Goal: Task Accomplishment & Management: Manage account settings

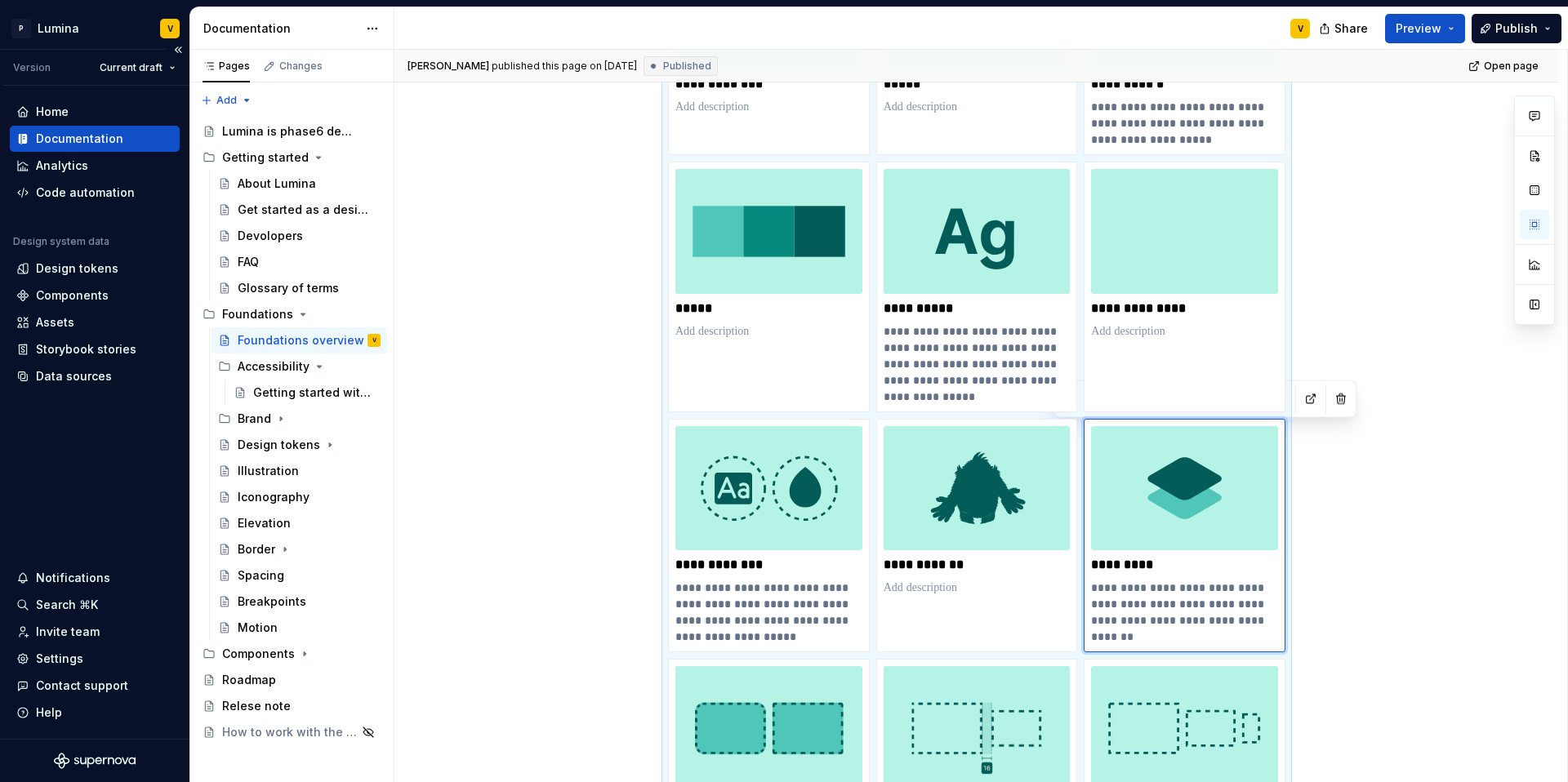
scroll to position [440, 0]
click at [1153, 564] on p "*********" at bounding box center [1184, 564] width 187 height 16
drag, startPoint x: 1148, startPoint y: 565, endPoint x: 1076, endPoint y: 566, distance: 72.0
click at [1076, 566] on div "**********" at bounding box center [977, 526] width 618 height 1179
copy p "Use this as a guide for styling and structuring inclusive interfaces while leve…"
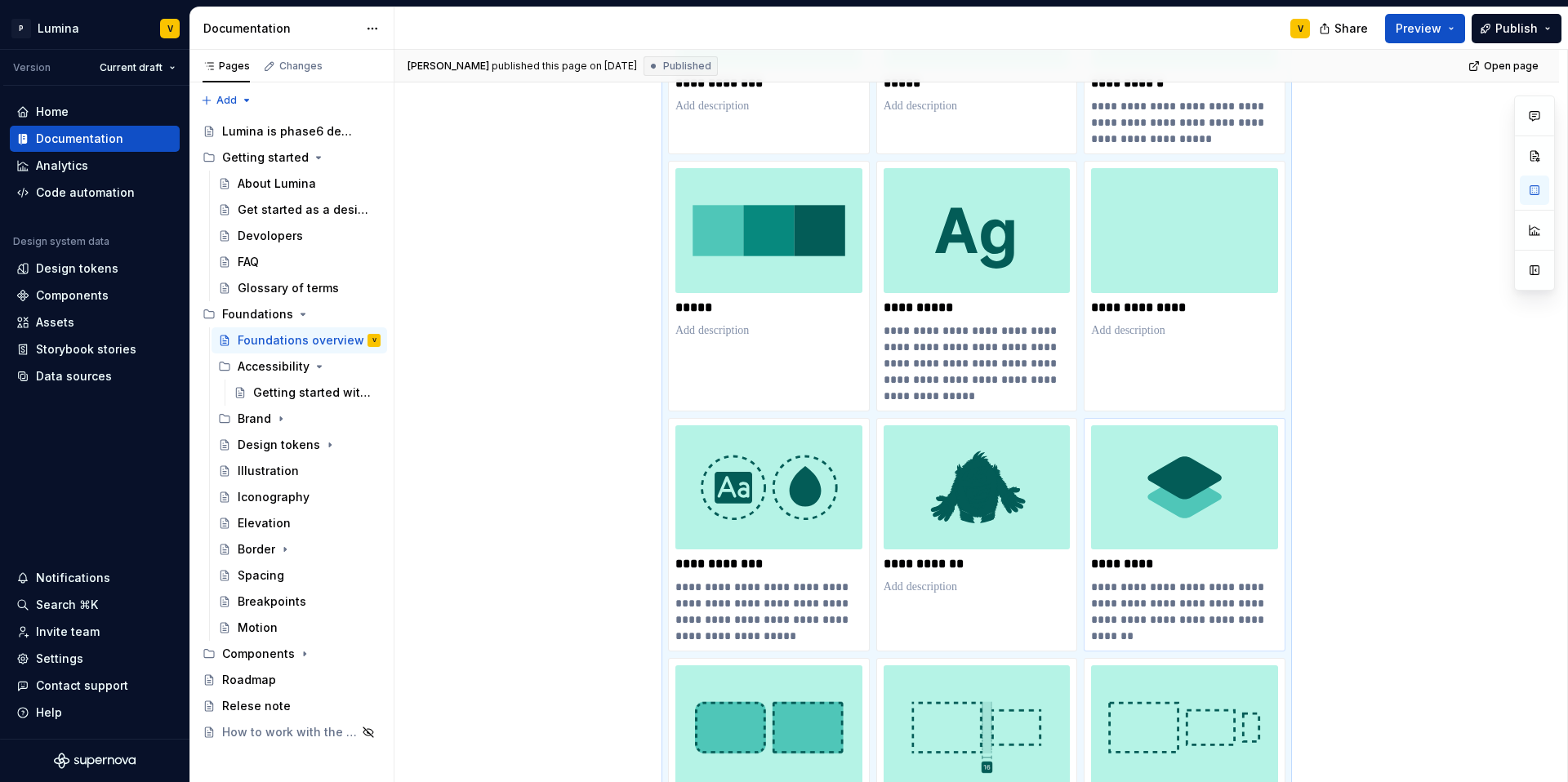
click at [1154, 568] on p "*********" at bounding box center [1184, 564] width 187 height 16
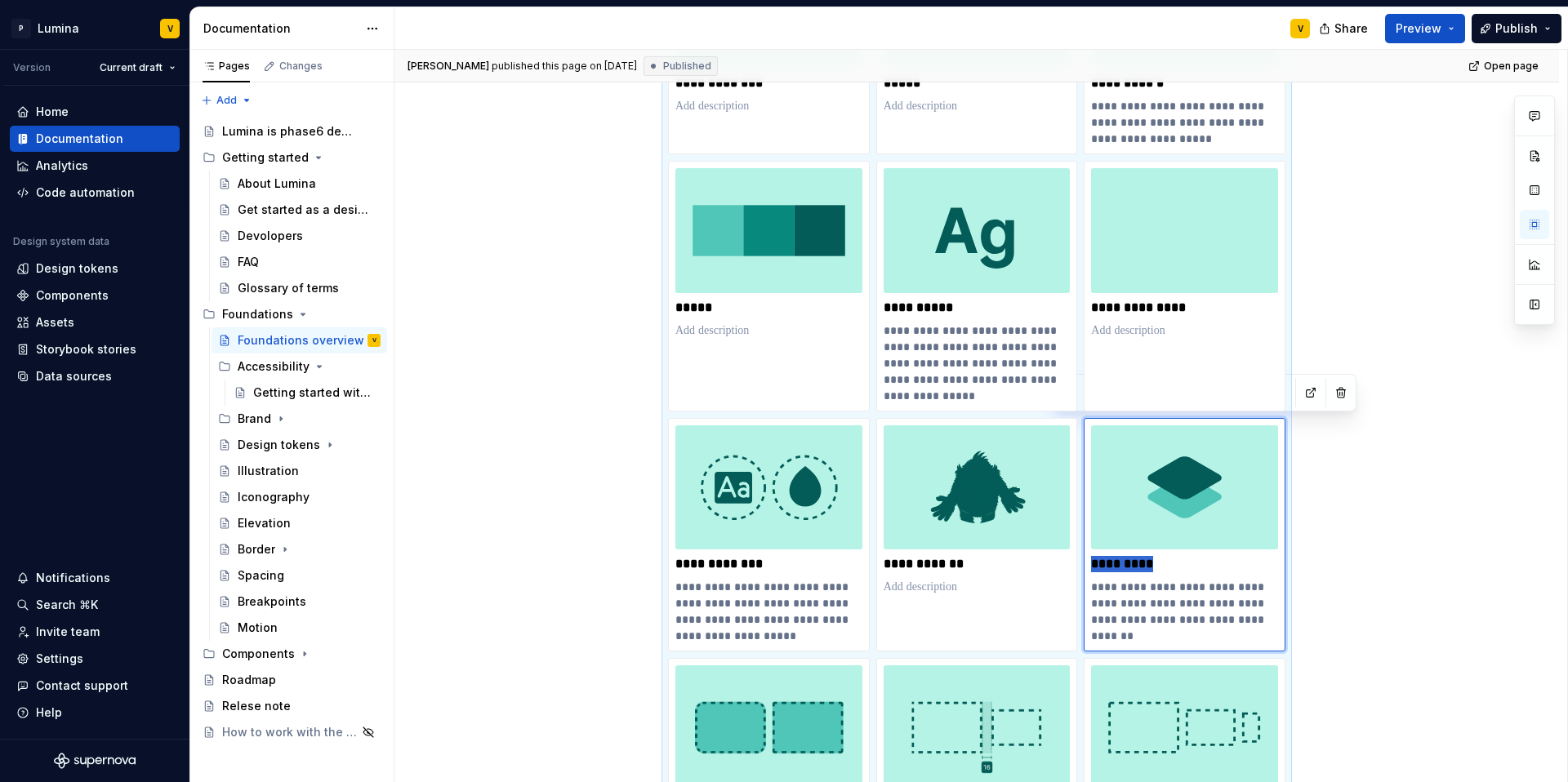
drag, startPoint x: 1154, startPoint y: 568, endPoint x: 1077, endPoint y: 561, distance: 77.3
click at [1077, 561] on div "**********" at bounding box center [977, 526] width 618 height 1179
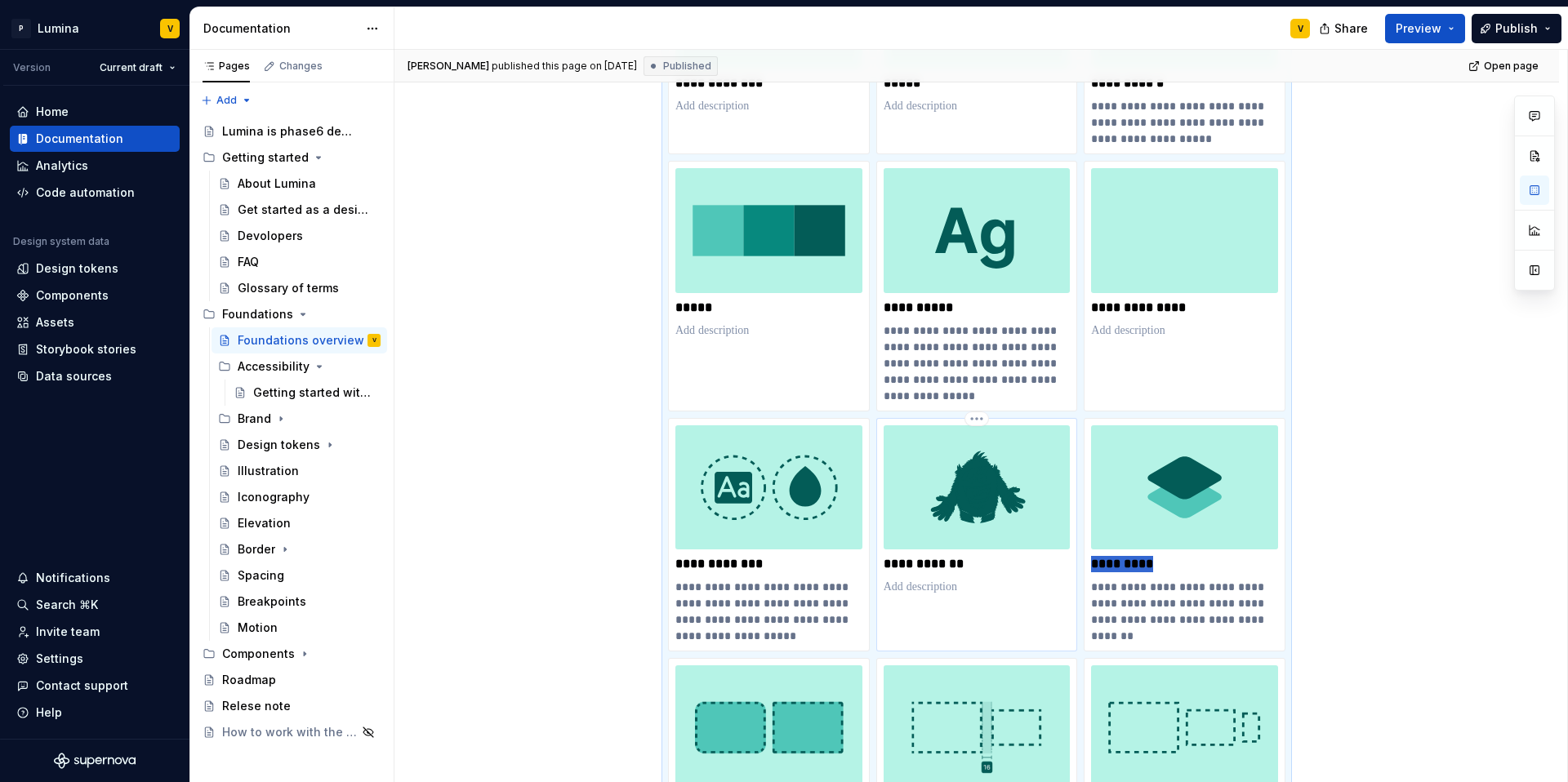
drag, startPoint x: 1152, startPoint y: 564, endPoint x: 1071, endPoint y: 561, distance: 81.1
click at [1071, 561] on div "**********" at bounding box center [977, 526] width 618 height 1179
click at [1162, 565] on p "*********" at bounding box center [1184, 564] width 187 height 16
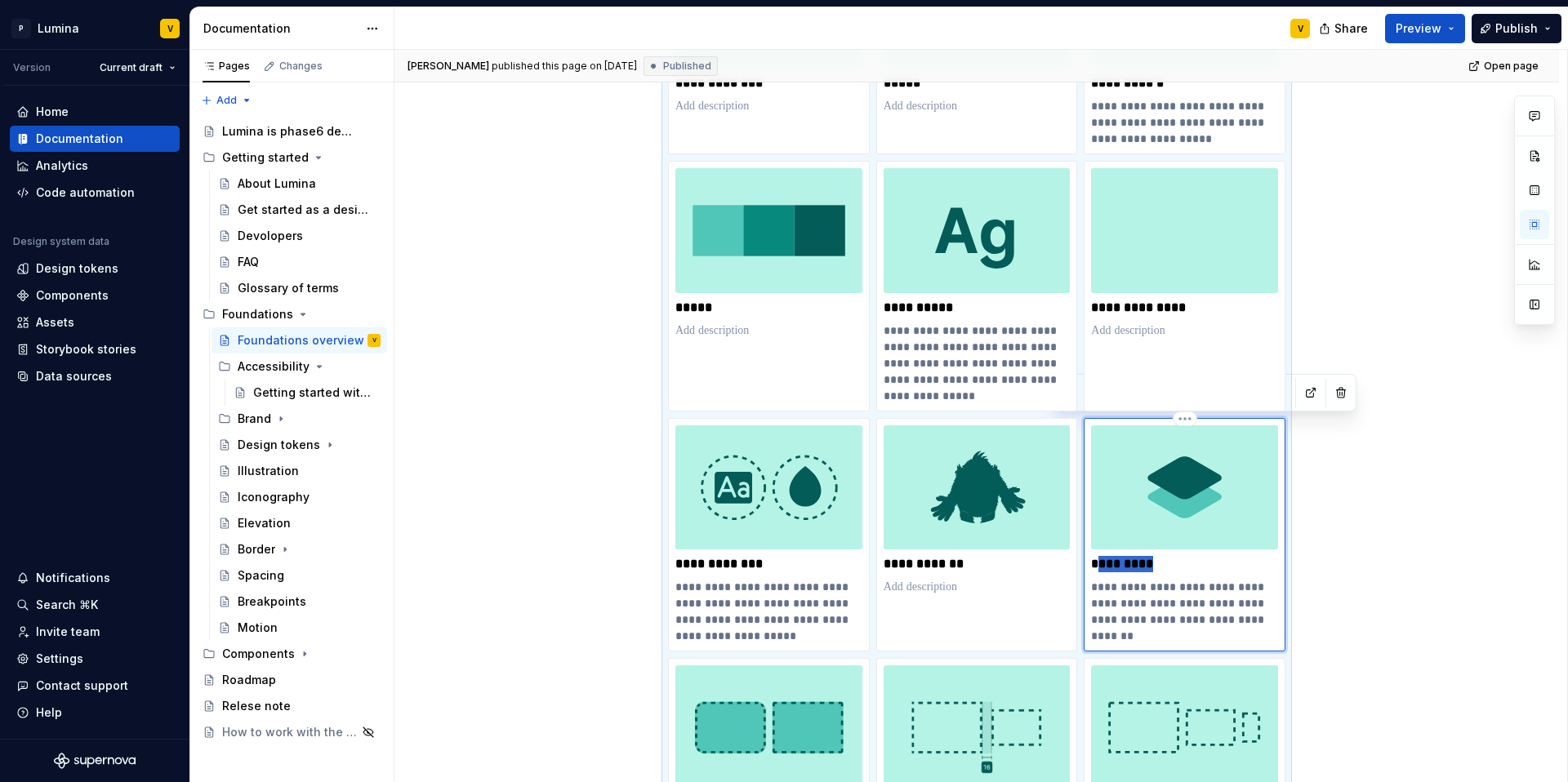
drag, startPoint x: 1159, startPoint y: 565, endPoint x: 1096, endPoint y: 559, distance: 63.3
click at [1096, 559] on p "*********" at bounding box center [1184, 564] width 187 height 16
click at [1089, 560] on div "**********" at bounding box center [1184, 534] width 202 height 234
drag, startPoint x: 1092, startPoint y: 561, endPoint x: 1153, endPoint y: 564, distance: 61.1
click at [1153, 564] on p "*********" at bounding box center [1184, 564] width 187 height 16
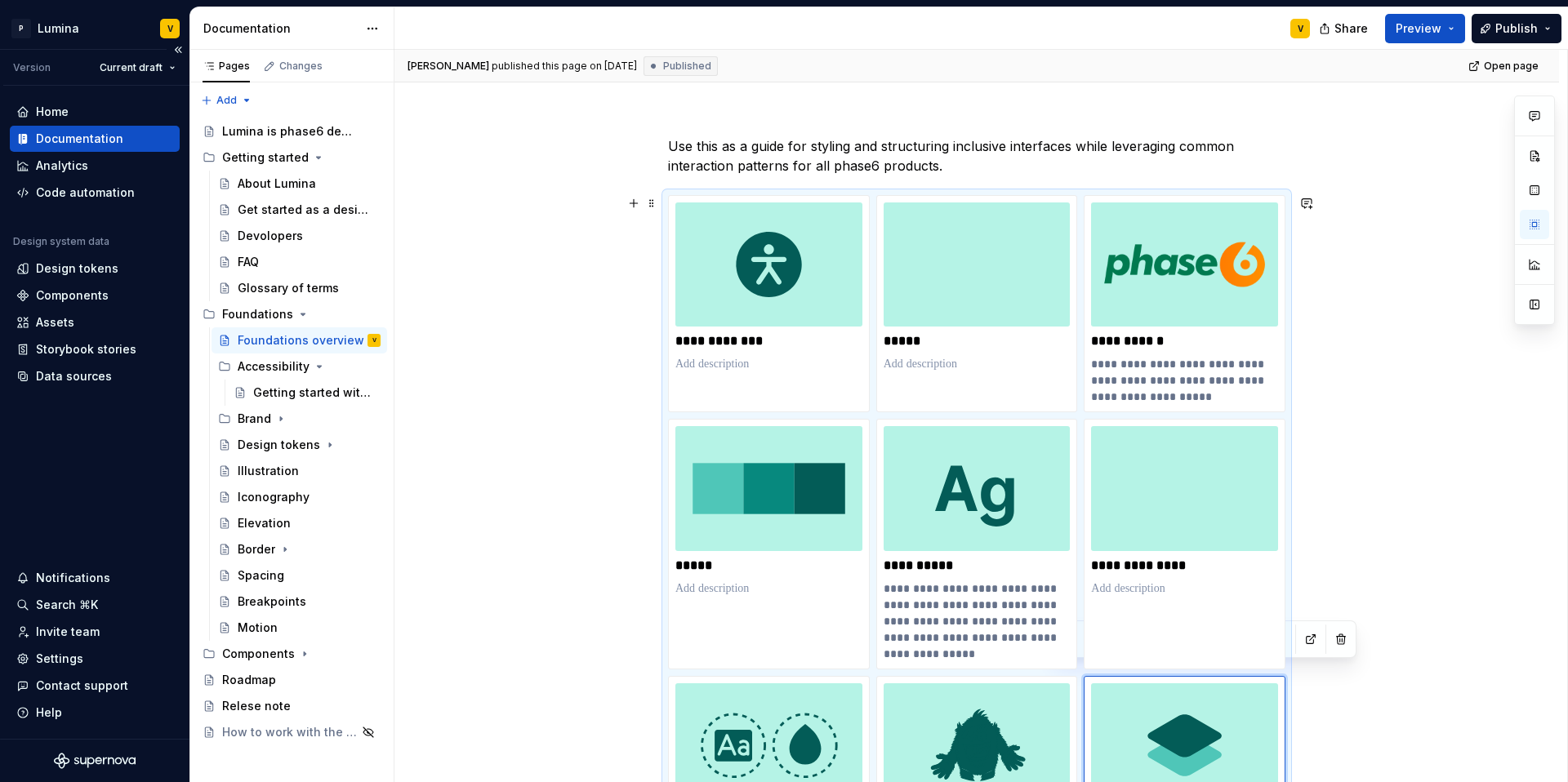
scroll to position [179, 0]
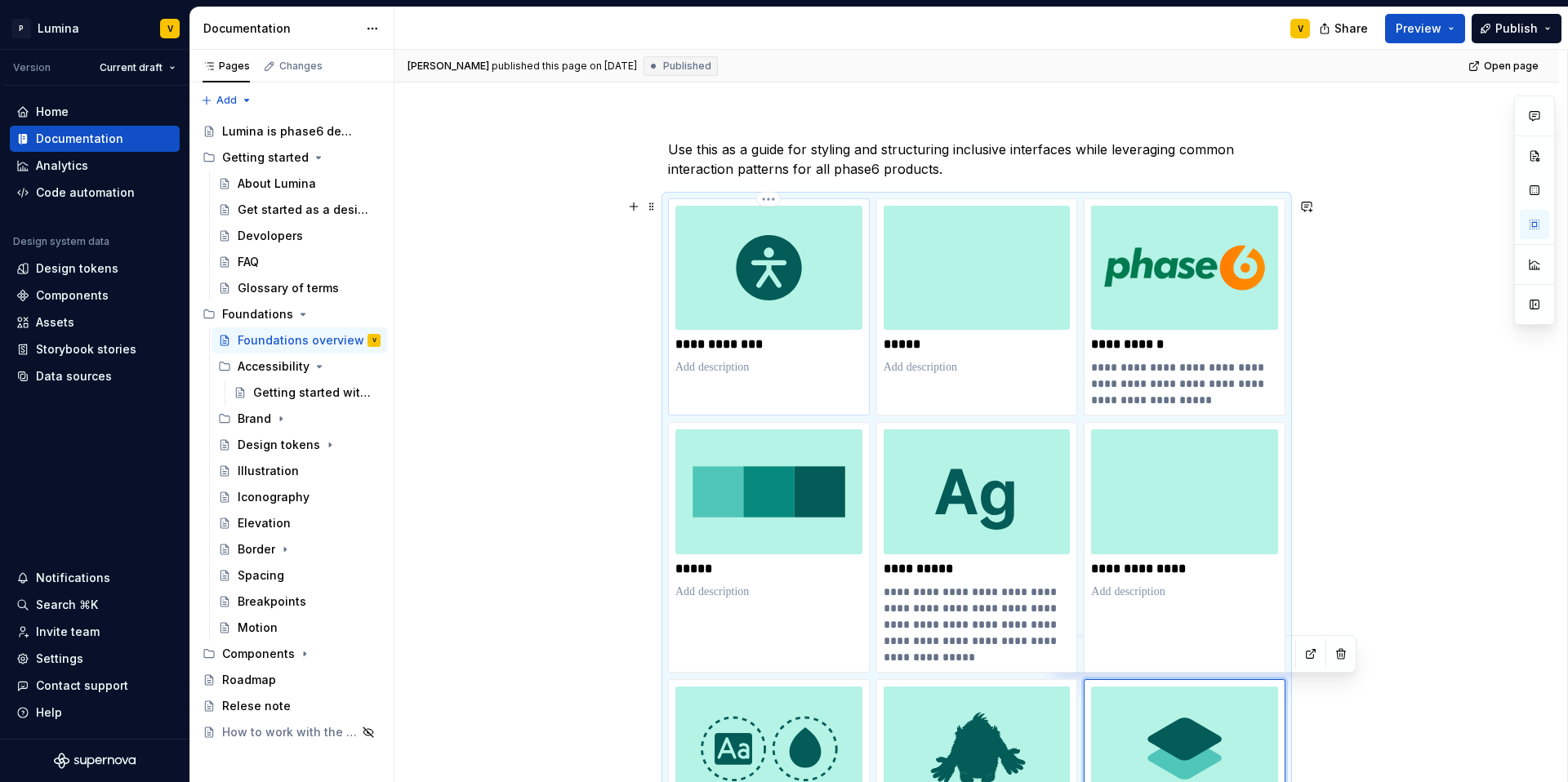
type textarea "*"
type input "Accessibility"
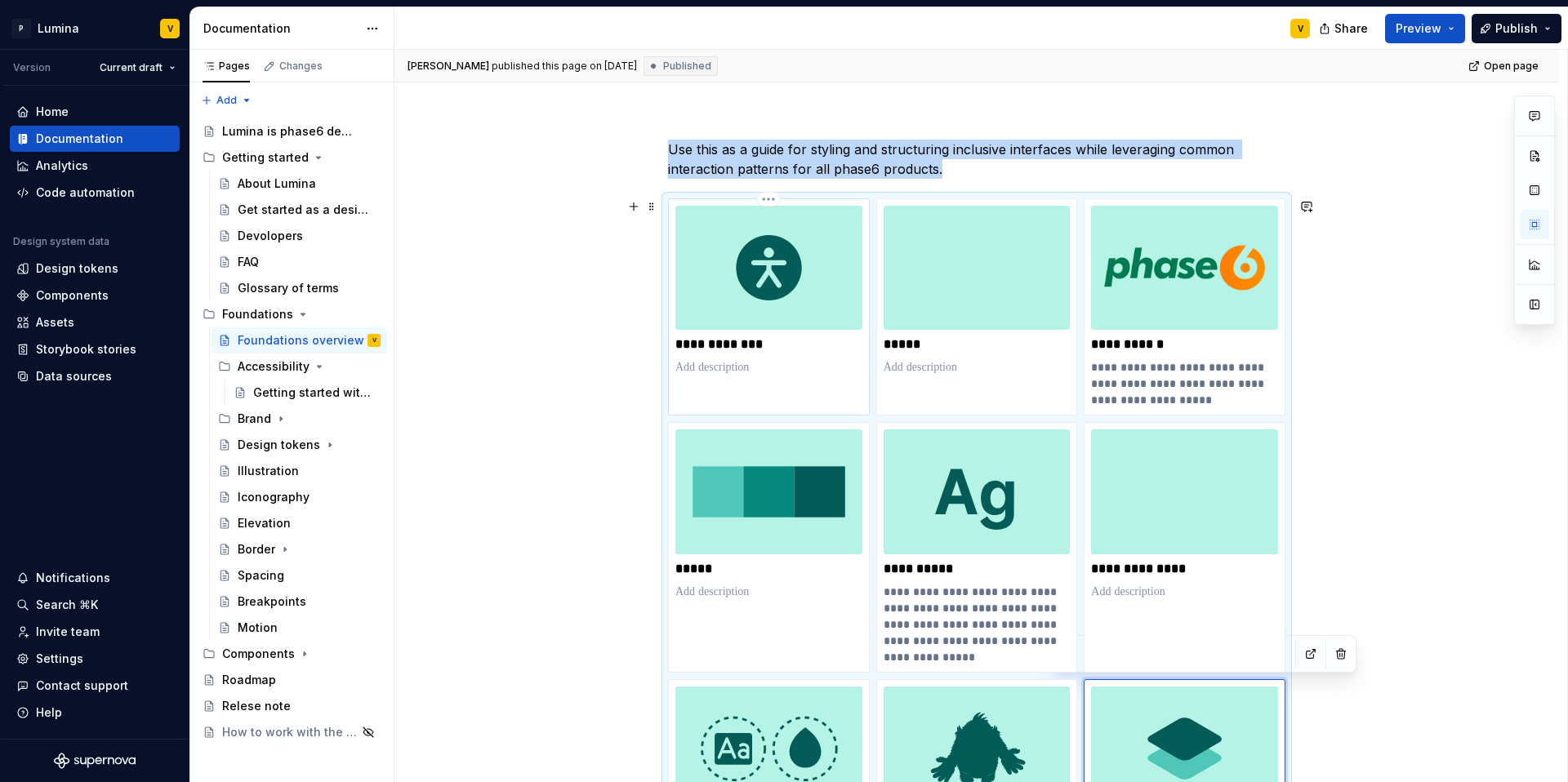
click at [748, 304] on img at bounding box center [769, 268] width 187 height 124
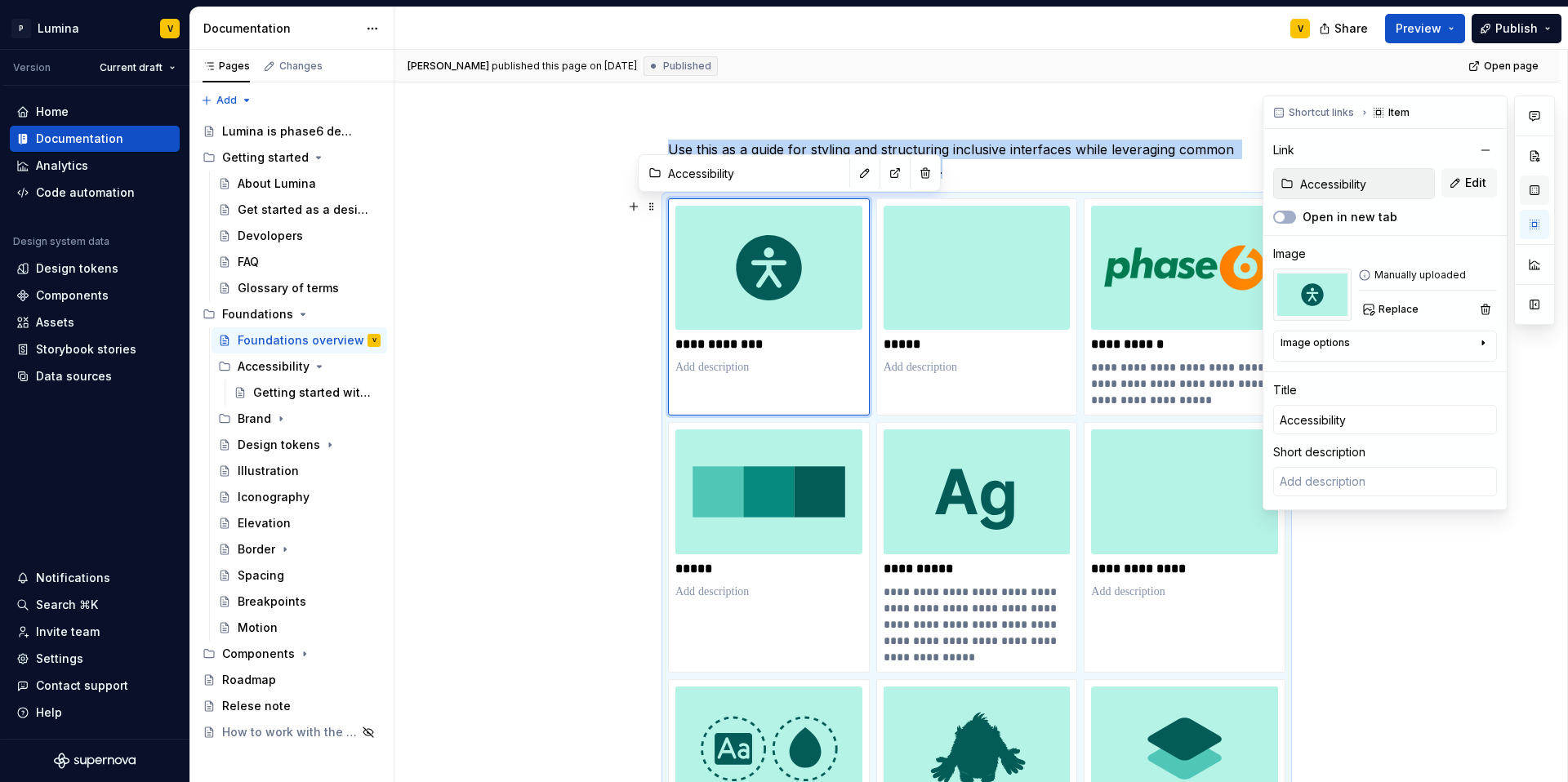
click at [1176, 193] on button "button" at bounding box center [1534, 190] width 29 height 29
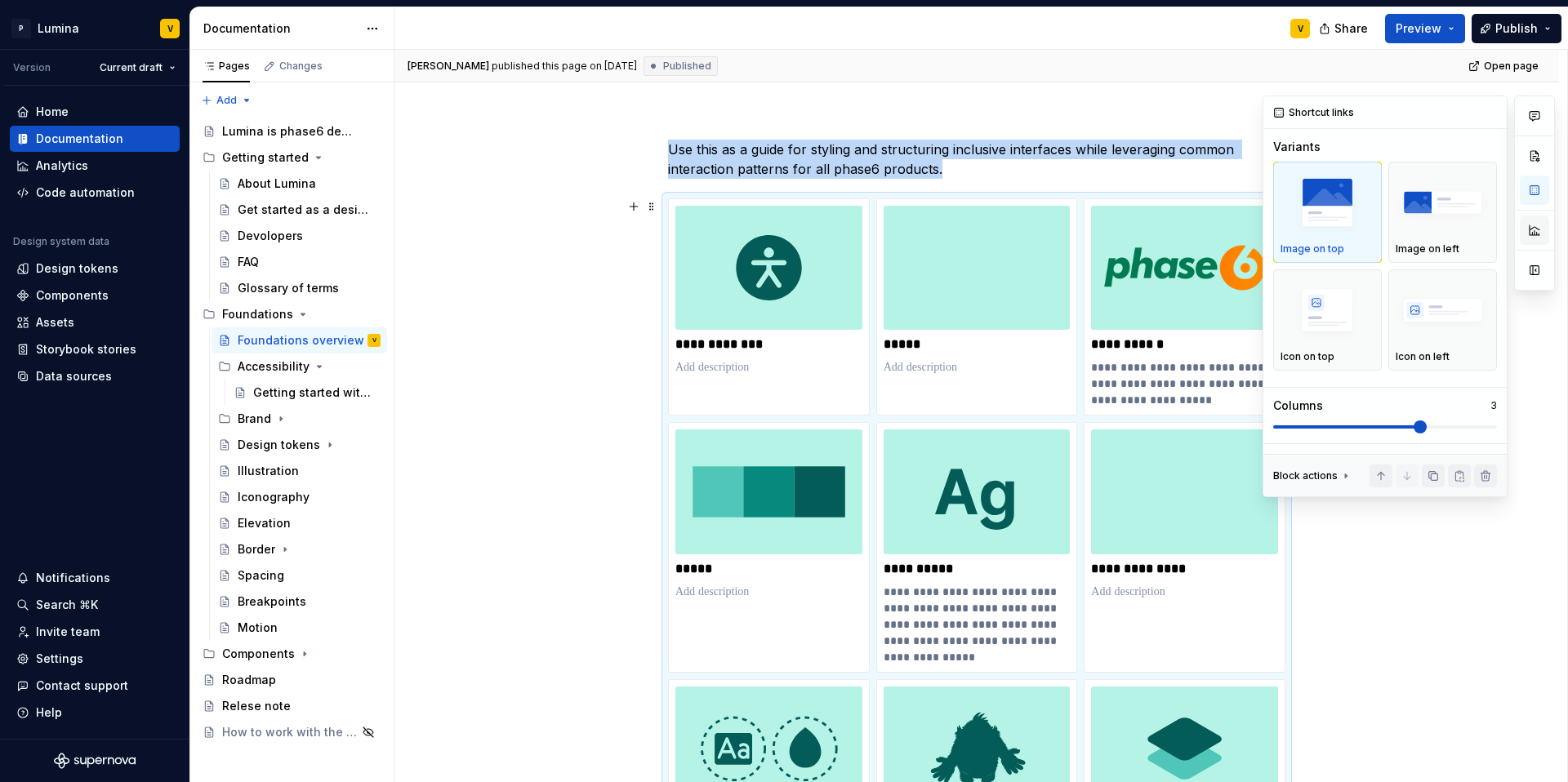
click at [1176, 222] on button "button" at bounding box center [1534, 230] width 29 height 29
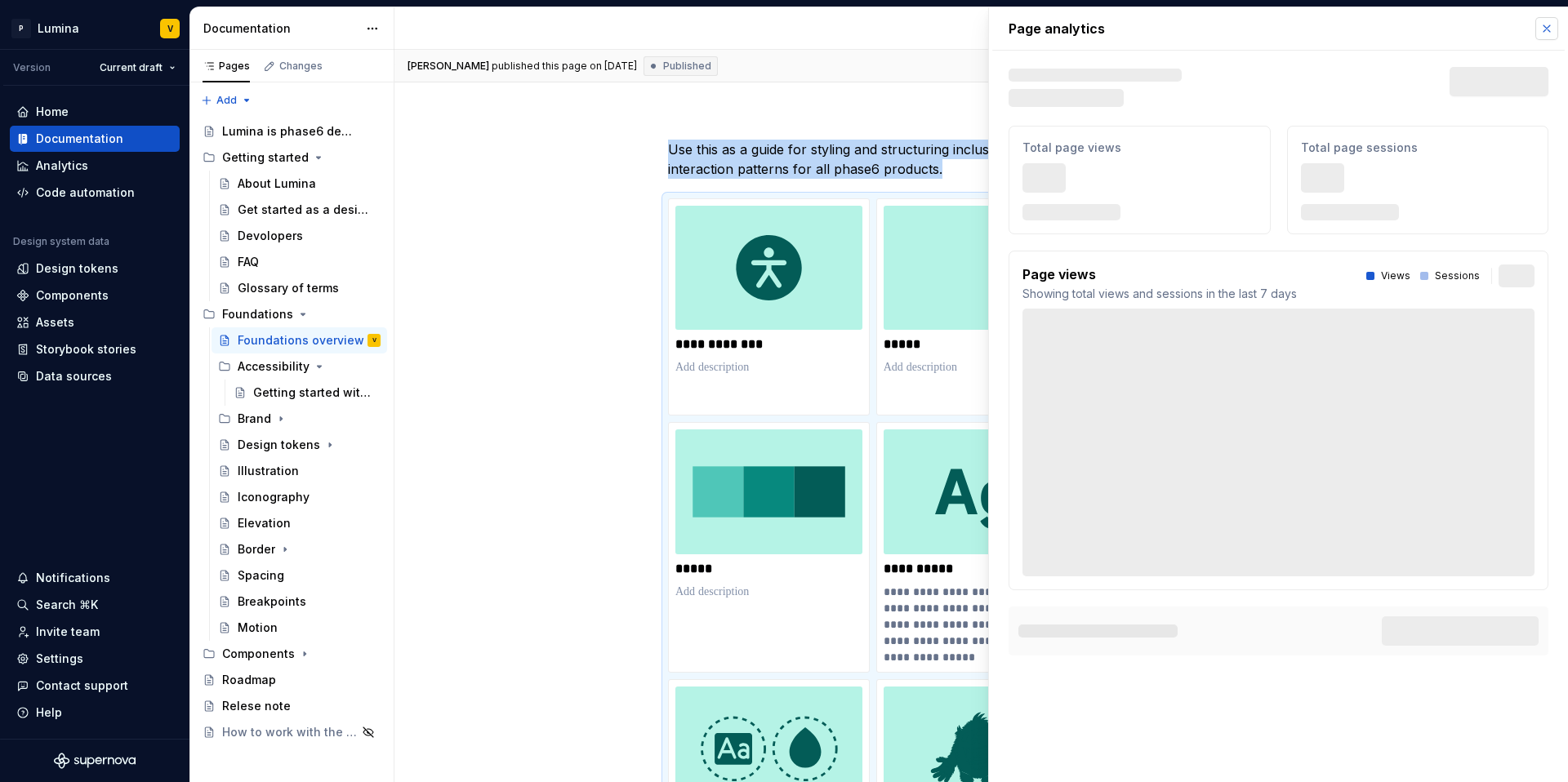
click at [1176, 30] on button "button" at bounding box center [1547, 28] width 23 height 23
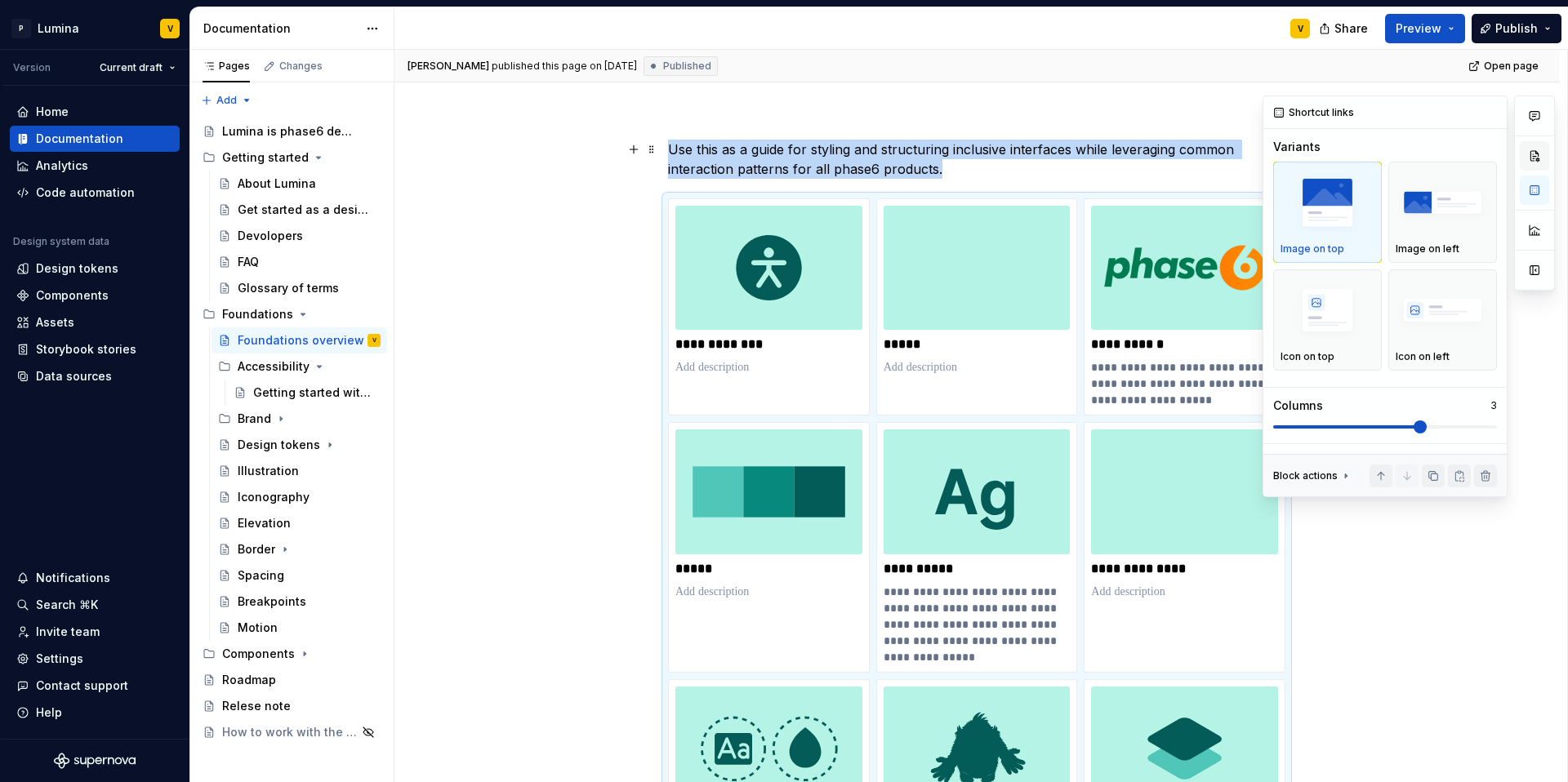
click at [1176, 156] on button "button" at bounding box center [1534, 156] width 29 height 29
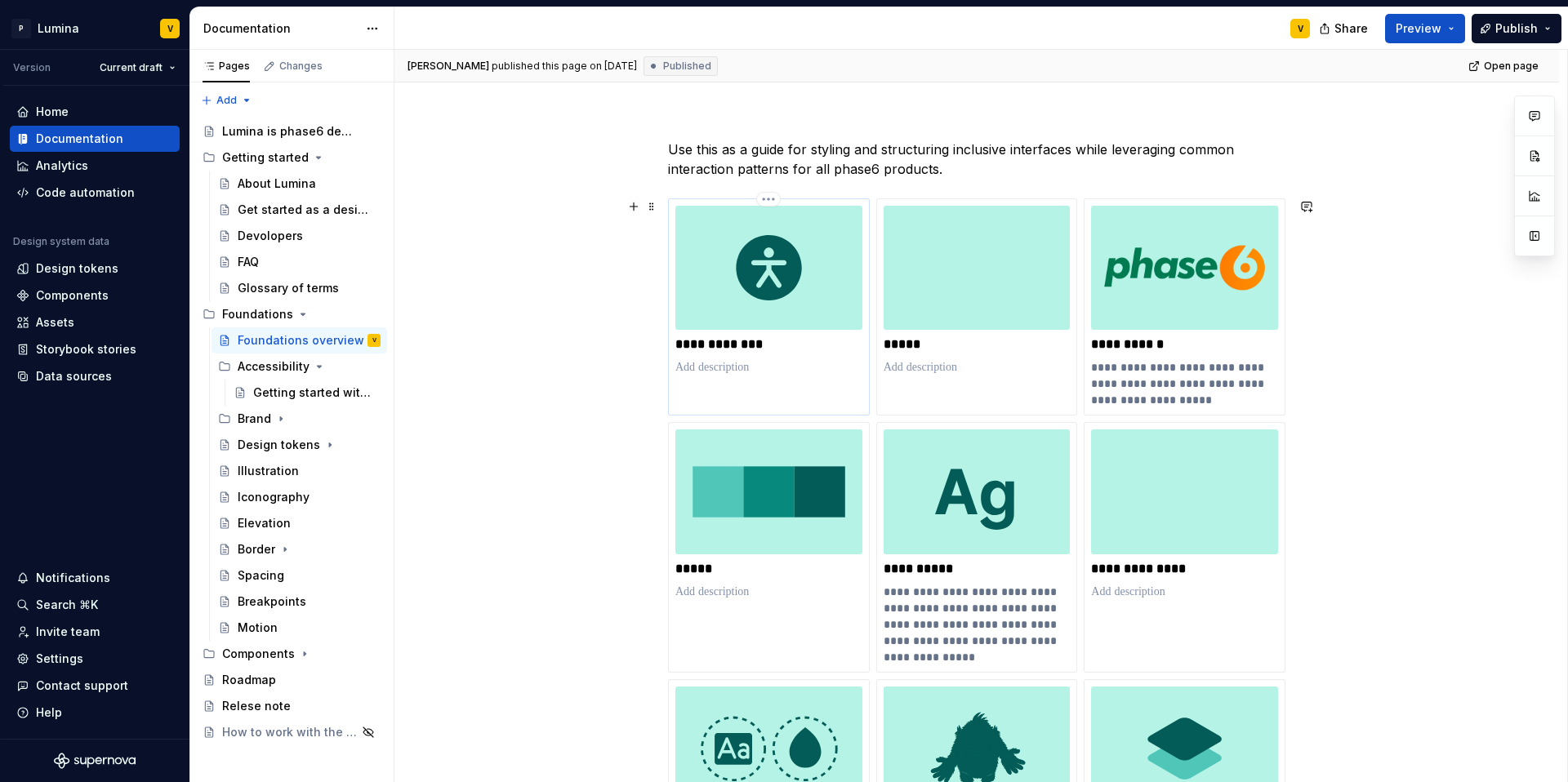
click at [738, 275] on img at bounding box center [769, 268] width 187 height 124
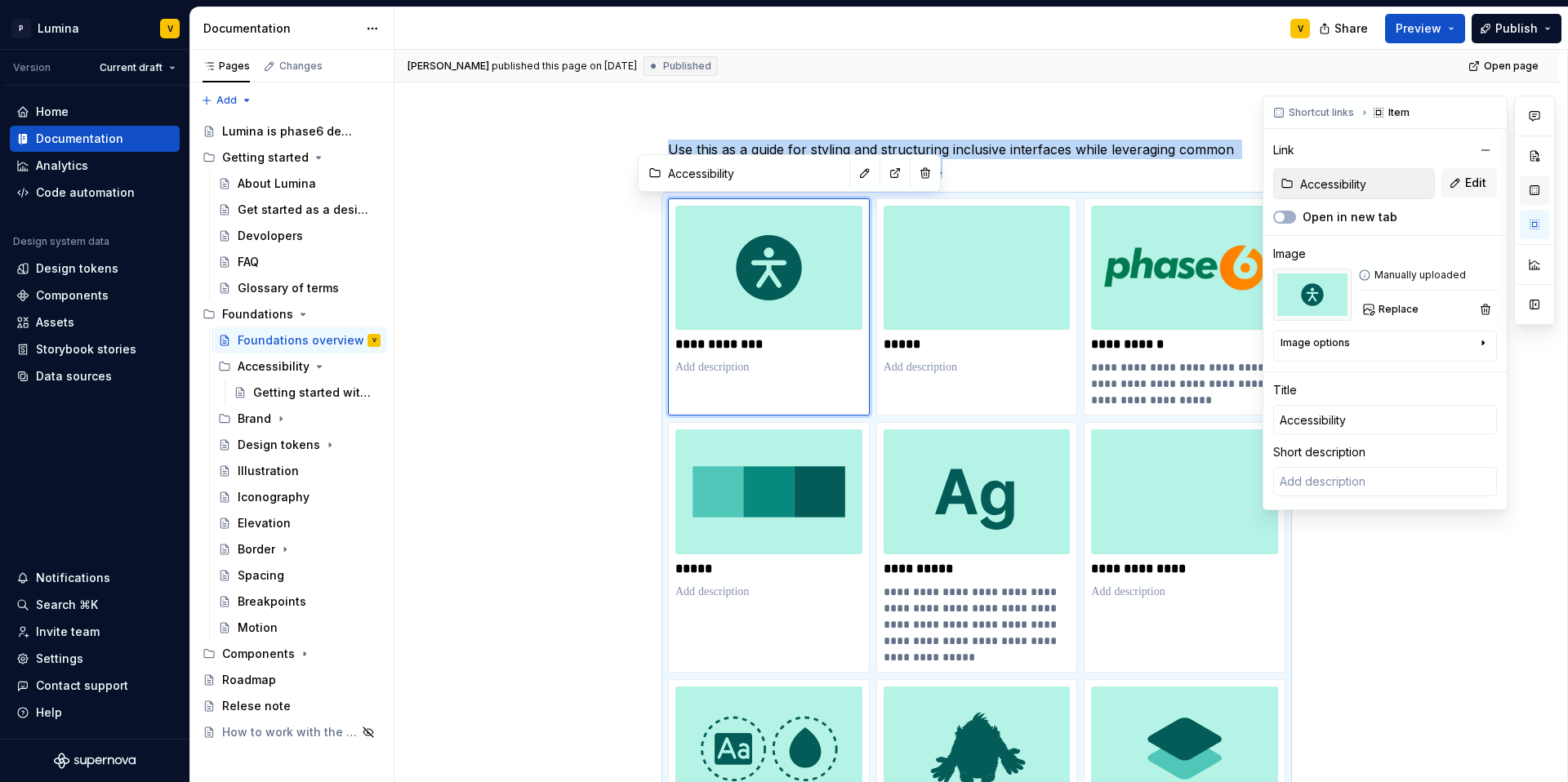
click at [1176, 186] on button "button" at bounding box center [1534, 190] width 29 height 29
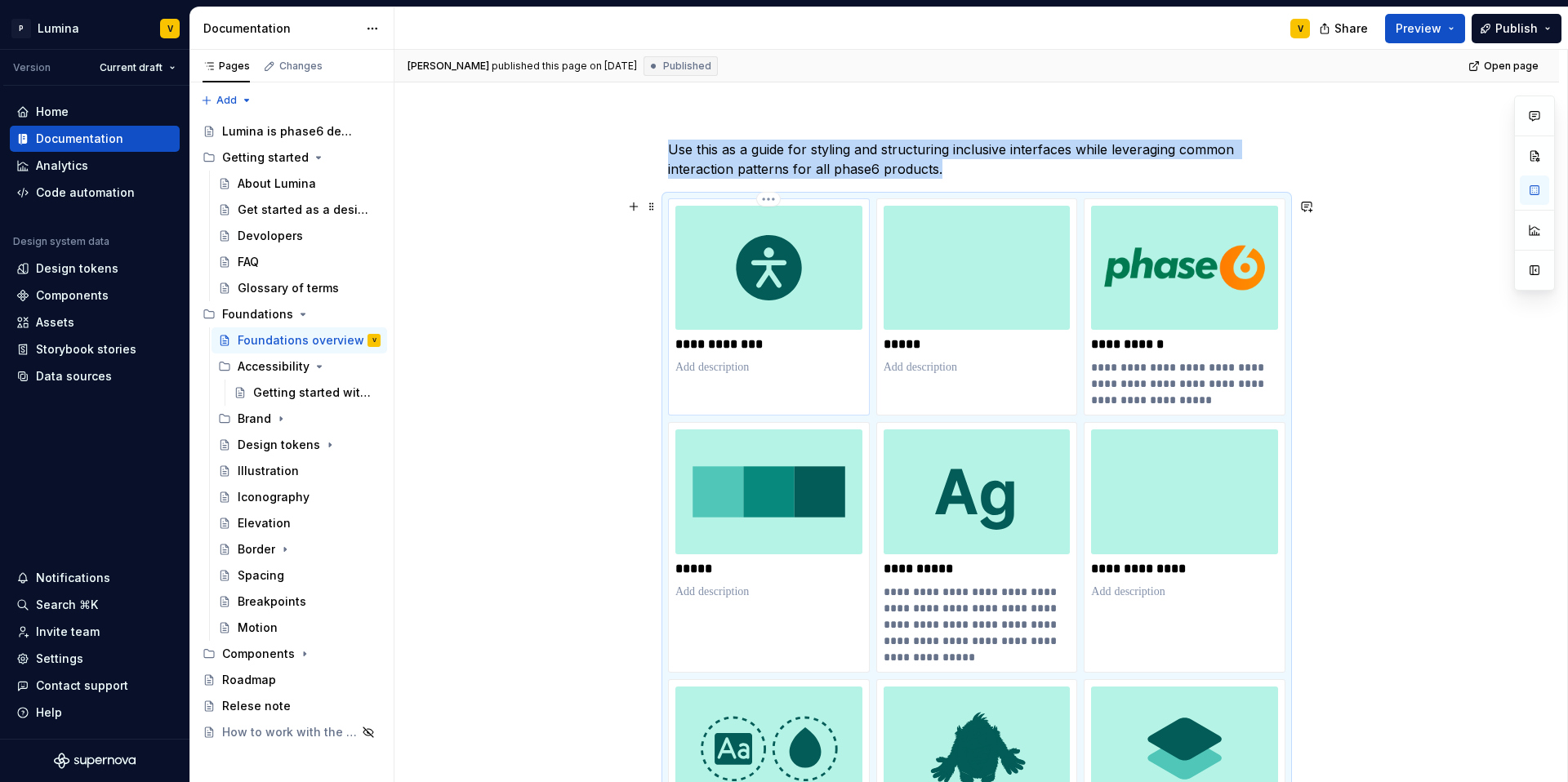
click at [744, 296] on img at bounding box center [769, 268] width 187 height 124
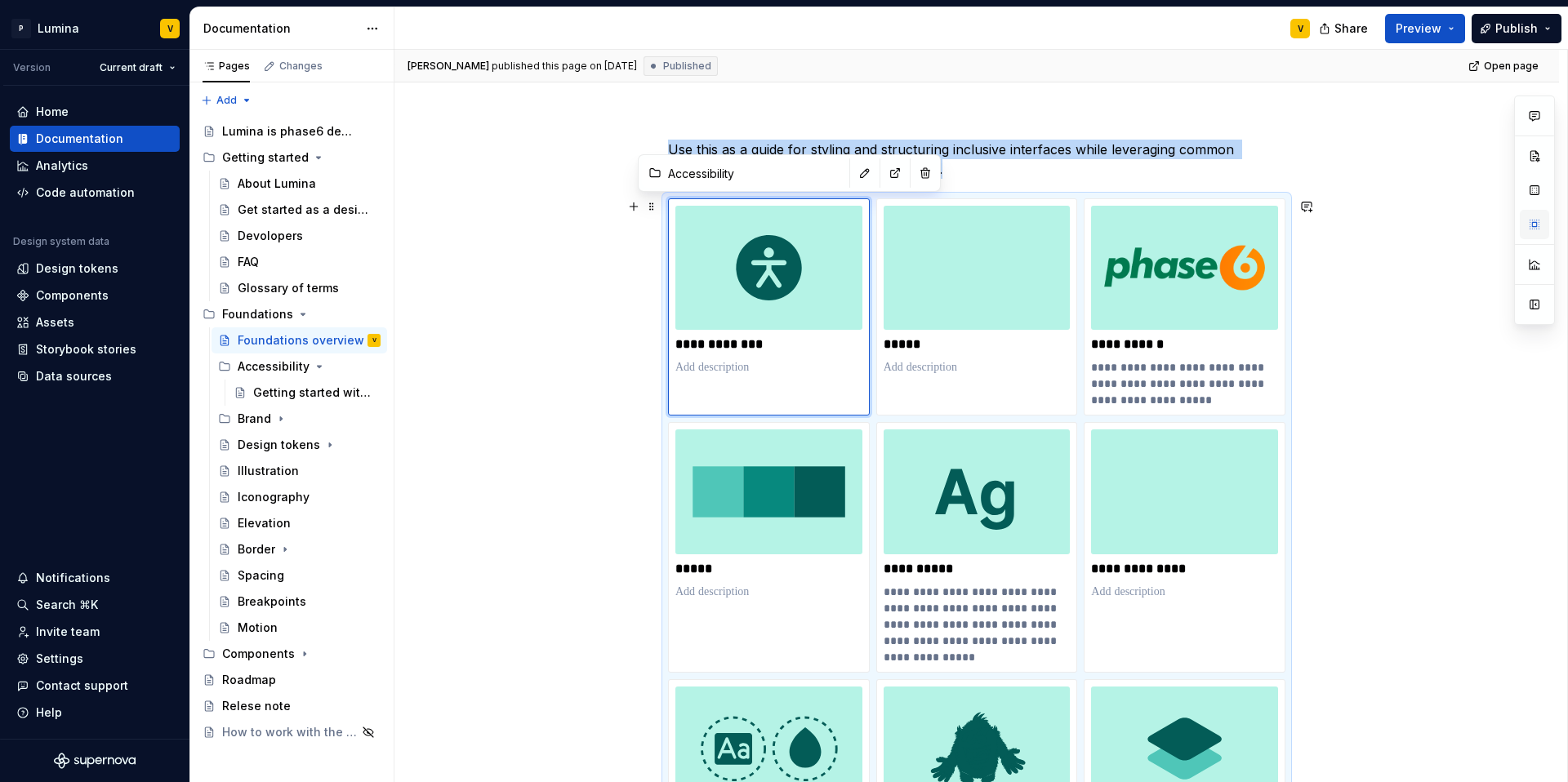
click at [1176, 227] on button "button" at bounding box center [1534, 224] width 29 height 29
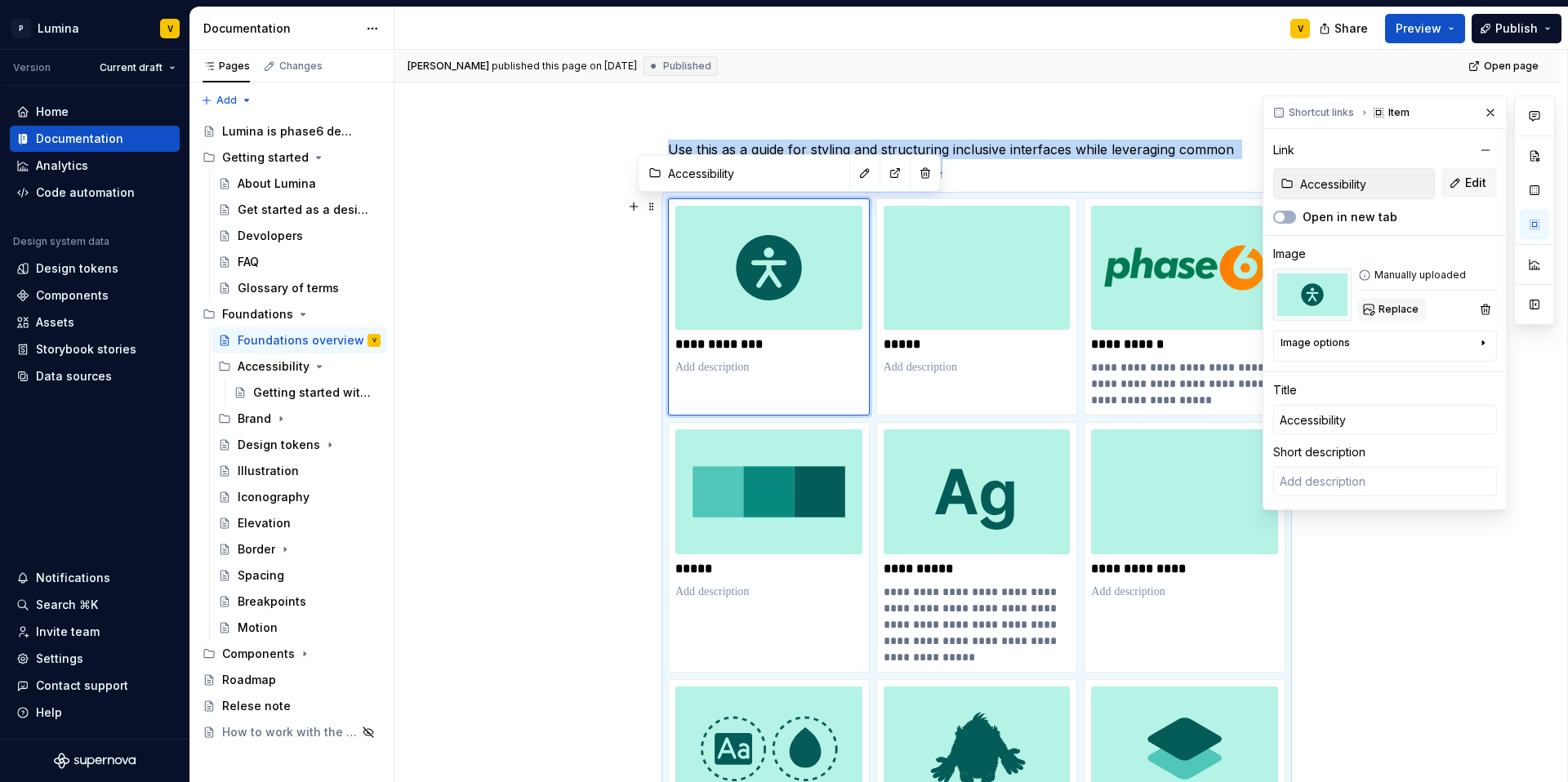
click at [1176, 305] on span "Replace" at bounding box center [1398, 309] width 40 height 13
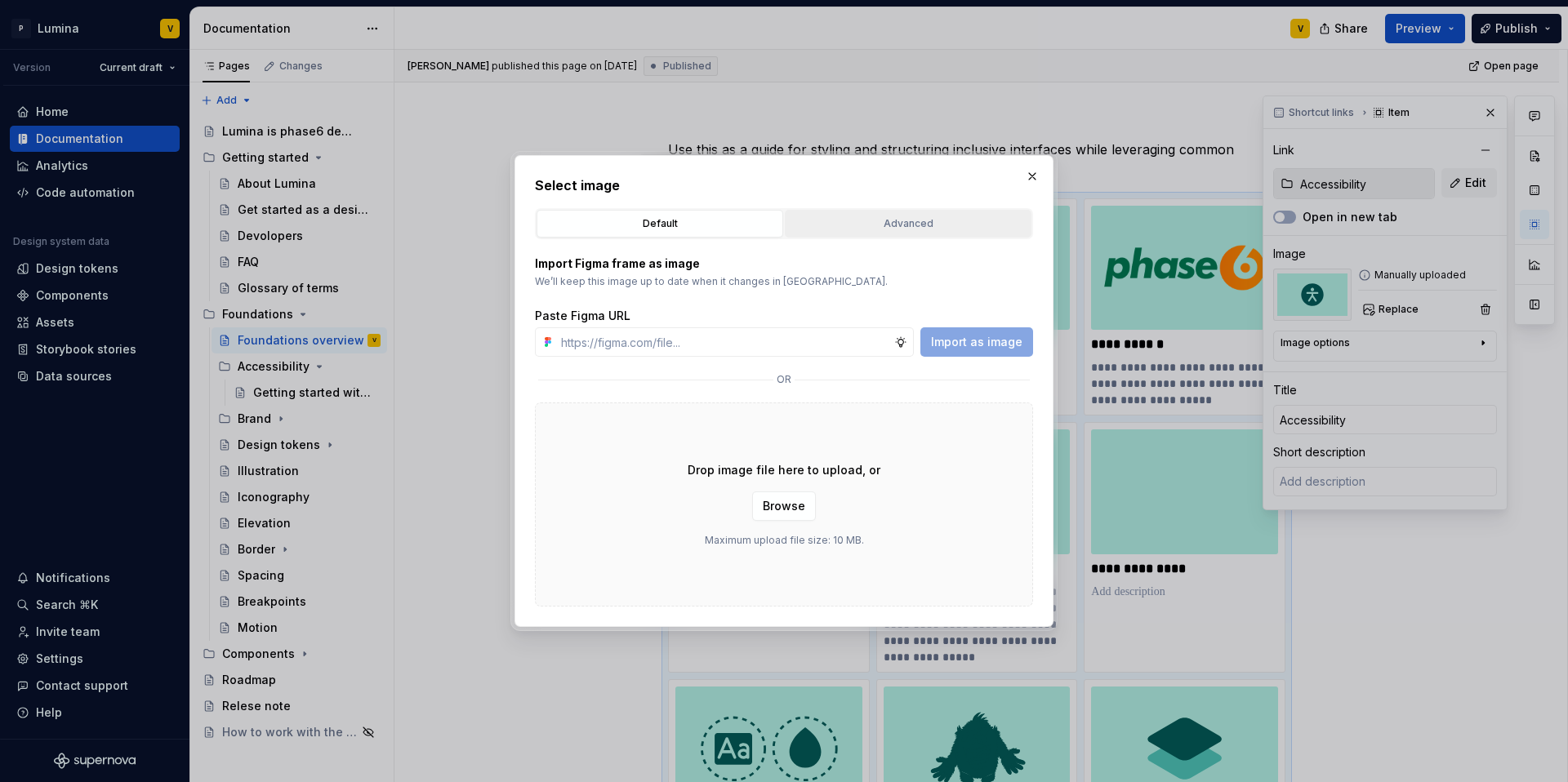
click at [879, 223] on div "Advanced" at bounding box center [908, 224] width 236 height 16
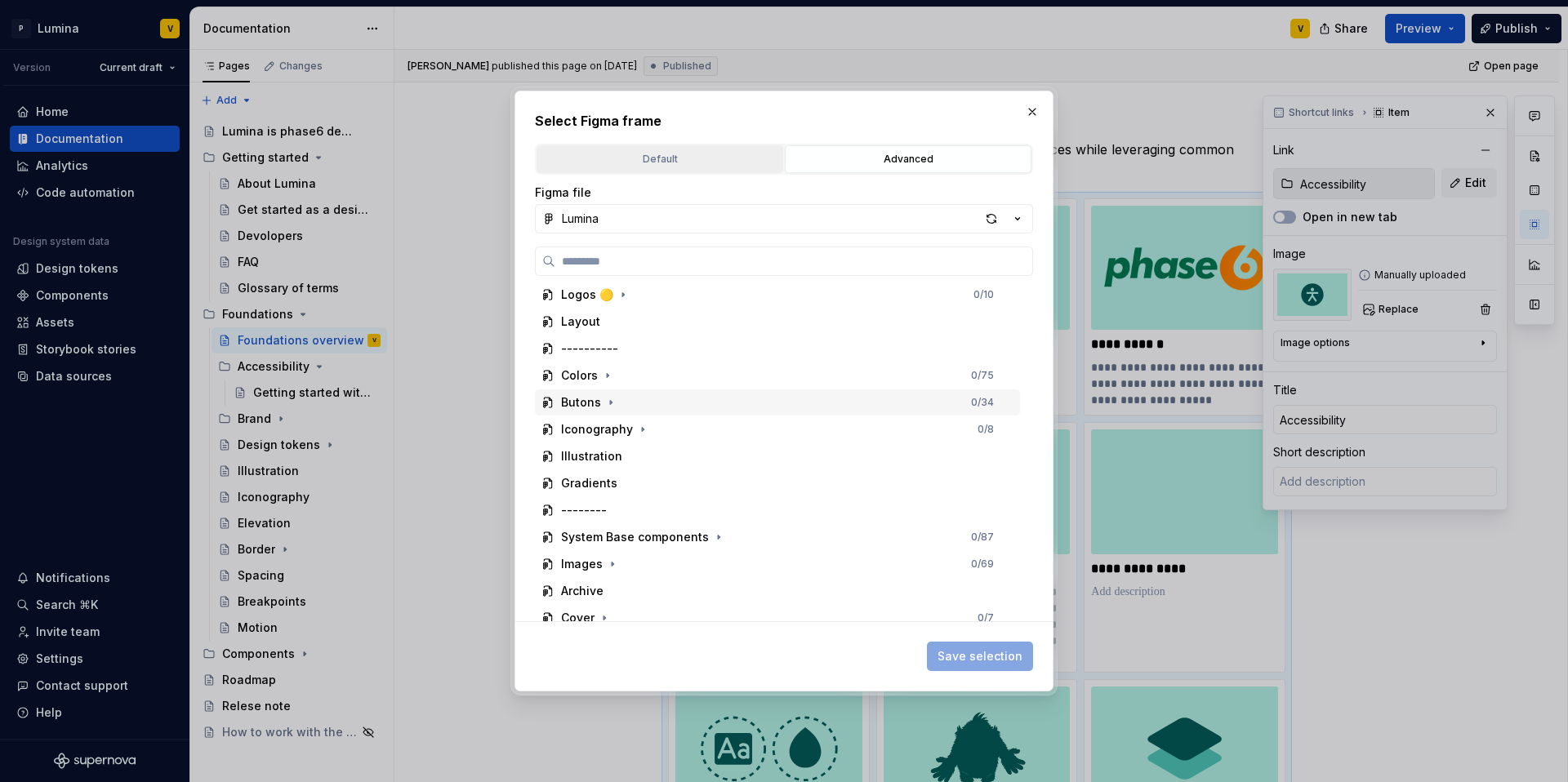
scroll to position [148, 0]
click at [661, 146] on button "Default" at bounding box center [660, 159] width 246 height 28
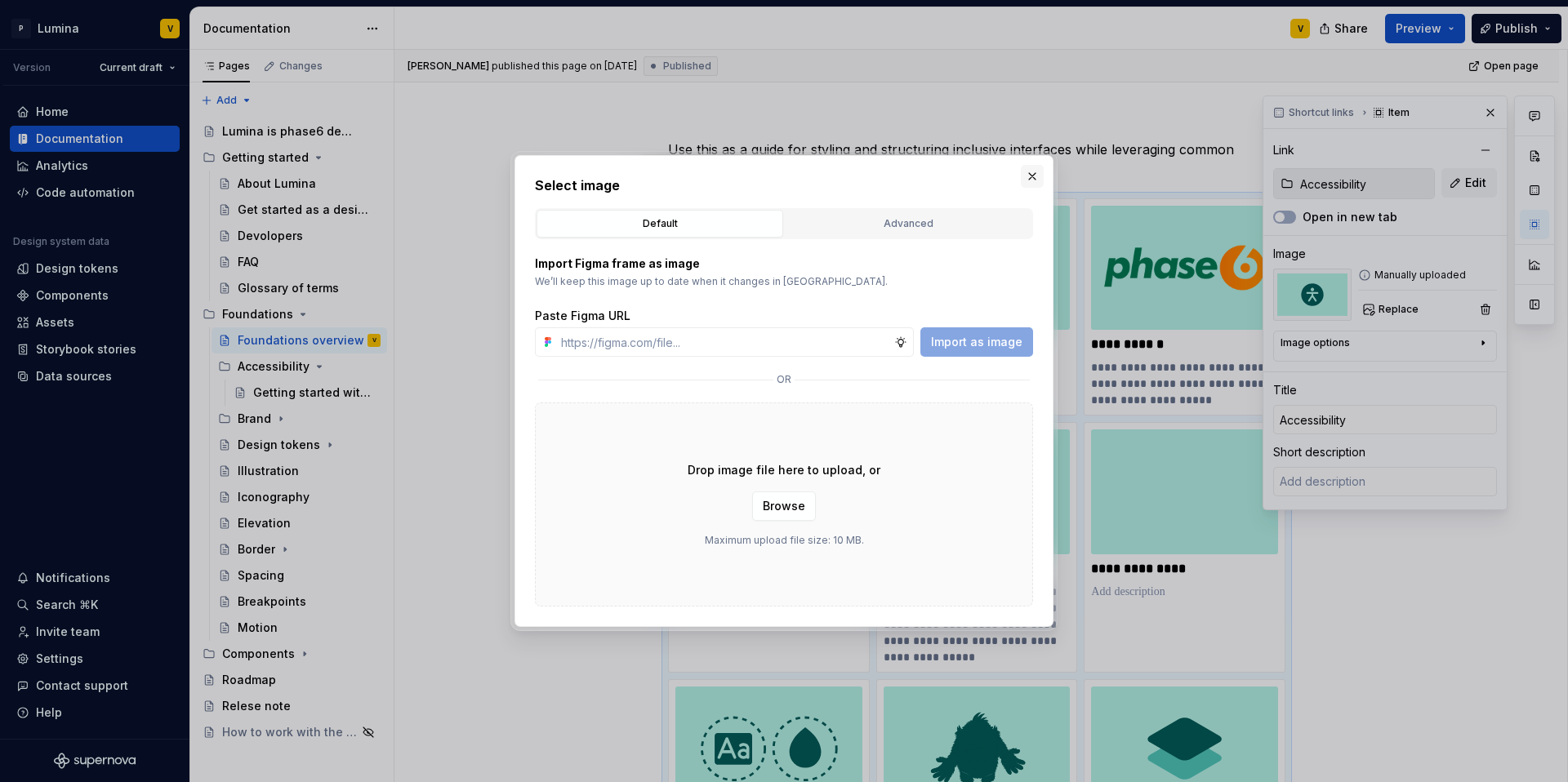
click at [1036, 176] on button "button" at bounding box center [1032, 177] width 23 height 23
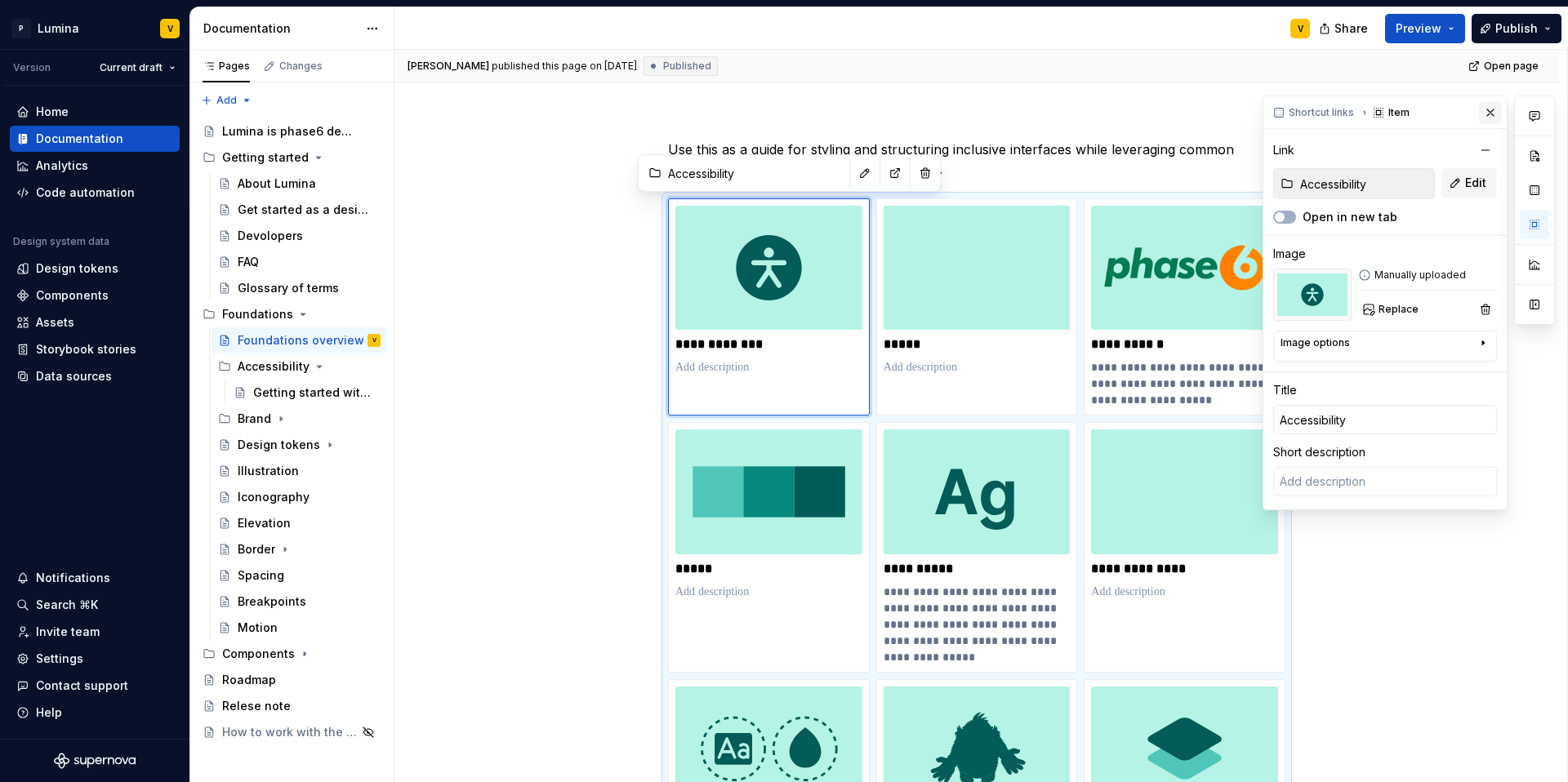
click at [1176, 113] on button "button" at bounding box center [1491, 113] width 23 height 23
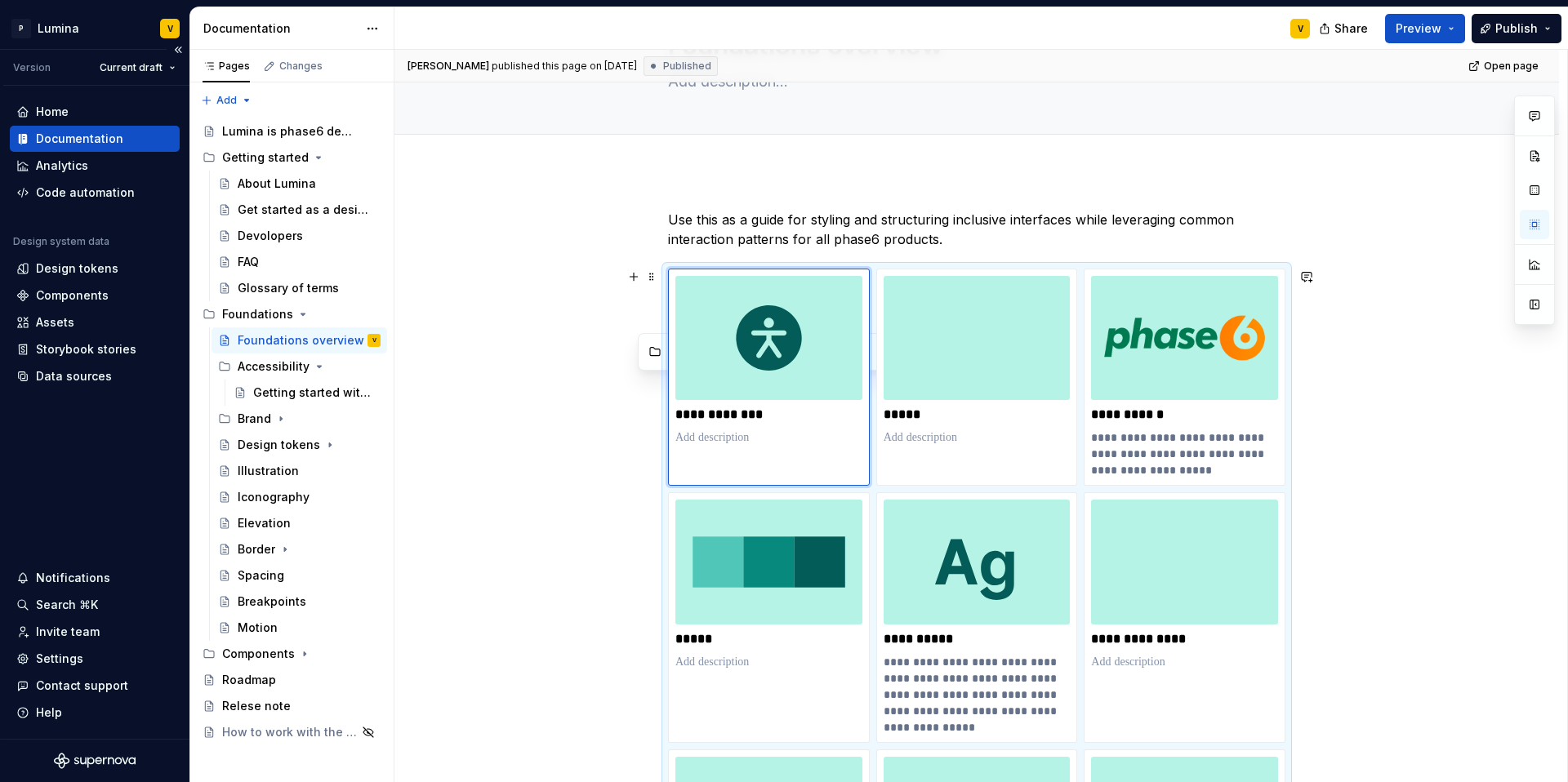
scroll to position [0, 0]
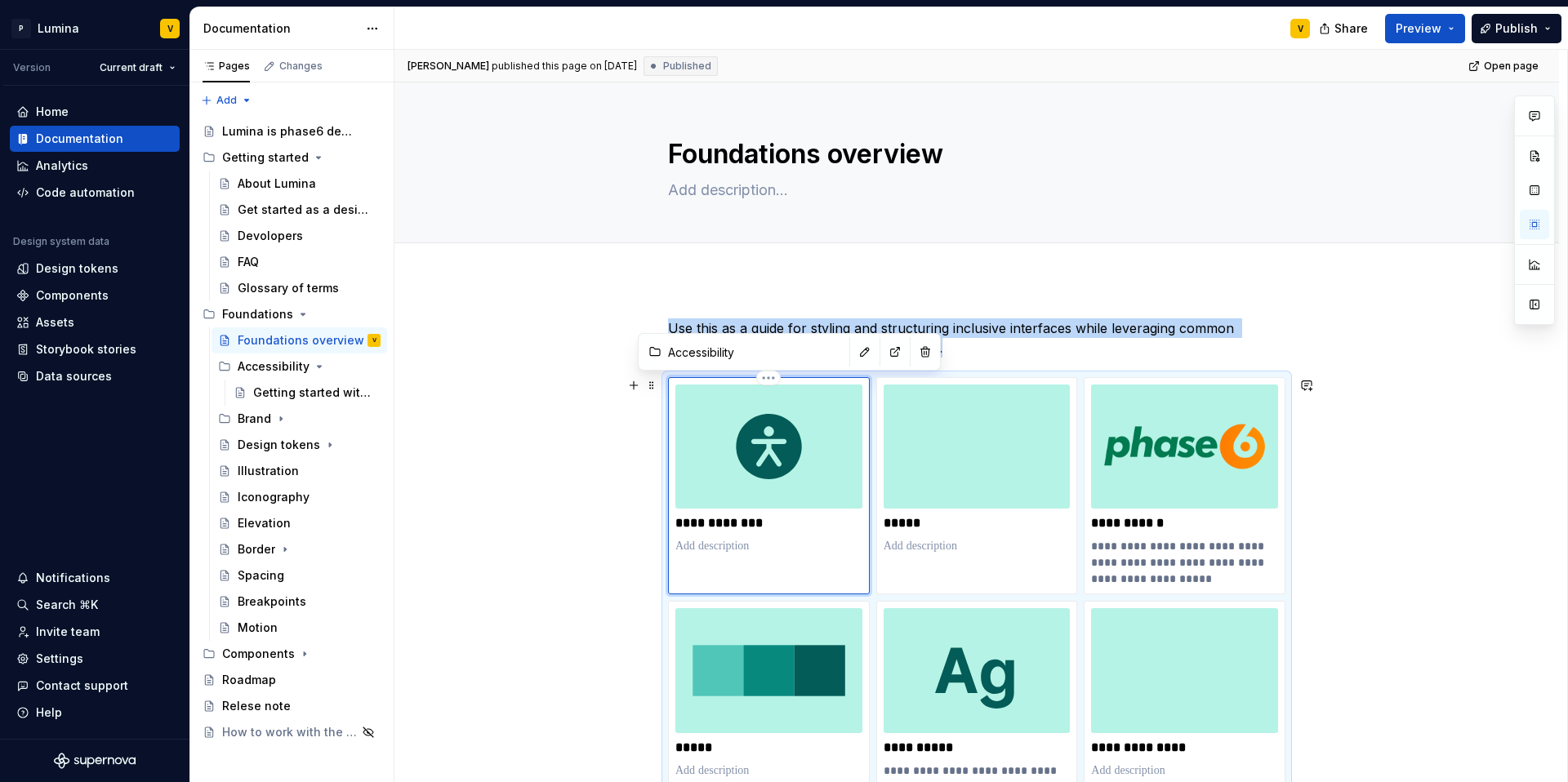
click at [762, 443] on img at bounding box center [769, 447] width 187 height 124
click at [800, 468] on img at bounding box center [769, 447] width 187 height 124
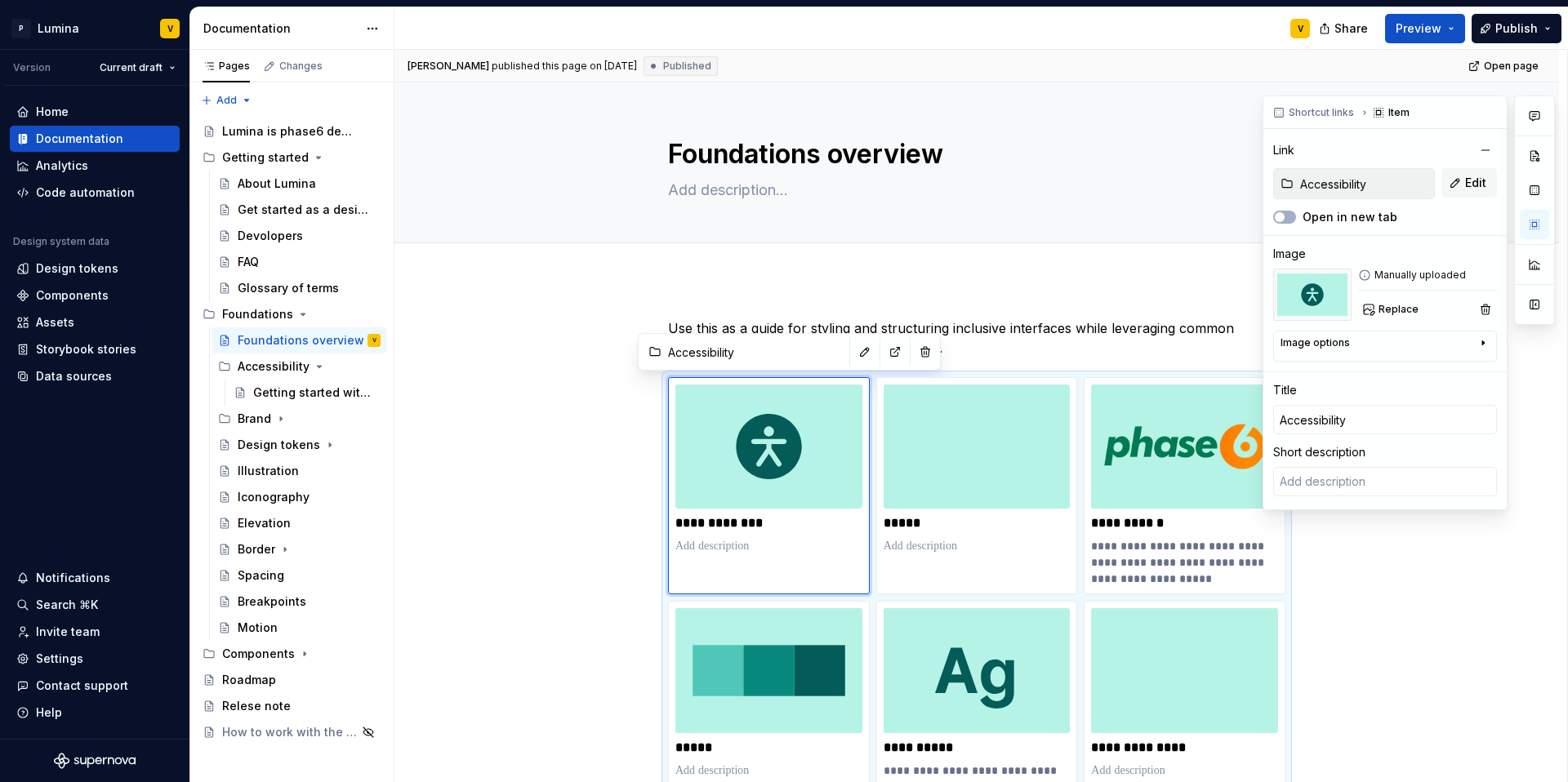
click at [1176, 275] on div "Manually uploaded" at bounding box center [1428, 275] width 139 height 13
click at [1176, 307] on span "Replace" at bounding box center [1398, 309] width 40 height 13
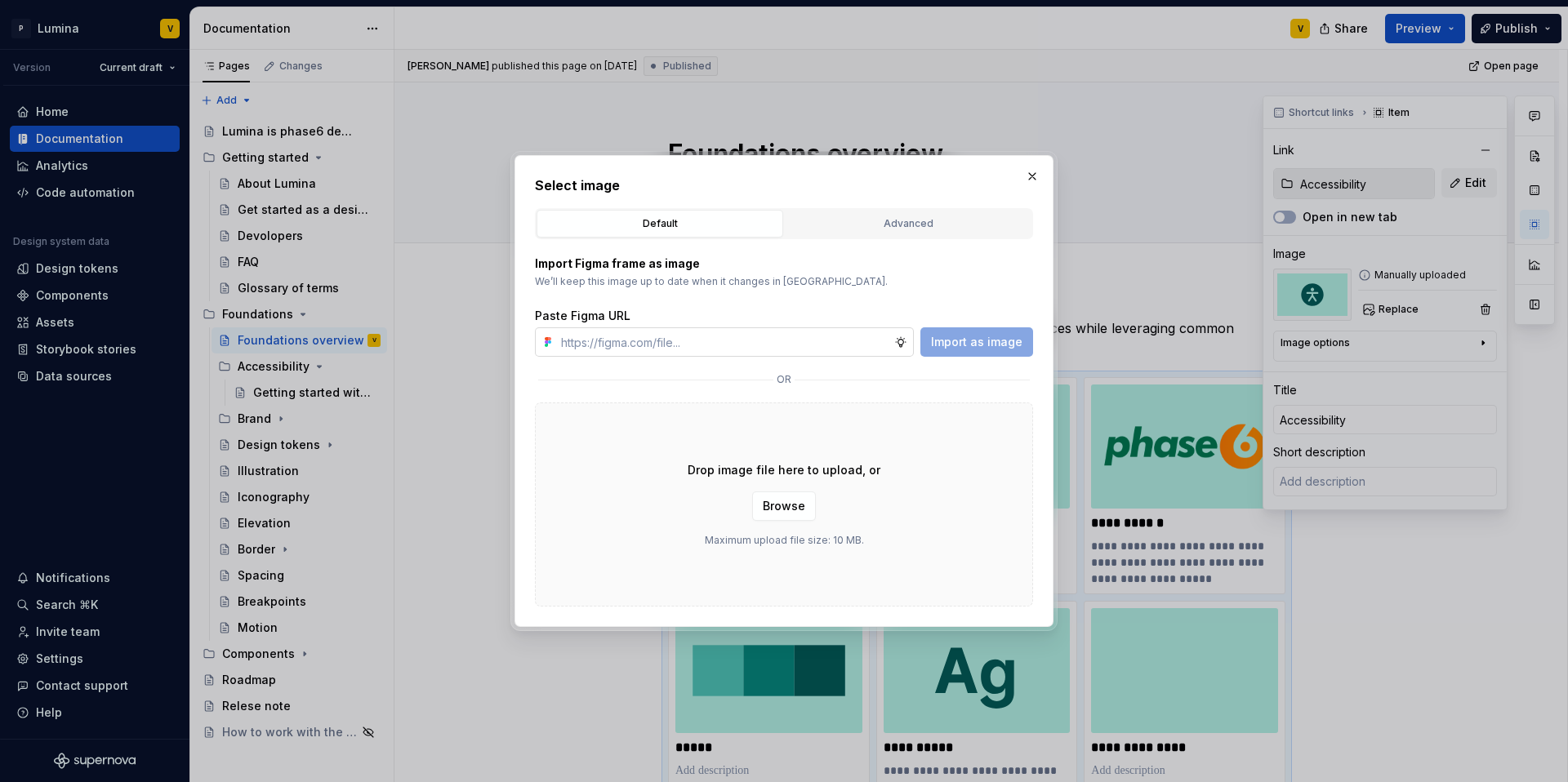
type textarea "*"
paste input "https://www.figma.com/design/enMrueGeeRrCLL9n83cUse/Lumina?node-id=684-3823&t=5…"
type input "https://www.figma.com/design/enMrueGeeRrCLL9n83cUse/Lumina?node-id=684-3823&t=5…"
click at [994, 348] on span "Import as image" at bounding box center [976, 342] width 92 height 16
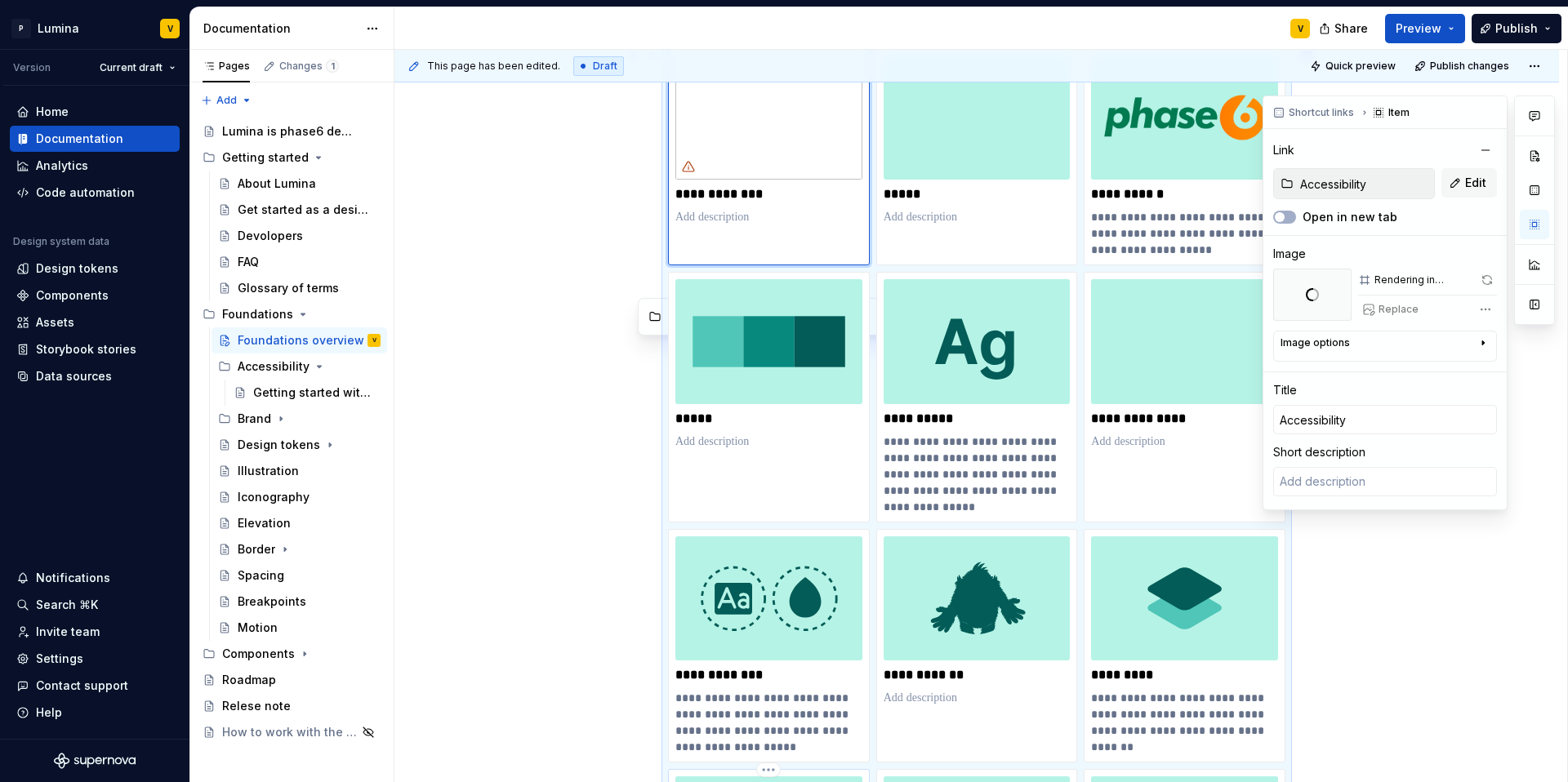
scroll to position [0, 0]
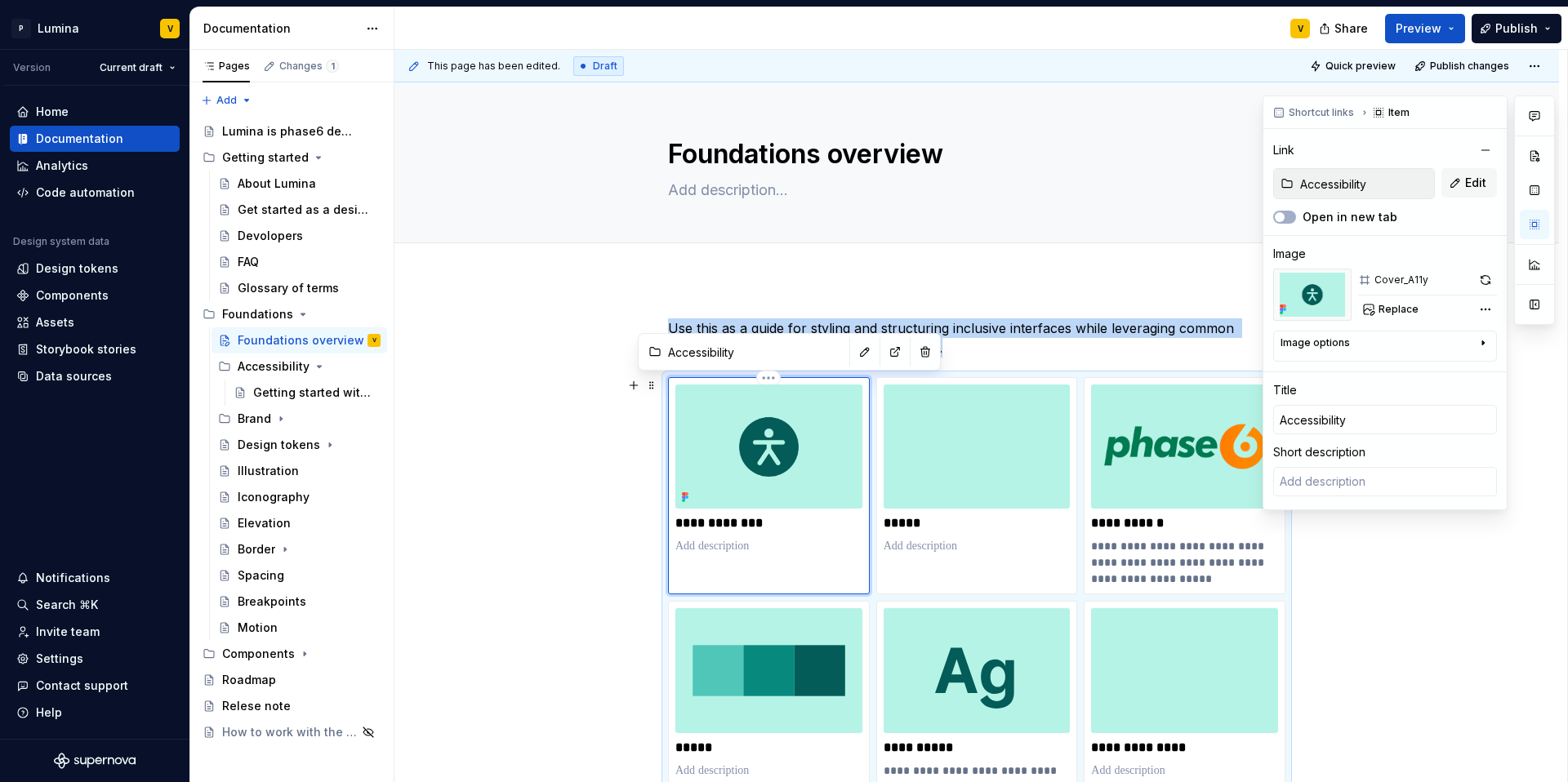
click at [748, 460] on img at bounding box center [769, 447] width 187 height 124
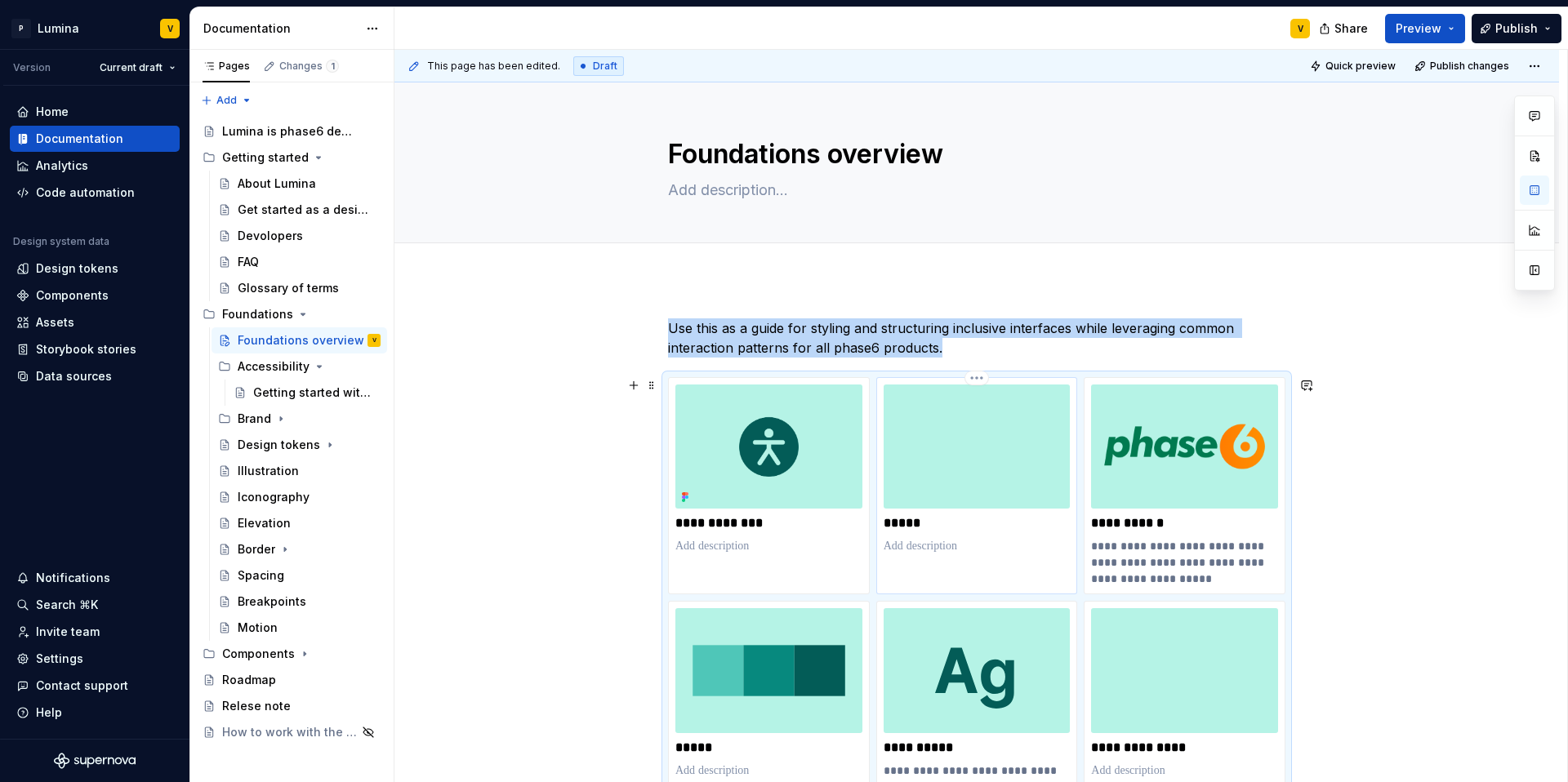
click at [921, 447] on img at bounding box center [977, 447] width 187 height 124
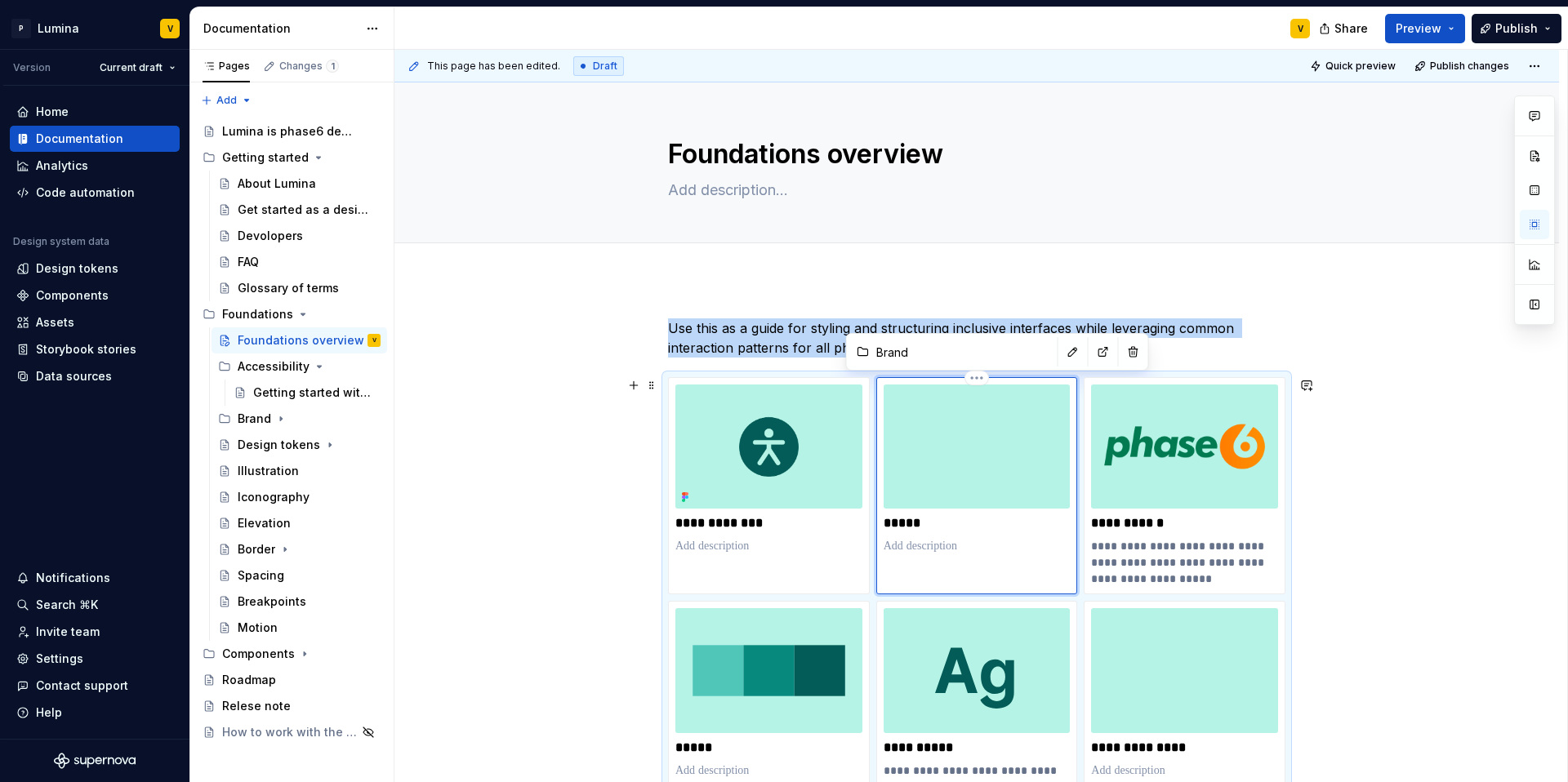
click at [921, 447] on img at bounding box center [977, 447] width 187 height 124
type textarea "*"
type input "Logo system"
click at [1122, 456] on img at bounding box center [1184, 447] width 187 height 124
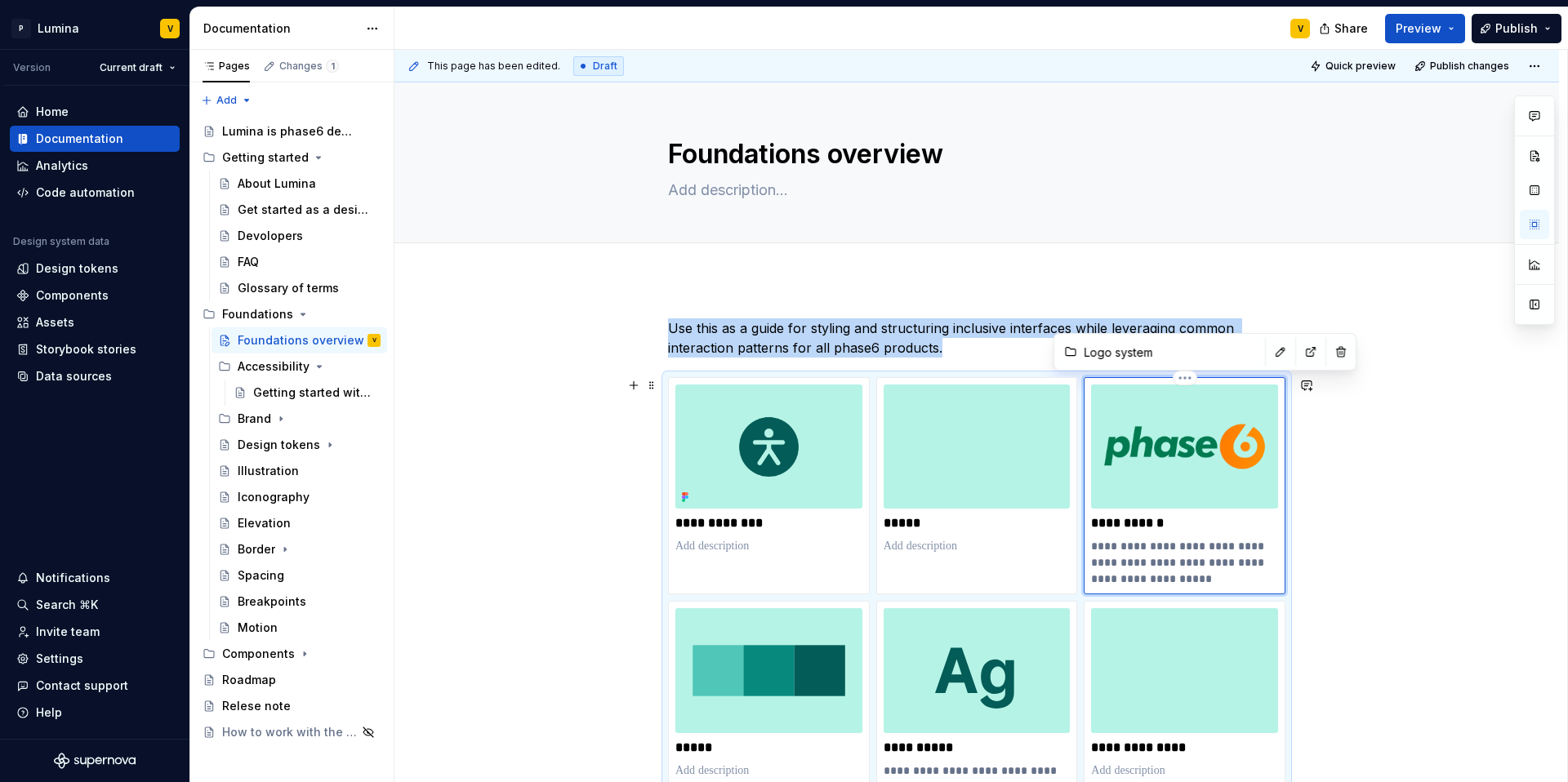
click at [1122, 456] on img at bounding box center [1184, 447] width 187 height 124
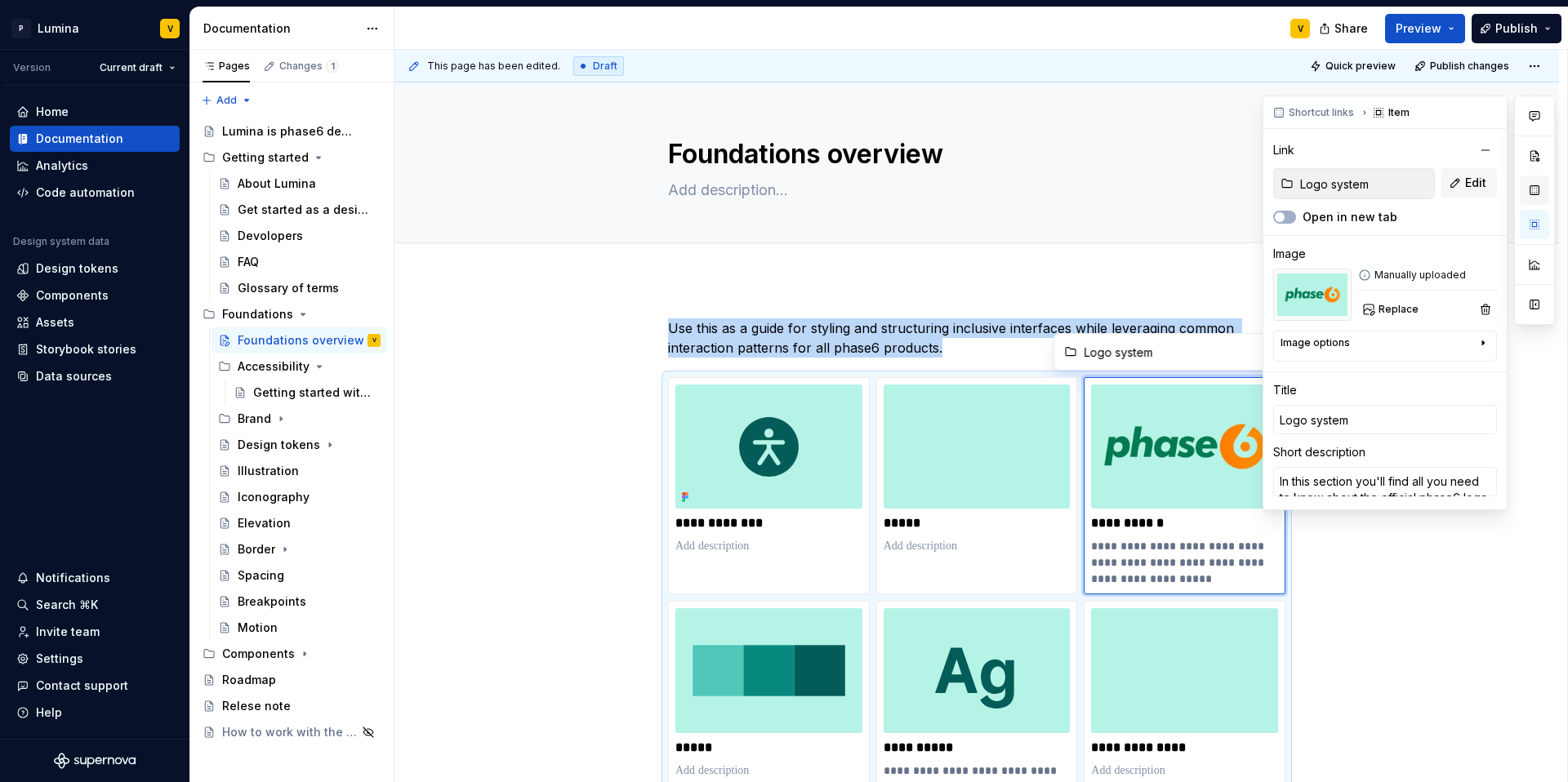
click at [1176, 189] on button "button" at bounding box center [1534, 190] width 29 height 29
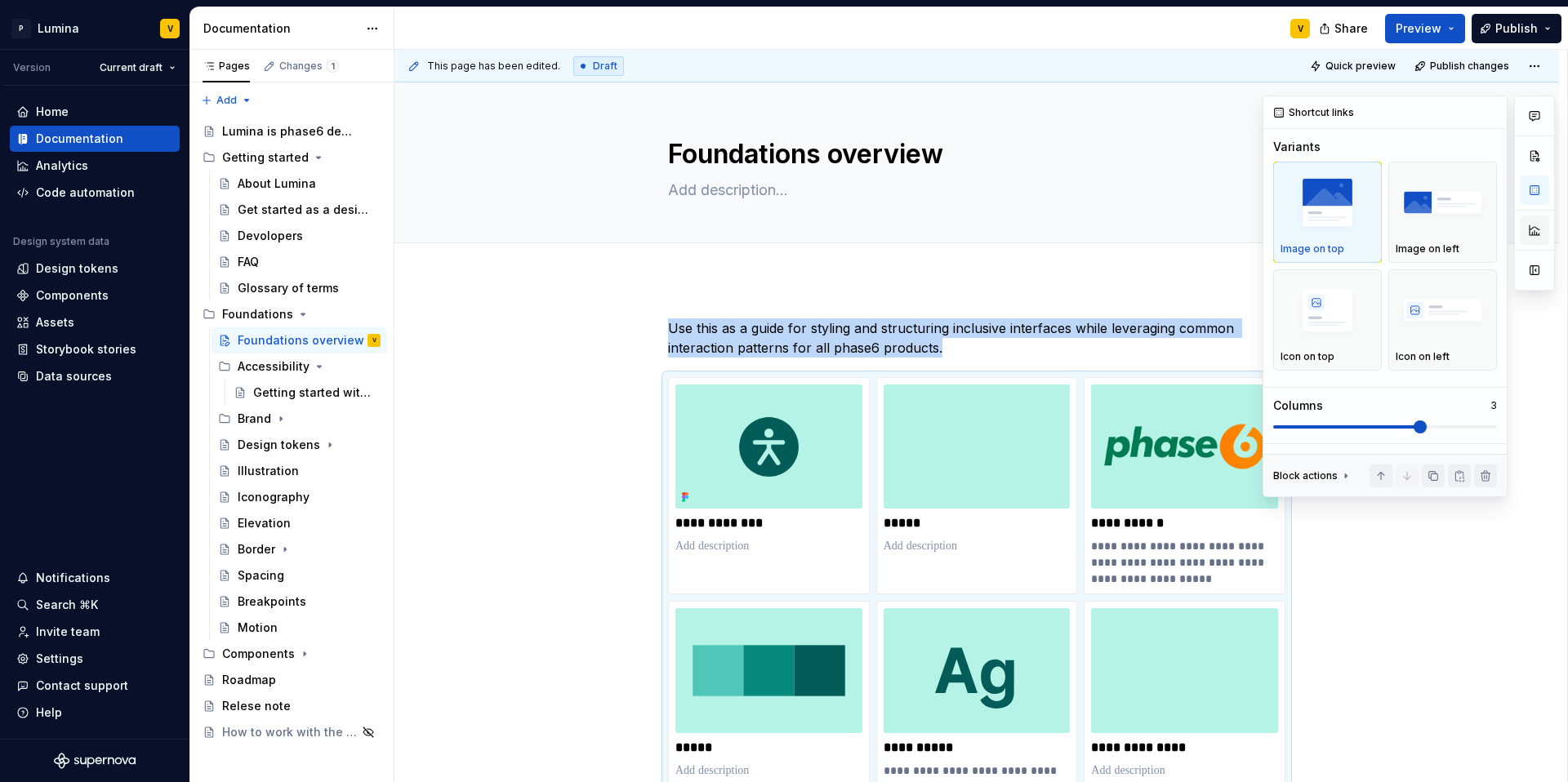
click at [1176, 219] on button "button" at bounding box center [1534, 230] width 29 height 29
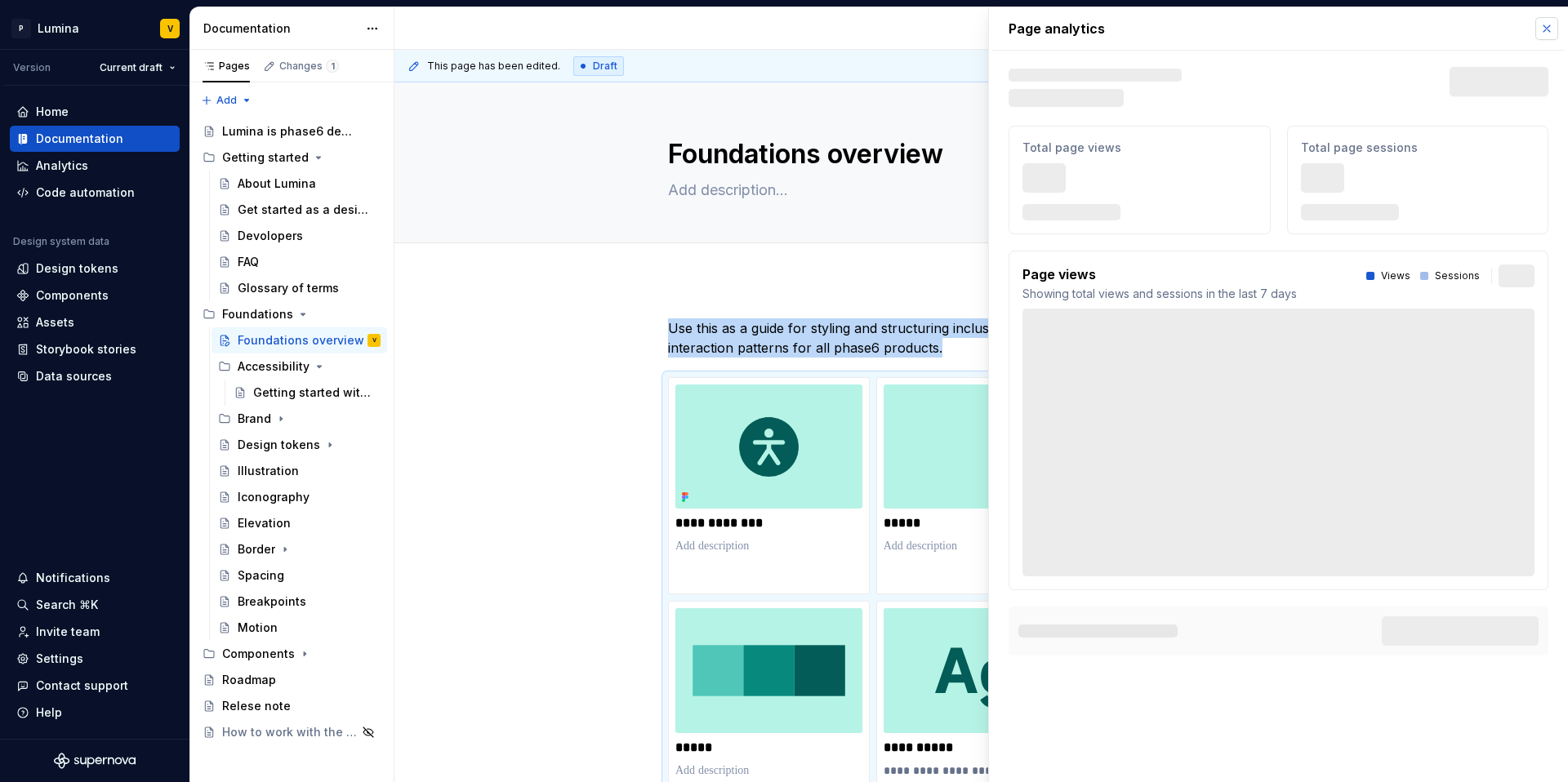
click at [1176, 33] on button "button" at bounding box center [1547, 28] width 23 height 23
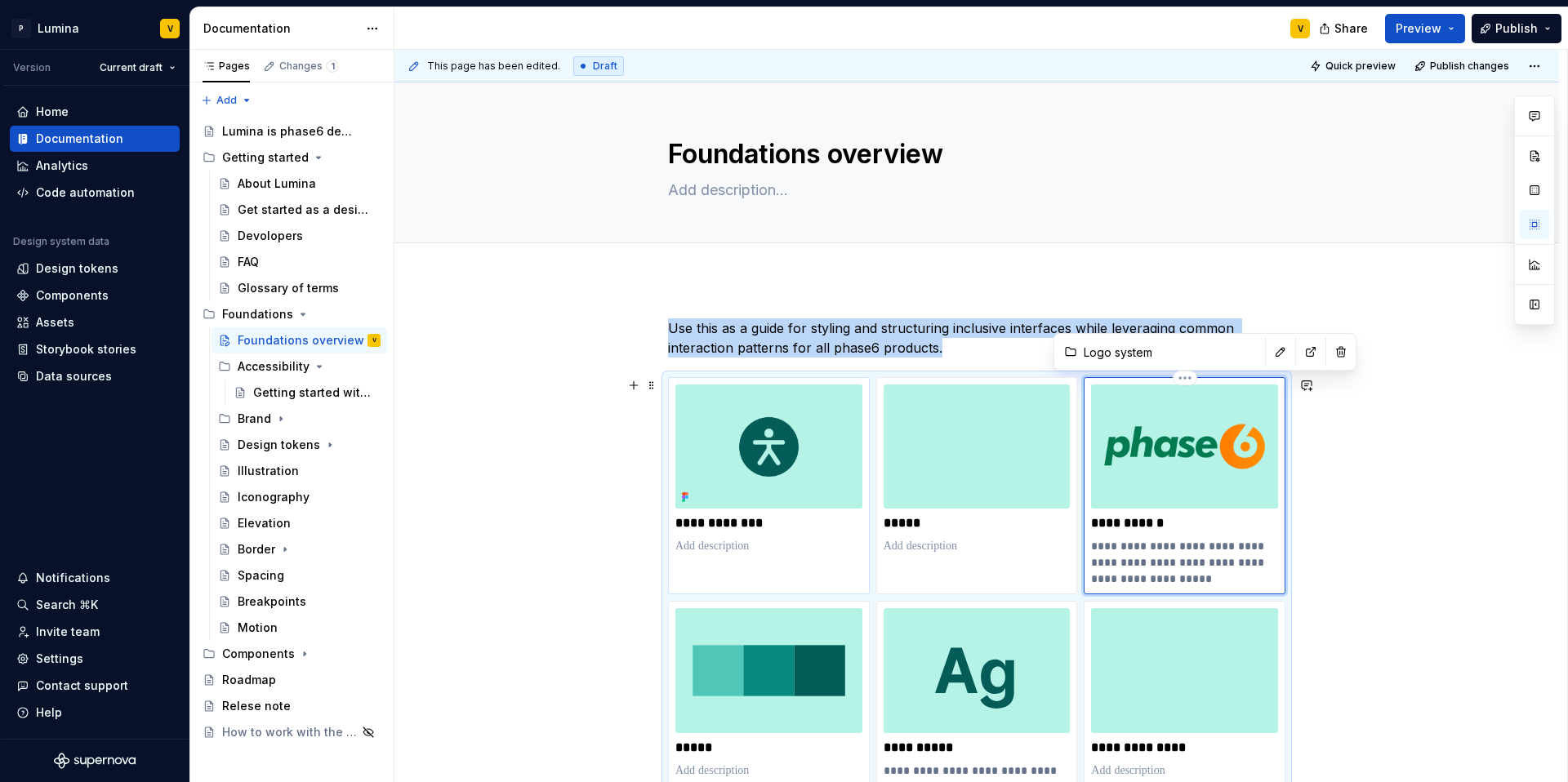
drag, startPoint x: 1107, startPoint y: 411, endPoint x: 788, endPoint y: 384, distance: 320.1
click at [1176, 459] on img at bounding box center [1184, 447] width 187 height 124
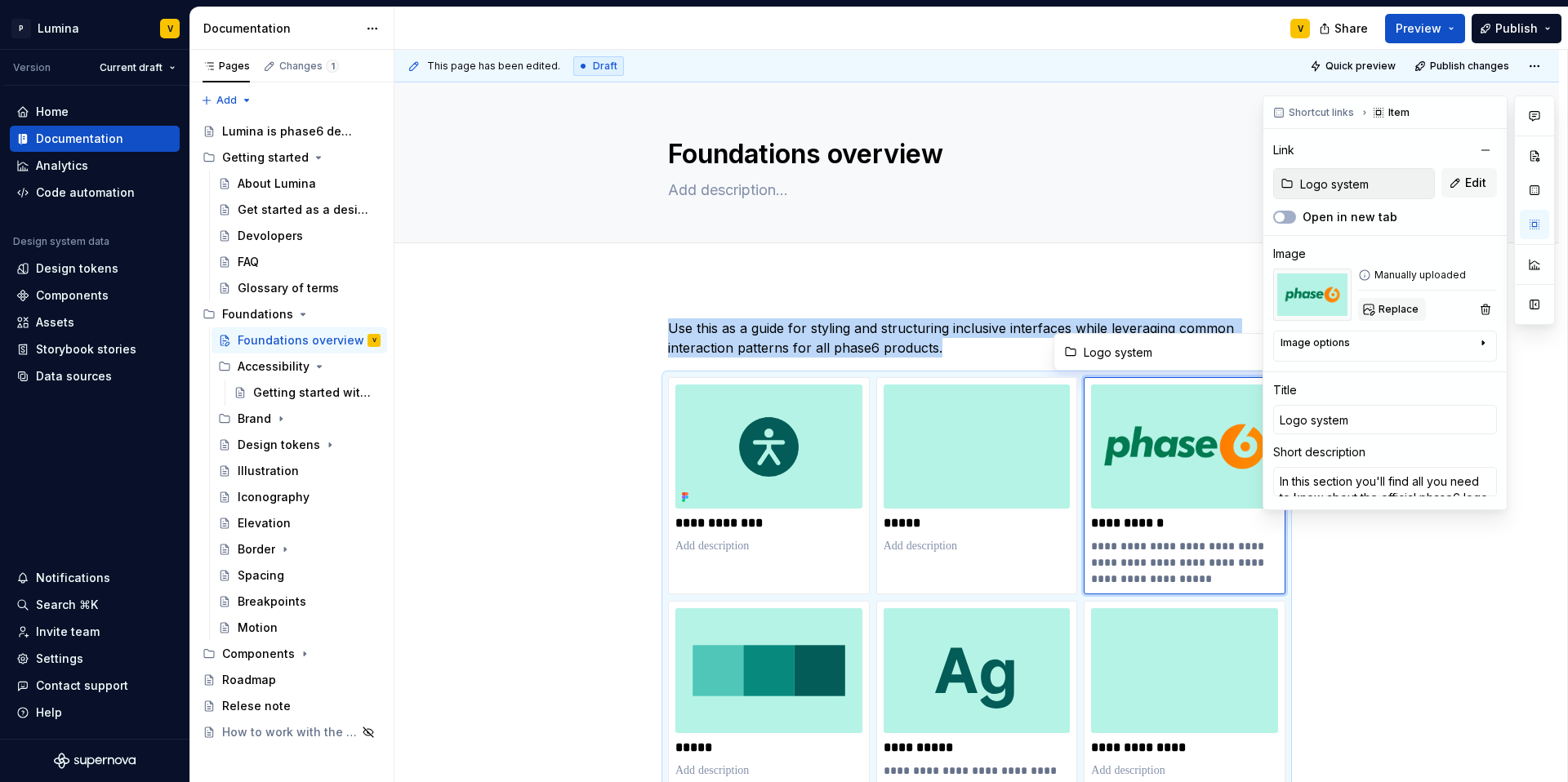
click at [1176, 312] on span "Replace" at bounding box center [1398, 309] width 40 height 13
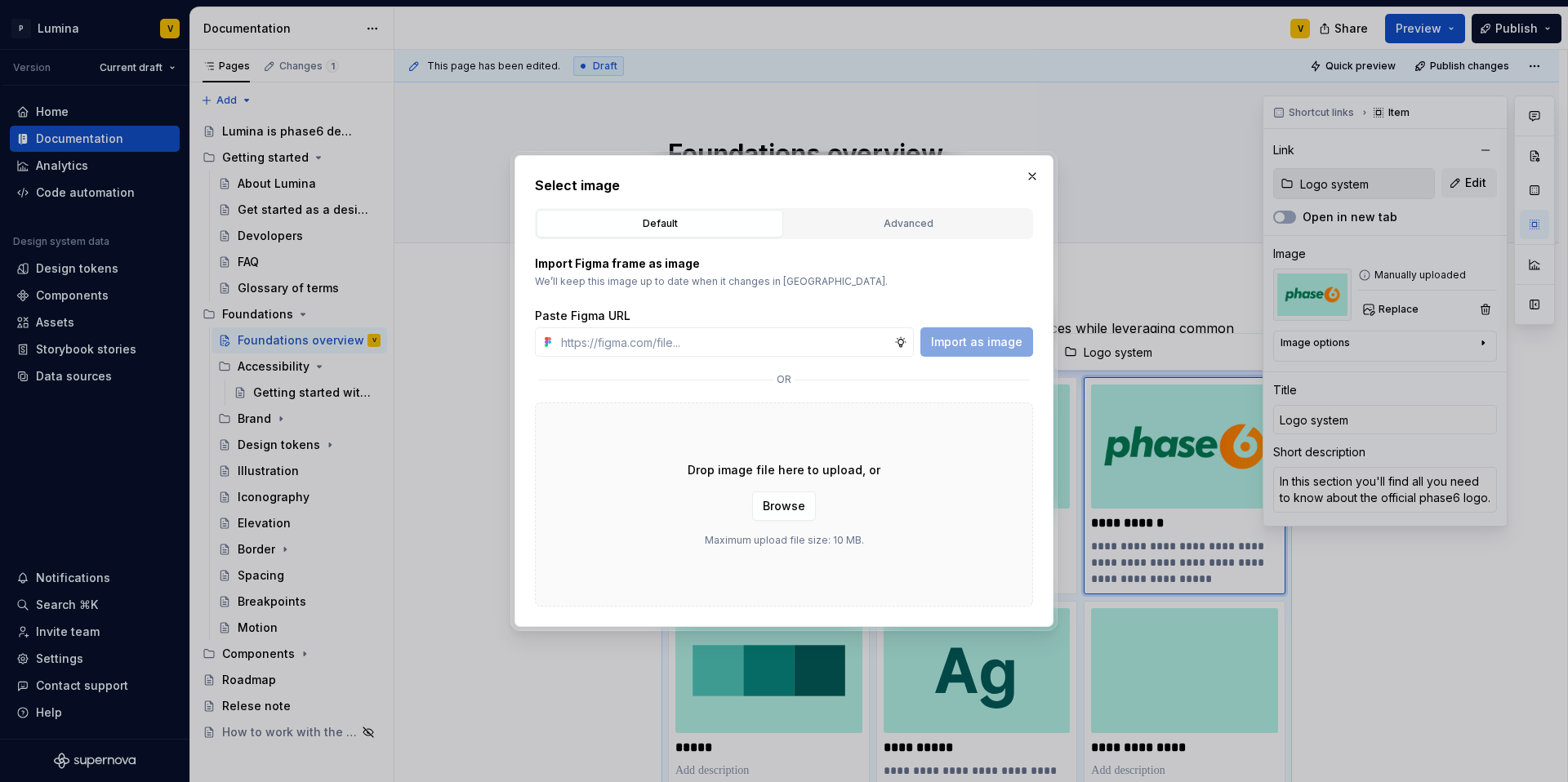
type textarea "*"
paste input "https://www.figma.com/design/enMrueGeeRrCLL9n83cUse/Lumina?node-id=686-4509&t=5…"
type input "https://www.figma.com/design/enMrueGeeRrCLL9n83cUse/Lumina?node-id=686-4509&t=5…"
type textarea "*"
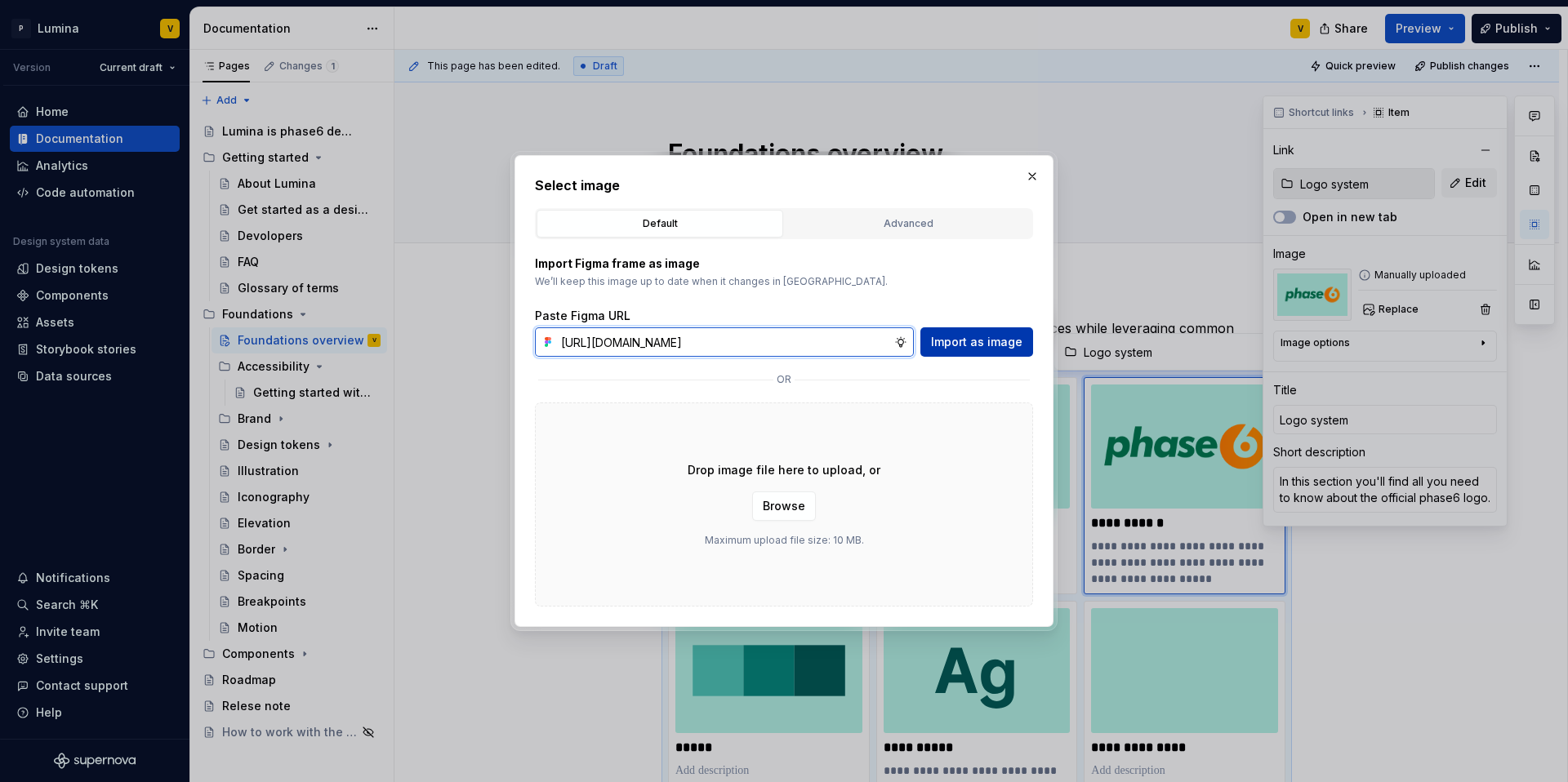
type input "https://www.figma.com/design/enMrueGeeRrCLL9n83cUse/Lumina?node-id=686-4509&t=5…"
click at [965, 350] on button "Import as image" at bounding box center [976, 341] width 113 height 29
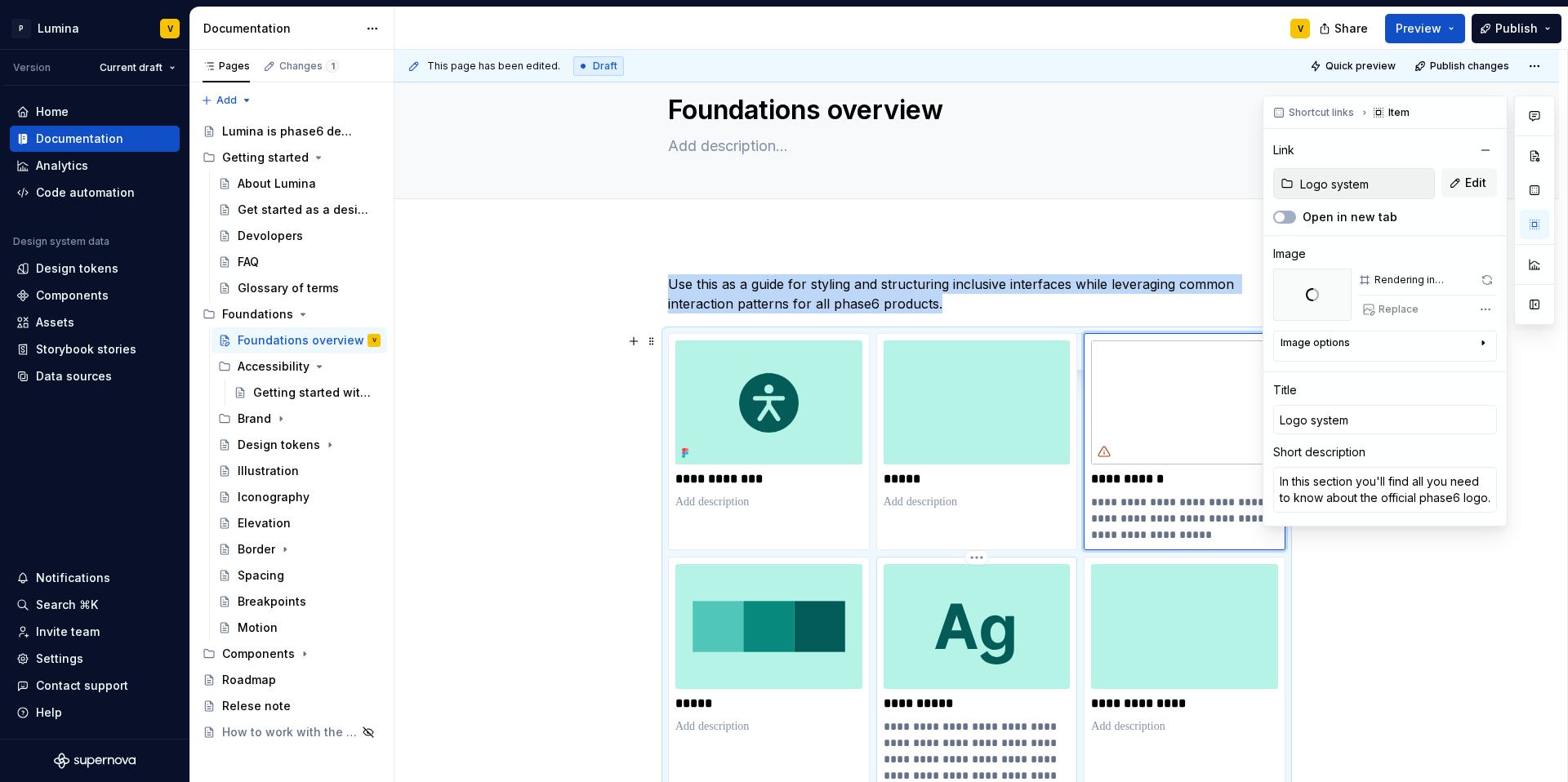
scroll to position [0, 0]
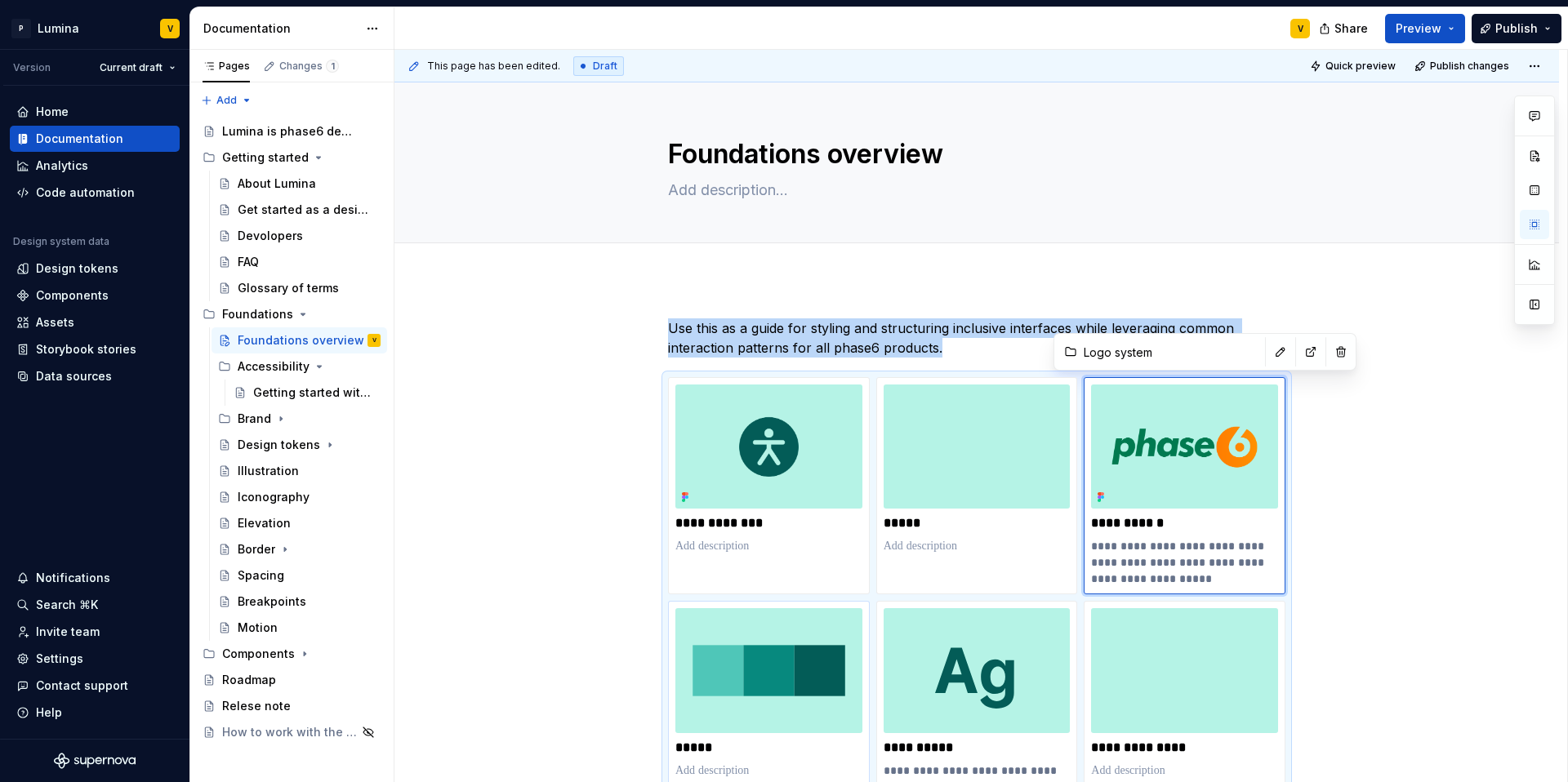
click at [766, 628] on img at bounding box center [769, 670] width 187 height 124
type textarea "*"
type input "Brand / Color"
click at [766, 628] on img at bounding box center [769, 670] width 187 height 124
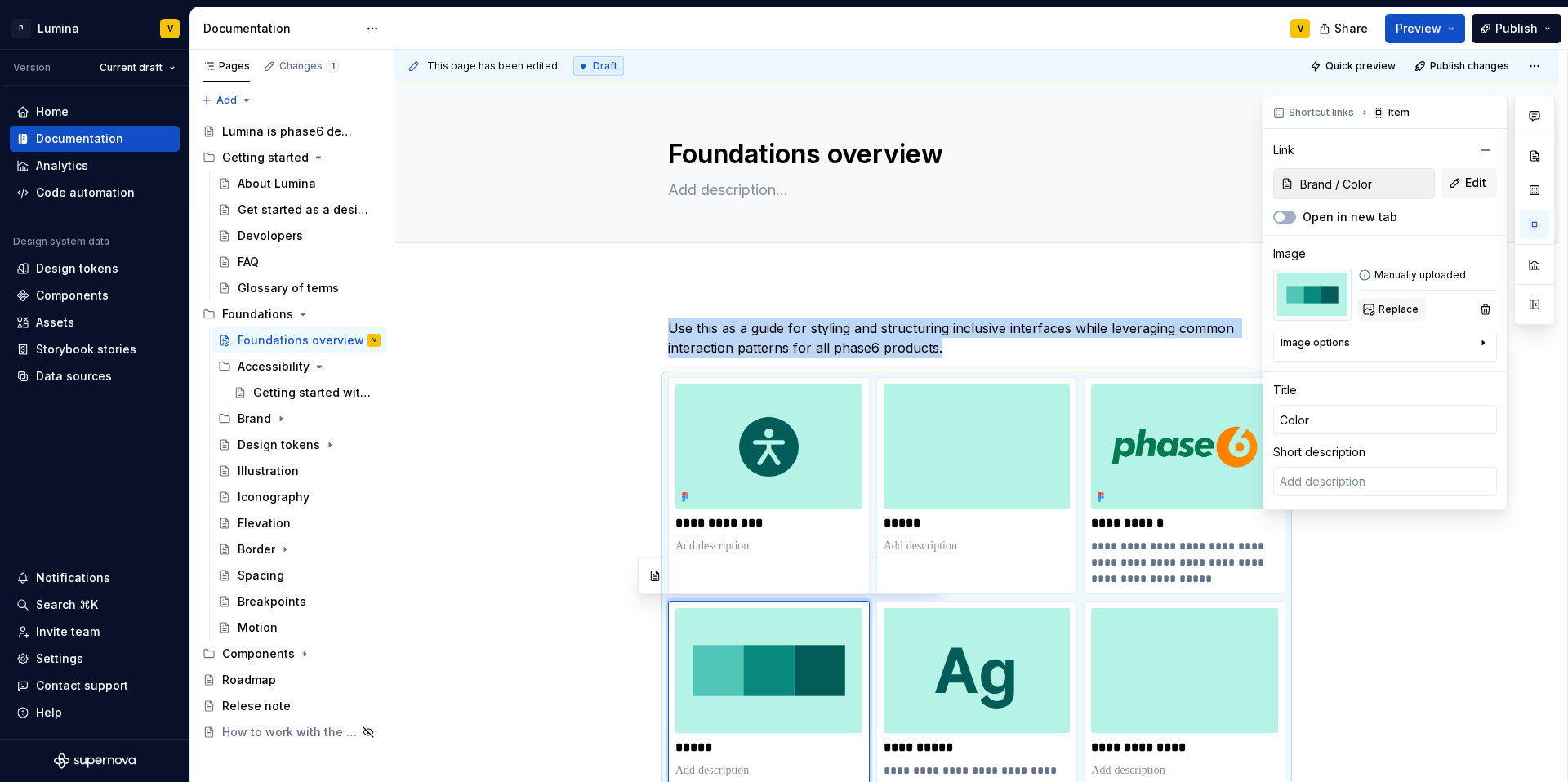
click at [1176, 307] on span "Replace" at bounding box center [1398, 309] width 40 height 13
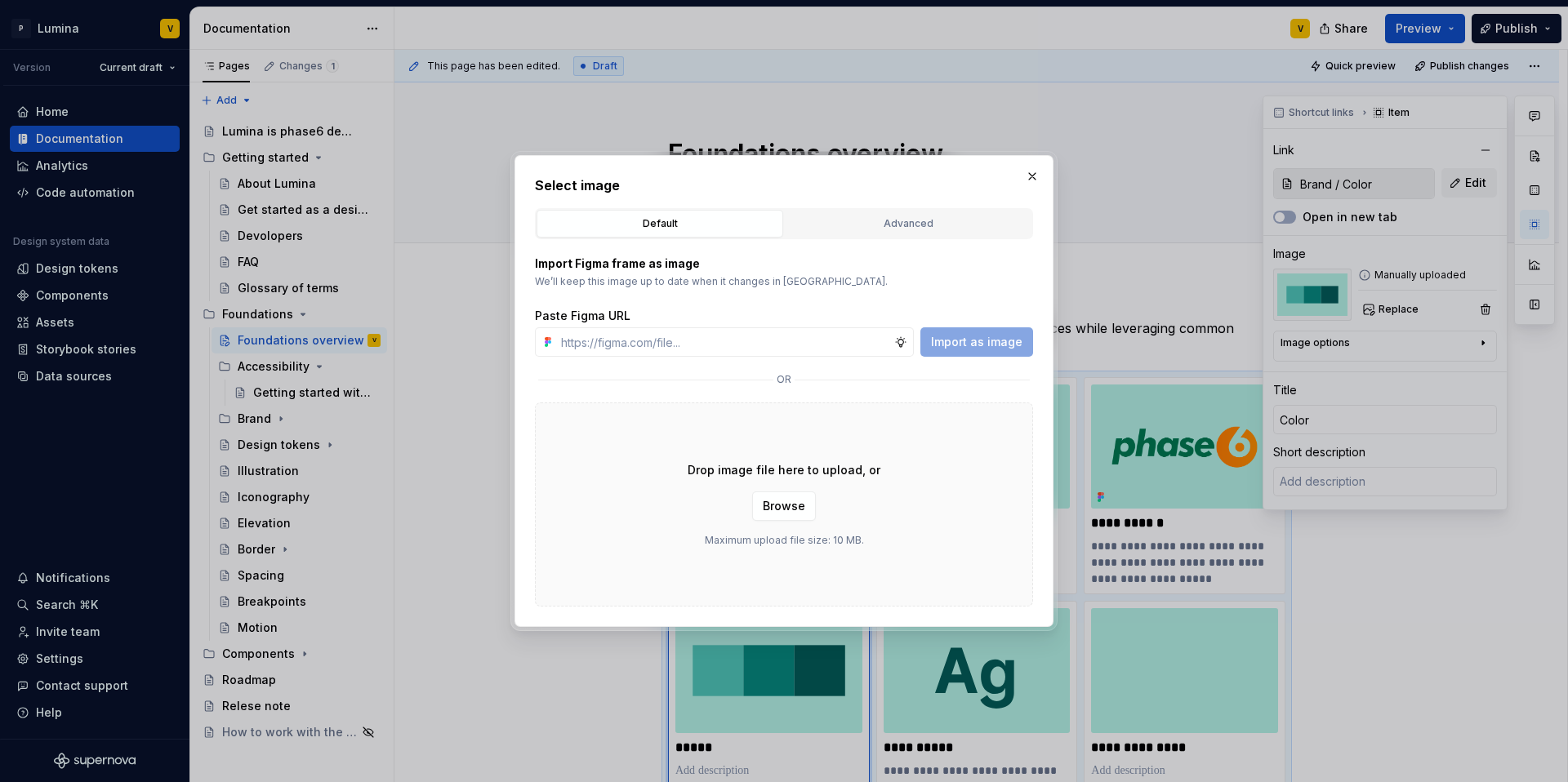
type textarea "*"
click at [651, 342] on input "text" at bounding box center [724, 341] width 340 height 29
type input "https://www.figma.com/design/enMrueGeeRrCLL9n83cUse/Lumina?node-id=686-4516&t=5…"
click at [1001, 352] on button "Import as image" at bounding box center [976, 341] width 113 height 29
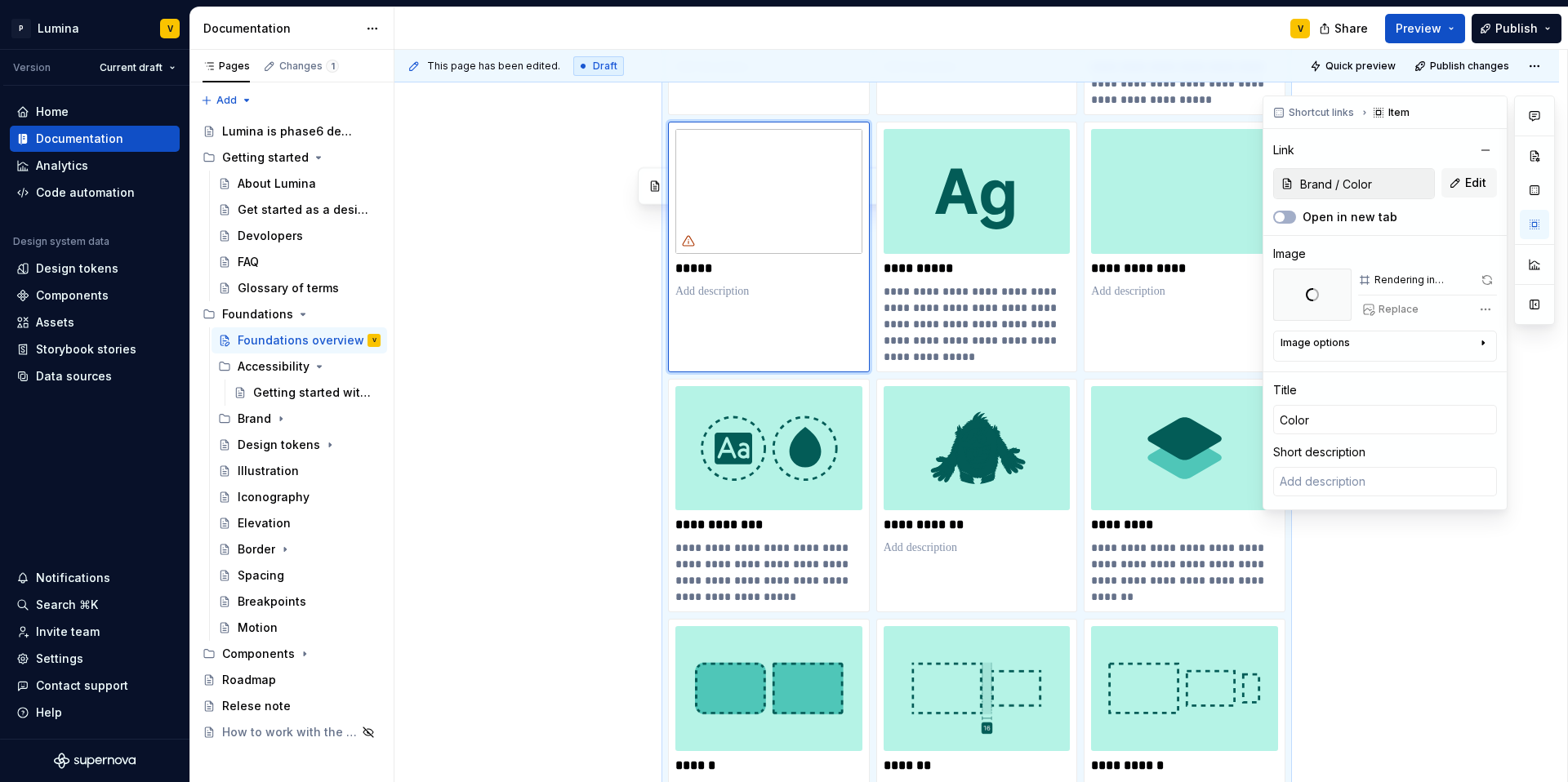
scroll to position [384, 0]
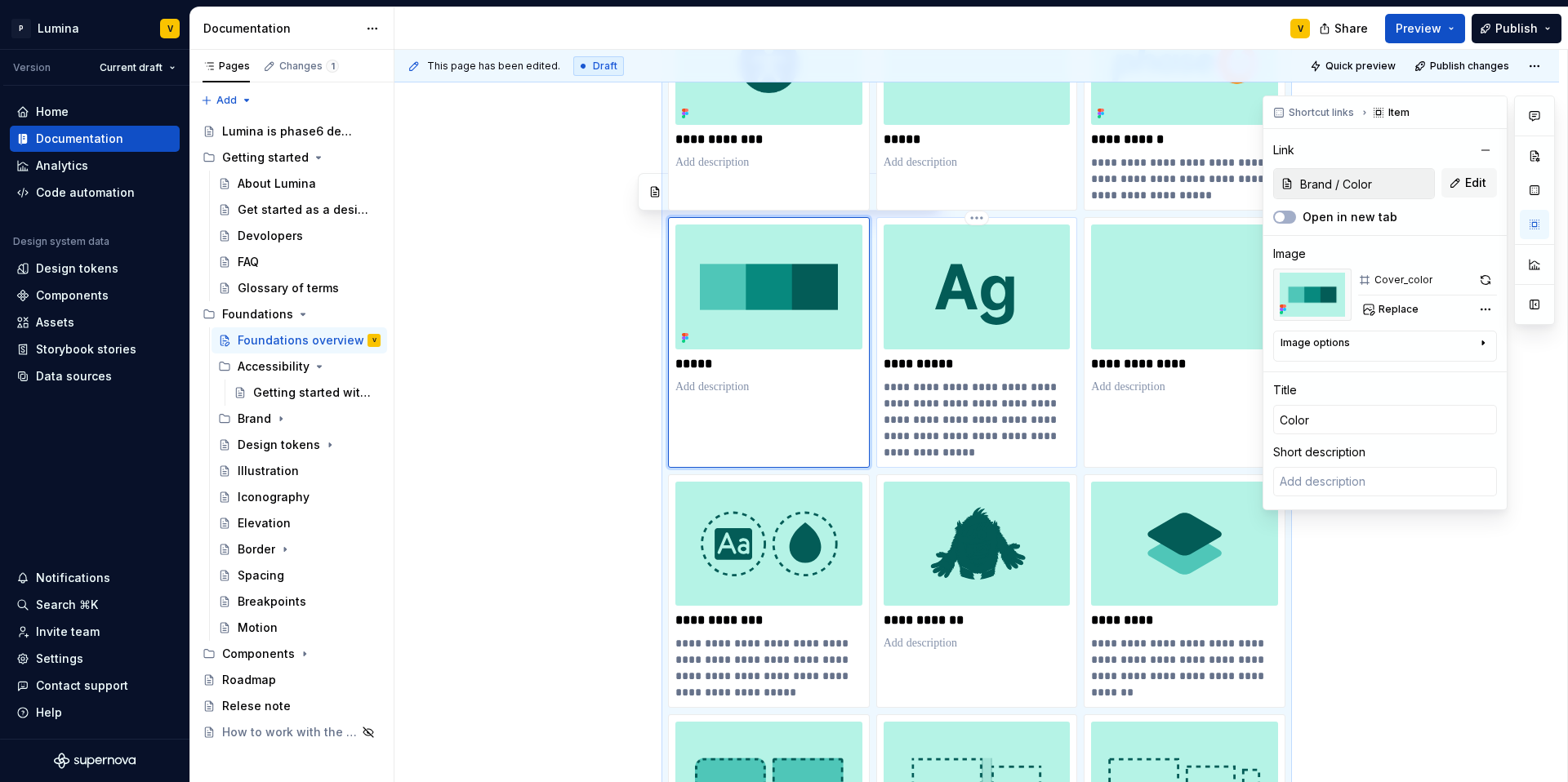
click at [985, 322] on img at bounding box center [977, 287] width 187 height 124
type textarea "*"
type input "Typography"
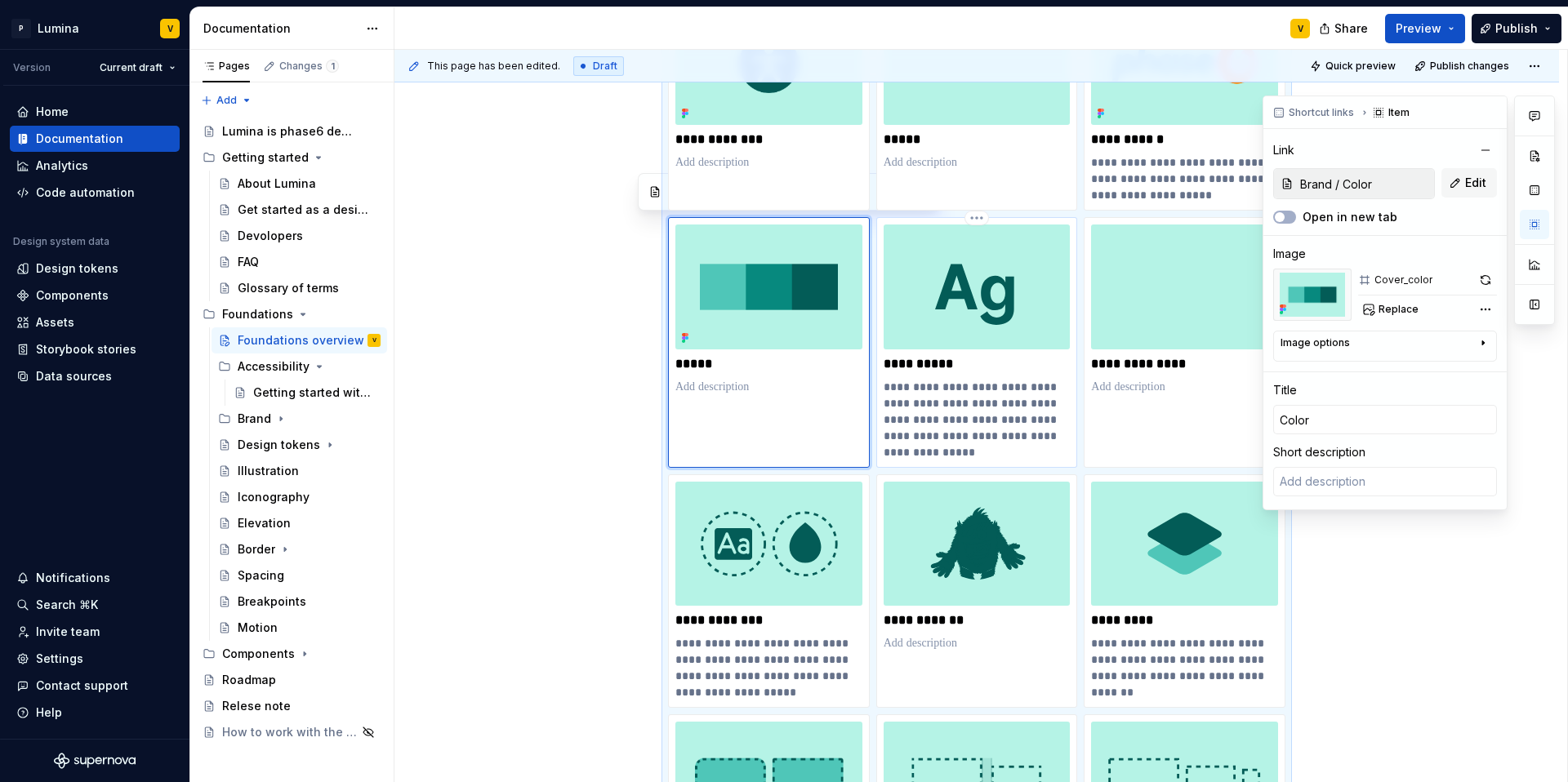
type textarea "Typography covers typeface, sizing, line height, and spacing choices that ensur…"
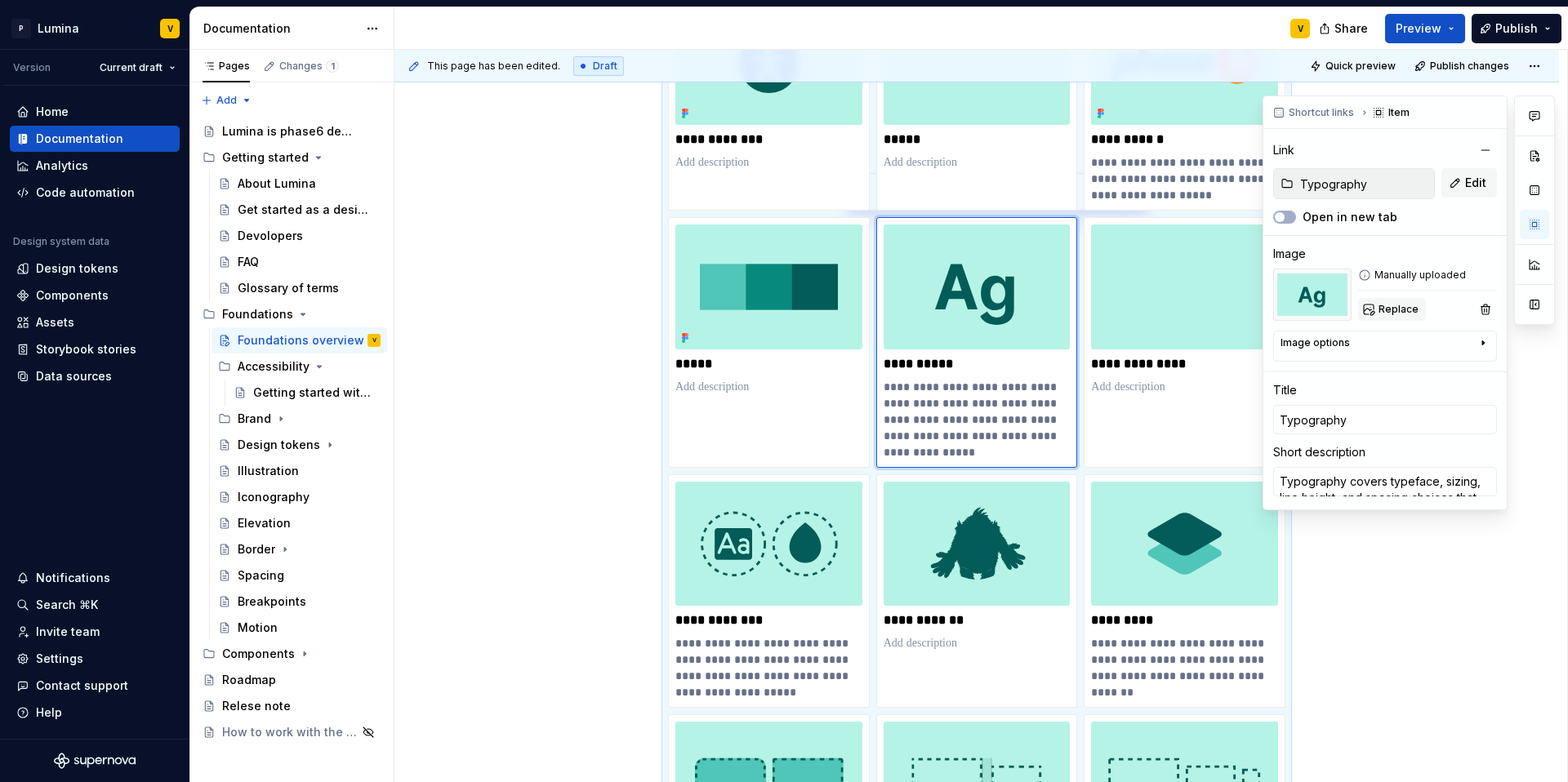
click at [1176, 307] on span "Replace" at bounding box center [1398, 309] width 40 height 13
type textarea "*"
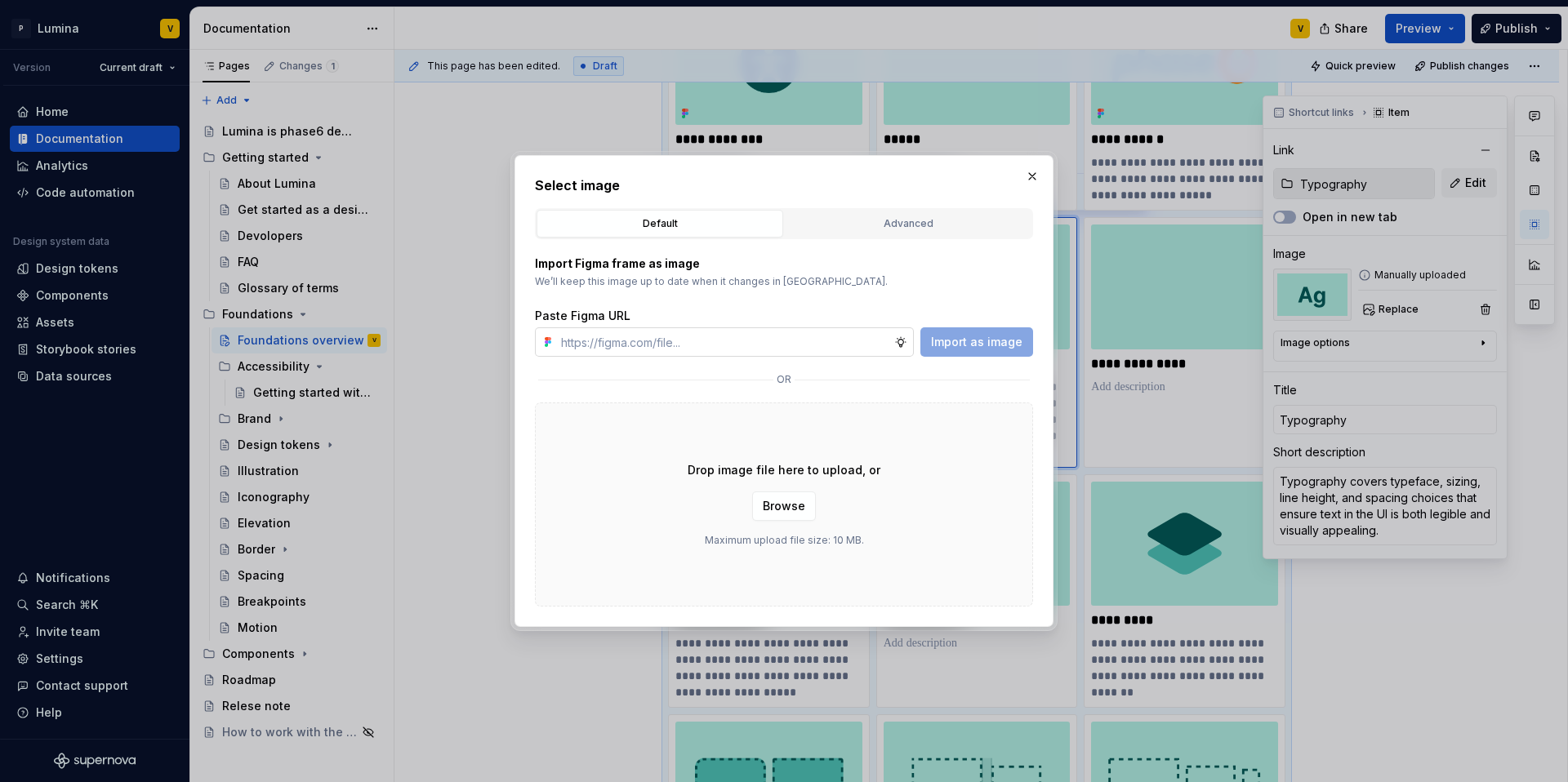
click at [707, 343] on input "text" at bounding box center [724, 341] width 340 height 29
type input "https://www.figma.com/design/enMrueGeeRrCLL9n83cUse/Lumina?node-id=686-4501&t=5…"
click at [973, 335] on span "Import as image" at bounding box center [976, 342] width 92 height 16
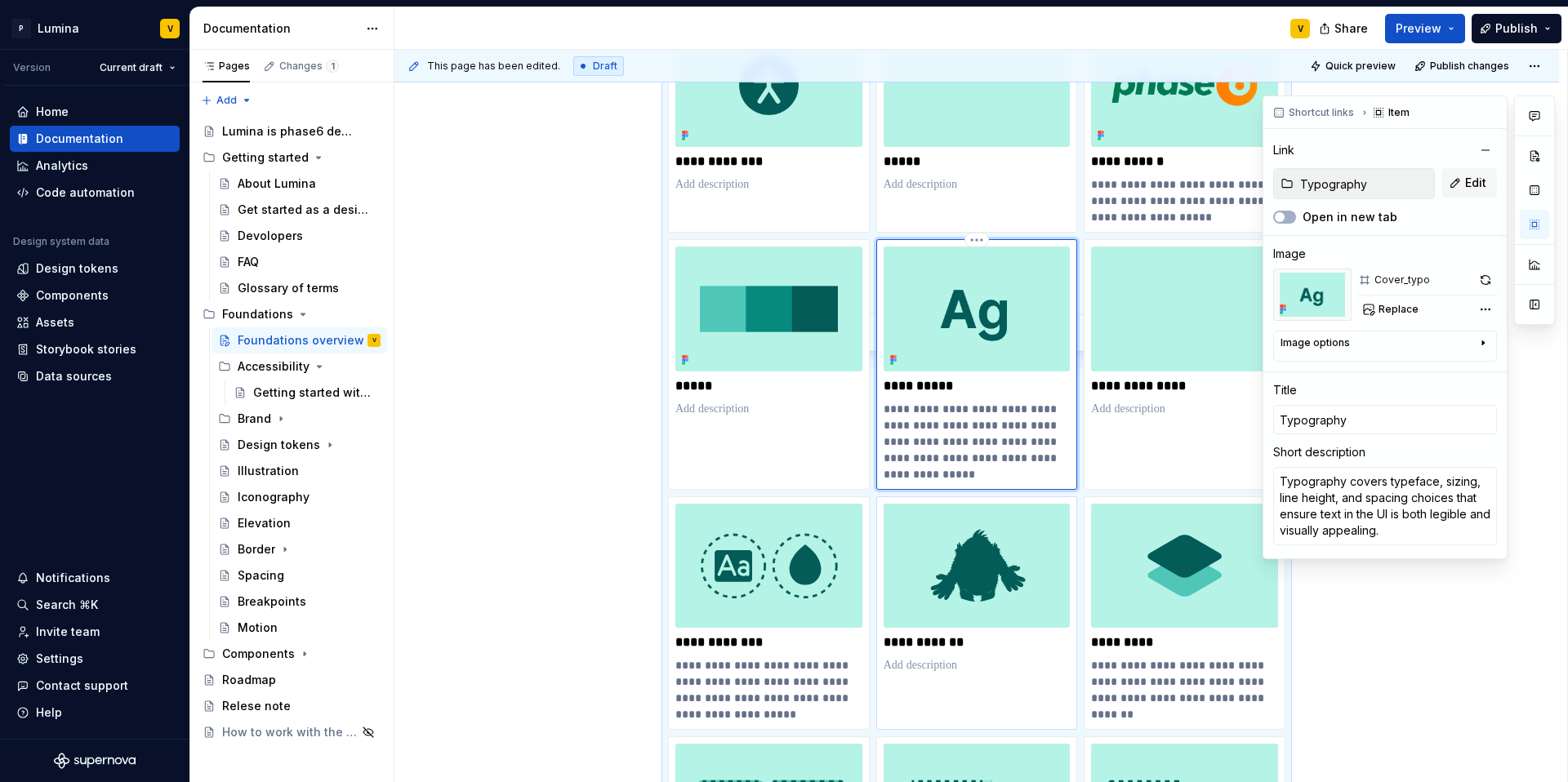
scroll to position [243, 0]
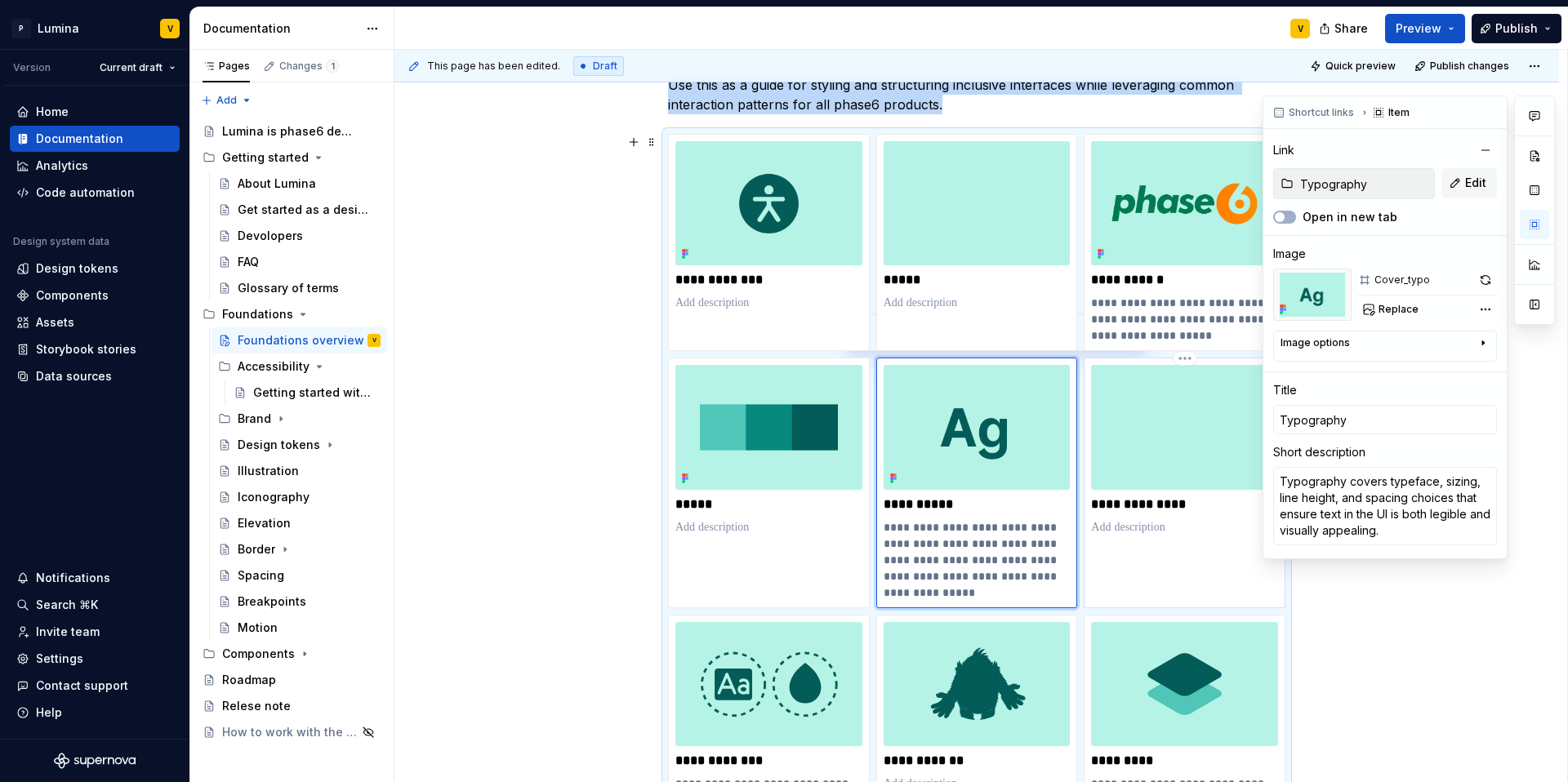
click at [1161, 425] on img at bounding box center [1184, 427] width 187 height 124
type textarea "*"
type input "Brand / Voice and Tone"
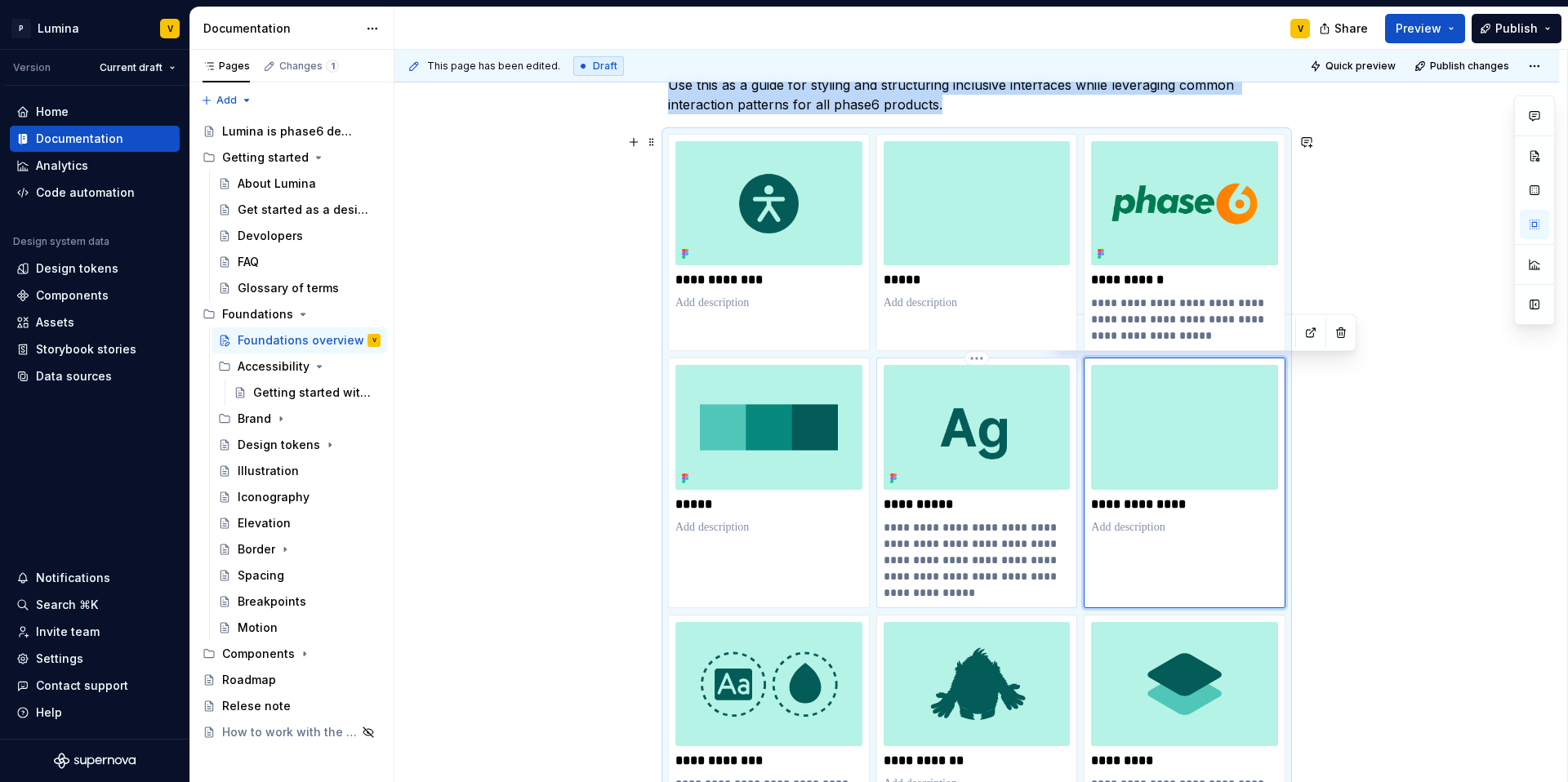
type textarea "*"
type input "Typography"
click at [1019, 464] on img at bounding box center [977, 427] width 187 height 124
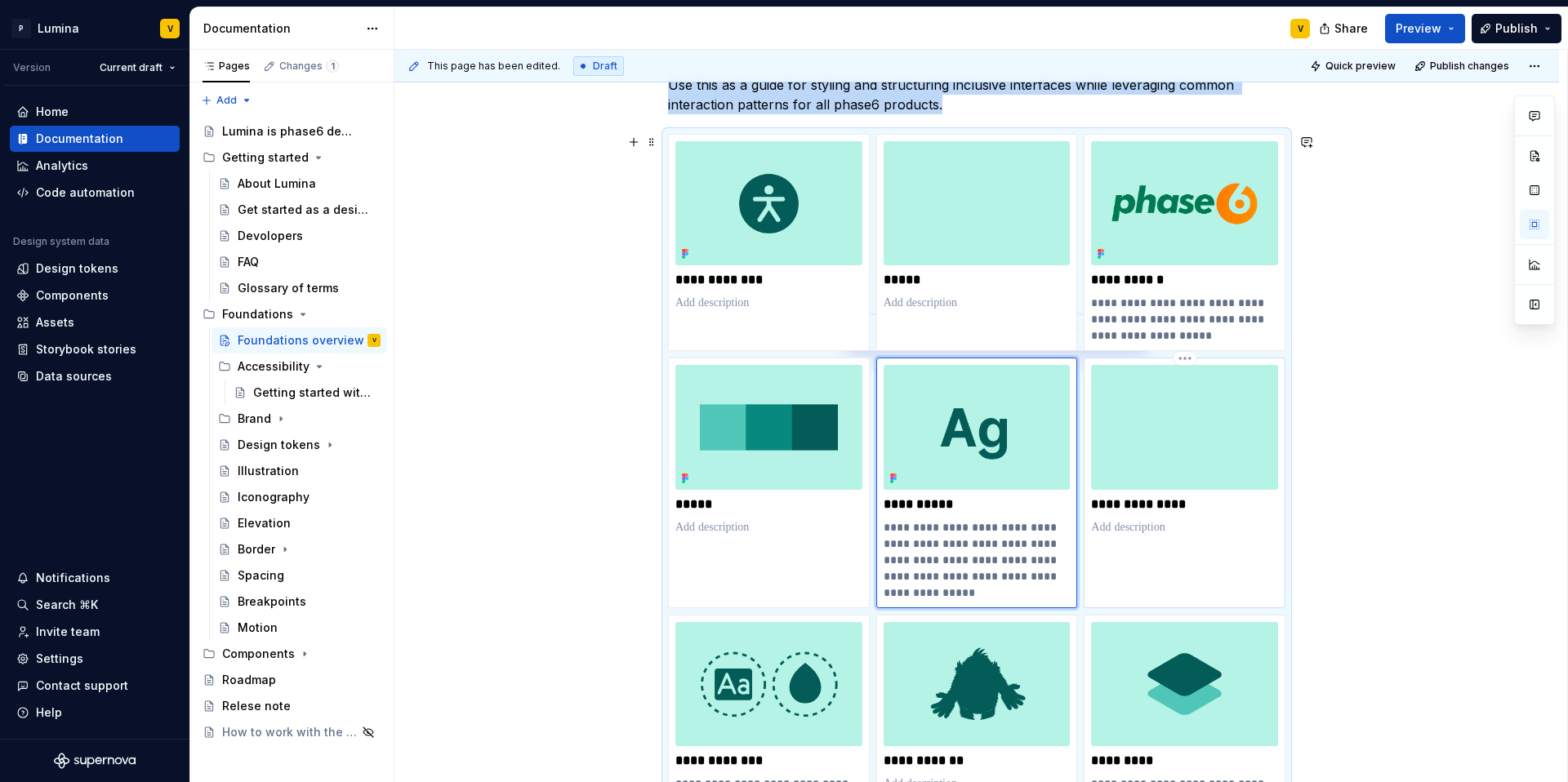
type textarea "*"
type input "Brand / Voice and Tone"
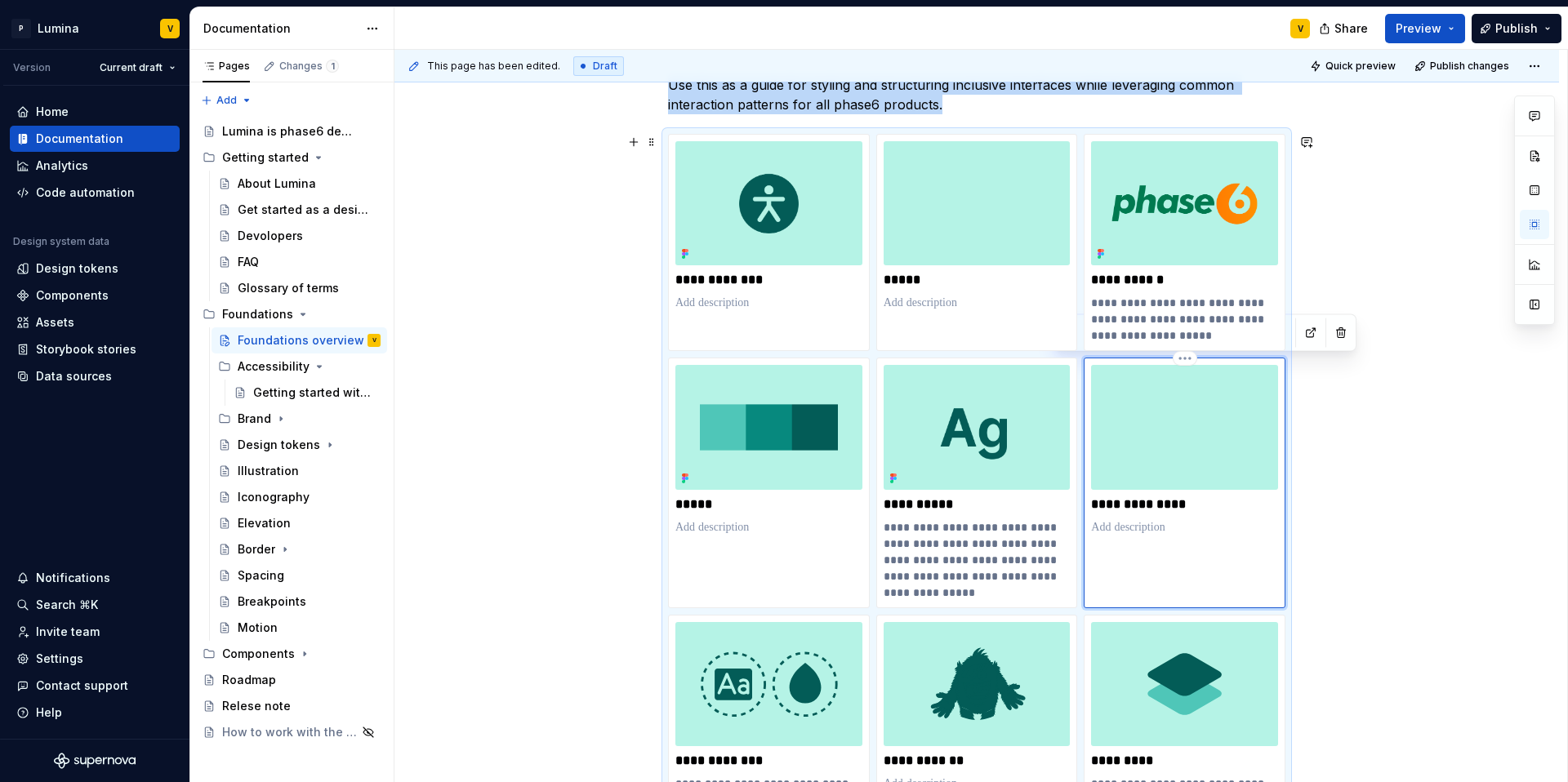
click at [1176, 463] on img at bounding box center [1184, 427] width 187 height 124
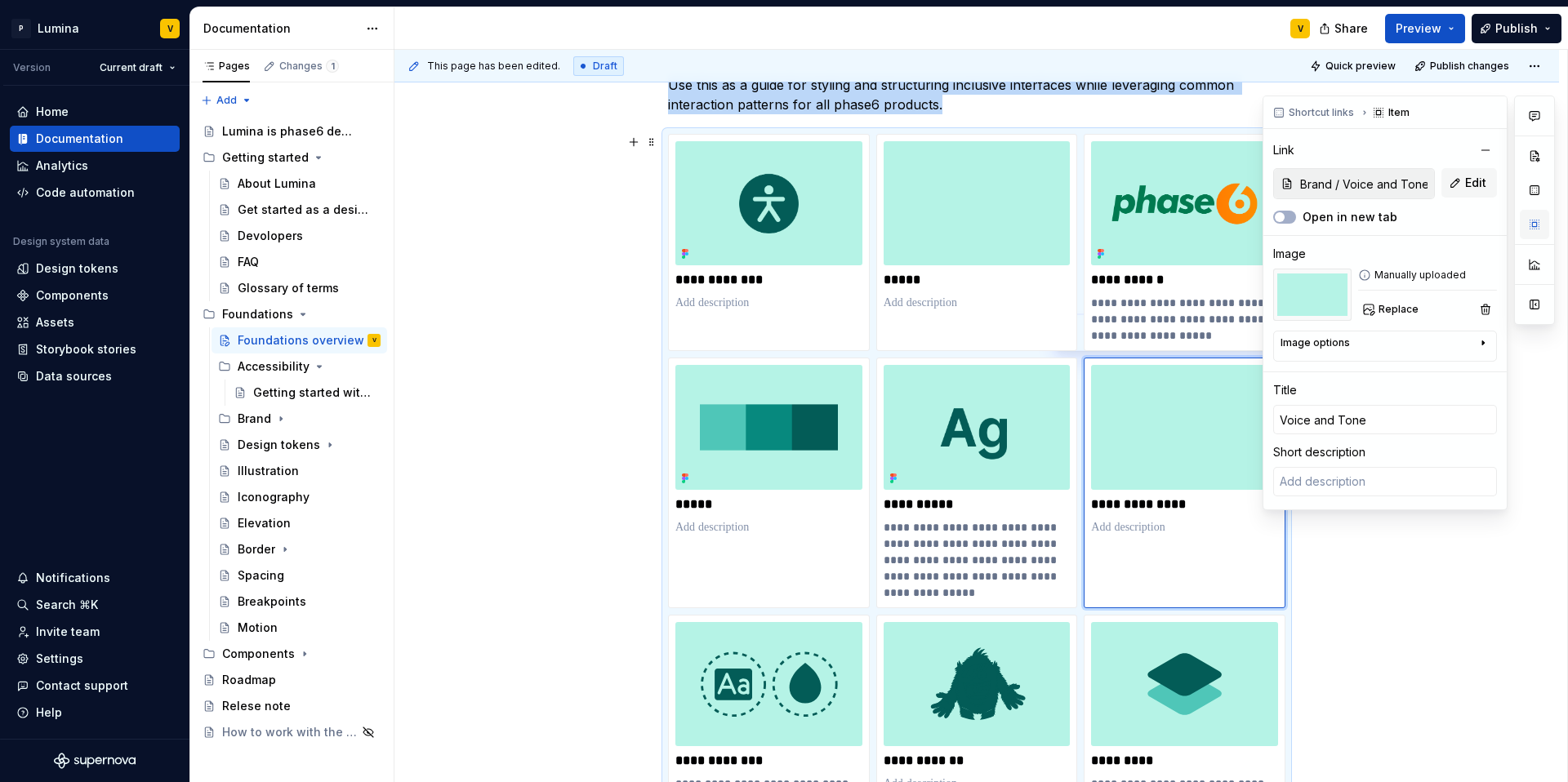
click at [1176, 228] on button "button" at bounding box center [1534, 224] width 29 height 29
click at [1176, 311] on span "Replace" at bounding box center [1398, 309] width 40 height 13
type textarea "*"
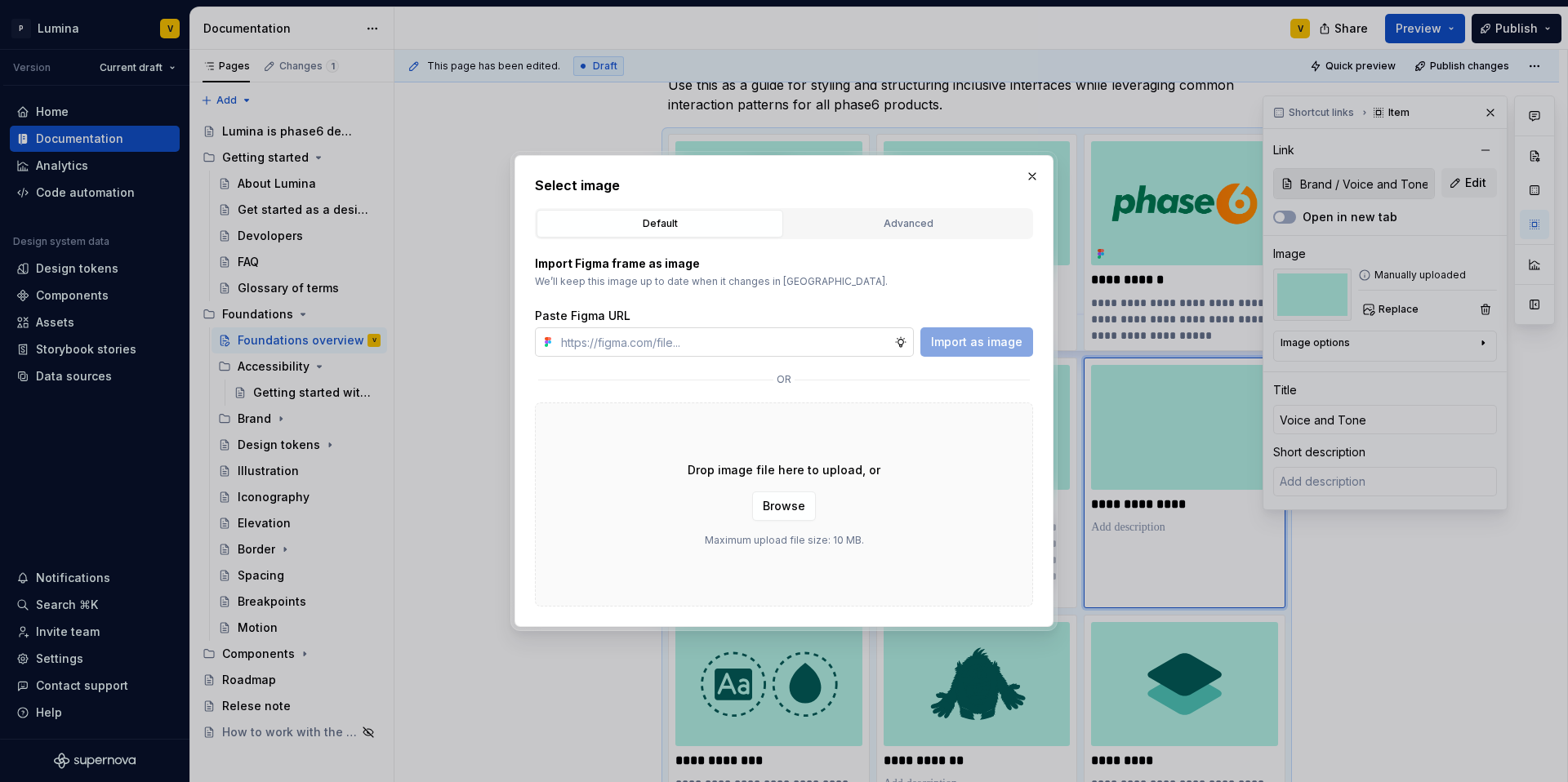
click at [763, 355] on input "text" at bounding box center [724, 341] width 340 height 29
type input "https://www.figma.com/design/enMrueGeeRrCLL9n83cUse/Lumina?node-id=686-4526&t=5…"
click at [966, 335] on span "Import as image" at bounding box center [976, 342] width 92 height 16
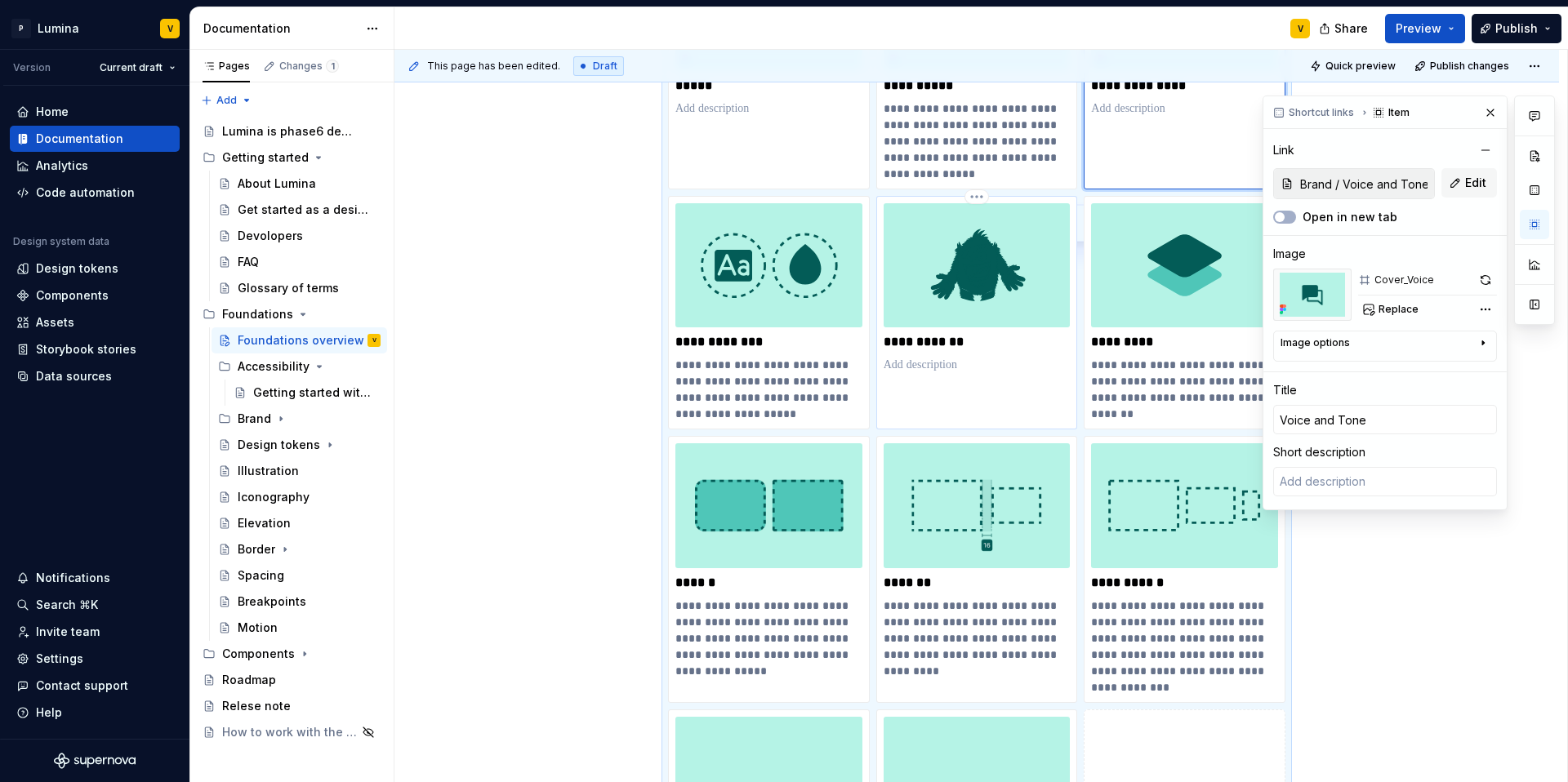
scroll to position [360, 0]
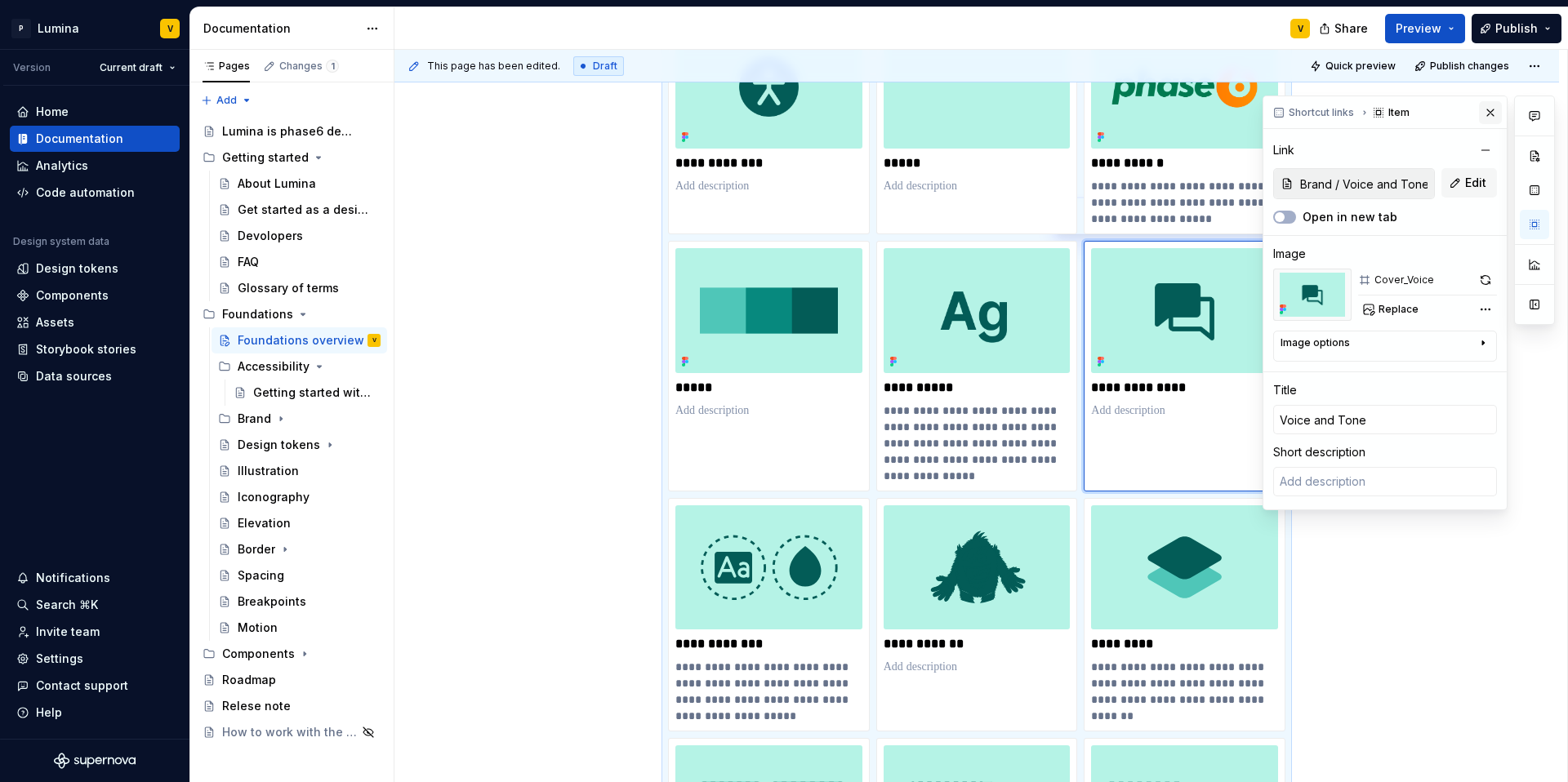
click at [1176, 111] on button "button" at bounding box center [1491, 113] width 23 height 23
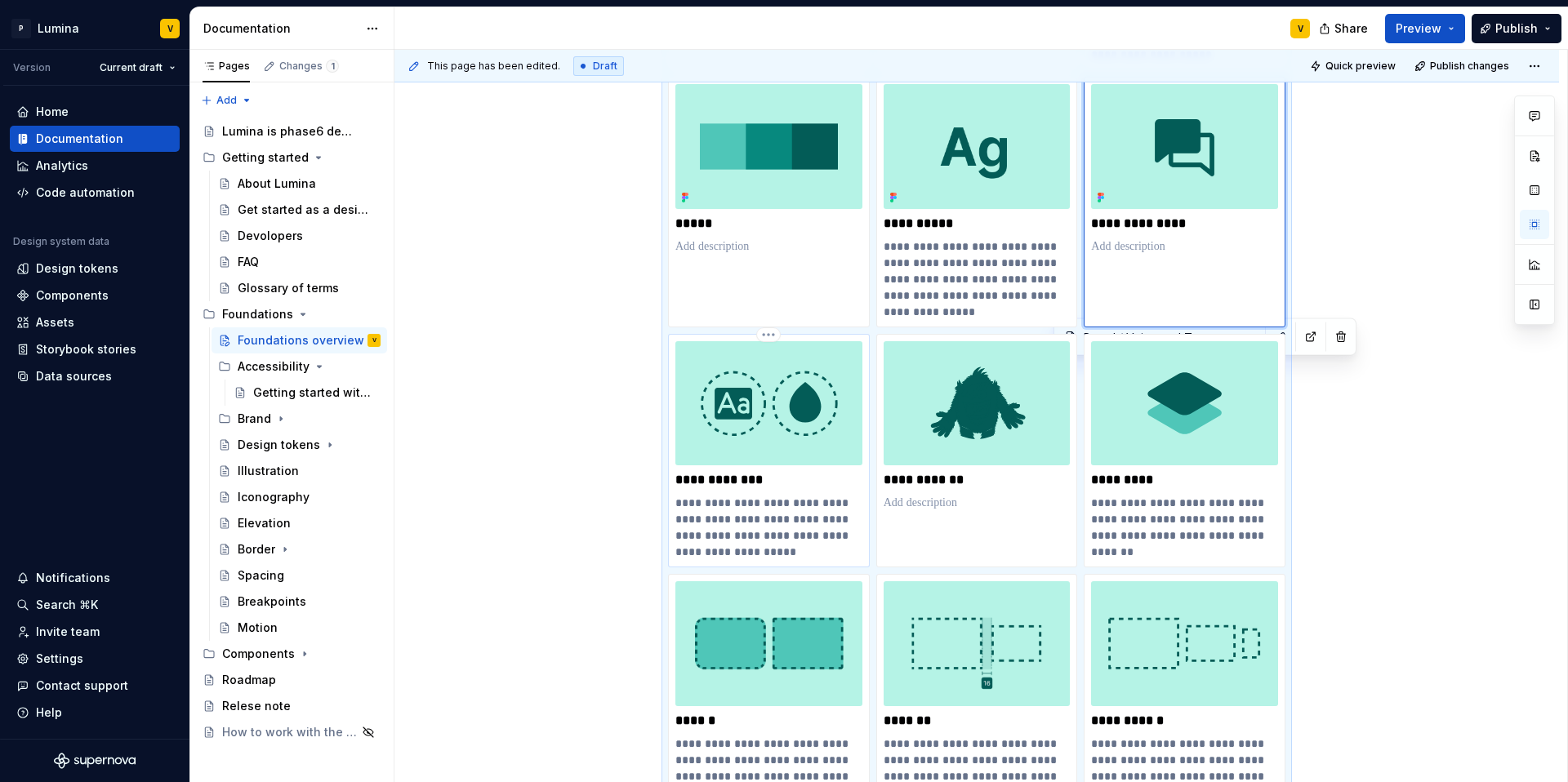
scroll to position [539, 0]
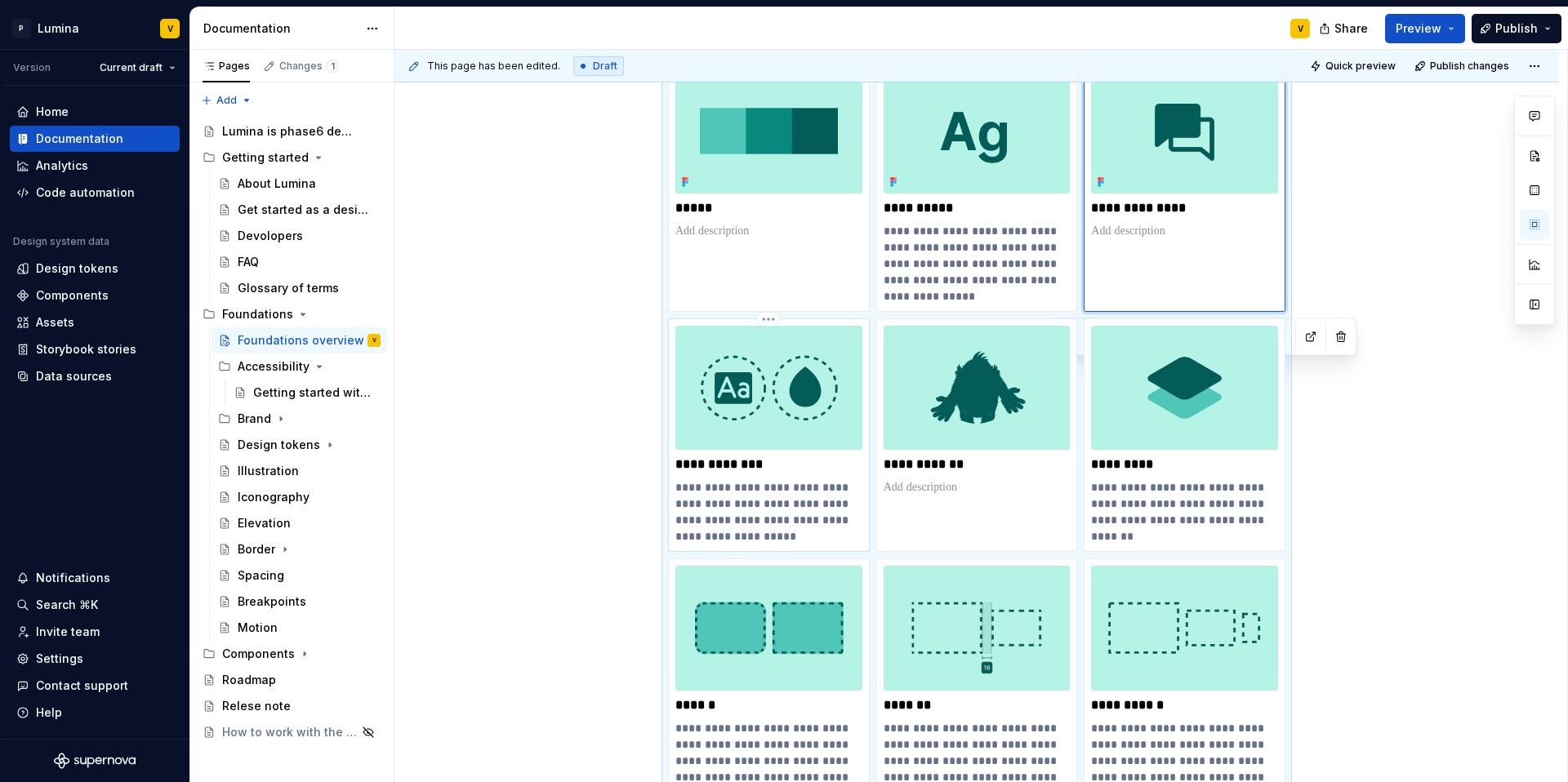
type textarea "*"
type input "Design tokens"
click at [788, 372] on img at bounding box center [769, 388] width 187 height 124
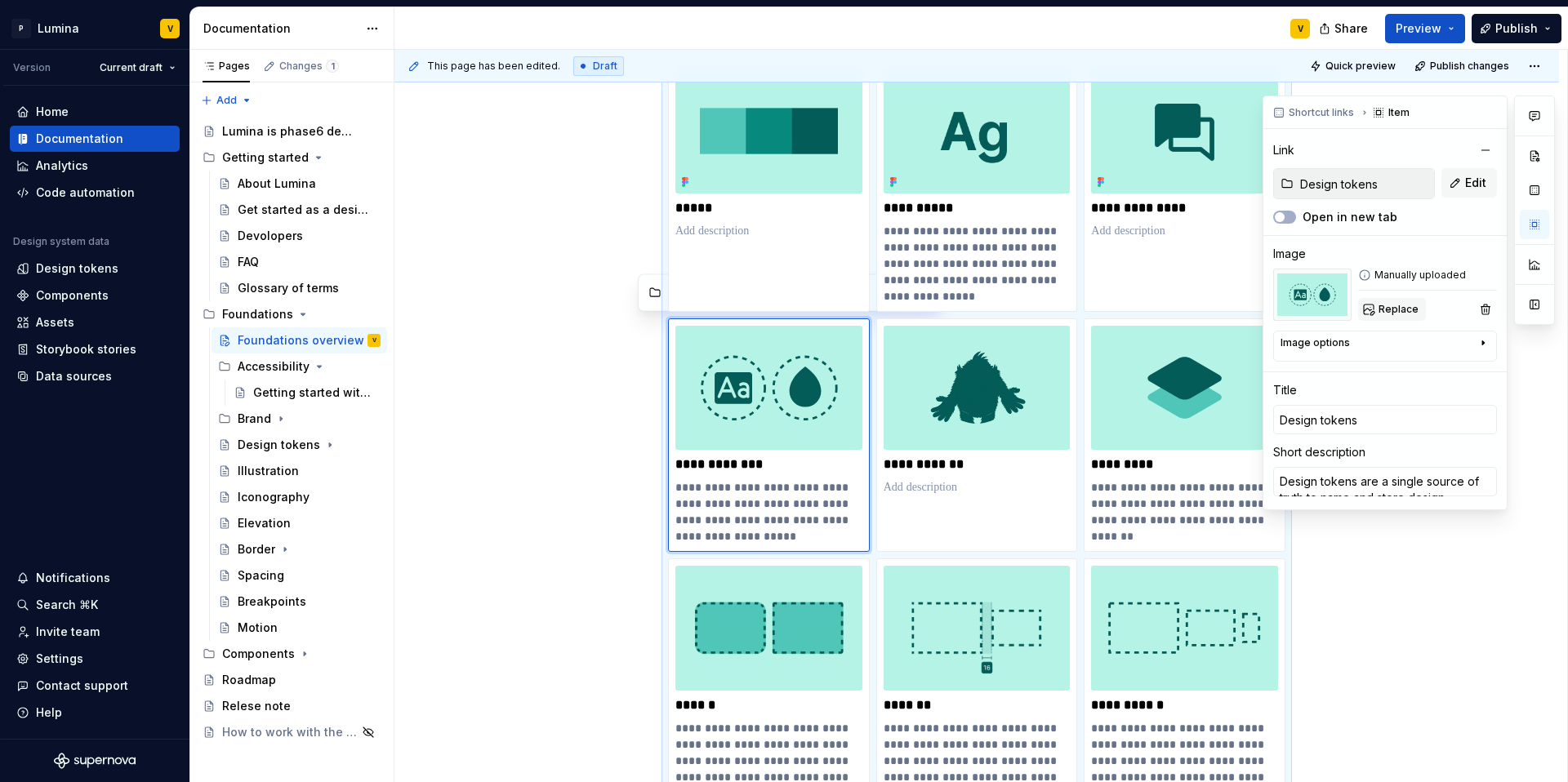
click at [1176, 313] on span "Replace" at bounding box center [1398, 309] width 40 height 13
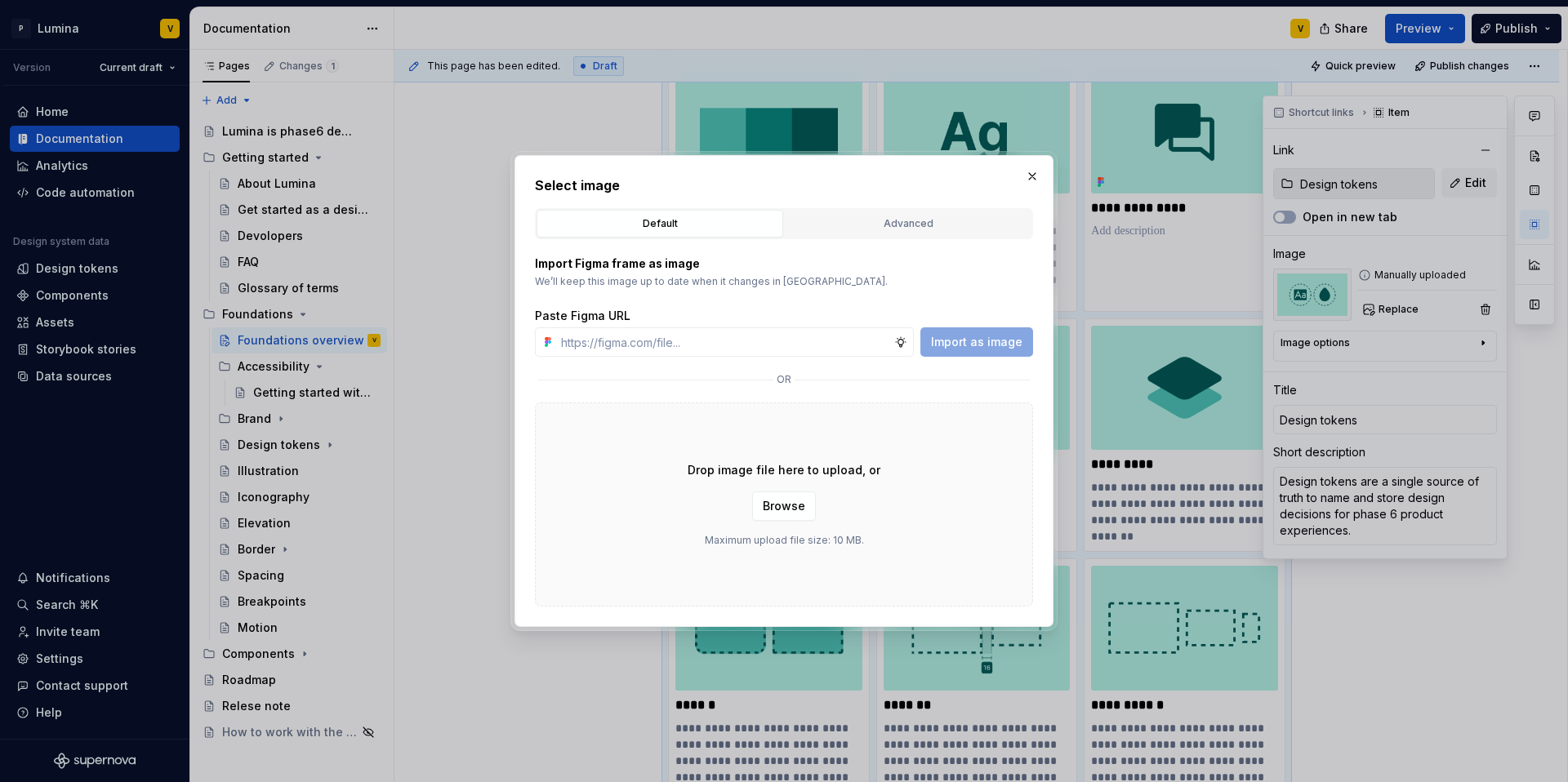
type textarea "*"
click at [817, 347] on input "text" at bounding box center [724, 341] width 340 height 29
type input "https://www.figma.com/design/enMrueGeeRrCLL9n83cUse/Lumina?node-id=686-4530&t=5…"
click at [980, 347] on span "Import as image" at bounding box center [976, 342] width 92 height 16
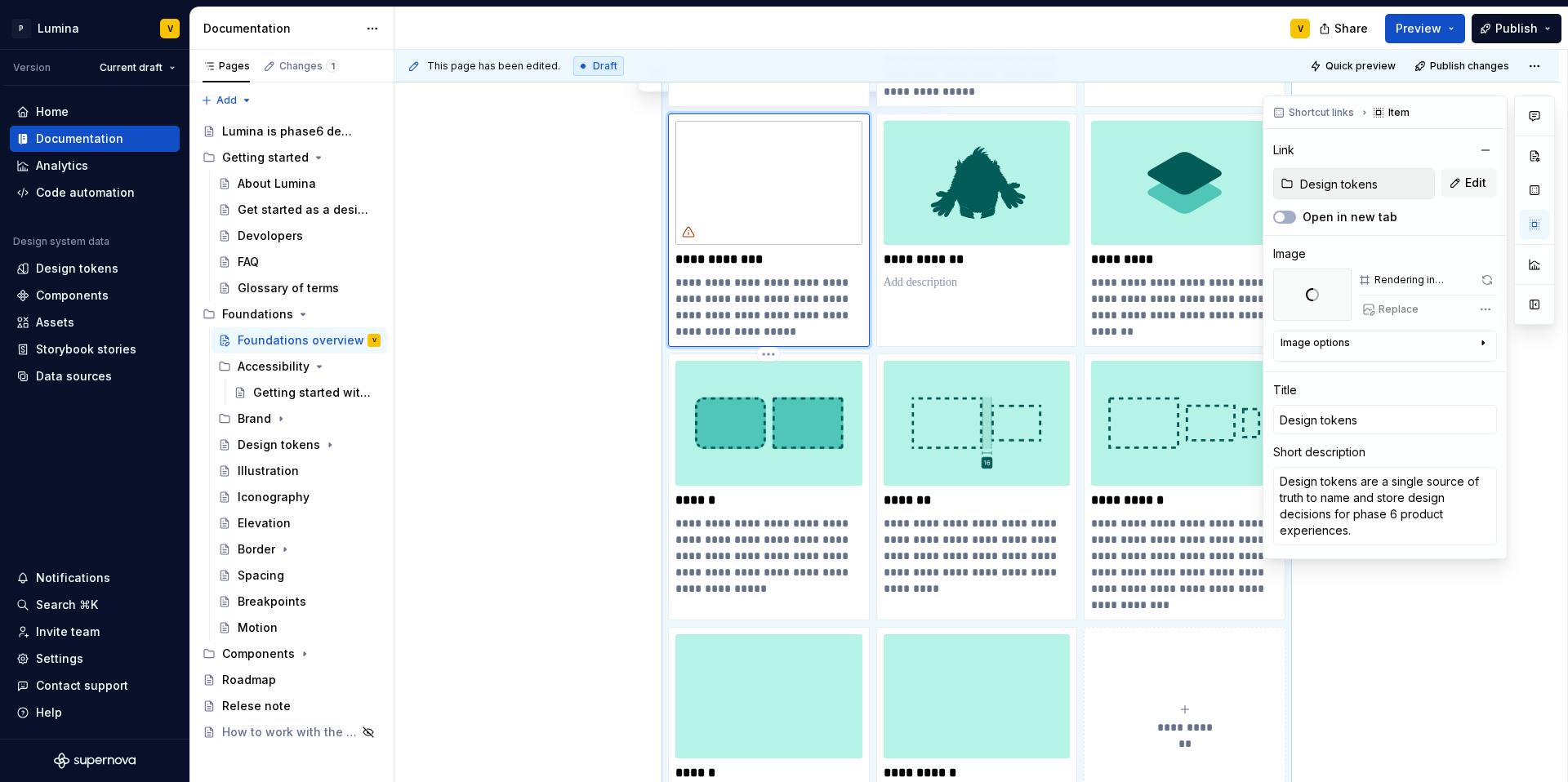
scroll to position [538, 0]
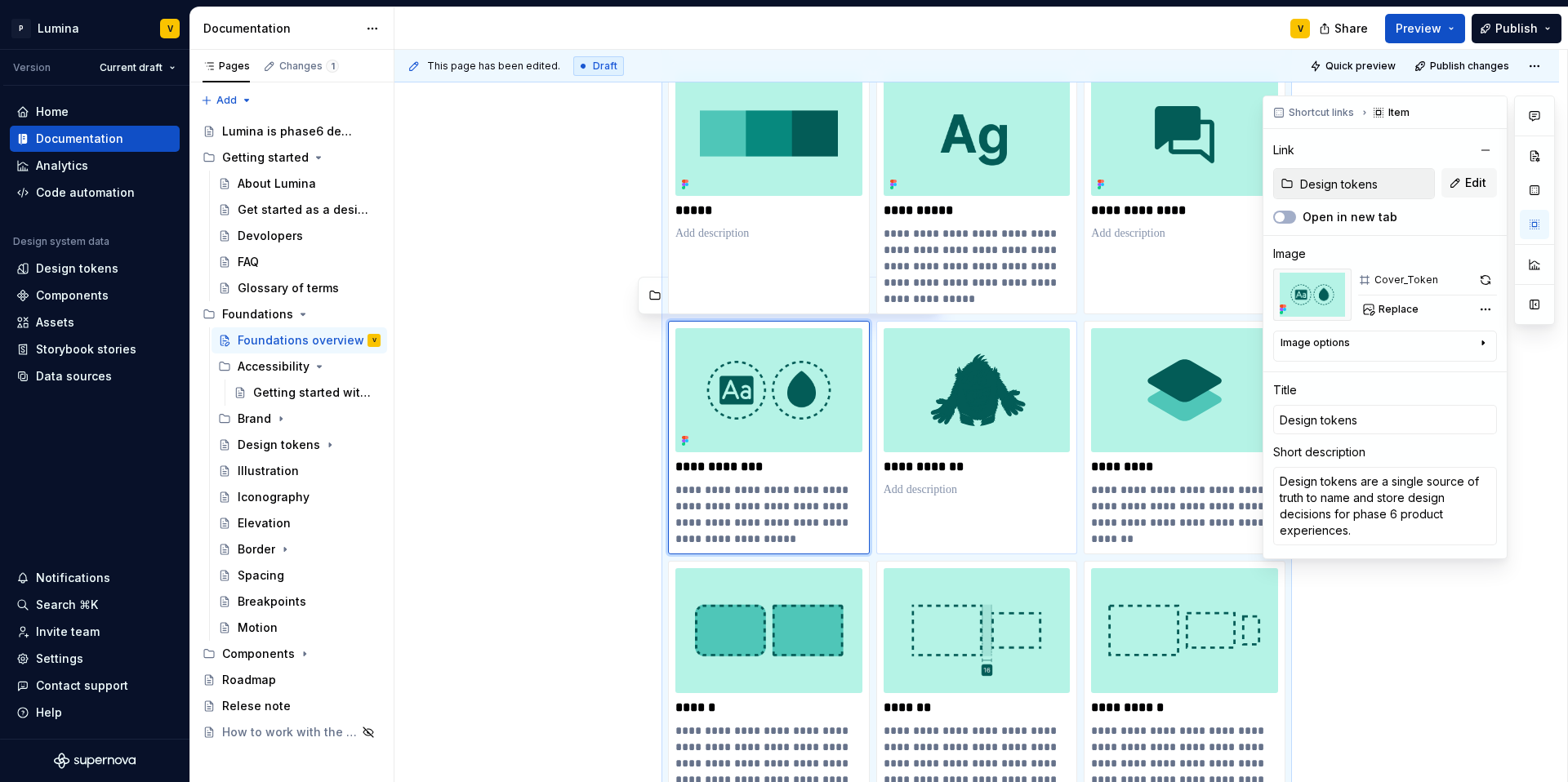
click at [1002, 437] on img at bounding box center [977, 390] width 187 height 124
type textarea "*"
type input "Foundations / Illustration"
type input "Illustration"
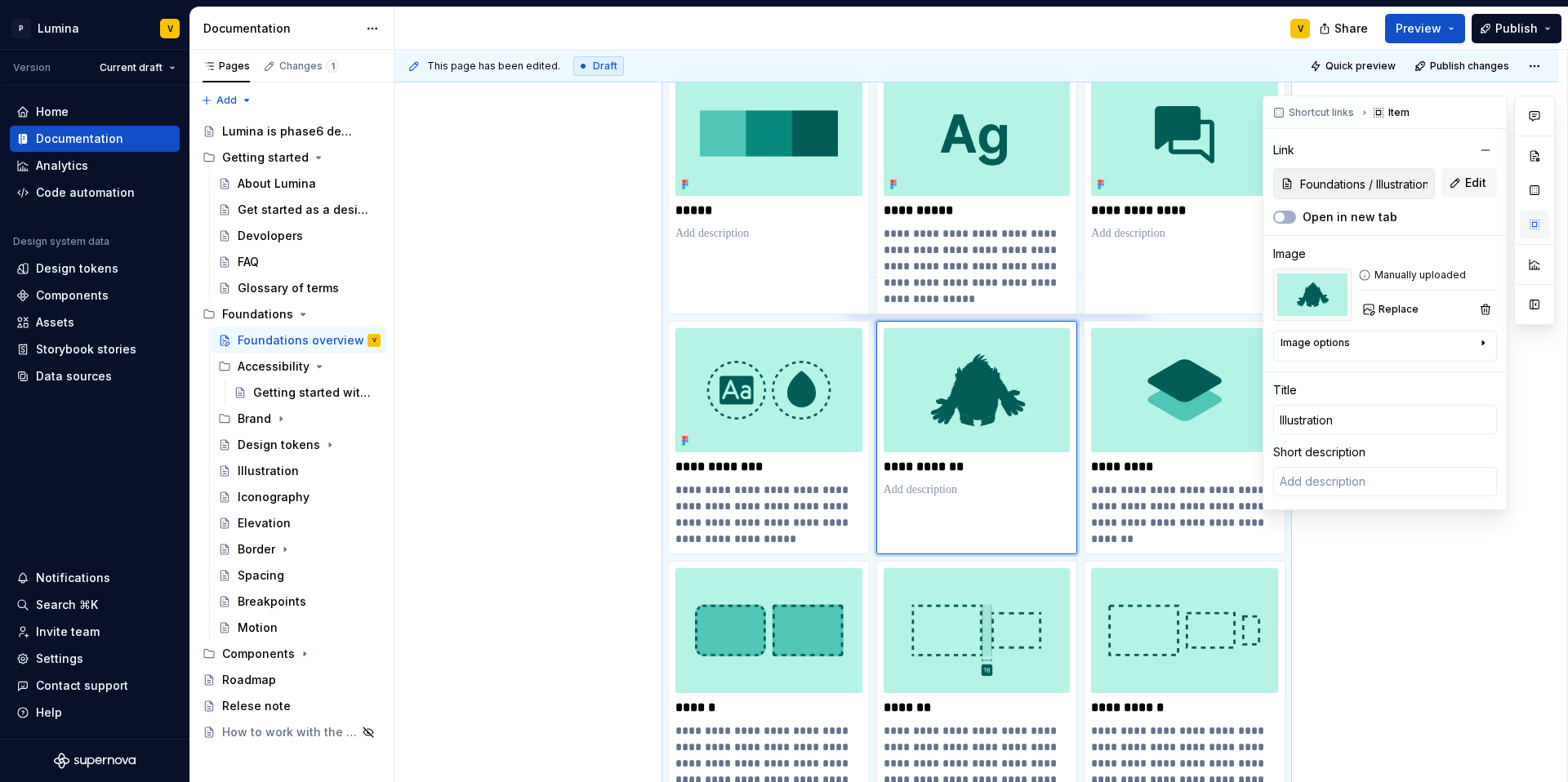
click at [1176, 229] on button "button" at bounding box center [1534, 224] width 29 height 29
click at [1176, 313] on span "Replace" at bounding box center [1398, 309] width 40 height 13
type textarea "*"
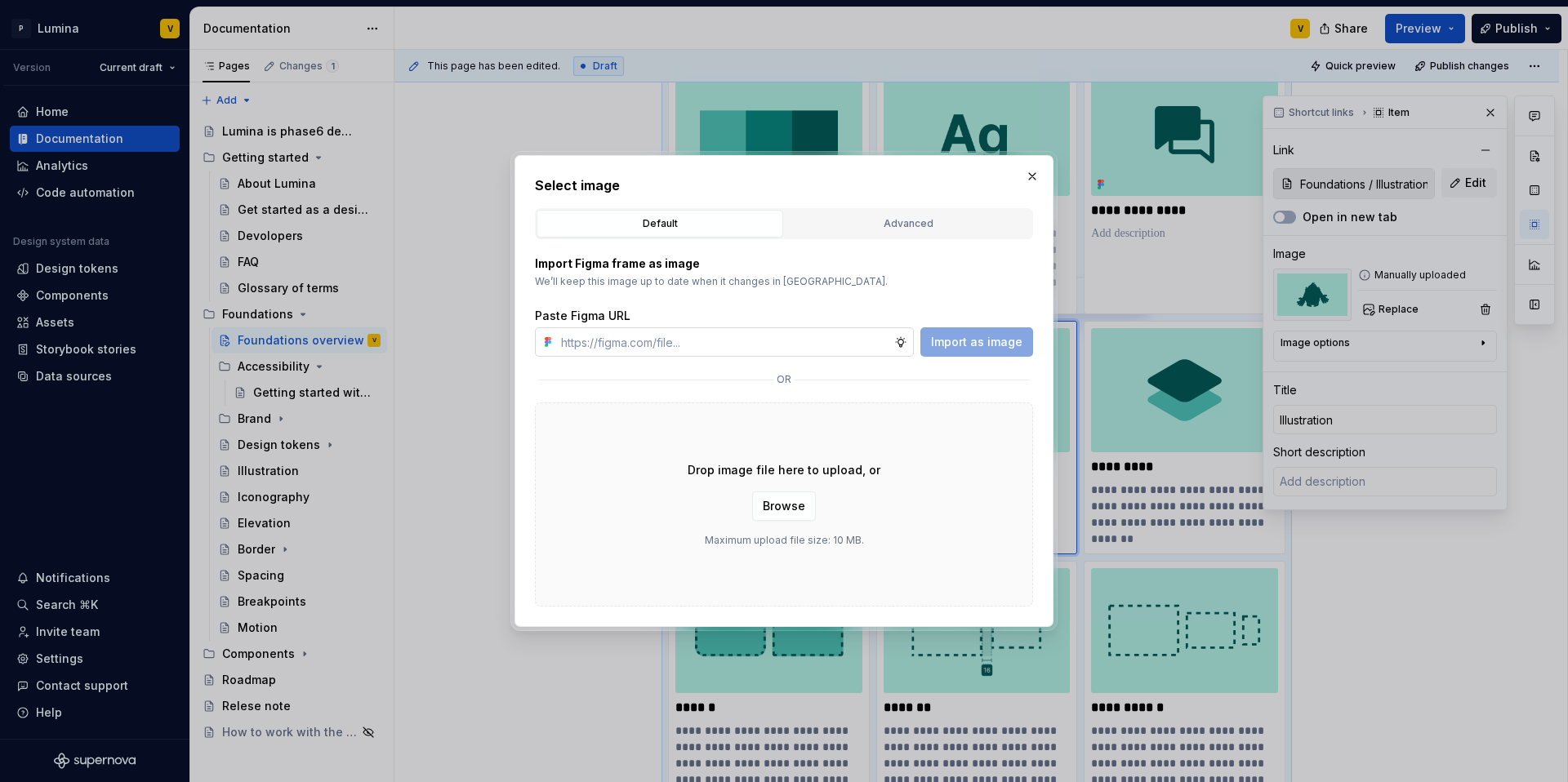
click at [625, 347] on input "text" at bounding box center [724, 341] width 340 height 29
type input "https://www.figma.com/design/enMrueGeeRrCLL9n83cUse/Lumina?node-id=686-4539&t=5…"
click at [1003, 344] on span "Import as image" at bounding box center [976, 342] width 92 height 16
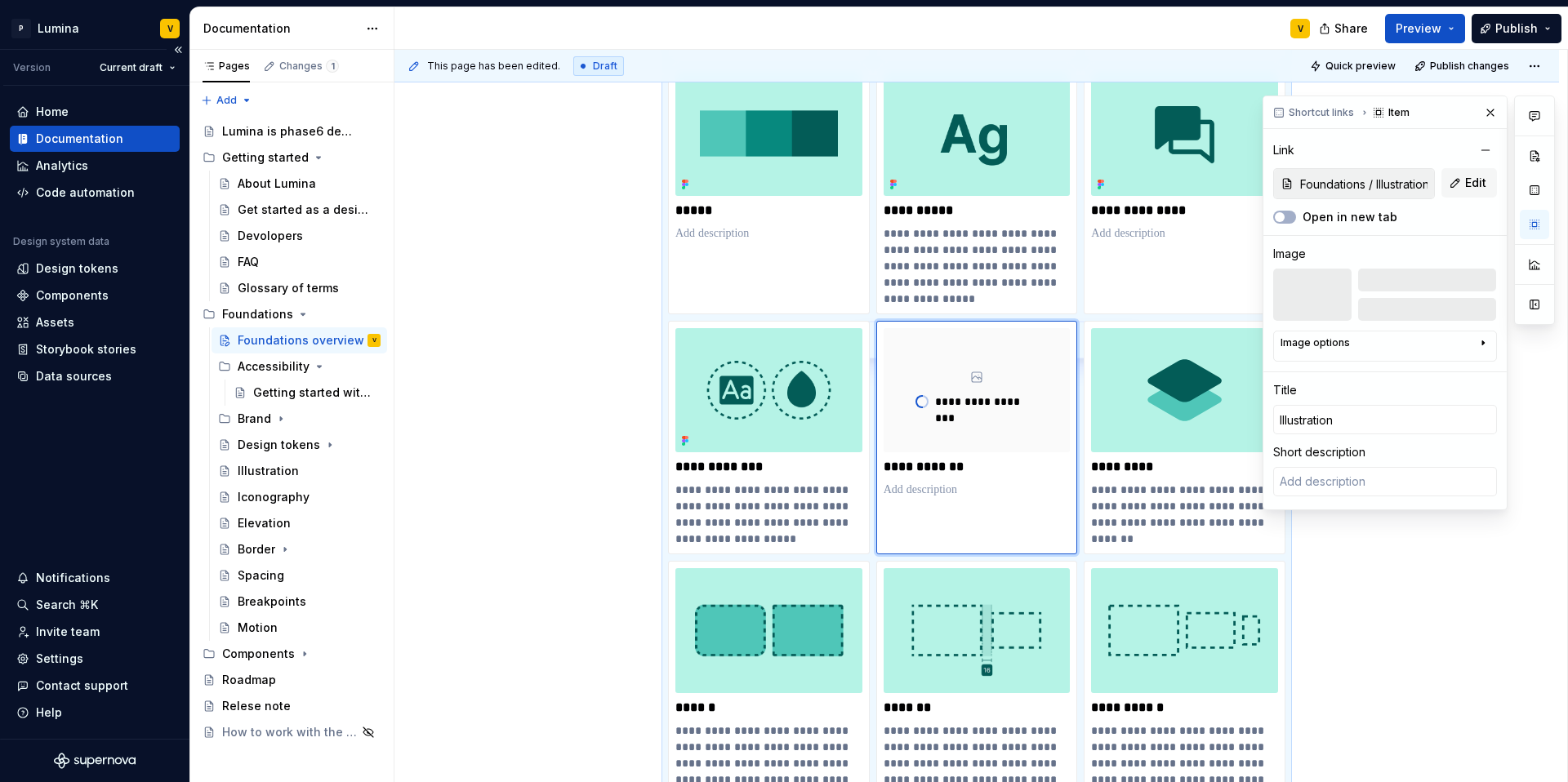
scroll to position [778, 0]
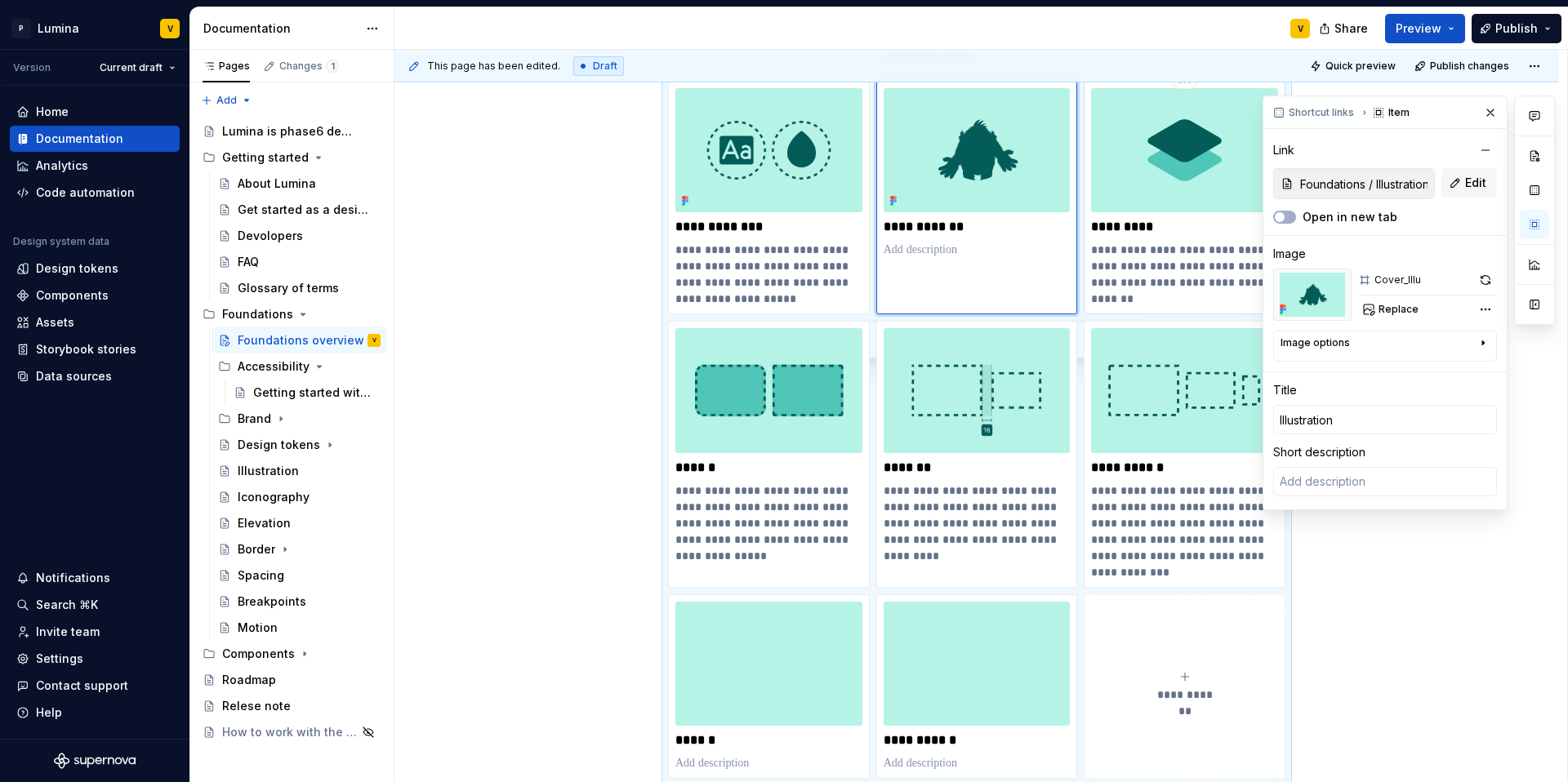
type textarea "*"
type input "Foundations / Elevation"
type input "Elevation"
type textarea "Elevation organizes elements within a visual hierarchy, adding a sense of depth…"
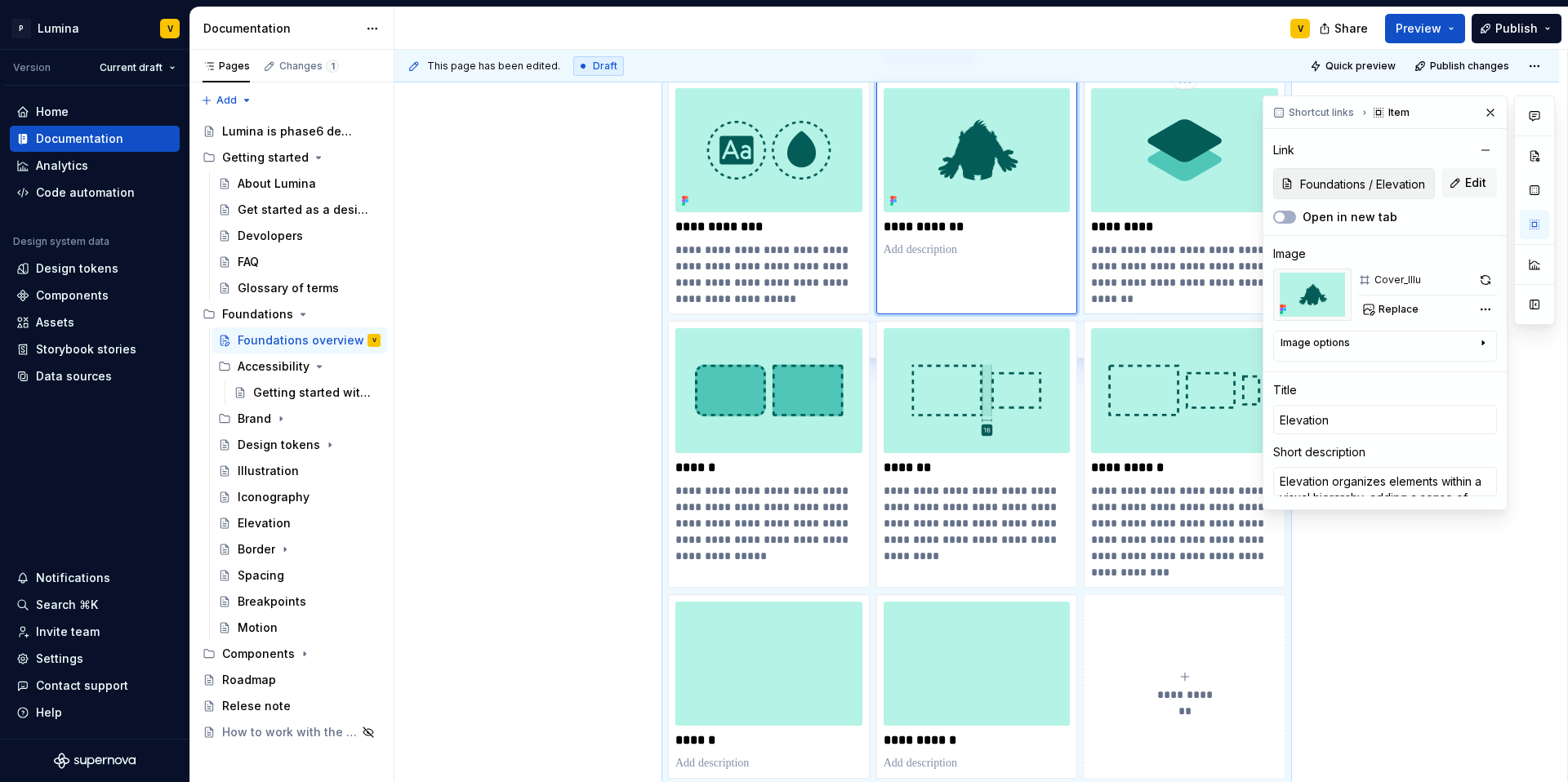
click at [1176, 196] on img at bounding box center [1184, 150] width 187 height 124
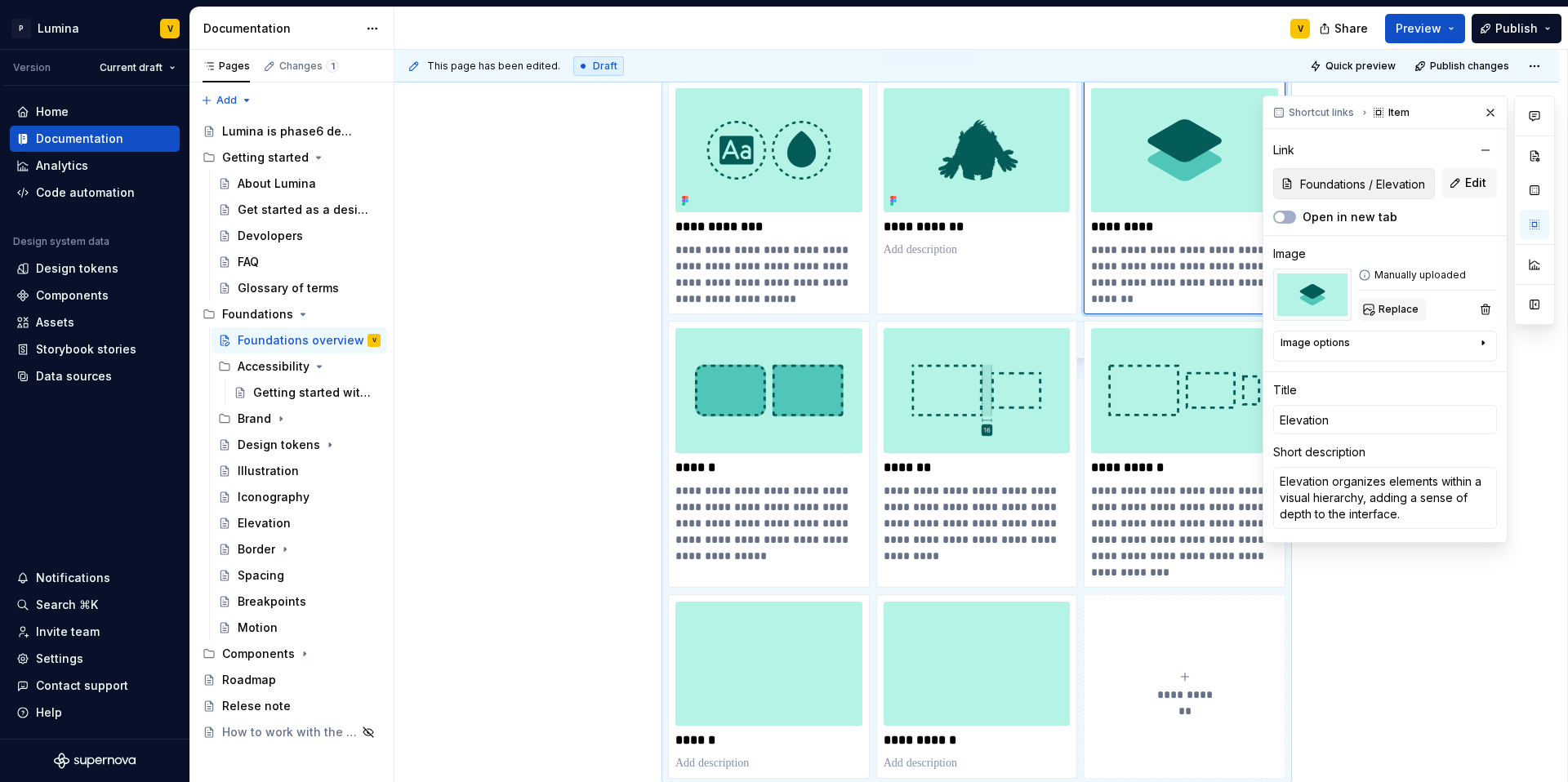
click at [1176, 309] on span "Replace" at bounding box center [1398, 309] width 40 height 13
type textarea "*"
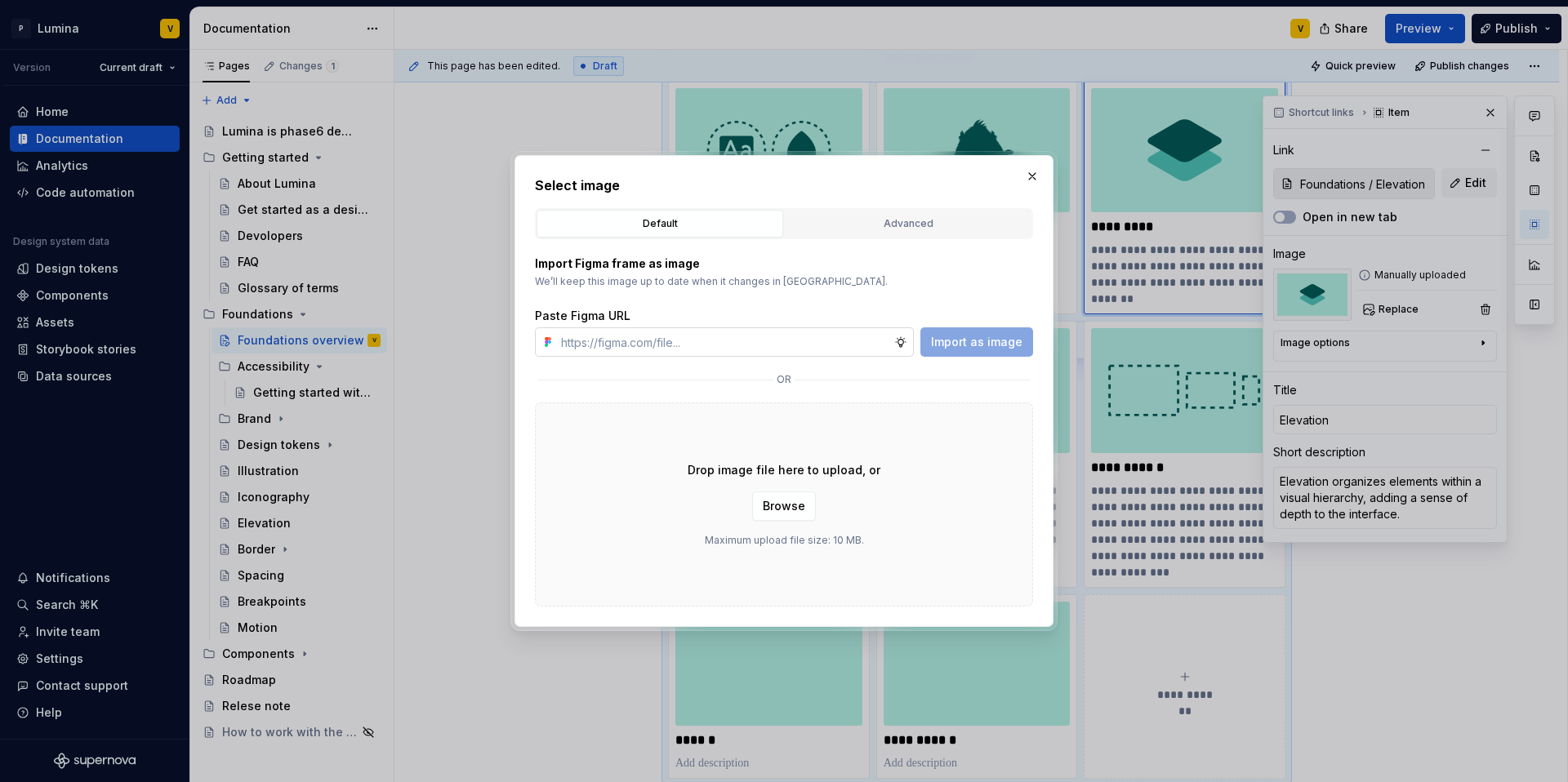
click at [699, 347] on input "text" at bounding box center [724, 341] width 340 height 29
type input "https://www.figma.com/design/enMrueGeeRrCLL9n83cUse/Lumina?node-id=686-4713&t=5…"
click at [993, 338] on span "Import as image" at bounding box center [976, 342] width 92 height 16
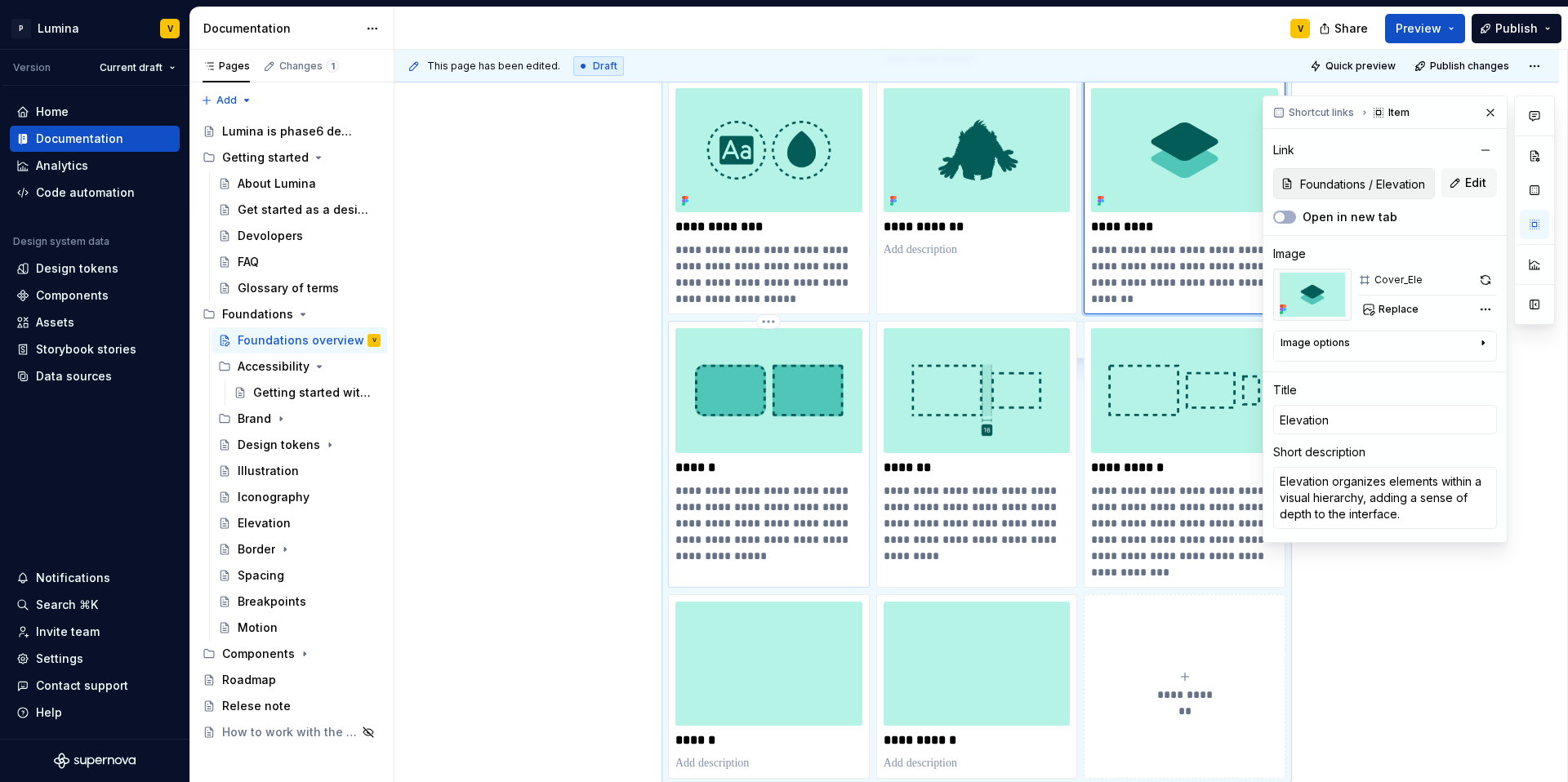
type textarea "*"
type input "Border"
type textarea "Borders are a visual tool to emphasize elements, helping to draw attention, con…"
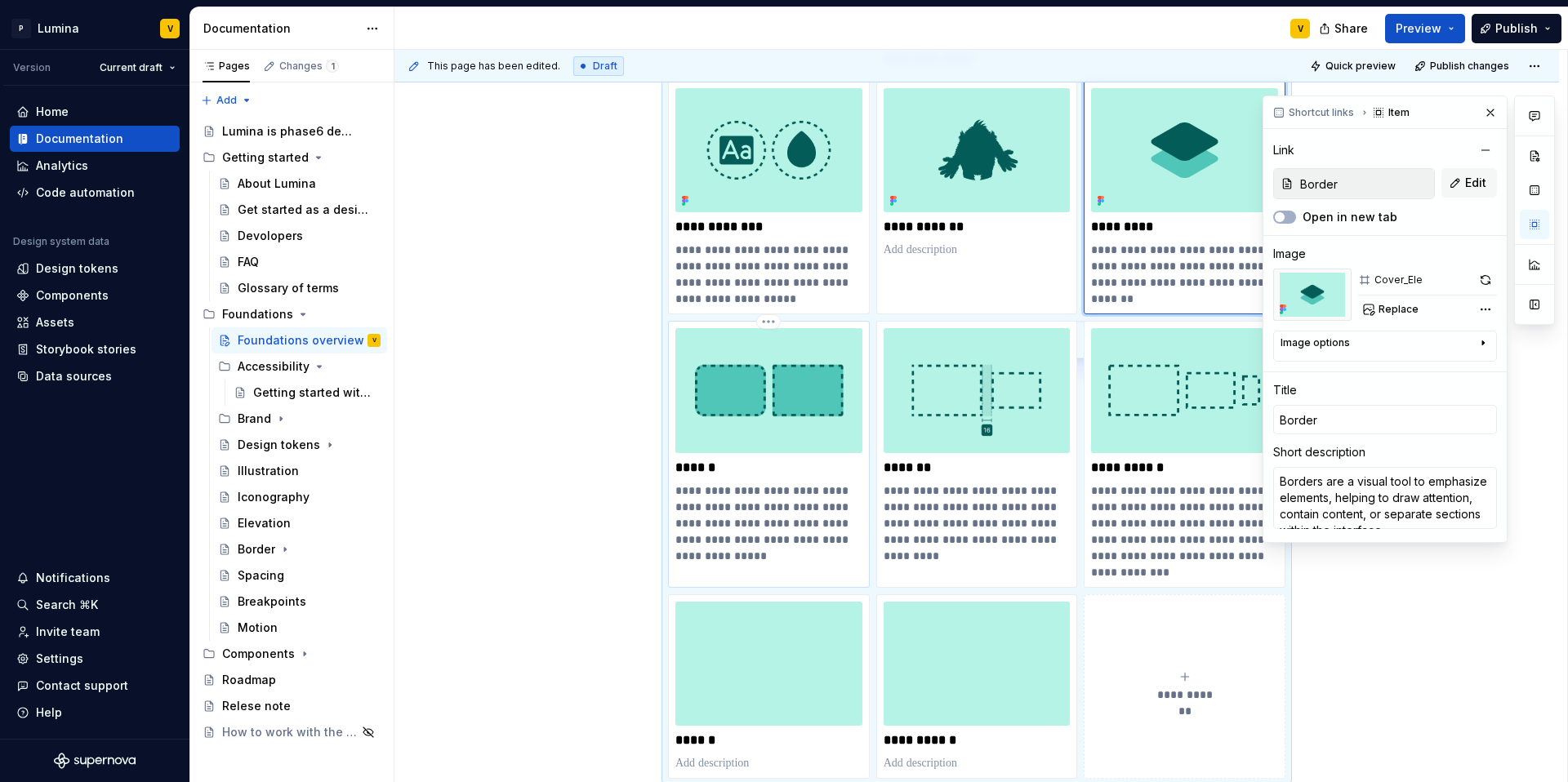
click at [769, 363] on img at bounding box center [769, 390] width 187 height 124
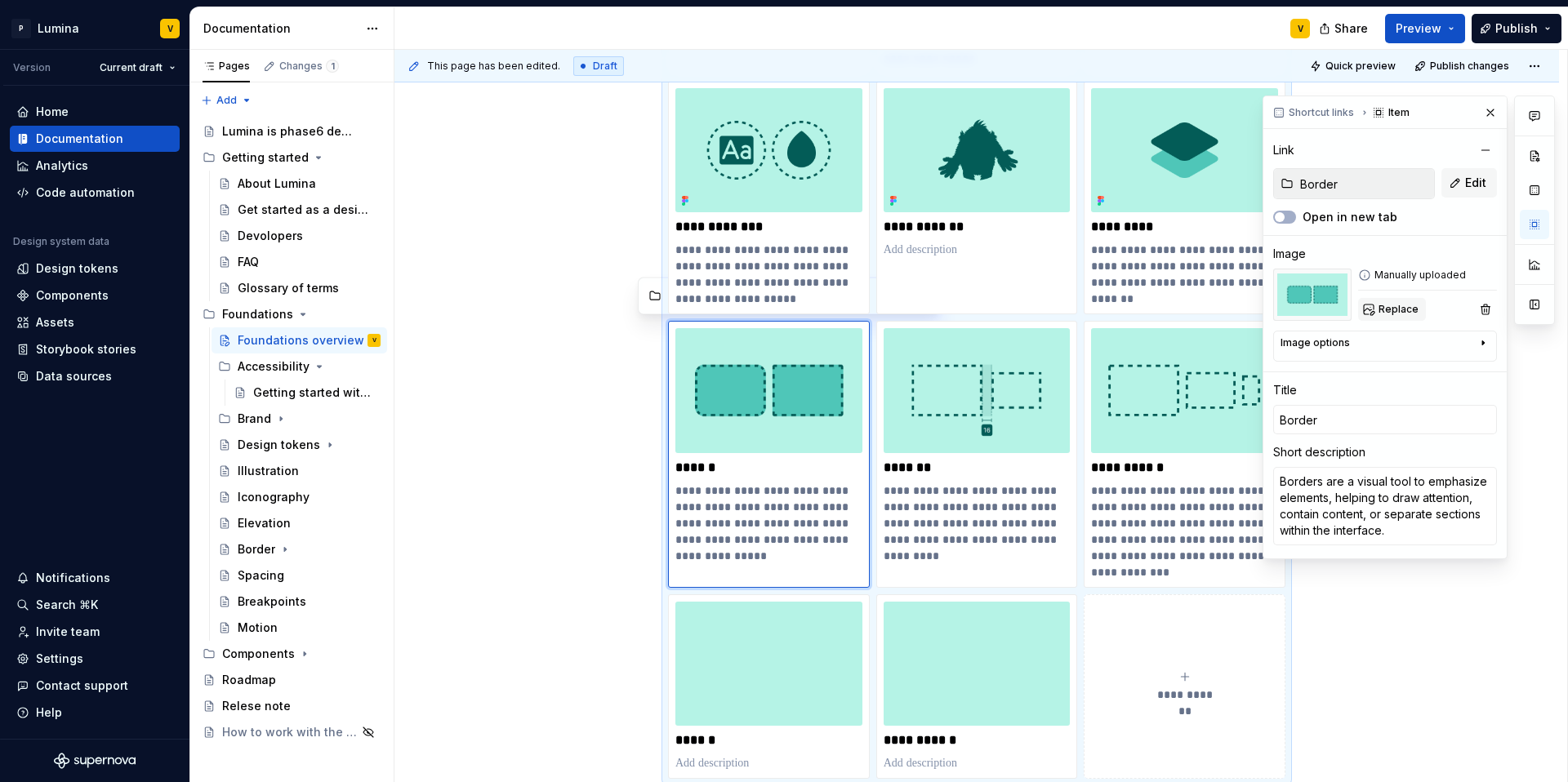
click at [1176, 307] on span "Replace" at bounding box center [1398, 309] width 40 height 13
type textarea "*"
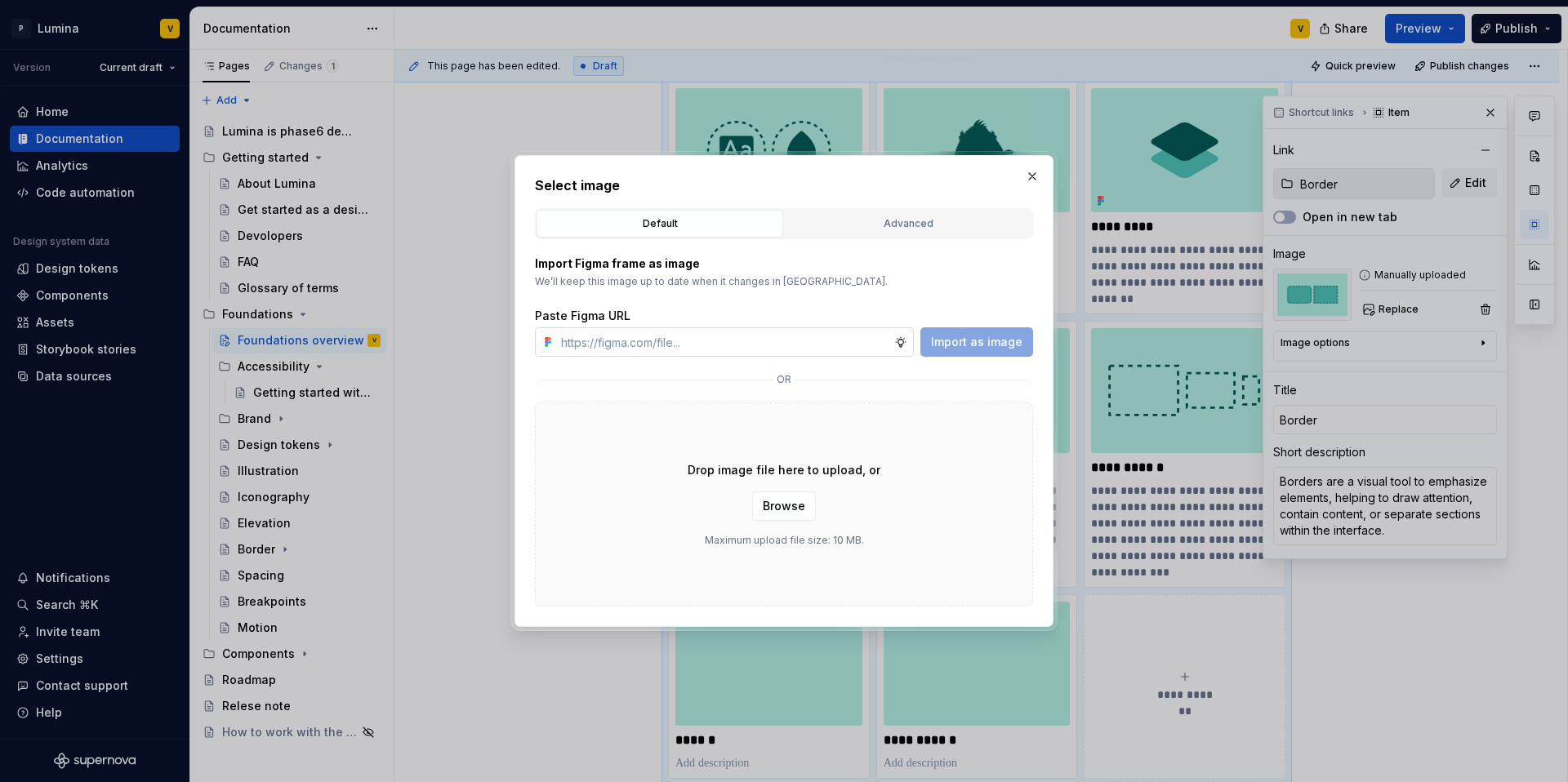
click at [742, 341] on input "text" at bounding box center [724, 341] width 340 height 29
type input "https://www.figma.com/design/enMrueGeeRrCLL9n83cUse/Lumina?node-id=686-4883&t=5…"
click at [965, 334] on span "Import as image" at bounding box center [976, 342] width 92 height 16
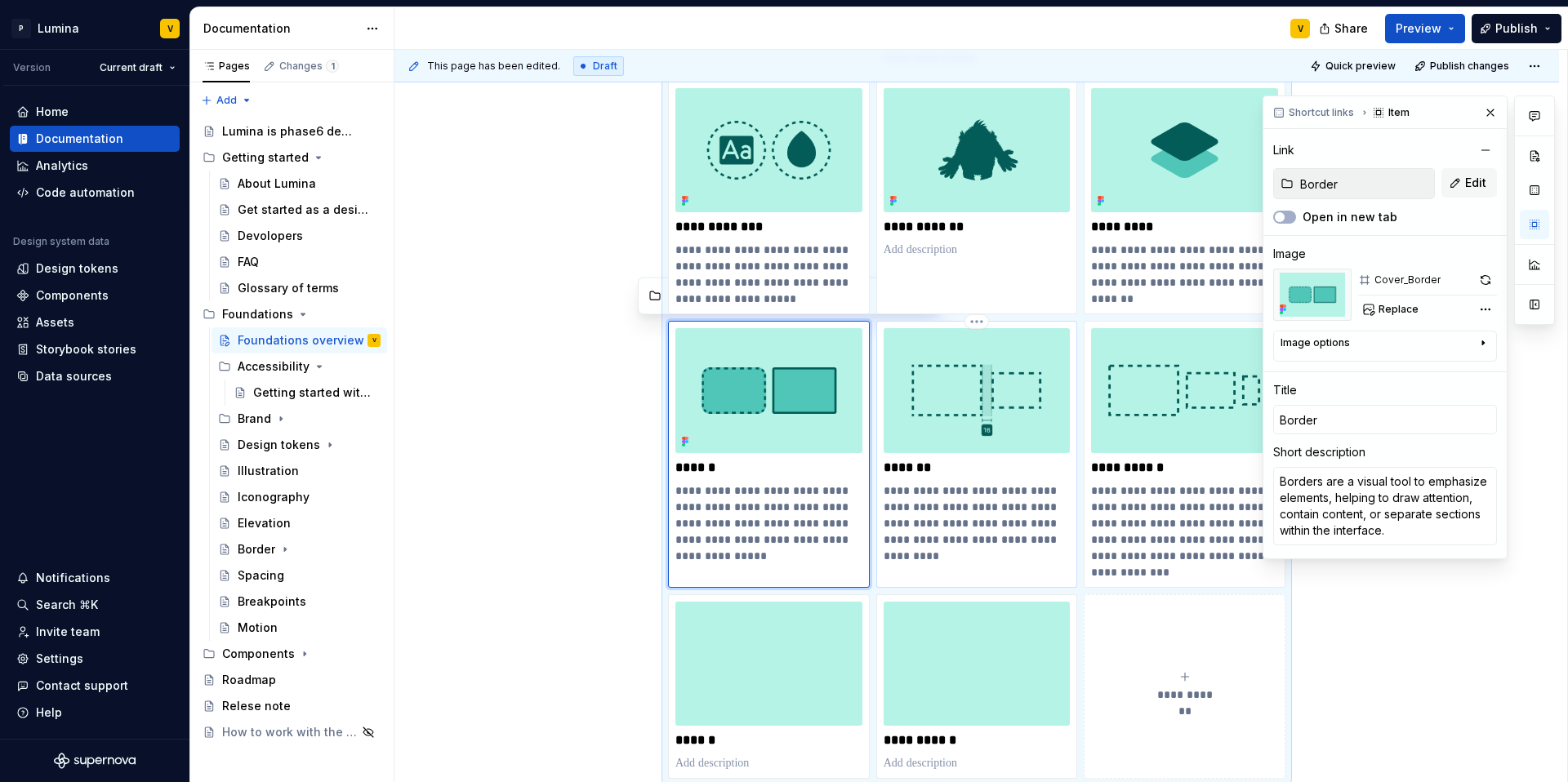
type textarea "*"
type input "Foundations / Spacing"
type input "Spacing"
type textarea "Spacing refers to the empty area between elements and components. It helps layo…"
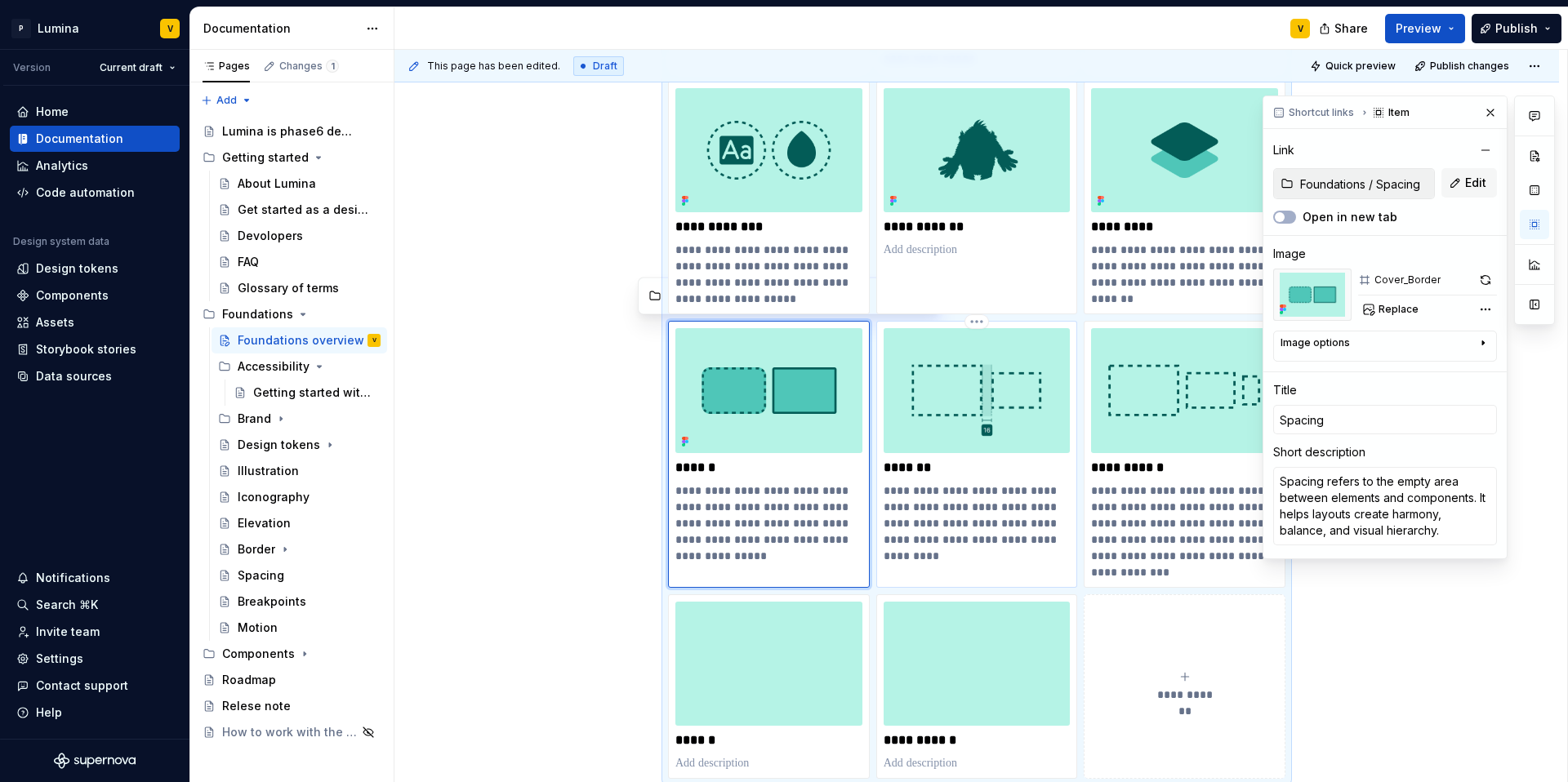
click at [1005, 422] on img at bounding box center [977, 390] width 187 height 124
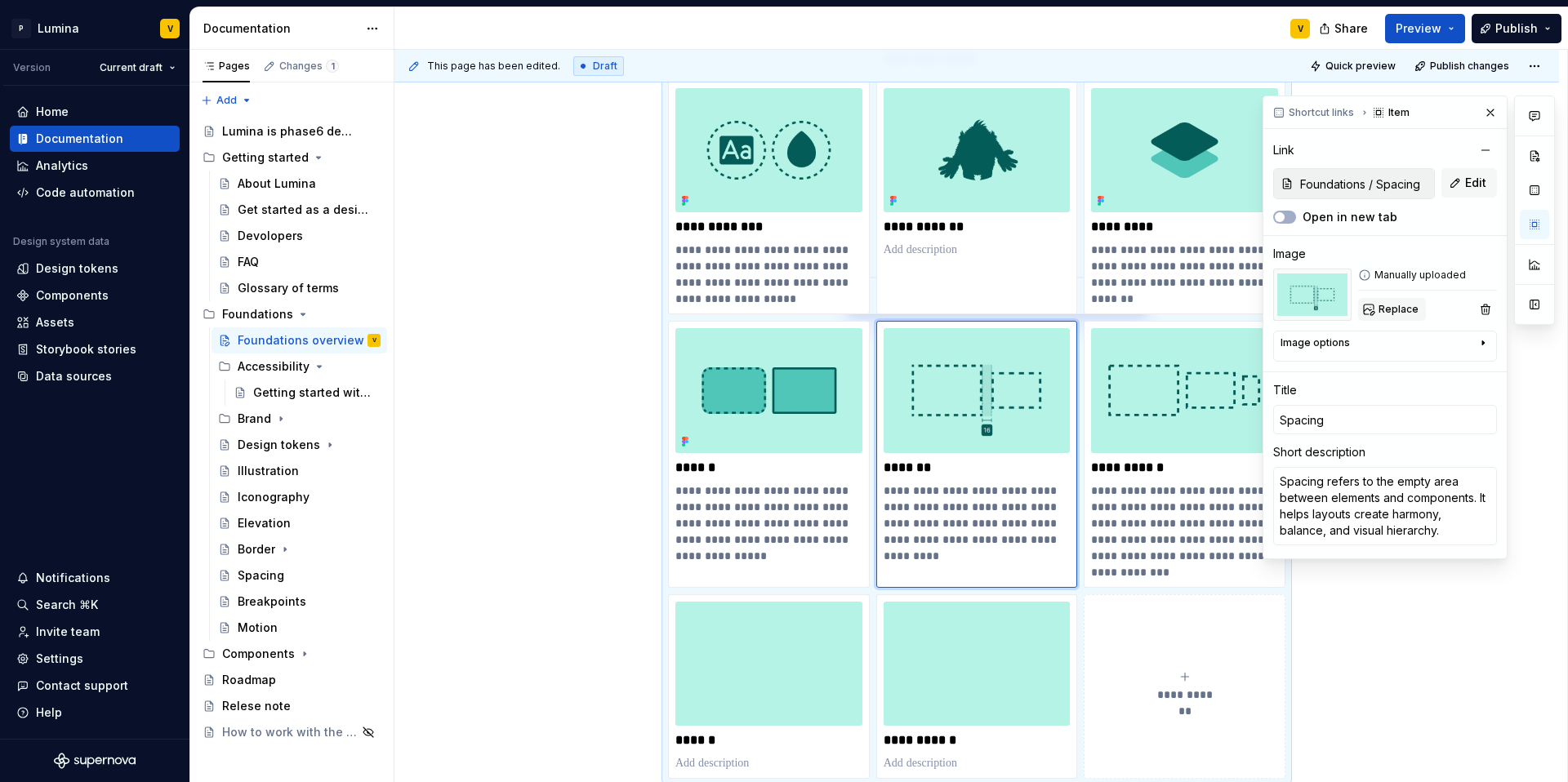
click at [1176, 306] on span "Replace" at bounding box center [1398, 309] width 40 height 13
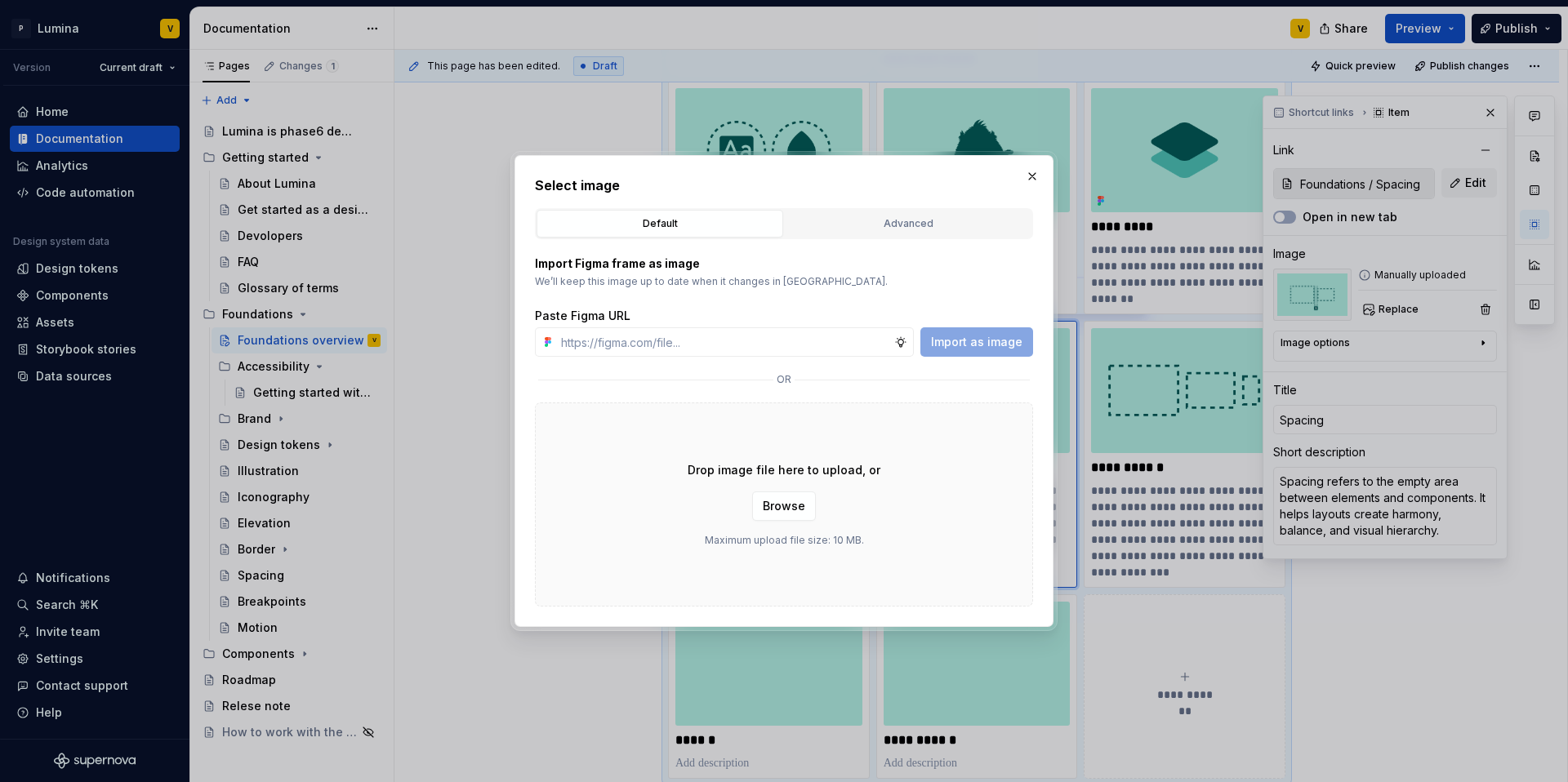
type textarea "*"
click at [674, 351] on input "text" at bounding box center [724, 341] width 340 height 29
type input "https://www.figma.com/design/enMrueGeeRrCLL9n83cUse/Lumina?node-id=686-4889&t=5…"
click at [945, 343] on span "Import as image" at bounding box center [976, 342] width 92 height 16
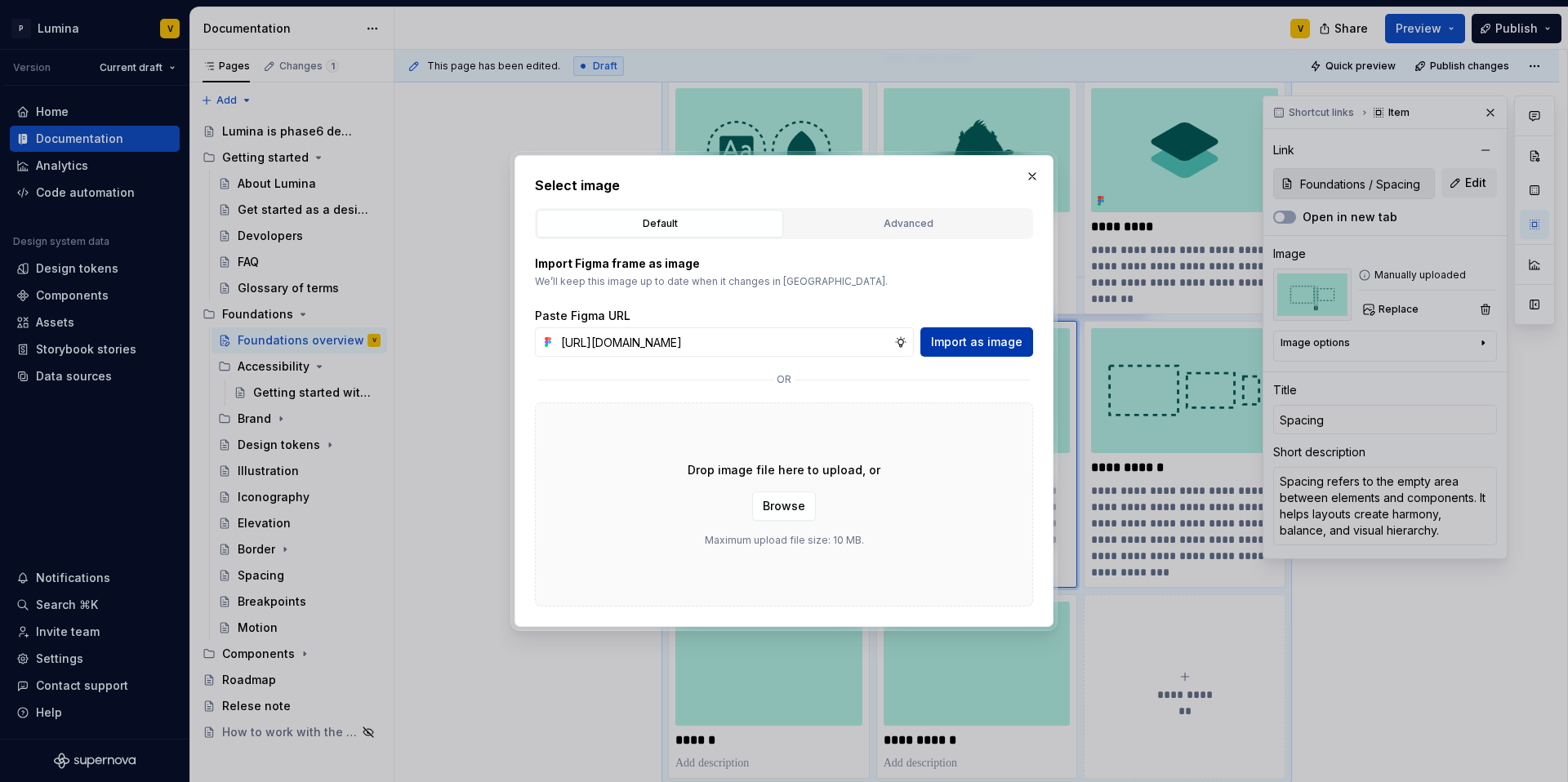
scroll to position [0, 0]
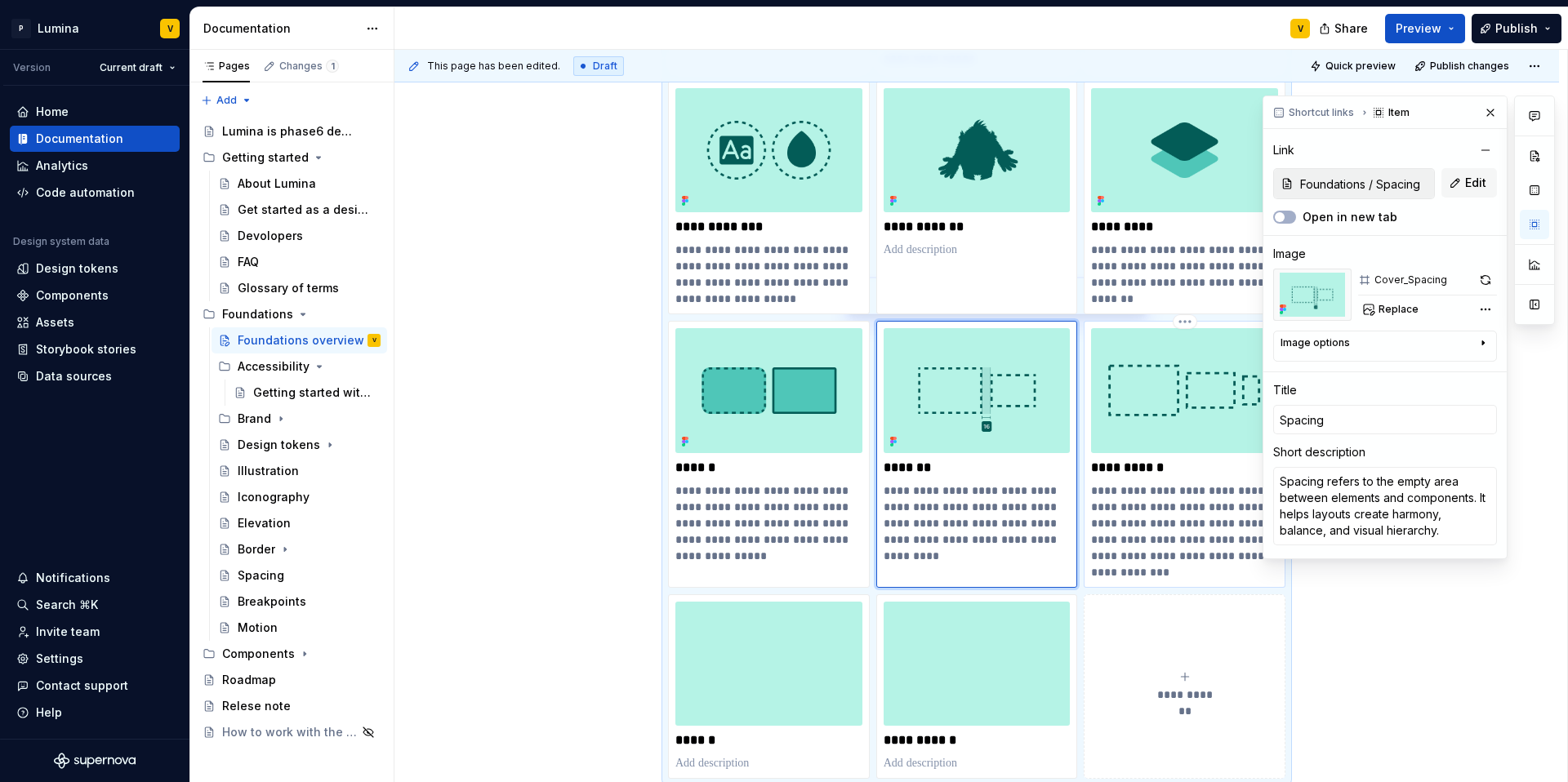
type textarea "*"
type input "Foundations / Breakpoints"
type input "Breakpoints"
type textarea "Breakpoints are the defined screen widths where content adapts to different dev…"
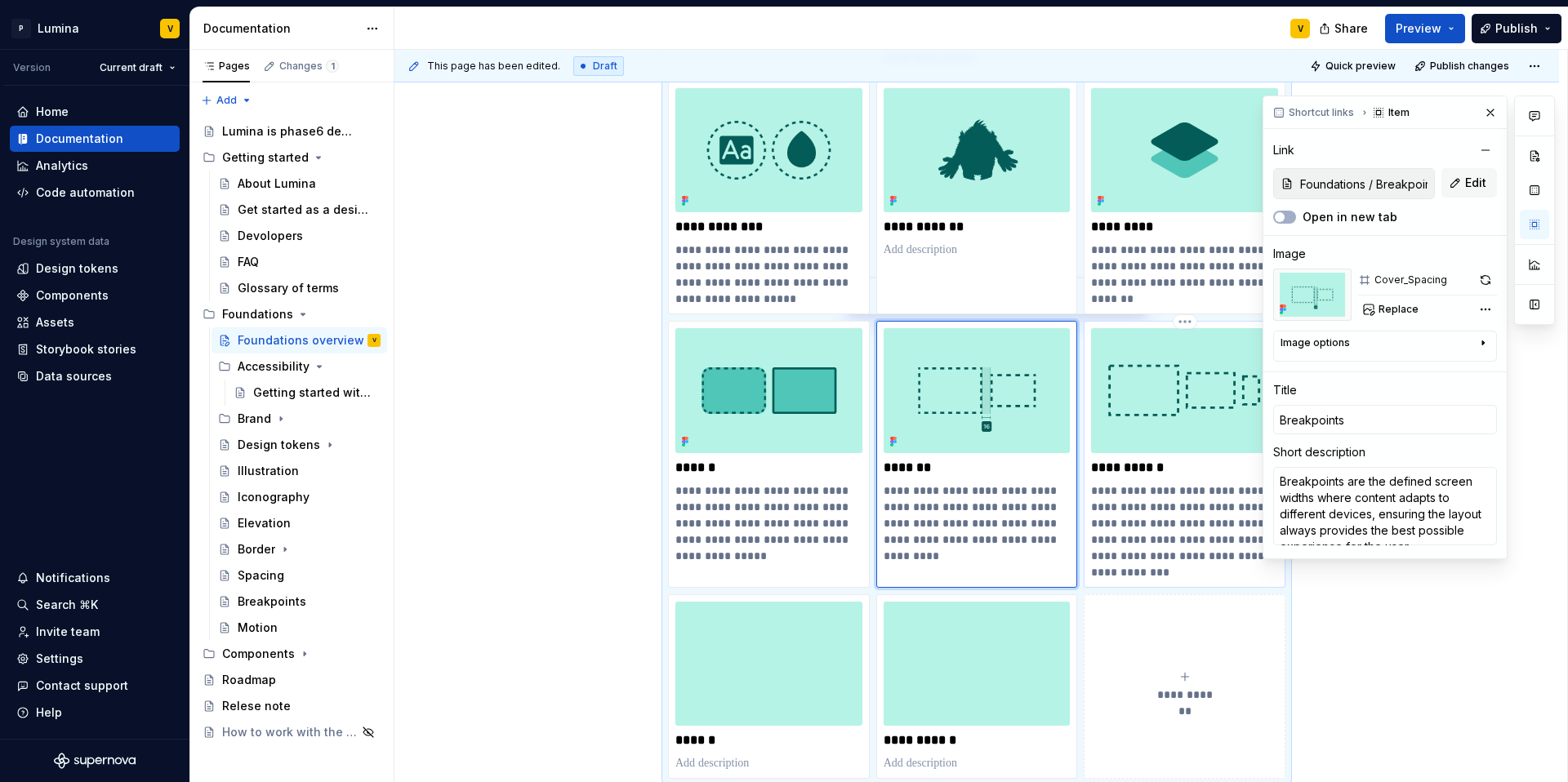
click at [1176, 403] on img at bounding box center [1184, 390] width 187 height 124
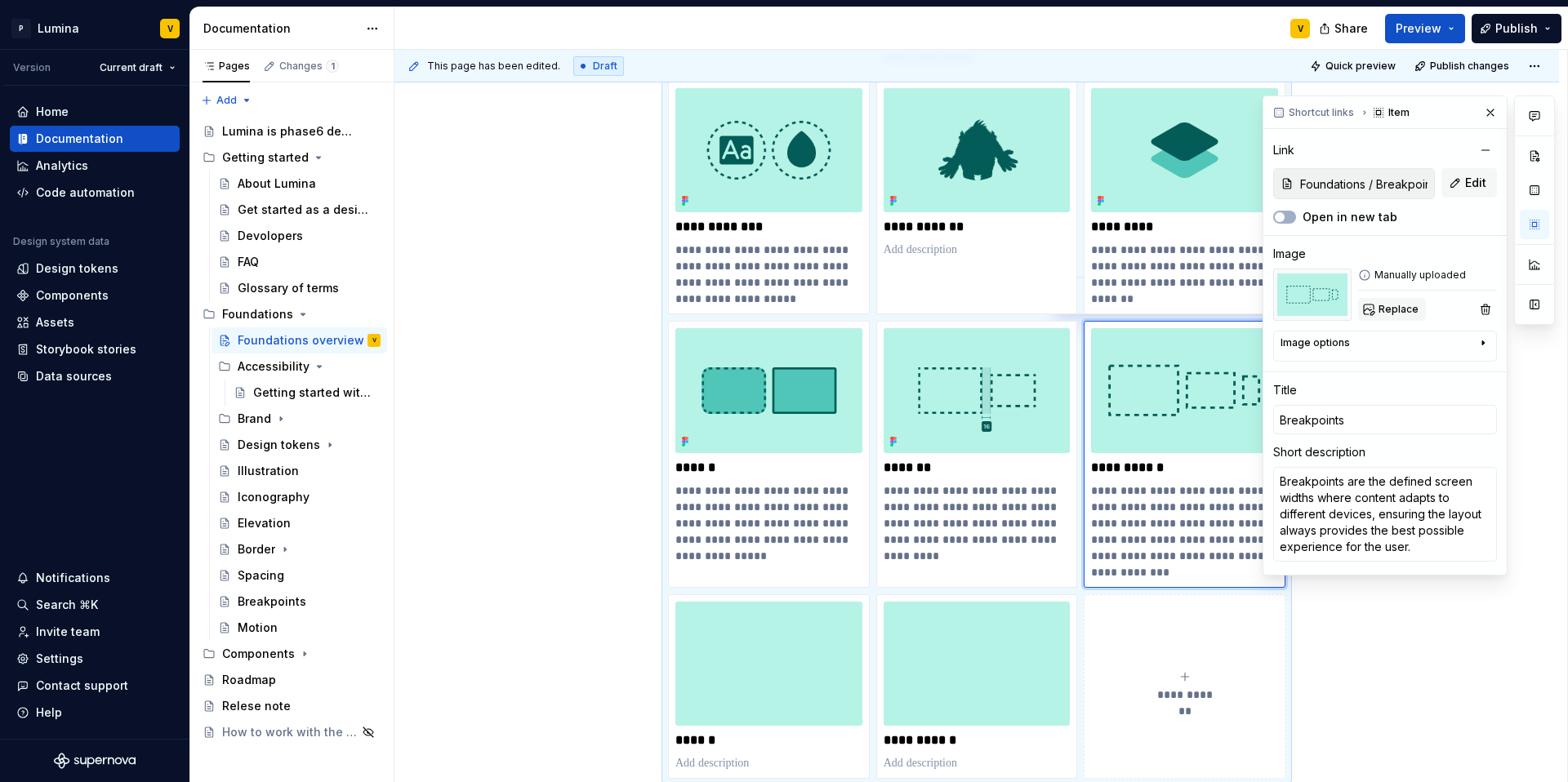
click at [1176, 309] on span "Replace" at bounding box center [1398, 309] width 40 height 13
type textarea "*"
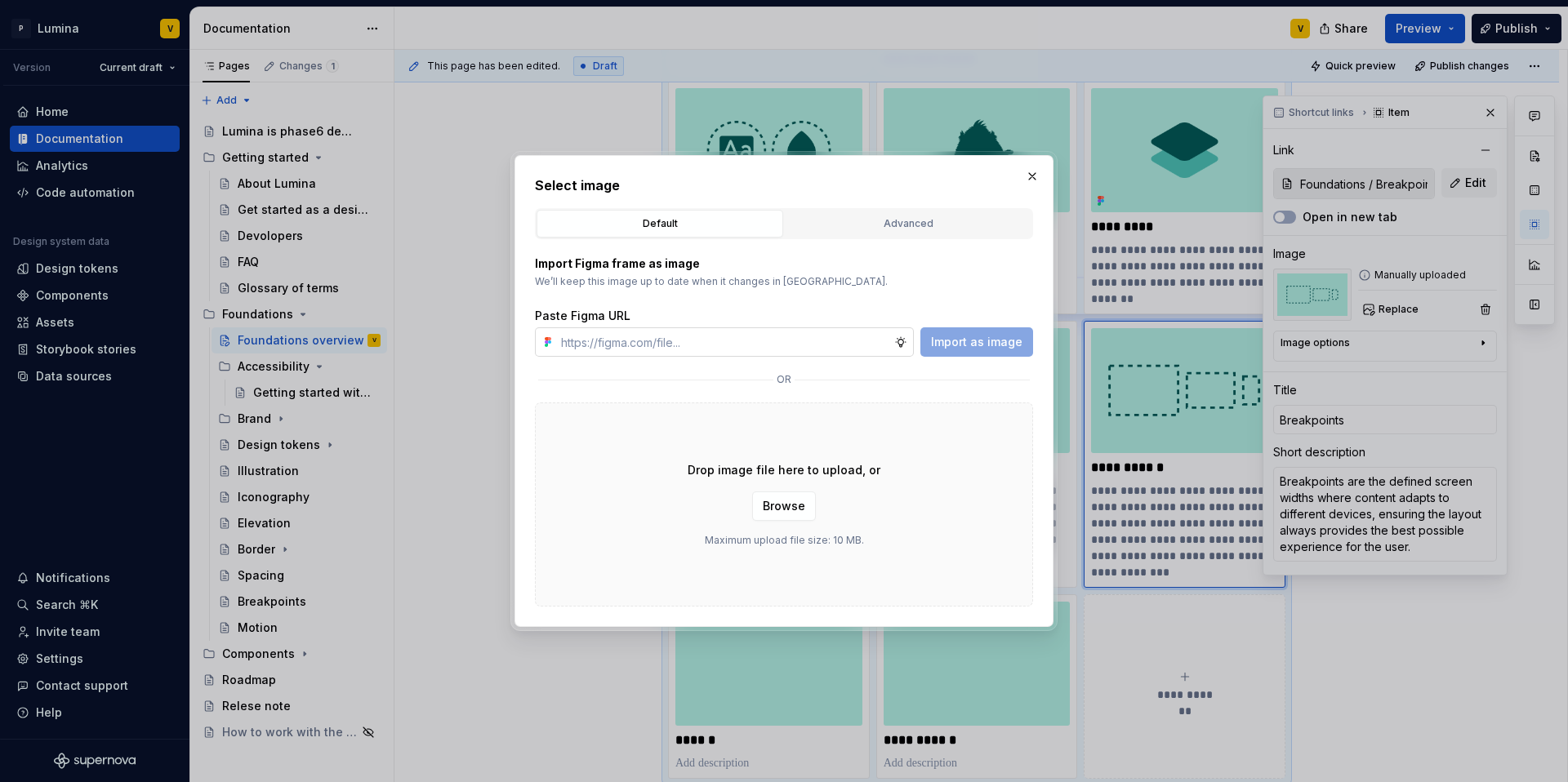
click at [625, 342] on input "text" at bounding box center [724, 341] width 340 height 29
type input "https://www.figma.com/design/enMrueGeeRrCLL9n83cUse/Lumina?node-id=686-4907&t=5…"
click at [1029, 338] on button "Import as image" at bounding box center [976, 341] width 113 height 29
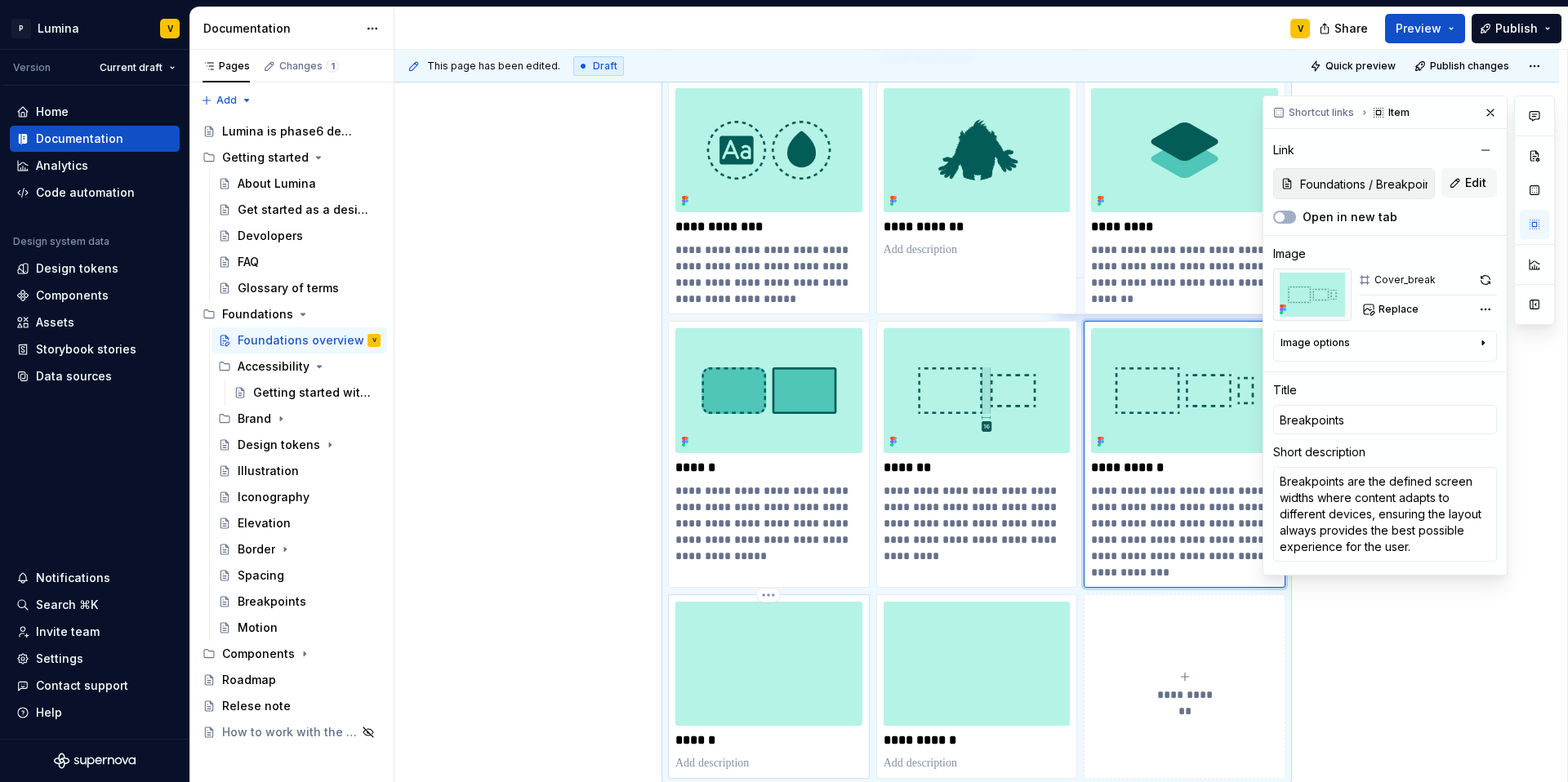
type textarea "*"
type input "Foundations / Motion"
type input "Motion"
click at [740, 668] on img at bounding box center [769, 664] width 187 height 124
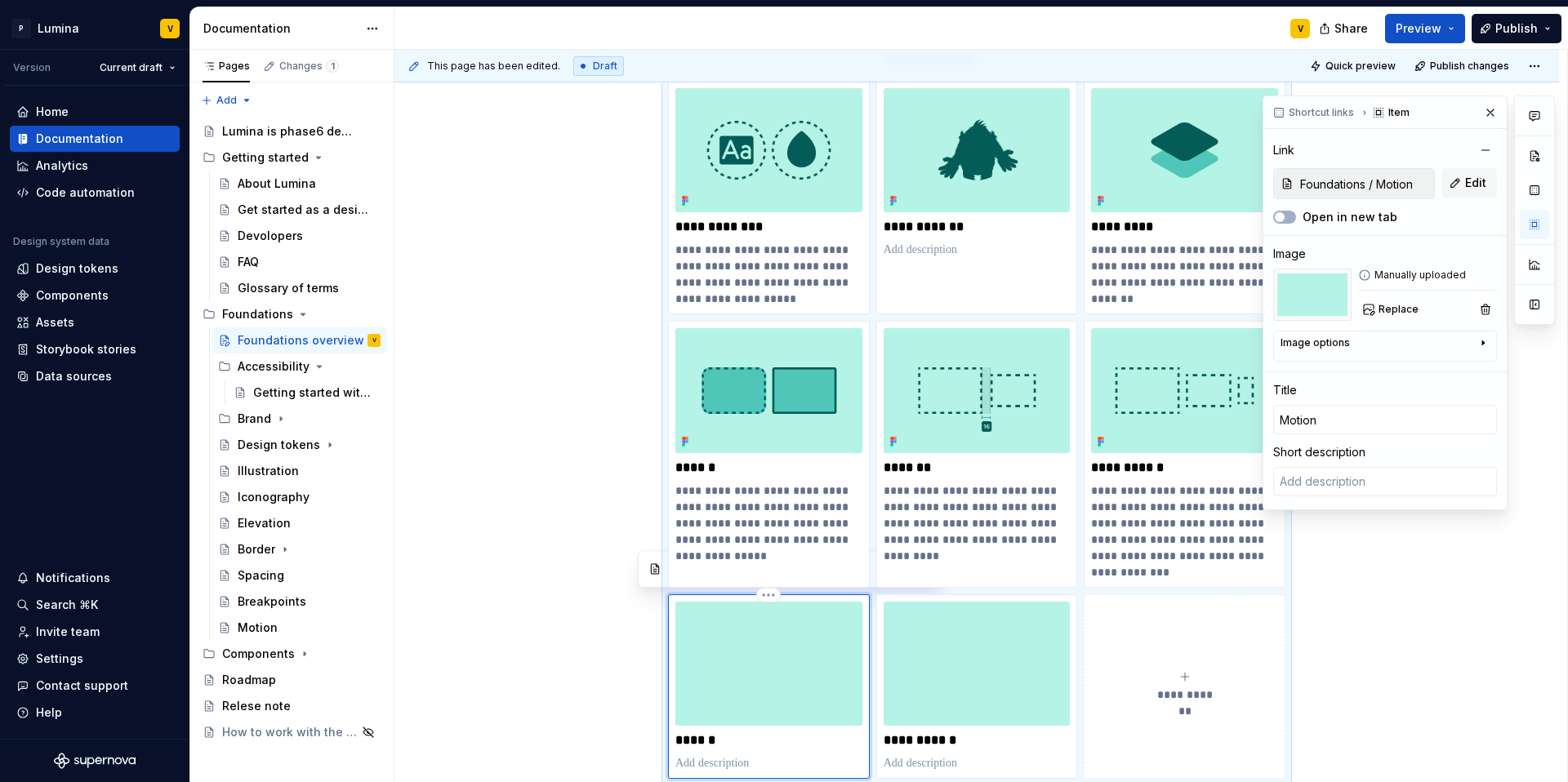
click at [740, 668] on img at bounding box center [769, 664] width 187 height 124
click at [1176, 304] on button "Replace" at bounding box center [1392, 309] width 68 height 23
type textarea "*"
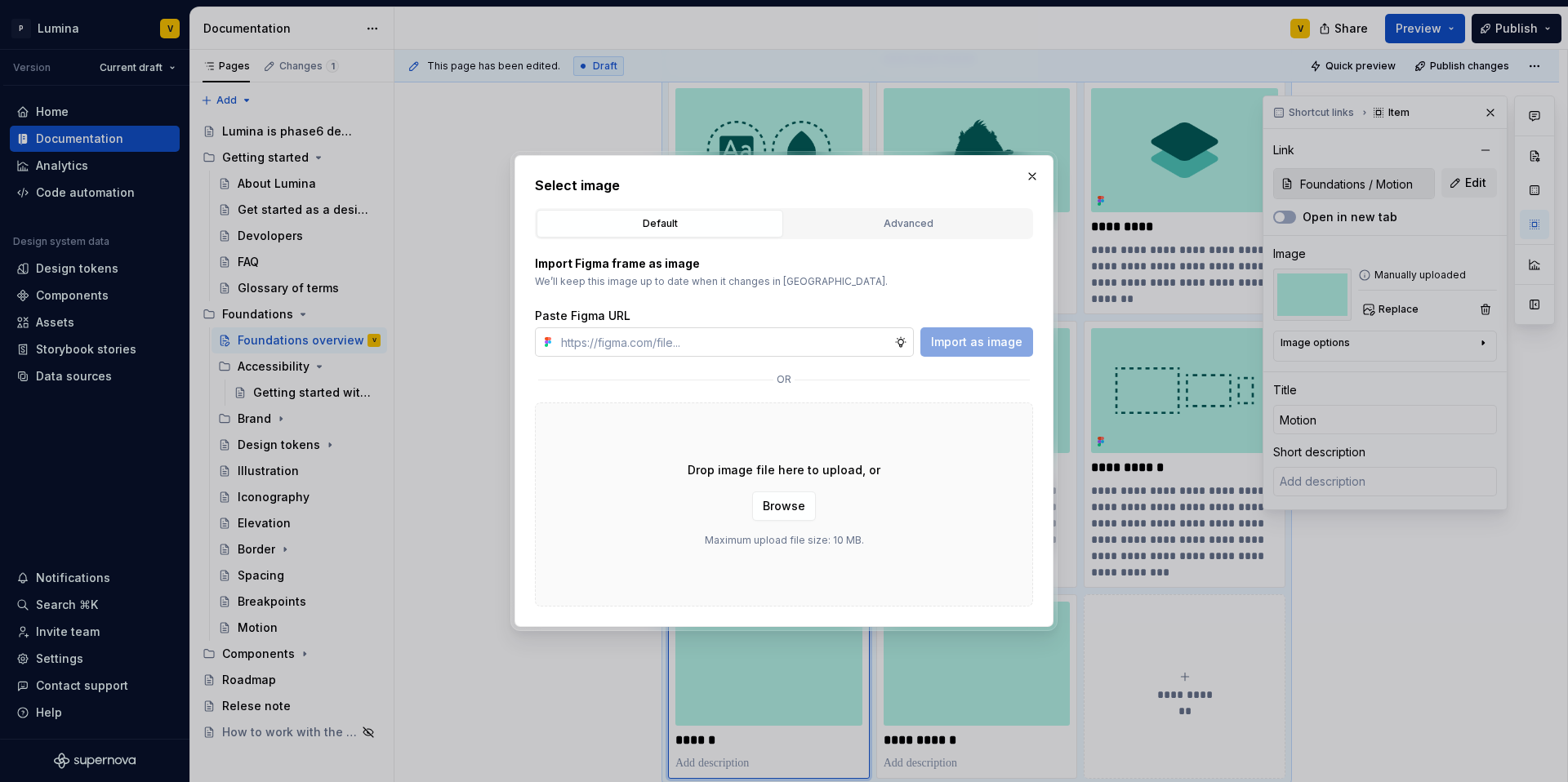
click at [739, 339] on input "text" at bounding box center [724, 341] width 340 height 29
type input "https://www.figma.com/design/enMrueGeeRrCLL9n83cUse/Lumina?node-id=686-4926&t=5…"
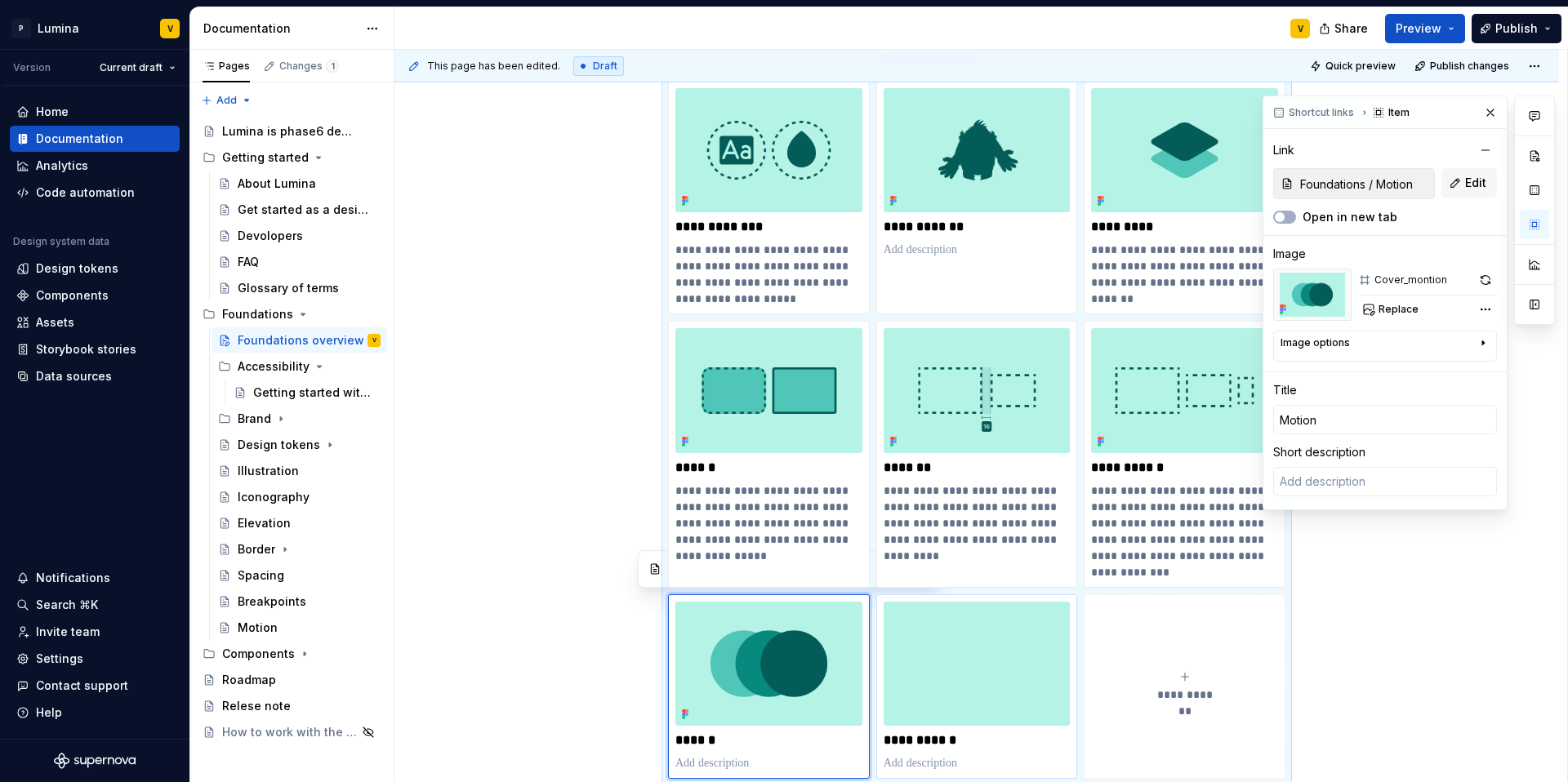
click at [939, 658] on img at bounding box center [977, 664] width 187 height 124
type textarea "*"
type input "Foundations / Iconography"
type input "Iconography"
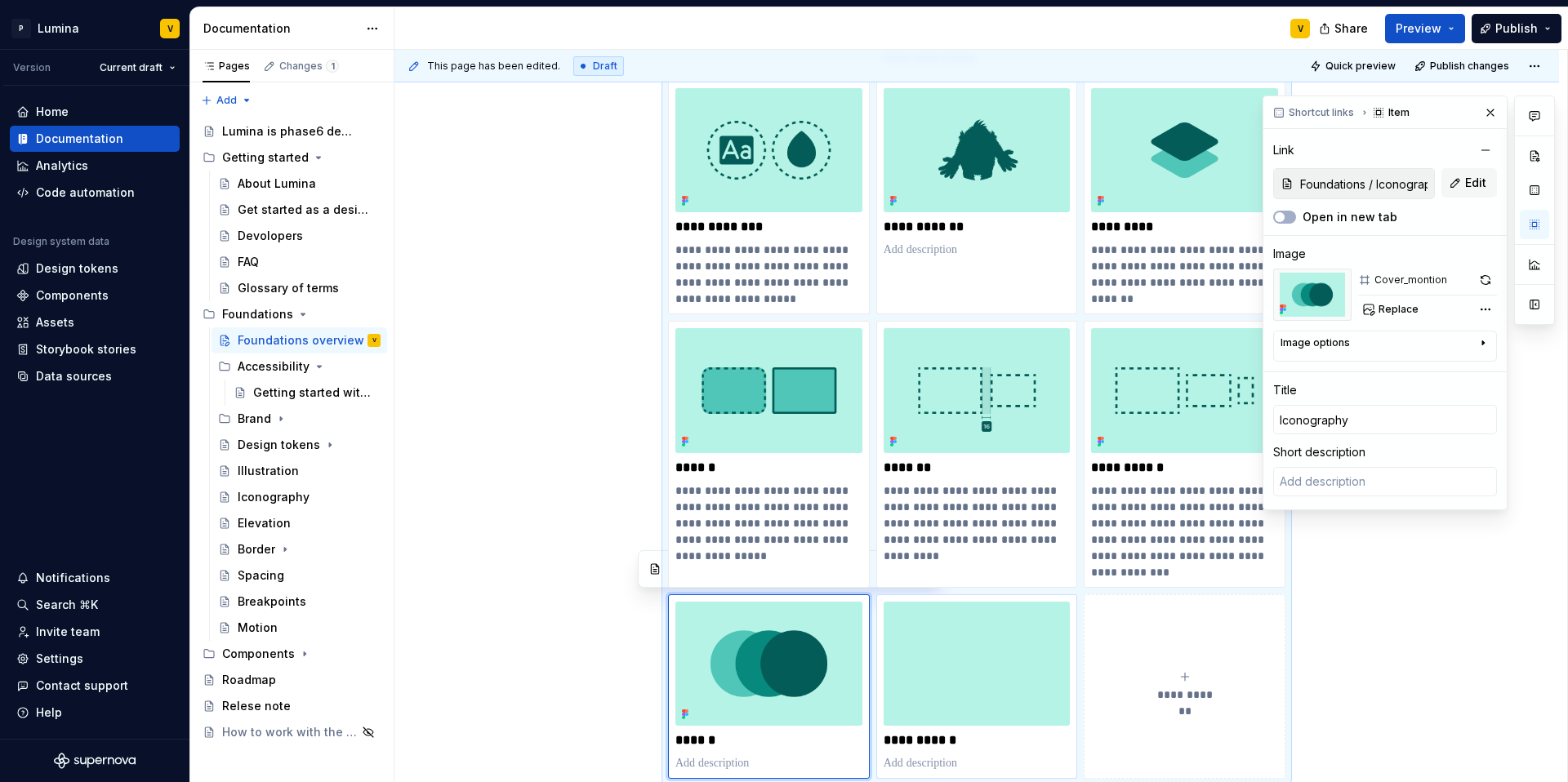
click at [939, 658] on img at bounding box center [977, 664] width 187 height 124
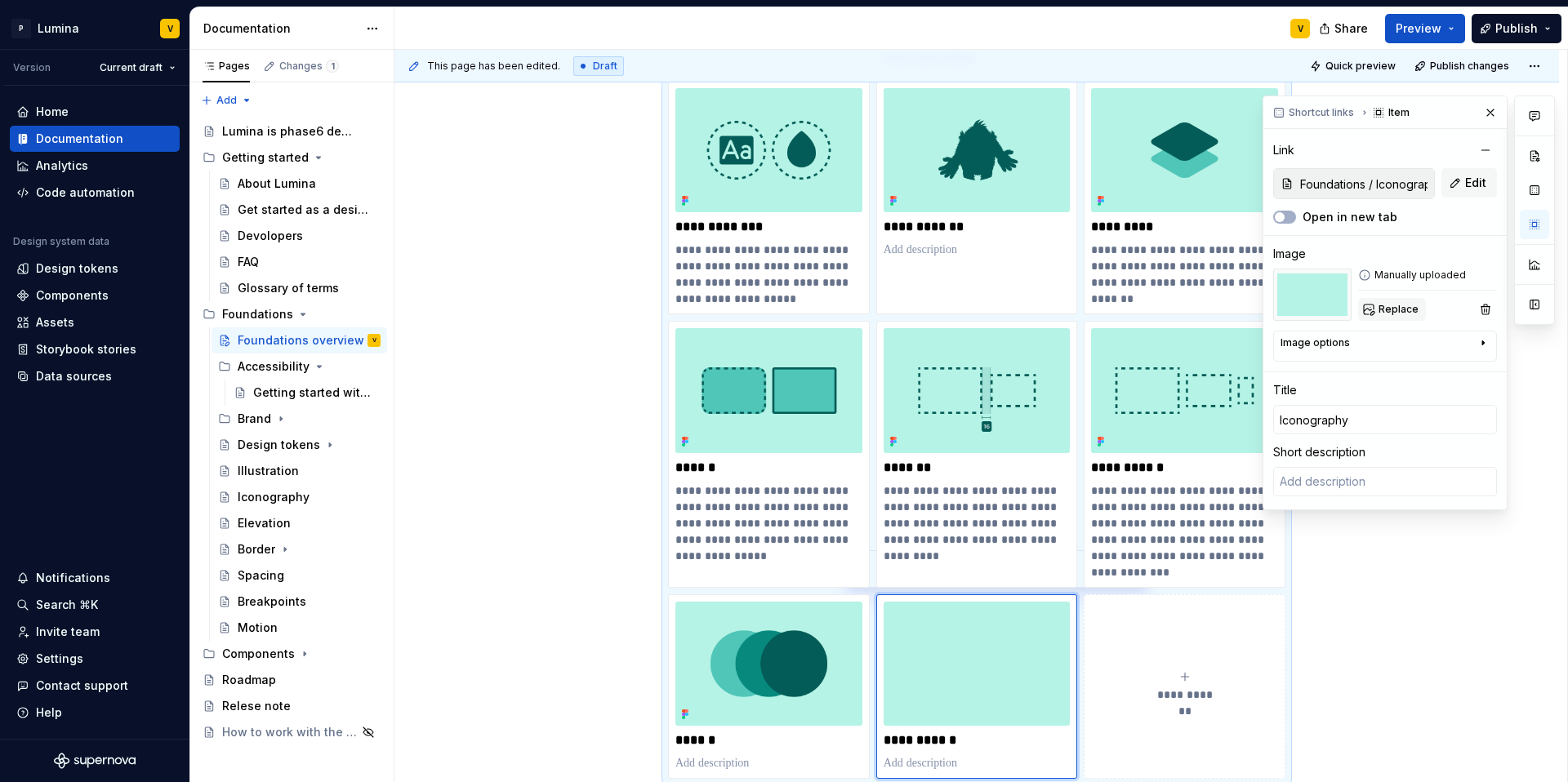
click at [1176, 311] on span "Replace" at bounding box center [1398, 309] width 40 height 13
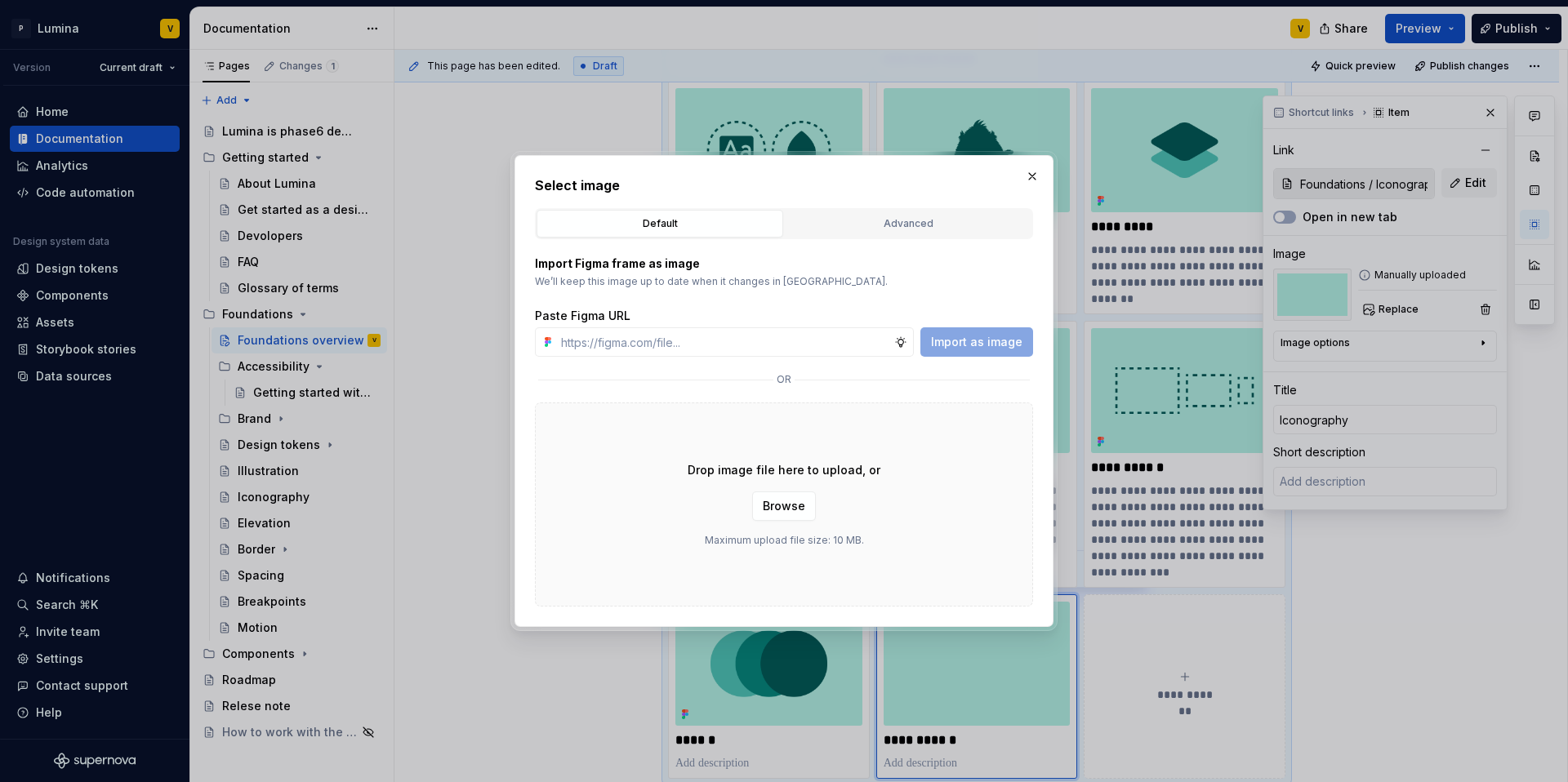
type textarea "*"
click at [611, 341] on input "text" at bounding box center [724, 341] width 340 height 29
type input "https://www.figma.com/design/enMrueGeeRrCLL9n83cUse/Lumina?node-id=686-4934&t=5…"
click at [971, 334] on span "Import as image" at bounding box center [976, 342] width 92 height 16
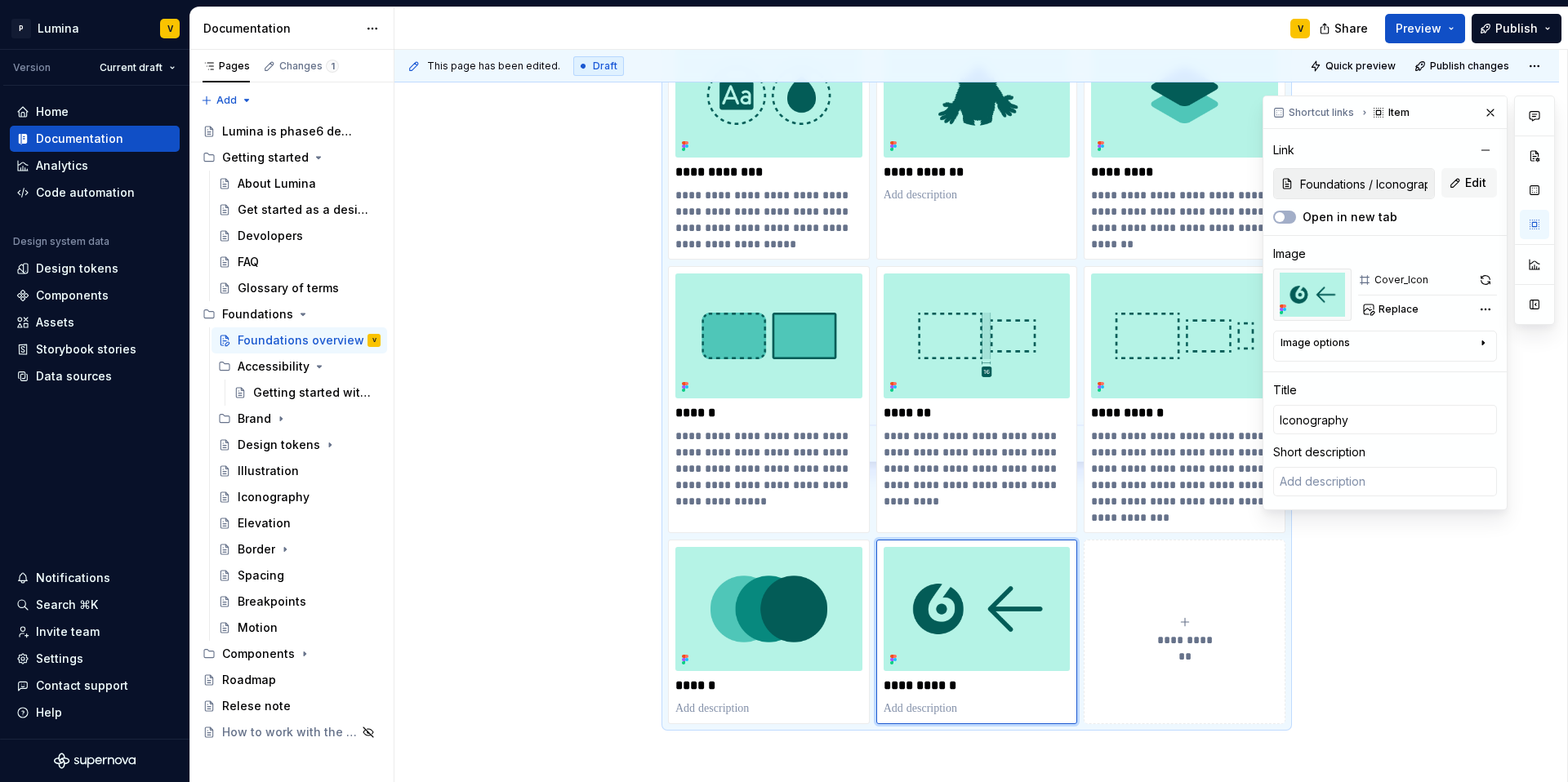
scroll to position [914, 0]
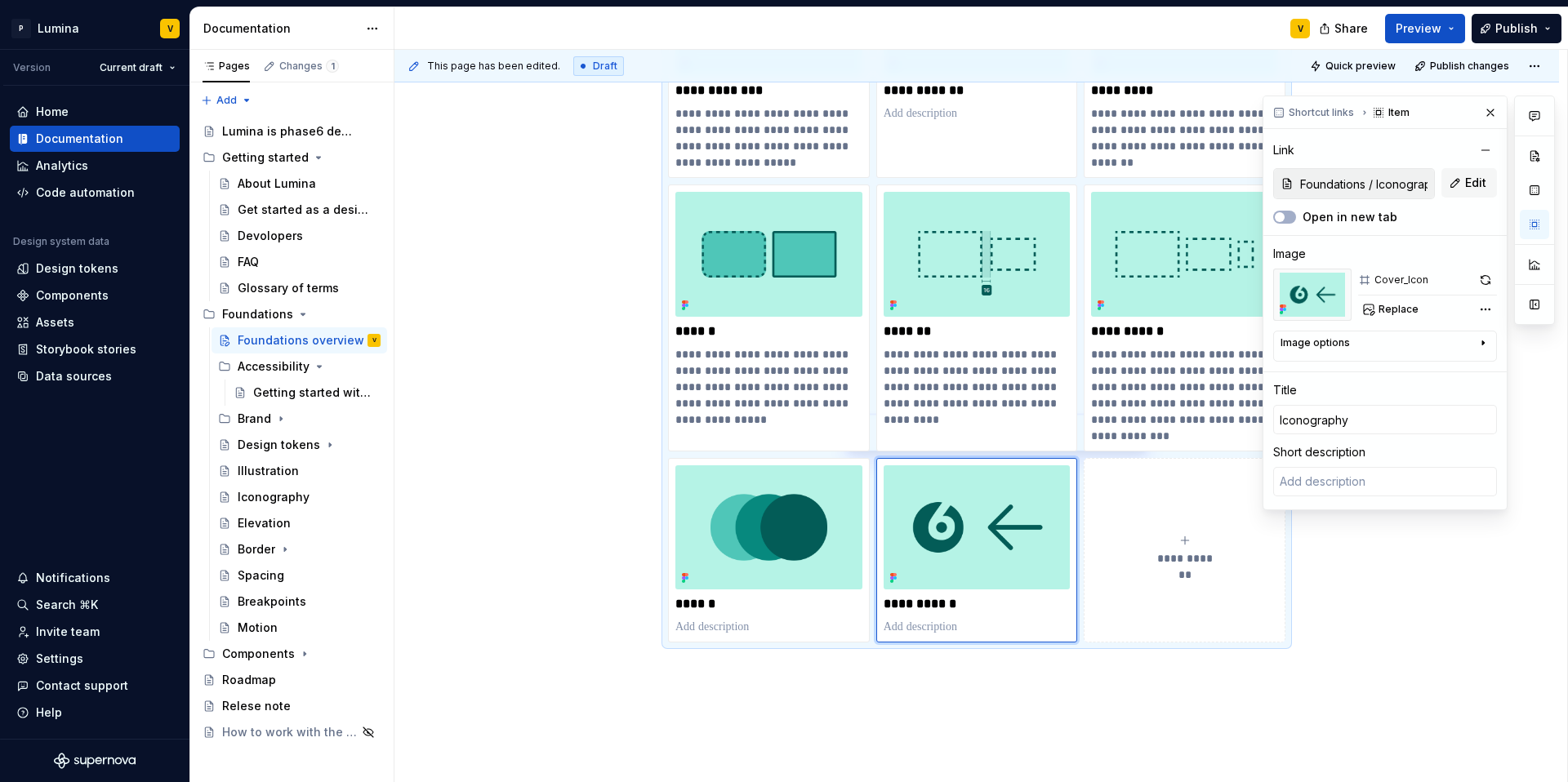
click at [542, 481] on div "**********" at bounding box center [977, 132] width 1164 height 1532
click at [1176, 111] on button "button" at bounding box center [1491, 113] width 23 height 23
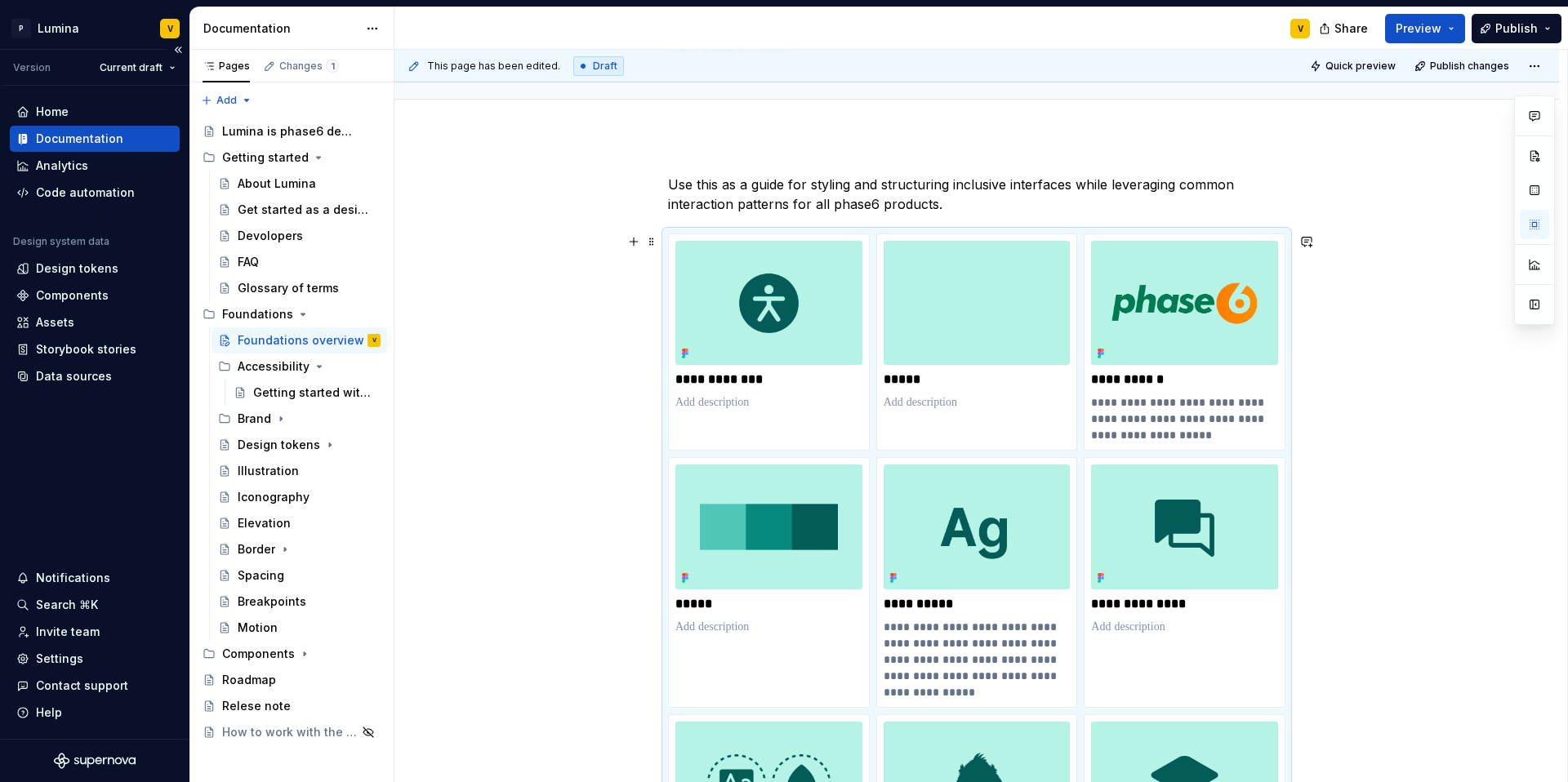
scroll to position [166, 0]
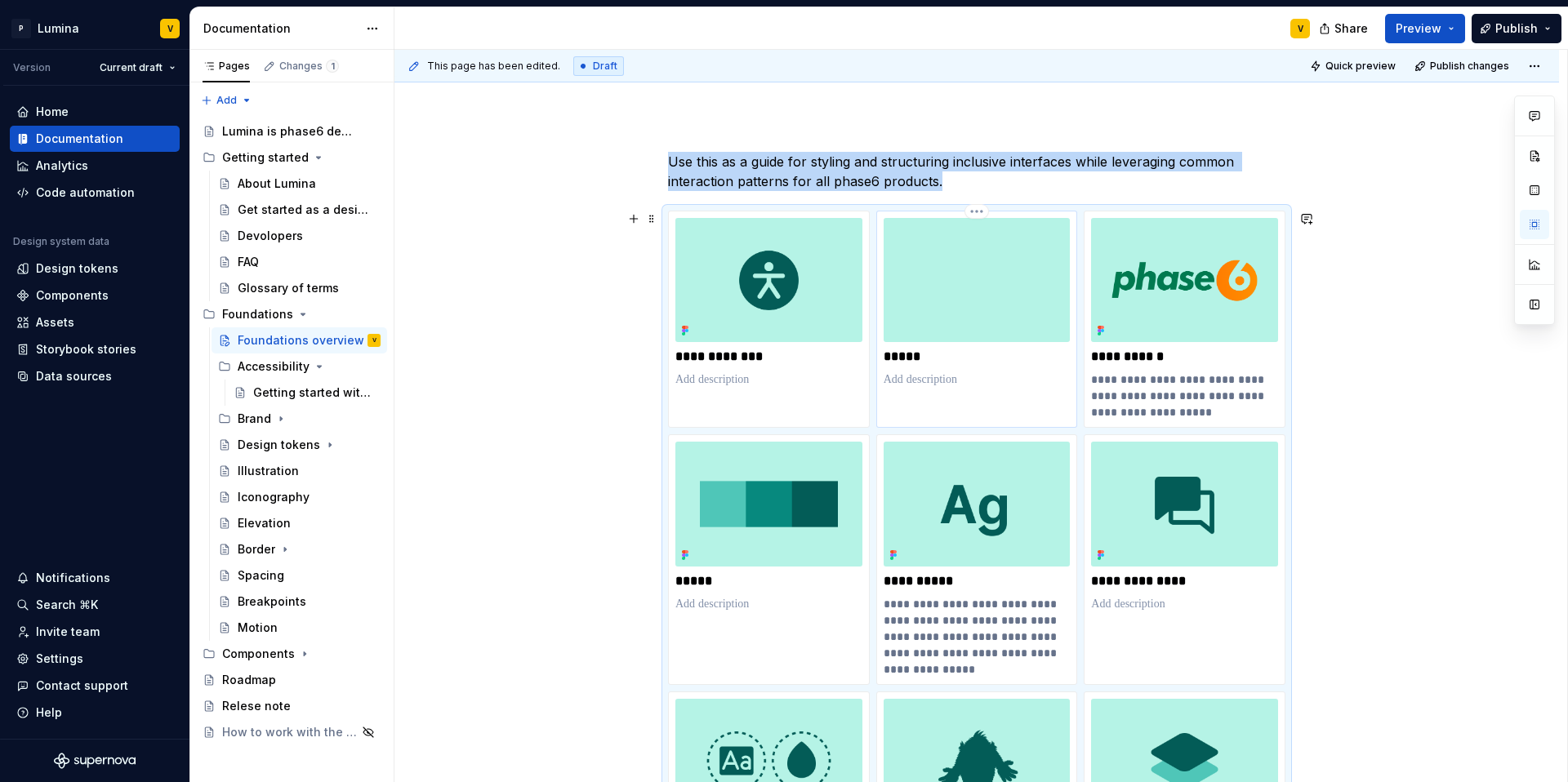
type textarea "*"
type input "Brand"
click at [977, 288] on img at bounding box center [977, 280] width 187 height 124
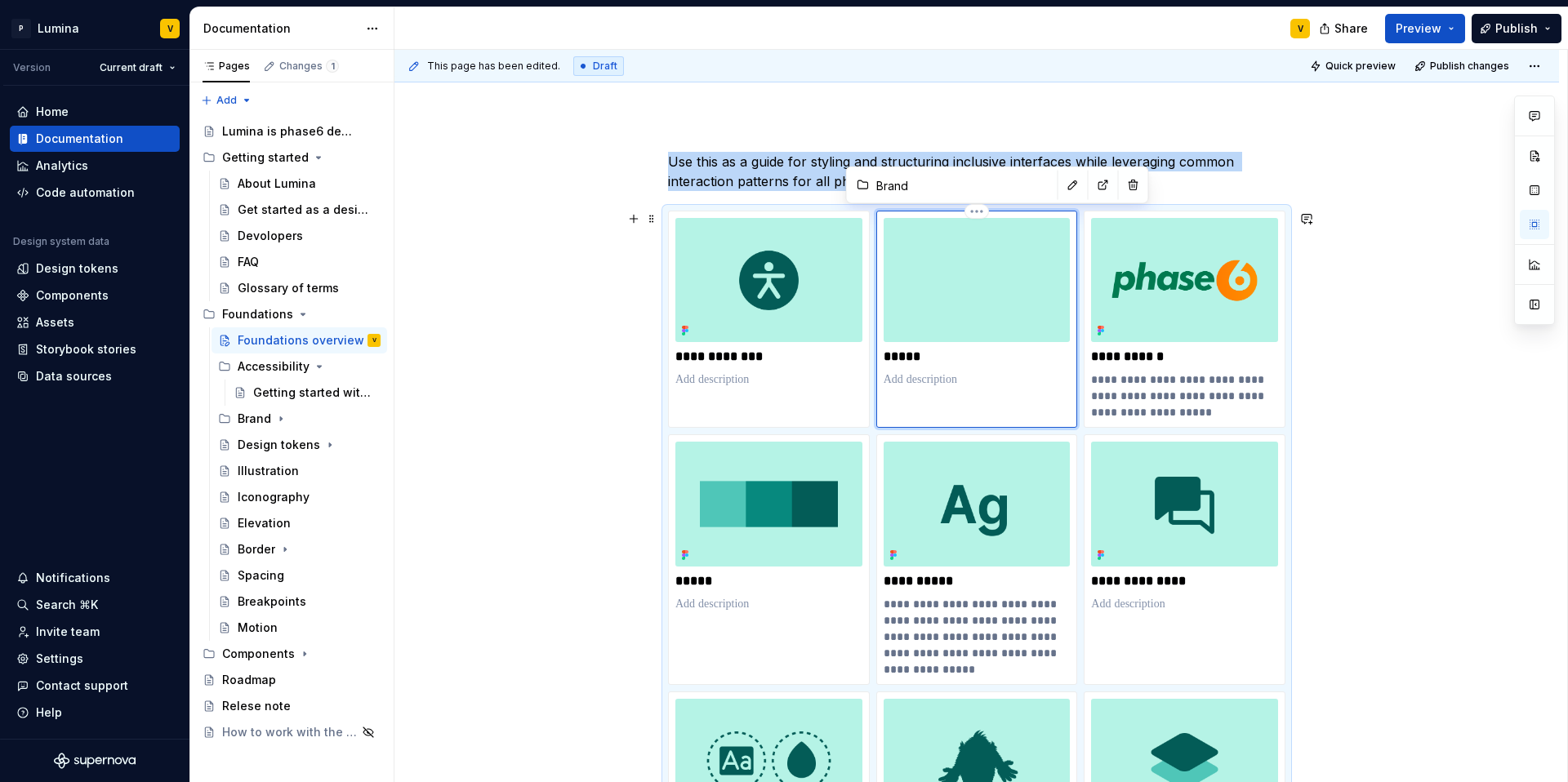
click at [977, 288] on img at bounding box center [977, 280] width 187 height 124
click at [998, 281] on img at bounding box center [977, 280] width 187 height 124
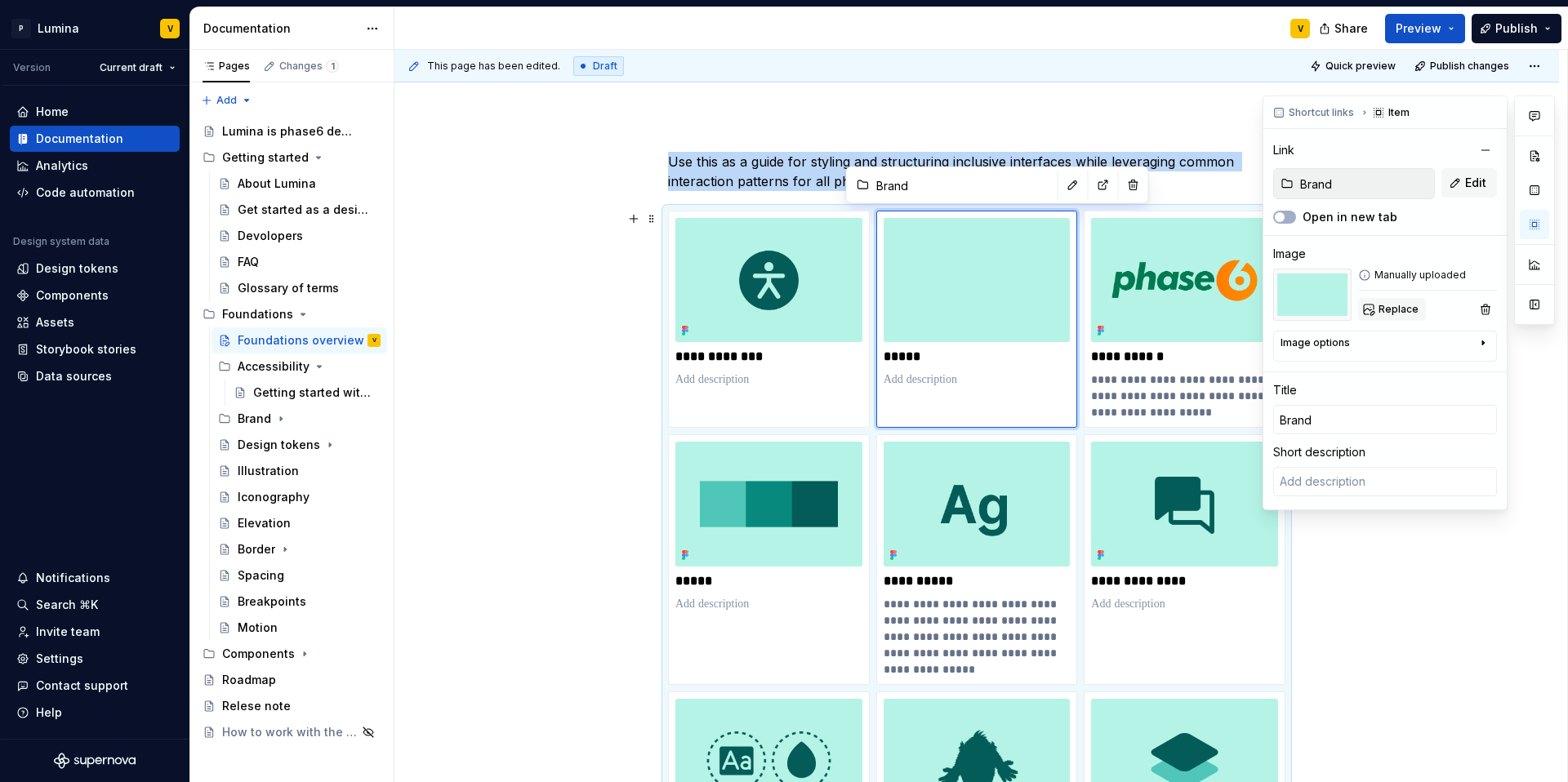
click at [1176, 309] on span "Replace" at bounding box center [1398, 309] width 40 height 13
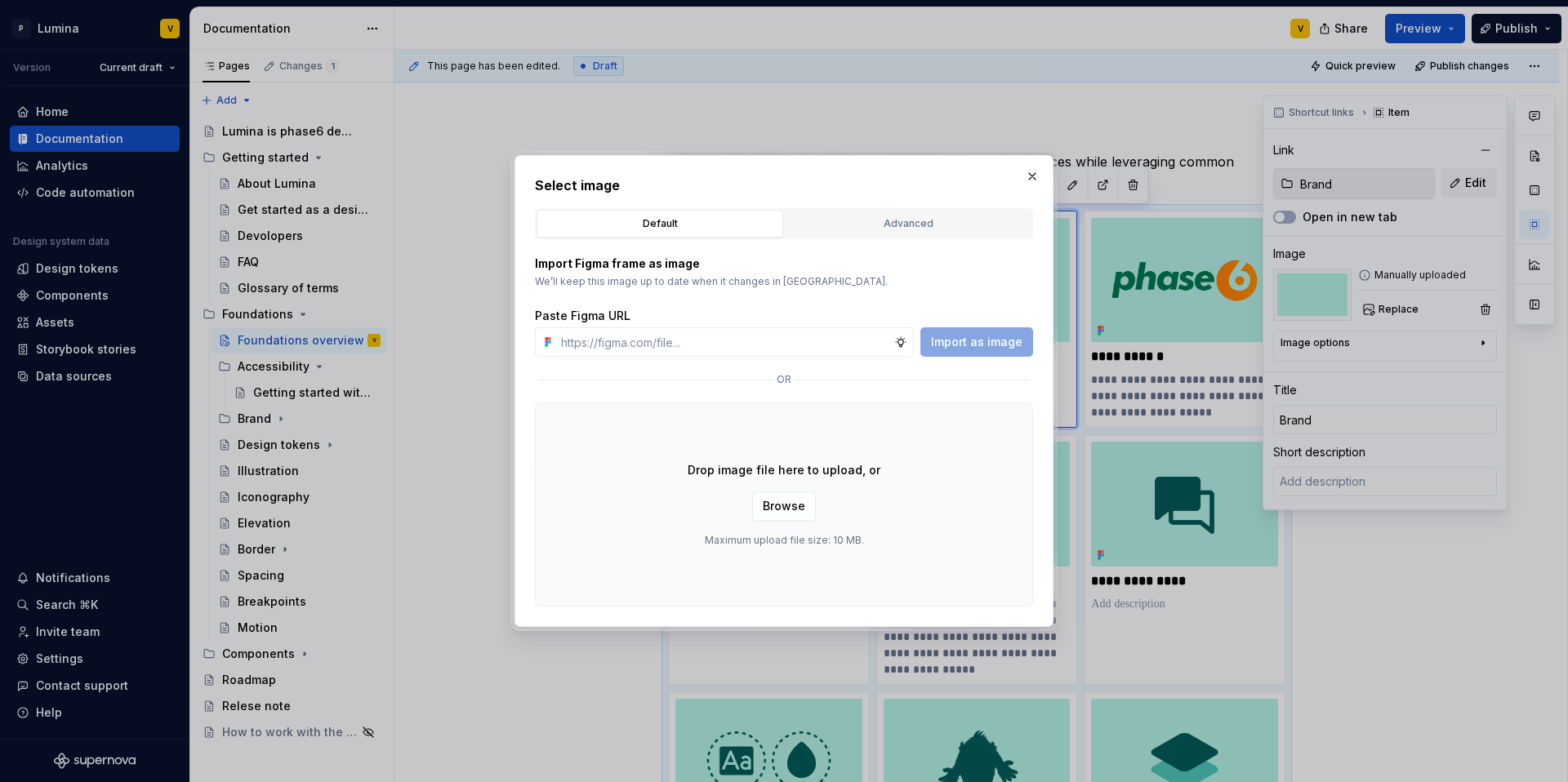
type textarea "*"
click at [691, 339] on input "text" at bounding box center [724, 341] width 340 height 29
type input "https://www.figma.com/design/enMrueGeeRrCLL9n83cUse/Lumina?node-id=686-4506&t=5…"
click at [985, 350] on button "Import as image" at bounding box center [976, 341] width 113 height 29
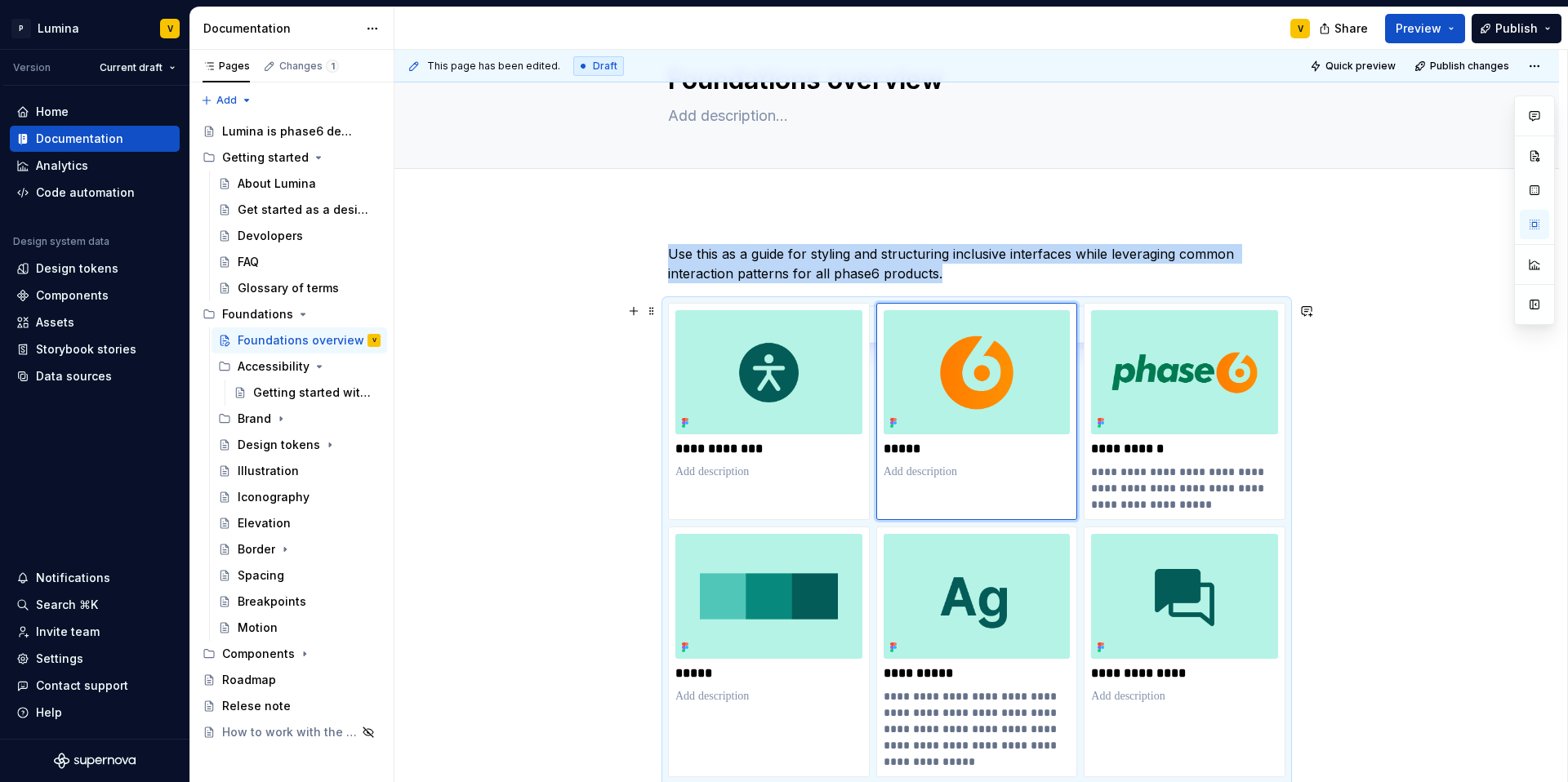
scroll to position [0, 0]
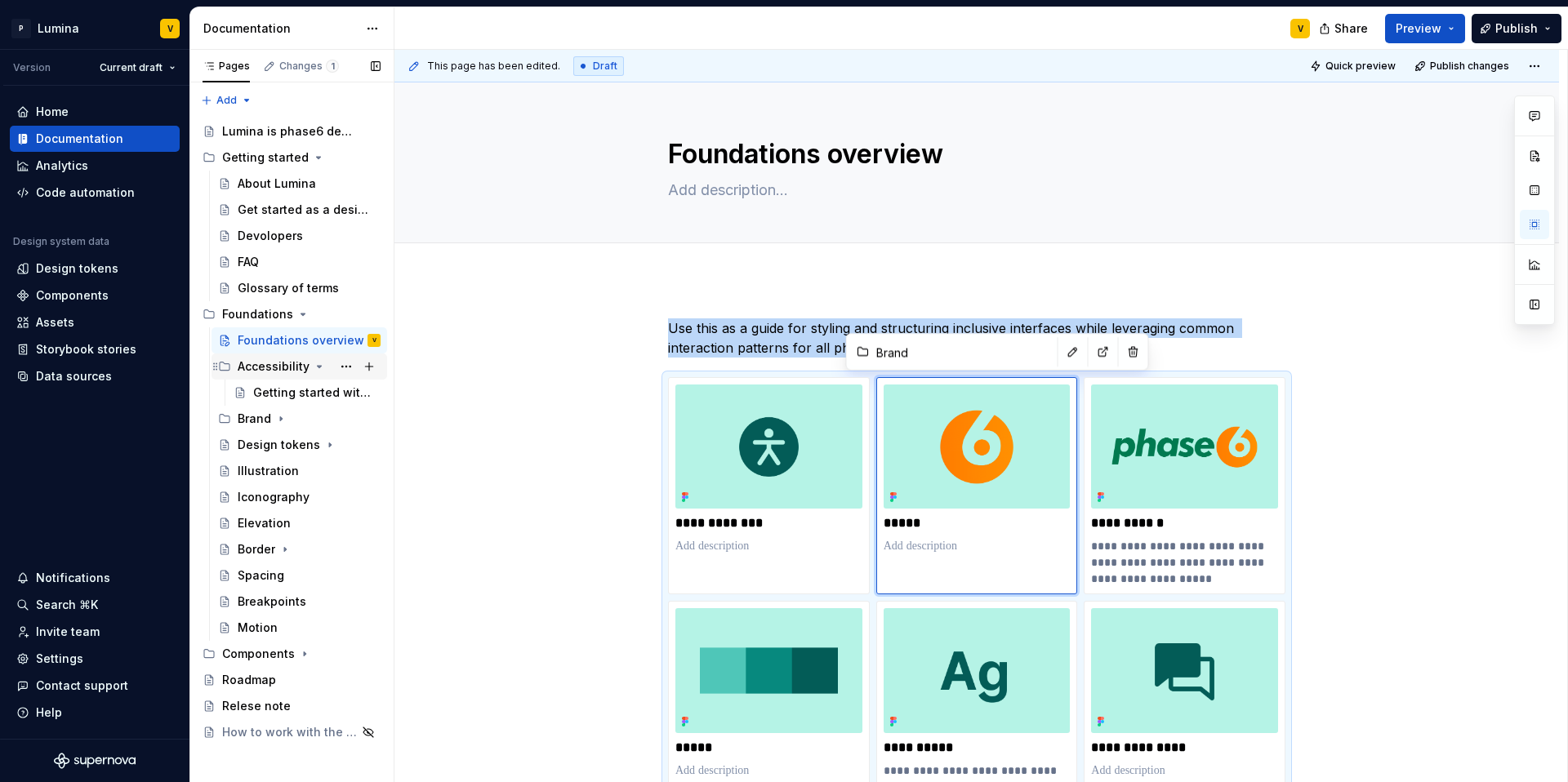
click at [267, 371] on div "Accessibility" at bounding box center [273, 366] width 72 height 16
click at [259, 367] on div "Accessibility" at bounding box center [273, 366] width 72 height 16
click at [290, 387] on div "Getting started with accessibility" at bounding box center [292, 393] width 78 height 16
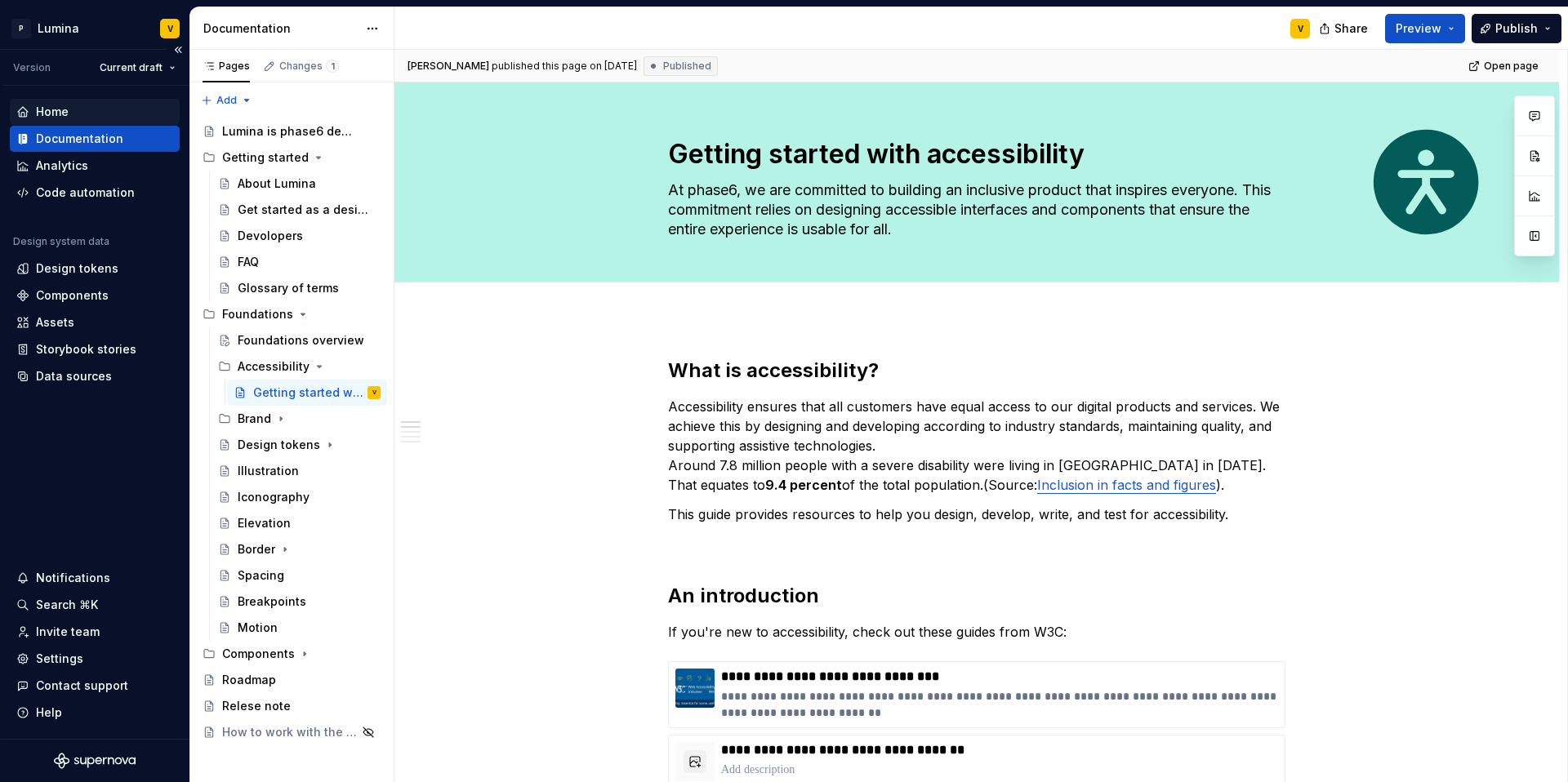
click at [41, 116] on div "Home" at bounding box center [52, 112] width 33 height 16
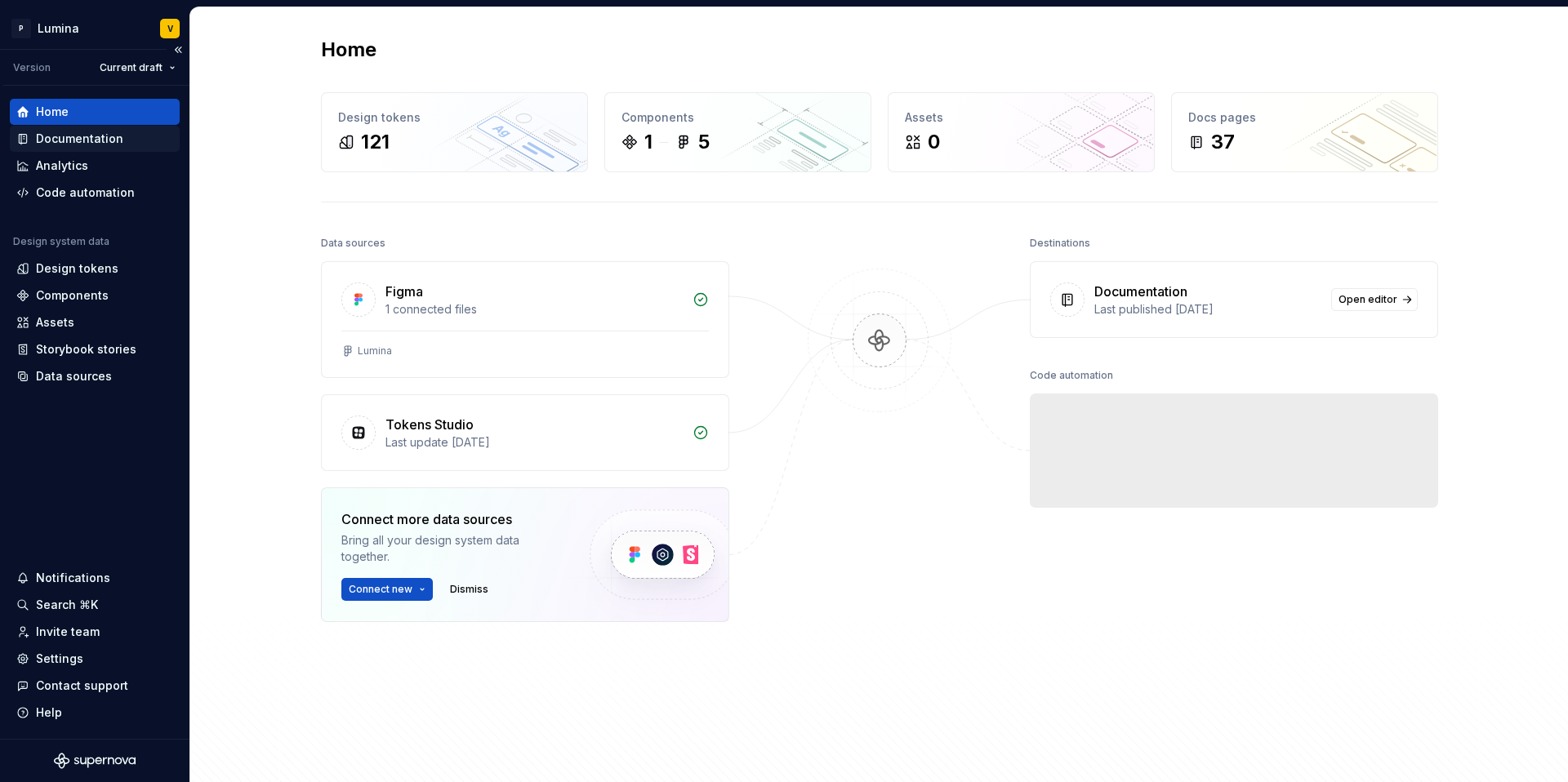
click at [47, 138] on div "Documentation" at bounding box center [79, 139] width 87 height 16
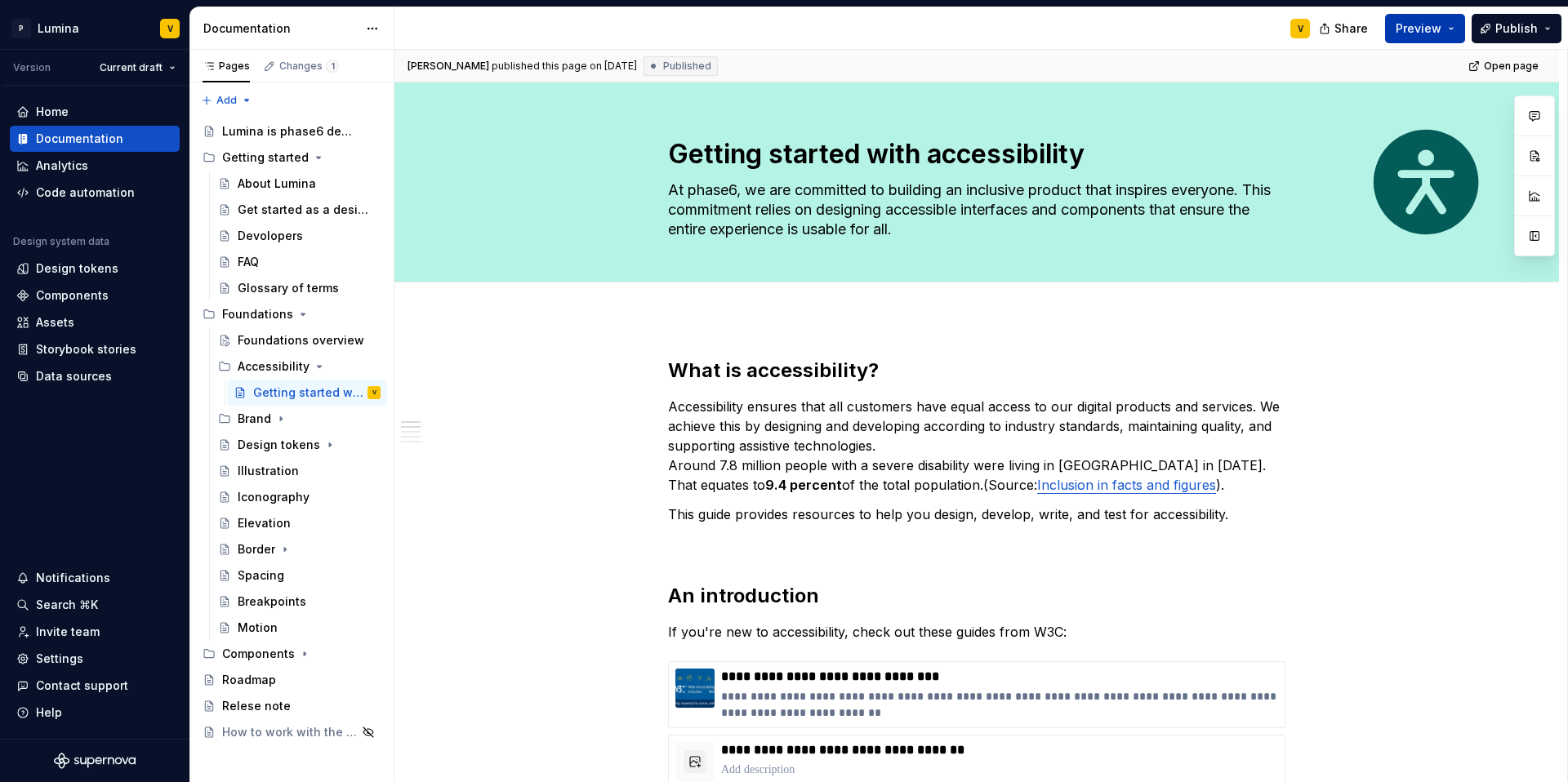
click at [1176, 28] on button "Preview" at bounding box center [1425, 28] width 80 height 29
click at [1176, 29] on span "Publish" at bounding box center [1516, 28] width 43 height 16
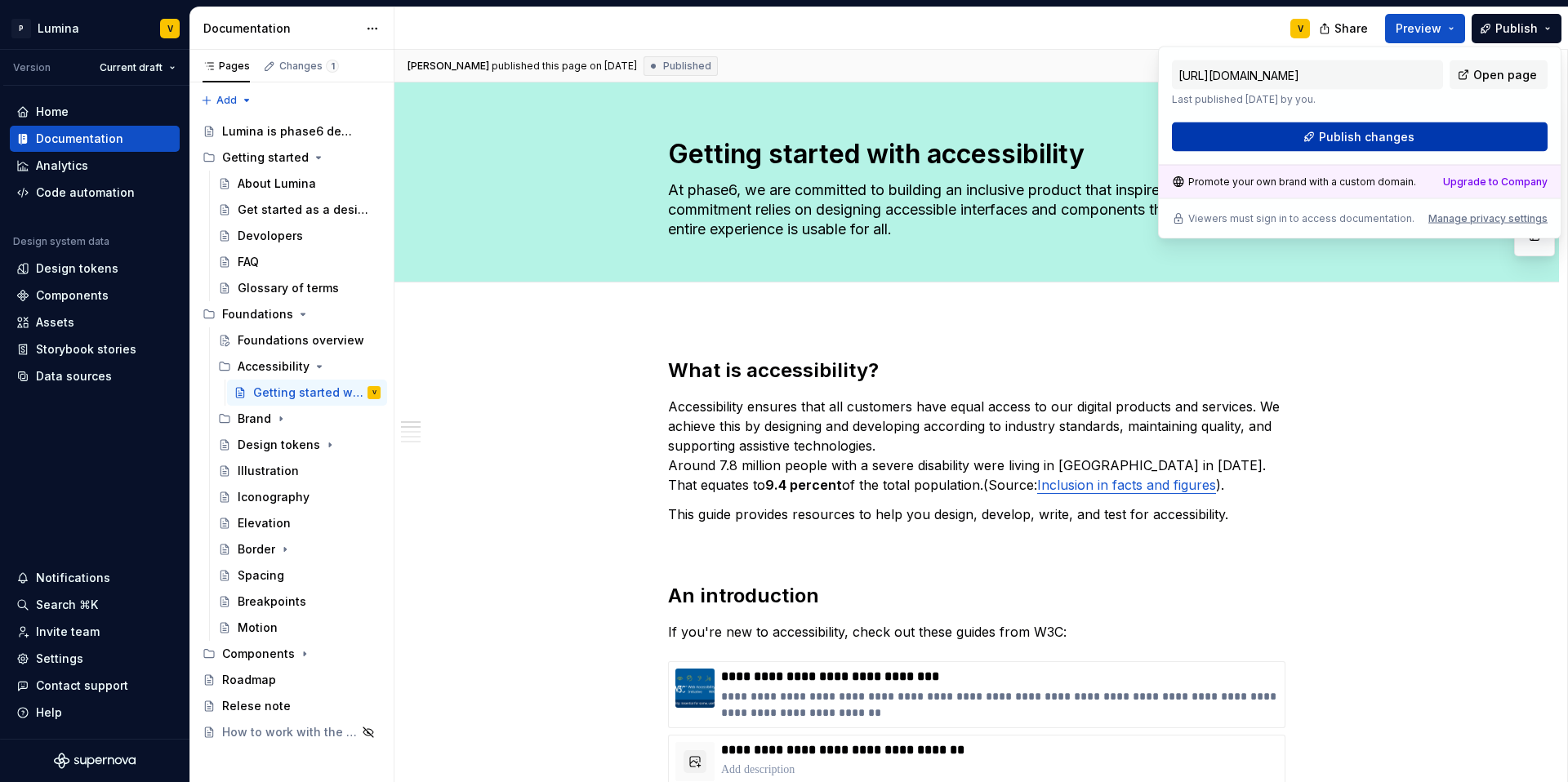
click at [1176, 132] on span "Publish changes" at bounding box center [1366, 137] width 95 height 16
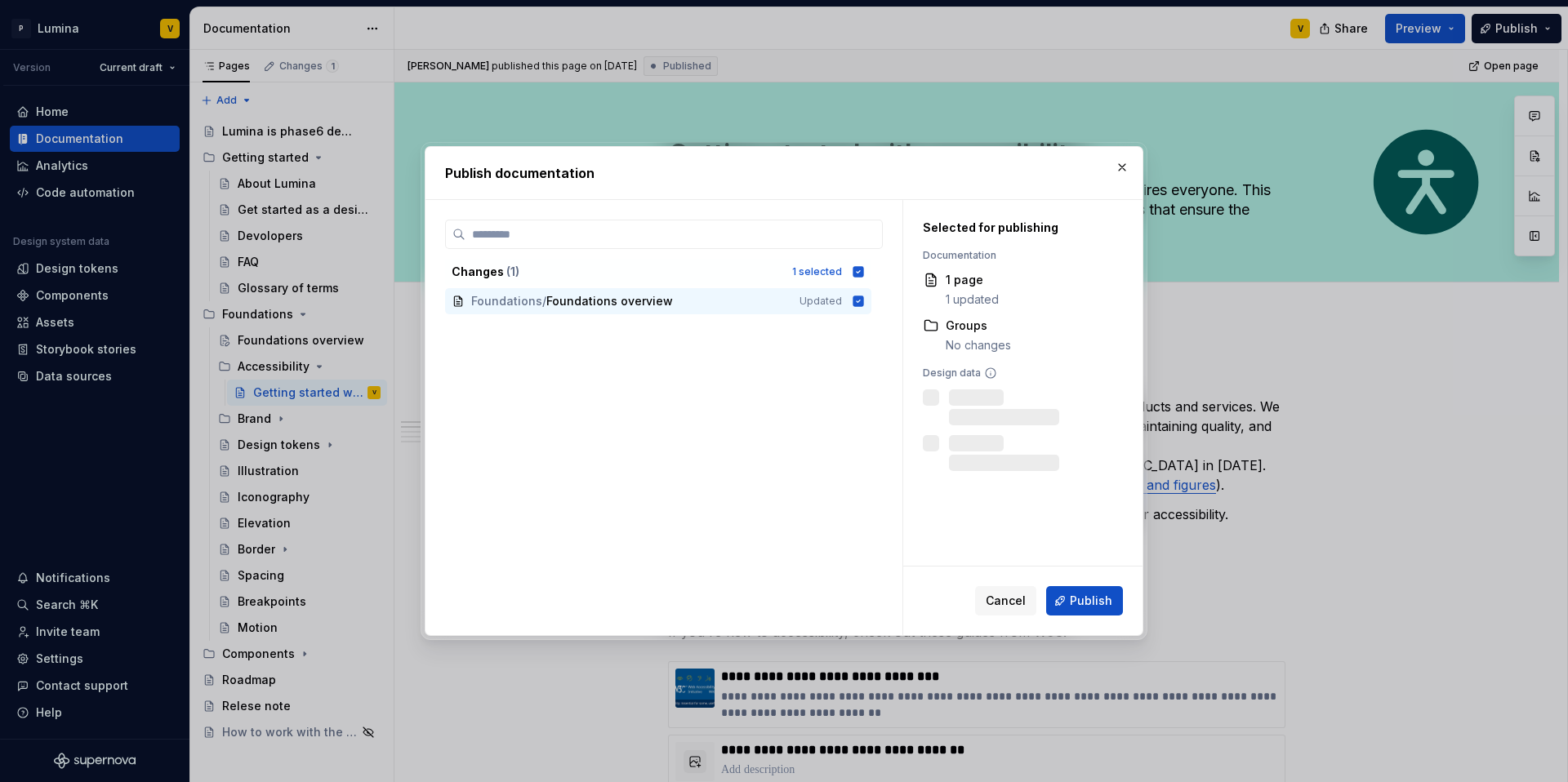
click at [1088, 596] on span "Publish" at bounding box center [1092, 601] width 43 height 16
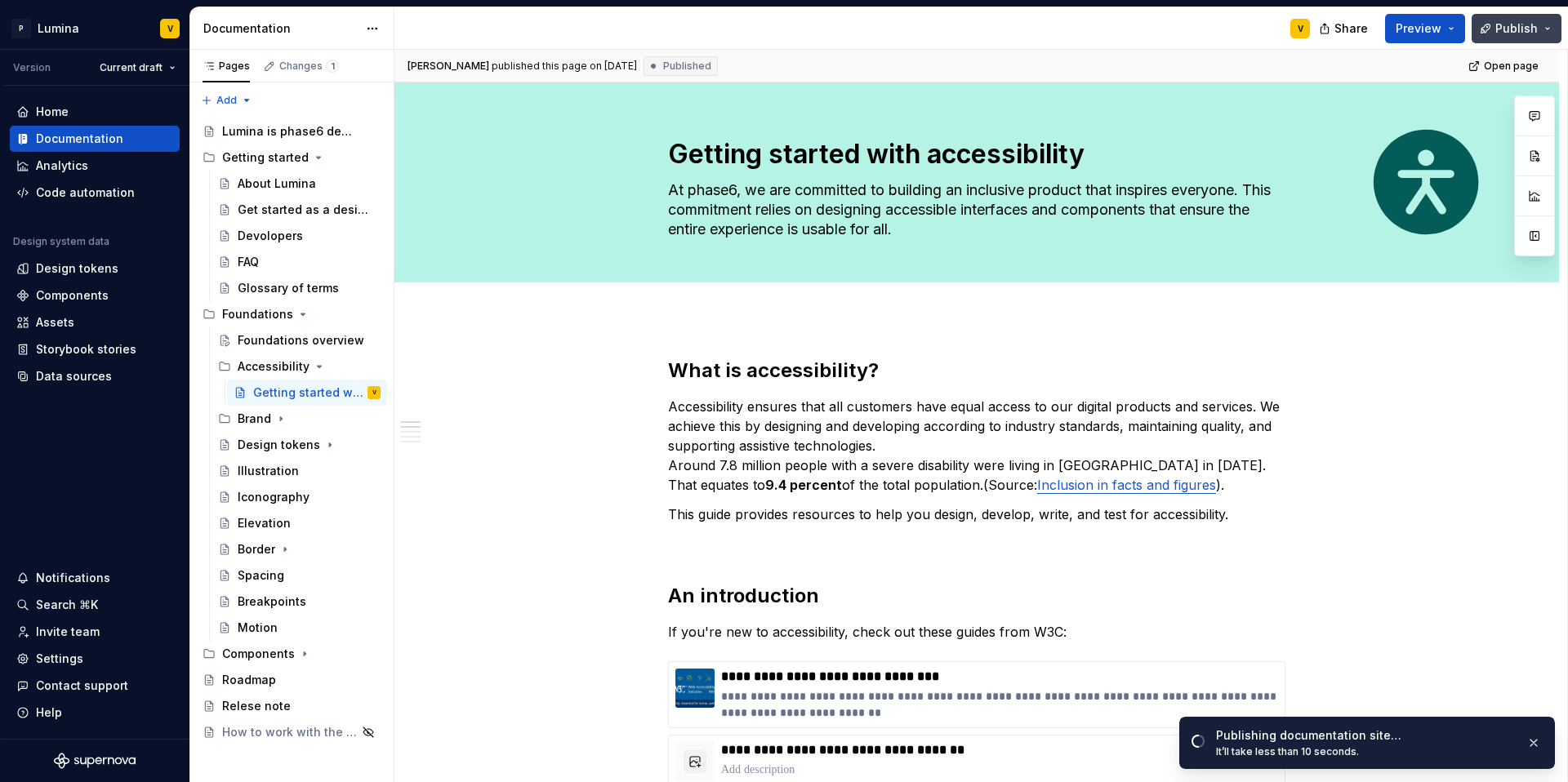
click at [1176, 31] on span "Publish" at bounding box center [1516, 28] width 43 height 16
click at [755, 313] on div "Add tab" at bounding box center [977, 300] width 1164 height 36
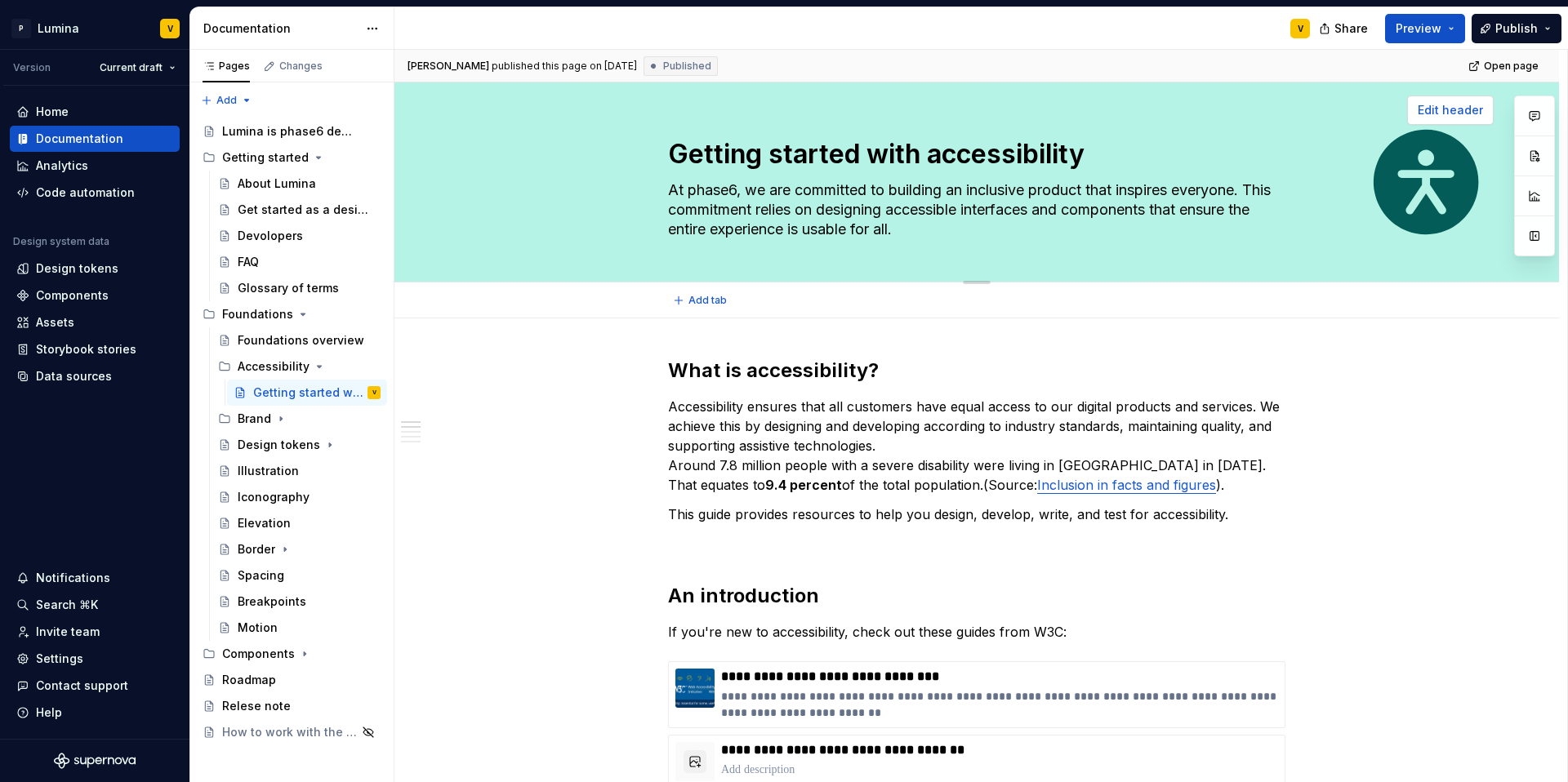
click at [1176, 110] on span "Edit header" at bounding box center [1450, 110] width 65 height 16
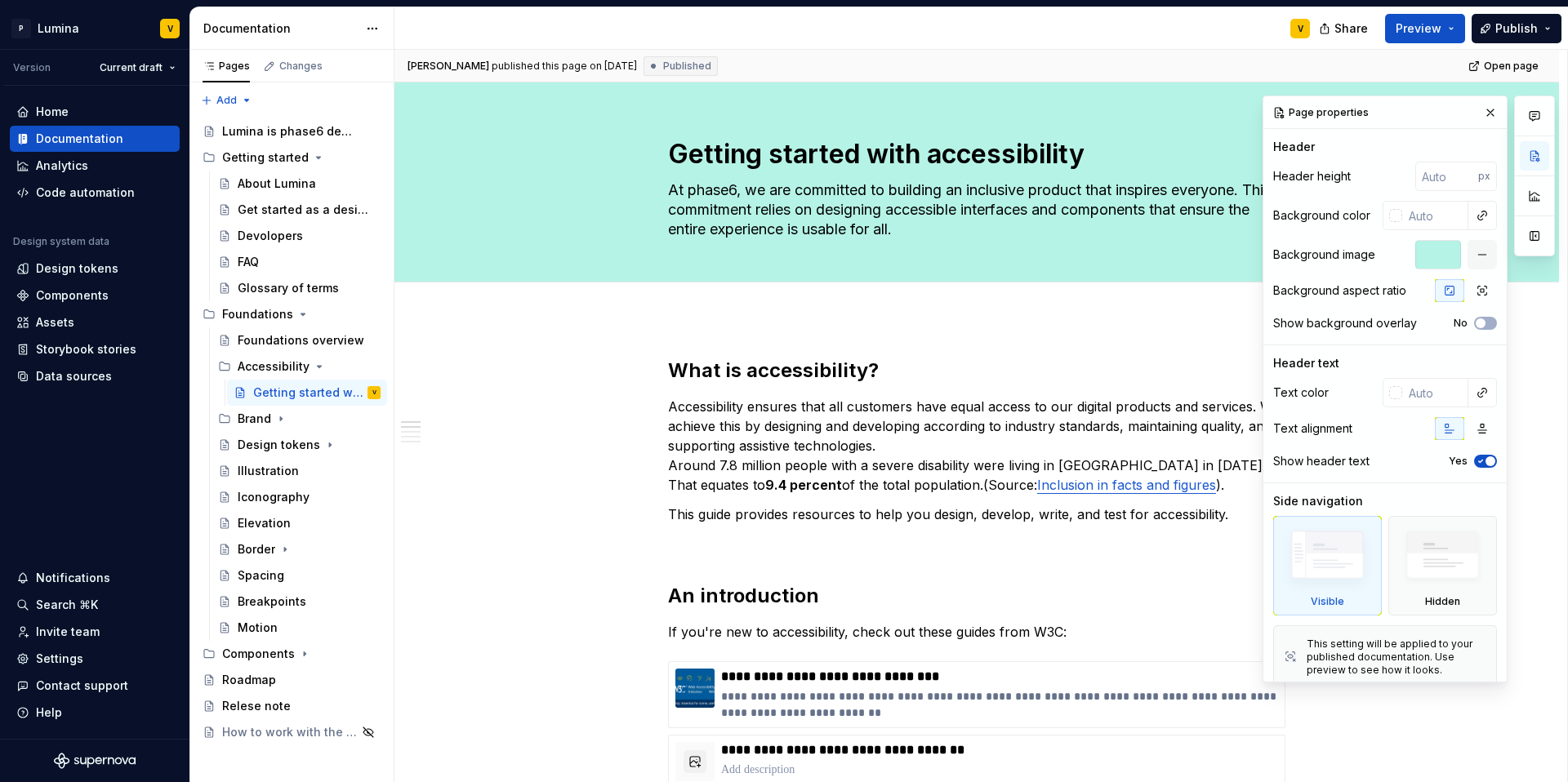
click at [1176, 256] on div at bounding box center [1437, 254] width 45 height 29
click at [1176, 290] on icon "button" at bounding box center [1482, 291] width 13 height 13
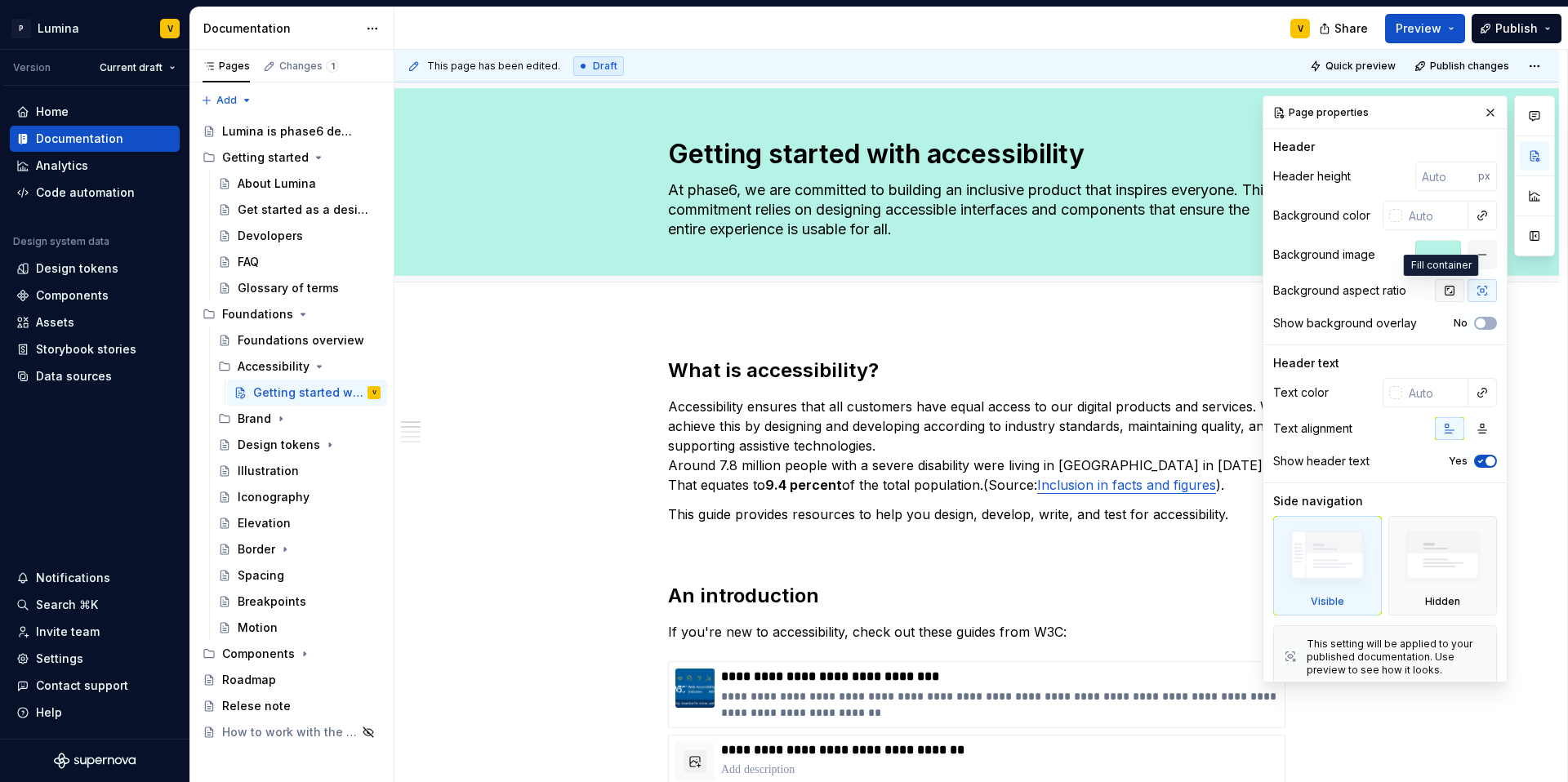
click at [1176, 291] on icon "button" at bounding box center [1449, 291] width 13 height 13
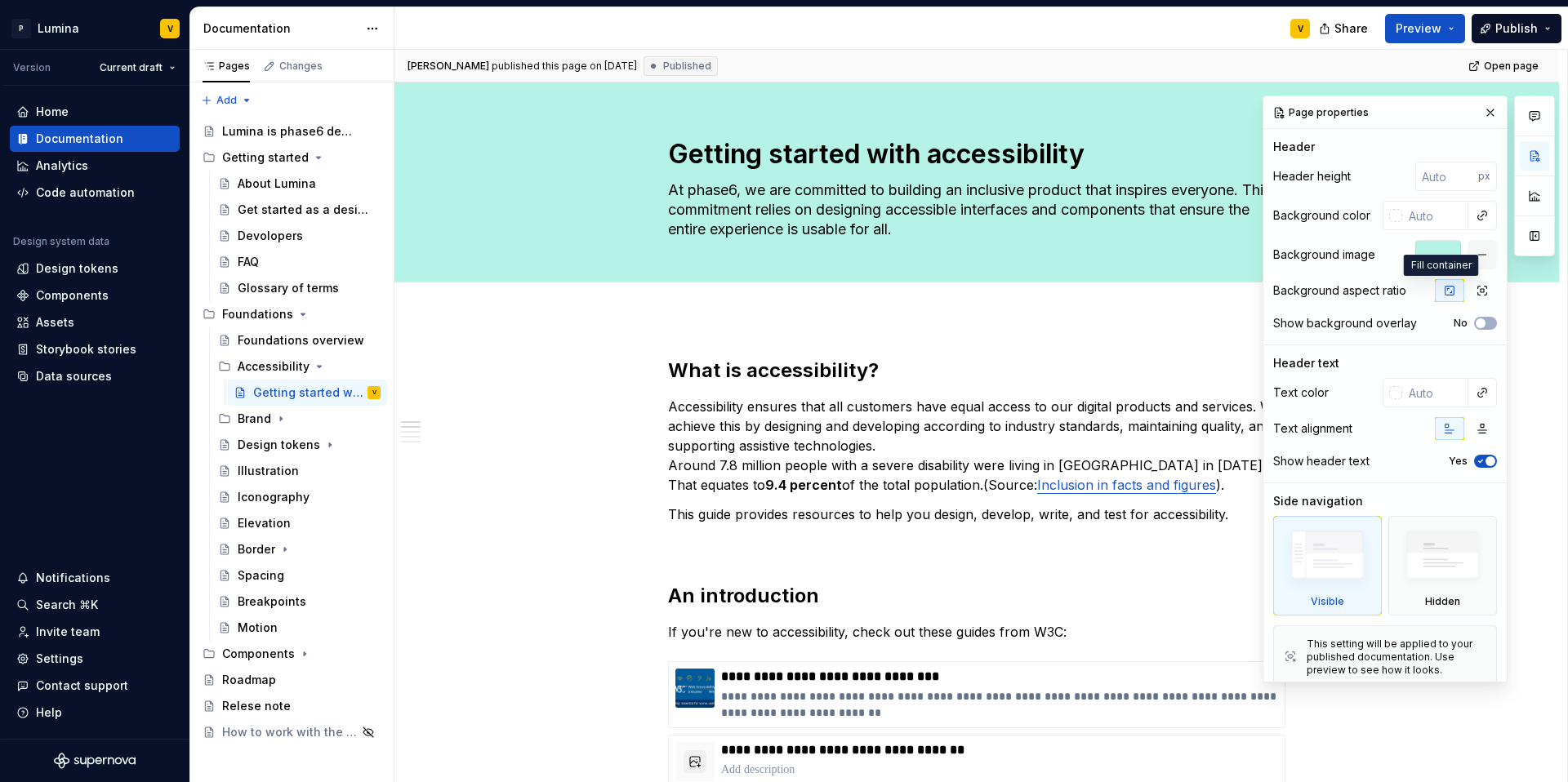
type textarea "*"
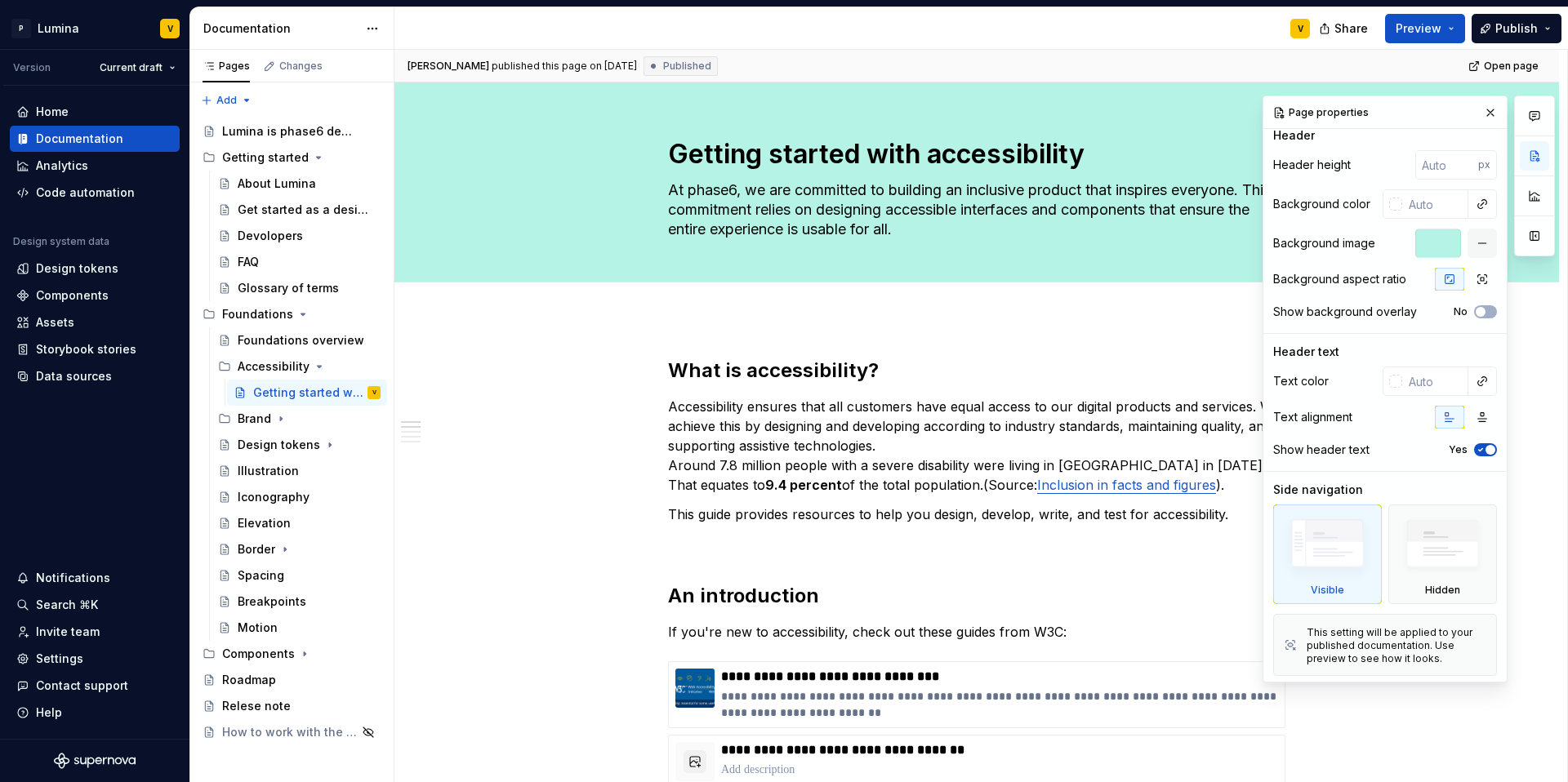
scroll to position [12, 0]
click at [627, 356] on div "**********" at bounding box center [980, 416] width 1172 height 733
click at [1176, 105] on div "Page properties" at bounding box center [1385, 112] width 244 height 33
click at [1176, 111] on button "button" at bounding box center [1491, 113] width 23 height 23
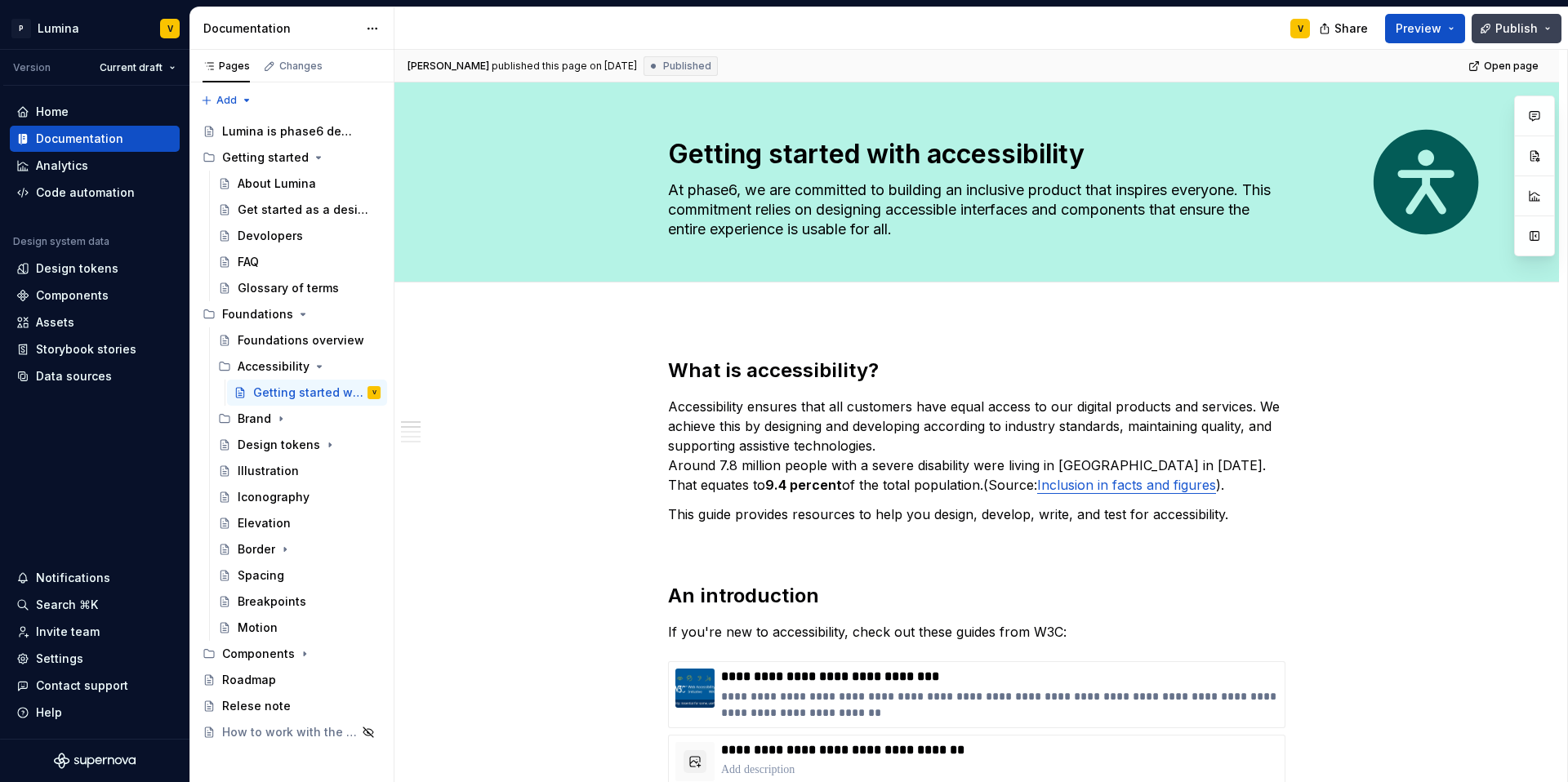
click at [1176, 21] on span "Publish" at bounding box center [1516, 28] width 43 height 16
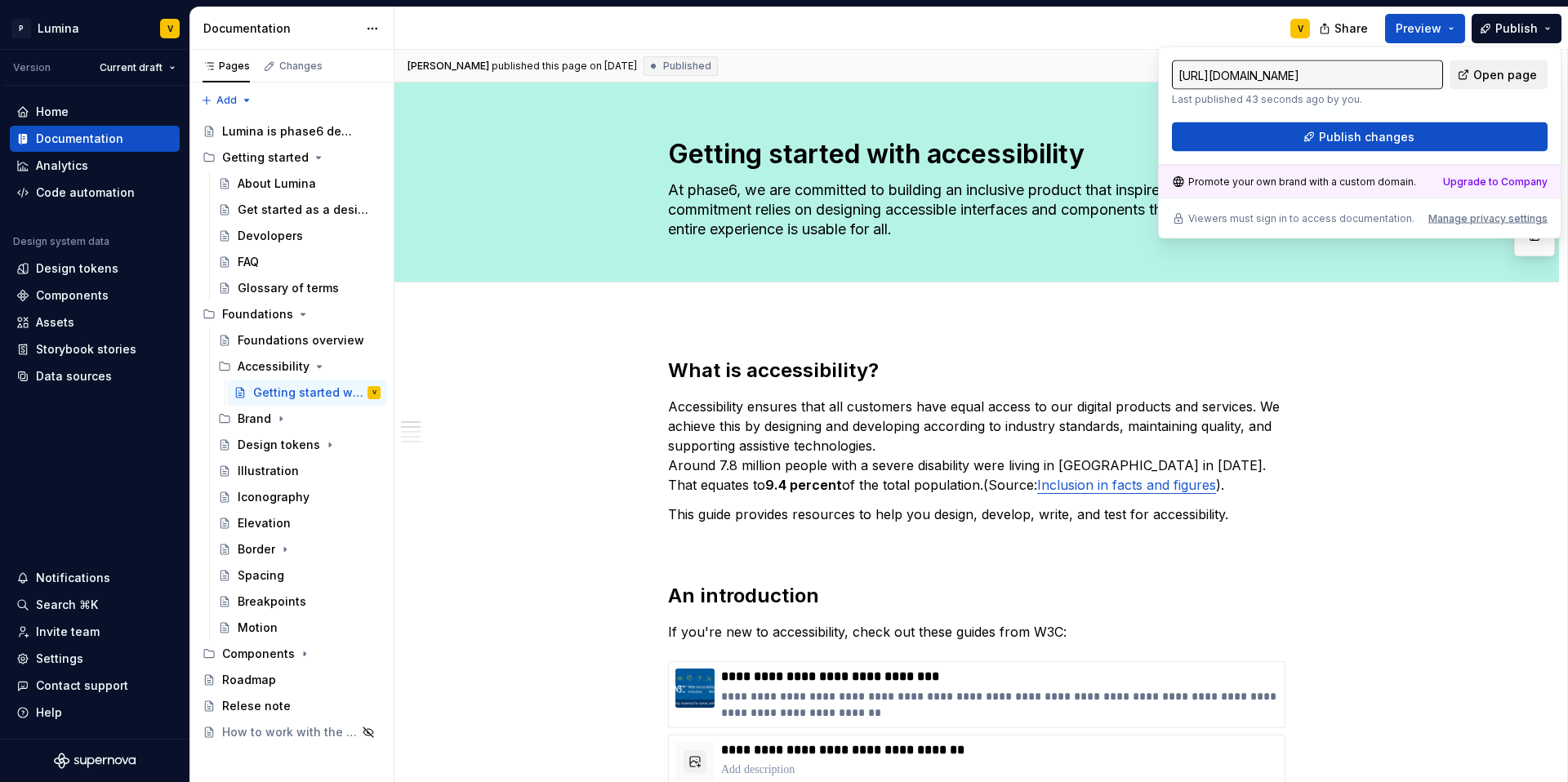
click at [1176, 79] on span "Open page" at bounding box center [1505, 75] width 64 height 16
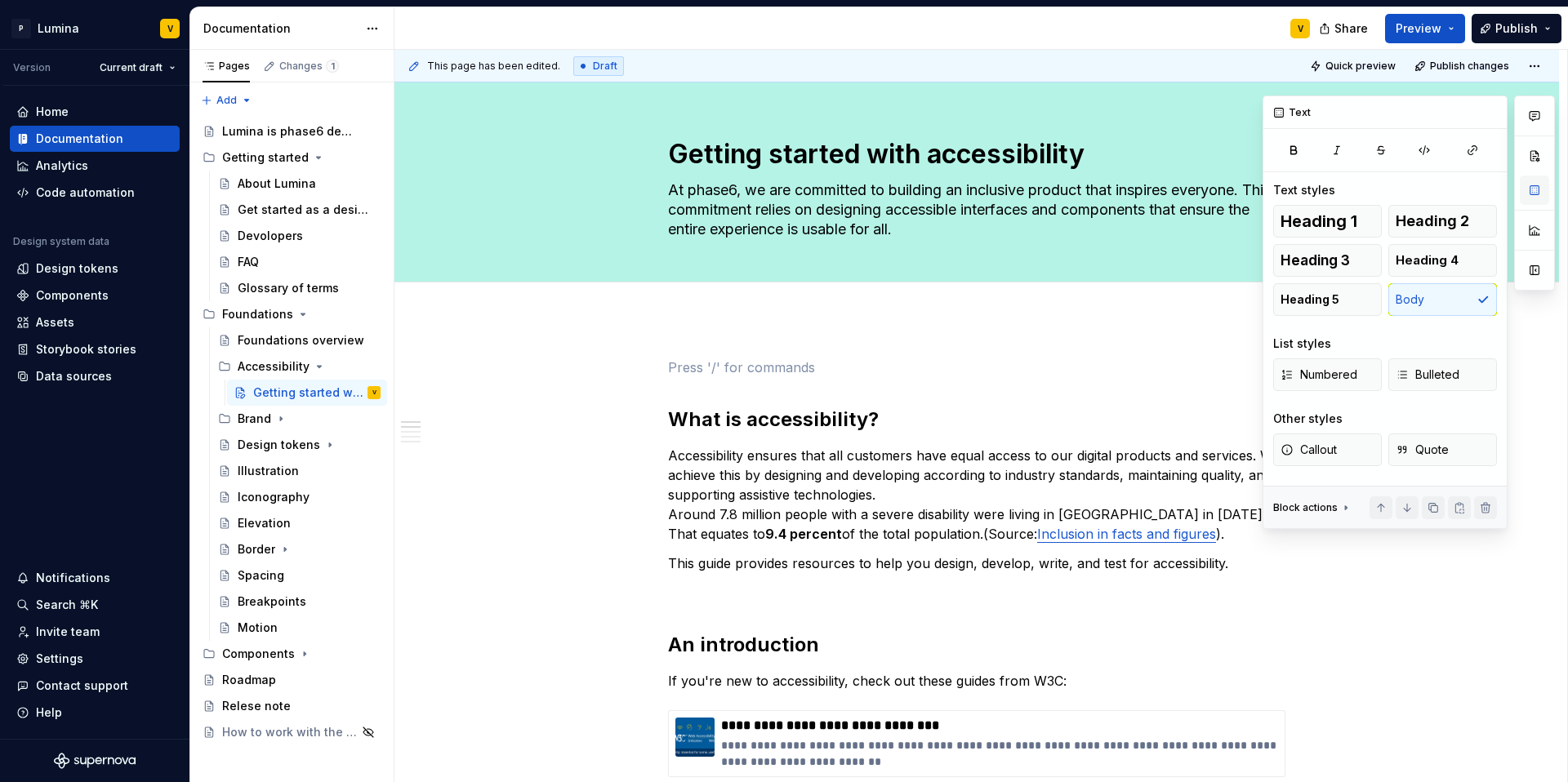
scroll to position [0, 0]
click at [1176, 188] on button "button" at bounding box center [1534, 190] width 29 height 29
click at [723, 105] on div "Edit header" at bounding box center [818, 109] width 846 height 29
click at [1176, 114] on span "Edit header" at bounding box center [1196, 110] width 65 height 16
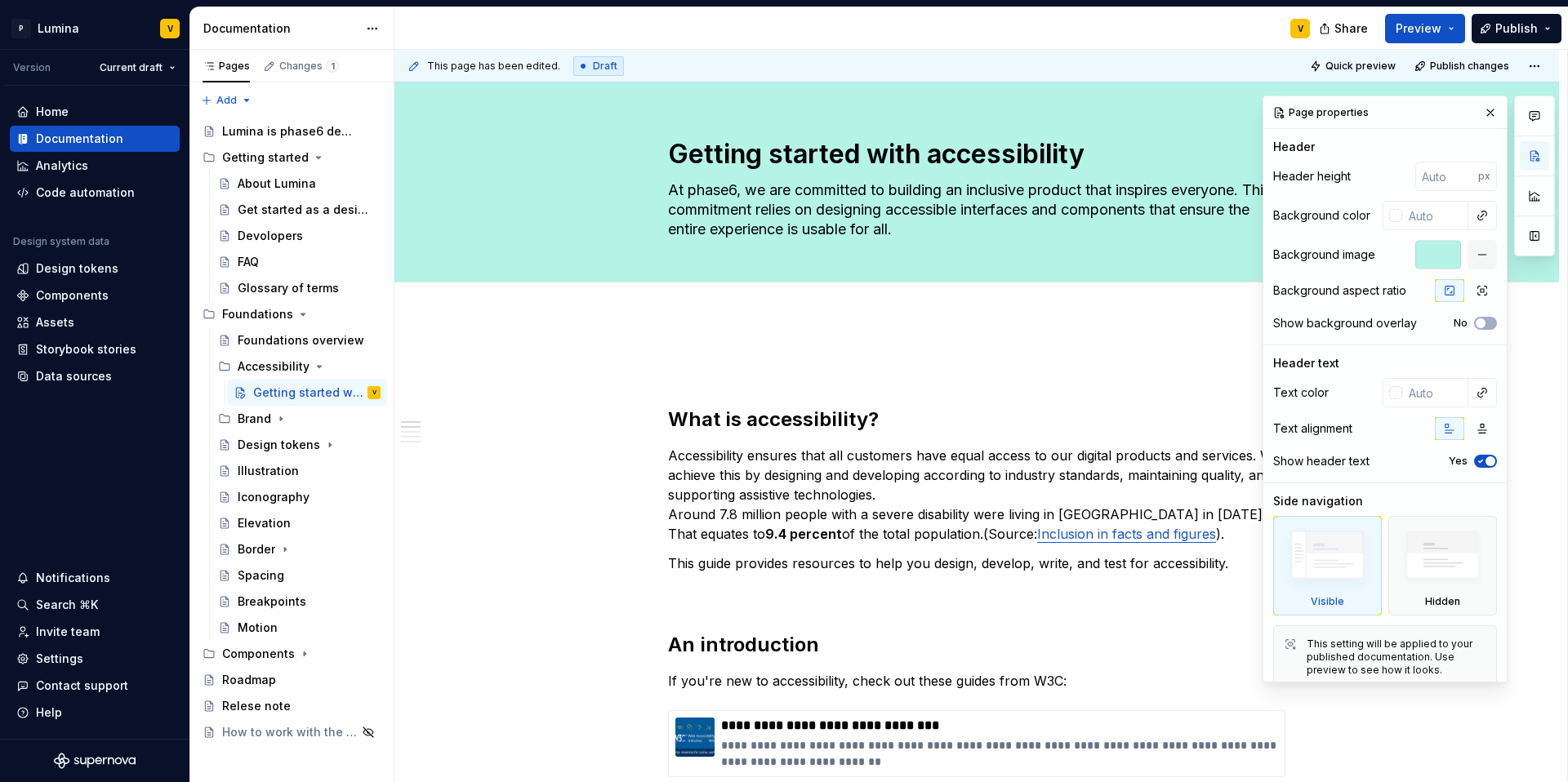
click at [1176, 266] on div at bounding box center [1437, 254] width 45 height 29
click at [1176, 254] on div at bounding box center [1437, 254] width 45 height 29
click at [1176, 255] on div "Background image" at bounding box center [1324, 254] width 102 height 16
click at [1176, 257] on button "button" at bounding box center [1482, 254] width 29 height 29
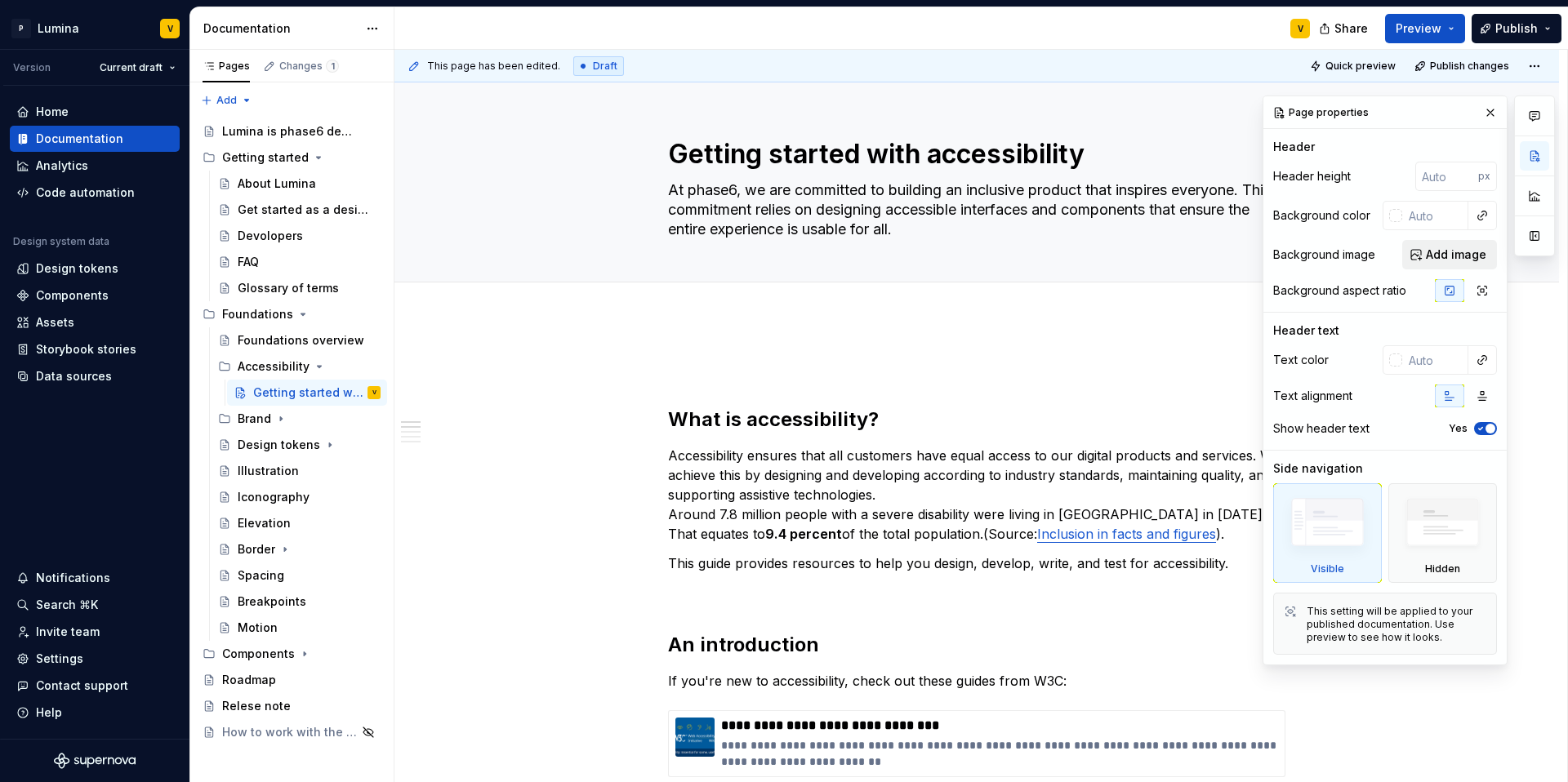
click at [1176, 257] on span "Add image" at bounding box center [1456, 254] width 60 height 16
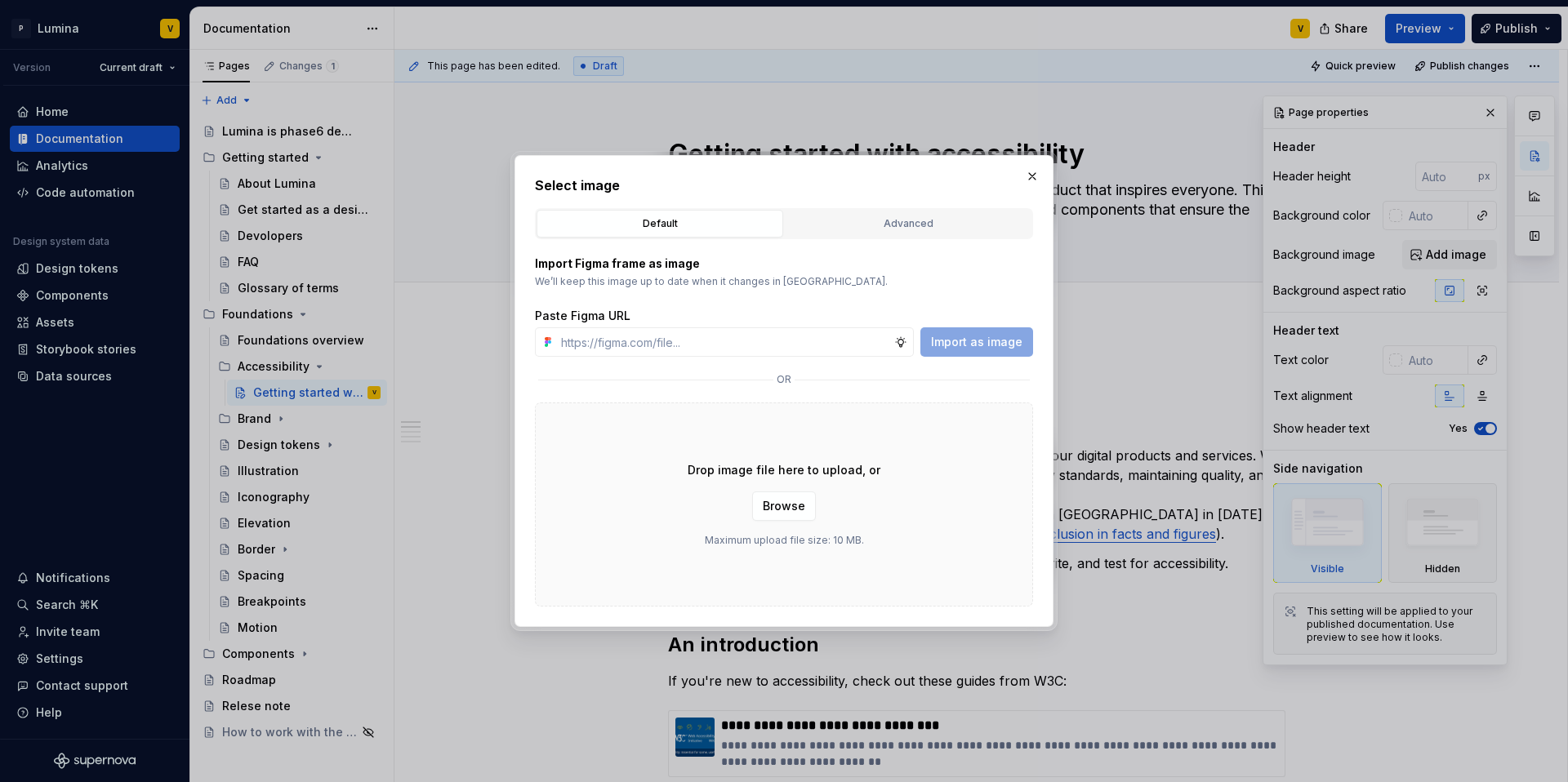
type textarea "*"
click at [678, 347] on input "text" at bounding box center [724, 341] width 340 height 29
type input "https://www.figma.com/design/enMrueGeeRrCLL9n83cUse/Lumina?node-id=684-4023&t=5…"
click at [965, 342] on span "Import as image" at bounding box center [976, 342] width 92 height 16
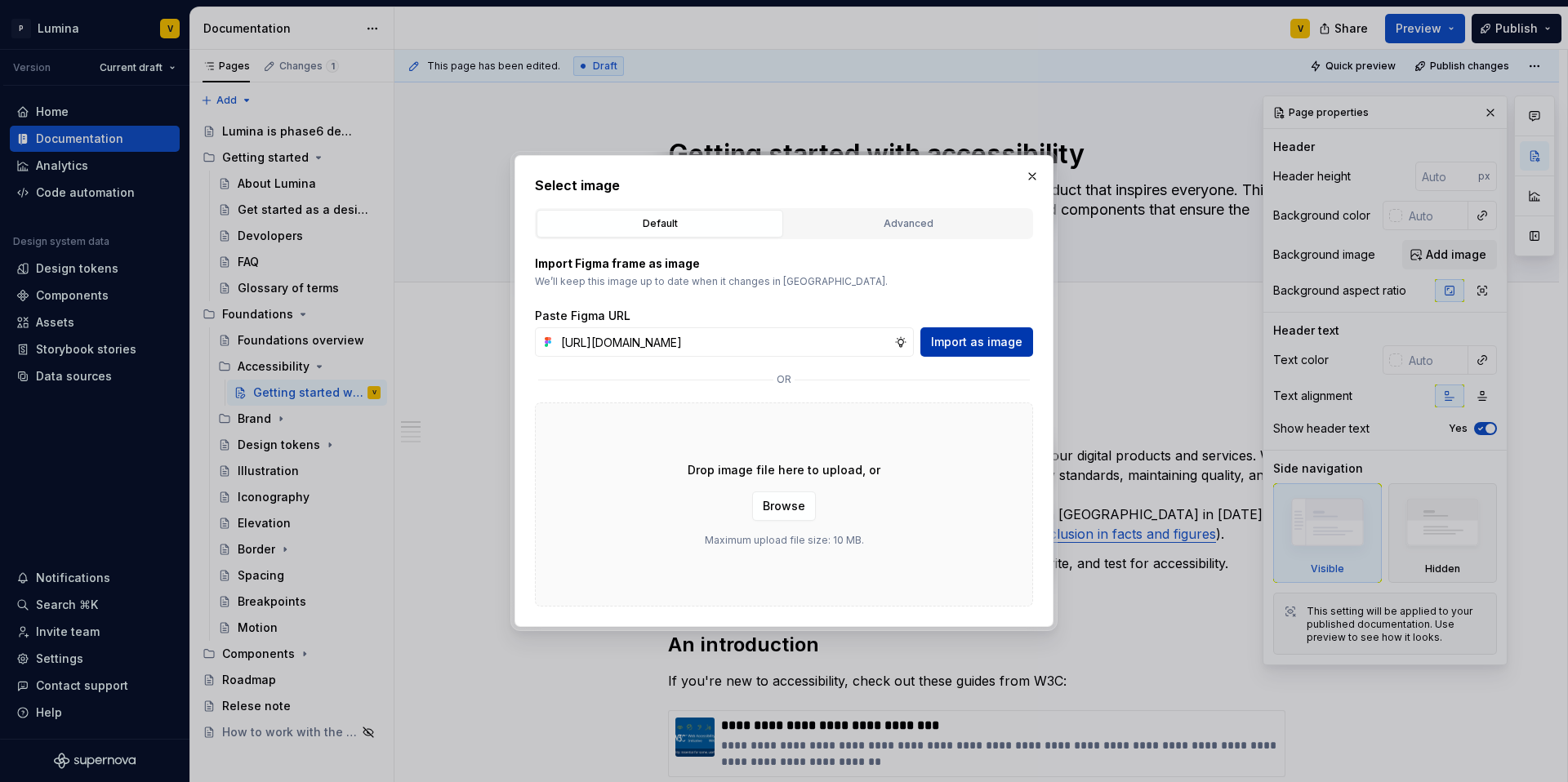
scroll to position [0, 0]
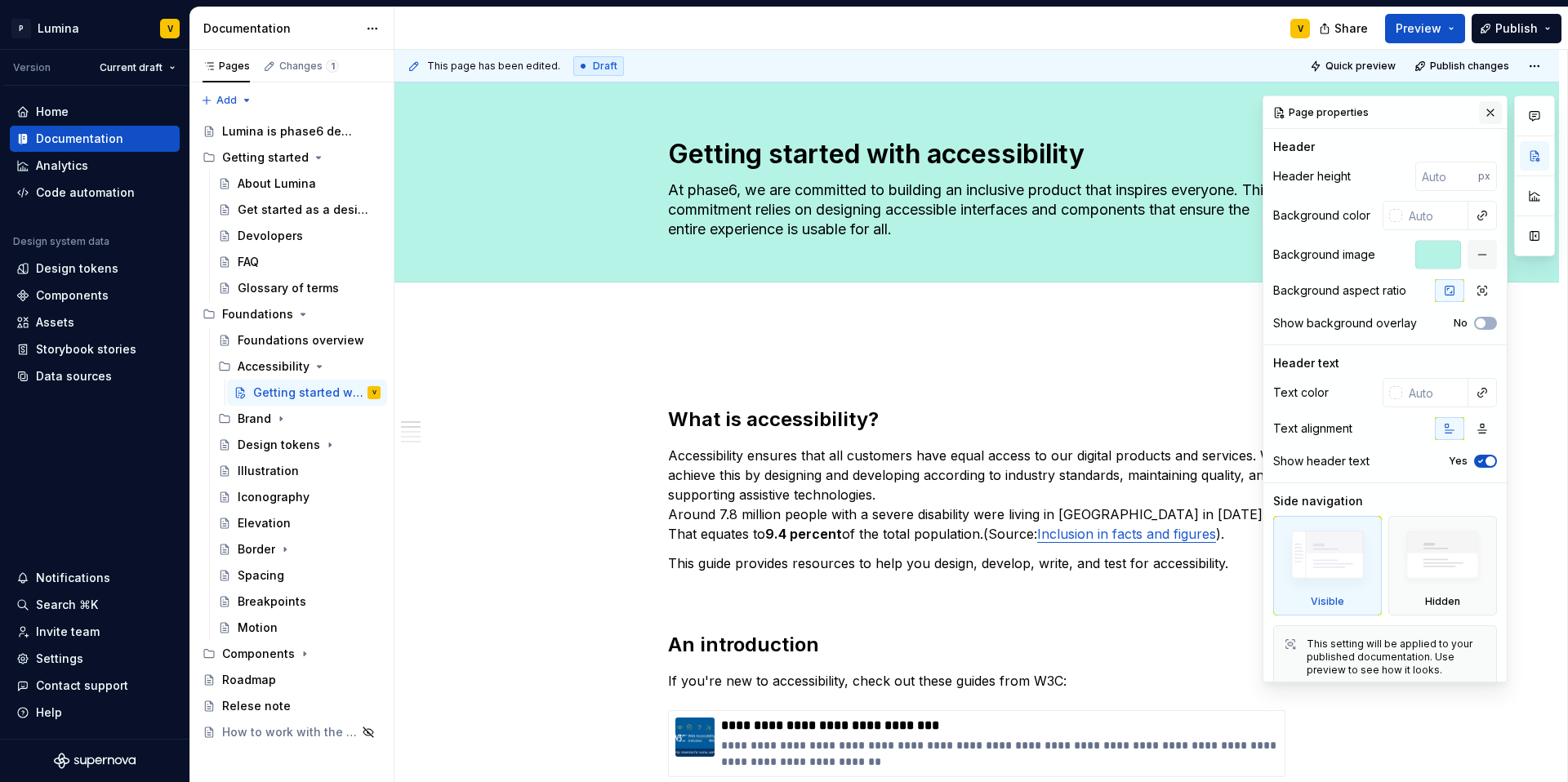
click at [1176, 113] on button "button" at bounding box center [1491, 113] width 23 height 23
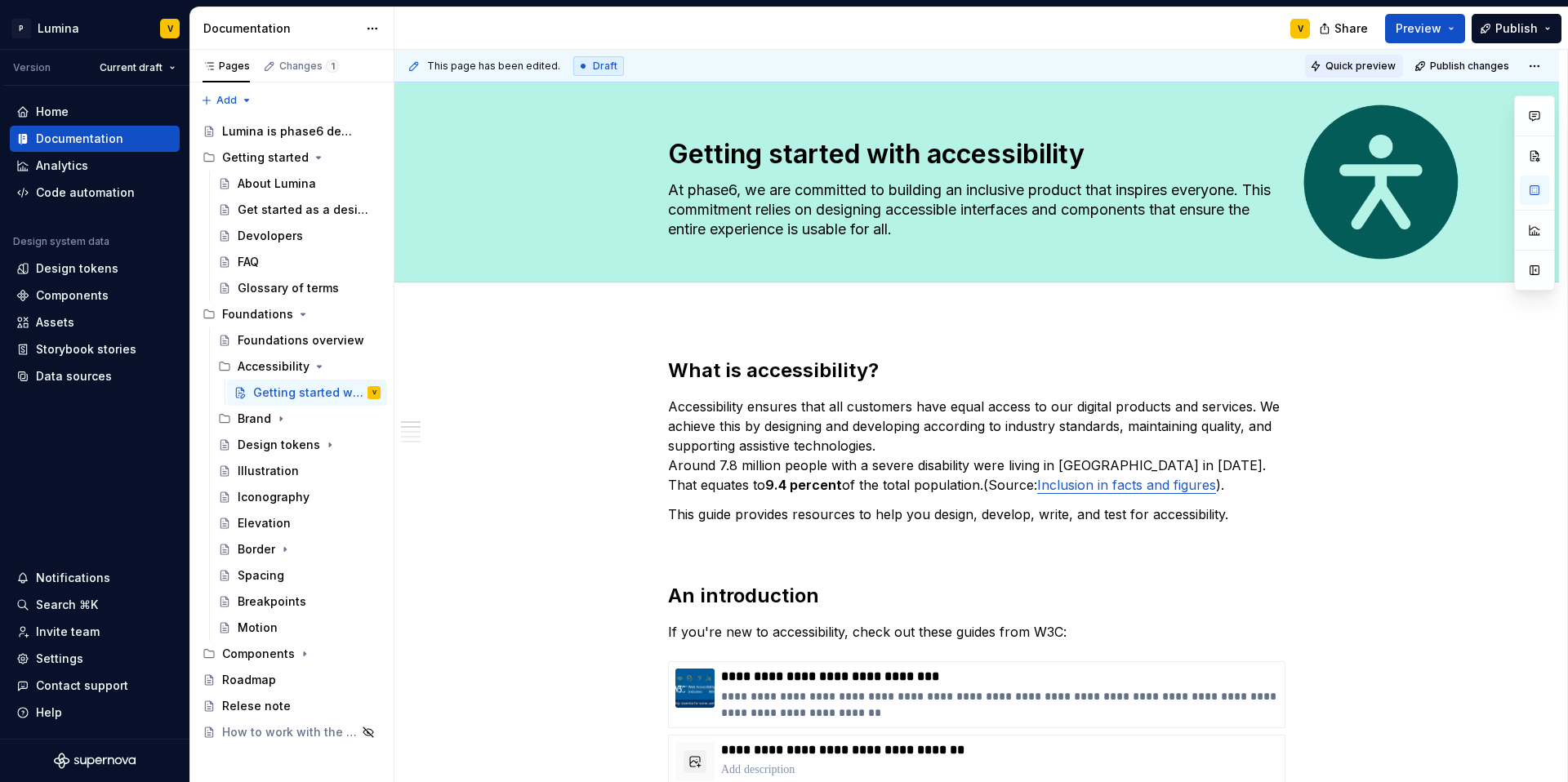
type textarea "*"
click at [1071, 15] on div "V" at bounding box center [859, 28] width 929 height 43
click at [1429, 112] on span "Edit header" at bounding box center [1450, 110] width 65 height 16
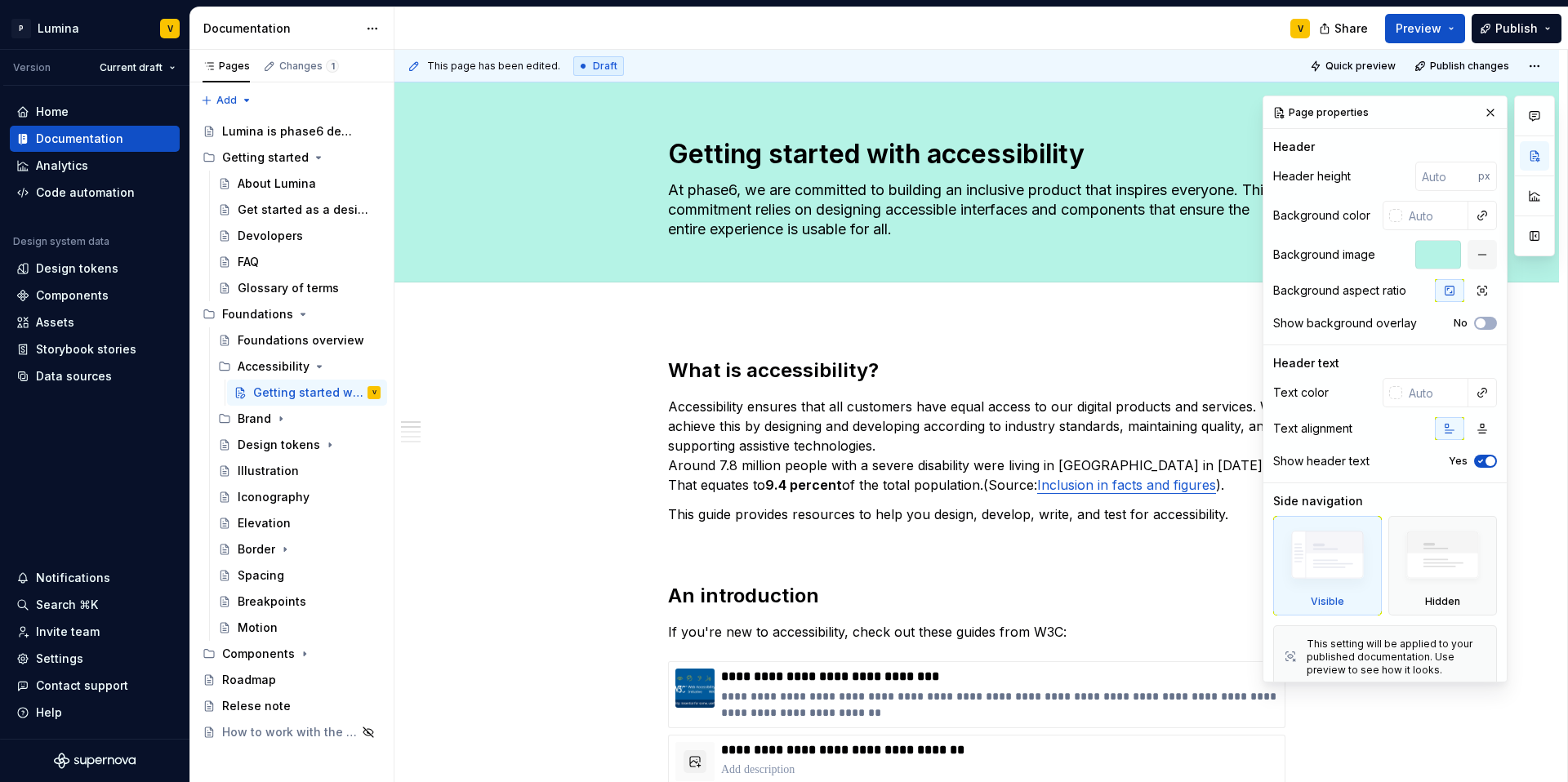
click at [1423, 251] on div at bounding box center [1437, 254] width 45 height 29
click at [1415, 255] on div at bounding box center [1437, 254] width 45 height 29
click at [1415, 254] on div at bounding box center [1437, 254] width 45 height 29
click at [1468, 256] on button "button" at bounding box center [1482, 254] width 29 height 29
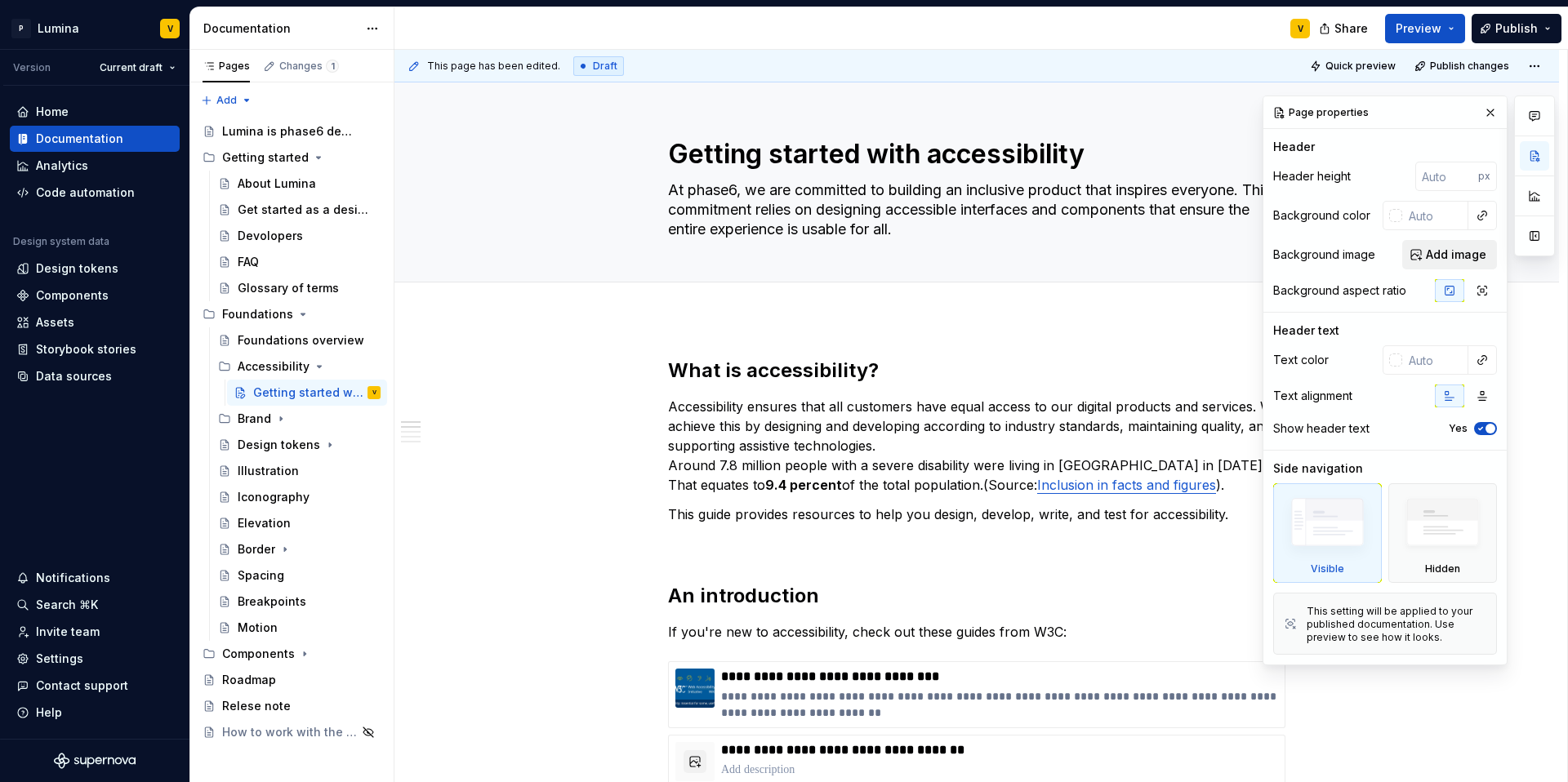
click at [1442, 256] on span "Add image" at bounding box center [1456, 254] width 60 height 16
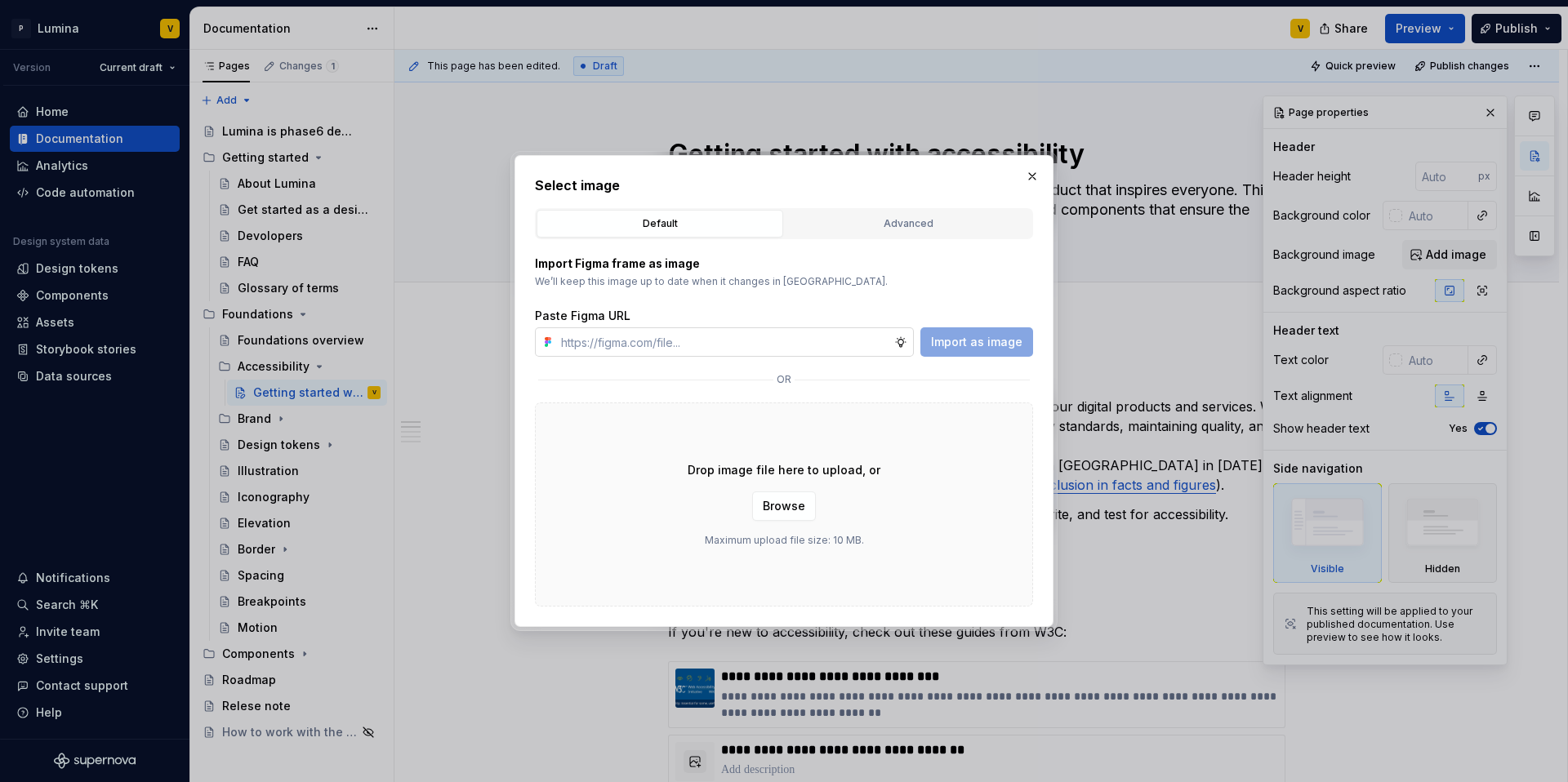
type textarea "*"
paste input "[URL][DOMAIN_NAME]"
type input "[URL][DOMAIN_NAME]"
click at [998, 347] on span "Import as image" at bounding box center [976, 342] width 92 height 16
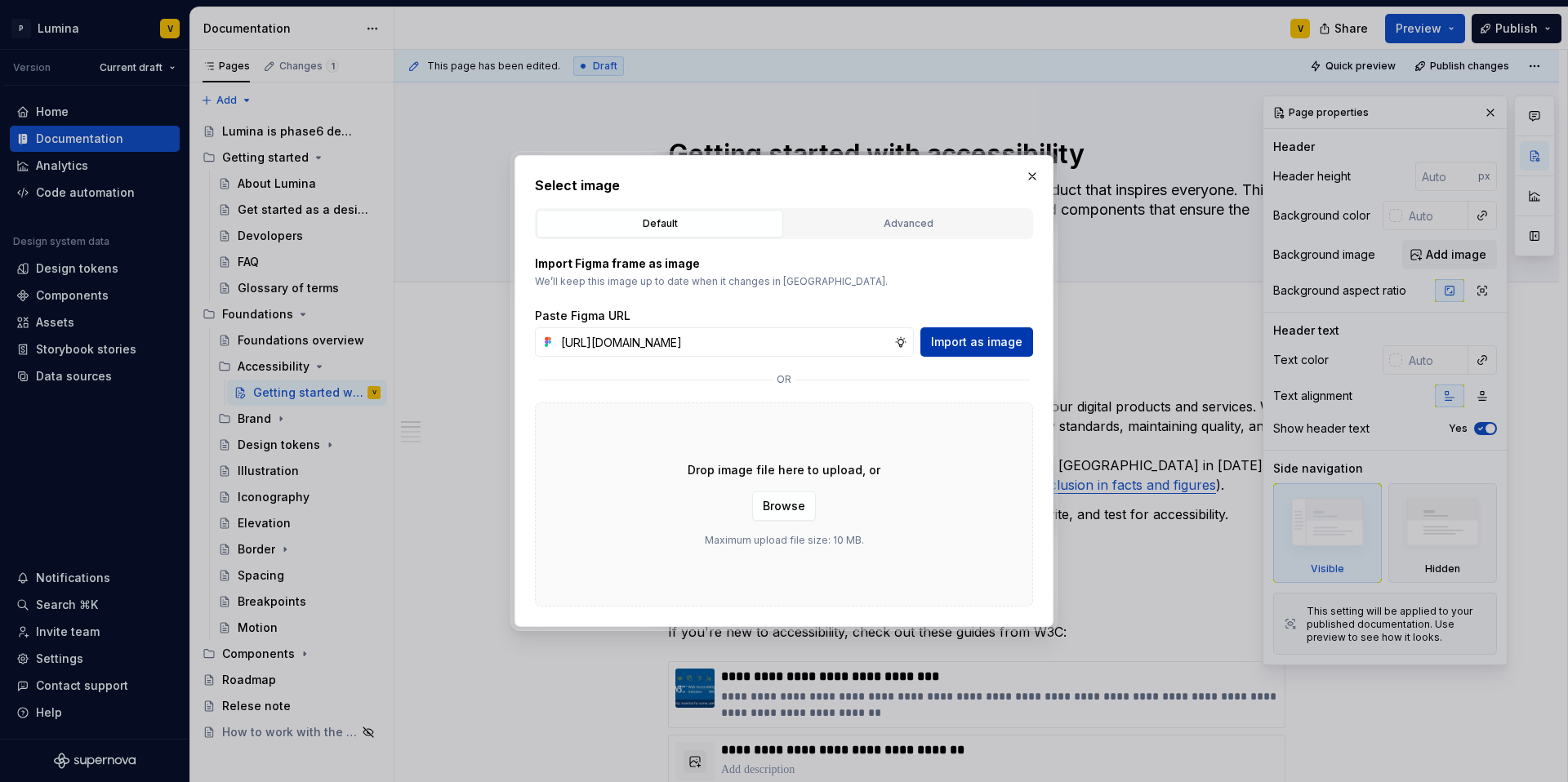
scroll to position [0, 0]
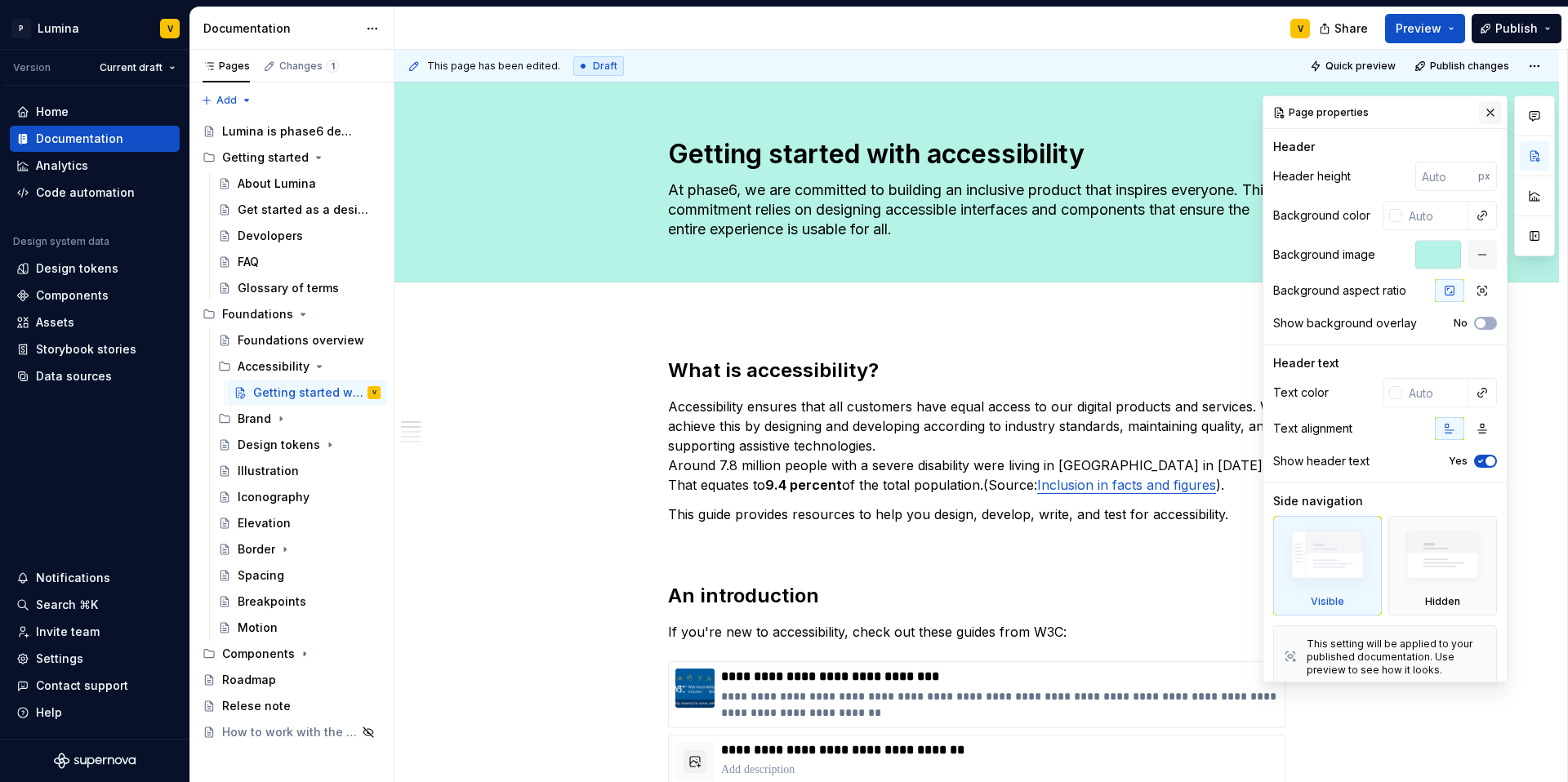
click at [1479, 114] on button "button" at bounding box center [1491, 113] width 23 height 23
click at [1452, 248] on div at bounding box center [1456, 254] width 82 height 29
click at [1468, 251] on button "button" at bounding box center [1482, 254] width 29 height 29
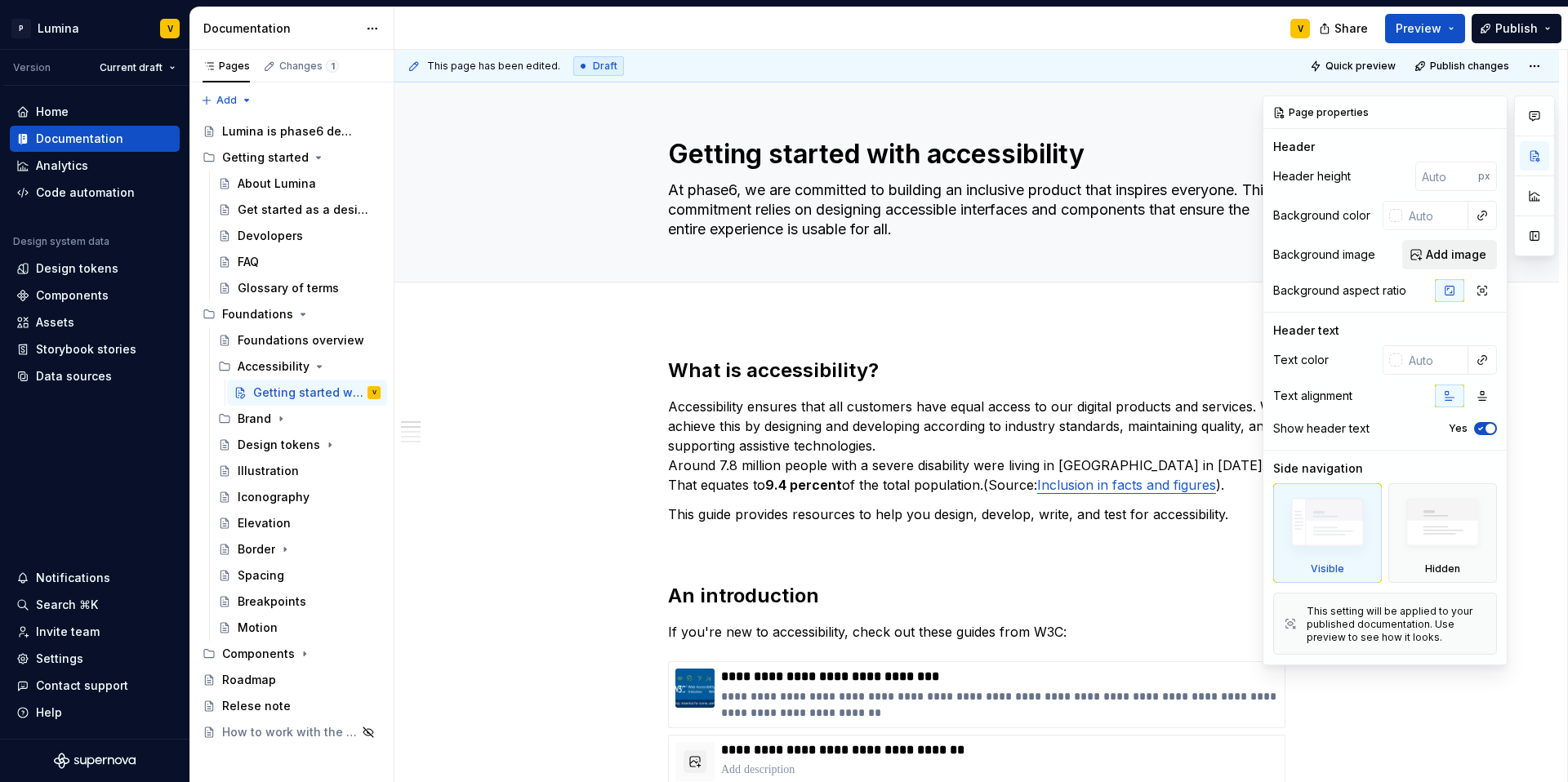
click at [1450, 256] on span "Add image" at bounding box center [1456, 254] width 60 height 16
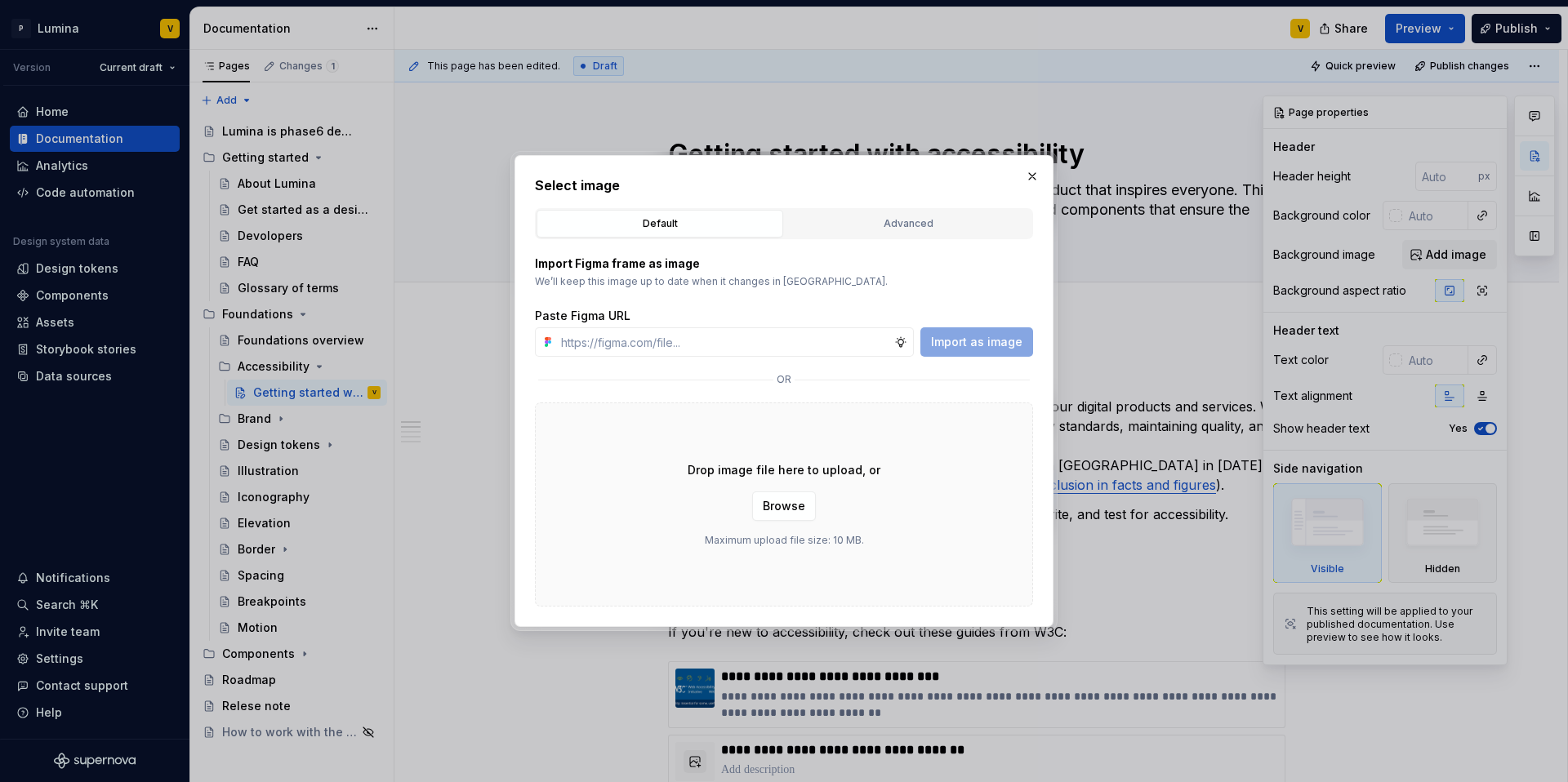
type textarea "*"
click at [752, 339] on input "text" at bounding box center [724, 341] width 340 height 29
paste input "https://www.figma.com/design/enMrueGeeRrCLL9n83cUse/Lumina?node-id=684-4023&t=5…"
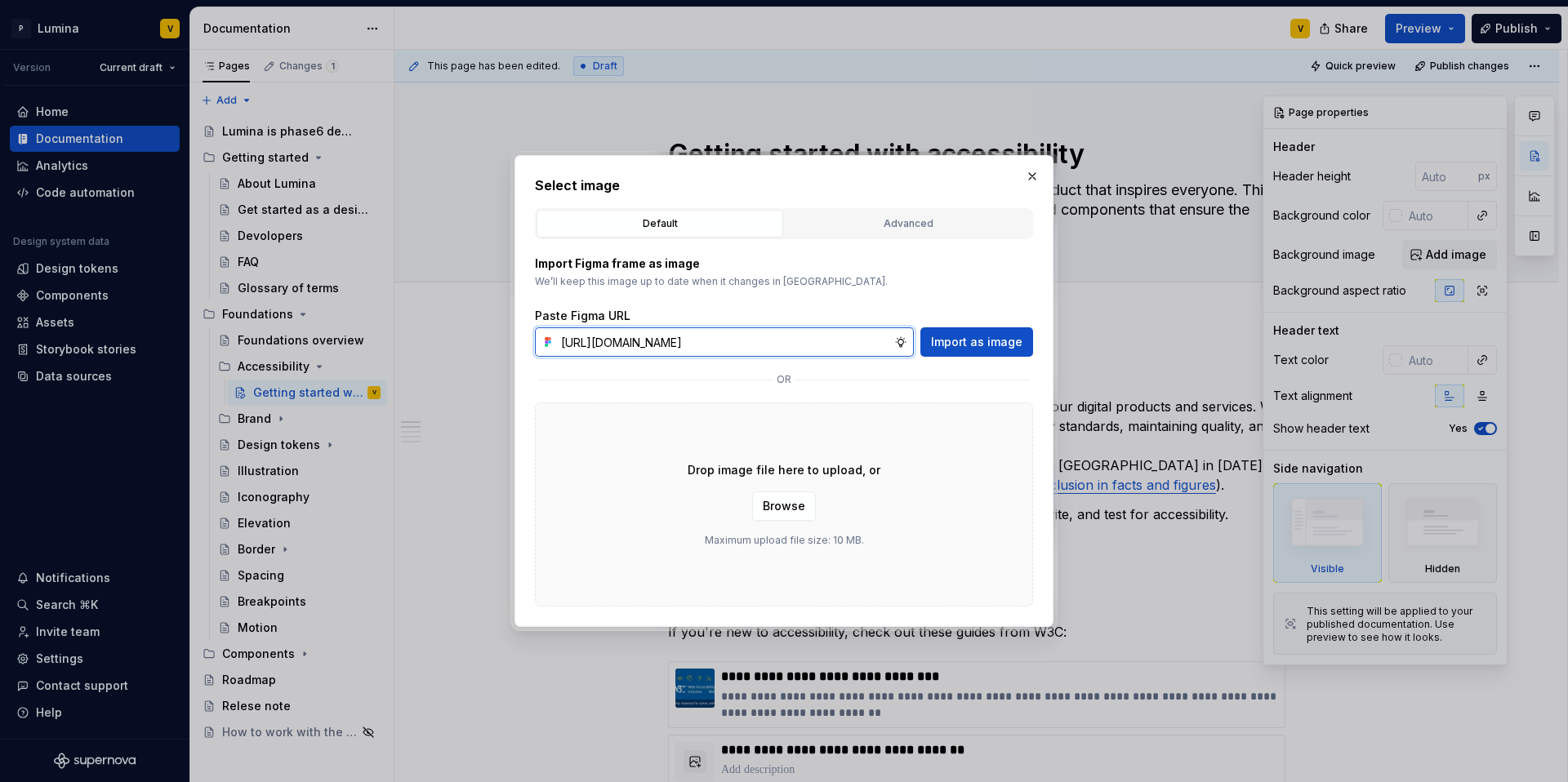
scroll to position [0, 283]
type input "https://www.figma.com/design/enMrueGeeRrCLL9n83cUse/Lumina?node-id=684-4023&t=5…"
click at [1004, 338] on span "Import as image" at bounding box center [976, 342] width 92 height 16
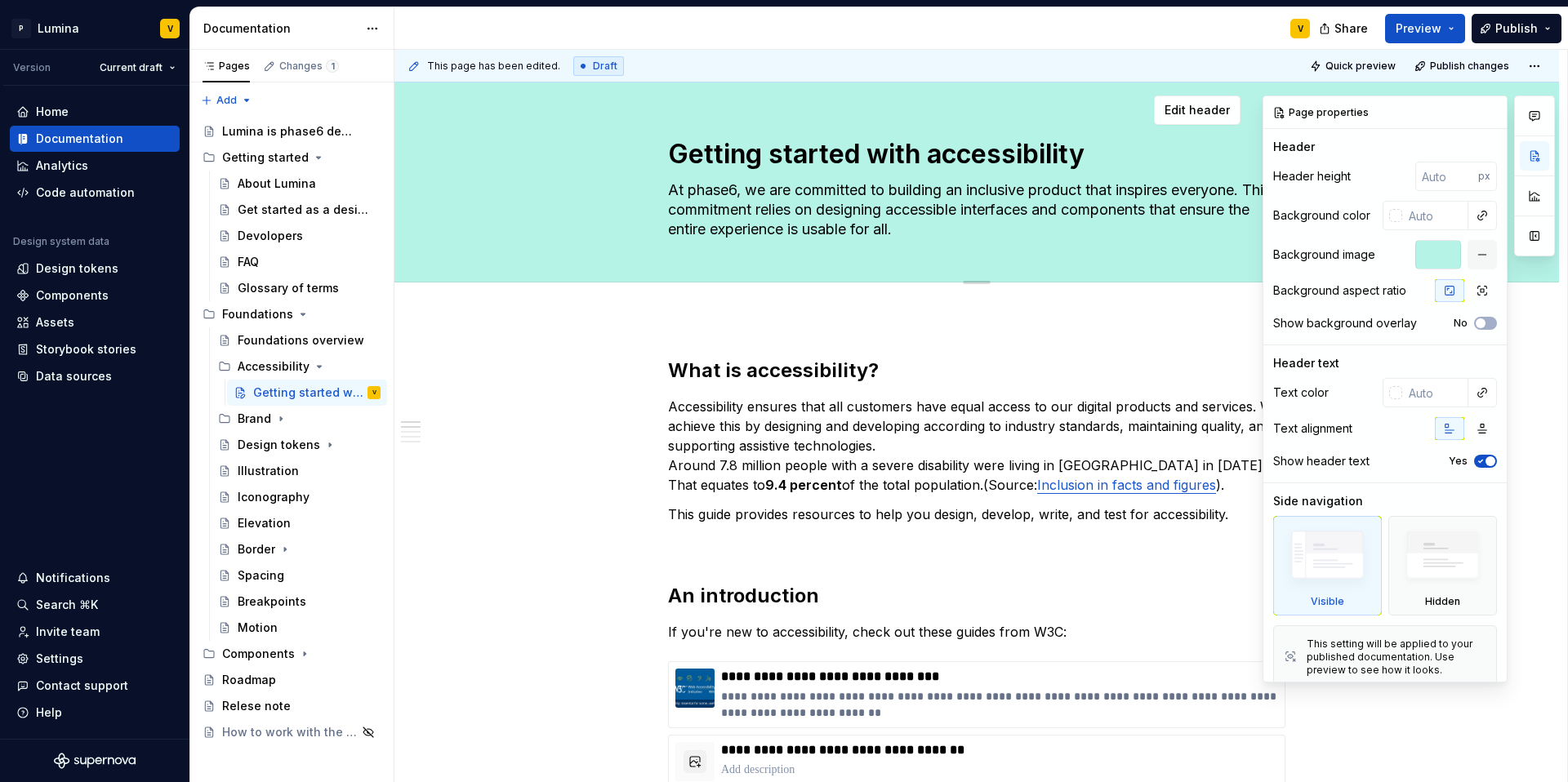
click at [1232, 104] on div "Edit header" at bounding box center [818, 109] width 846 height 29
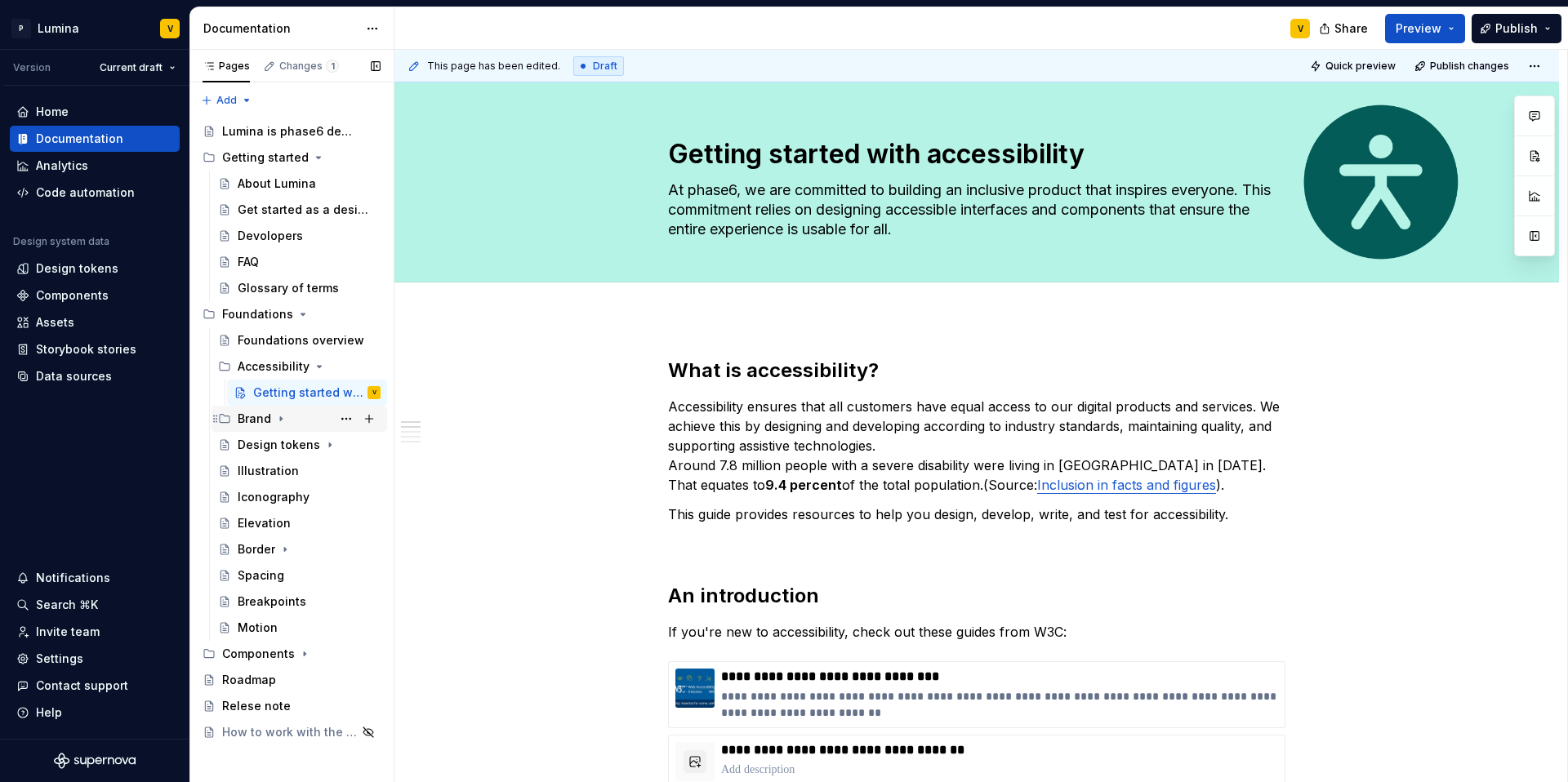
click at [304, 421] on div "Brand" at bounding box center [308, 419] width 143 height 23
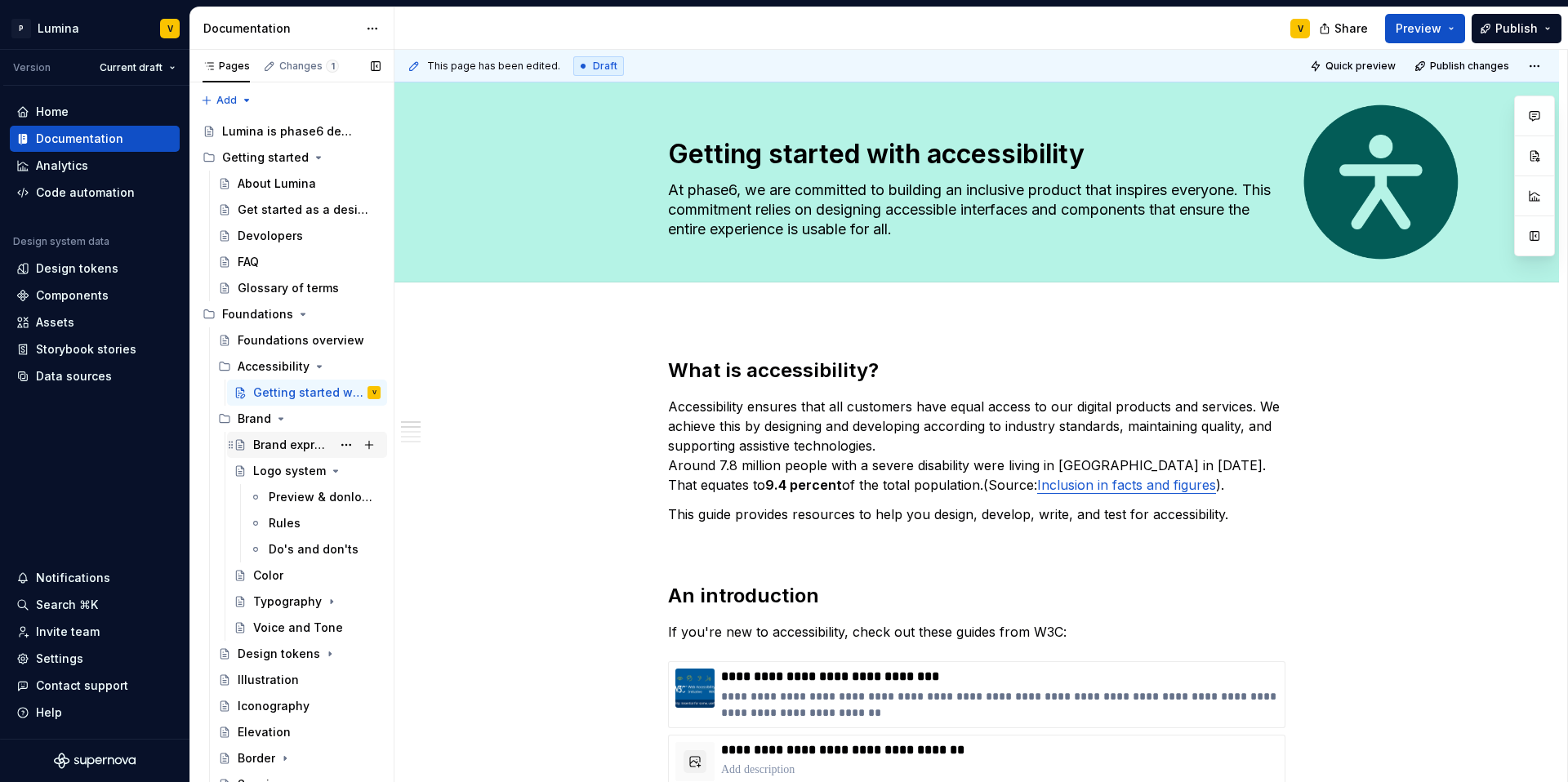
click at [276, 438] on div "Brand expression" at bounding box center [292, 445] width 78 height 16
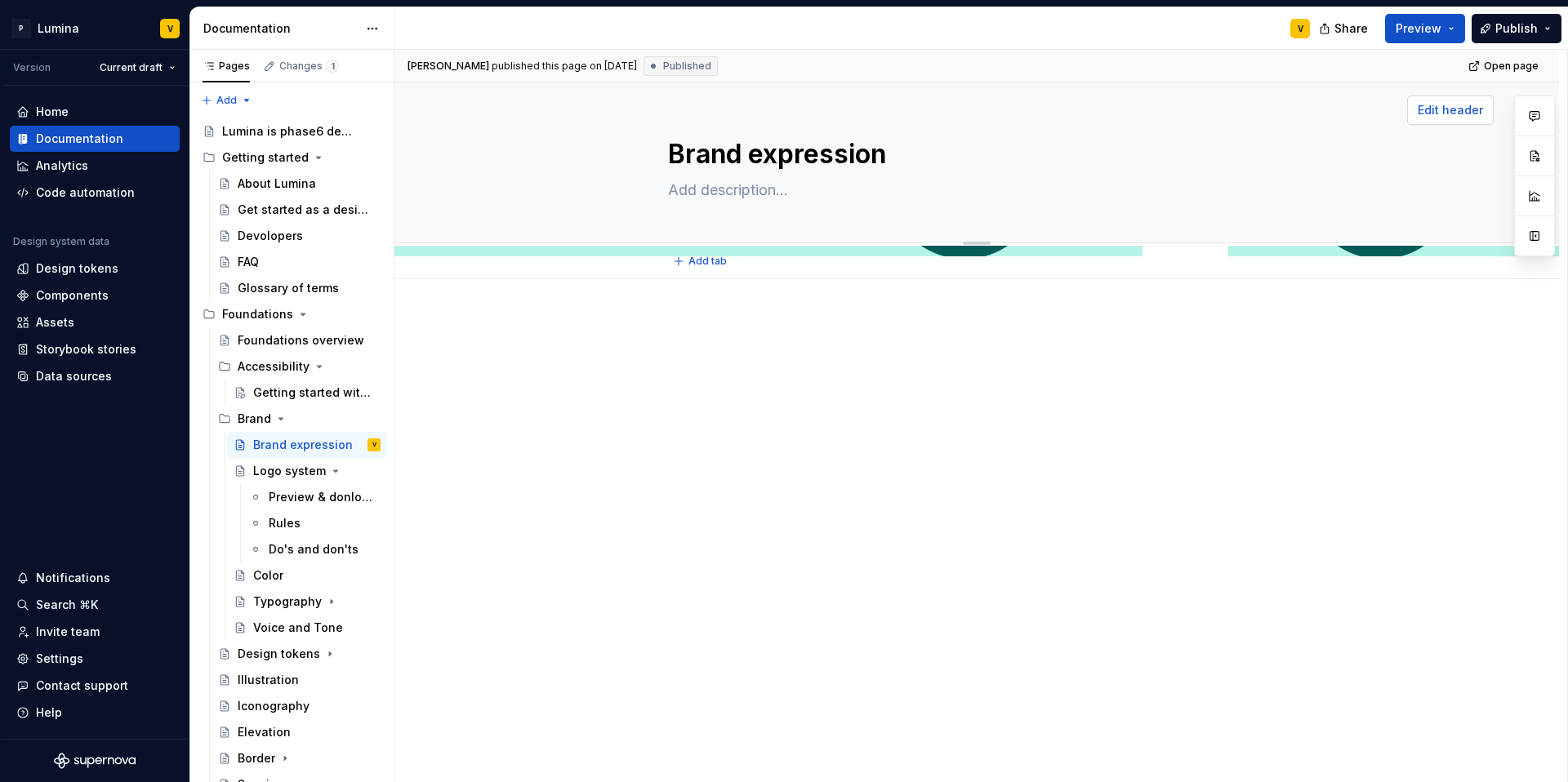
click at [1485, 106] on button "Edit header" at bounding box center [1450, 109] width 86 height 29
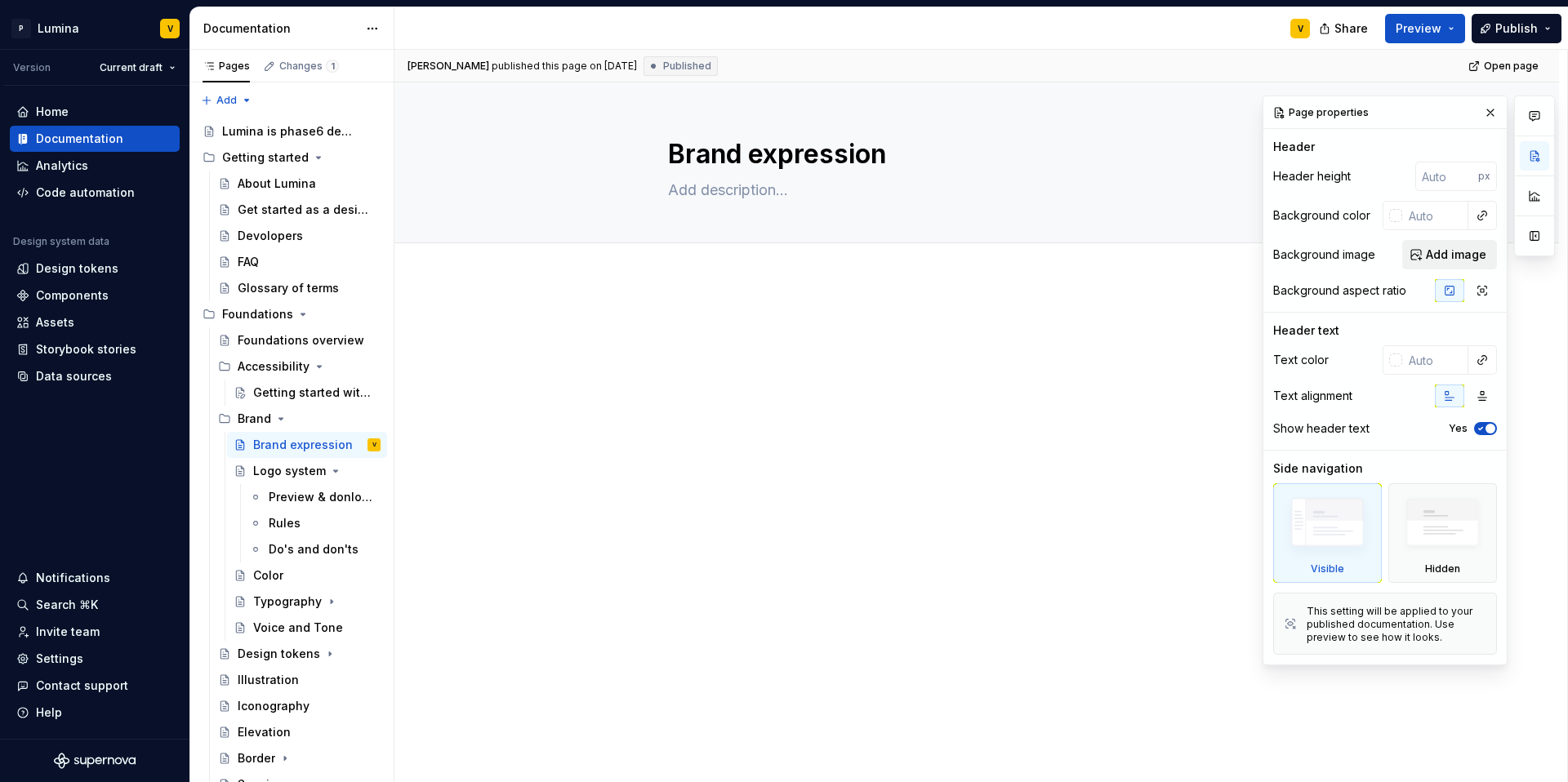
click at [1430, 261] on span "Add image" at bounding box center [1456, 254] width 60 height 16
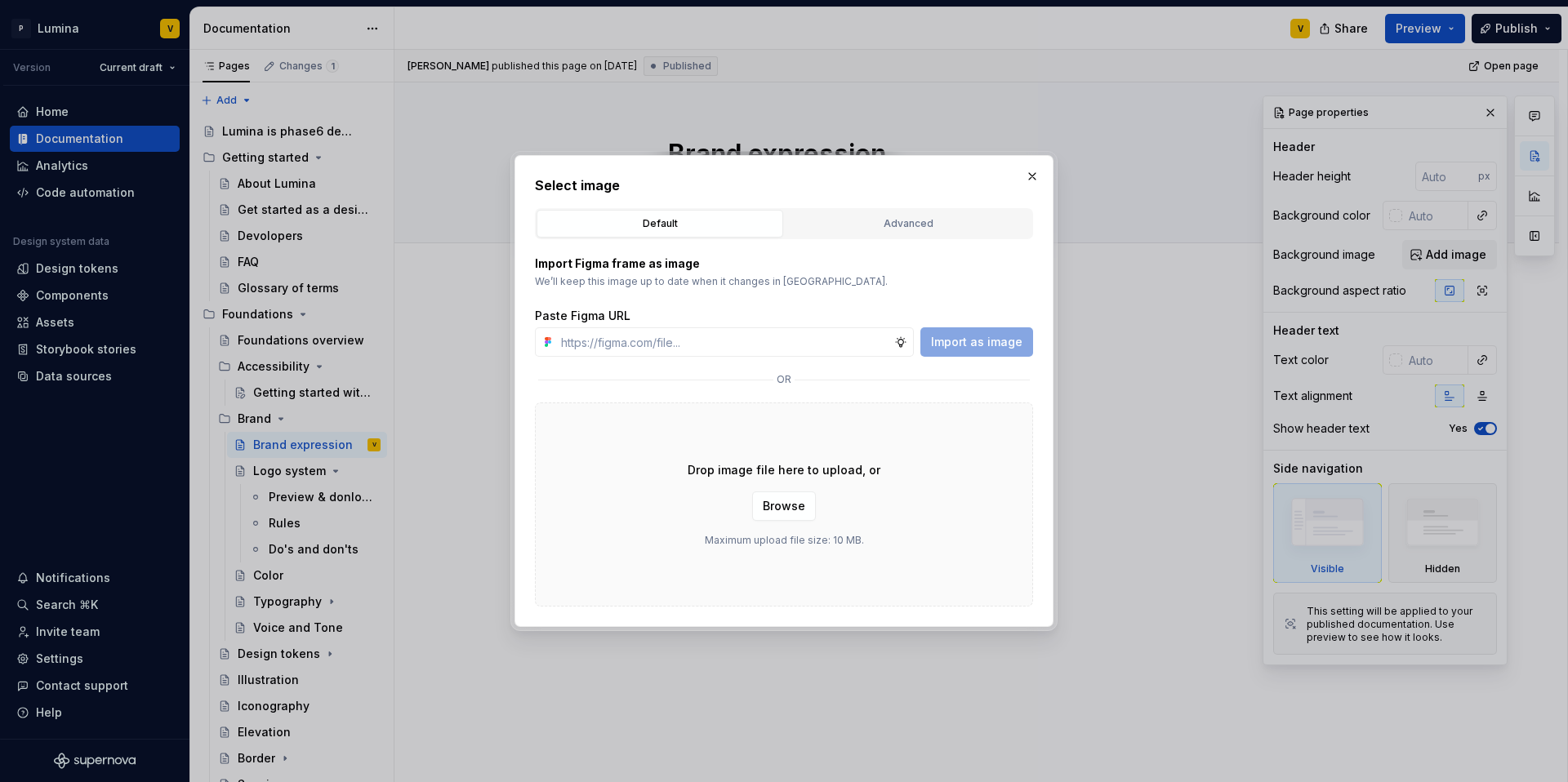
type textarea "*"
click at [697, 346] on input "text" at bounding box center [724, 341] width 340 height 29
type input "https://www.figma.com/design/enMrueGeeRrCLL9n83cUse/Lumina?node-id=686-4962&t=5…"
click at [959, 337] on span "Import as image" at bounding box center [976, 342] width 92 height 16
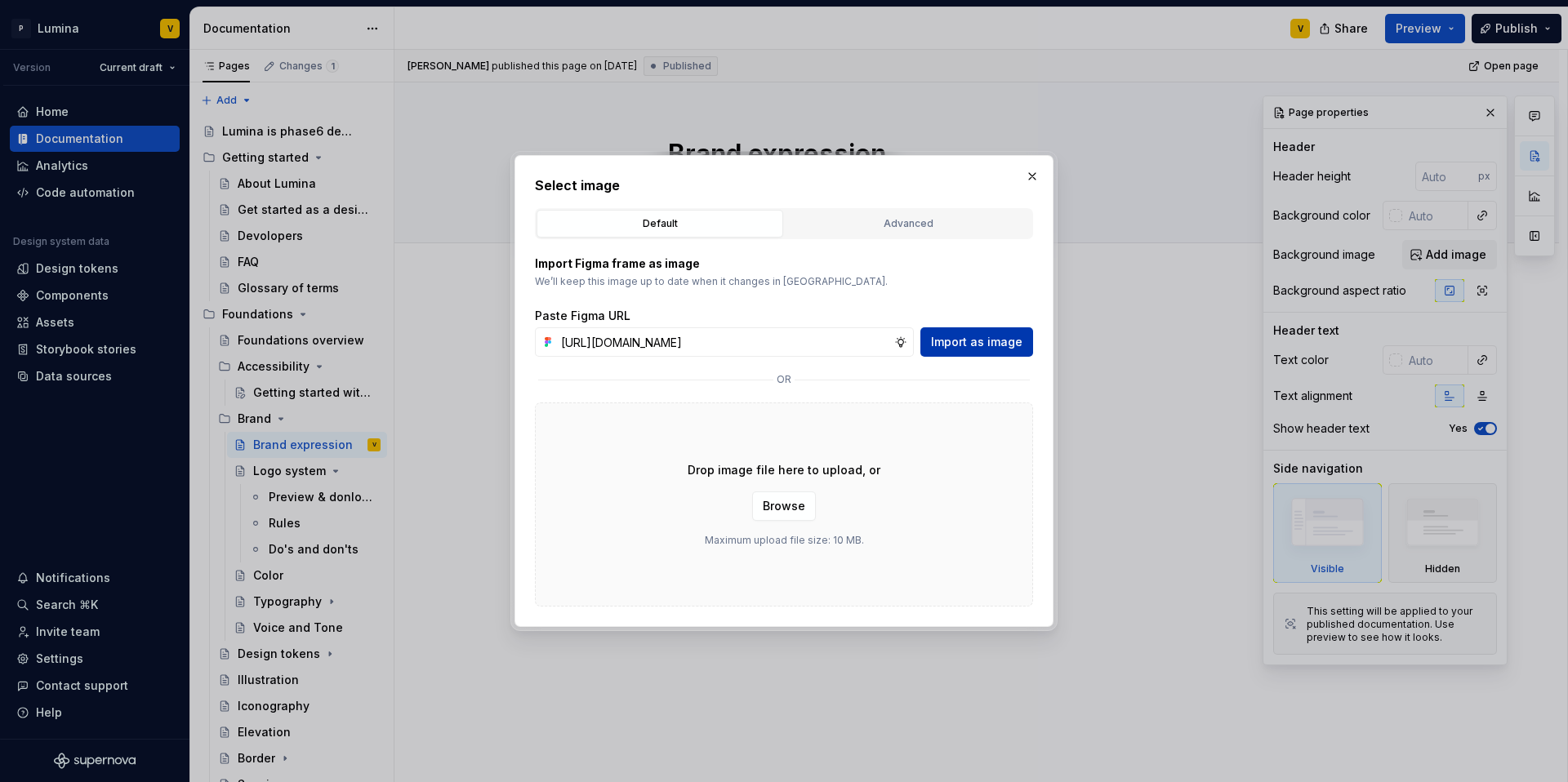
scroll to position [0, 0]
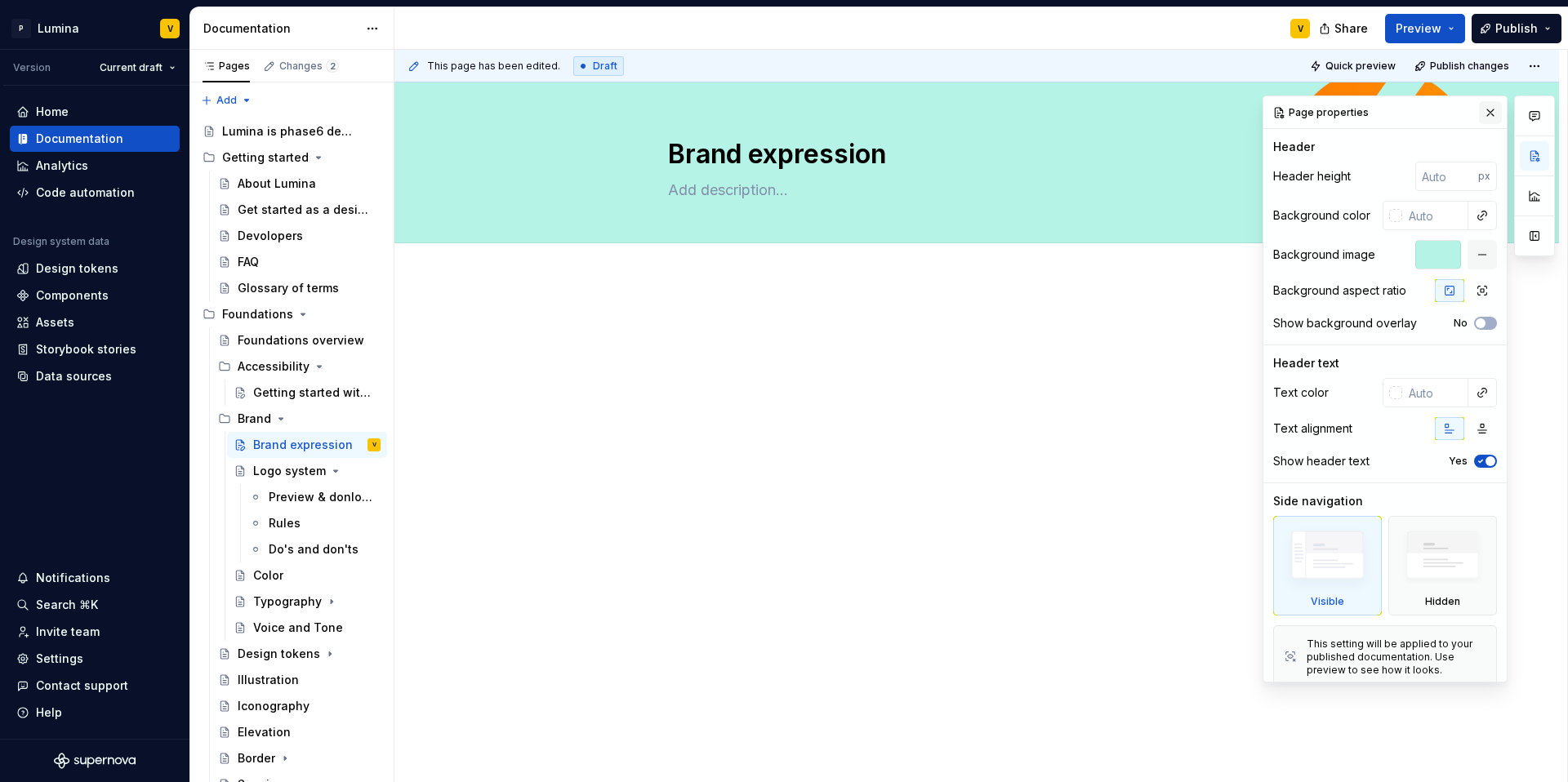
click at [1483, 110] on button "button" at bounding box center [1491, 113] width 23 height 23
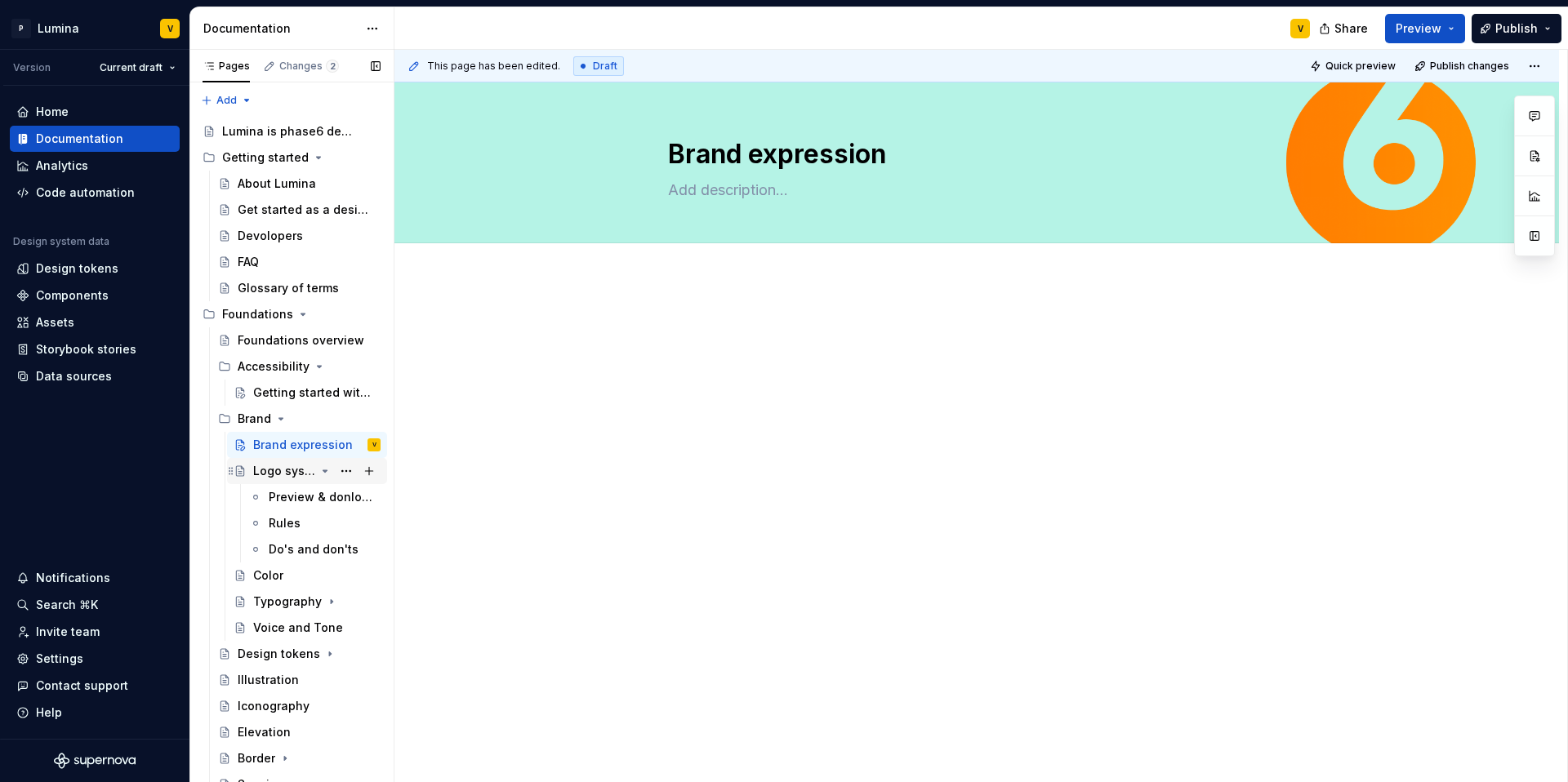
click at [299, 467] on div "Logo system" at bounding box center [284, 471] width 62 height 16
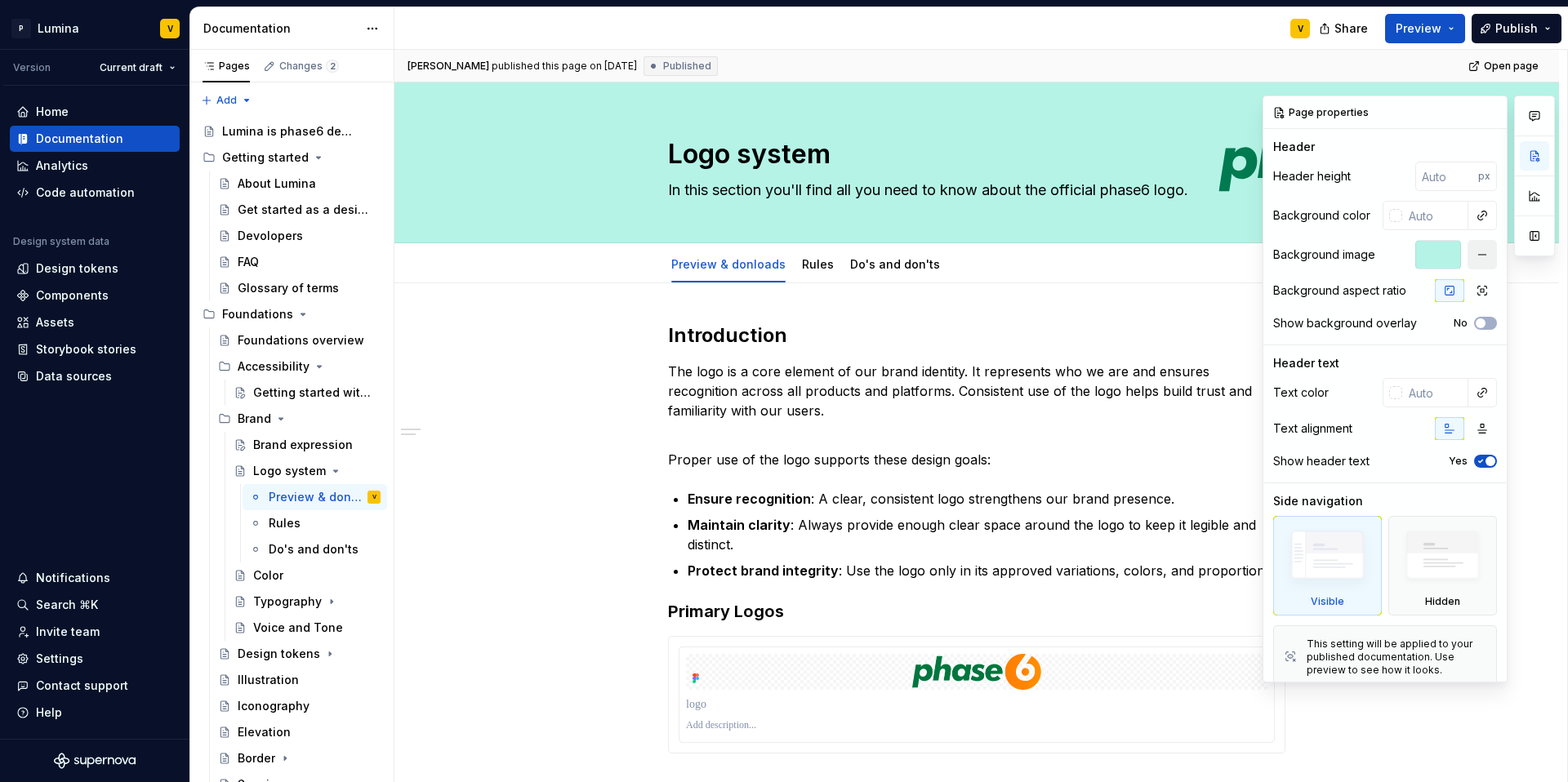
click at [1468, 252] on button "button" at bounding box center [1482, 254] width 29 height 29
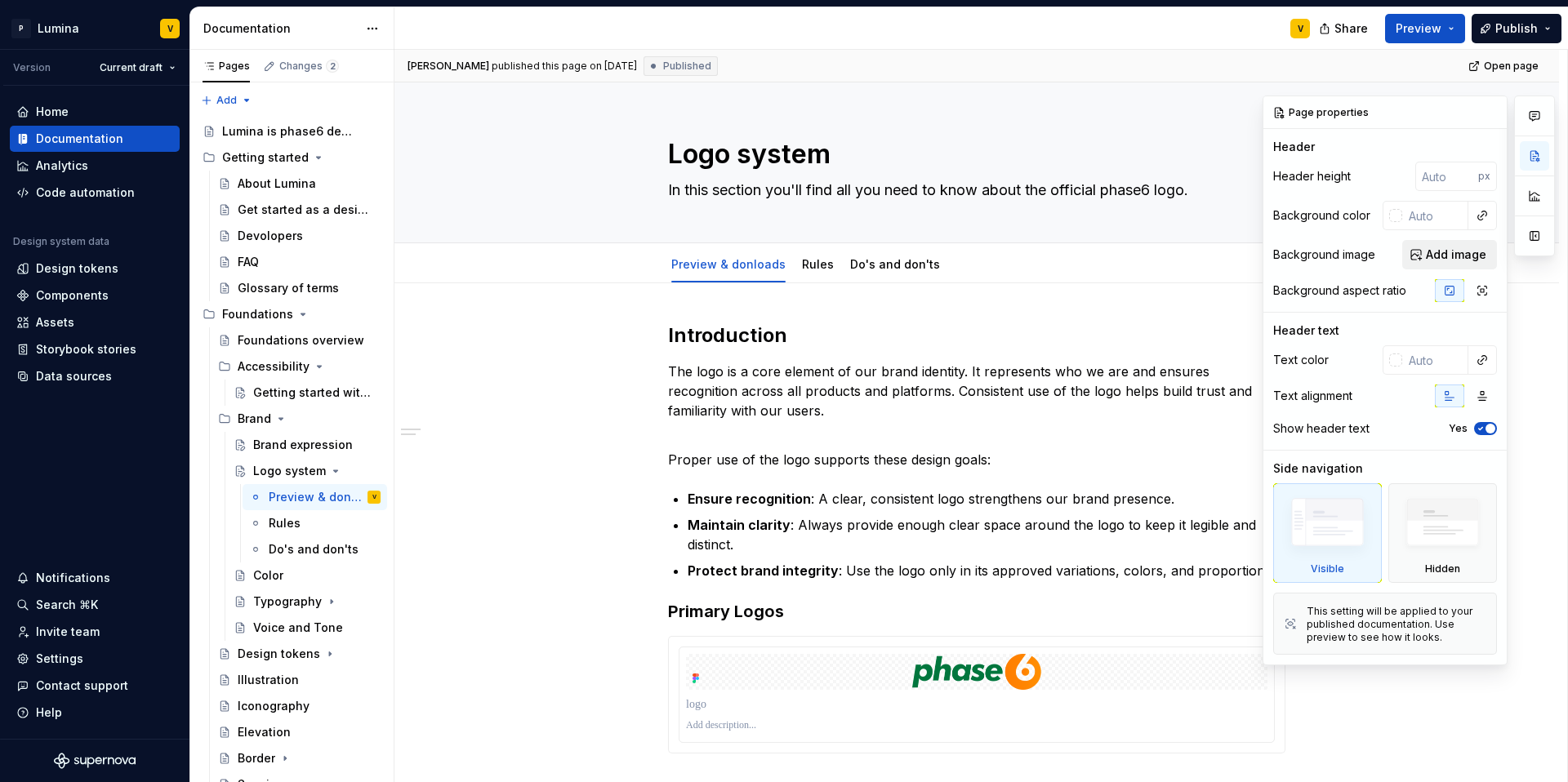
click at [1440, 254] on span "Add image" at bounding box center [1456, 254] width 60 height 16
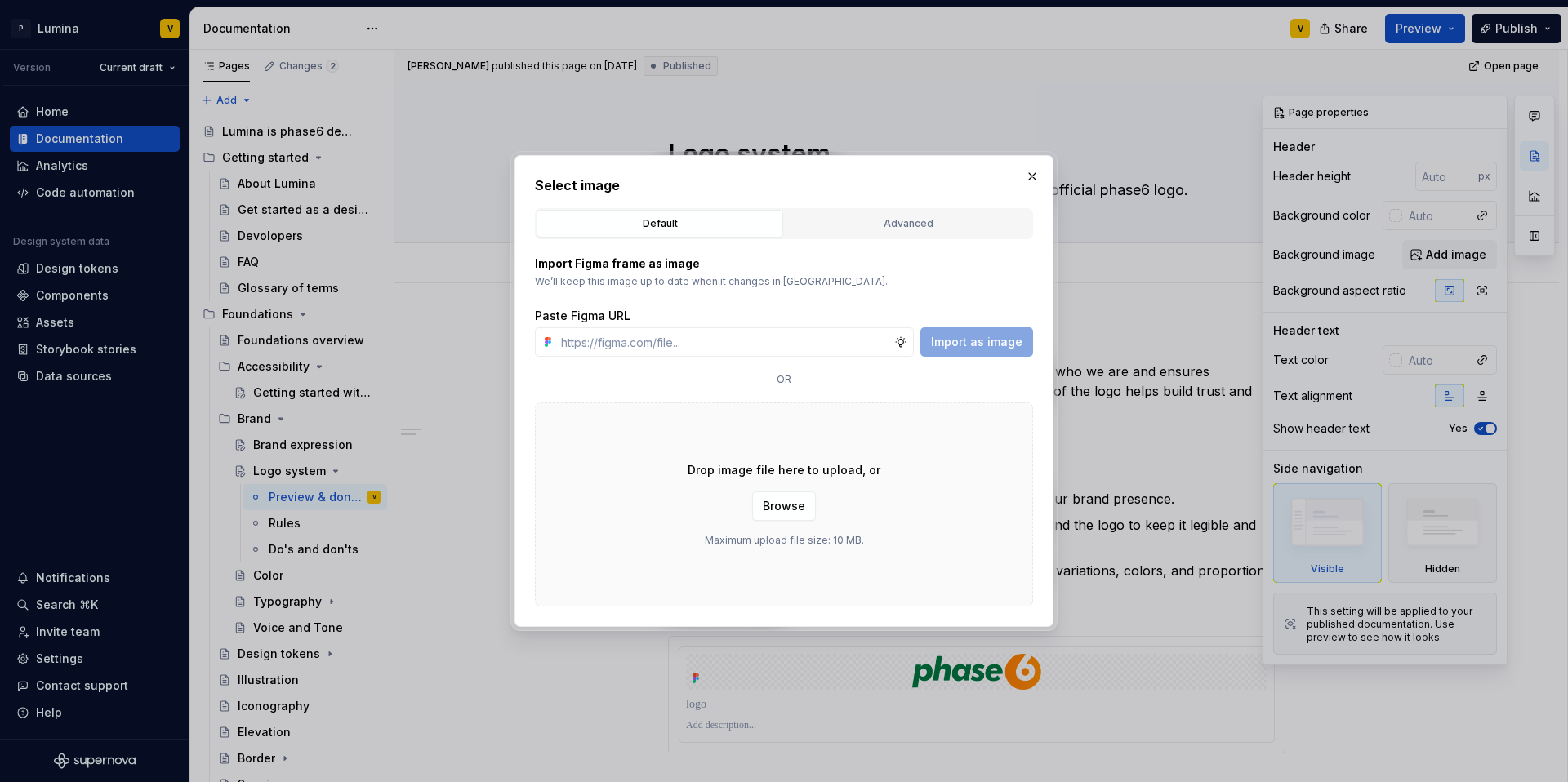
type textarea "*"
paste input "https://www.figma.com/design/enMrueGeeRrCLL9n83cUse/Lumina?node-id=686-4968&t=5…"
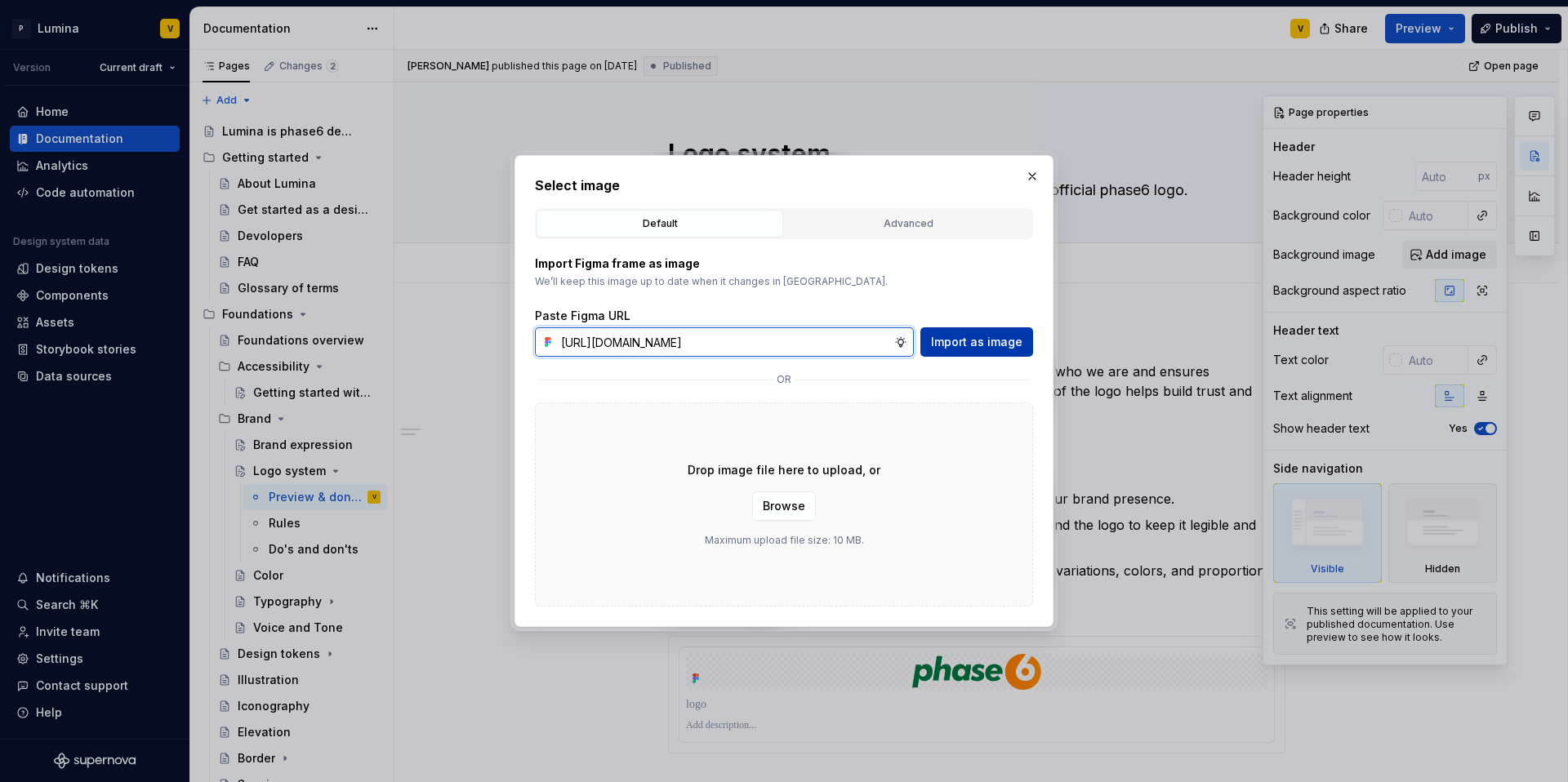
type input "https://www.figma.com/design/enMrueGeeRrCLL9n83cUse/Lumina?node-id=686-4968&t=5…"
click at [990, 352] on button "Import as image" at bounding box center [976, 341] width 113 height 29
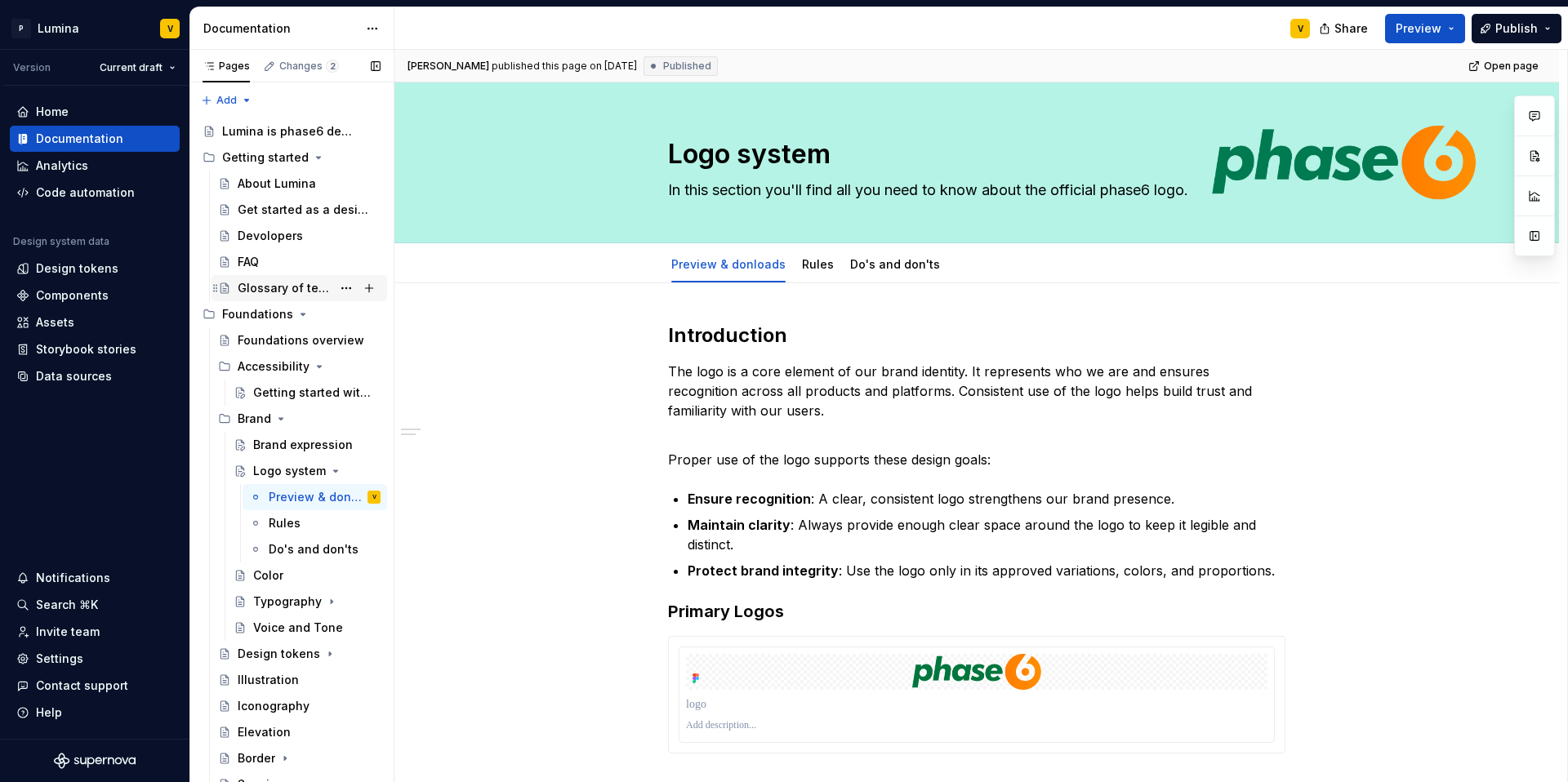
click at [373, 275] on div "Glossary of terms" at bounding box center [300, 288] width 176 height 26
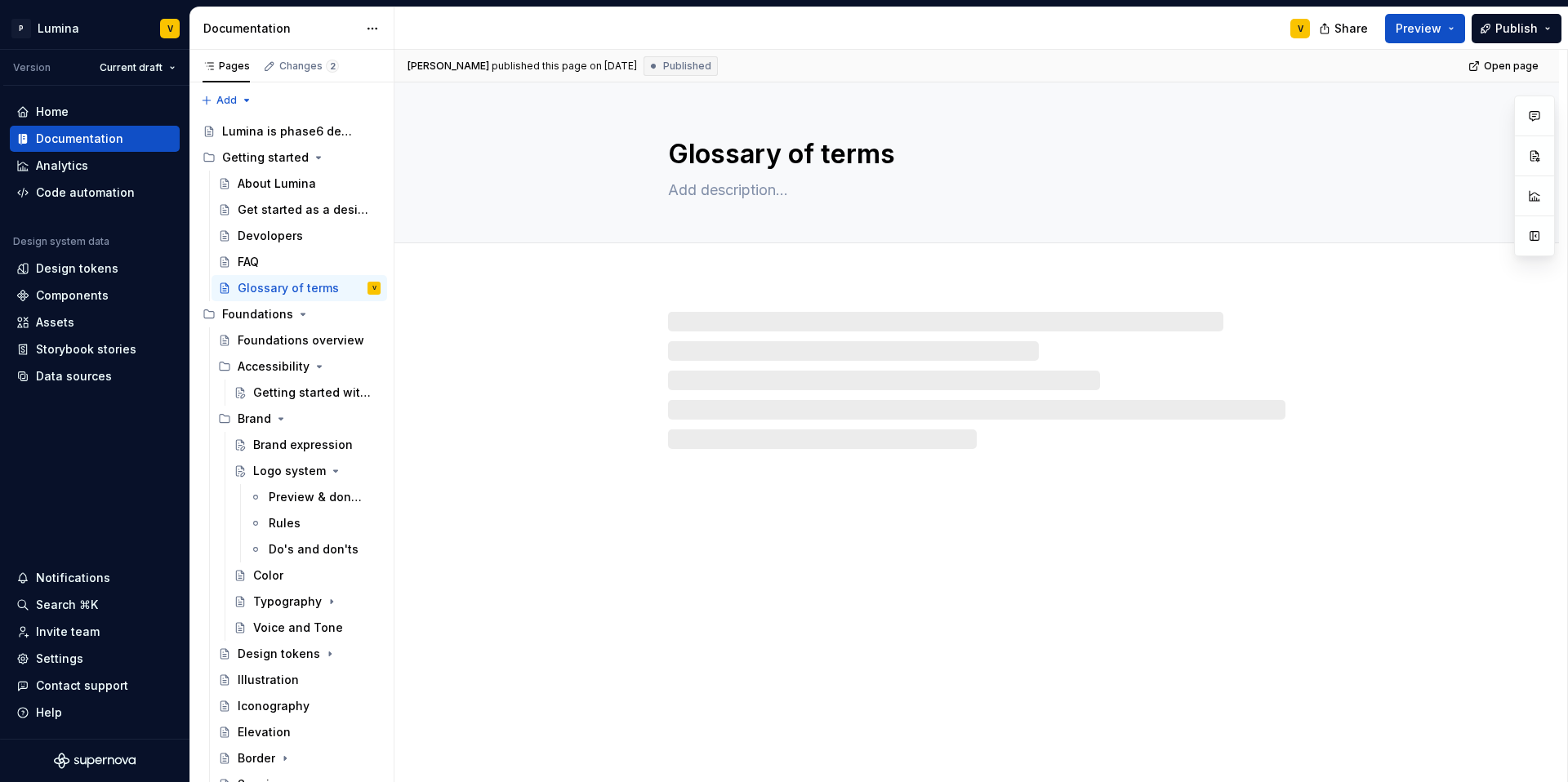
type textarea "*"
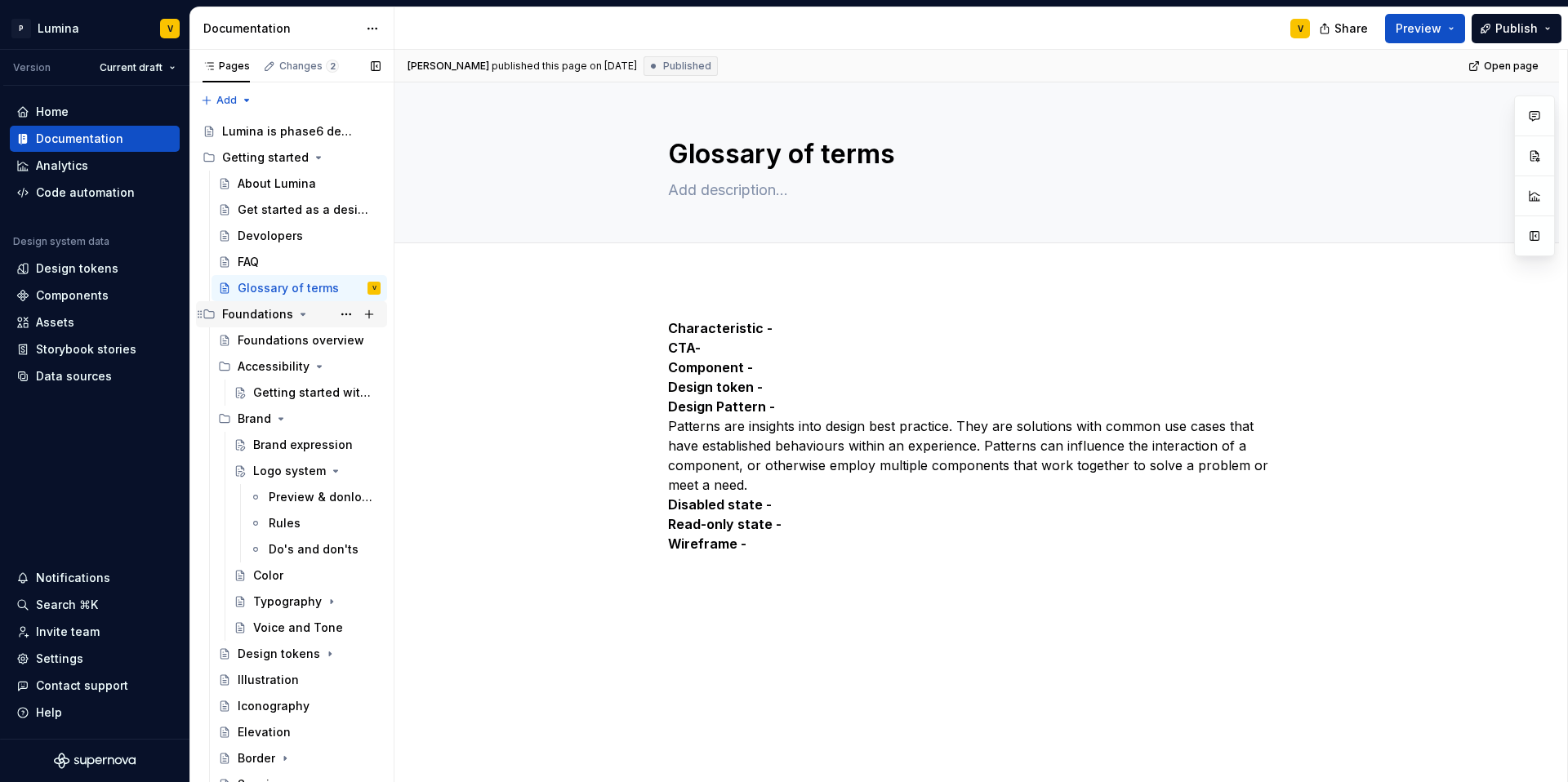
click at [291, 321] on div "Foundations" at bounding box center [301, 315] width 158 height 23
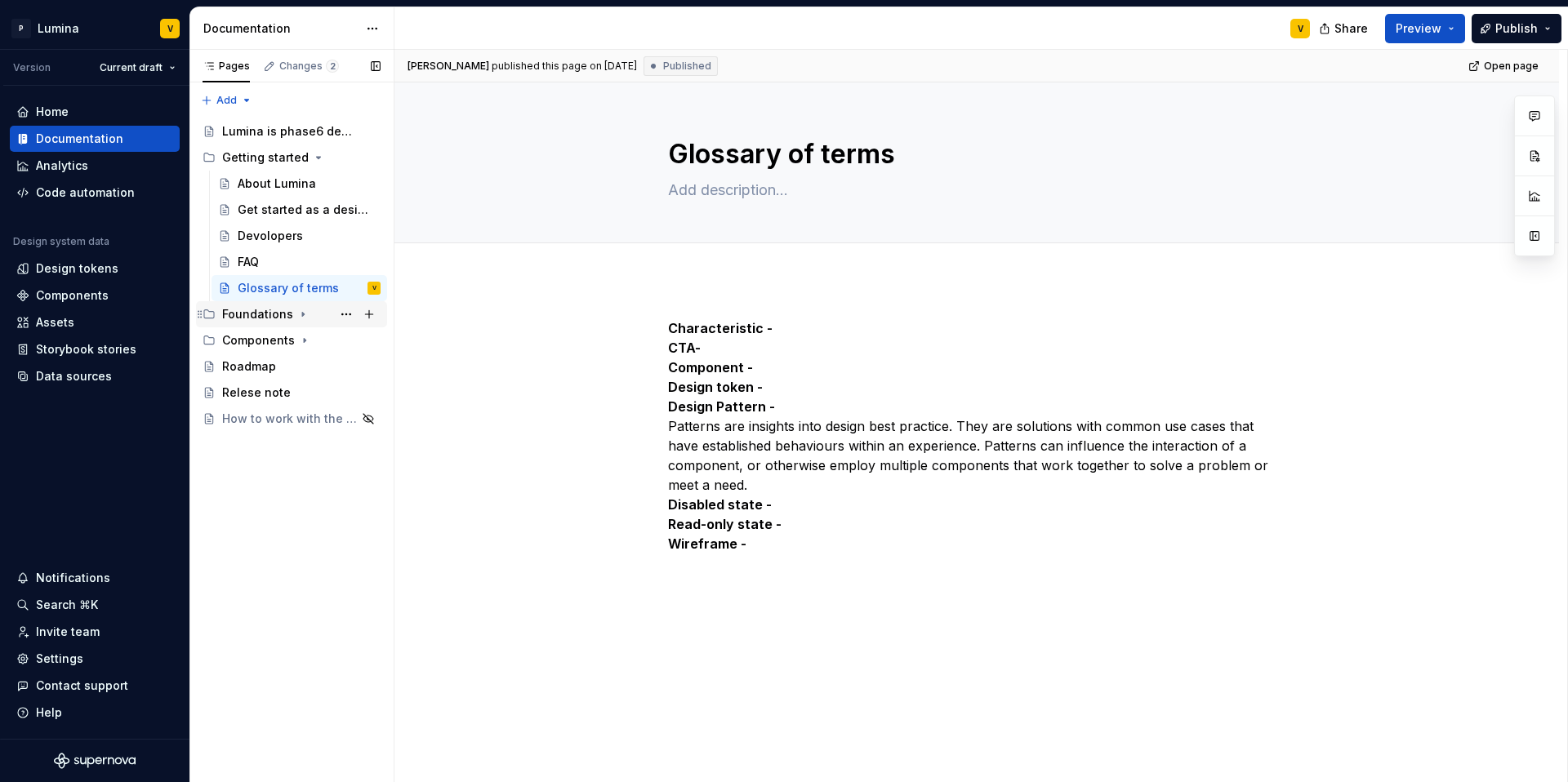
click at [291, 321] on div "Foundations" at bounding box center [301, 315] width 158 height 23
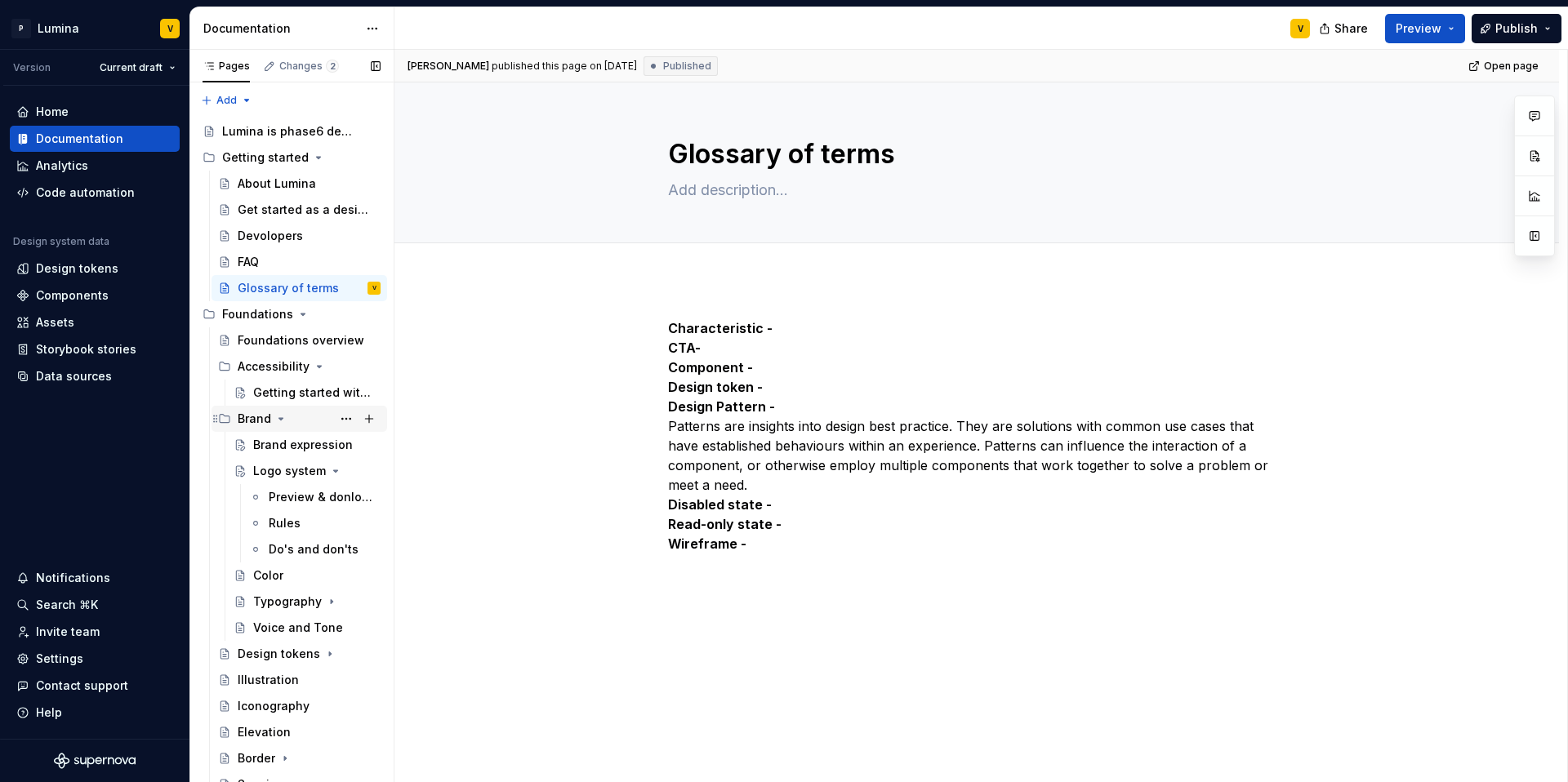
click at [260, 423] on div "Brand" at bounding box center [254, 419] width 34 height 16
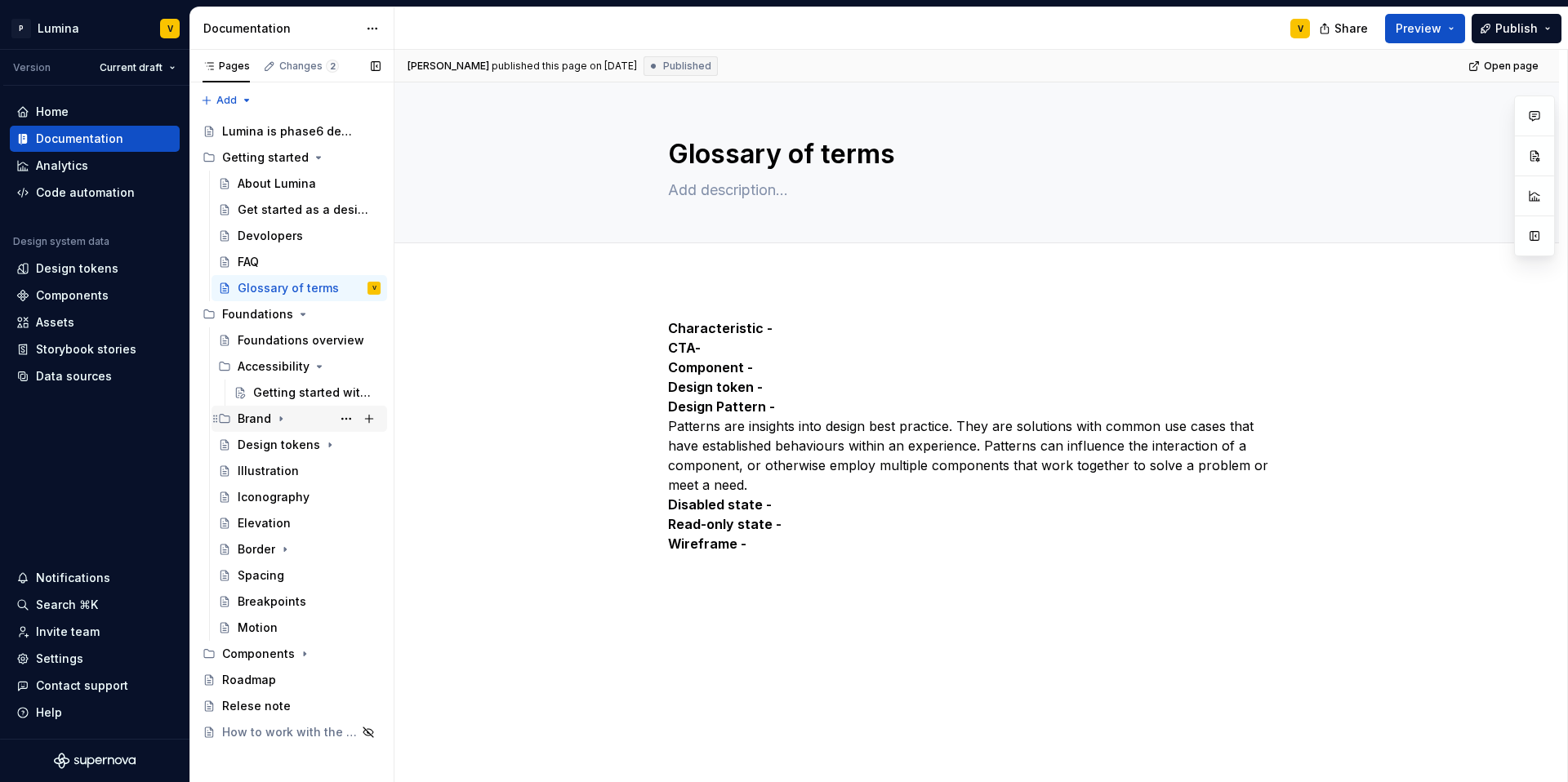
click at [260, 420] on div "Brand" at bounding box center [254, 419] width 34 height 16
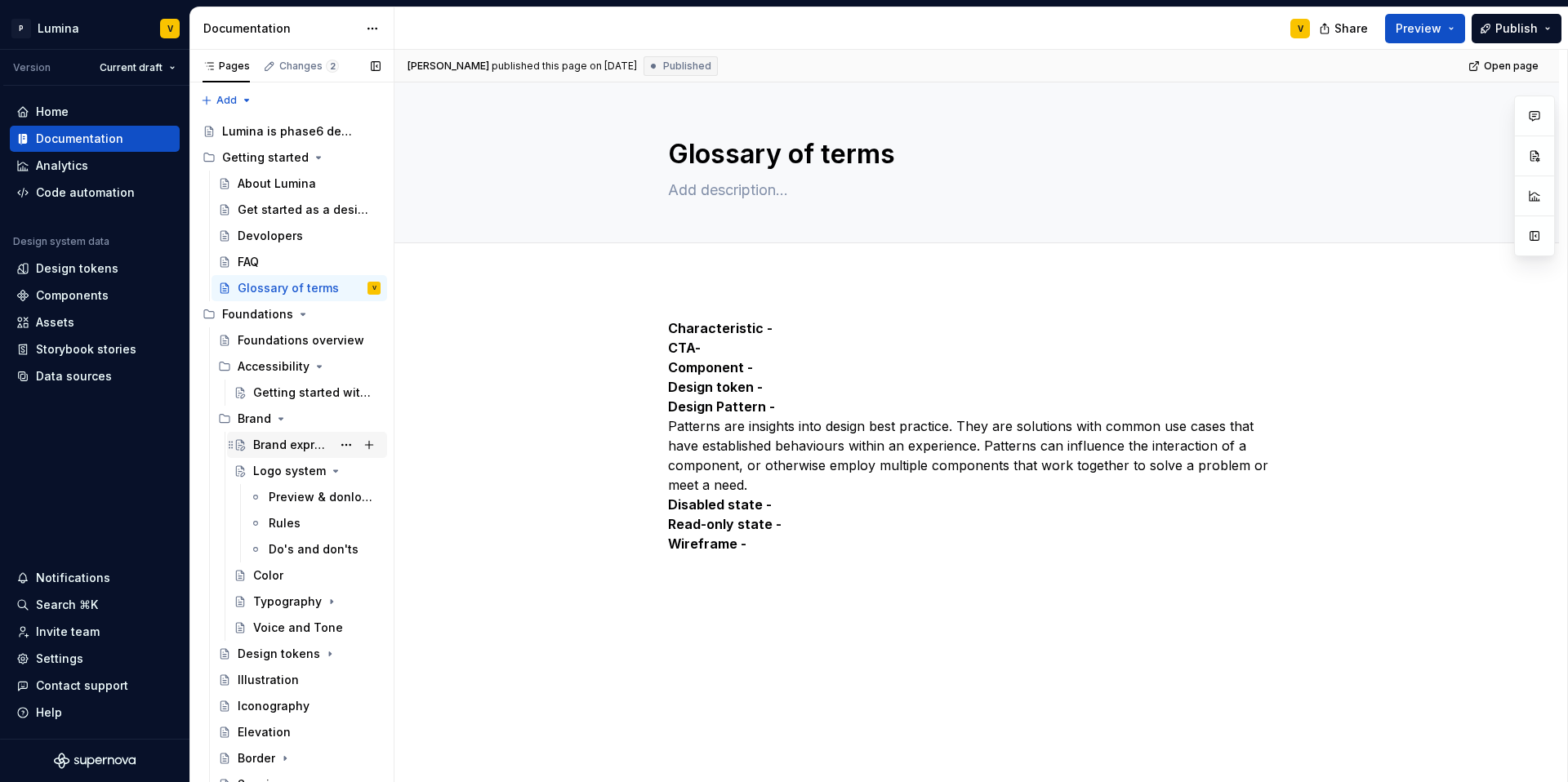
click at [270, 453] on div "Brand expression" at bounding box center [316, 445] width 127 height 23
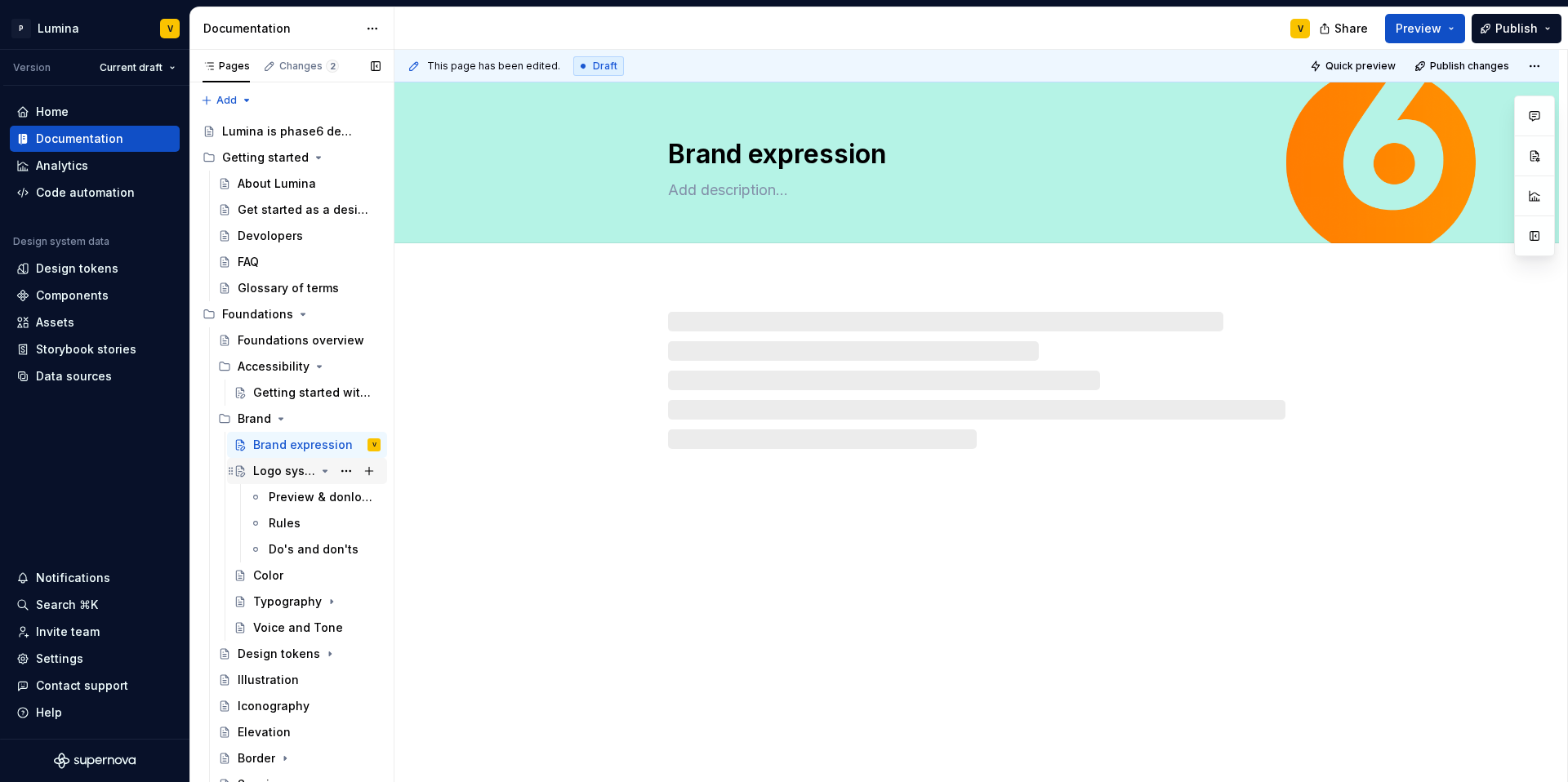
click at [272, 467] on div "Logo system" at bounding box center [284, 471] width 62 height 16
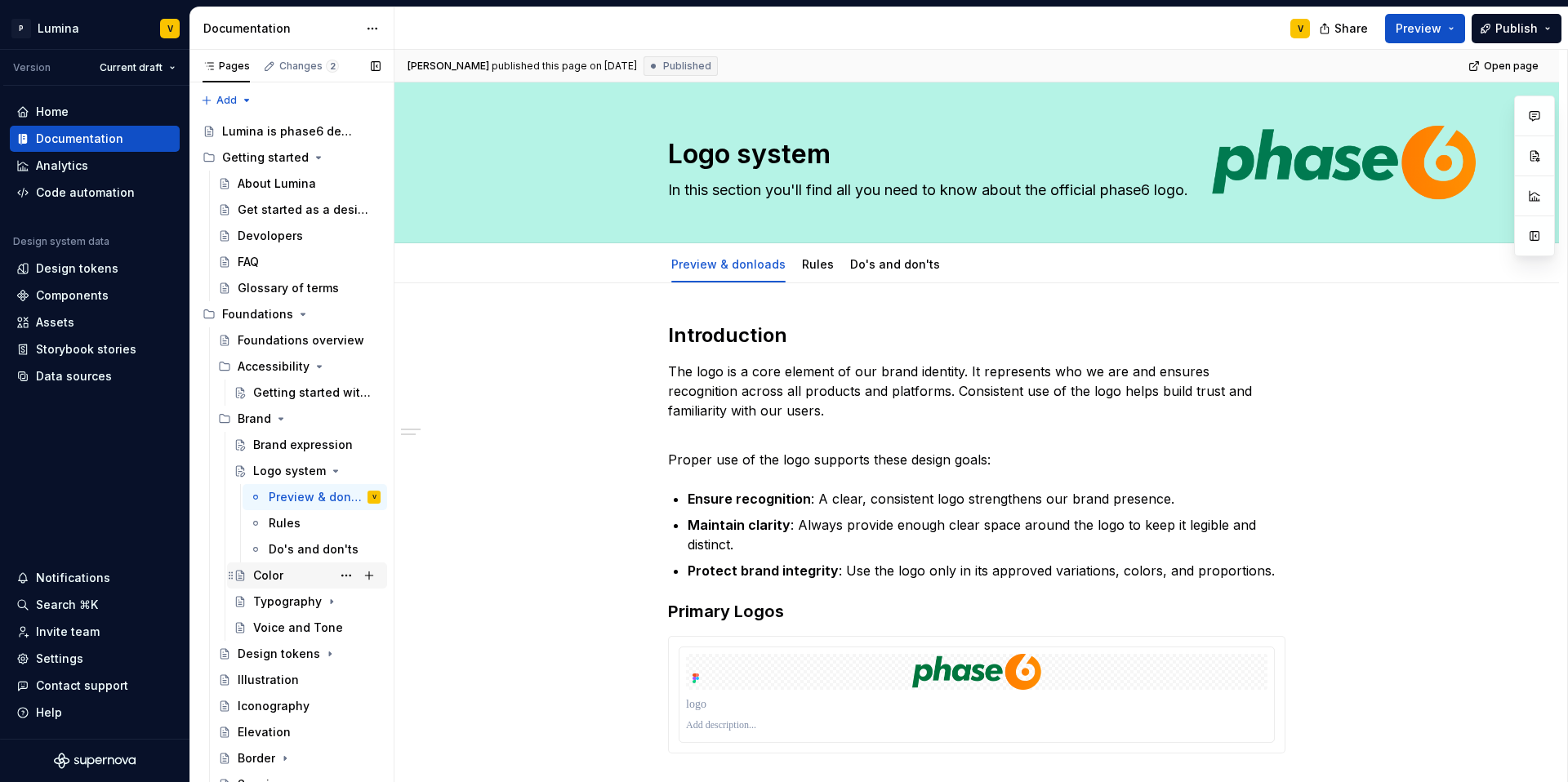
click at [259, 574] on div "Color" at bounding box center [268, 576] width 30 height 16
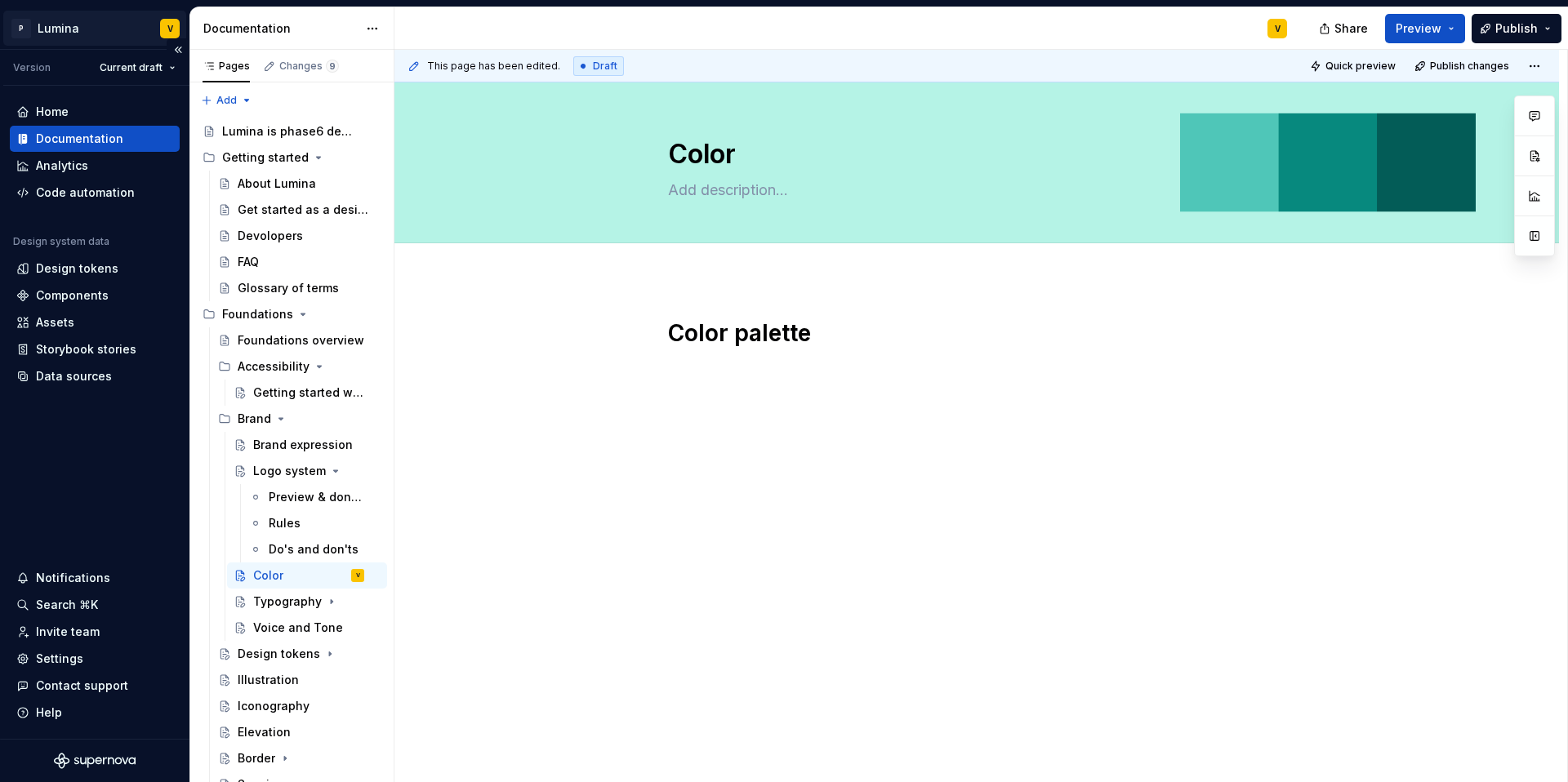
type textarea "*"
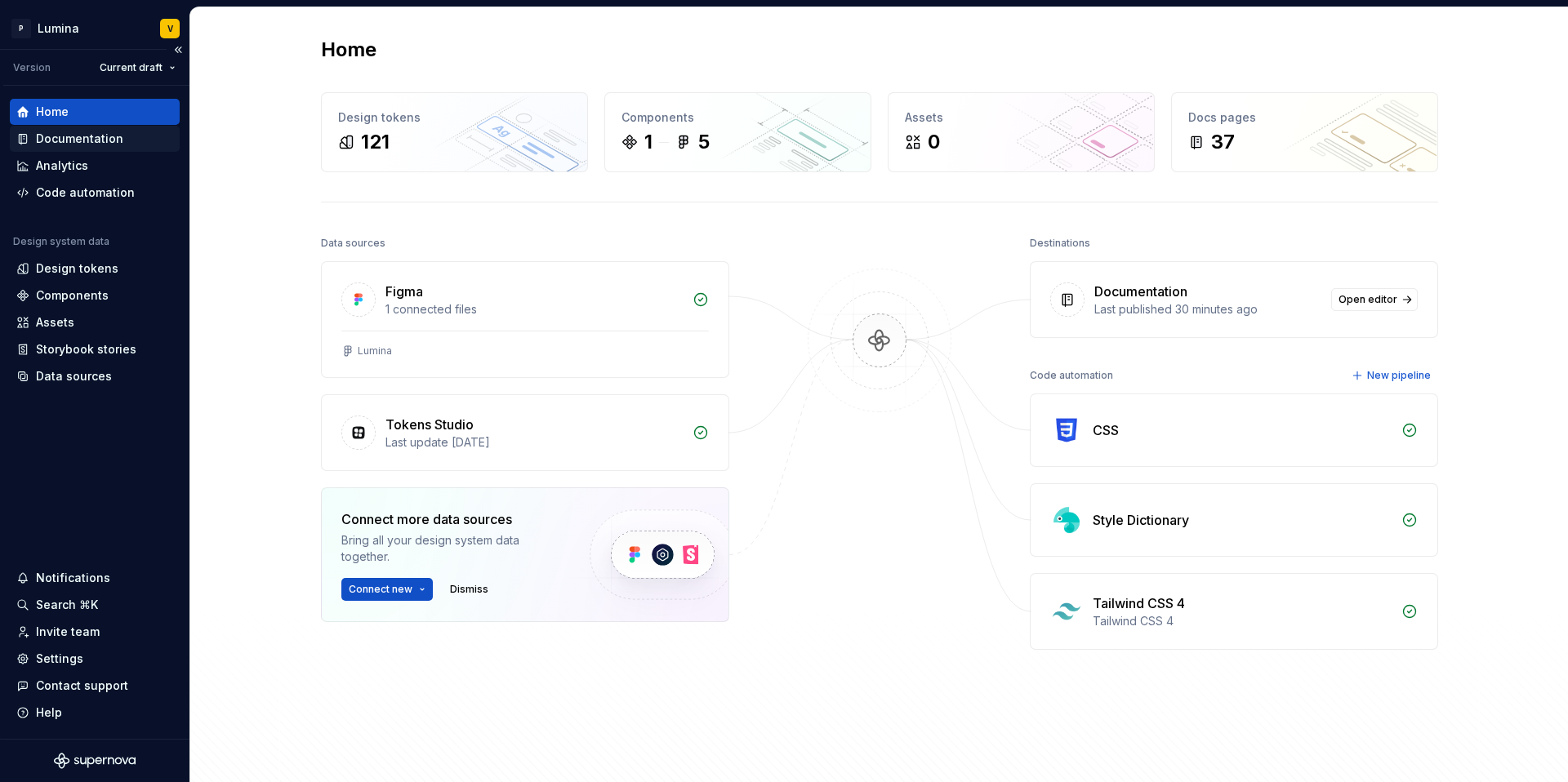
click at [83, 140] on div "Documentation" at bounding box center [79, 139] width 87 height 16
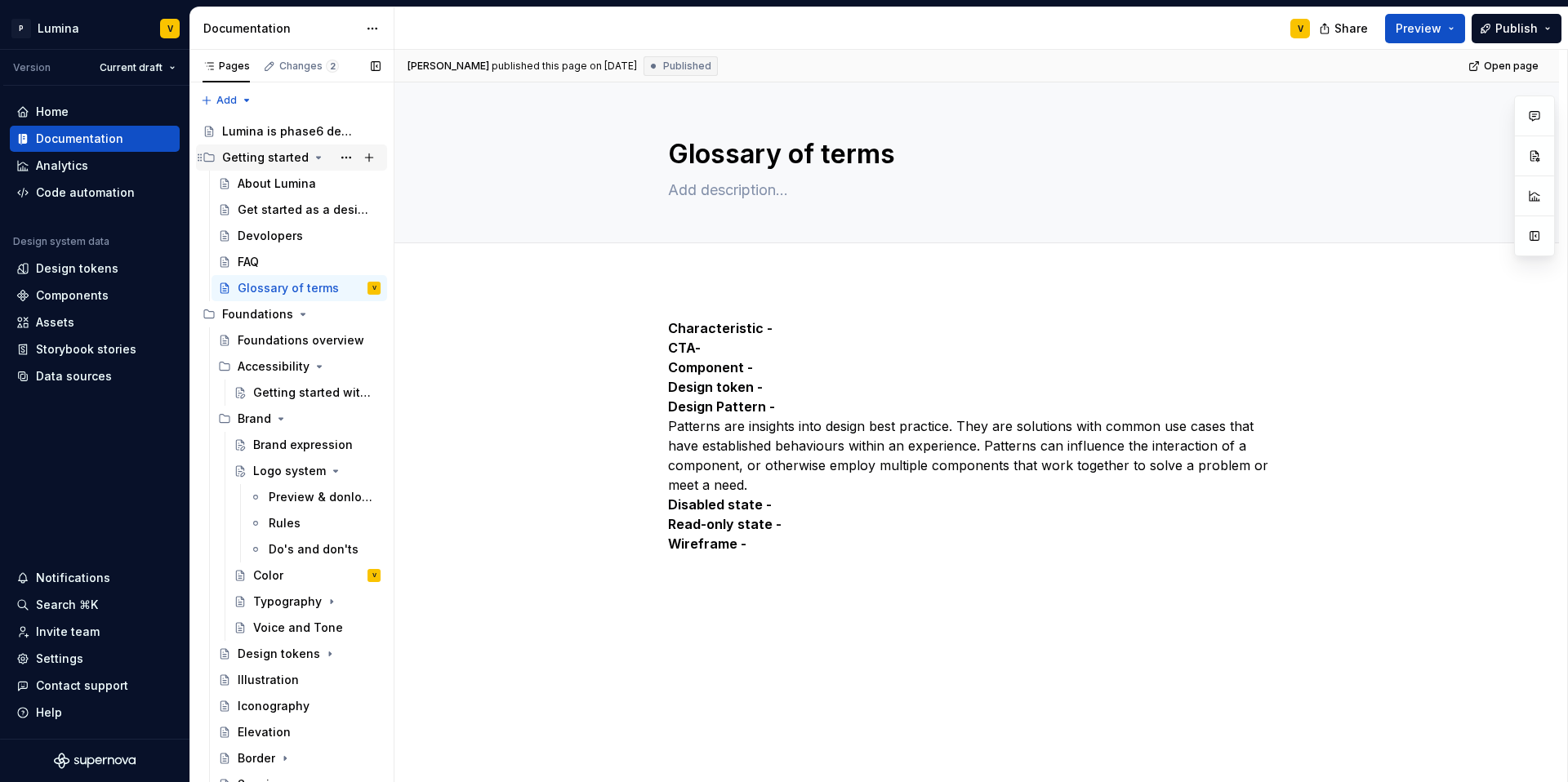
click at [204, 159] on icon "Page tree" at bounding box center [200, 157] width 13 height 13
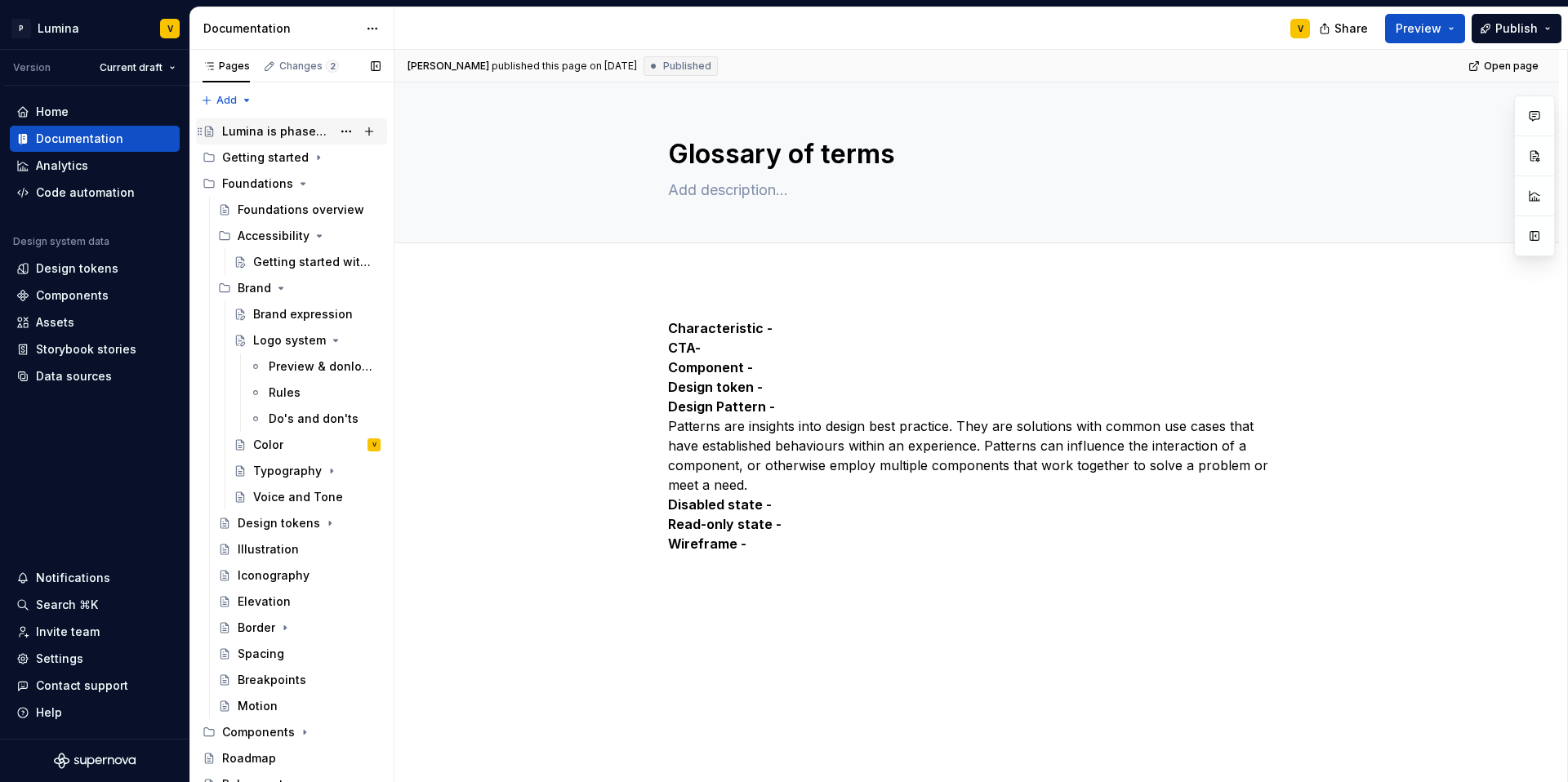
click at [247, 136] on div "Lumina is phase6 design system" at bounding box center [276, 132] width 109 height 16
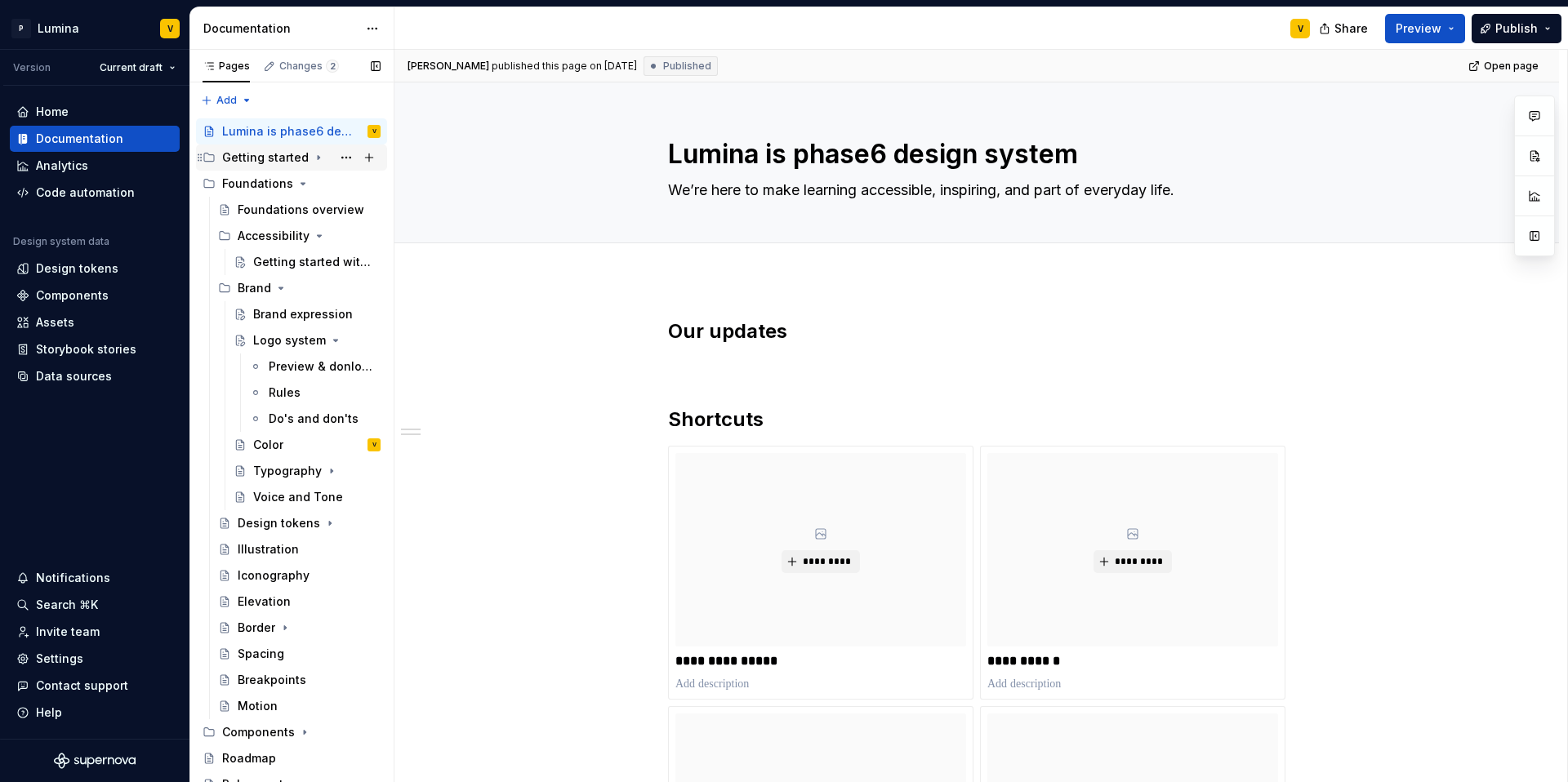
click at [255, 153] on div "Getting started" at bounding box center [265, 157] width 86 height 16
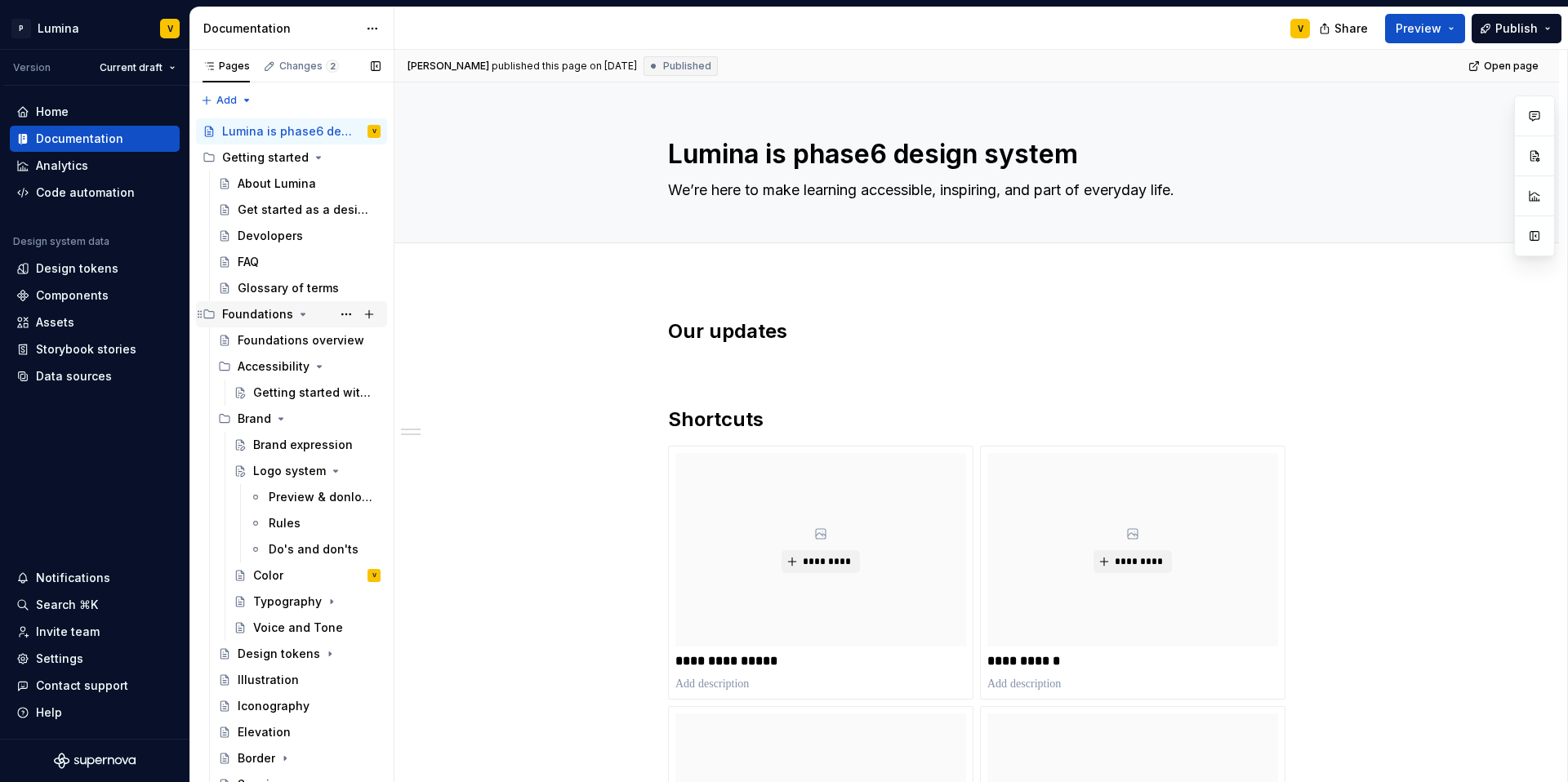
click at [265, 317] on div "Foundations" at bounding box center [258, 315] width 71 height 16
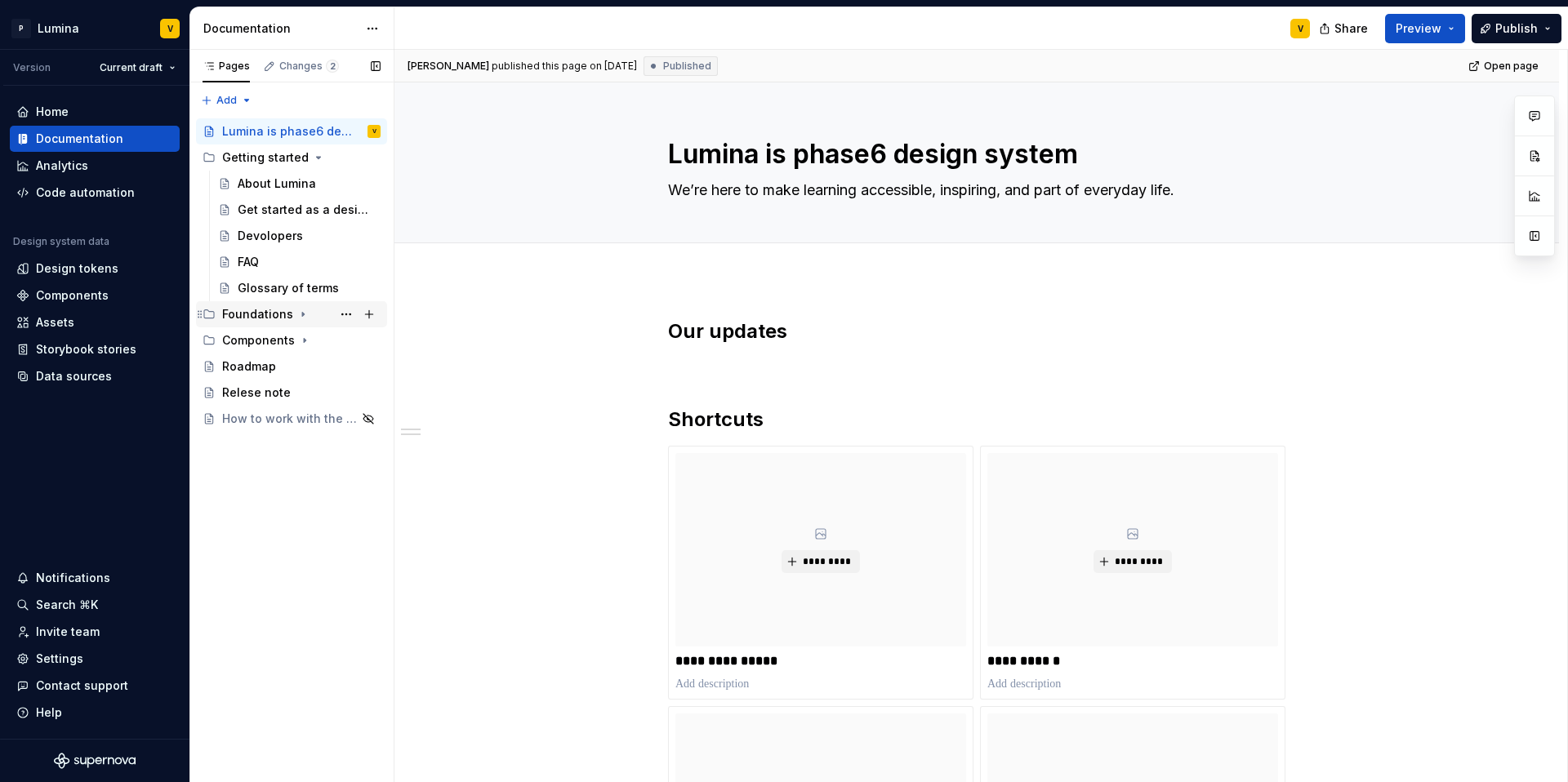
click at [265, 317] on div "Foundations" at bounding box center [258, 315] width 71 height 16
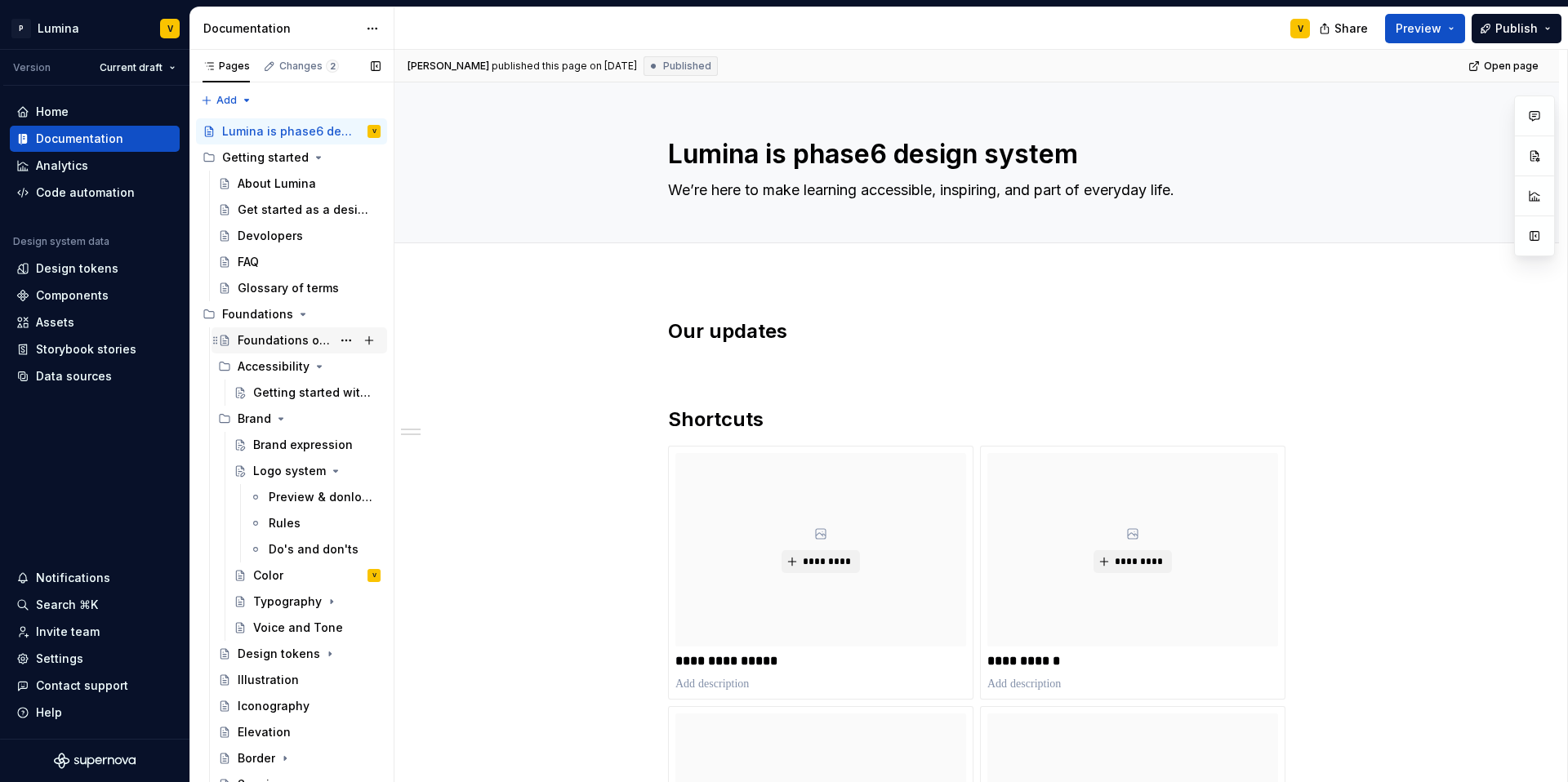
click at [274, 338] on div "Foundations overview" at bounding box center [284, 340] width 94 height 16
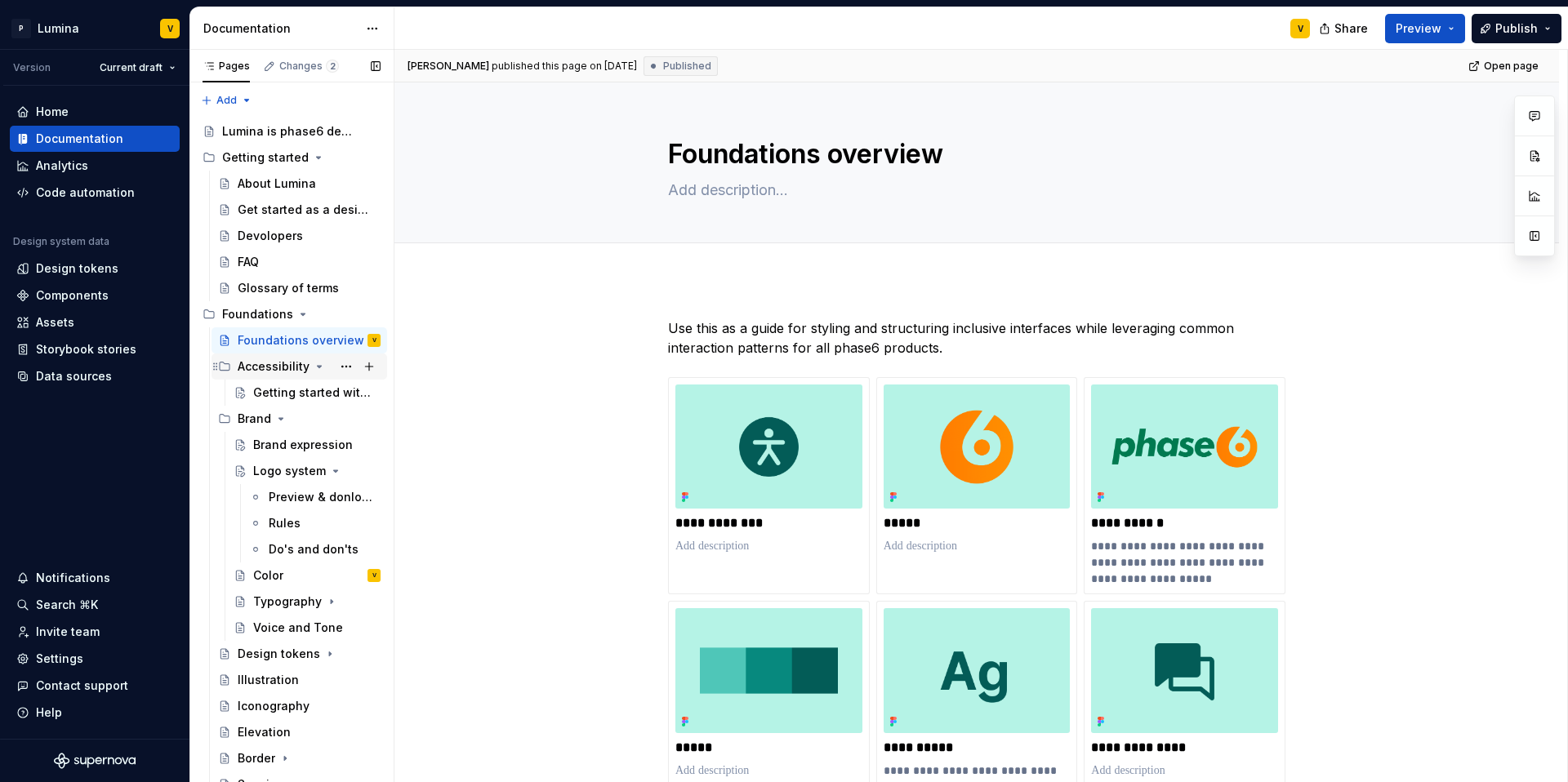
click at [275, 359] on div "Accessibility" at bounding box center [273, 366] width 72 height 16
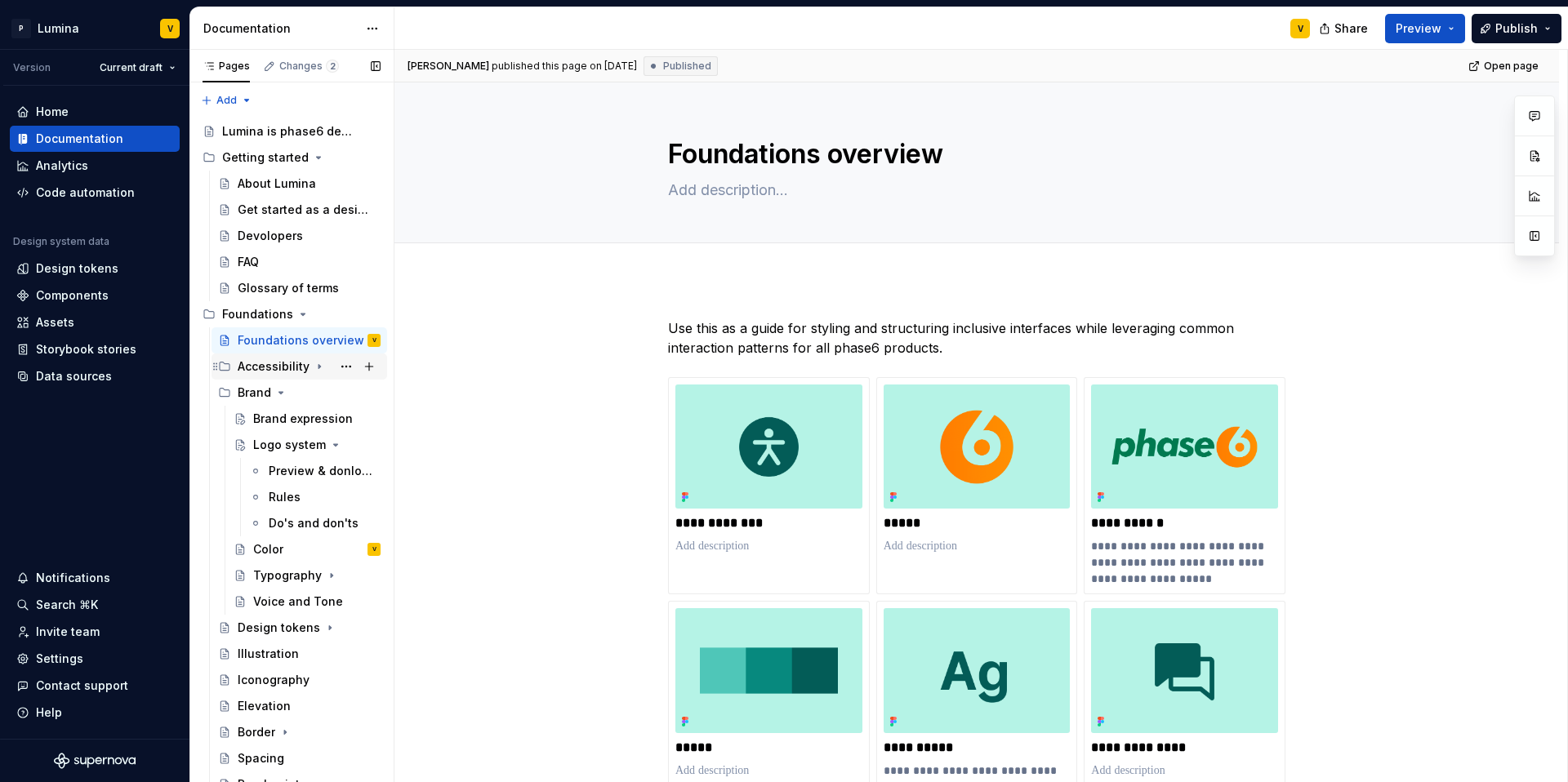
click at [268, 359] on div "Accessibility" at bounding box center [273, 366] width 72 height 16
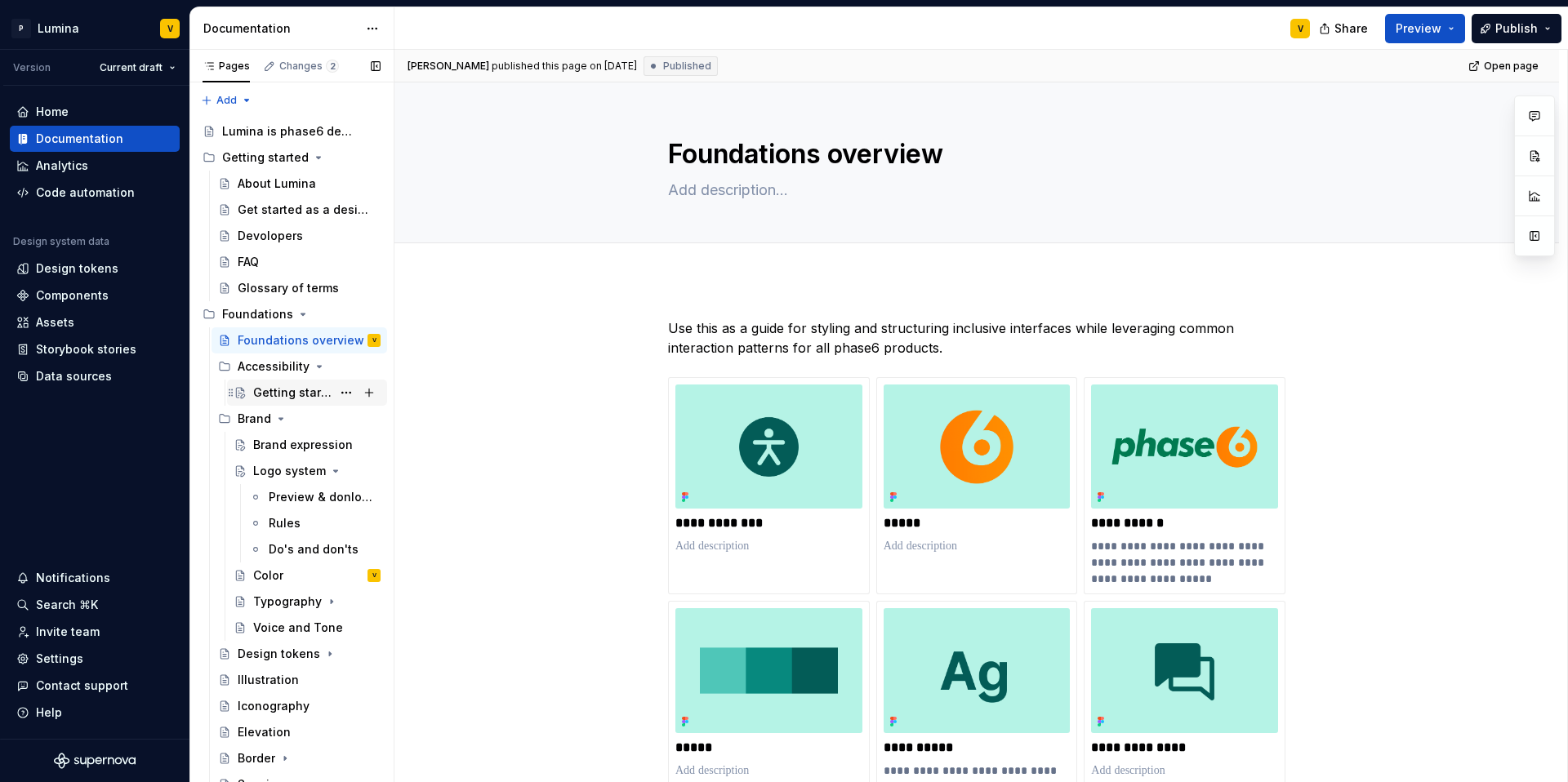
click at [262, 394] on div "Getting started with accessibility" at bounding box center [292, 393] width 78 height 16
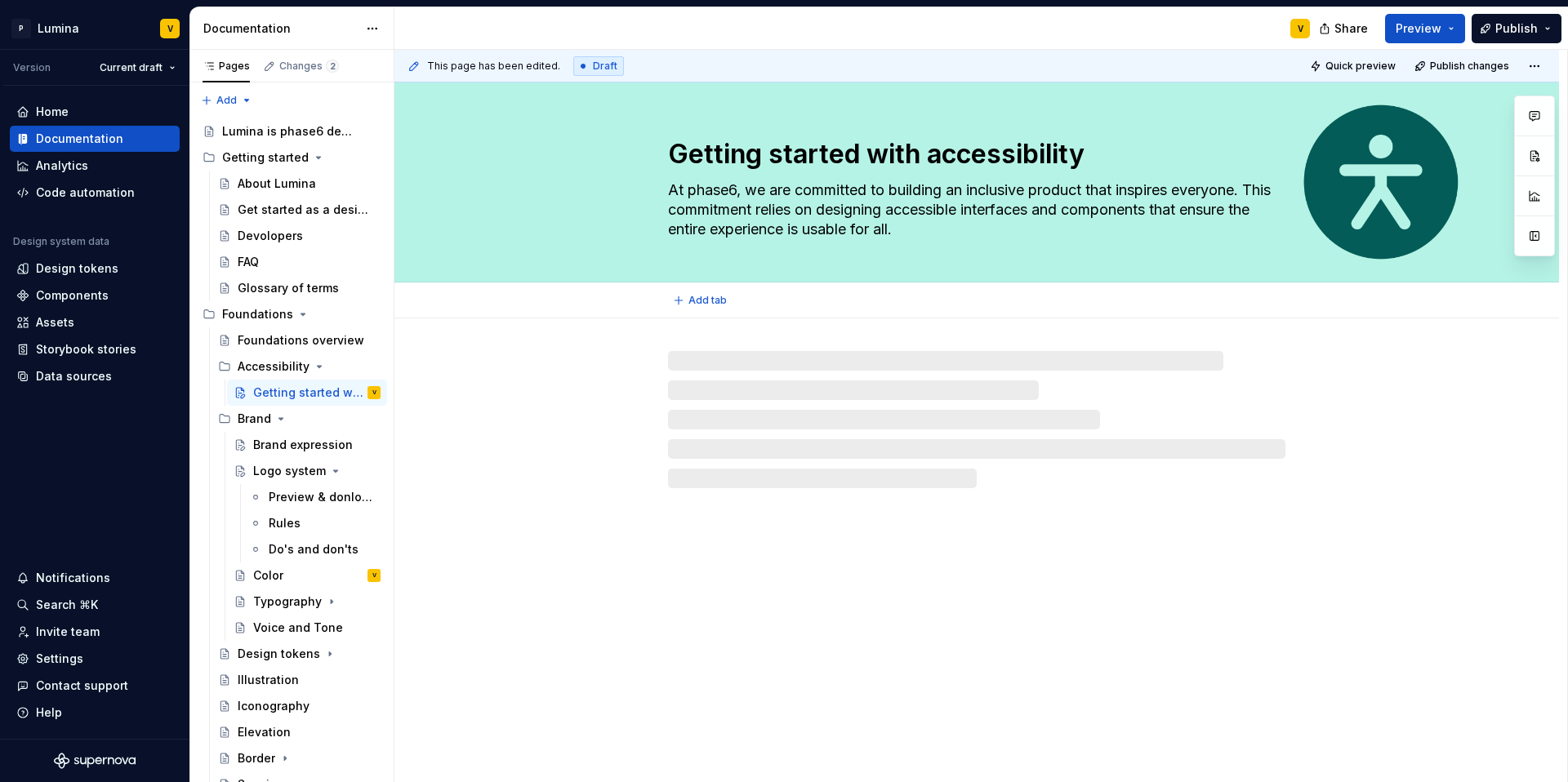
click at [1175, 153] on div "Getting started with accessibility At phase6, we are committed to building an i…" at bounding box center [976, 182] width 1034 height 199
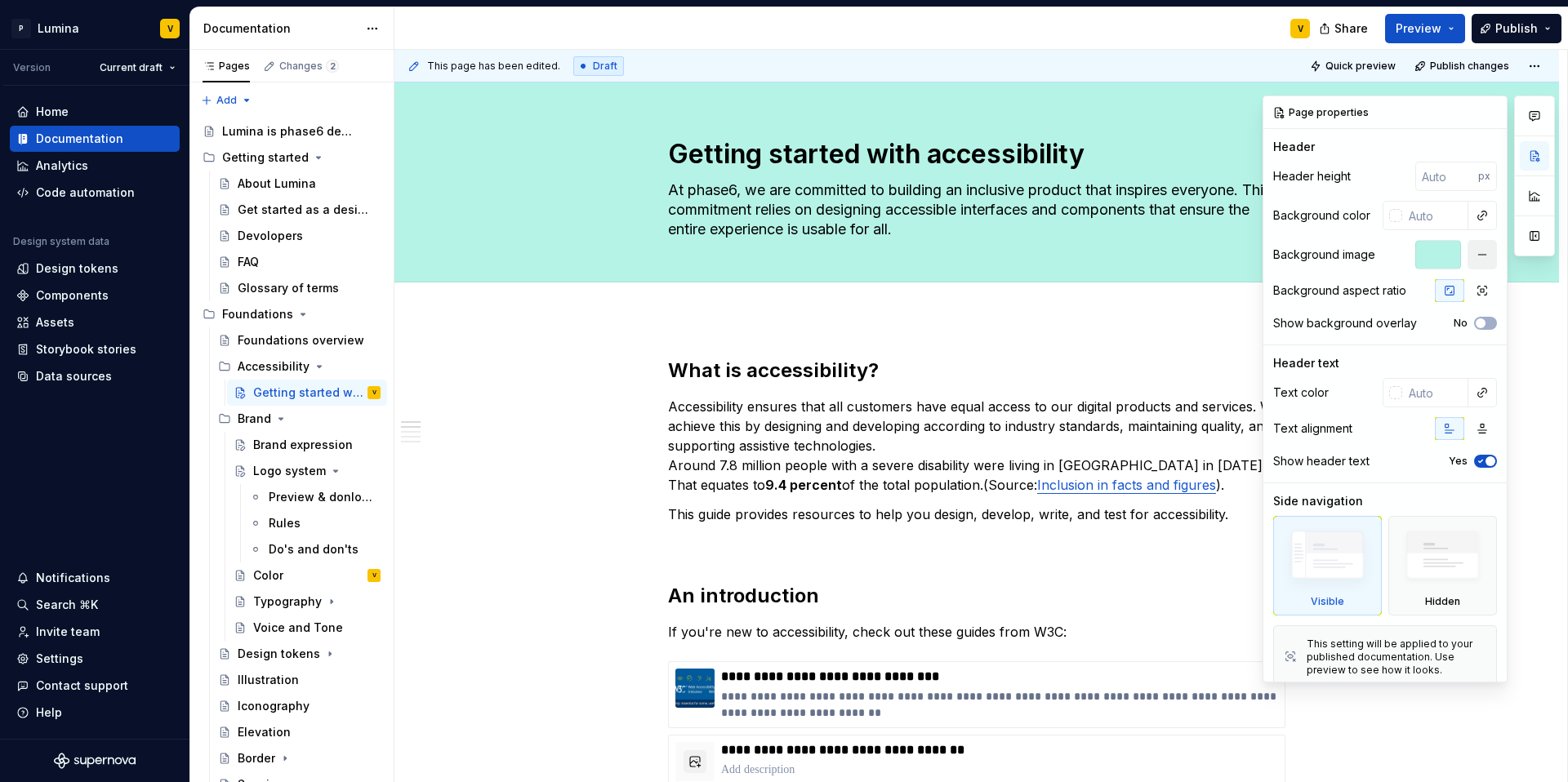
click at [1175, 251] on button "button" at bounding box center [1482, 254] width 29 height 29
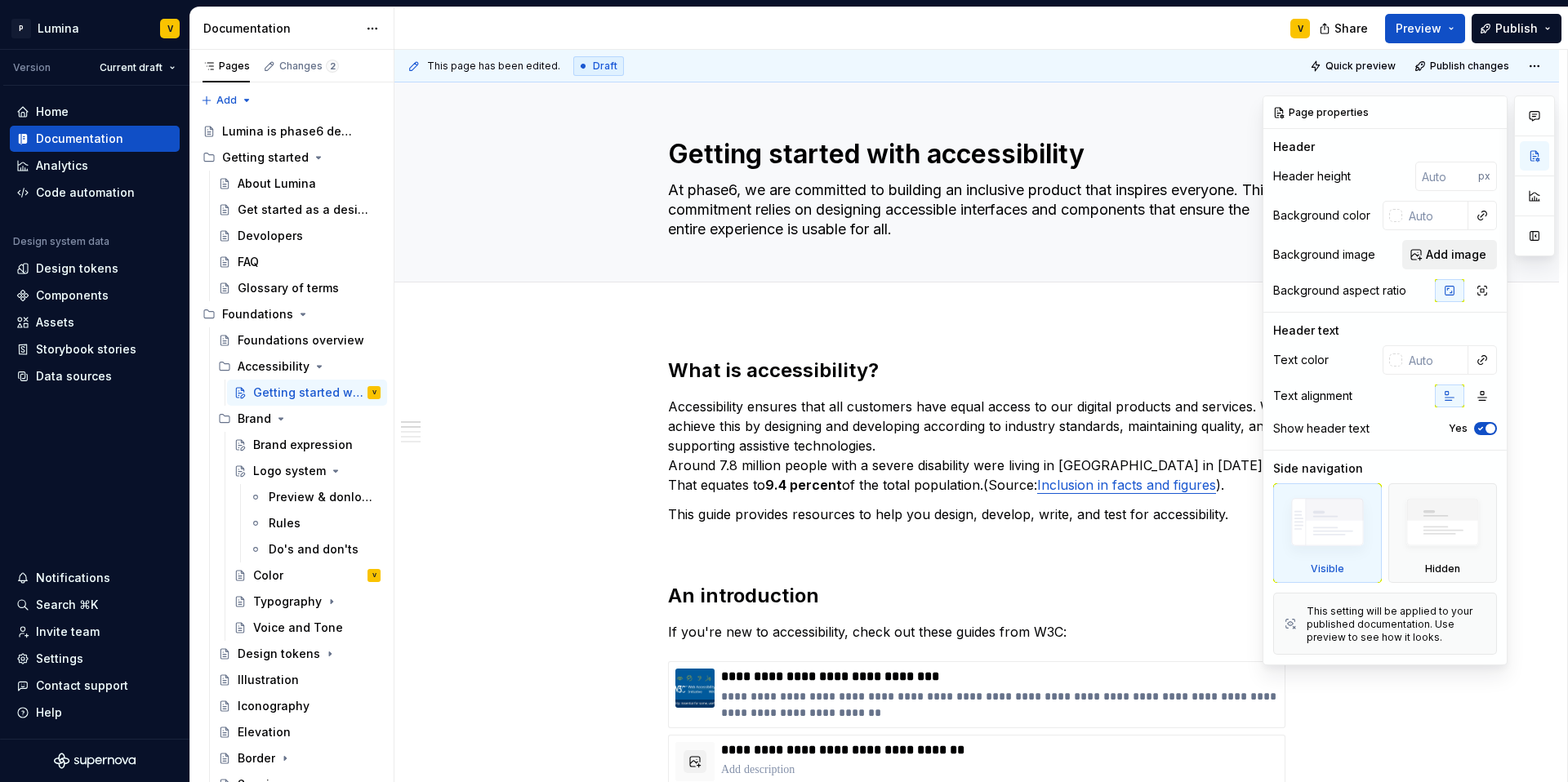
click at [1175, 250] on span "Add image" at bounding box center [1456, 254] width 60 height 16
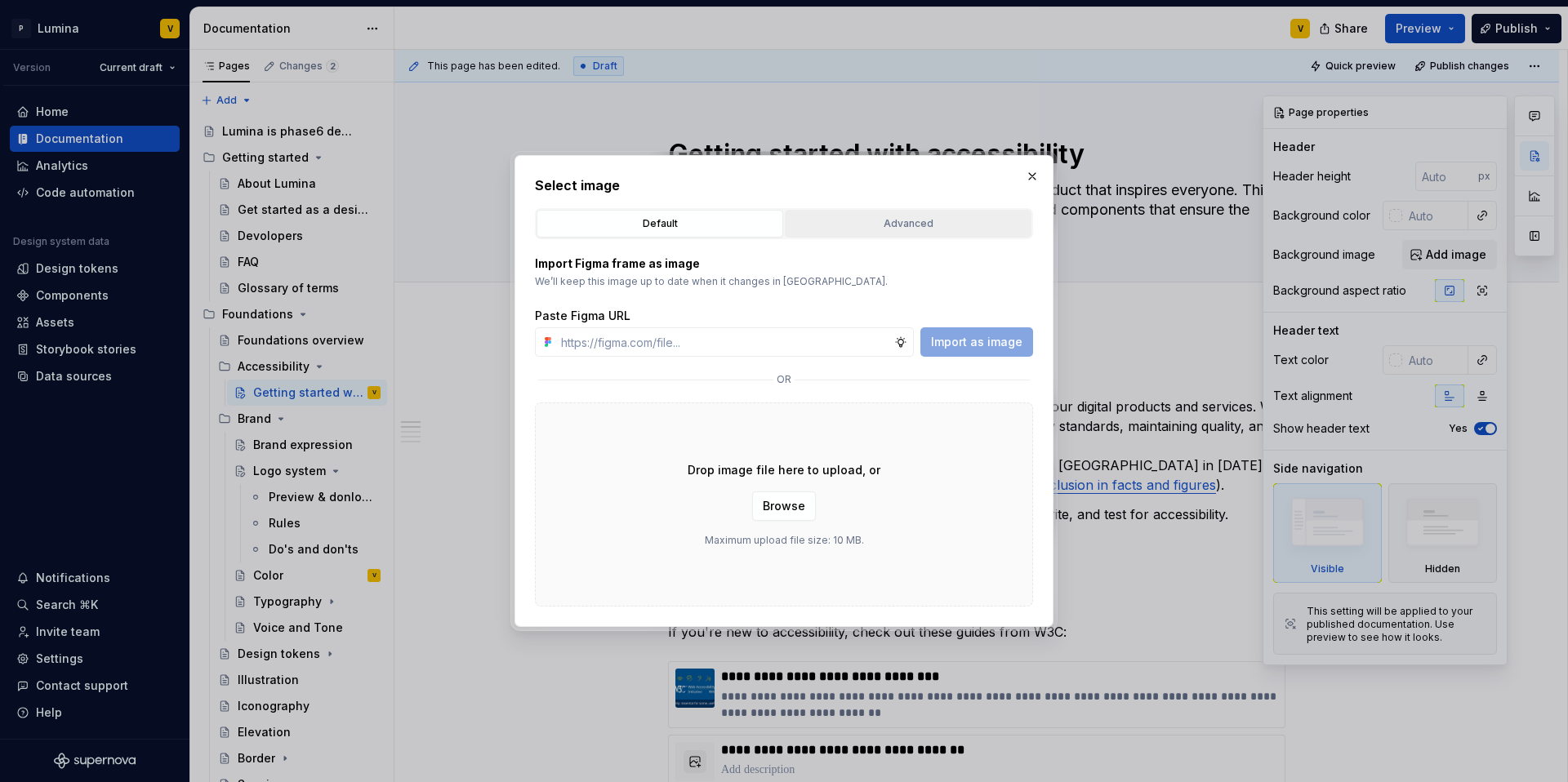
click at [870, 229] on div "Advanced" at bounding box center [908, 224] width 236 height 16
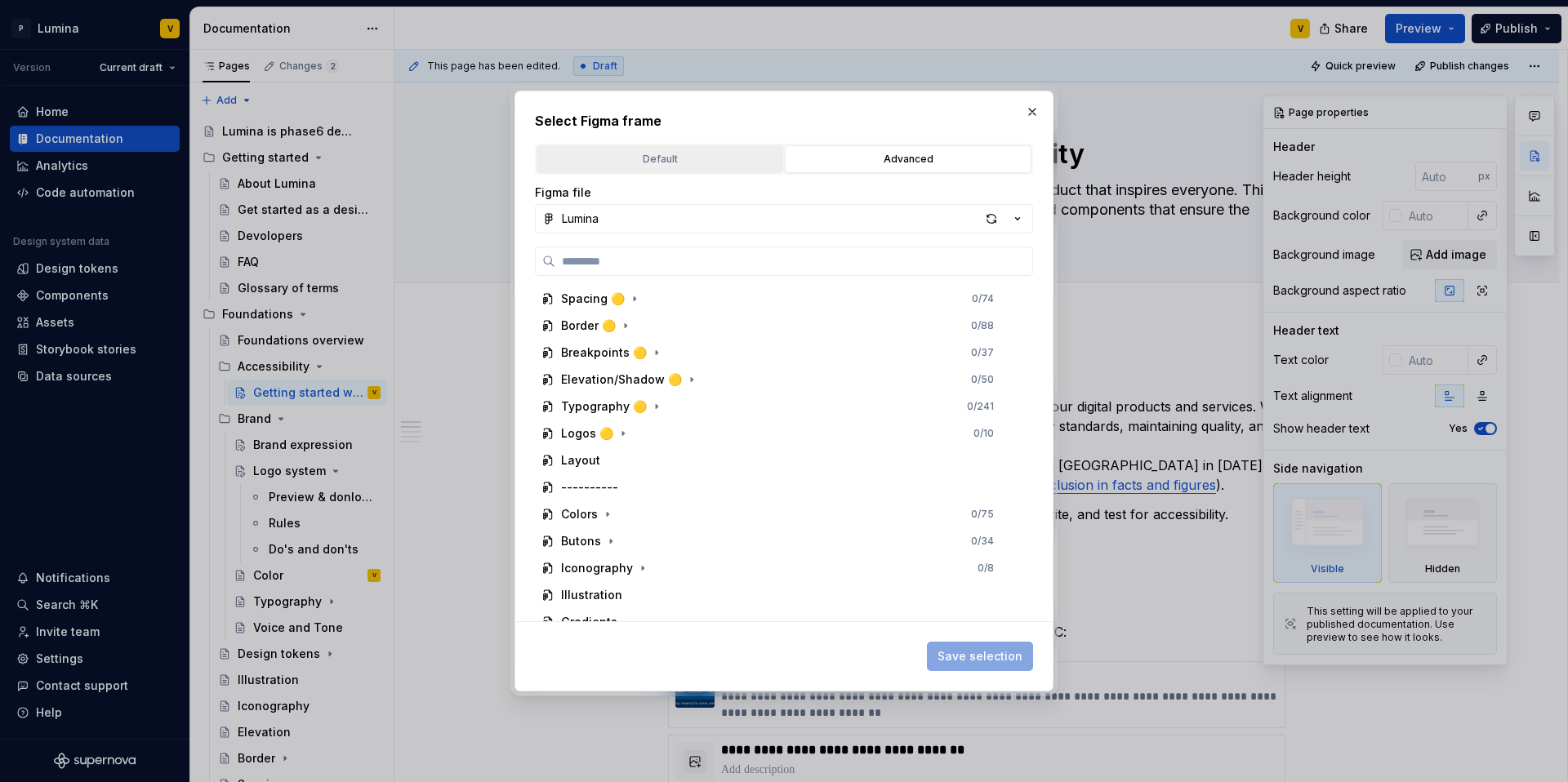
click at [666, 164] on div "Default" at bounding box center [660, 159] width 236 height 16
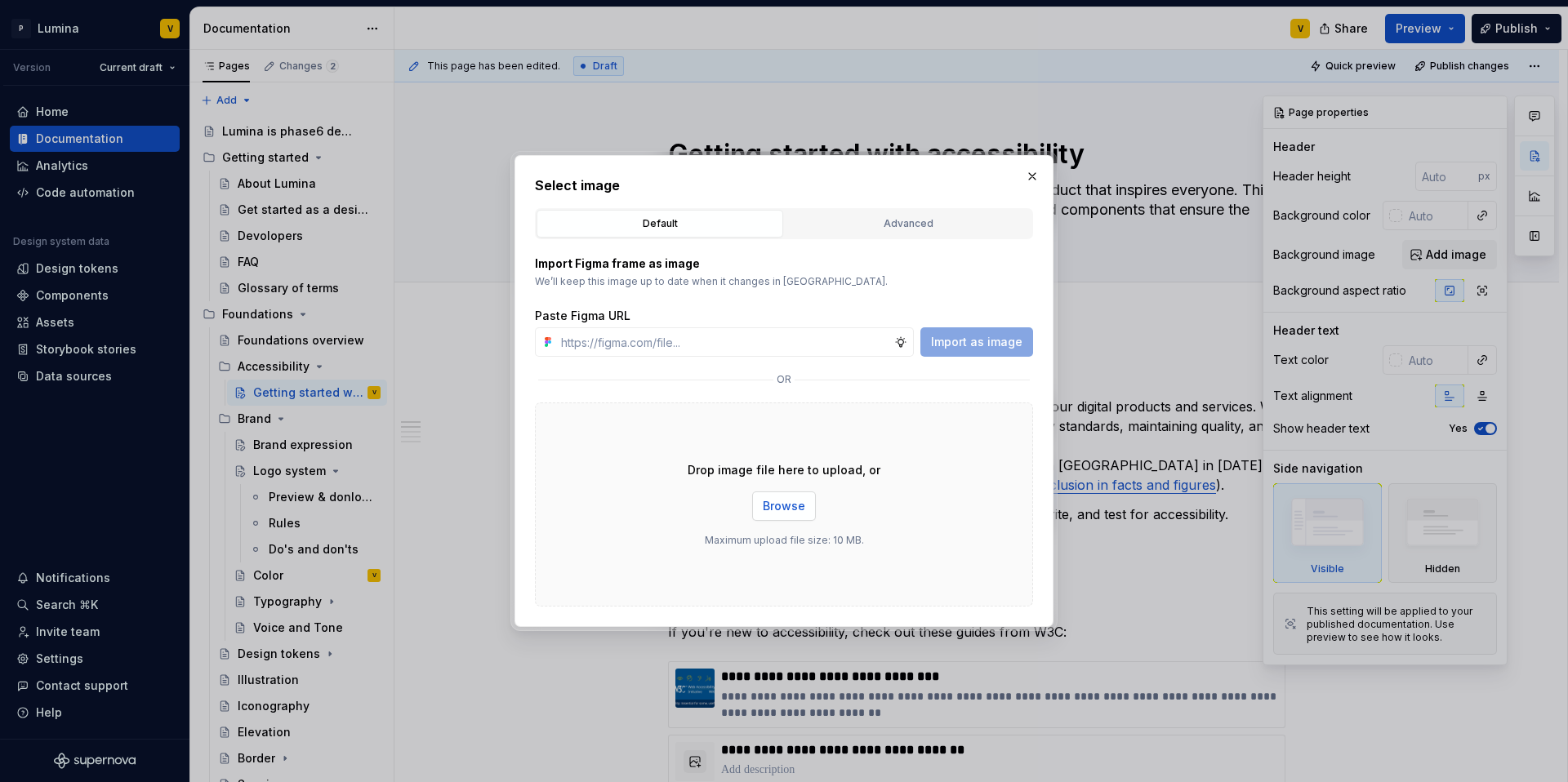
click at [765, 506] on span "Browse" at bounding box center [784, 506] width 43 height 16
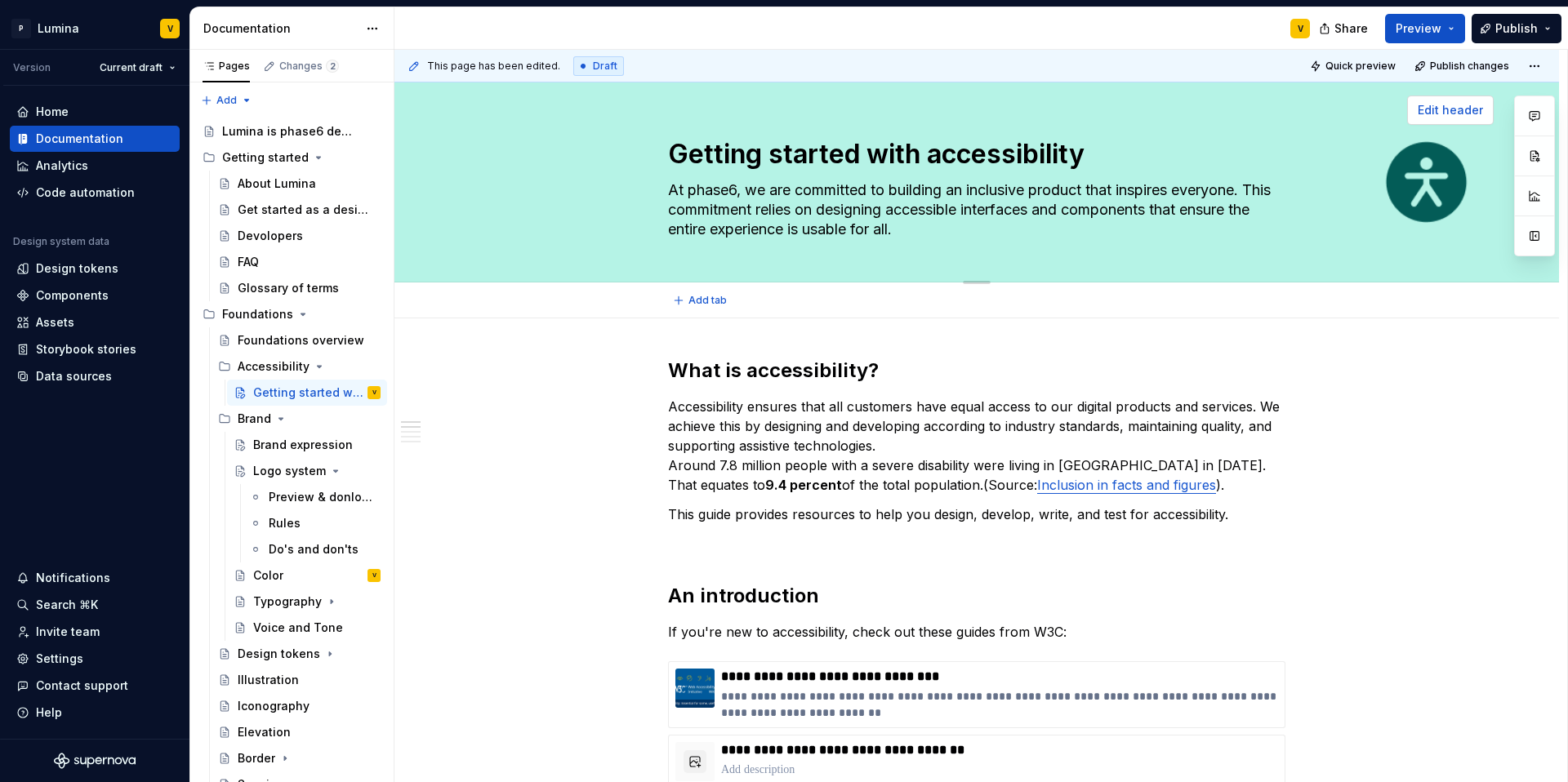
click at [1175, 106] on span "Edit header" at bounding box center [1450, 110] width 65 height 16
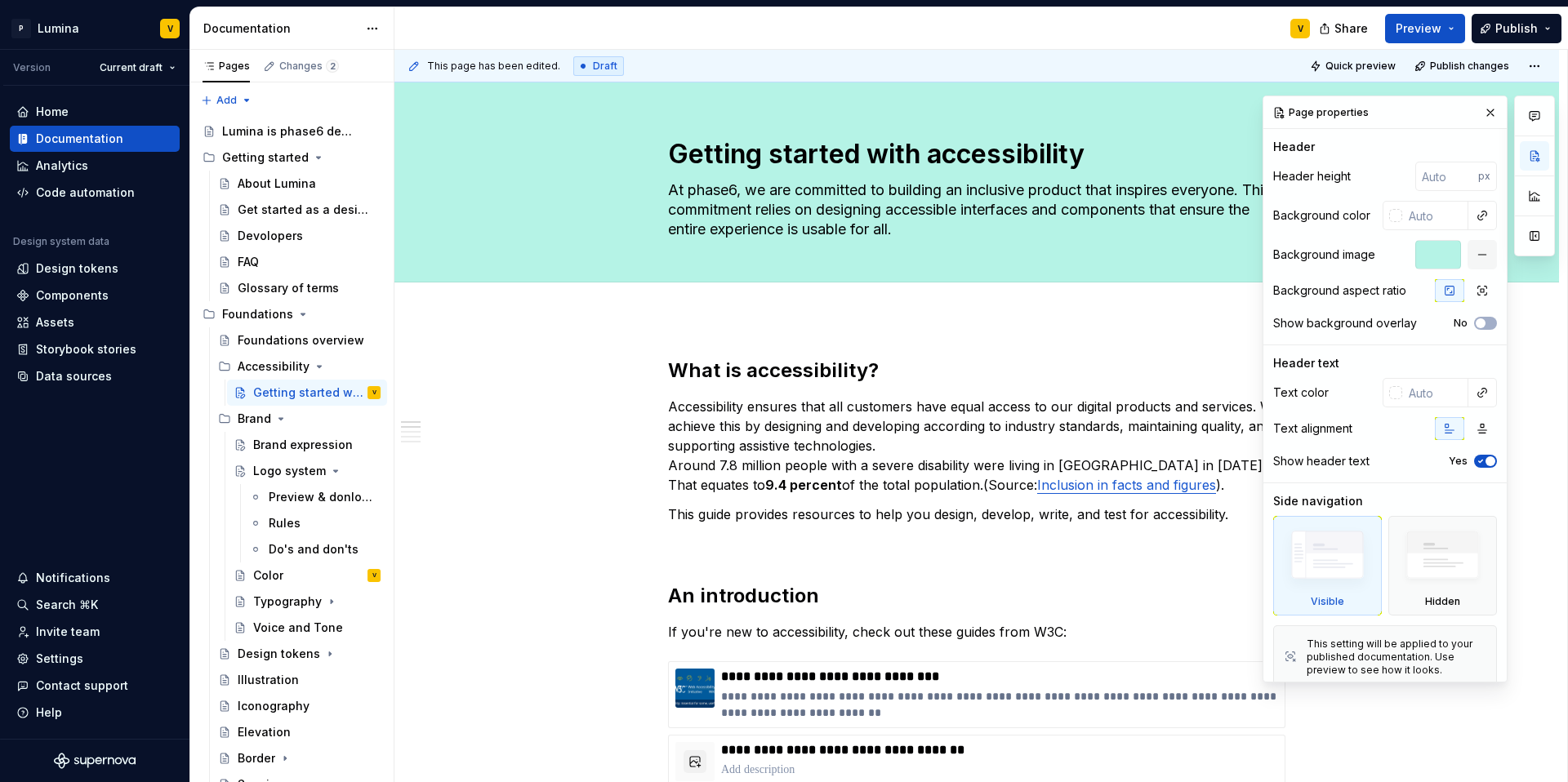
click at [1175, 257] on div at bounding box center [1437, 254] width 45 height 29
click at [1175, 248] on button "button" at bounding box center [1482, 254] width 29 height 29
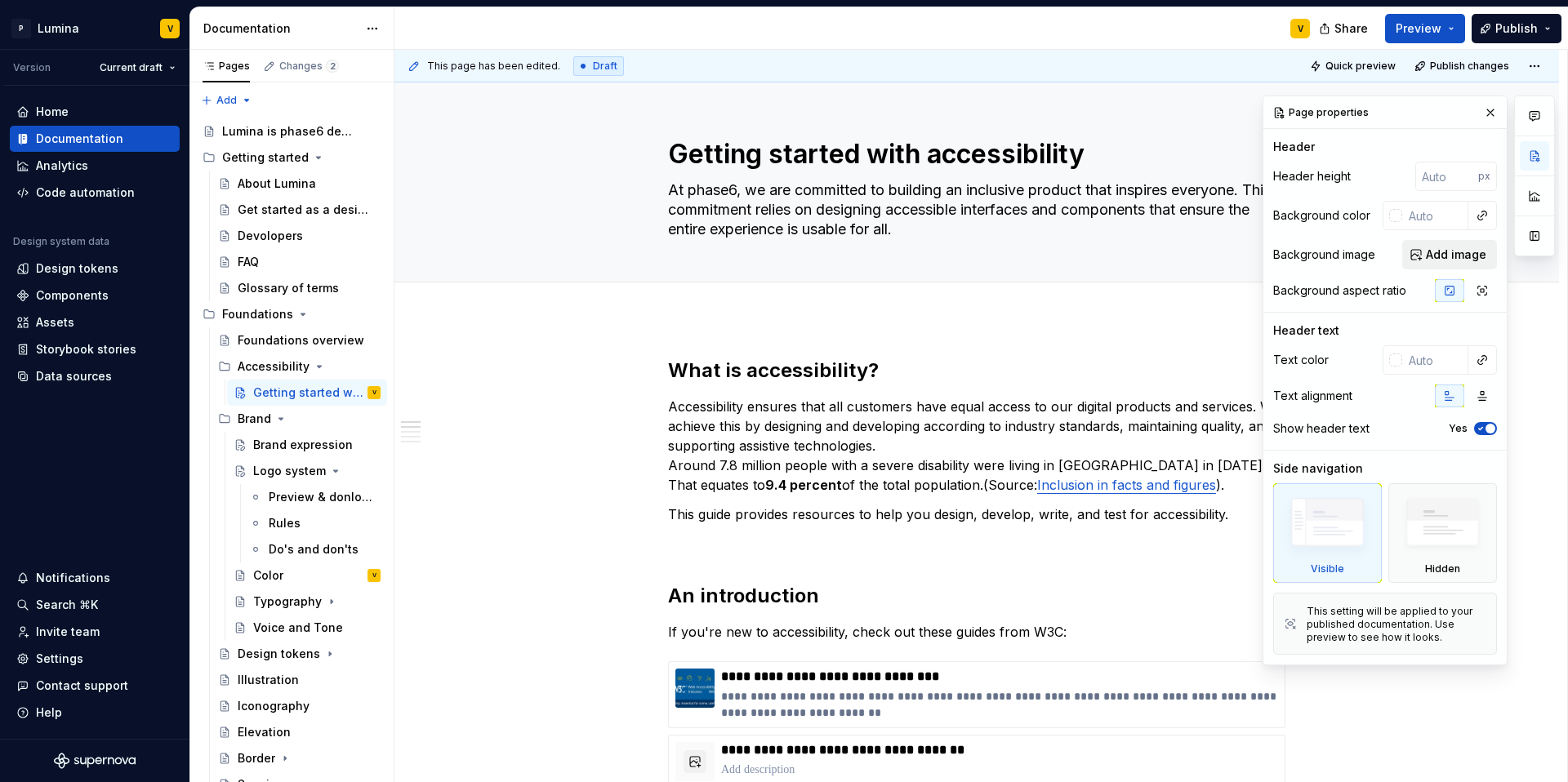
click at [1175, 255] on span "Add image" at bounding box center [1456, 254] width 60 height 16
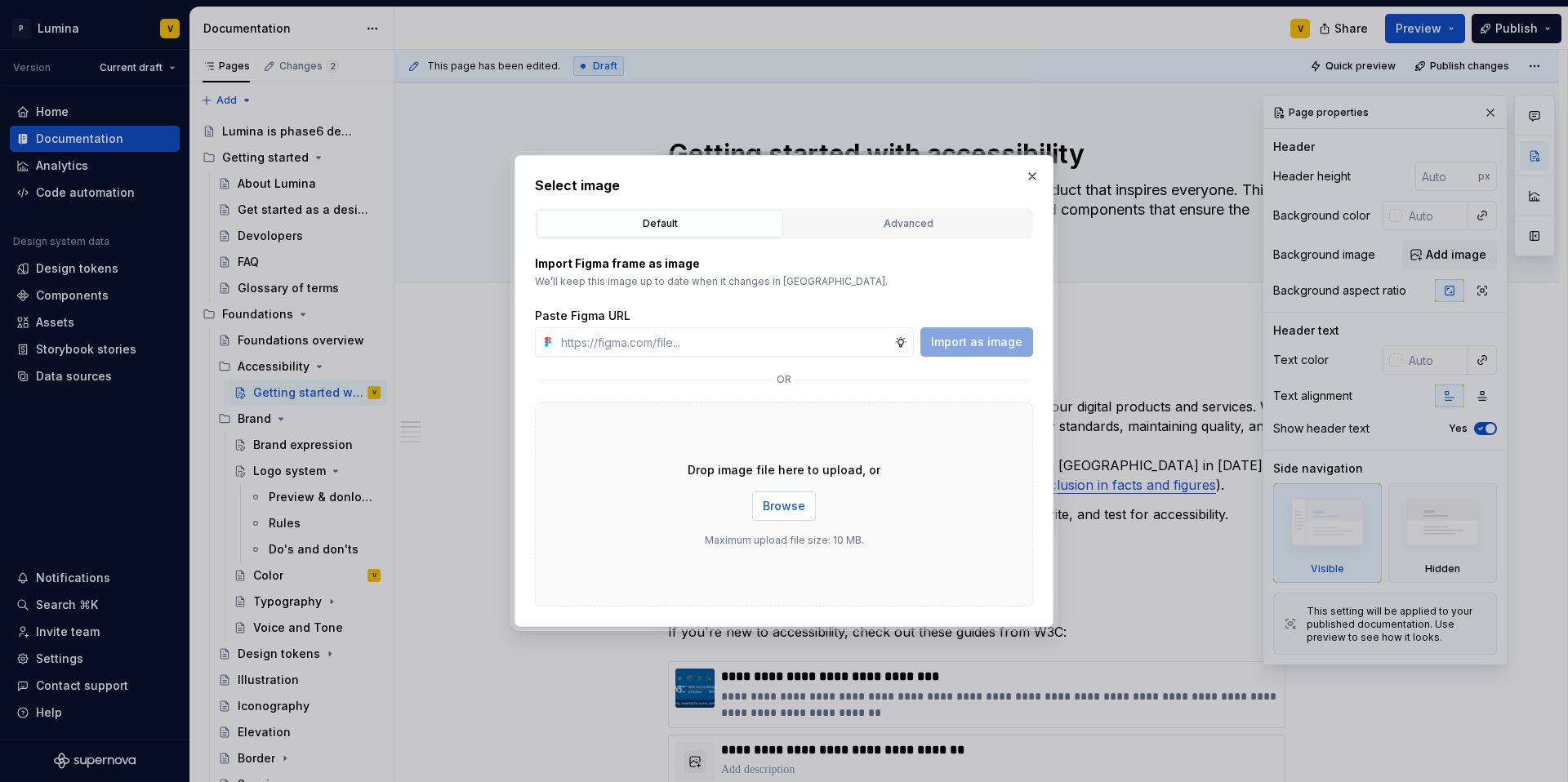
click at [789, 507] on span "Browse" at bounding box center [784, 506] width 43 height 16
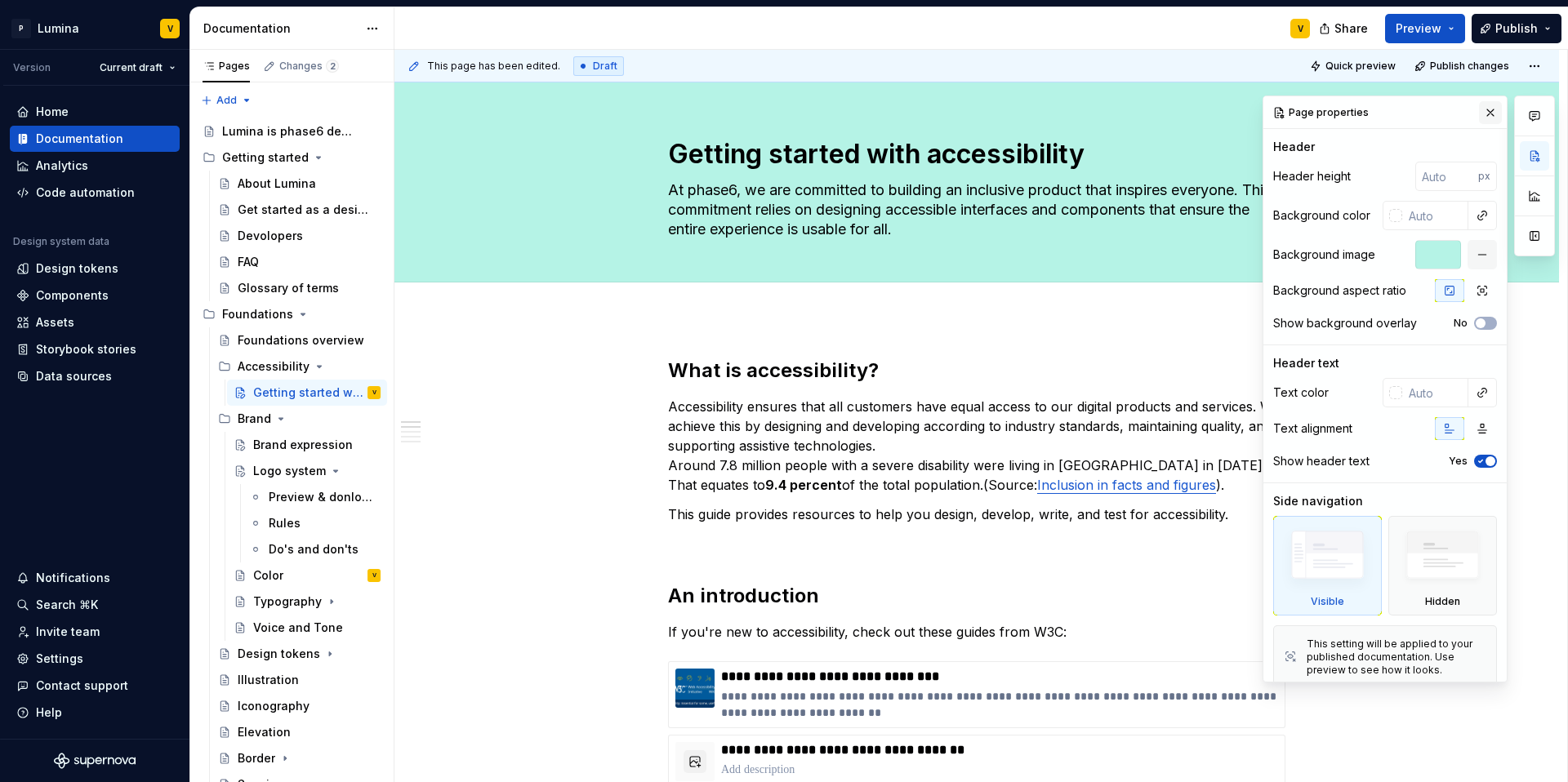
click at [1175, 116] on button "button" at bounding box center [1491, 113] width 23 height 23
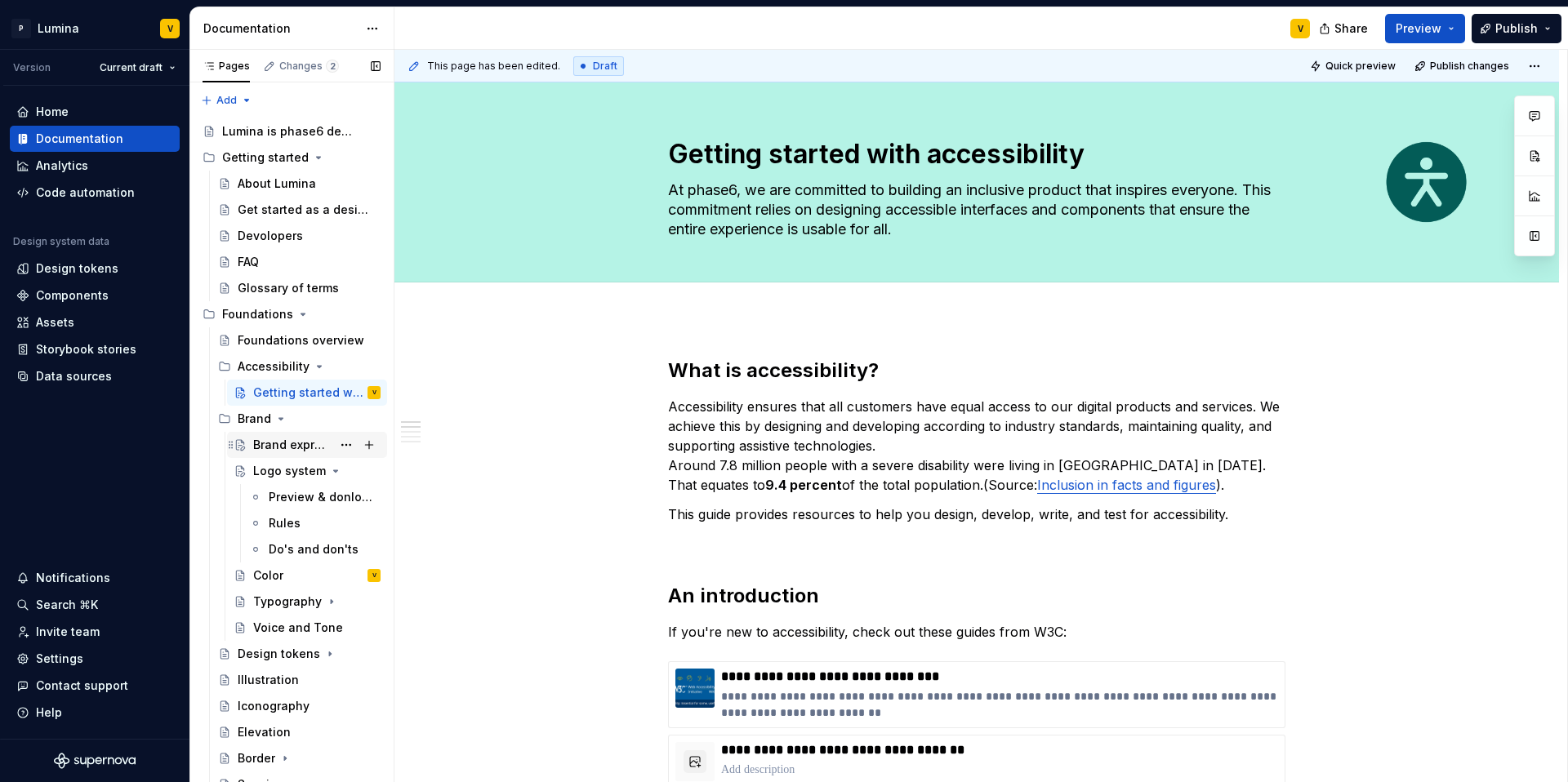
click at [253, 443] on div "Brand expression" at bounding box center [292, 445] width 78 height 16
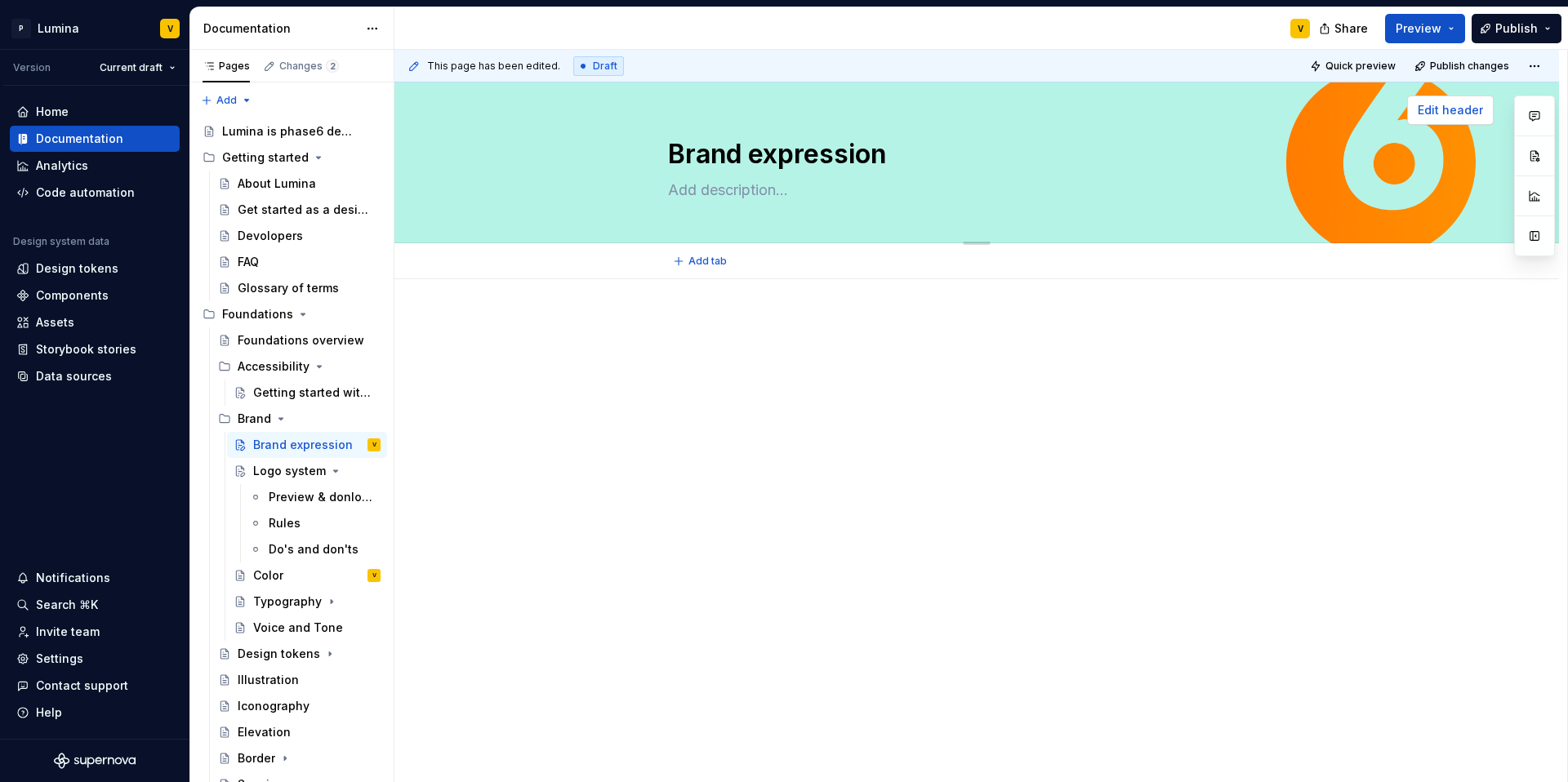
click at [1175, 115] on span "Edit header" at bounding box center [1450, 110] width 65 height 16
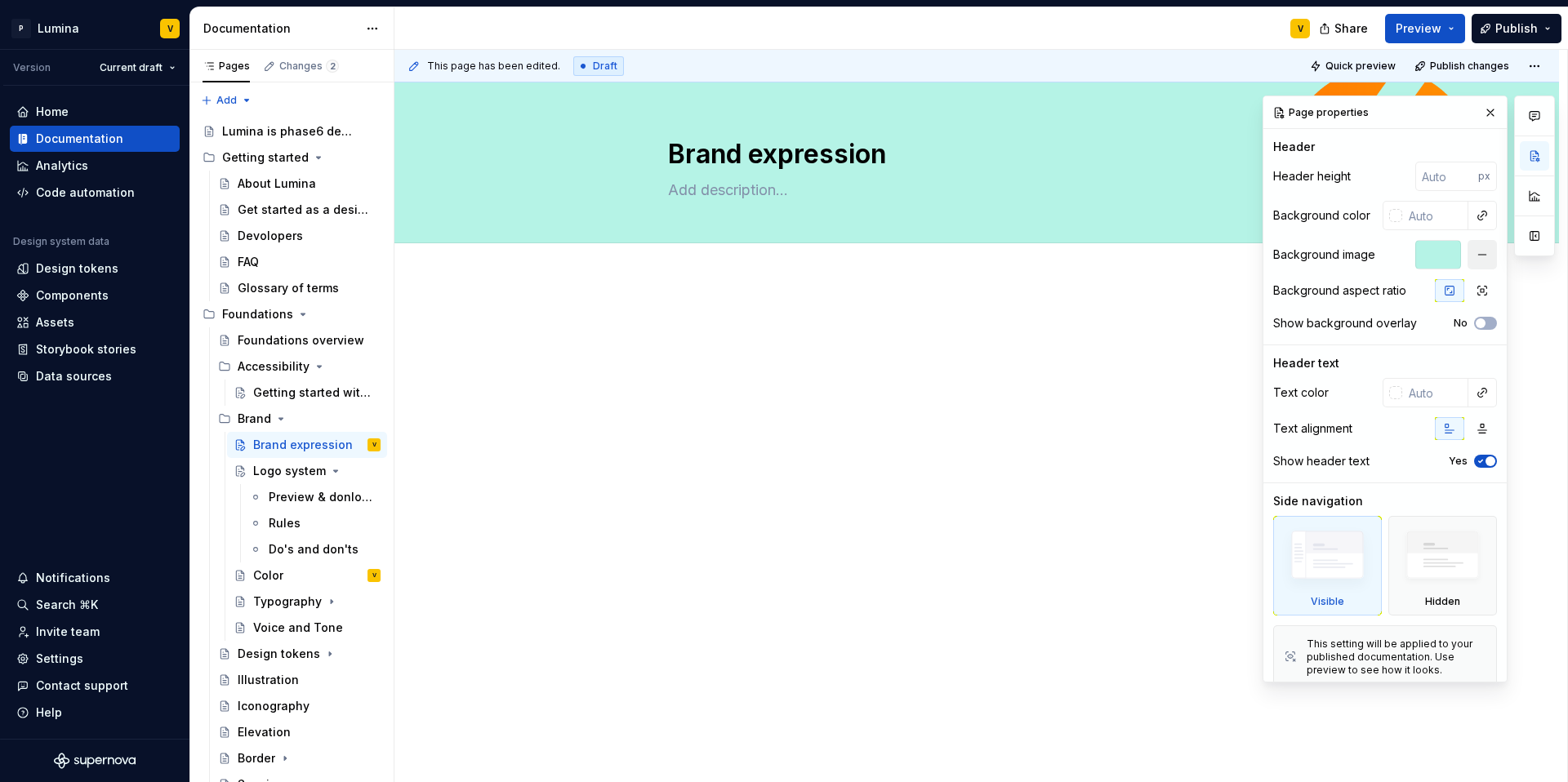
drag, startPoint x: 1433, startPoint y: 259, endPoint x: 1461, endPoint y: 254, distance: 28.4
click at [1175, 259] on div at bounding box center [1437, 254] width 45 height 29
click at [1175, 254] on button "button" at bounding box center [1482, 254] width 29 height 29
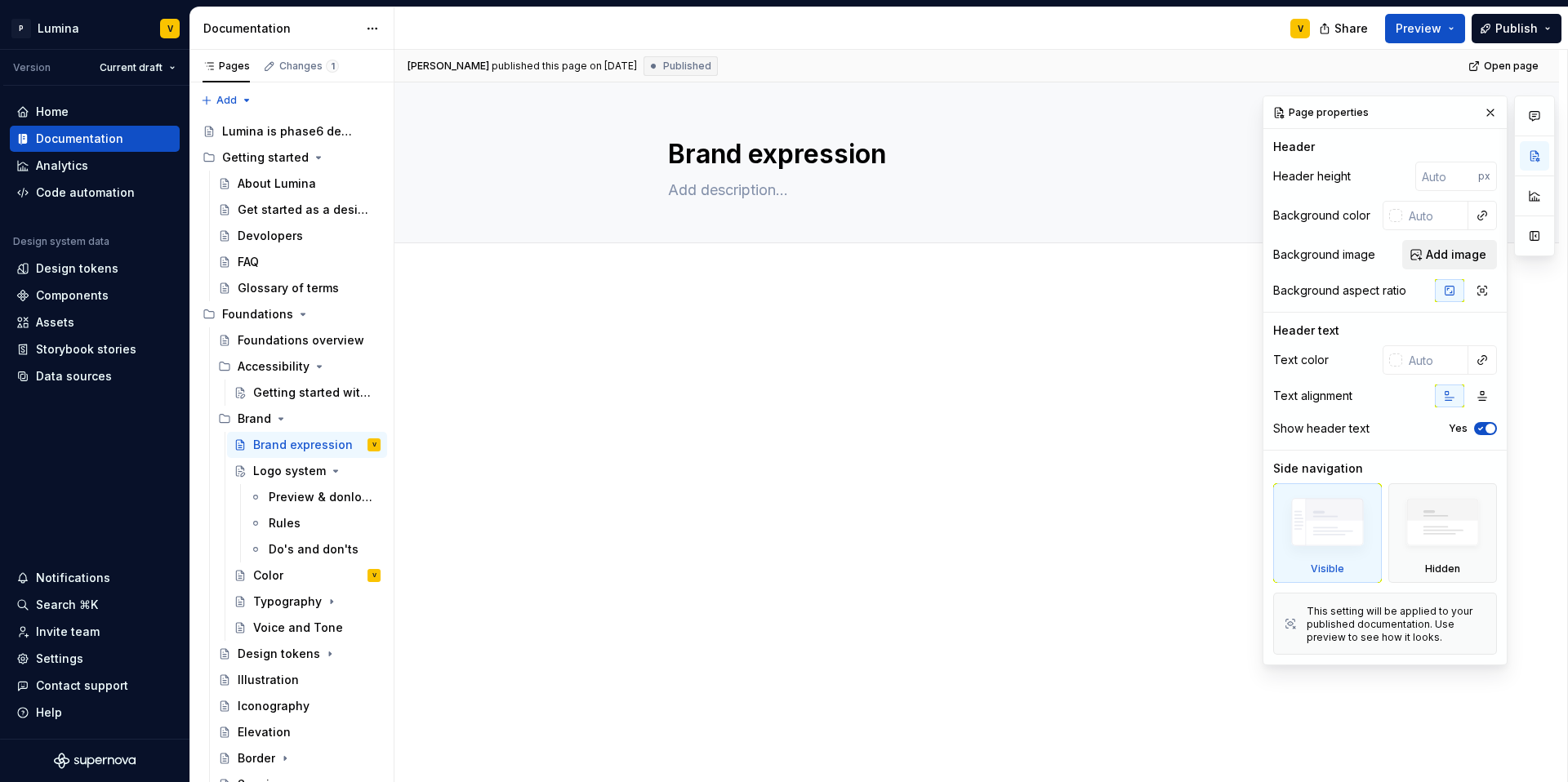
click at [1175, 255] on span "Add image" at bounding box center [1456, 254] width 60 height 16
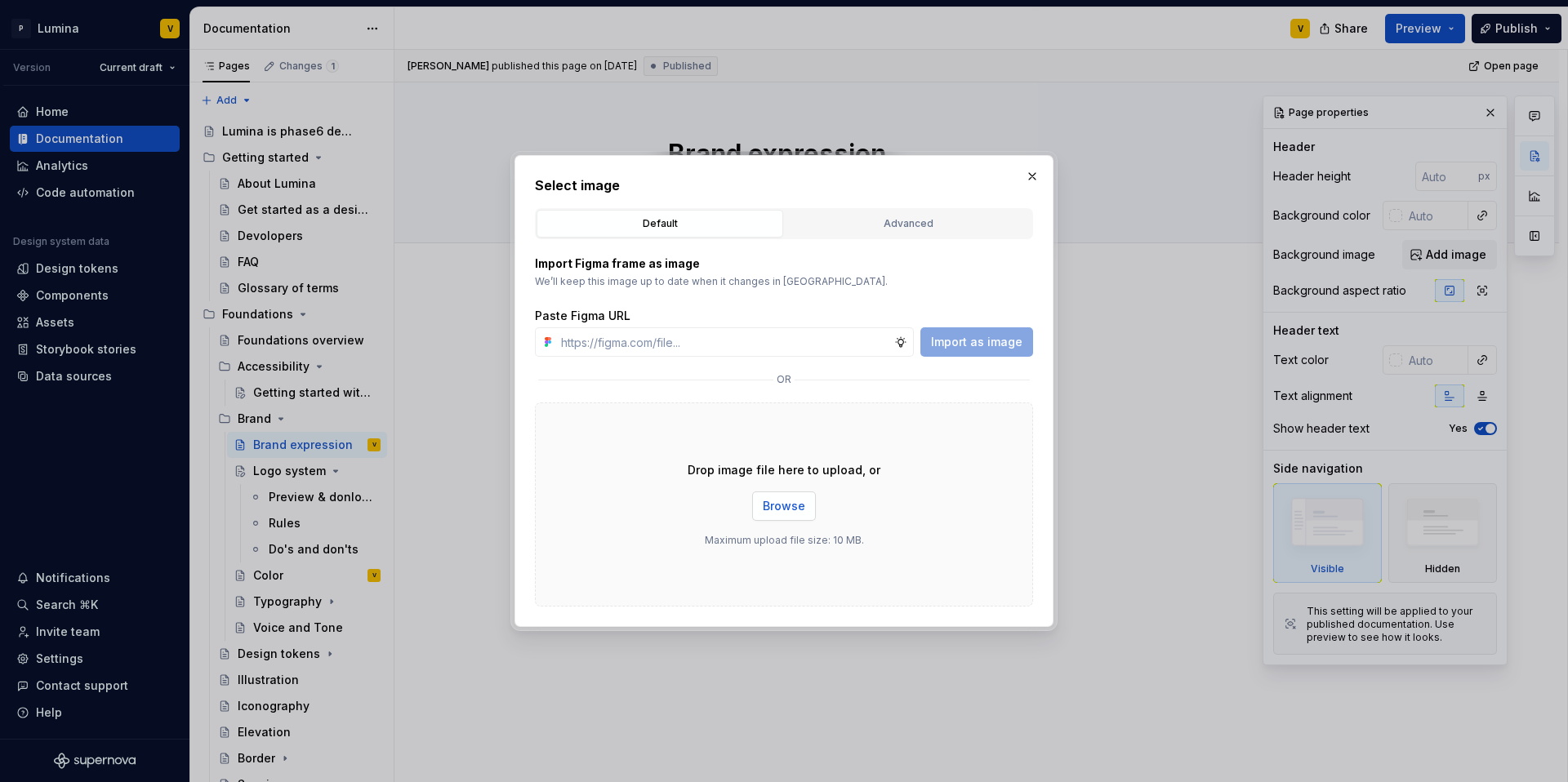
click at [780, 505] on span "Browse" at bounding box center [784, 506] width 43 height 16
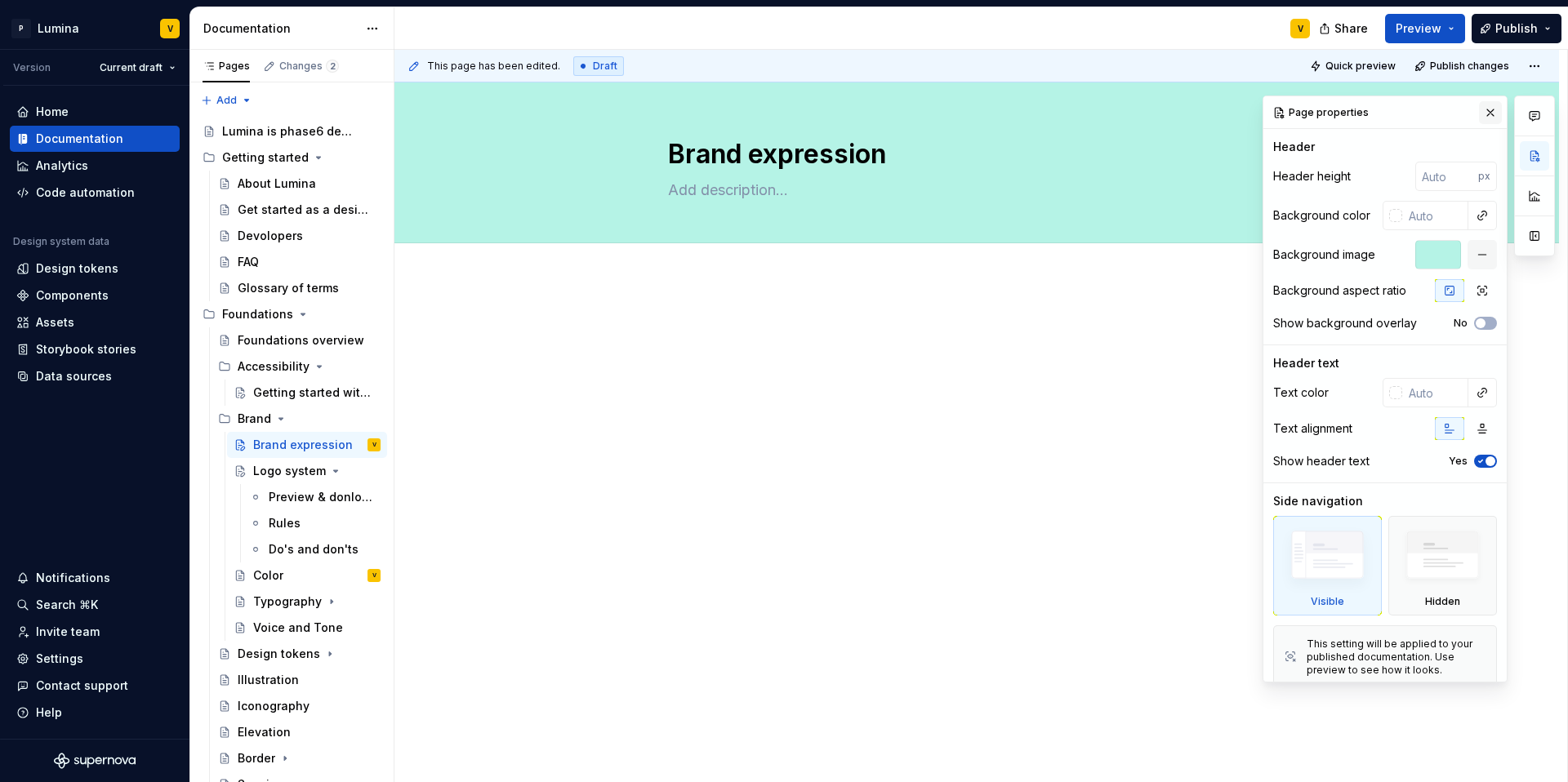
click at [1175, 113] on button "button" at bounding box center [1491, 113] width 23 height 23
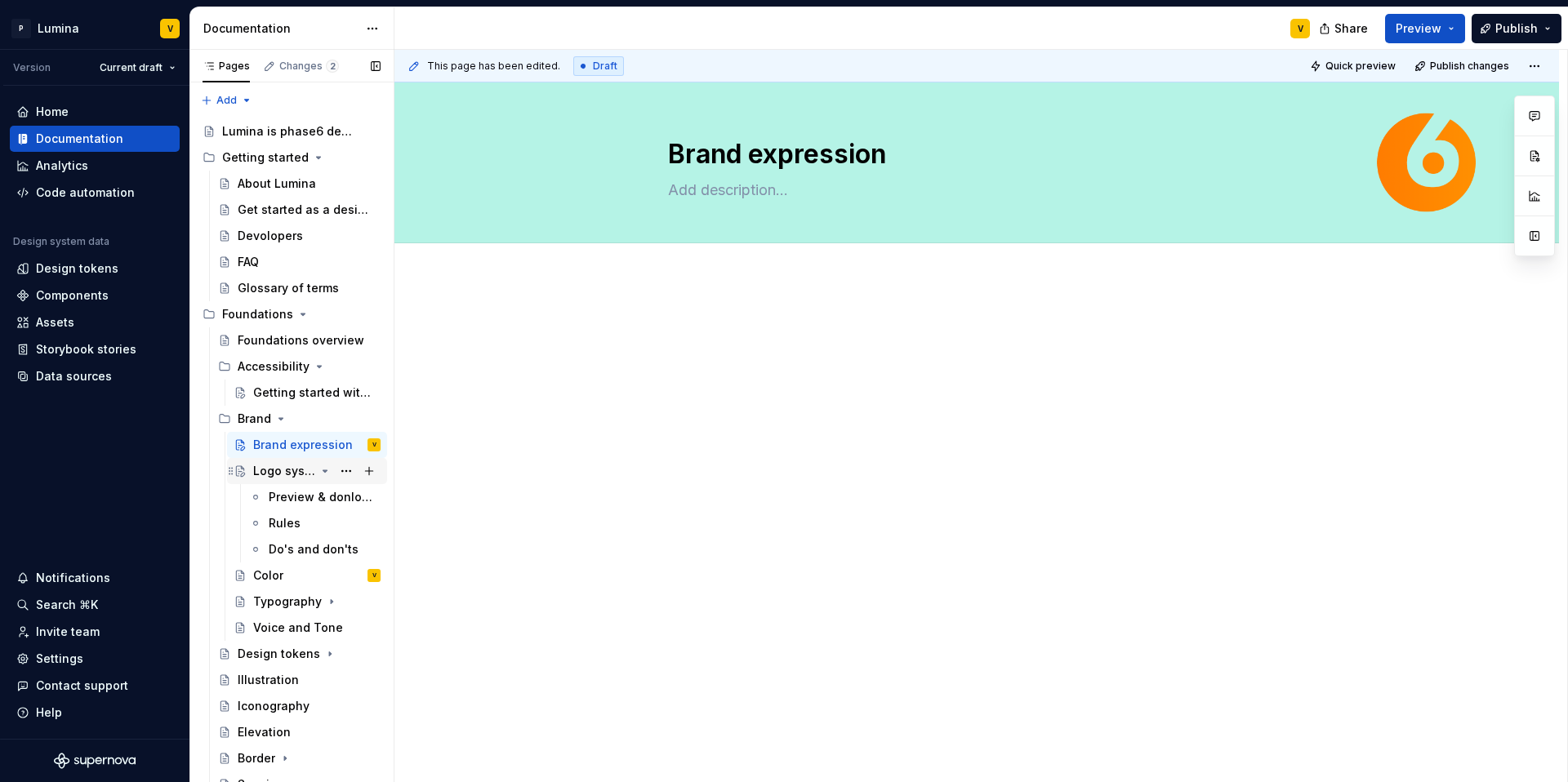
click at [279, 458] on div "Logo system" at bounding box center [307, 470] width 160 height 26
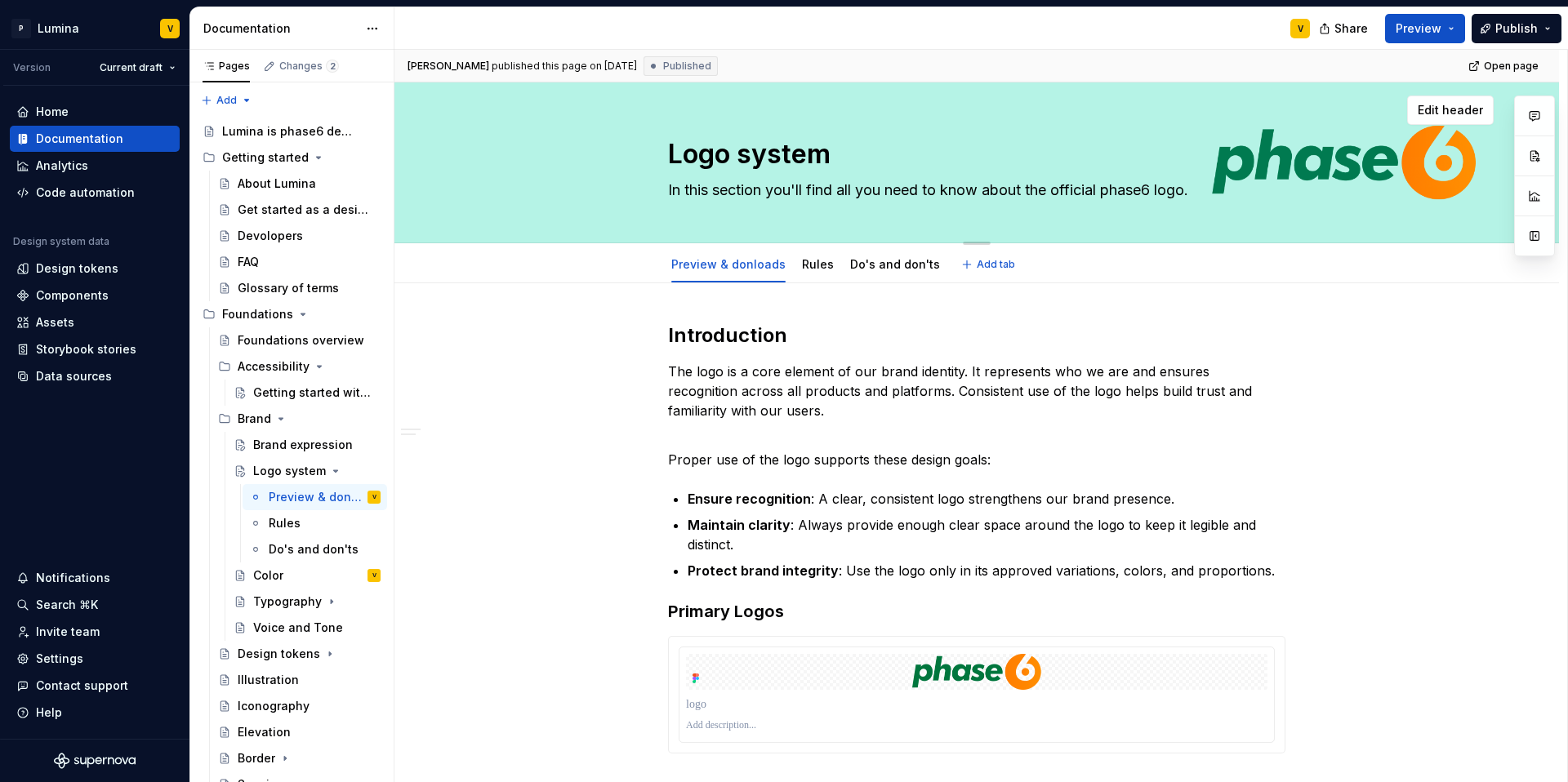
click at [1175, 151] on div "Logo system In this section you'll find all you need to know about the official…" at bounding box center [976, 163] width 1034 height 160
click at [1175, 110] on span "Edit header" at bounding box center [1450, 110] width 65 height 16
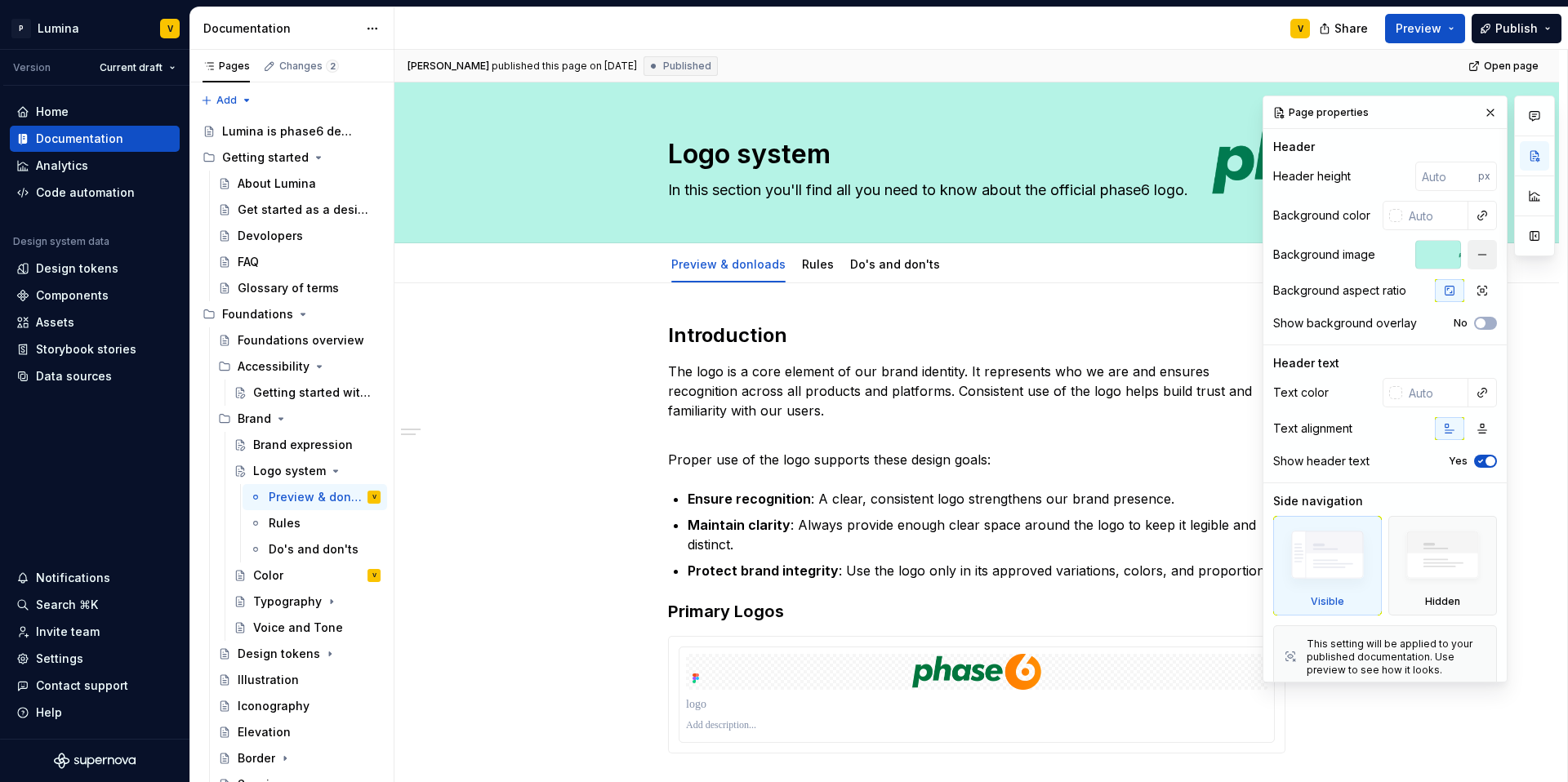
click at [1175, 246] on button "button" at bounding box center [1482, 254] width 29 height 29
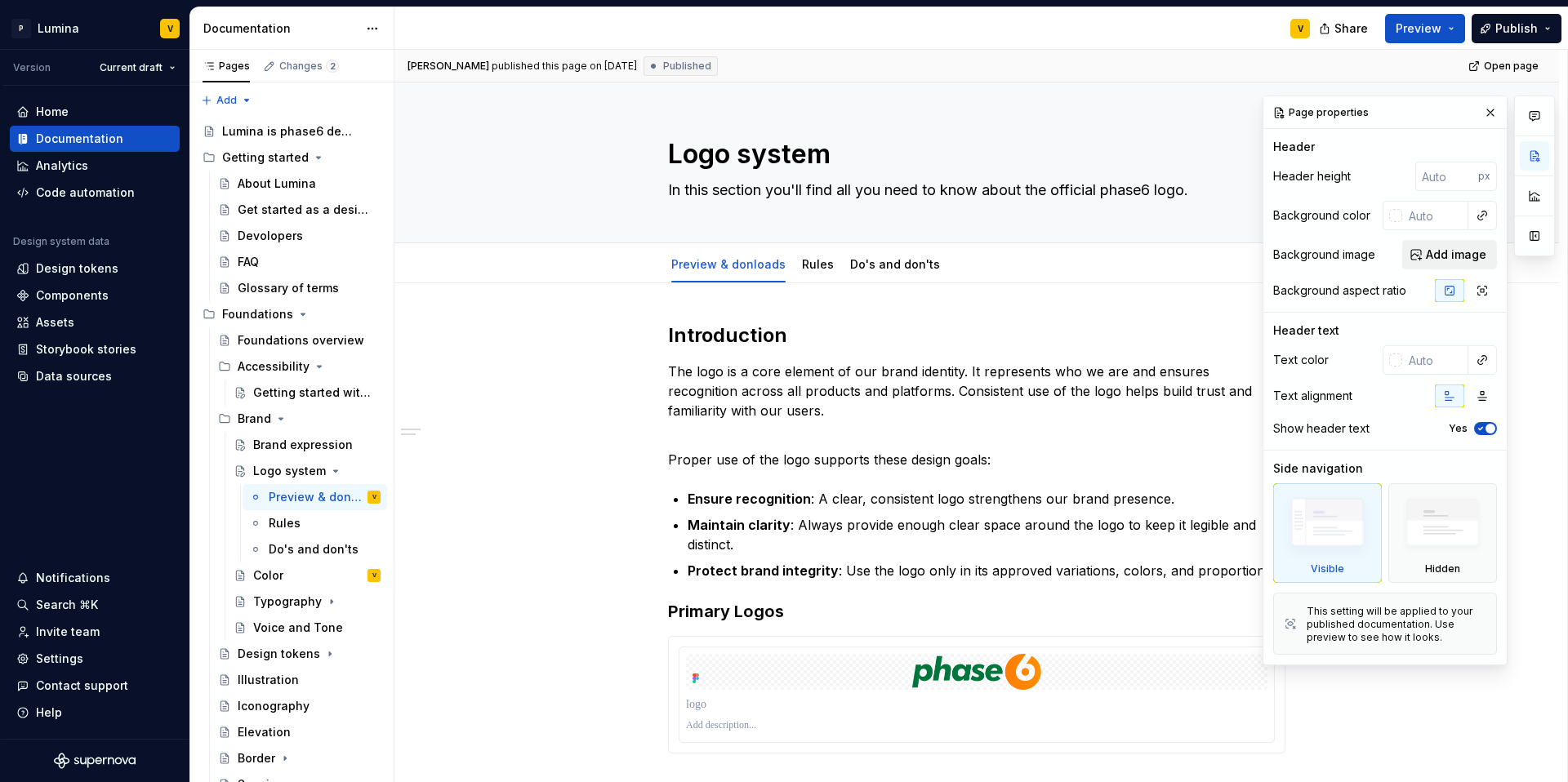
click at [1175, 251] on span "Add image" at bounding box center [1456, 254] width 60 height 16
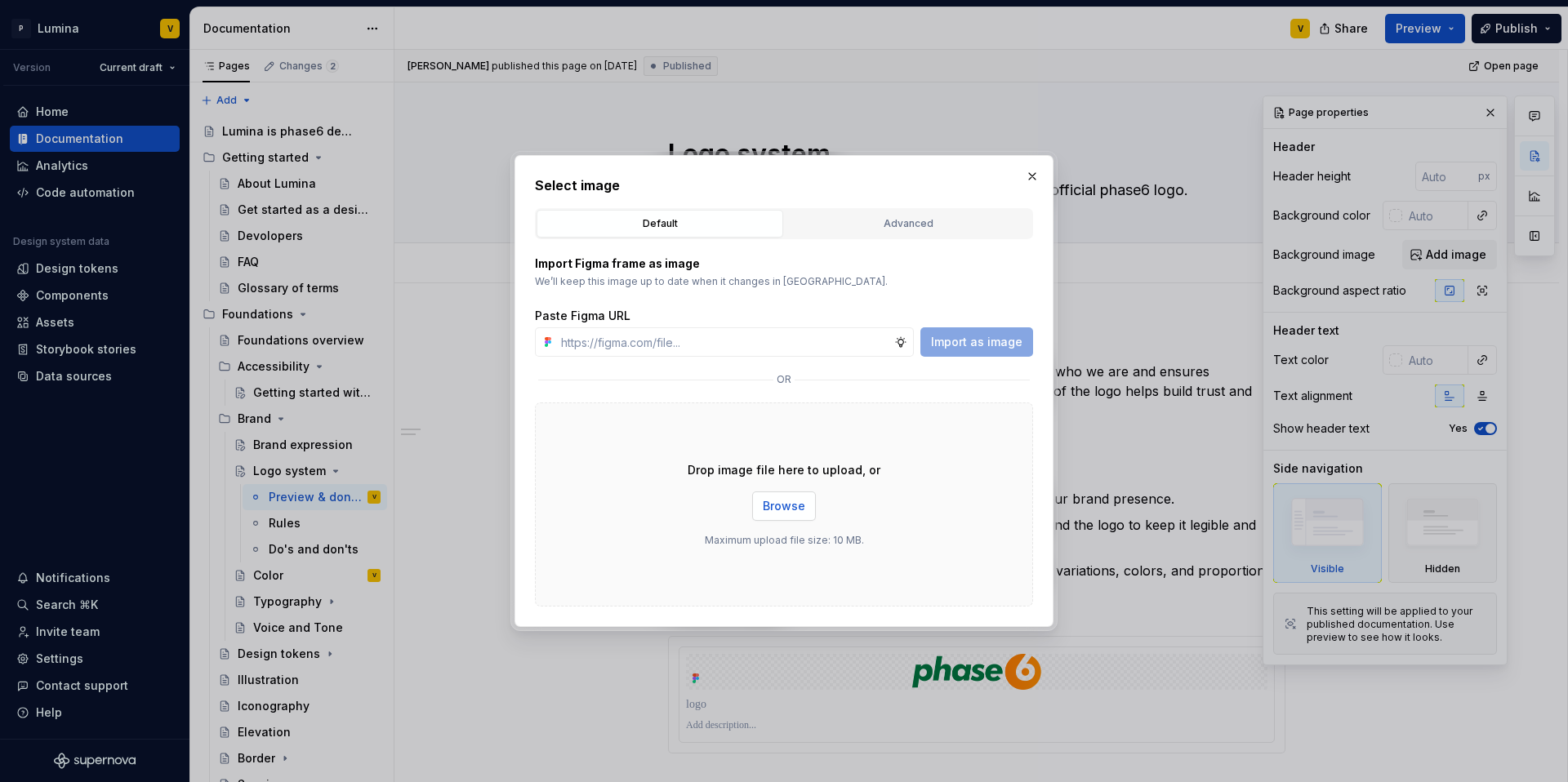
click at [785, 491] on button "Browse" at bounding box center [784, 506] width 64 height 29
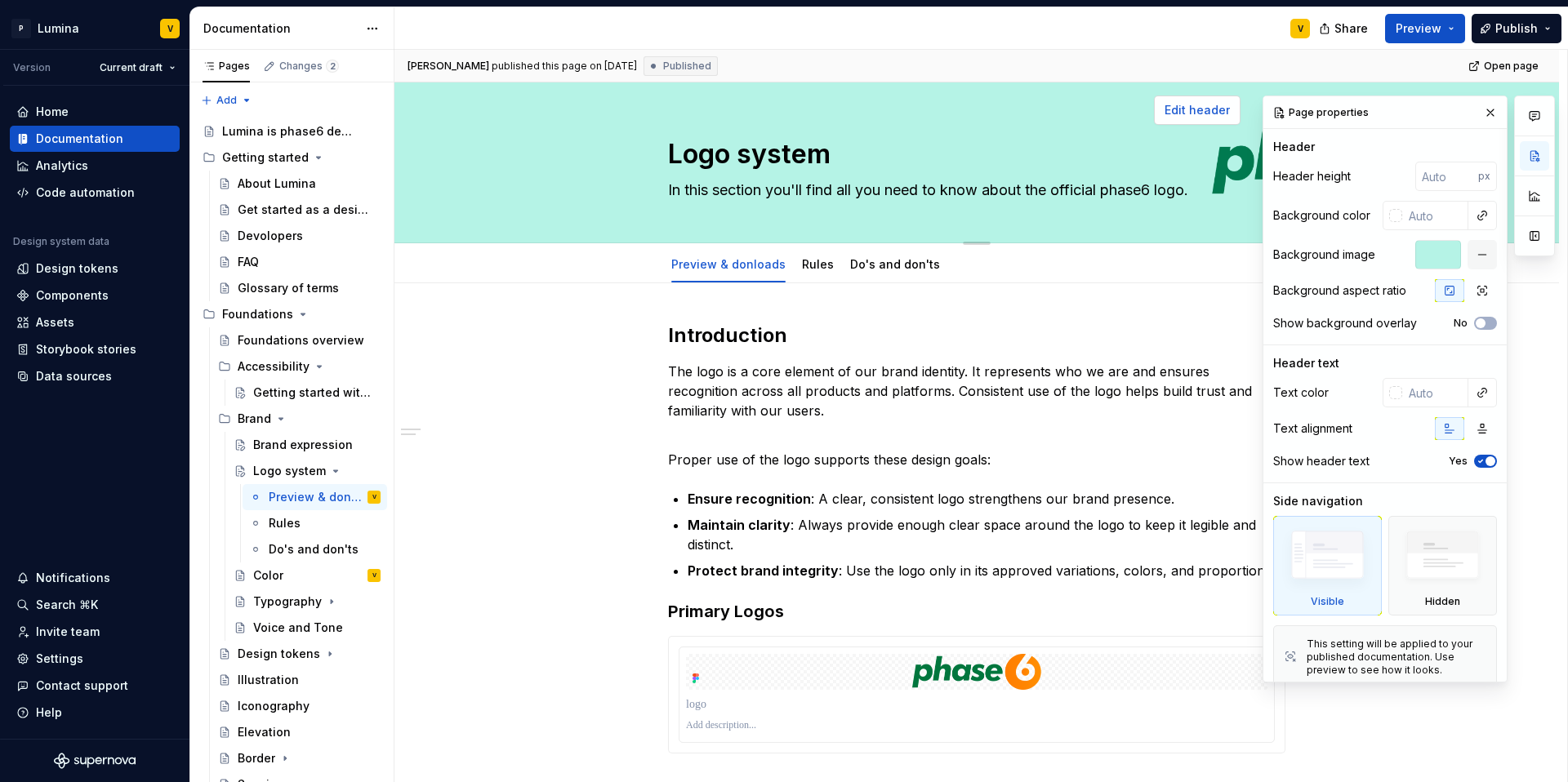
click at [1175, 116] on button "button" at bounding box center [1491, 113] width 23 height 23
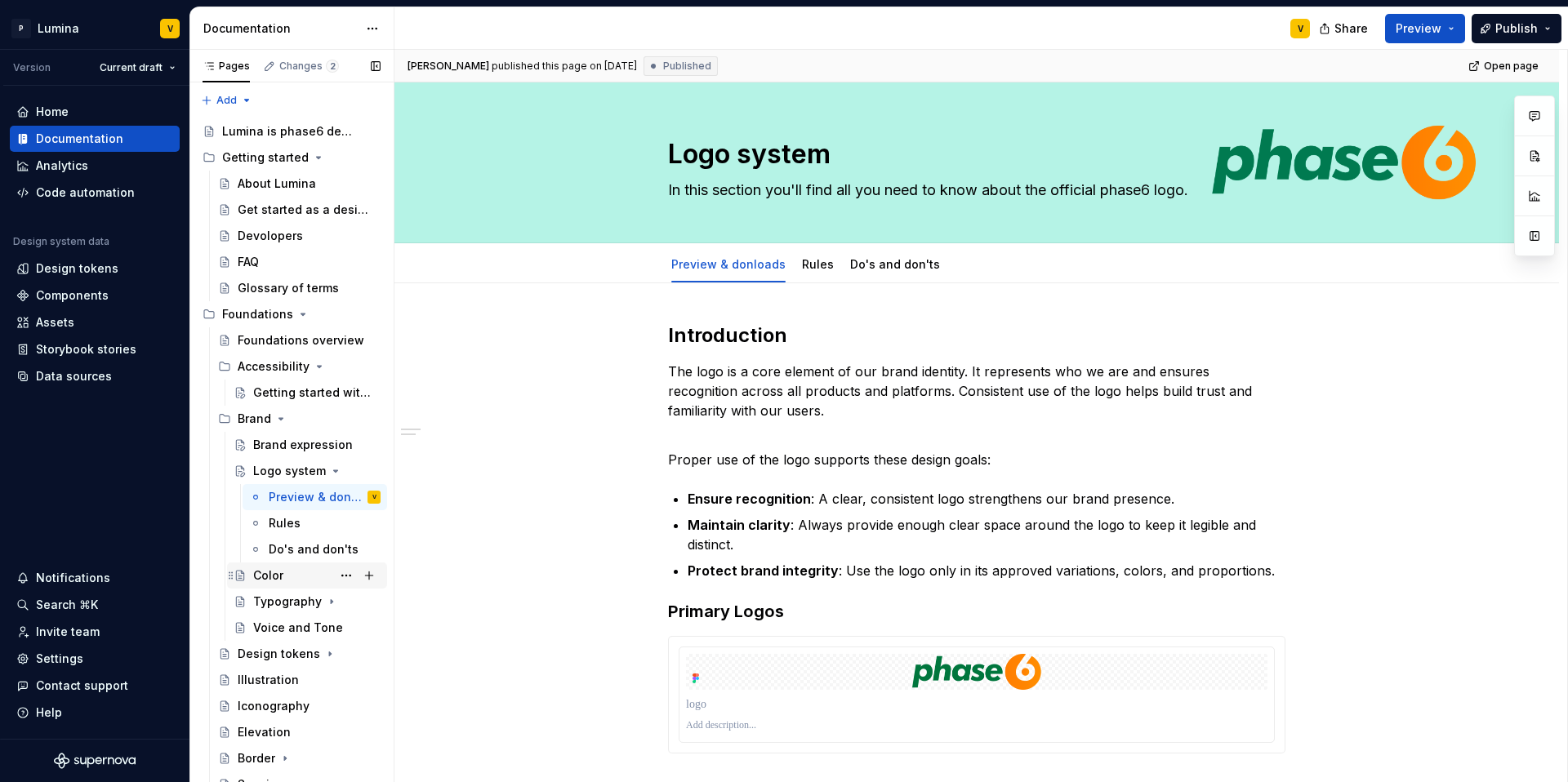
click at [276, 579] on div "Color" at bounding box center [268, 576] width 30 height 16
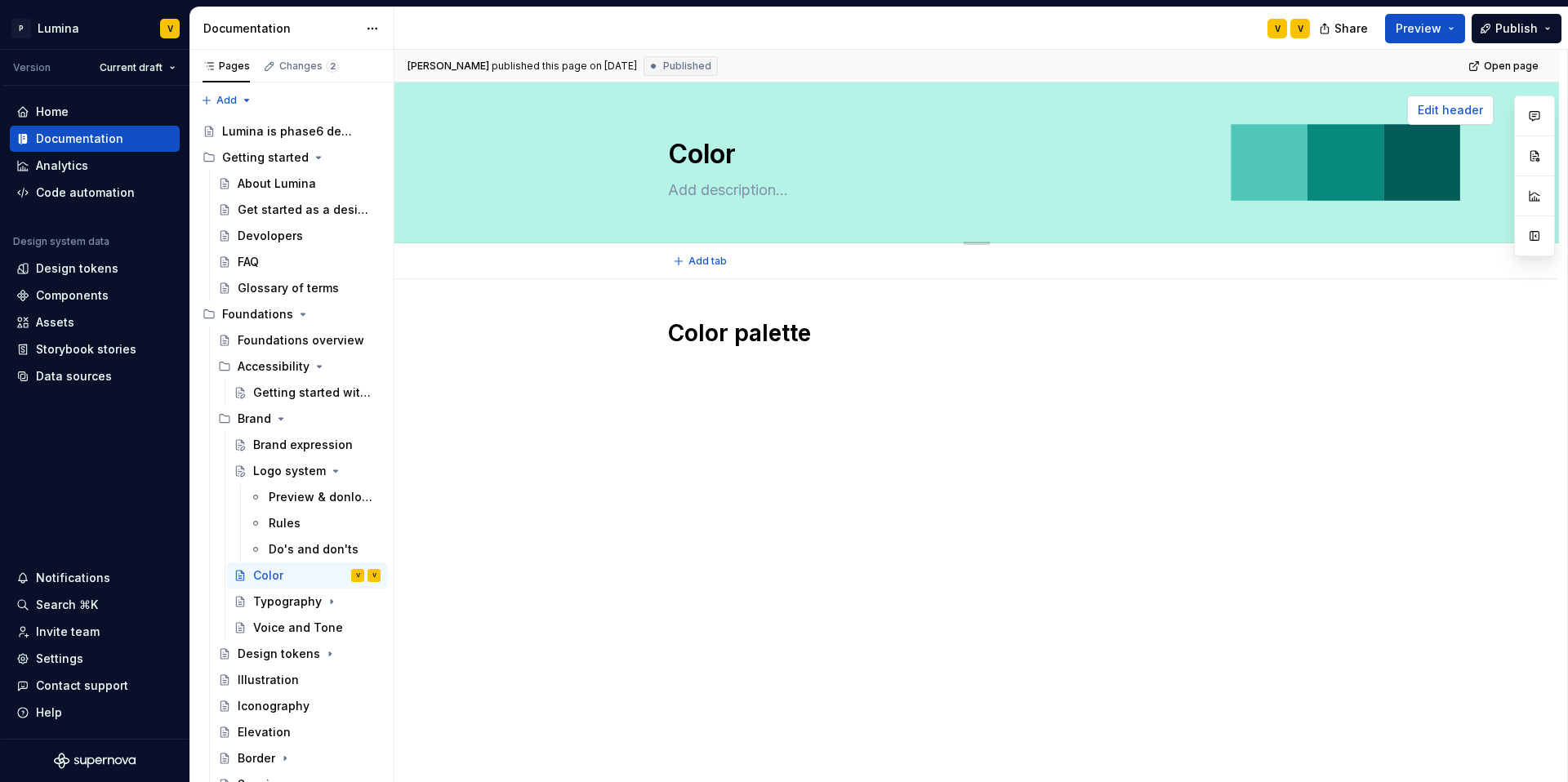
click at [1175, 116] on span "Edit header" at bounding box center [1450, 110] width 65 height 16
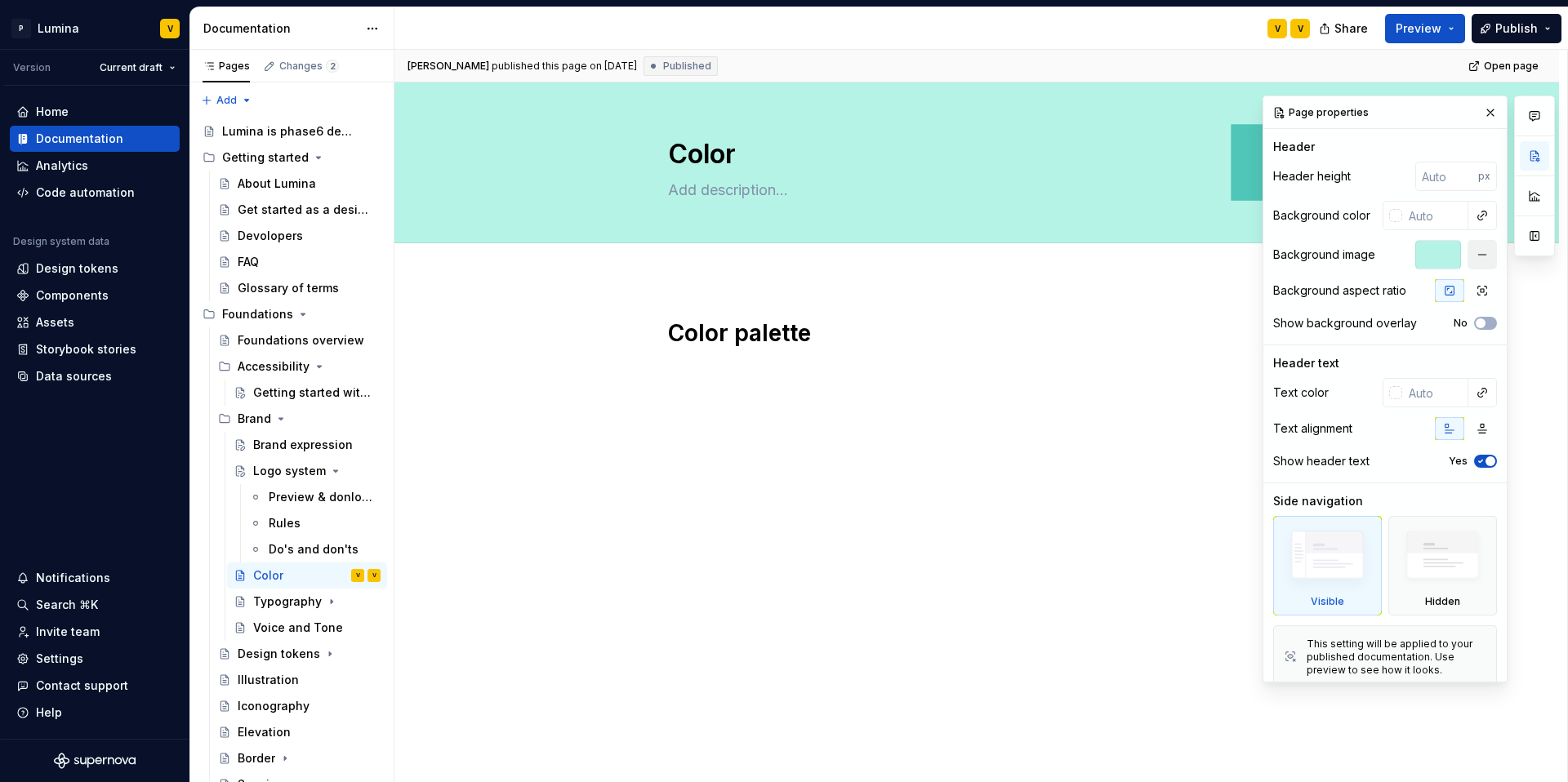
click at [1175, 249] on button "button" at bounding box center [1482, 254] width 29 height 29
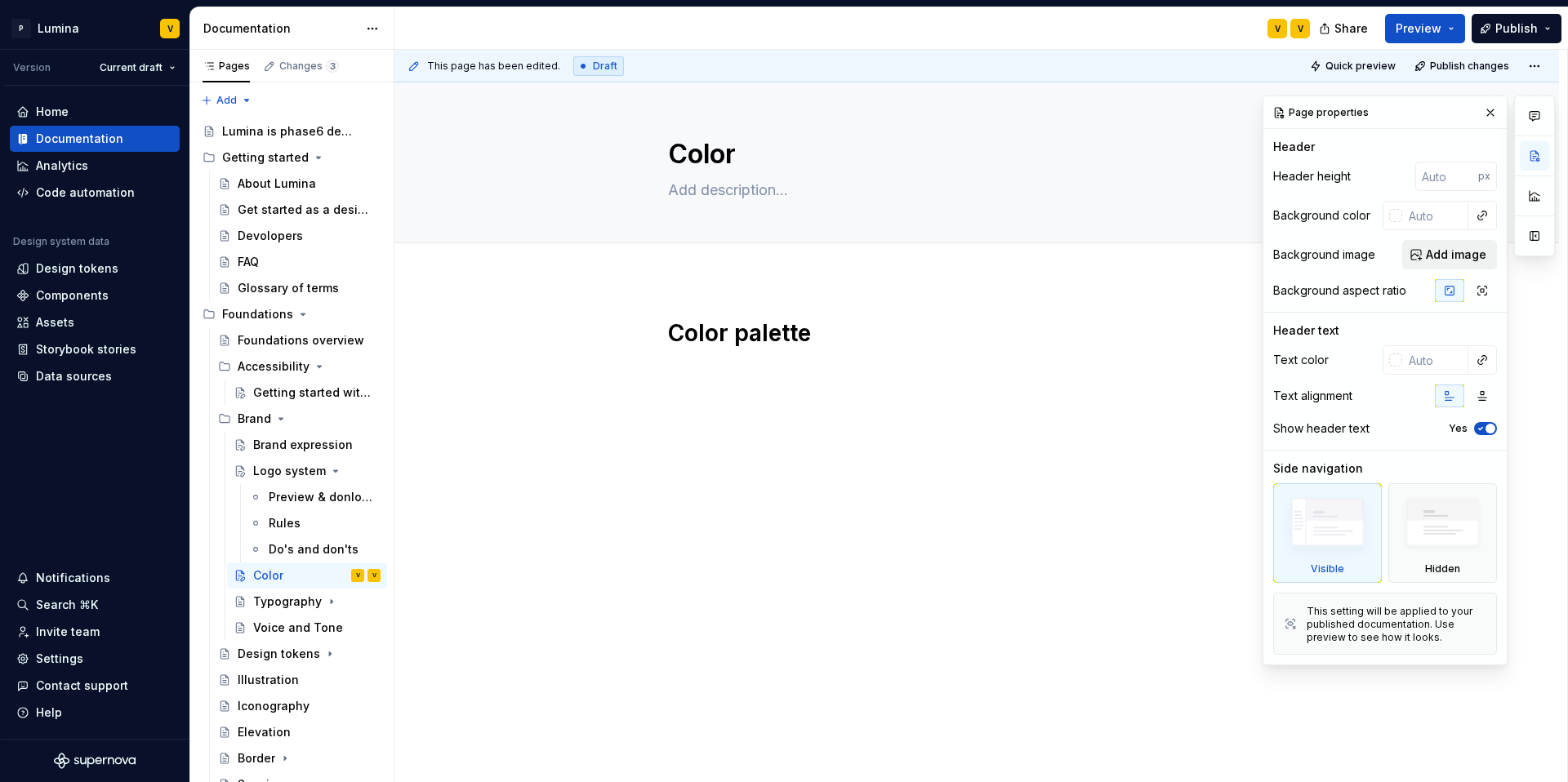
click at [1175, 259] on span "Add image" at bounding box center [1456, 254] width 60 height 16
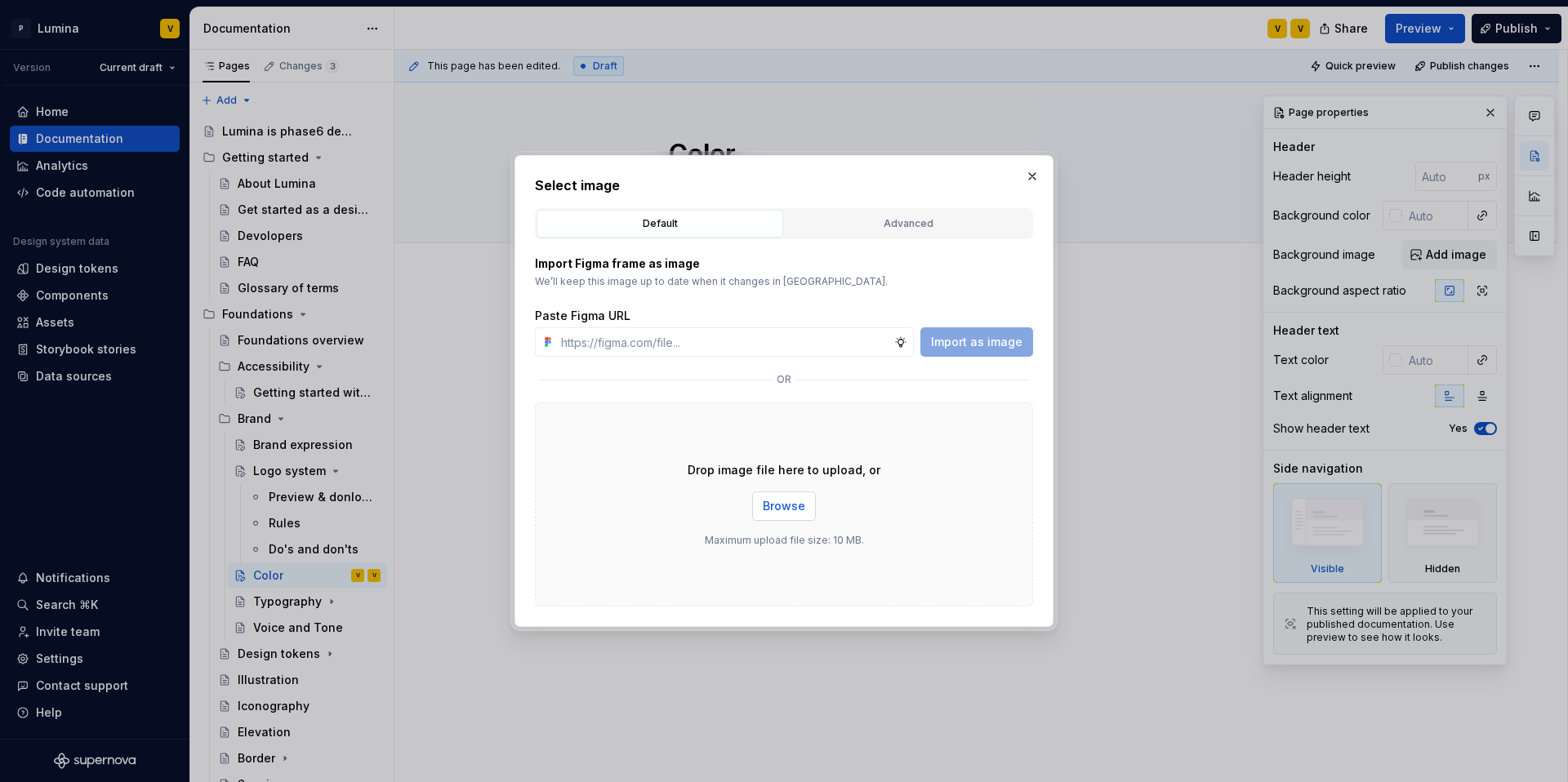
click at [788, 509] on span "Browse" at bounding box center [784, 506] width 43 height 16
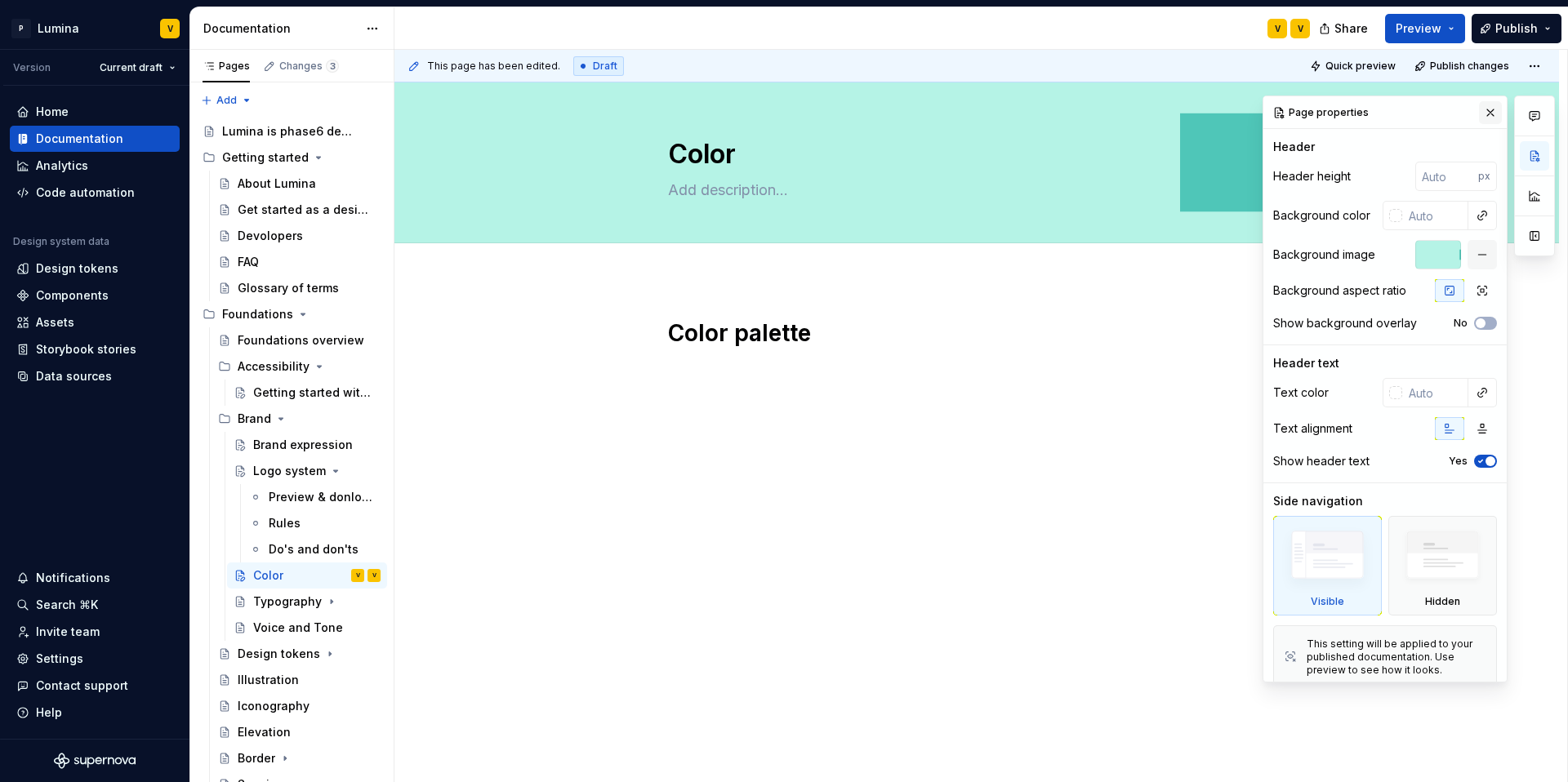
click at [1175, 113] on button "button" at bounding box center [1491, 113] width 23 height 23
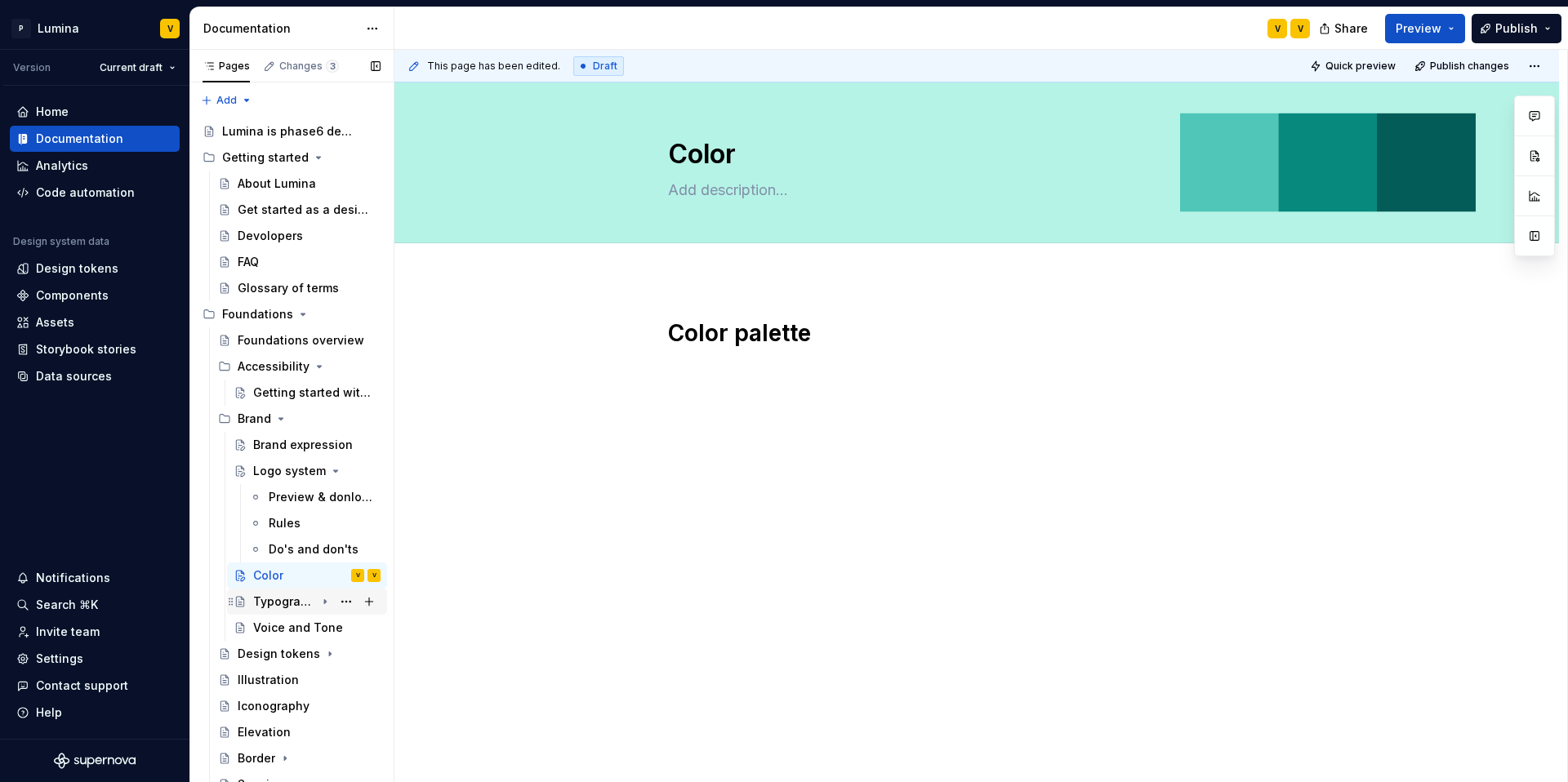
click at [280, 602] on div "Typography" at bounding box center [284, 602] width 62 height 16
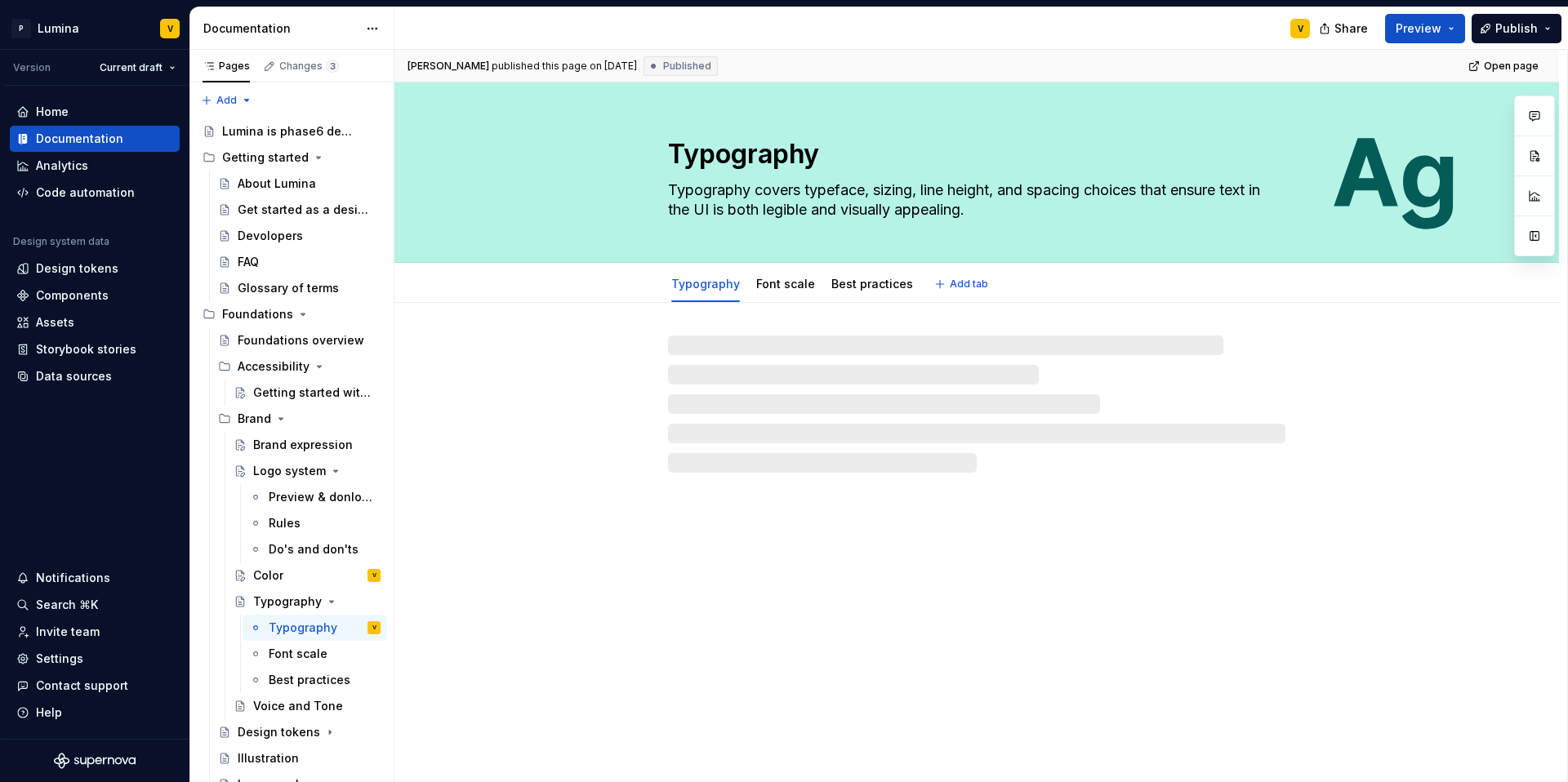
click at [1175, 140] on div "Typography Typography covers typeface, sizing, line height, and spacing choices…" at bounding box center [976, 172] width 1034 height 180
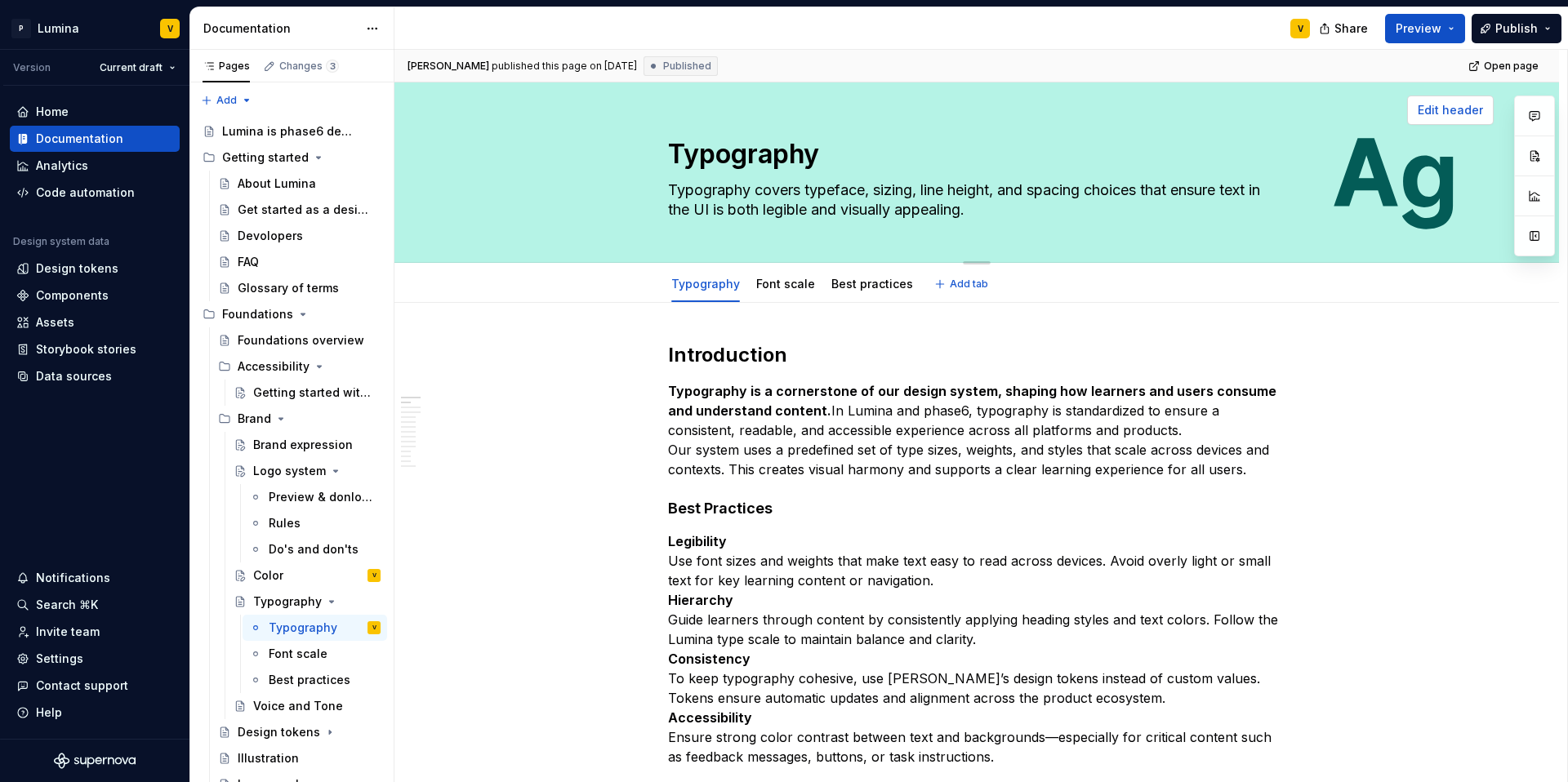
click at [1175, 110] on span "Edit header" at bounding box center [1450, 110] width 65 height 16
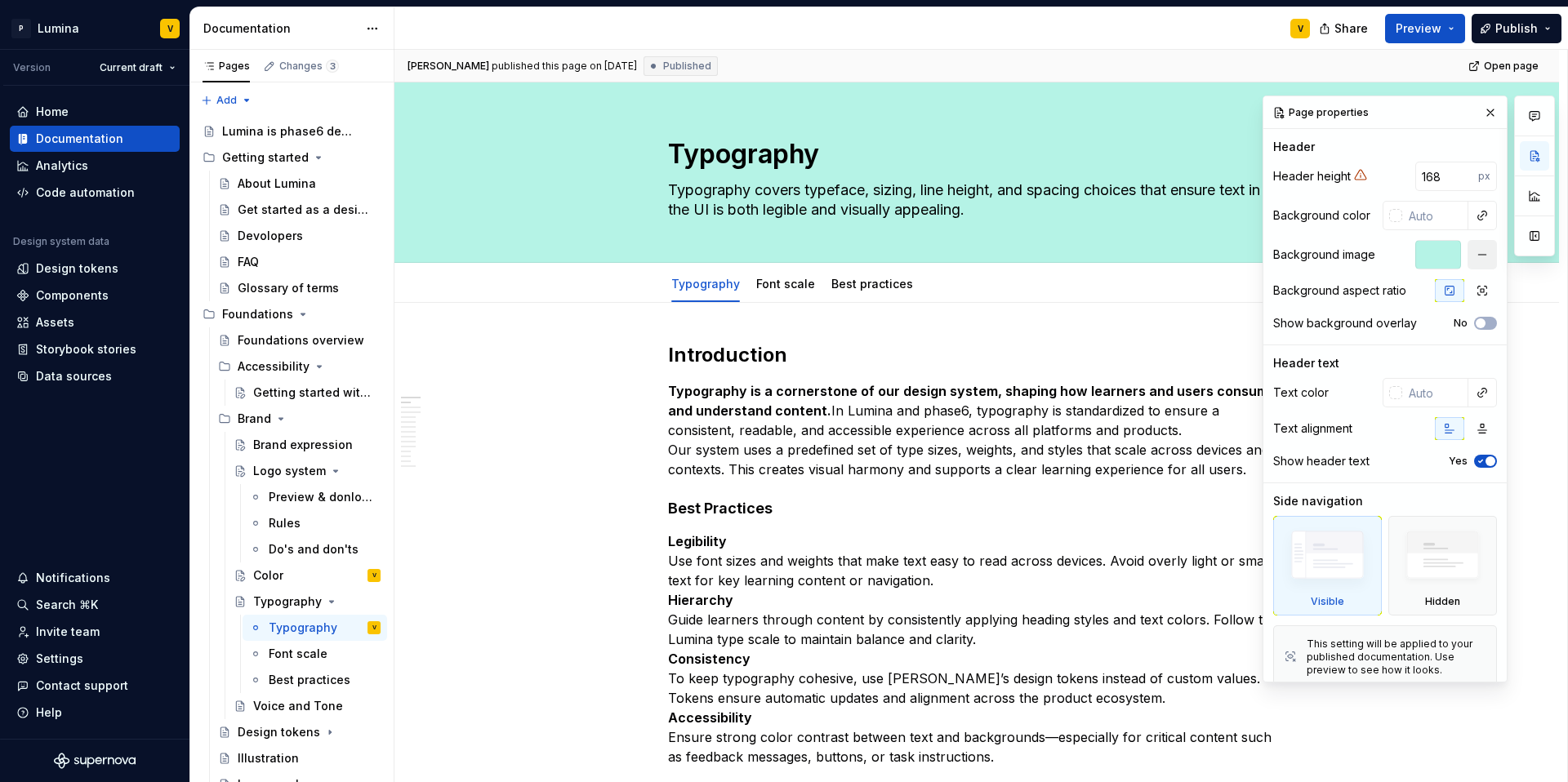
click at [1175, 250] on button "button" at bounding box center [1482, 254] width 29 height 29
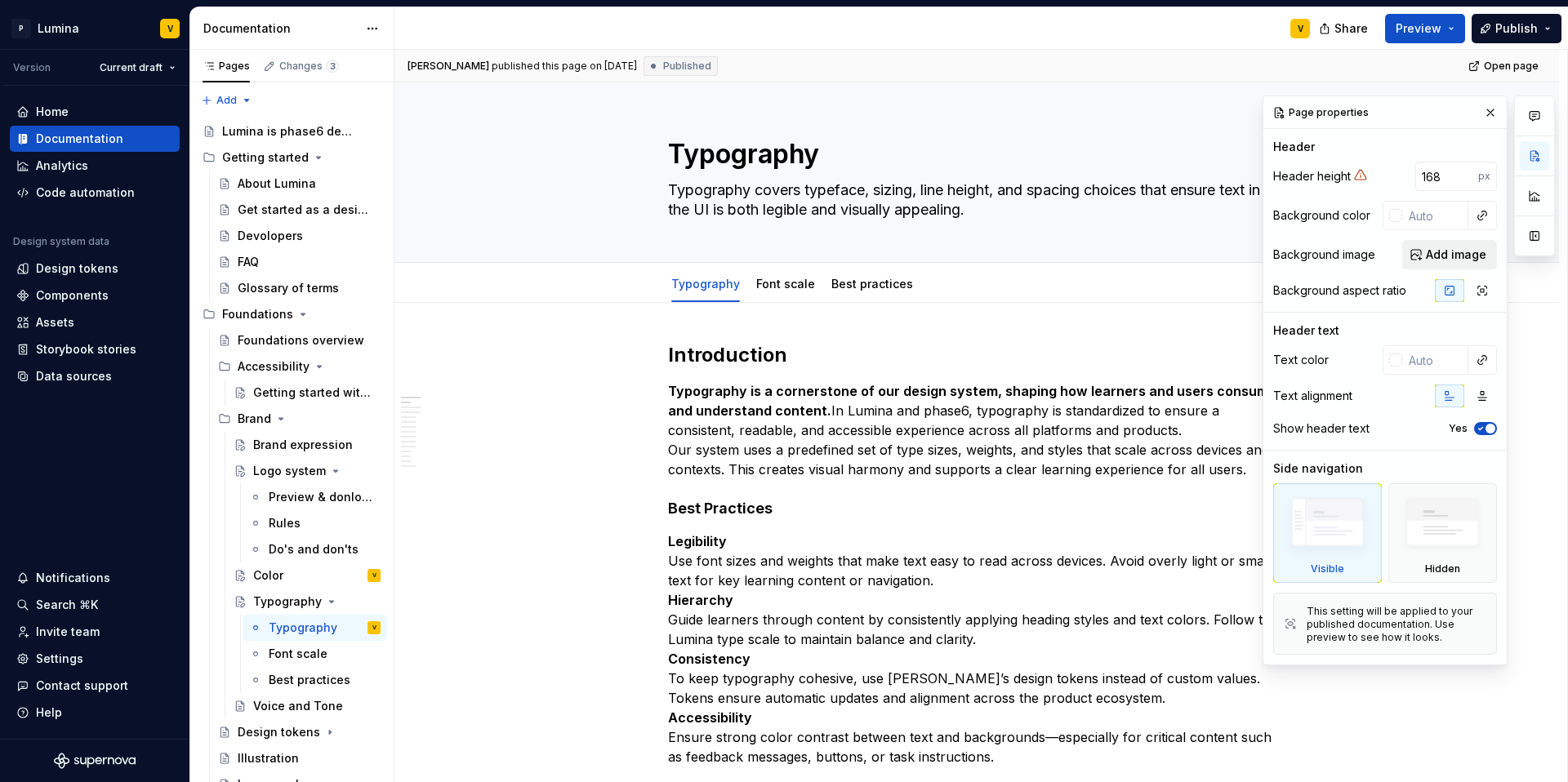
click at [1175, 254] on span "Add image" at bounding box center [1456, 254] width 60 height 16
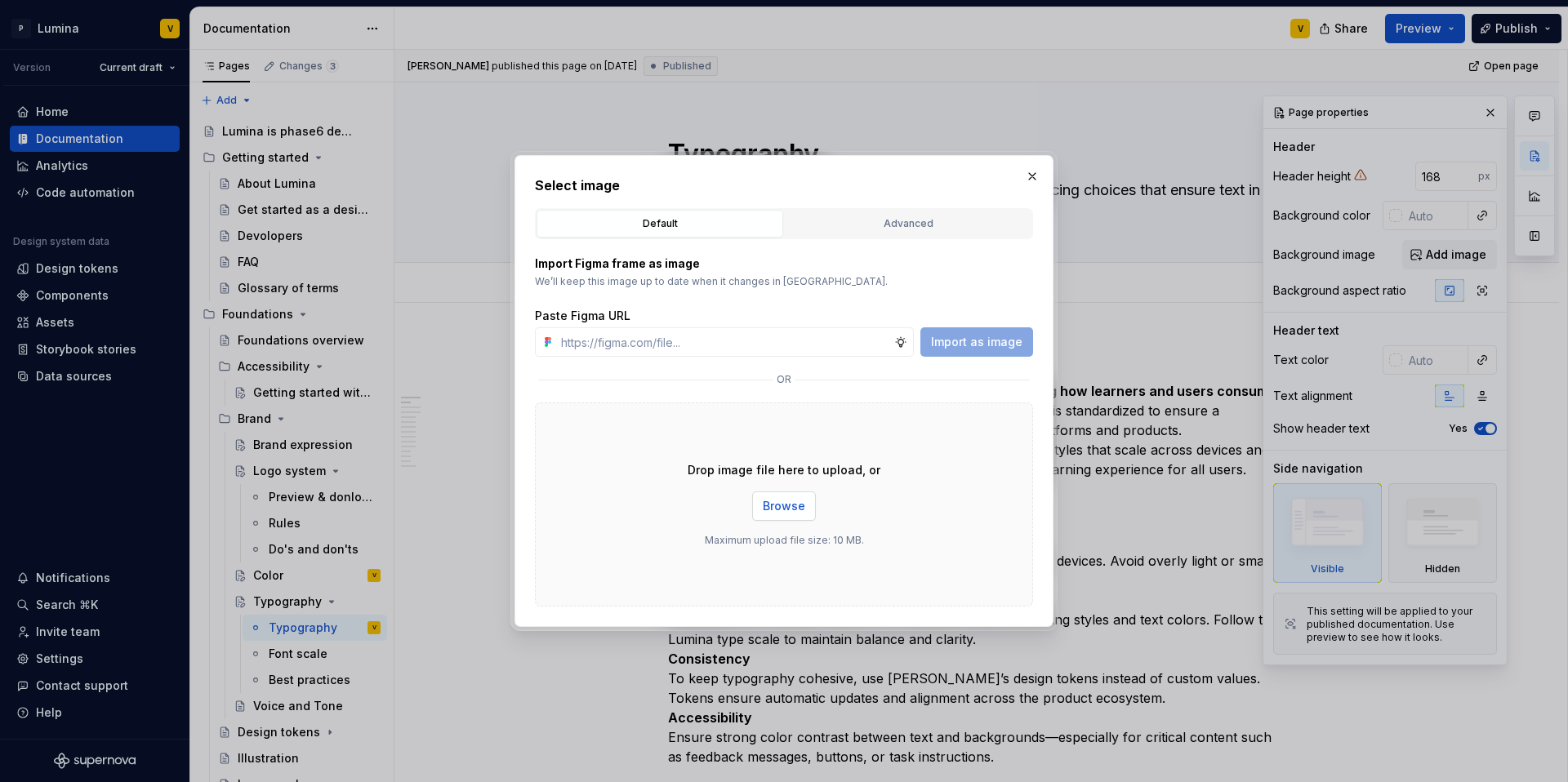
click at [781, 508] on span "Browse" at bounding box center [784, 506] width 43 height 16
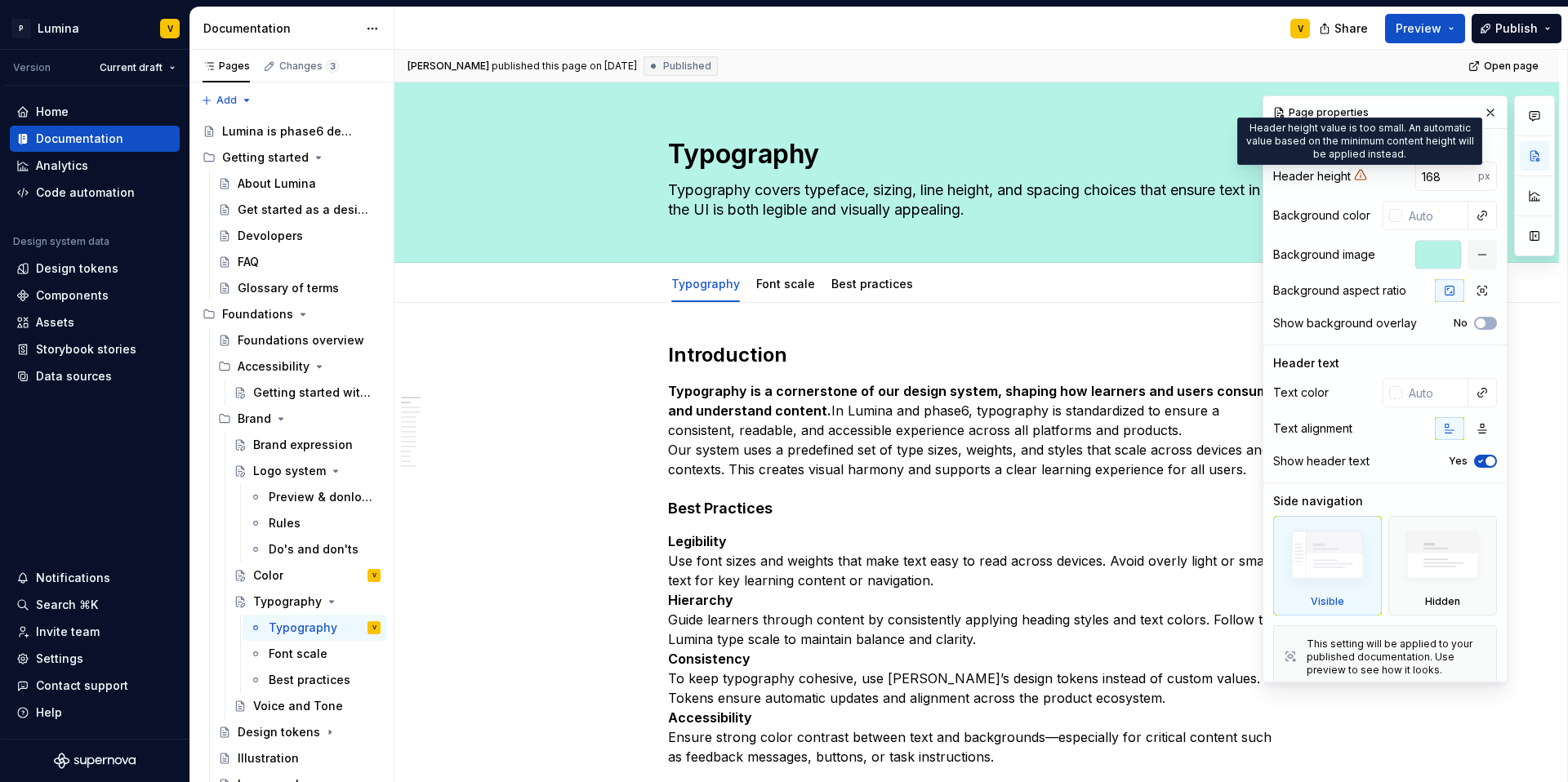
click at [1175, 176] on icon at bounding box center [1360, 174] width 13 height 13
click at [1175, 176] on button "button" at bounding box center [1397, 177] width 23 height 23
type textarea "*"
click at [1175, 106] on button "button" at bounding box center [1491, 113] width 23 height 23
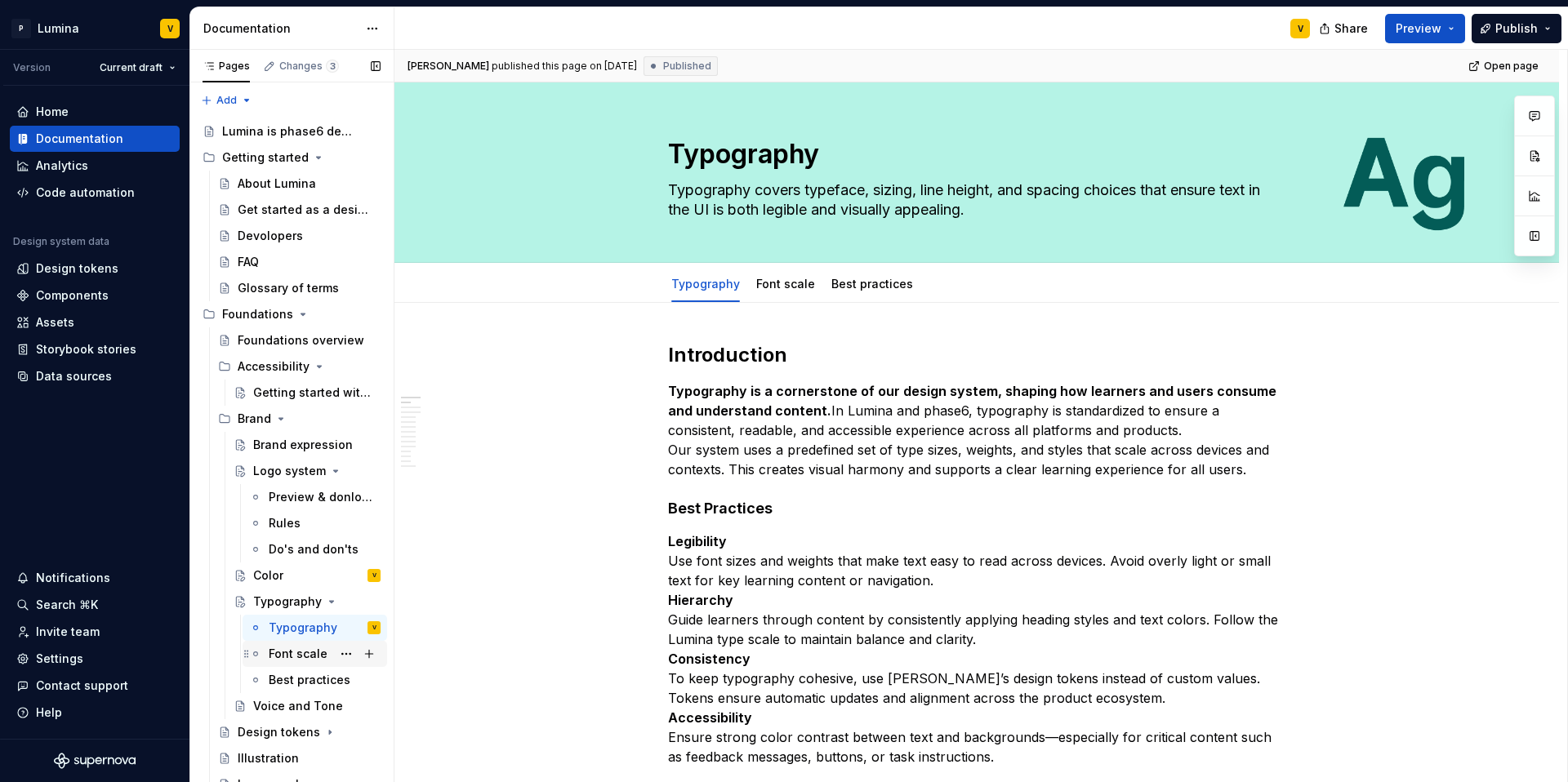
click at [276, 659] on div "Font scale" at bounding box center [298, 654] width 59 height 16
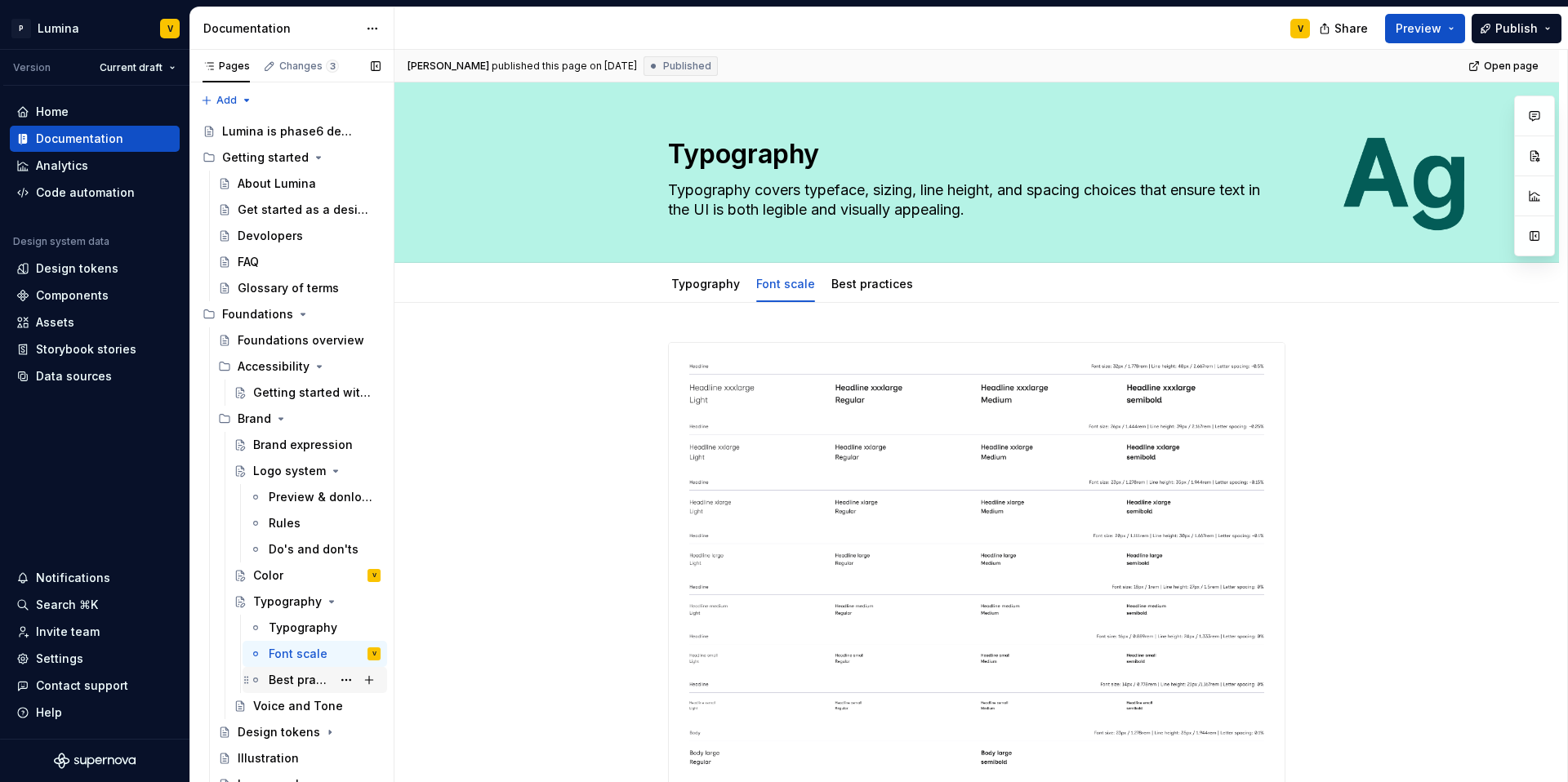
click at [282, 677] on div "Best practices" at bounding box center [300, 680] width 63 height 16
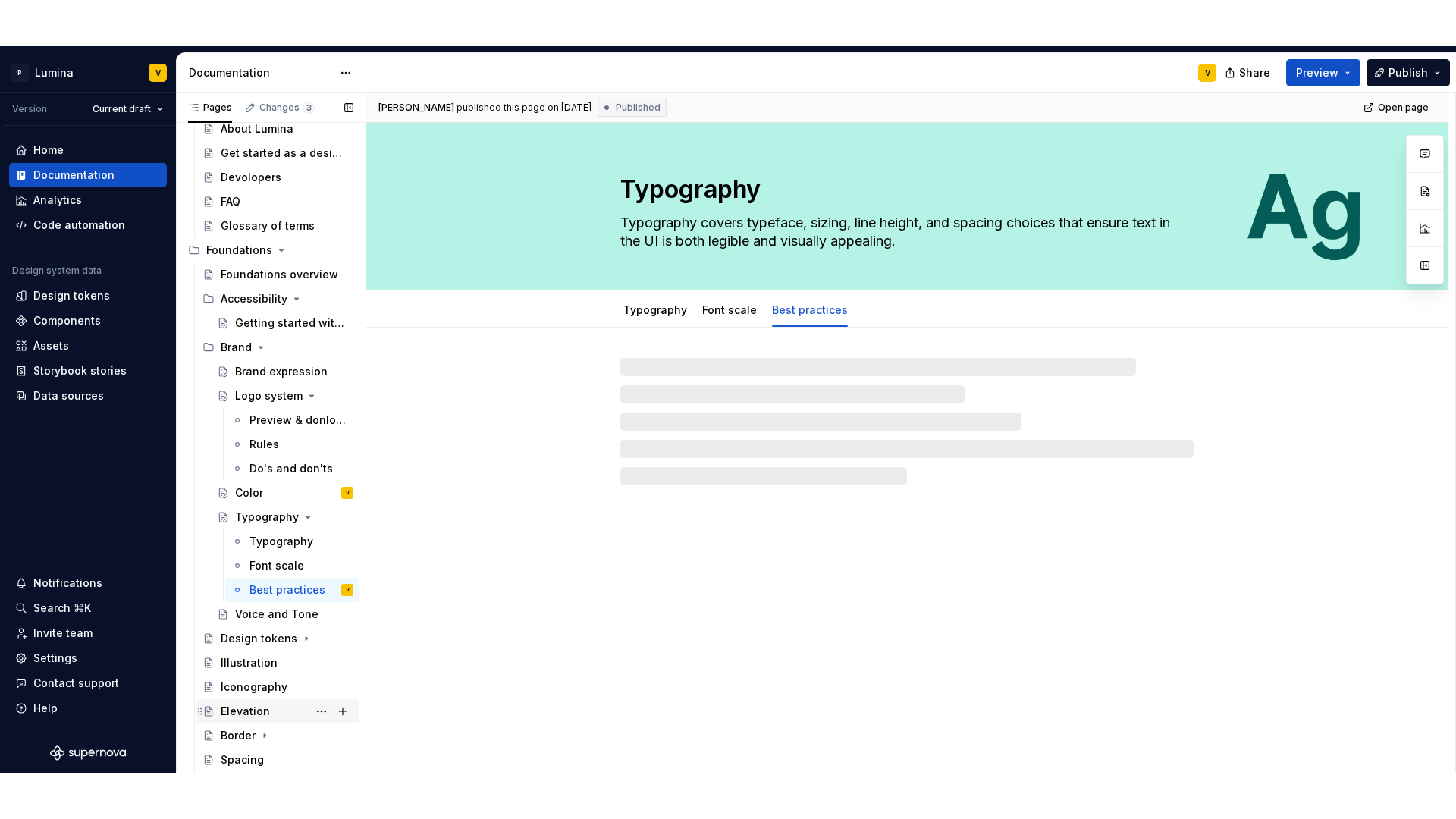
scroll to position [153, 0]
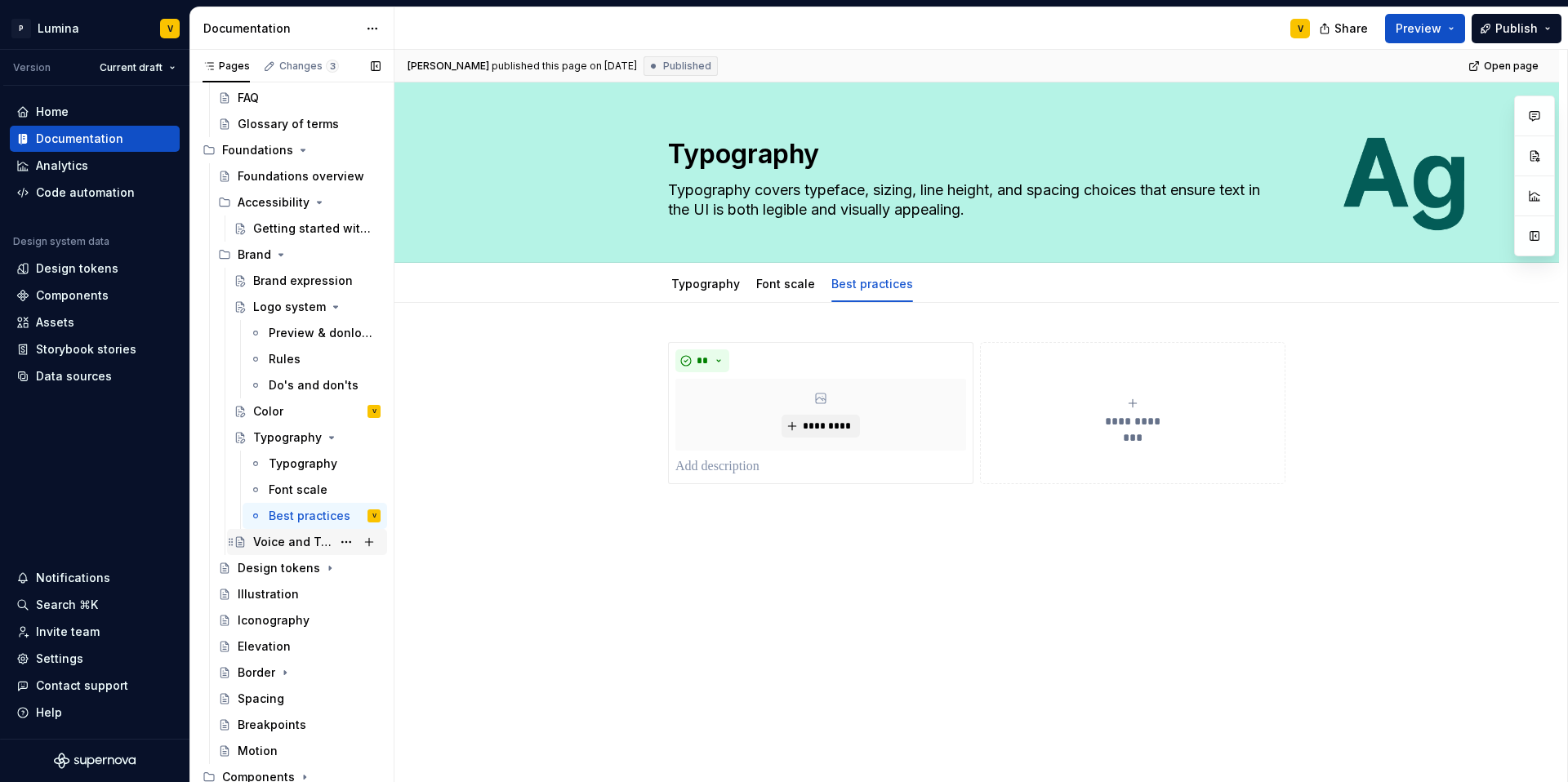
click at [294, 542] on div "Voice and Tone" at bounding box center [292, 542] width 78 height 16
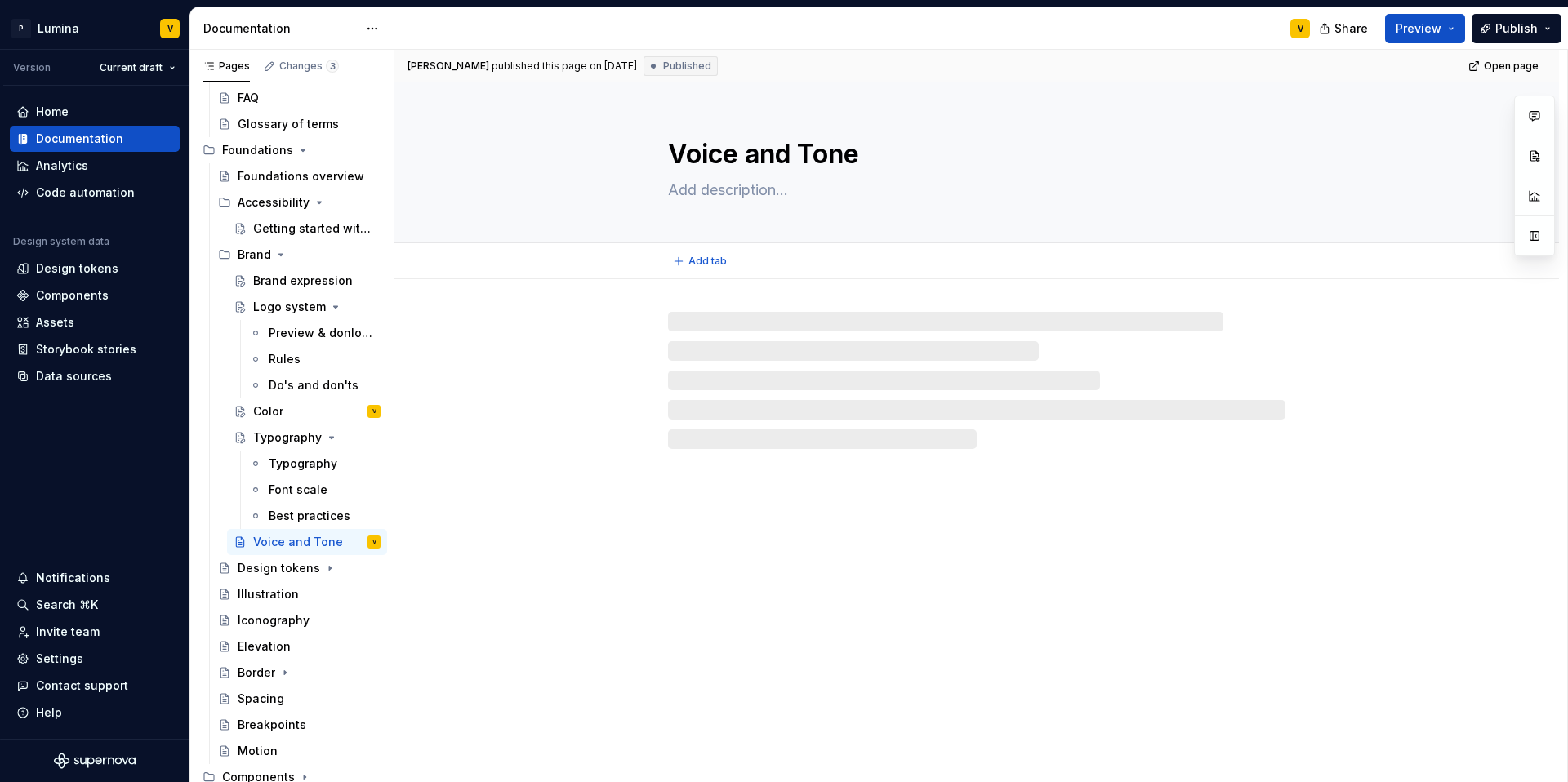
click at [1175, 119] on div "Voice and Tone" at bounding box center [976, 163] width 1034 height 160
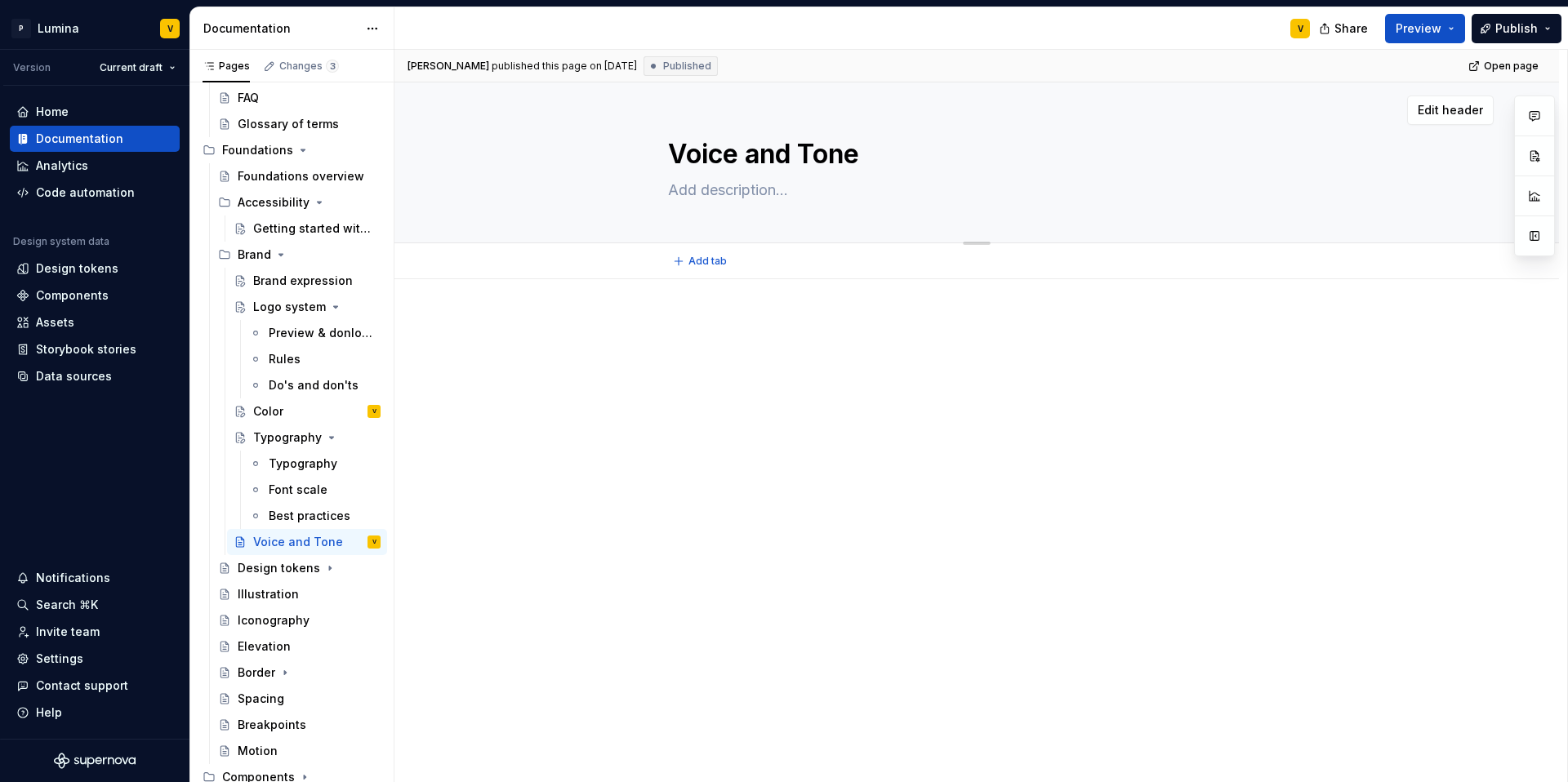
click at [1120, 103] on div "Edit header" at bounding box center [944, 109] width 1100 height 29
click at [1175, 109] on span "Edit header" at bounding box center [1450, 110] width 65 height 16
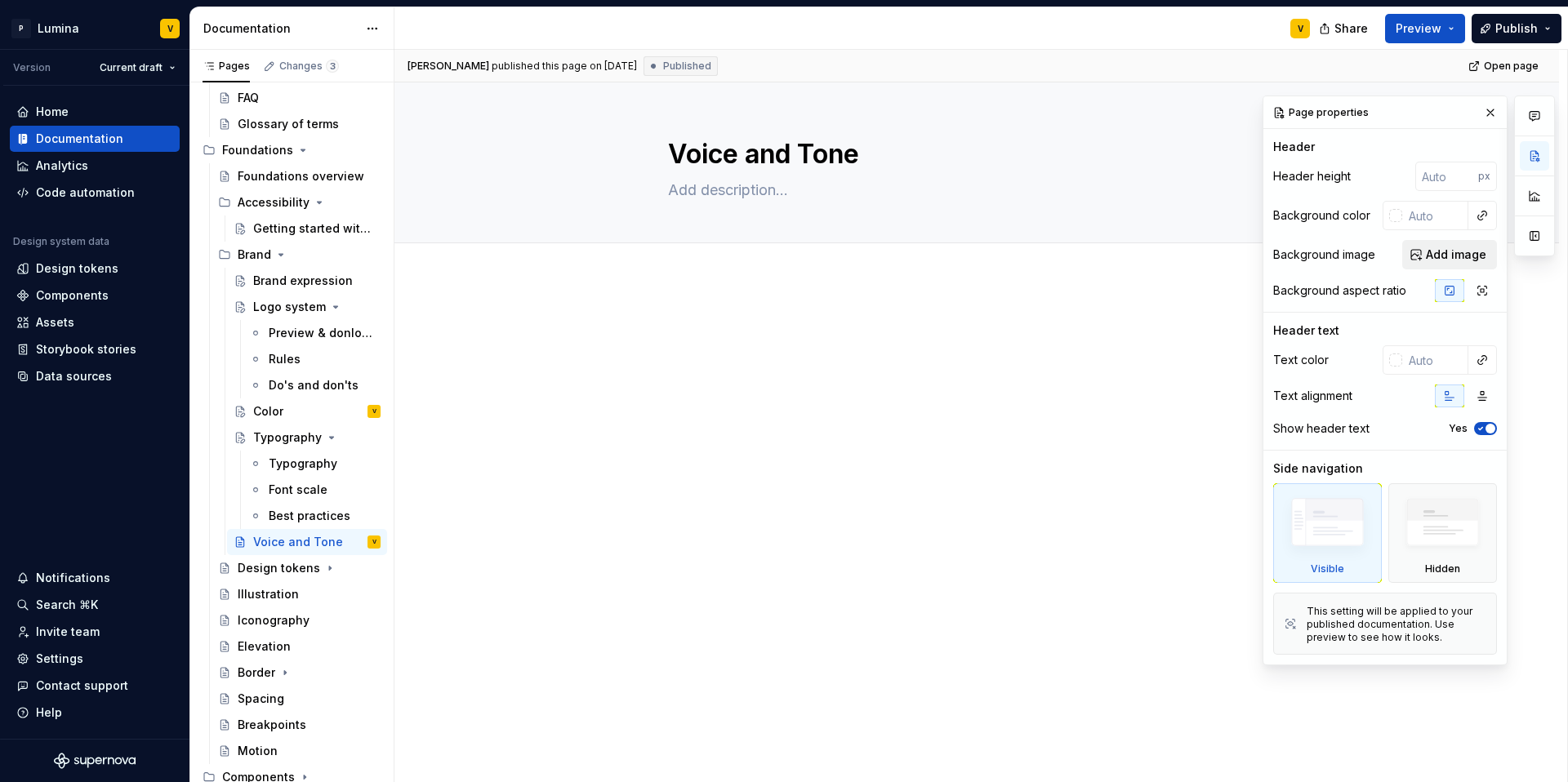
click at [1175, 247] on span "Add image" at bounding box center [1456, 254] width 60 height 16
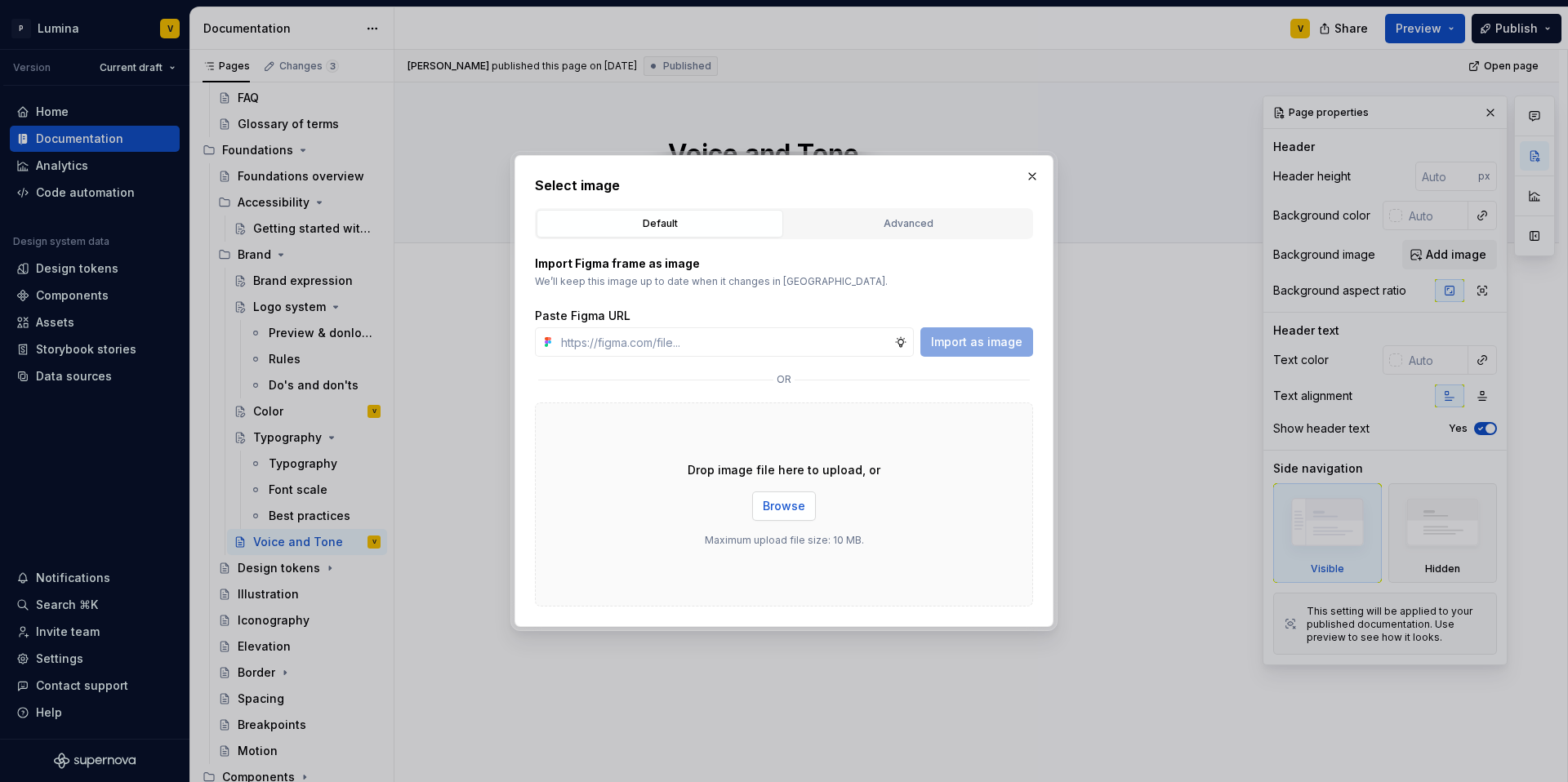
click at [789, 509] on span "Browse" at bounding box center [784, 506] width 43 height 16
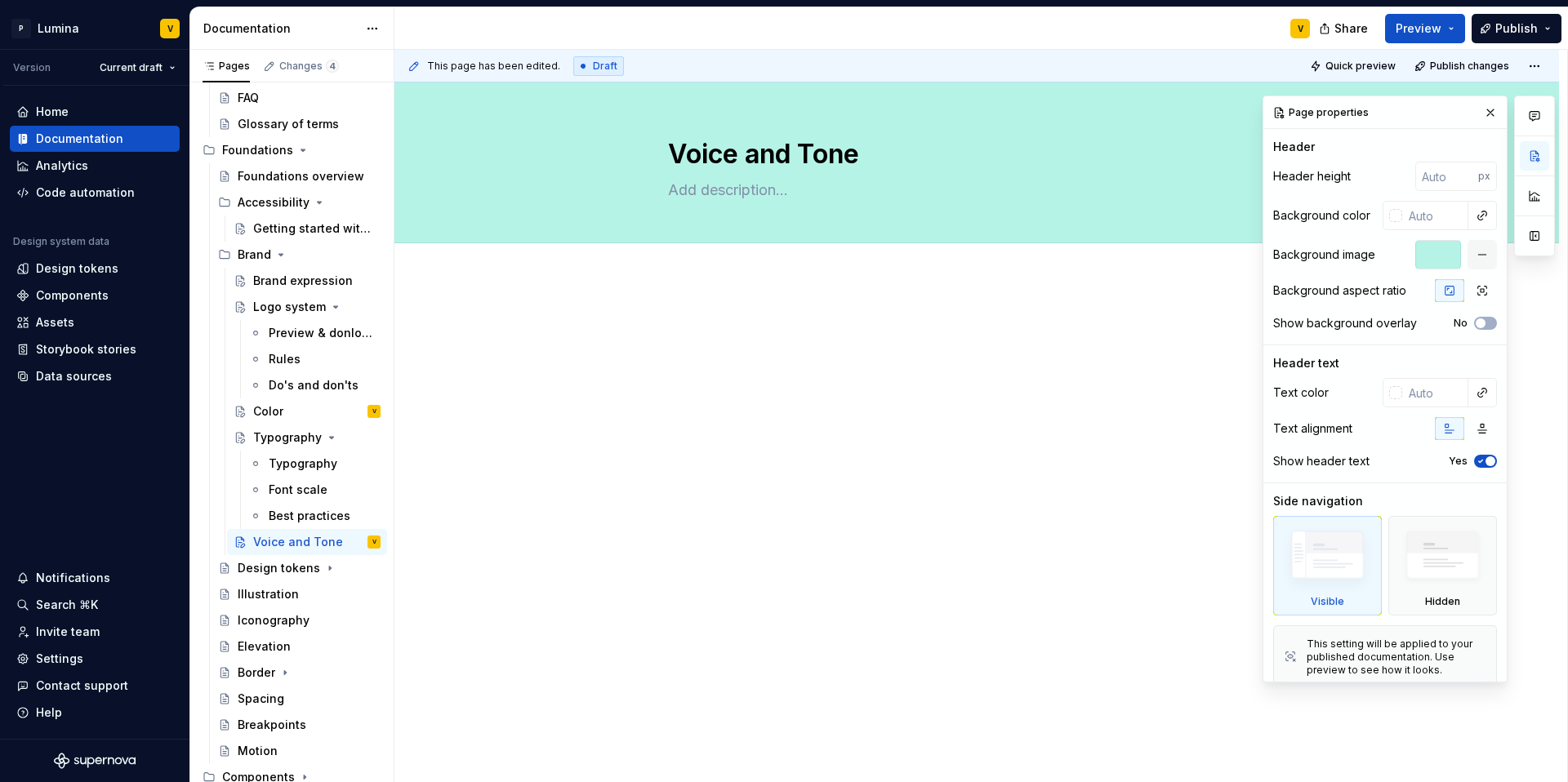
drag, startPoint x: 1438, startPoint y: 252, endPoint x: 1451, endPoint y: 254, distance: 13.2
click at [1175, 252] on div at bounding box center [1437, 254] width 45 height 29
click at [1175, 256] on button "button" at bounding box center [1482, 254] width 29 height 29
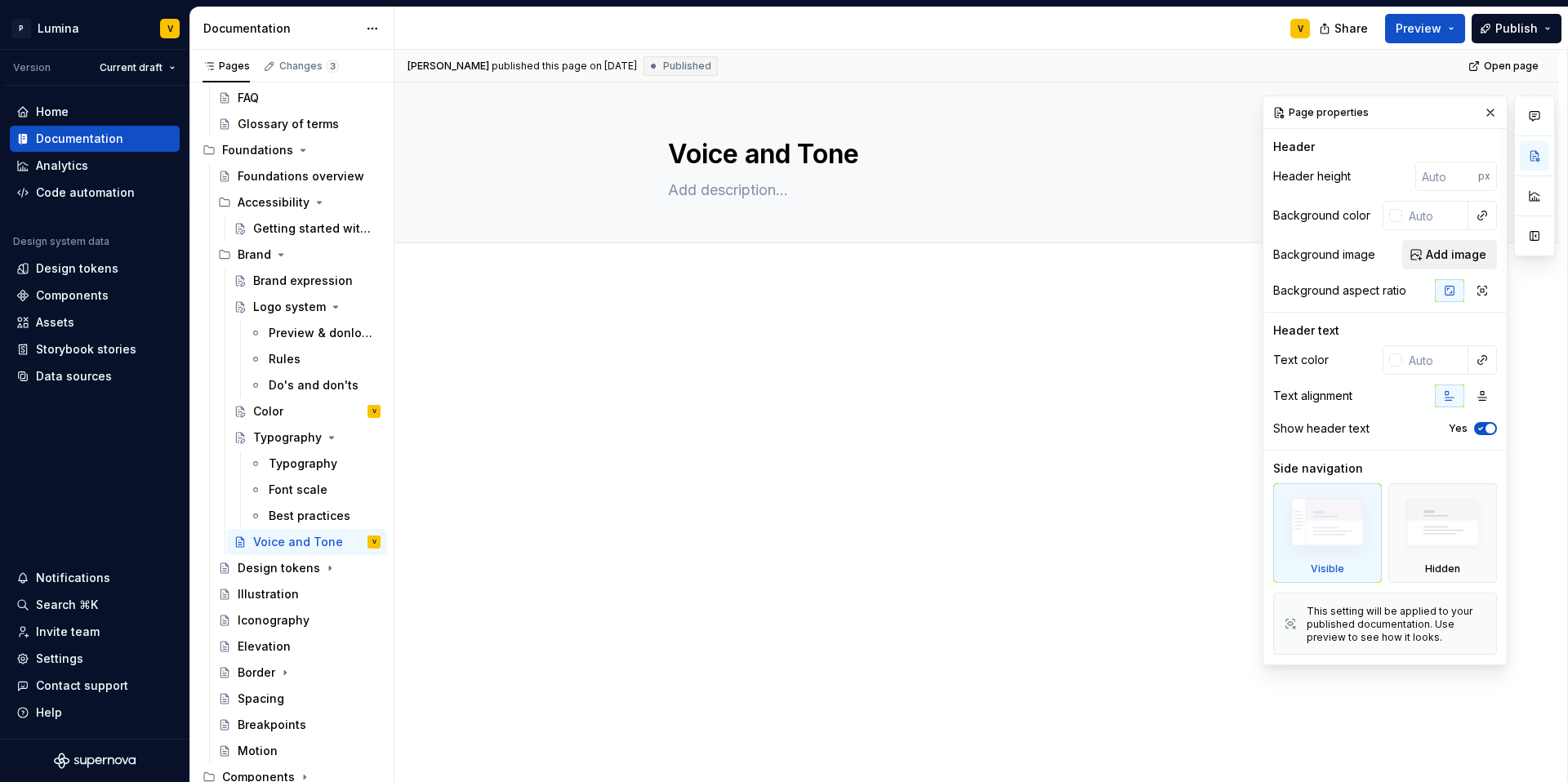
click at [1175, 256] on span "Add image" at bounding box center [1456, 254] width 60 height 16
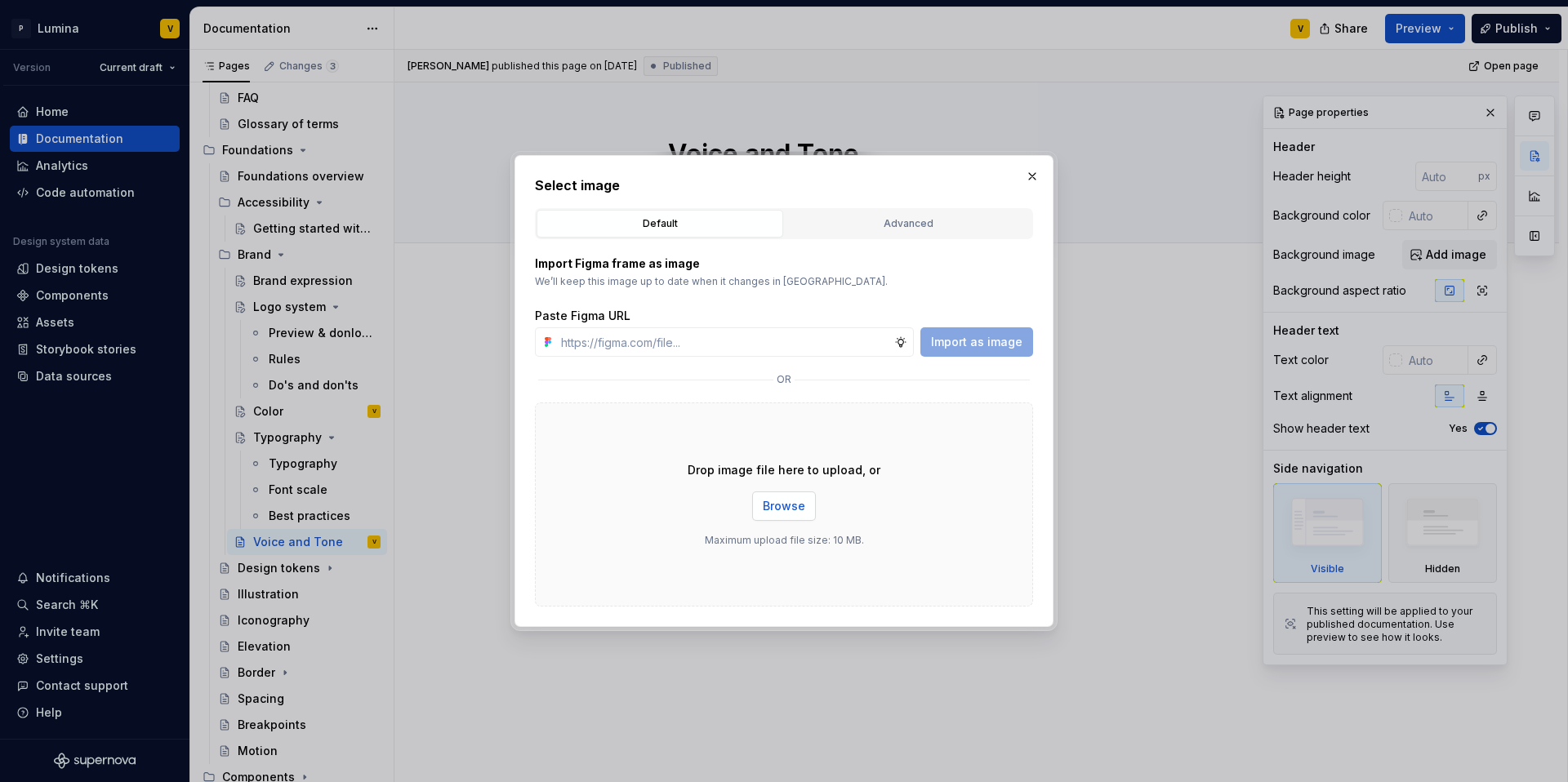
click at [799, 514] on span "Browse" at bounding box center [784, 506] width 43 height 16
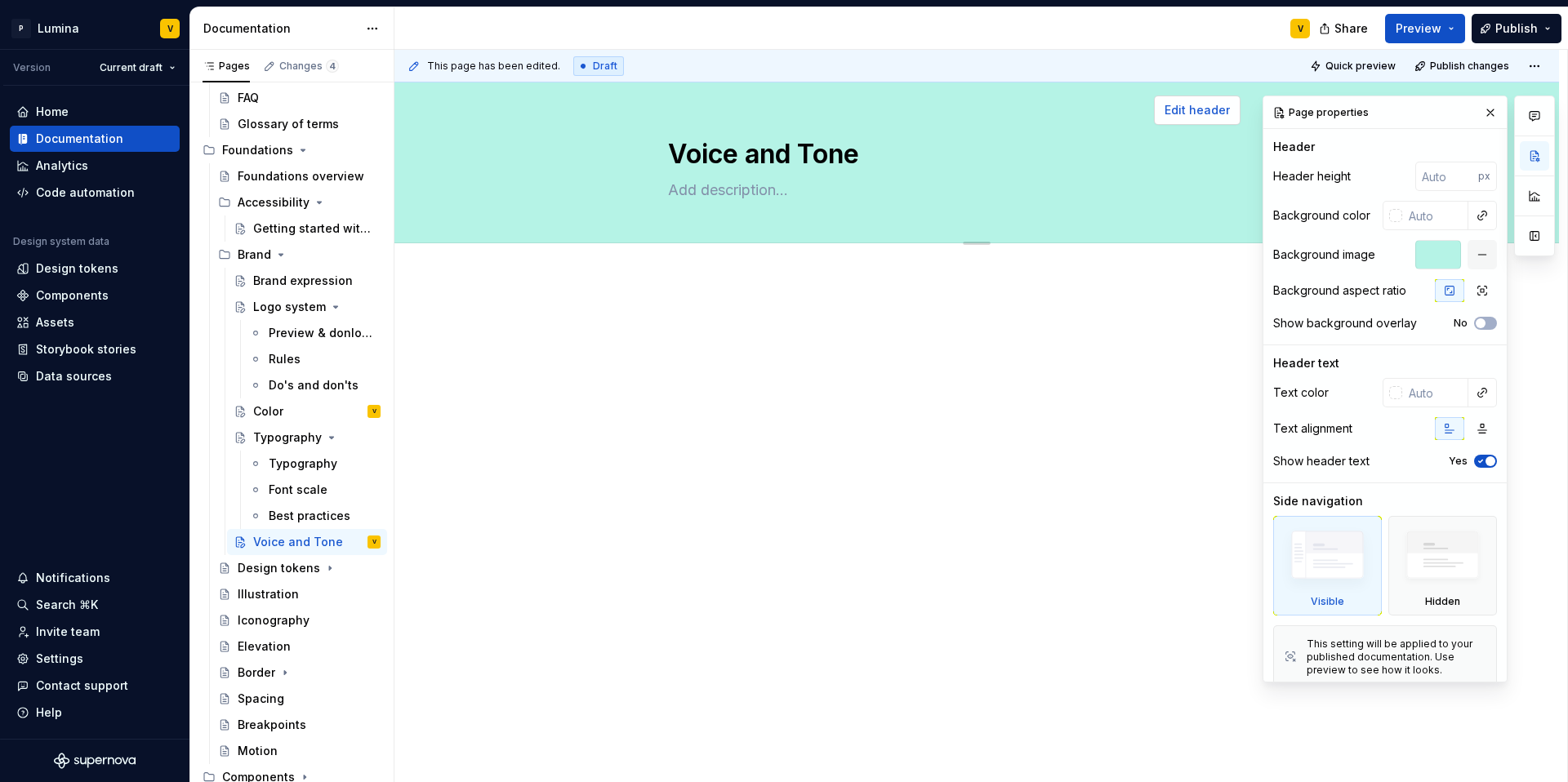
click at [1175, 111] on button "button" at bounding box center [1491, 113] width 23 height 23
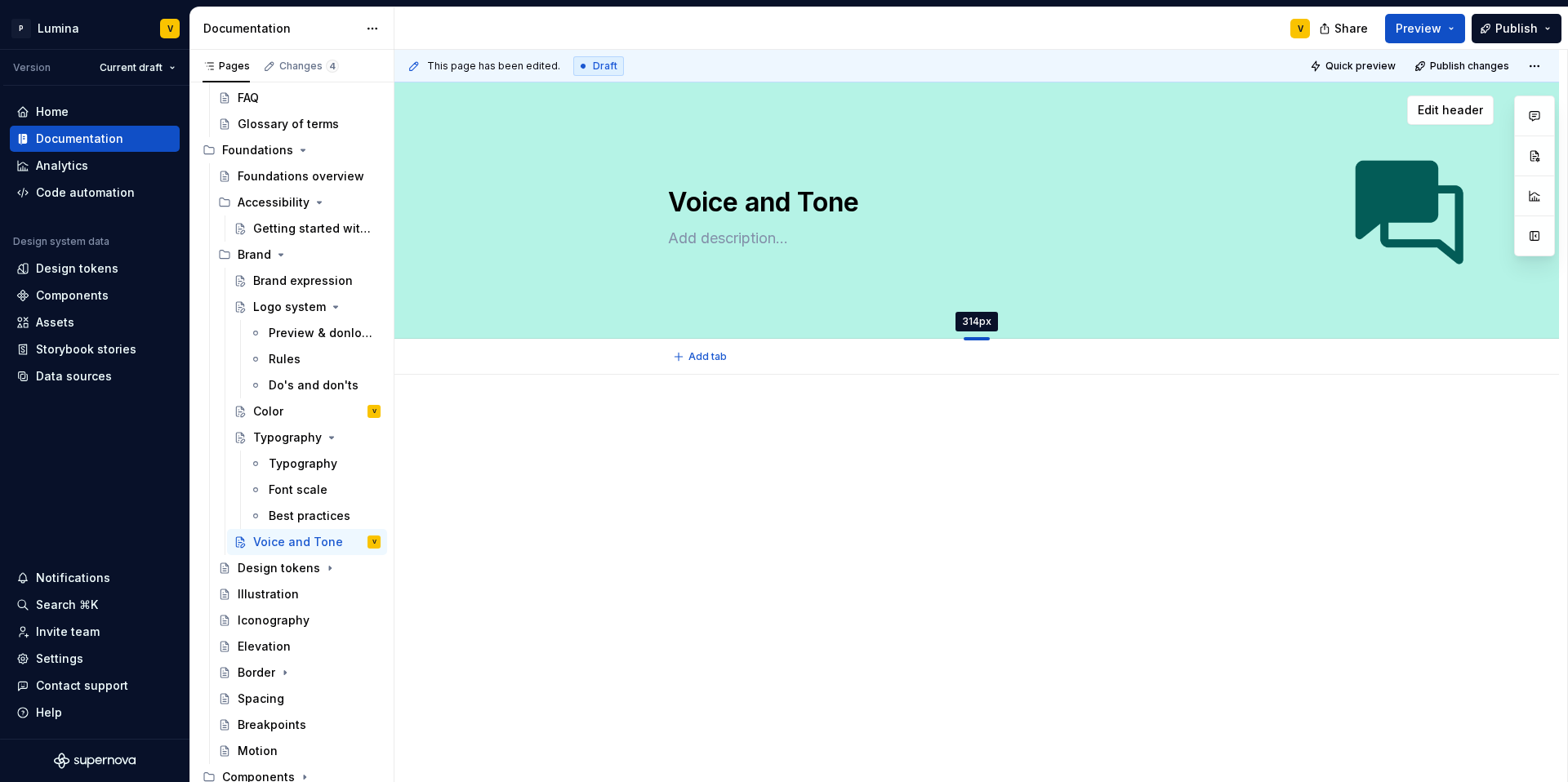
drag, startPoint x: 978, startPoint y: 242, endPoint x: 966, endPoint y: 339, distance: 97.7
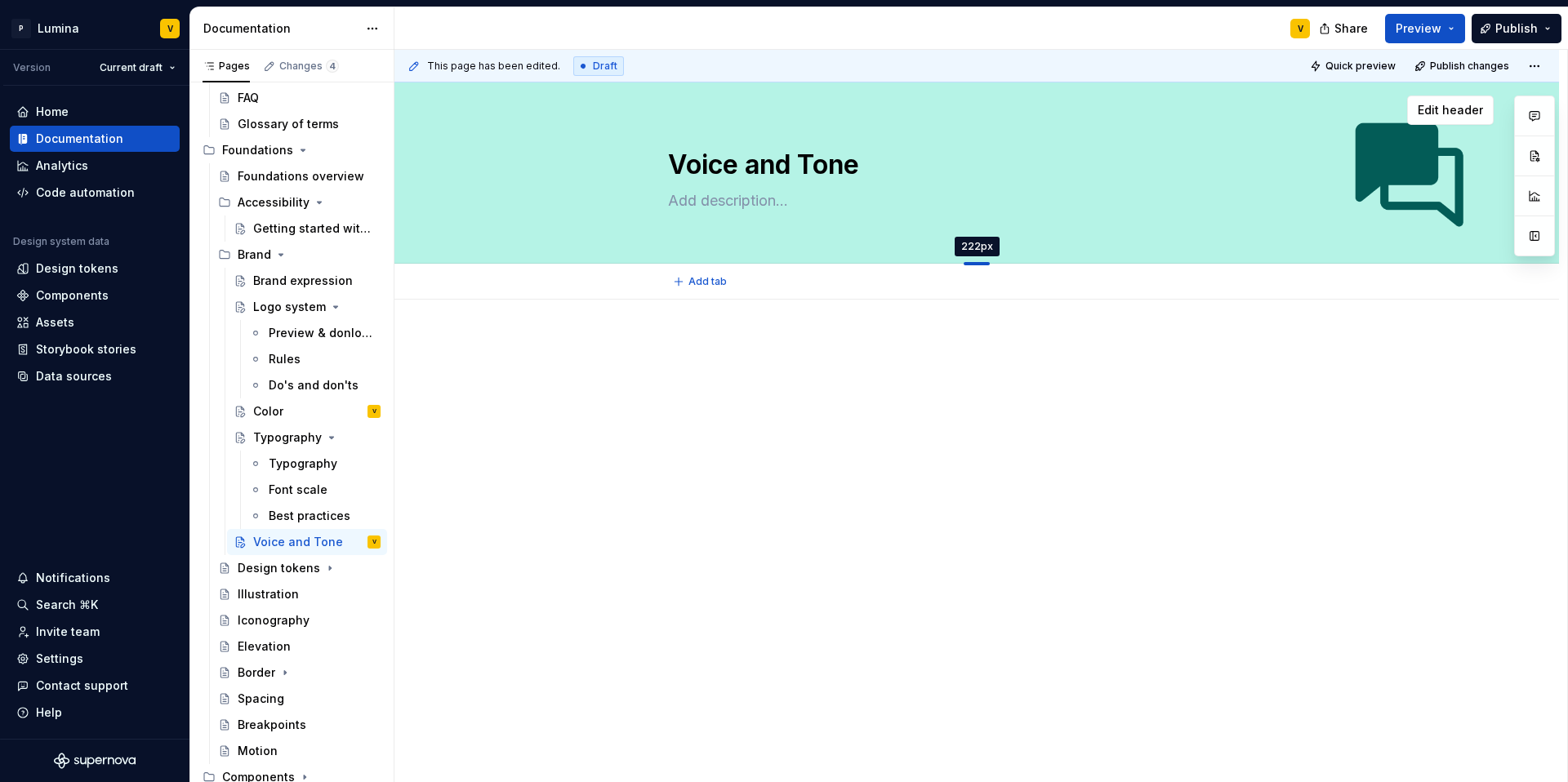
drag, startPoint x: 979, startPoint y: 339, endPoint x: 981, endPoint y: 264, distance: 75.0
click at [981, 264] on div at bounding box center [976, 264] width 26 height 4
click at [1175, 105] on span "Edit header" at bounding box center [1450, 110] width 65 height 16
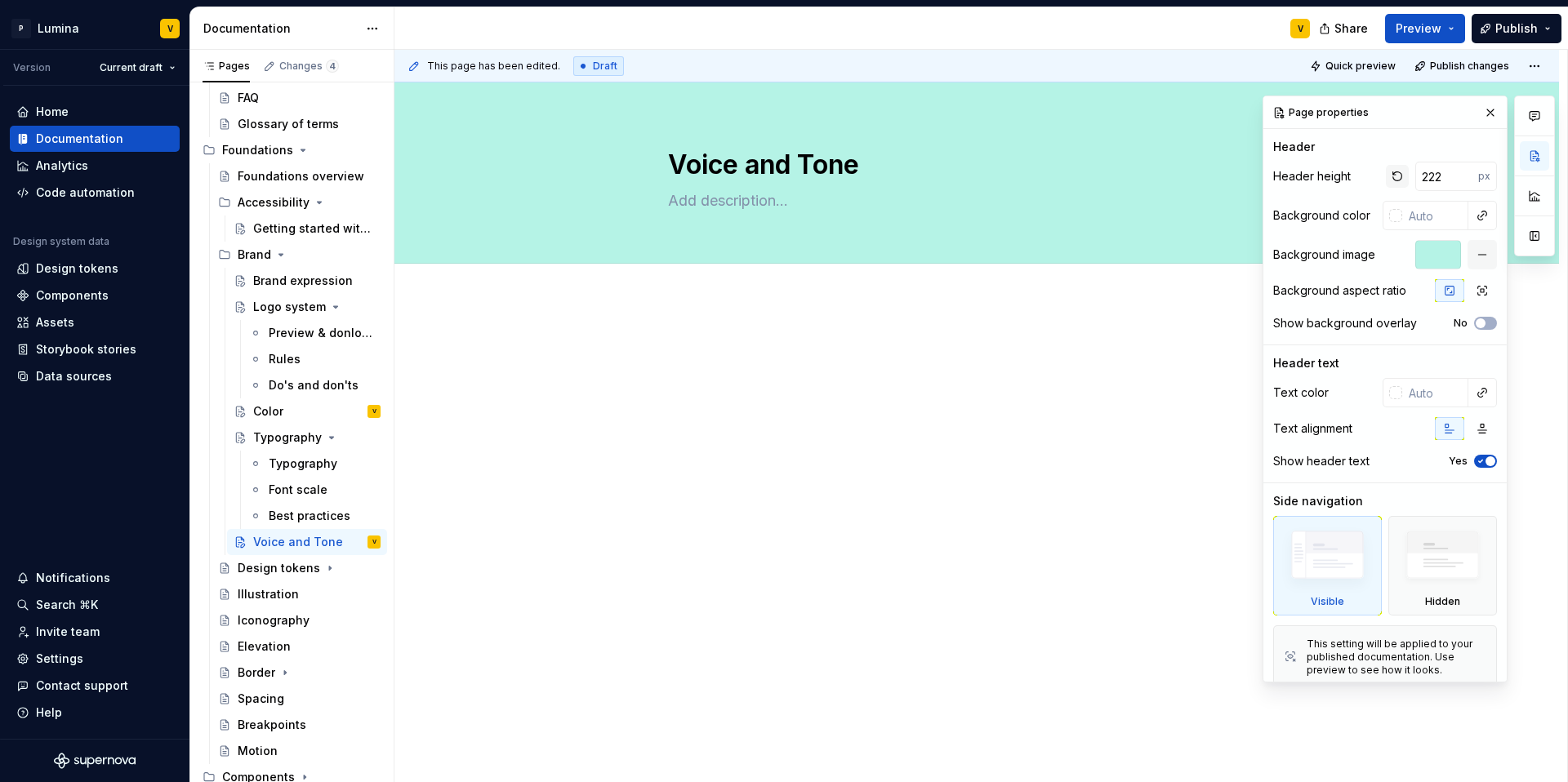
click at [1175, 176] on button "button" at bounding box center [1397, 177] width 23 height 23
type textarea "*"
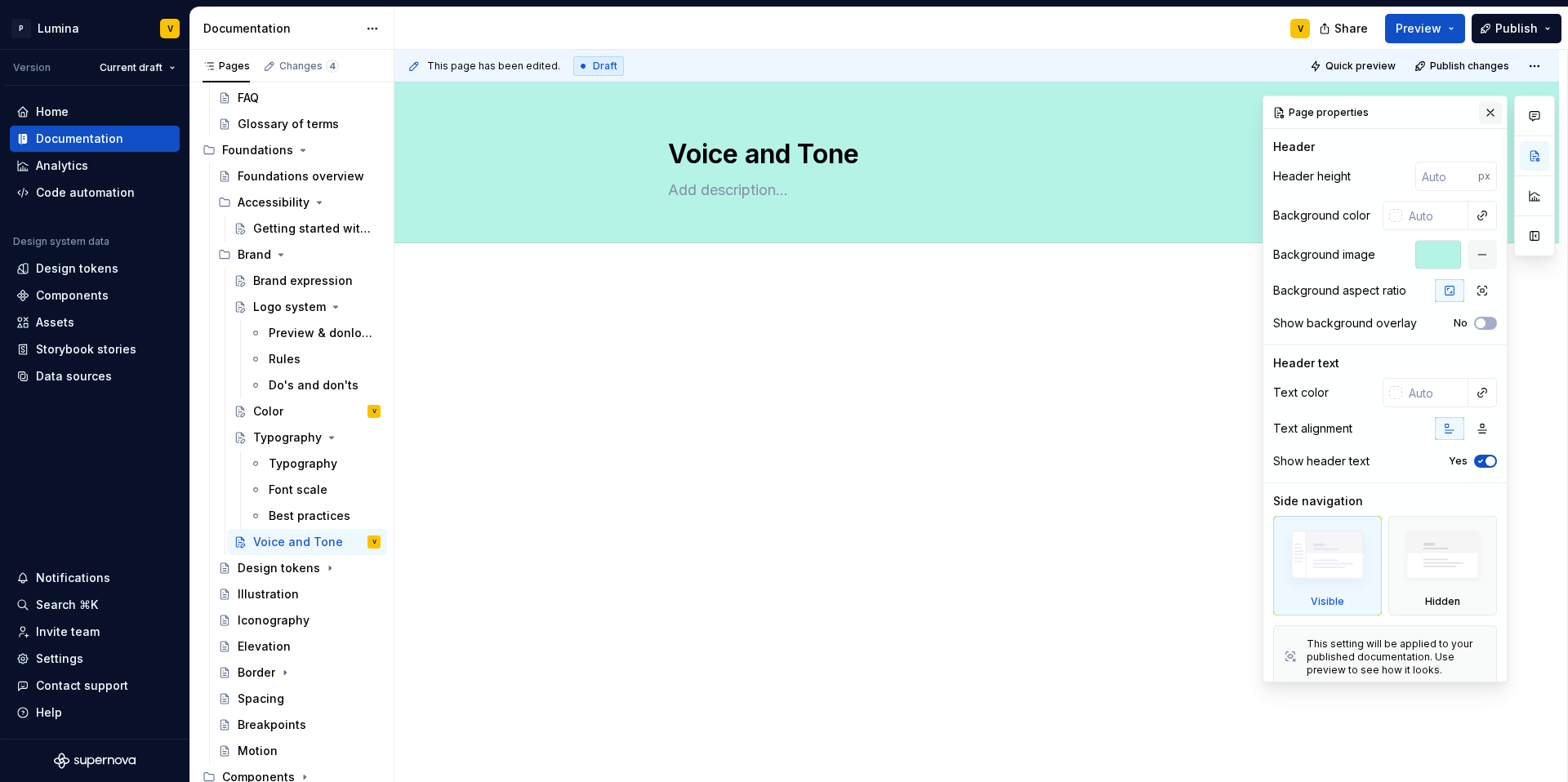
click at [1175, 108] on button "button" at bounding box center [1491, 113] width 23 height 23
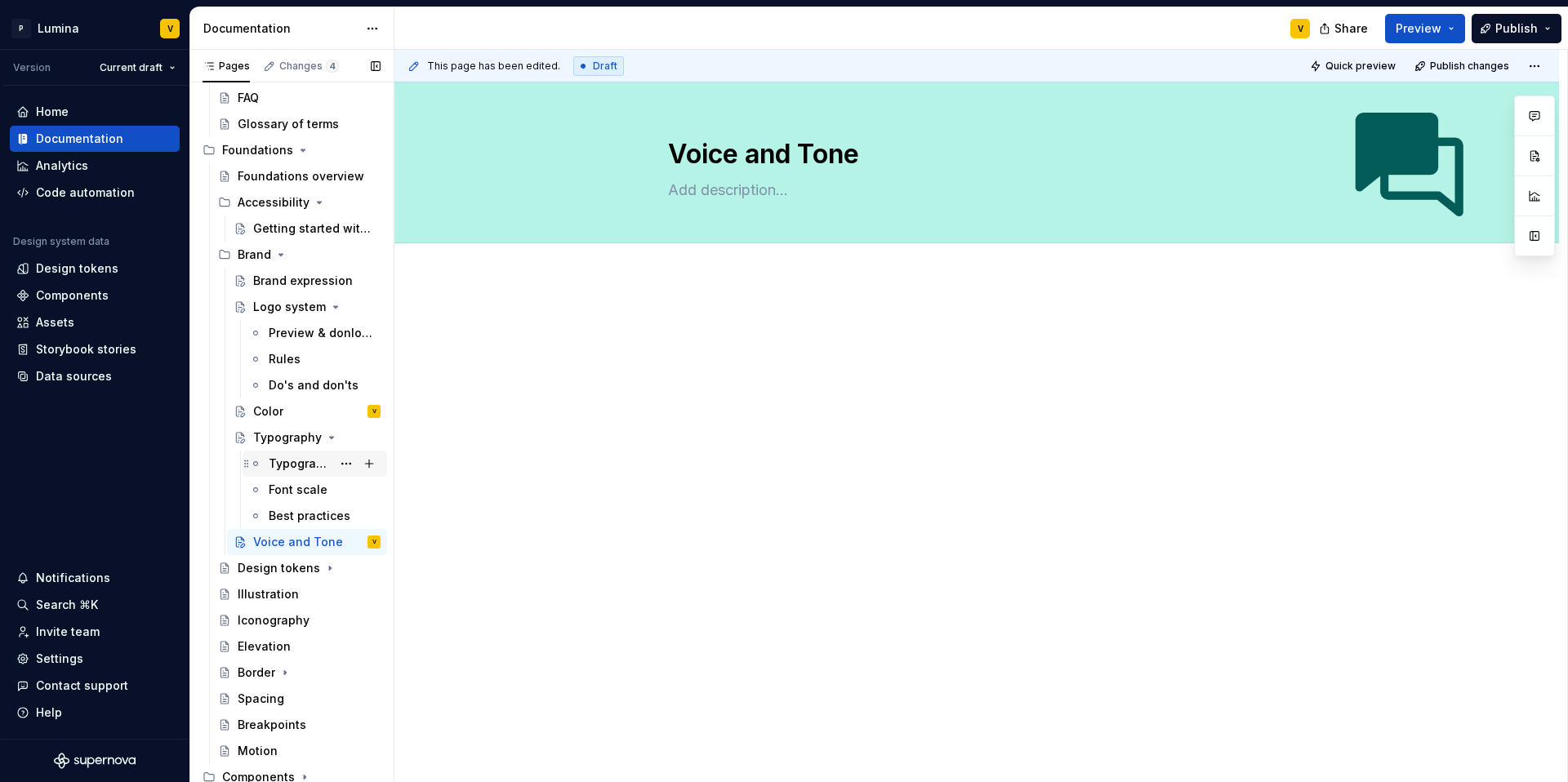
click at [286, 459] on div "Typography" at bounding box center [300, 464] width 63 height 16
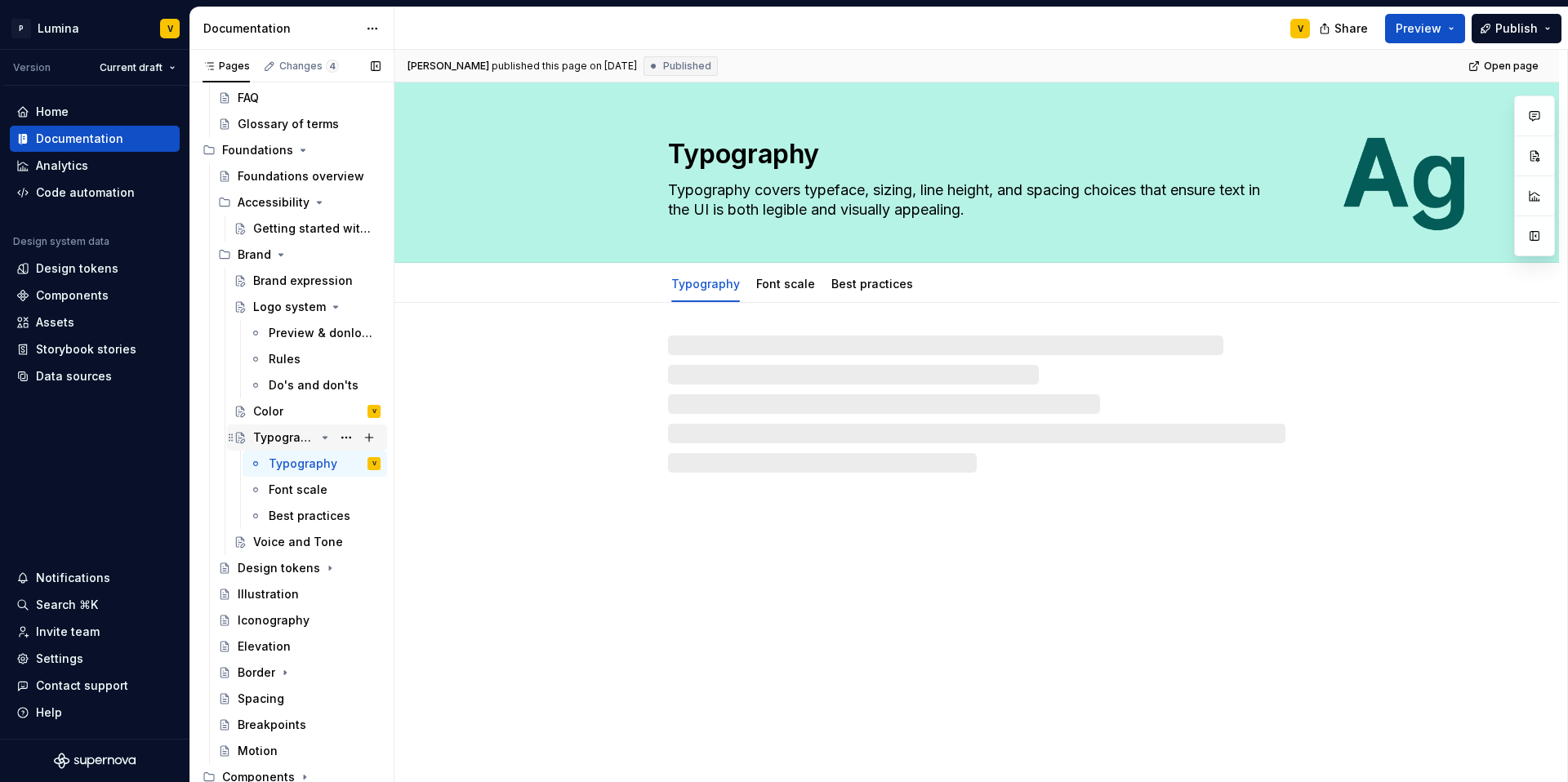
click at [283, 434] on div "Typography" at bounding box center [284, 437] width 62 height 16
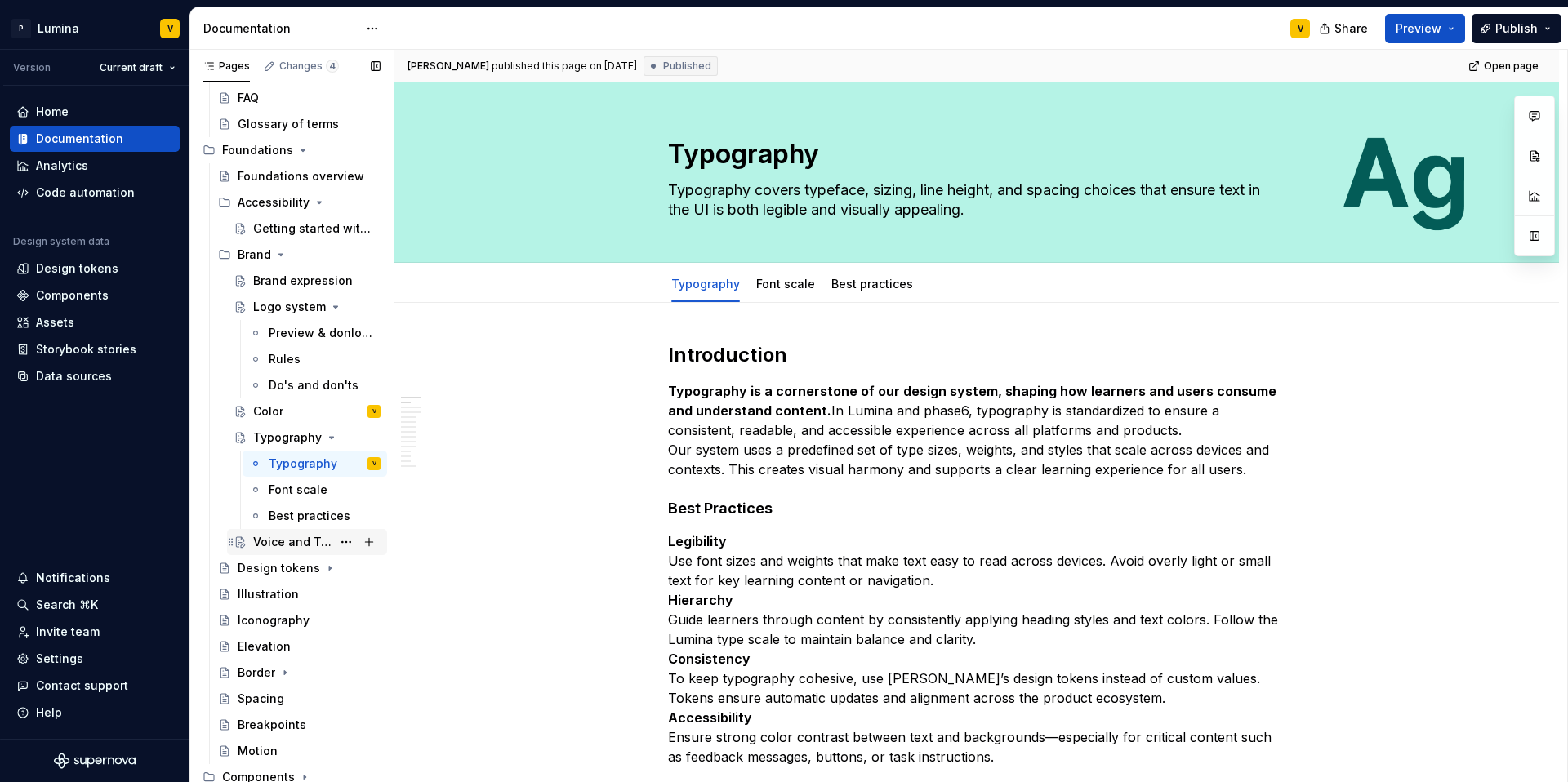
click at [265, 547] on div "Voice and Tone" at bounding box center [292, 542] width 78 height 16
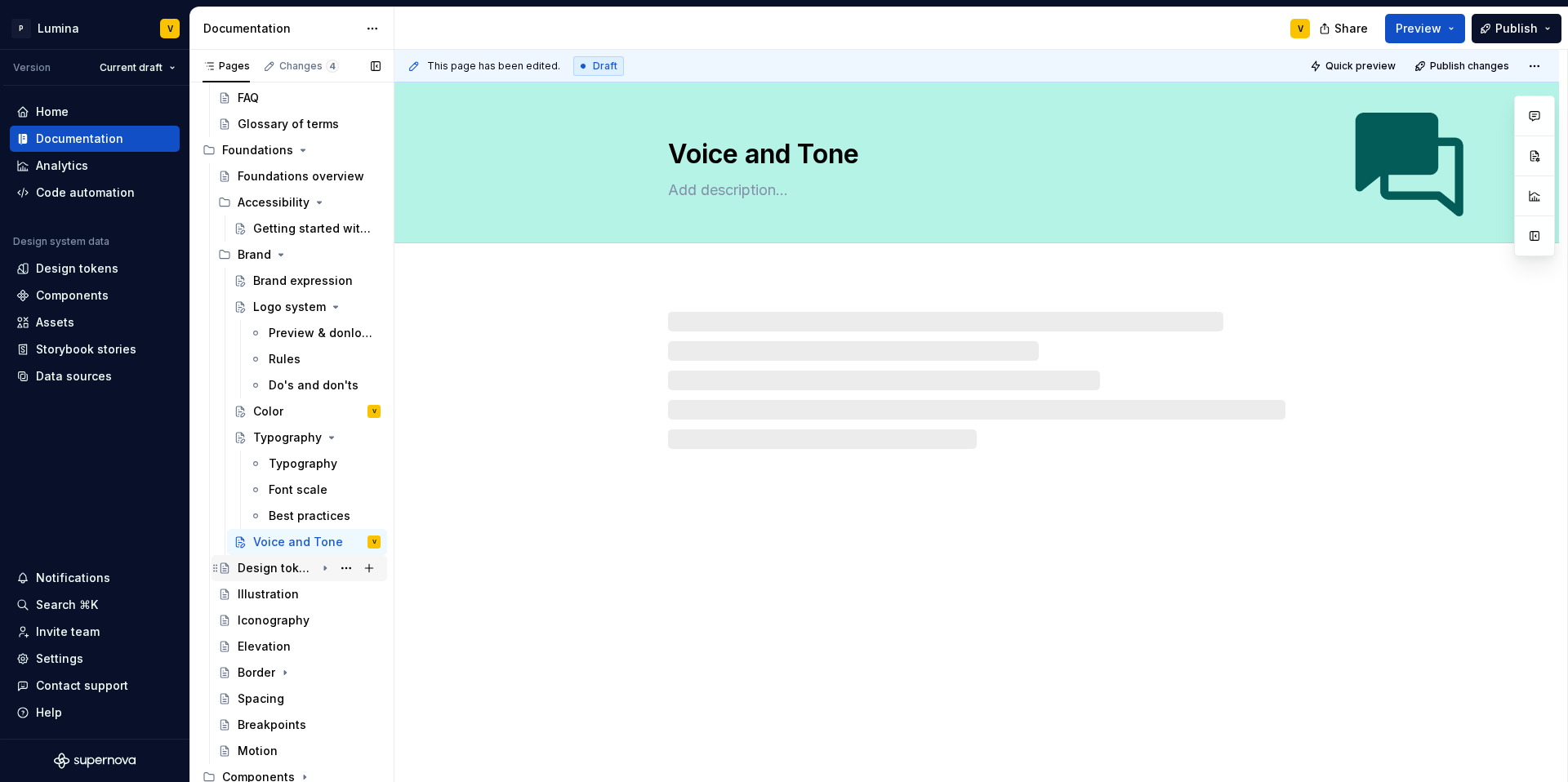
click at [272, 568] on div "Design tokens" at bounding box center [276, 568] width 77 height 16
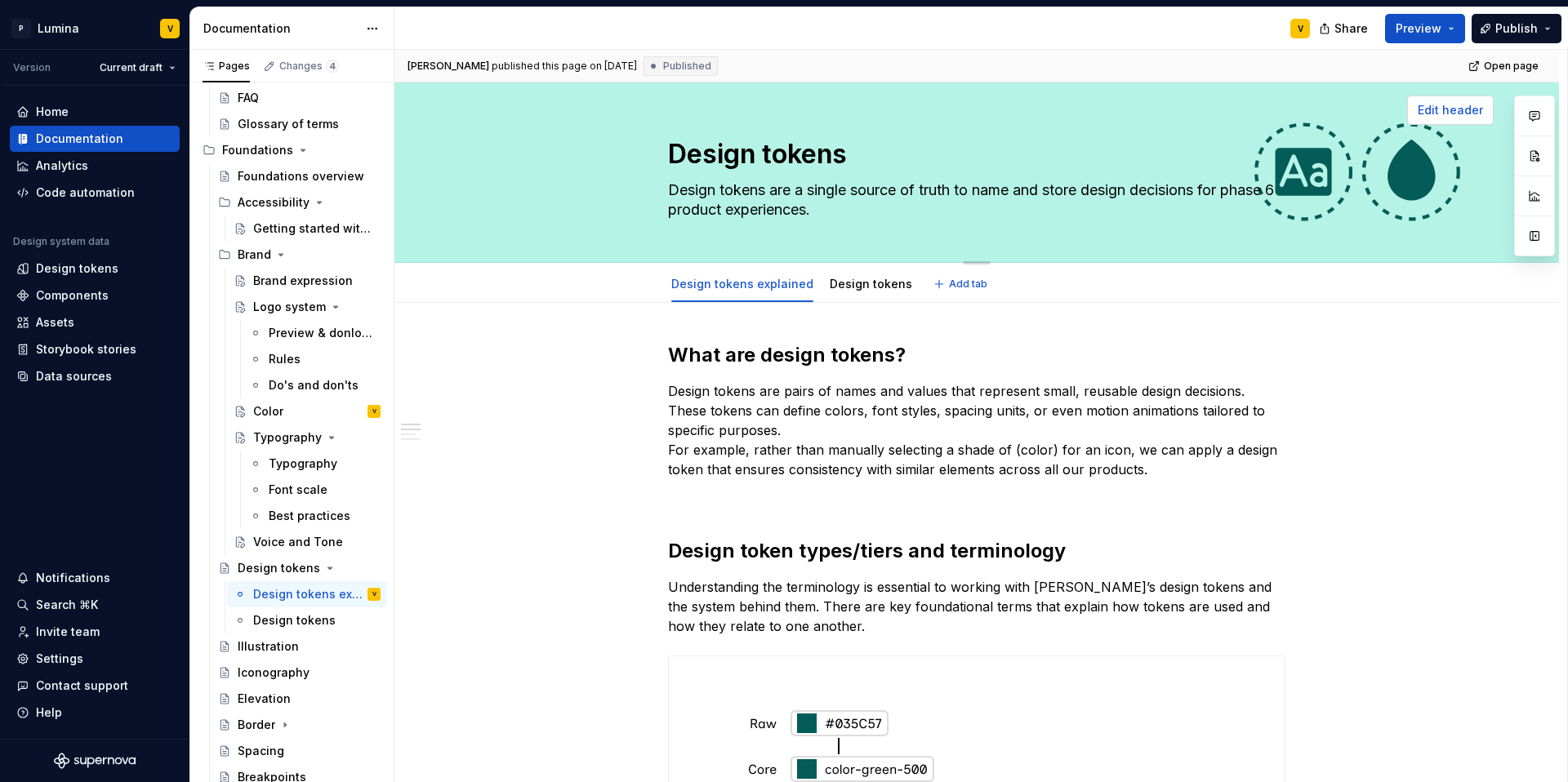
click at [1175, 116] on span "Edit header" at bounding box center [1450, 110] width 65 height 16
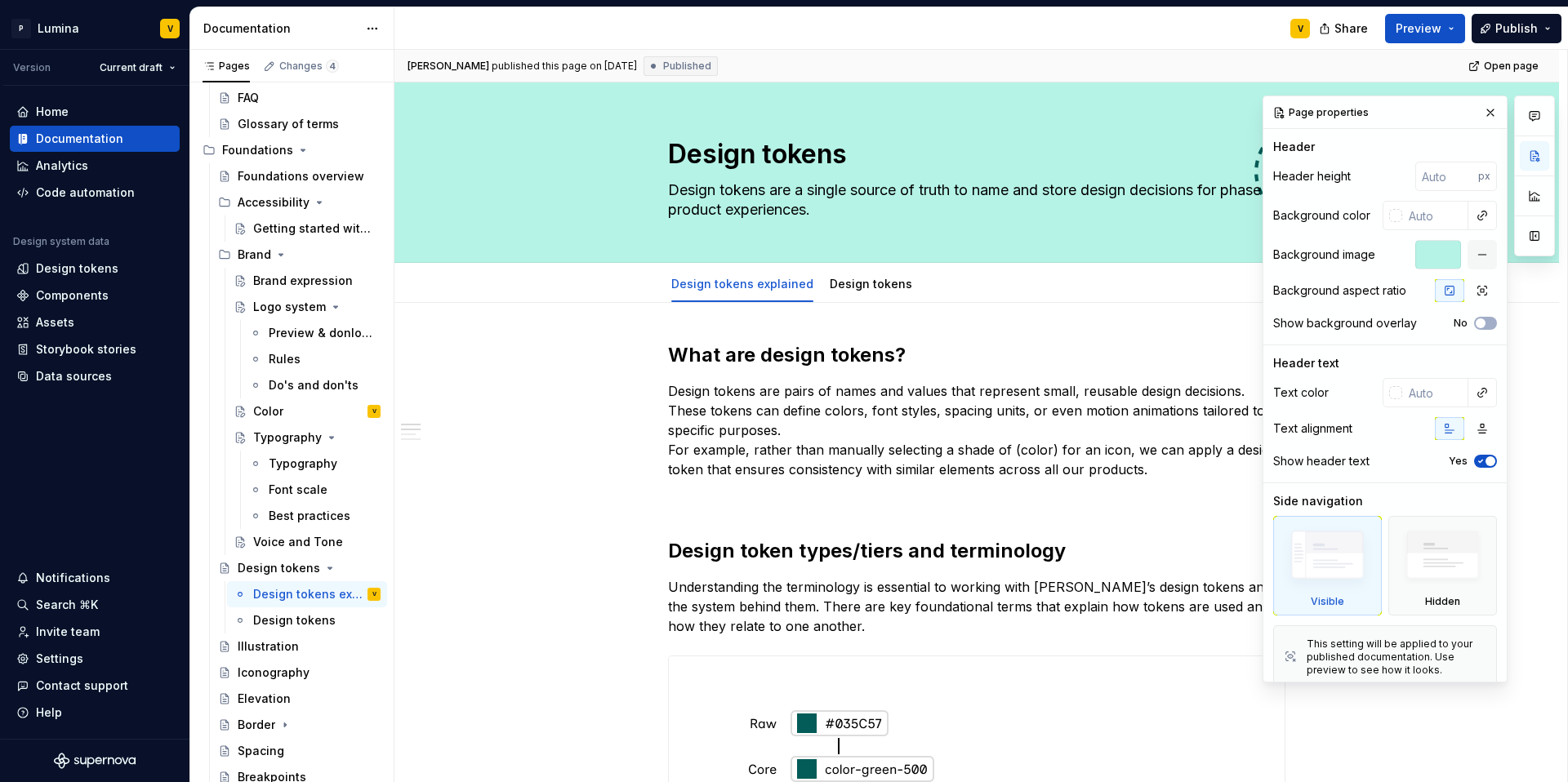
click at [1175, 252] on div at bounding box center [1437, 254] width 45 height 29
click at [1175, 253] on button "button" at bounding box center [1482, 254] width 29 height 29
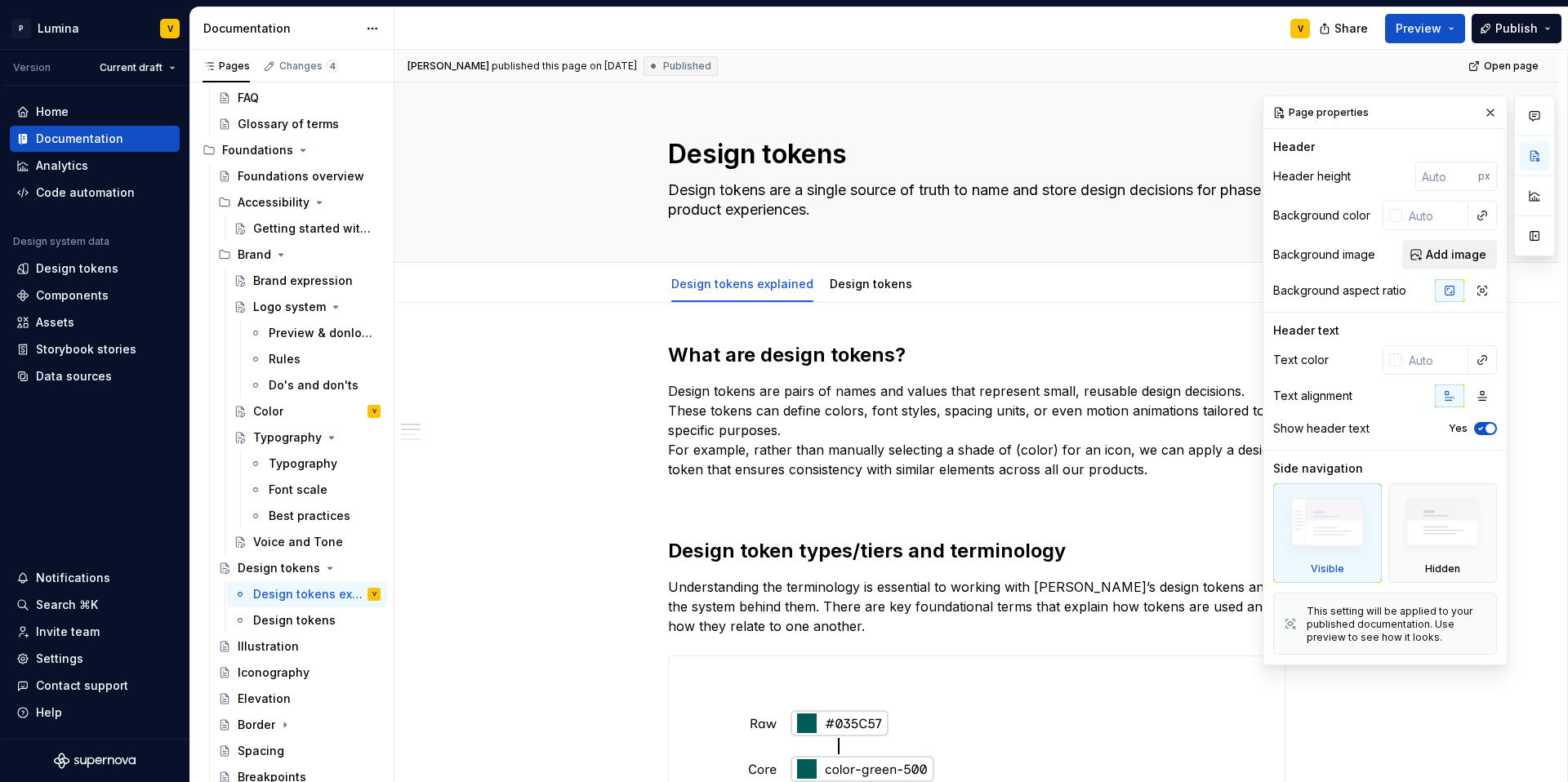
click at [1175, 256] on span "Add image" at bounding box center [1456, 254] width 60 height 16
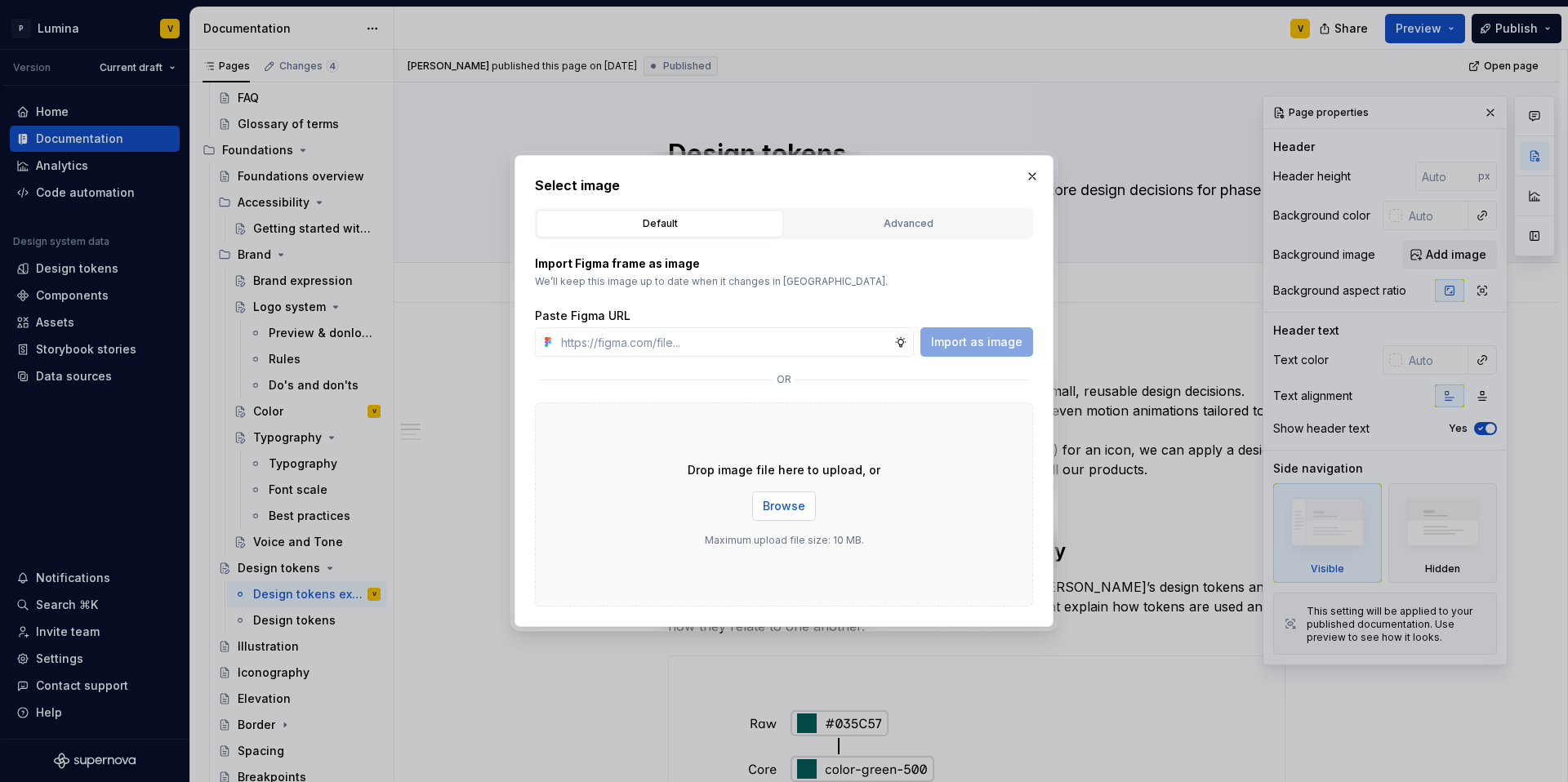
click at [784, 504] on span "Browse" at bounding box center [784, 506] width 43 height 16
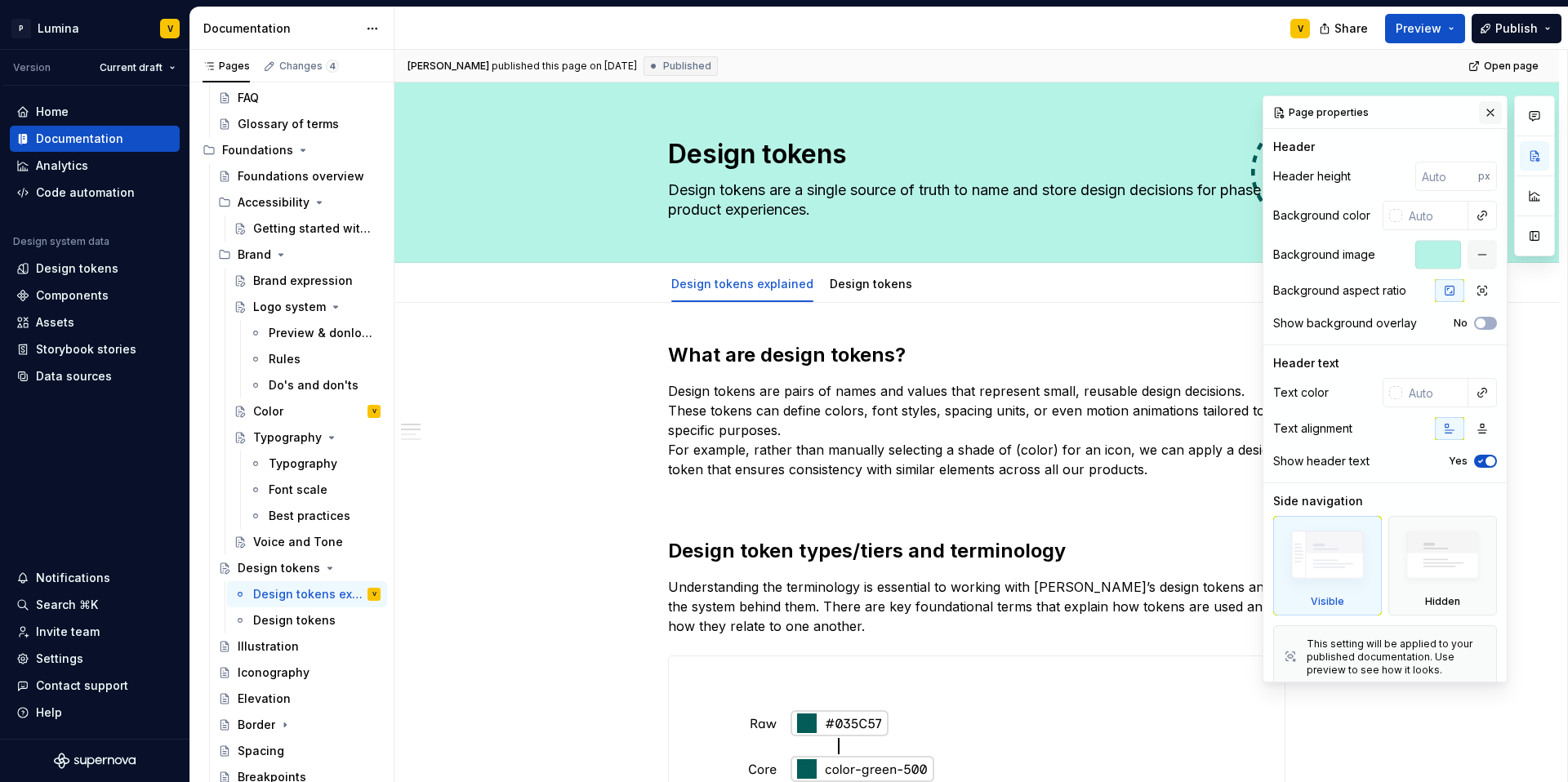
click at [1175, 116] on button "button" at bounding box center [1491, 113] width 23 height 23
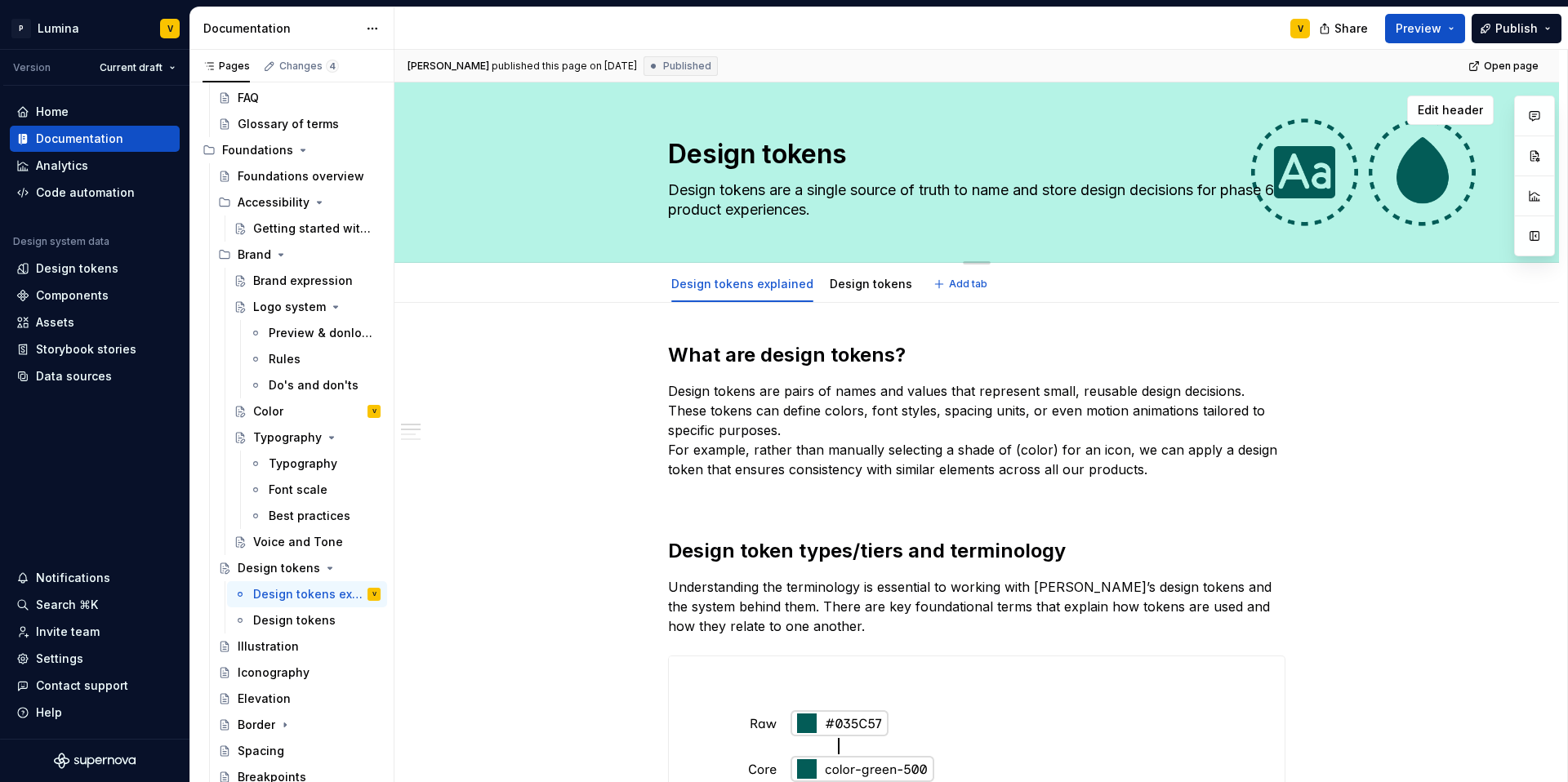
drag, startPoint x: 729, startPoint y: 183, endPoint x: 825, endPoint y: 193, distance: 96.5
click at [729, 183] on textarea "Design tokens are a single source of truth to name and store design decisions f…" at bounding box center [973, 199] width 618 height 45
click at [1175, 180] on textarea "Design tokens are a single source of truth to name and store design decisions f…" at bounding box center [973, 199] width 618 height 45
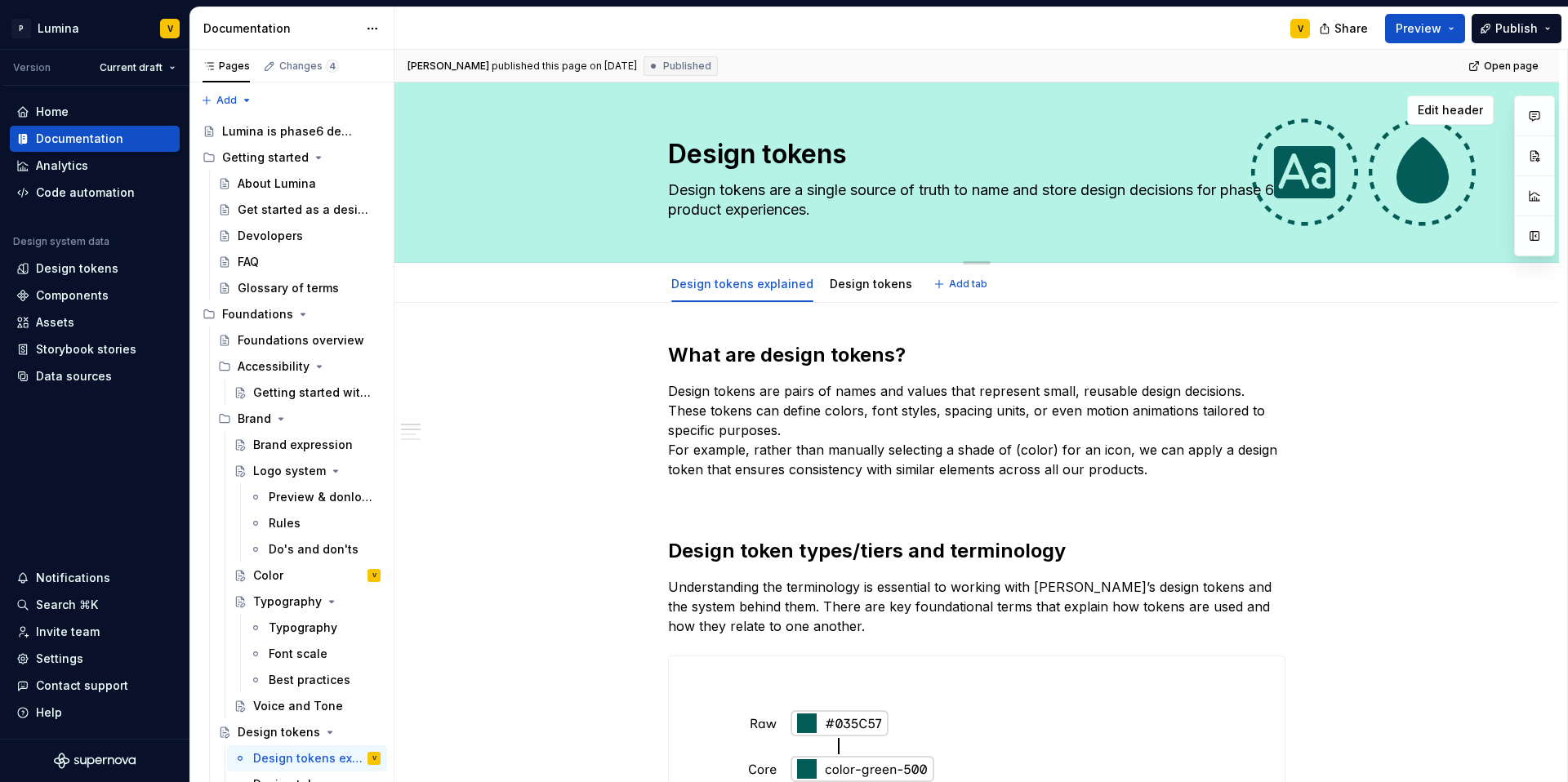
click at [1049, 188] on textarea "Design tokens are a single source of truth to name and store design decisions f…" at bounding box center [973, 199] width 618 height 45
type textarea "*"
type textarea "Design tokens are a single source of truth to name and store design decisions f…"
click at [1175, 177] on textarea "Design tokens are a single source of truth to name and store design decisions f…" at bounding box center [973, 199] width 618 height 45
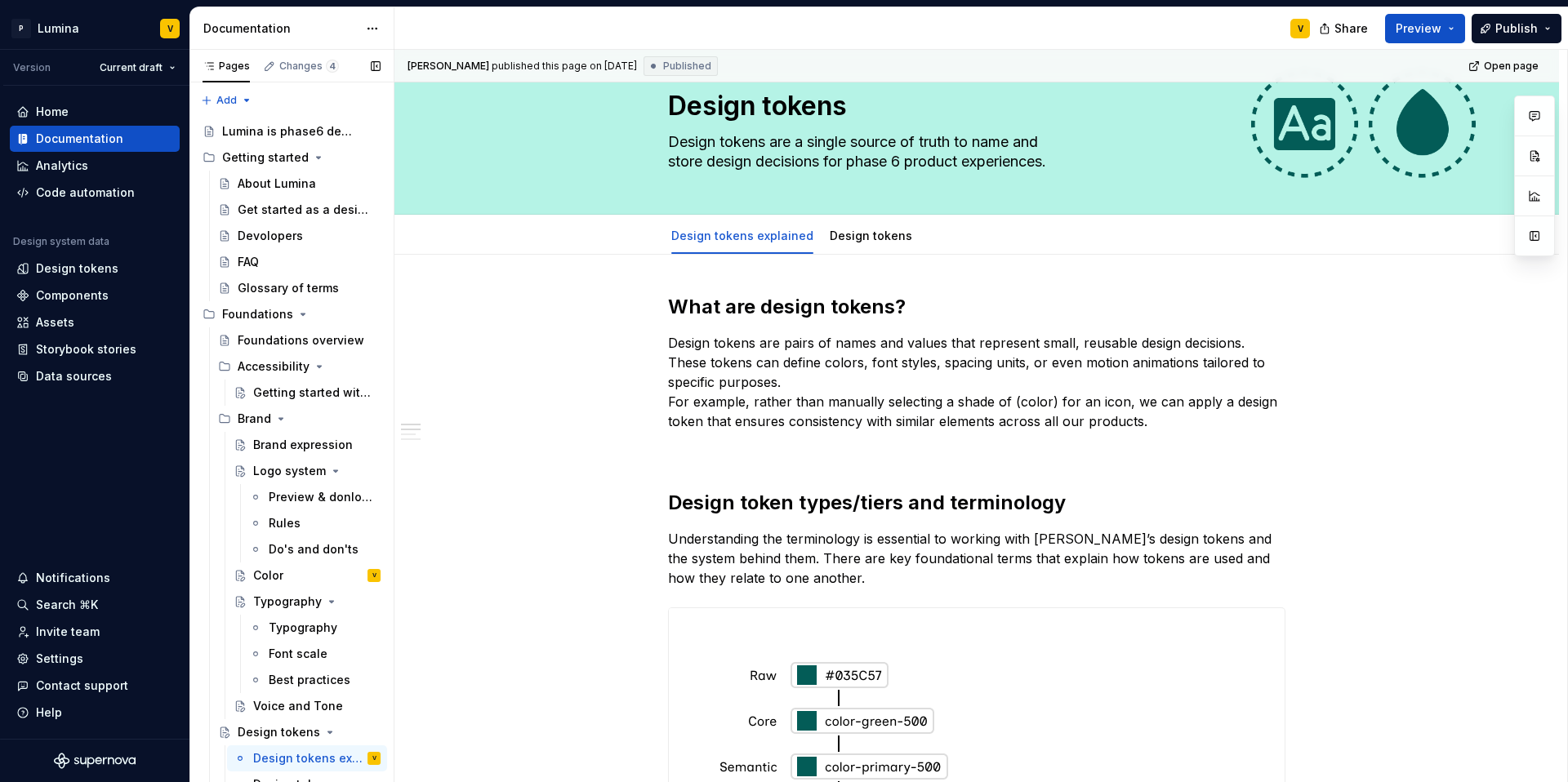
scroll to position [116, 0]
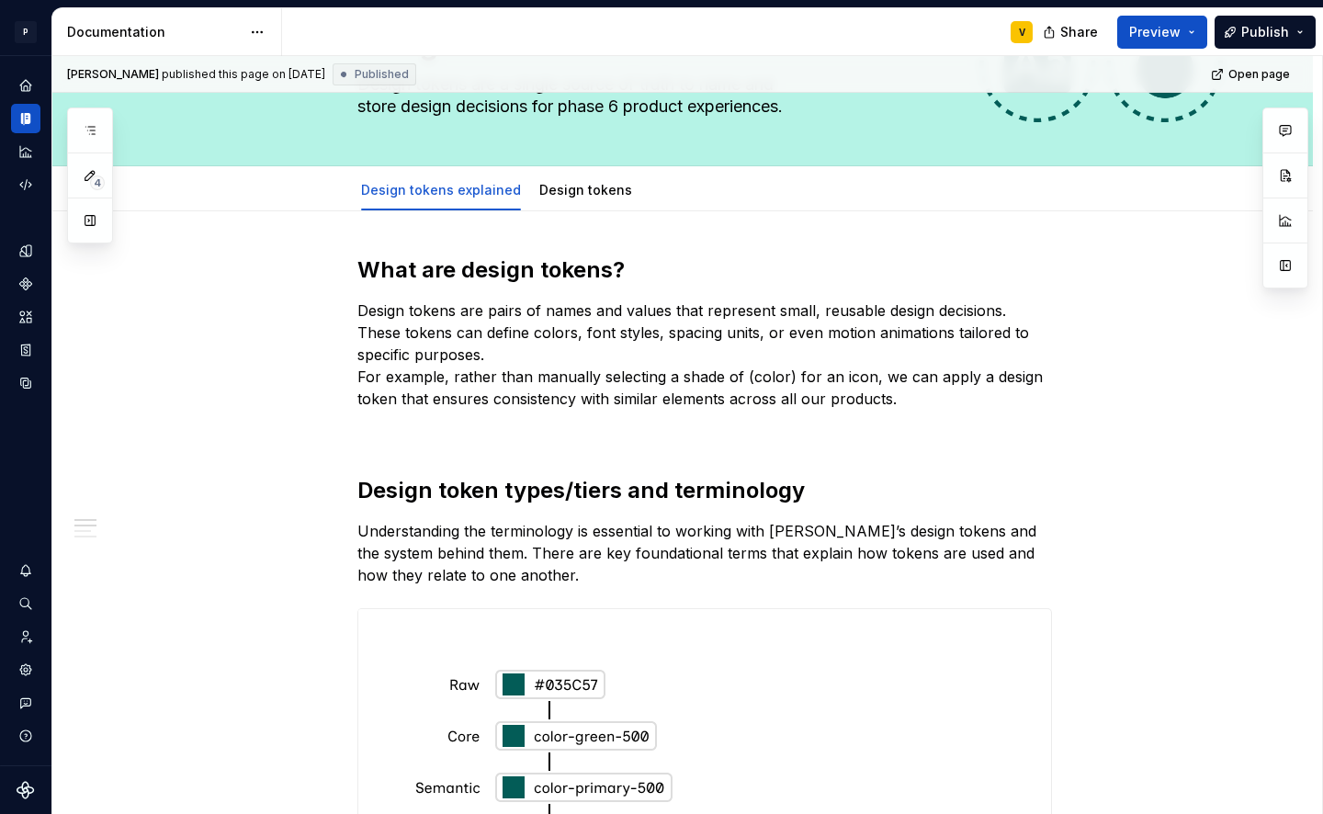
type textarea "*"
type textarea "Design tokens are a single source of truth to name and store design decisions f…"
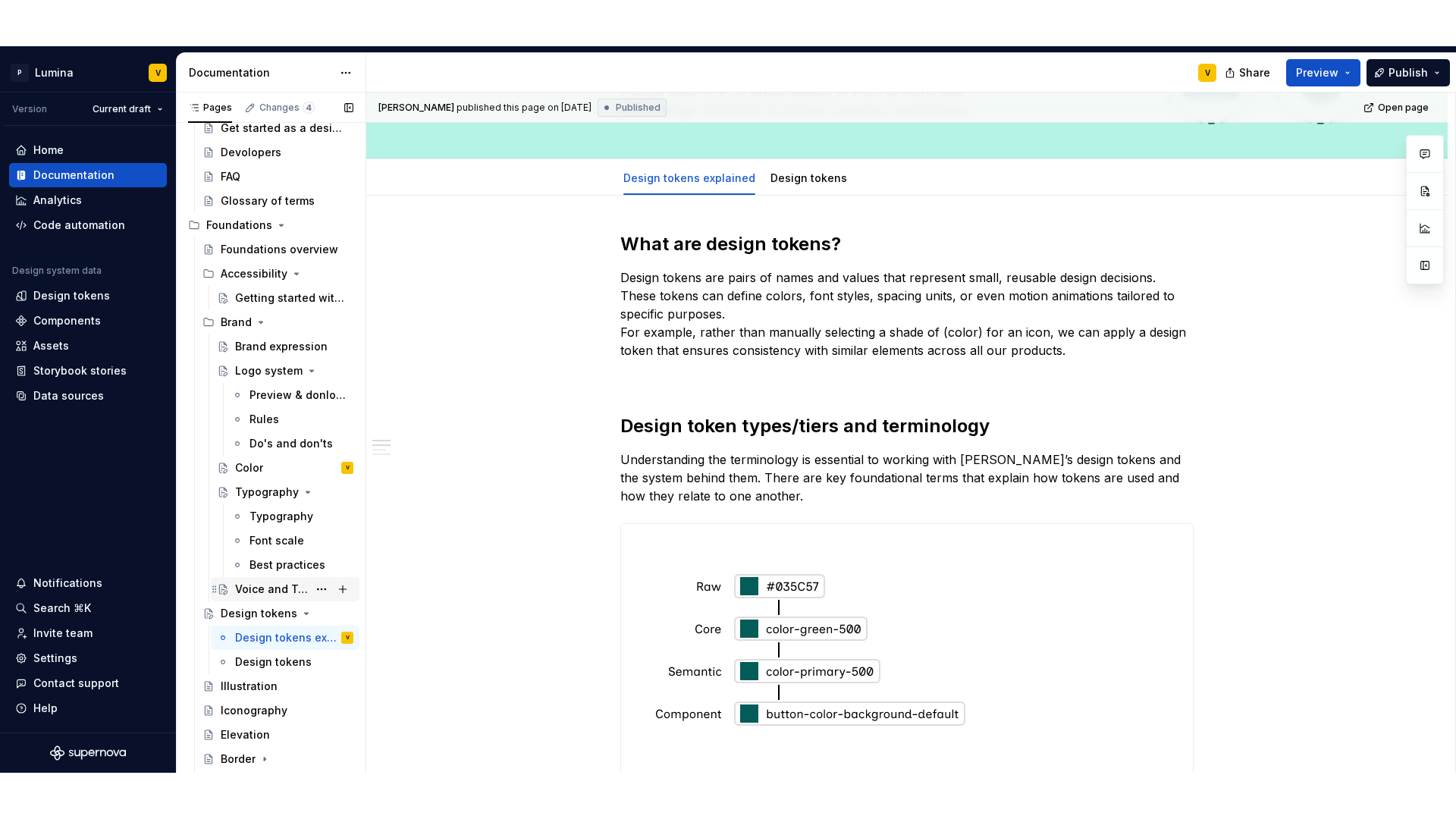
scroll to position [277, 0]
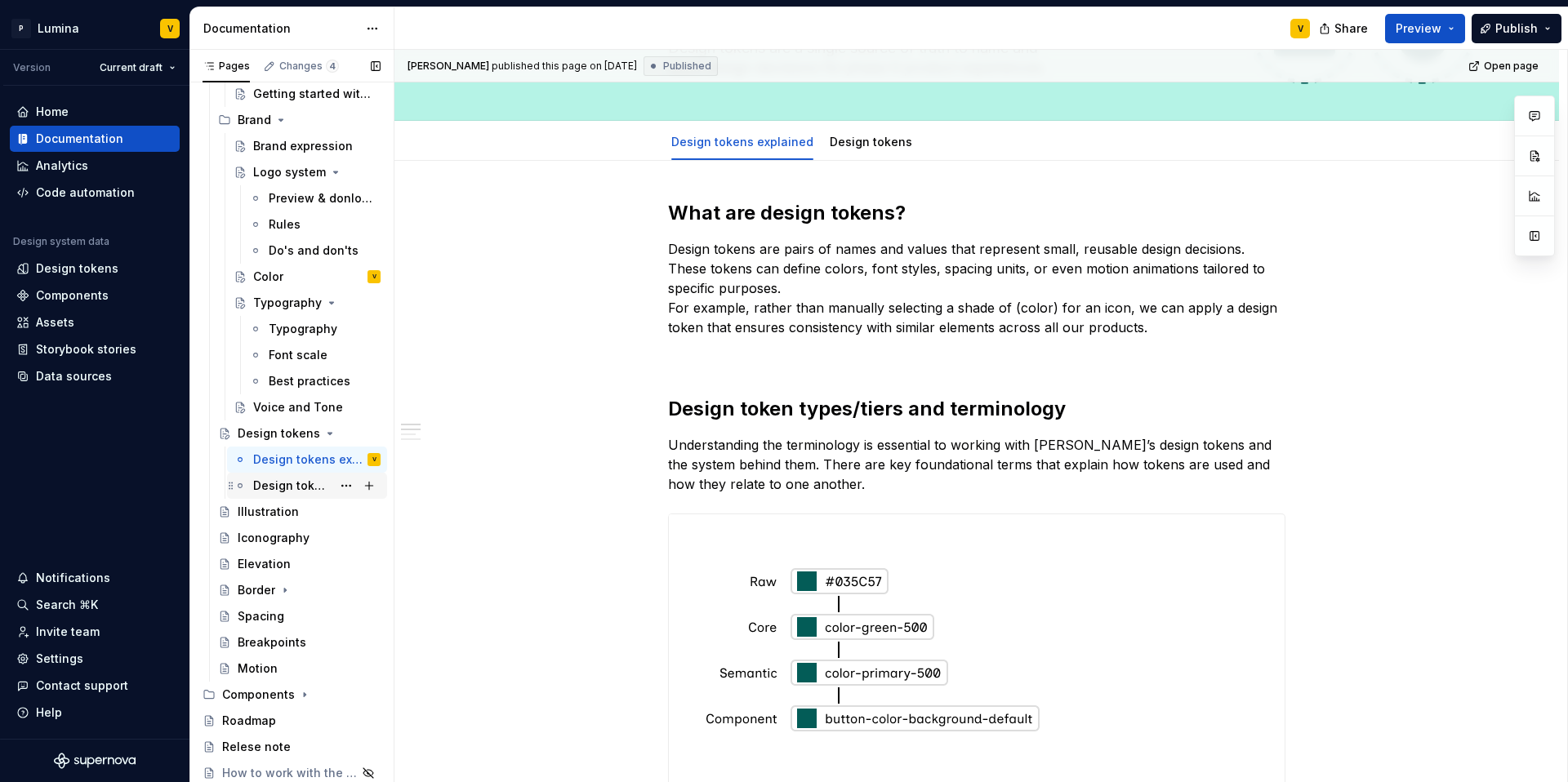
click at [296, 480] on div "Design tokens" at bounding box center [292, 485] width 78 height 16
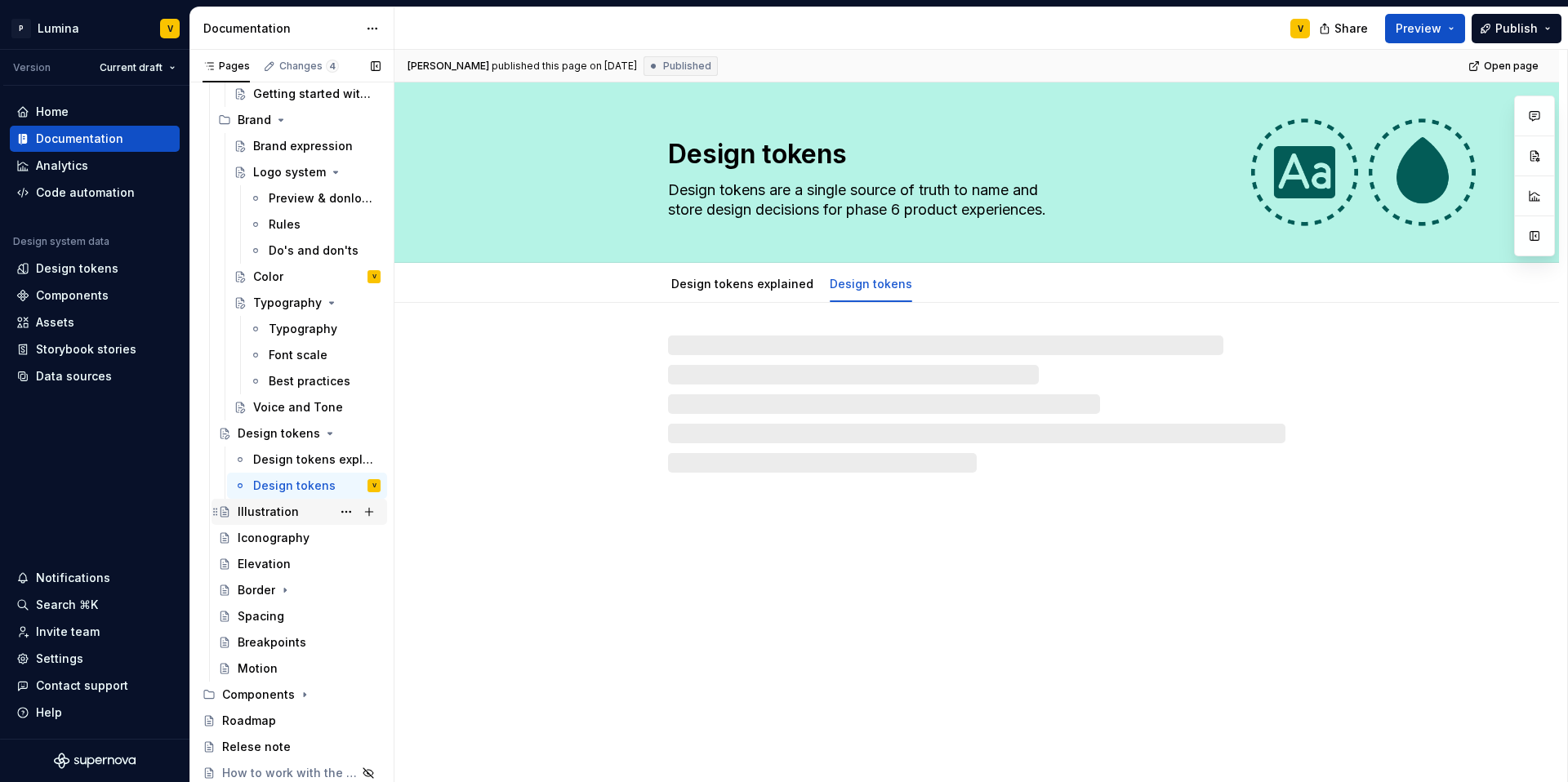
click at [260, 508] on div "Illustration" at bounding box center [268, 512] width 61 height 16
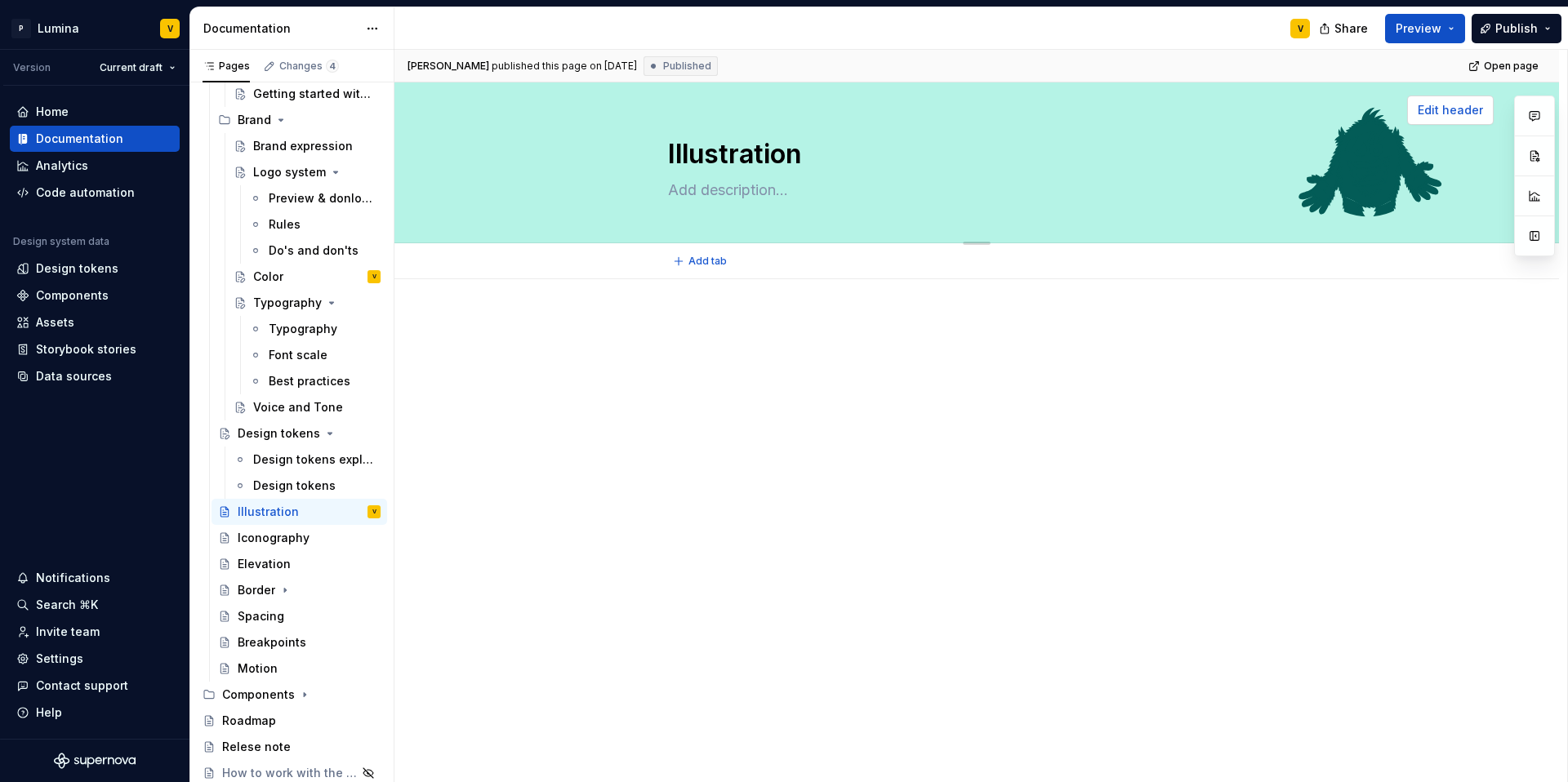
click at [1175, 113] on span "Edit header" at bounding box center [1450, 110] width 65 height 16
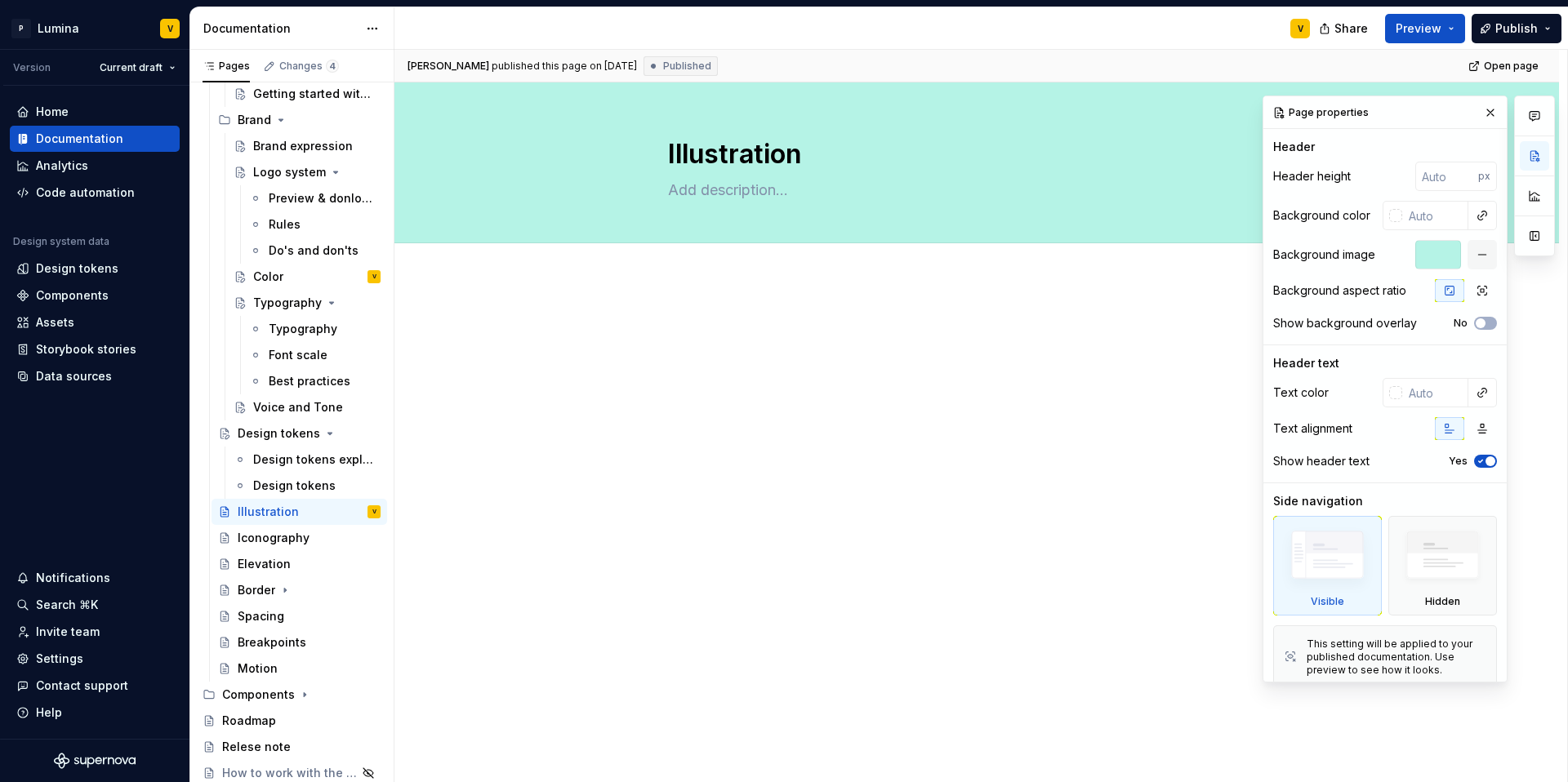
click at [1175, 254] on div at bounding box center [1456, 254] width 82 height 29
click at [1175, 256] on button "button" at bounding box center [1482, 254] width 29 height 29
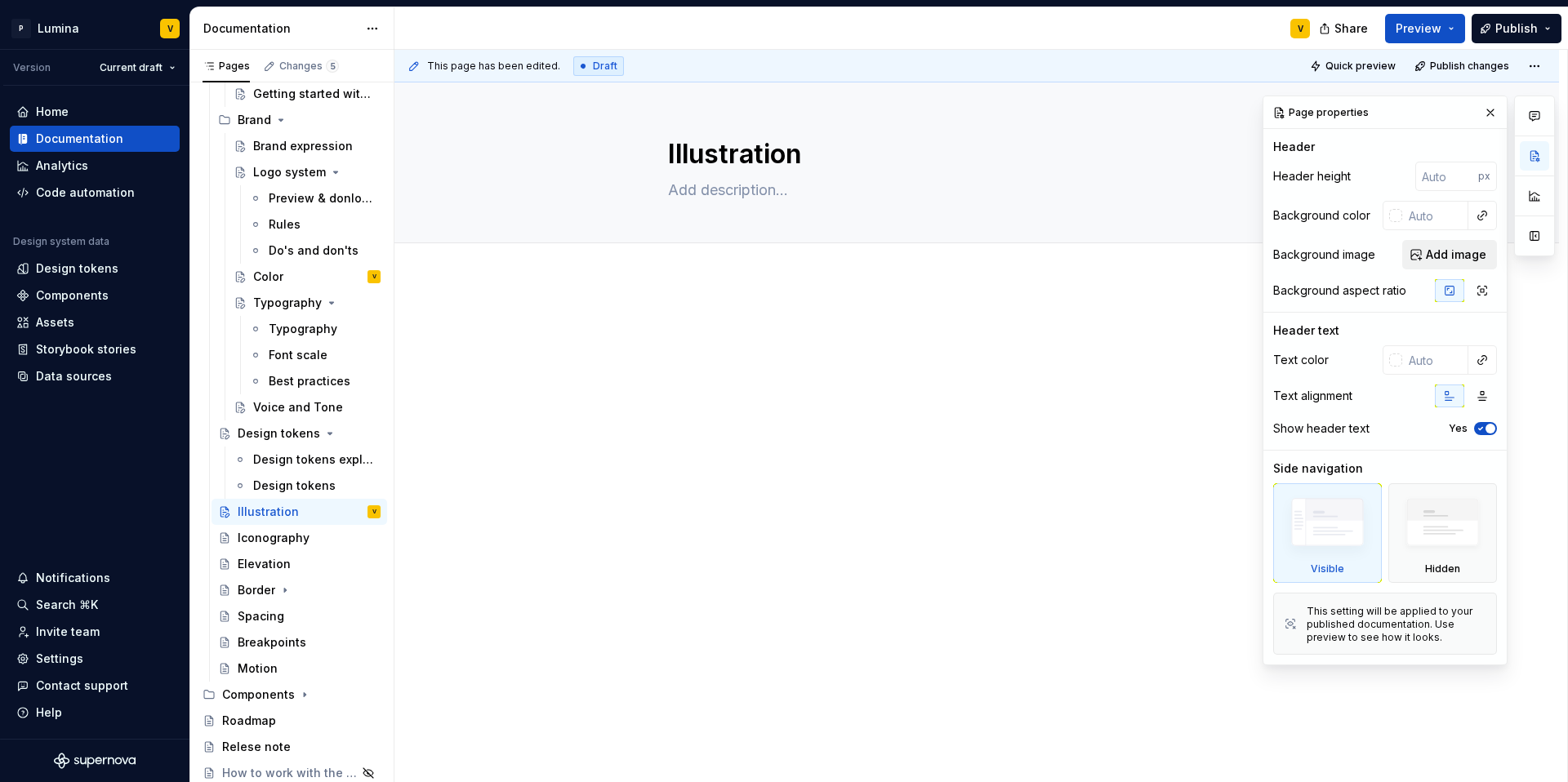
click at [1175, 254] on span "Add image" at bounding box center [1456, 254] width 60 height 16
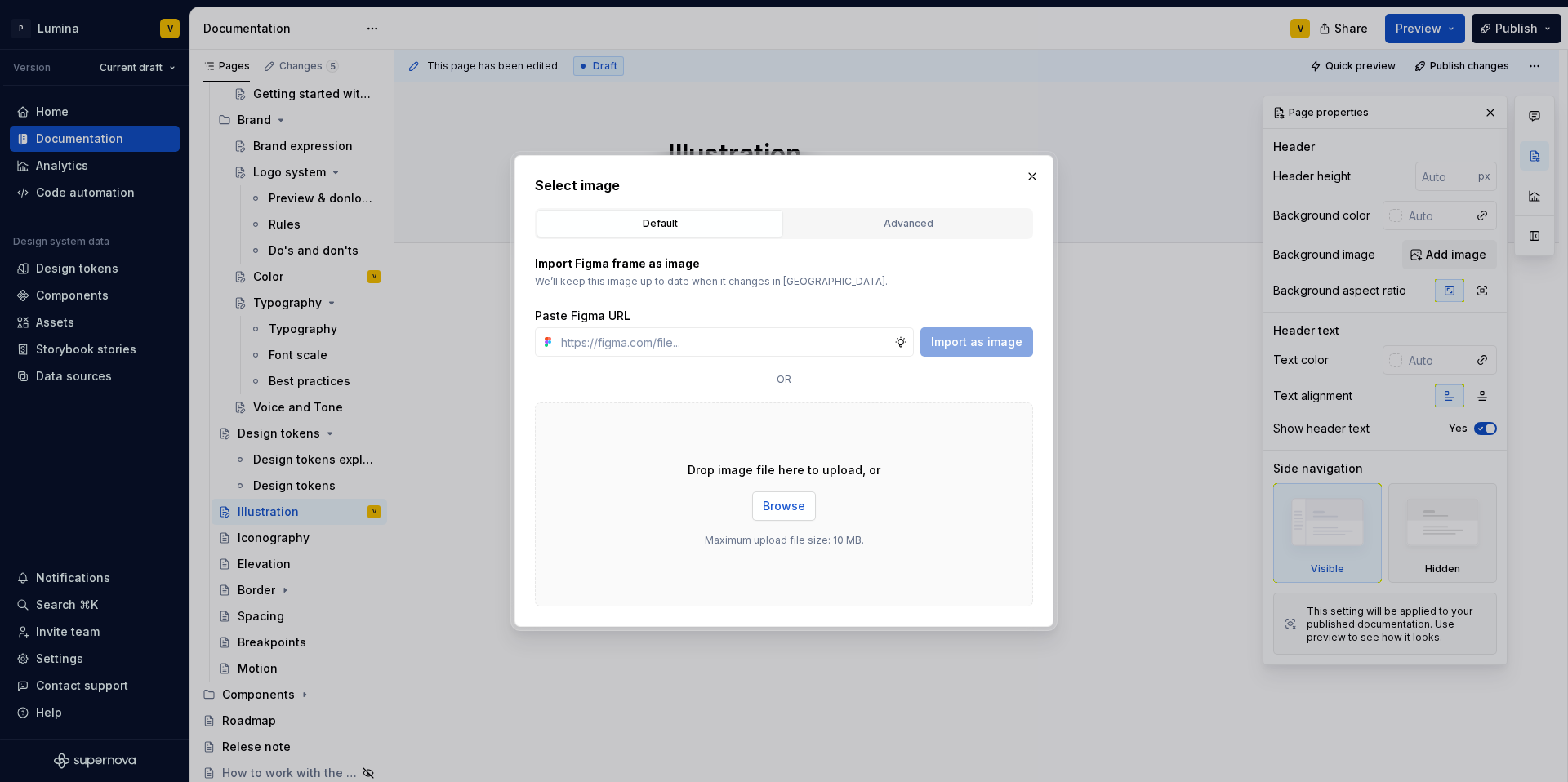
click at [772, 507] on span "Browse" at bounding box center [784, 506] width 43 height 16
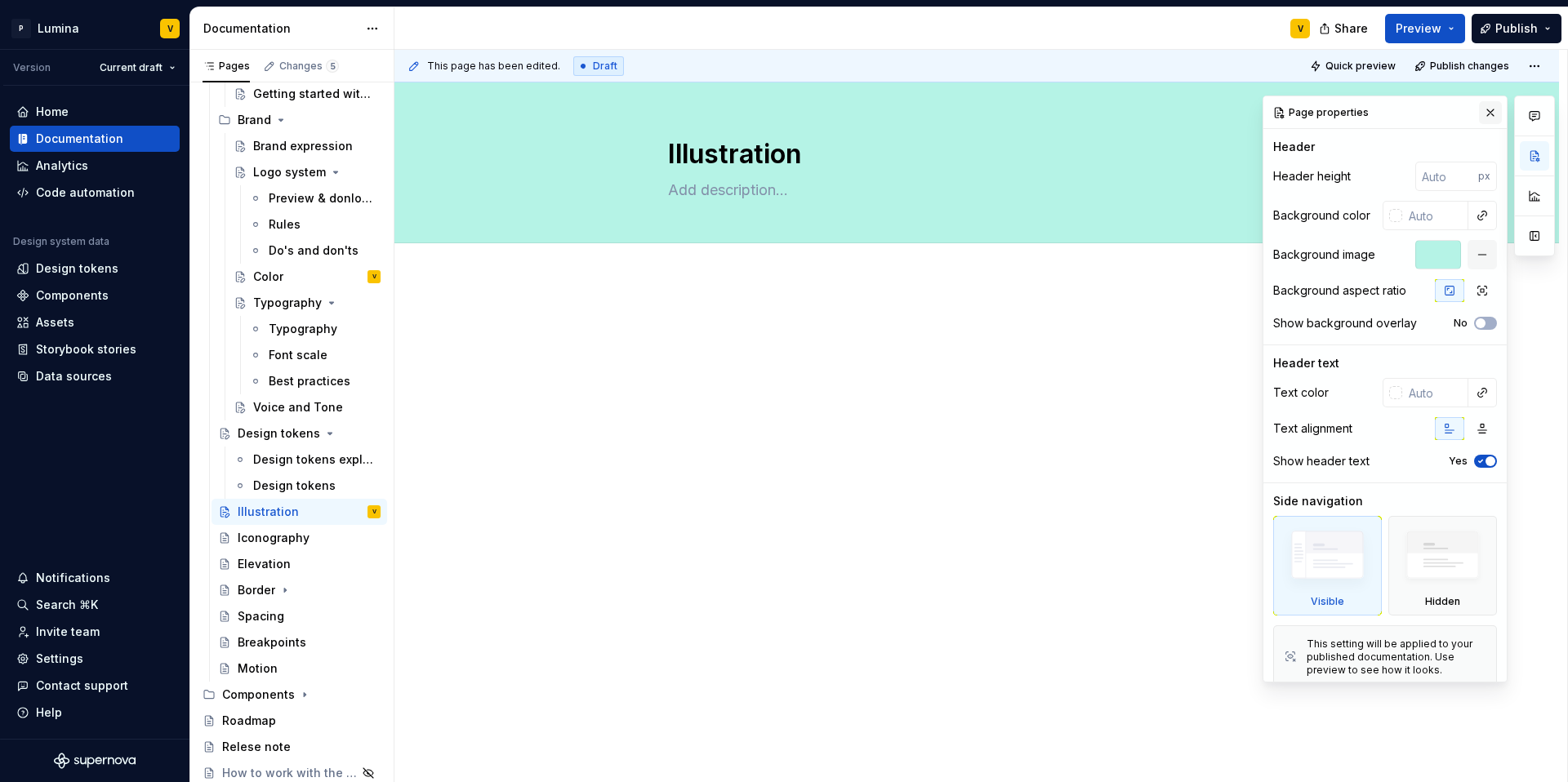
click at [1175, 111] on button "button" at bounding box center [1491, 113] width 23 height 23
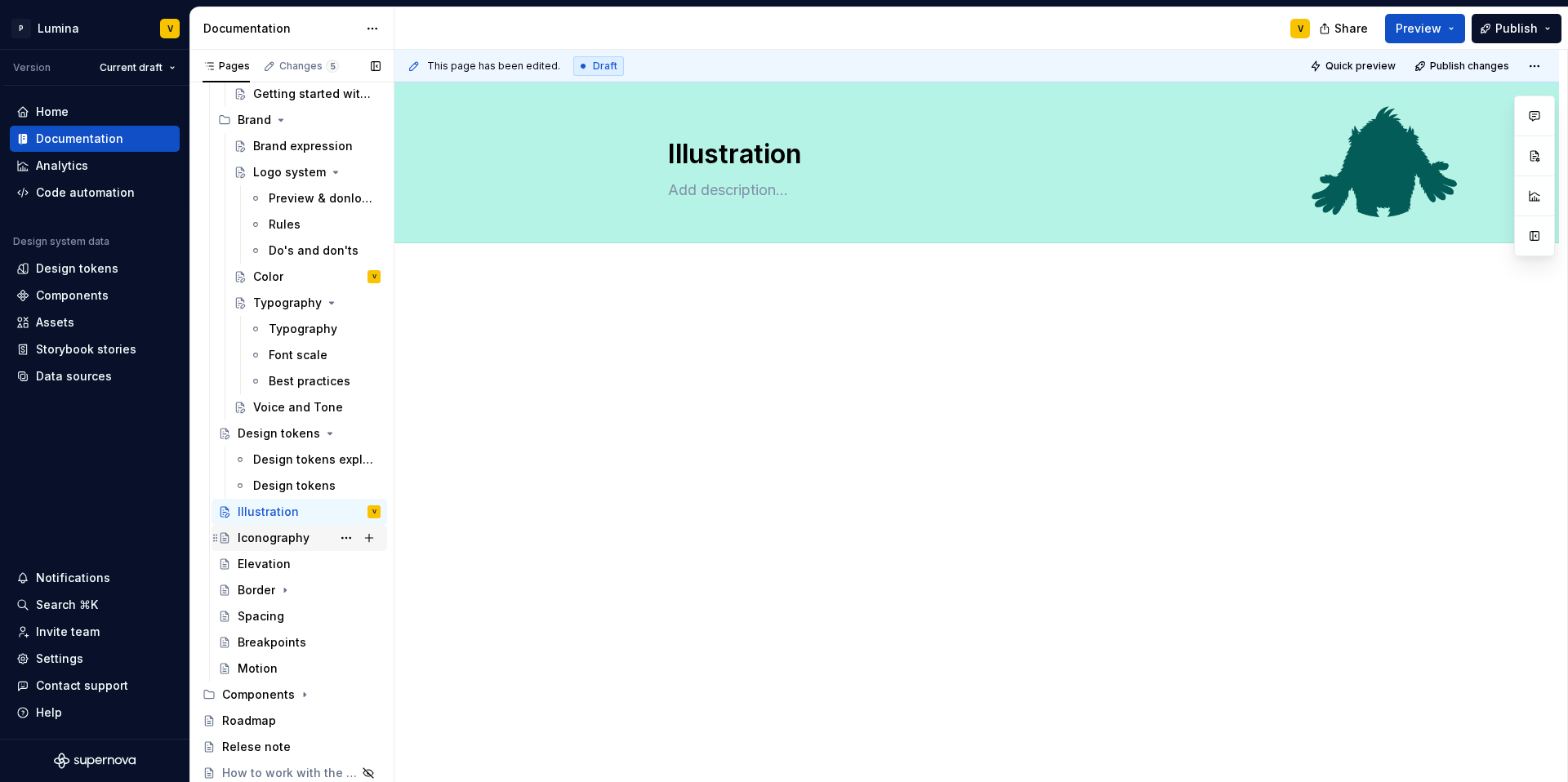
click at [271, 544] on div "Iconography" at bounding box center [273, 538] width 72 height 16
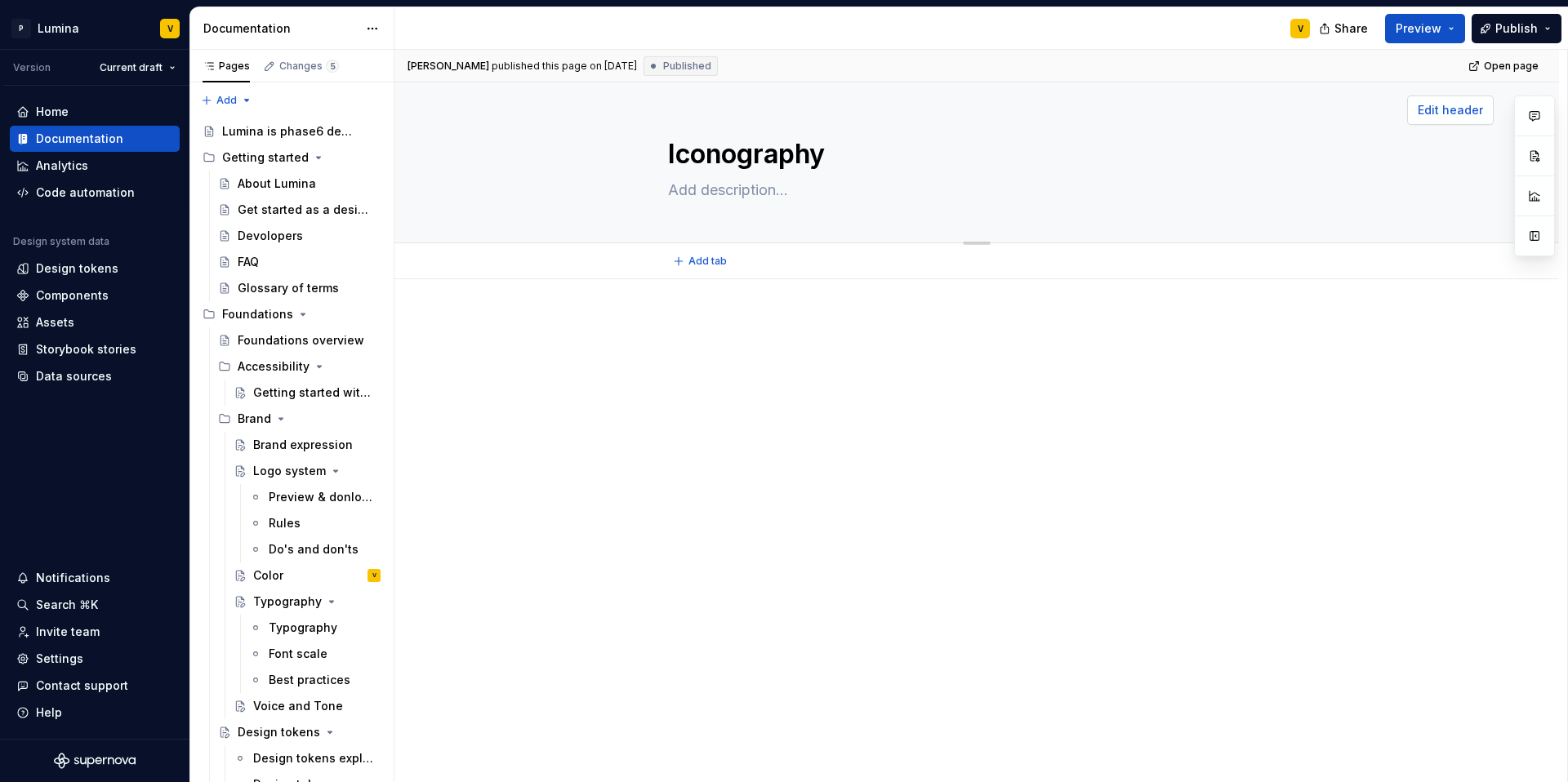
click at [1175, 114] on span "Edit header" at bounding box center [1450, 110] width 65 height 16
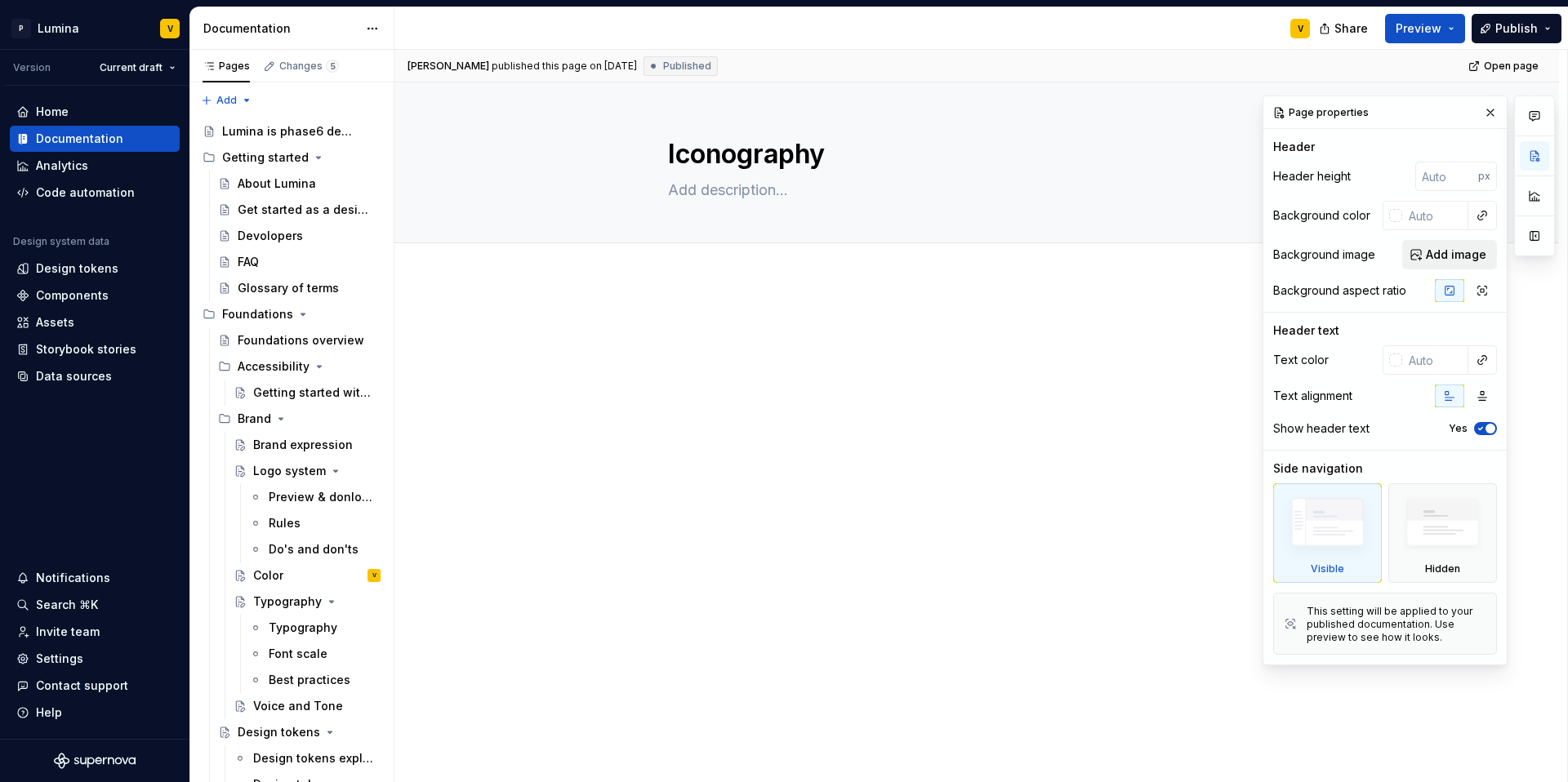
click at [1175, 253] on span "Add image" at bounding box center [1456, 254] width 60 height 16
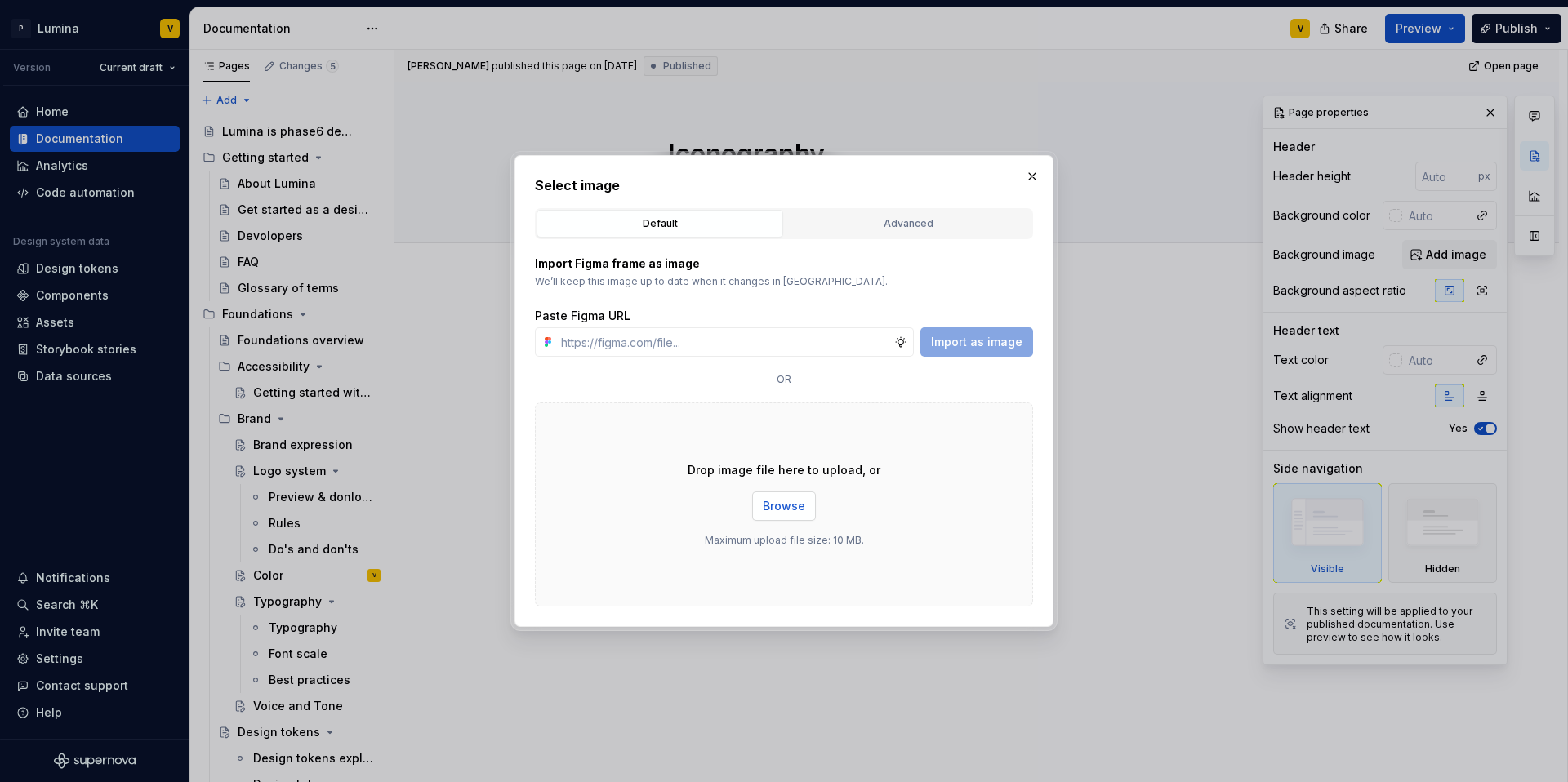
click at [784, 507] on span "Browse" at bounding box center [784, 506] width 43 height 16
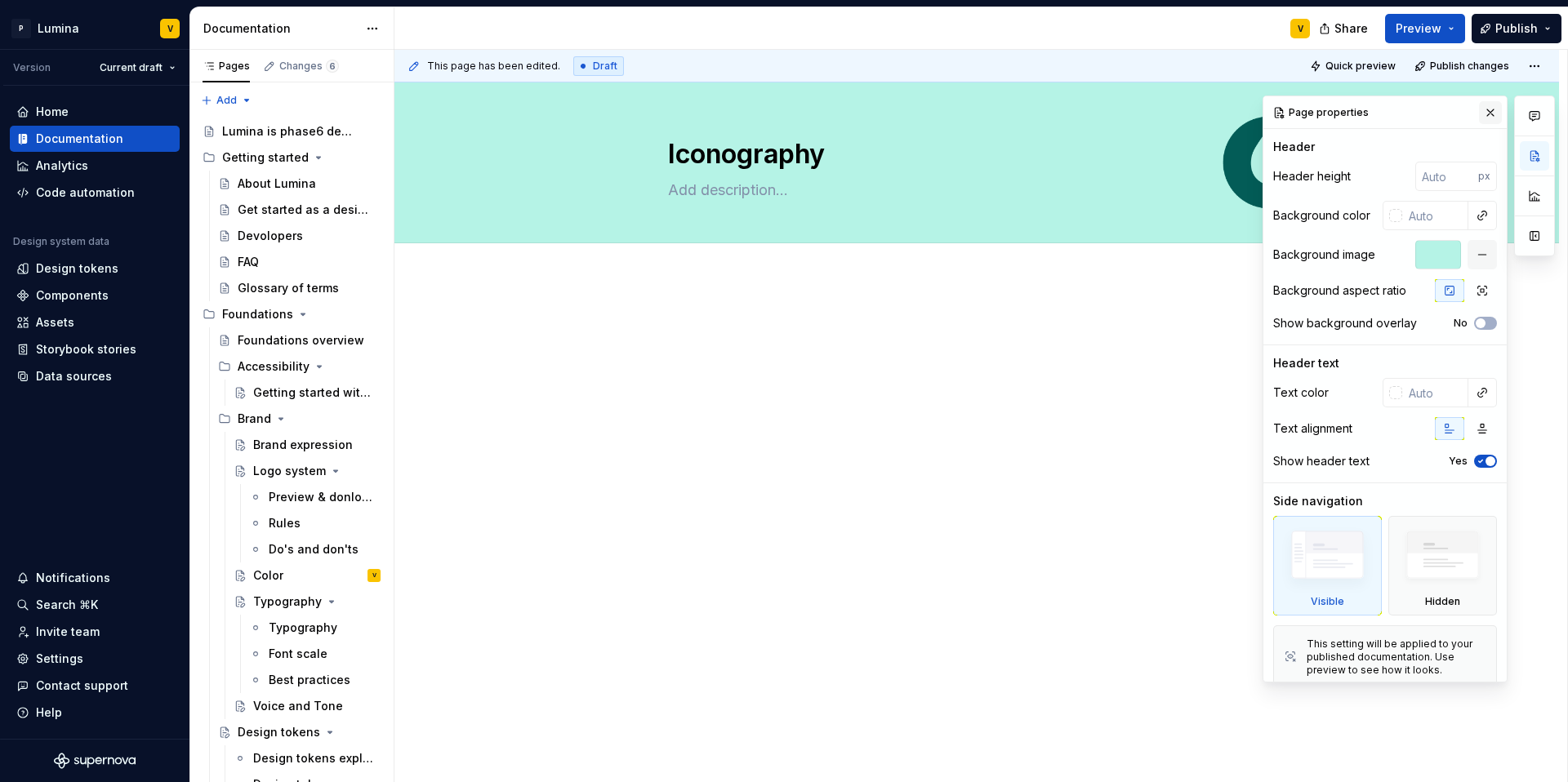
click at [1175, 116] on button "button" at bounding box center [1491, 113] width 23 height 23
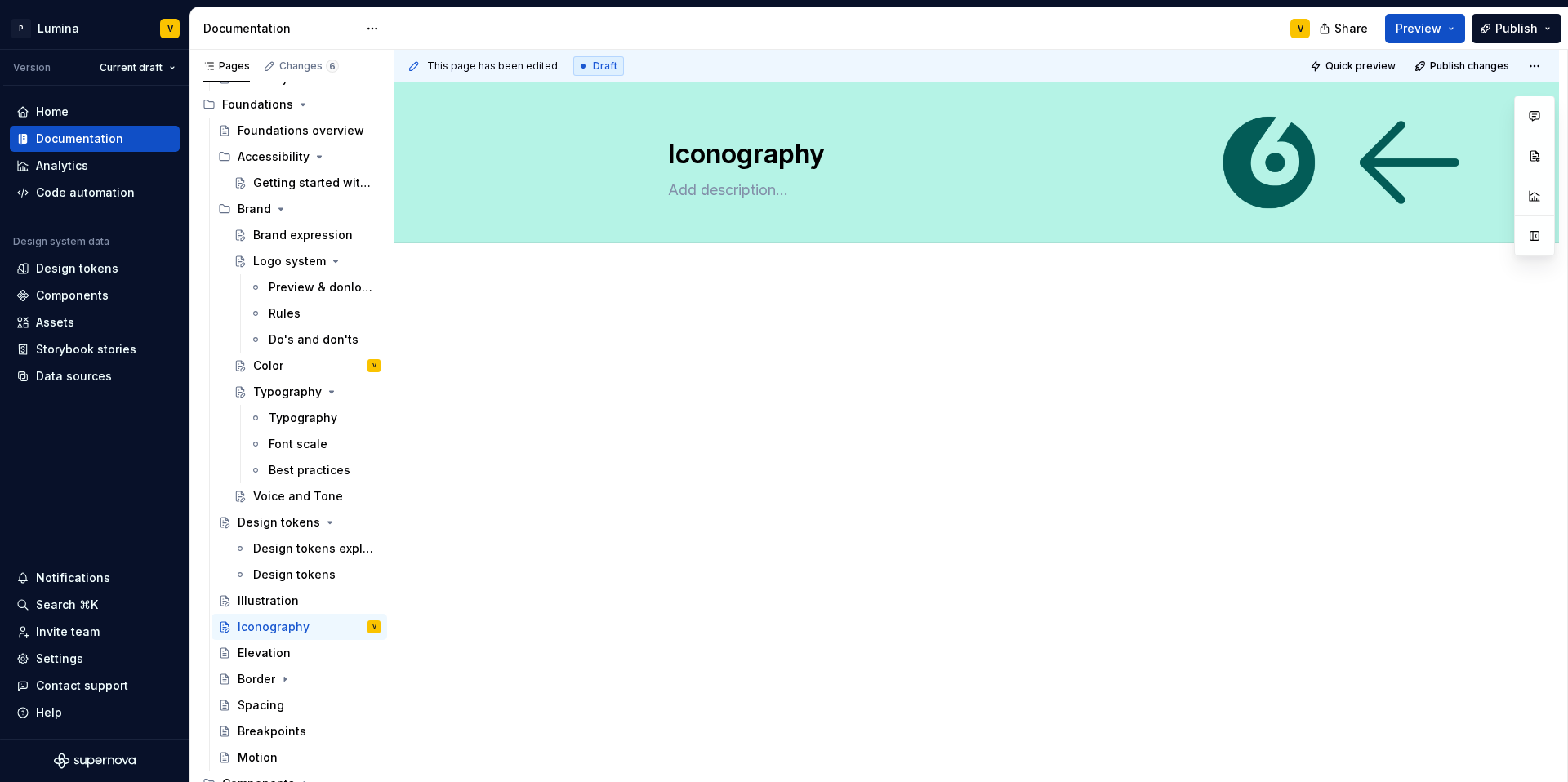
scroll to position [283, 0]
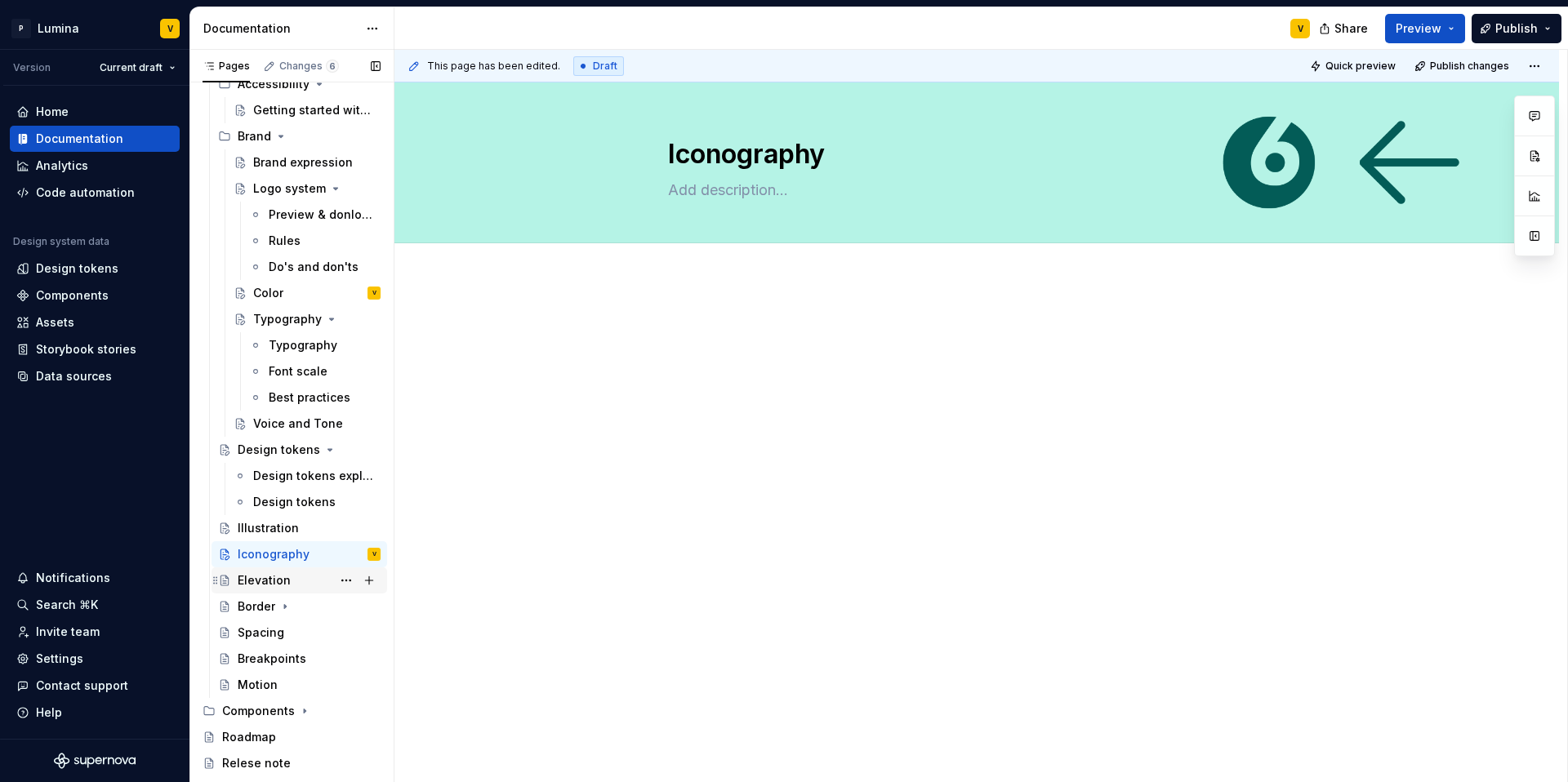
click at [265, 583] on div "Elevation" at bounding box center [264, 580] width 53 height 16
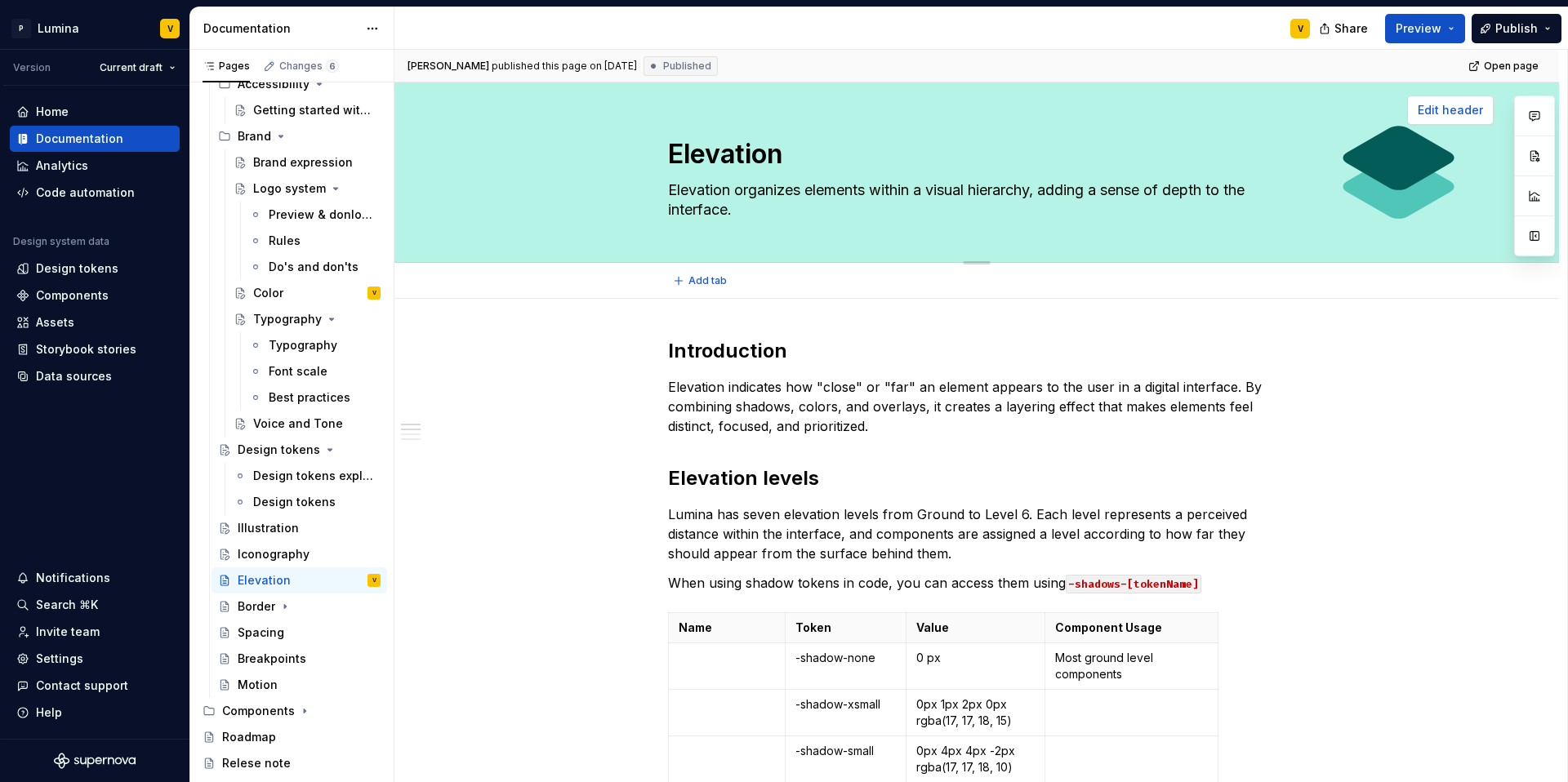
click at [1175, 113] on span "Edit header" at bounding box center [1450, 110] width 65 height 16
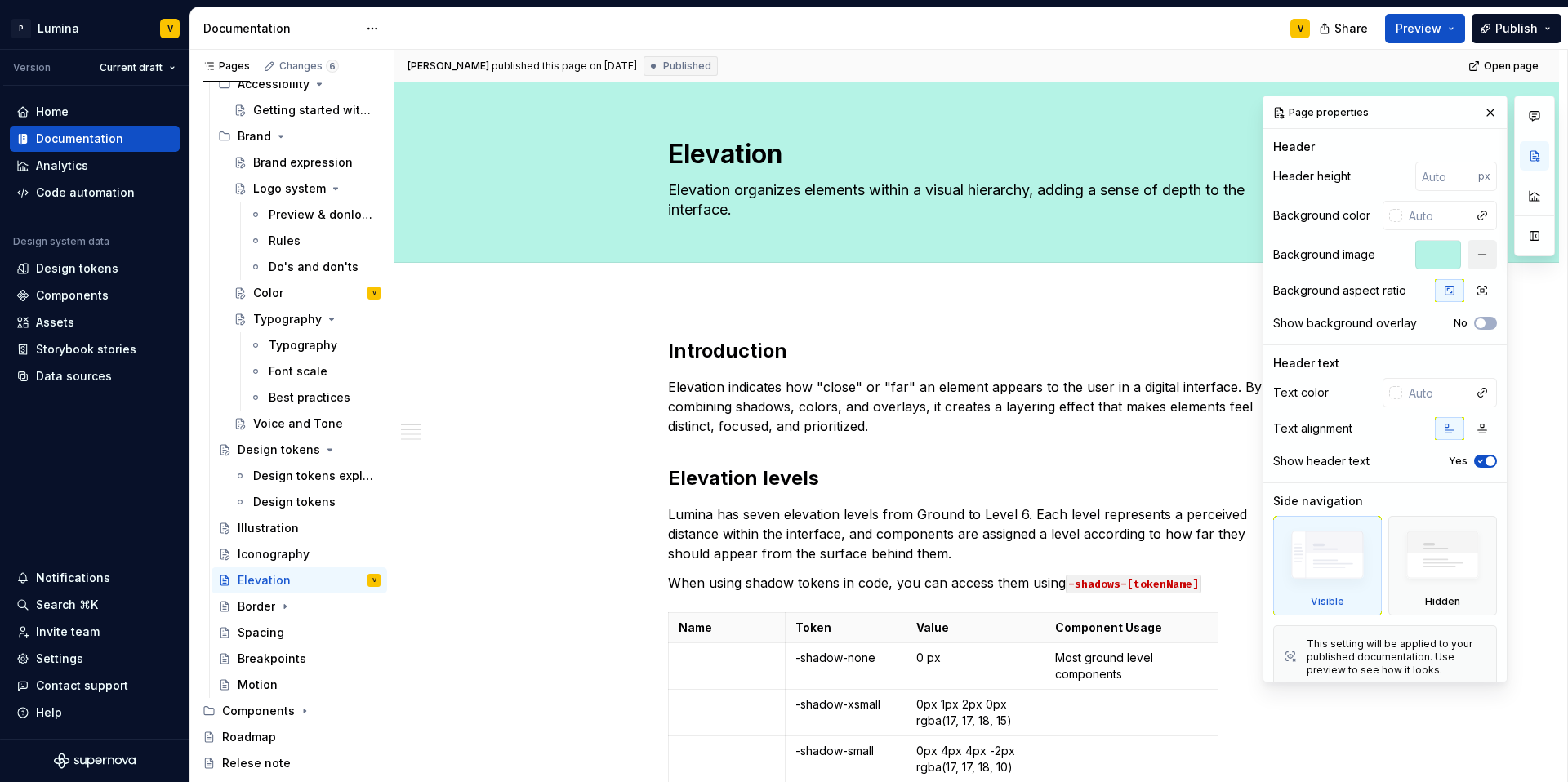
click at [1175, 249] on button "button" at bounding box center [1482, 254] width 29 height 29
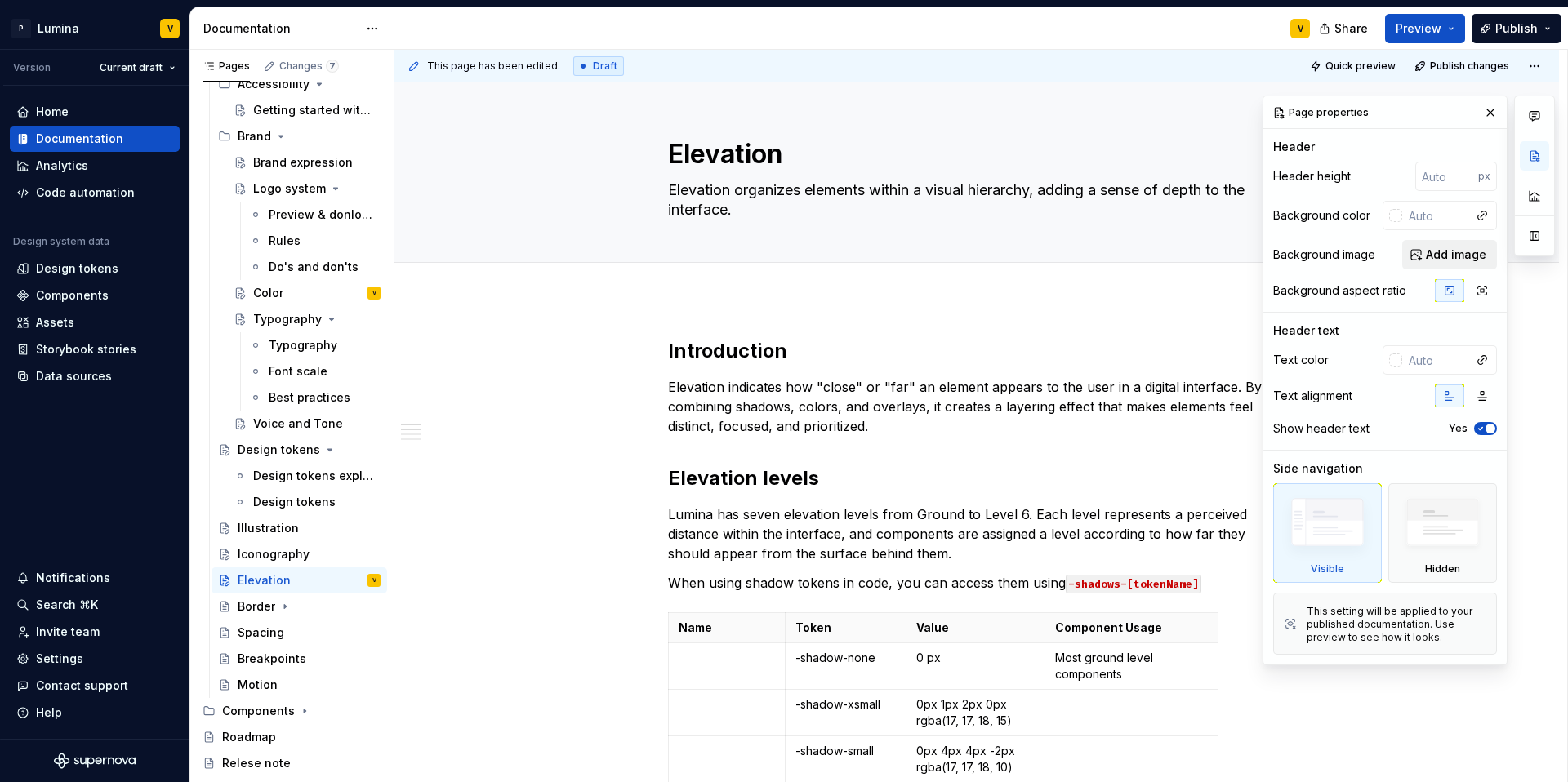
click at [1175, 256] on span "Add image" at bounding box center [1456, 254] width 60 height 16
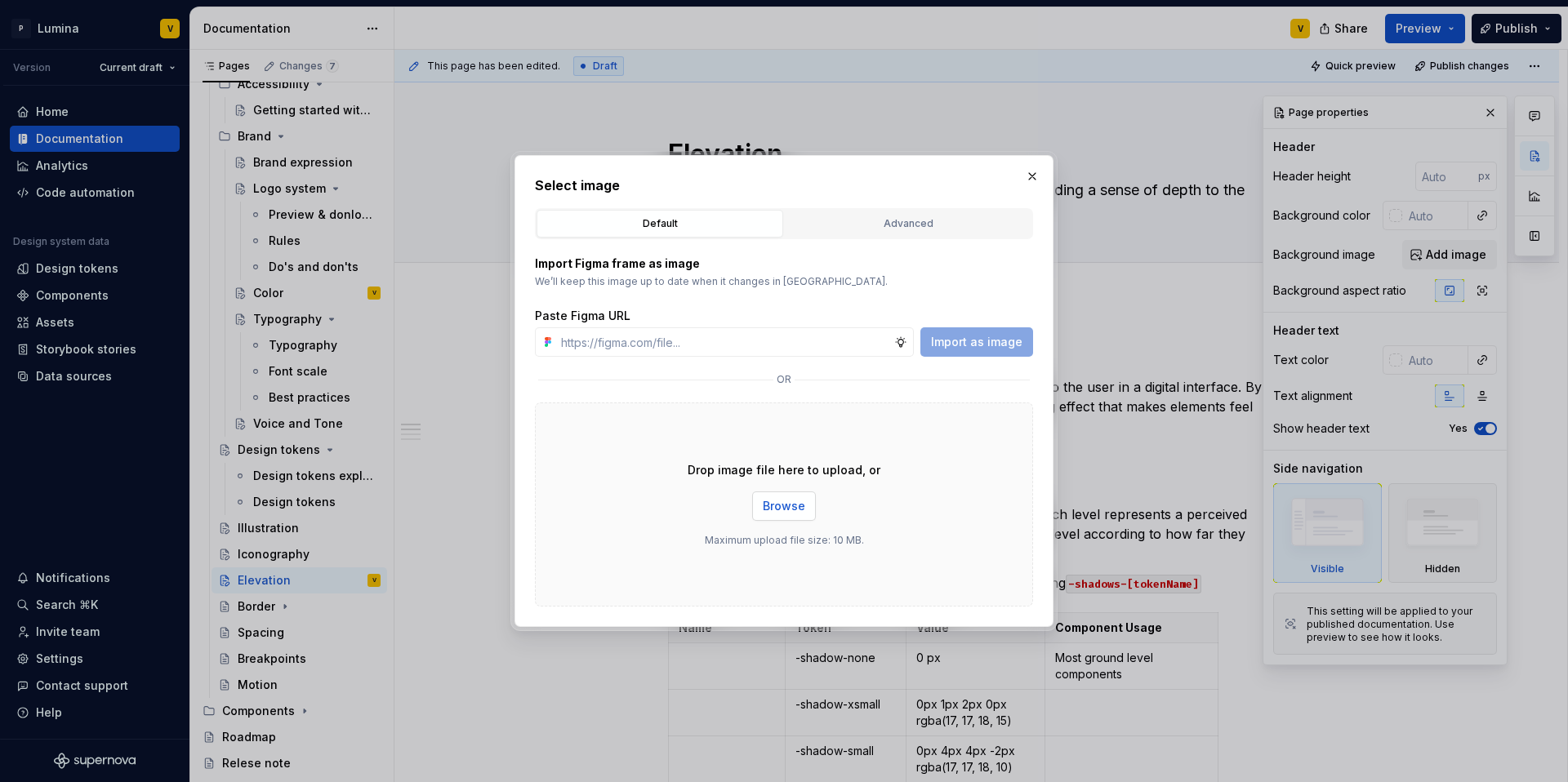
click at [769, 504] on span "Browse" at bounding box center [784, 506] width 43 height 16
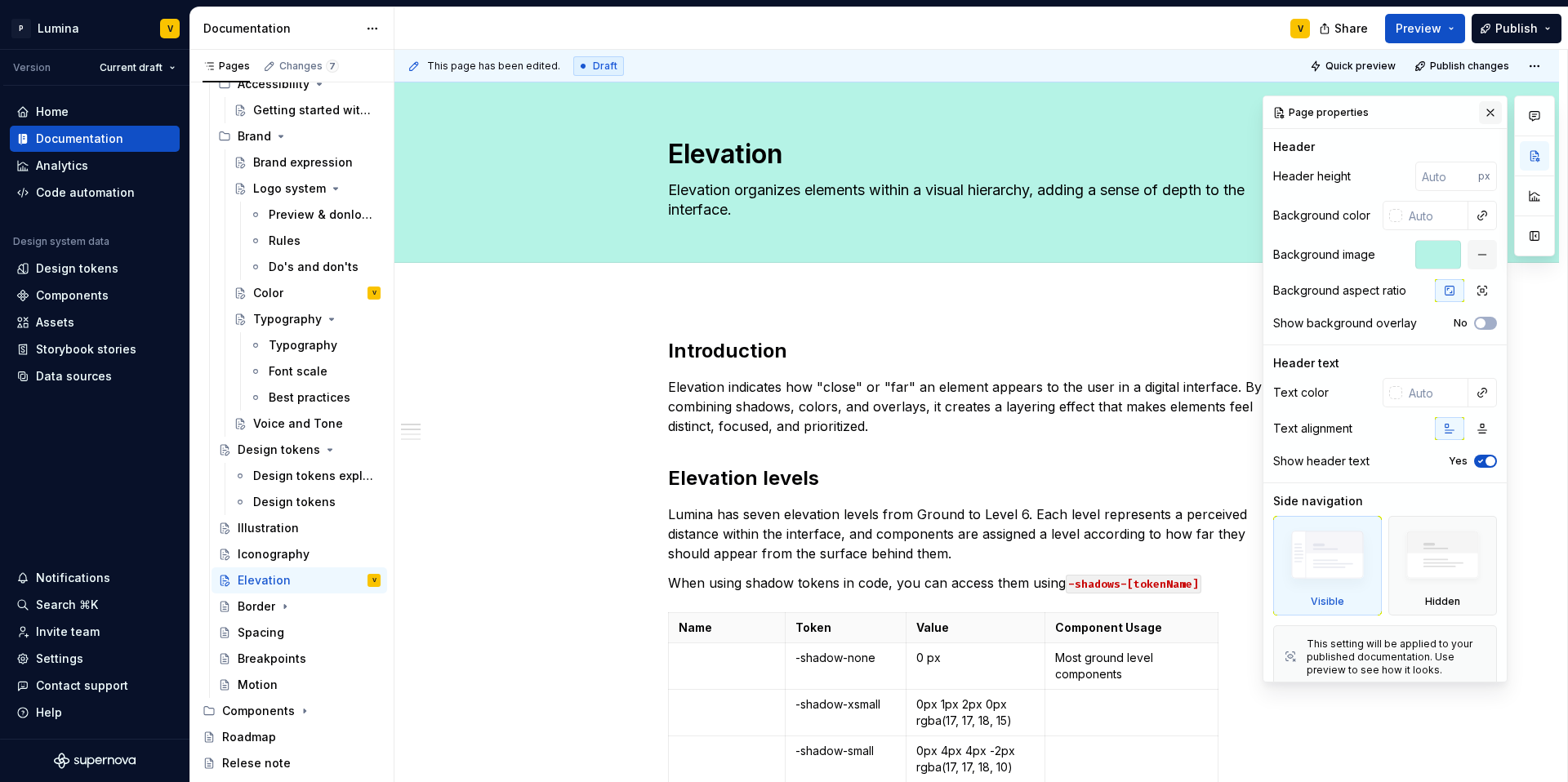
click at [1175, 108] on button "button" at bounding box center [1491, 113] width 23 height 23
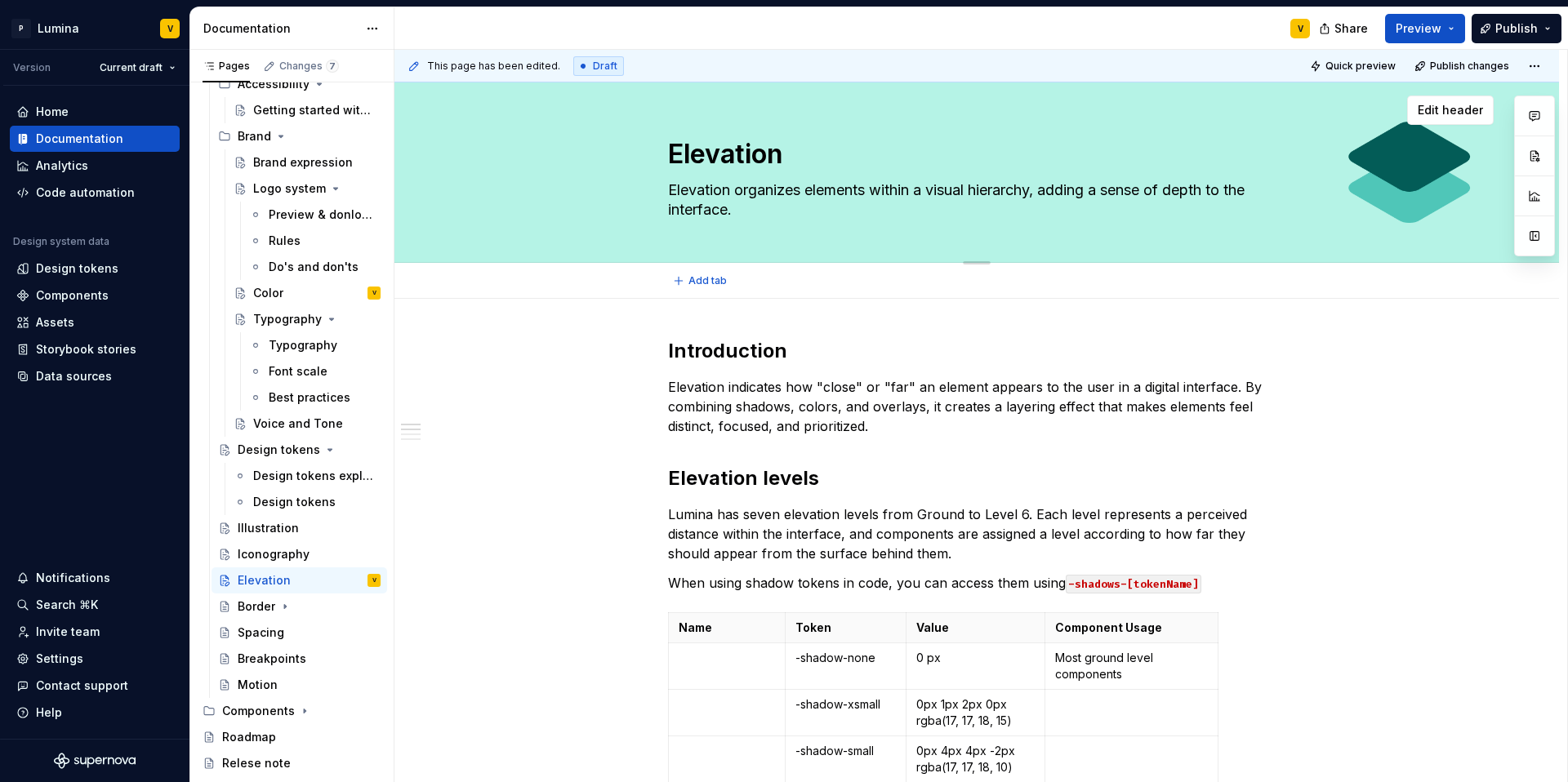
click at [1049, 191] on textarea "Elevation organizes elements within a visual hierarchy, adding a sense of depth…" at bounding box center [973, 199] width 618 height 45
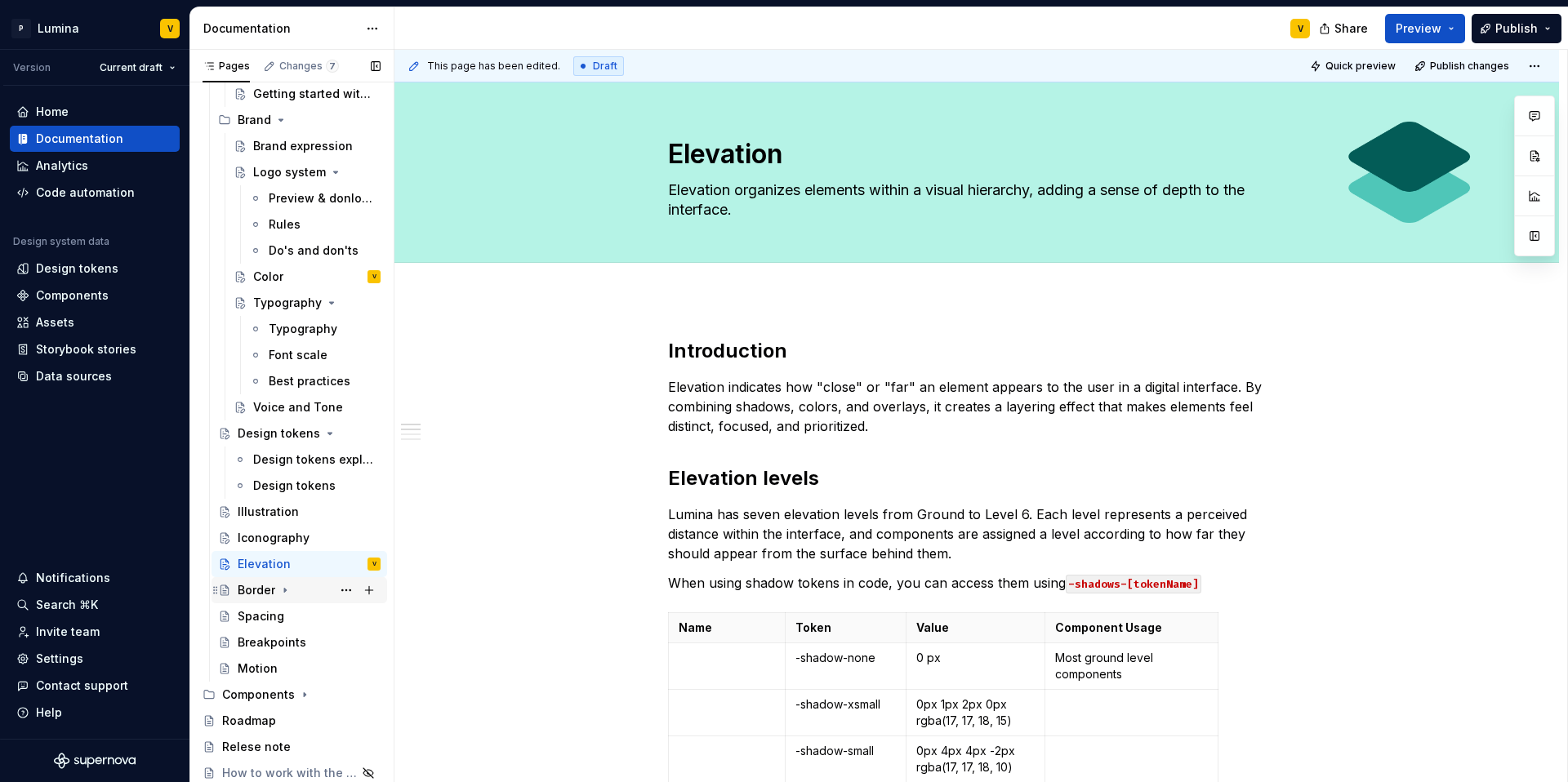
click at [252, 587] on div "Border" at bounding box center [256, 590] width 37 height 16
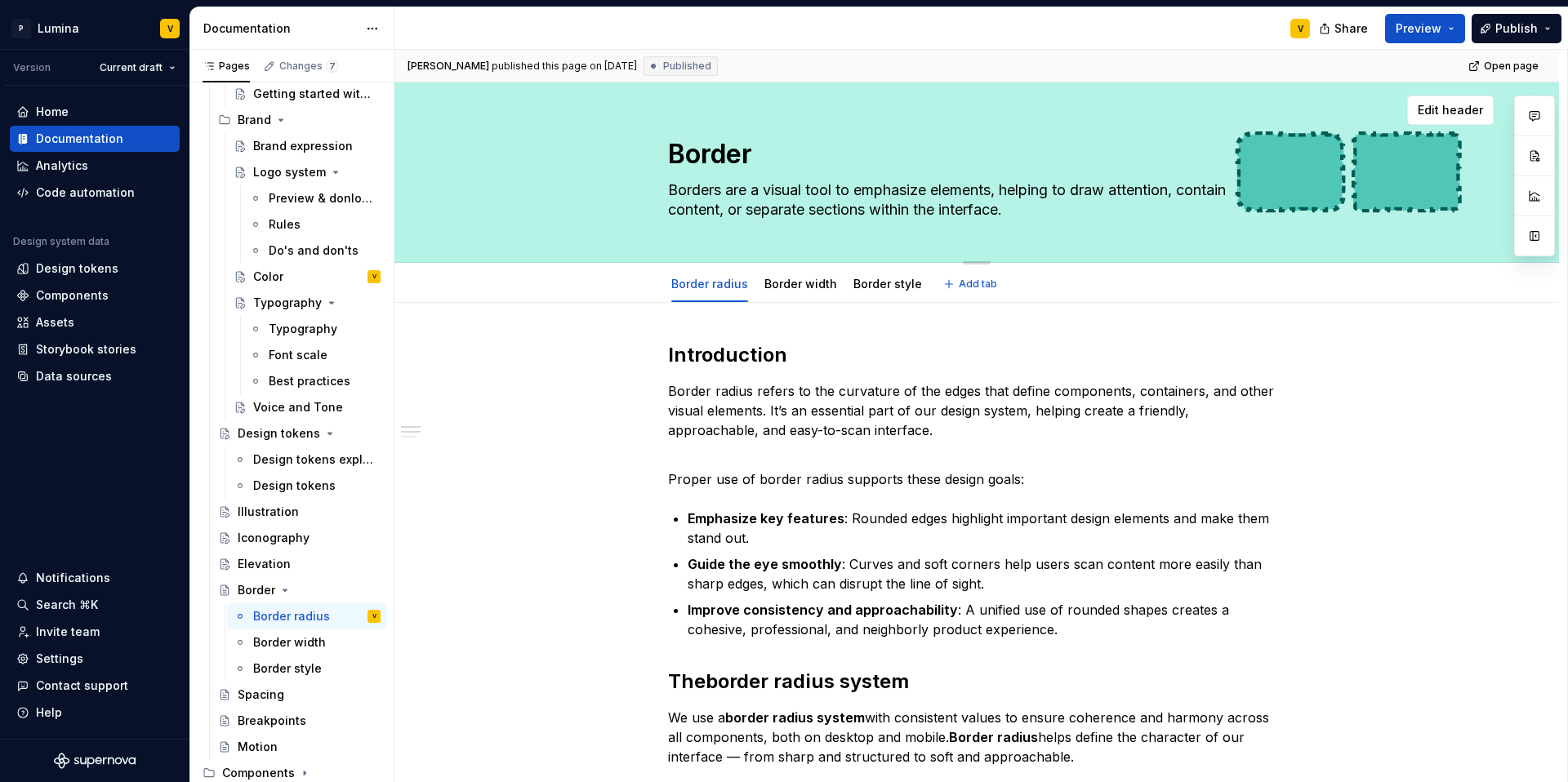
click at [1175, 156] on div "Border Borders are a visual tool to emphasize elements, helping to draw attenti…" at bounding box center [976, 172] width 1034 height 180
click at [1175, 116] on span "Edit header" at bounding box center [1450, 110] width 65 height 16
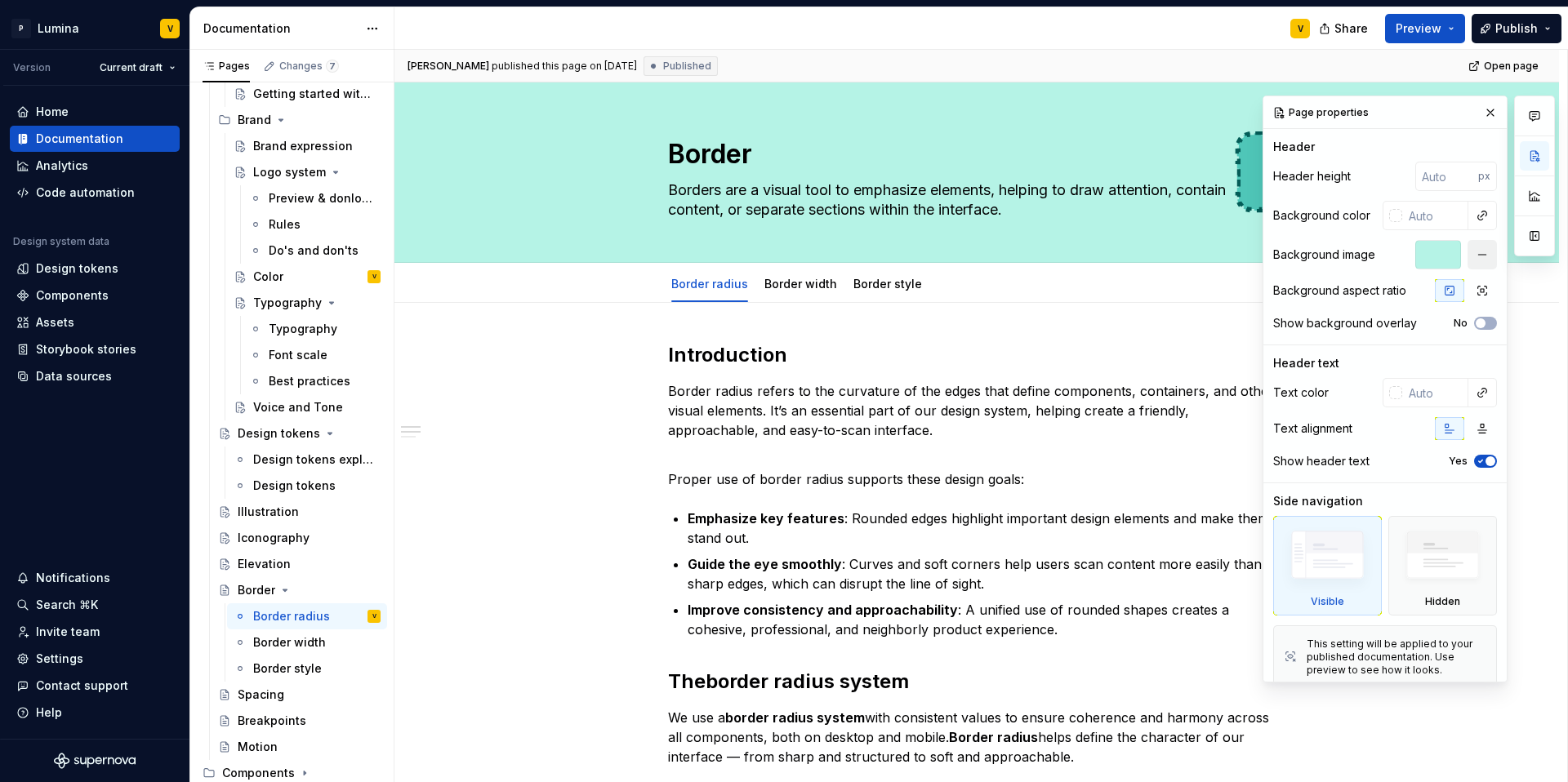
click at [1175, 253] on button "button" at bounding box center [1482, 254] width 29 height 29
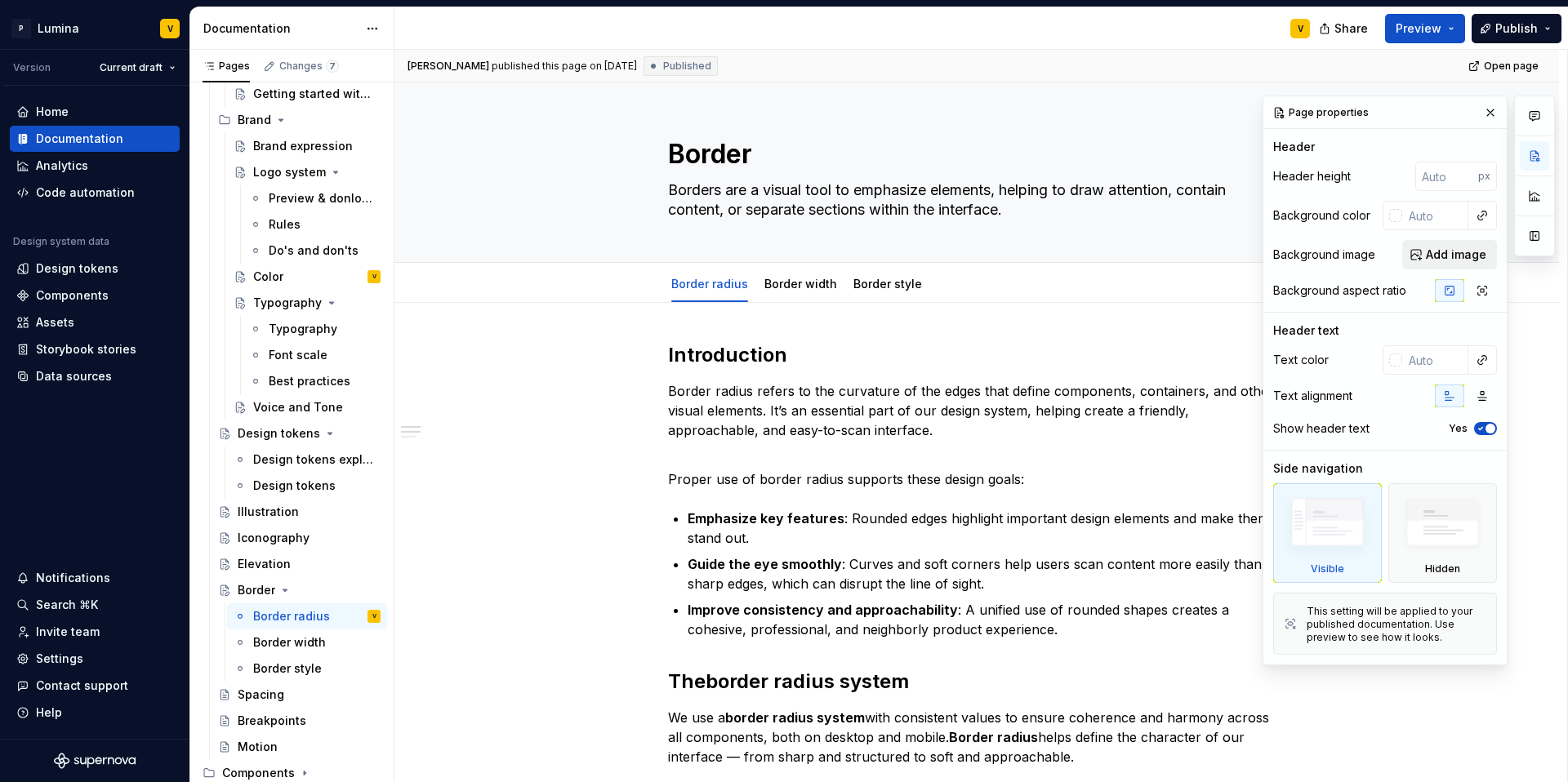
click at [1175, 252] on span "Add image" at bounding box center [1456, 254] width 60 height 16
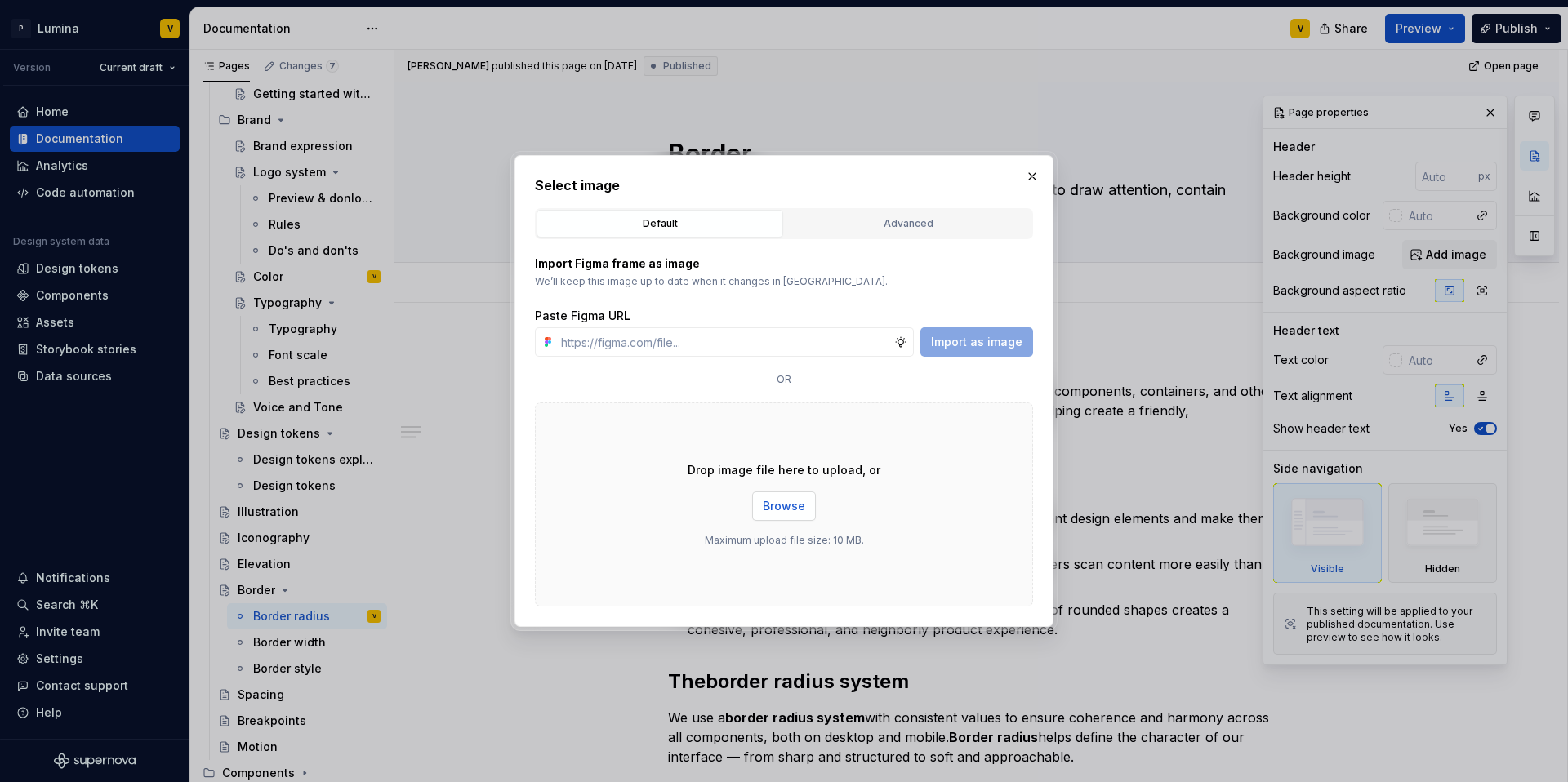
click at [783, 497] on button "Browse" at bounding box center [784, 506] width 64 height 29
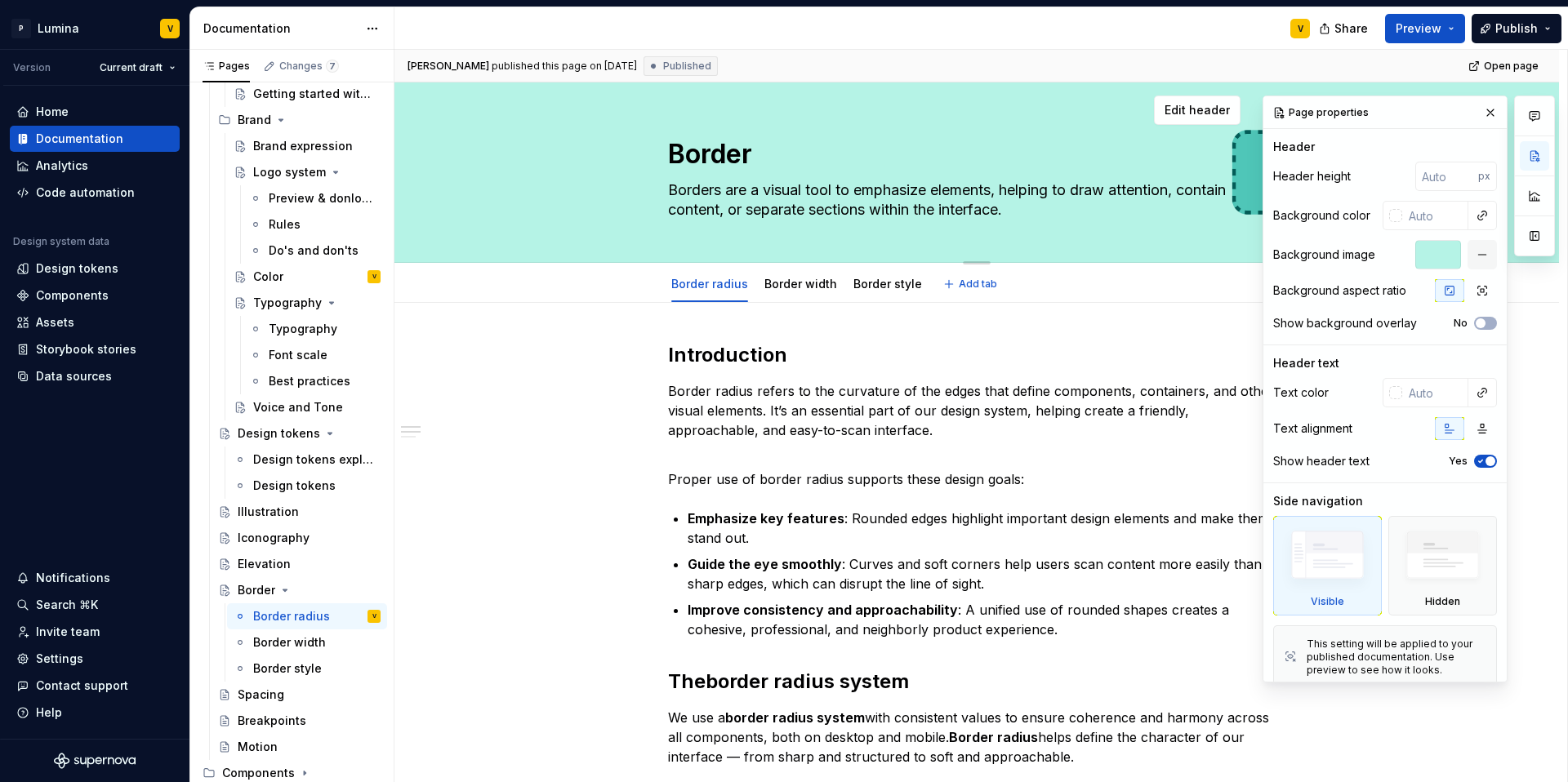
click at [1014, 188] on textarea "Borders are a visual tool to emphasize elements, helping to draw attention, con…" at bounding box center [973, 199] width 618 height 45
click at [1010, 190] on textarea "Borders are a visual tool to emphasize elements, helping to draw attention, con…" at bounding box center [973, 199] width 618 height 45
click at [1063, 191] on textarea "Borders are a visual tool to emphasize elements, helping to draw attention, con…" at bounding box center [973, 199] width 618 height 45
type textarea "*"
type textarea "Borders are a visual tool to emphasize elements, helping to draw attention, con…"
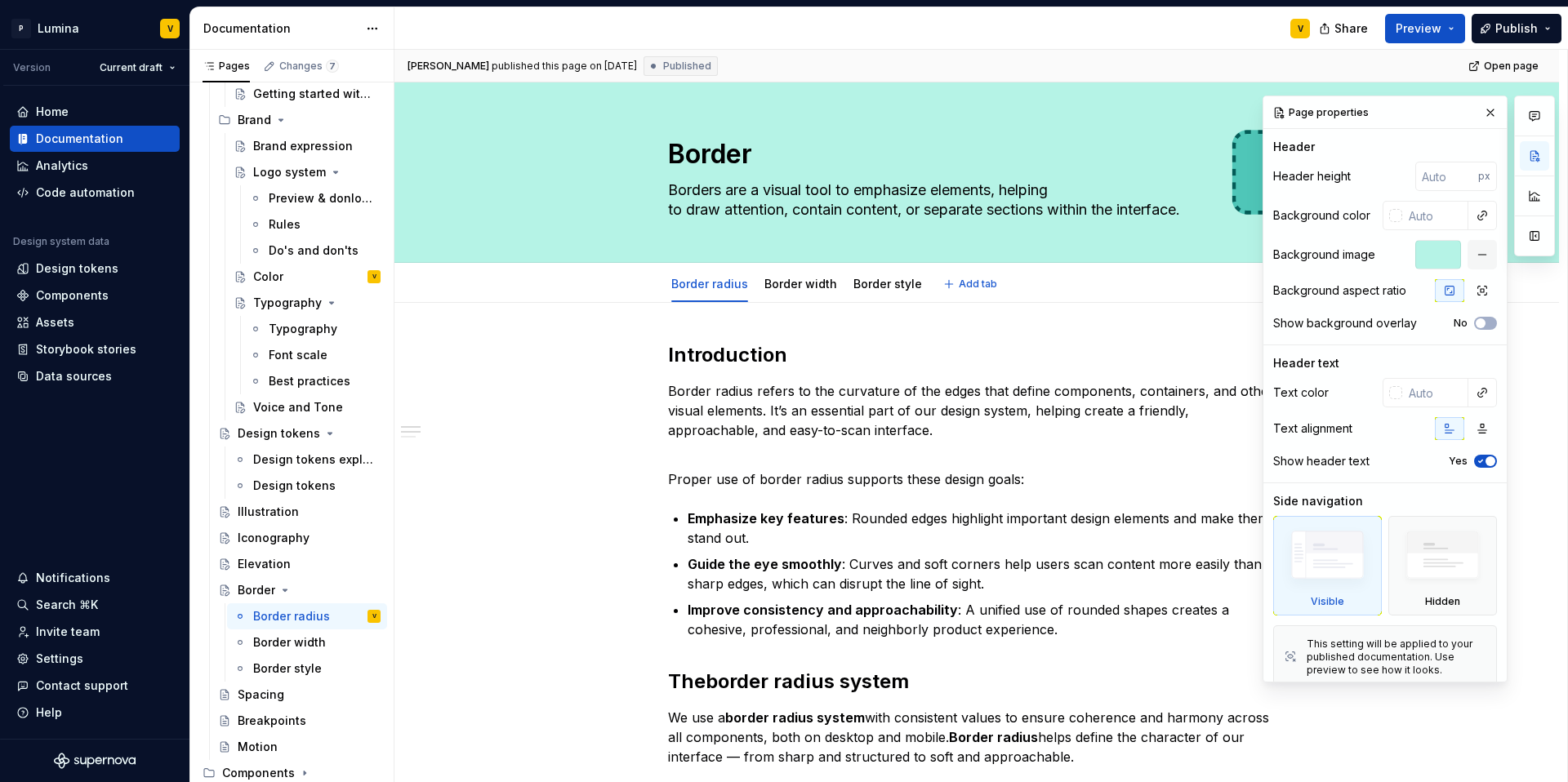
type textarea "*"
type textarea "Borders are a visual tool to emphasize elements, helping to draw attention, con…"
click at [1175, 112] on button "button" at bounding box center [1491, 113] width 23 height 23
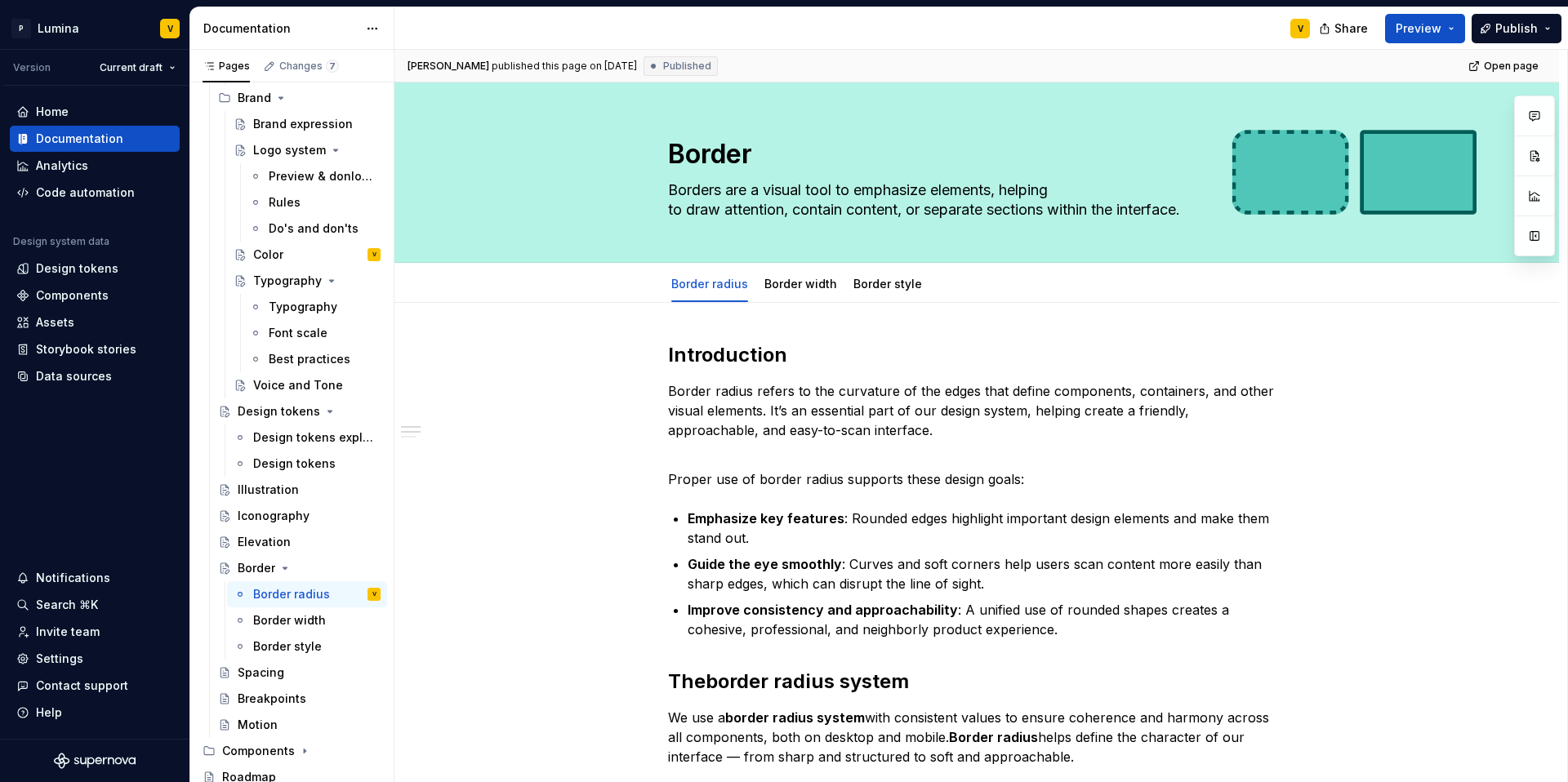
scroll to position [350, 0]
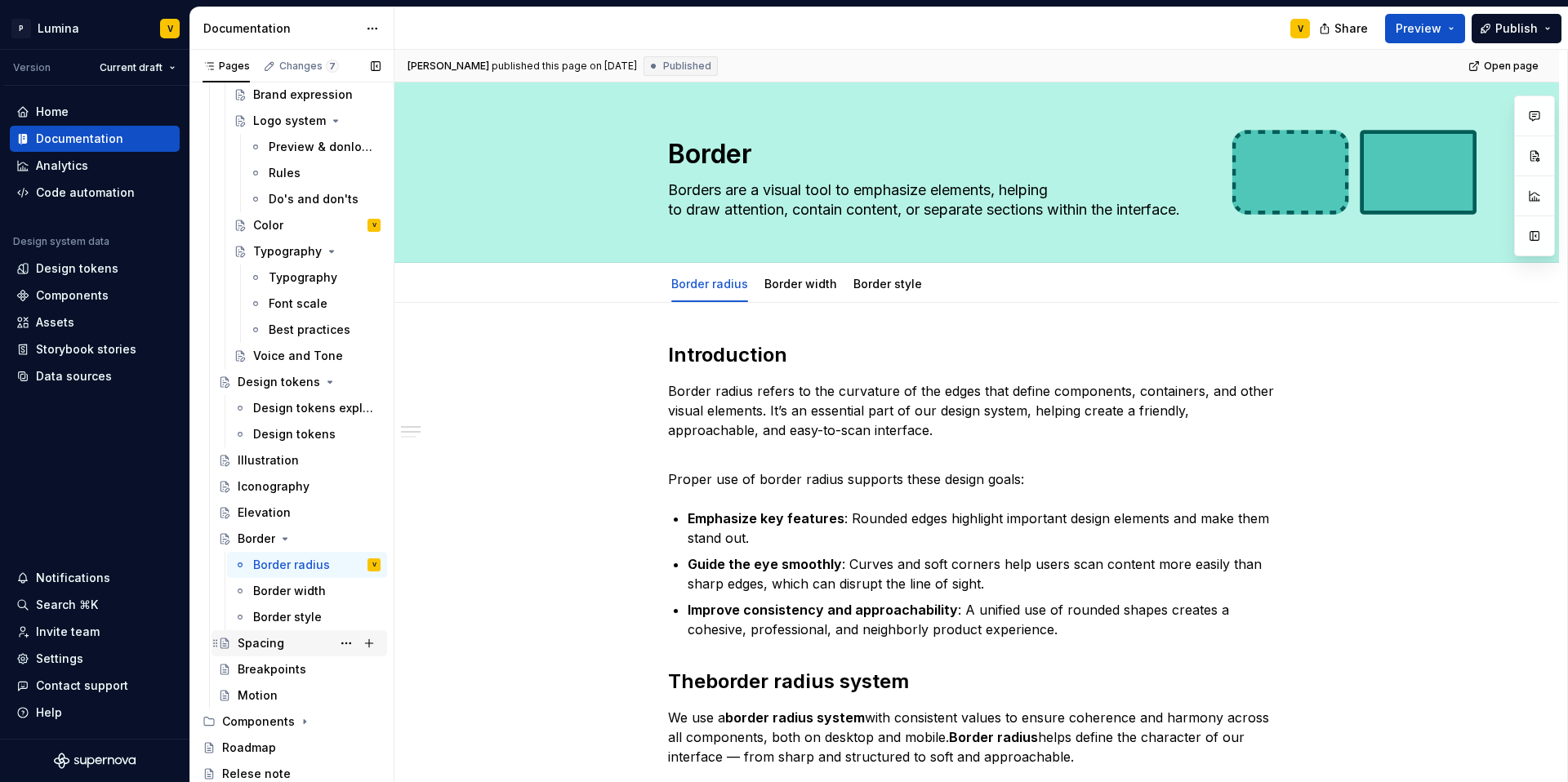
click at [248, 641] on div "Spacing" at bounding box center [260, 643] width 46 height 16
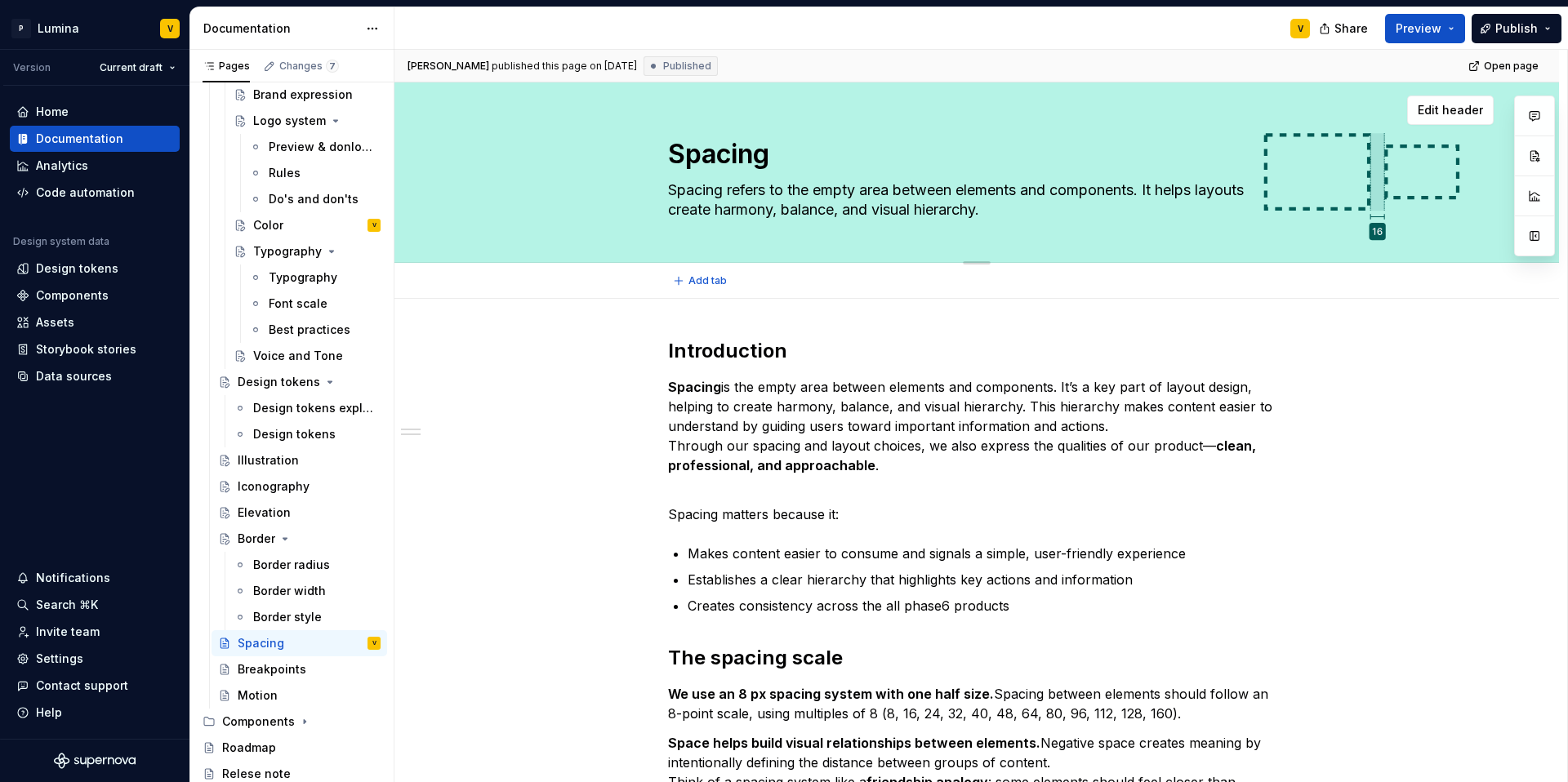
click at [1156, 192] on textarea "Spacing refers to the empty area between elements and components. It helps layo…" at bounding box center [973, 199] width 618 height 45
click at [1157, 188] on textarea "Spacing refers to the empty area between elements and components. It helps layo…" at bounding box center [973, 199] width 618 height 45
type textarea "*"
type textarea "Spacing refers to the empty area between elements and components. It helps layo…"
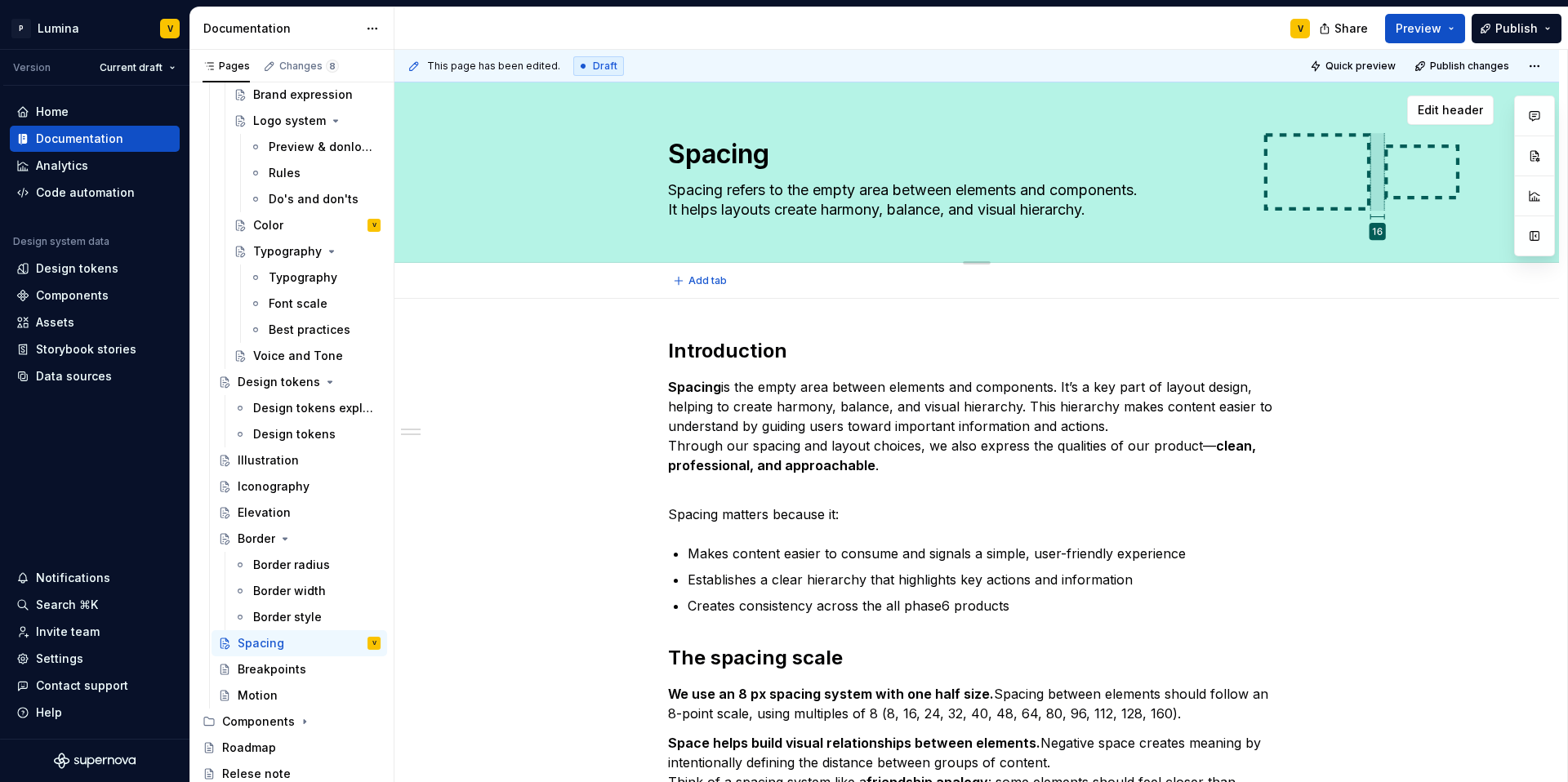
type textarea "*"
type textarea "Spacing refers to the empty area between elements and components. It helps layo…"
click at [1175, 171] on div "Spacing Spacing refers to the empty area between elements and components. It he…" at bounding box center [976, 172] width 1034 height 180
click at [1175, 117] on button "Edit header" at bounding box center [1450, 109] width 86 height 29
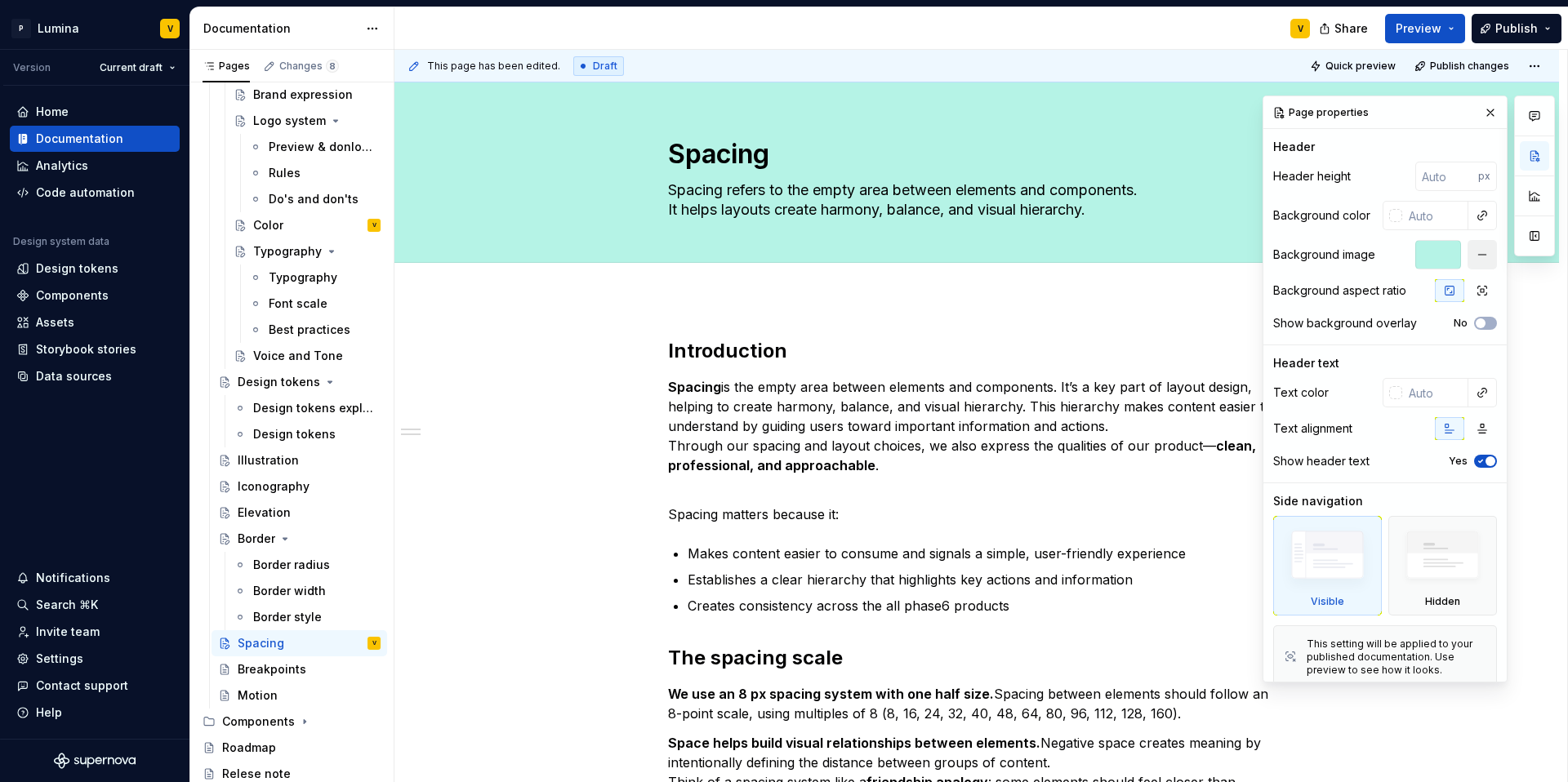
click at [1175, 253] on button "button" at bounding box center [1482, 254] width 29 height 29
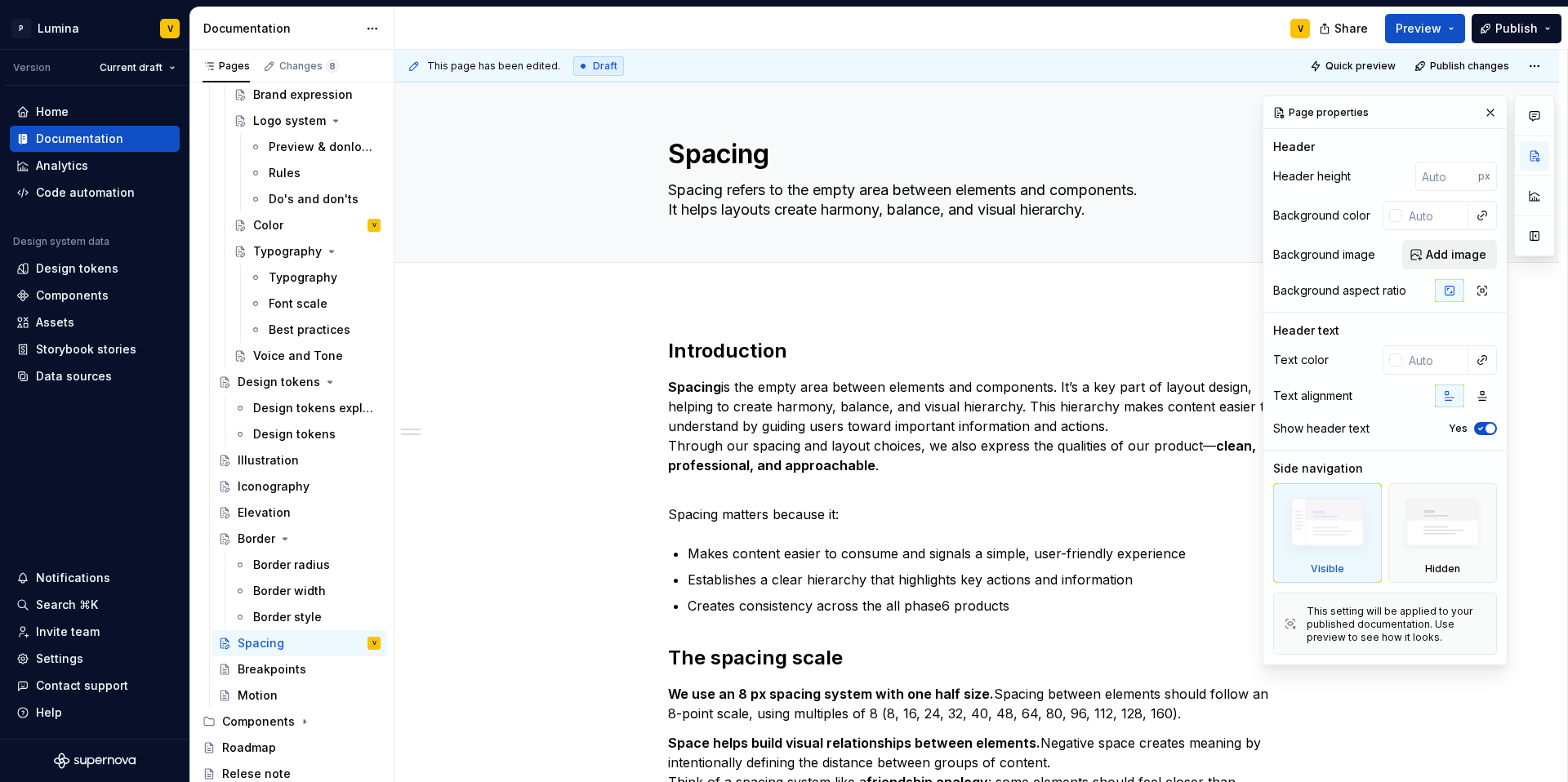
click at [1175, 253] on span "Add image" at bounding box center [1456, 254] width 60 height 16
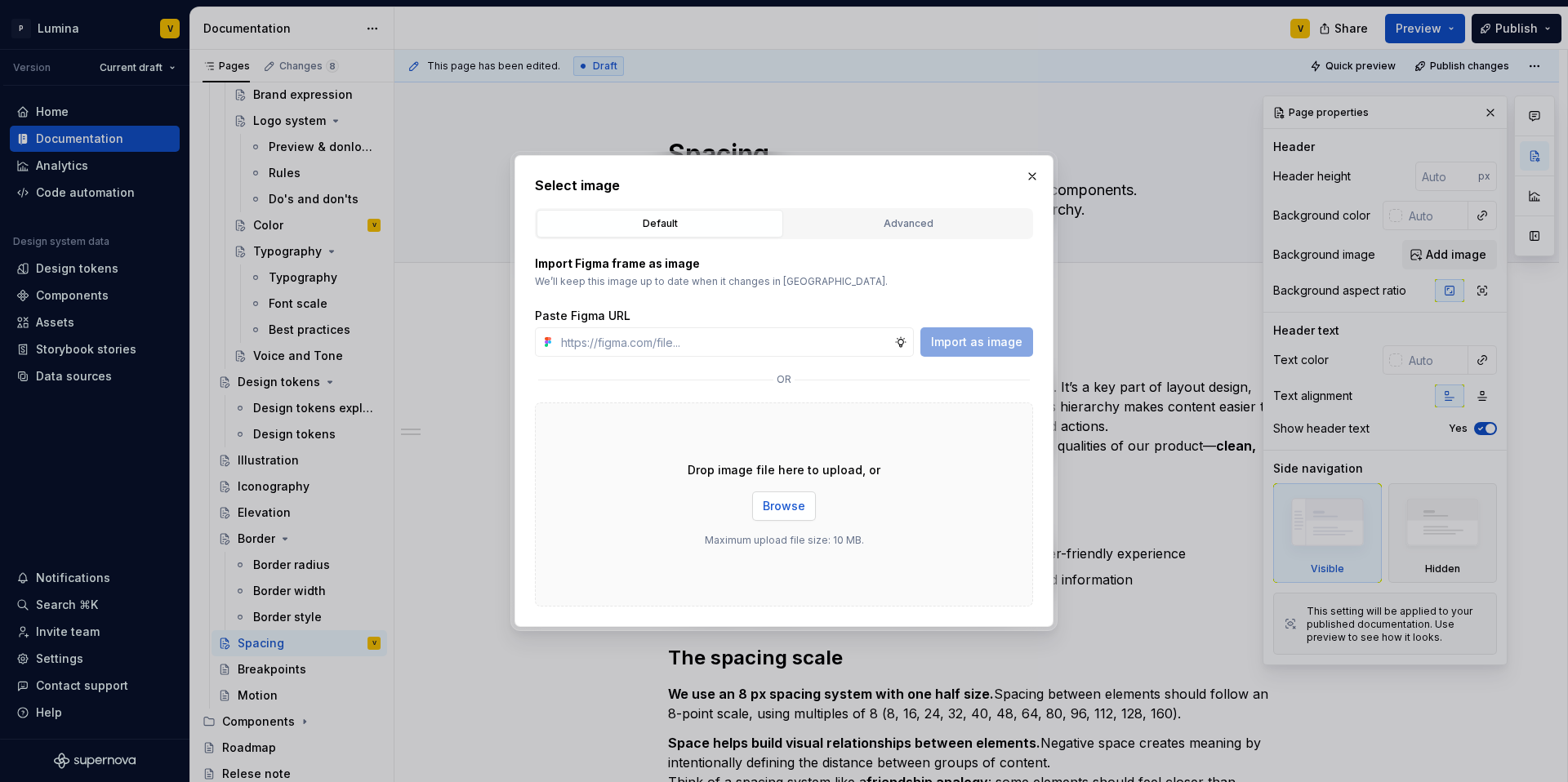
click at [772, 496] on button "Browse" at bounding box center [784, 506] width 64 height 29
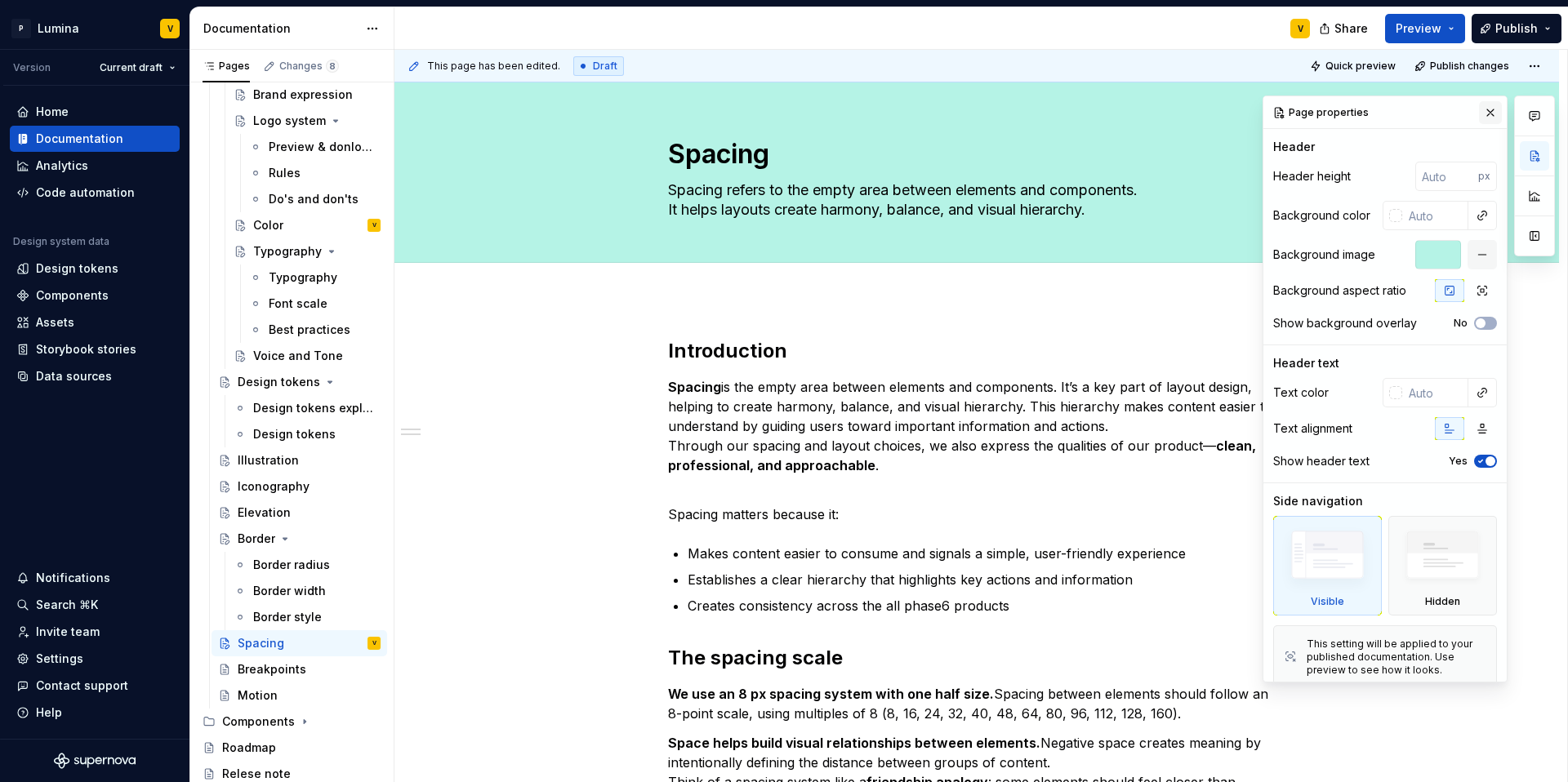
click at [1175, 115] on button "button" at bounding box center [1491, 113] width 23 height 23
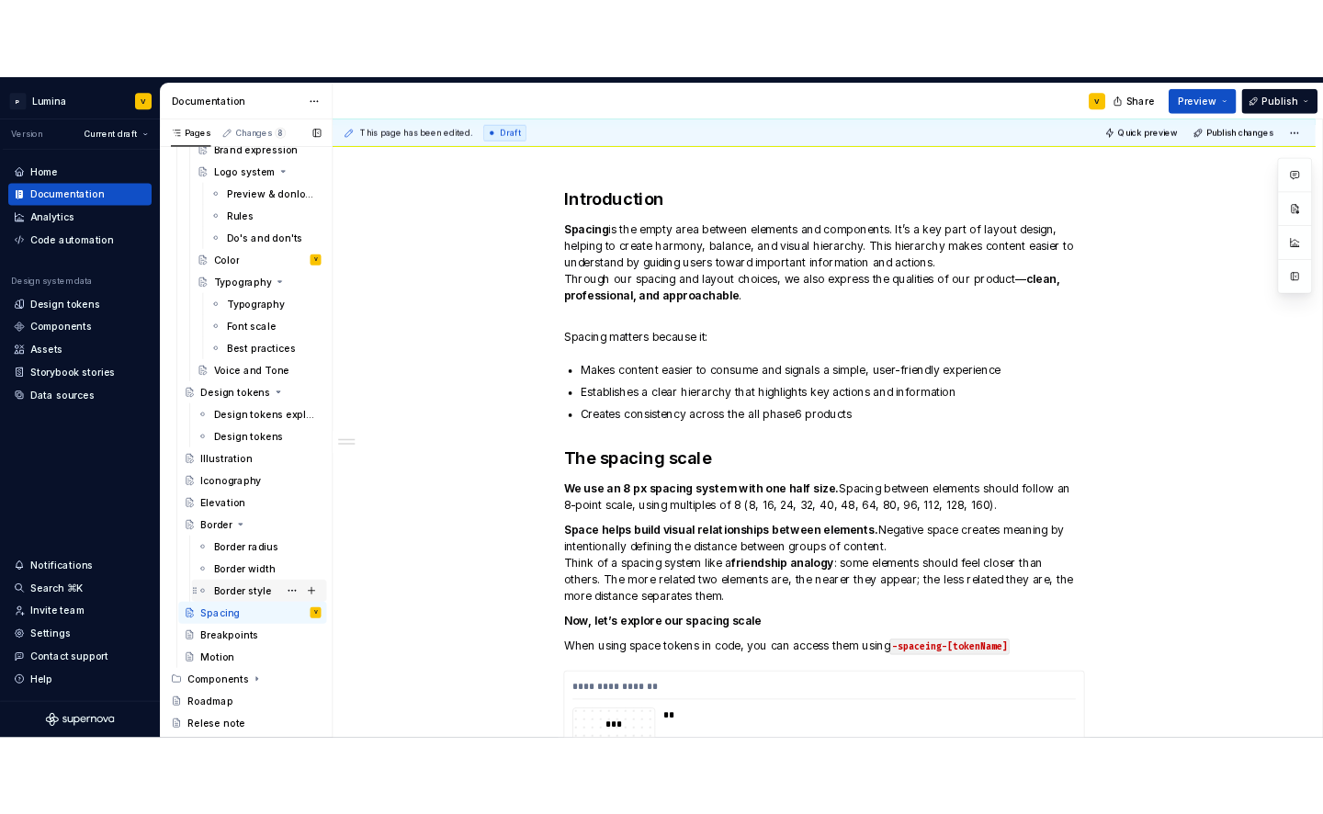
scroll to position [424, 0]
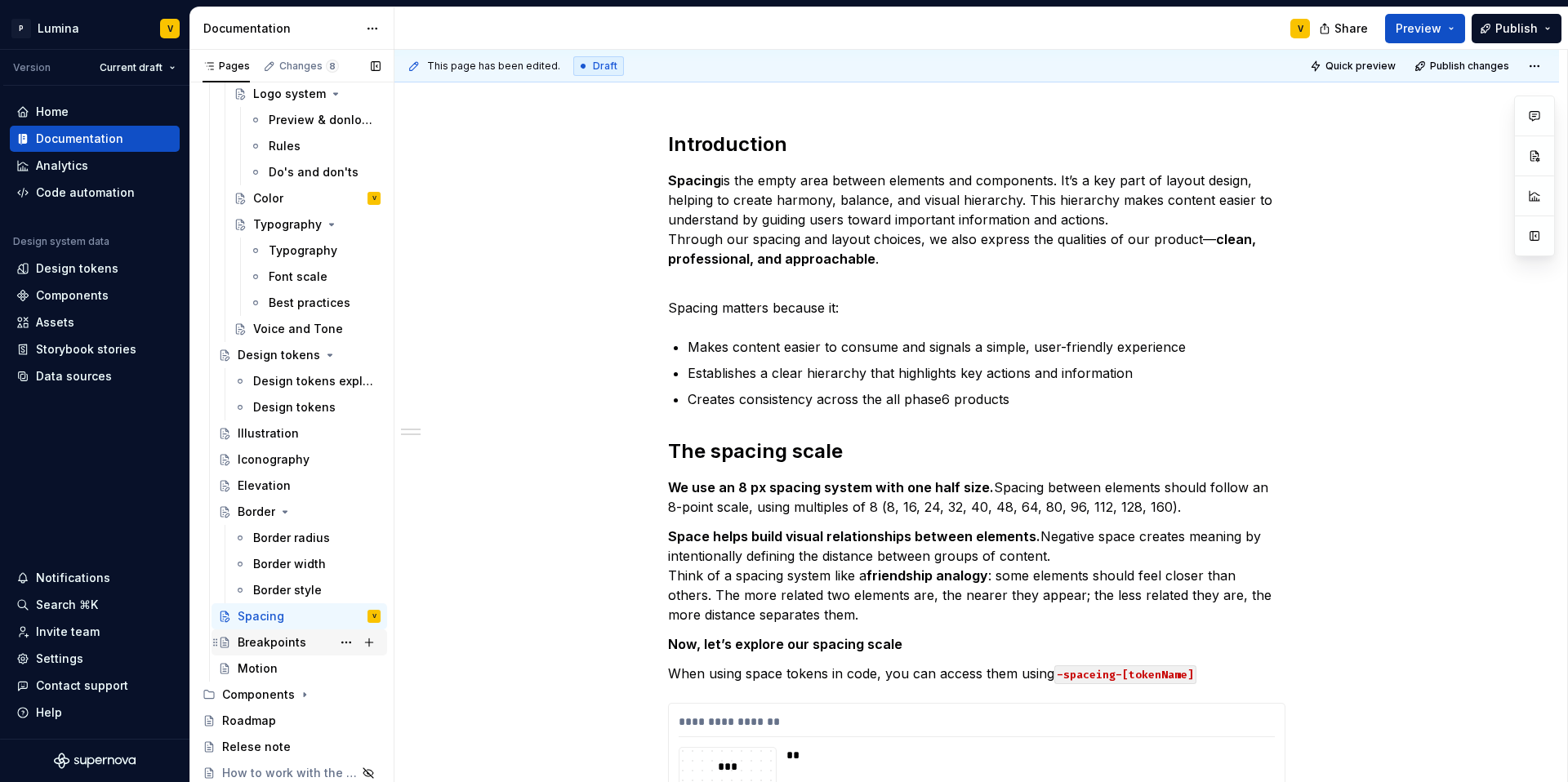
click at [276, 635] on div "Breakpoints" at bounding box center [271, 642] width 68 height 16
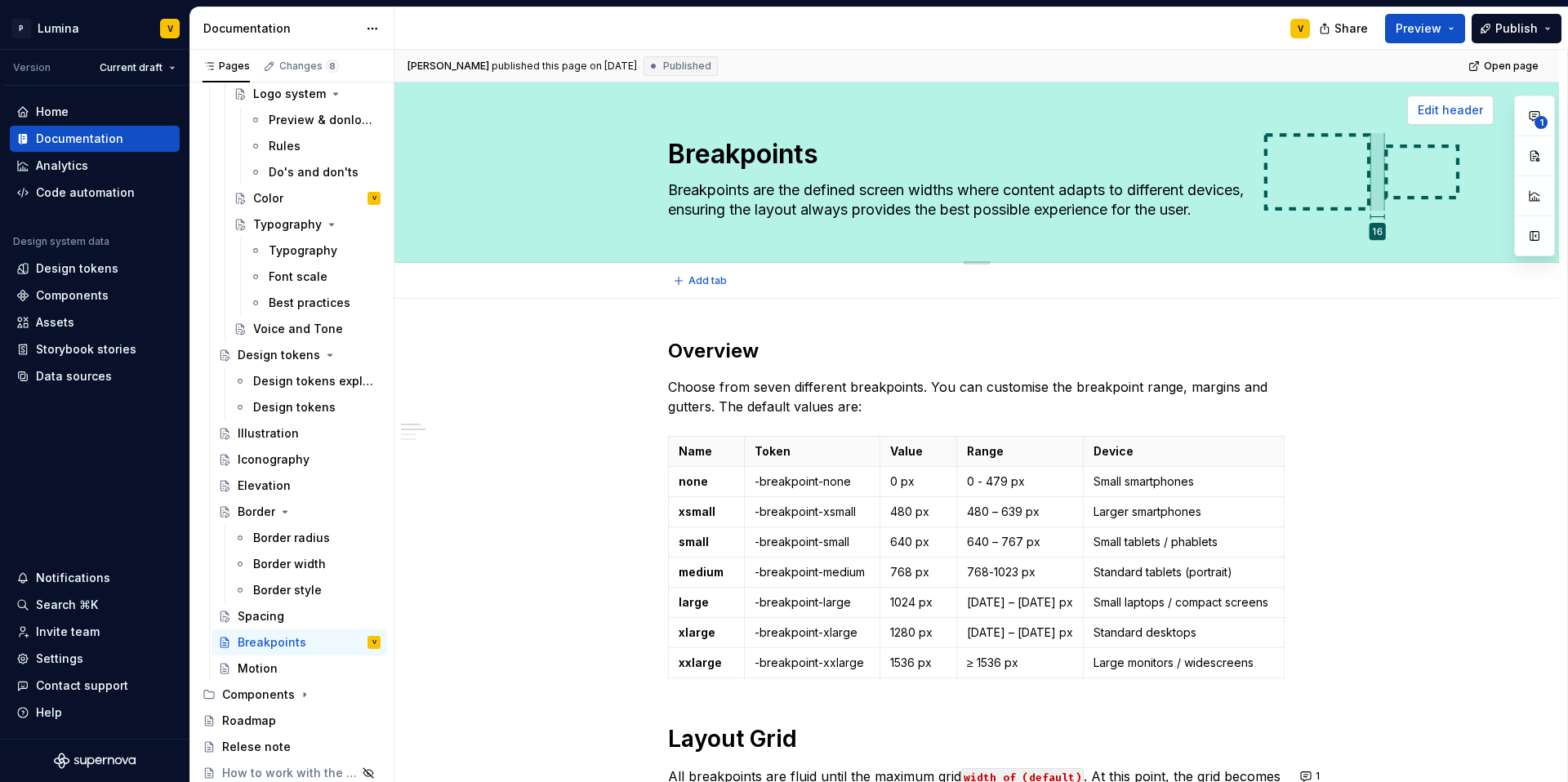
click at [1175, 114] on span "Edit header" at bounding box center [1450, 110] width 65 height 16
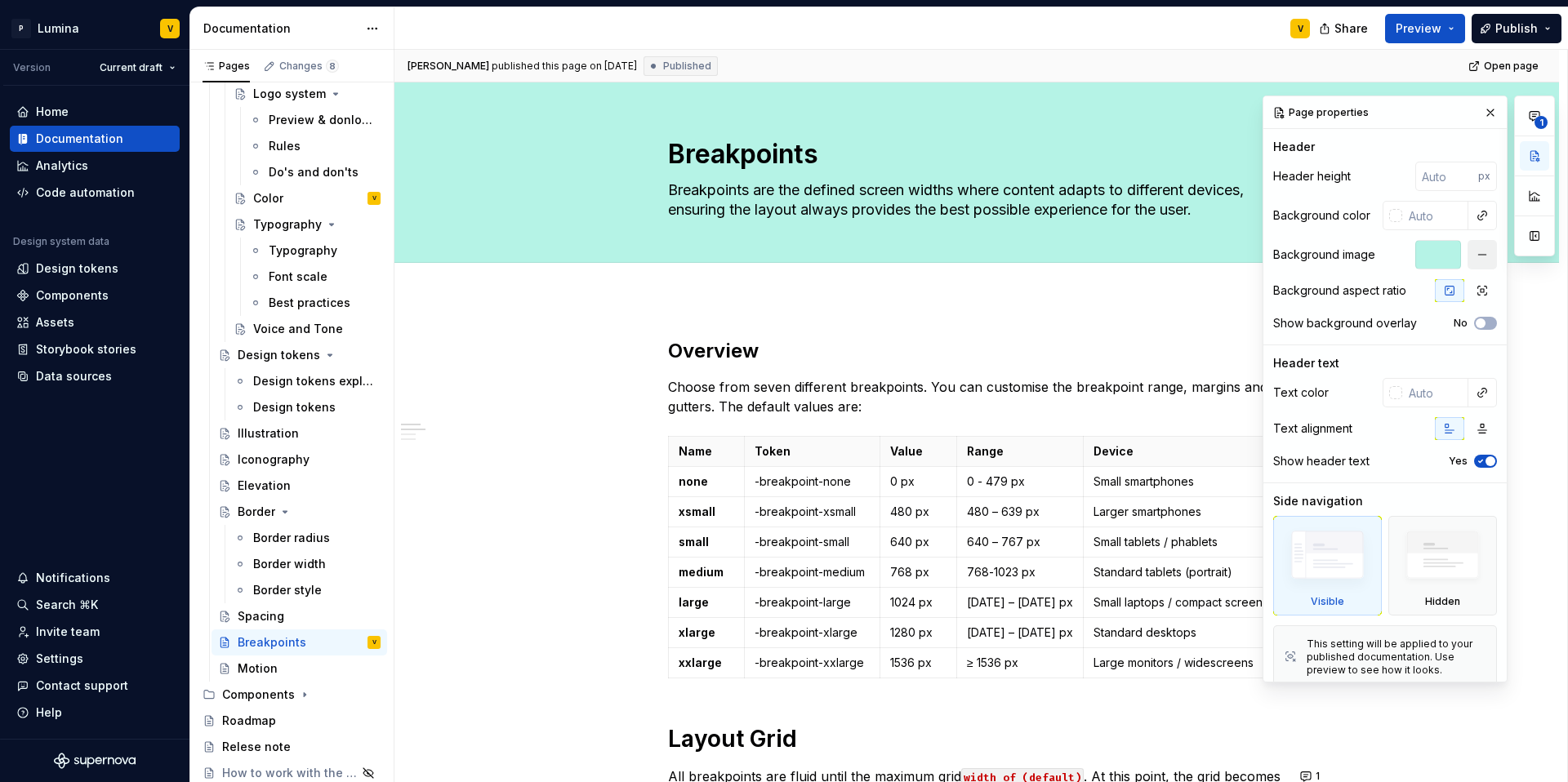
click at [1175, 251] on button "button" at bounding box center [1482, 254] width 29 height 29
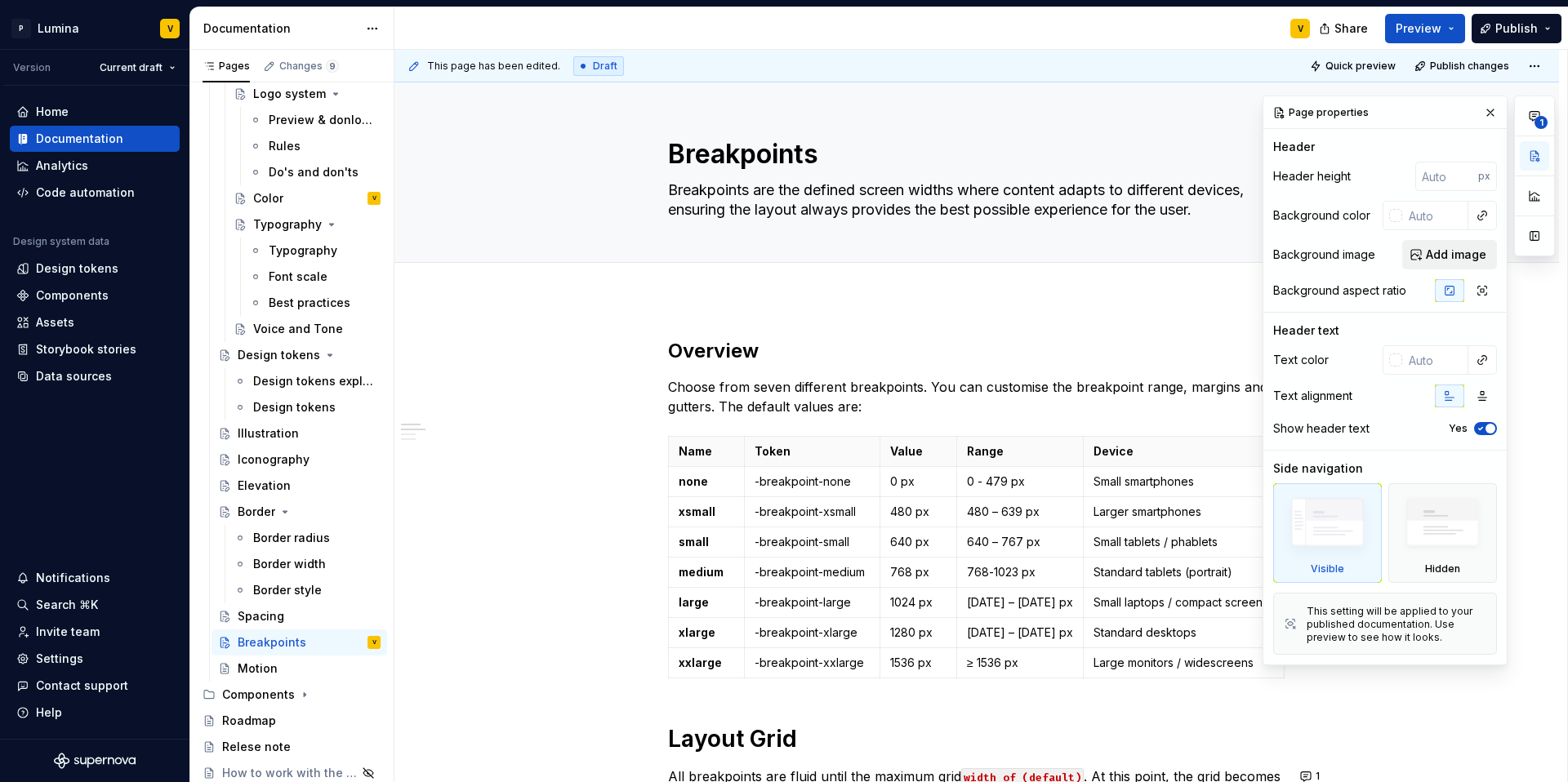
click at [1175, 253] on span "Add image" at bounding box center [1456, 254] width 60 height 16
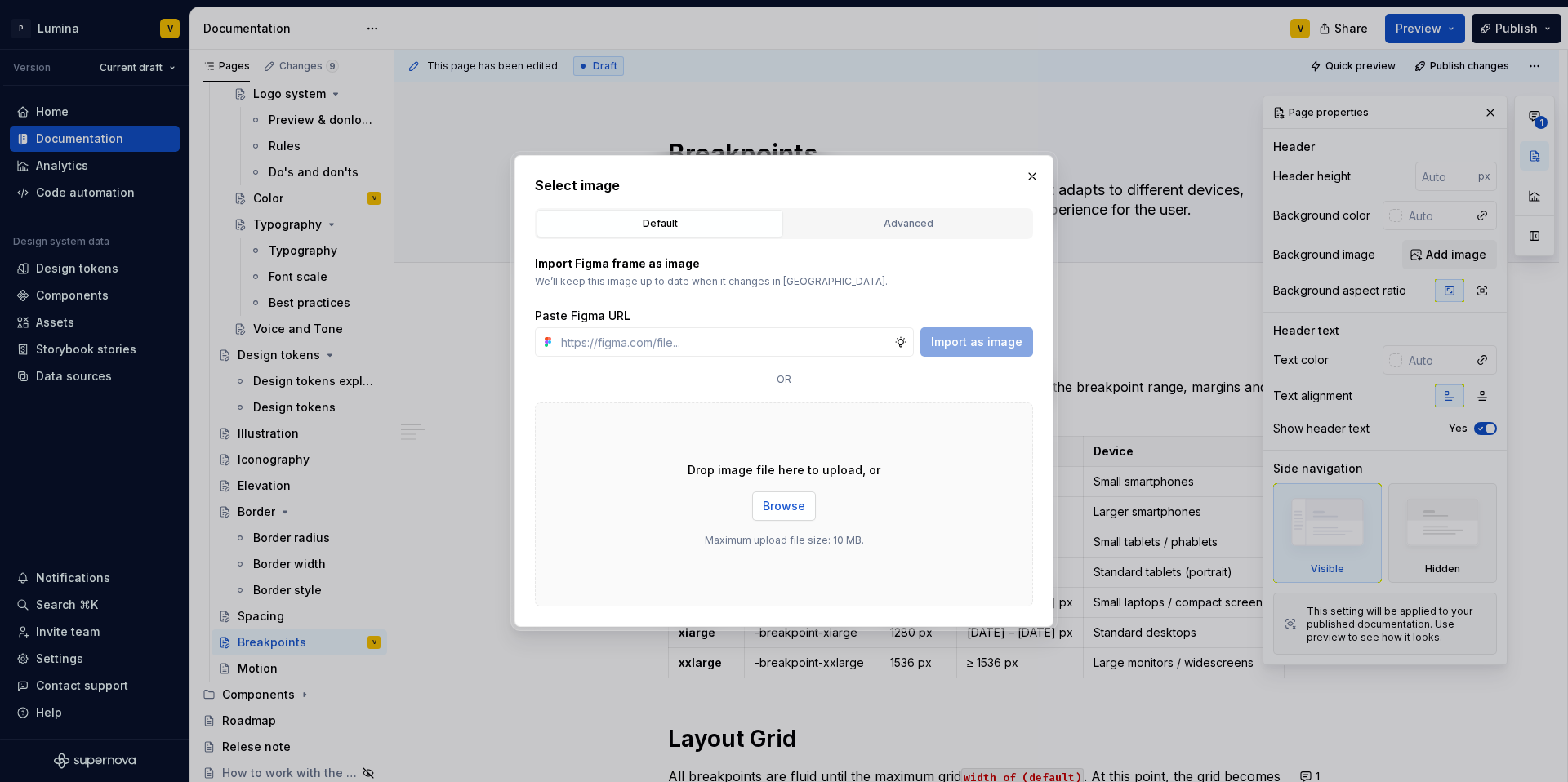
click at [786, 500] on span "Browse" at bounding box center [784, 506] width 43 height 16
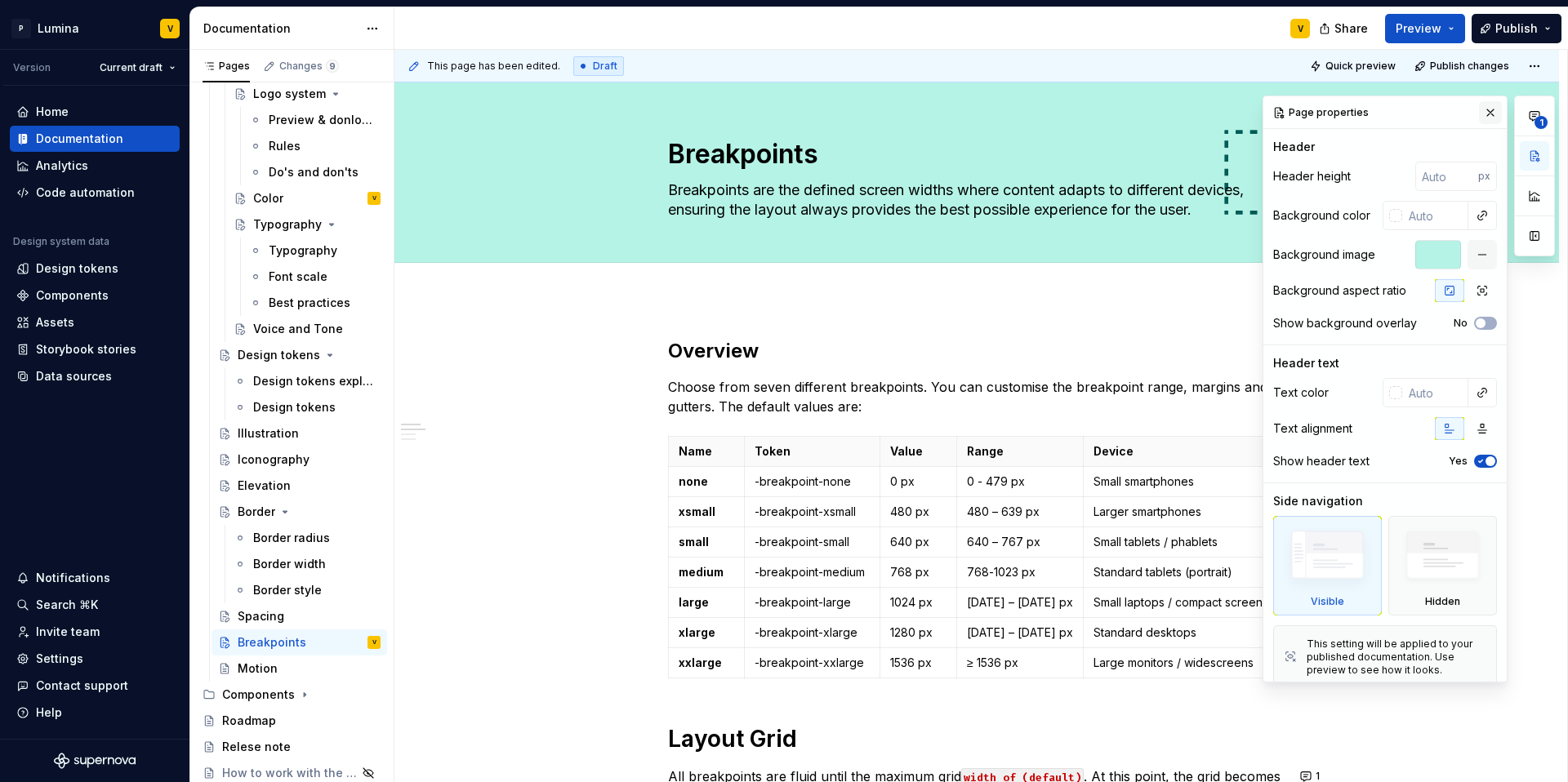
click at [1175, 111] on button "button" at bounding box center [1491, 113] width 23 height 23
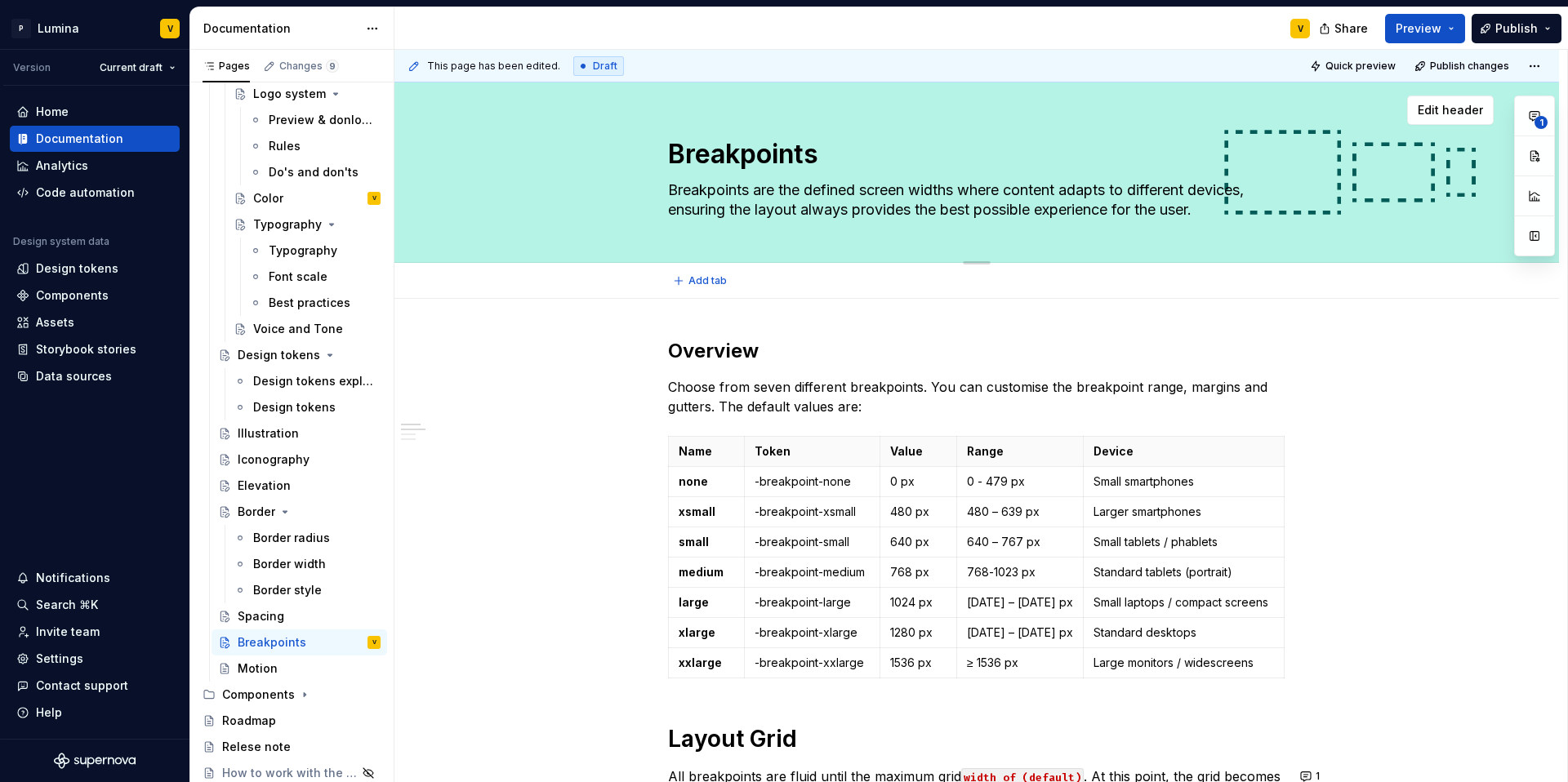
click at [1070, 187] on textarea "Breakpoints are the defined screen widths where content adapts to different dev…" at bounding box center [973, 199] width 618 height 45
click at [1071, 187] on textarea "Breakpoints are the defined screen widths where content adapts to different dev…" at bounding box center [973, 199] width 618 height 45
type textarea "*"
type textarea "Breakpoints are the defined screen widths where content adapts to different dev…"
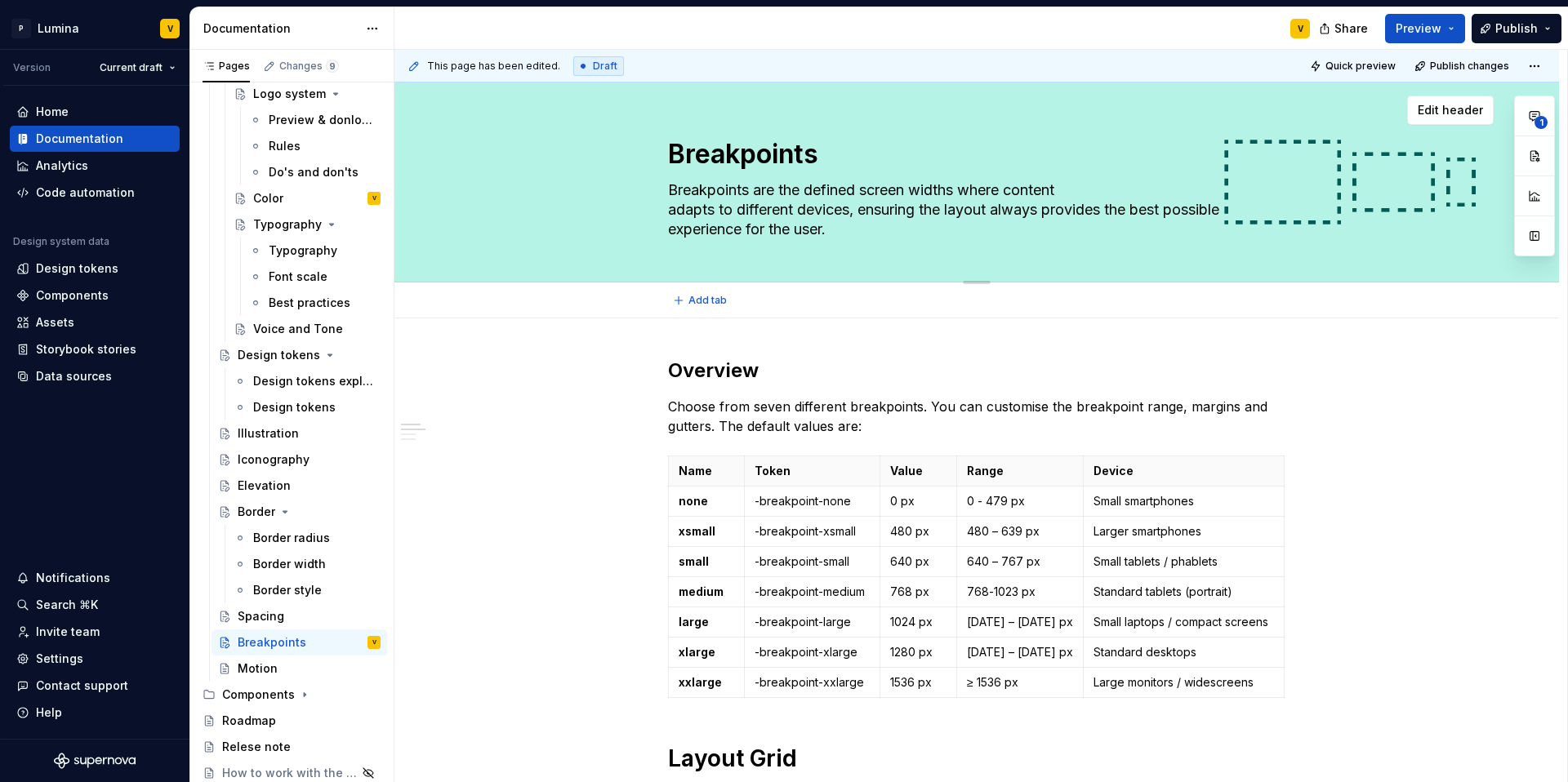
click at [1115, 206] on textarea "Breakpoints are the defined screen widths where content adapts to different dev…" at bounding box center [973, 209] width 618 height 65
type textarea "*"
type textarea "Breakpoints are the defined screen widths where content adapts to different dev…"
type textarea "*"
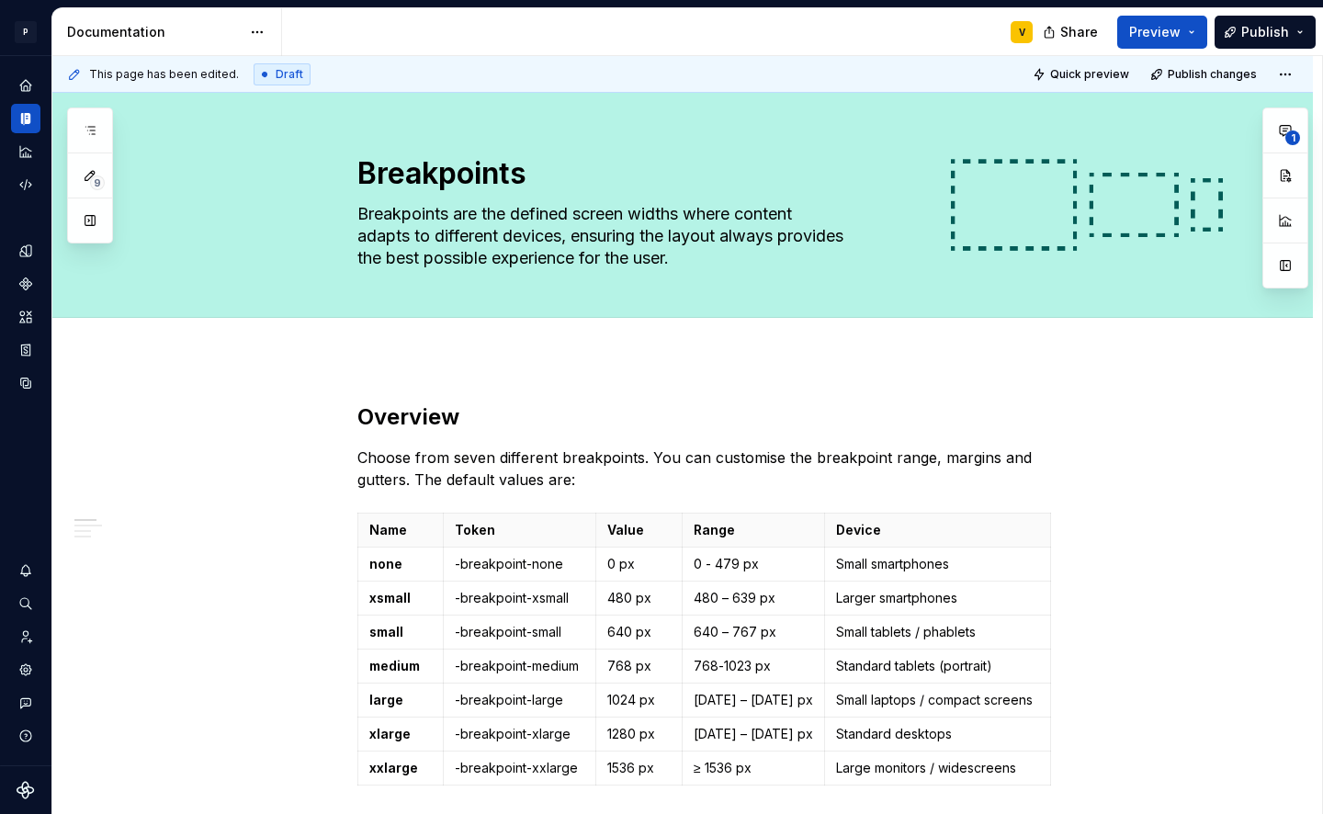
type textarea "Breakpoints are the defined screen widths where content adapts to different dev…"
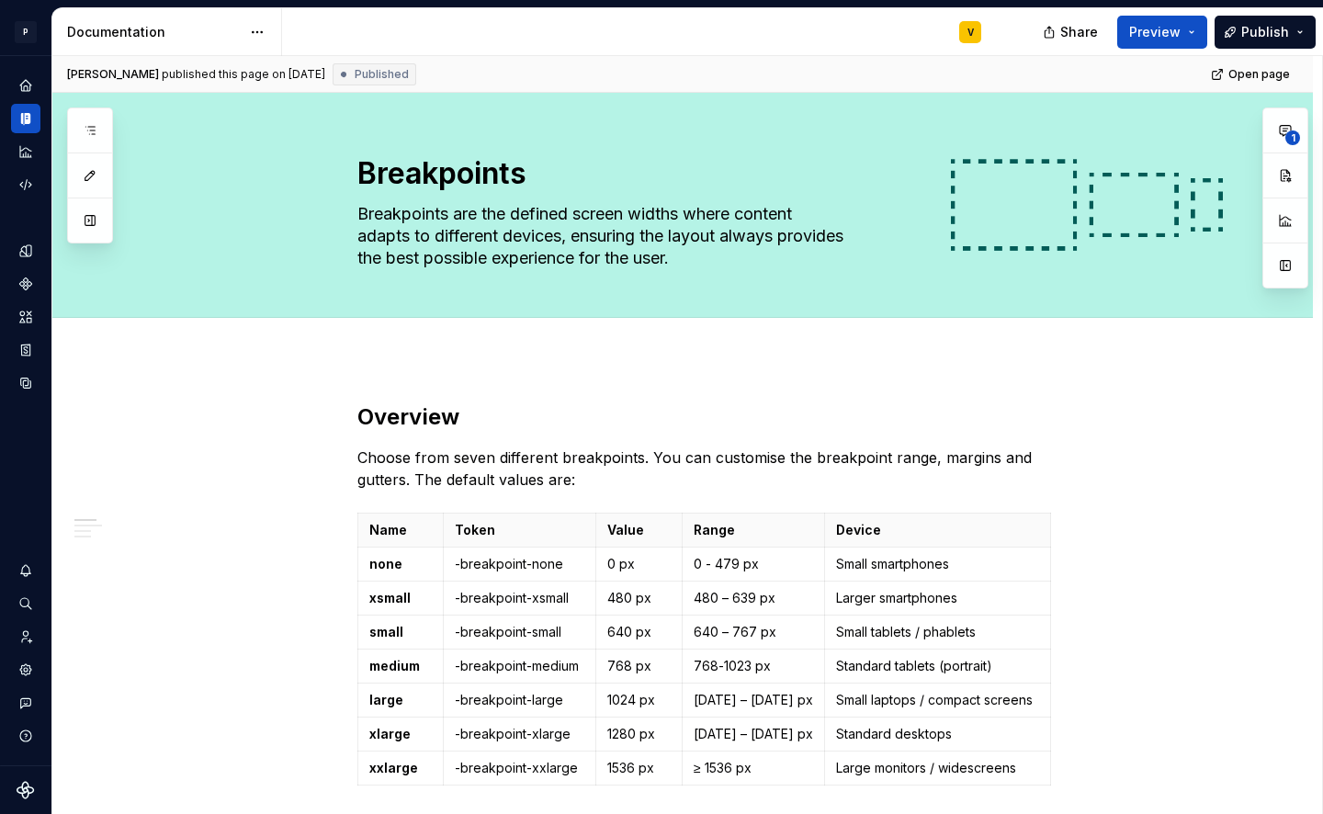
type textarea "*"
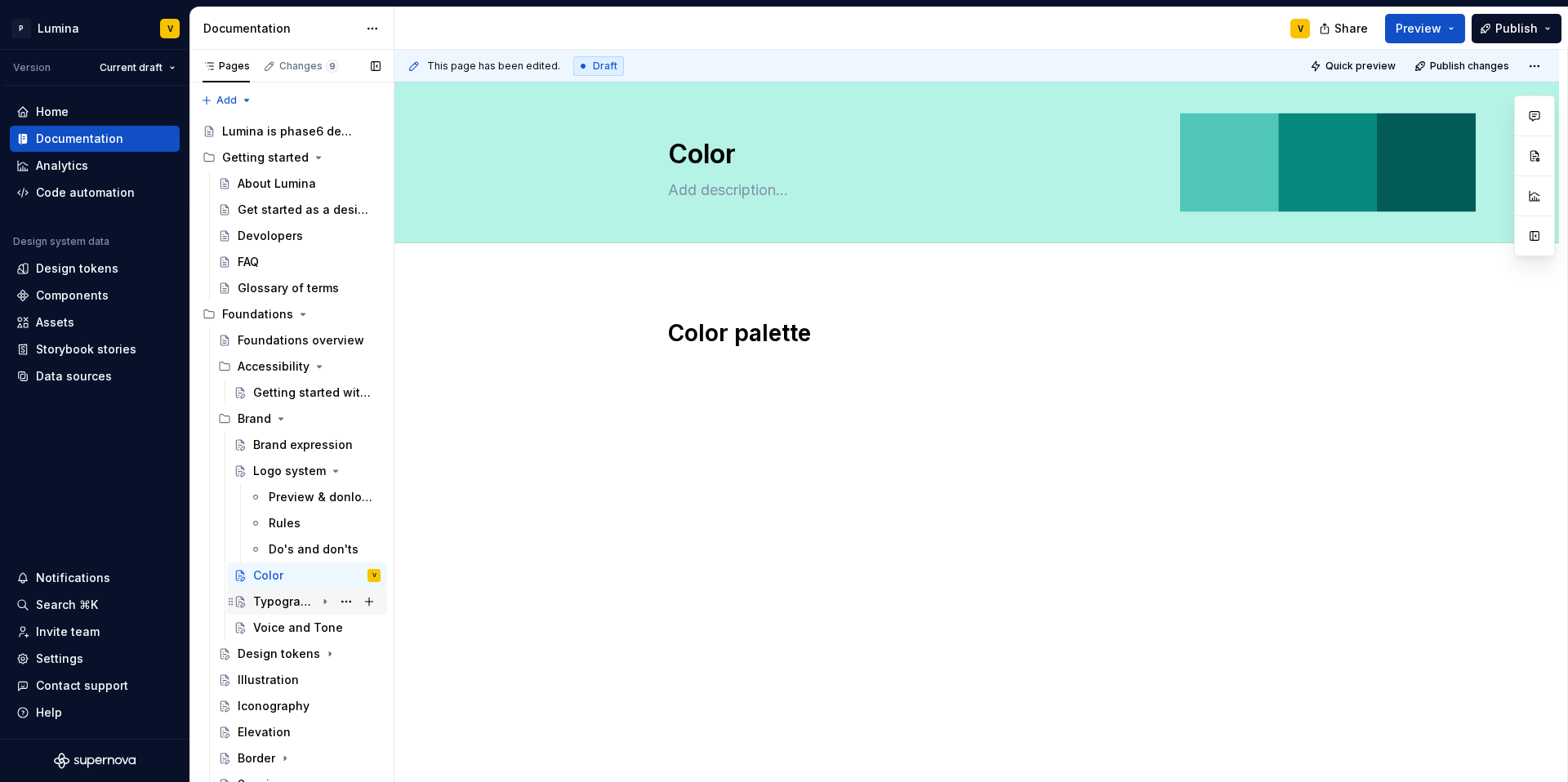
click at [294, 597] on div "Typography" at bounding box center [284, 602] width 62 height 16
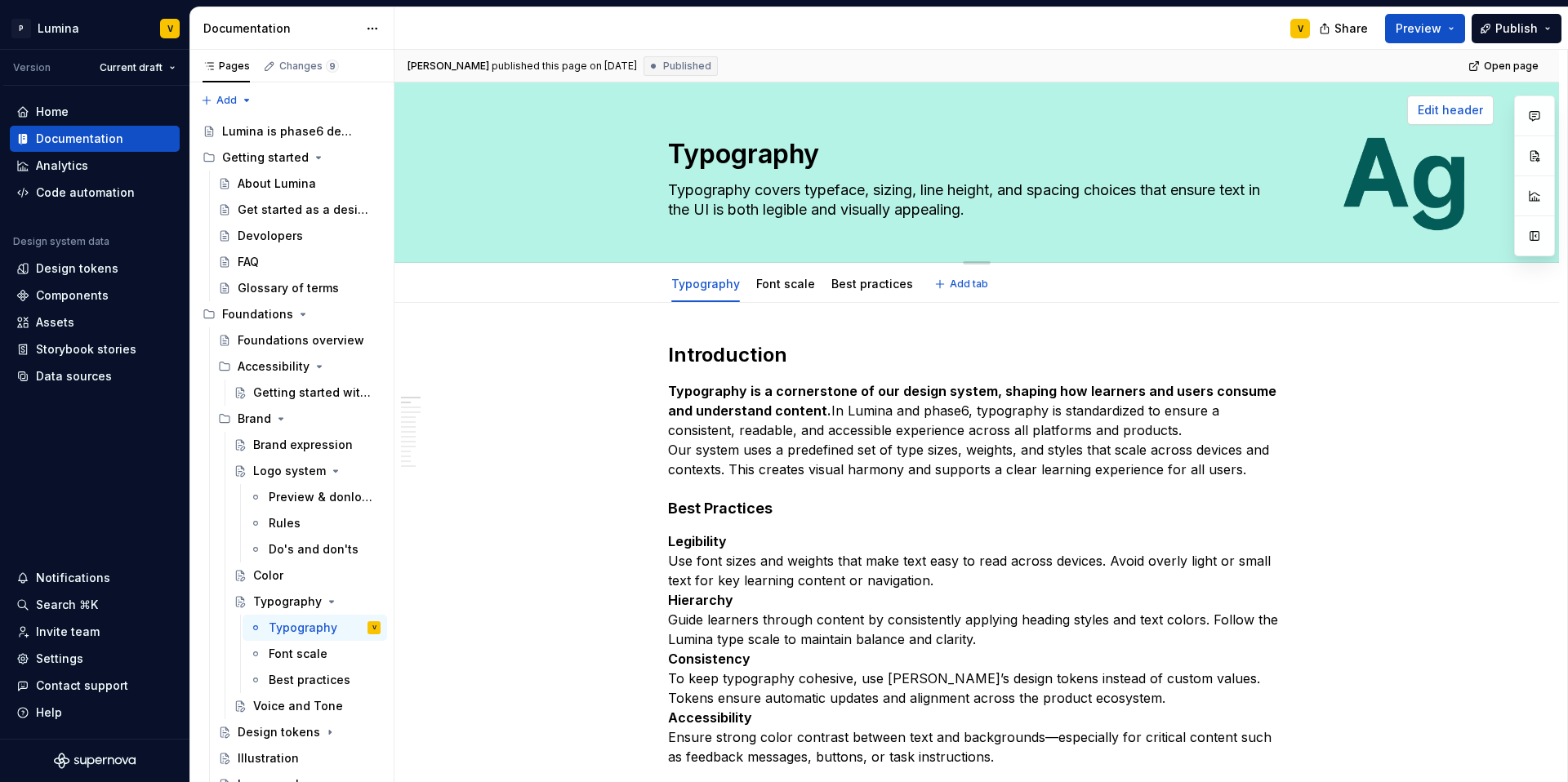
click at [1451, 110] on span "Edit header" at bounding box center [1450, 110] width 65 height 16
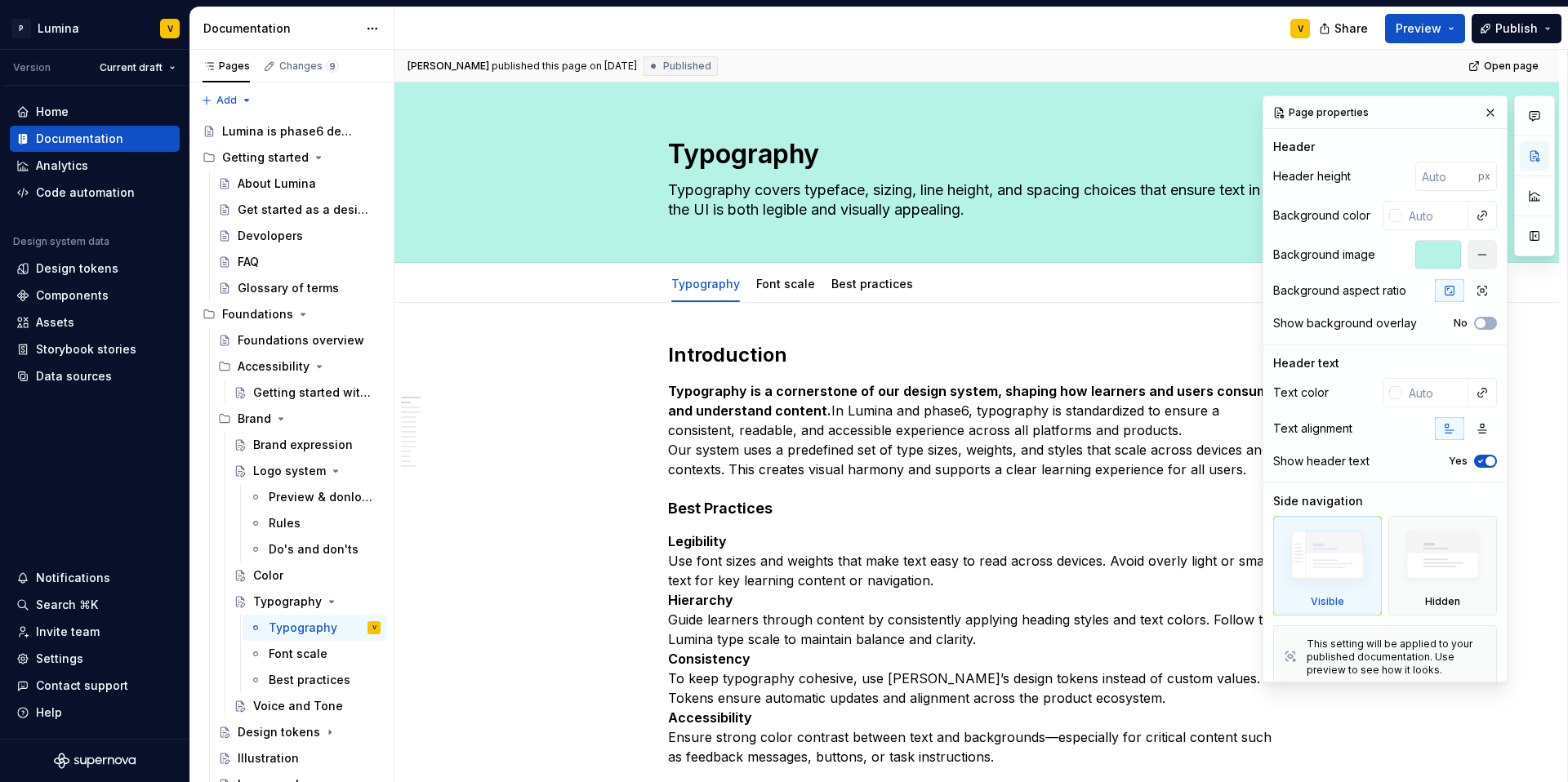
click at [1473, 252] on button "button" at bounding box center [1482, 254] width 29 height 29
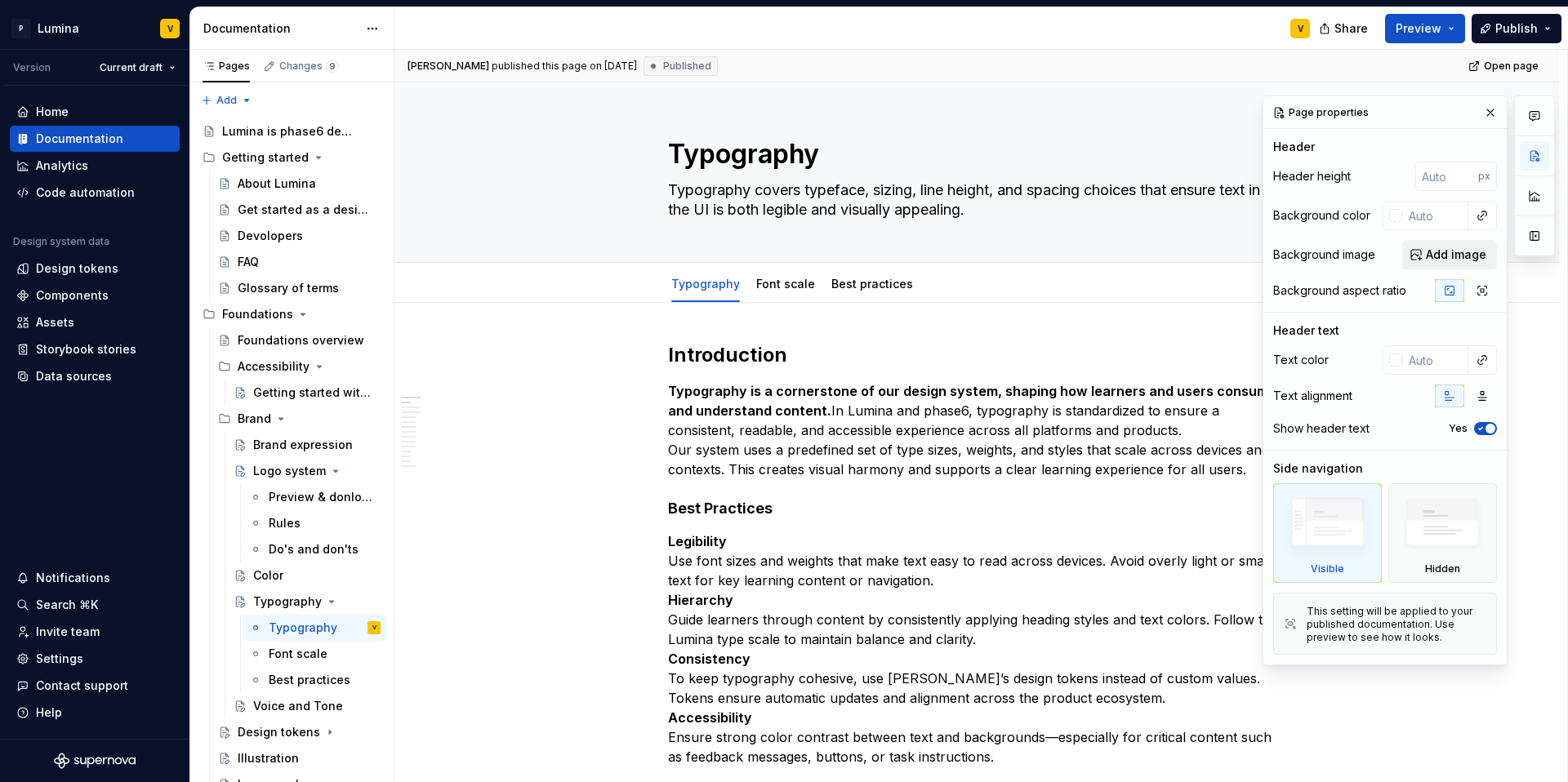
click at [1447, 262] on span "Add image" at bounding box center [1456, 254] width 60 height 16
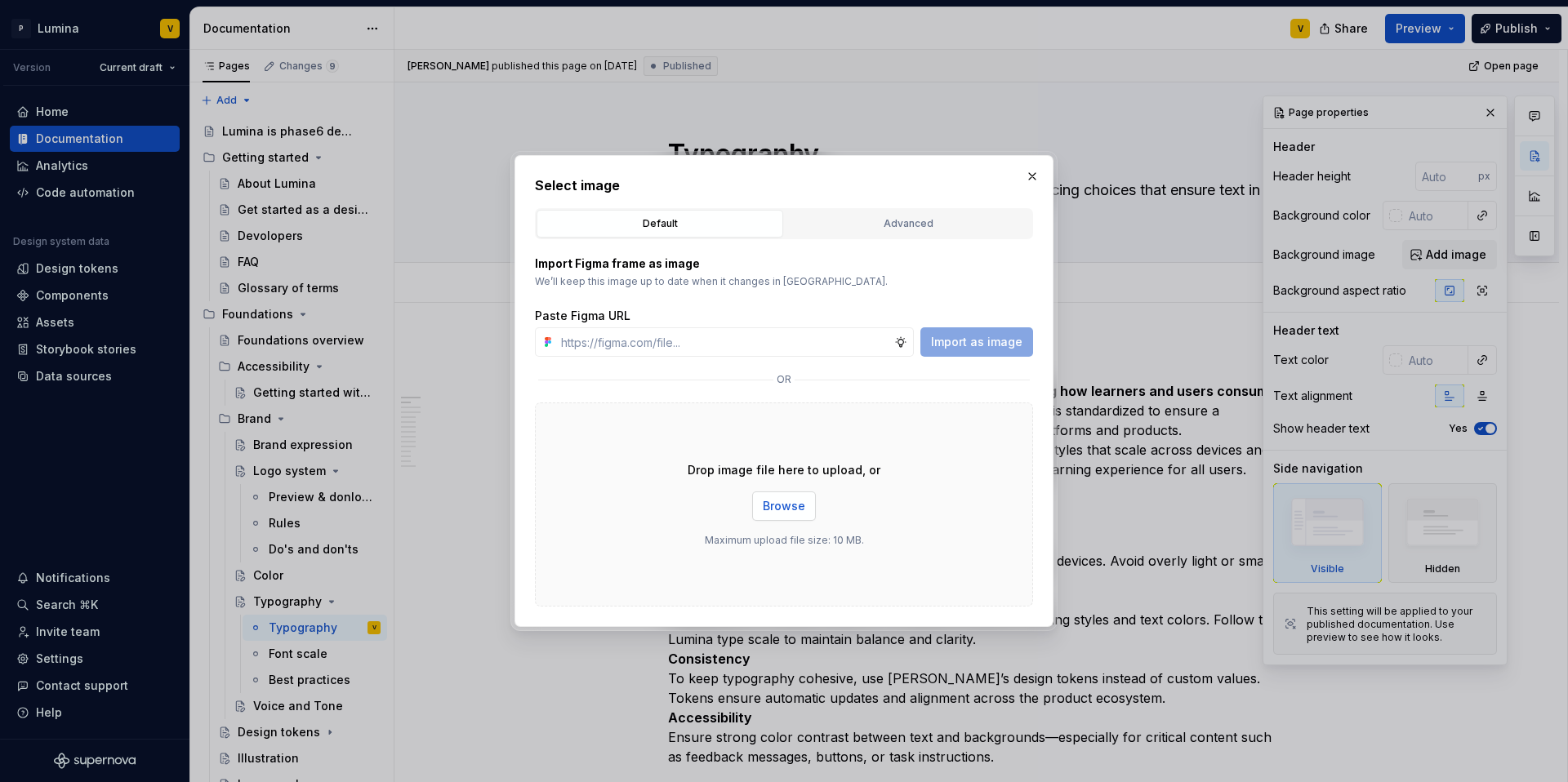
click at [788, 507] on span "Browse" at bounding box center [784, 506] width 43 height 16
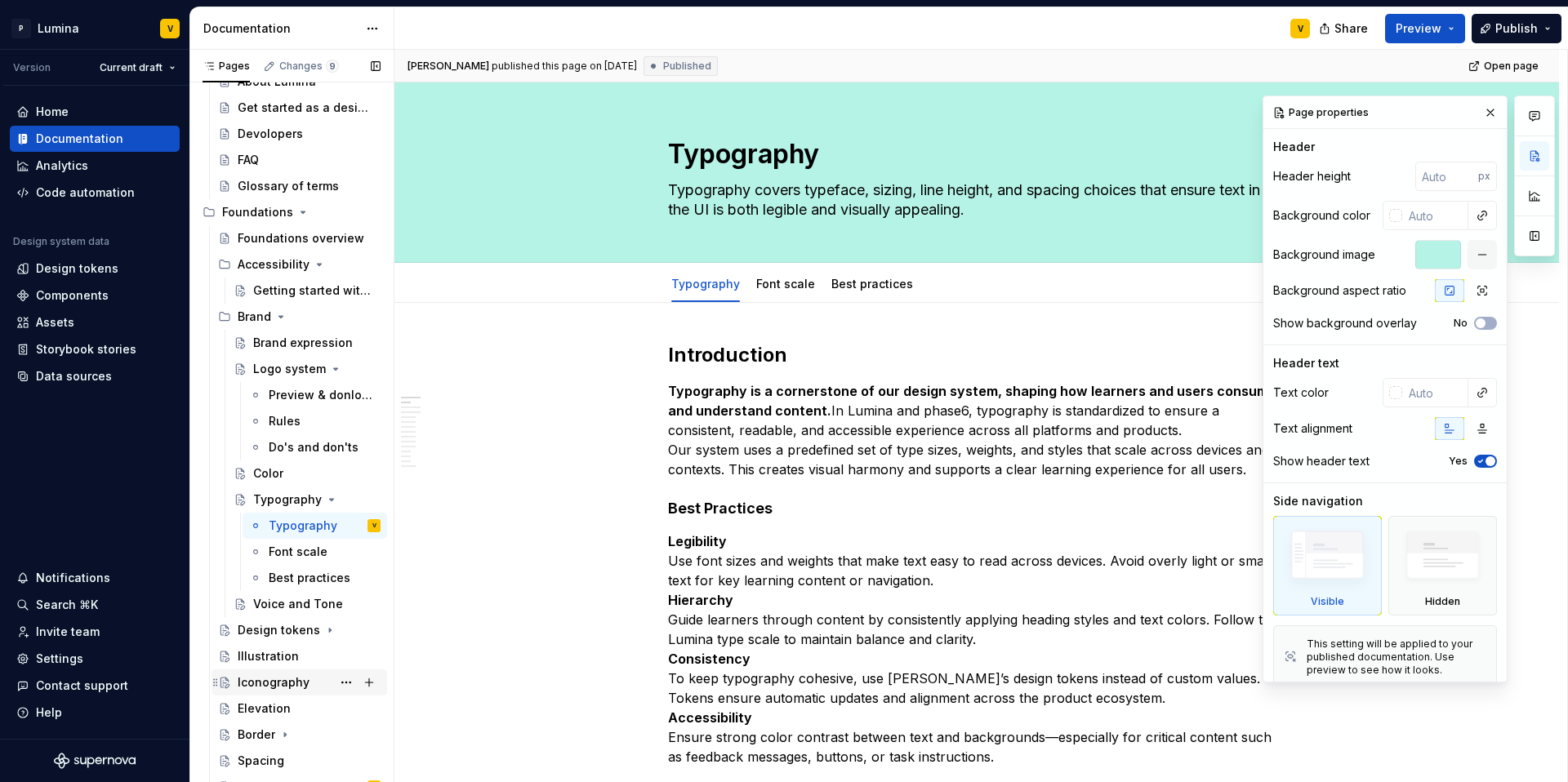
scroll to position [108, 0]
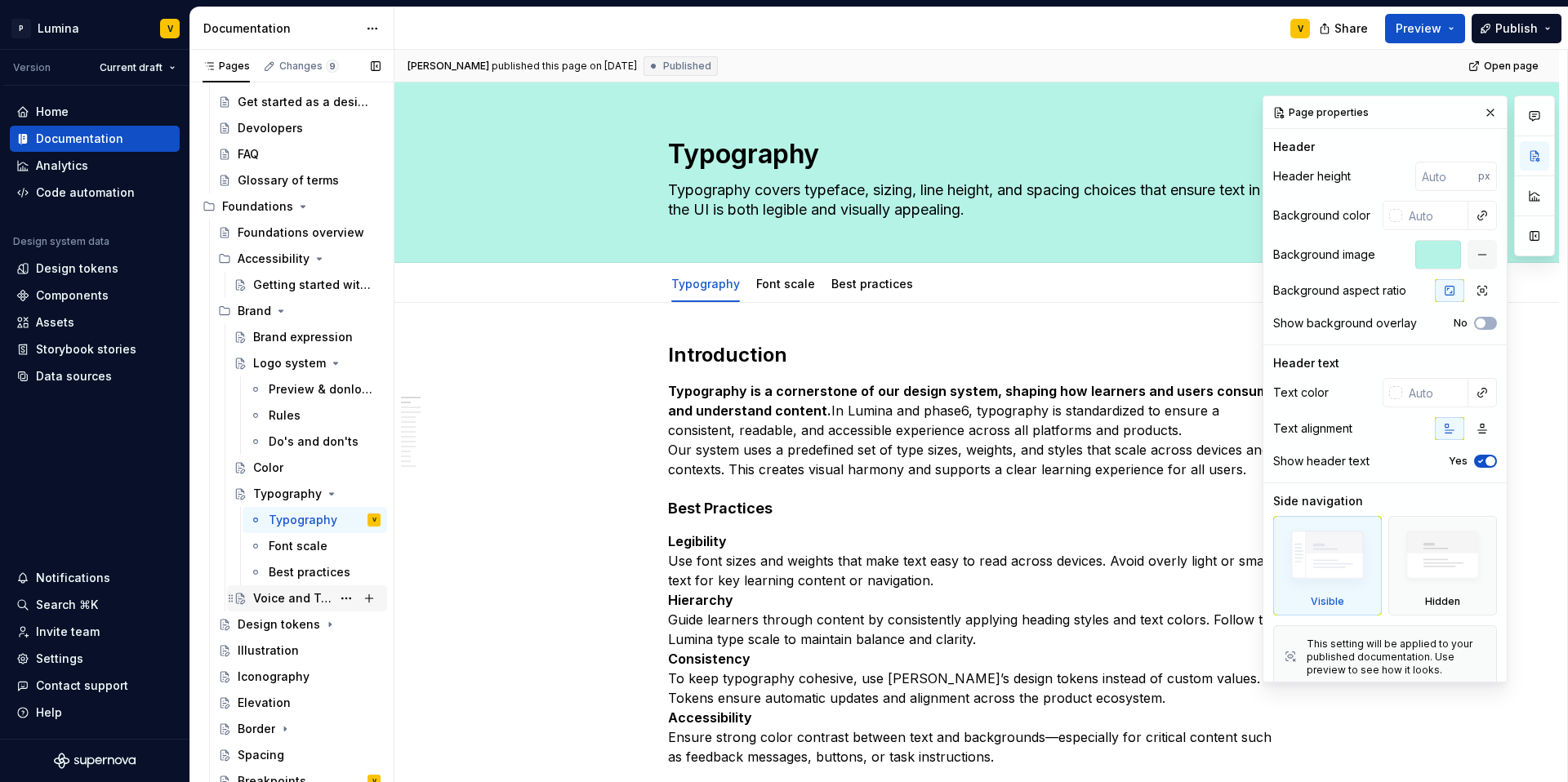
click at [282, 590] on div "Voice and Tone" at bounding box center [292, 598] width 78 height 16
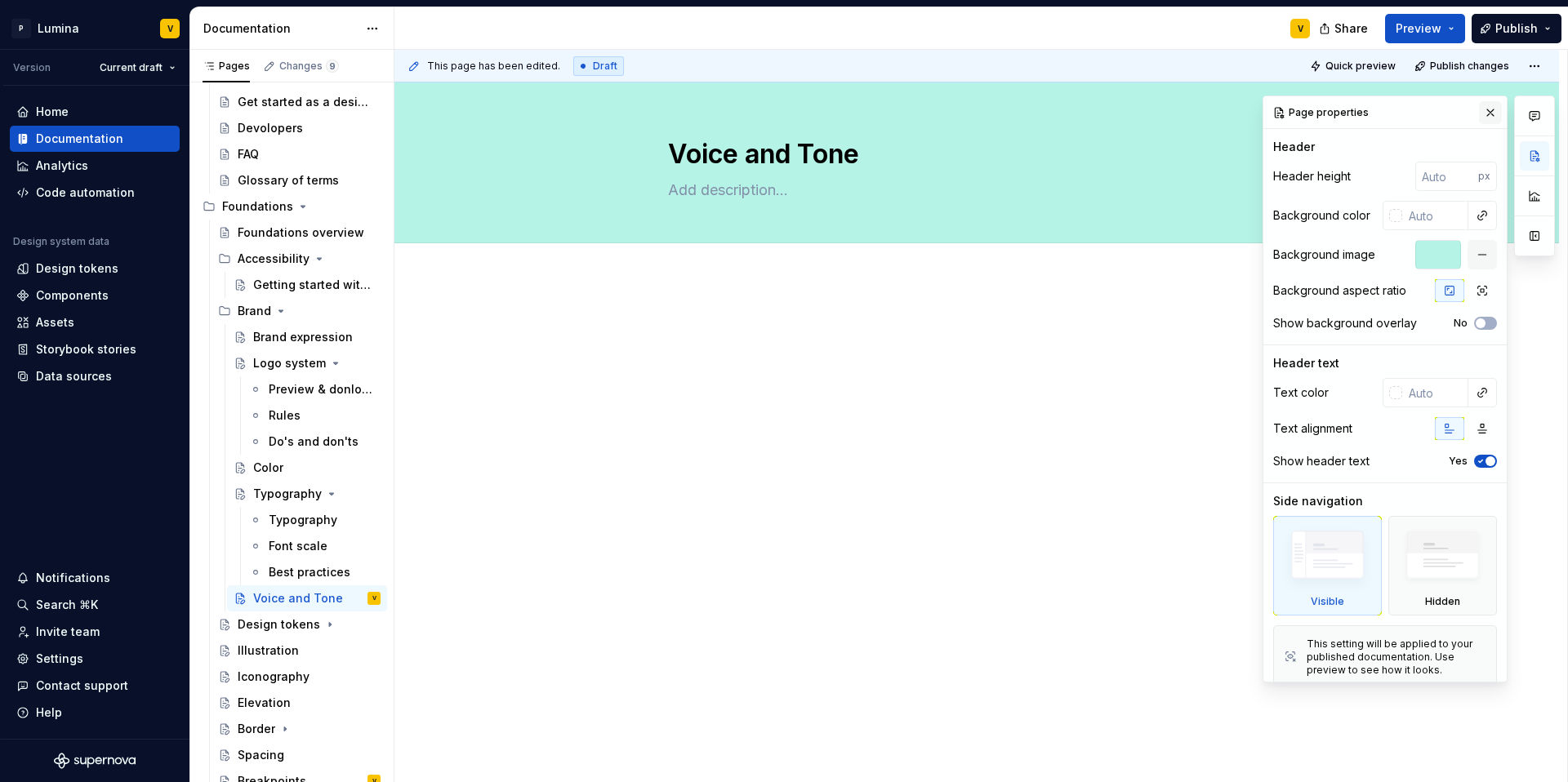
click at [1484, 111] on button "button" at bounding box center [1491, 113] width 23 height 23
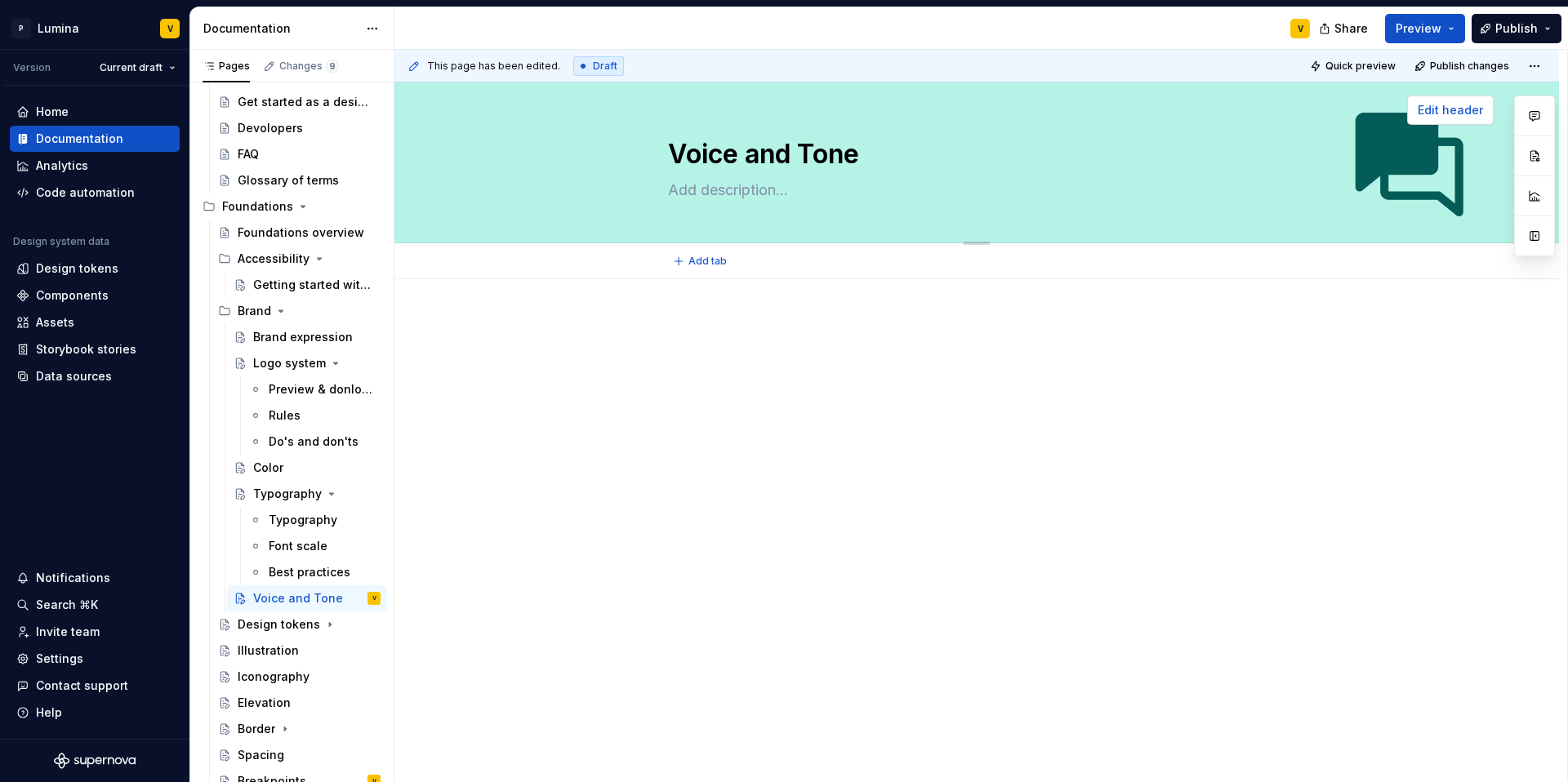
click at [1452, 100] on button "Edit header" at bounding box center [1450, 109] width 86 height 29
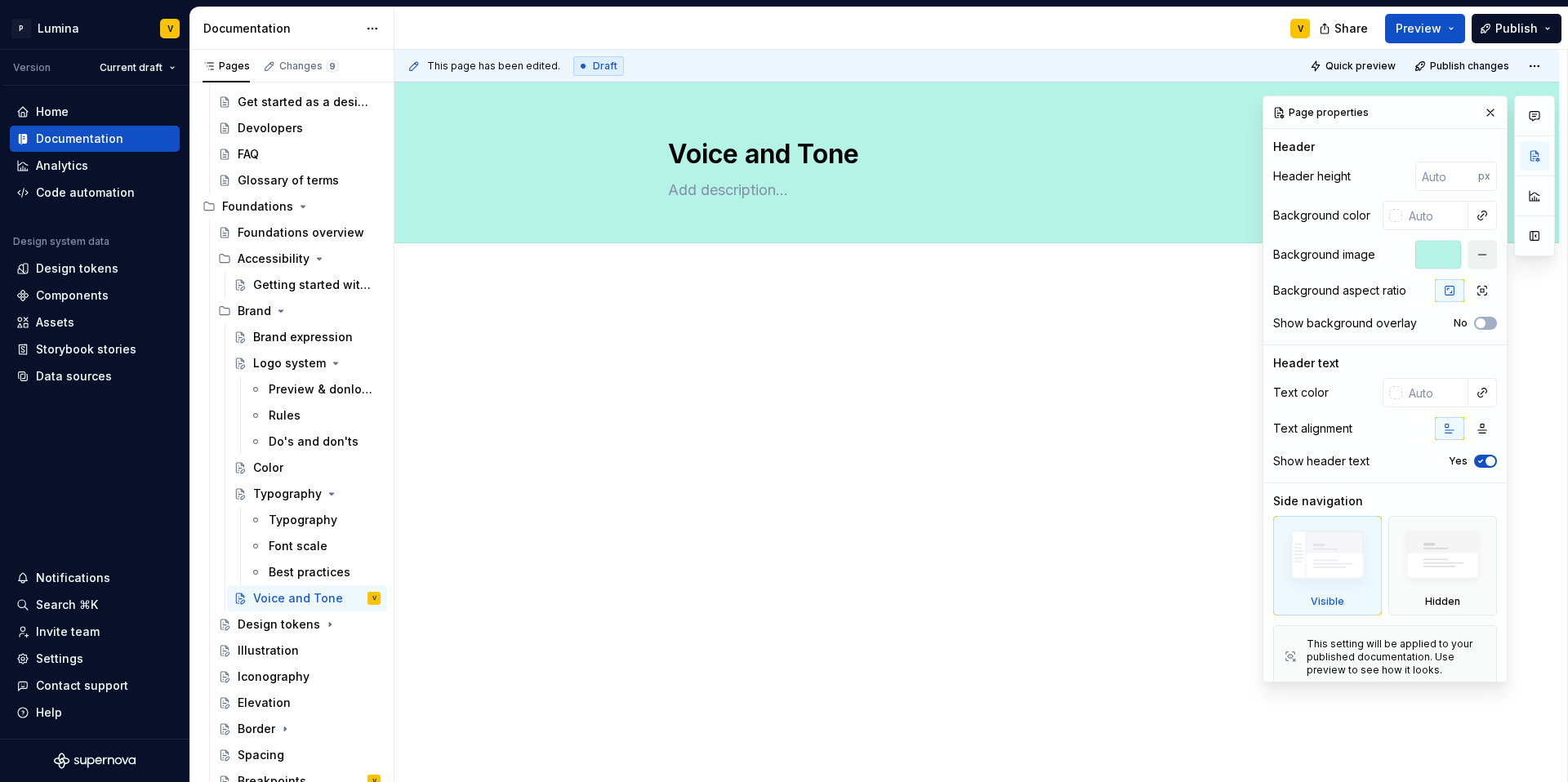
click at [1468, 249] on button "button" at bounding box center [1482, 254] width 29 height 29
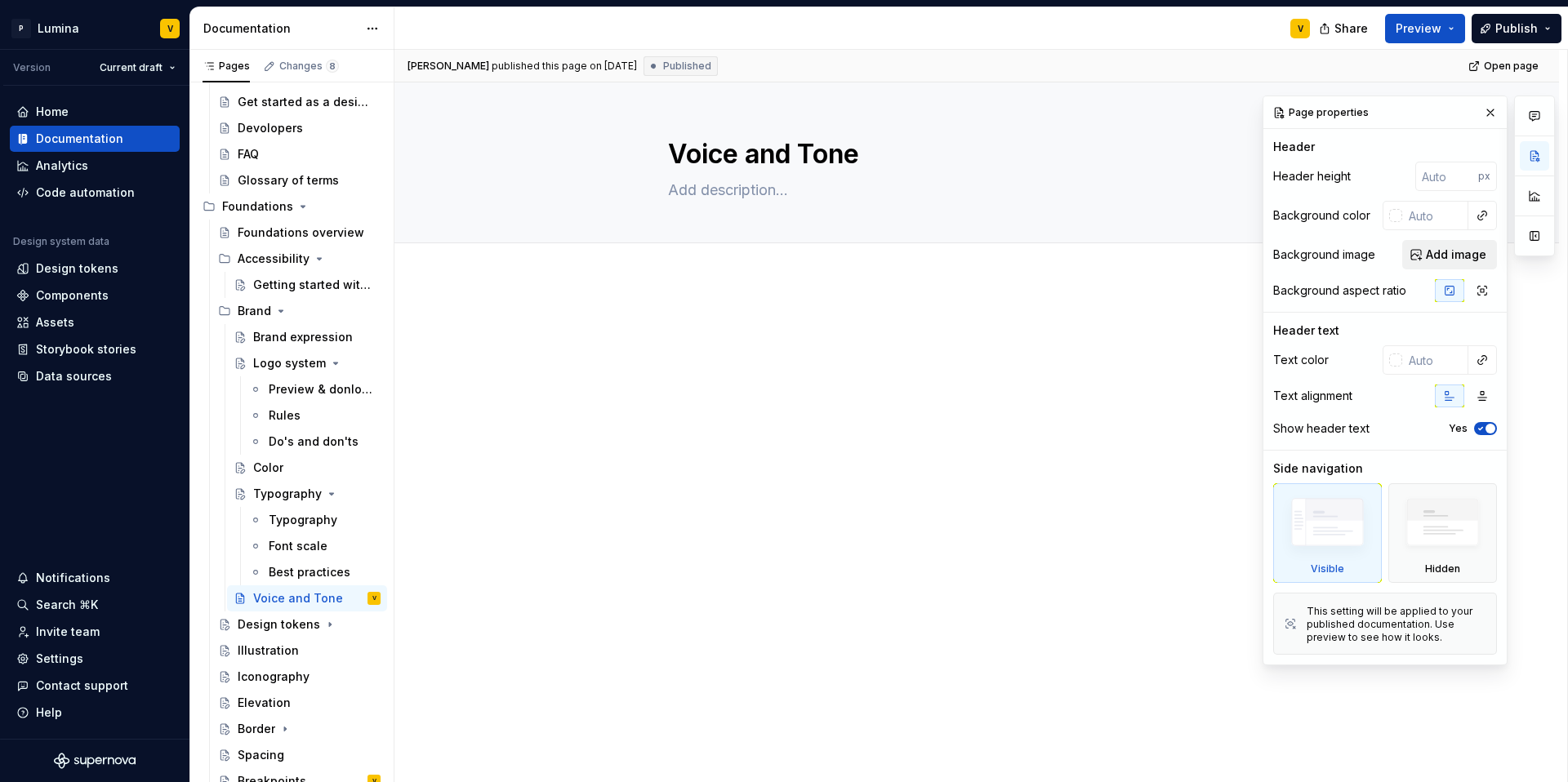
click at [1437, 256] on span "Add image" at bounding box center [1456, 254] width 60 height 16
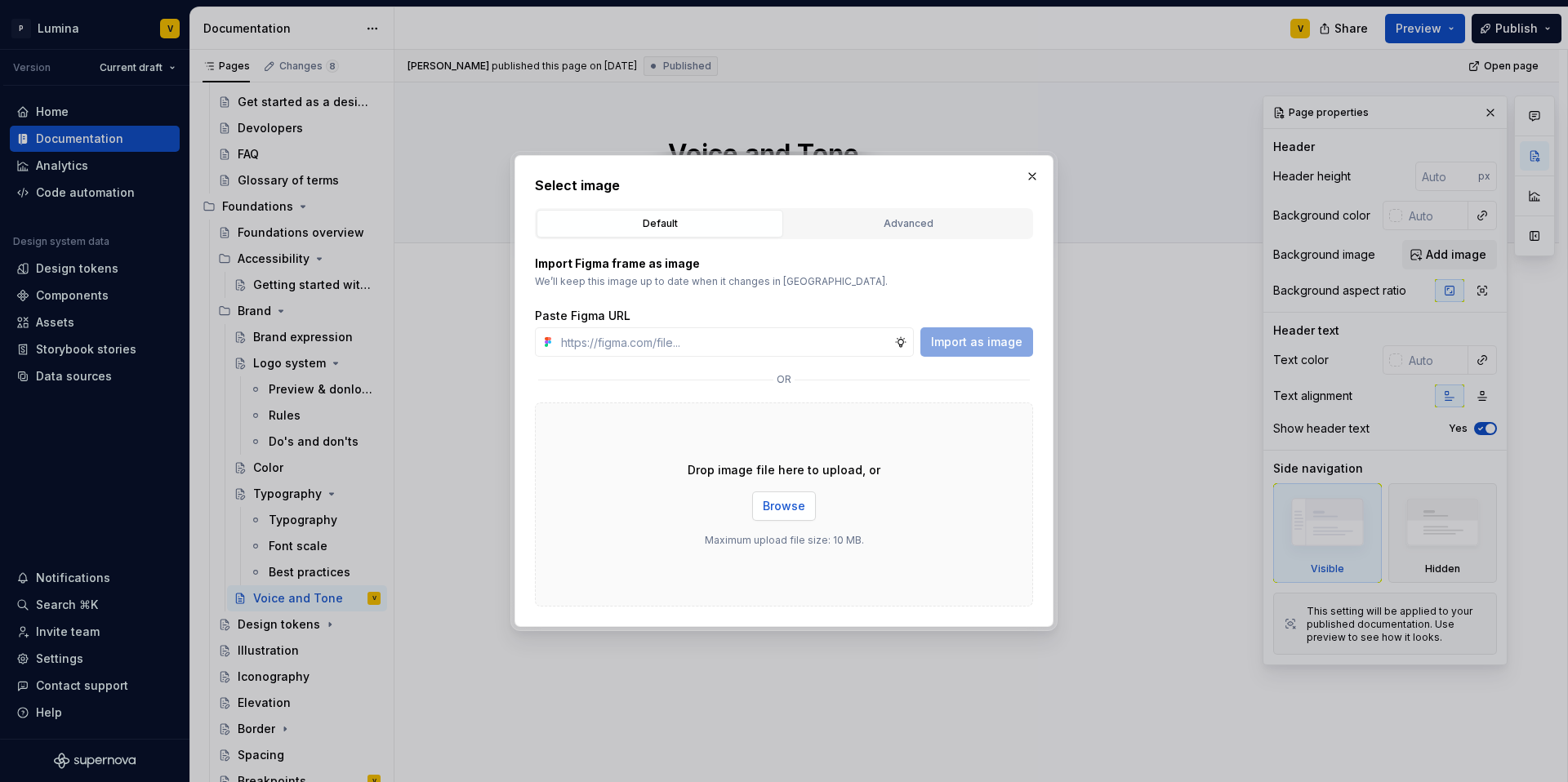
click at [779, 515] on button "Browse" at bounding box center [784, 506] width 64 height 29
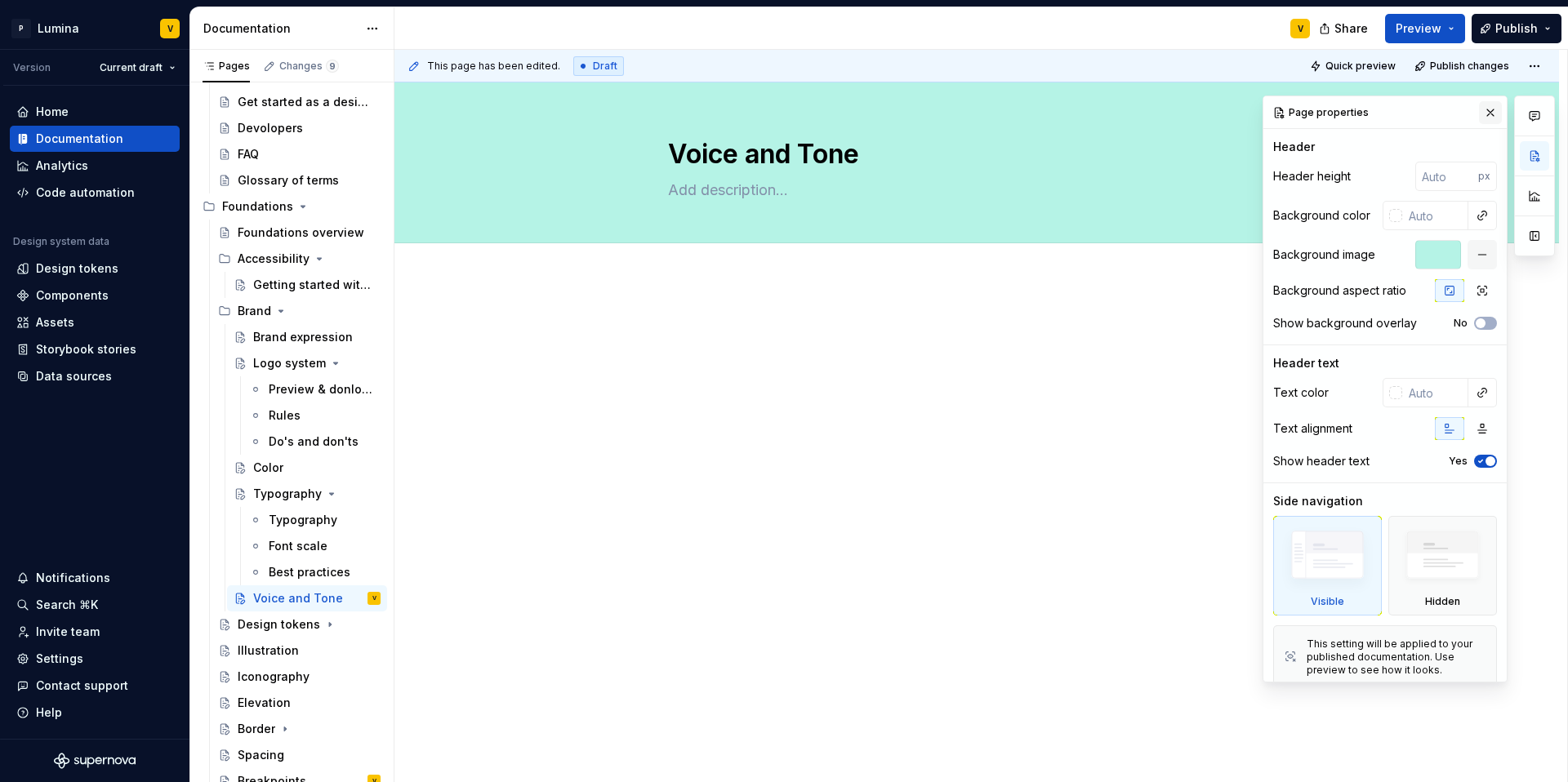
click at [1479, 109] on button "button" at bounding box center [1491, 113] width 23 height 23
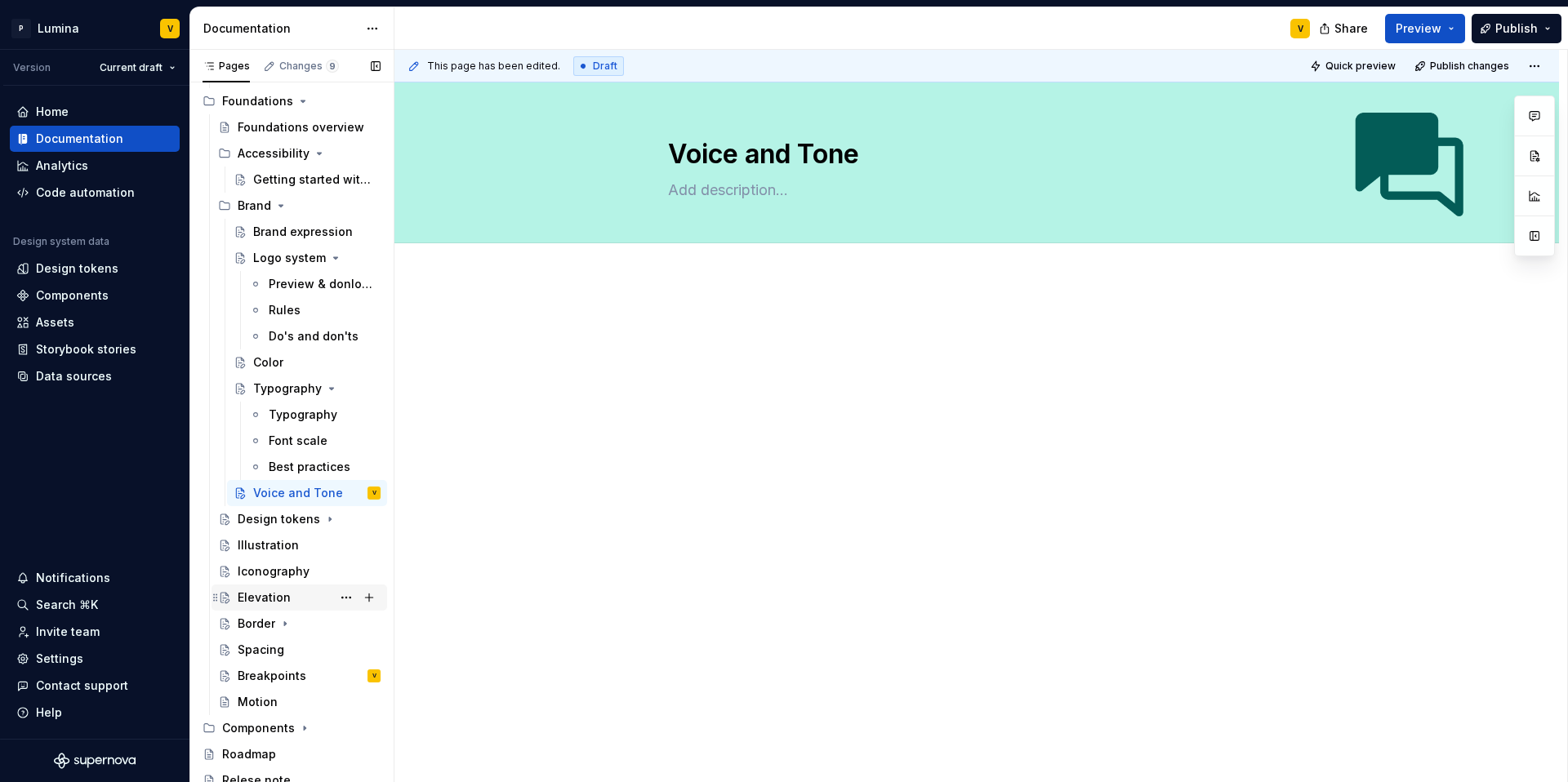
scroll to position [215, 0]
click at [263, 520] on div "Design tokens" at bounding box center [276, 517] width 77 height 16
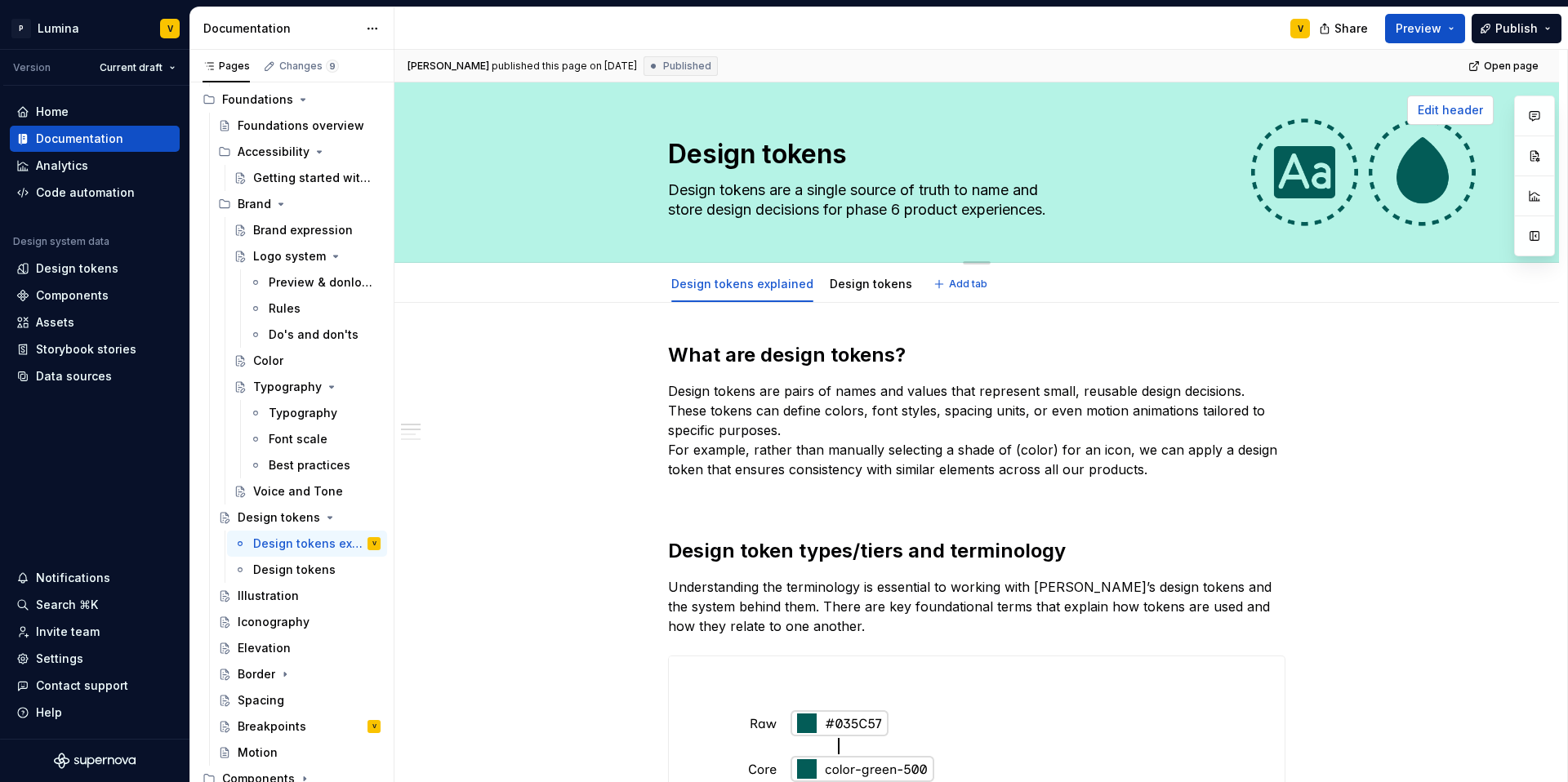
click at [1446, 116] on span "Edit header" at bounding box center [1450, 110] width 65 height 16
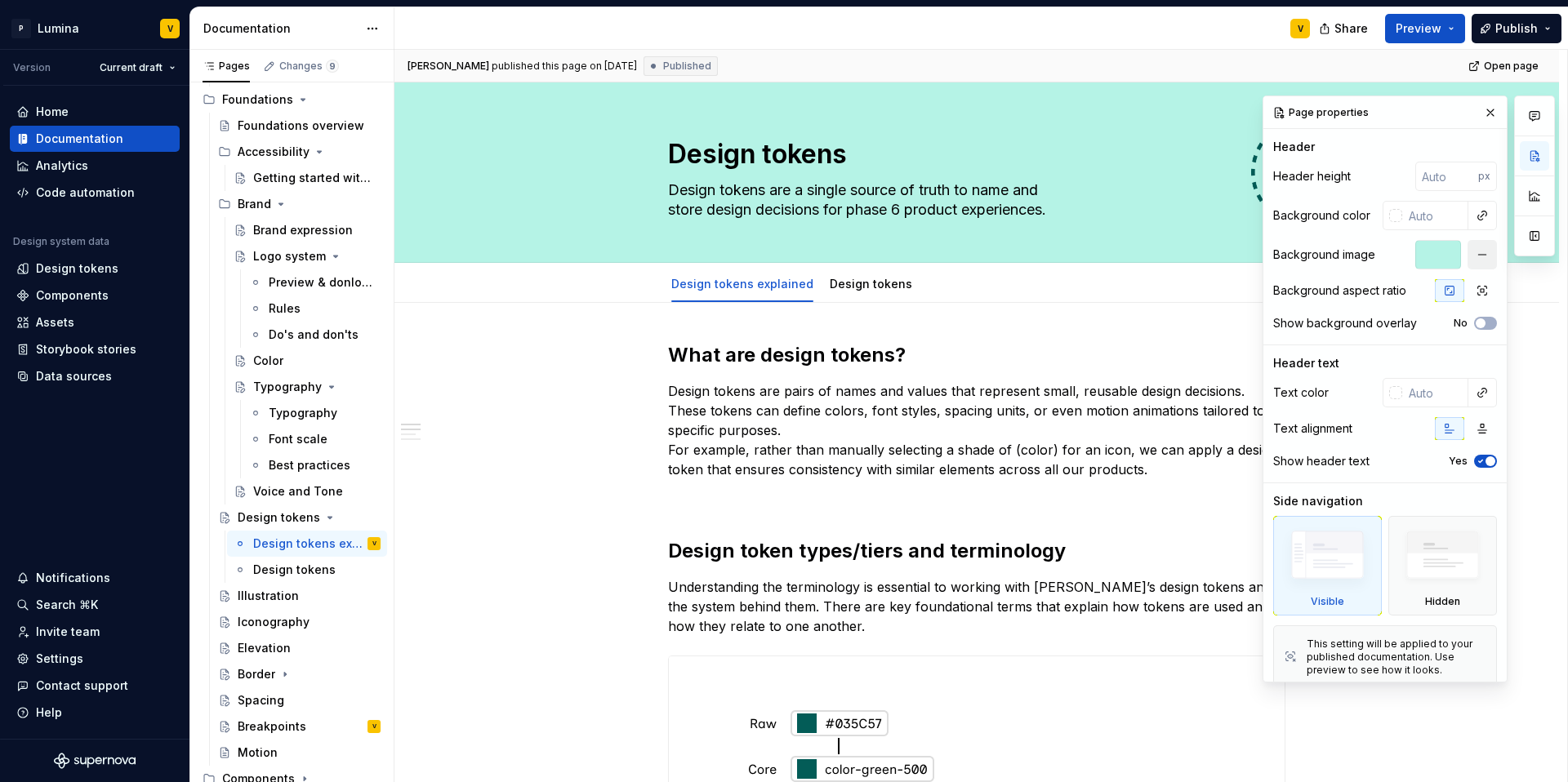
click at [1468, 250] on button "button" at bounding box center [1482, 254] width 29 height 29
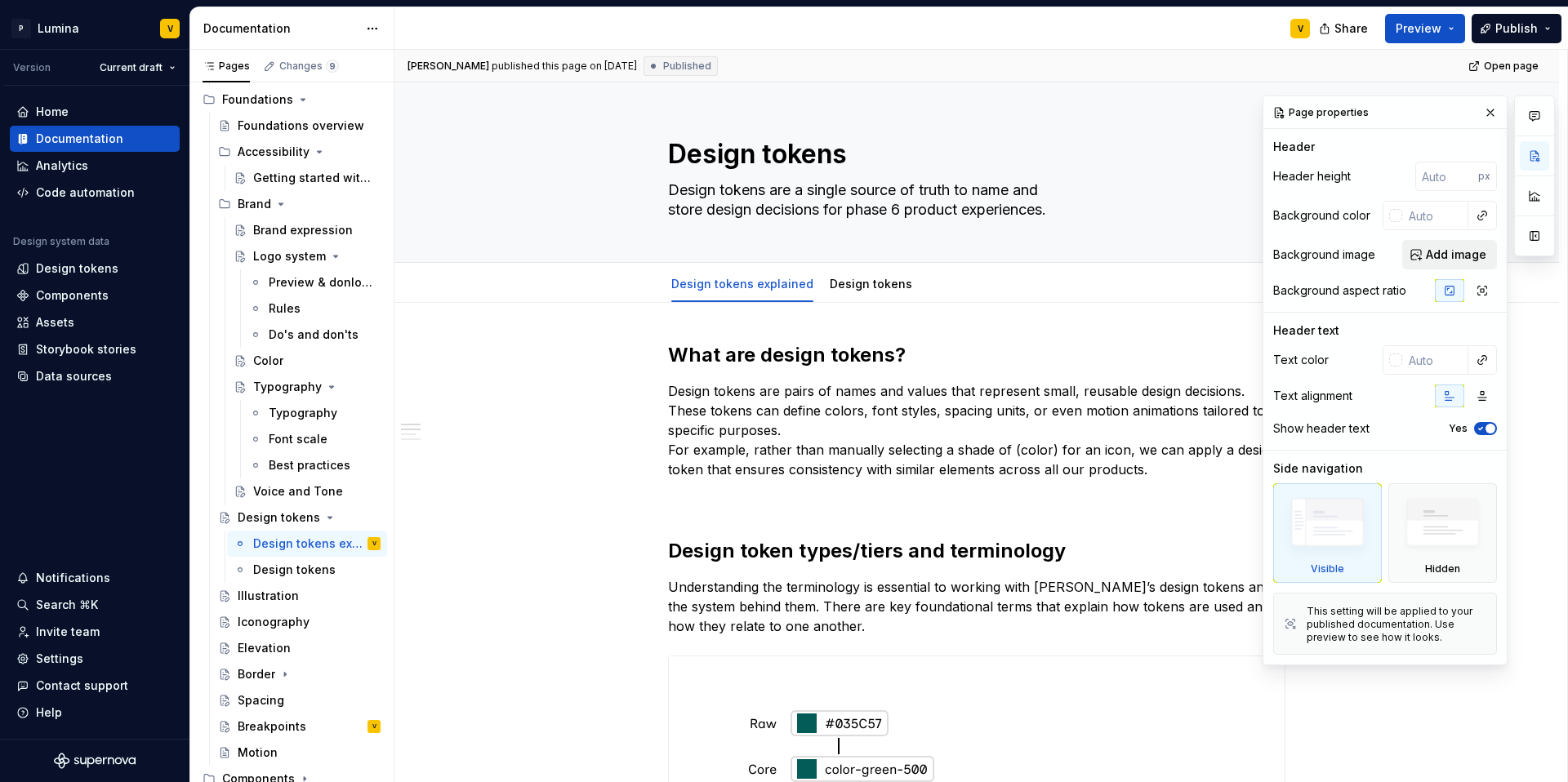
click at [1457, 256] on span "Add image" at bounding box center [1456, 254] width 60 height 16
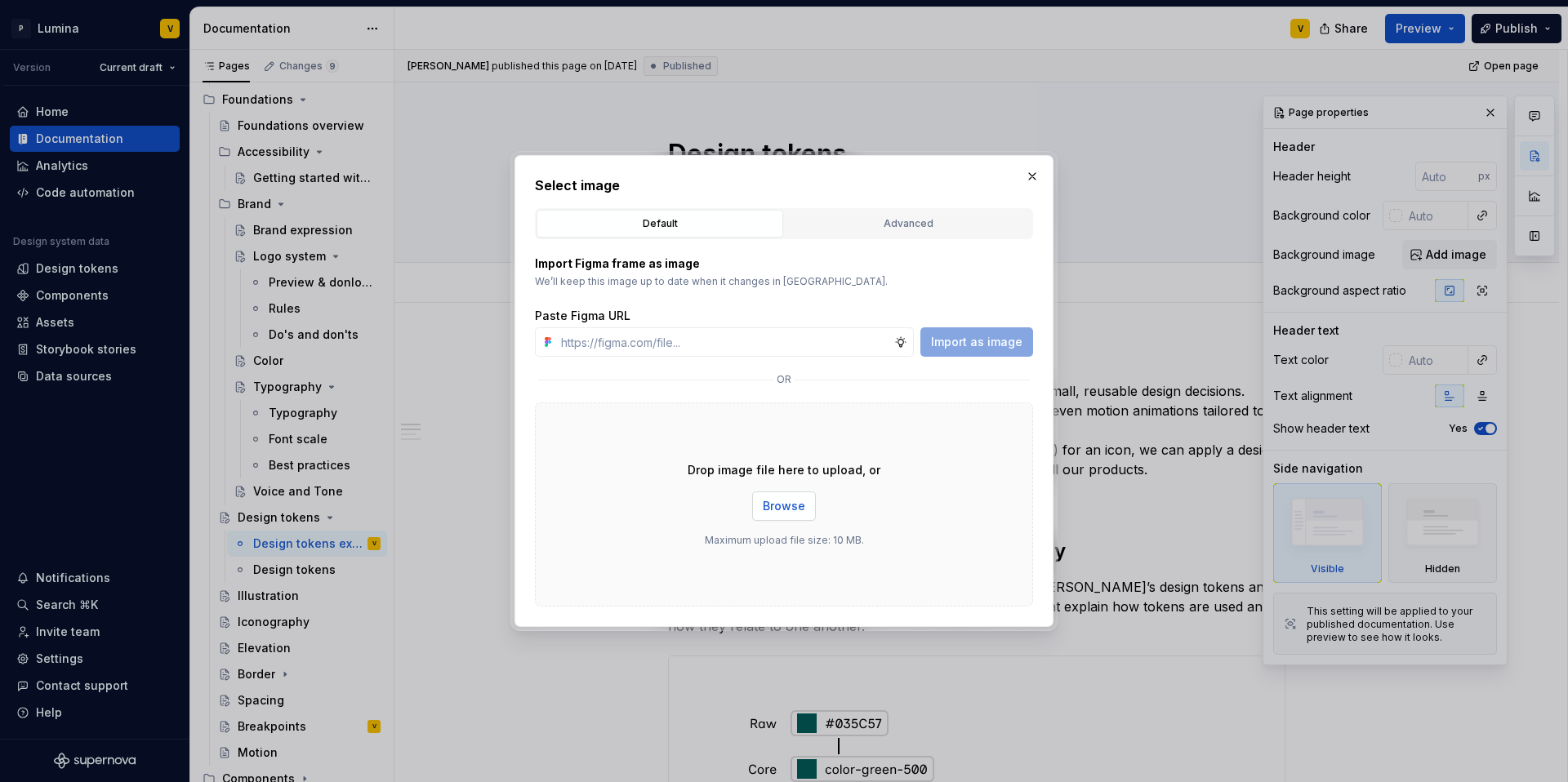
click at [787, 509] on span "Browse" at bounding box center [784, 506] width 43 height 16
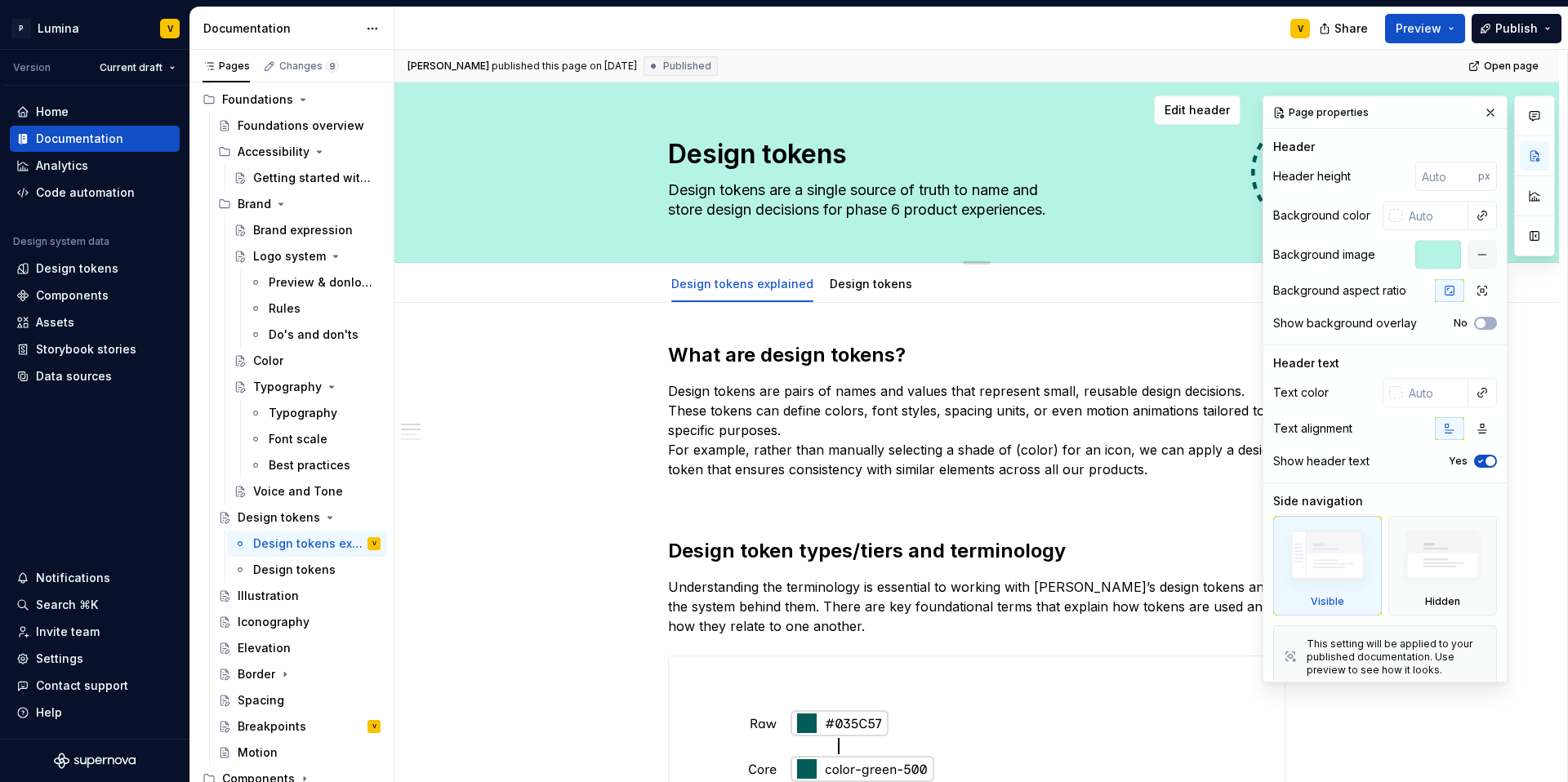
drag, startPoint x: 1476, startPoint y: 113, endPoint x: 1357, endPoint y: 156, distance: 126.5
click at [1479, 113] on button "button" at bounding box center [1491, 113] width 23 height 23
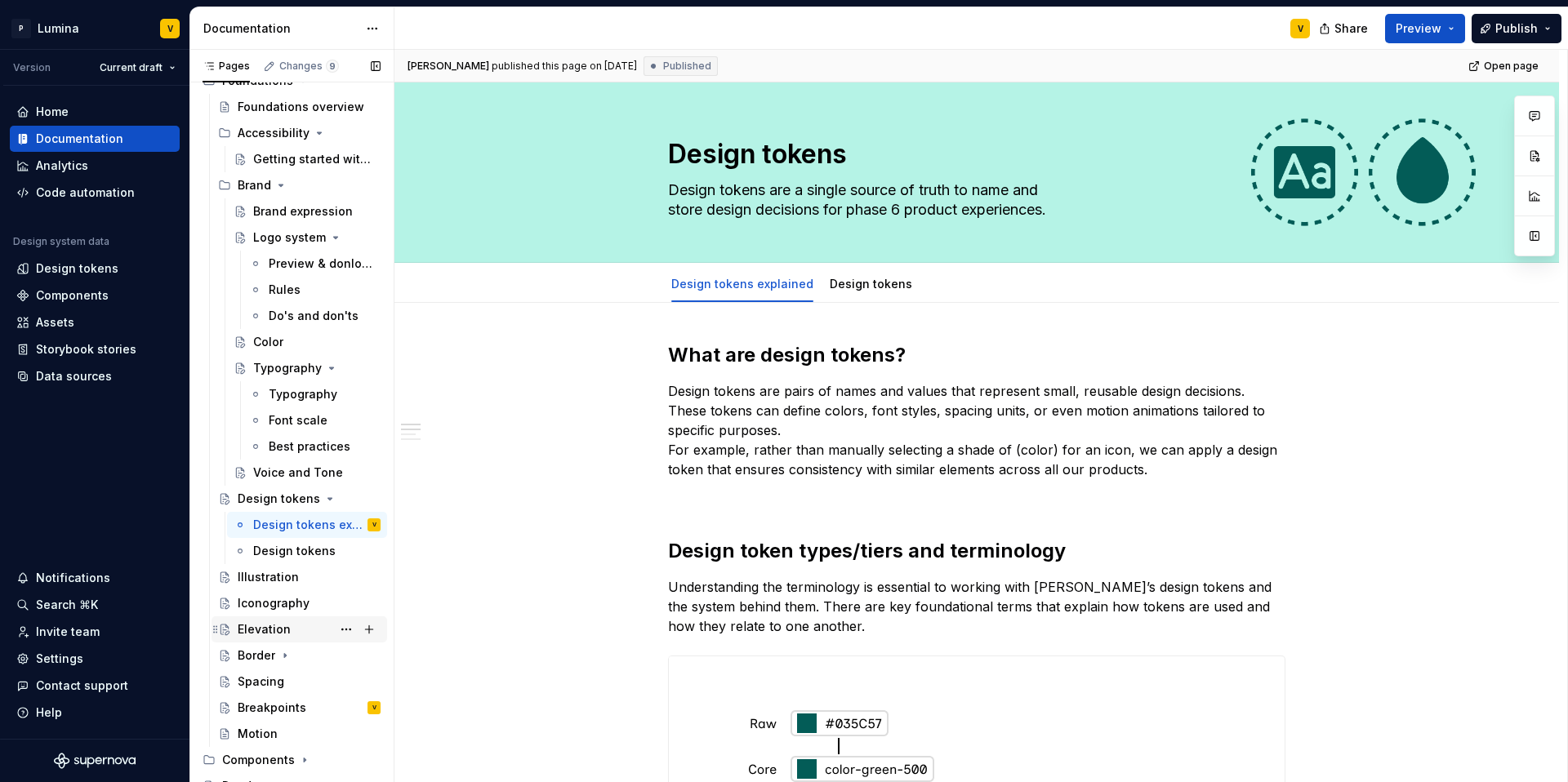
scroll to position [243, 0]
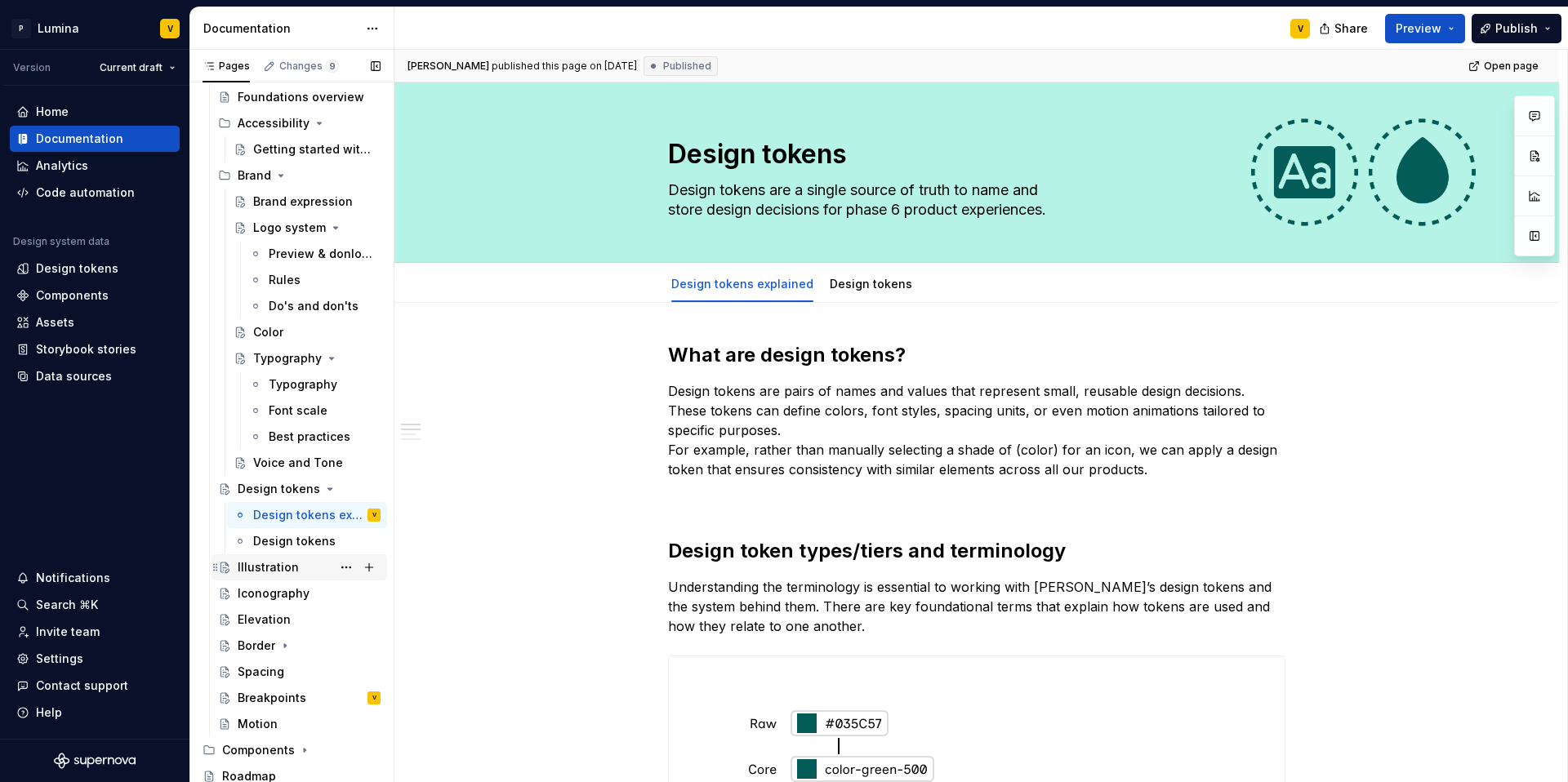
click at [270, 569] on div "Illustration" at bounding box center [268, 567] width 61 height 16
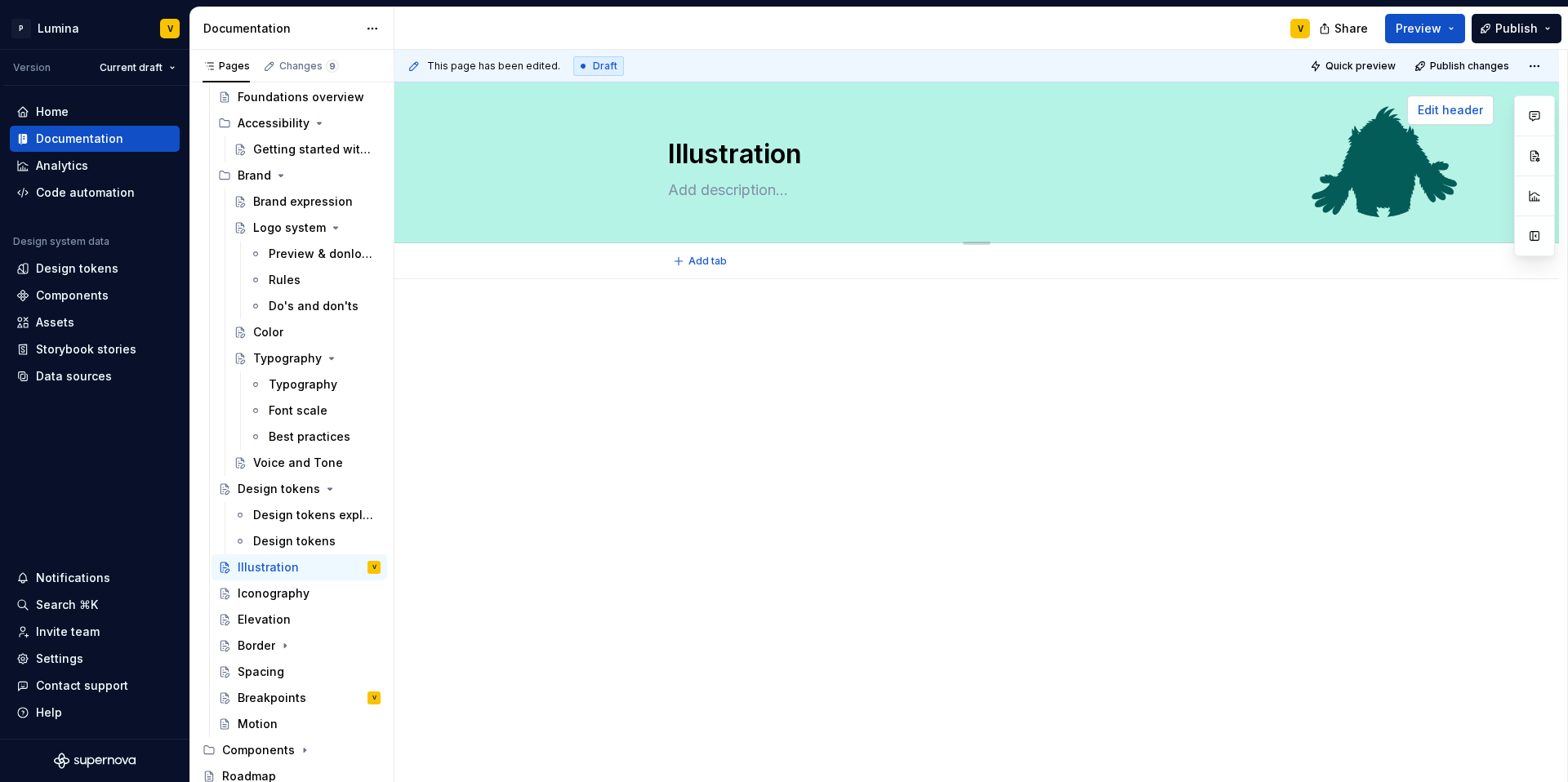
click at [1445, 112] on span "Edit header" at bounding box center [1450, 110] width 65 height 16
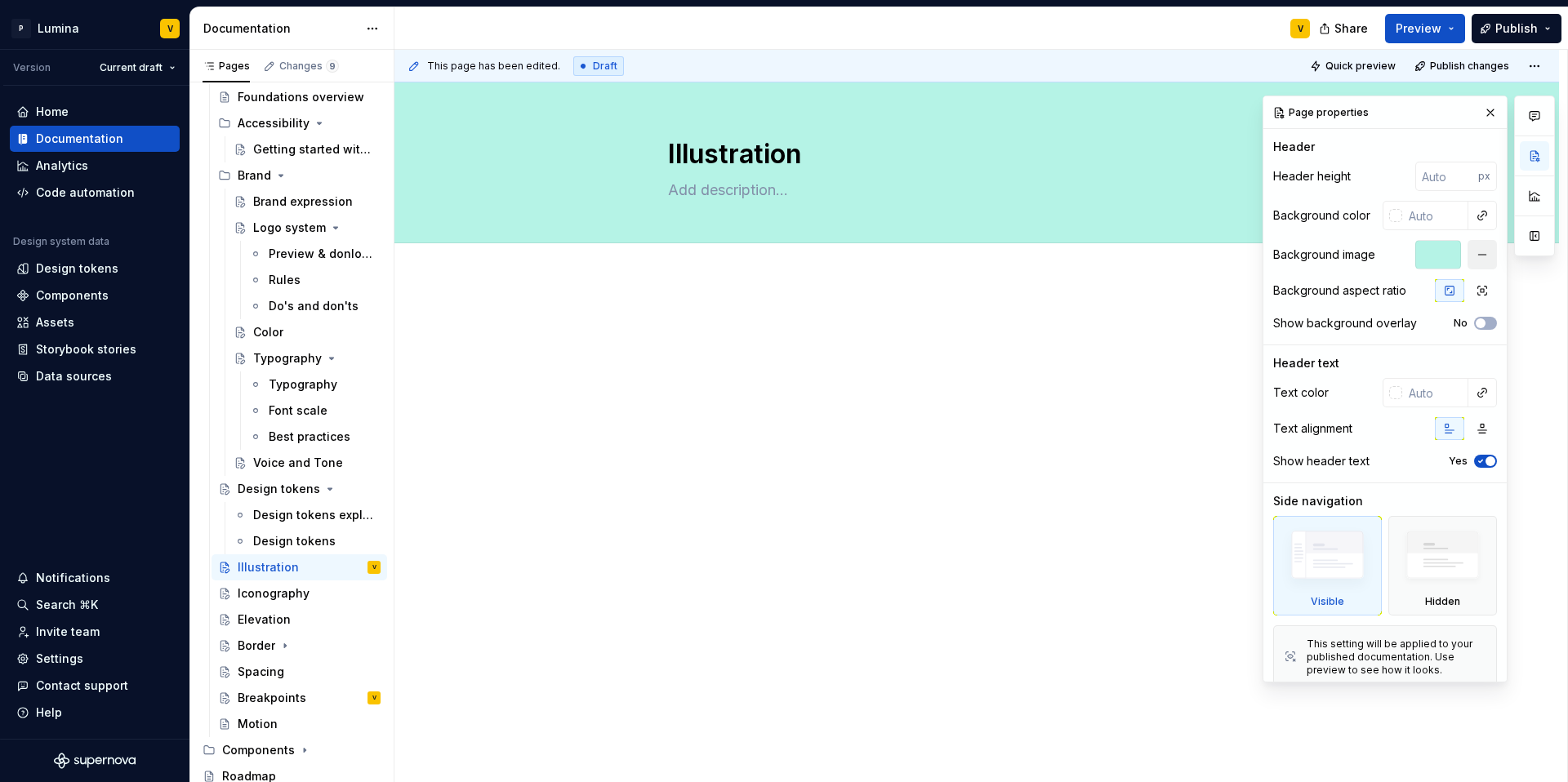
click at [1468, 252] on button "button" at bounding box center [1482, 254] width 29 height 29
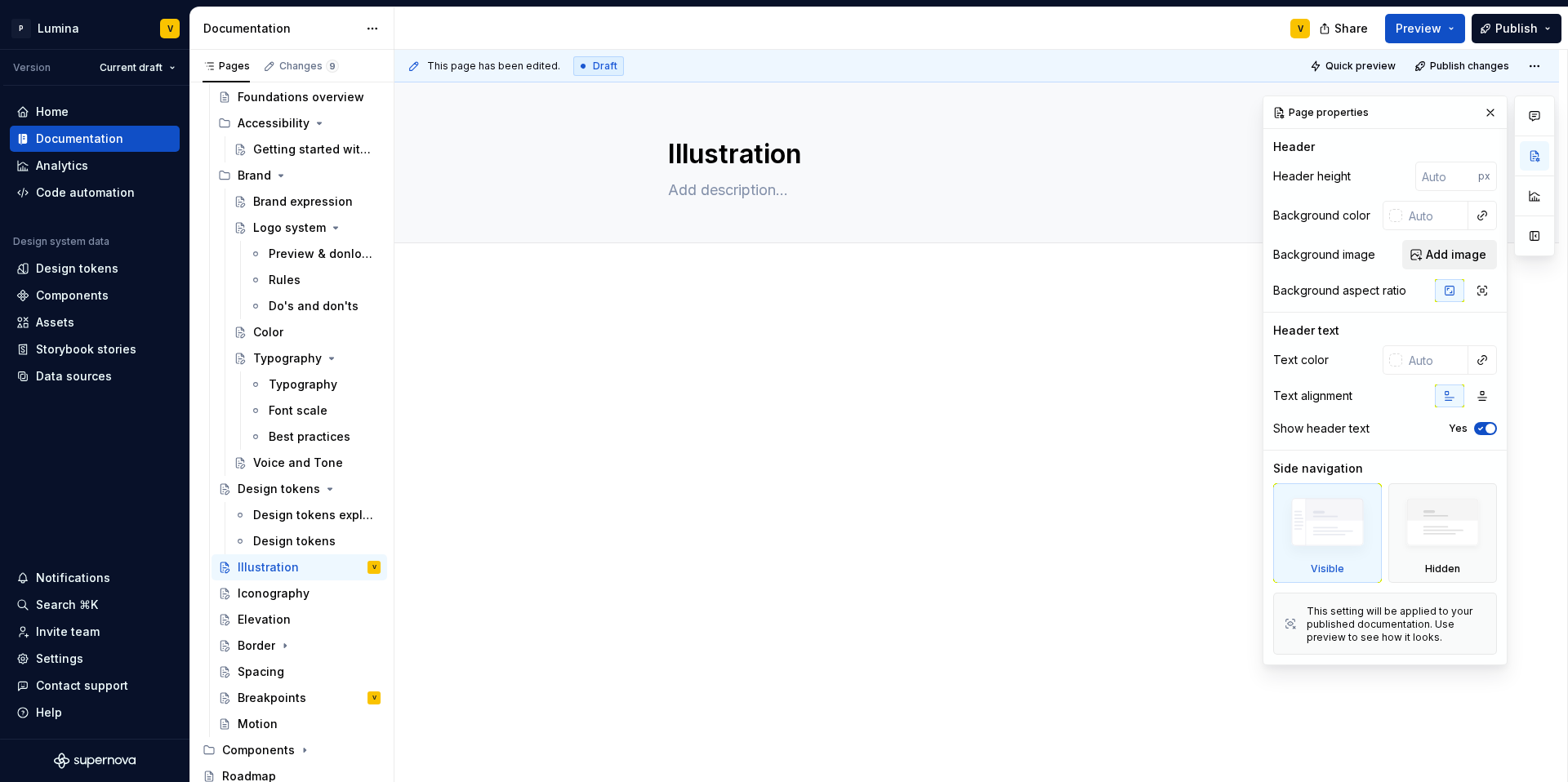
click at [1457, 253] on span "Add image" at bounding box center [1456, 254] width 60 height 16
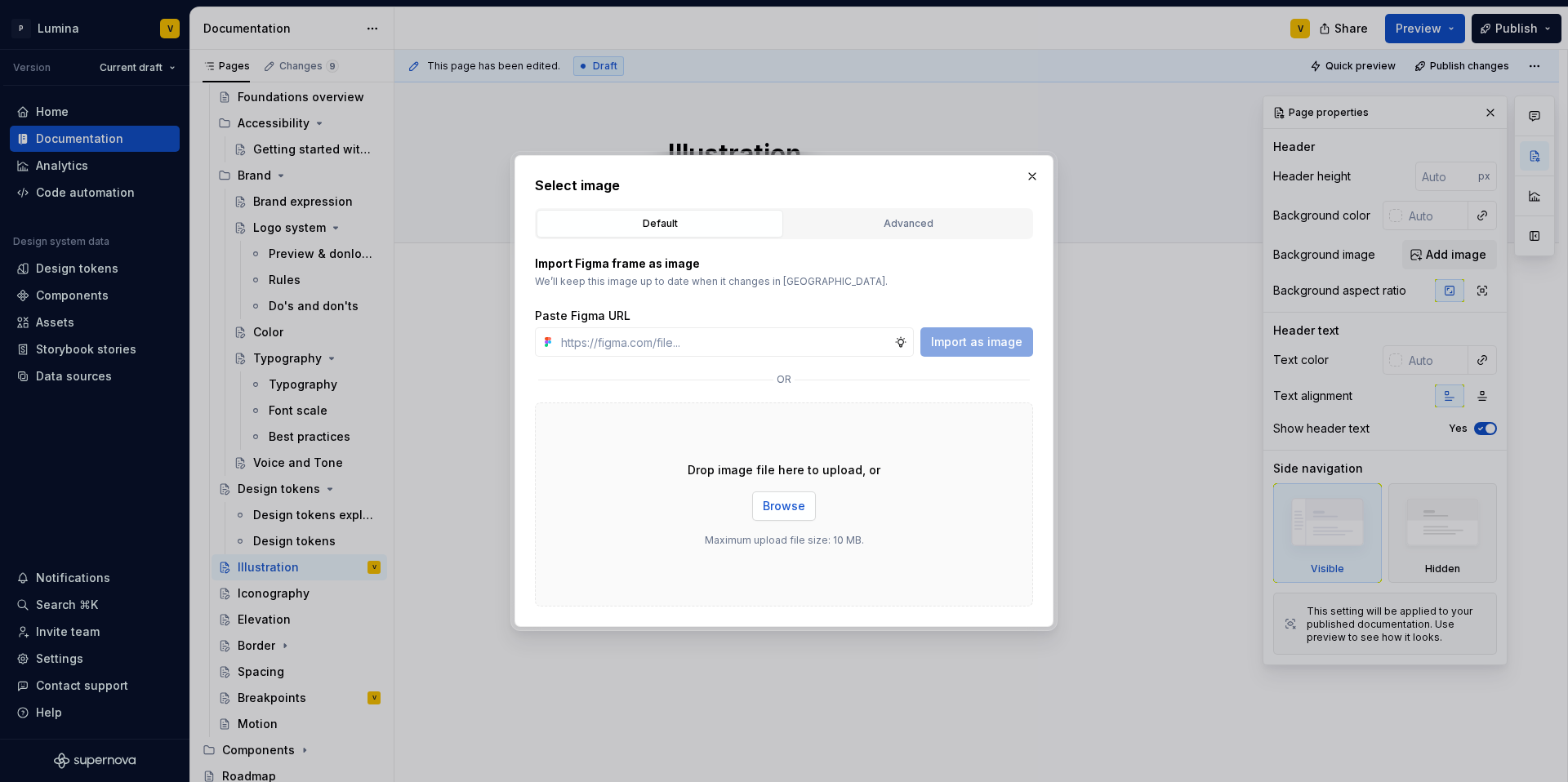
click at [800, 504] on span "Browse" at bounding box center [784, 506] width 43 height 16
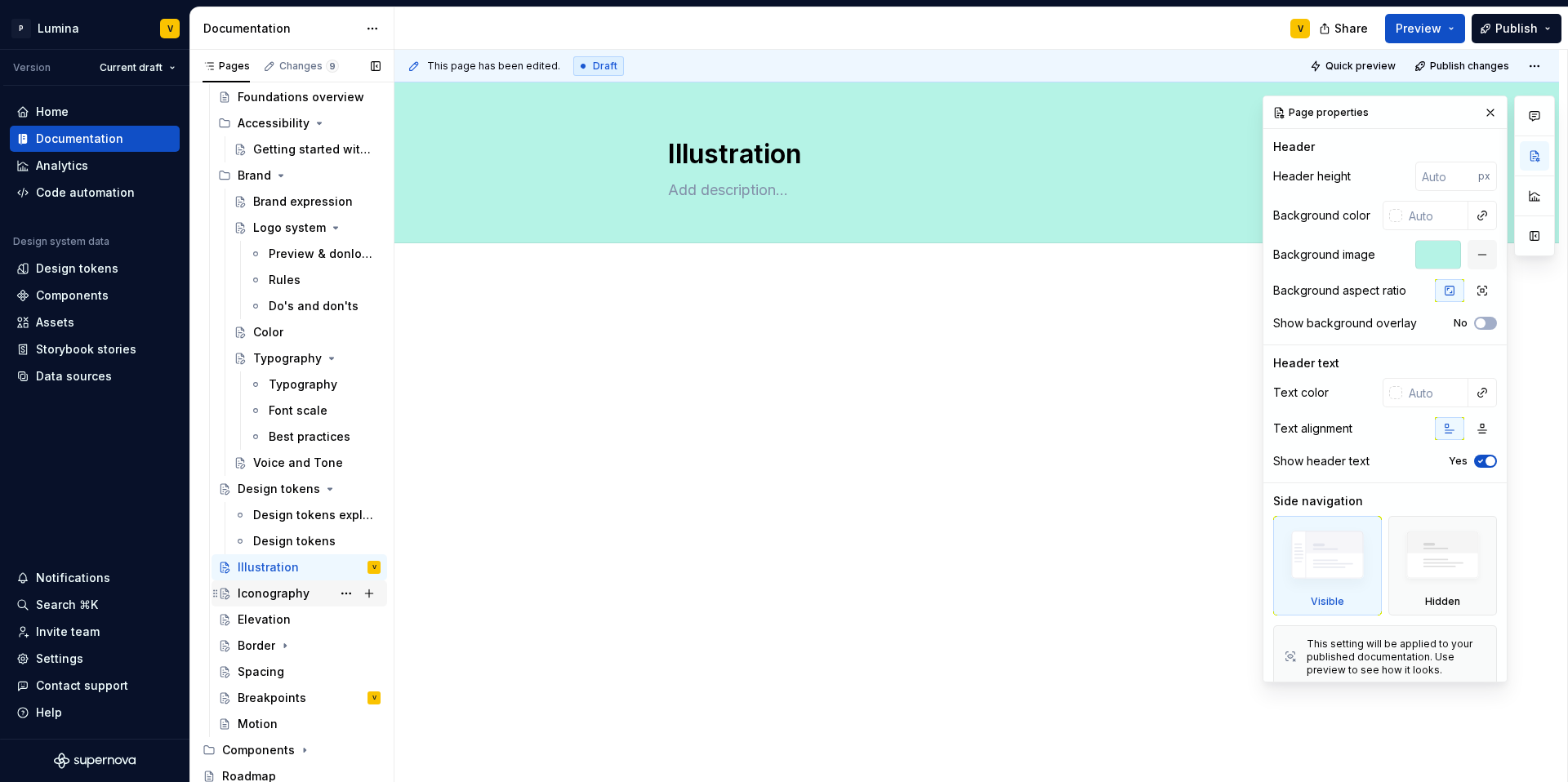
click at [261, 598] on div "Iconography" at bounding box center [273, 594] width 72 height 16
click at [1482, 112] on button "button" at bounding box center [1491, 113] width 23 height 23
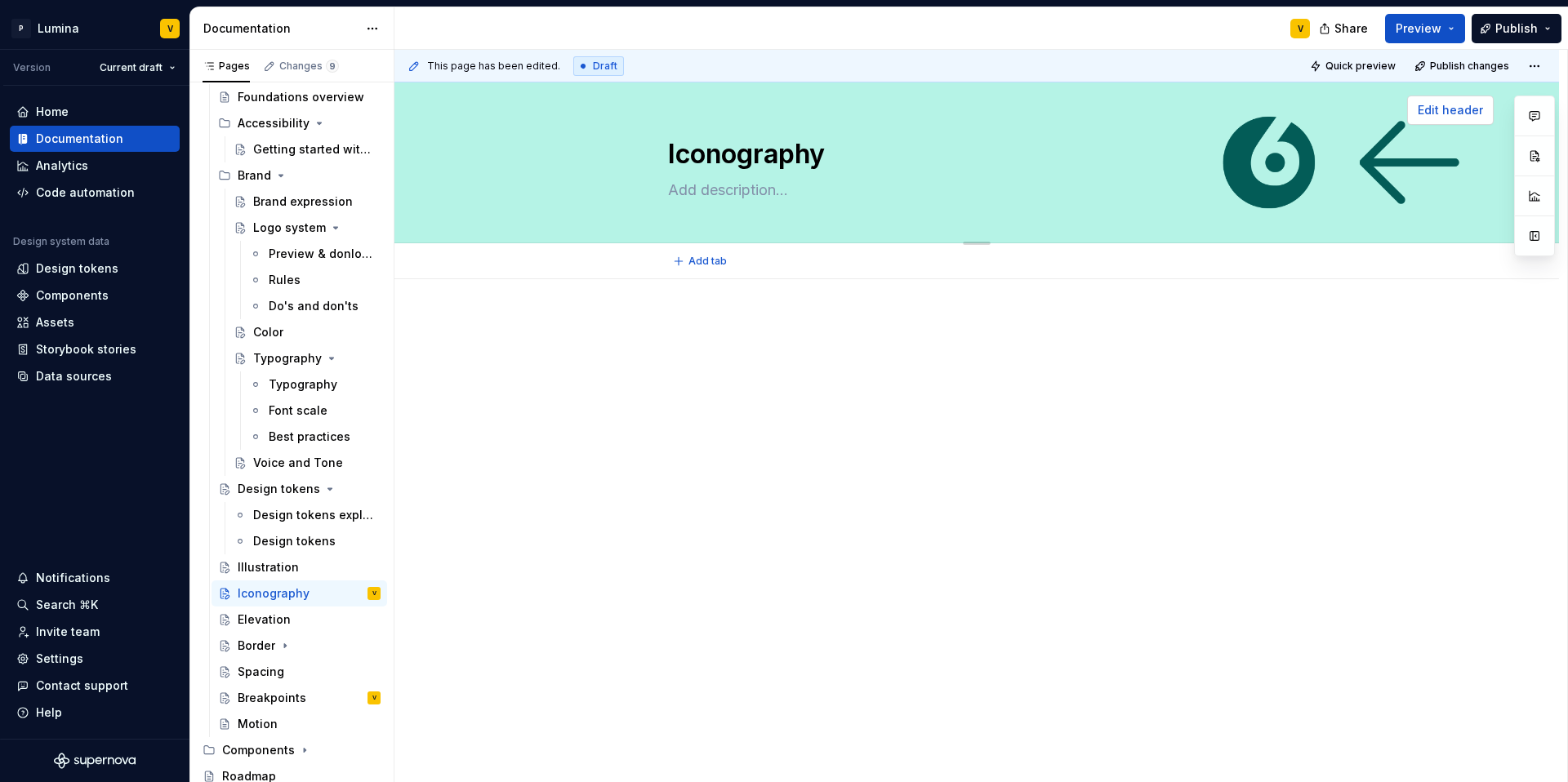
click at [1455, 109] on span "Edit header" at bounding box center [1450, 110] width 65 height 16
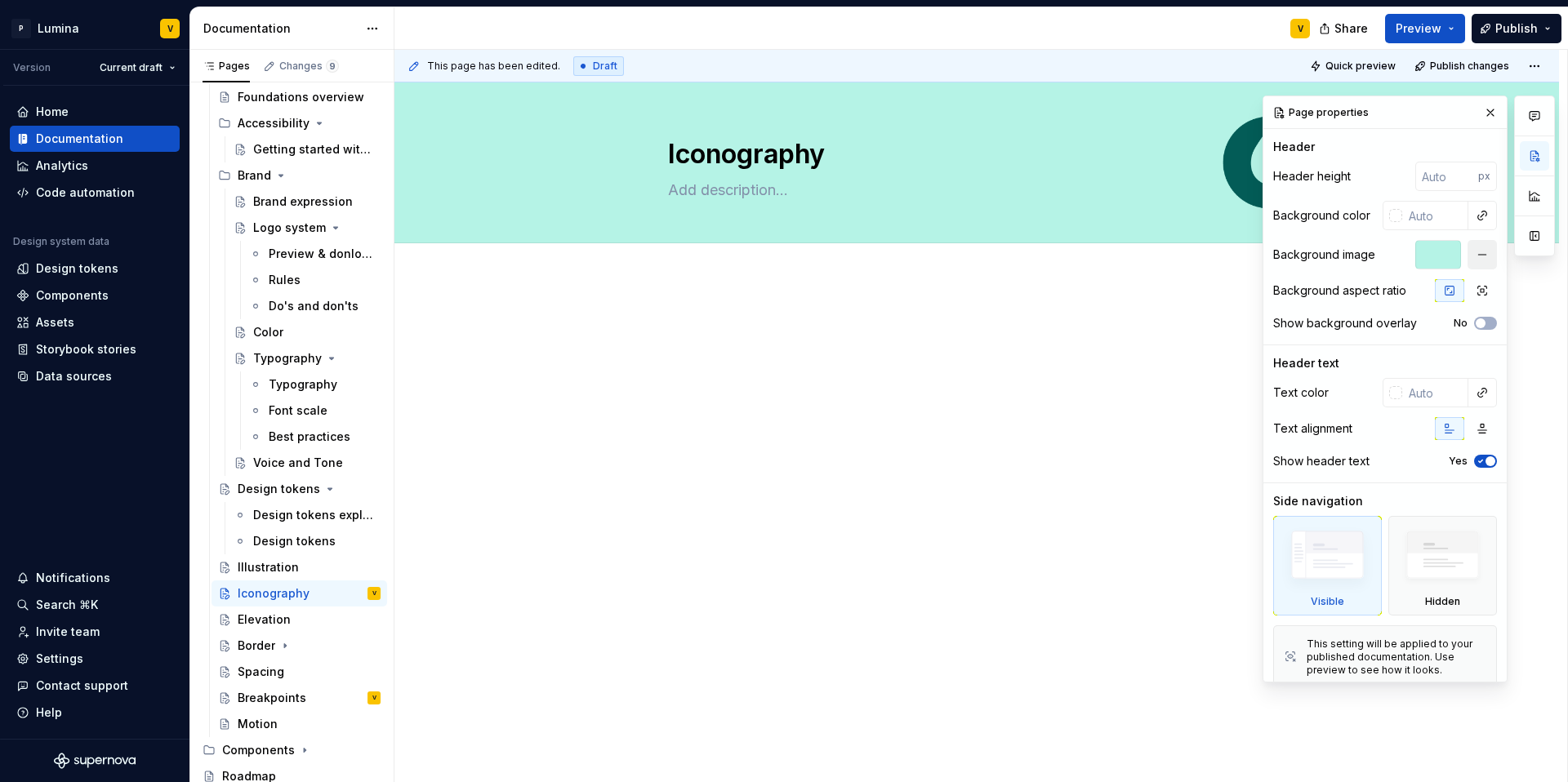
click at [1468, 258] on button "button" at bounding box center [1482, 254] width 29 height 29
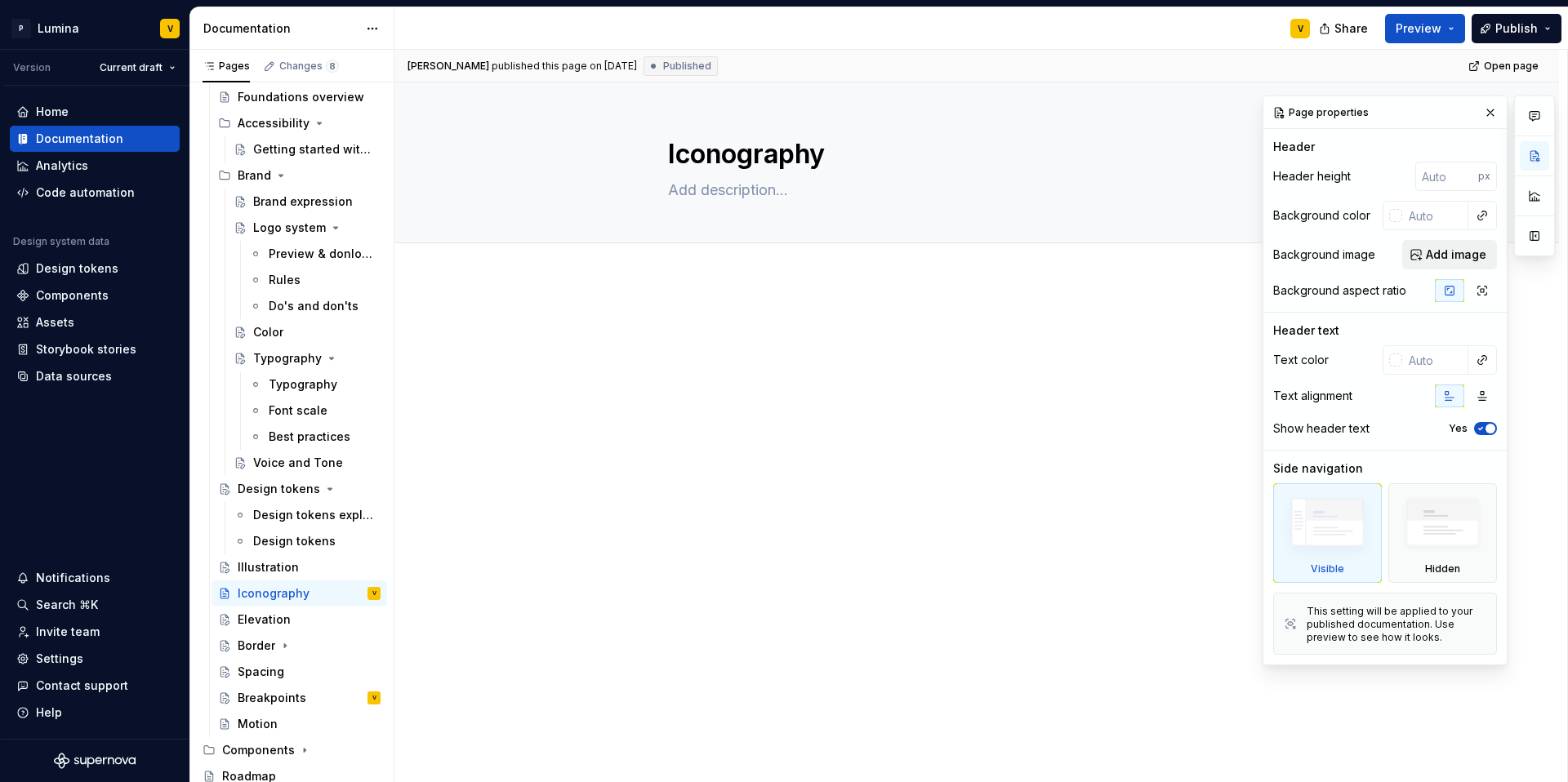
click at [1444, 258] on span "Add image" at bounding box center [1456, 254] width 60 height 16
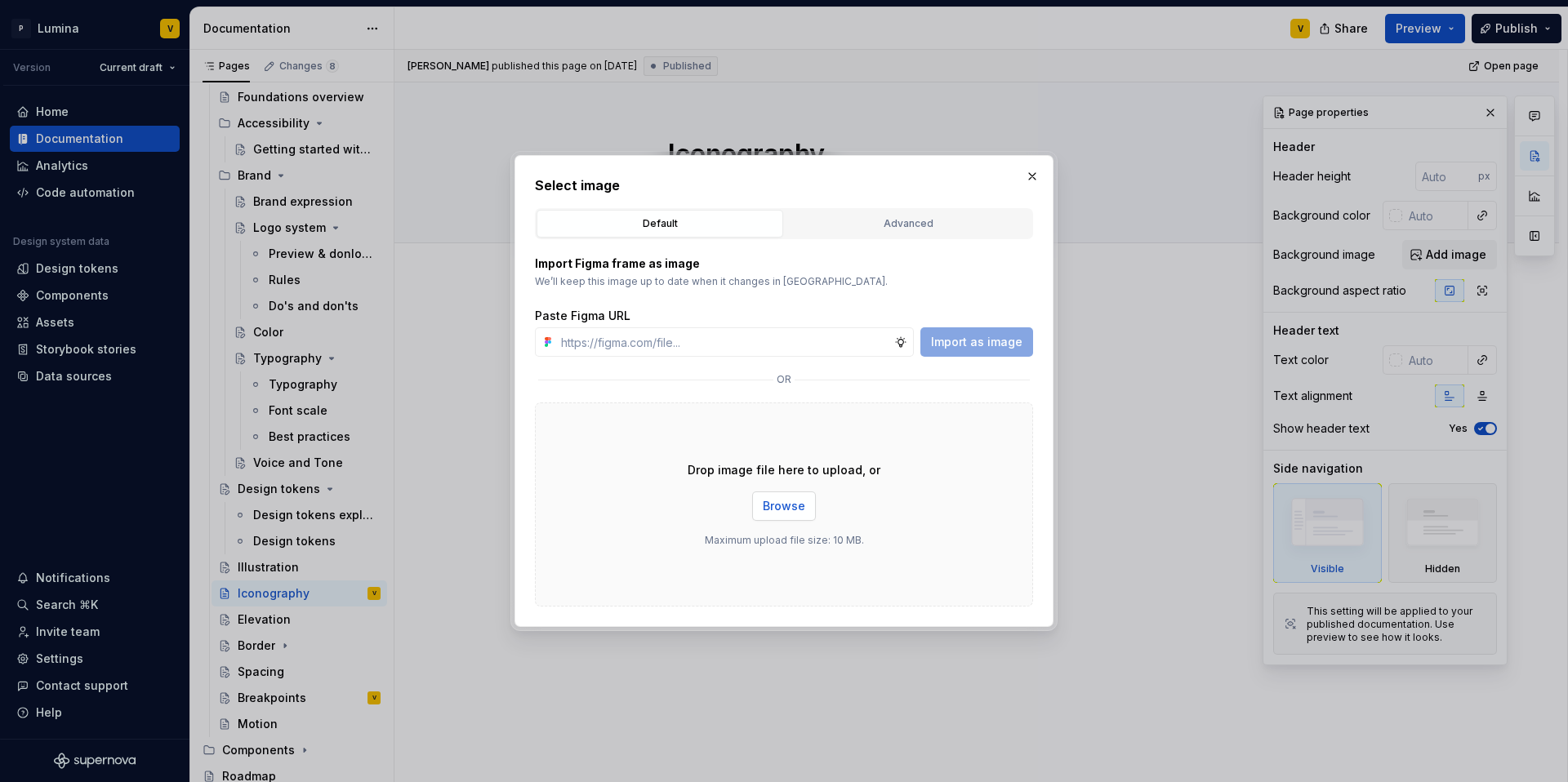
click at [789, 491] on div "Drop image file here to upload, or Browse Maximum upload file size: 10 MB." at bounding box center [784, 505] width 498 height 204
click at [788, 494] on button "Browse" at bounding box center [784, 506] width 64 height 29
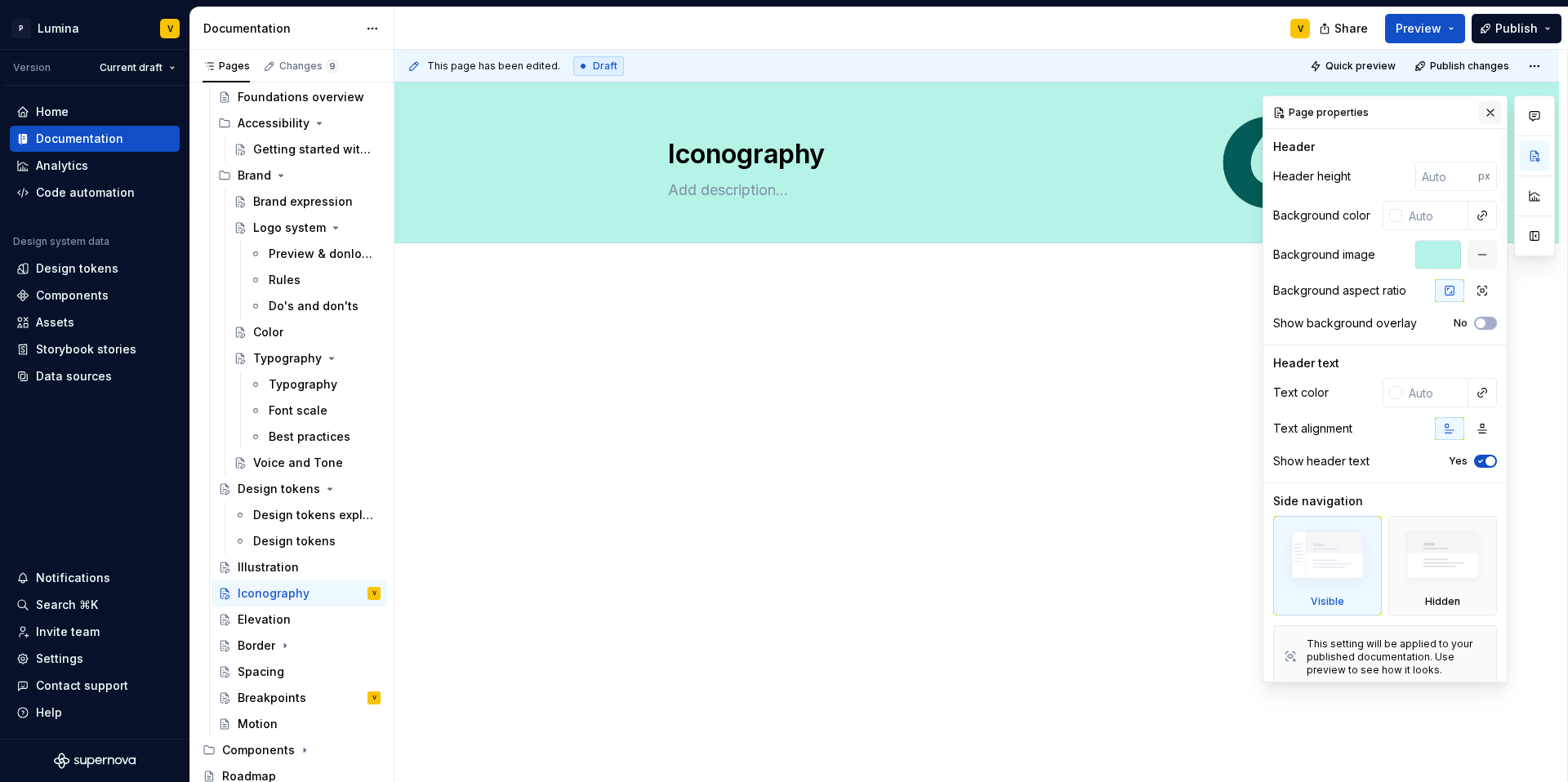
click at [1479, 108] on button "button" at bounding box center [1491, 113] width 23 height 23
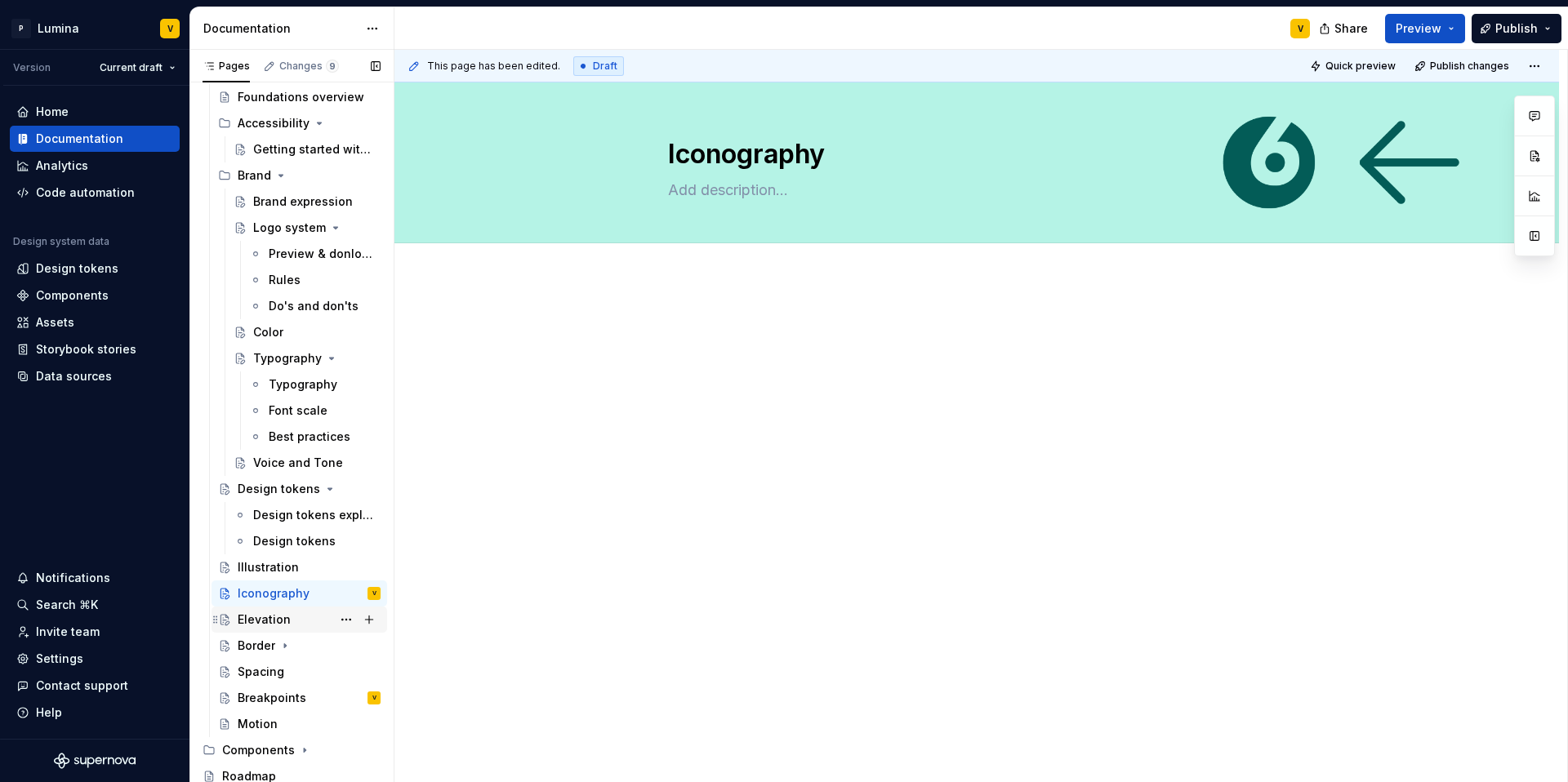
click at [303, 622] on div "Elevation" at bounding box center [308, 619] width 143 height 23
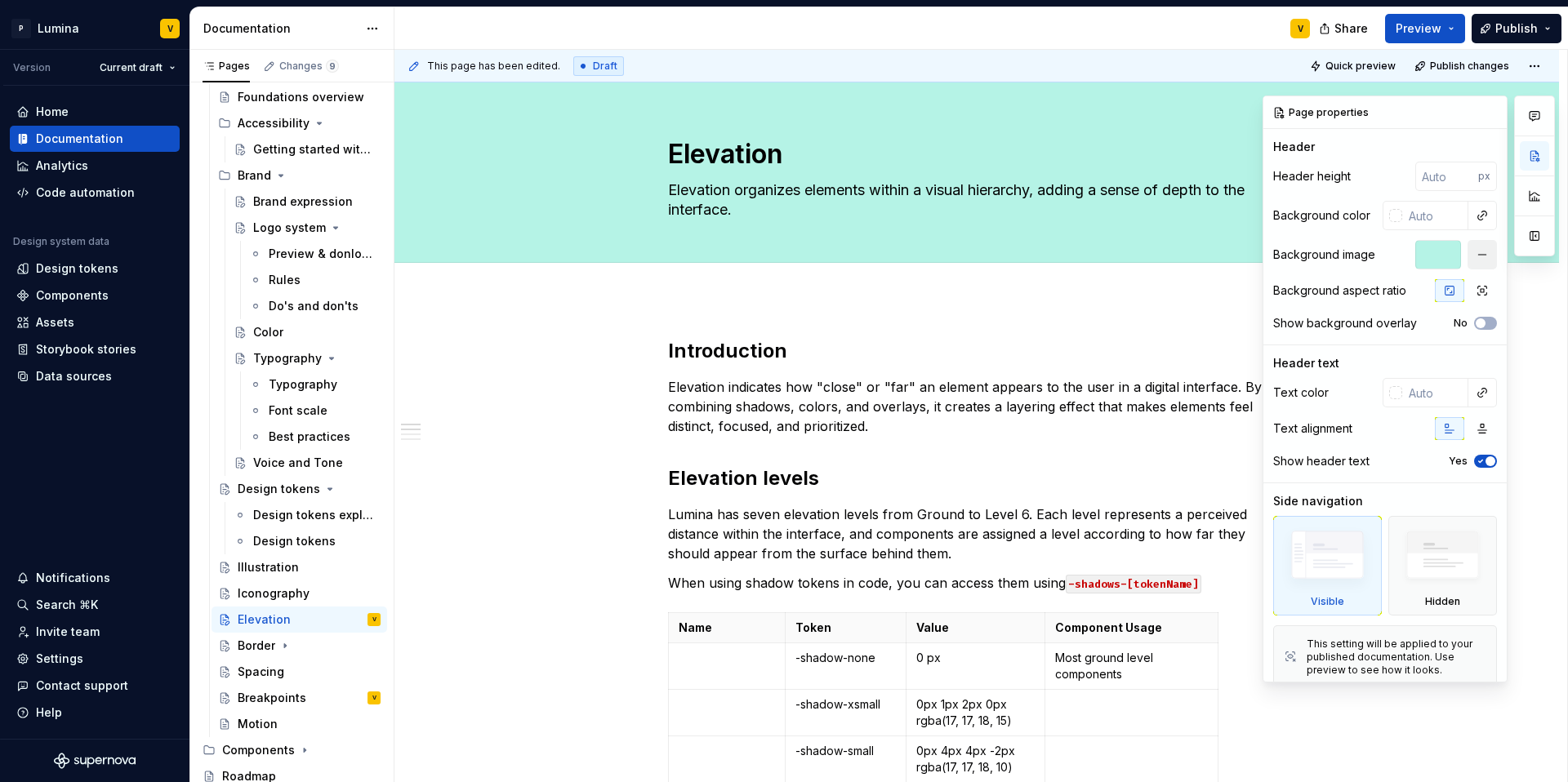
click at [1468, 251] on button "button" at bounding box center [1482, 254] width 29 height 29
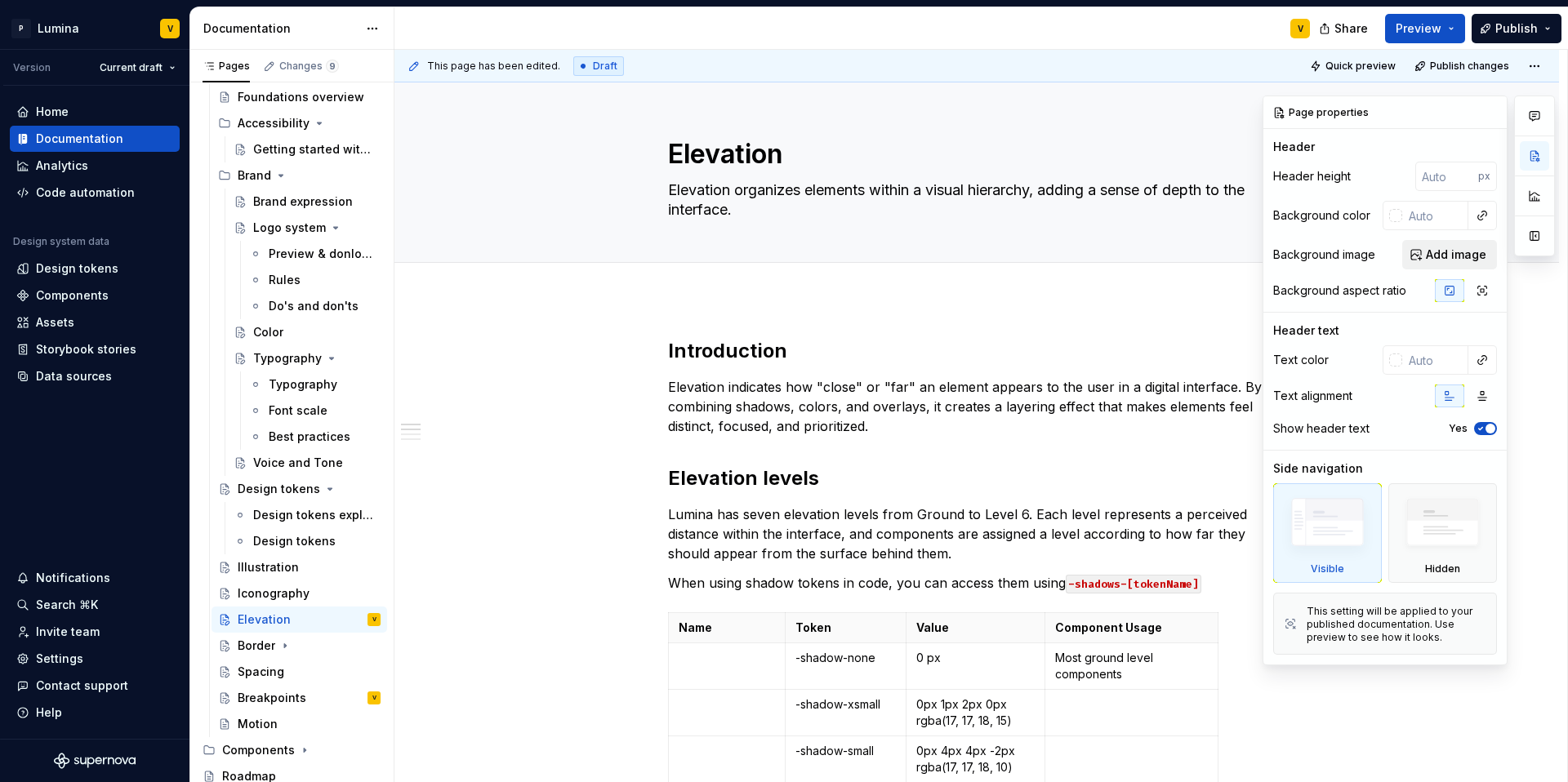
click at [1447, 256] on span "Add image" at bounding box center [1456, 254] width 60 height 16
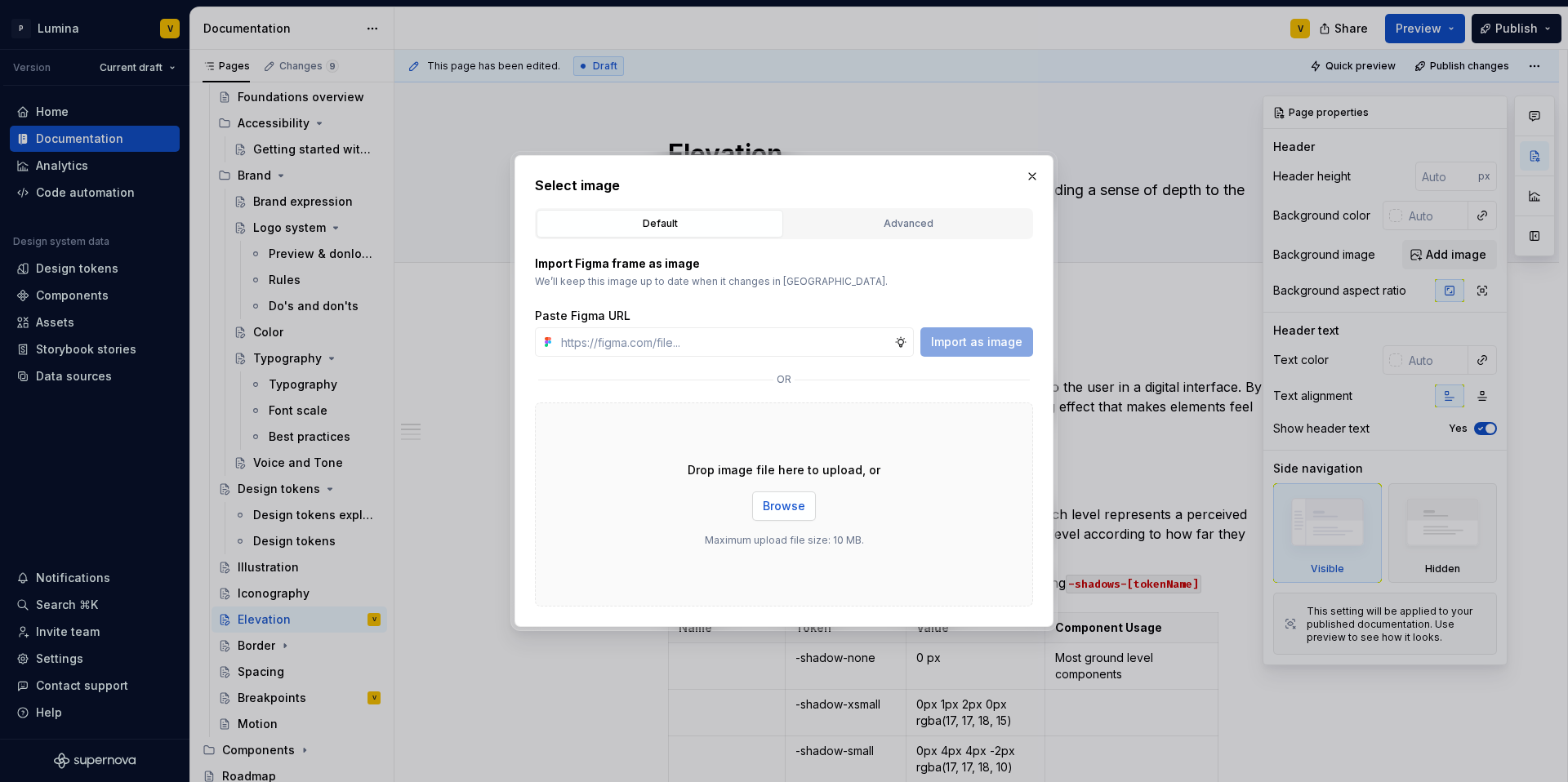
click at [793, 502] on span "Browse" at bounding box center [784, 506] width 43 height 16
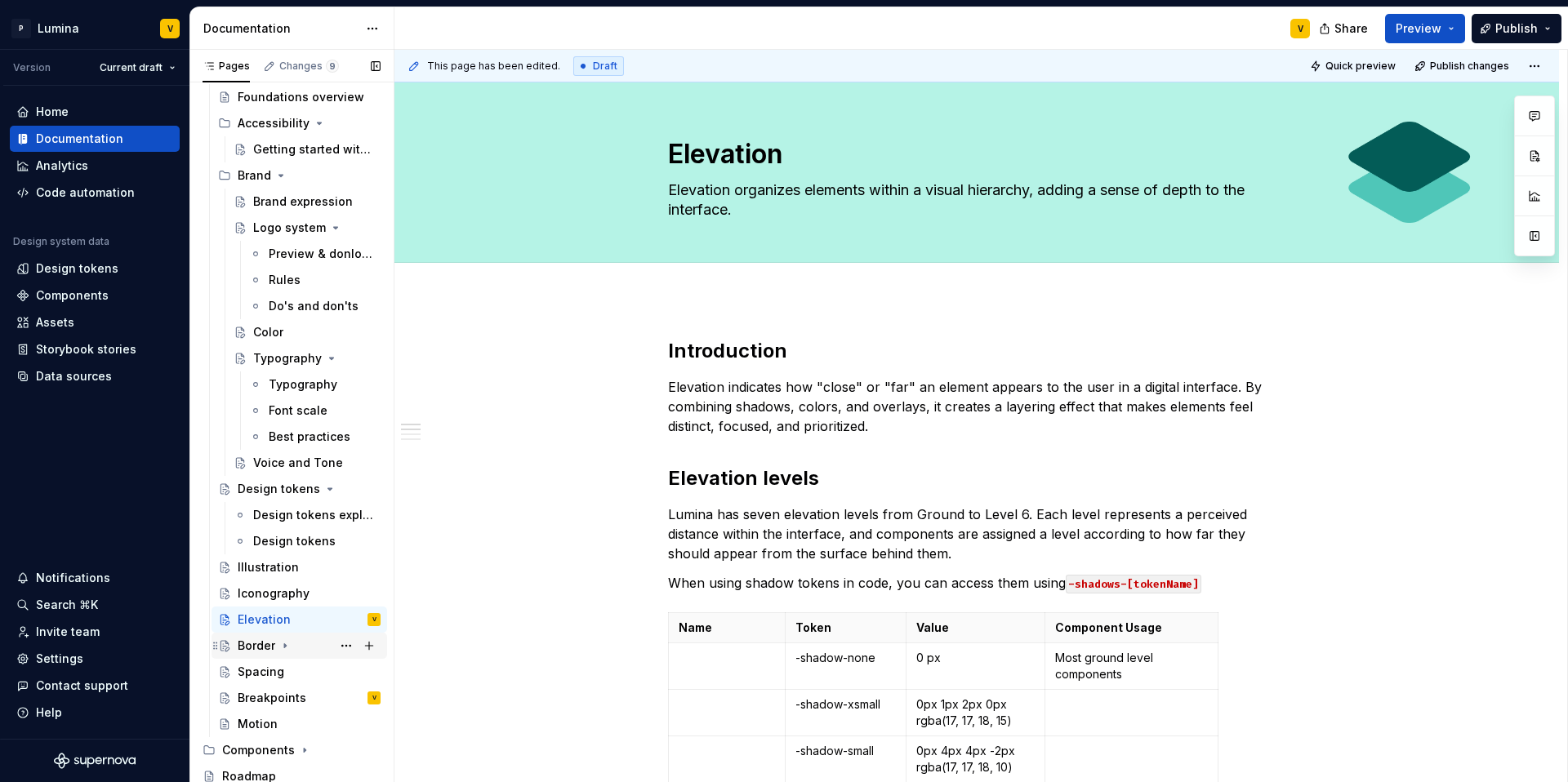
click at [265, 649] on div "Border" at bounding box center [256, 646] width 37 height 16
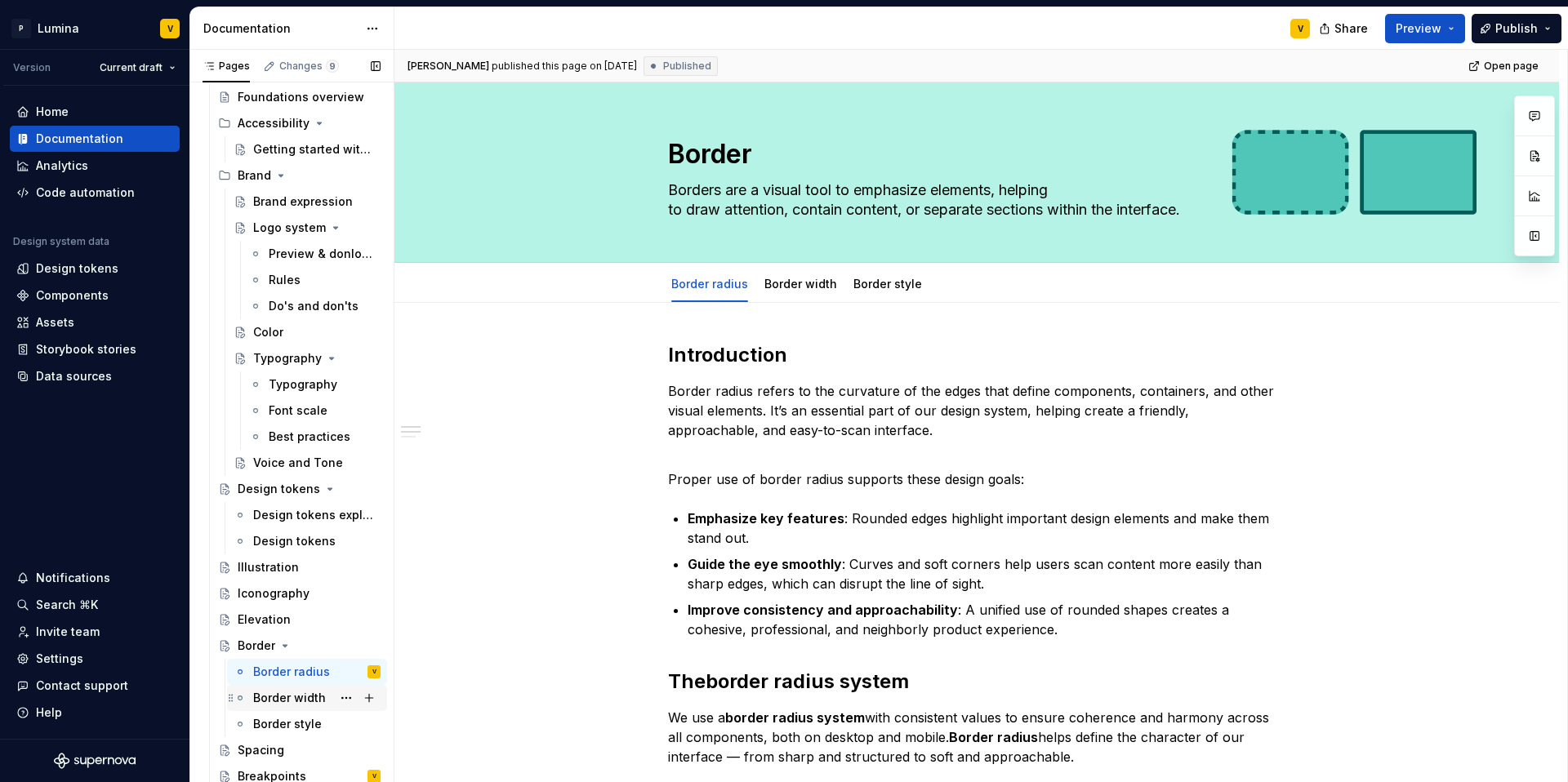
scroll to position [368, 0]
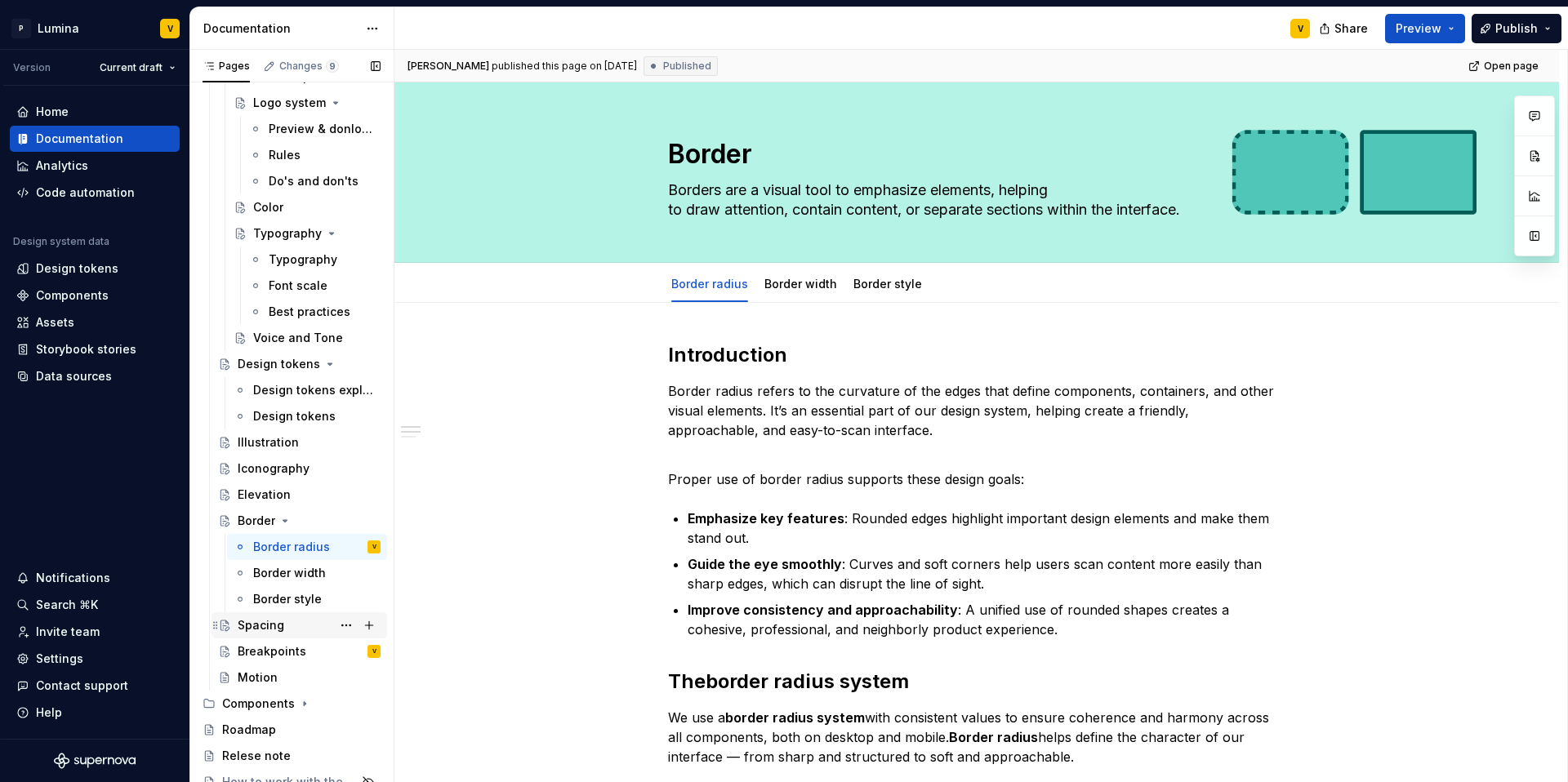
click at [252, 624] on div "Spacing" at bounding box center [260, 626] width 46 height 16
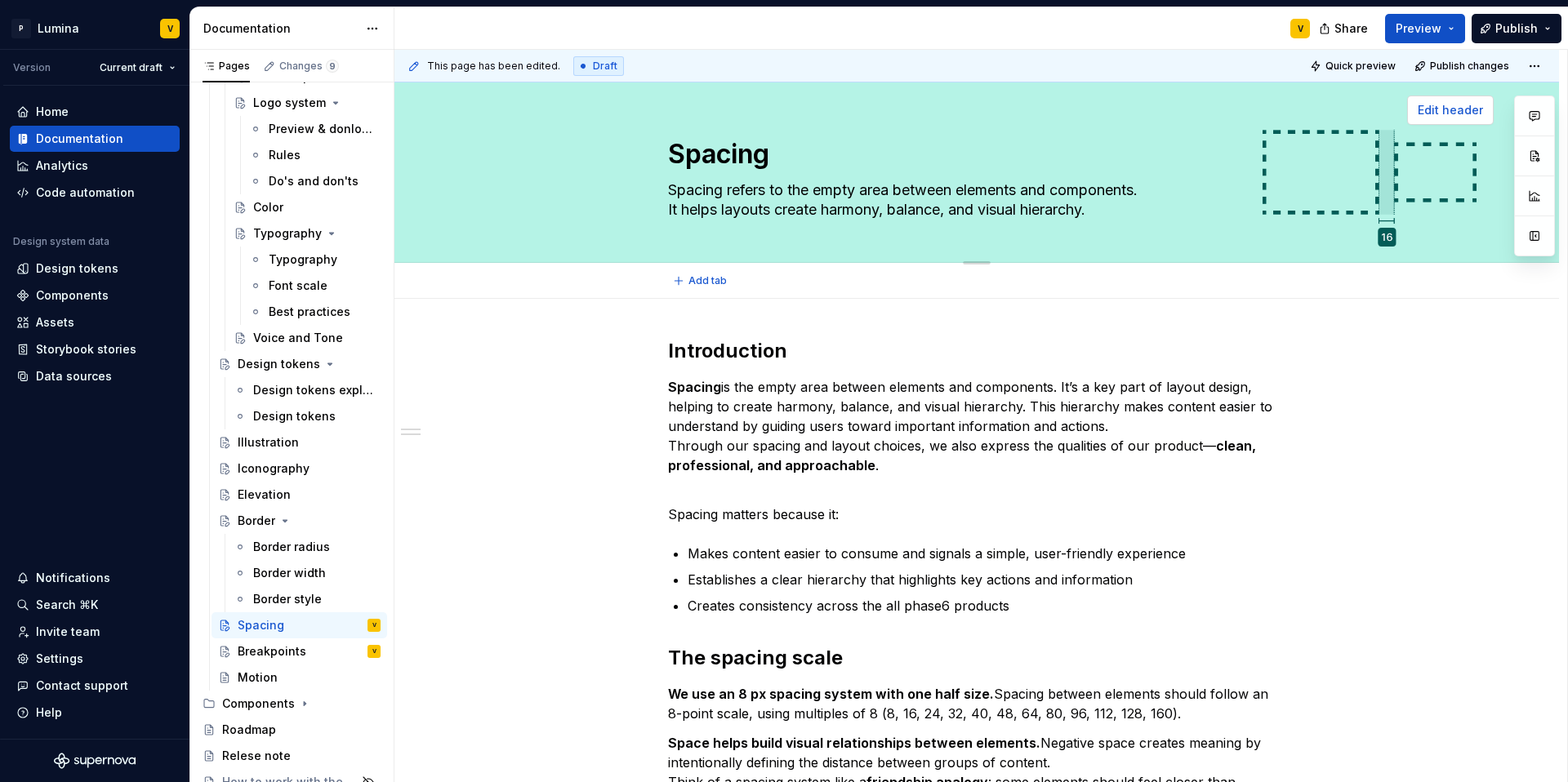
click at [1439, 111] on span "Edit header" at bounding box center [1450, 110] width 65 height 16
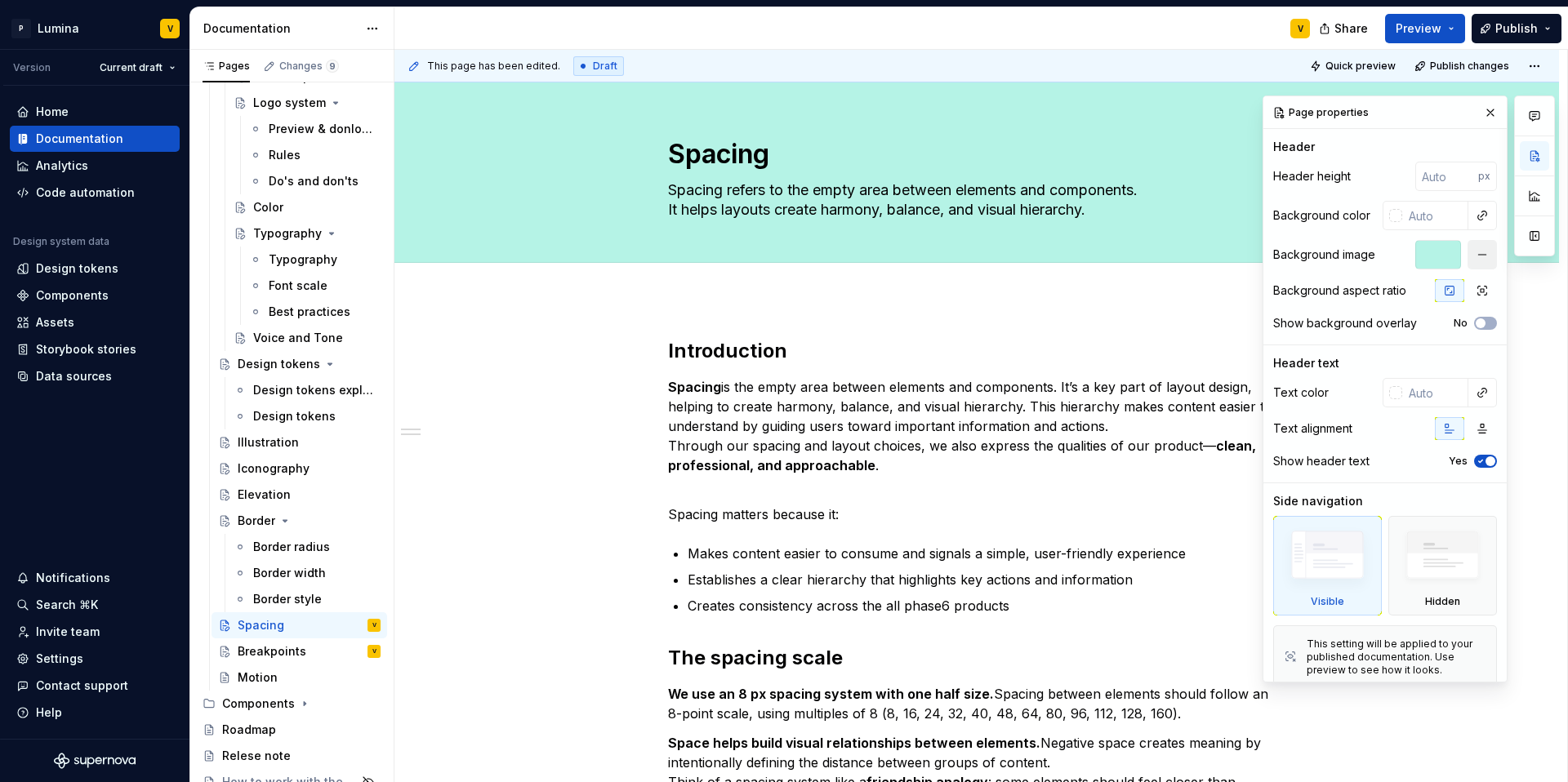
click at [1468, 253] on button "button" at bounding box center [1482, 254] width 29 height 29
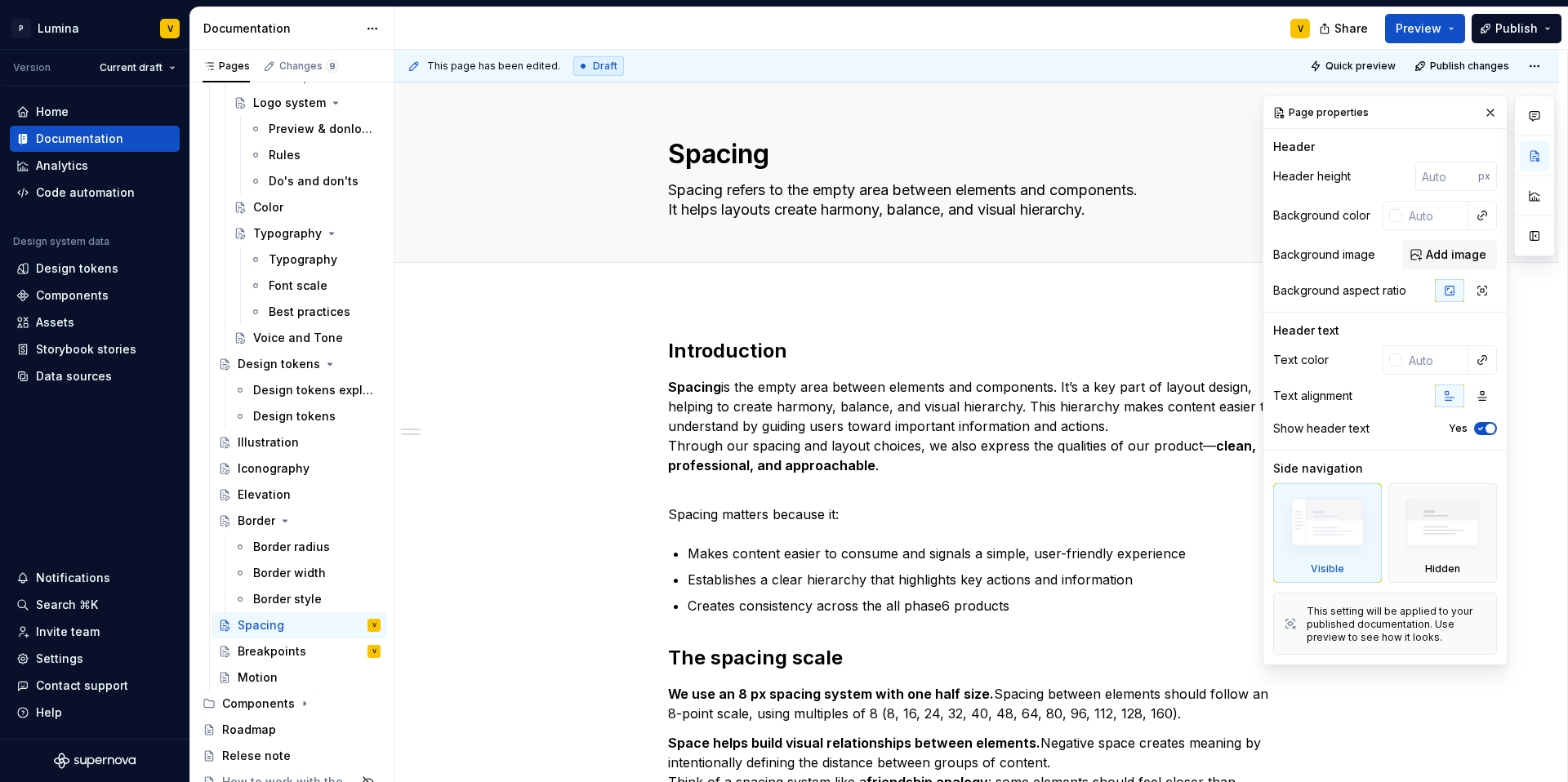
click at [1460, 253] on span "Add image" at bounding box center [1456, 254] width 60 height 16
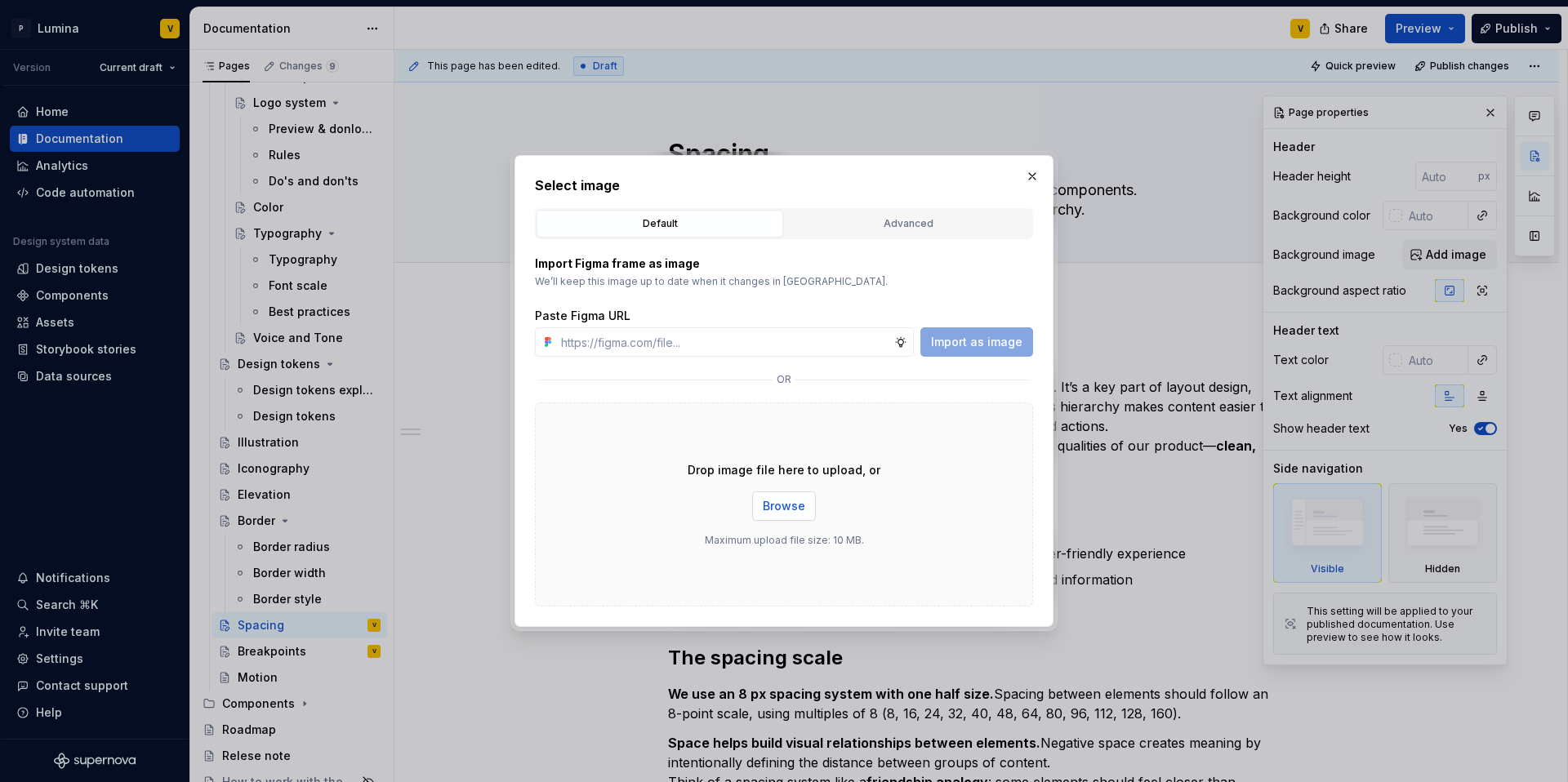
click at [792, 507] on span "Browse" at bounding box center [784, 506] width 43 height 16
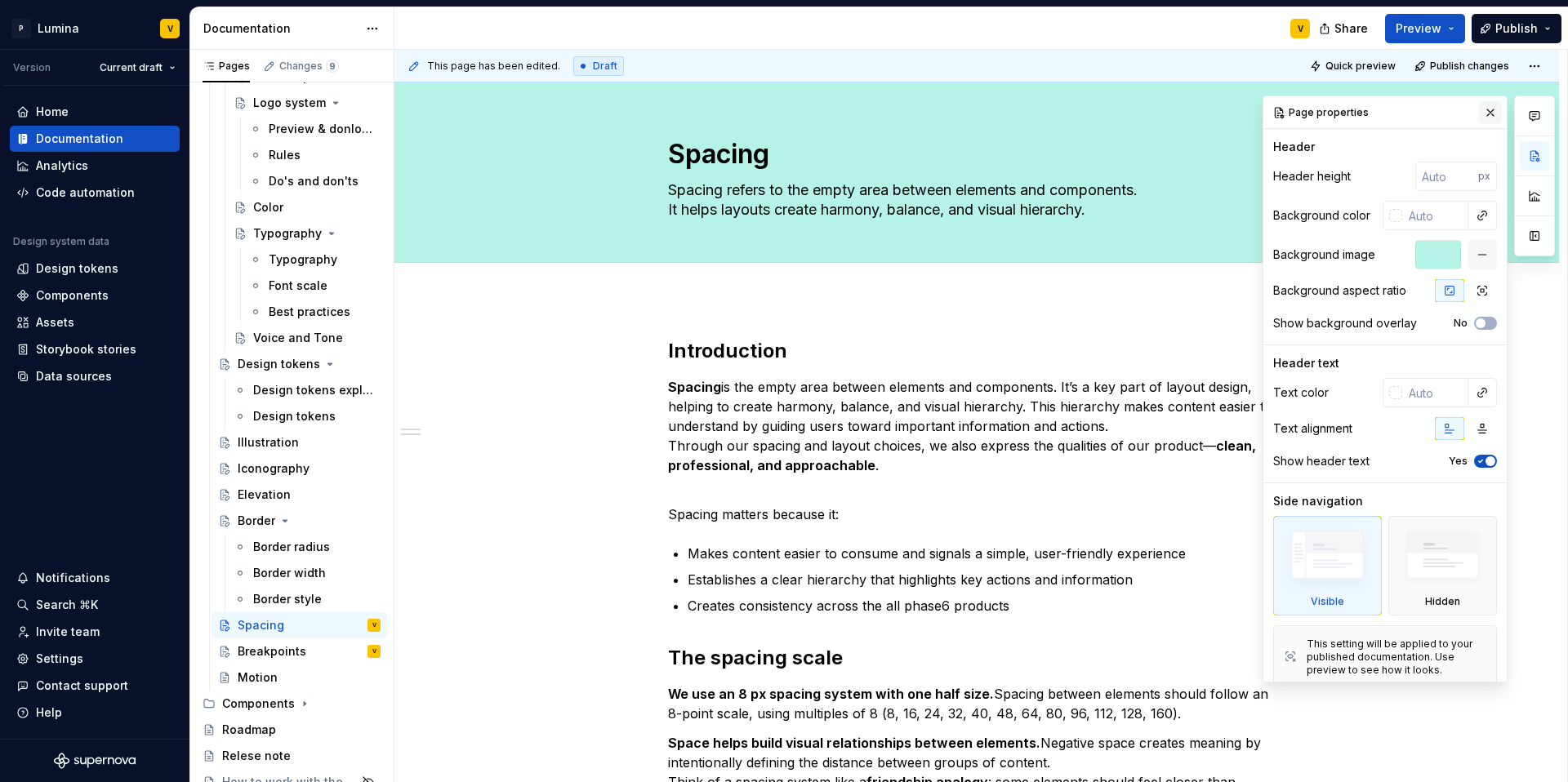
click at [1482, 119] on button "button" at bounding box center [1491, 113] width 23 height 23
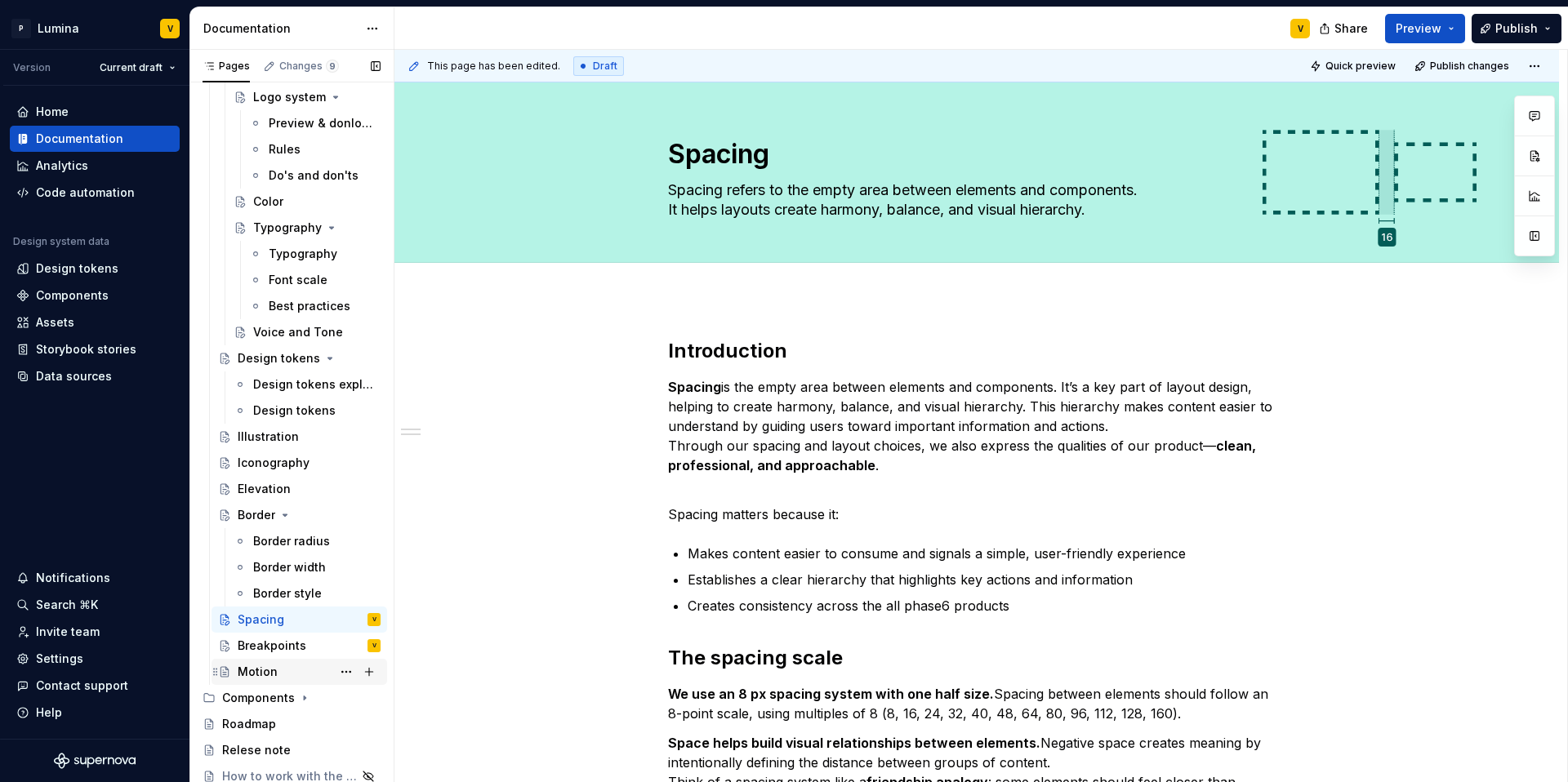
scroll to position [377, 0]
click at [263, 646] on div "Breakpoints" at bounding box center [271, 642] width 68 height 16
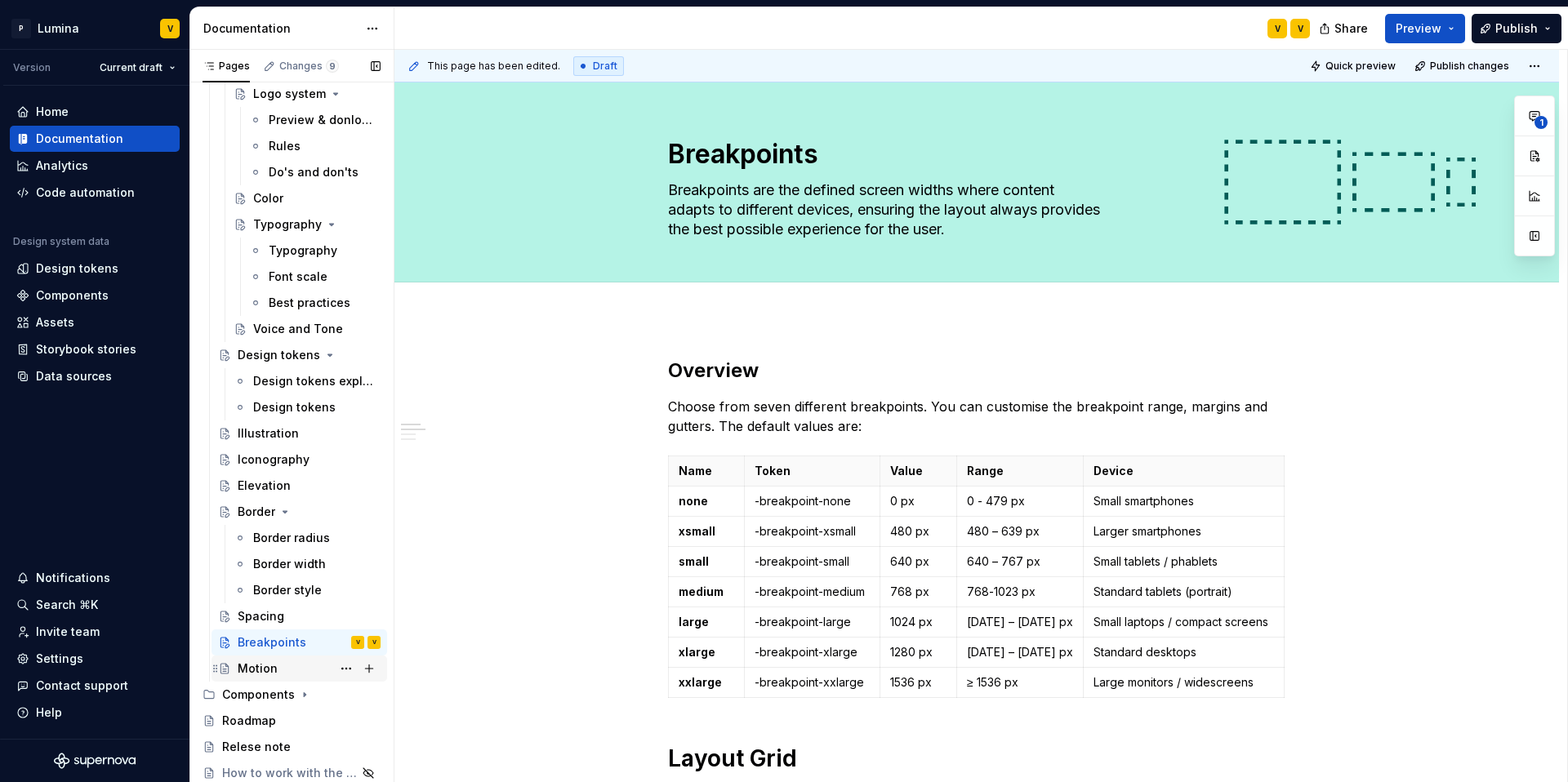
click at [261, 668] on div "Motion" at bounding box center [257, 668] width 40 height 16
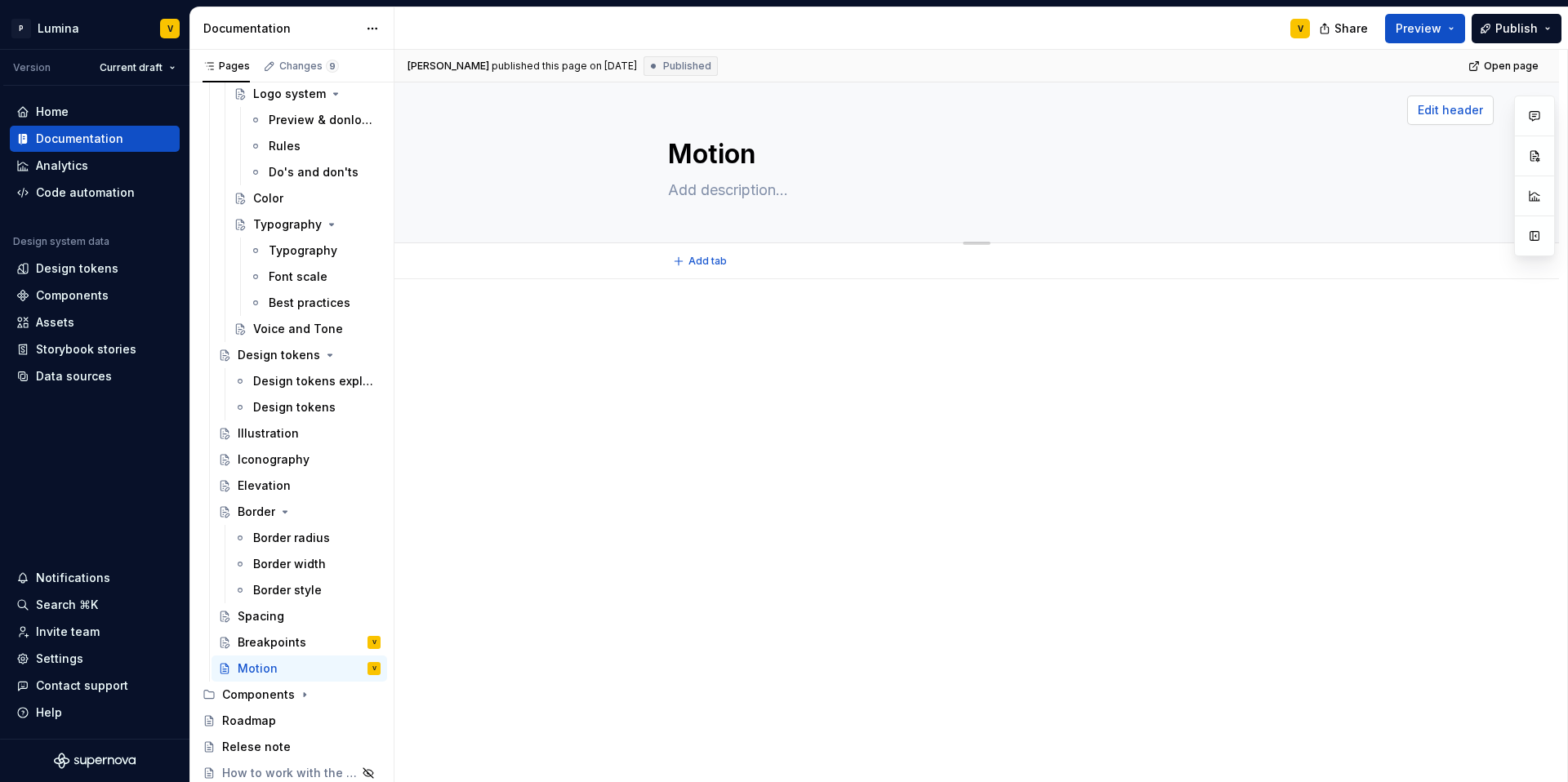
click at [1455, 111] on span "Edit header" at bounding box center [1450, 110] width 65 height 16
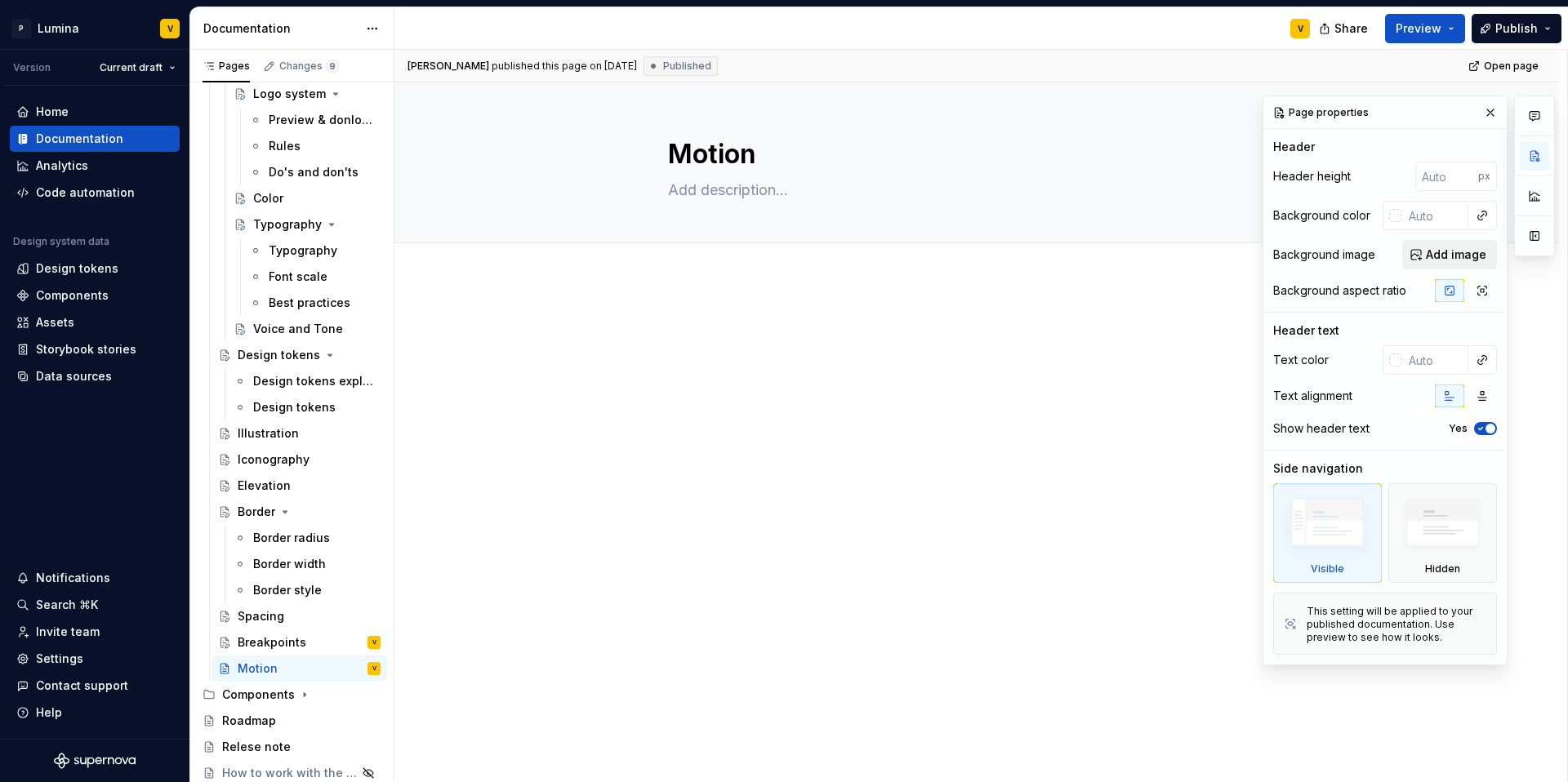
click at [1436, 247] on span "Add image" at bounding box center [1456, 254] width 60 height 16
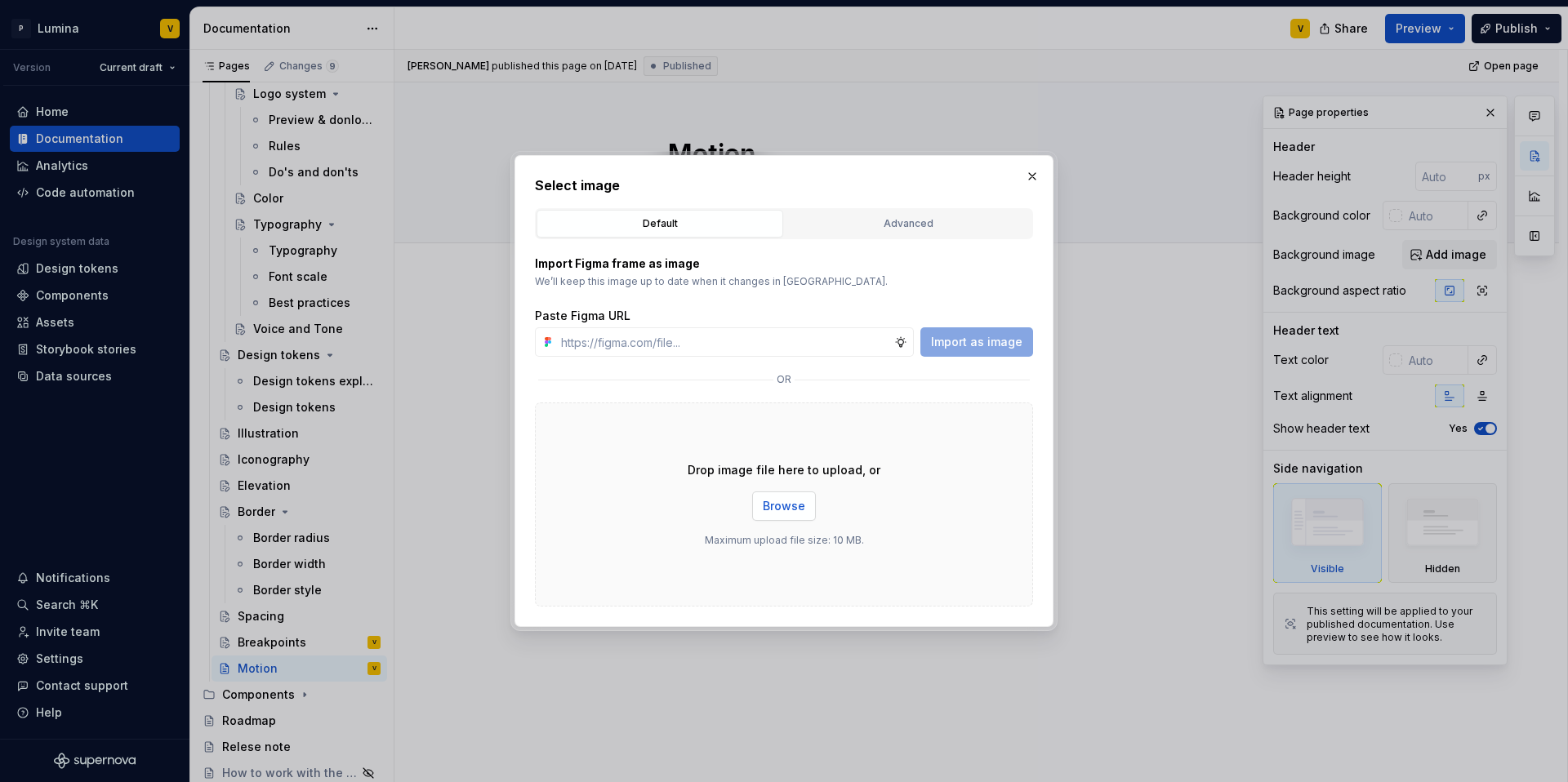
click at [770, 519] on button "Browse" at bounding box center [784, 506] width 64 height 29
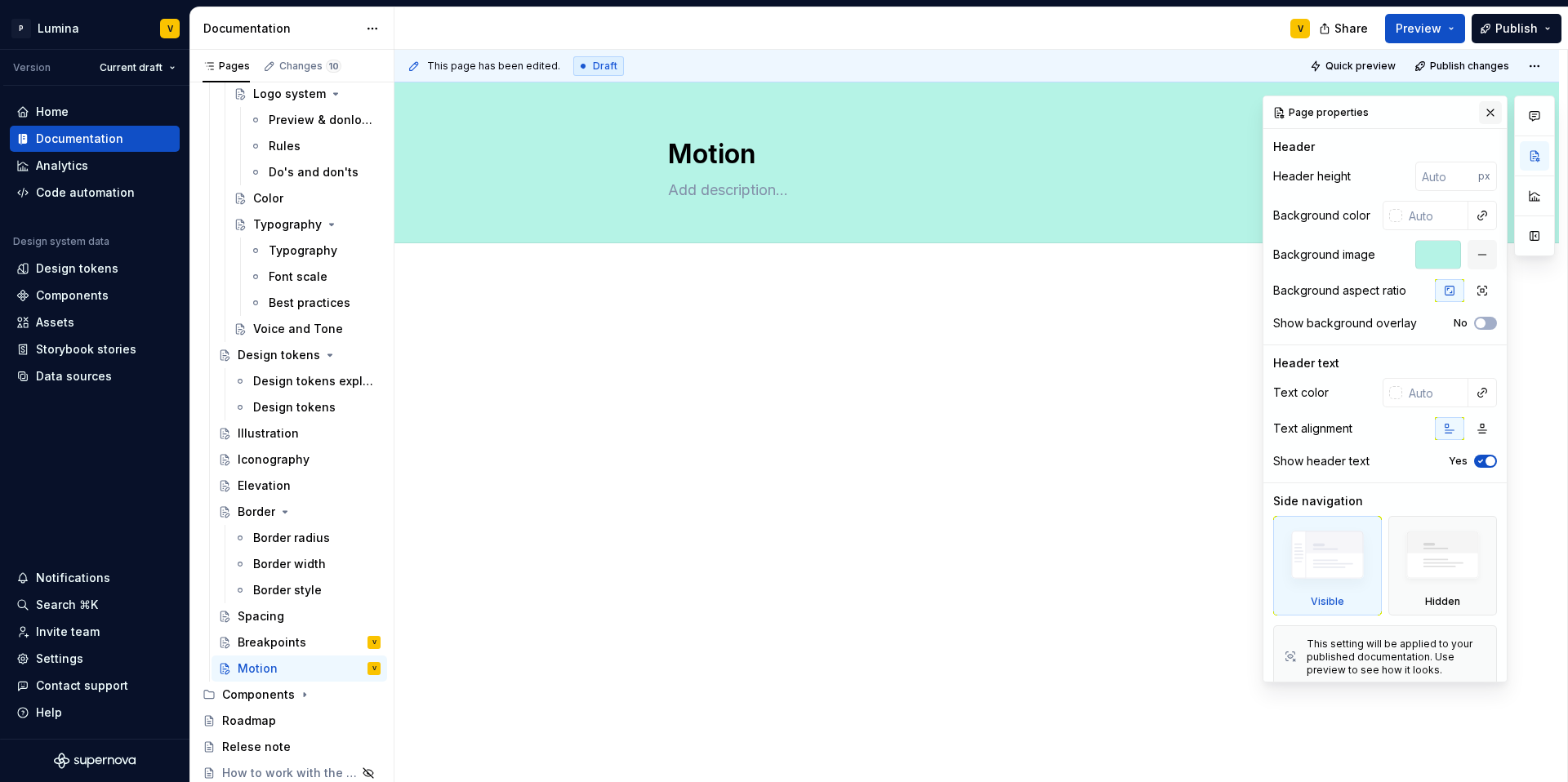
click at [1486, 111] on button "button" at bounding box center [1491, 113] width 23 height 23
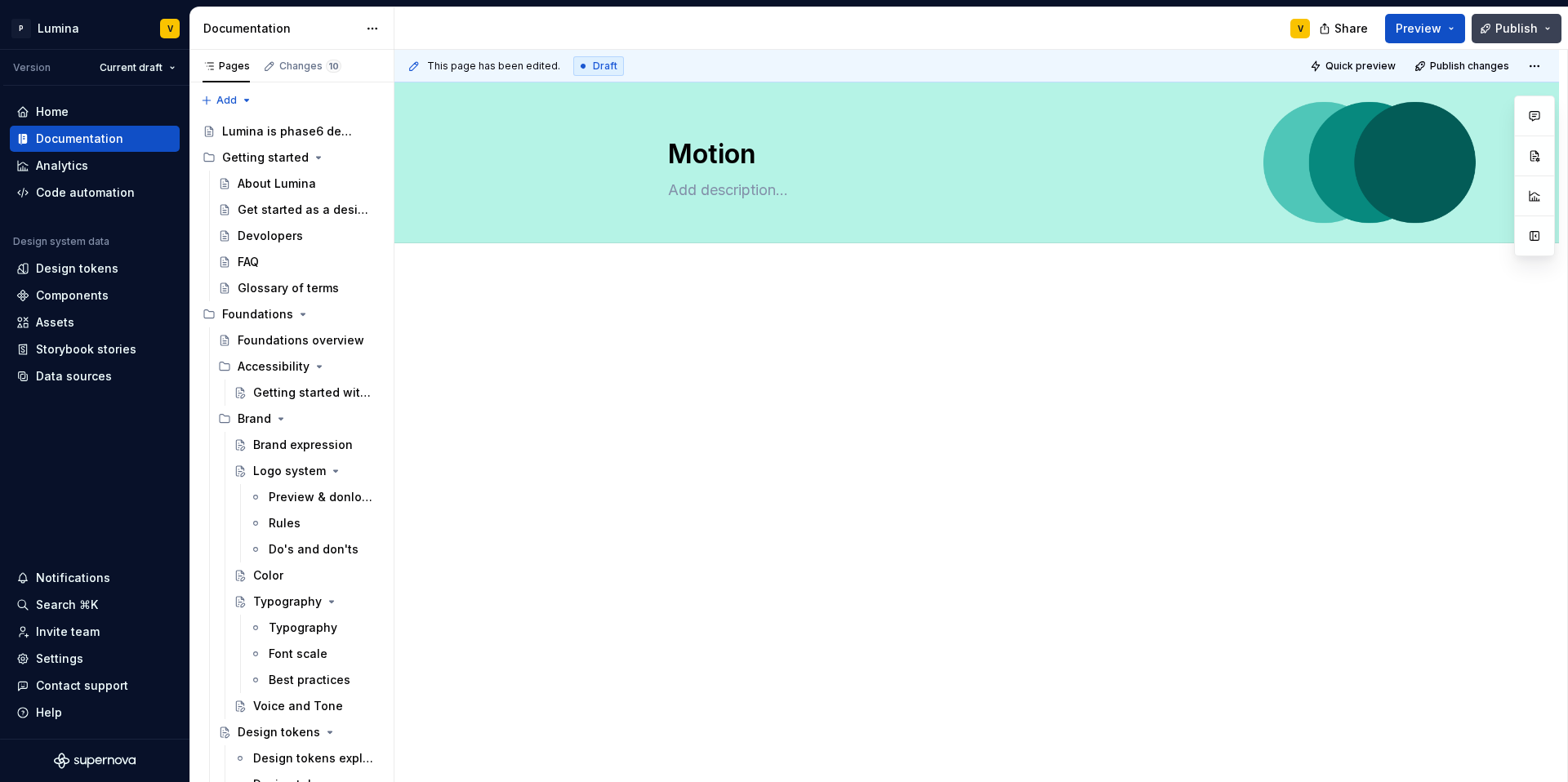
click at [1522, 33] on span "Publish" at bounding box center [1516, 28] width 43 height 16
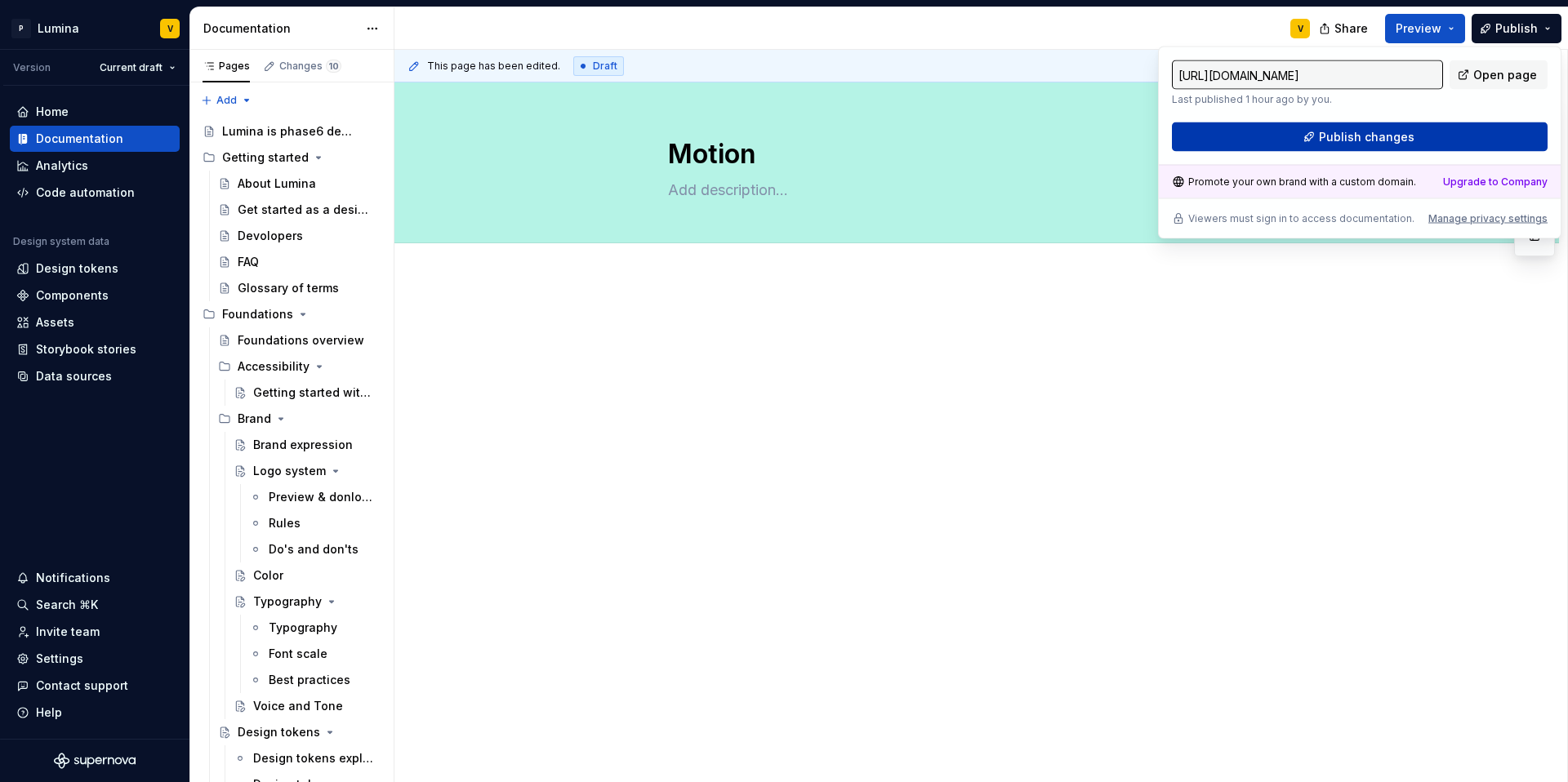
click at [1418, 131] on button "Publish changes" at bounding box center [1359, 137] width 376 height 29
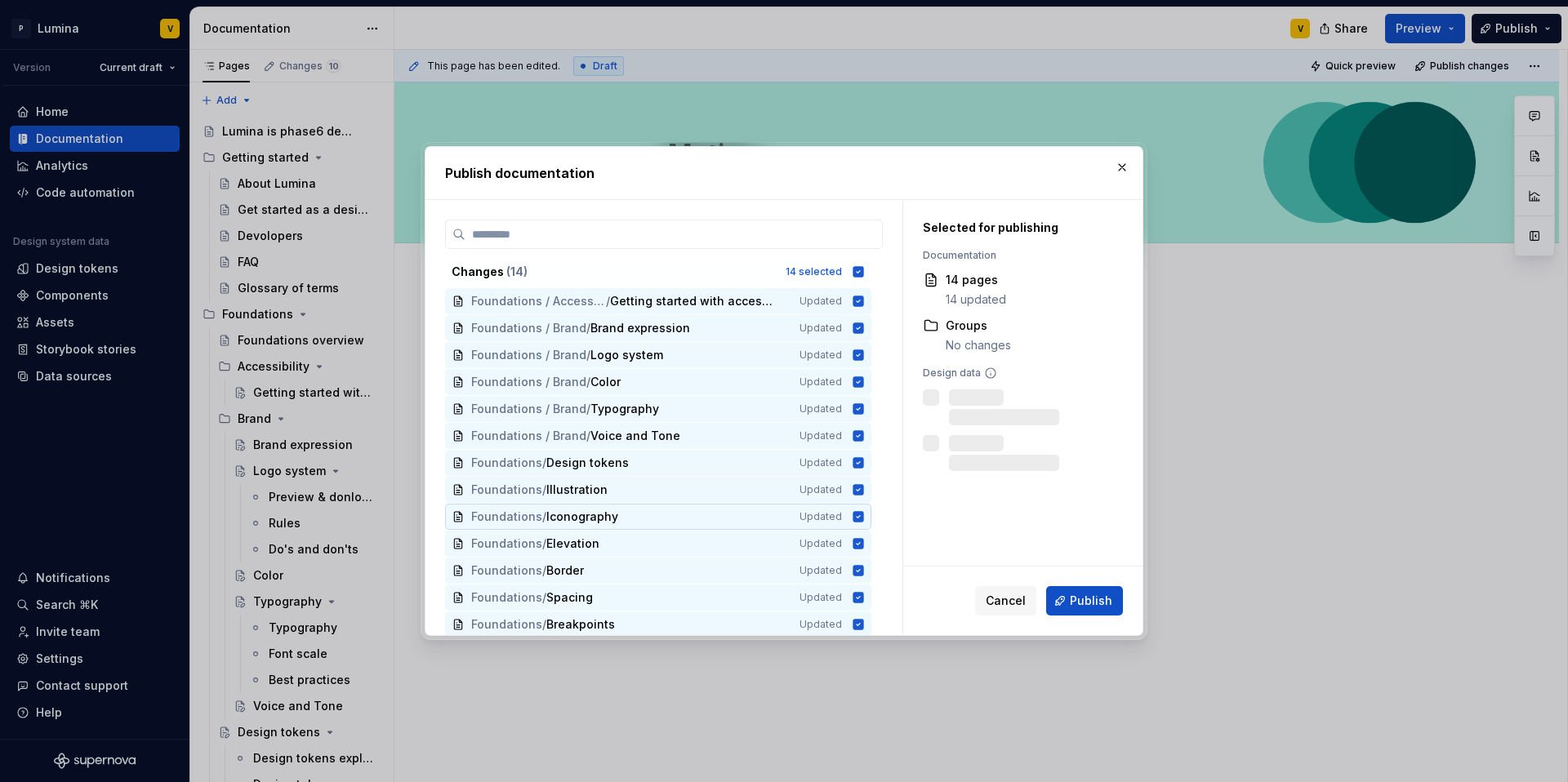
scroll to position [30, 0]
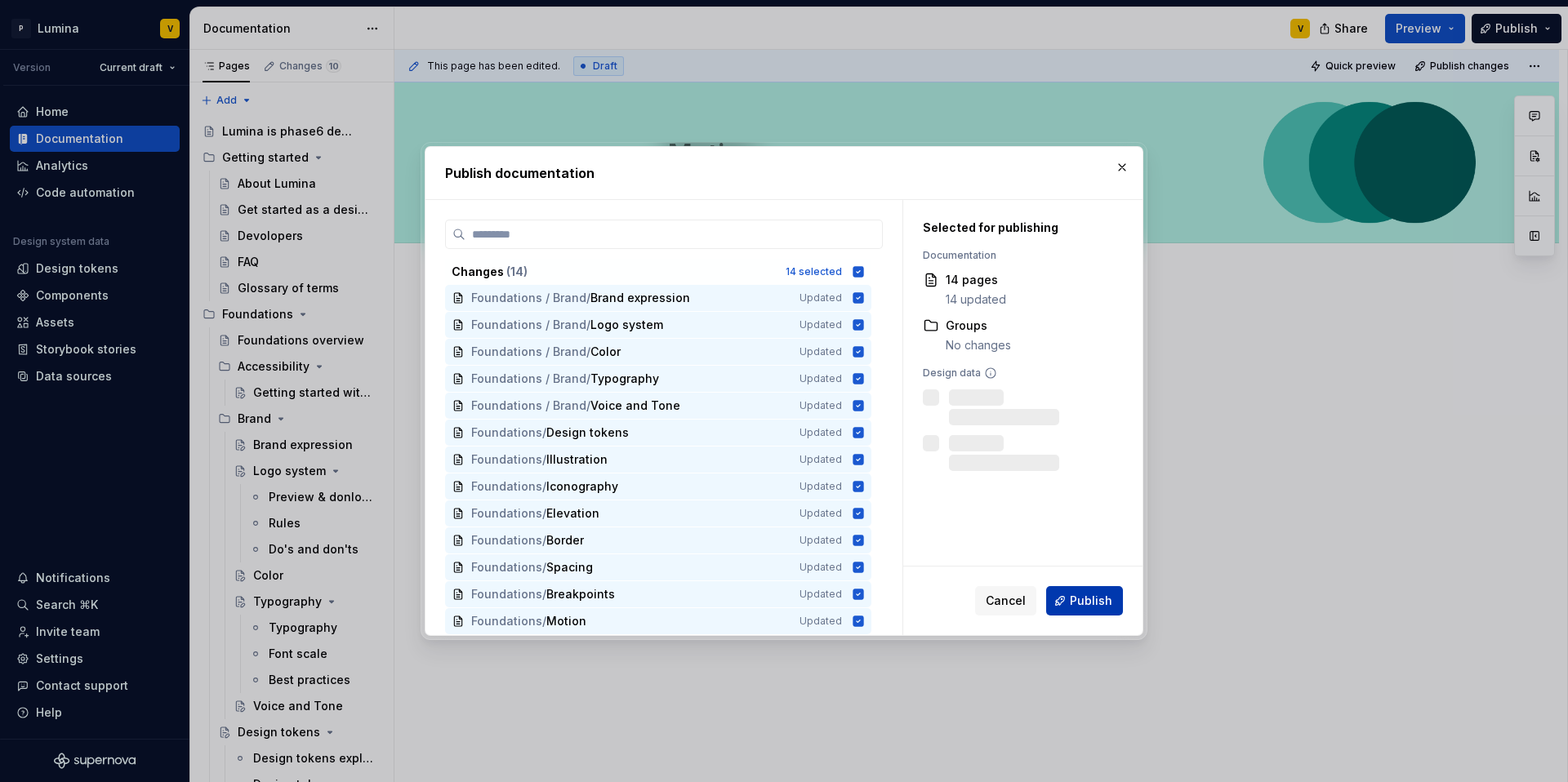
click at [1084, 595] on span "Publish" at bounding box center [1092, 601] width 43 height 16
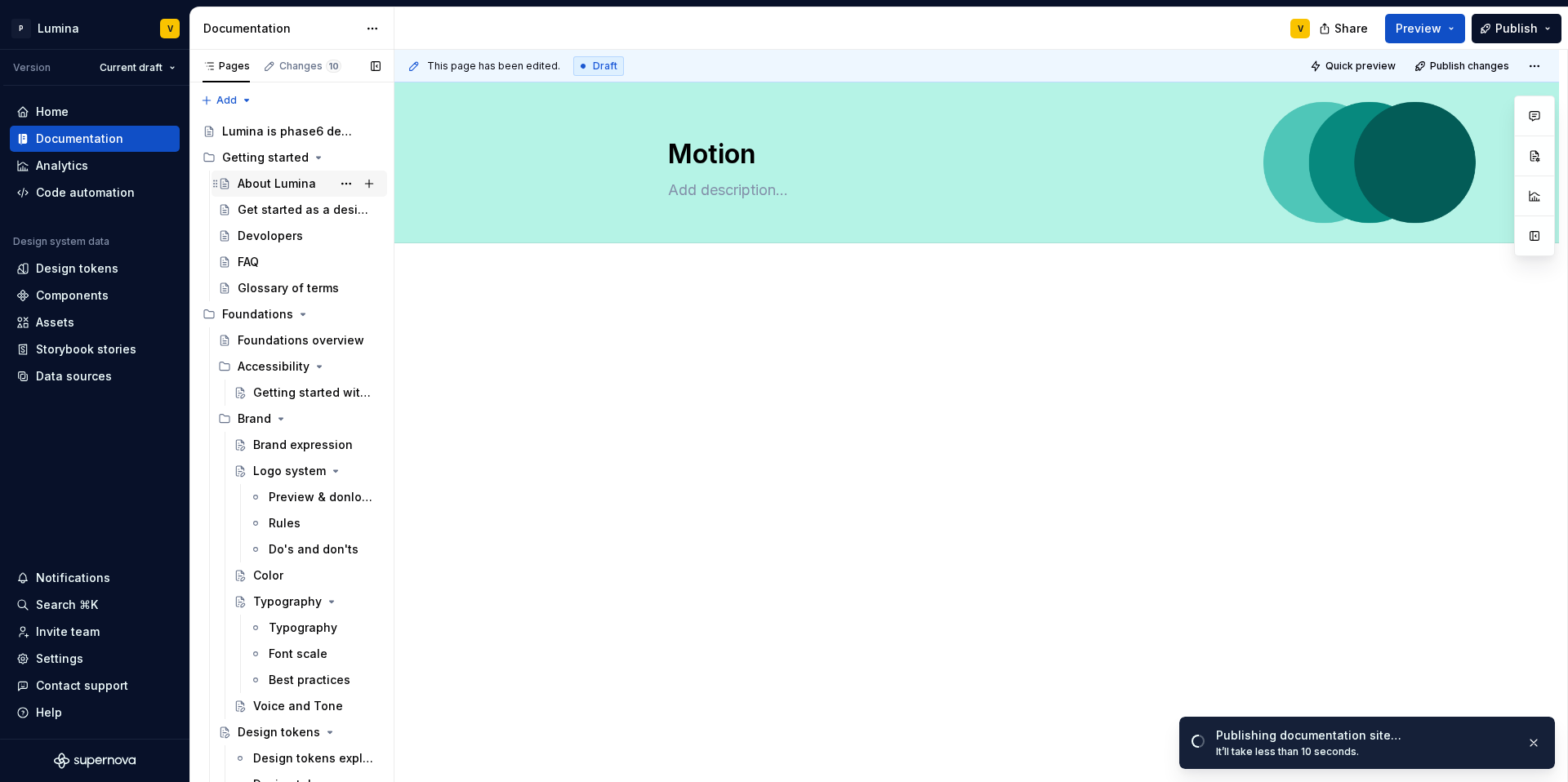
click at [256, 183] on div "About Lumina" at bounding box center [276, 184] width 78 height 16
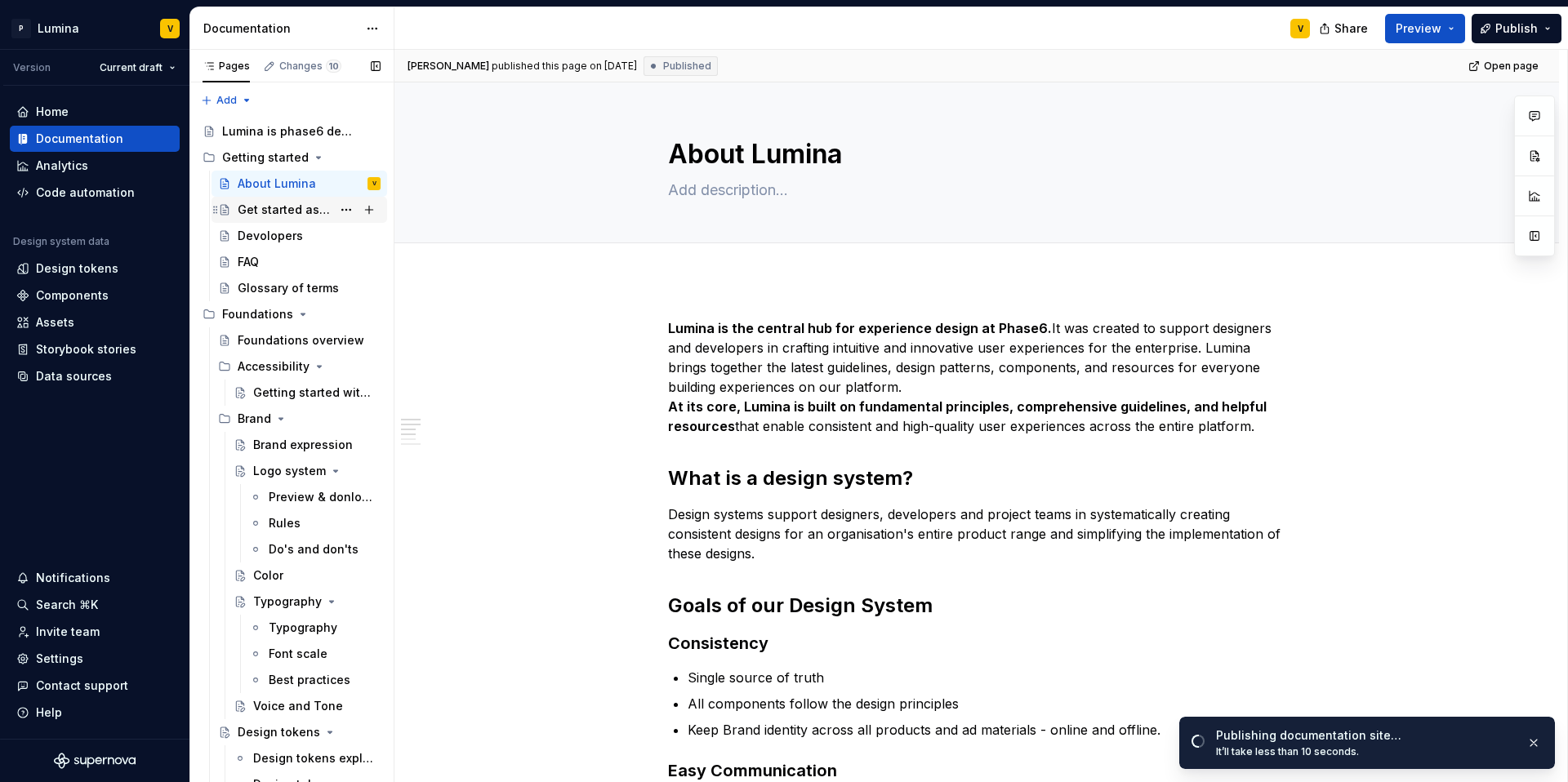
click at [278, 217] on div "Get started as a designer" at bounding box center [284, 210] width 94 height 16
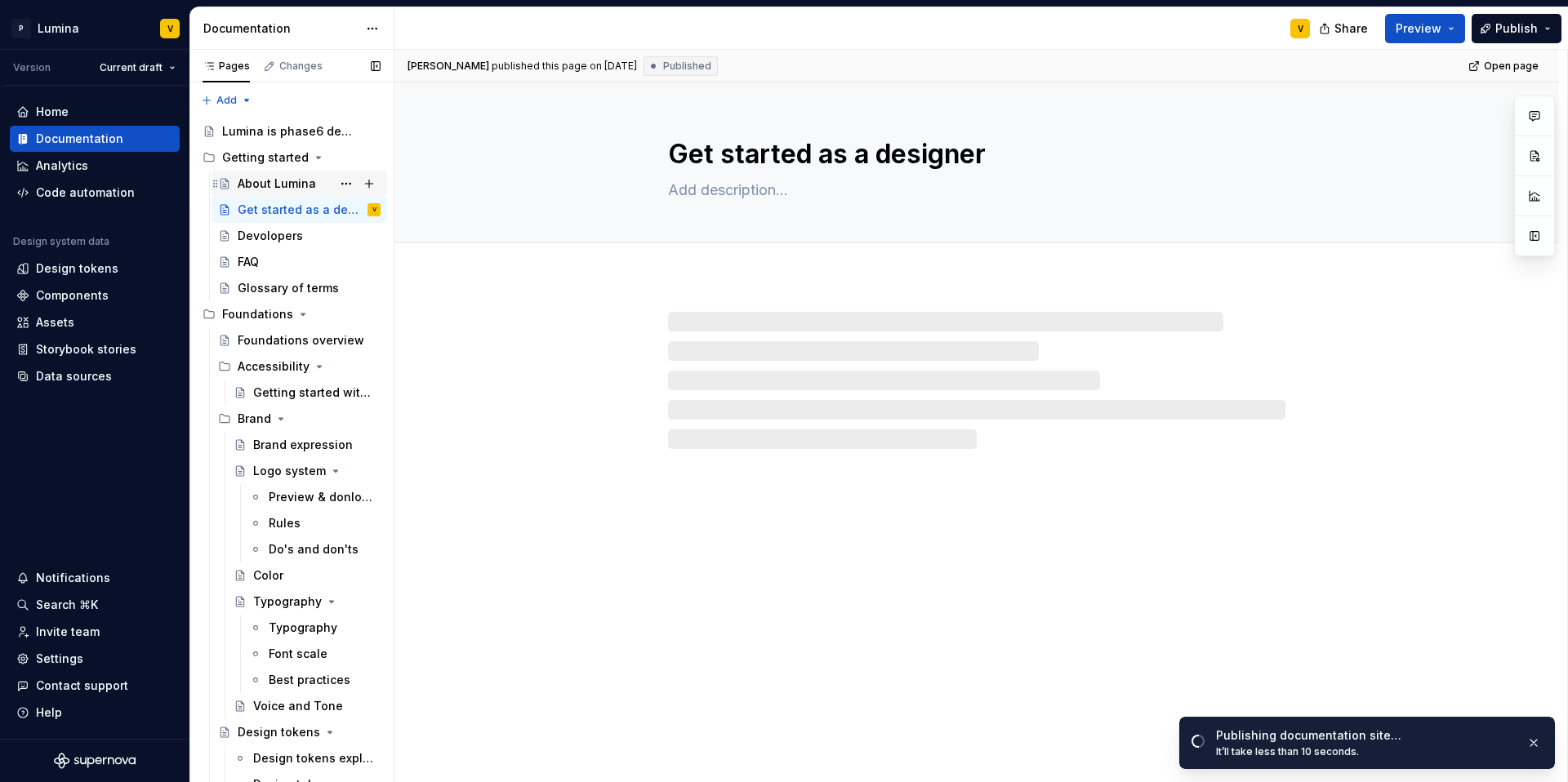
click at [281, 180] on div "About Lumina" at bounding box center [276, 184] width 78 height 16
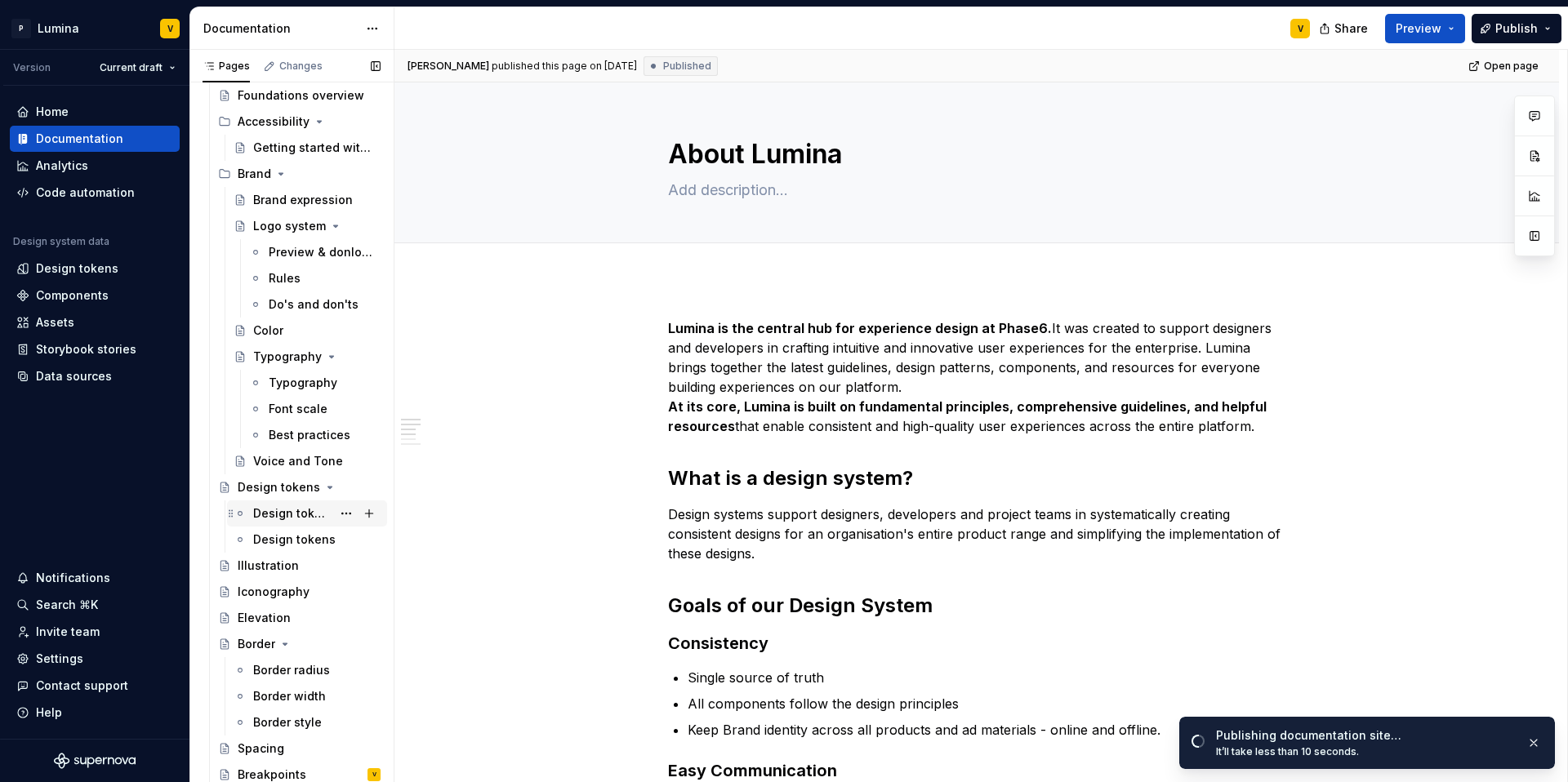
scroll to position [377, 0]
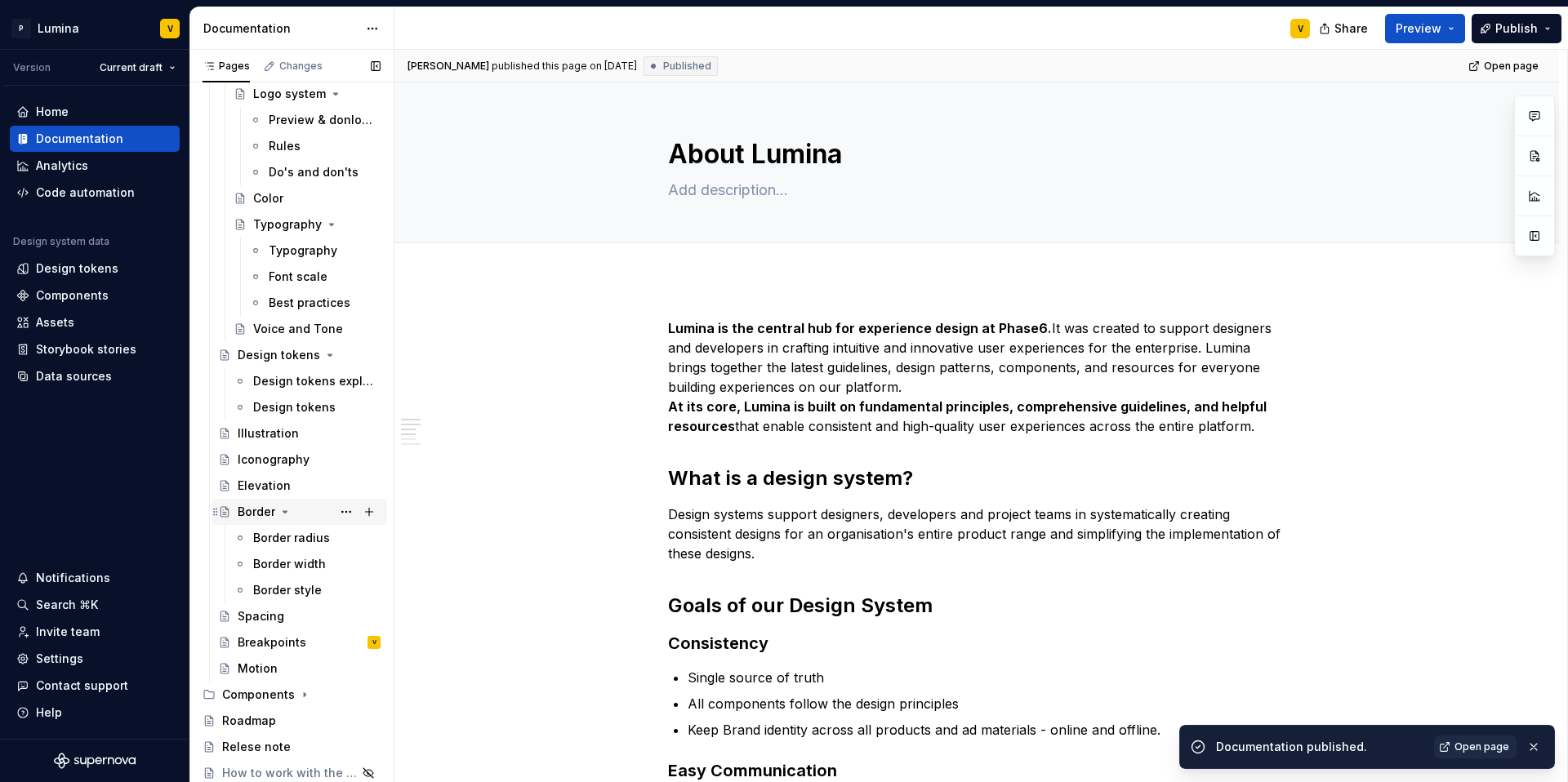
click at [286, 513] on icon "Page tree" at bounding box center [284, 512] width 13 height 13
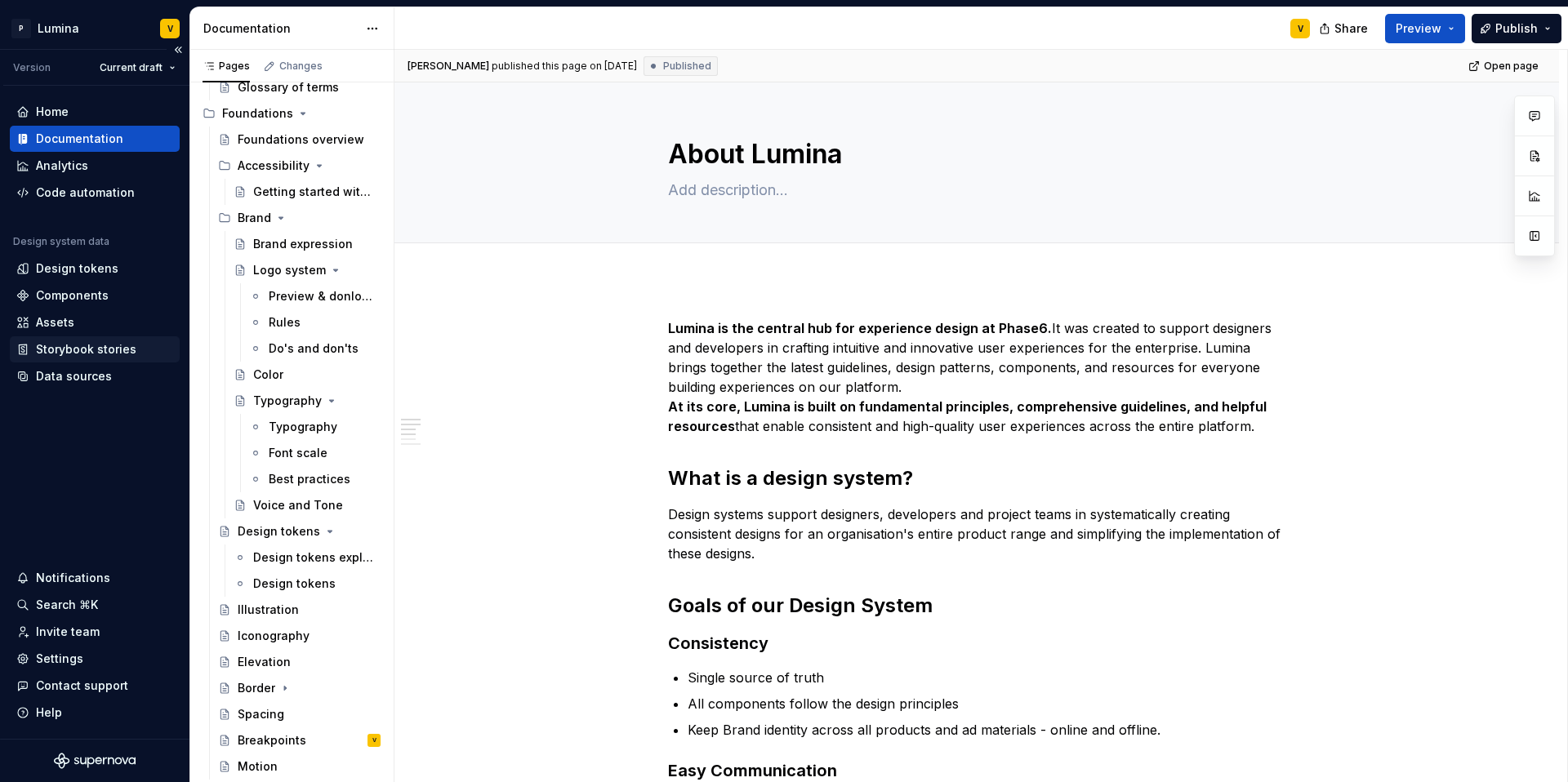
scroll to position [0, 0]
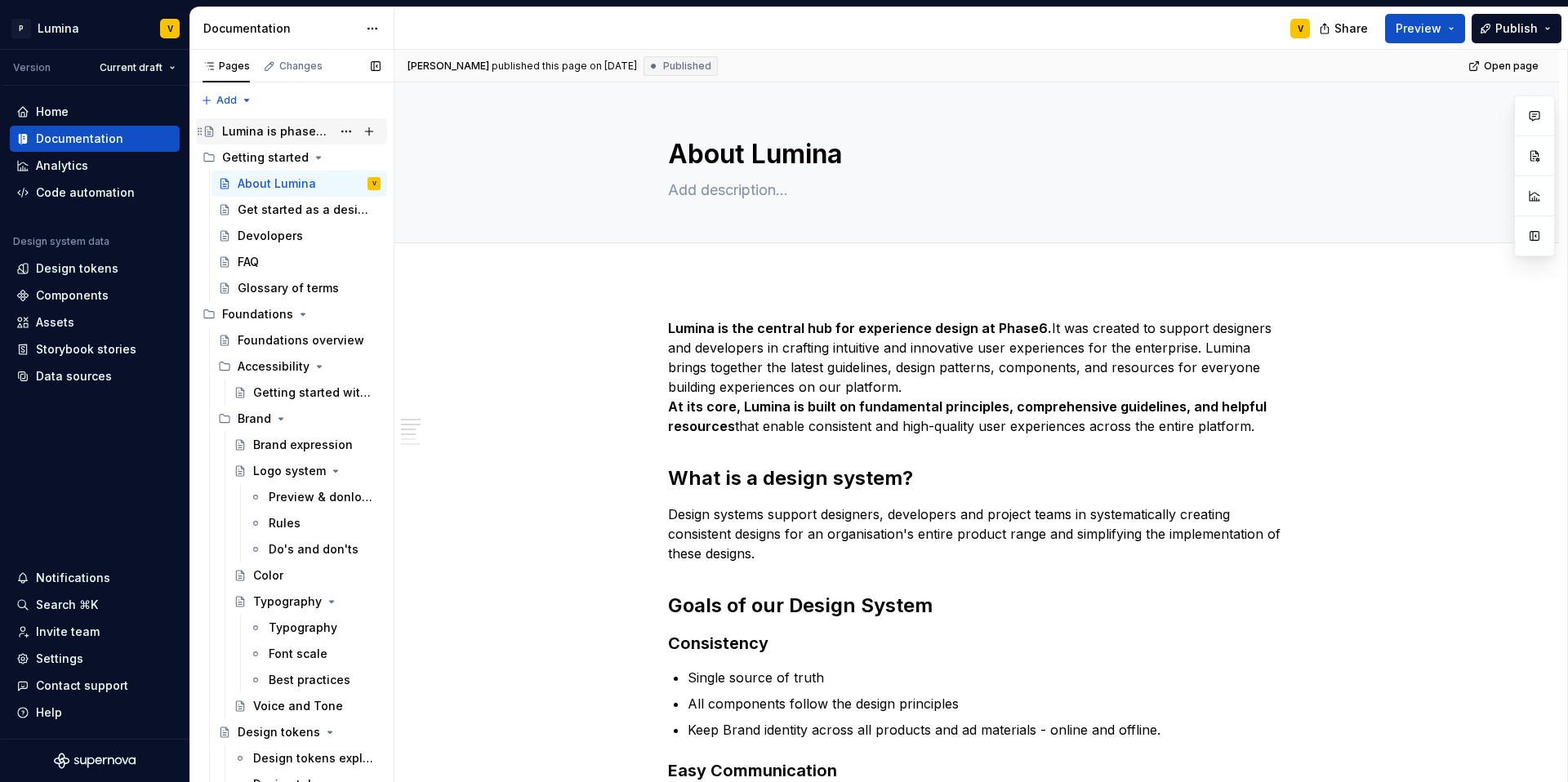
click at [266, 131] on div "Lumina is phase6 design system" at bounding box center [276, 132] width 109 height 16
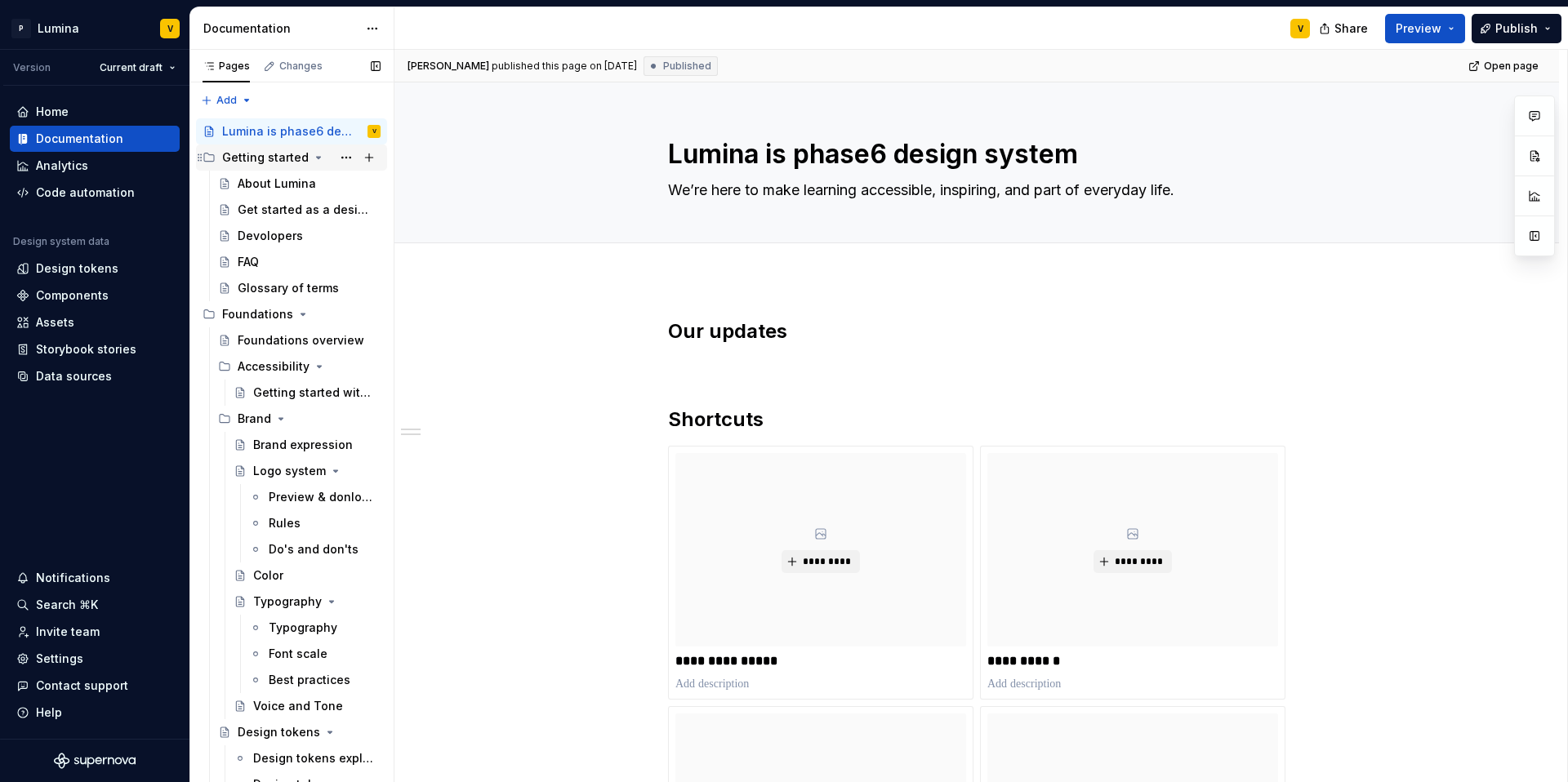
click at [257, 156] on div "Getting started" at bounding box center [265, 157] width 86 height 16
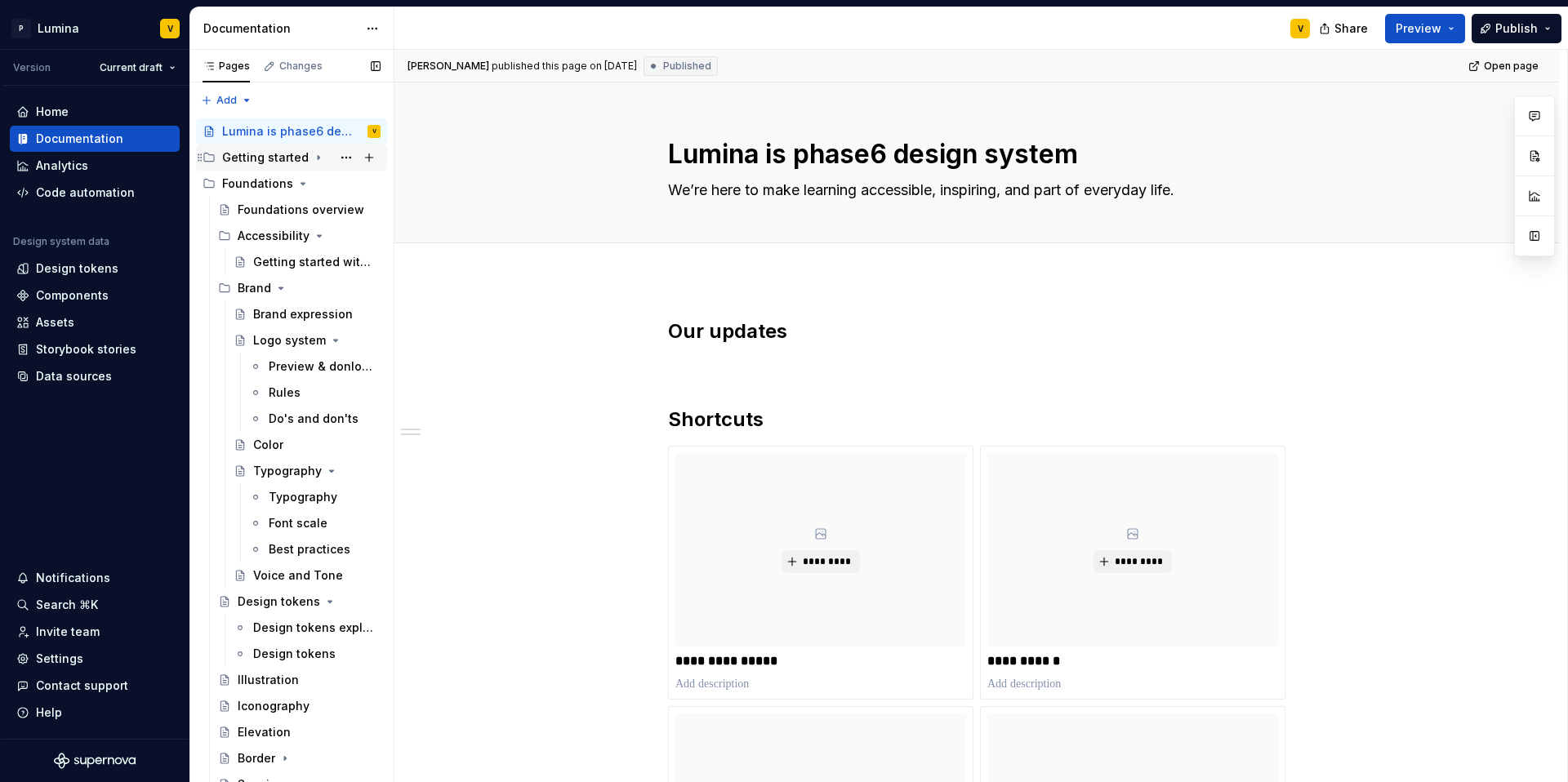
click at [256, 156] on div "Getting started" at bounding box center [265, 157] width 86 height 16
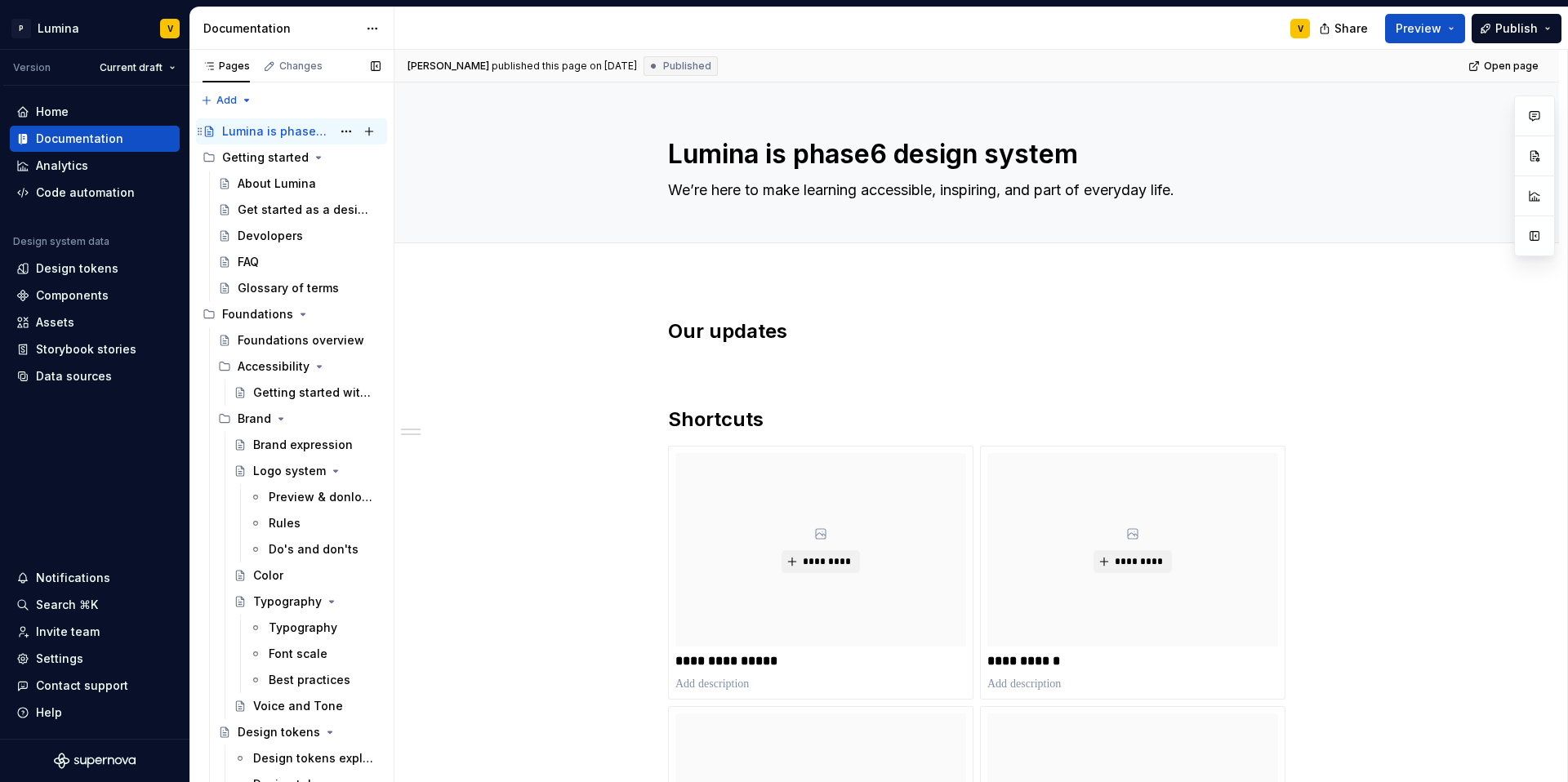
click at [243, 128] on div "Lumina is phase6 design system" at bounding box center [276, 132] width 109 height 16
click at [246, 180] on div "About Lumina" at bounding box center [276, 184] width 78 height 16
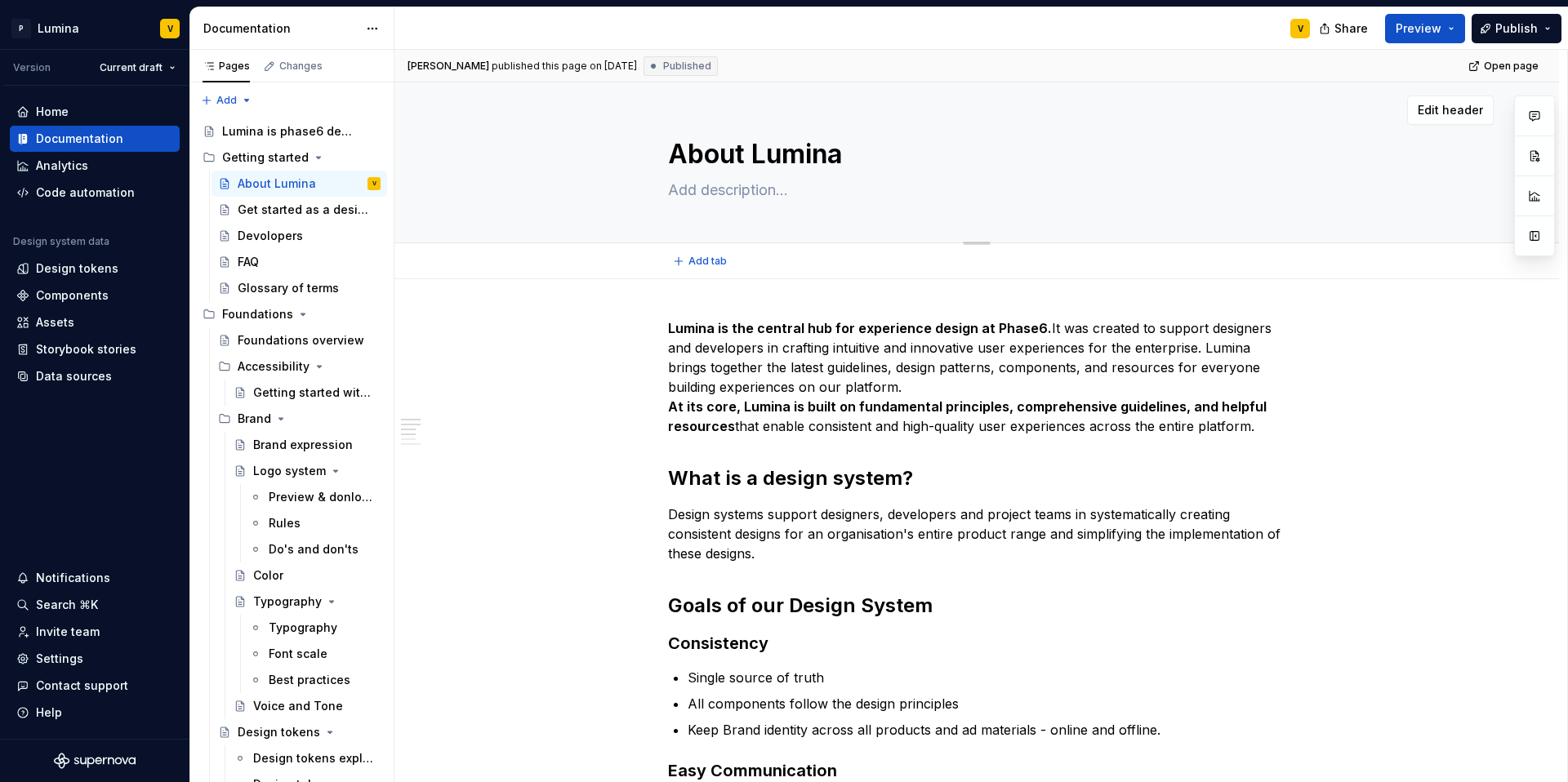
drag, startPoint x: 755, startPoint y: 159, endPoint x: 854, endPoint y: 155, distance: 99.1
click at [854, 155] on textarea "About Lumina" at bounding box center [973, 155] width 618 height 39
click at [848, 155] on textarea "About Lumina" at bounding box center [973, 155] width 618 height 39
drag, startPoint x: 826, startPoint y: 156, endPoint x: 752, endPoint y: 157, distance: 74.0
click at [752, 157] on textarea "About Lumina" at bounding box center [973, 155] width 618 height 39
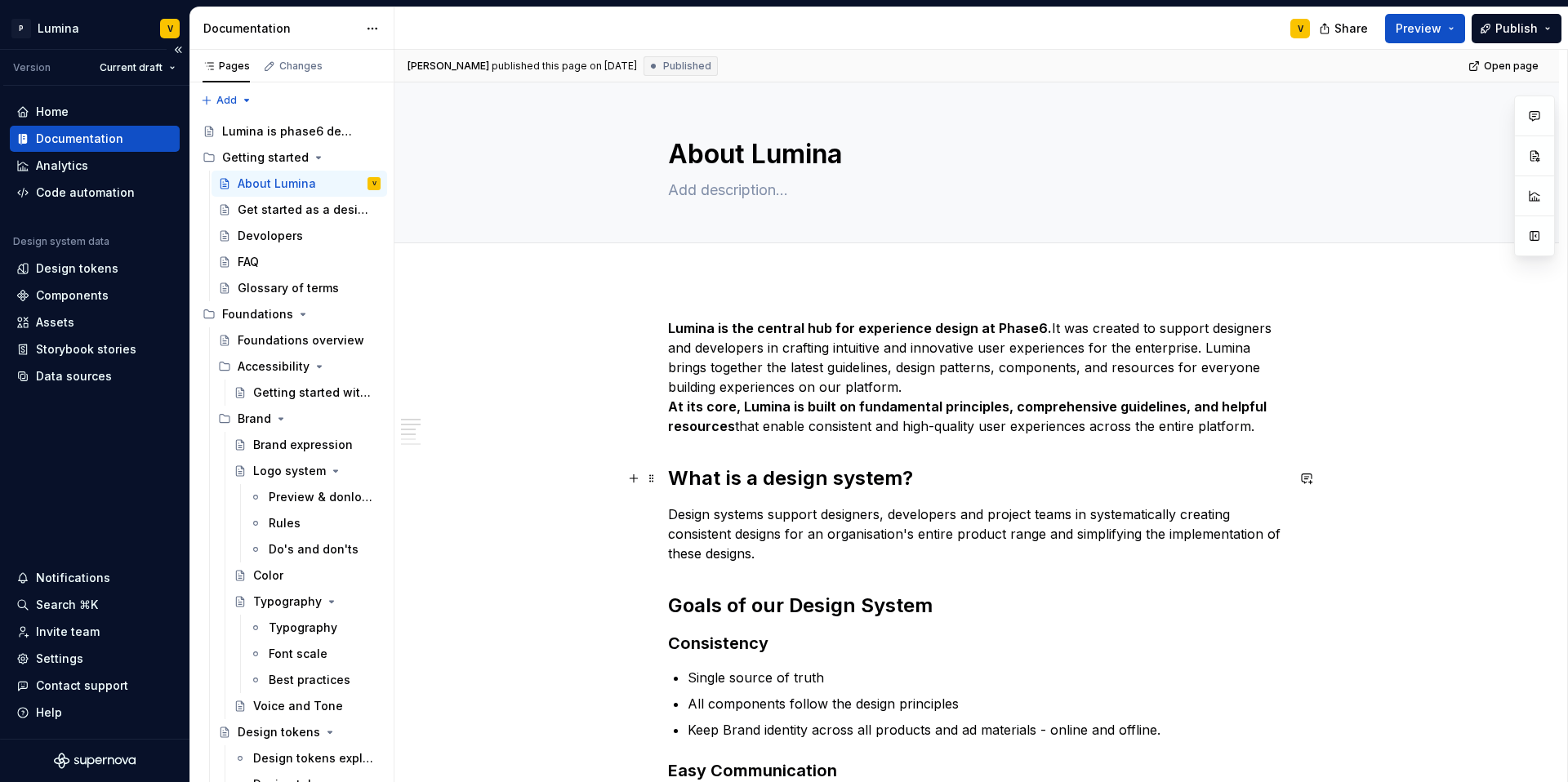
click at [1214, 477] on h2 "What is a design system?" at bounding box center [977, 478] width 618 height 26
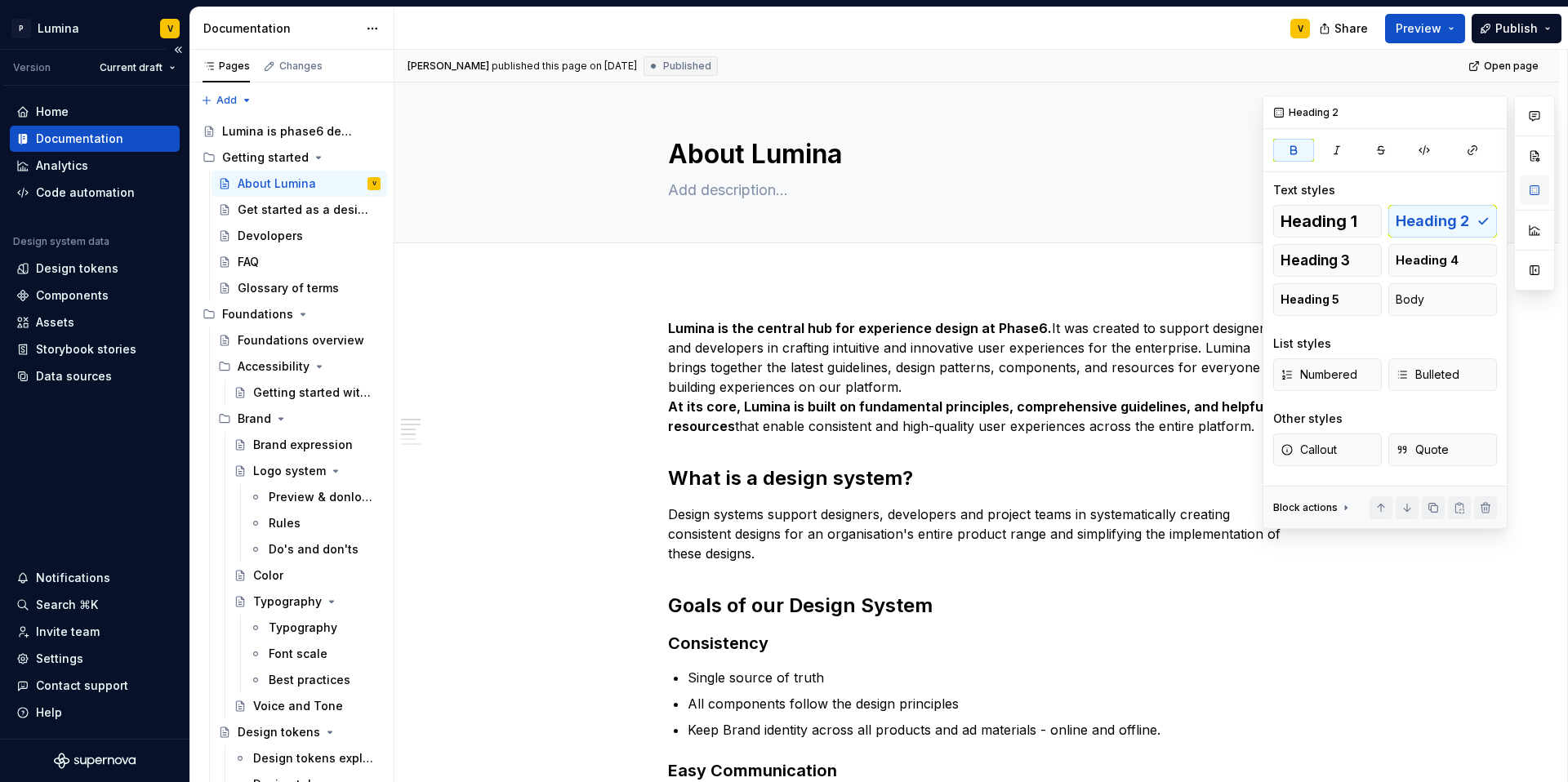
click at [1531, 190] on button "button" at bounding box center [1534, 190] width 29 height 29
click at [929, 113] on div "Edit header" at bounding box center [818, 109] width 846 height 29
click at [1186, 116] on span "Edit header" at bounding box center [1196, 110] width 65 height 16
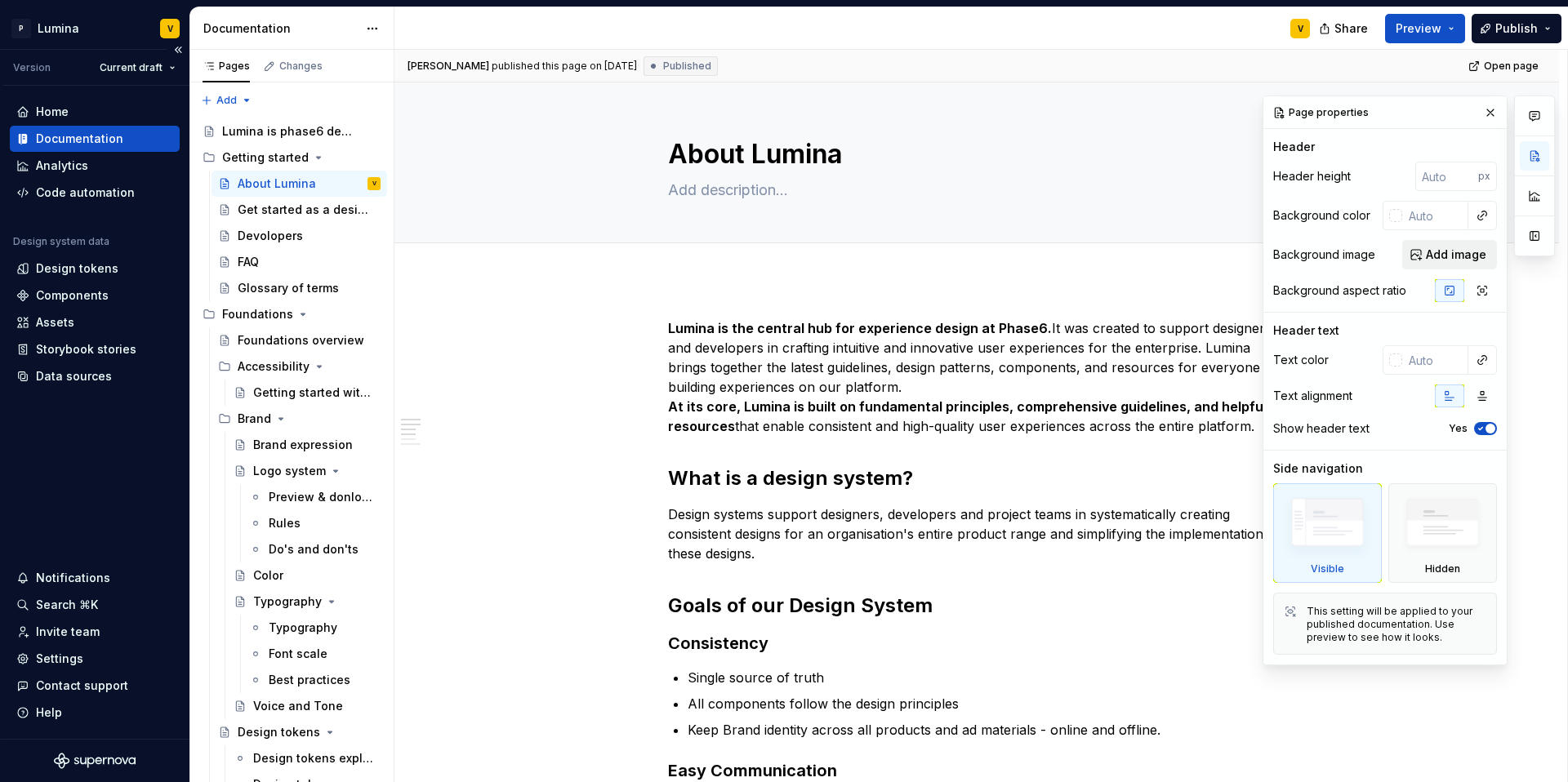
click at [1455, 258] on span "Add image" at bounding box center [1456, 254] width 60 height 16
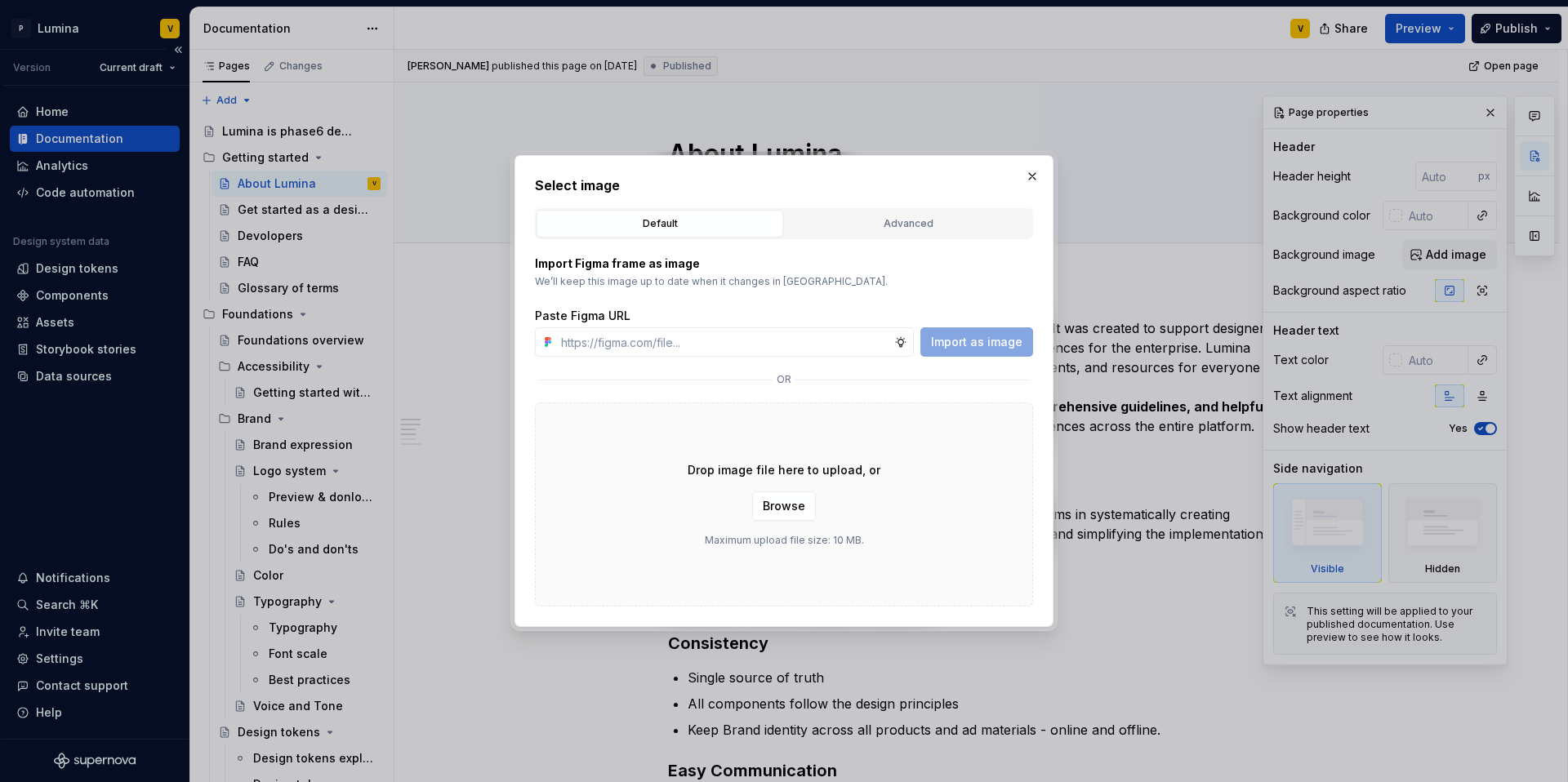
type textarea "*"
click at [669, 342] on input "text" at bounding box center [724, 341] width 340 height 29
type input "https://www.figma.com/design/enMrueGeeRrCLL9n83cUse/Lumina?node-id=688-5441&t=5…"
click at [958, 348] on span "Import as image" at bounding box center [976, 342] width 92 height 16
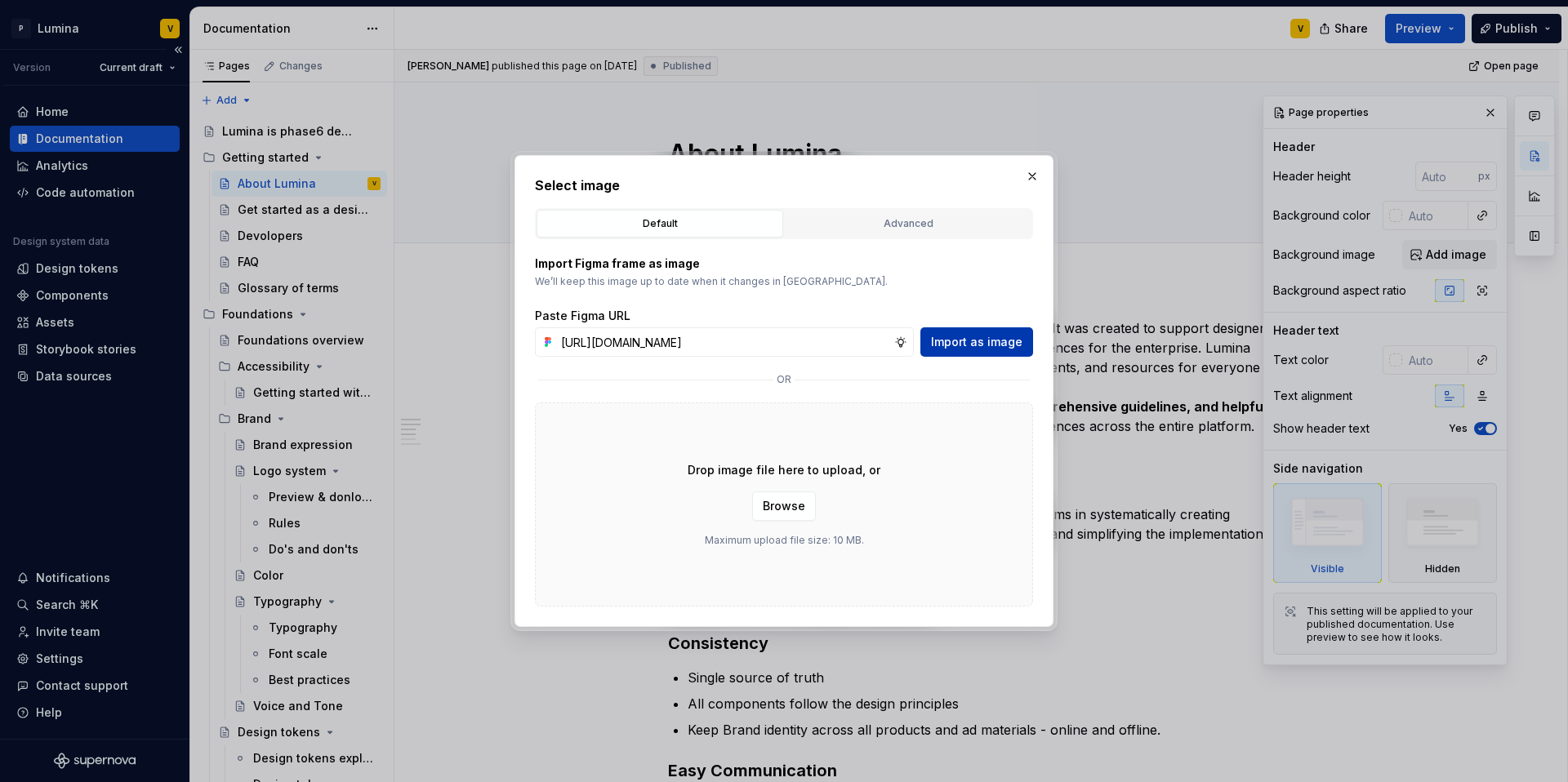
scroll to position [0, 0]
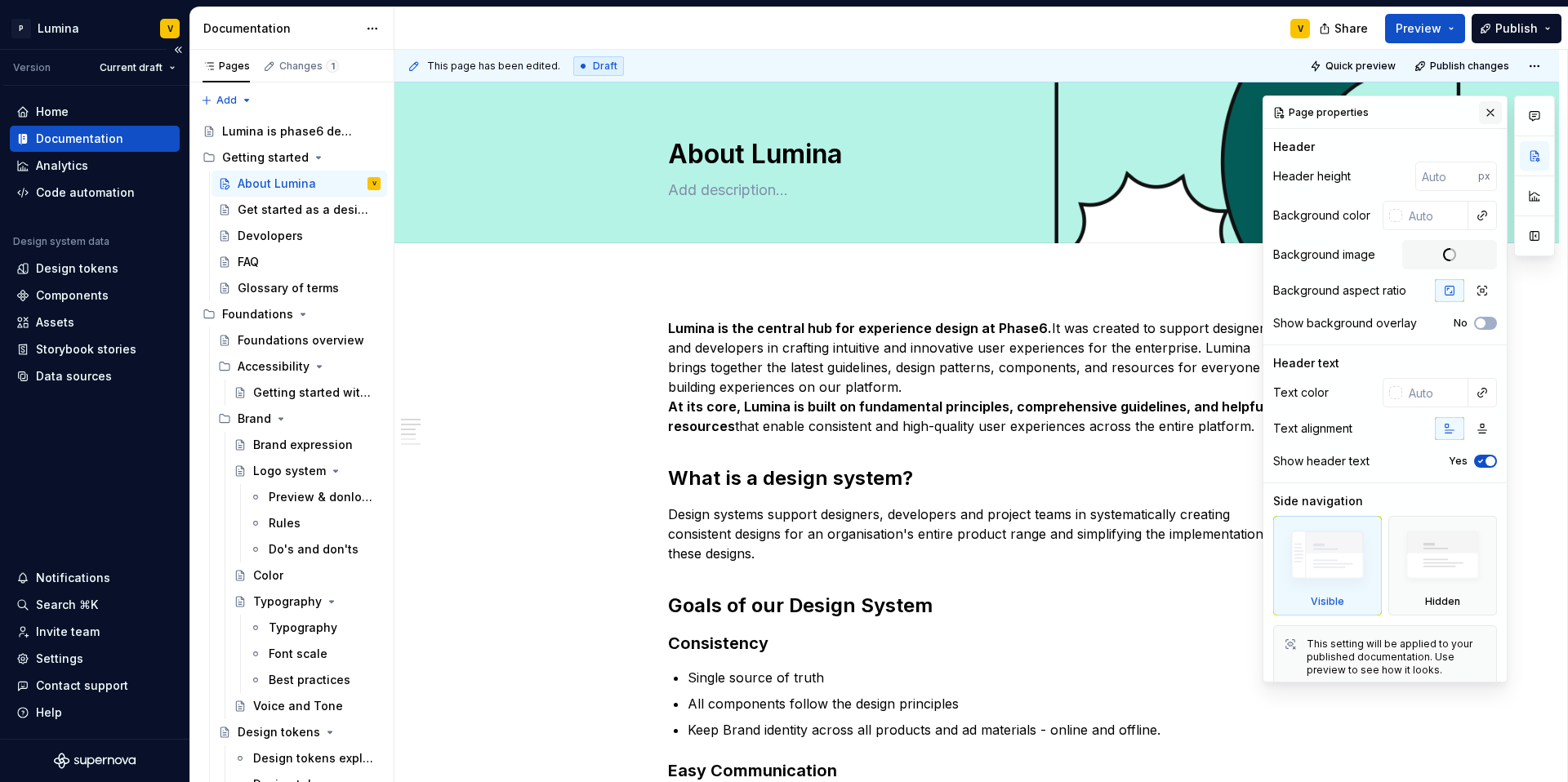
click at [1487, 114] on button "button" at bounding box center [1491, 113] width 23 height 23
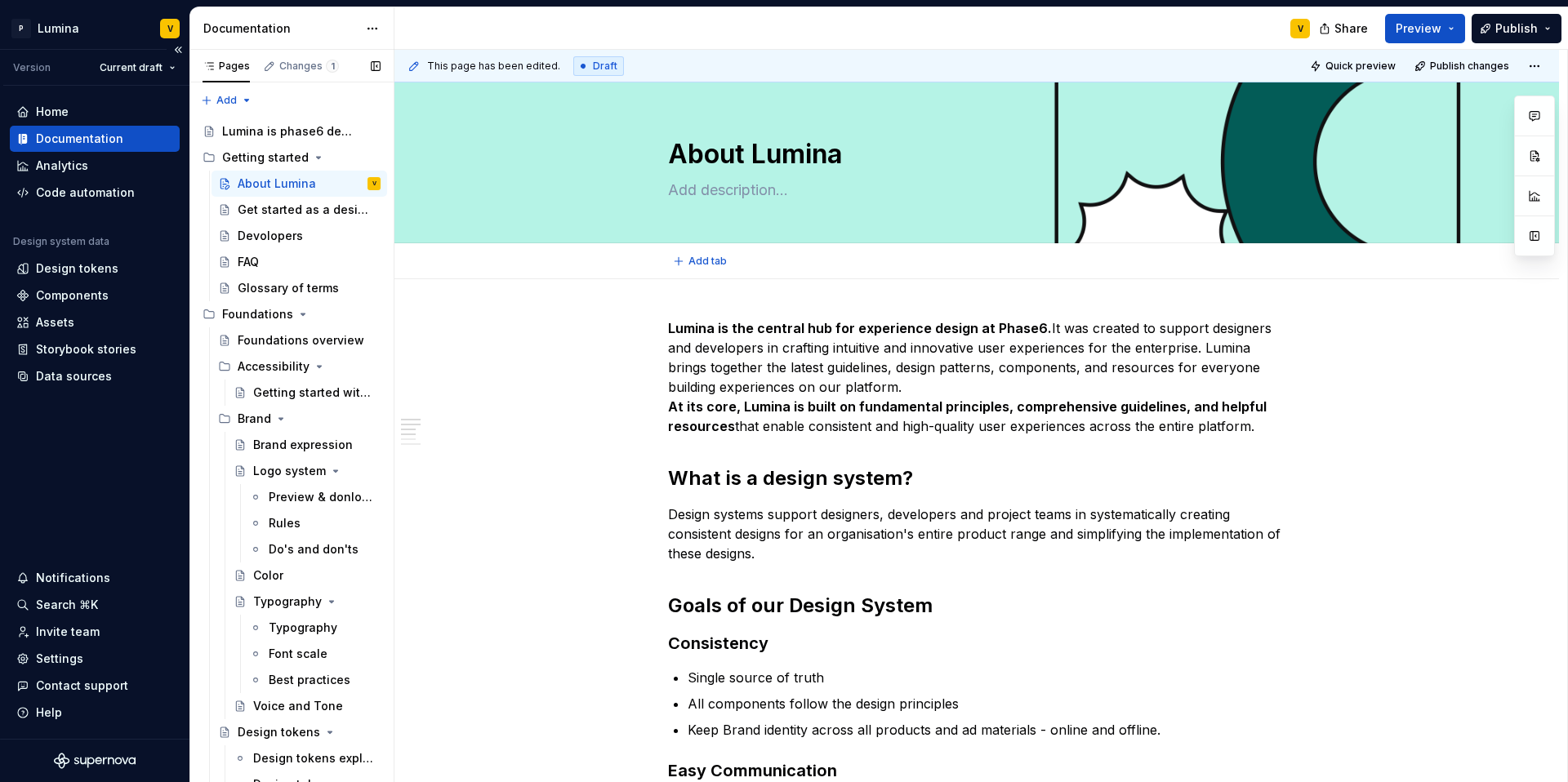
type textarea "*"
click at [275, 163] on div "Getting started" at bounding box center [265, 157] width 86 height 16
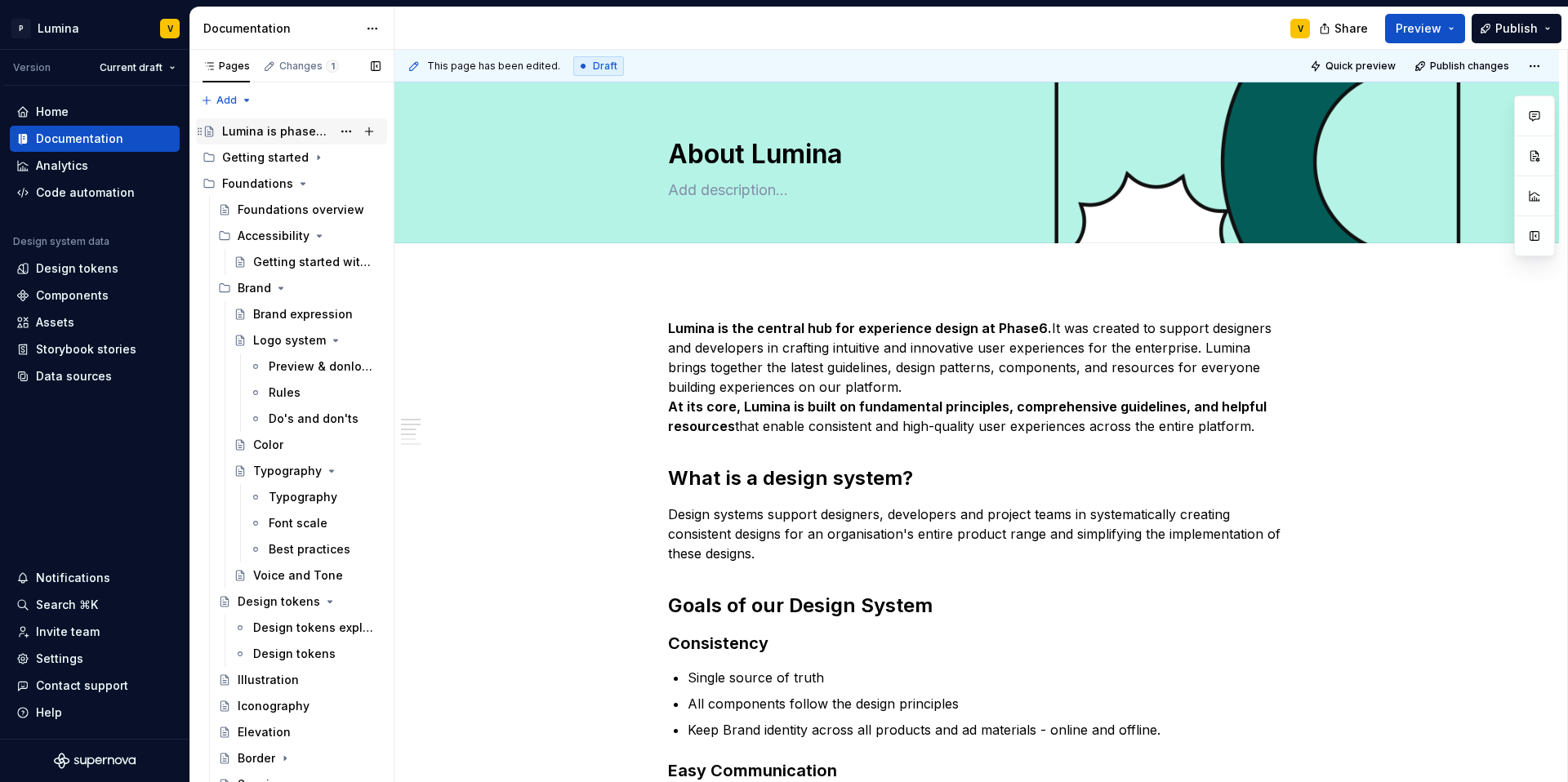
click at [287, 132] on div "Lumina is phase6 design system" at bounding box center [276, 132] width 109 height 16
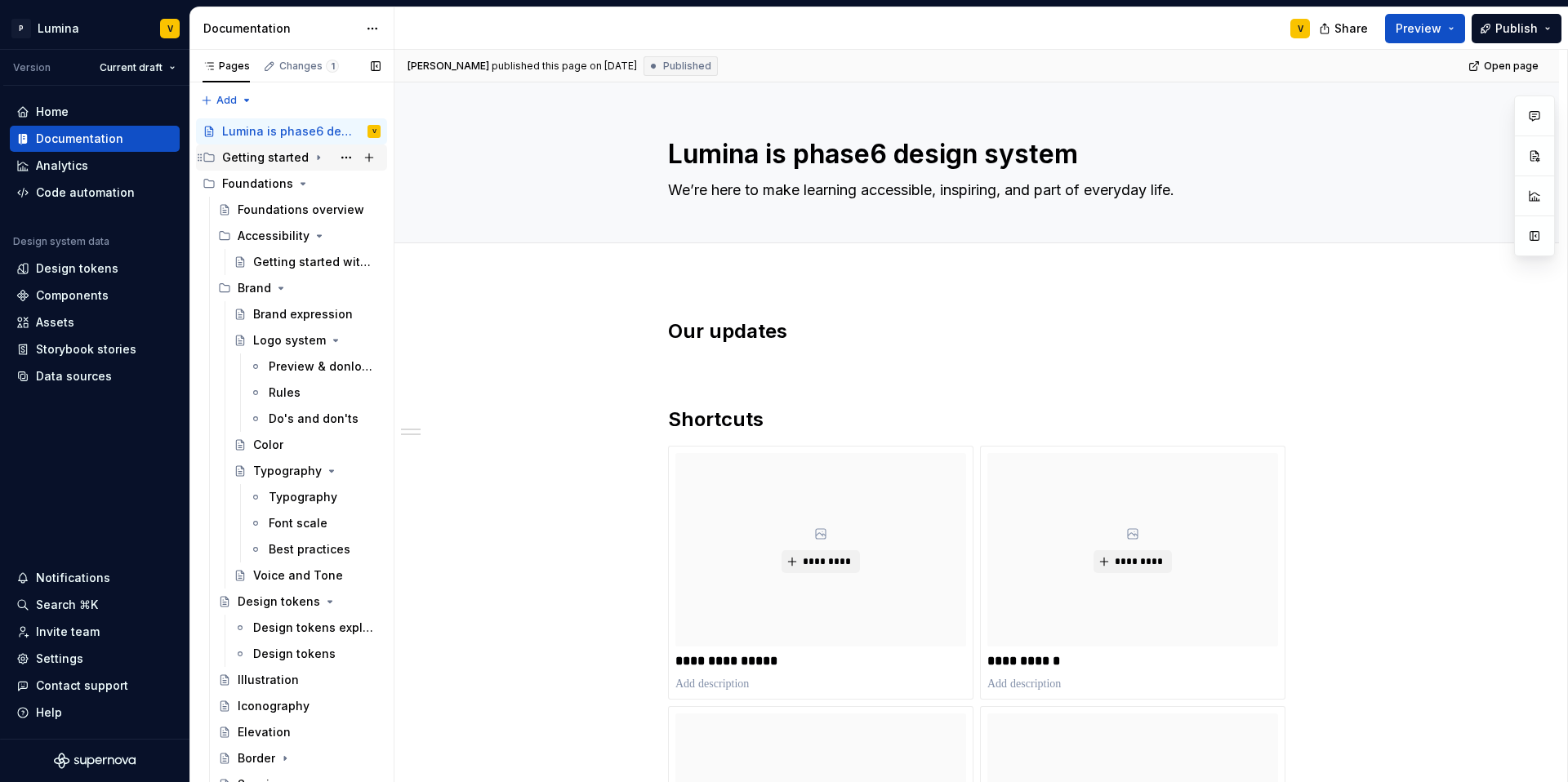
click at [249, 159] on div "Getting started" at bounding box center [265, 157] width 86 height 16
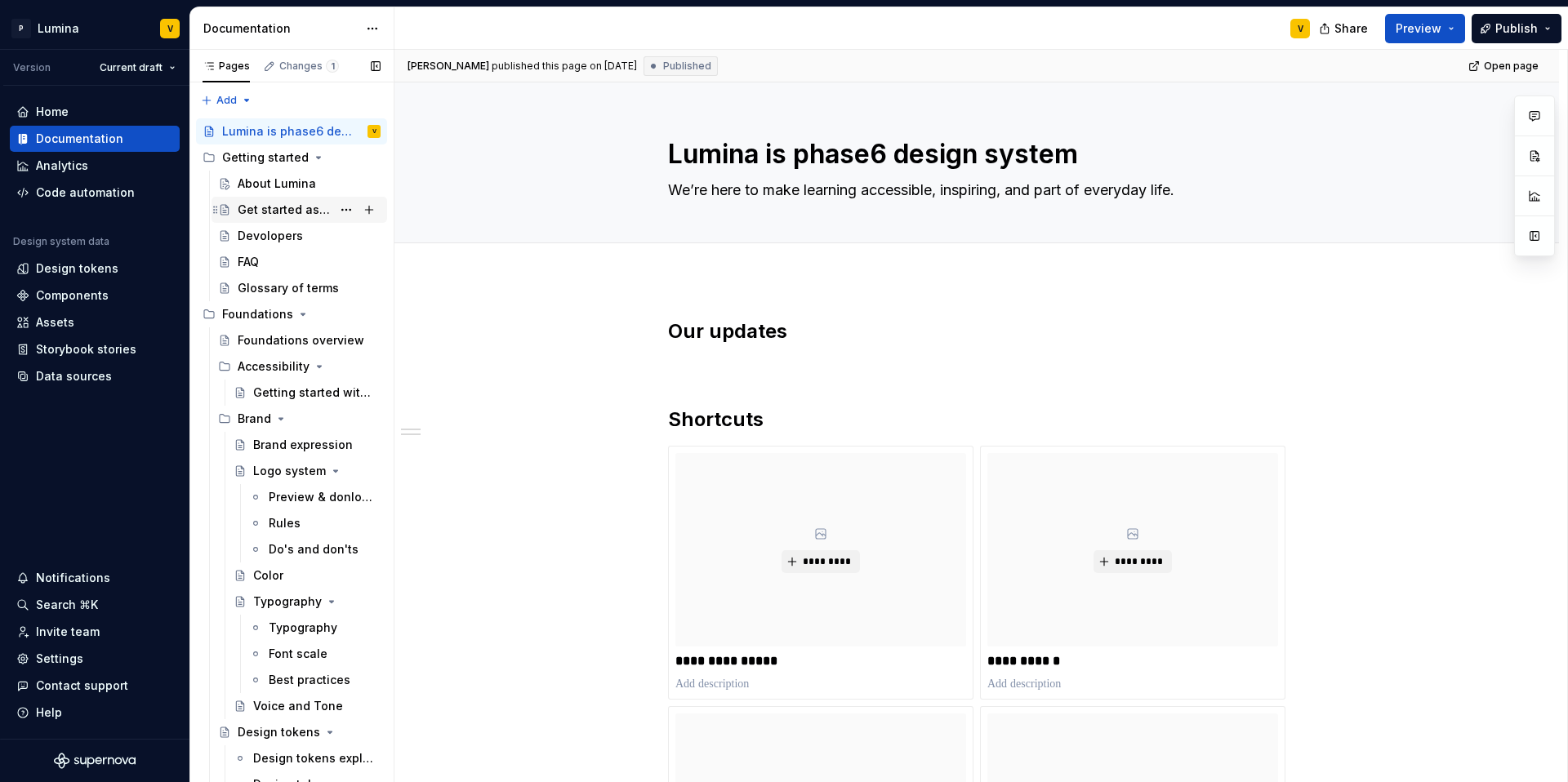
click at [271, 209] on div "Get started as a designer" at bounding box center [284, 210] width 94 height 16
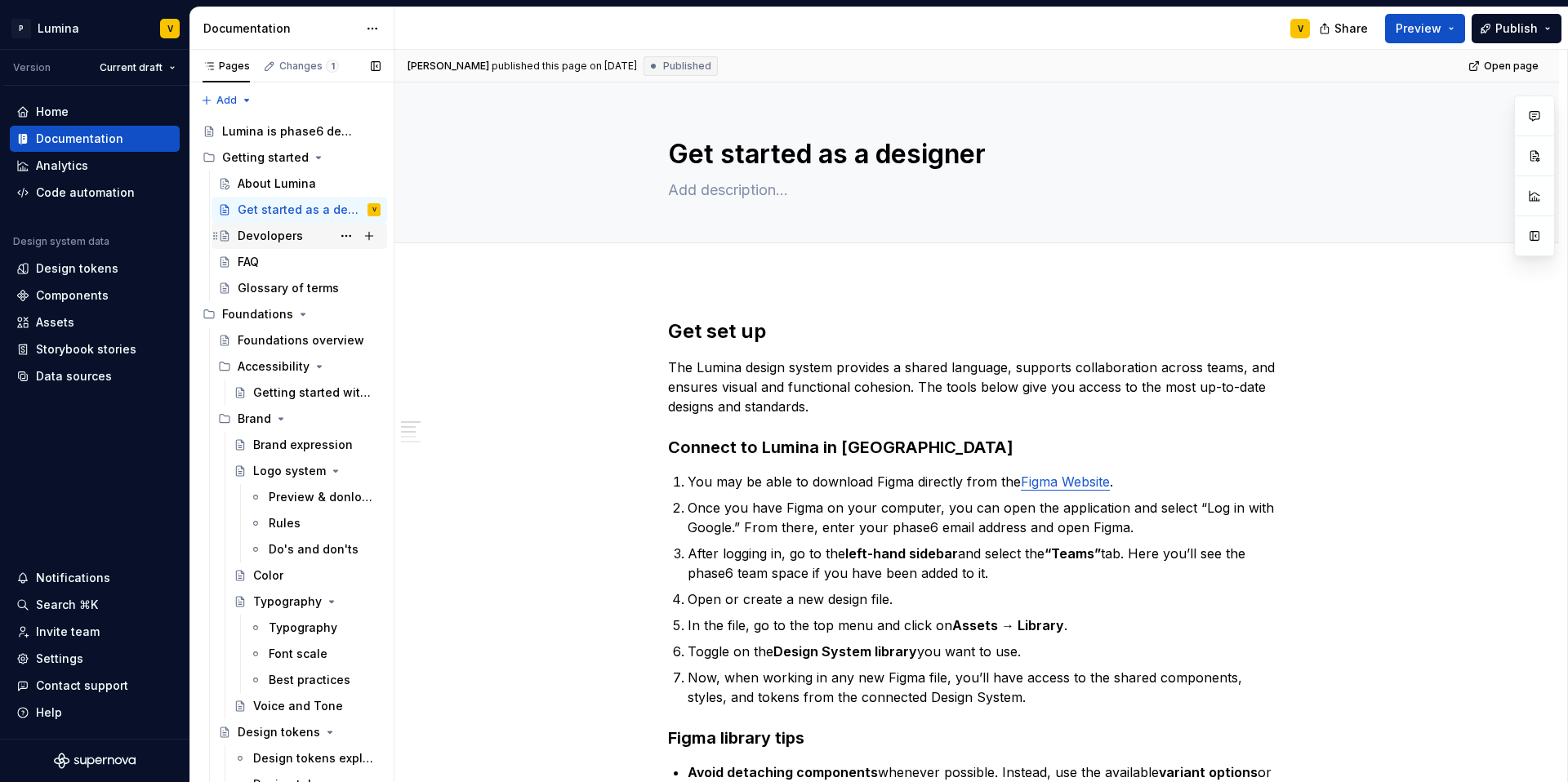
click at [288, 238] on div "Devolopers" at bounding box center [269, 235] width 65 height 16
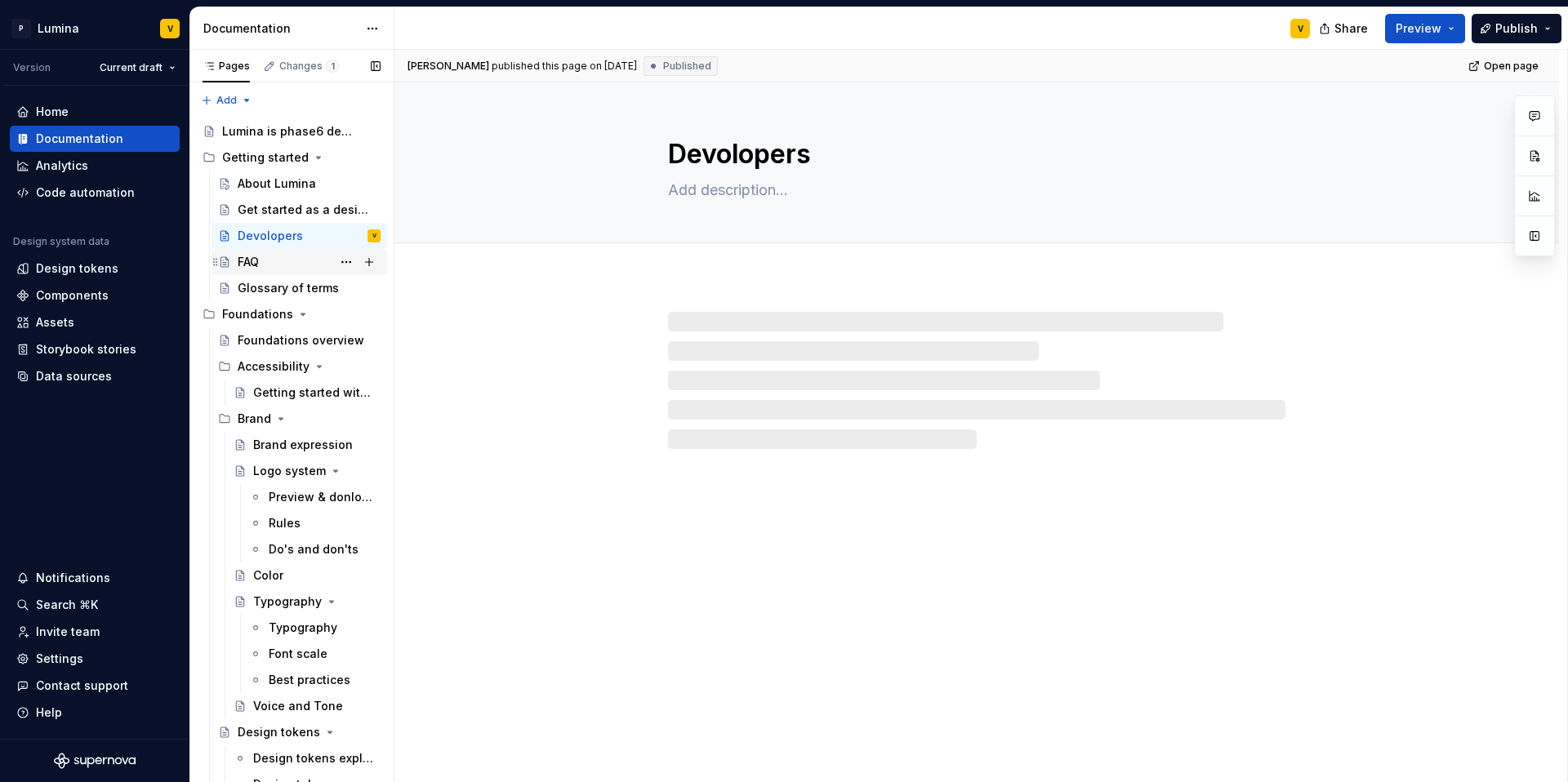
click at [246, 265] on div "FAQ" at bounding box center [248, 262] width 21 height 16
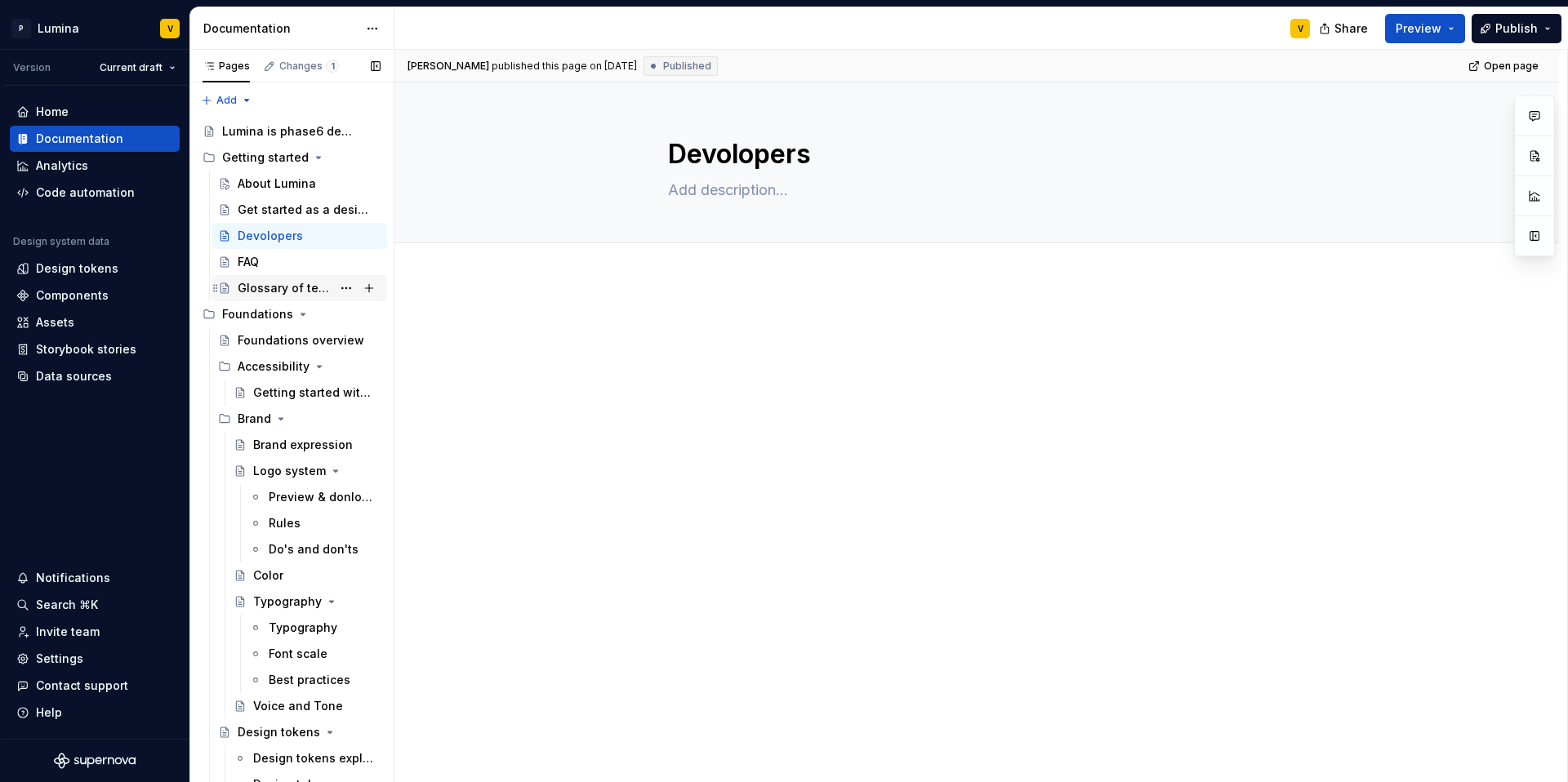
click at [257, 288] on div "Glossary of terms" at bounding box center [284, 288] width 94 height 16
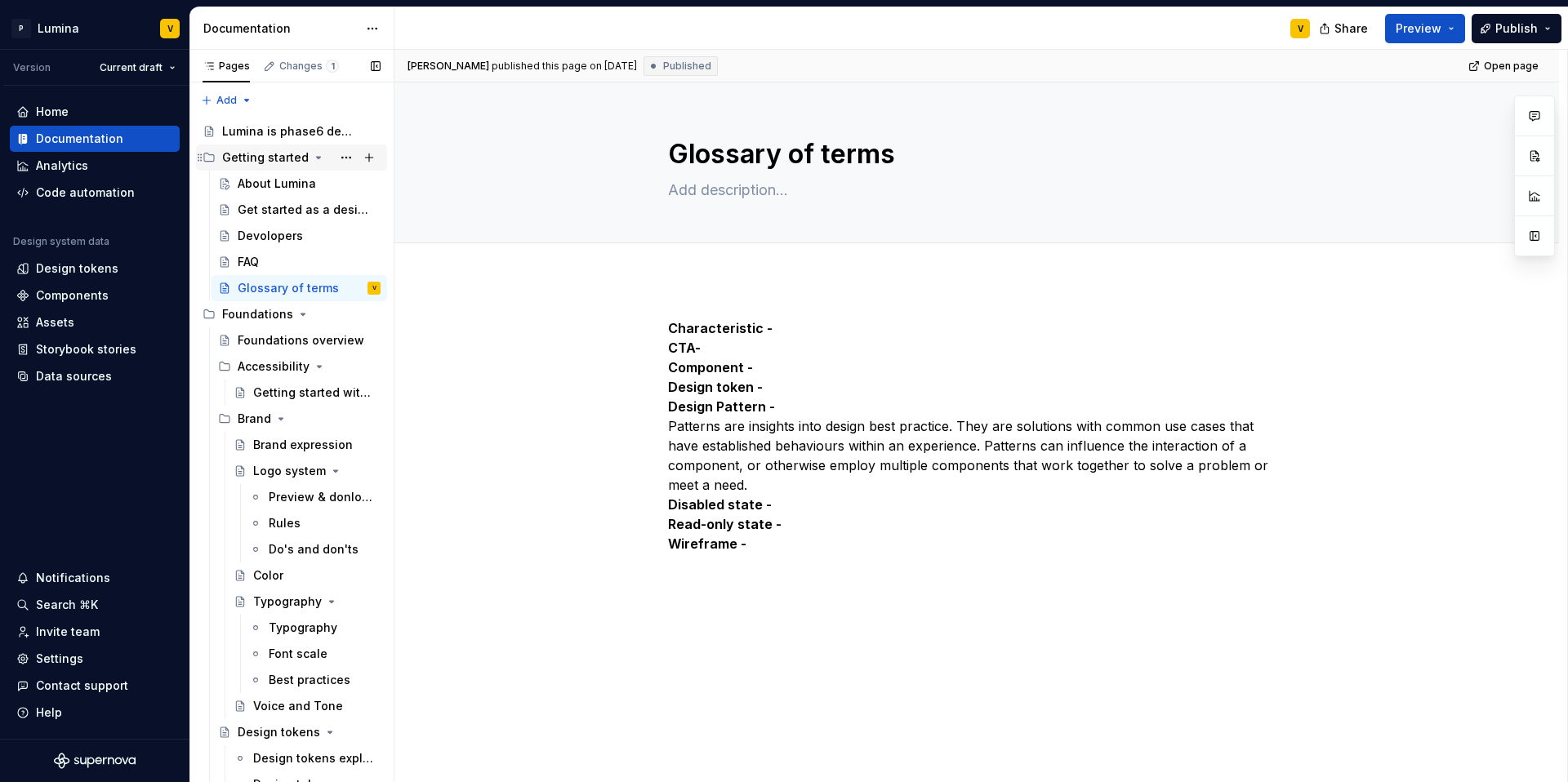
click at [265, 166] on div "Getting started" at bounding box center [301, 157] width 158 height 23
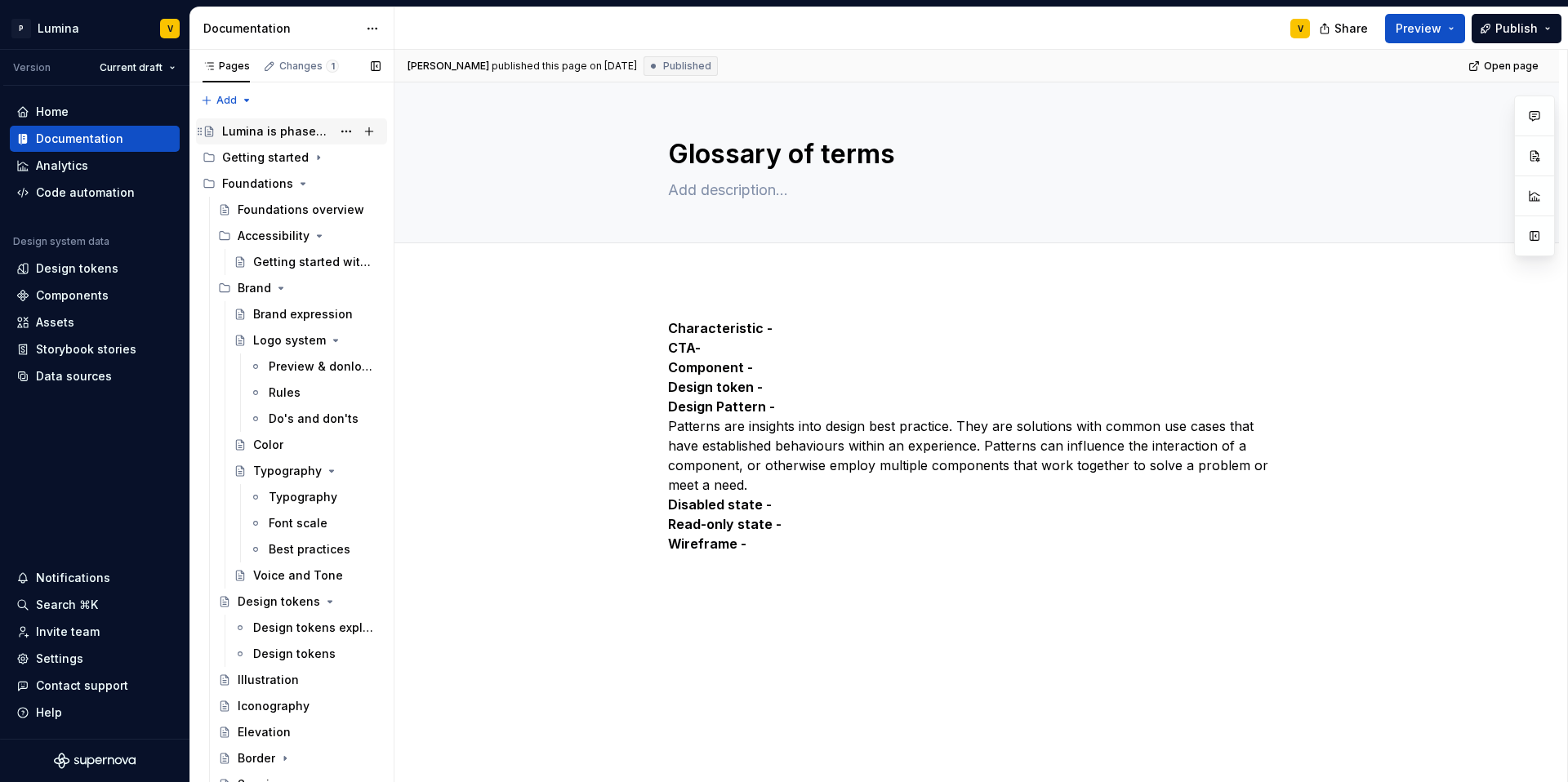
click at [267, 135] on div "Lumina is phase6 design system" at bounding box center [276, 132] width 109 height 16
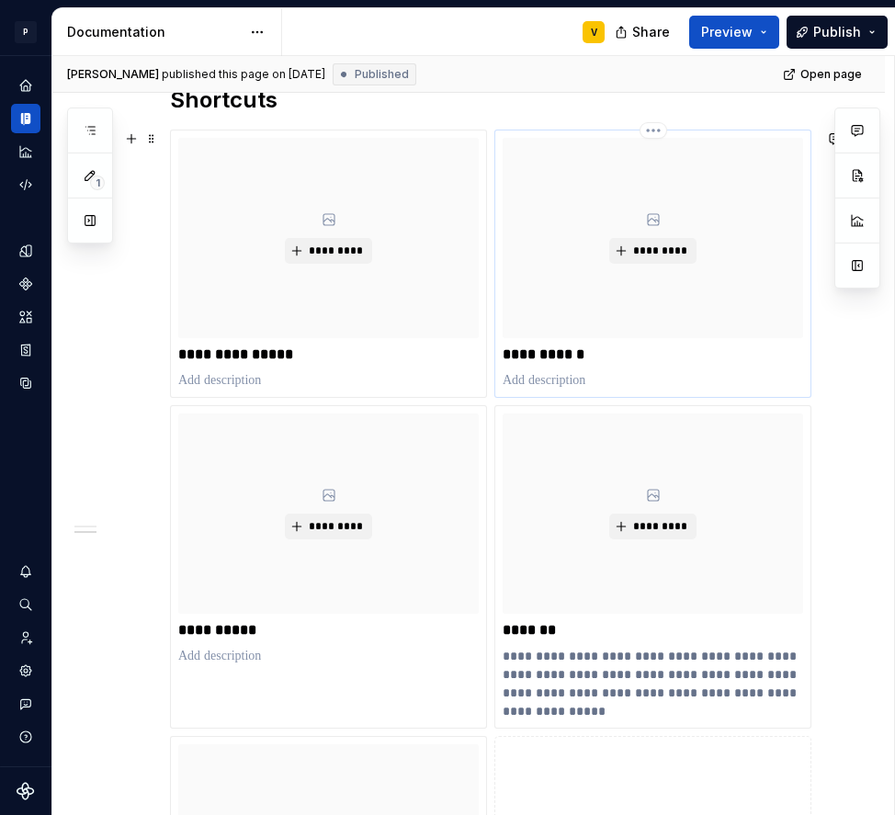
scroll to position [371, 0]
click at [341, 531] on span "*********" at bounding box center [336, 527] width 56 height 15
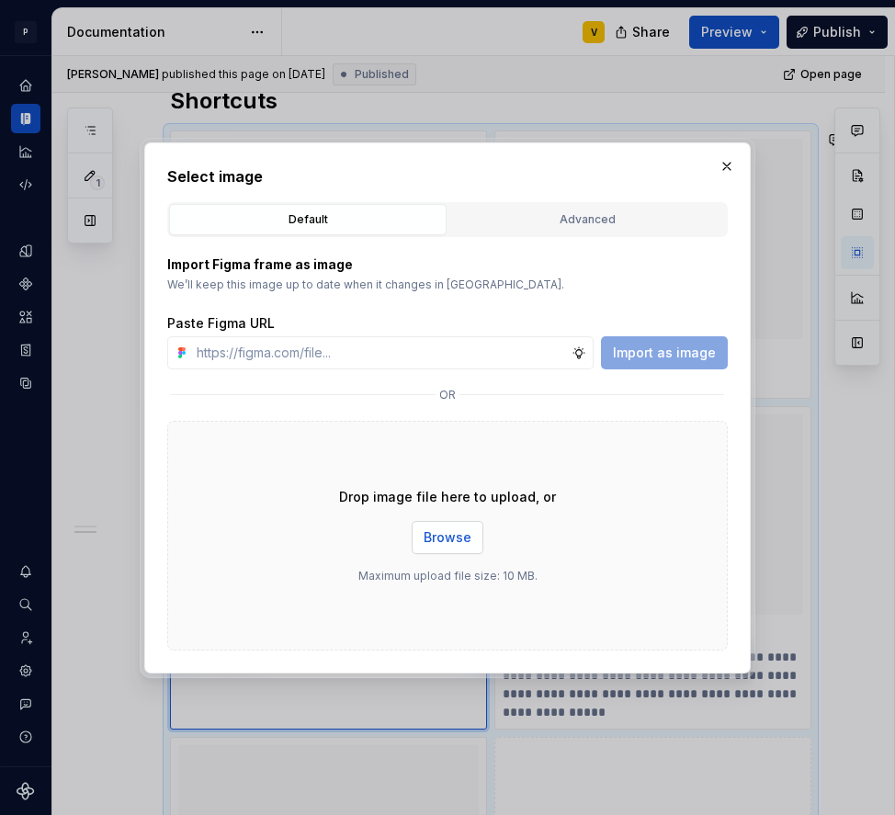
click at [453, 537] on span "Browse" at bounding box center [448, 537] width 48 height 18
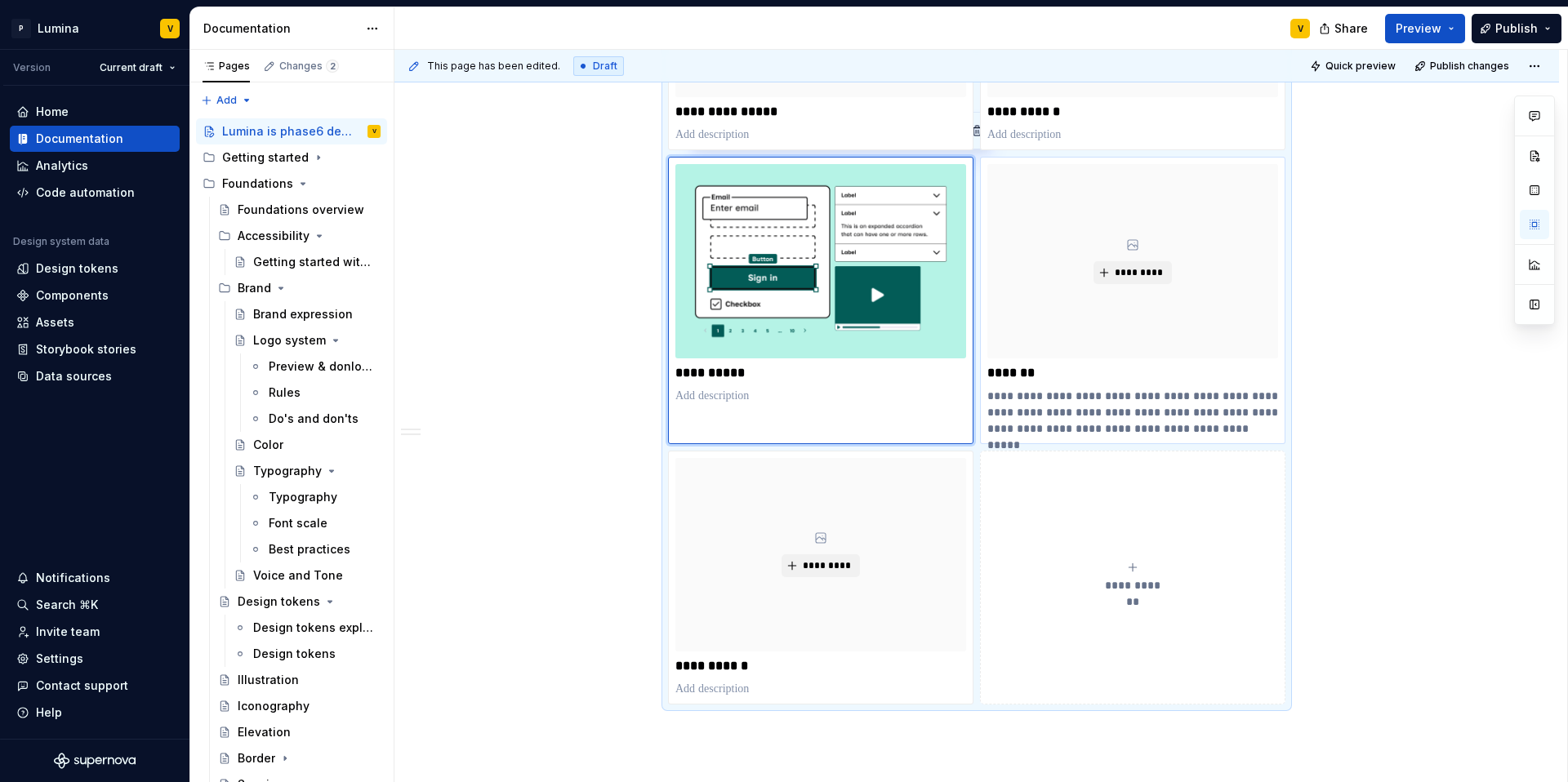
scroll to position [688, 0]
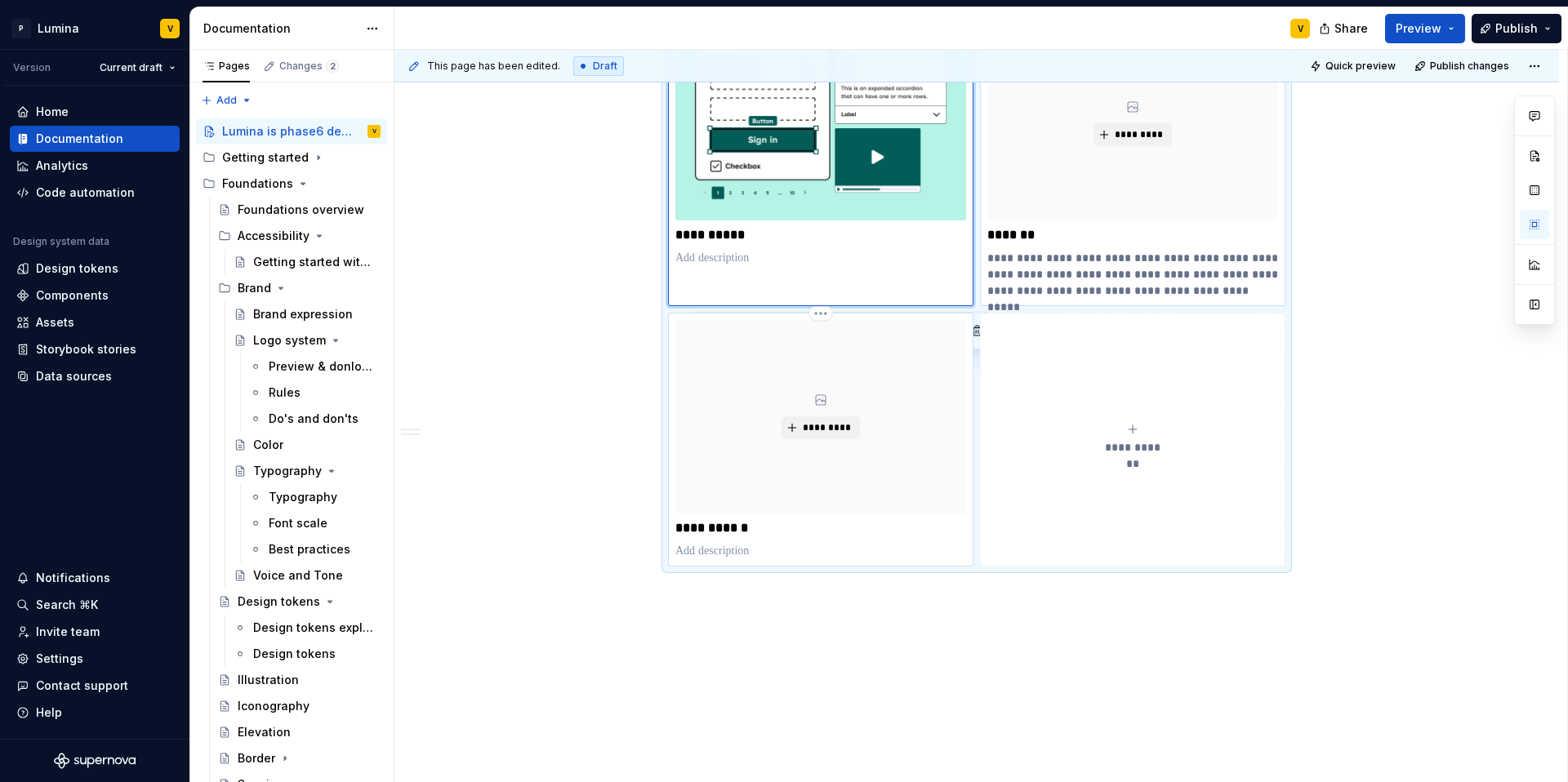
type textarea "*"
type input "Documentation Root / Relese note"
click at [911, 506] on div "*********" at bounding box center [820, 417] width 291 height 194
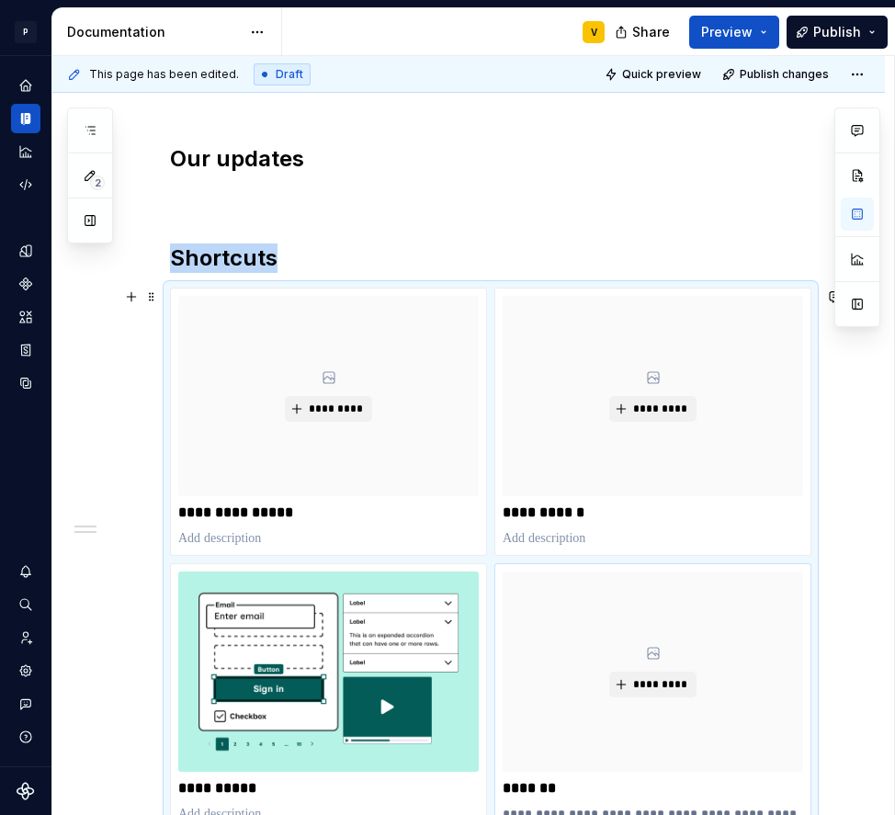
scroll to position [214, 0]
click at [651, 407] on span "*********" at bounding box center [660, 408] width 56 height 15
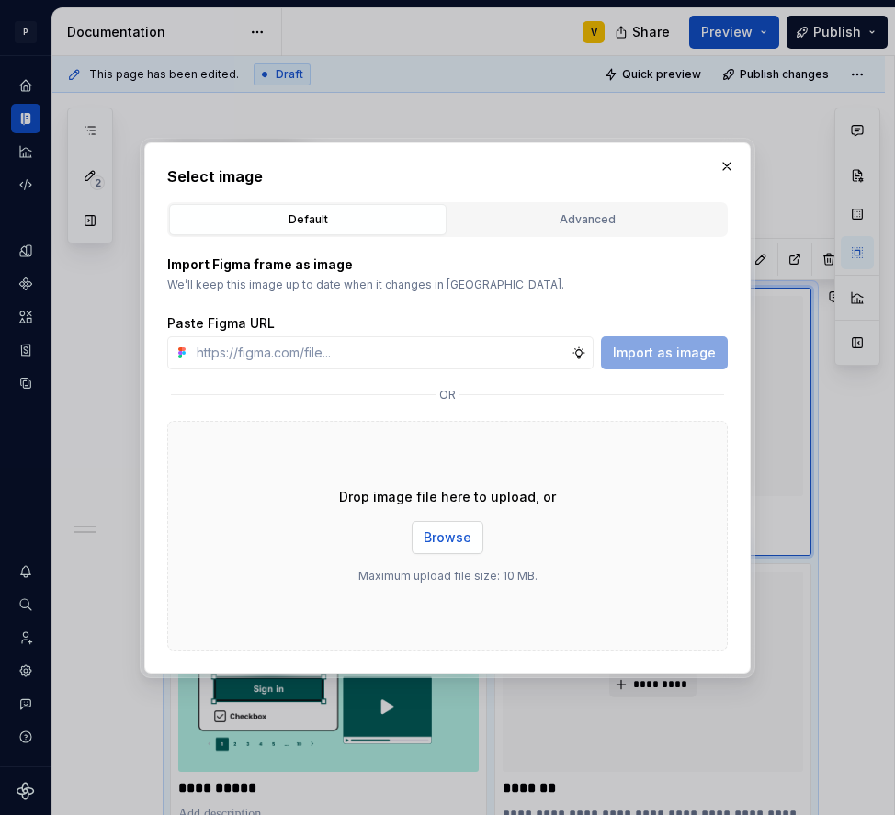
click at [419, 541] on button "Browse" at bounding box center [448, 537] width 72 height 33
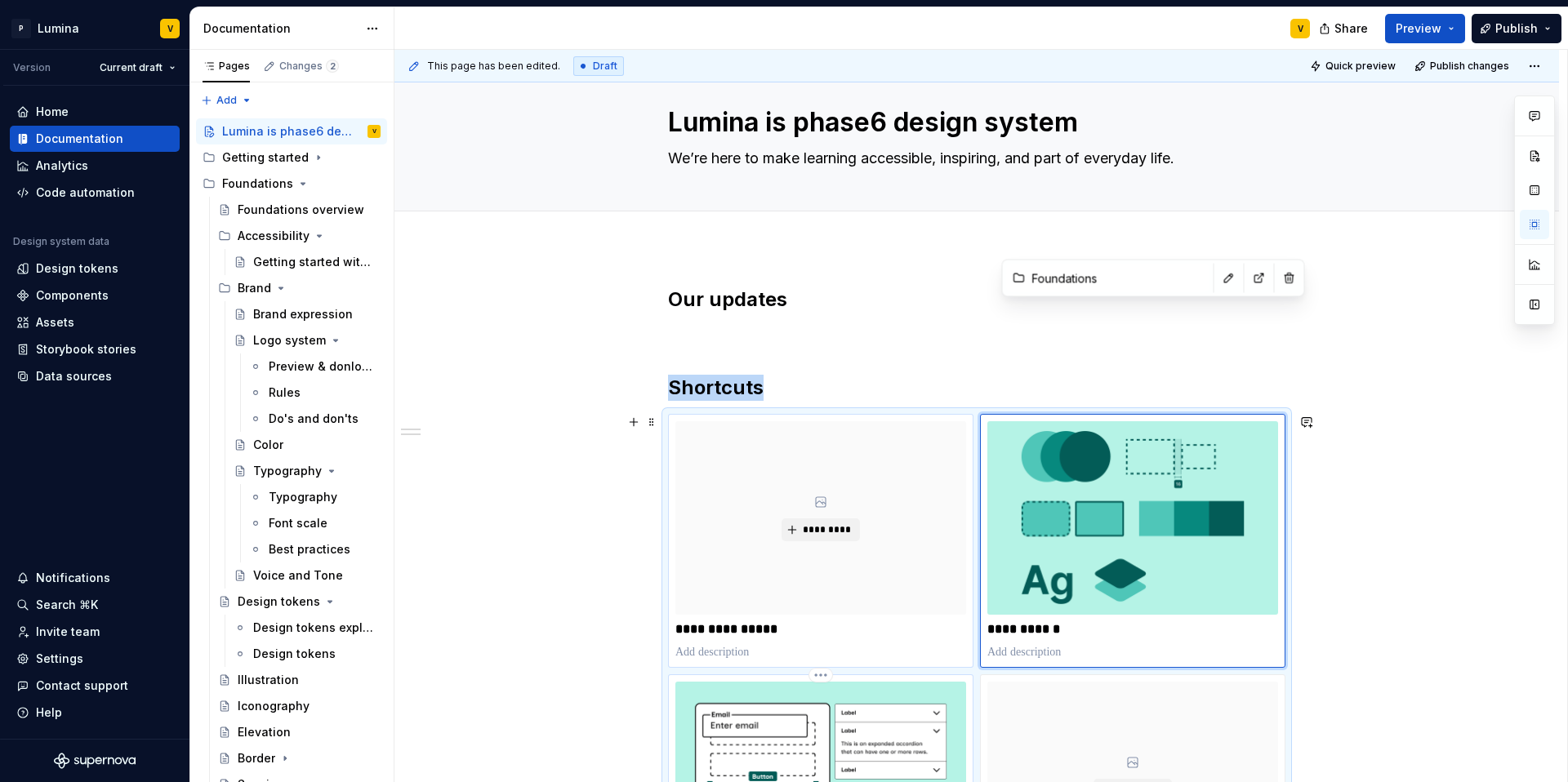
scroll to position [28, 0]
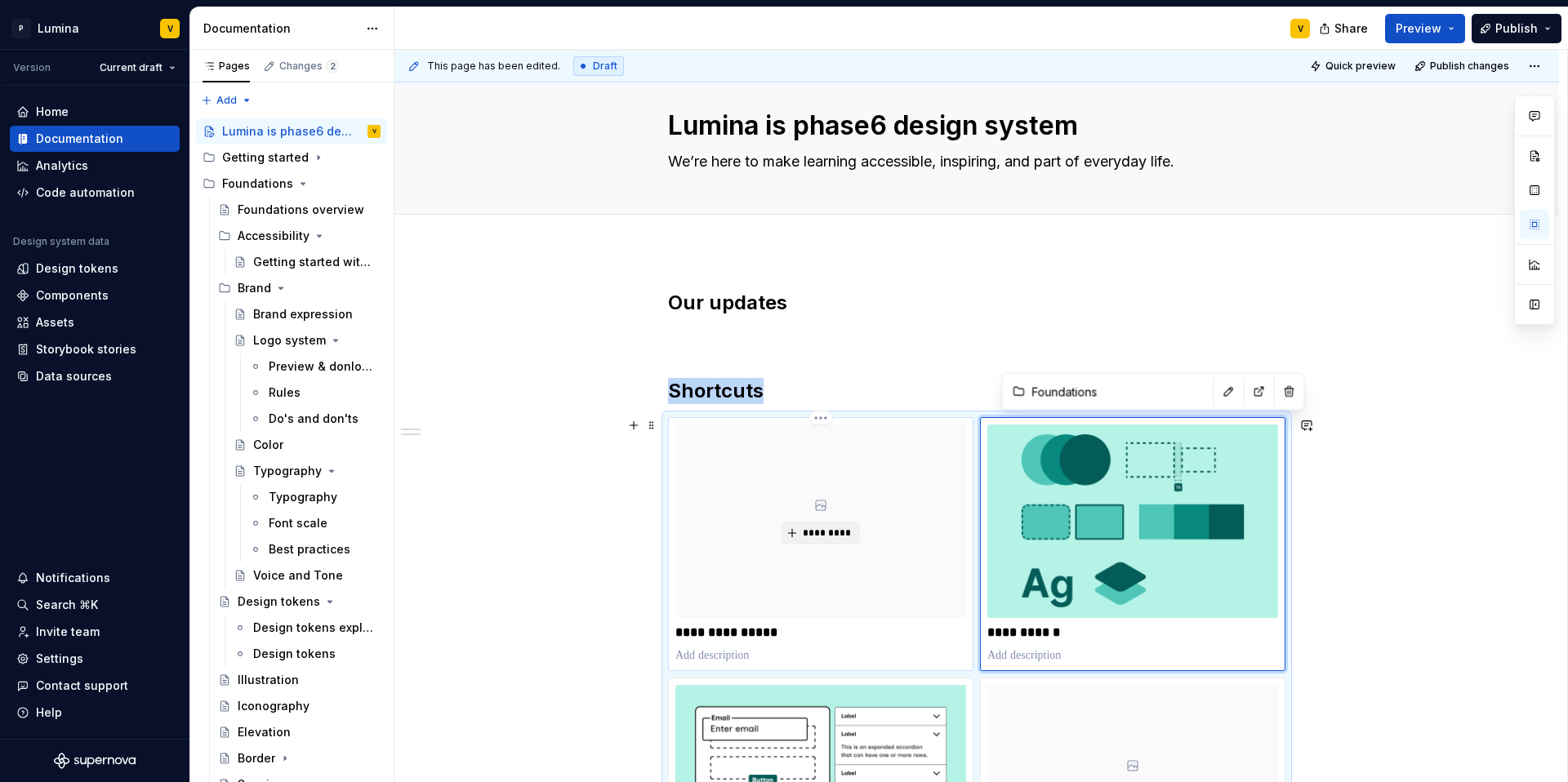
type textarea "*"
type input "Getting started"
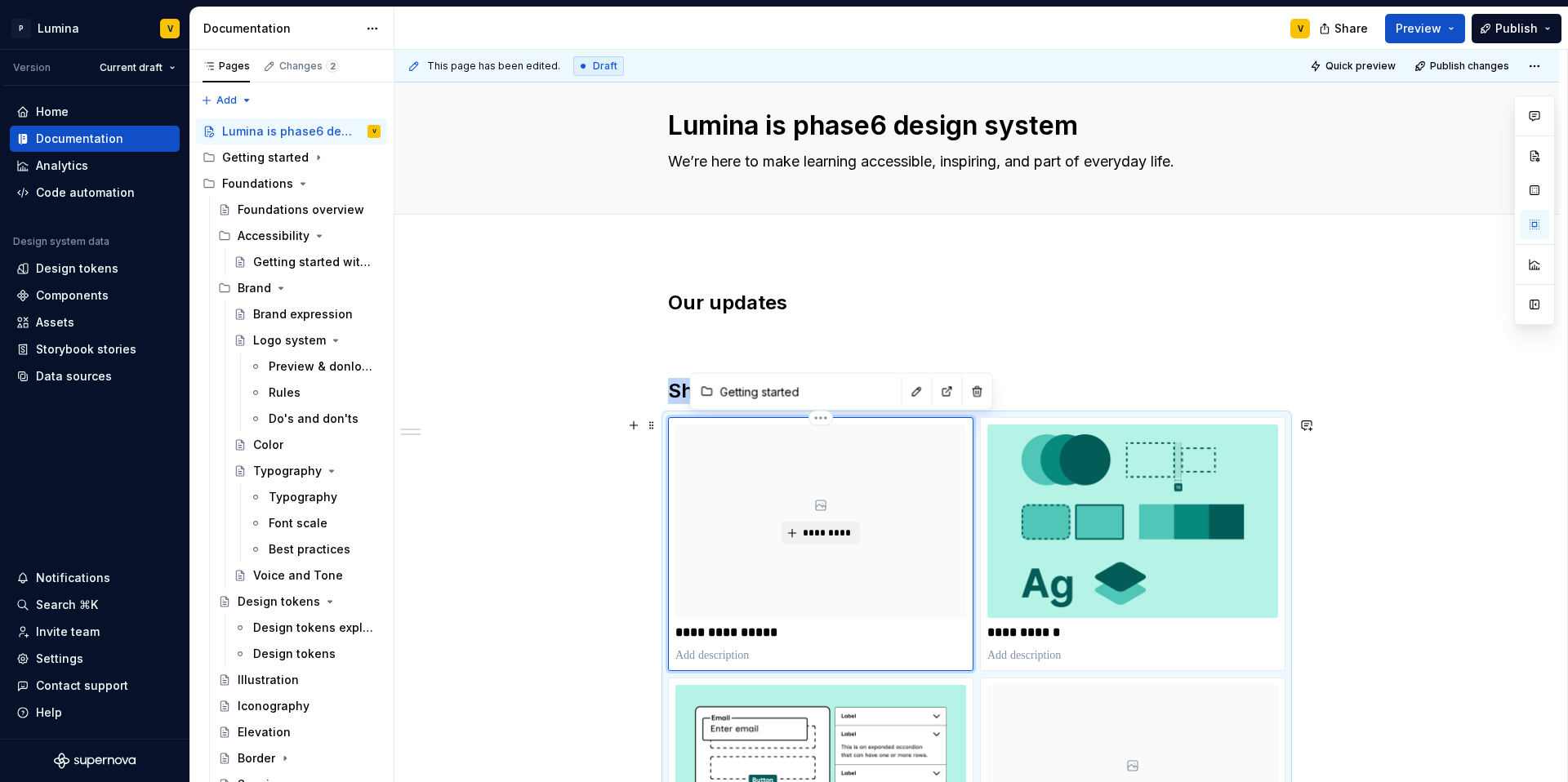
click at [769, 504] on div "*********" at bounding box center [820, 522] width 291 height 194
click at [818, 531] on span "*********" at bounding box center [827, 533] width 50 height 13
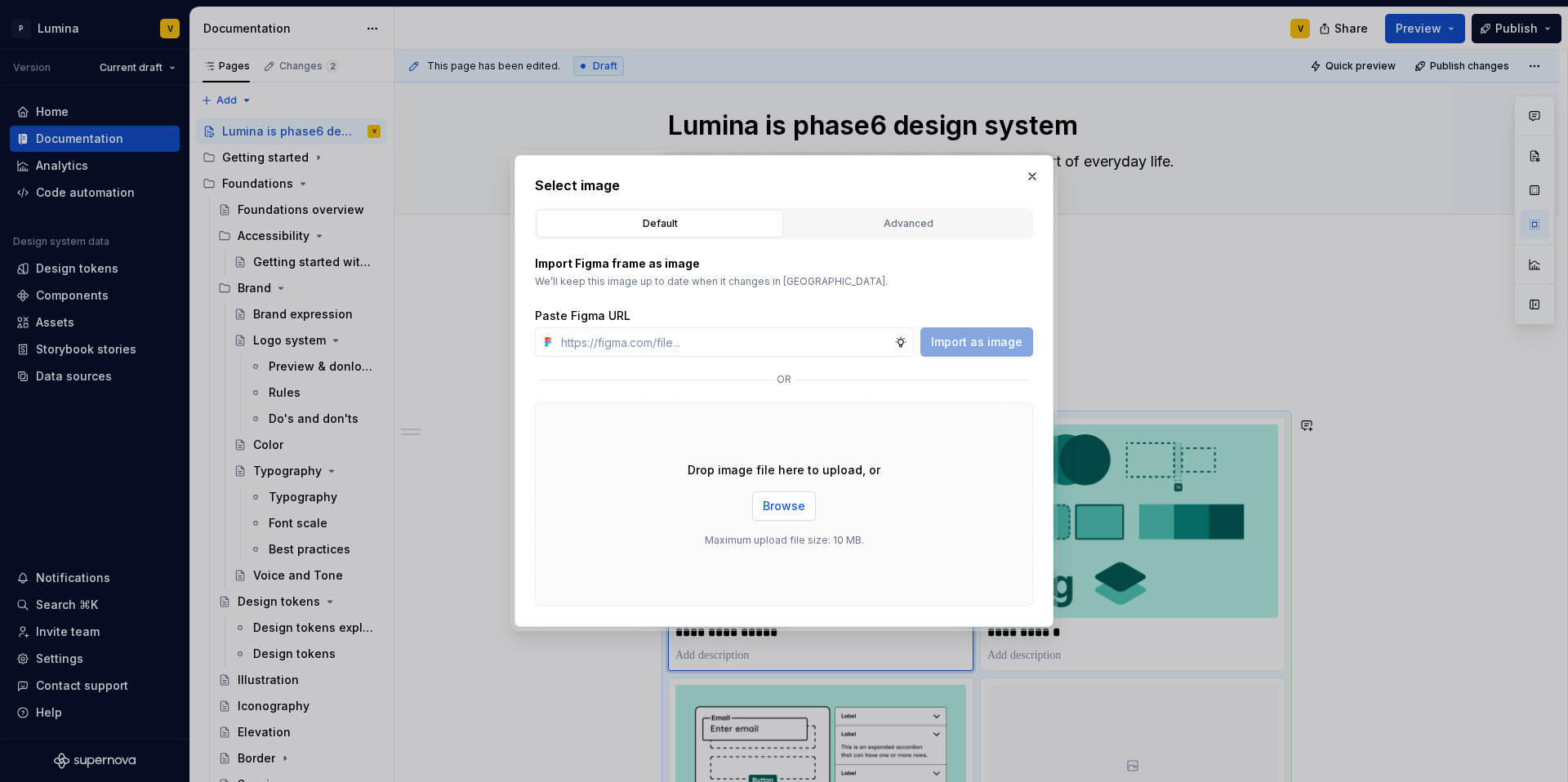
click at [782, 506] on span "Browse" at bounding box center [784, 506] width 43 height 16
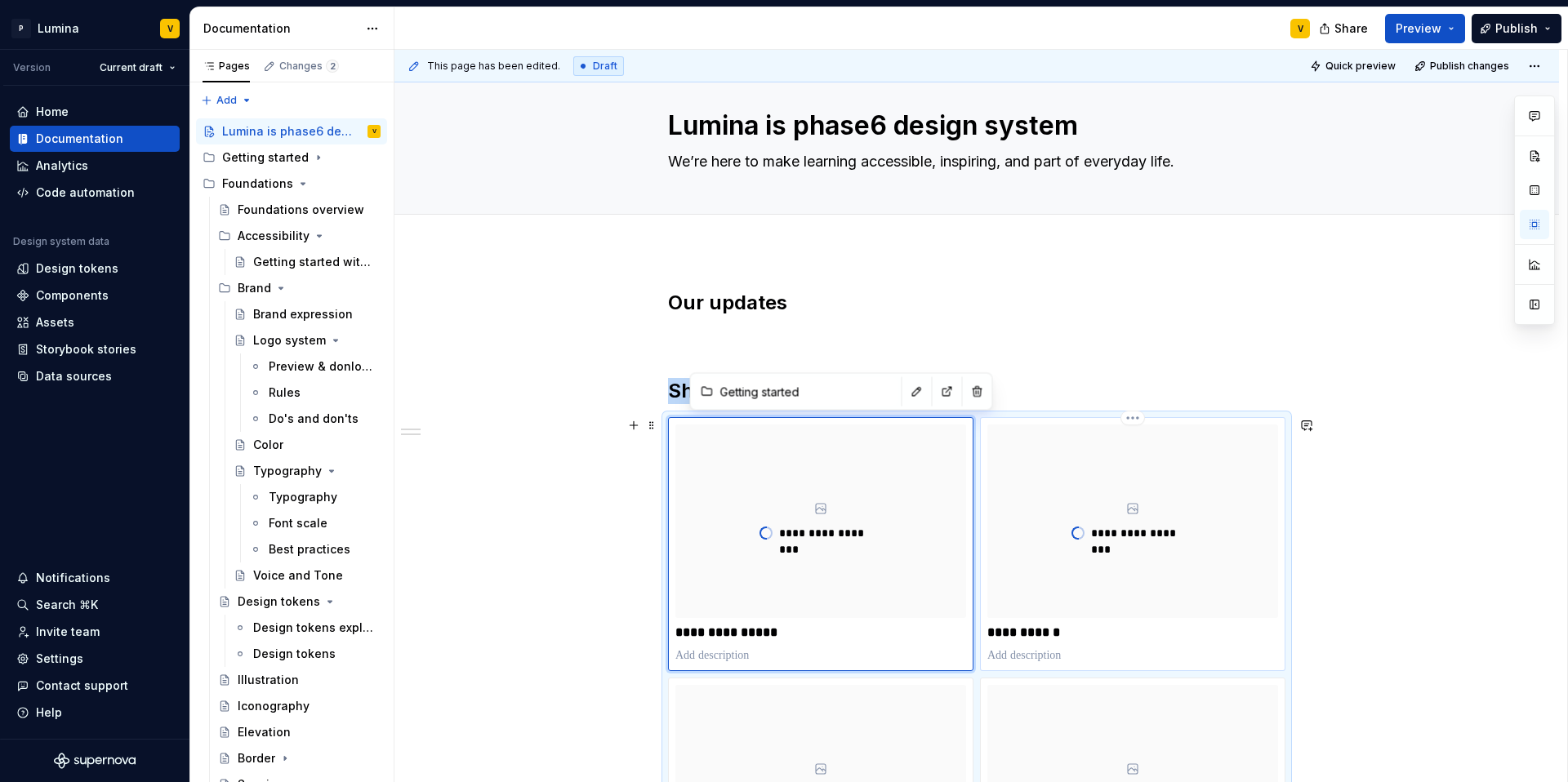
scroll to position [267, 0]
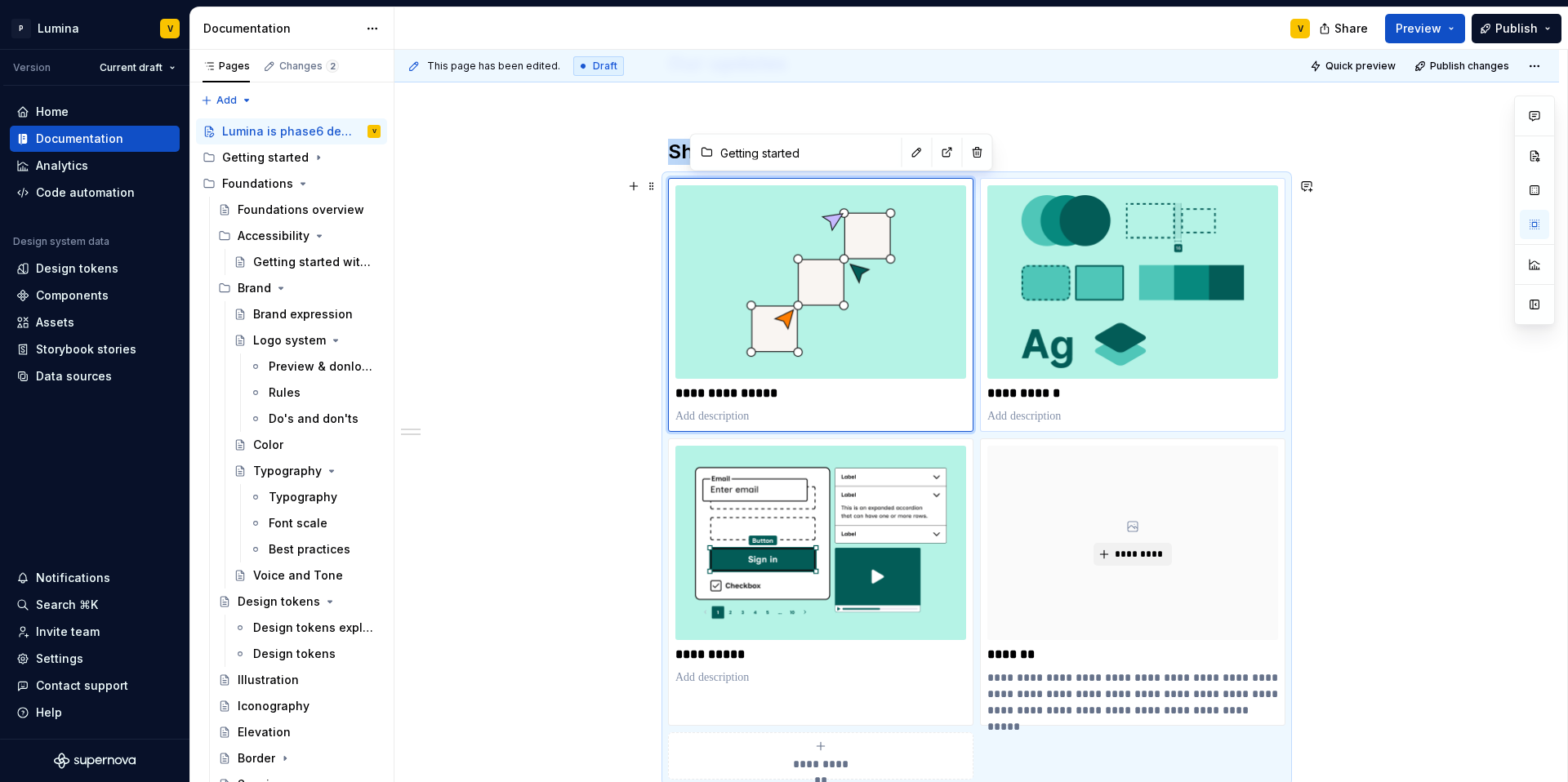
click at [1385, 541] on div "**********" at bounding box center [977, 523] width 1164 height 1022
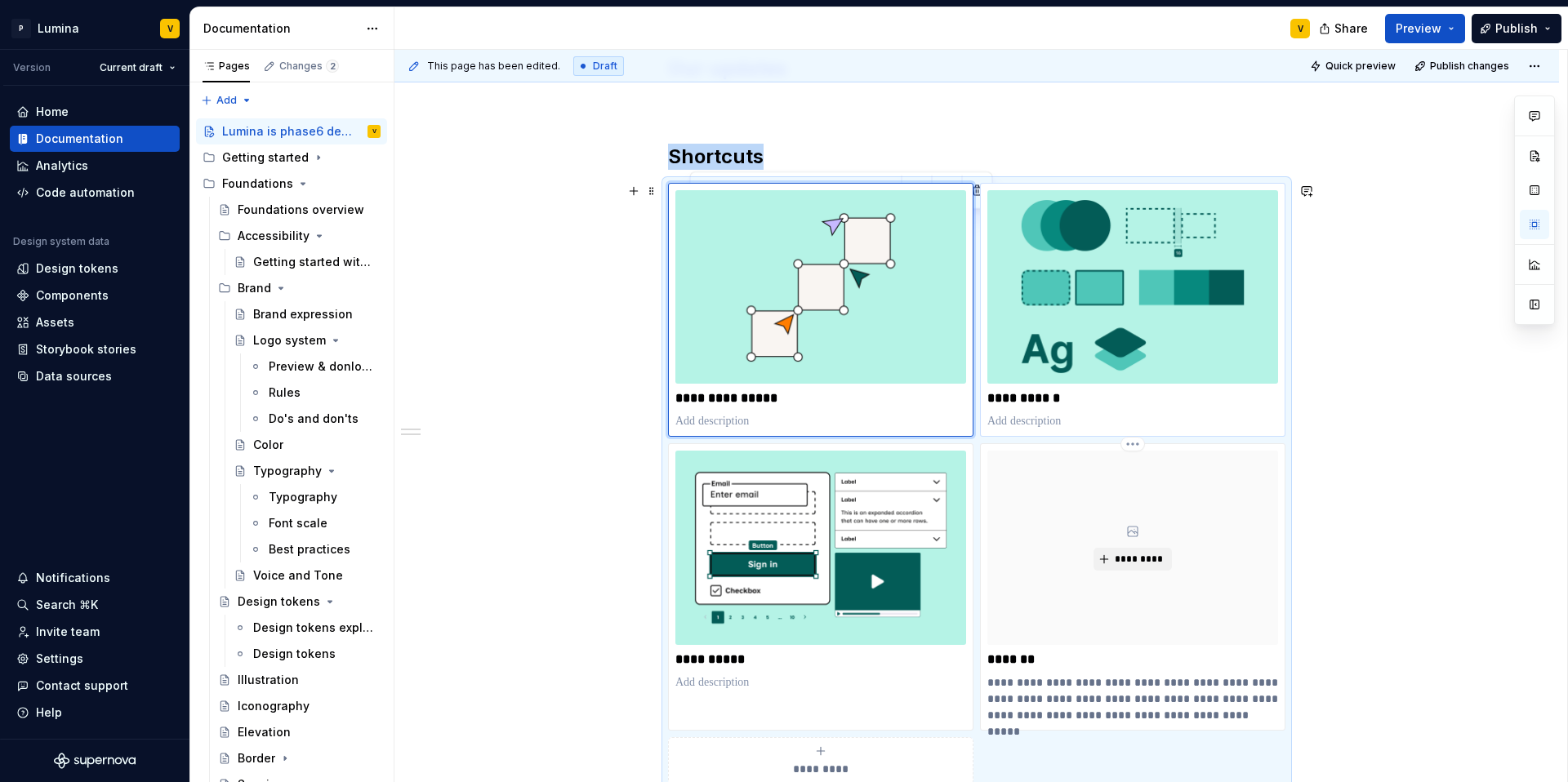
scroll to position [264, 0]
click at [518, 311] on div "**********" at bounding box center [977, 526] width 1164 height 1022
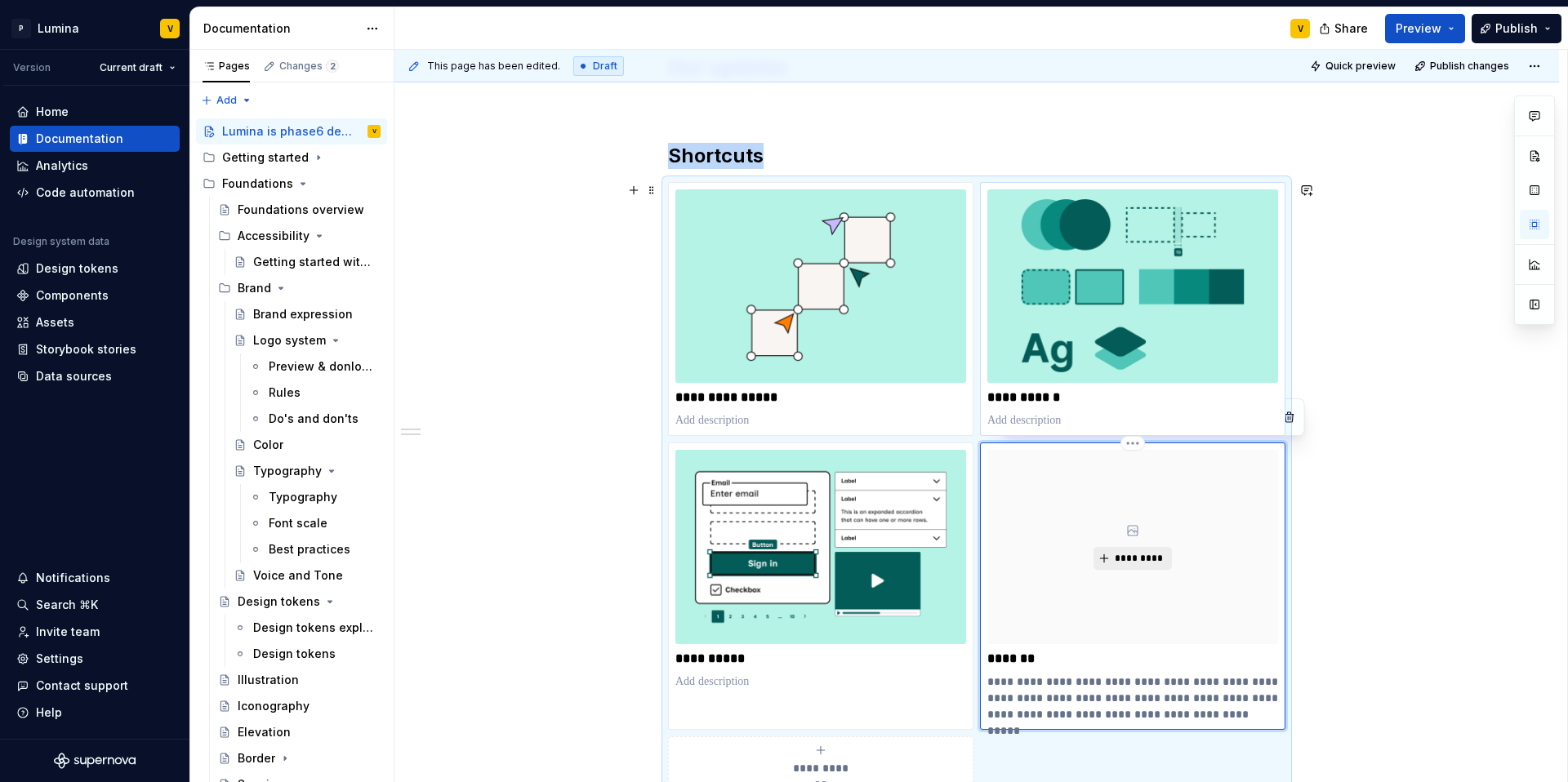
click at [1118, 555] on span "*********" at bounding box center [1139, 558] width 50 height 13
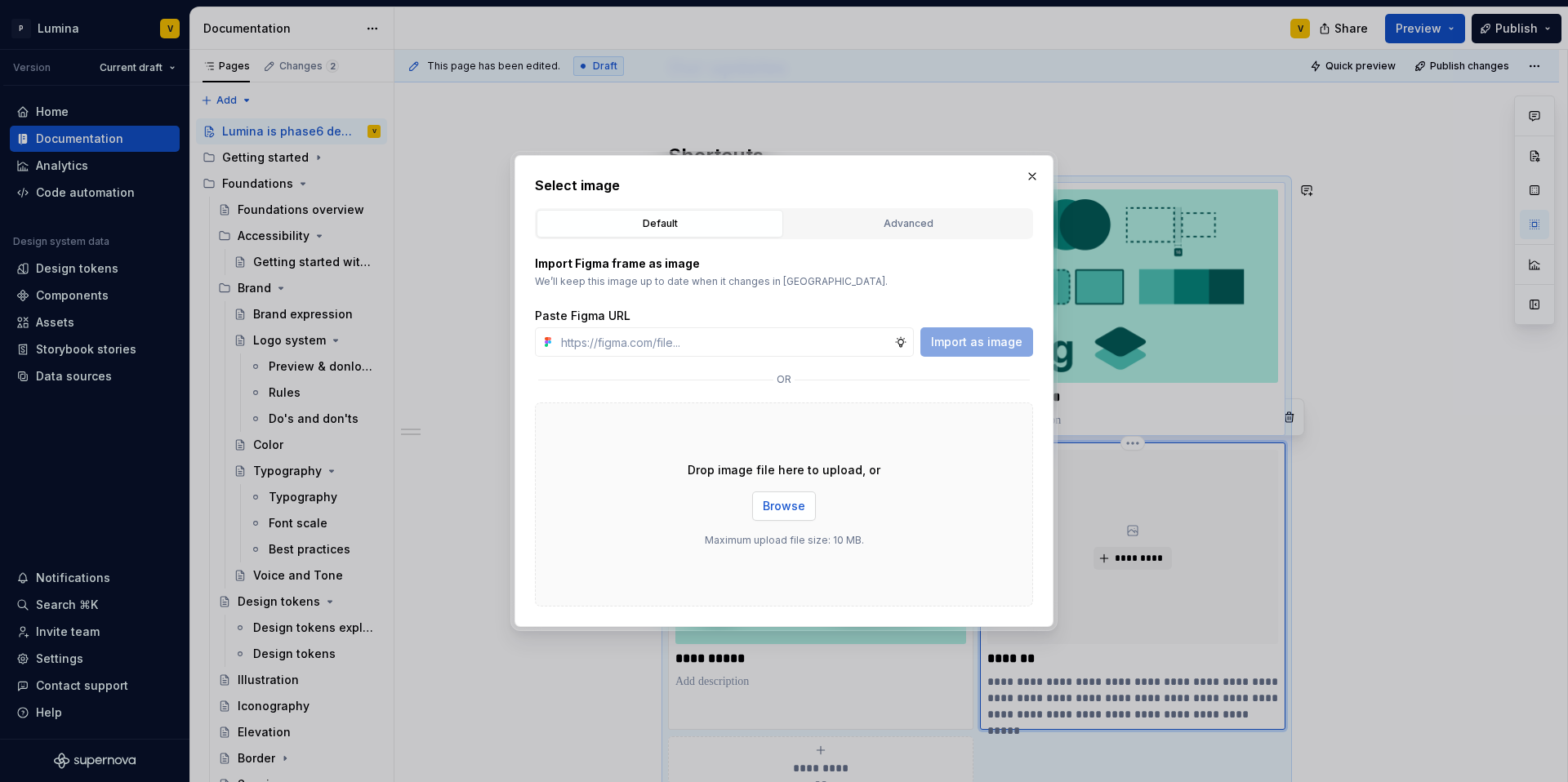
click at [780, 516] on button "Browse" at bounding box center [784, 506] width 64 height 29
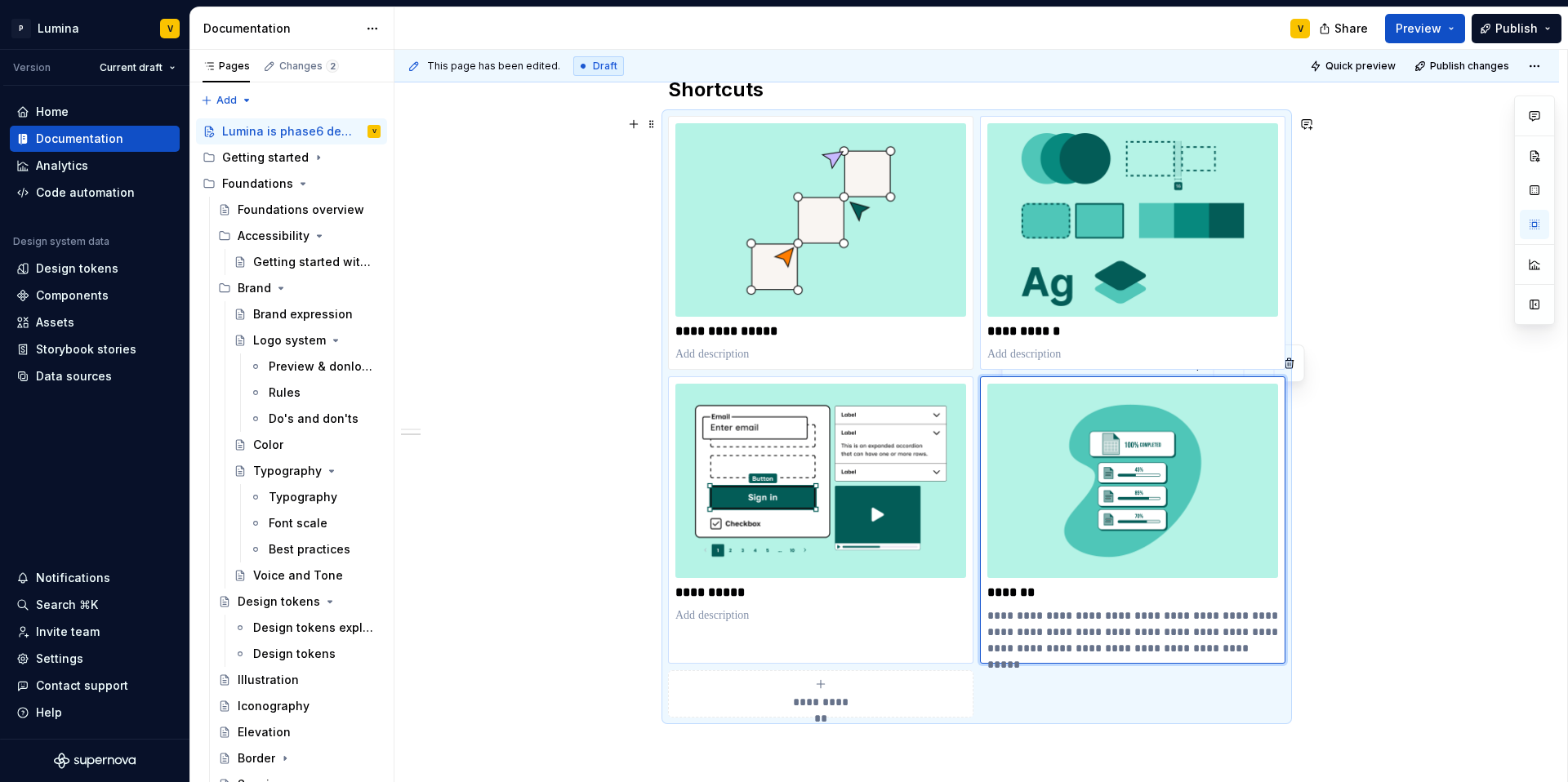
scroll to position [0, 0]
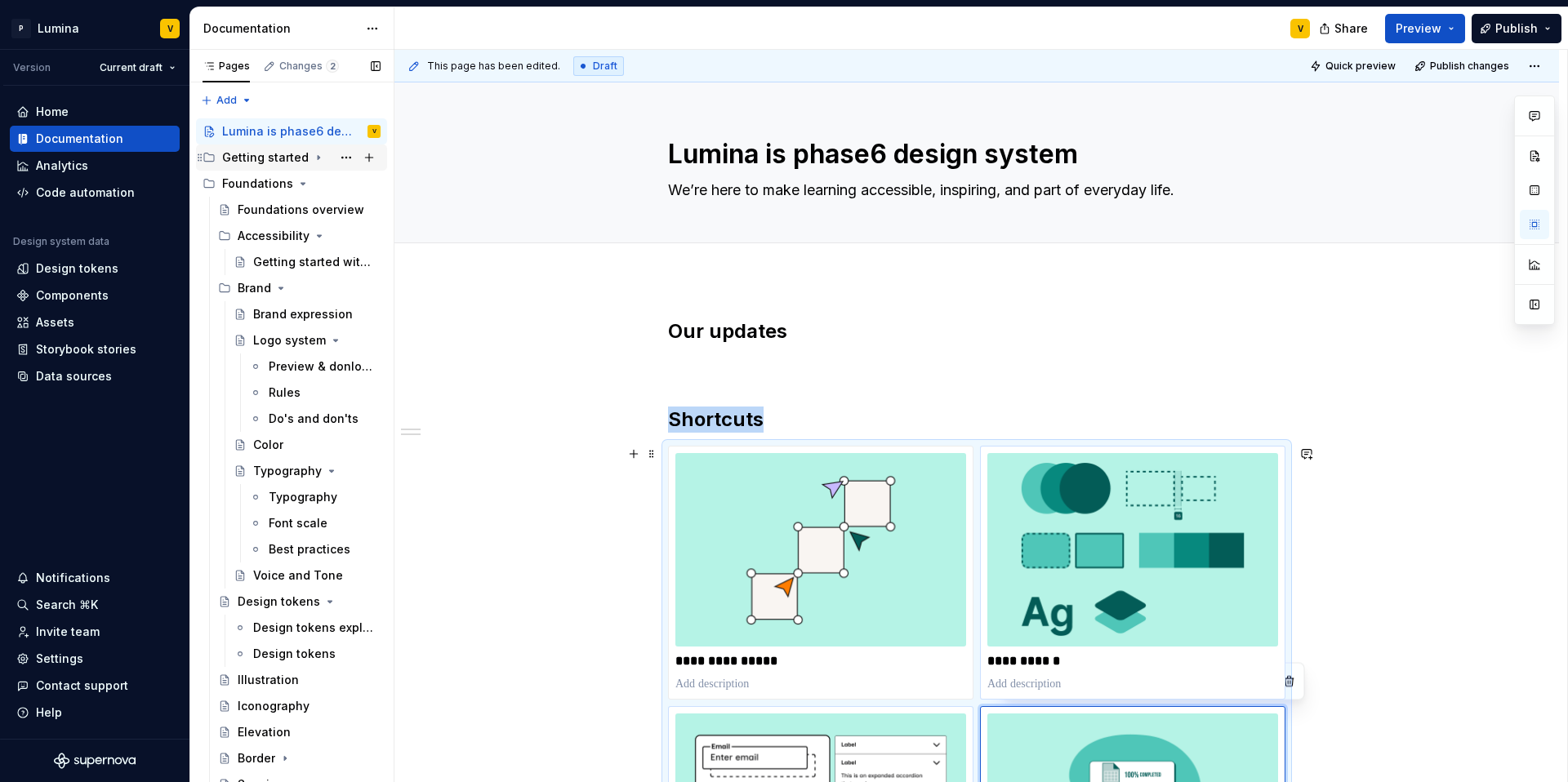
click at [260, 156] on div "Getting started" at bounding box center [265, 157] width 86 height 16
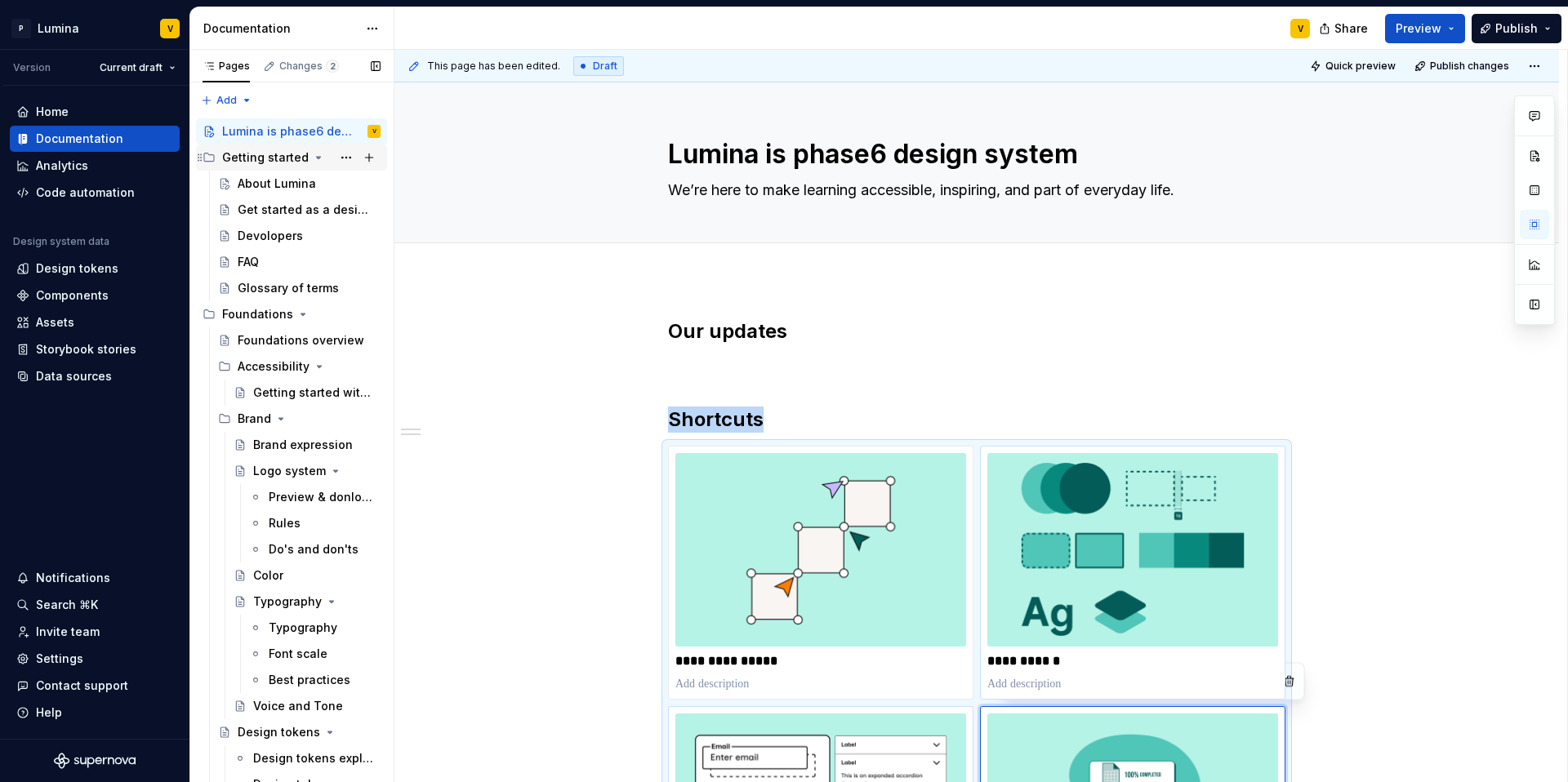
click at [260, 156] on div "Getting started" at bounding box center [265, 157] width 86 height 16
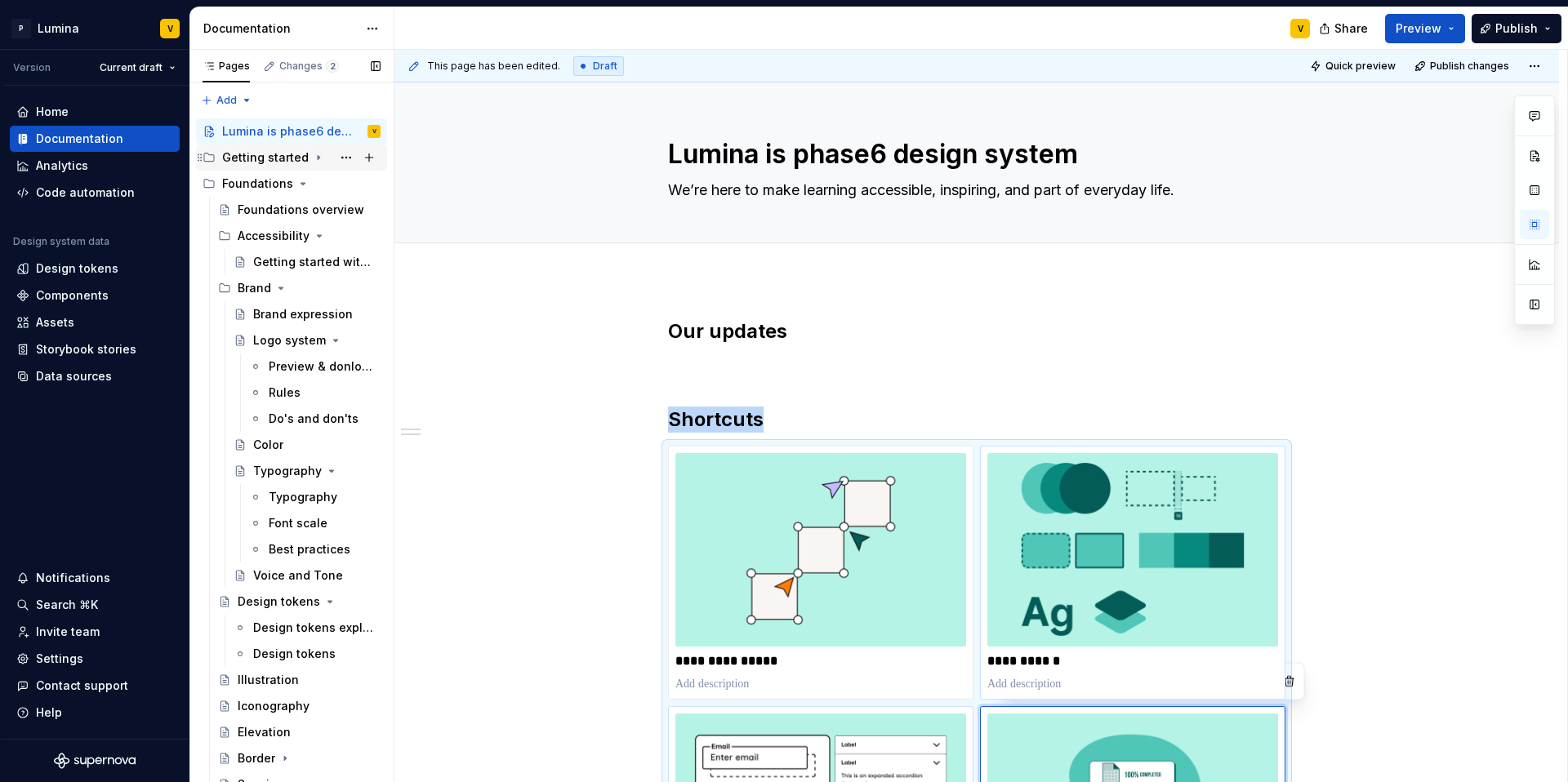
click at [260, 156] on div "Getting started" at bounding box center [265, 157] width 86 height 16
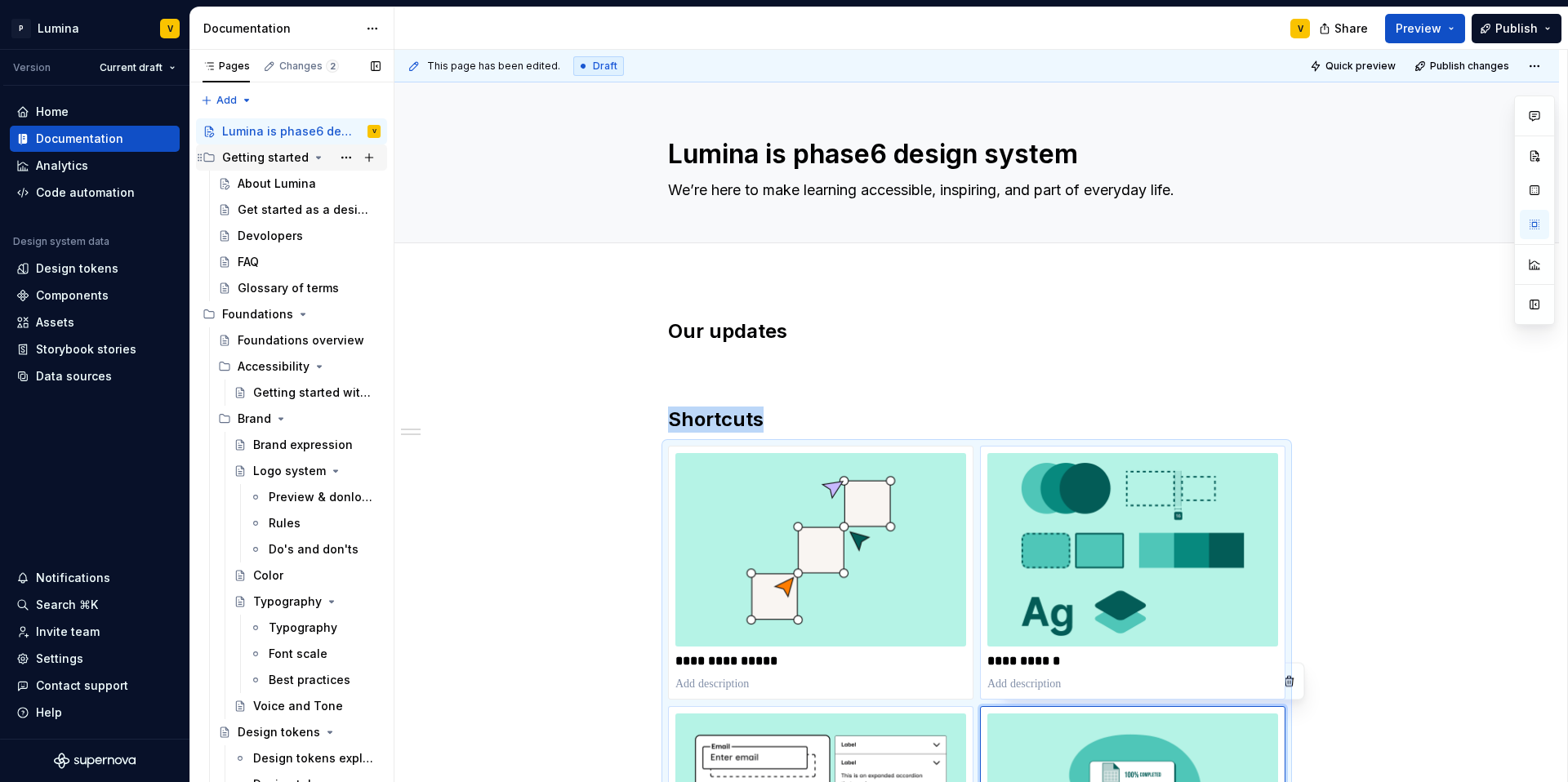
click at [255, 151] on div "Getting started" at bounding box center [265, 157] width 86 height 16
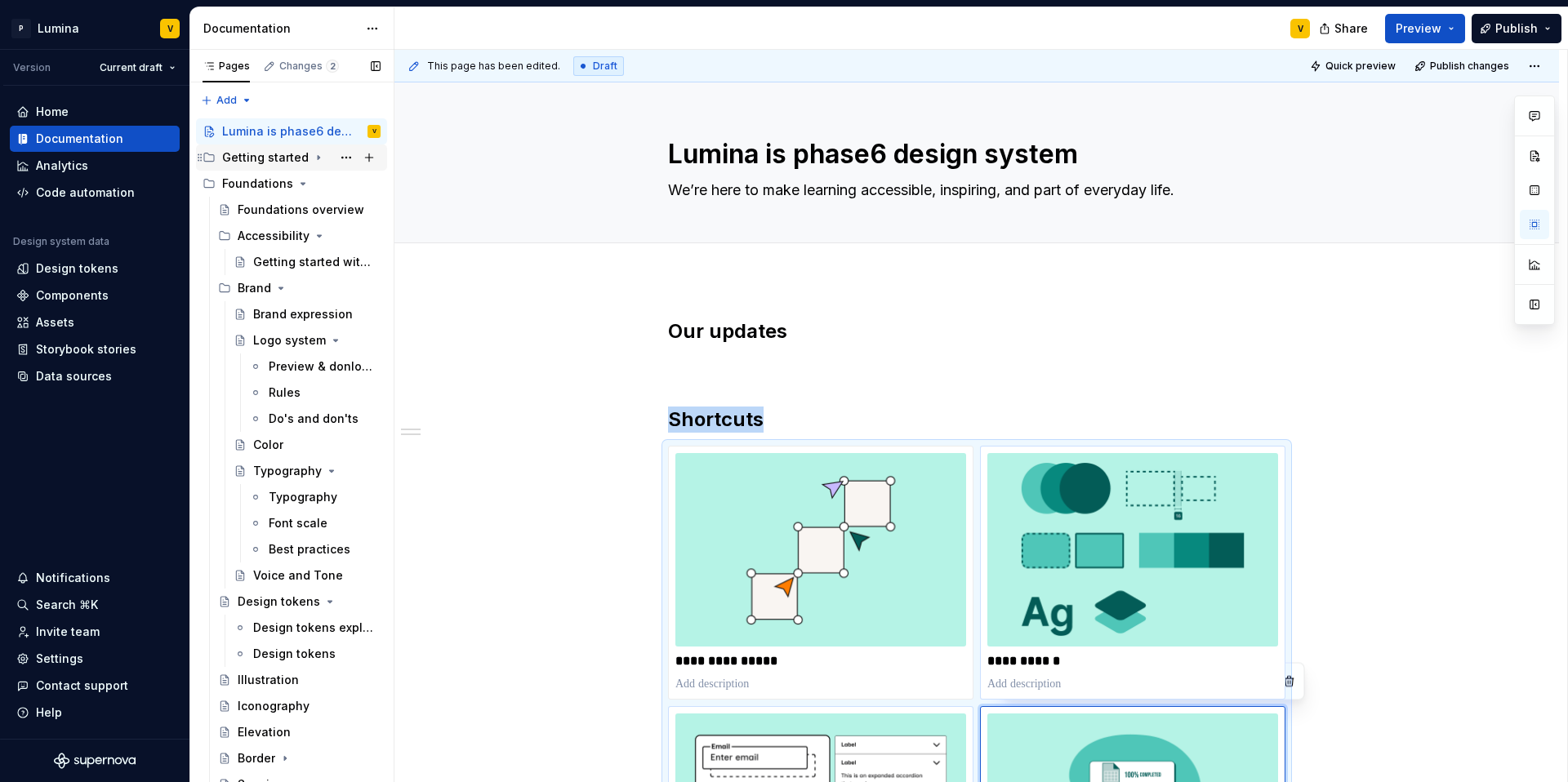
click at [245, 157] on div "Getting started" at bounding box center [265, 157] width 86 height 16
click at [263, 158] on div "Getting started" at bounding box center [265, 157] width 86 height 16
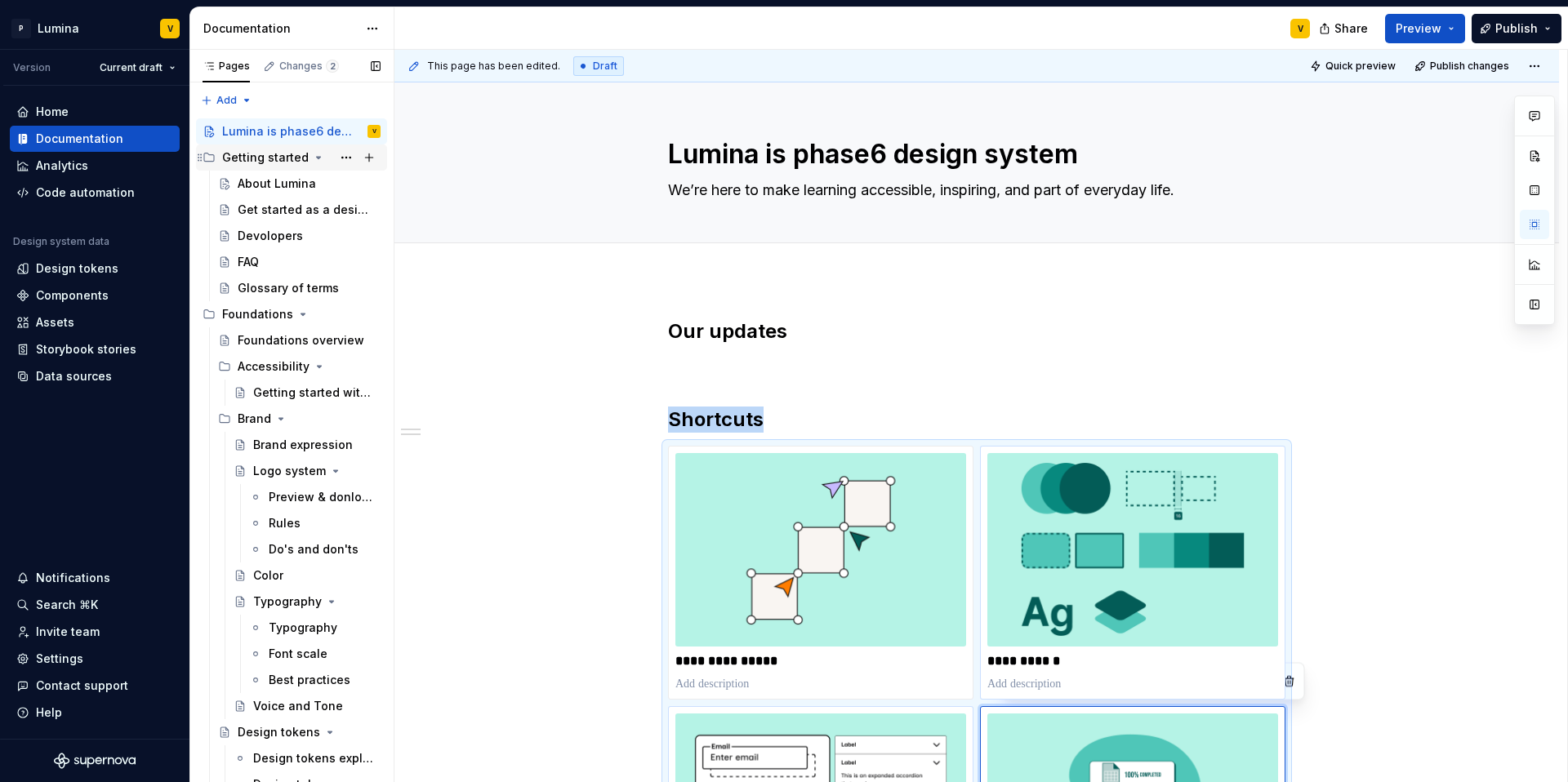
click at [263, 158] on div "Getting started" at bounding box center [265, 157] width 86 height 16
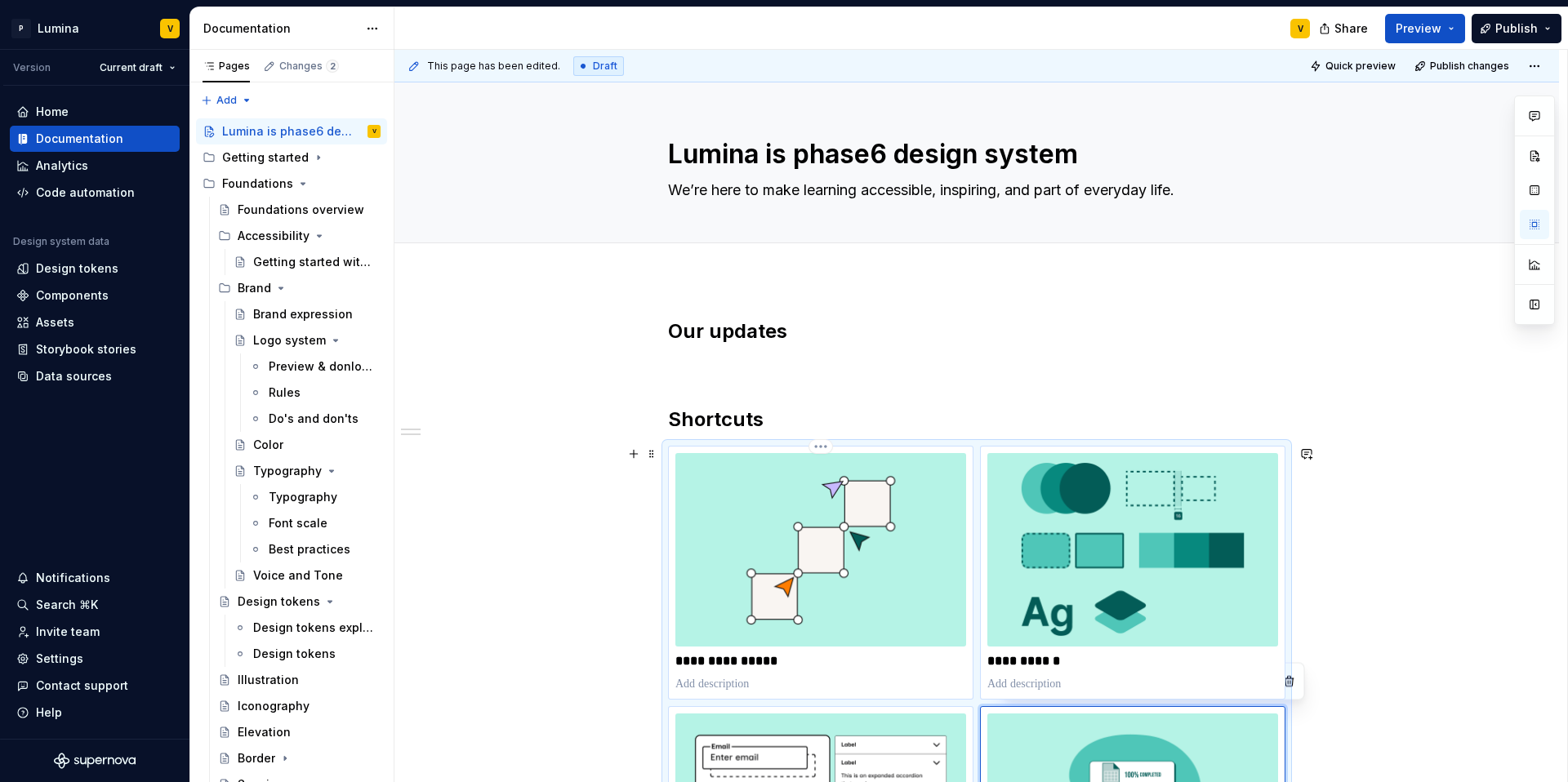
click at [720, 679] on p at bounding box center [820, 684] width 291 height 16
type textarea "*"
type input "Getting started"
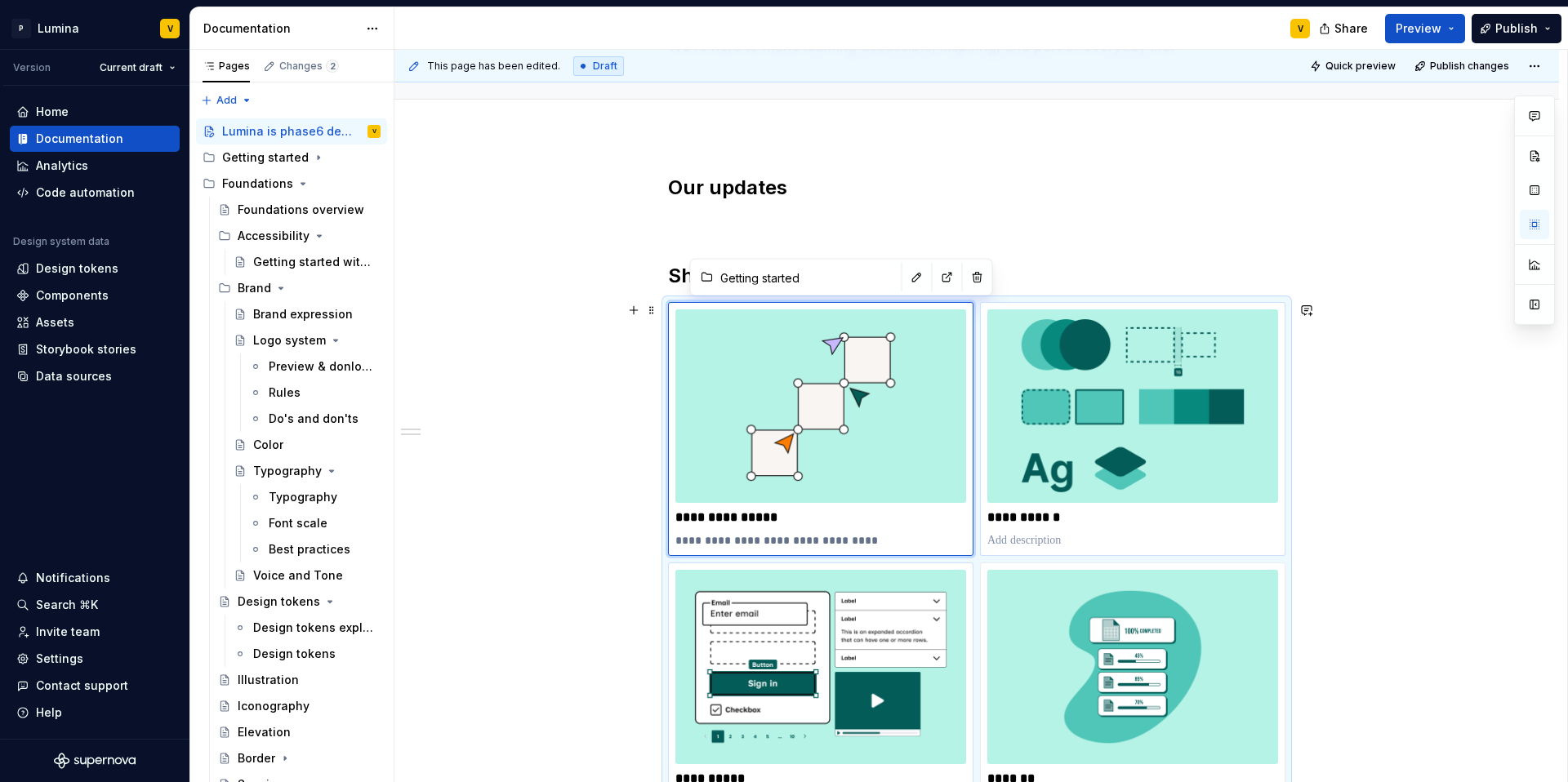
scroll to position [146, 0]
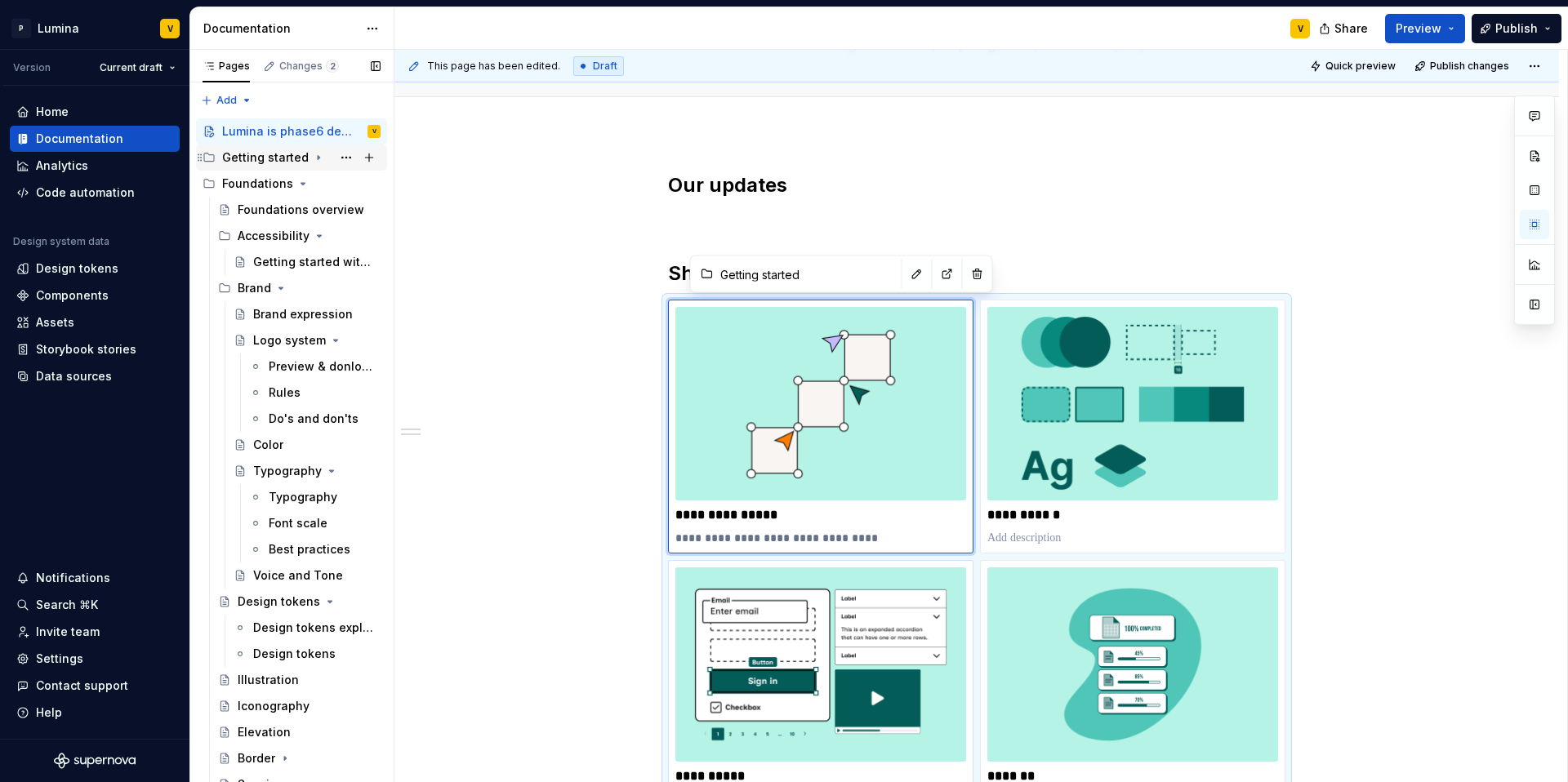
click at [266, 162] on div "Getting started" at bounding box center [265, 157] width 86 height 16
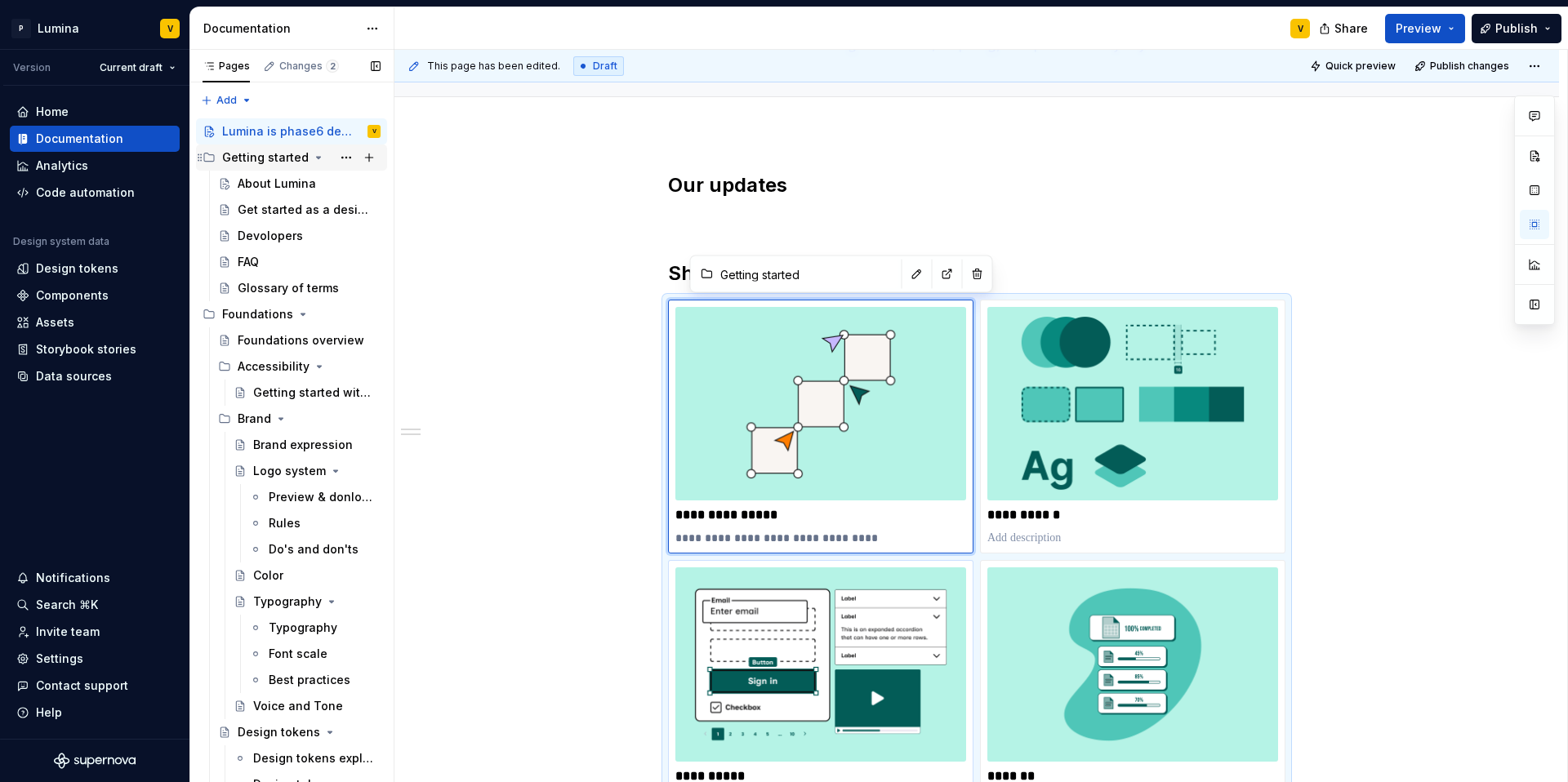
click at [253, 164] on div "Getting started" at bounding box center [265, 157] width 86 height 16
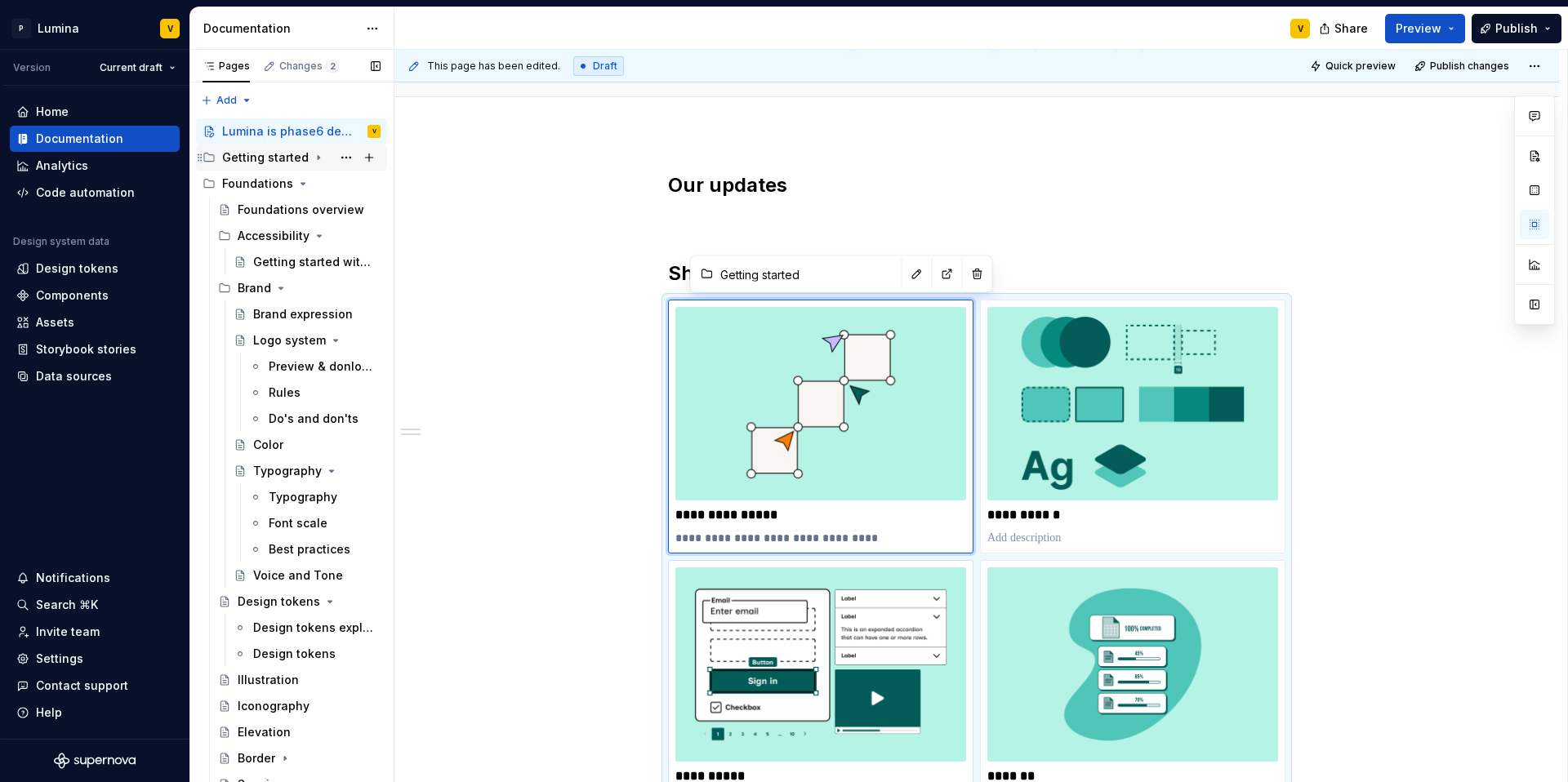
click at [253, 164] on div "Getting started" at bounding box center [265, 157] width 86 height 16
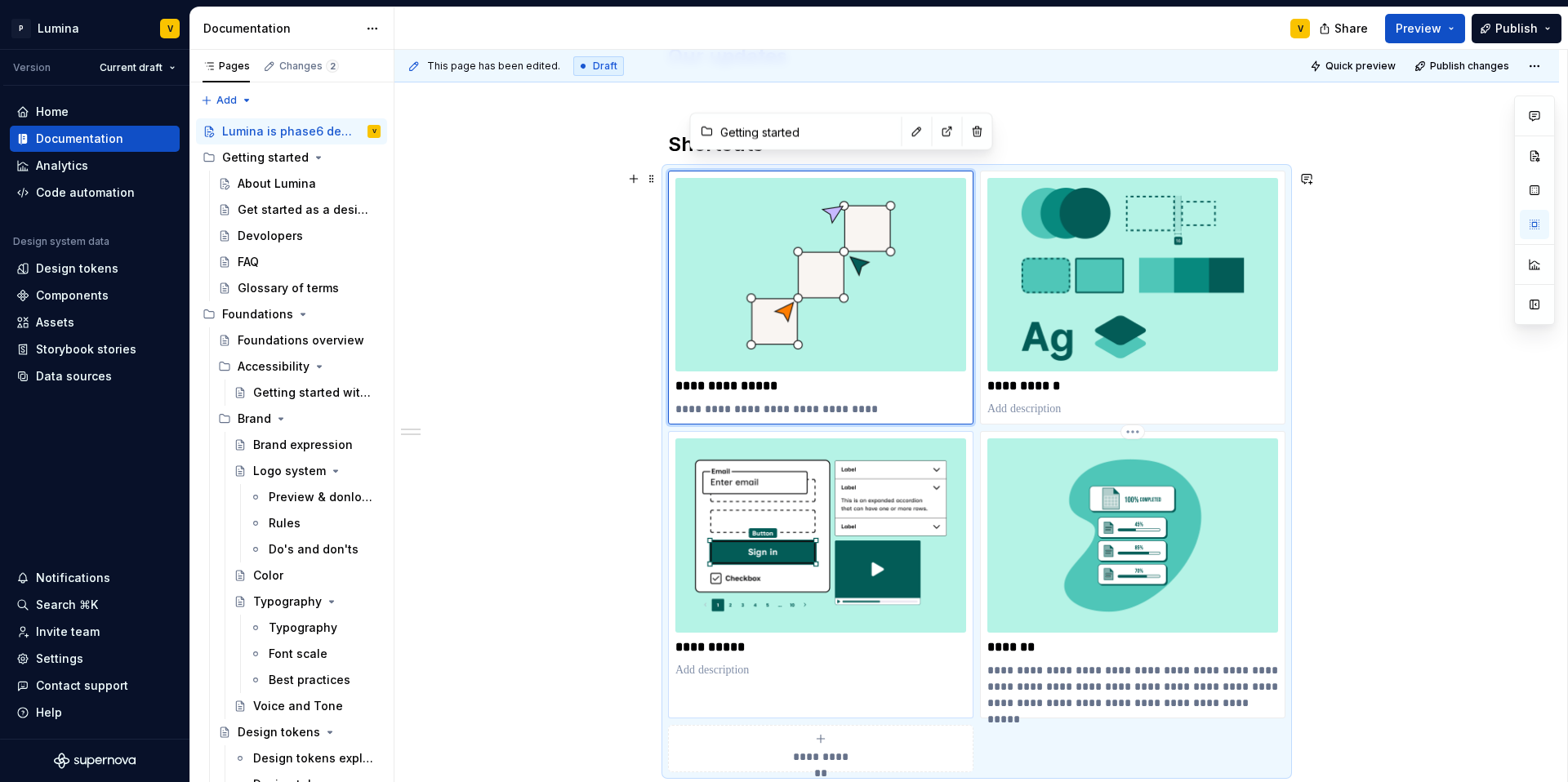
scroll to position [290, 0]
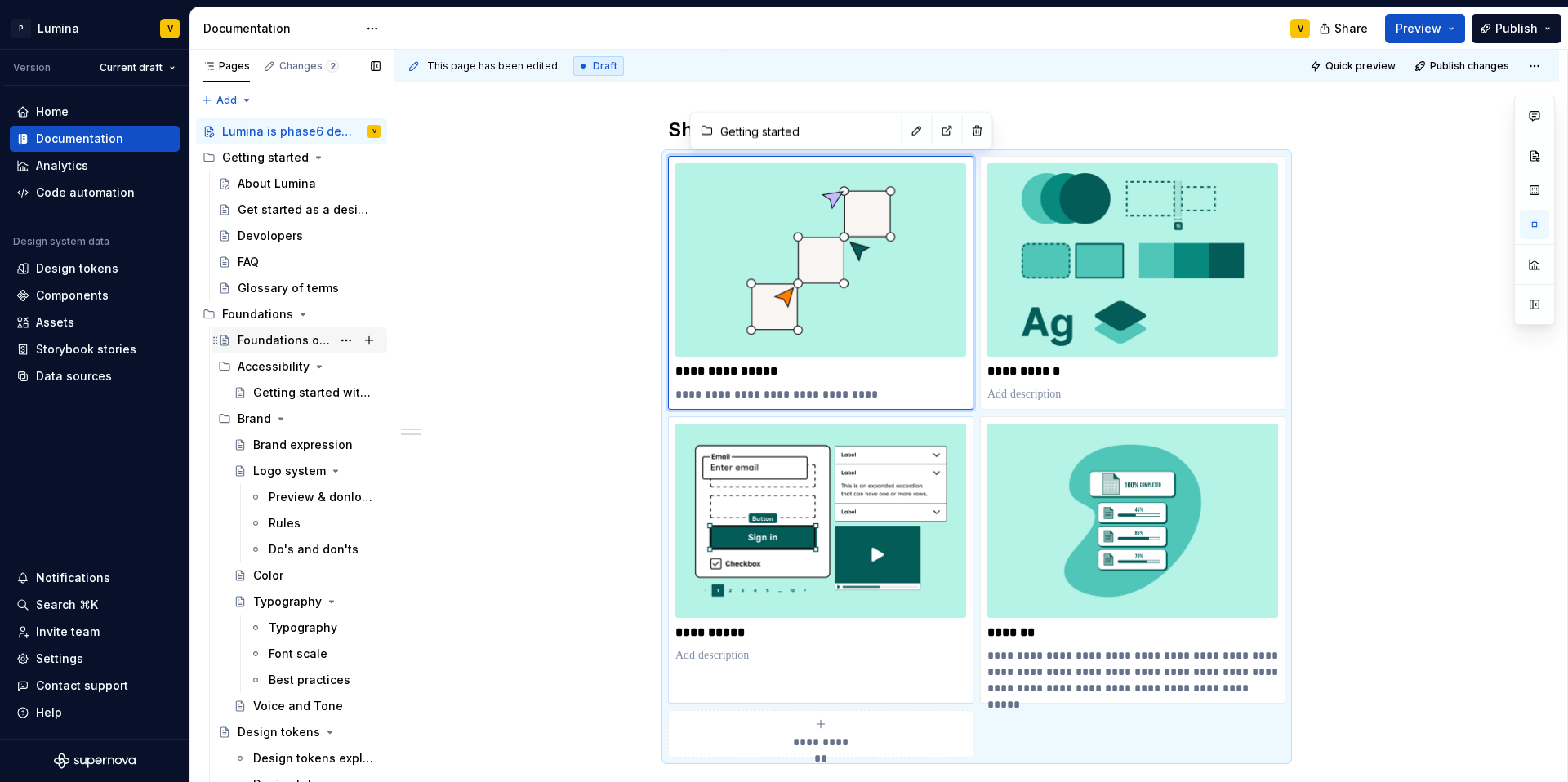
click at [270, 335] on div "Foundations overview" at bounding box center [284, 340] width 94 height 16
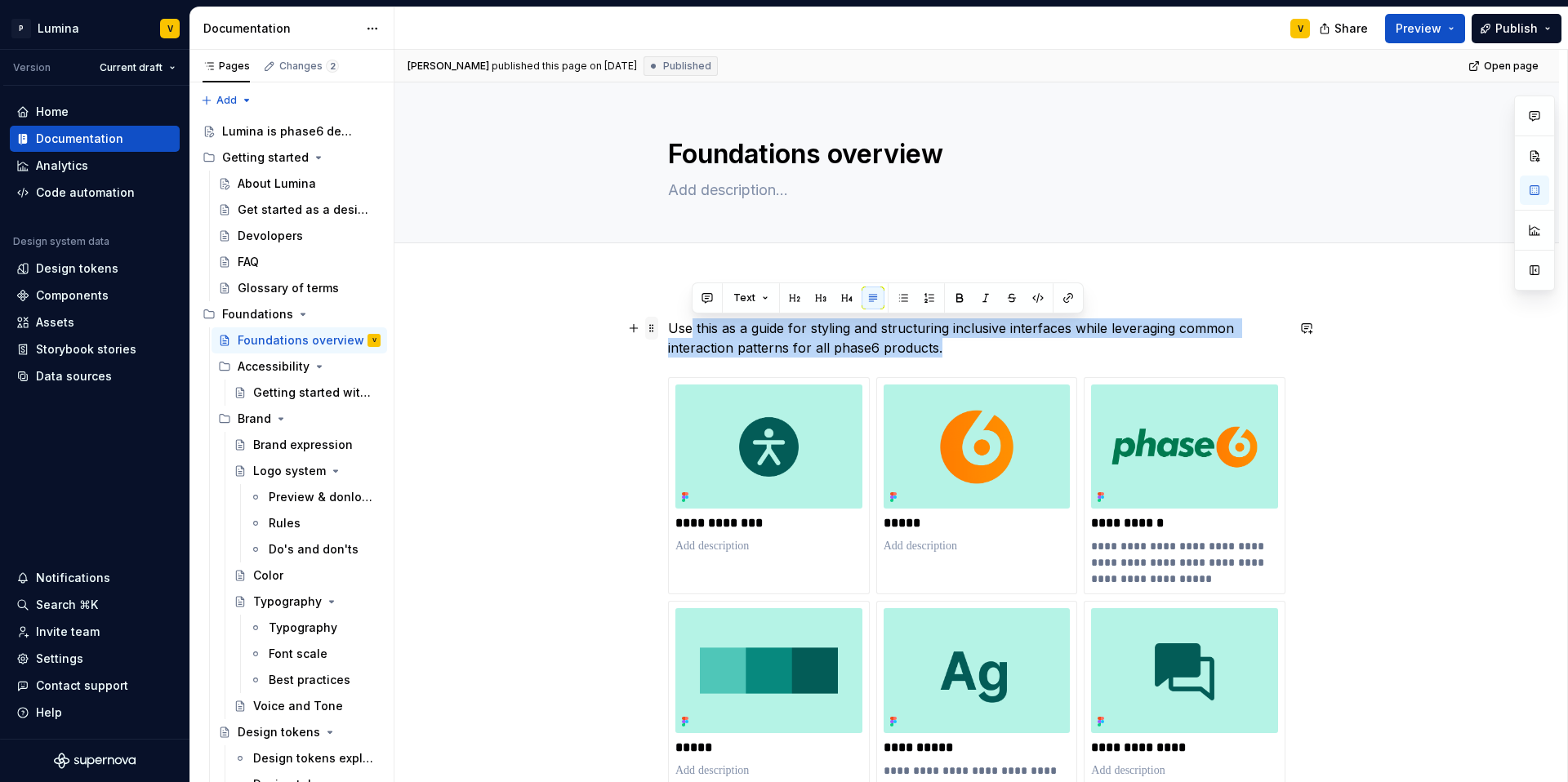
drag, startPoint x: 958, startPoint y: 355, endPoint x: 656, endPoint y: 330, distance: 303.0
click at [909, 347] on p "Use this as a guide for styling and structuring inclusive interfaces while leve…" at bounding box center [977, 338] width 618 height 39
drag, startPoint x: 964, startPoint y: 351, endPoint x: 667, endPoint y: 323, distance: 298.3
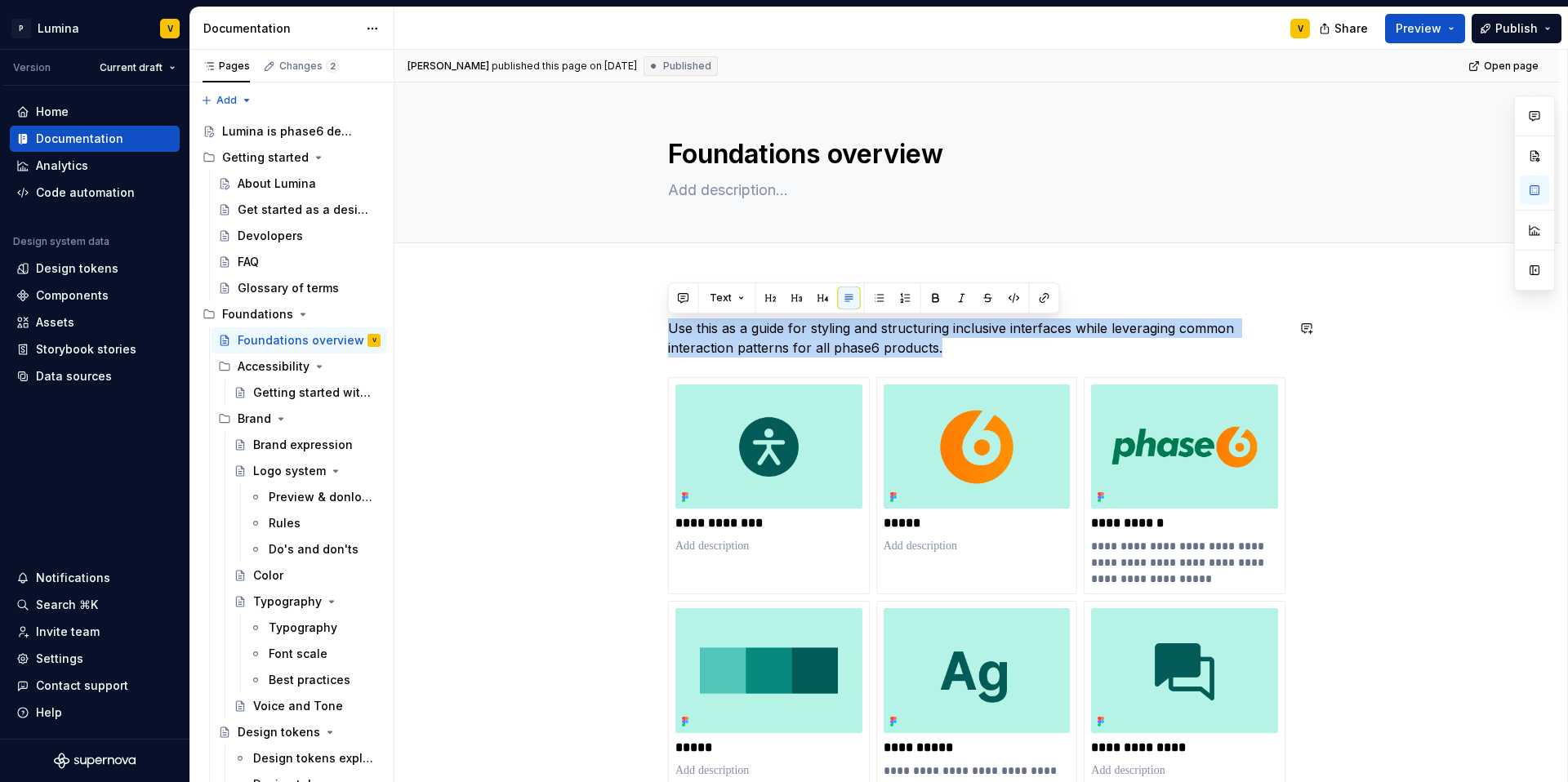
copy p "Use this as a guide for styling and structuring inclusive interfaces while leve…"
click at [260, 160] on div "Getting started" at bounding box center [265, 157] width 86 height 16
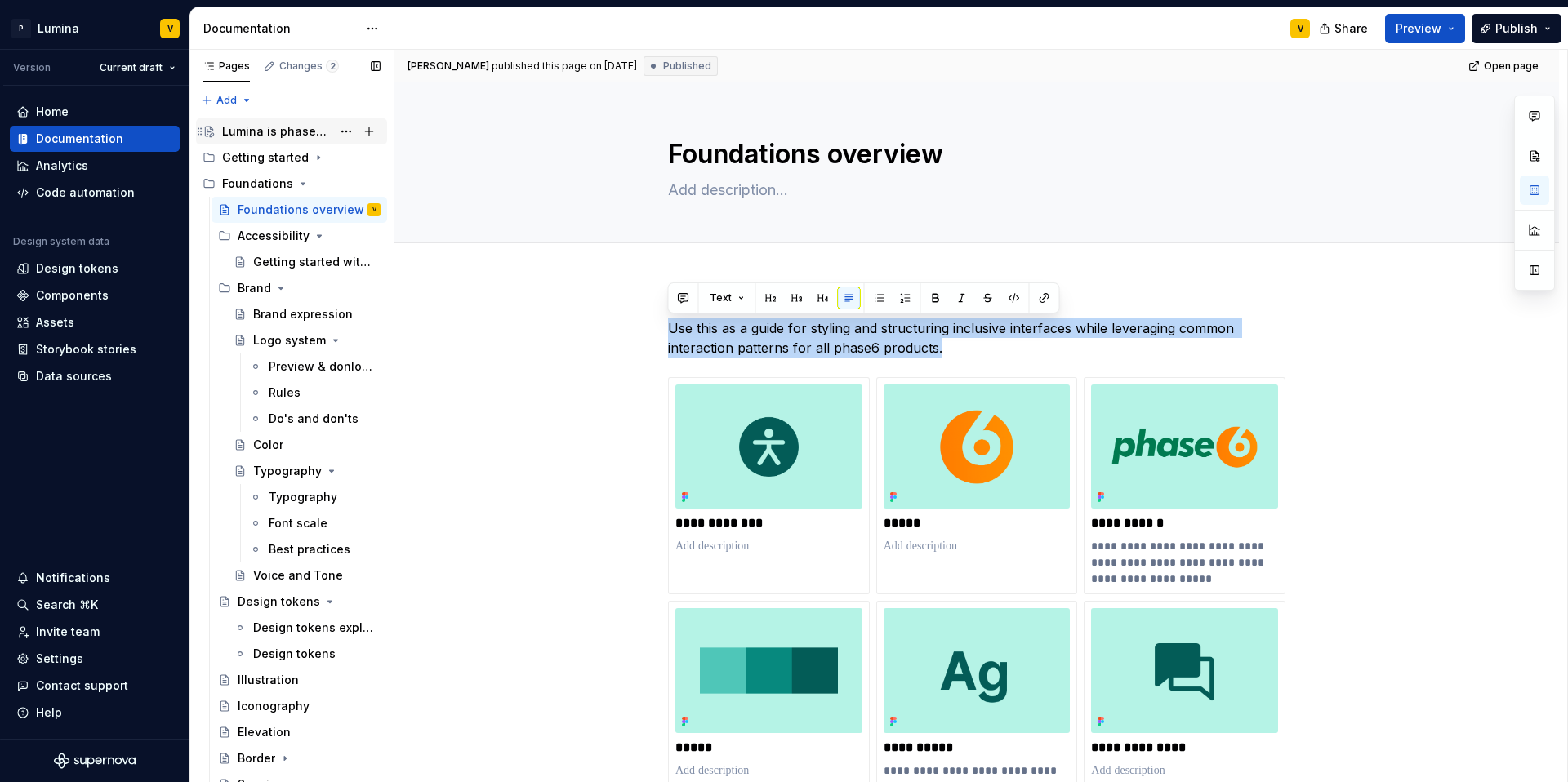
click at [276, 129] on div "Lumina is phase6 design system" at bounding box center [276, 132] width 109 height 16
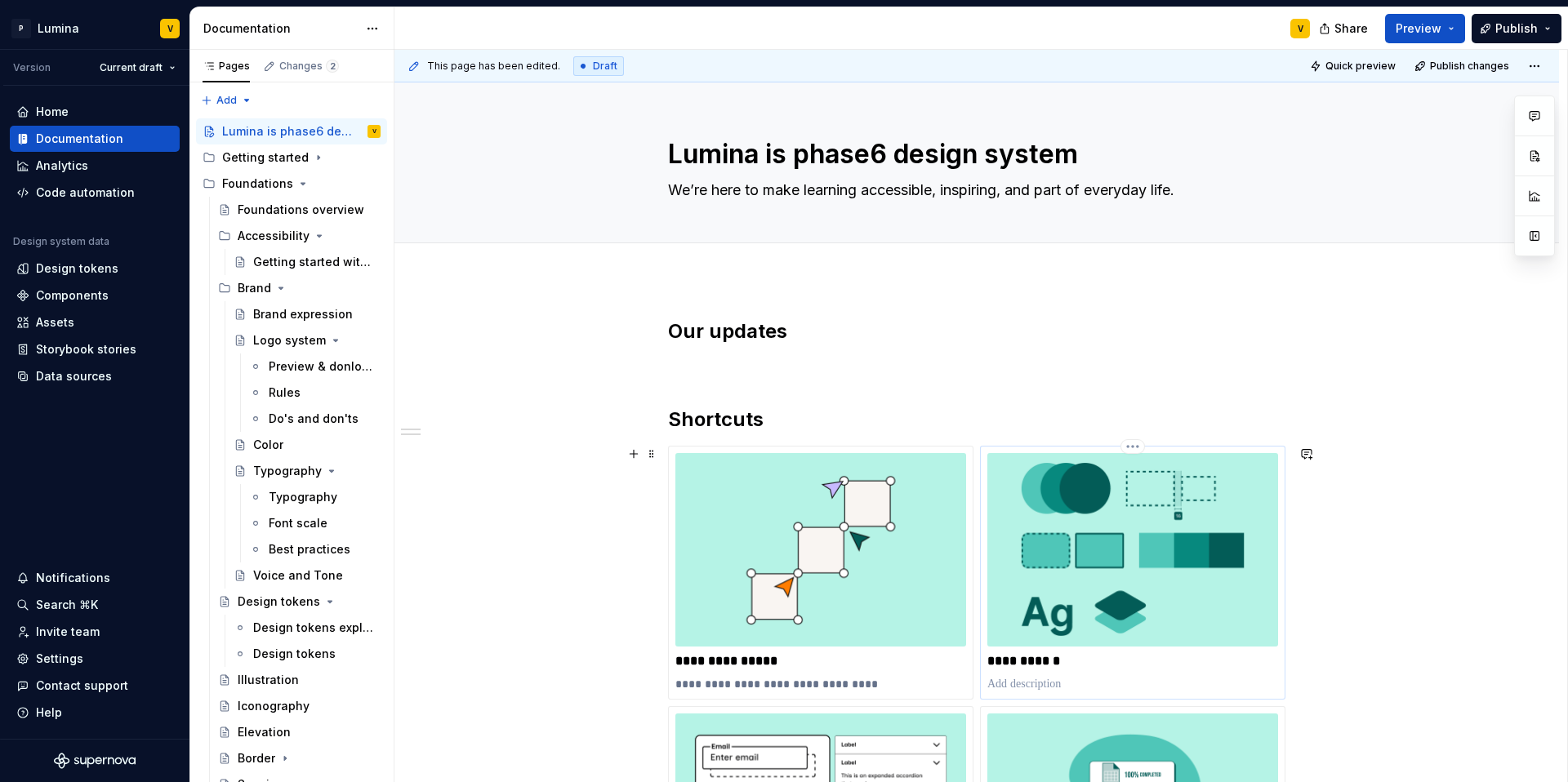
click at [1040, 686] on p at bounding box center [1132, 684] width 291 height 16
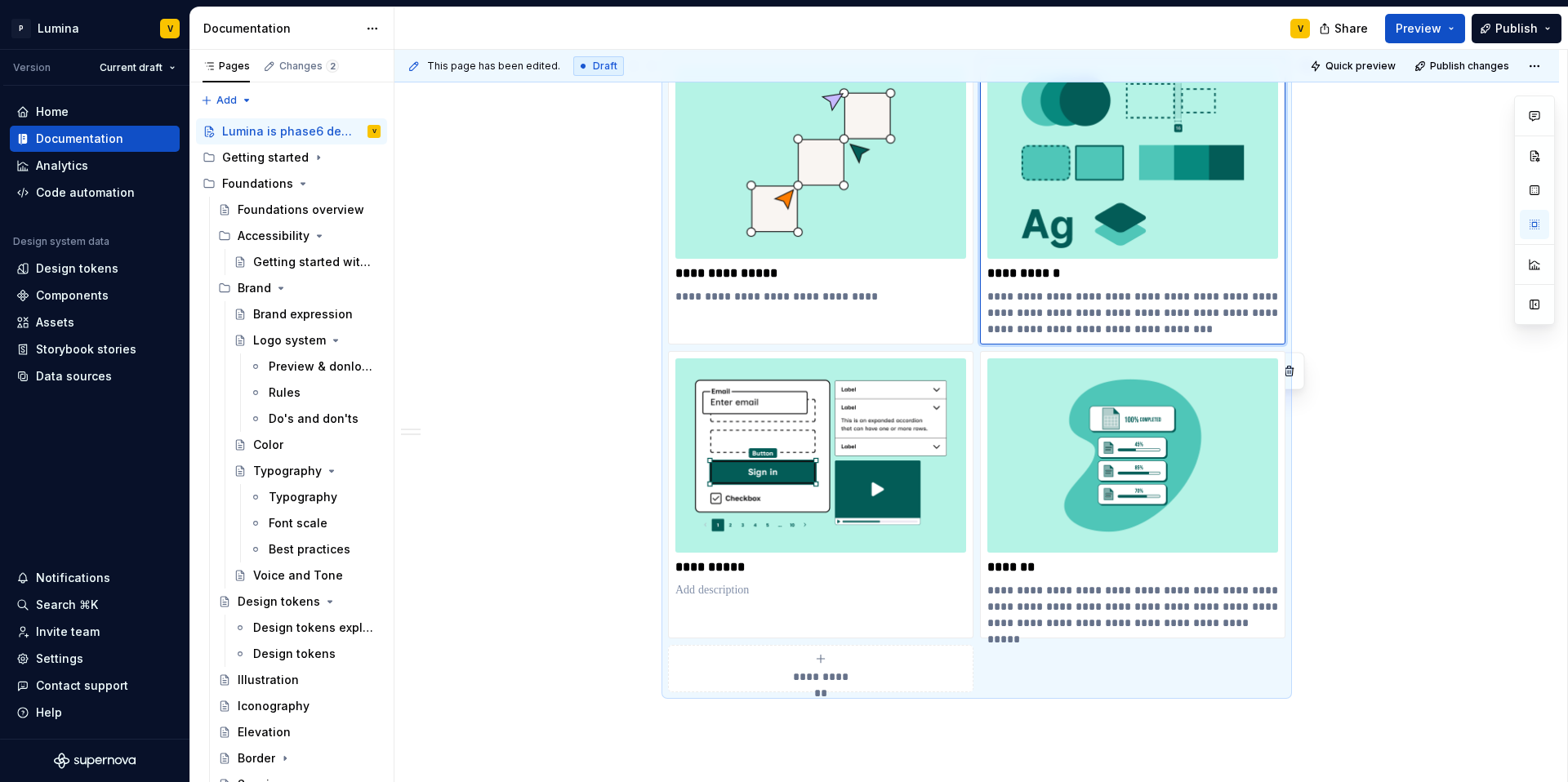
scroll to position [387, 0]
click at [708, 590] on p at bounding box center [820, 590] width 291 height 16
type textarea "*"
type input "Components"
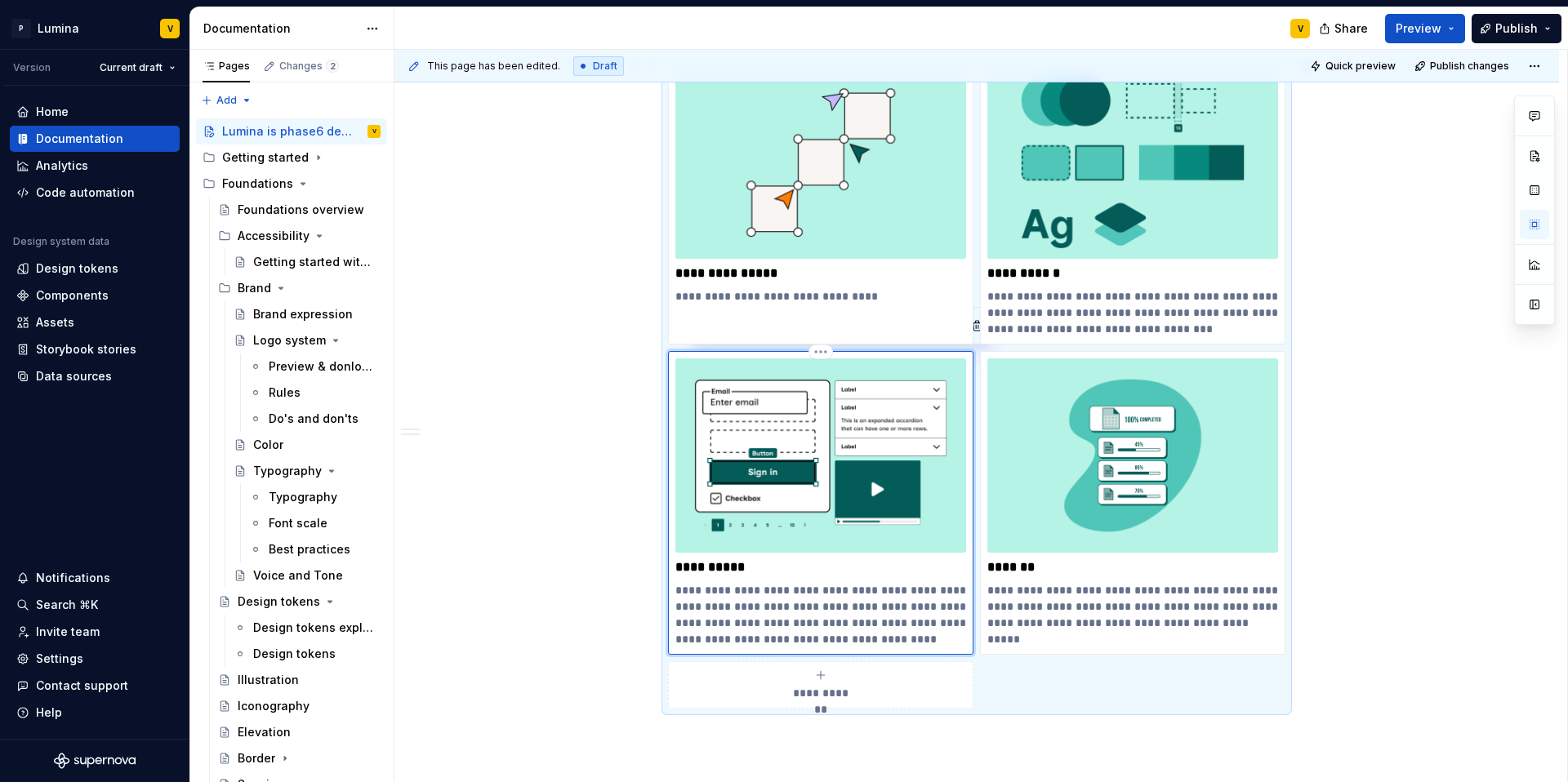
click at [875, 620] on p "**********" at bounding box center [820, 614] width 291 height 65
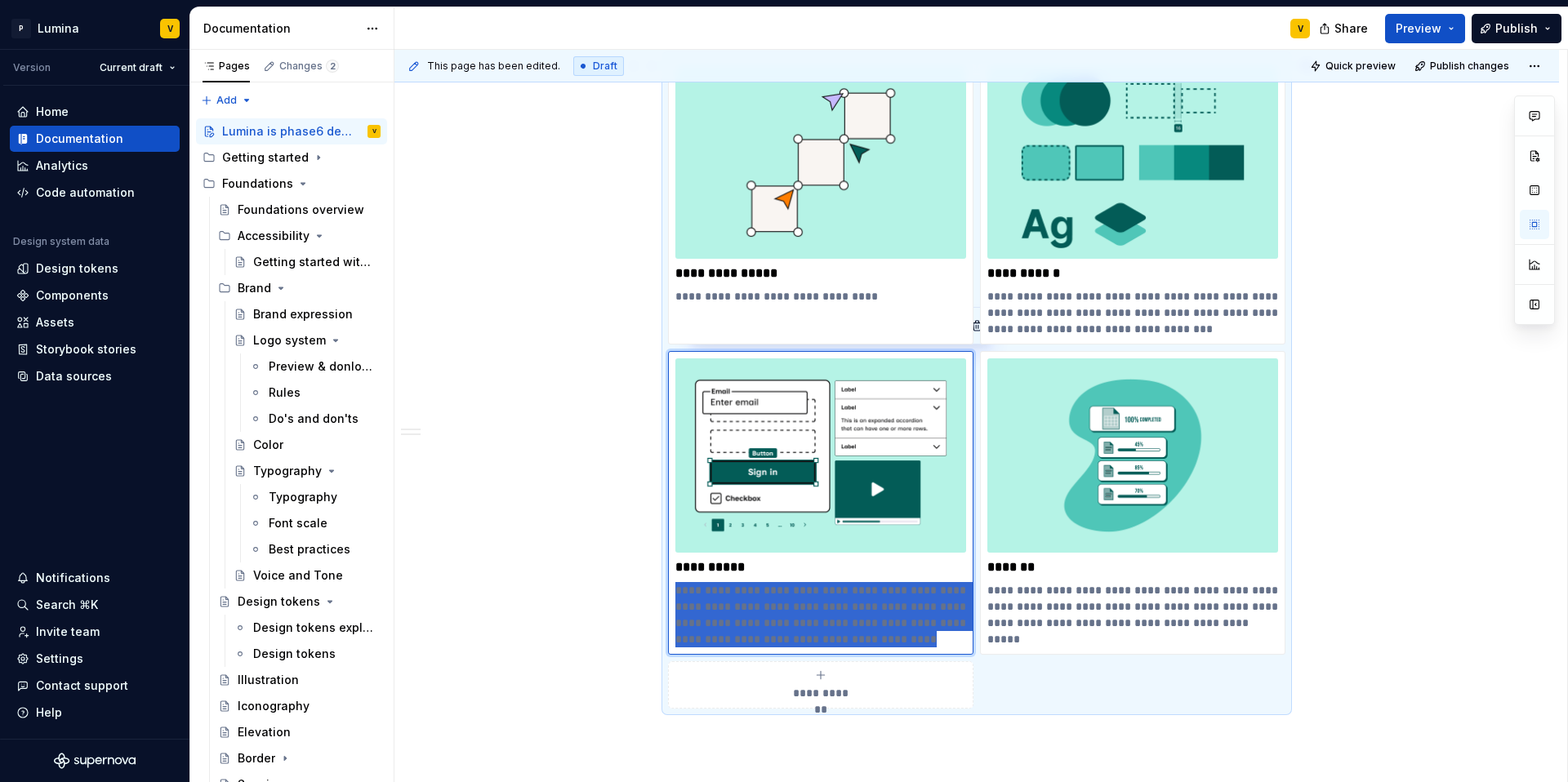
drag, startPoint x: 920, startPoint y: 637, endPoint x: 666, endPoint y: 591, distance: 258.1
click at [668, 591] on div "**********" at bounding box center [977, 383] width 618 height 650
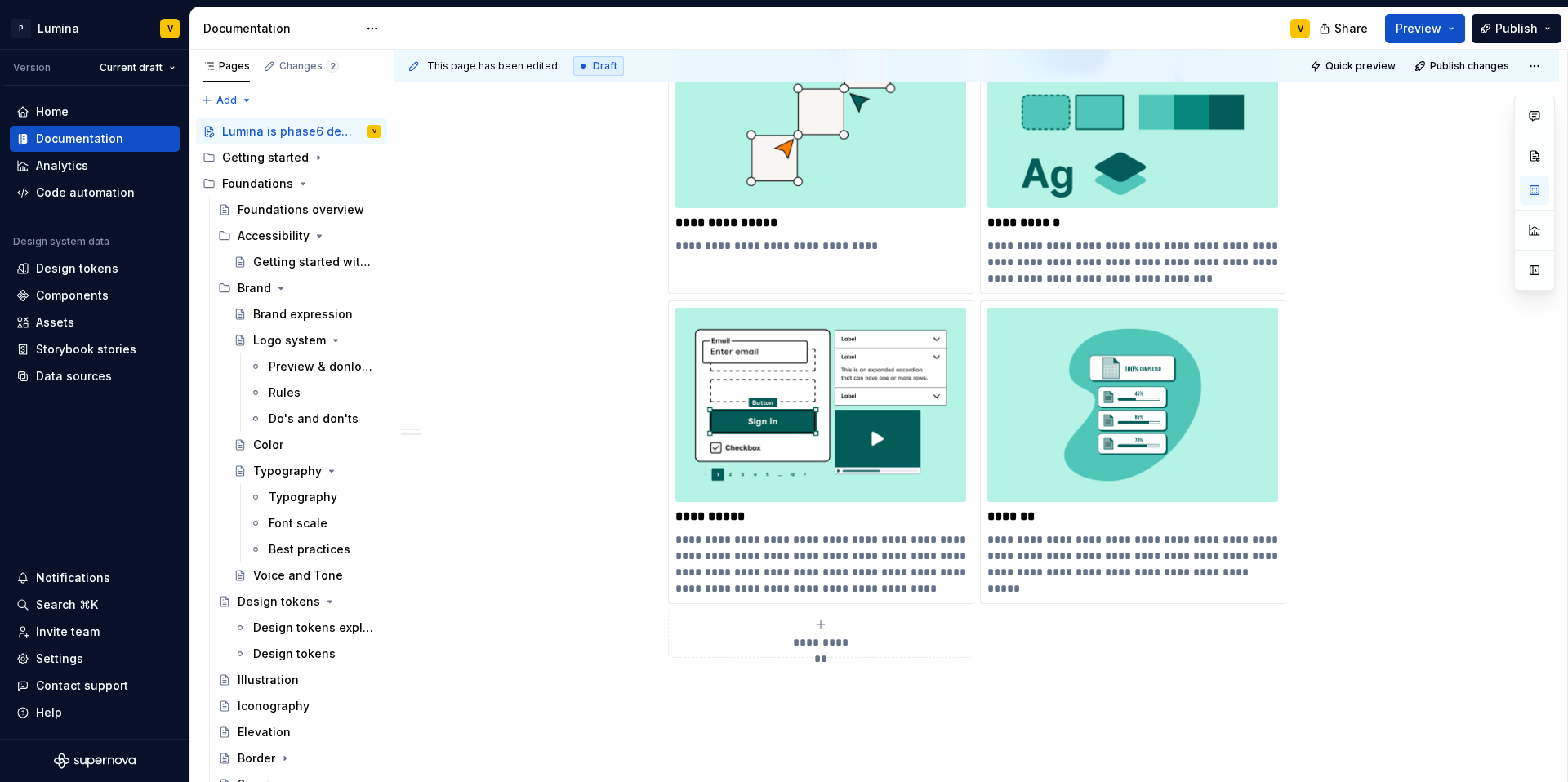
scroll to position [568, 0]
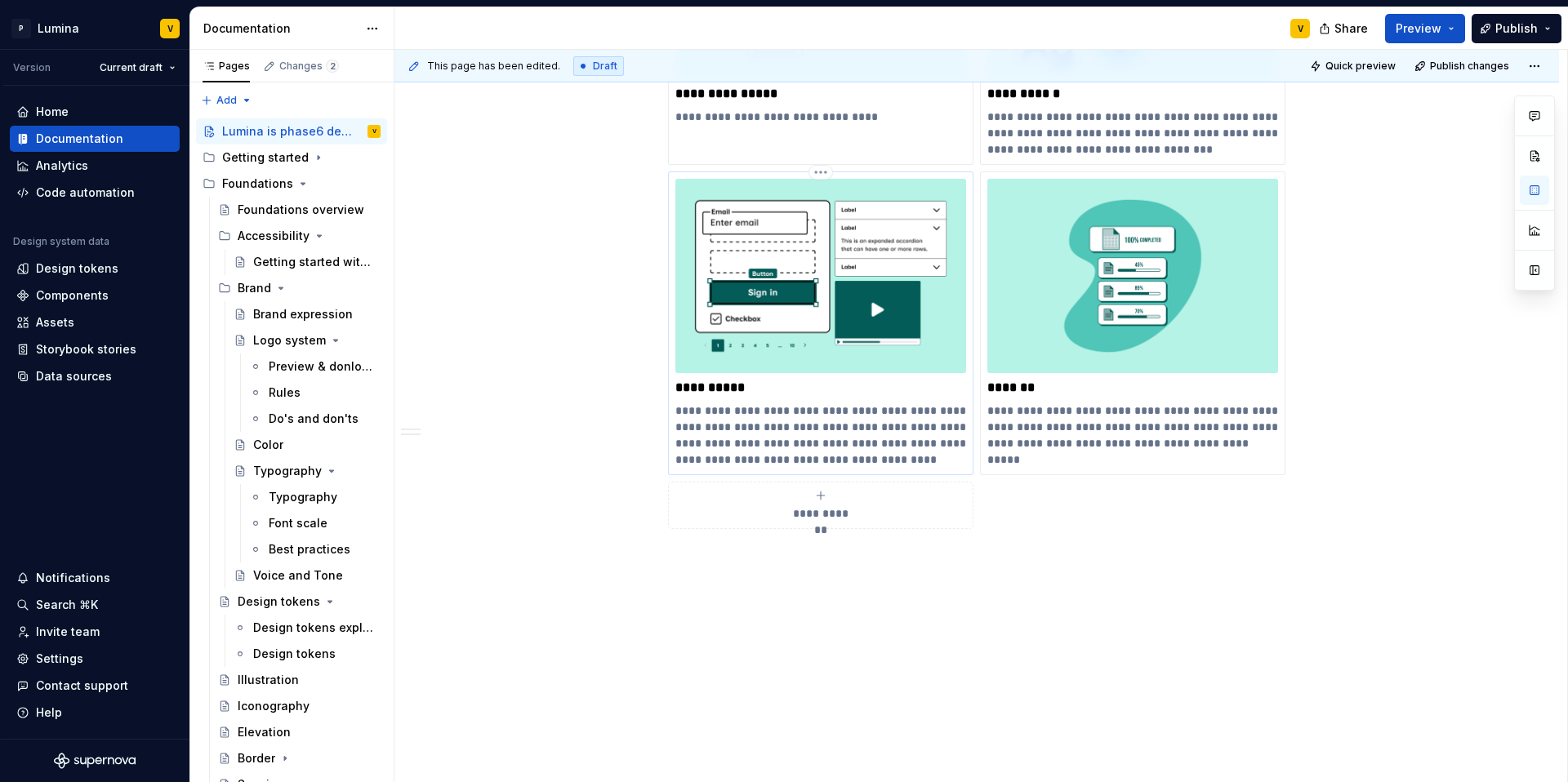
click at [828, 457] on p "**********" at bounding box center [820, 435] width 291 height 65
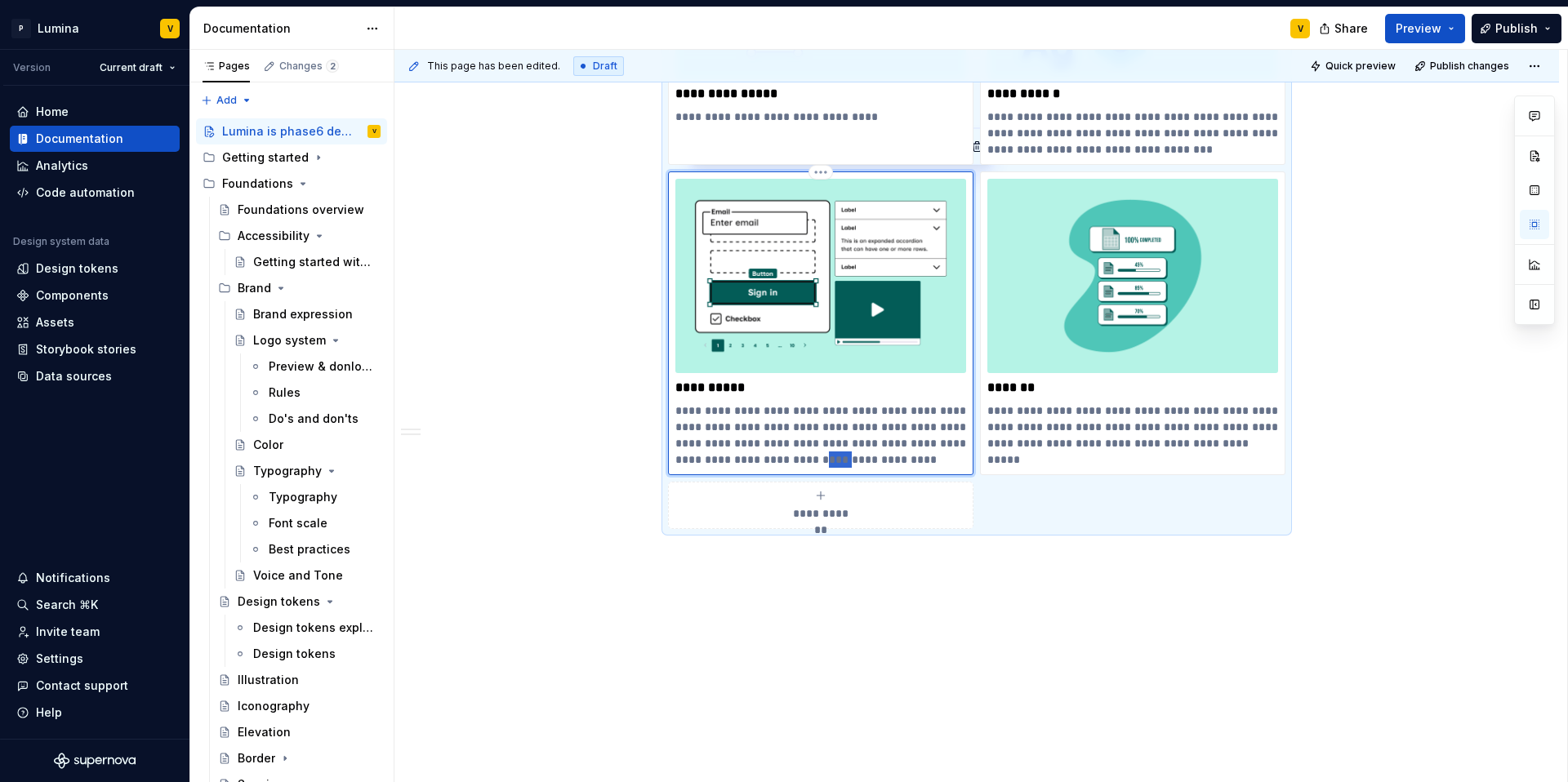
drag, startPoint x: 828, startPoint y: 457, endPoint x: 899, endPoint y: 448, distance: 71.6
click at [831, 455] on p "**********" at bounding box center [820, 435] width 291 height 65
click at [924, 454] on p "**********" at bounding box center [820, 435] width 291 height 65
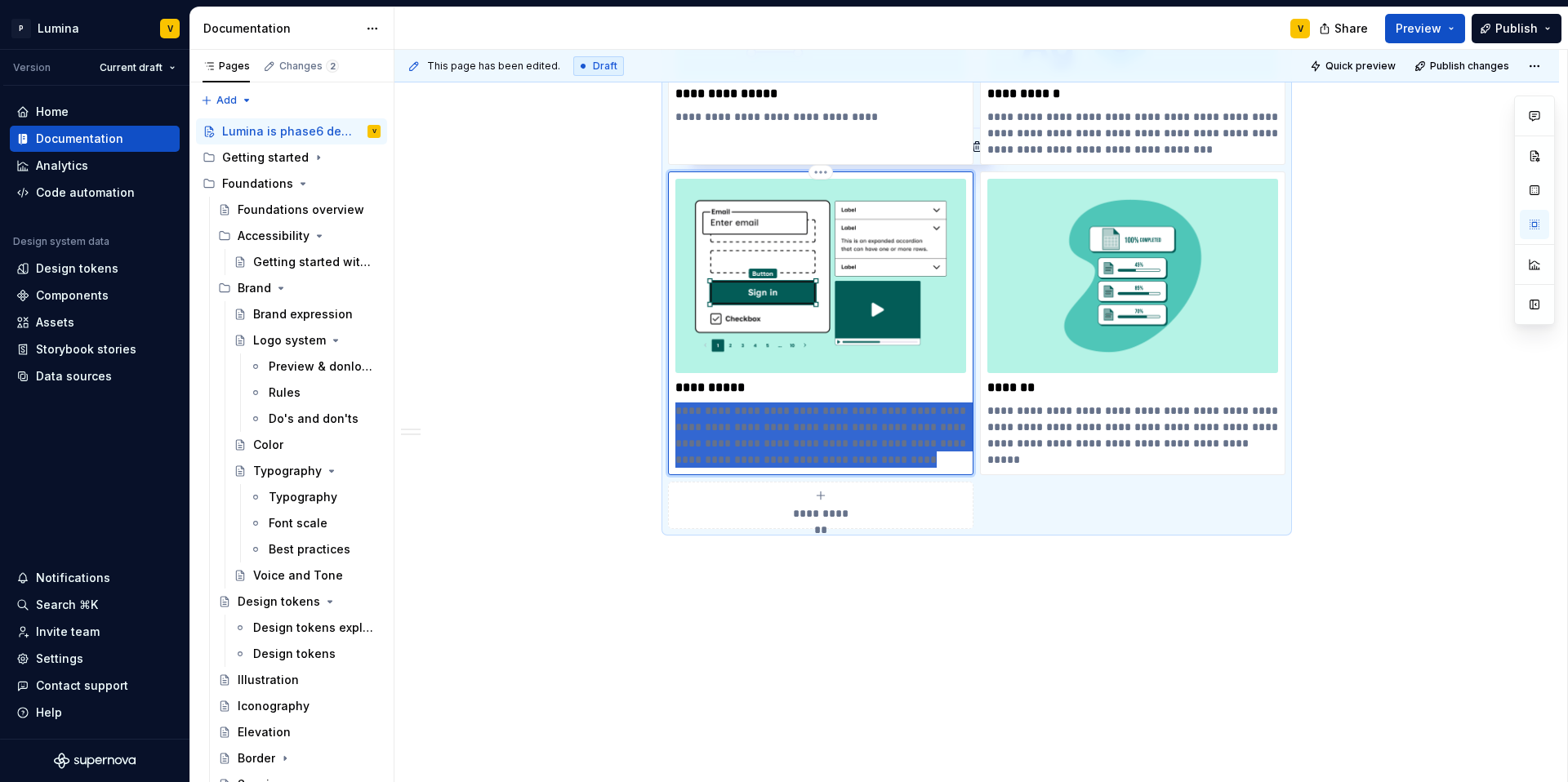
drag, startPoint x: 920, startPoint y: 458, endPoint x: 676, endPoint y: 407, distance: 249.3
click at [676, 407] on p "**********" at bounding box center [820, 435] width 291 height 65
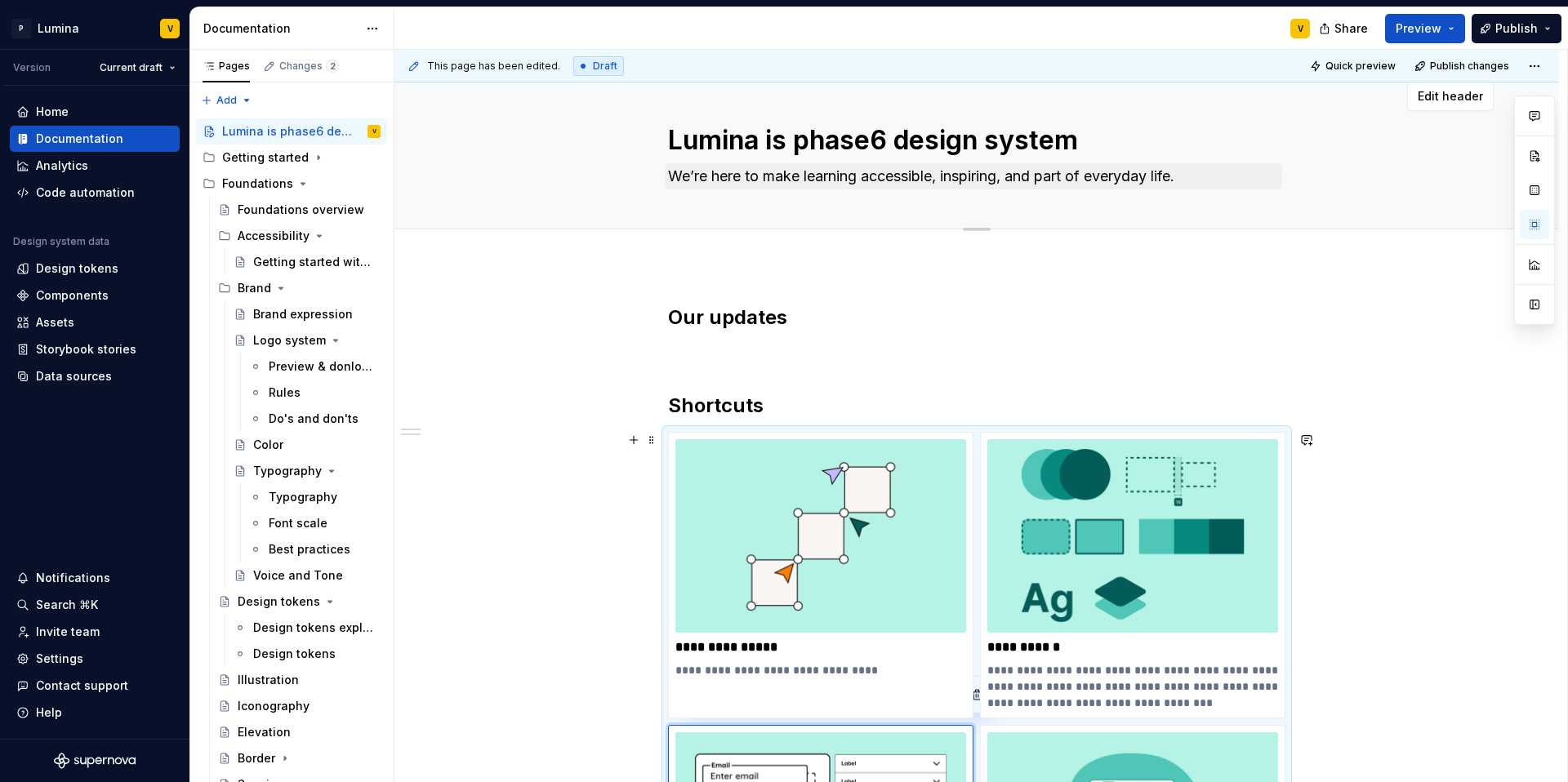
scroll to position [34, 0]
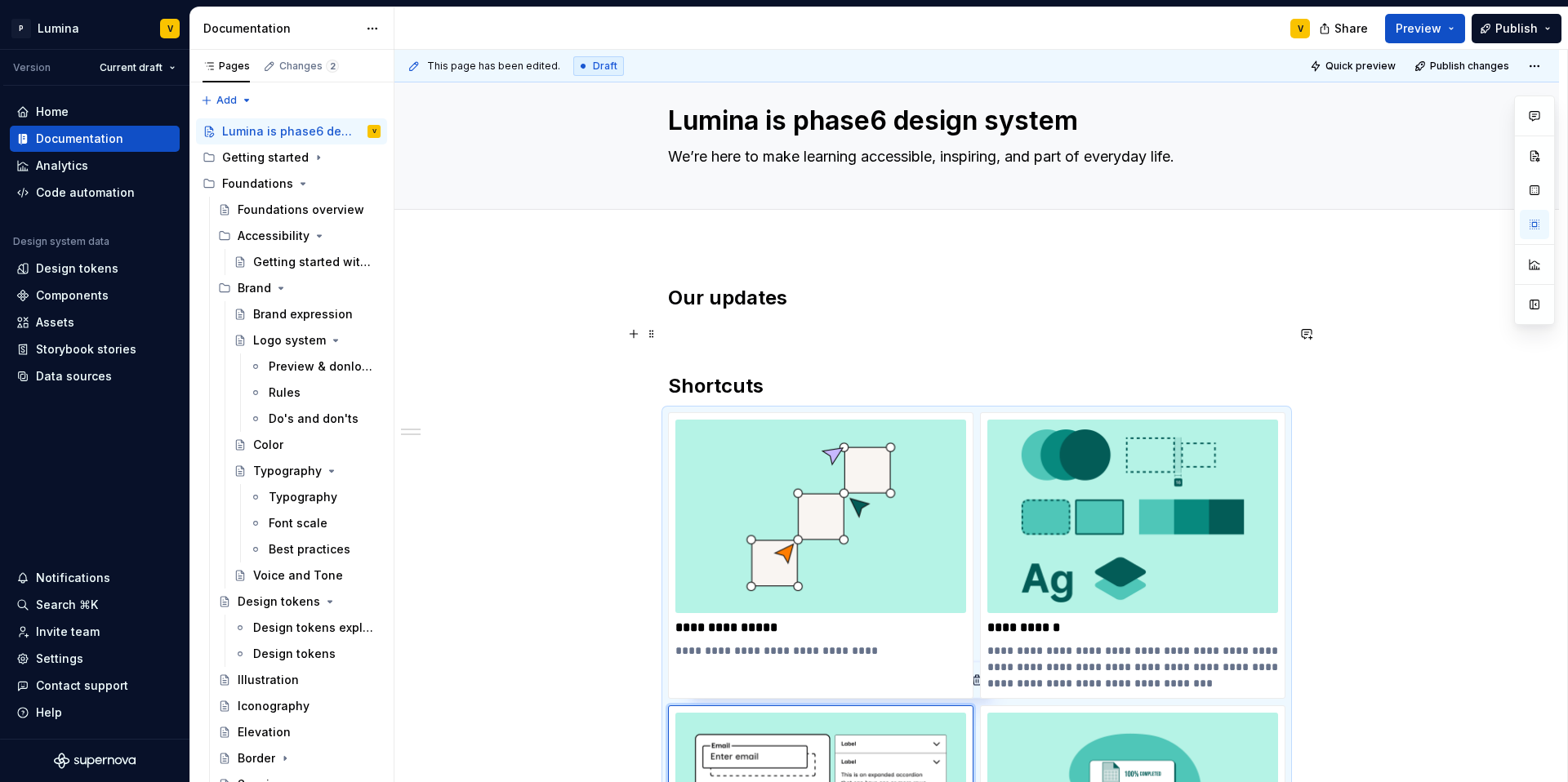
click at [751, 339] on p at bounding box center [977, 334] width 618 height 20
click at [691, 336] on p at bounding box center [977, 334] width 618 height 20
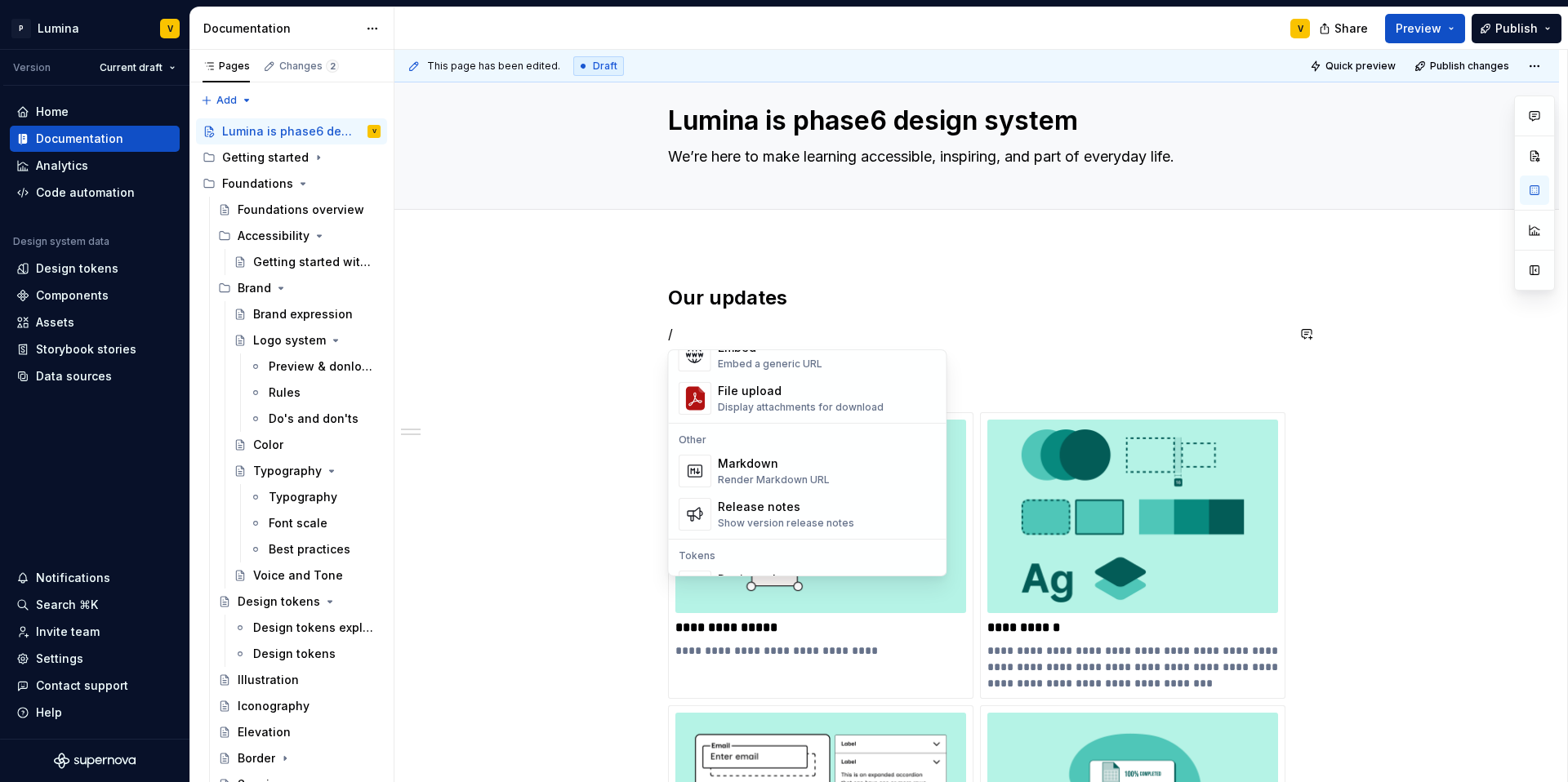
scroll to position [994, 0]
click at [765, 518] on div "Show version release notes" at bounding box center [786, 524] width 136 height 13
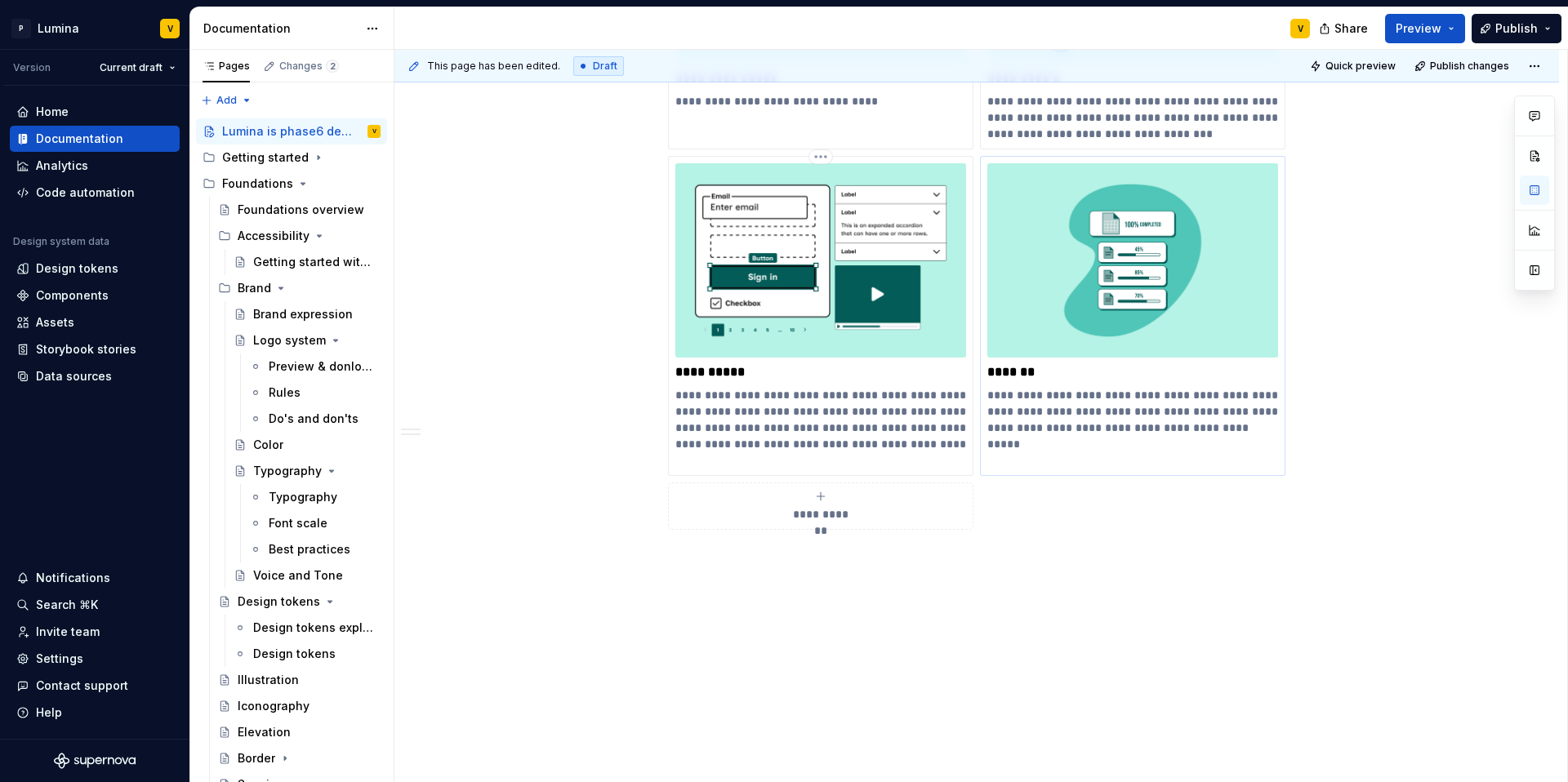
scroll to position [703, 0]
click at [1524, 25] on span "Publish" at bounding box center [1516, 28] width 43 height 16
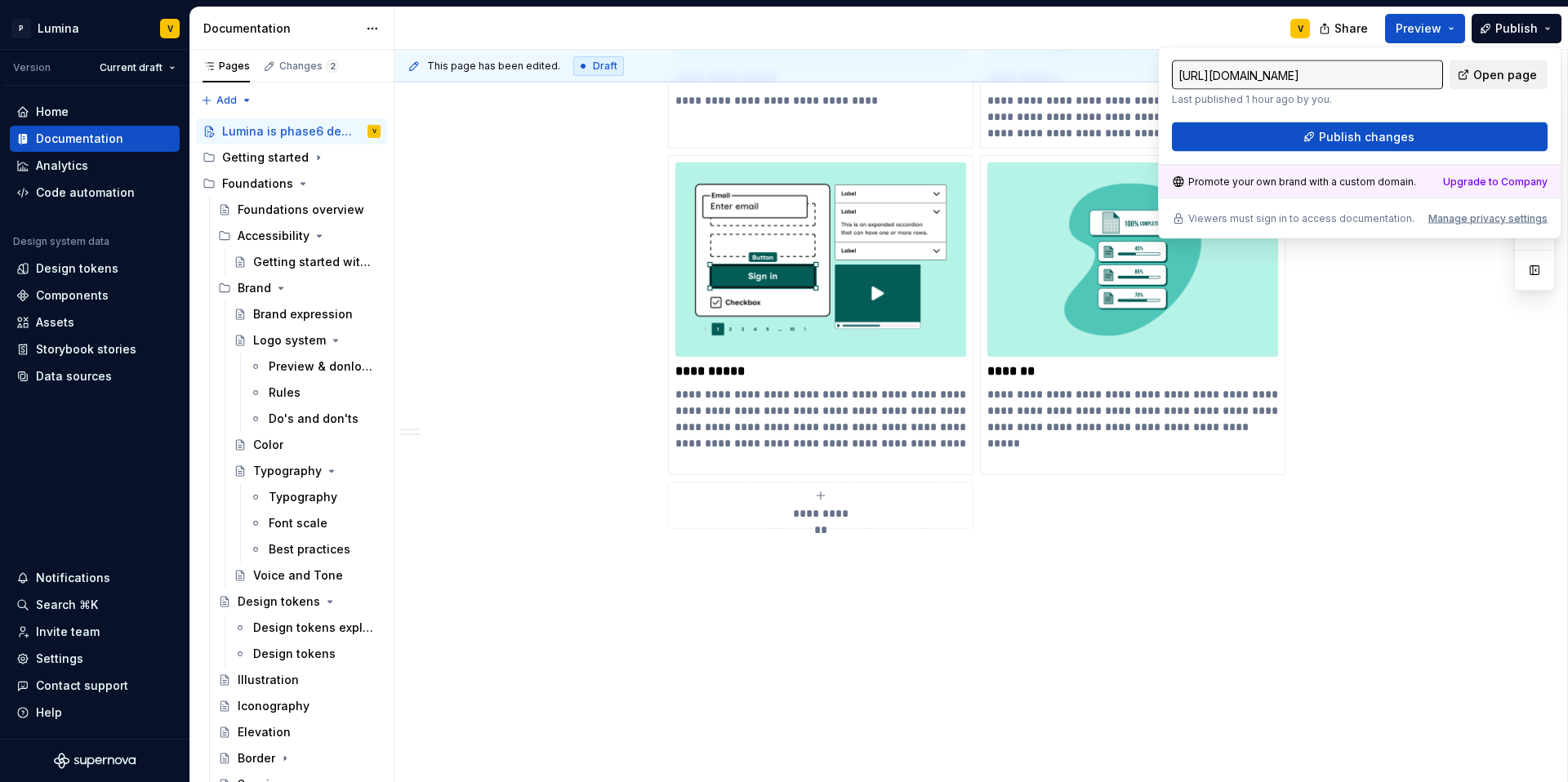
click at [1484, 79] on span "Open page" at bounding box center [1505, 75] width 64 height 16
click at [1309, 140] on button "Publish changes" at bounding box center [1359, 137] width 376 height 29
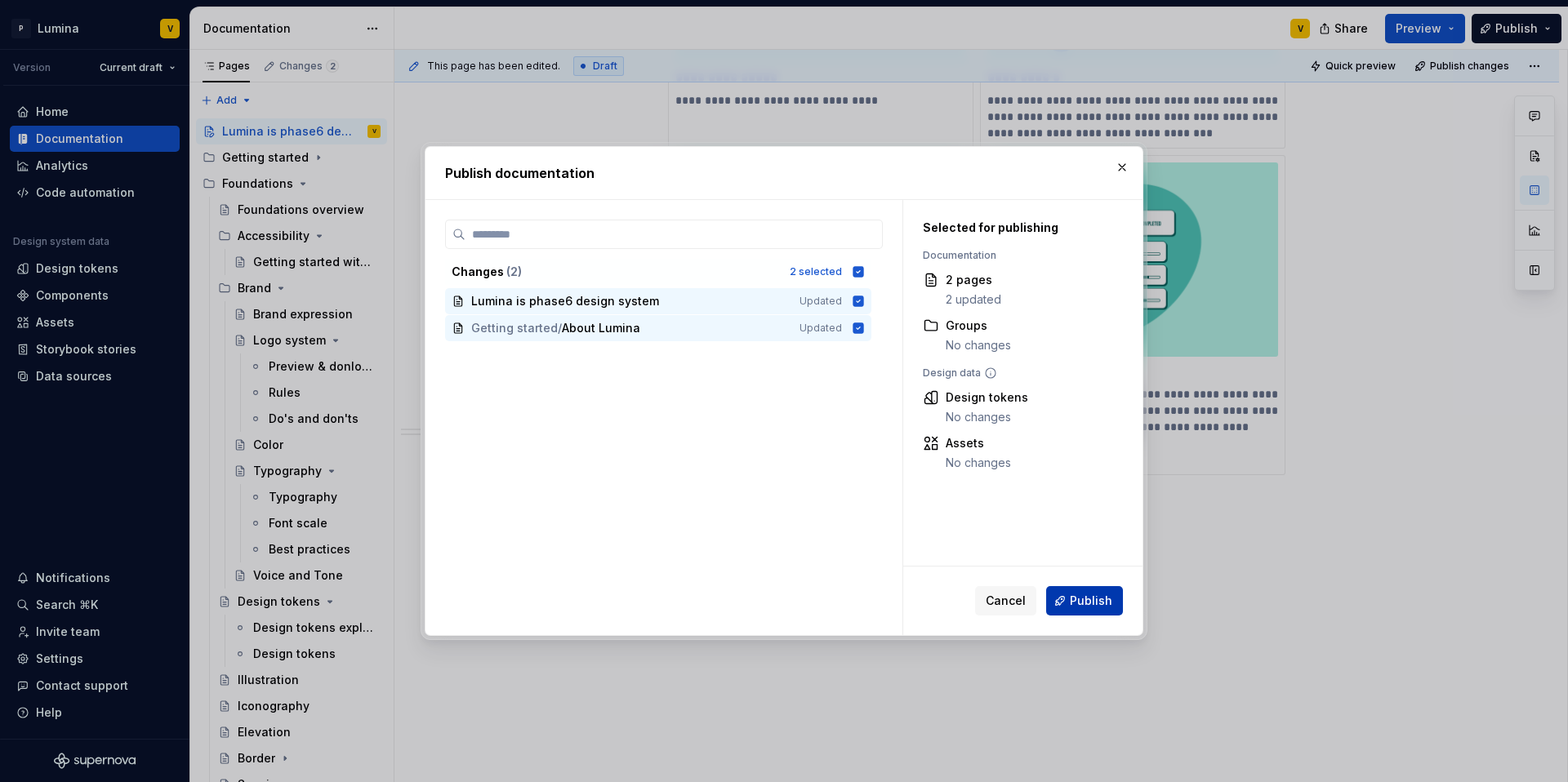
click at [1083, 598] on span "Publish" at bounding box center [1092, 601] width 43 height 16
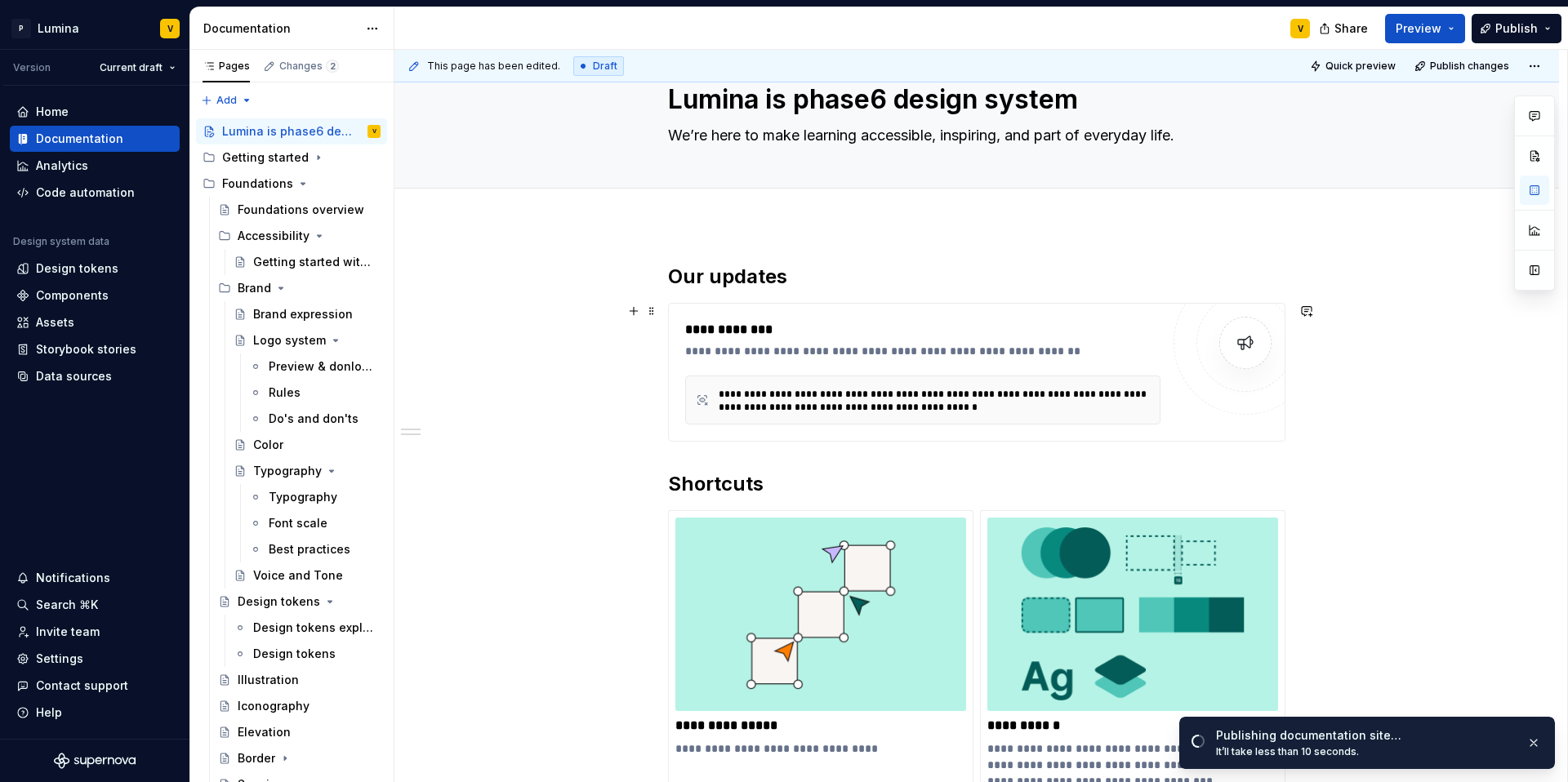
scroll to position [0, 0]
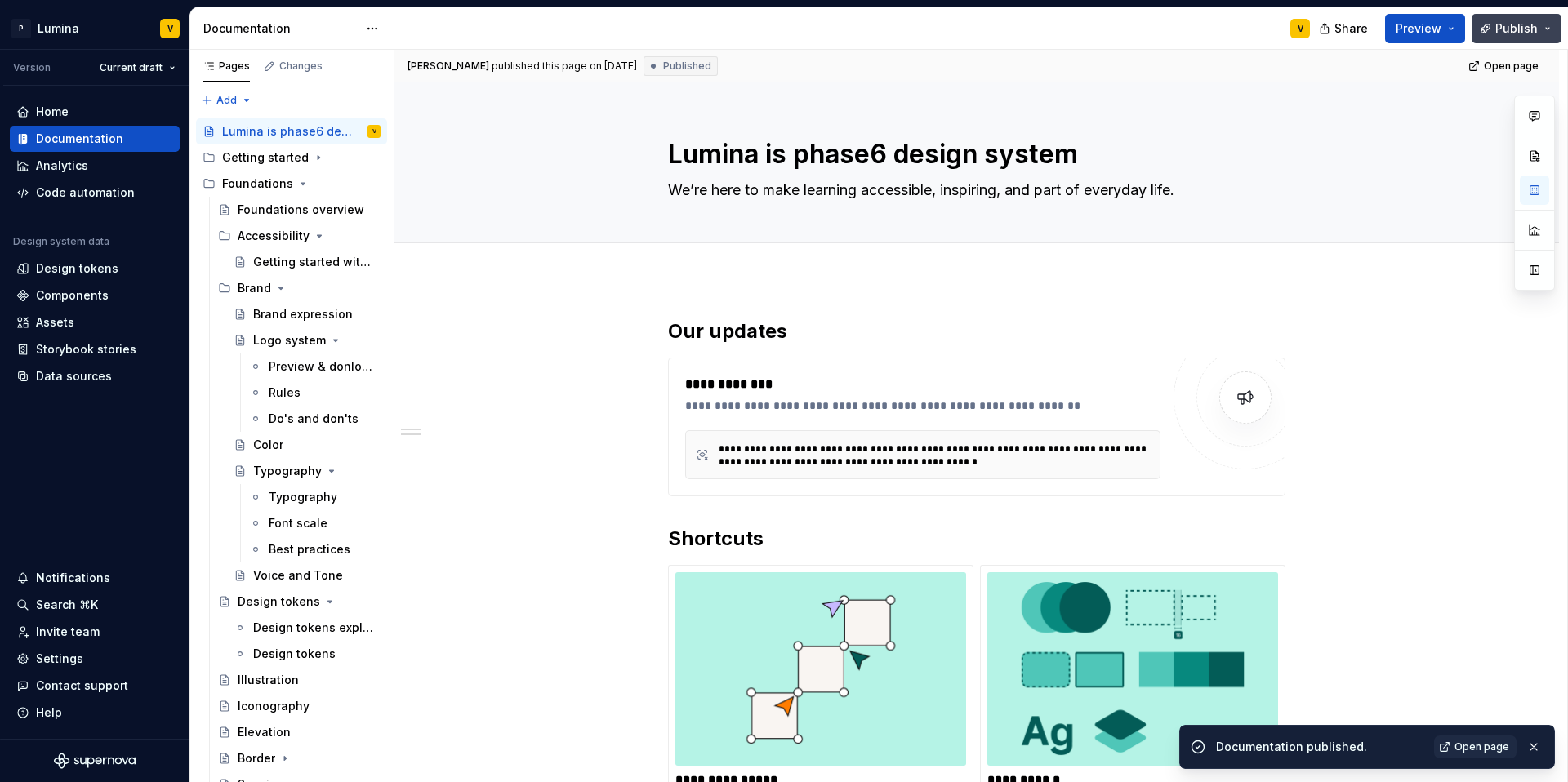
click at [1501, 28] on span "Publish" at bounding box center [1516, 28] width 43 height 16
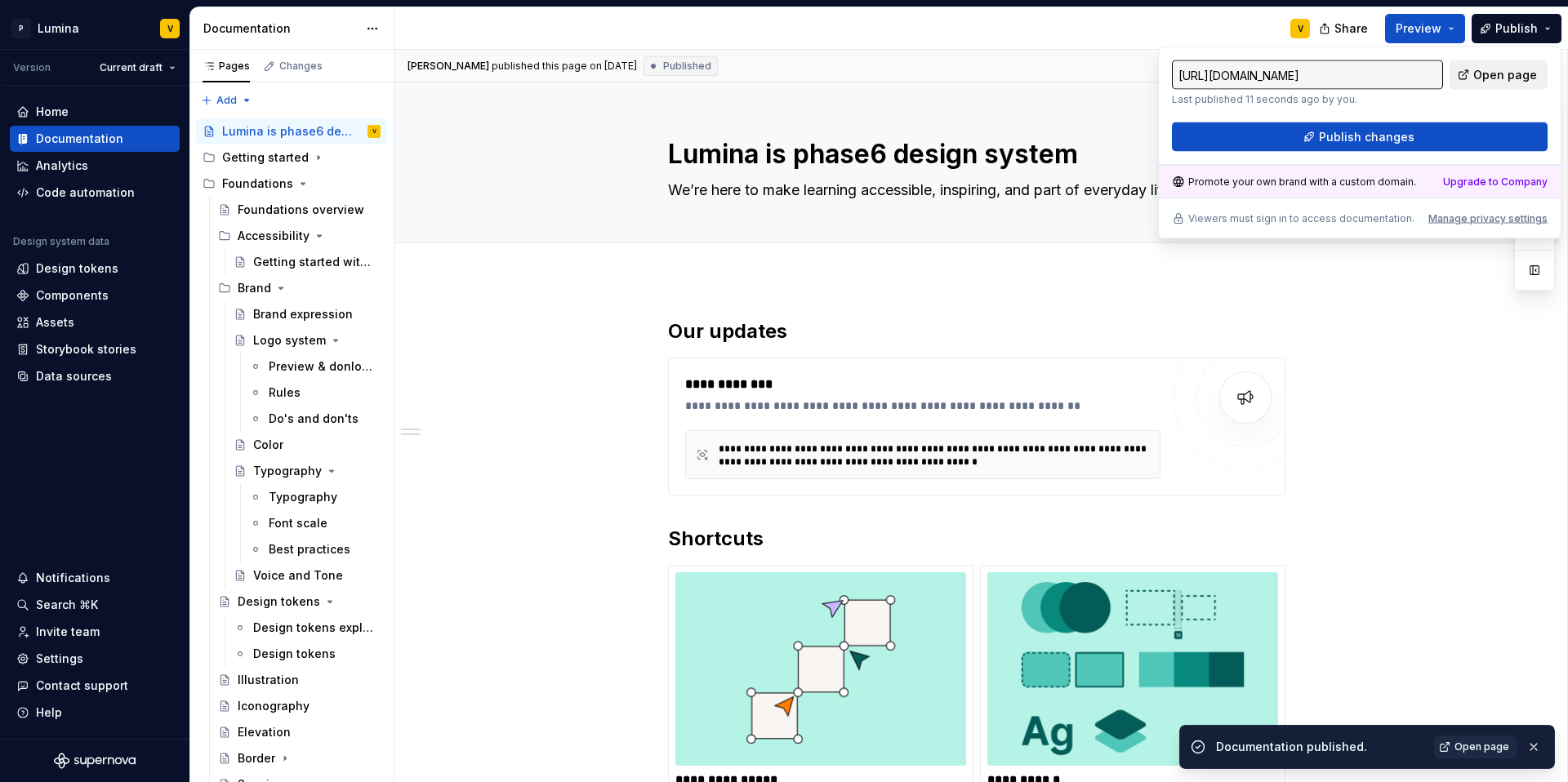
click at [1491, 82] on span "Open page" at bounding box center [1505, 75] width 64 height 16
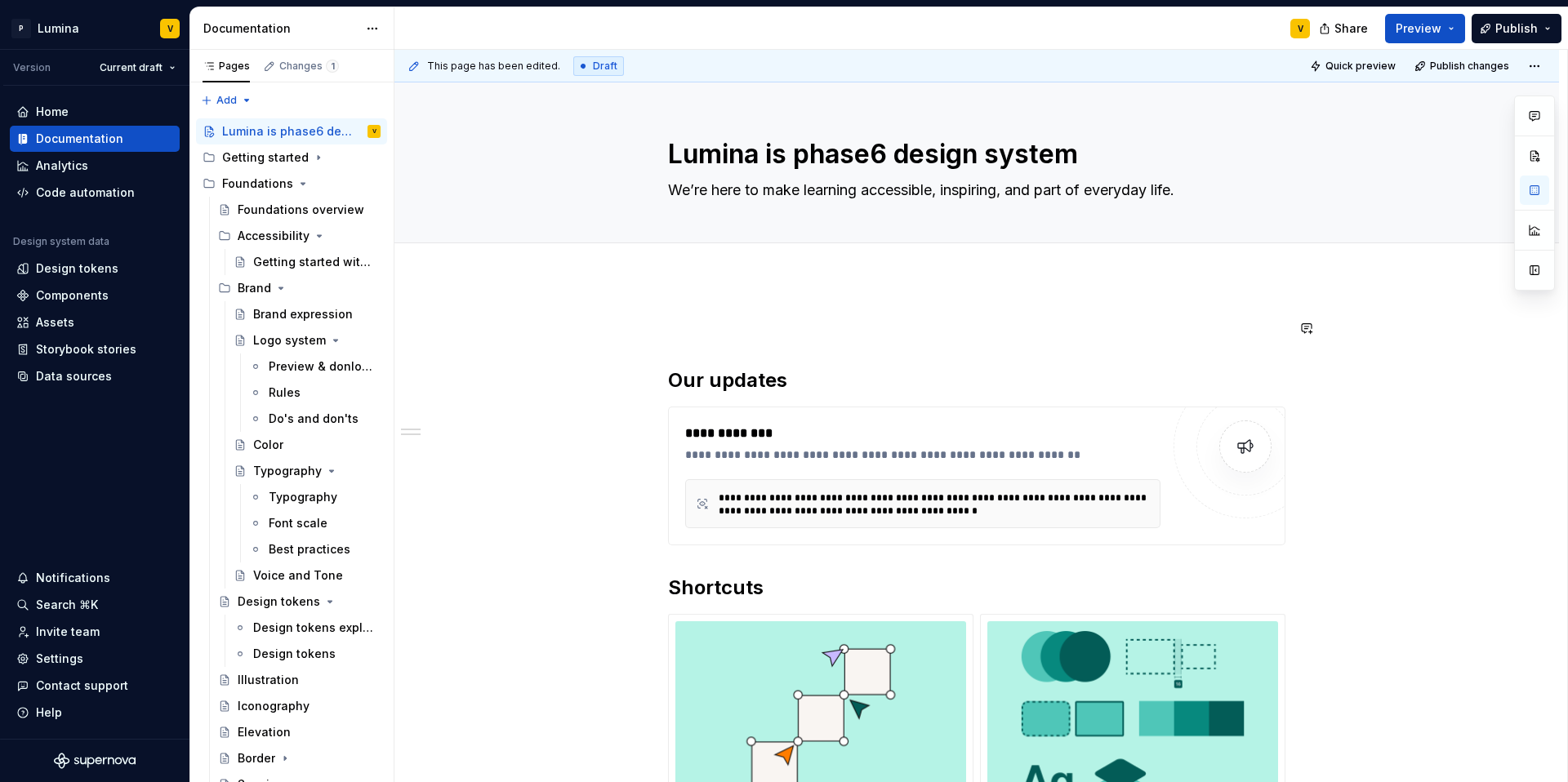
click at [669, 373] on strong "Our updates" at bounding box center [728, 379] width 119 height 24
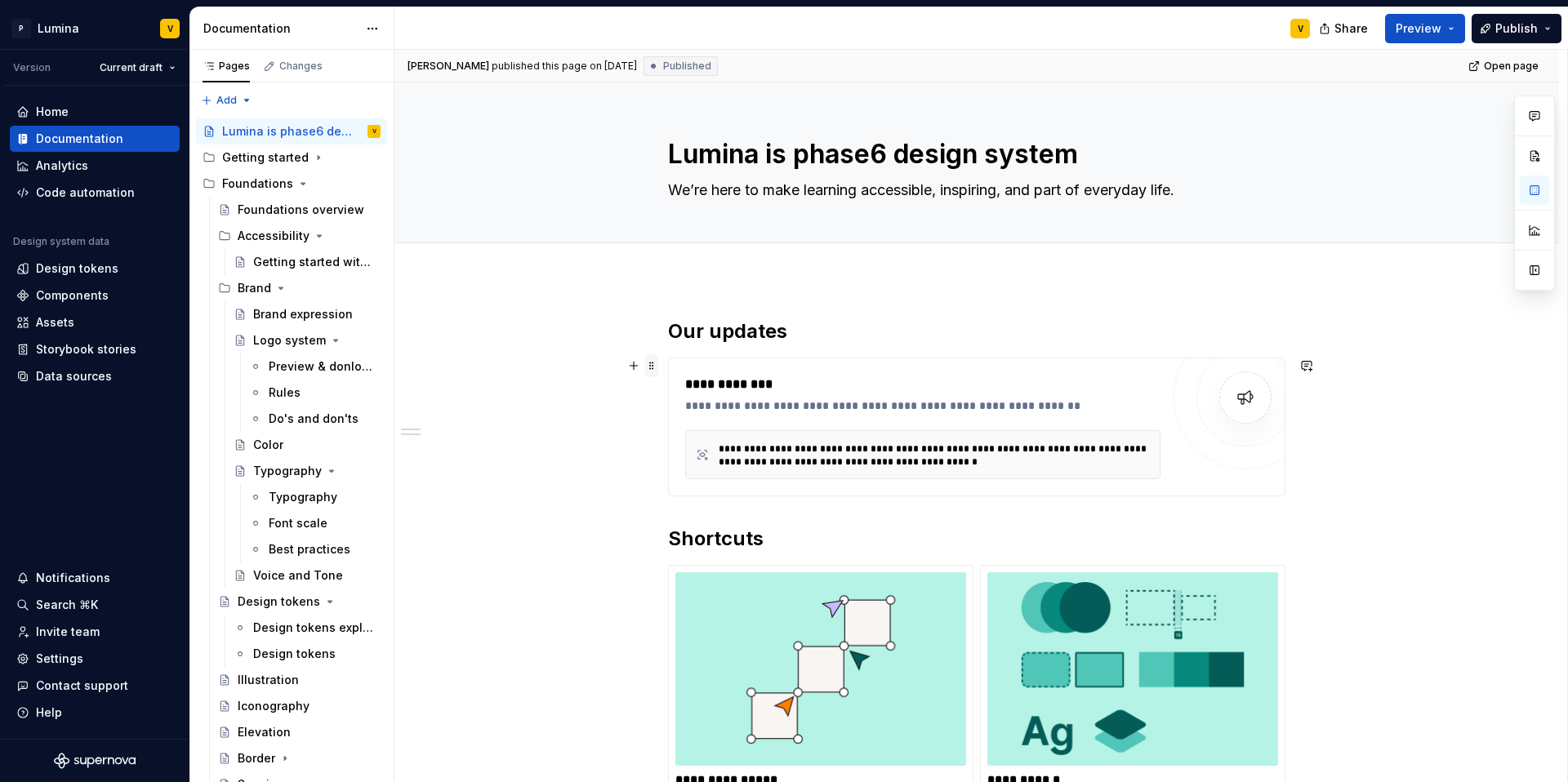
click at [654, 366] on span at bounding box center [652, 366] width 13 height 23
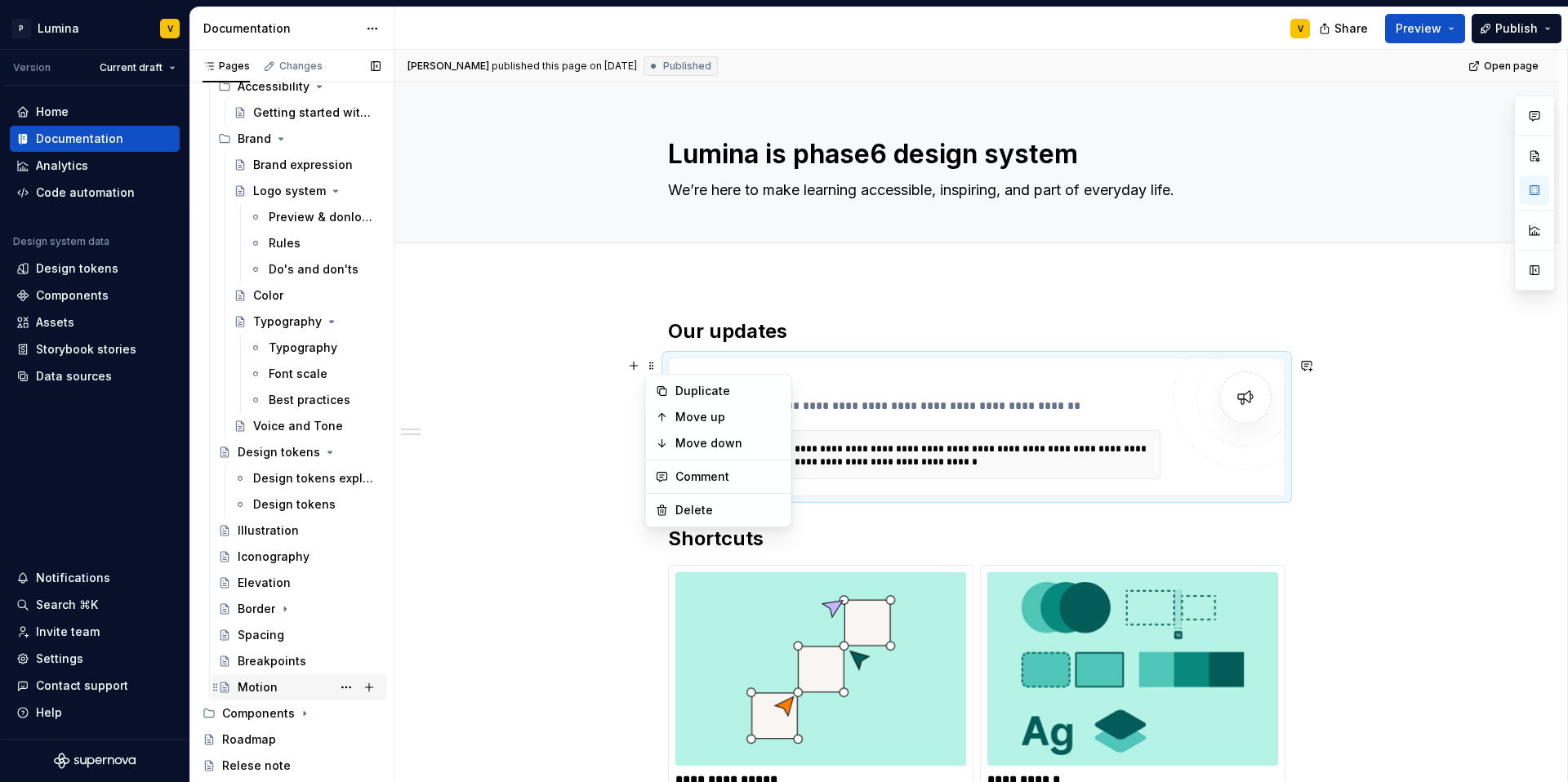
scroll to position [168, 0]
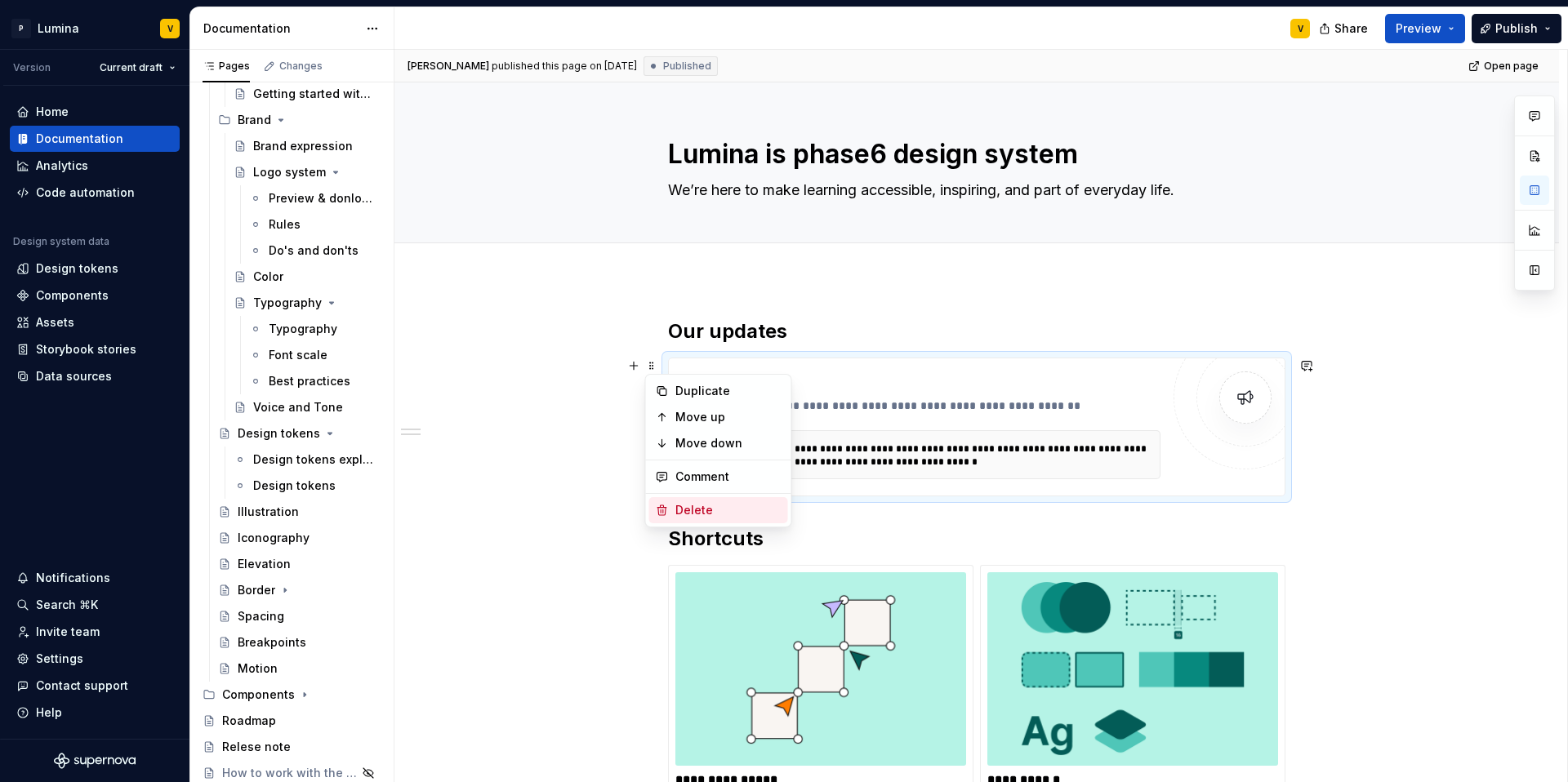
click at [685, 507] on div "Delete" at bounding box center [728, 510] width 106 height 16
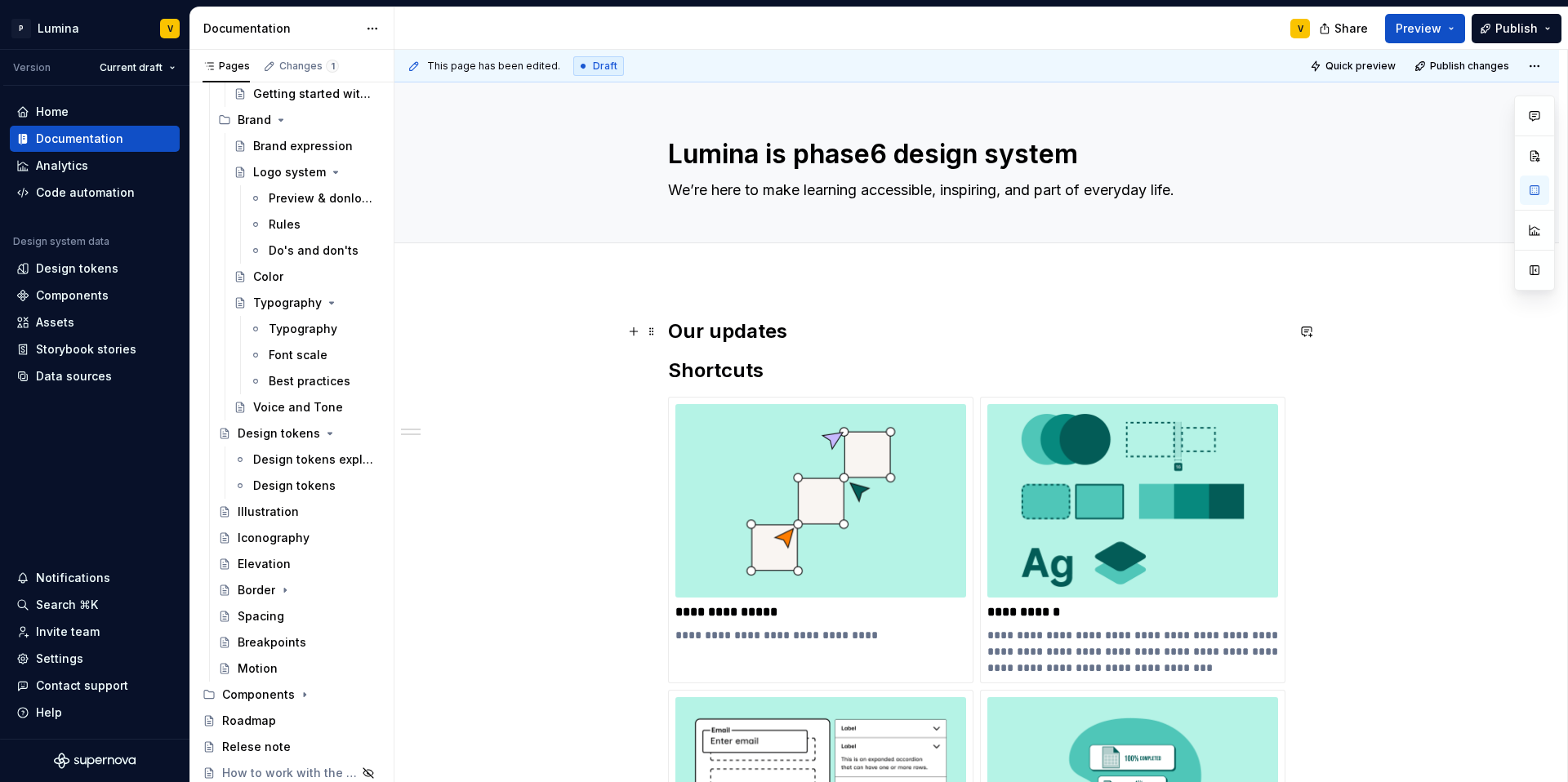
click at [798, 329] on h2 "Our updates" at bounding box center [977, 331] width 618 height 26
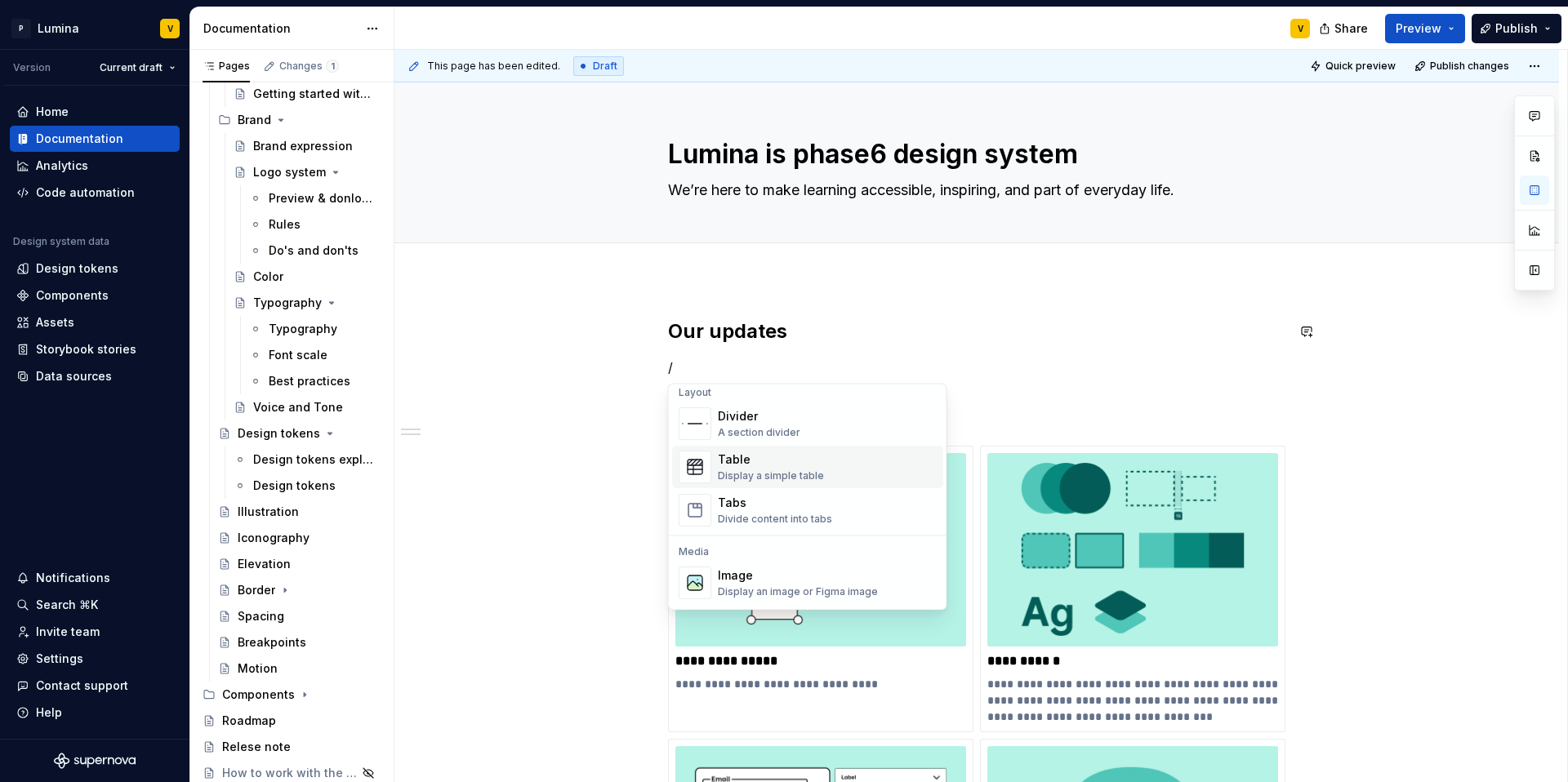
scroll to position [682, 0]
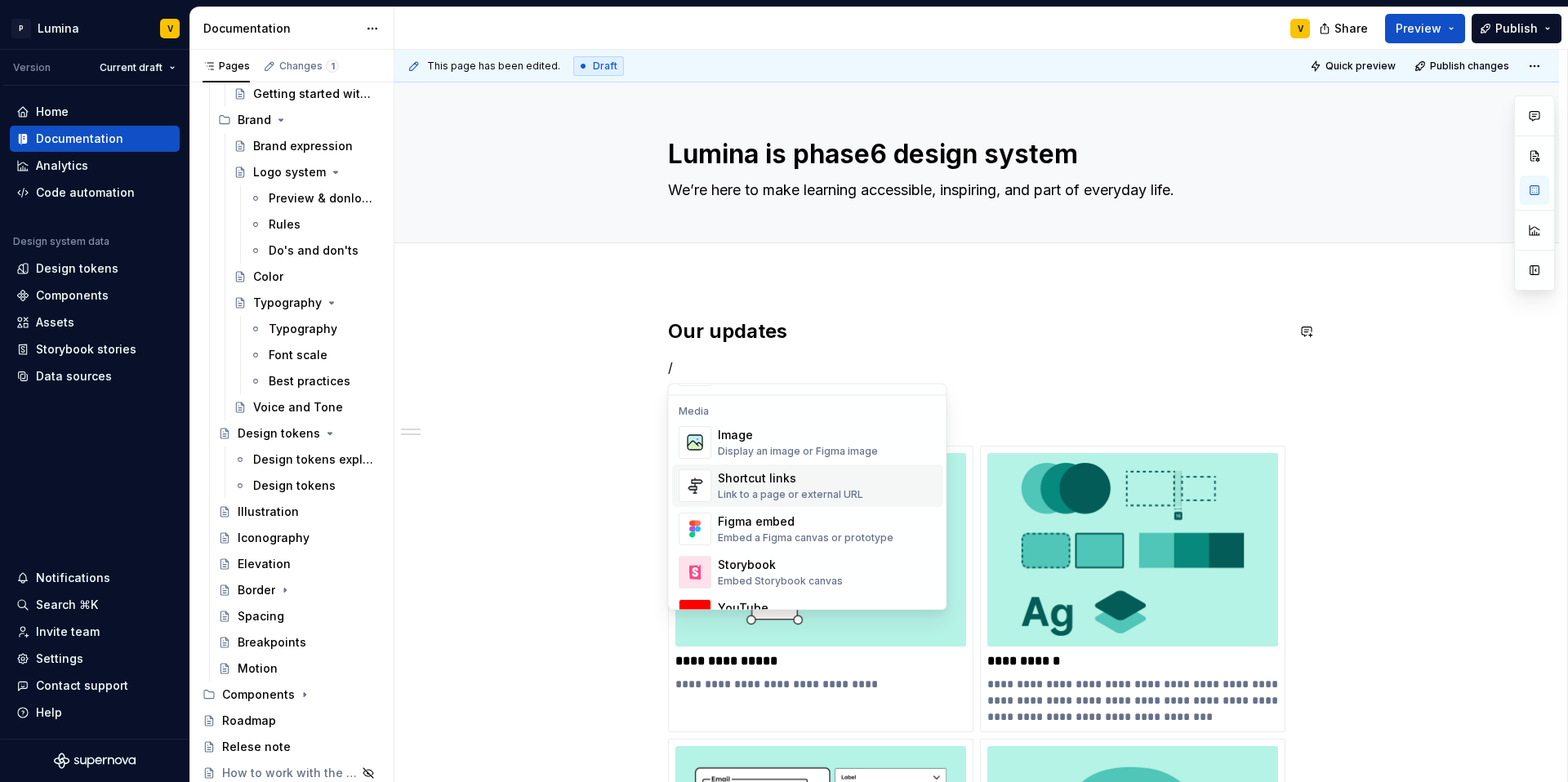
click at [756, 482] on div "Shortcut links" at bounding box center [791, 479] width 146 height 16
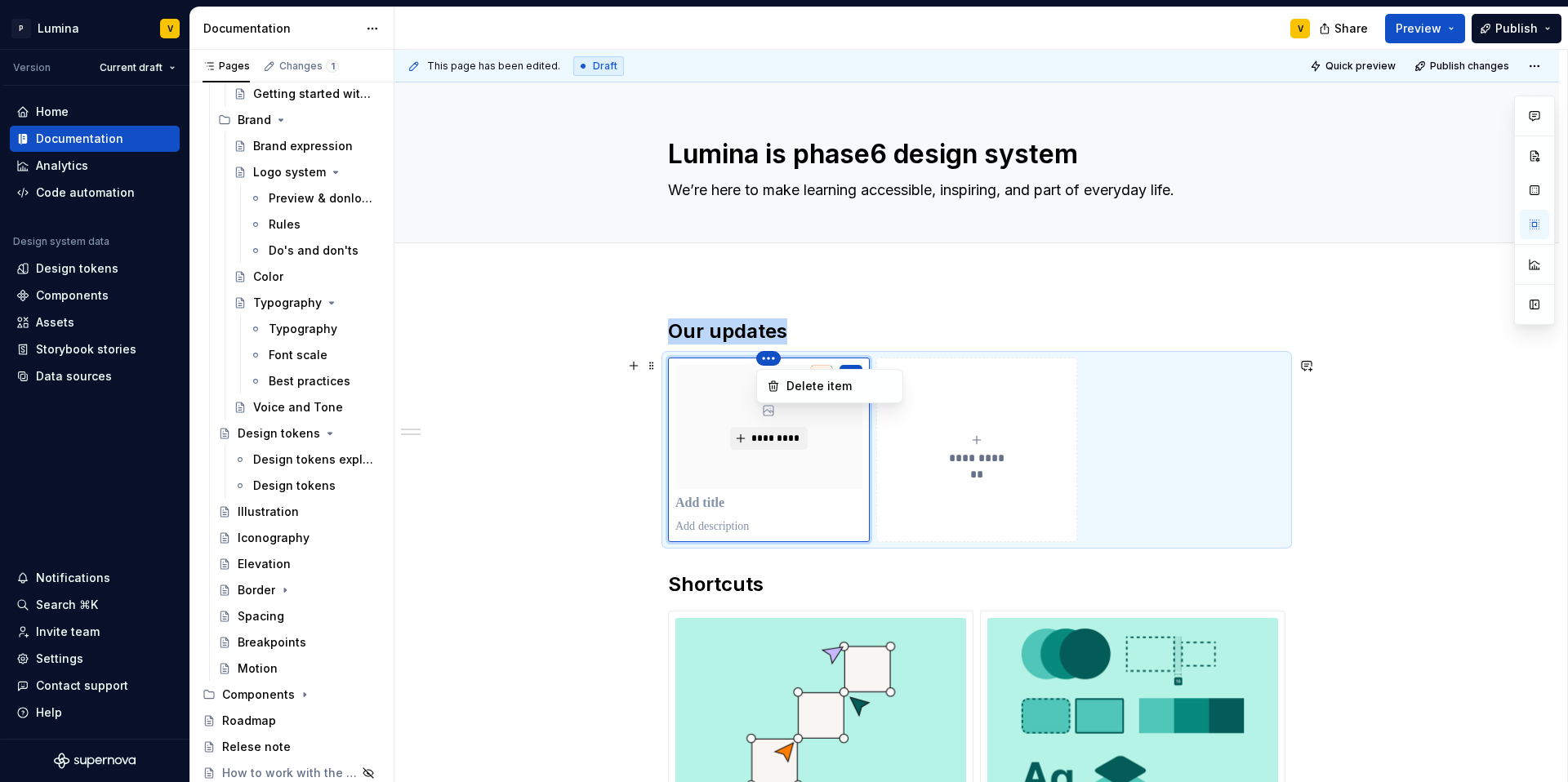
click at [762, 355] on html "P Lumina V Version Current draft Home Documentation Analytics Code automation D…" at bounding box center [784, 391] width 1568 height 782
click at [1528, 218] on div at bounding box center [1534, 210] width 41 height 229
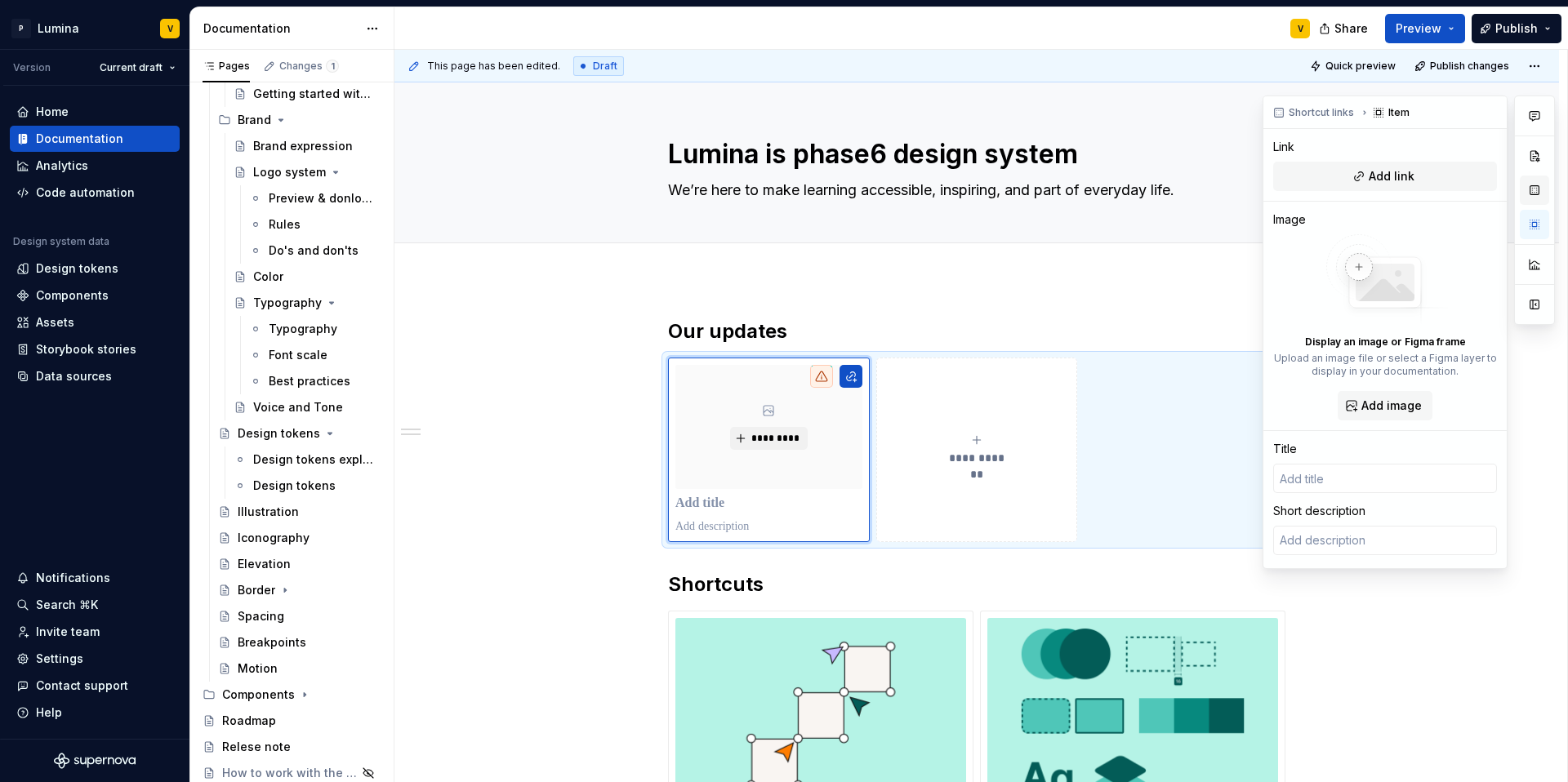
click at [1533, 181] on button "button" at bounding box center [1534, 190] width 29 height 29
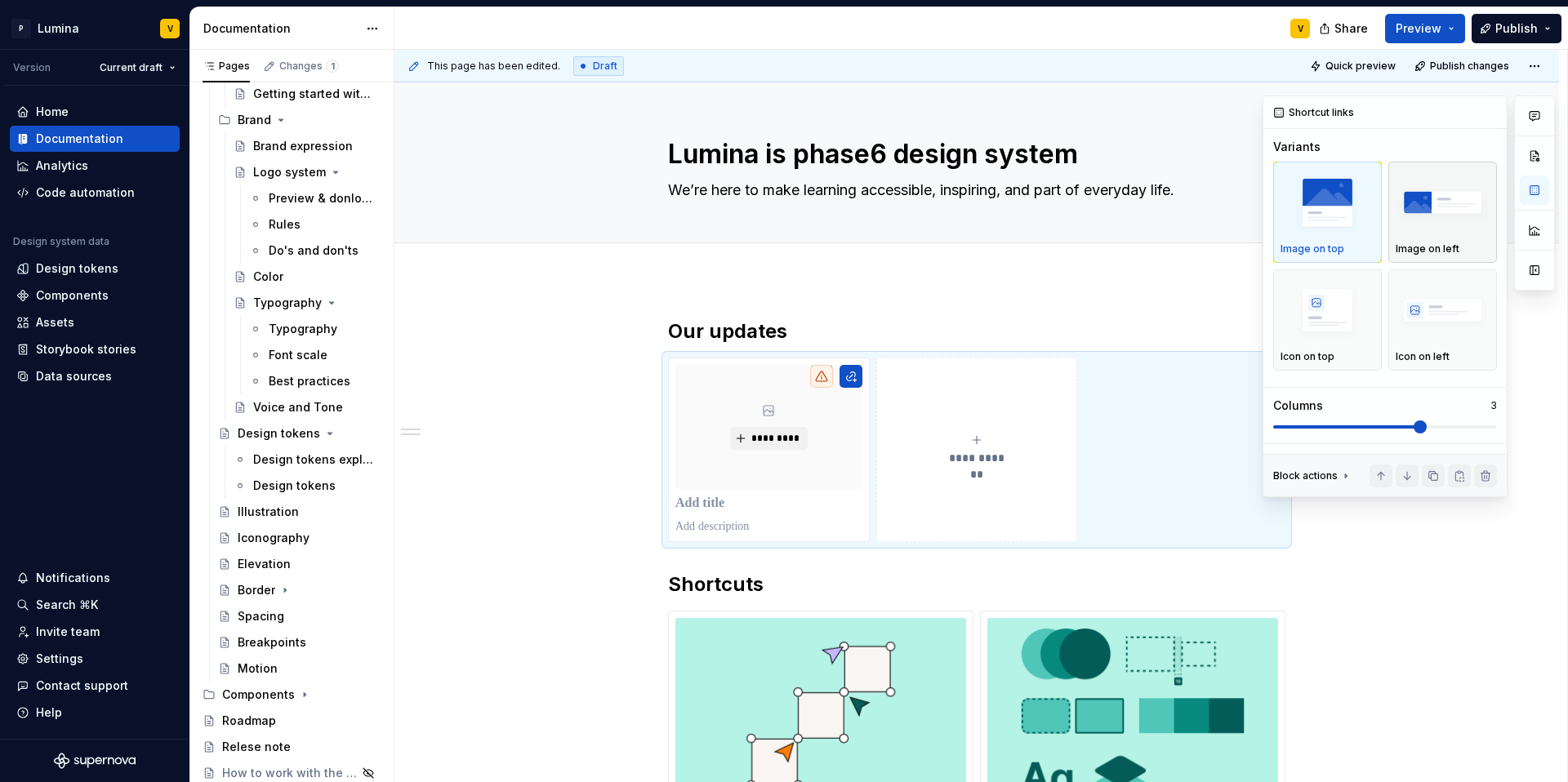
click at [1437, 224] on img "button" at bounding box center [1443, 203] width 94 height 60
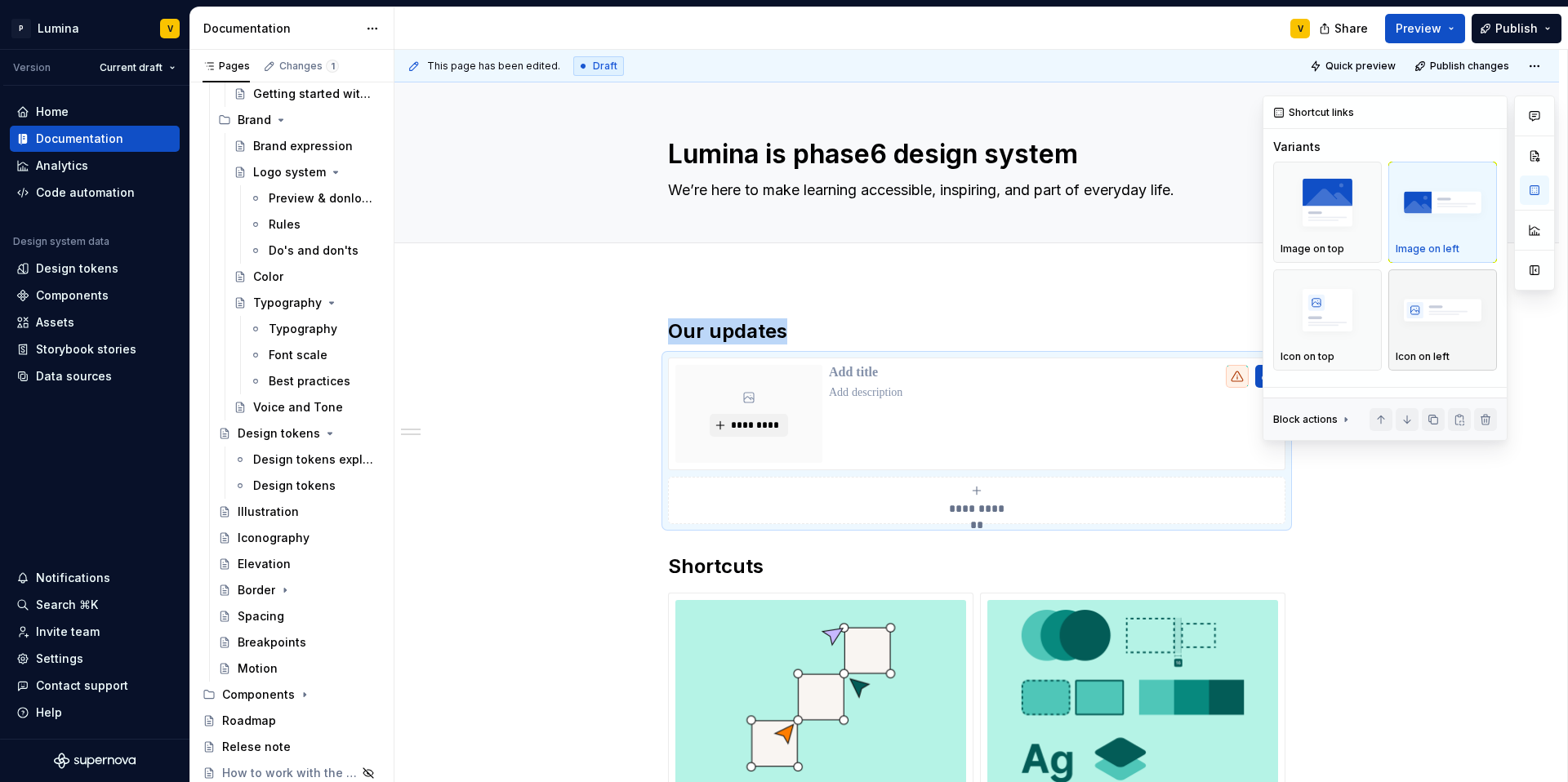
click at [1412, 312] on img "button" at bounding box center [1443, 310] width 94 height 60
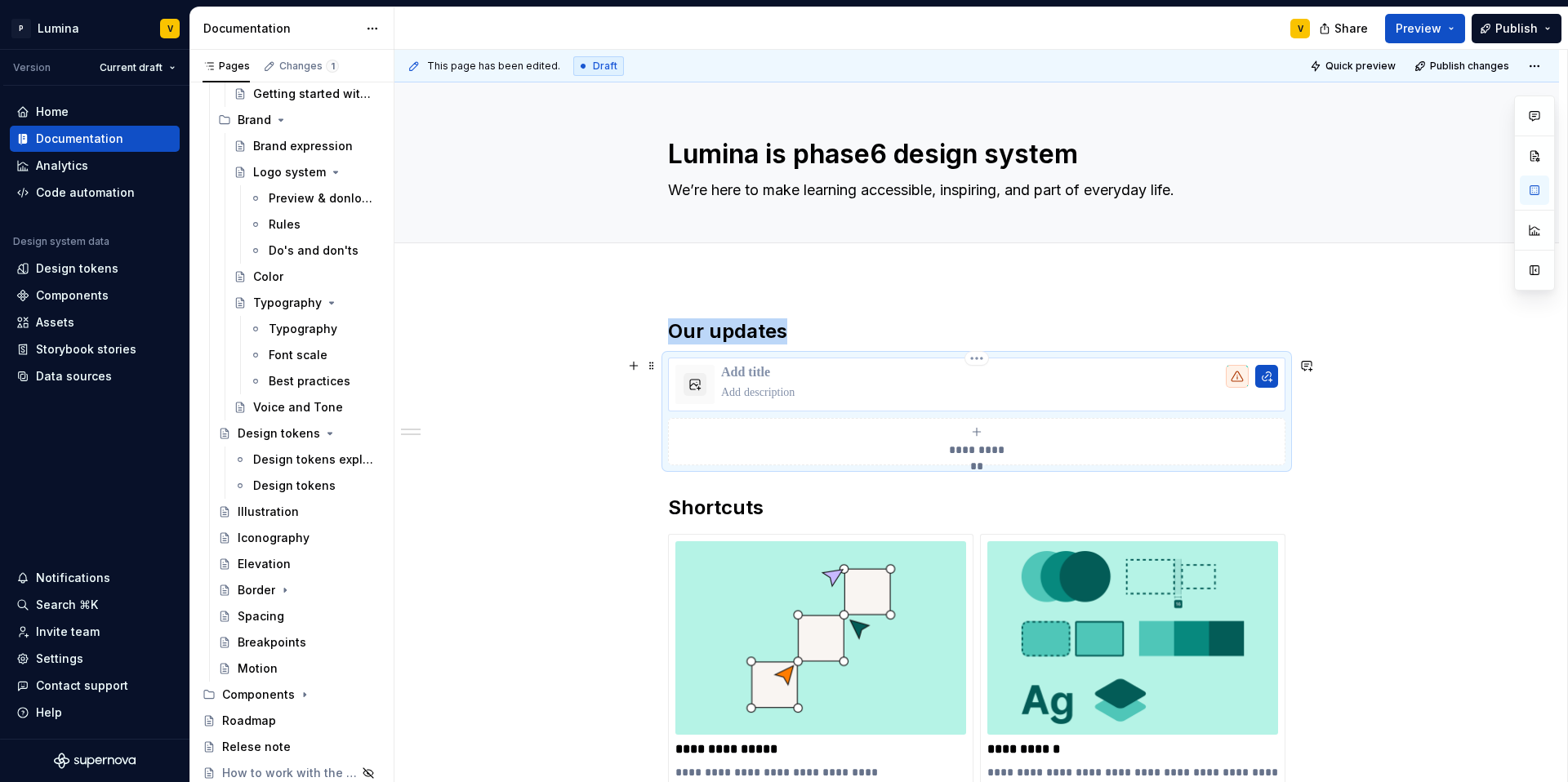
click at [760, 374] on p at bounding box center [999, 373] width 557 height 16
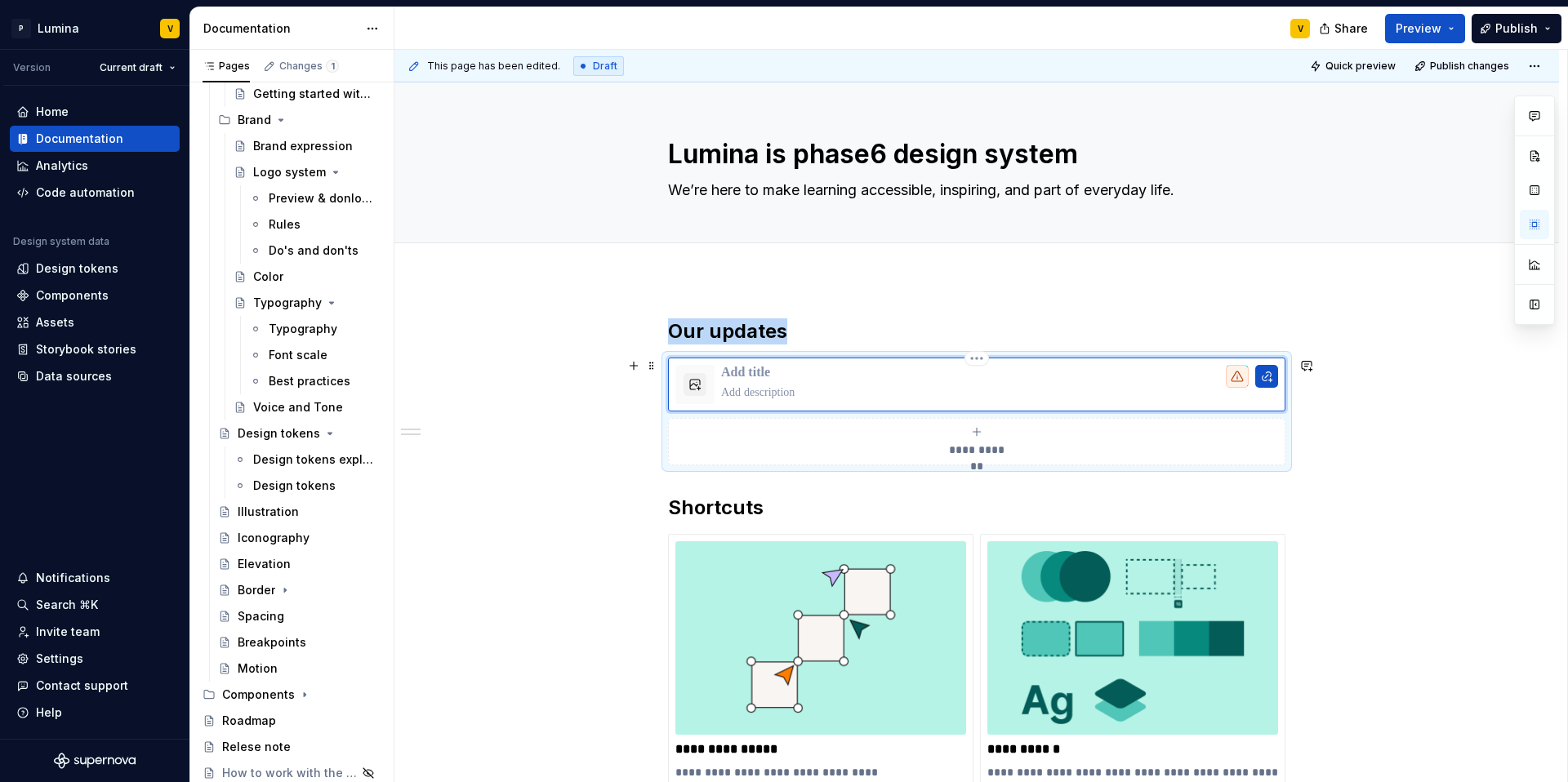
click at [905, 381] on div at bounding box center [999, 385] width 557 height 39
click at [1268, 378] on button "button" at bounding box center [1267, 377] width 23 height 23
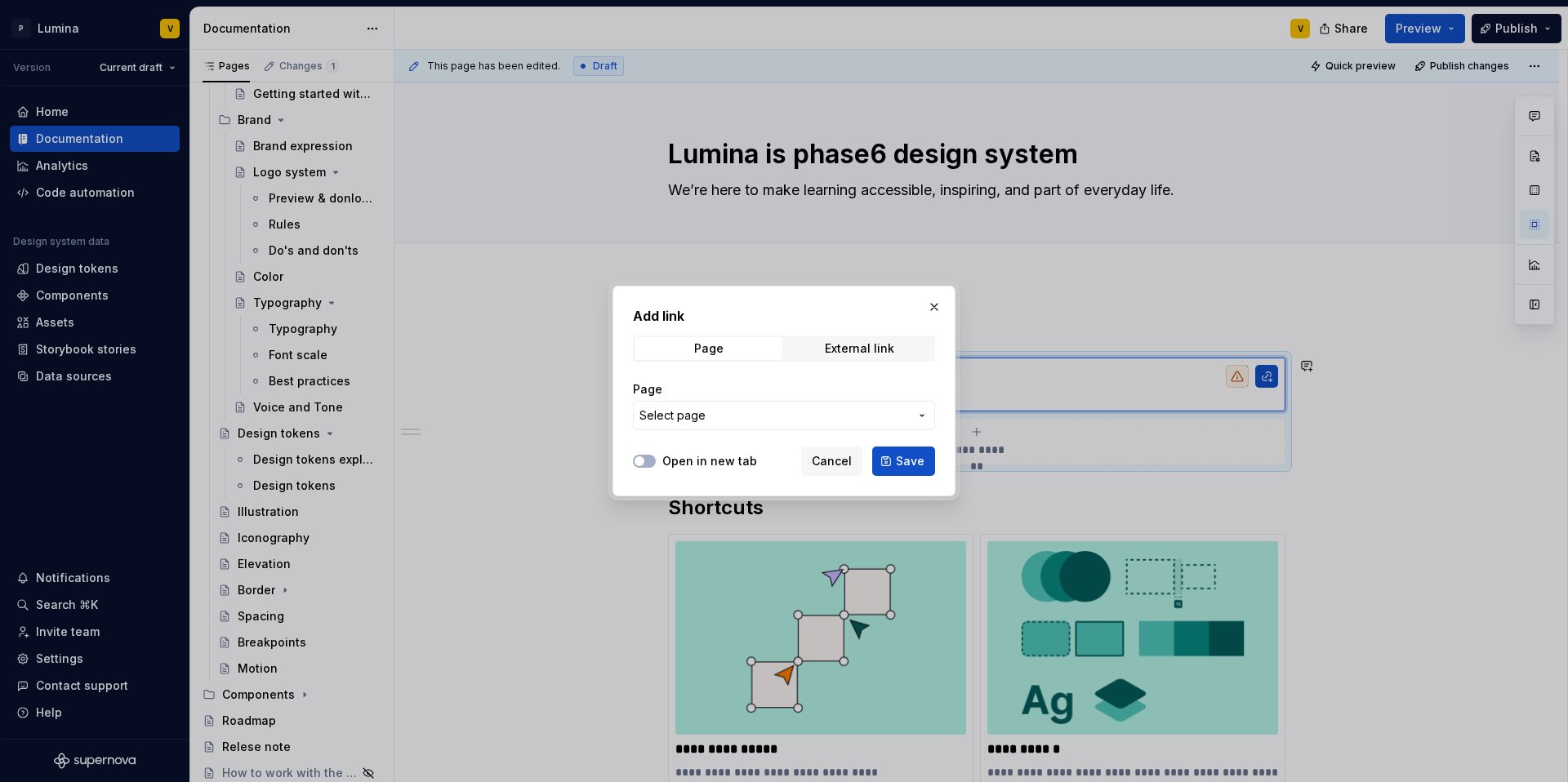
click at [748, 410] on span "Select page" at bounding box center [773, 415] width 269 height 16
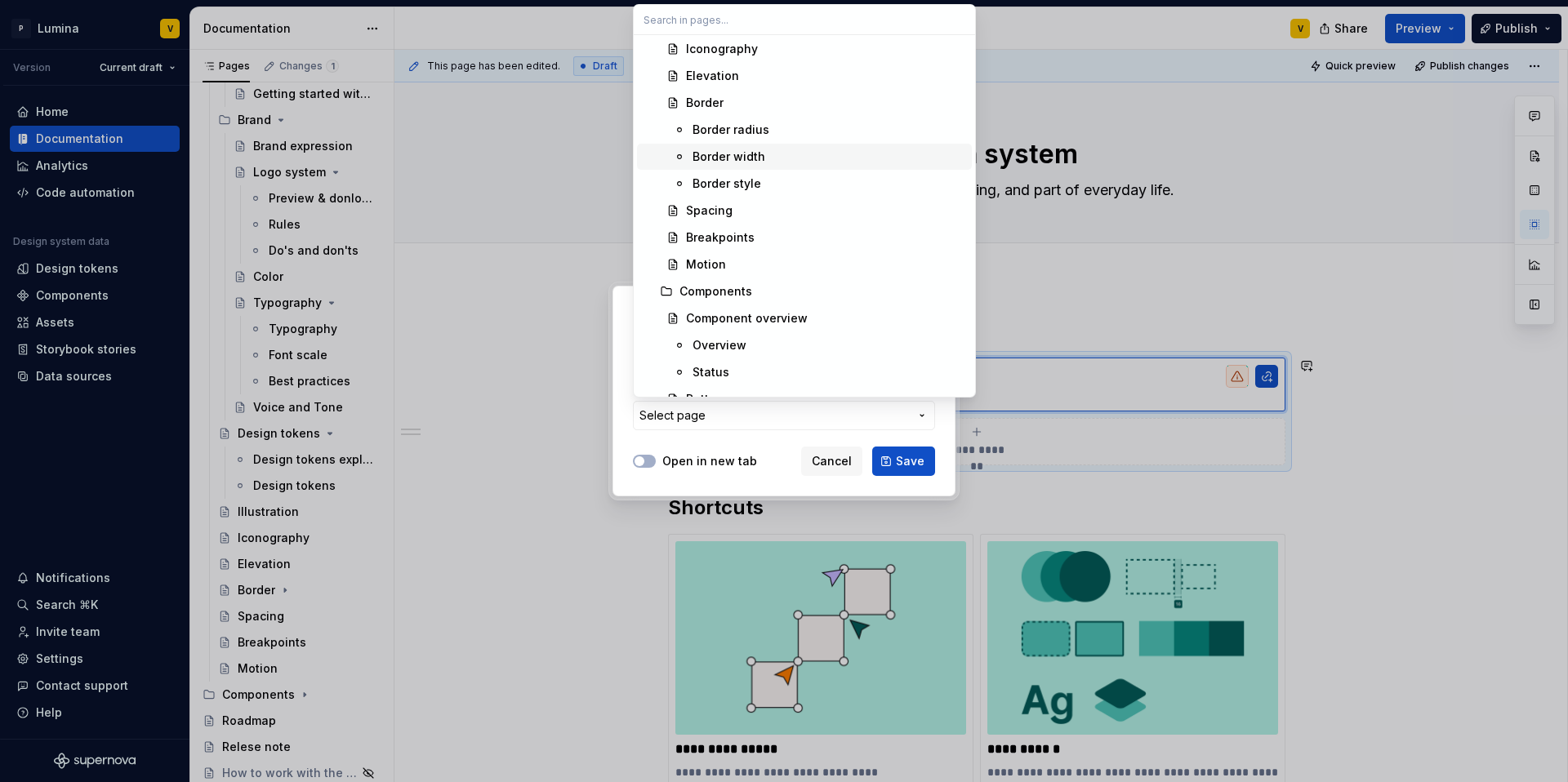
scroll to position [964, 0]
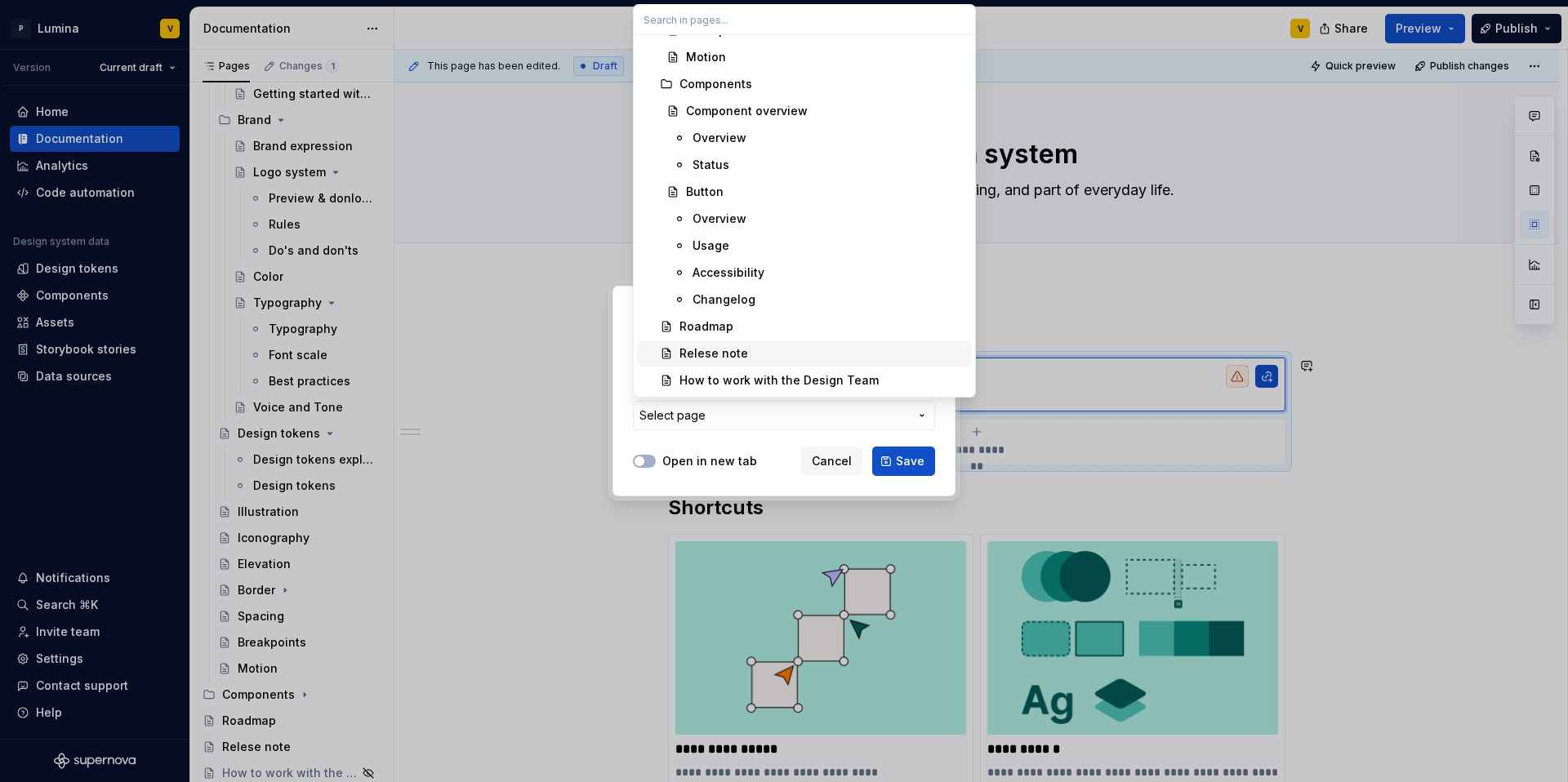
click at [710, 347] on div "Relese note" at bounding box center [713, 354] width 68 height 16
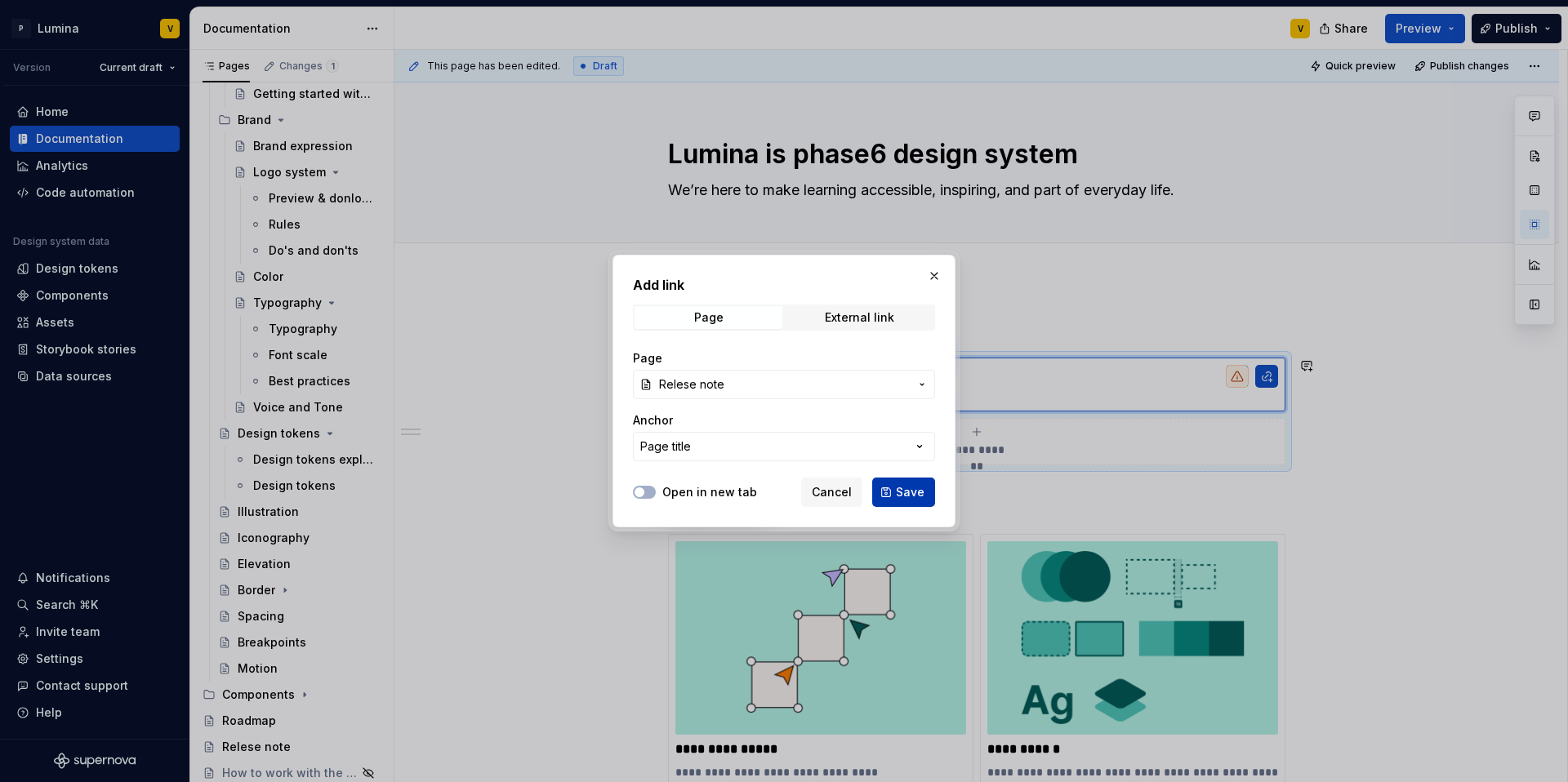
click at [900, 492] on span "Save" at bounding box center [910, 492] width 28 height 16
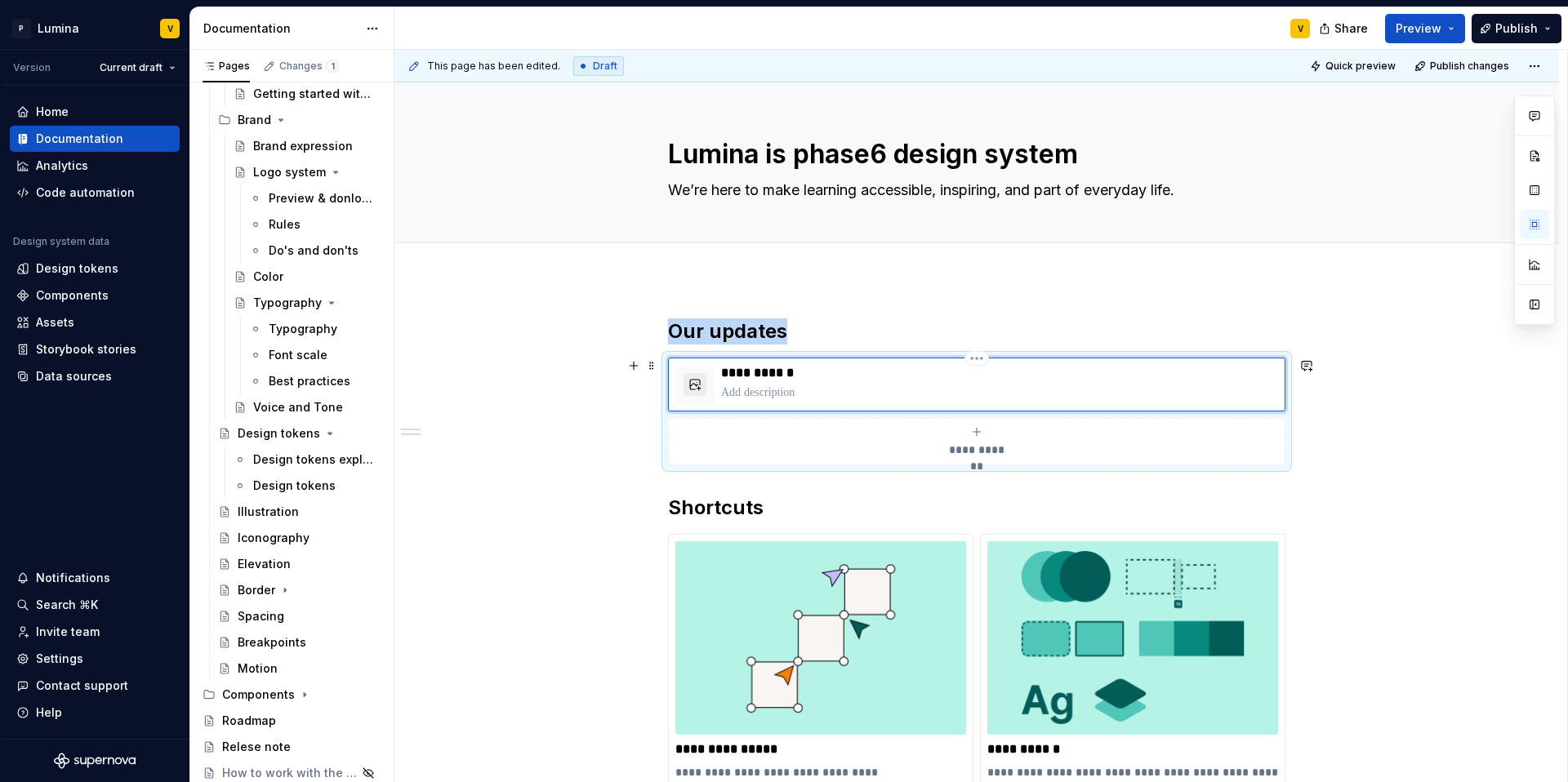
click at [688, 384] on button "button" at bounding box center [695, 385] width 23 height 23
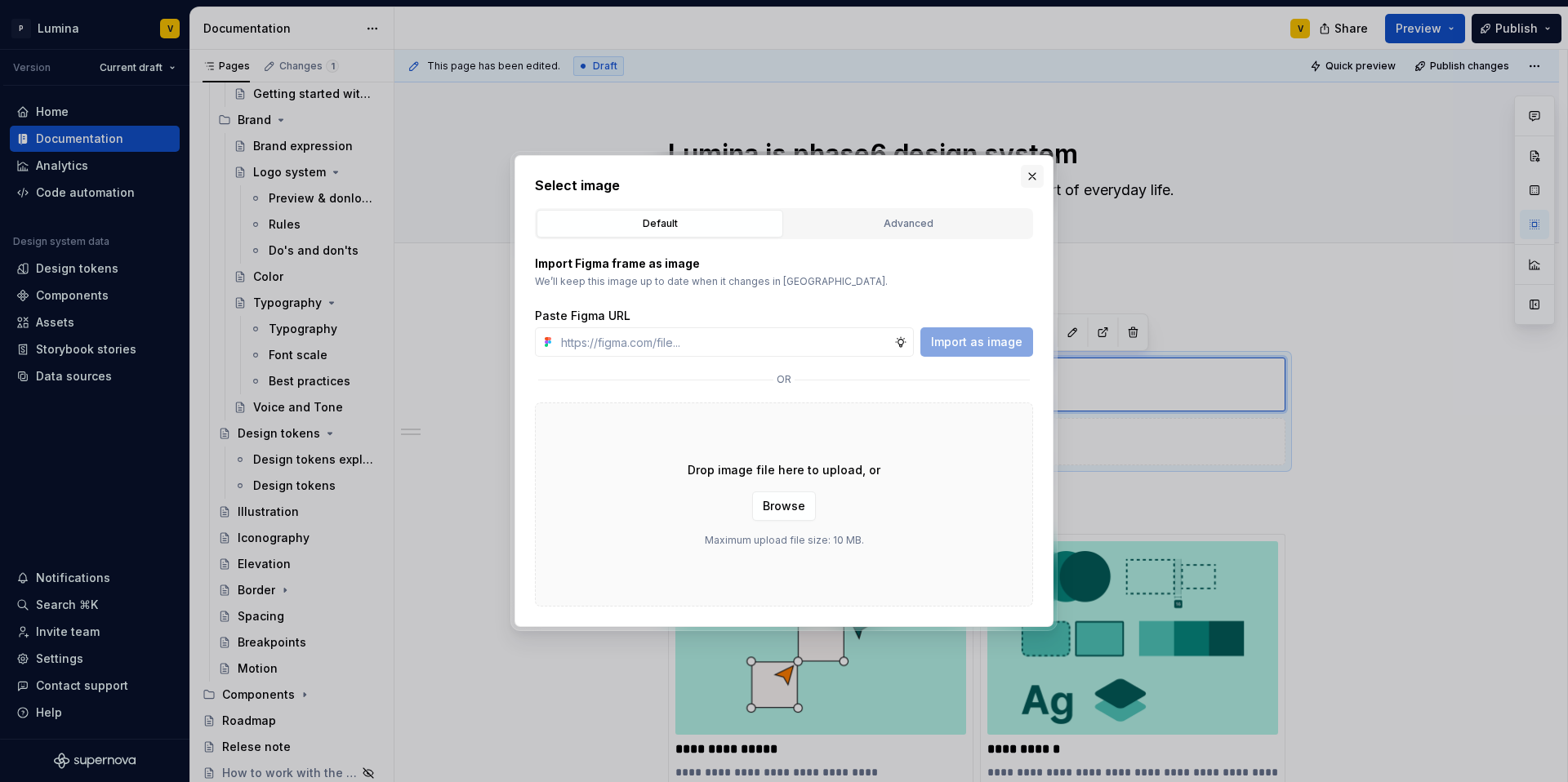
click at [1039, 171] on button "button" at bounding box center [1032, 177] width 23 height 23
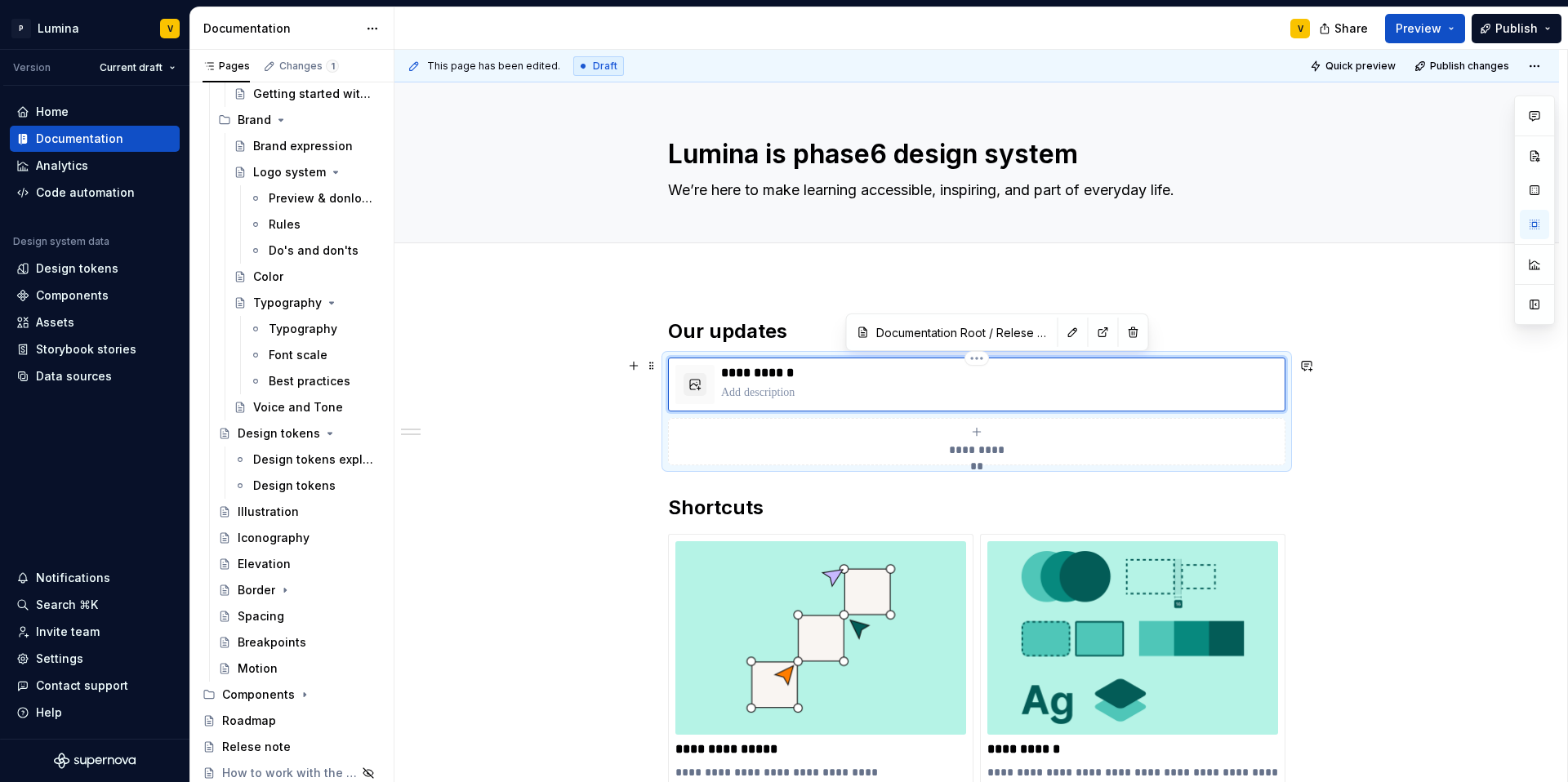
click at [744, 393] on p at bounding box center [999, 393] width 557 height 16
click at [1061, 339] on button "button" at bounding box center [1073, 332] width 23 height 23
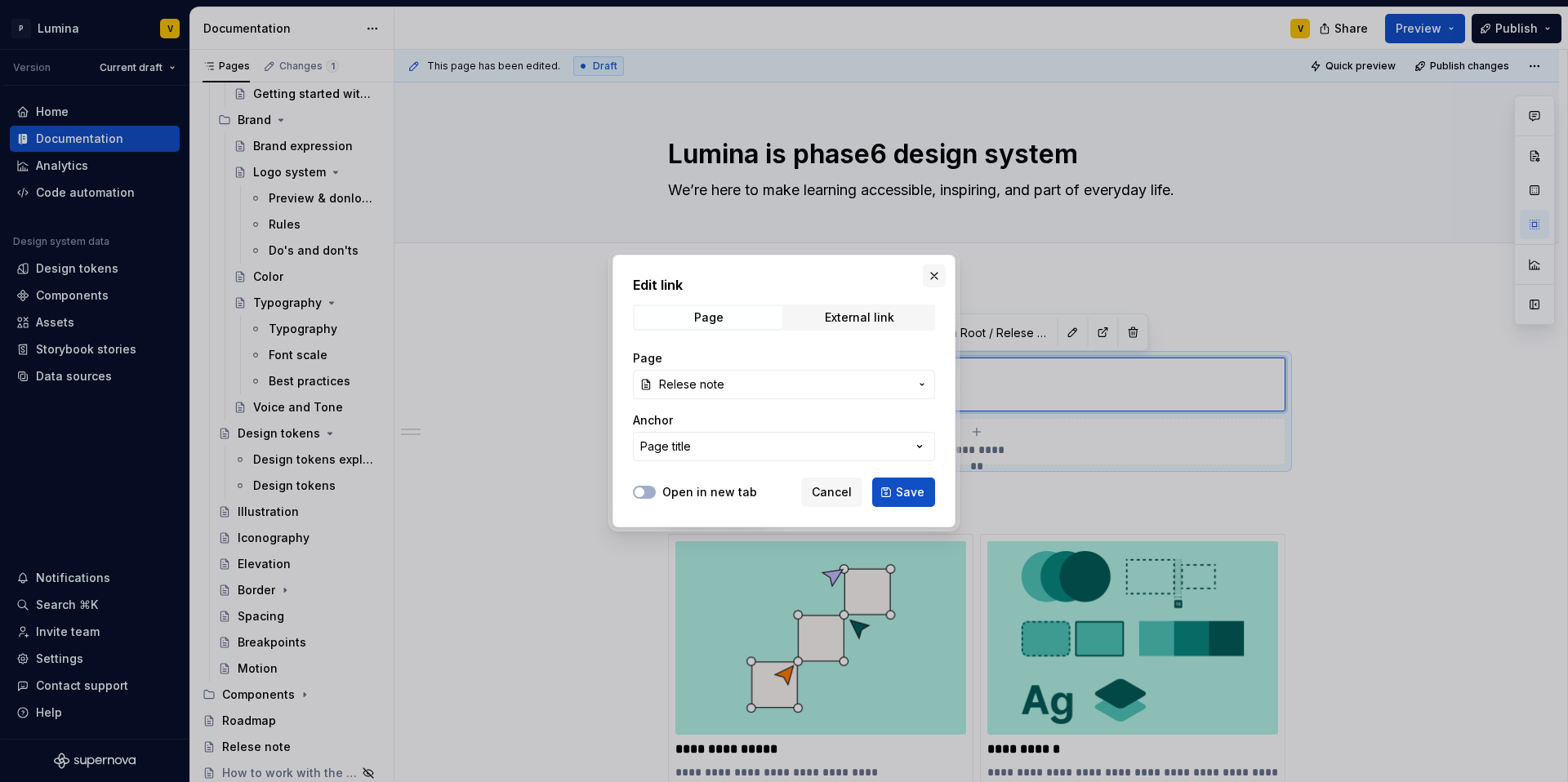
click at [940, 275] on button "button" at bounding box center [934, 276] width 23 height 23
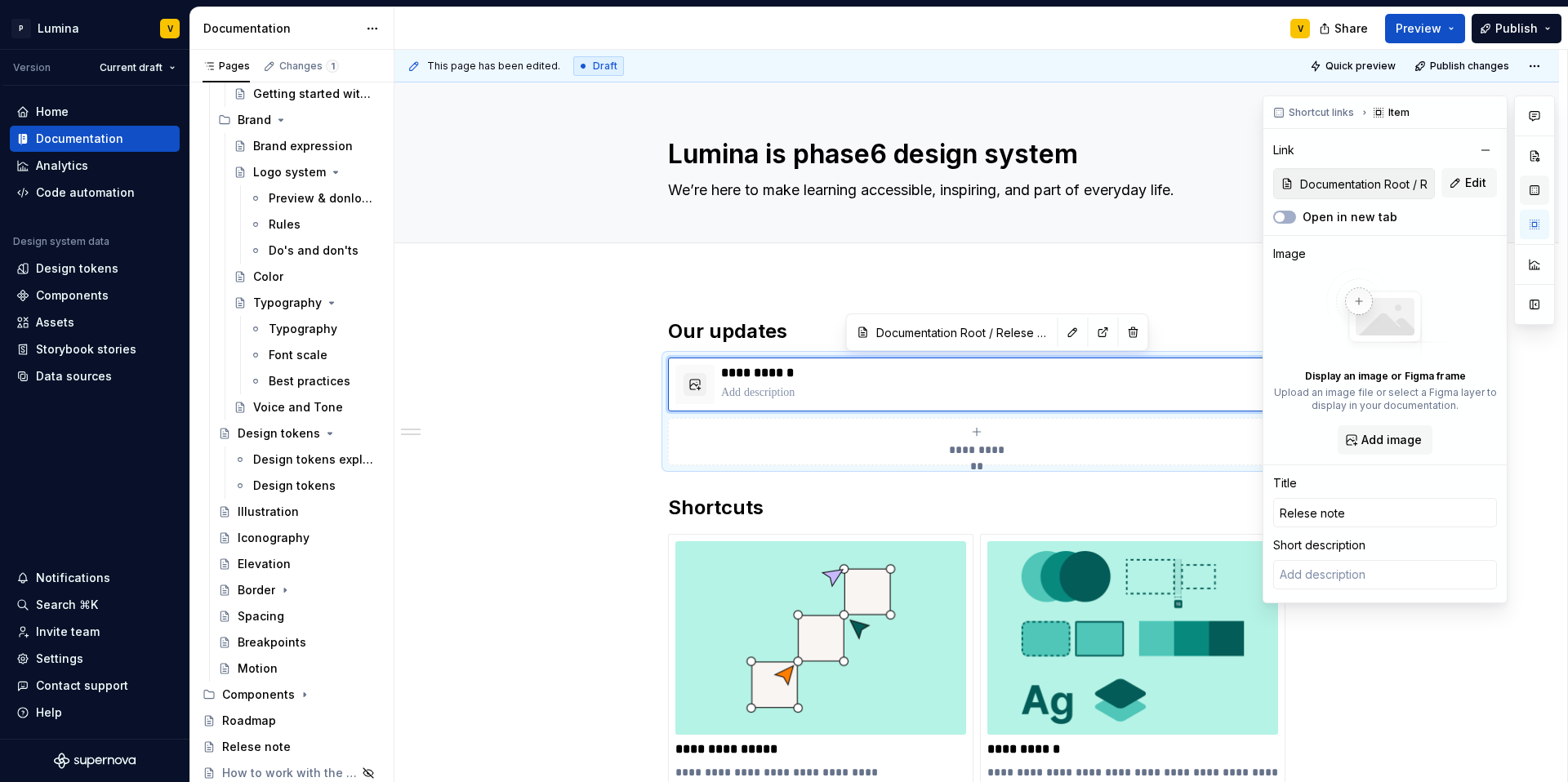
click at [1540, 186] on button "button" at bounding box center [1534, 190] width 29 height 29
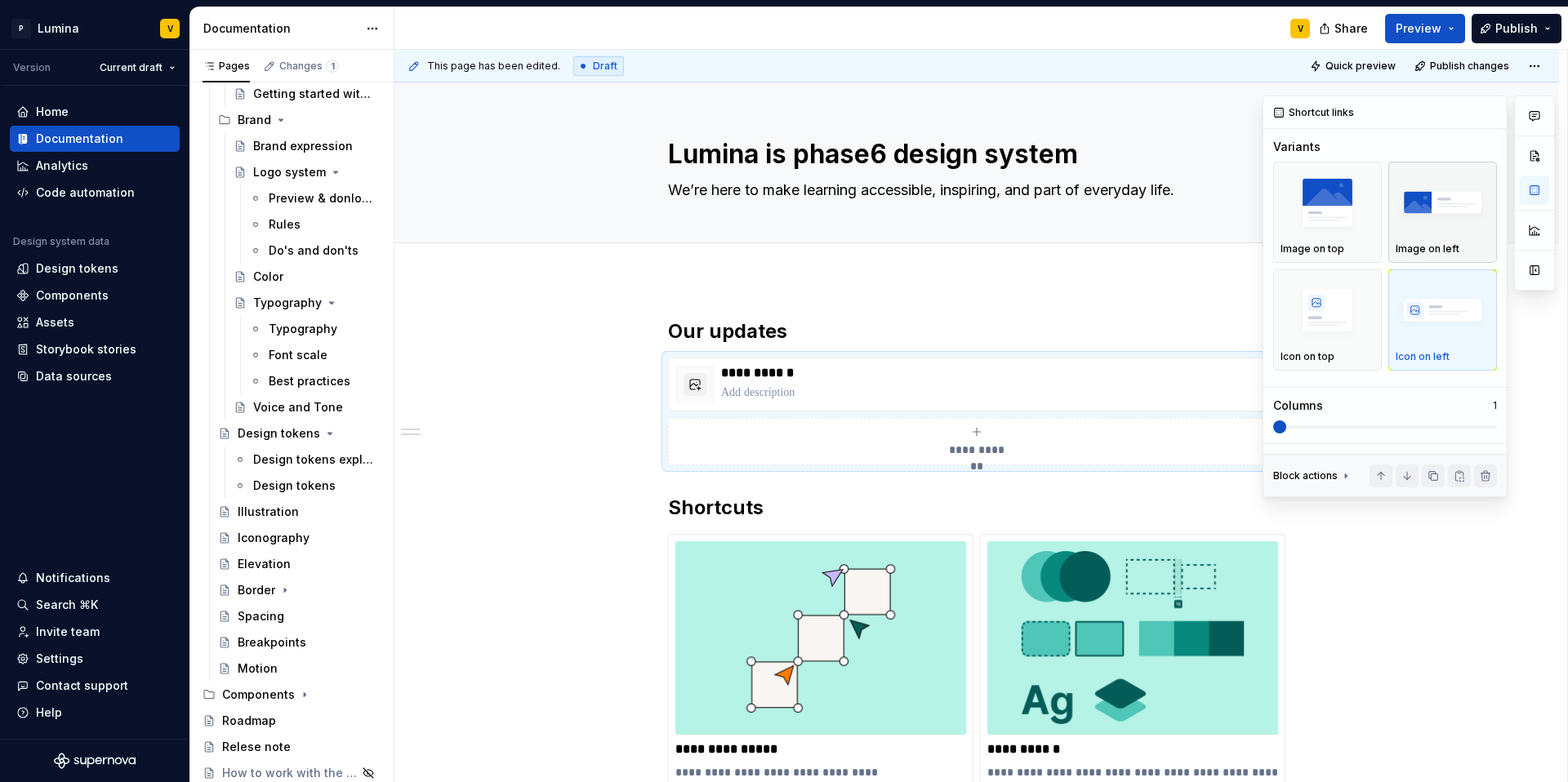
click at [1435, 224] on img "button" at bounding box center [1443, 203] width 94 height 60
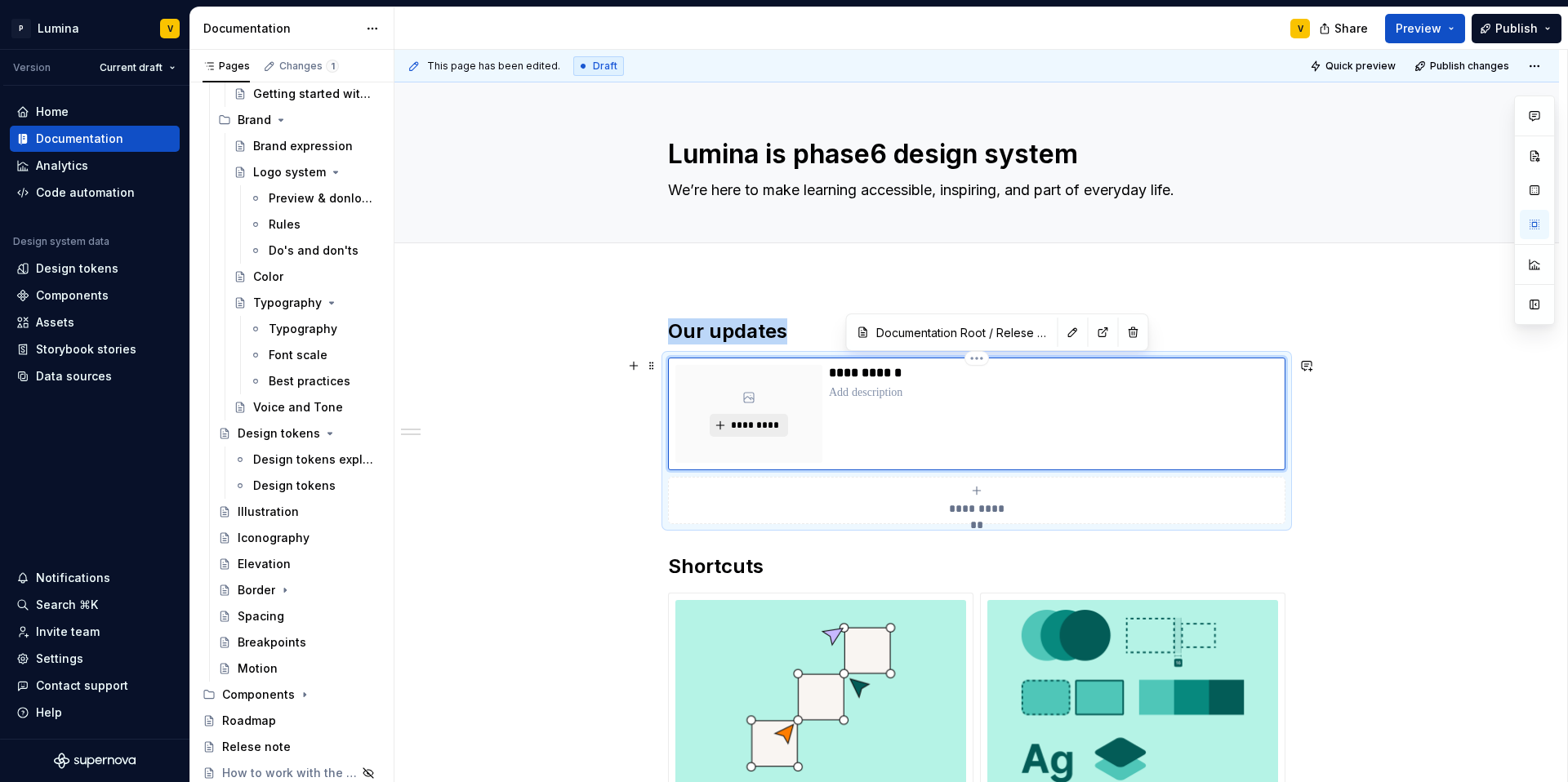
click at [740, 431] on span "*********" at bounding box center [755, 425] width 50 height 13
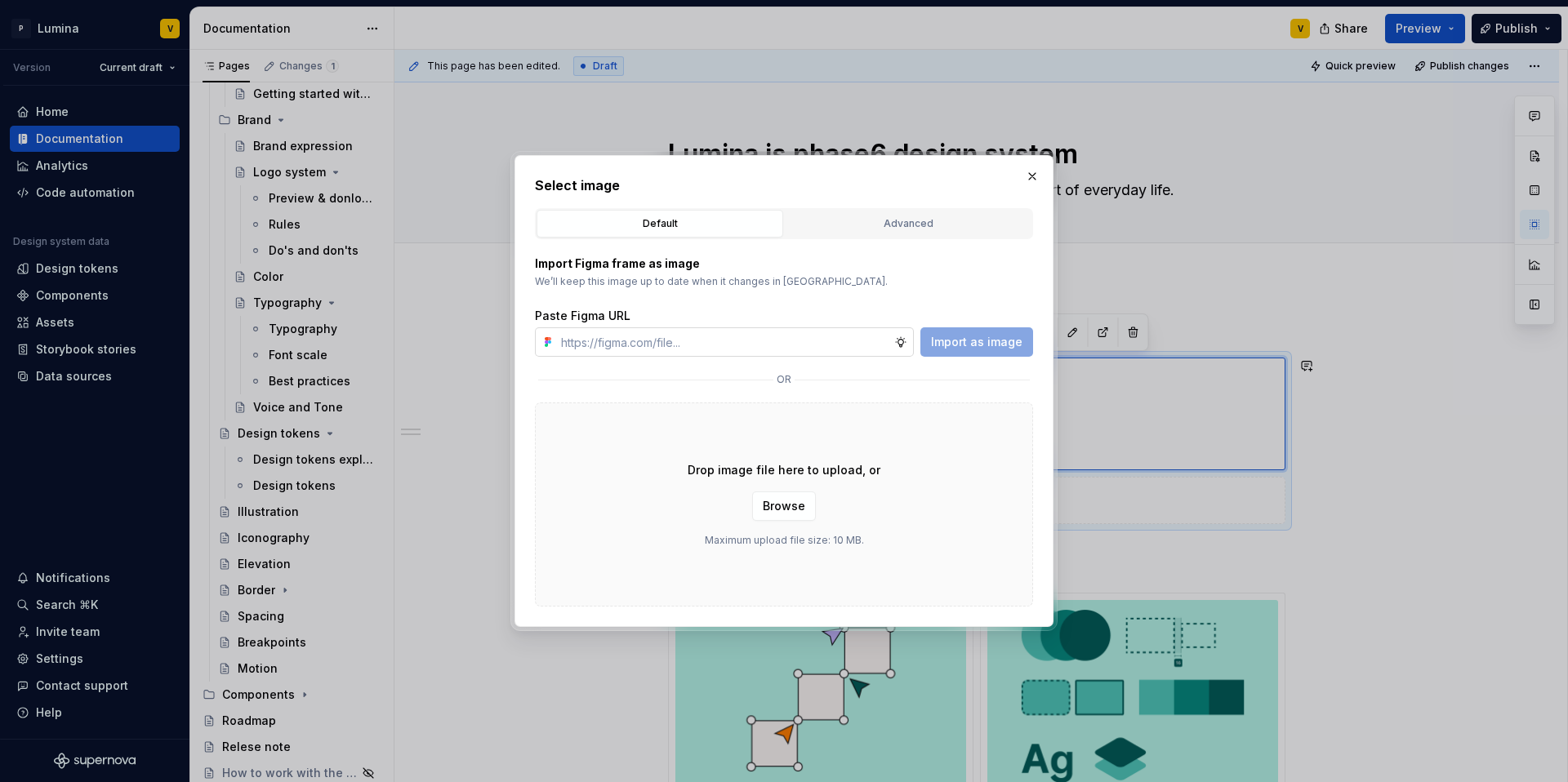
click at [705, 328] on input "text" at bounding box center [724, 341] width 340 height 29
click at [1021, 178] on button "button" at bounding box center [1032, 177] width 23 height 23
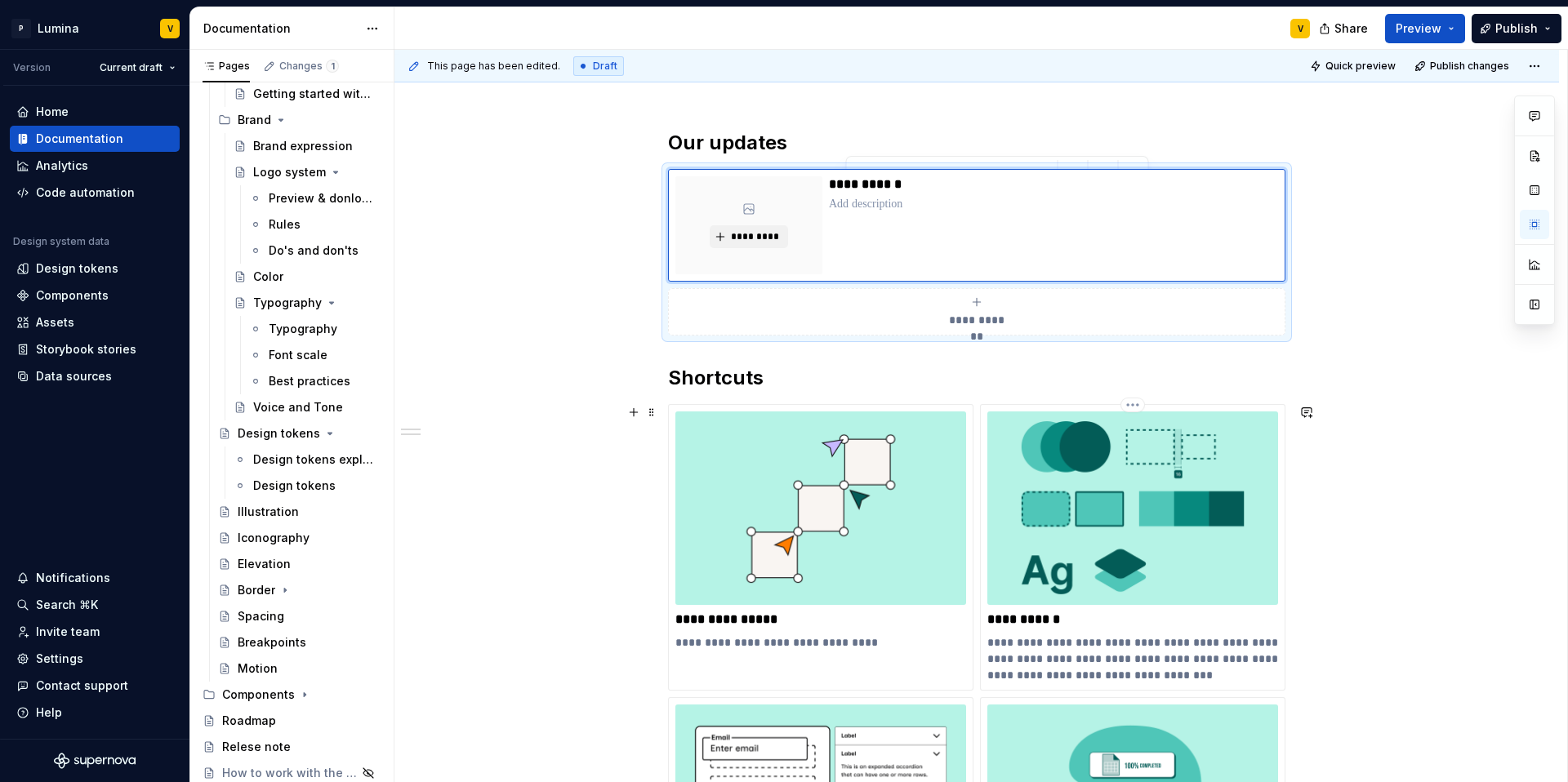
scroll to position [272, 0]
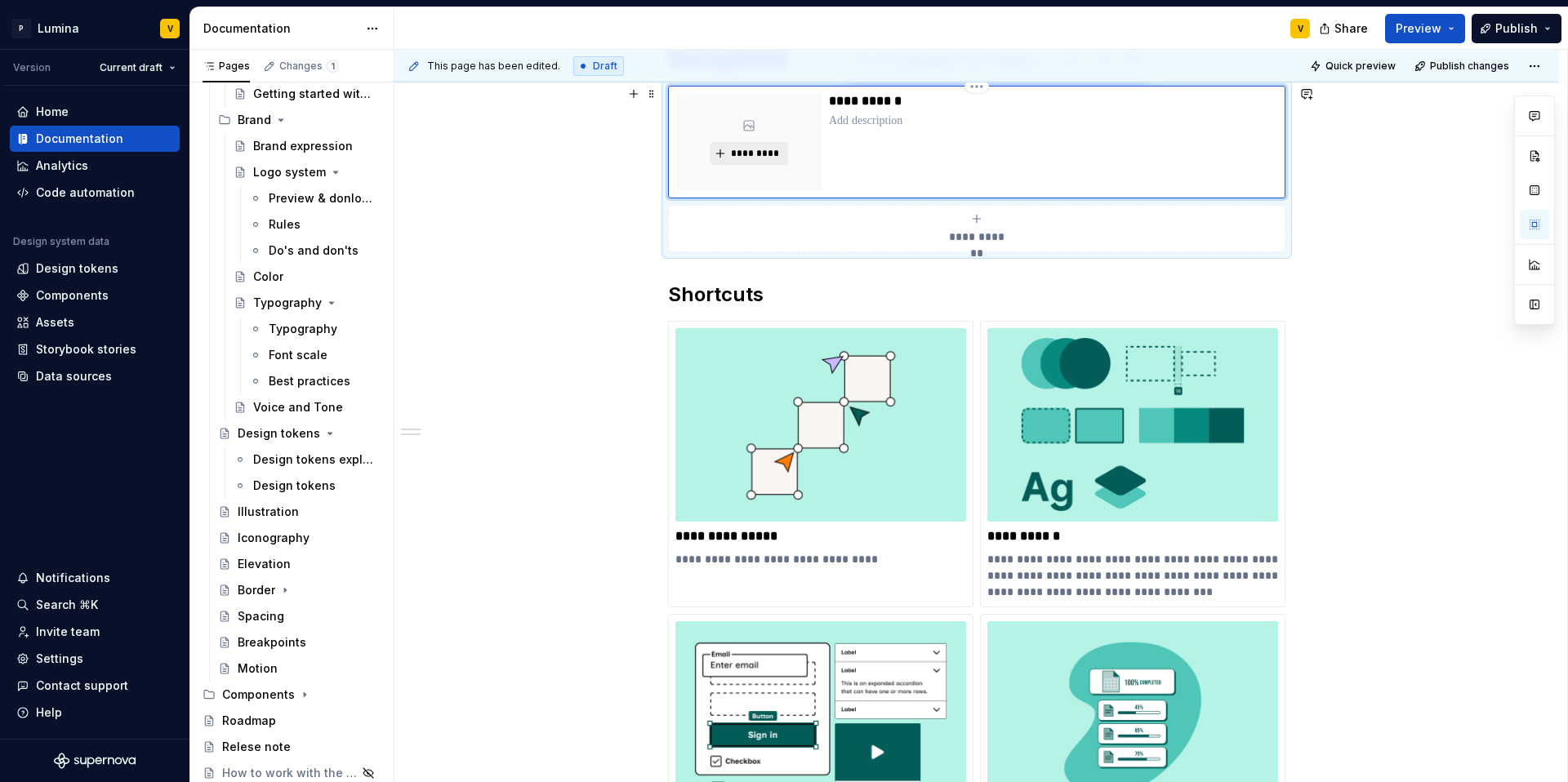
click at [714, 145] on button "*********" at bounding box center [748, 154] width 77 height 23
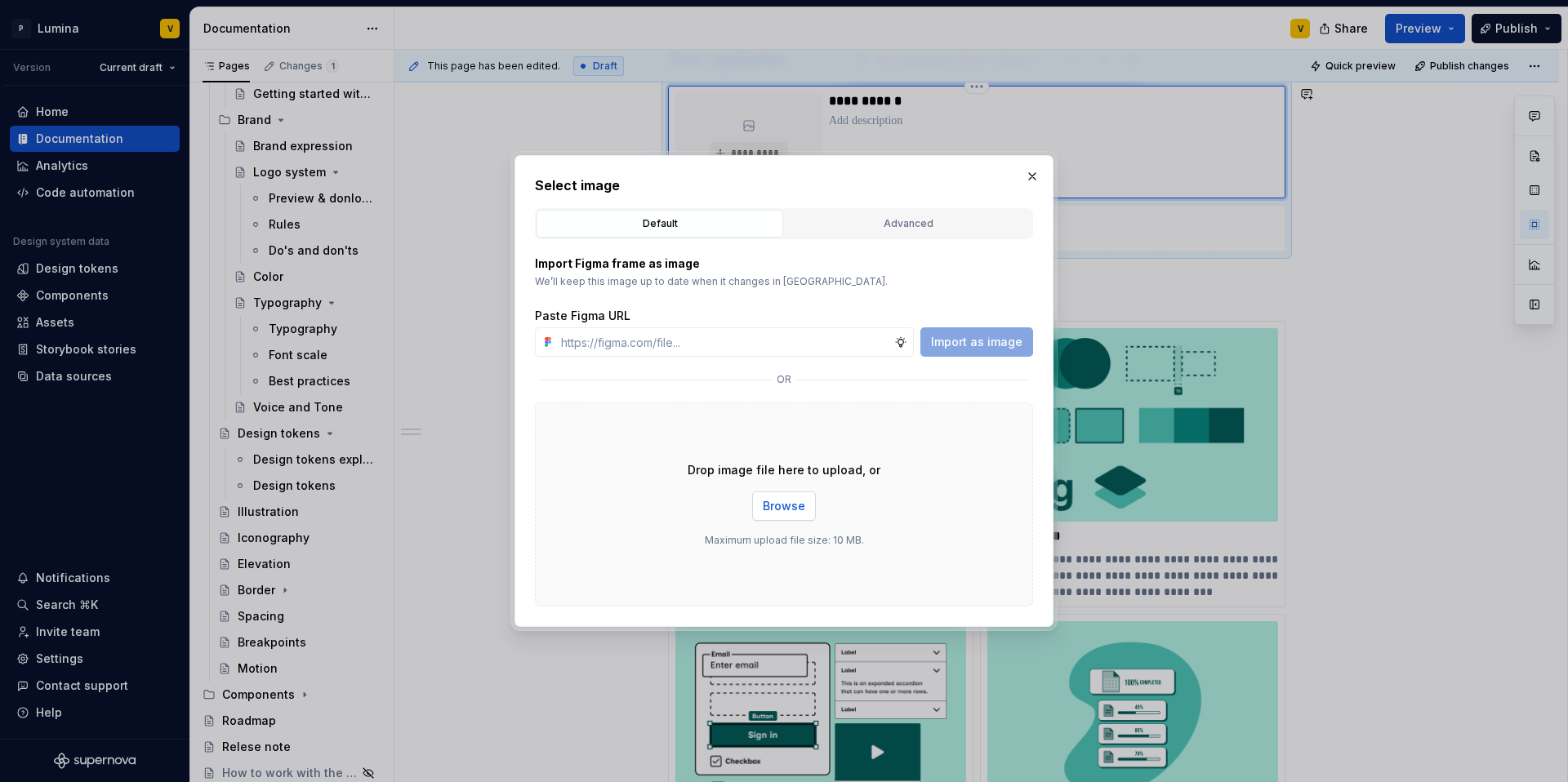
click at [777, 511] on span "Browse" at bounding box center [784, 506] width 43 height 16
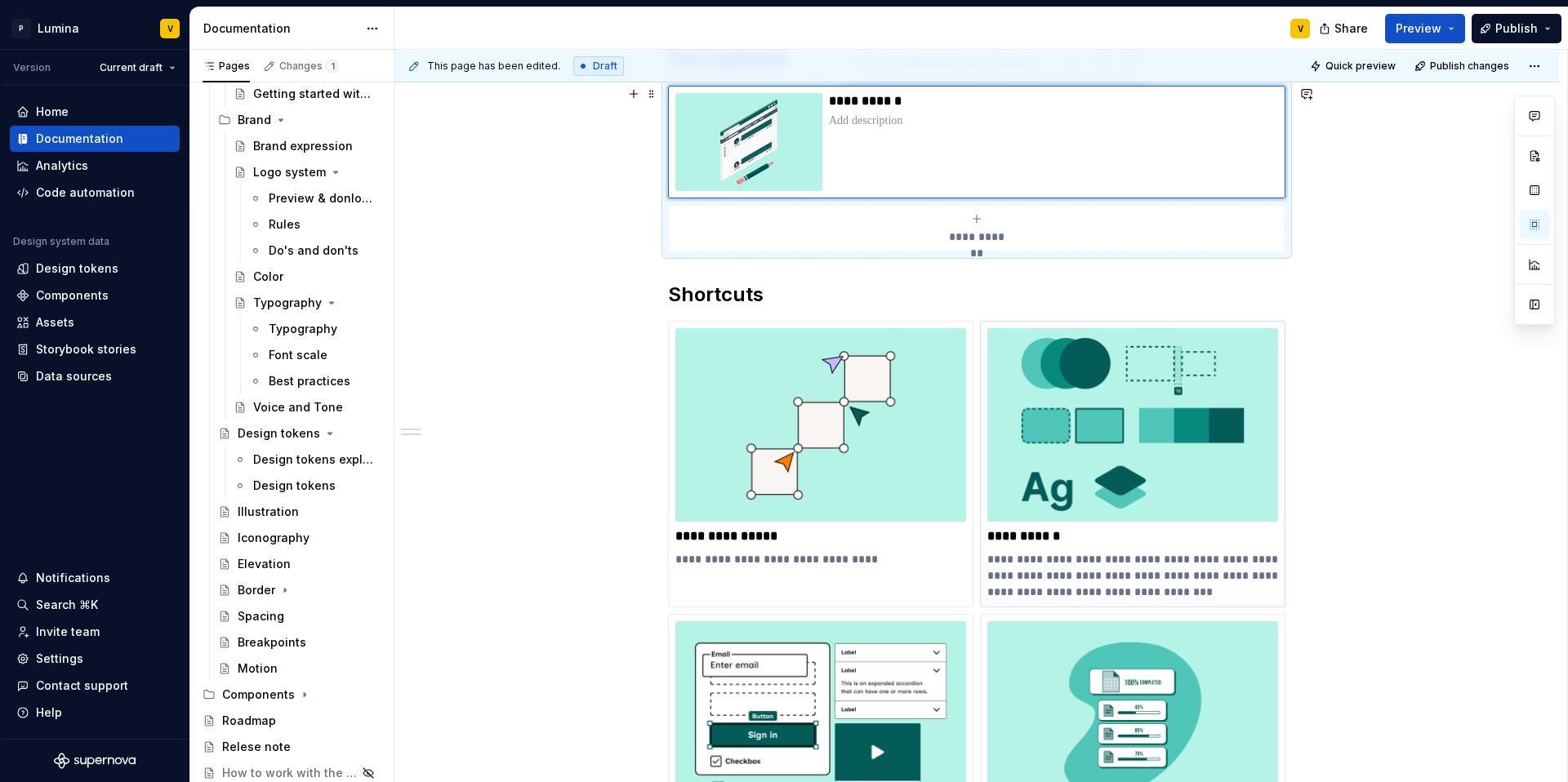
click at [606, 220] on div "**********" at bounding box center [977, 624] width 1164 height 1234
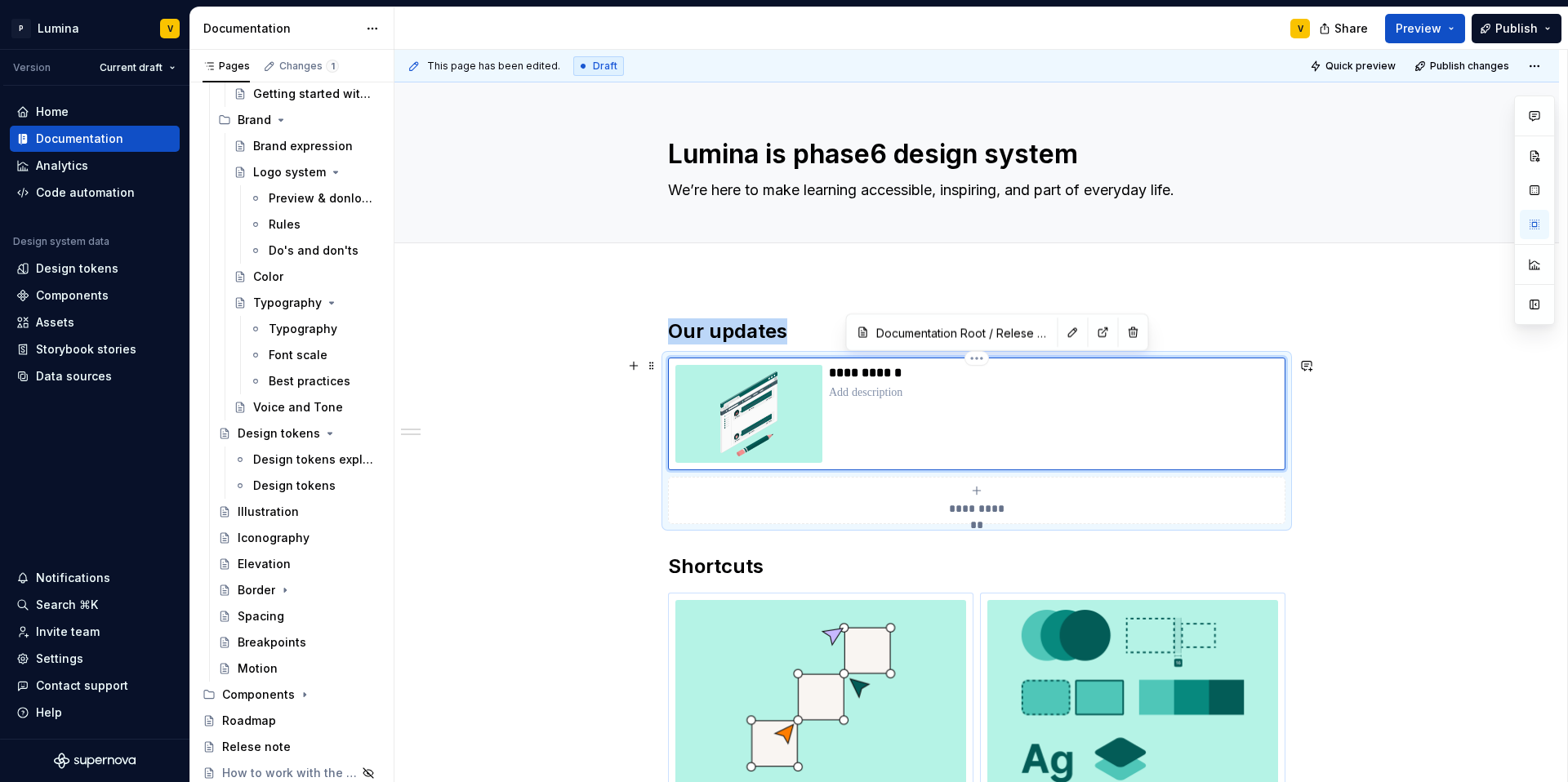
scroll to position [0, 0]
click at [852, 395] on p at bounding box center [1053, 393] width 449 height 16
click at [855, 395] on p at bounding box center [1053, 393] width 449 height 16
click at [843, 387] on p at bounding box center [1053, 393] width 449 height 16
type textarea "*"
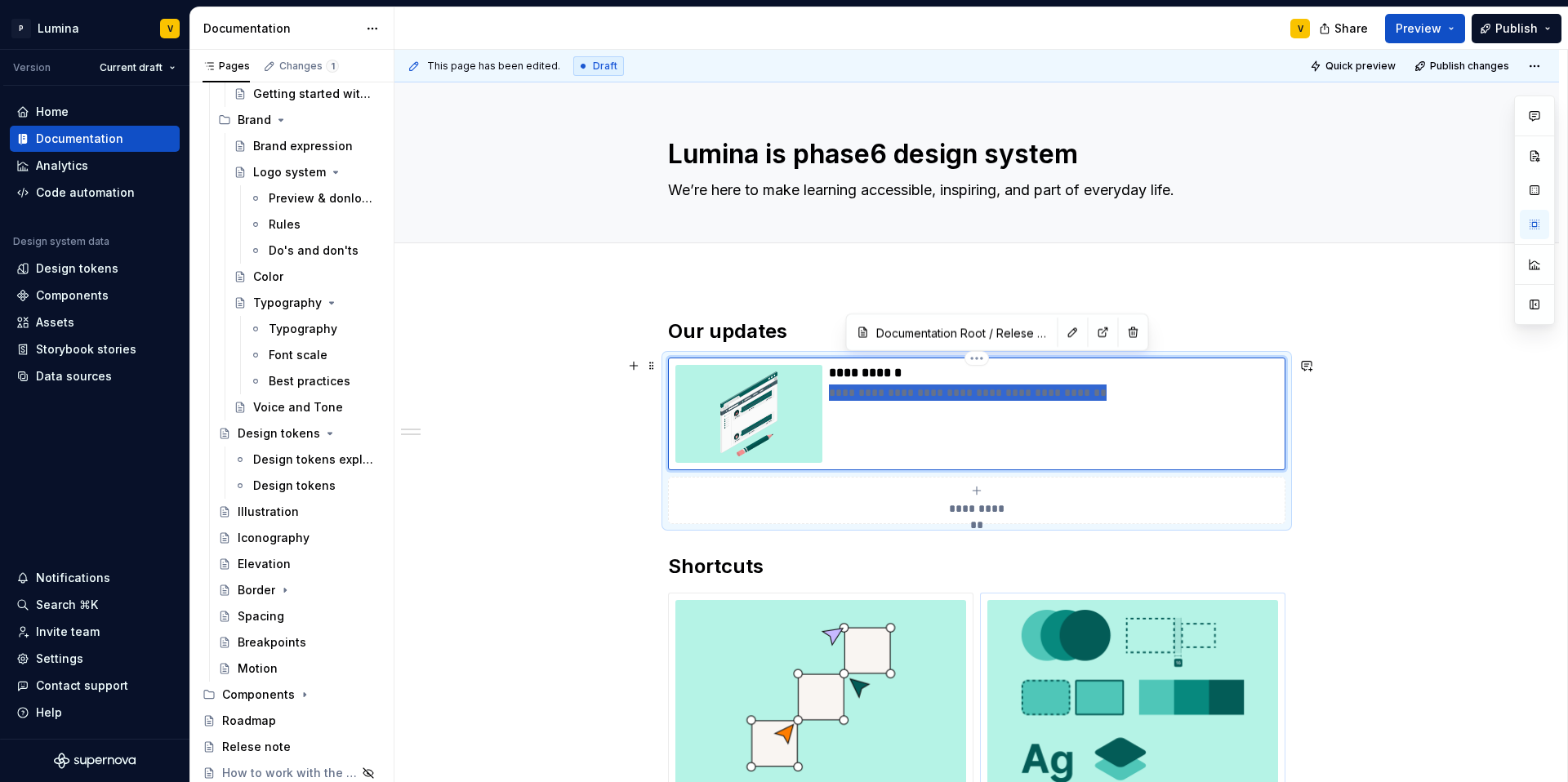
drag, startPoint x: 1111, startPoint y: 390, endPoint x: 817, endPoint y: 388, distance: 294.0
click at [817, 388] on div "**********" at bounding box center [977, 414] width 603 height 98
click at [1101, 397] on p "**********" at bounding box center [1053, 393] width 449 height 16
drag, startPoint x: 1101, startPoint y: 397, endPoint x: 812, endPoint y: 395, distance: 289.0
click at [812, 395] on div "**********" at bounding box center [977, 414] width 603 height 98
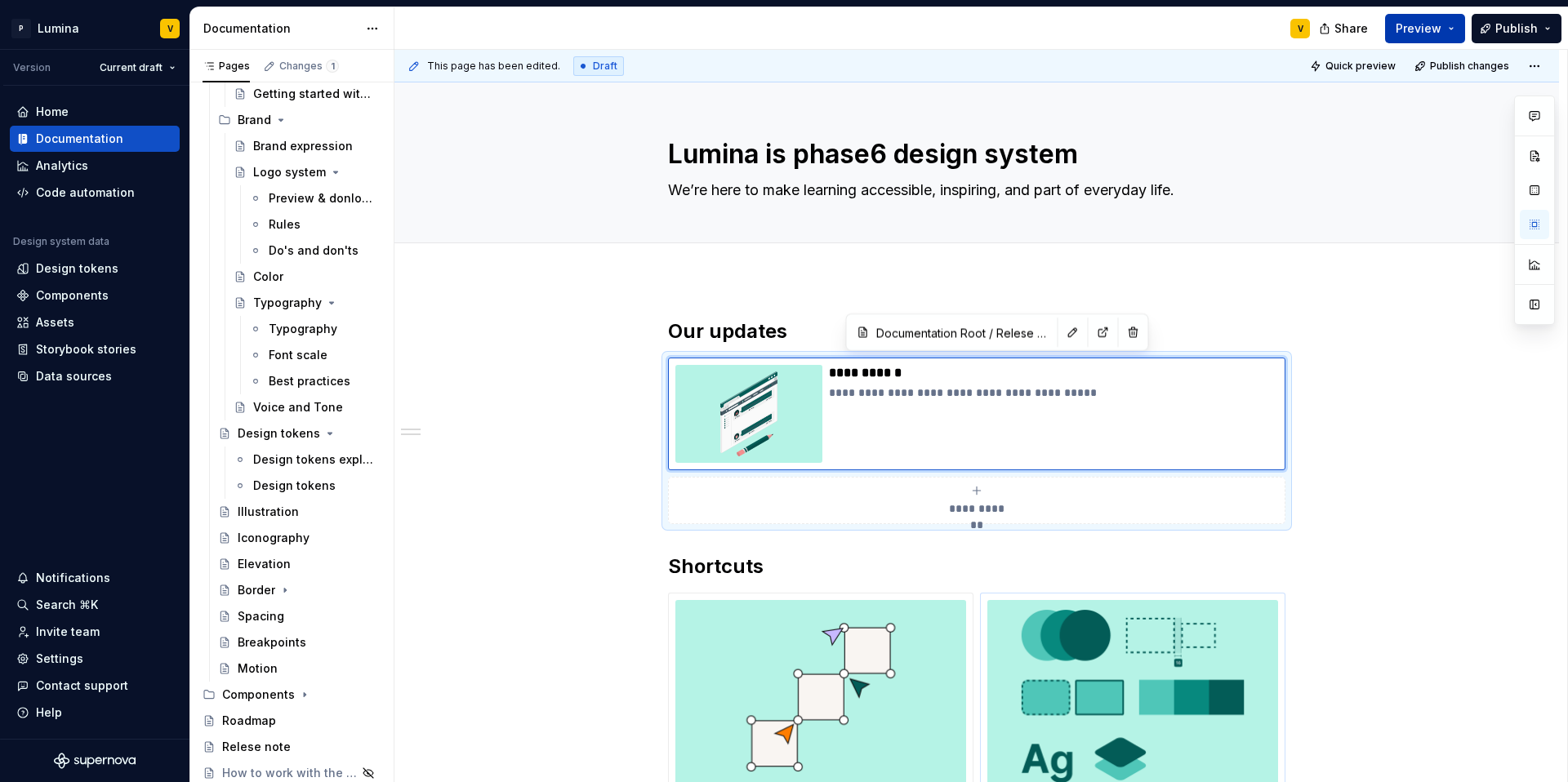
click at [1445, 31] on button "Preview" at bounding box center [1425, 28] width 80 height 29
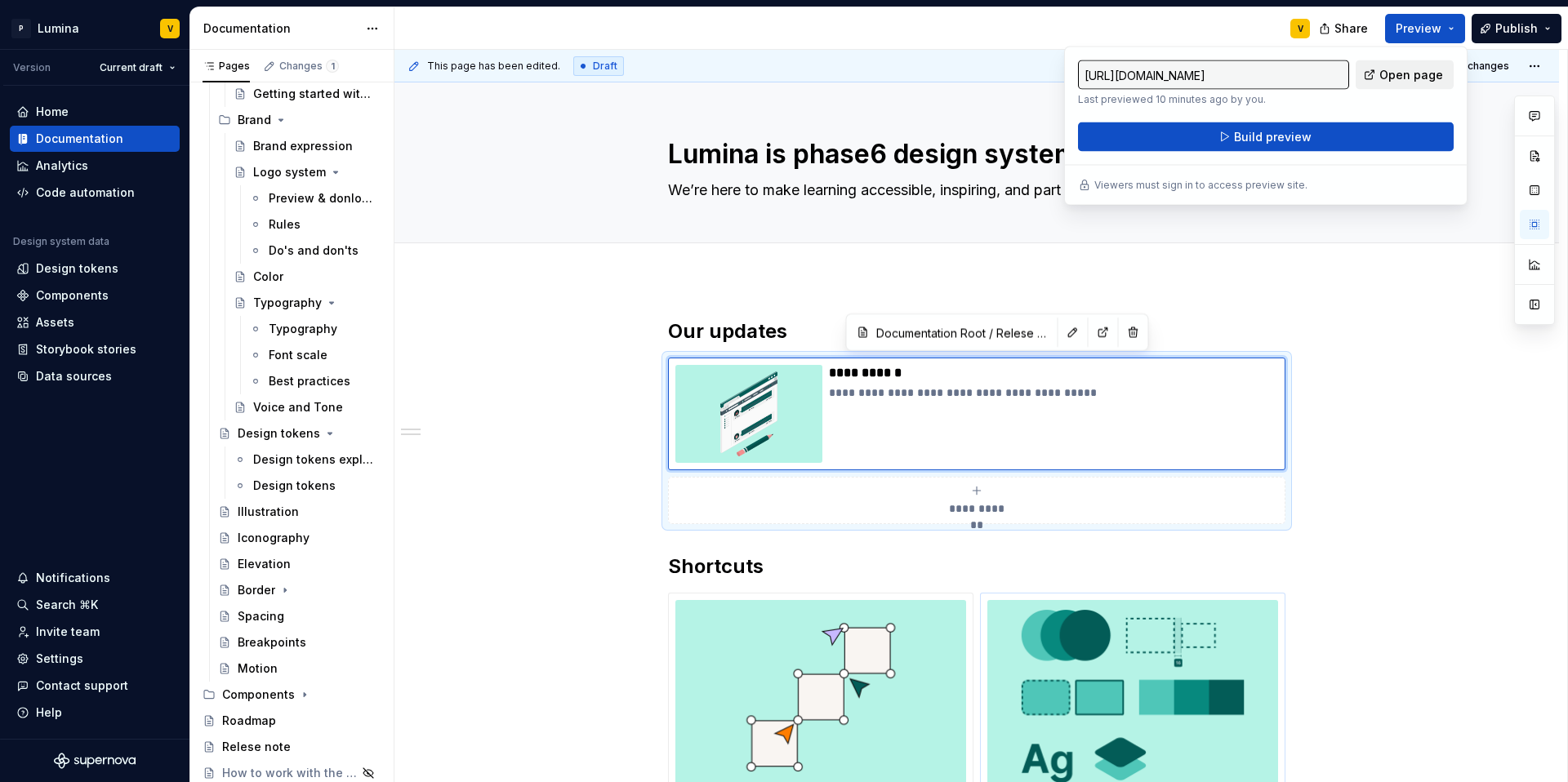
click at [1394, 76] on span "Open page" at bounding box center [1412, 75] width 64 height 16
click at [1208, 140] on button "Build preview" at bounding box center [1266, 137] width 376 height 29
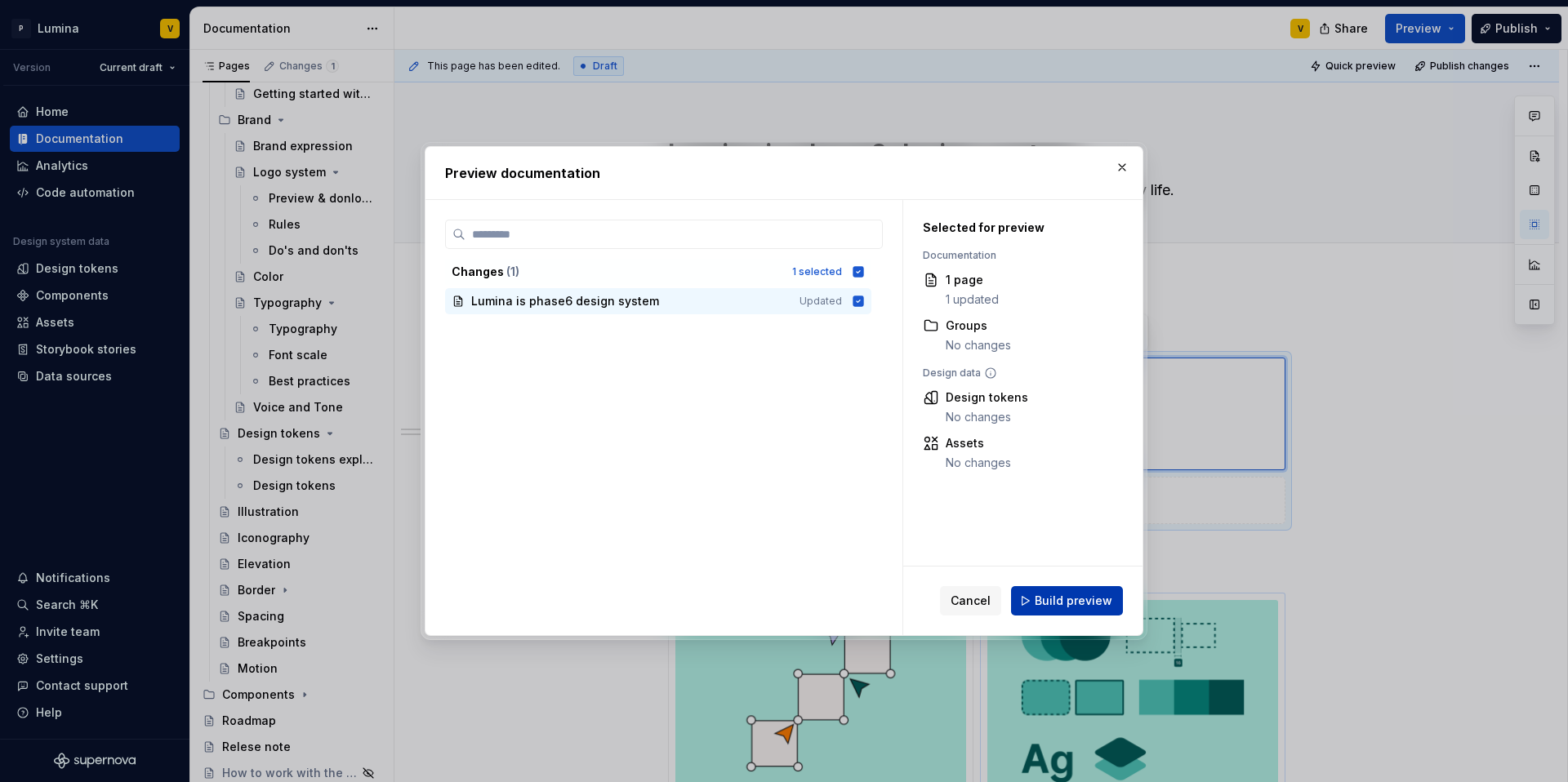
click at [1060, 600] on span "Build preview" at bounding box center [1073, 601] width 77 height 16
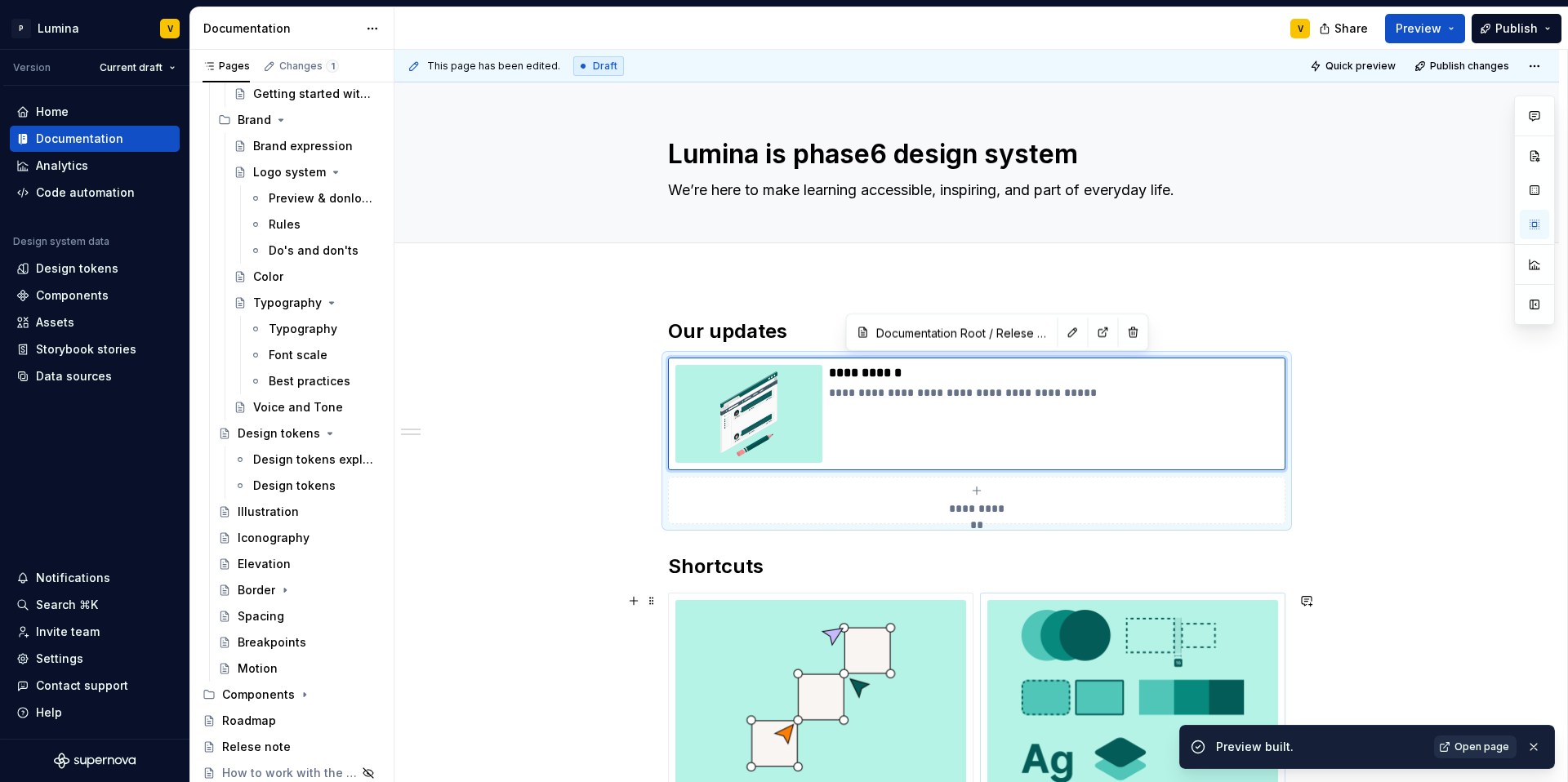
click at [1497, 743] on span "Open page" at bounding box center [1482, 746] width 55 height 13
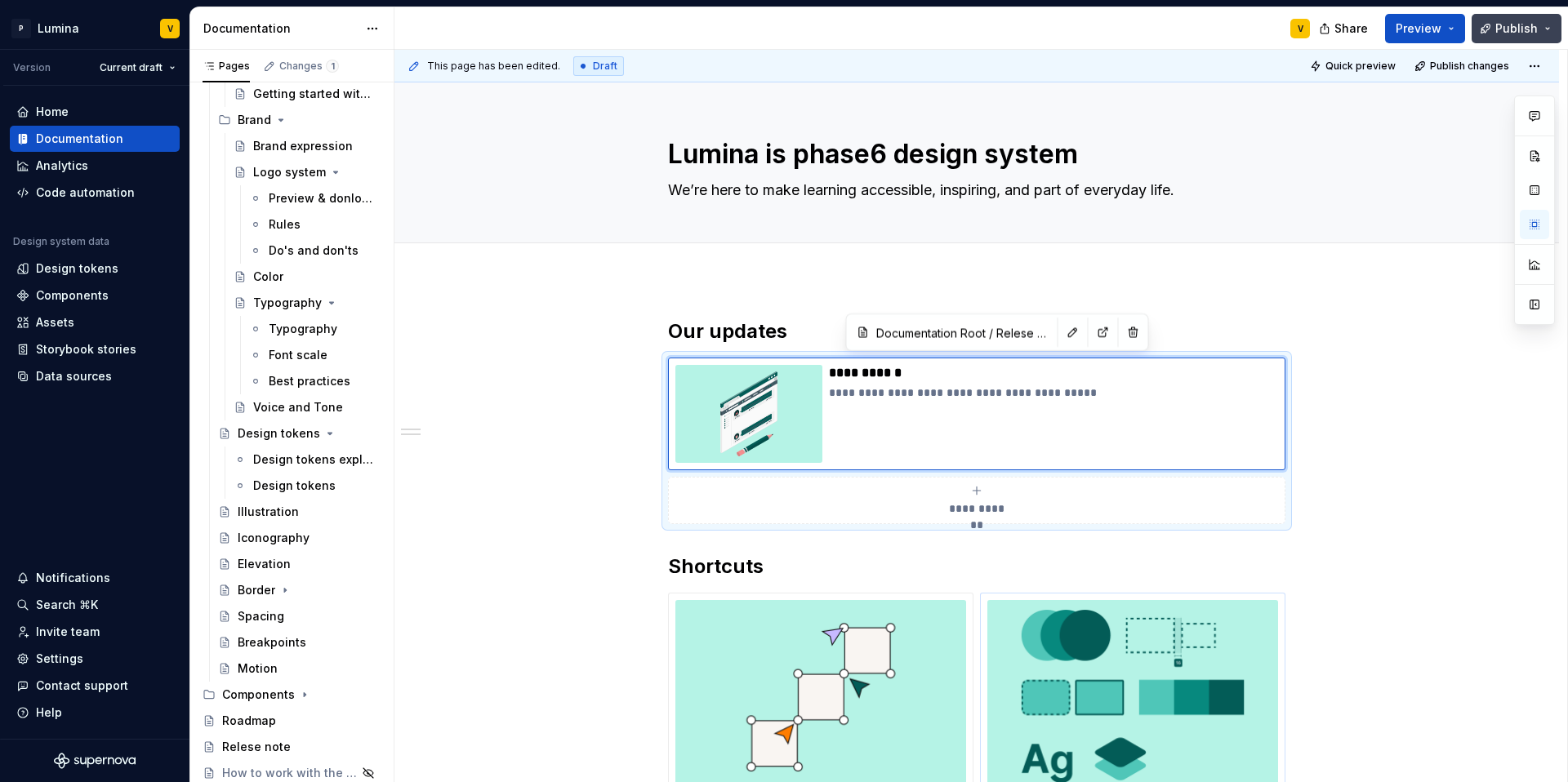
click at [1499, 36] on span "Publish" at bounding box center [1516, 28] width 43 height 16
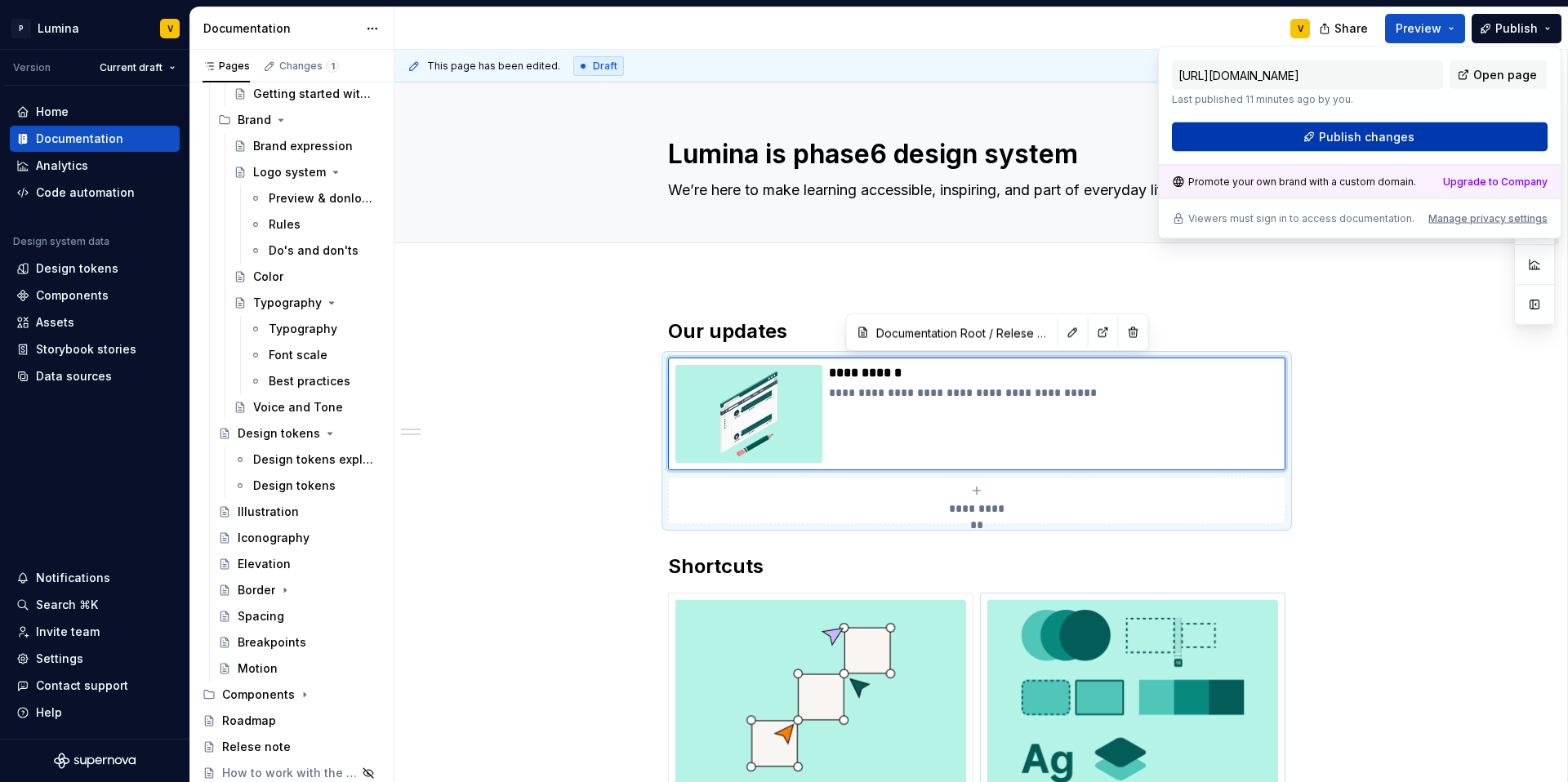
click at [1380, 136] on span "Publish changes" at bounding box center [1366, 137] width 95 height 16
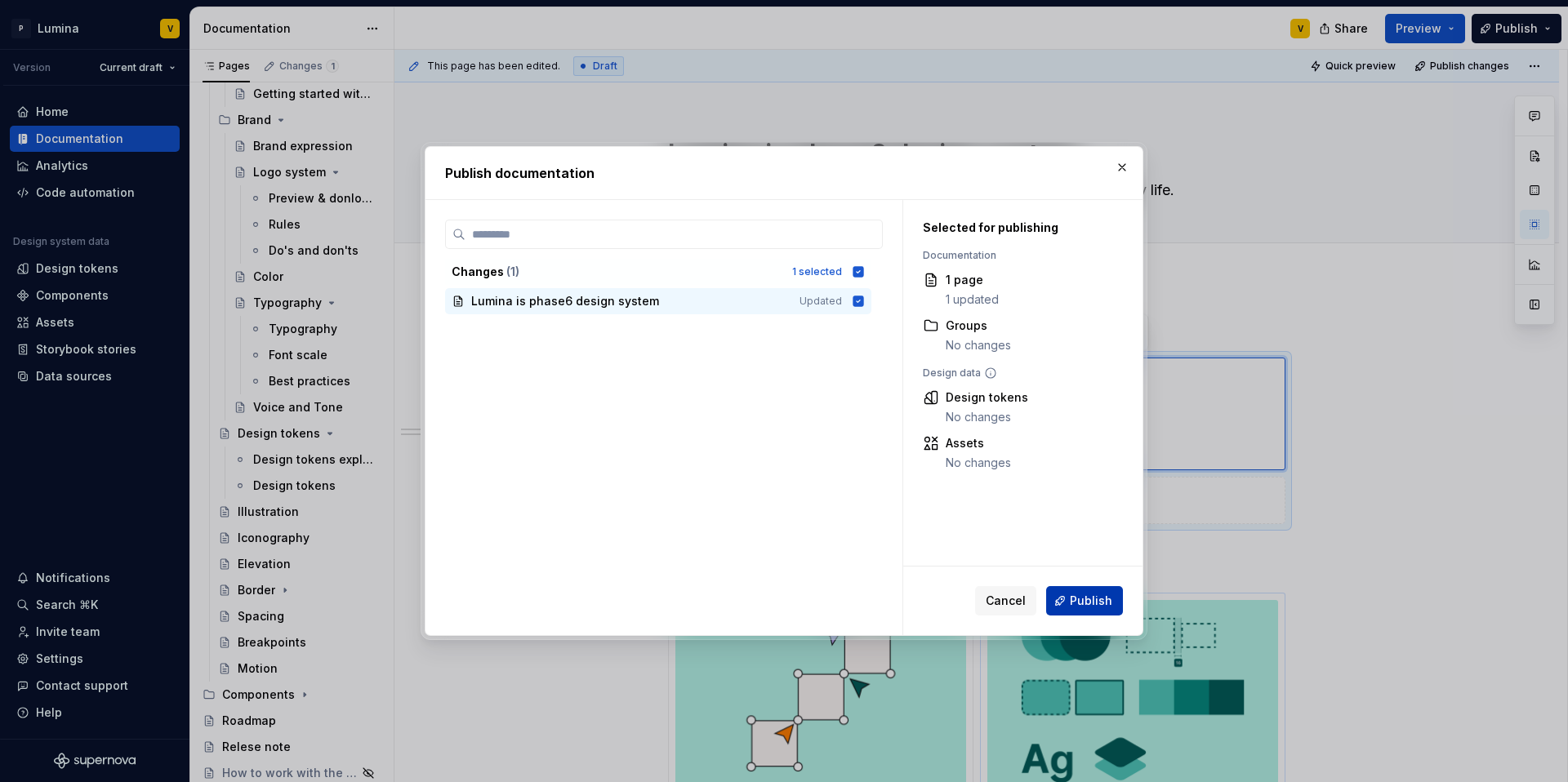
click at [1099, 604] on span "Publish" at bounding box center [1092, 601] width 43 height 16
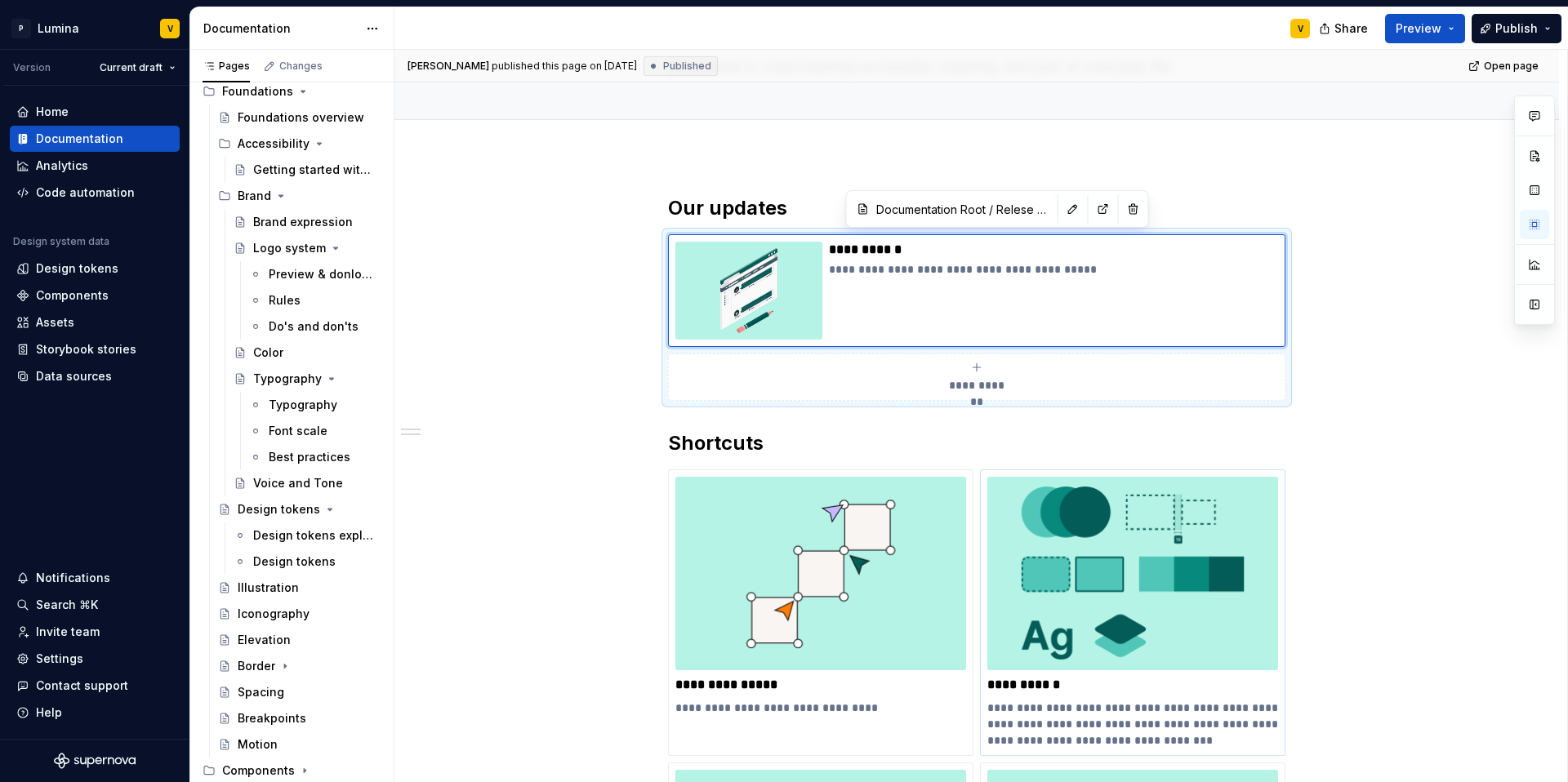
scroll to position [83, 0]
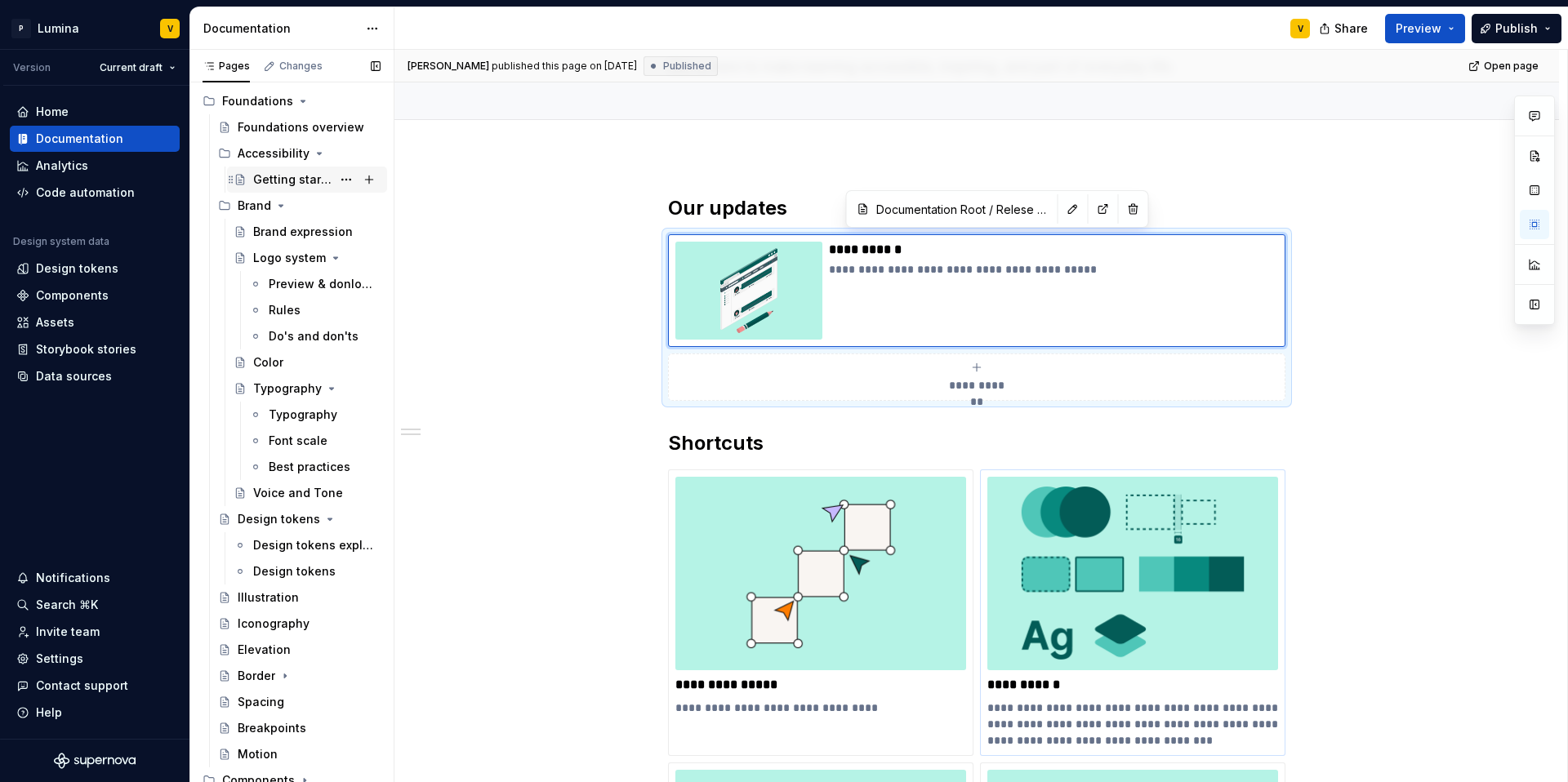
click at [264, 181] on div "Getting started with accessibility" at bounding box center [292, 180] width 78 height 16
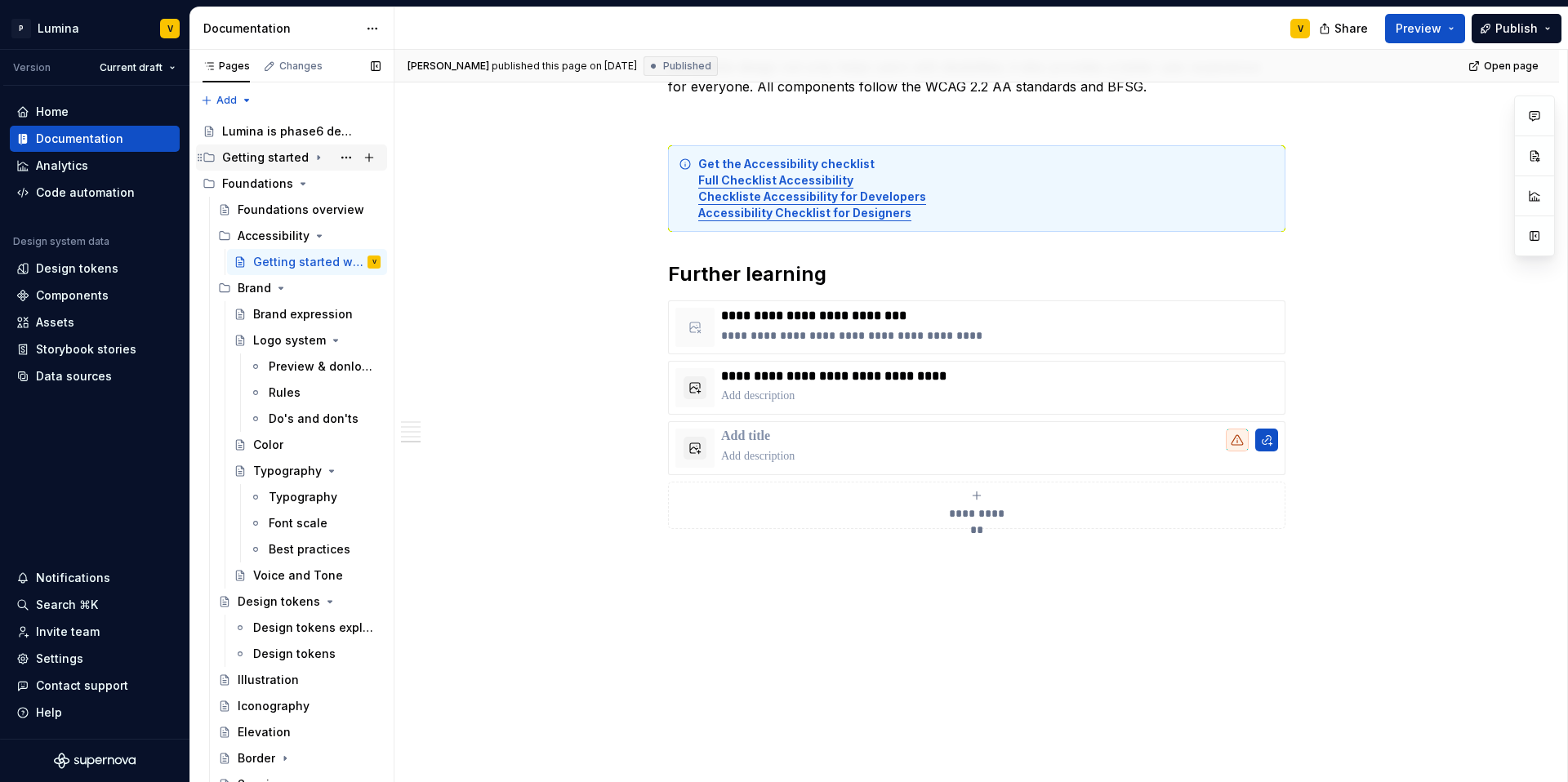
click at [285, 155] on div "Getting started" at bounding box center [265, 157] width 86 height 16
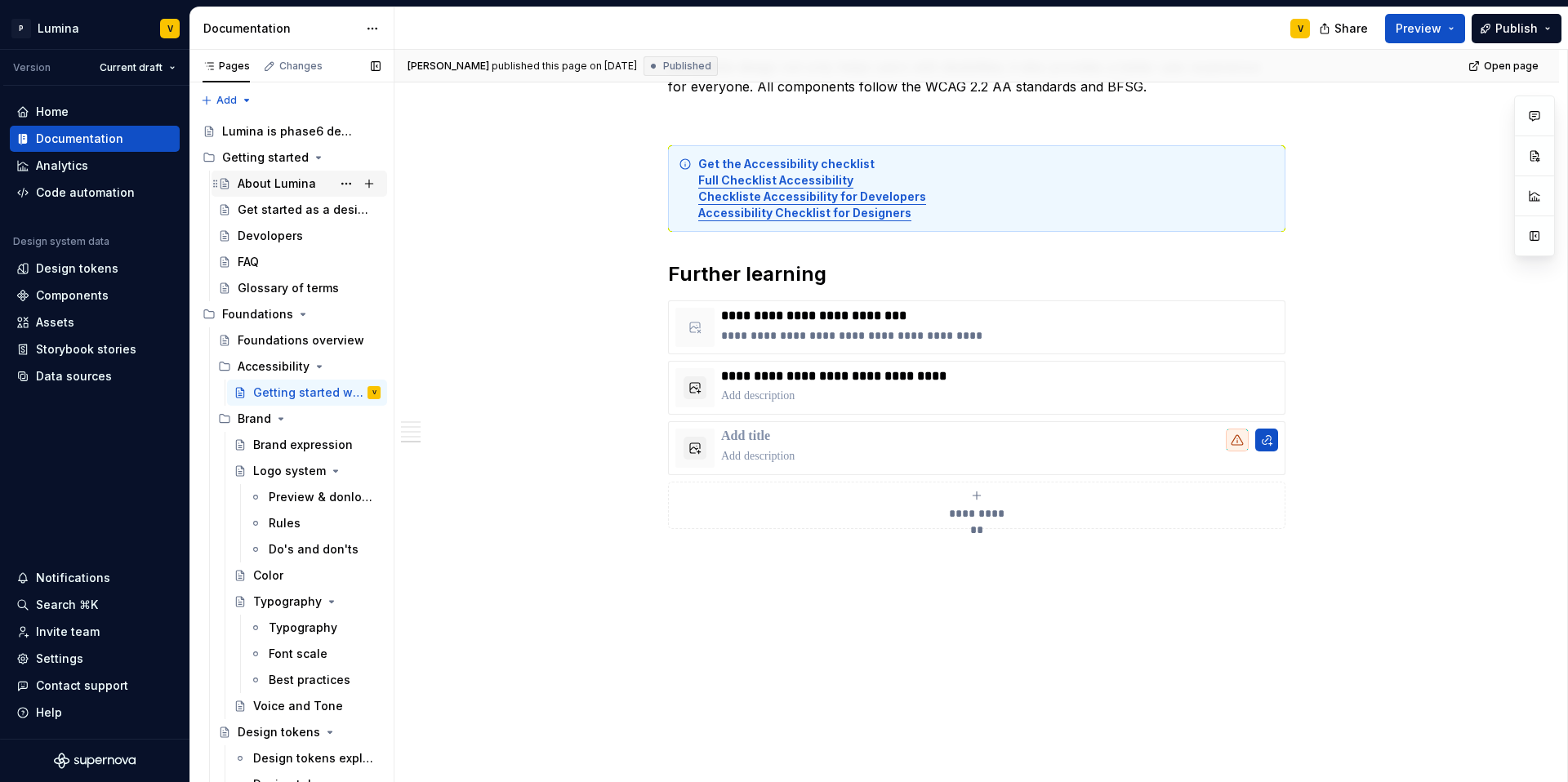
click at [278, 180] on div "About Lumina" at bounding box center [276, 184] width 78 height 16
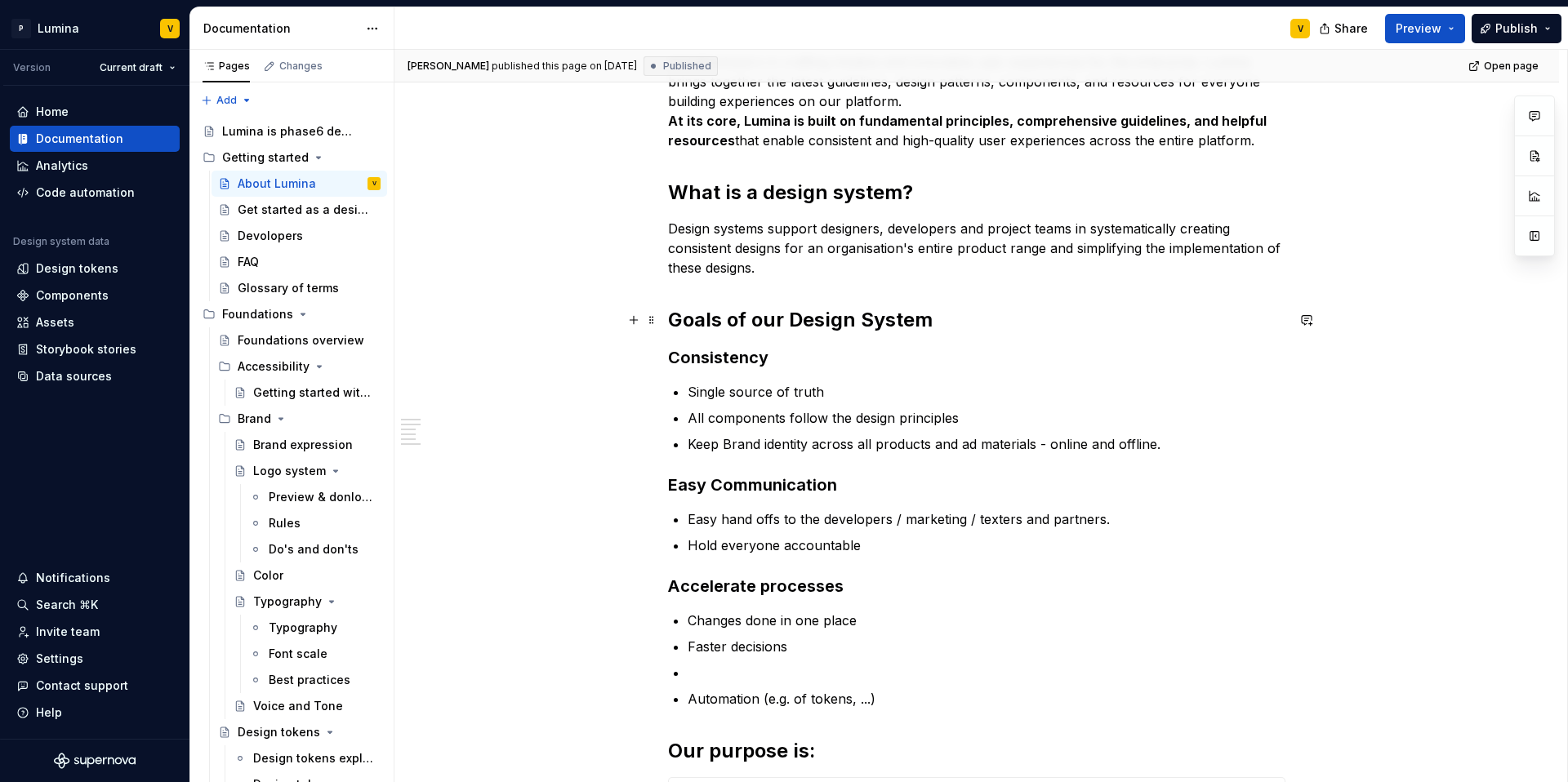
scroll to position [291, 0]
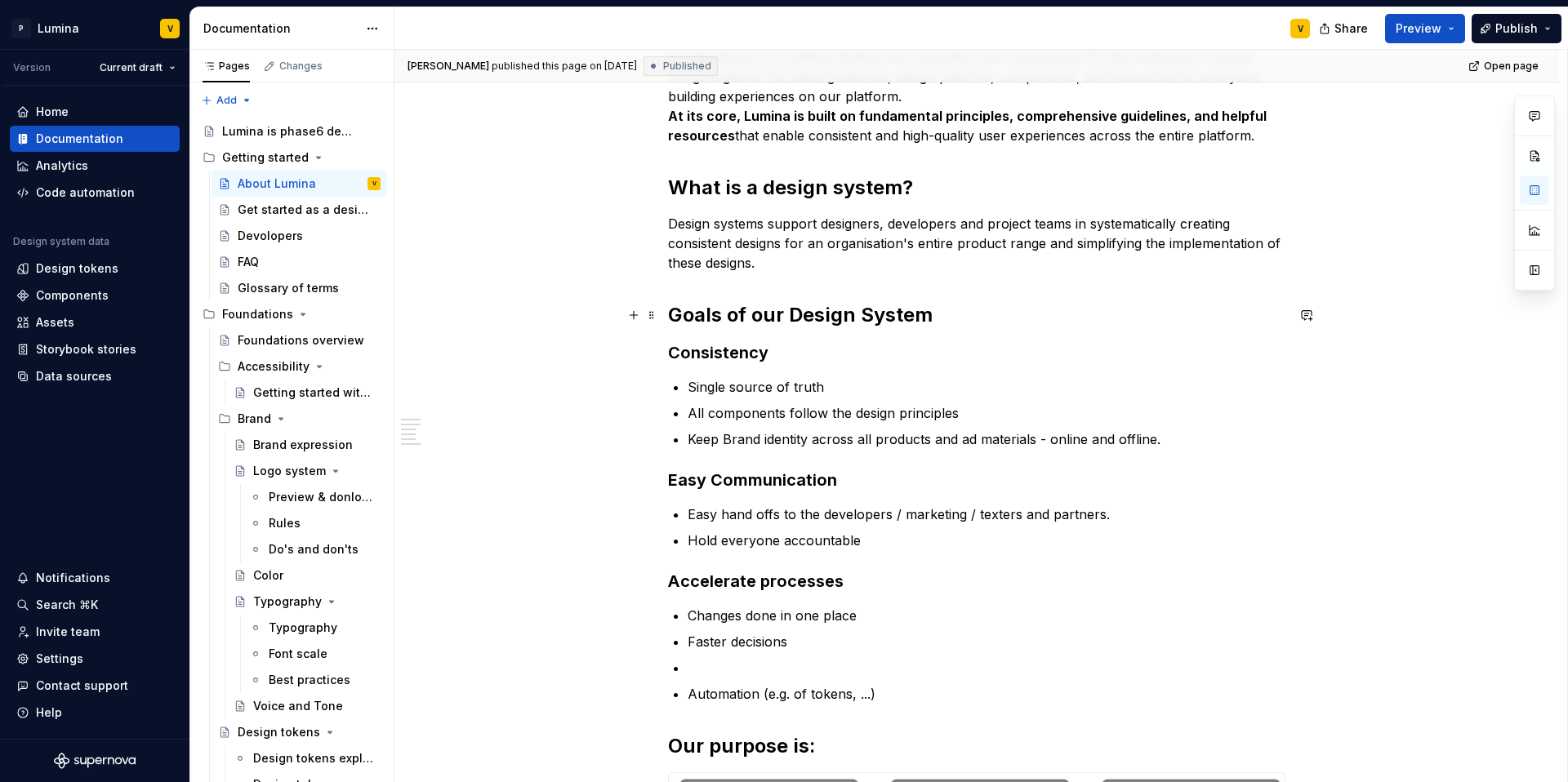
click at [737, 314] on h2 "Goals of our Design System" at bounding box center [977, 315] width 618 height 26
click at [958, 310] on h2 "Goals of our Design System" at bounding box center [977, 315] width 618 height 26
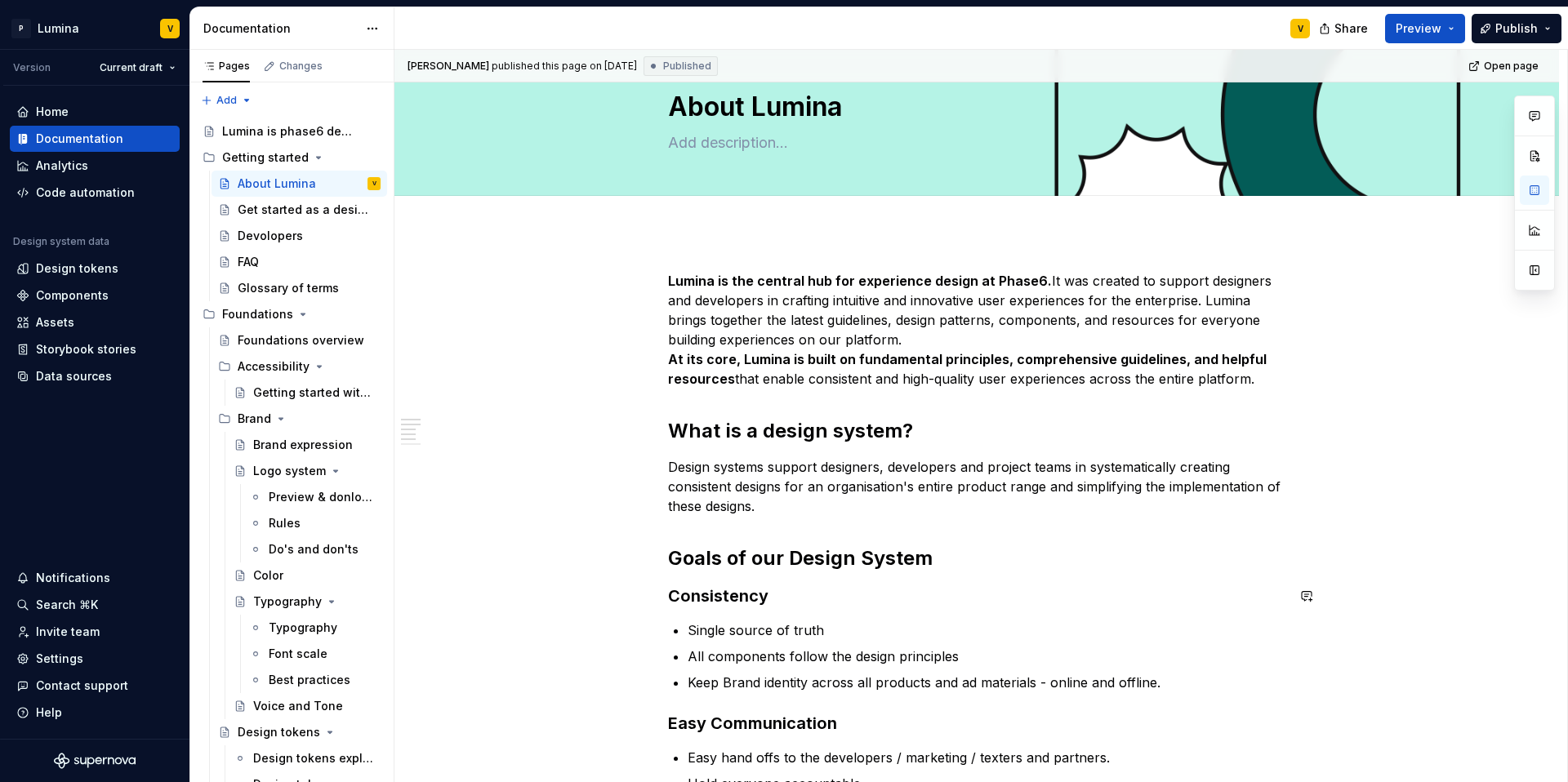
scroll to position [0, 0]
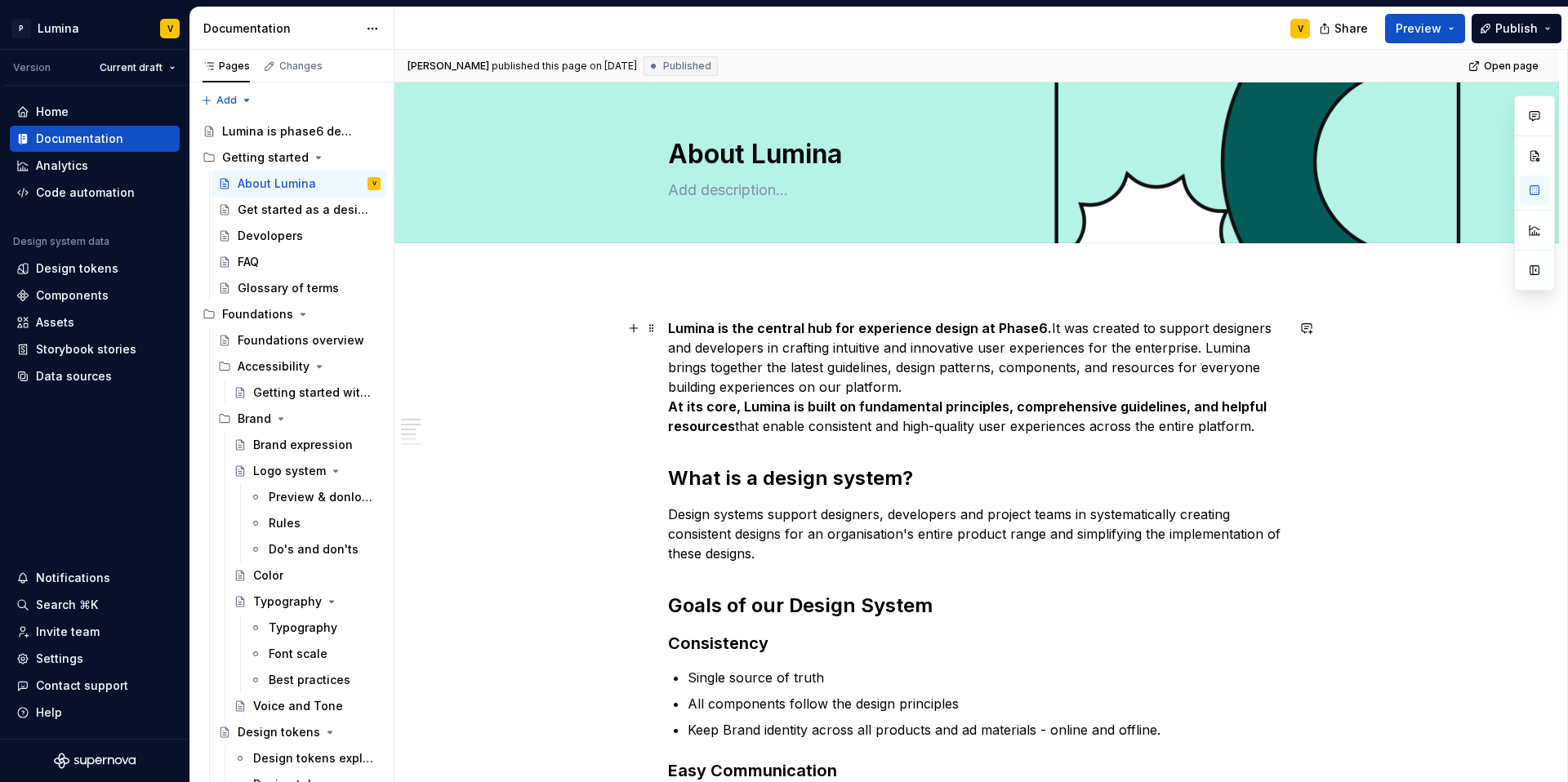
click at [690, 260] on span "Add tab" at bounding box center [707, 261] width 38 height 13
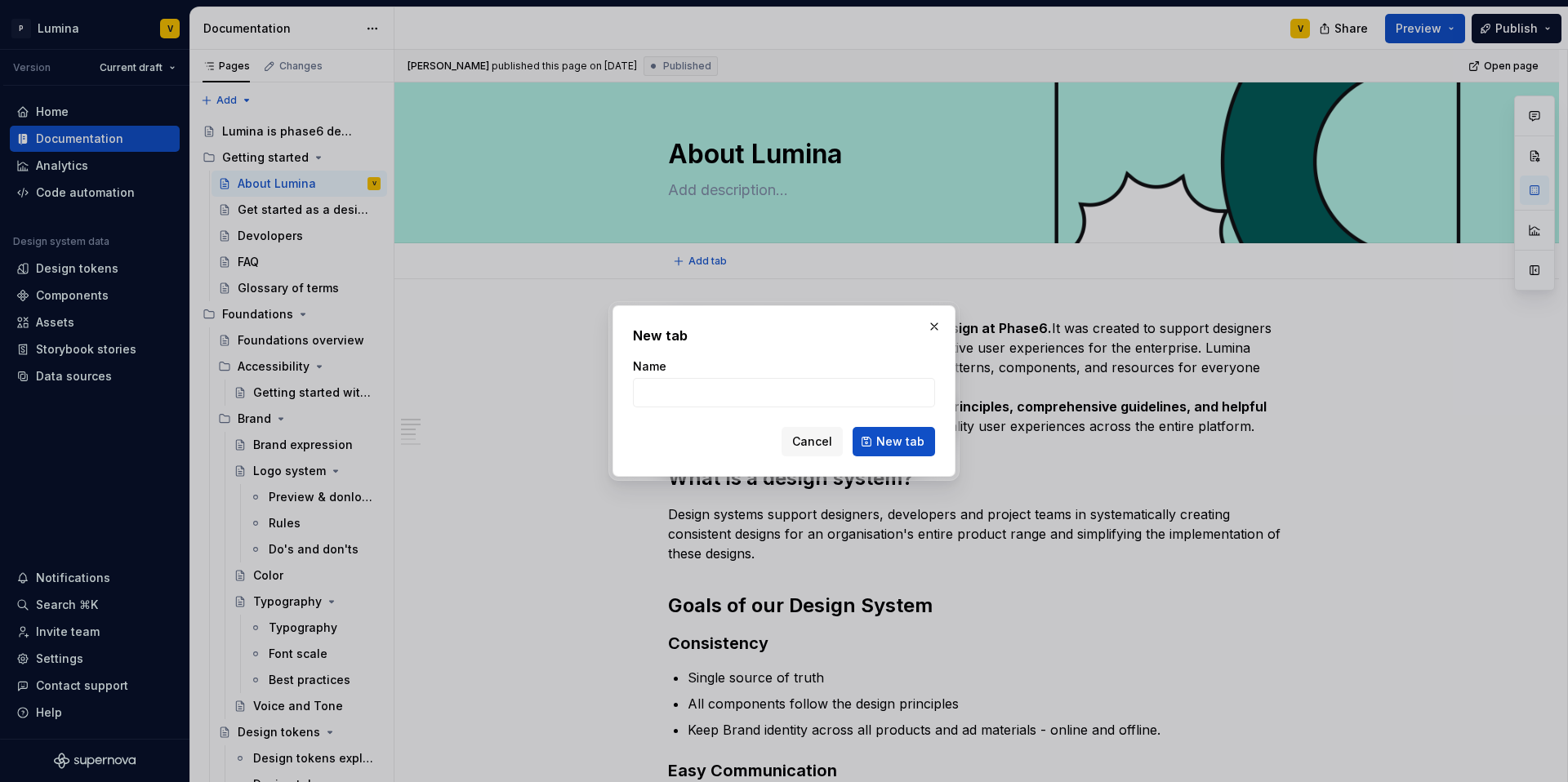
type textarea "*"
type input "Over"
type textarea "*"
type input "Overview"
click at [886, 437] on span "New tab" at bounding box center [900, 442] width 48 height 16
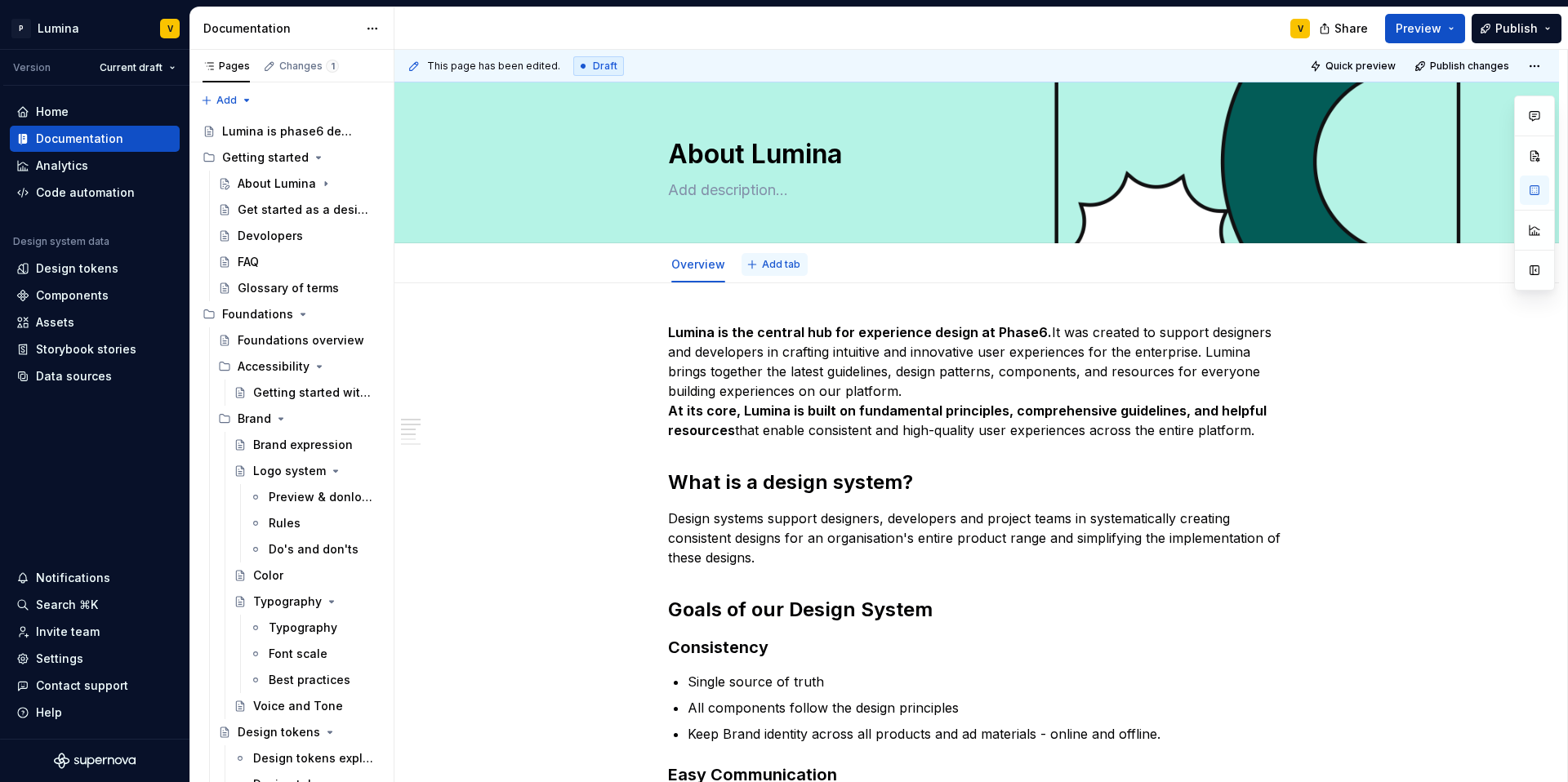
click at [764, 267] on span "Add tab" at bounding box center [780, 264] width 38 height 13
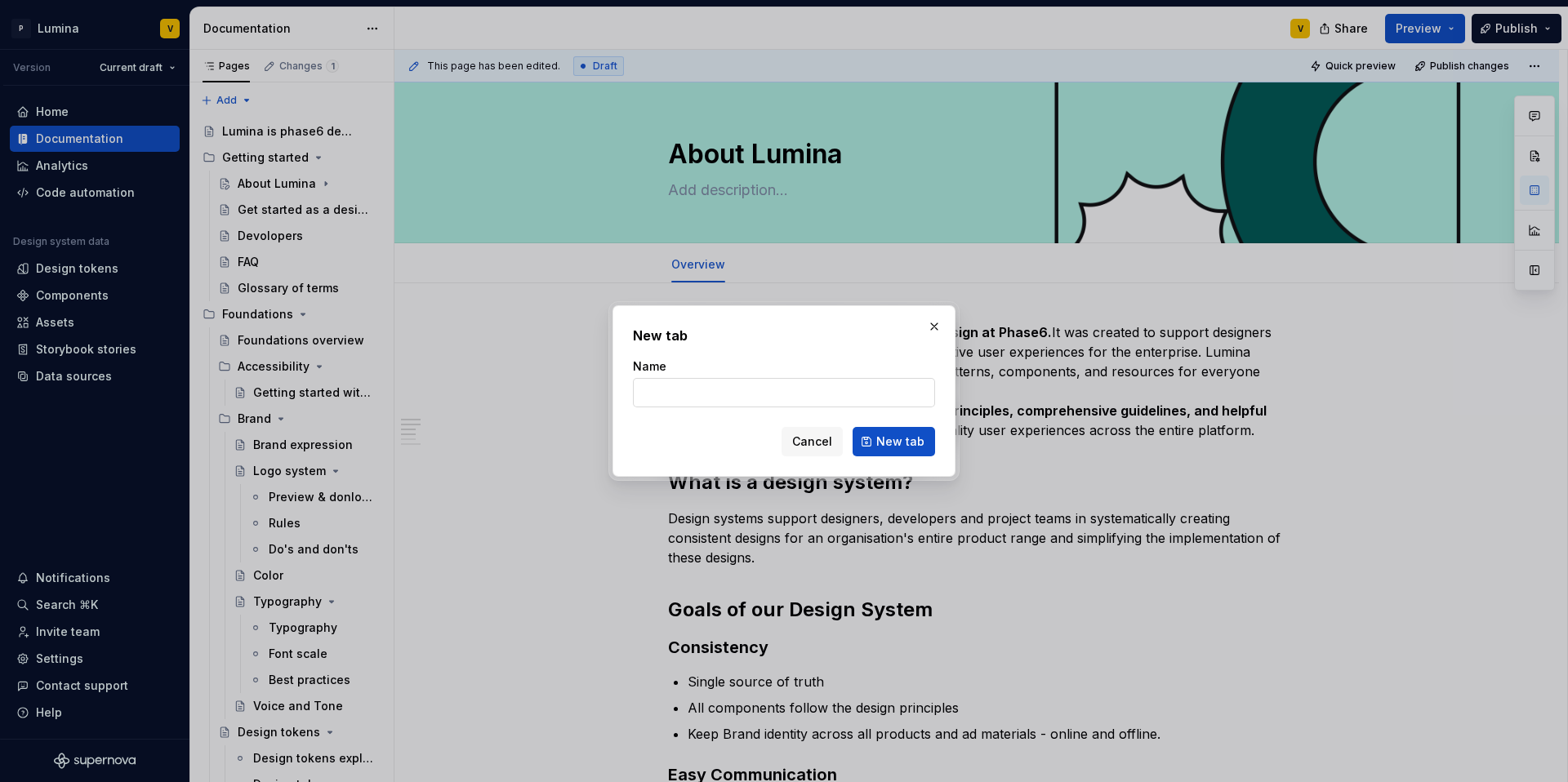
type textarea "*"
paste input "Principles"
type input "Principles"
click at [918, 444] on span "New tab" at bounding box center [900, 442] width 48 height 16
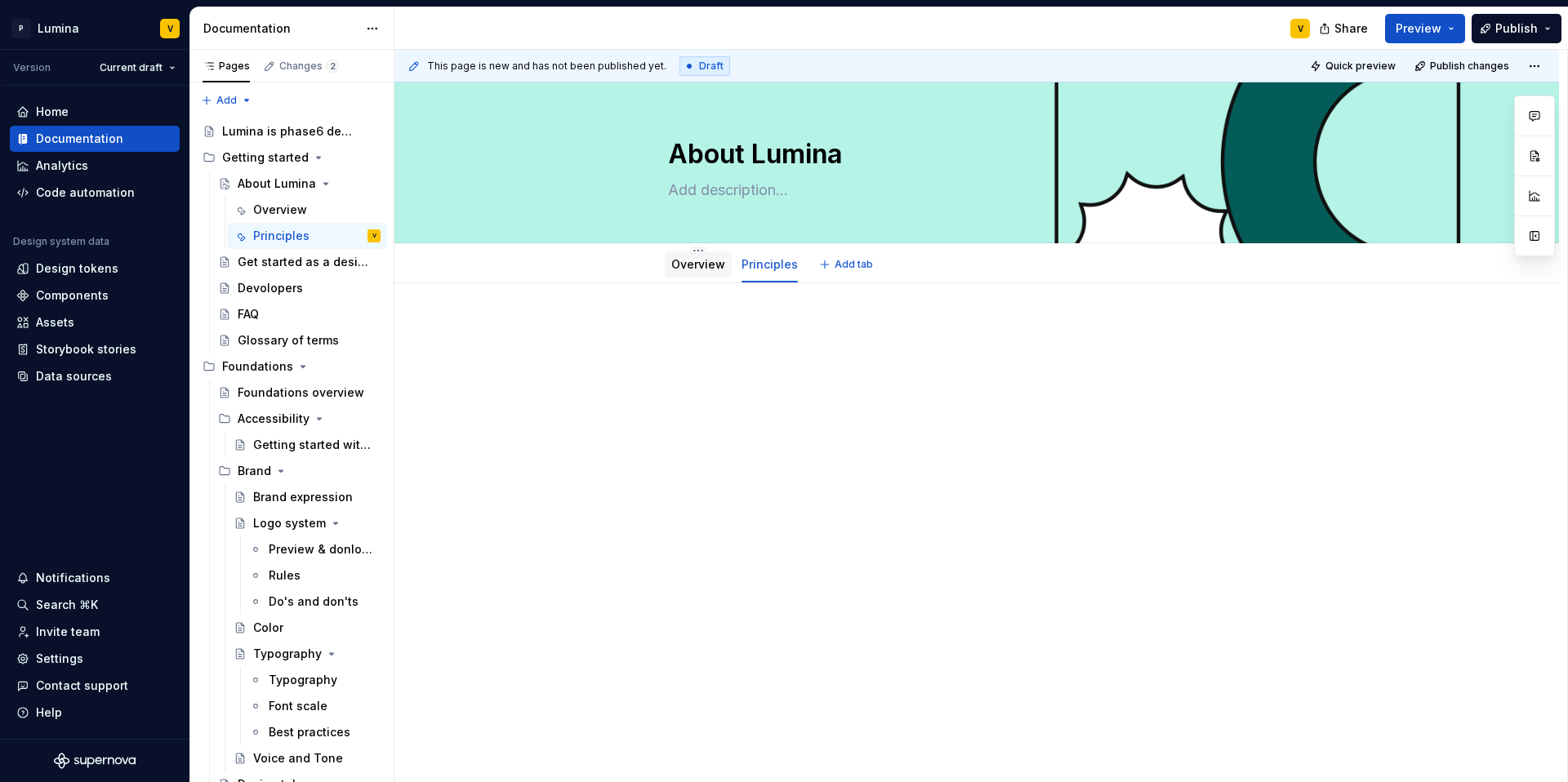
click at [689, 267] on link "Overview" at bounding box center [698, 264] width 54 height 14
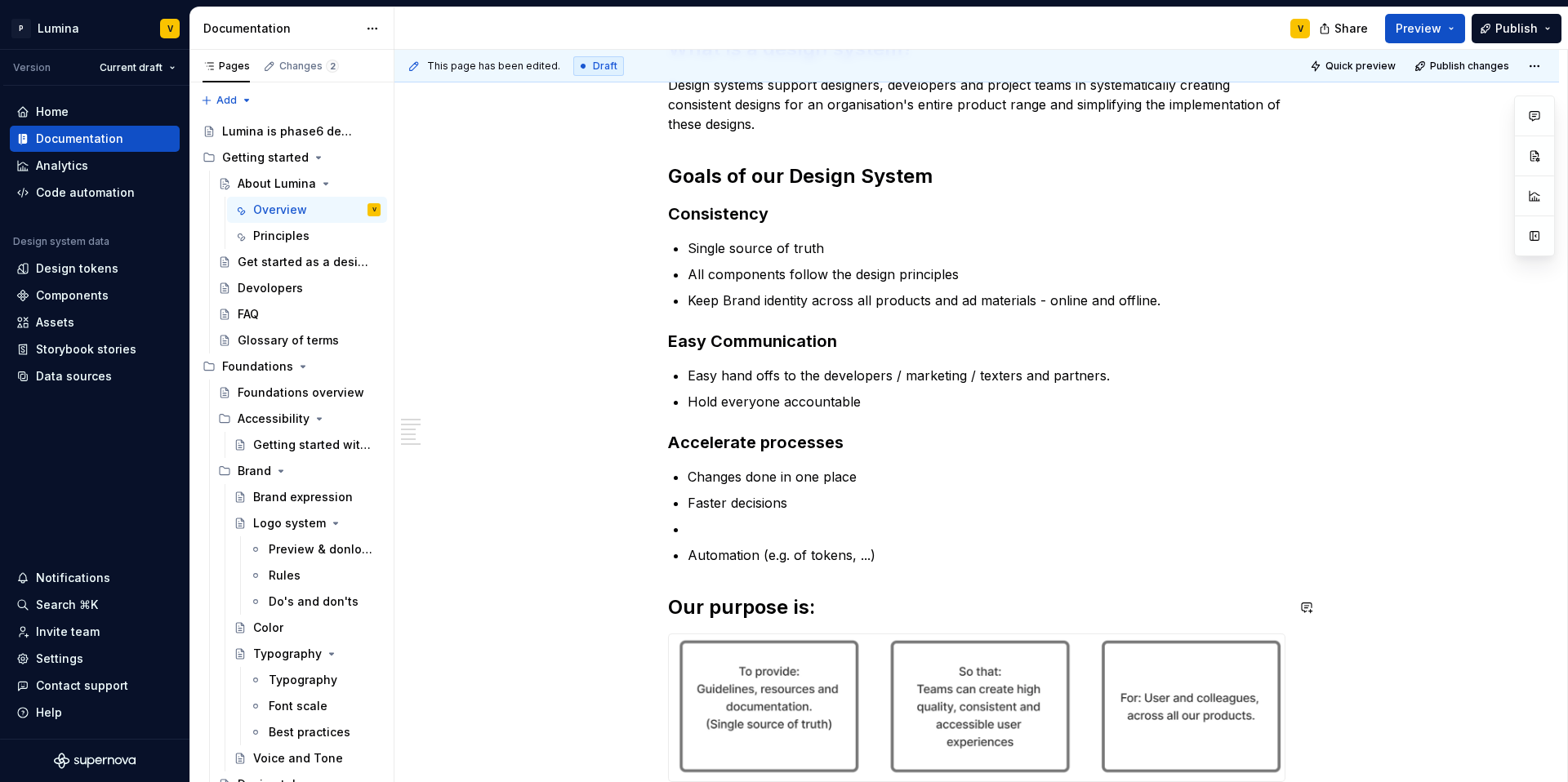
scroll to position [437, 0]
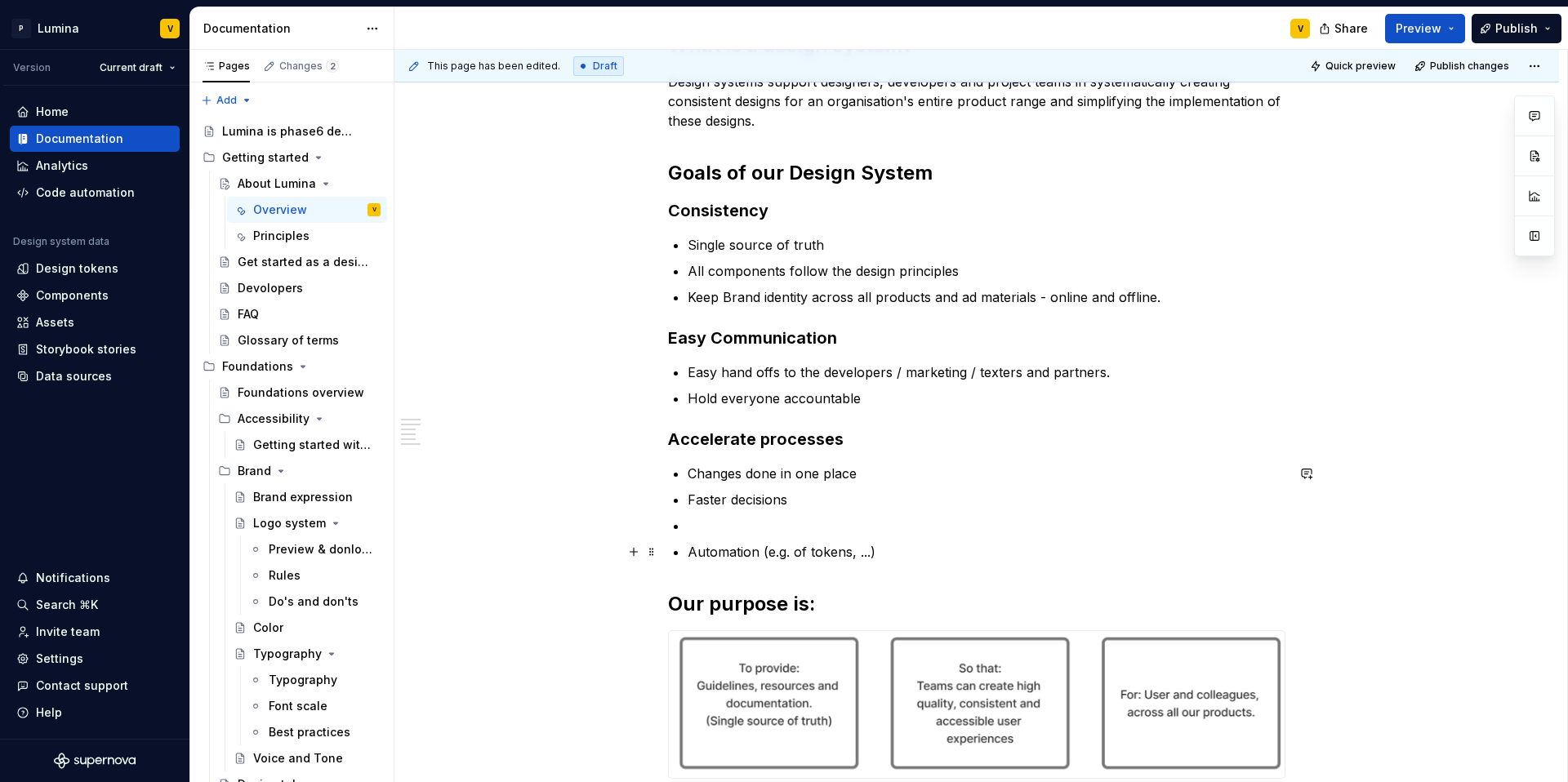
click at [889, 554] on p "Automation (e.g. of tokens, ...)" at bounding box center [987, 552] width 598 height 20
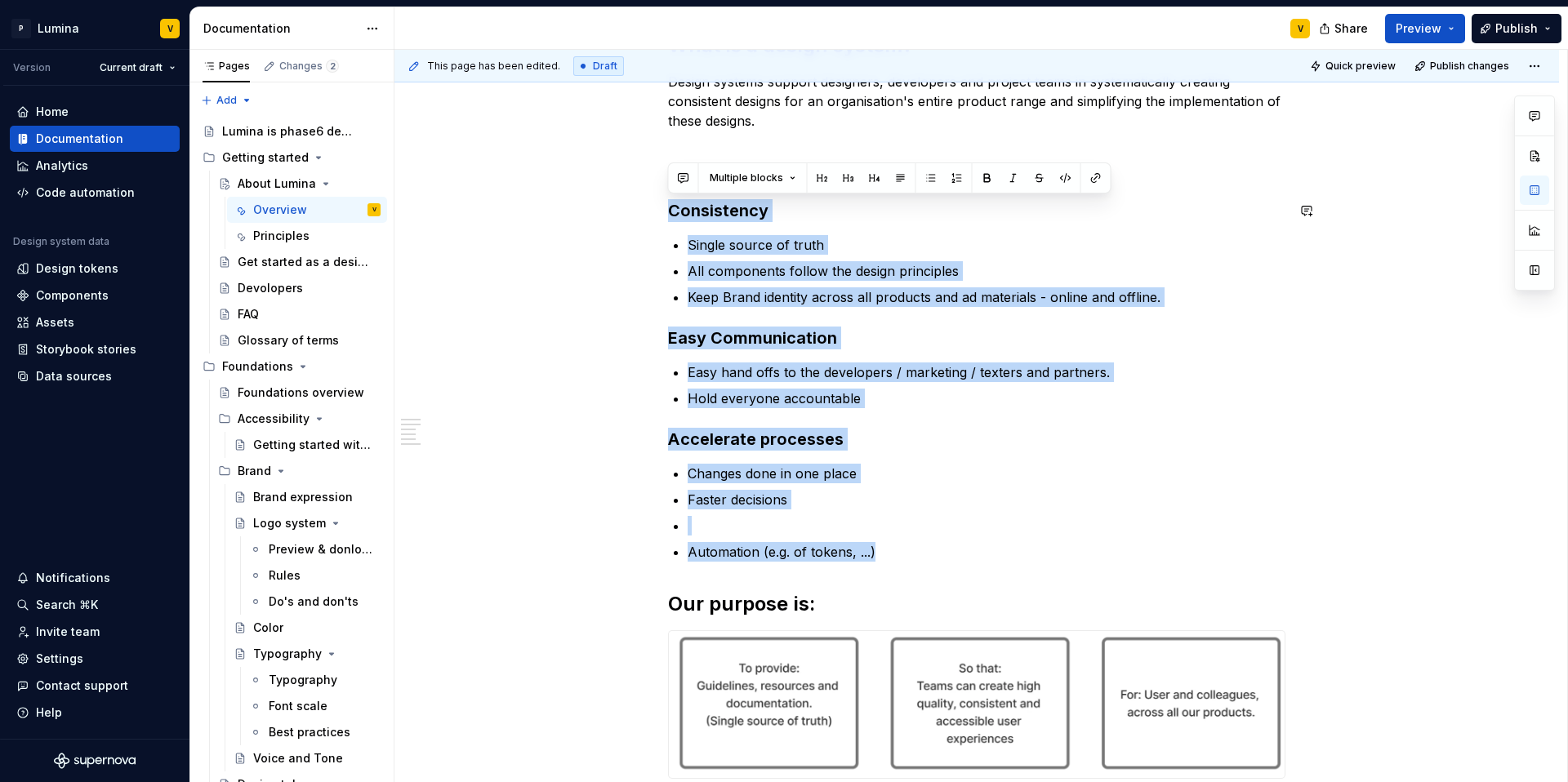
drag, startPoint x: 883, startPoint y: 551, endPoint x: 660, endPoint y: 190, distance: 424.3
click at [660, 190] on div "Lumina is the central hub for experience design at Phase6. It was created to su…" at bounding box center [977, 459] width 1164 height 1225
click at [903, 251] on p "Single source of truth" at bounding box center [987, 245] width 598 height 20
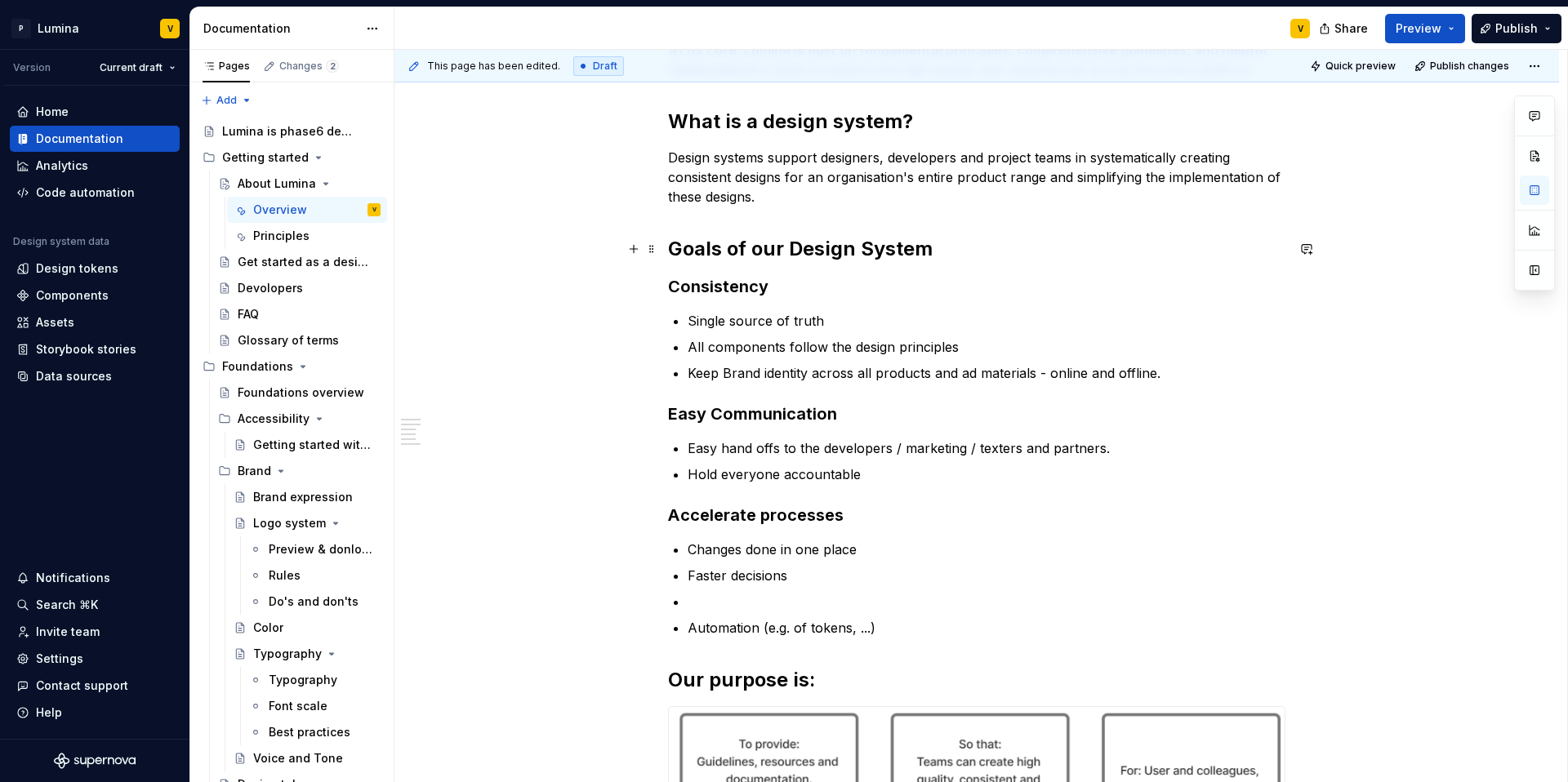
scroll to position [353, 0]
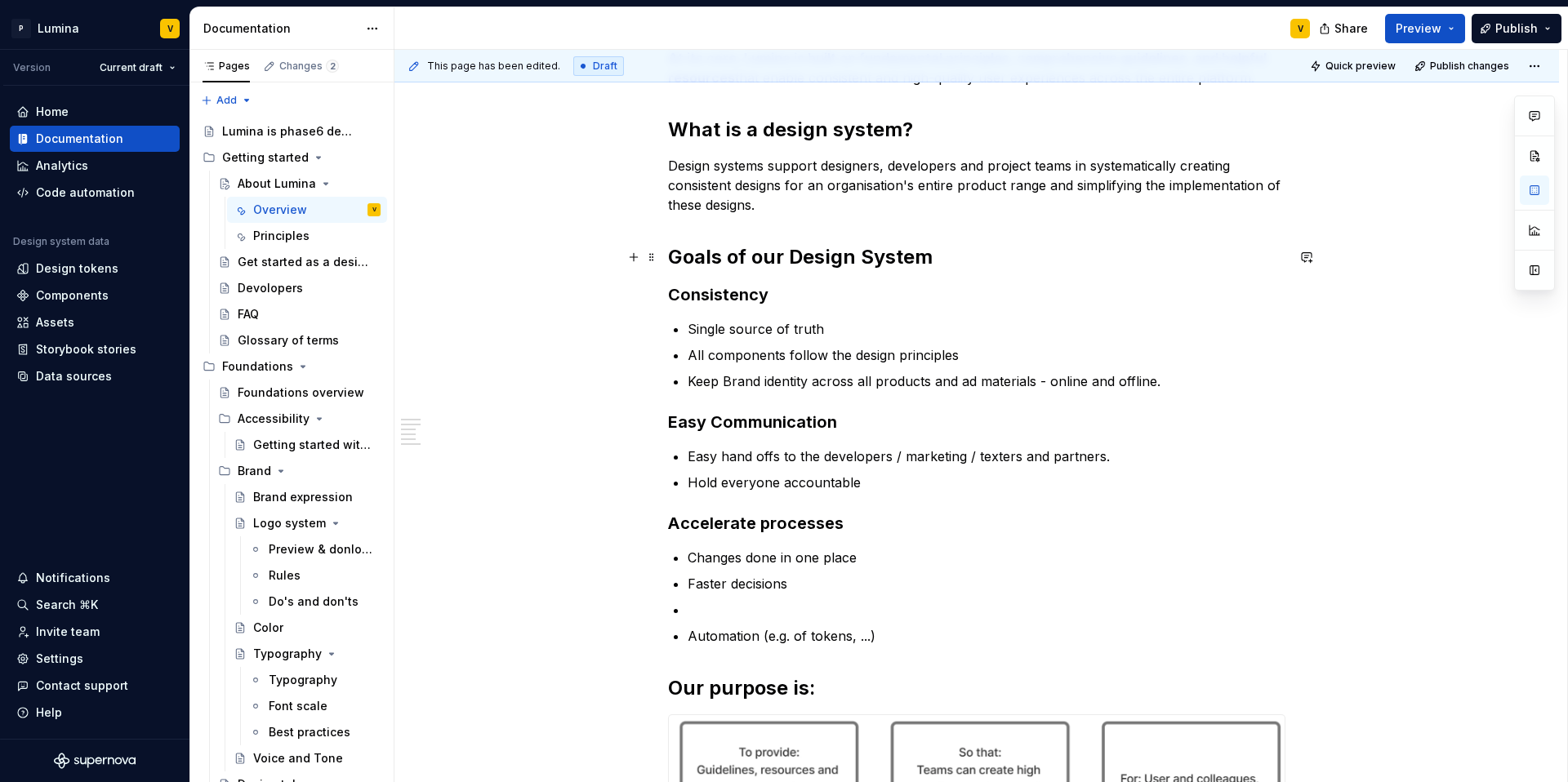
click at [930, 254] on h2 "Goals of our Design System" at bounding box center [977, 257] width 618 height 26
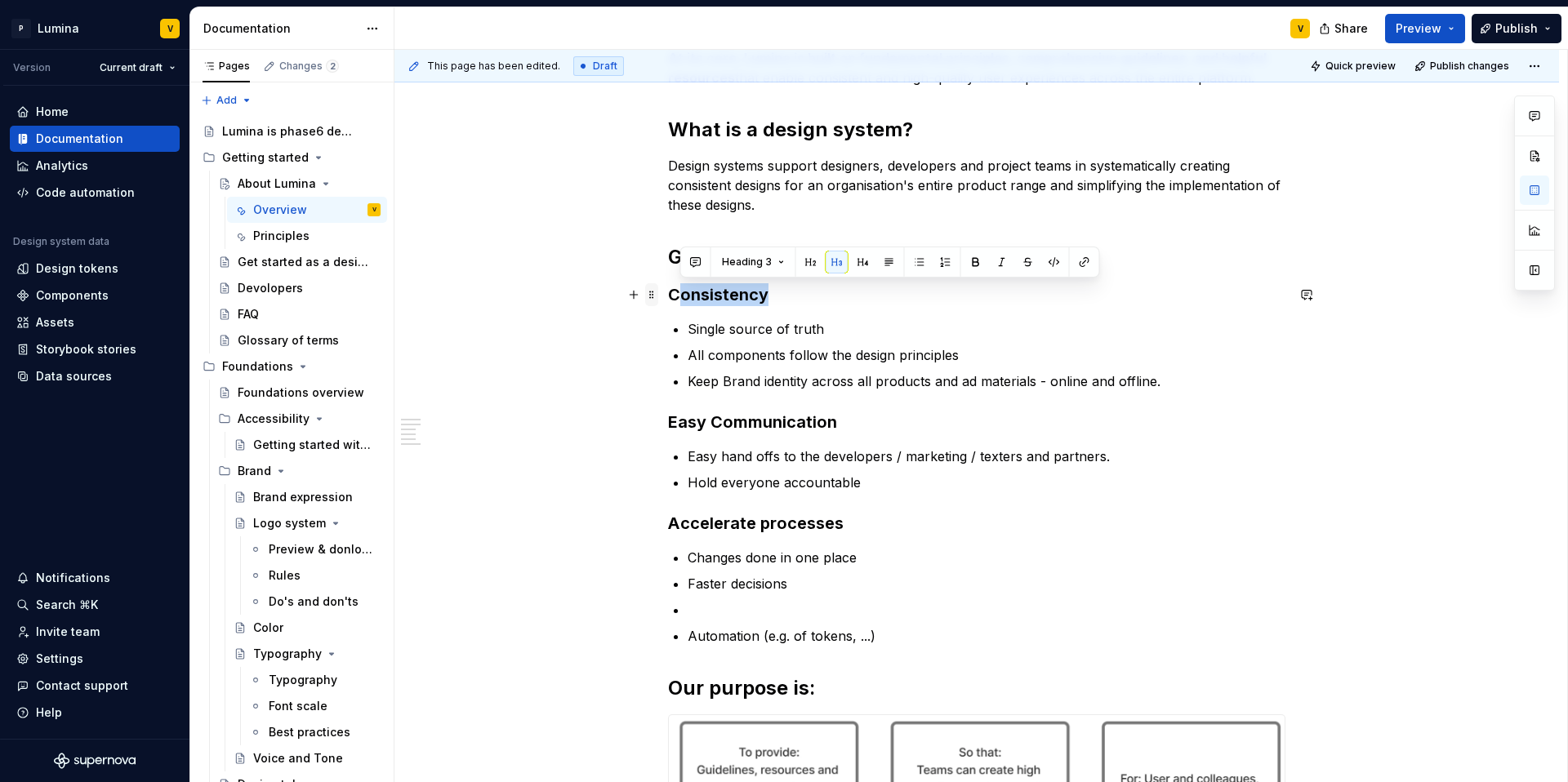
drag, startPoint x: 780, startPoint y: 294, endPoint x: 644, endPoint y: 287, distance: 136.2
click at [668, 287] on div "Lumina is the central hub for experience design at Phase6. It was created to su…" at bounding box center [977, 445] width 618 height 952
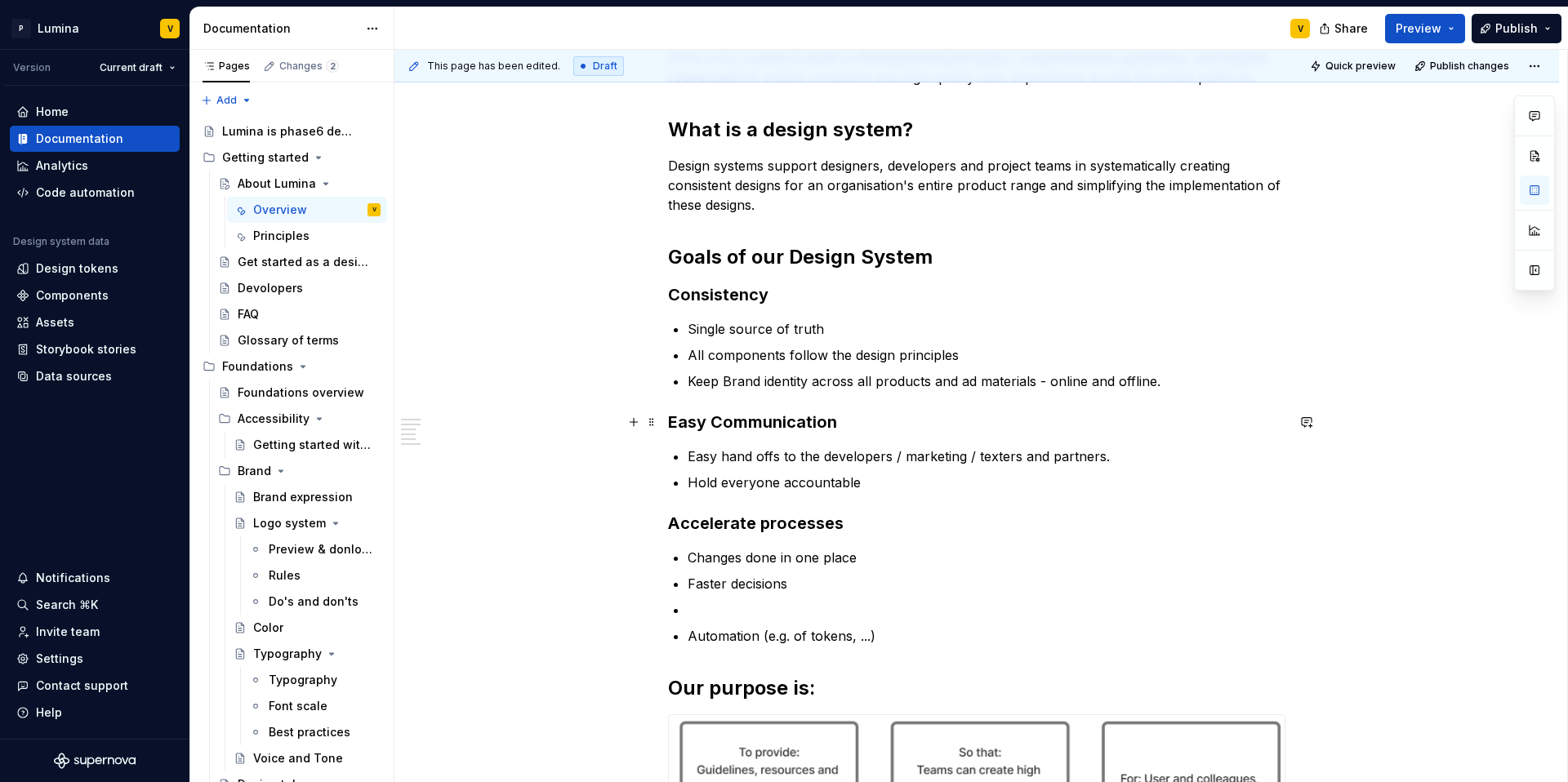
click at [855, 419] on h3 "Easy Communication" at bounding box center [977, 422] width 618 height 23
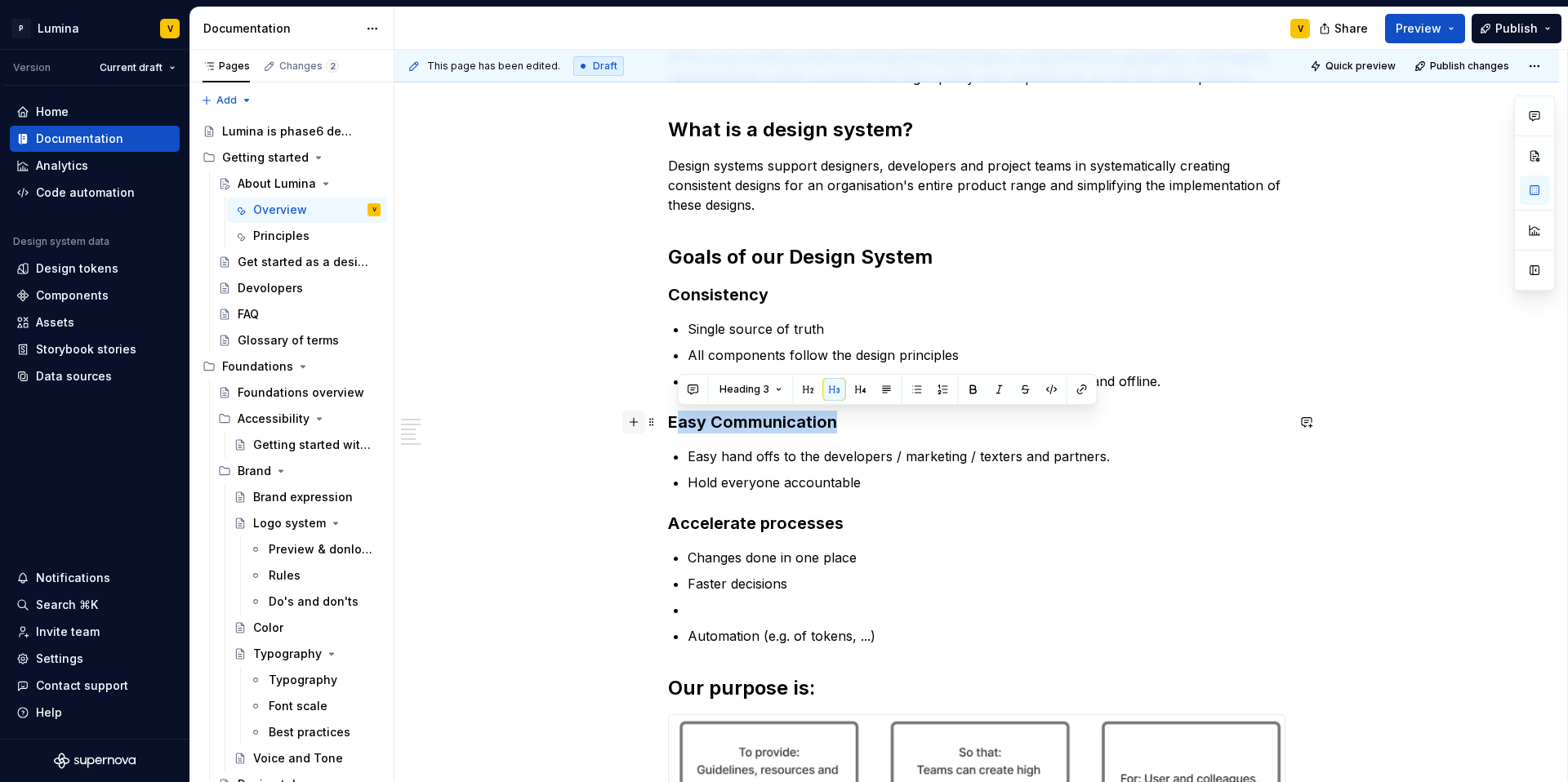
drag, startPoint x: 809, startPoint y: 423, endPoint x: 637, endPoint y: 419, distance: 172.0
click at [668, 419] on div "Lumina is the central hub for experience design at Phase6. It was created to su…" at bounding box center [977, 445] width 618 height 952
drag, startPoint x: 829, startPoint y: 517, endPoint x: 879, endPoint y: 578, distance: 78.9
click at [830, 517] on h3 "Accelerate processes" at bounding box center [977, 523] width 618 height 23
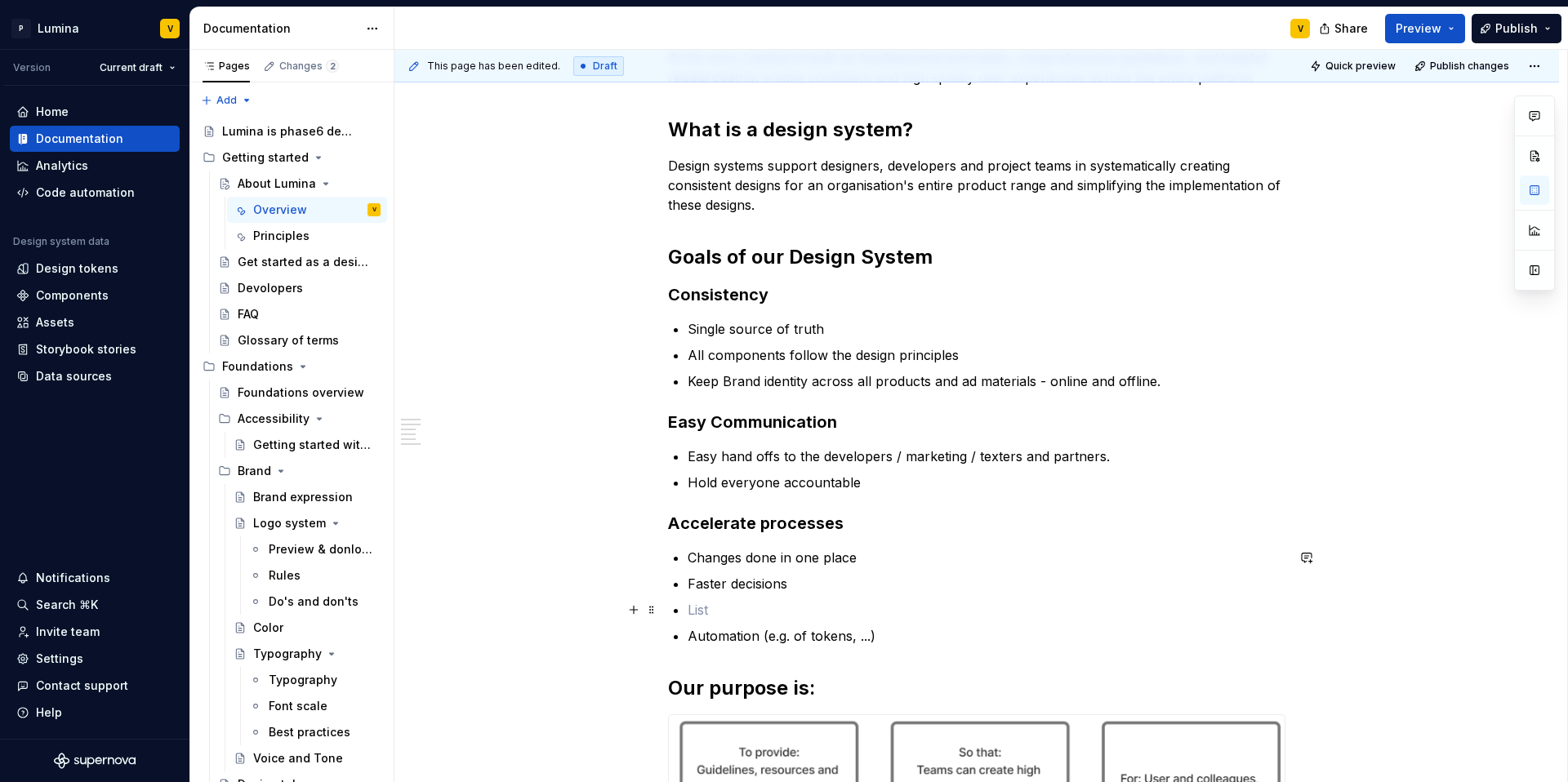
click at [700, 614] on p at bounding box center [987, 610] width 598 height 20
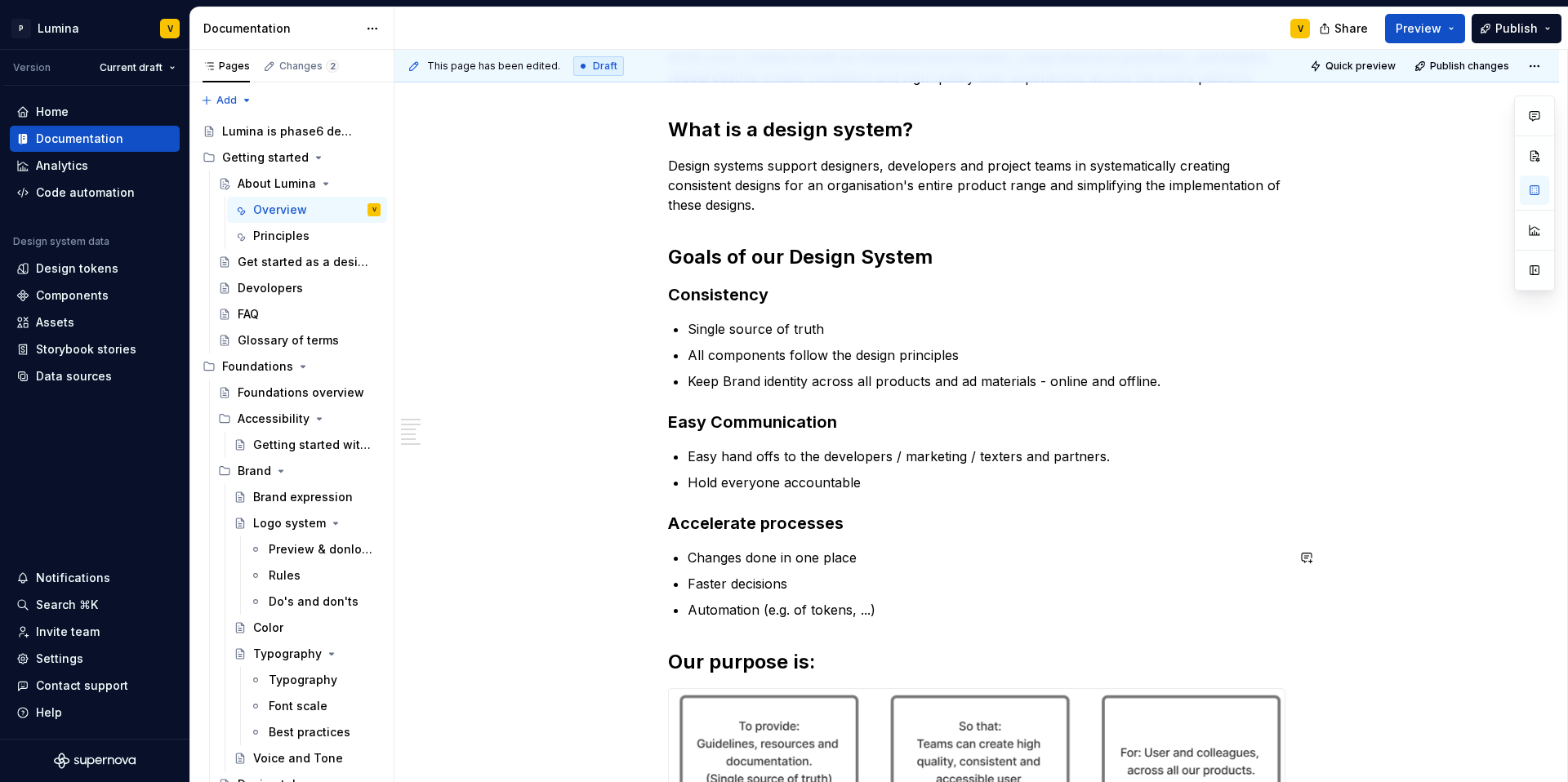
click at [935, 619] on div "Lumina is the central hub for experience design at Phase6. It was created to su…" at bounding box center [977, 423] width 618 height 906
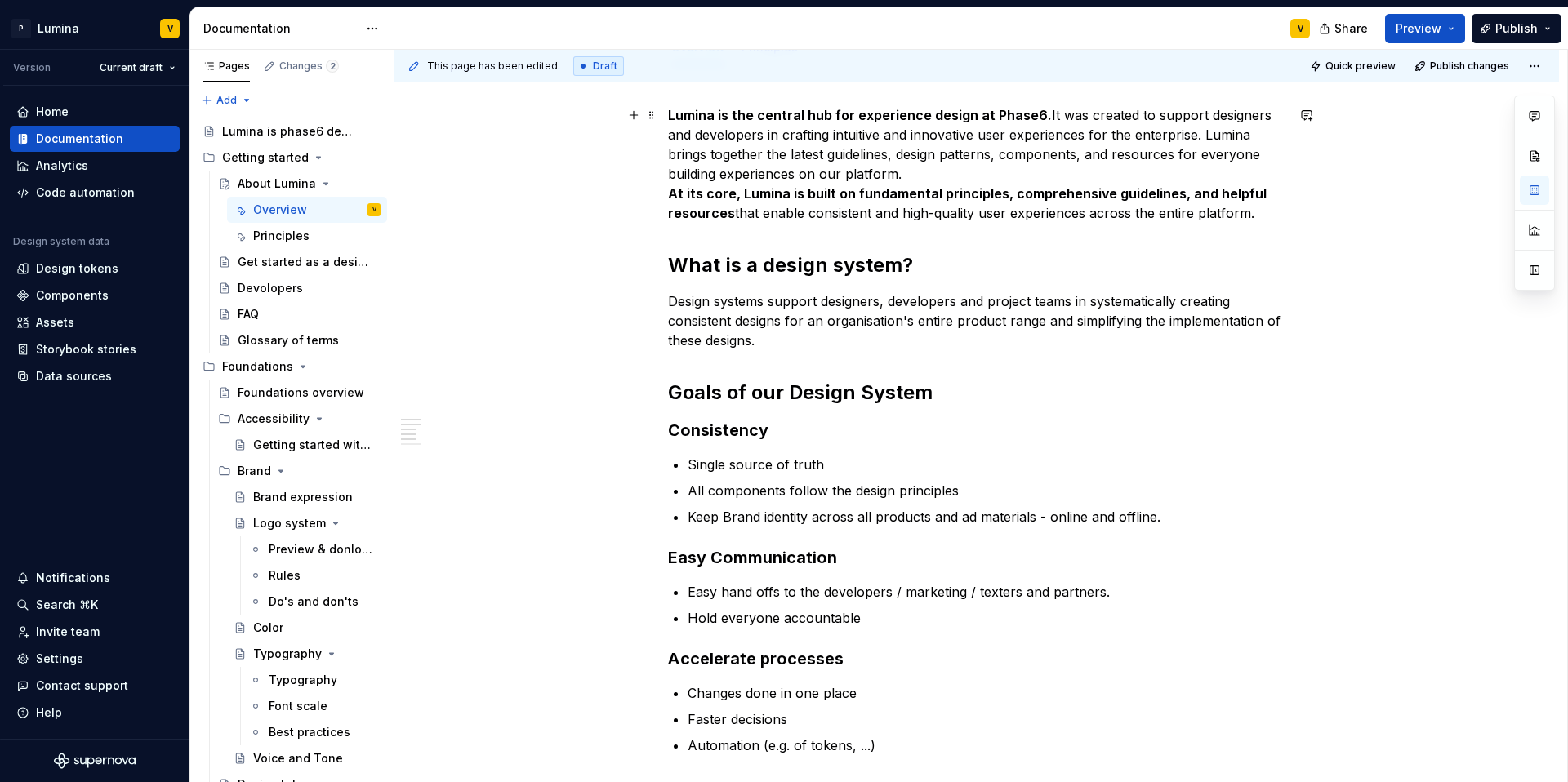
scroll to position [337, 0]
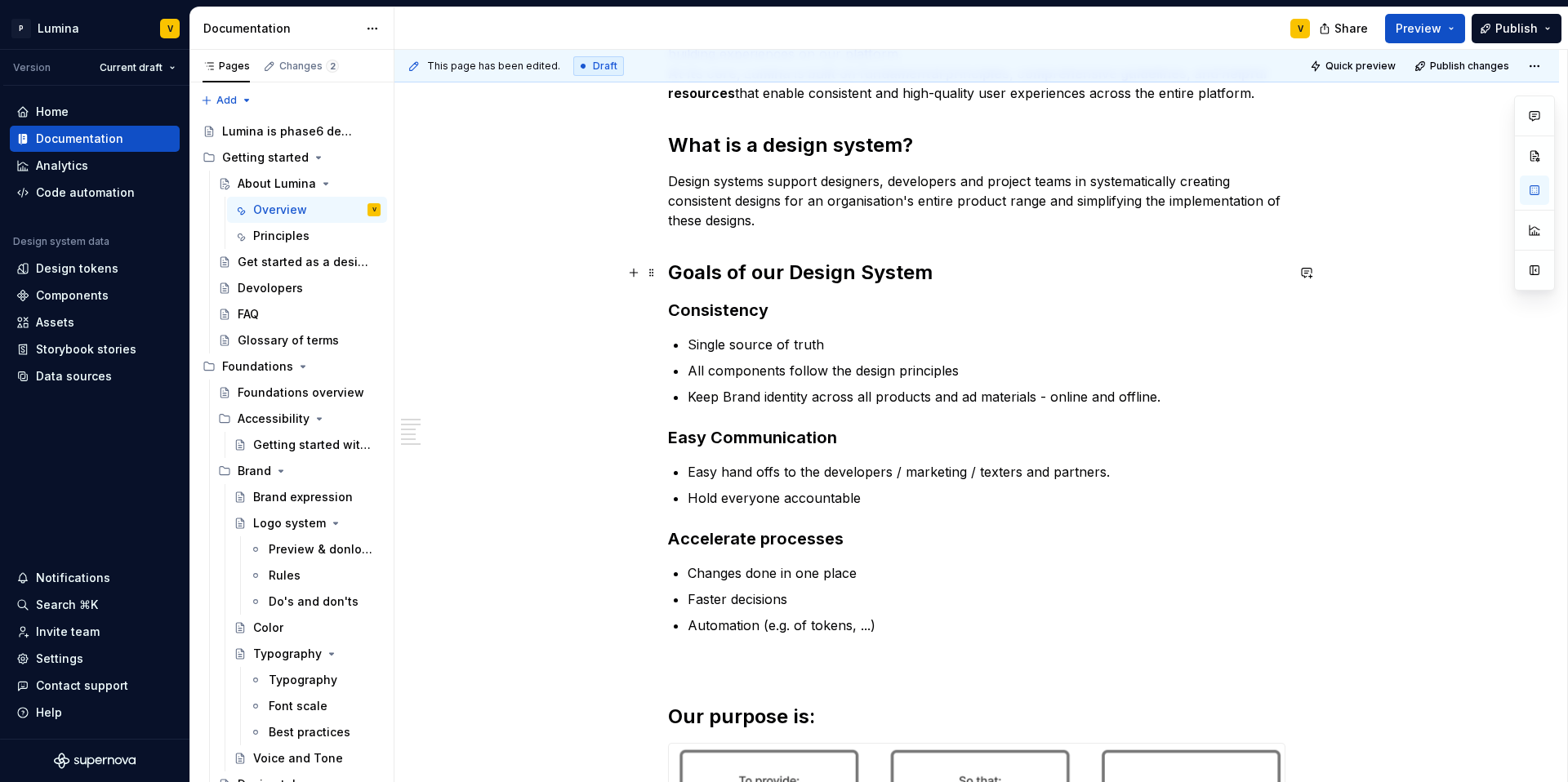
click at [932, 272] on h2 "Goals of our Design System" at bounding box center [977, 272] width 618 height 26
click at [780, 314] on h3 "Consistency" at bounding box center [977, 310] width 618 height 23
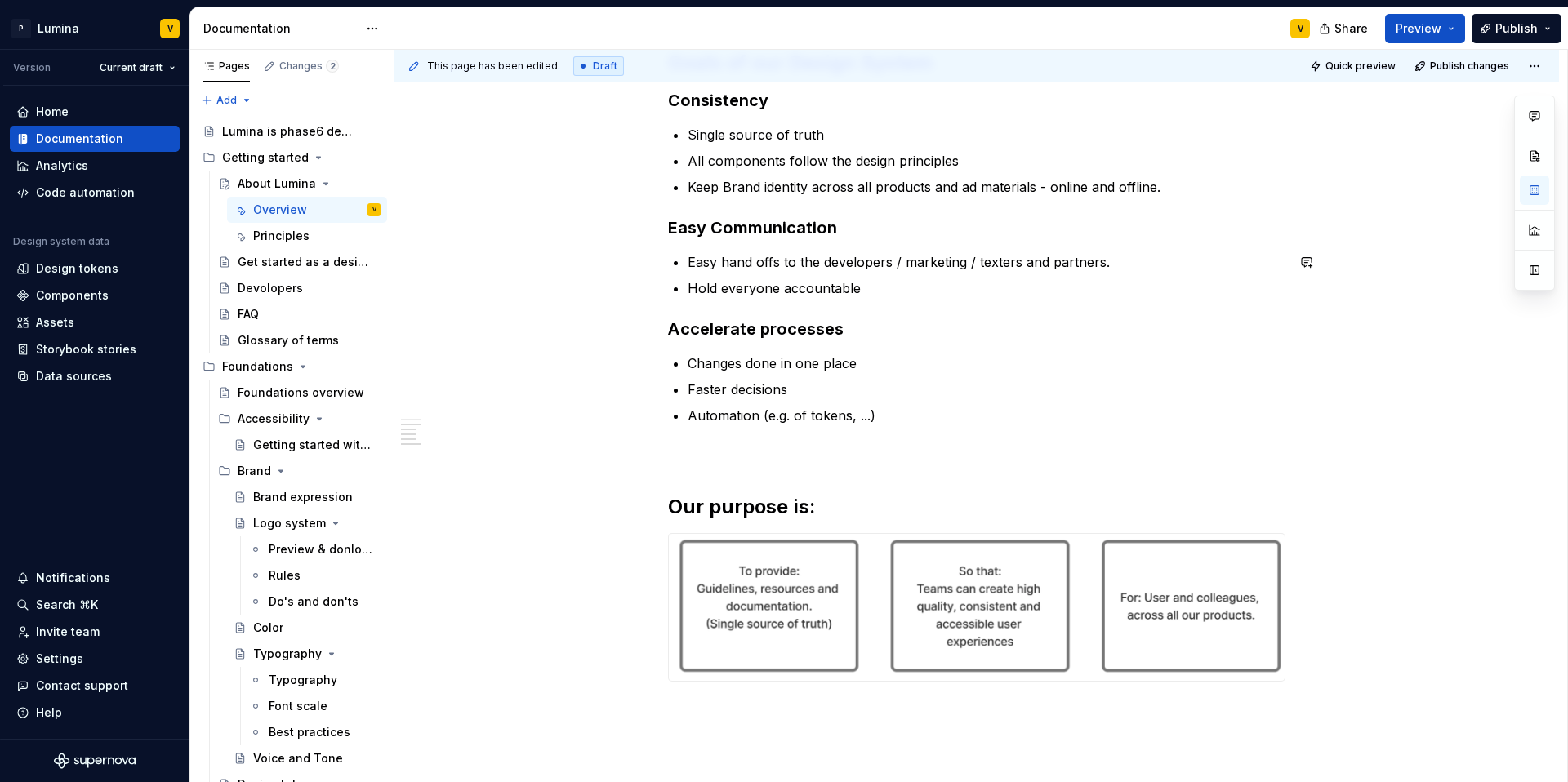
scroll to position [657, 0]
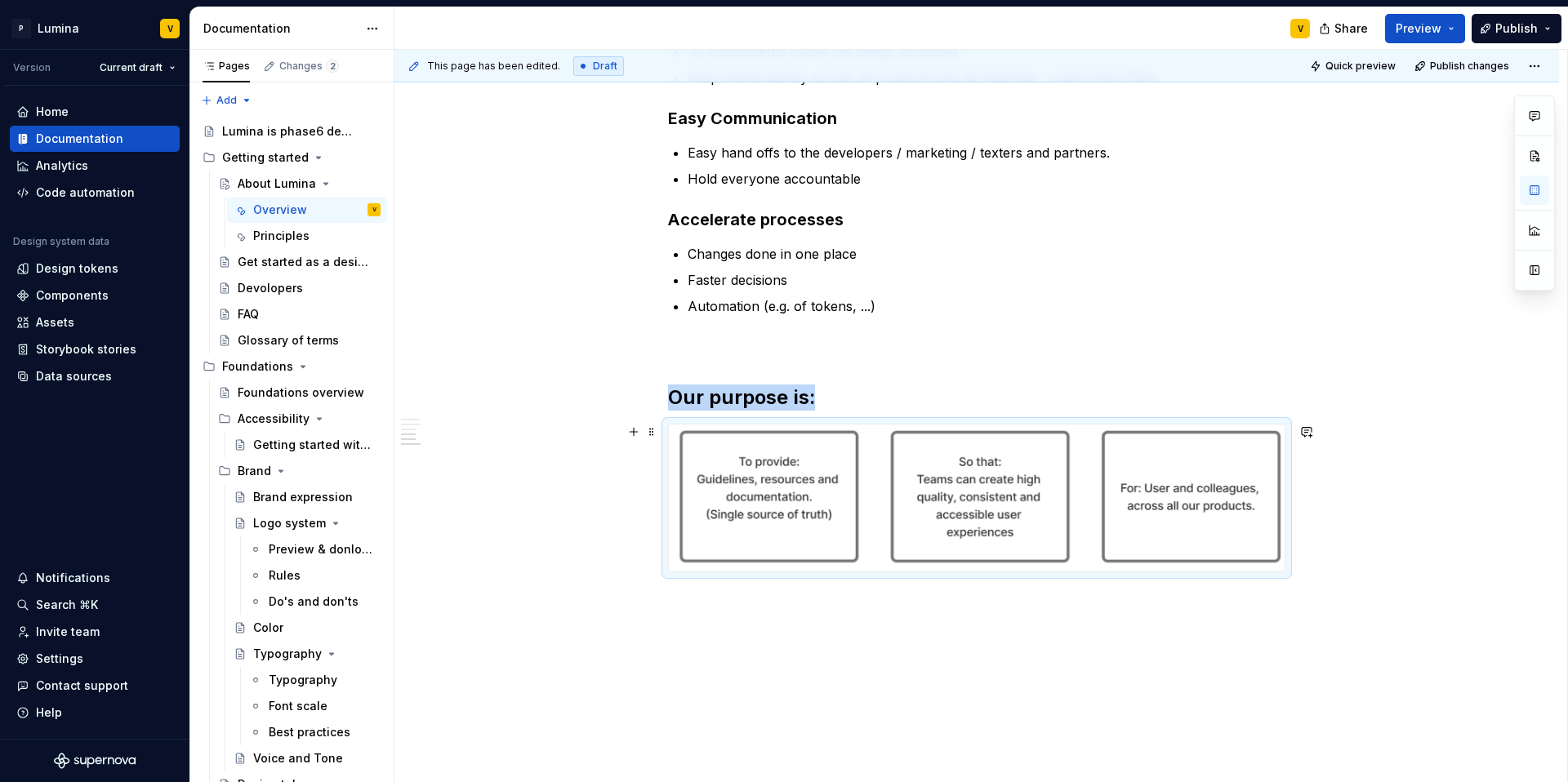
click at [799, 484] on img at bounding box center [976, 498] width 616 height 147
click at [1022, 448] on img at bounding box center [976, 498] width 616 height 147
click at [817, 395] on h2 "Our purpose is:" at bounding box center [977, 397] width 618 height 26
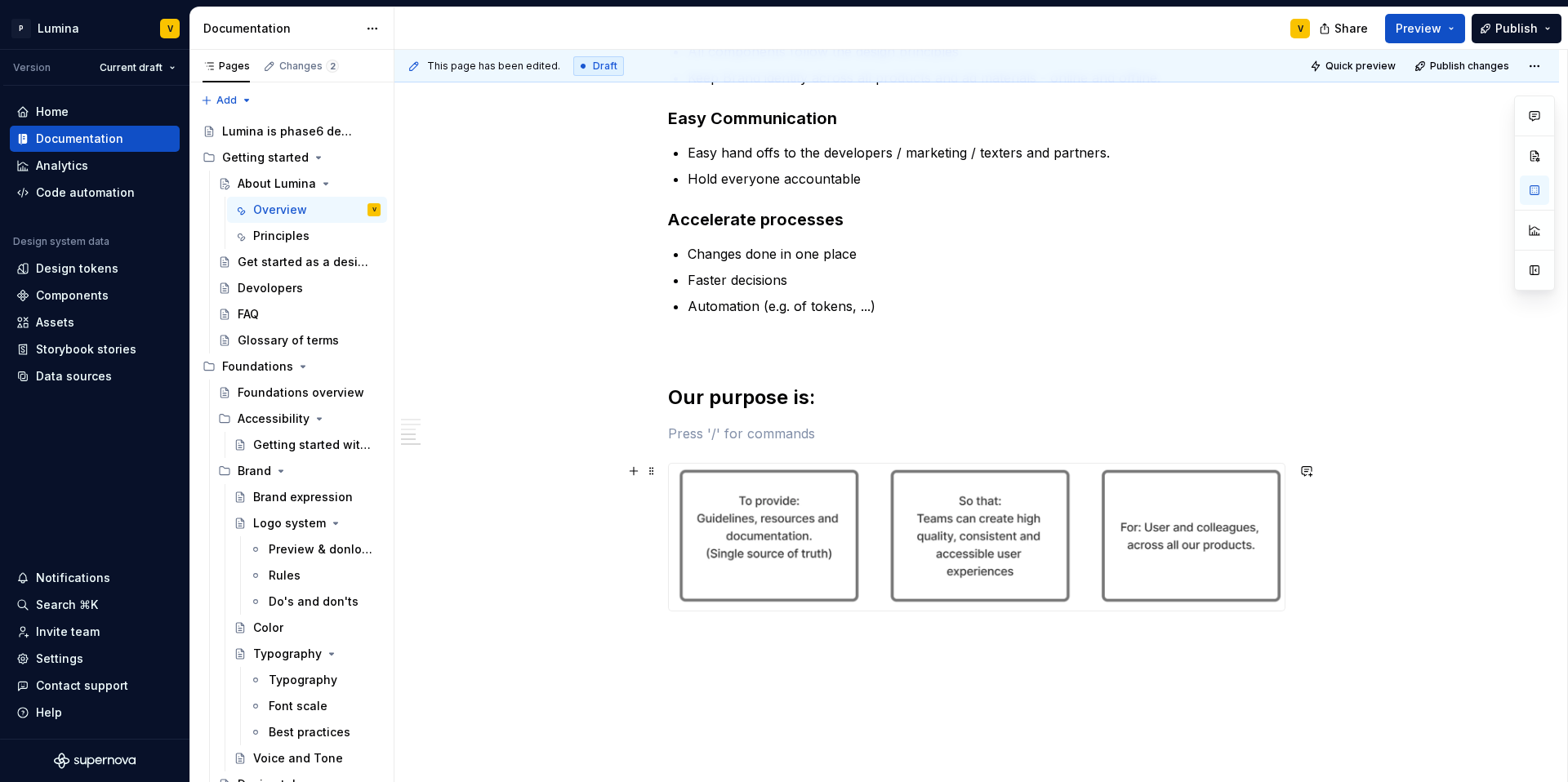
type textarea "*"
click at [767, 515] on img at bounding box center [976, 537] width 616 height 147
click at [797, 427] on p at bounding box center [977, 434] width 618 height 20
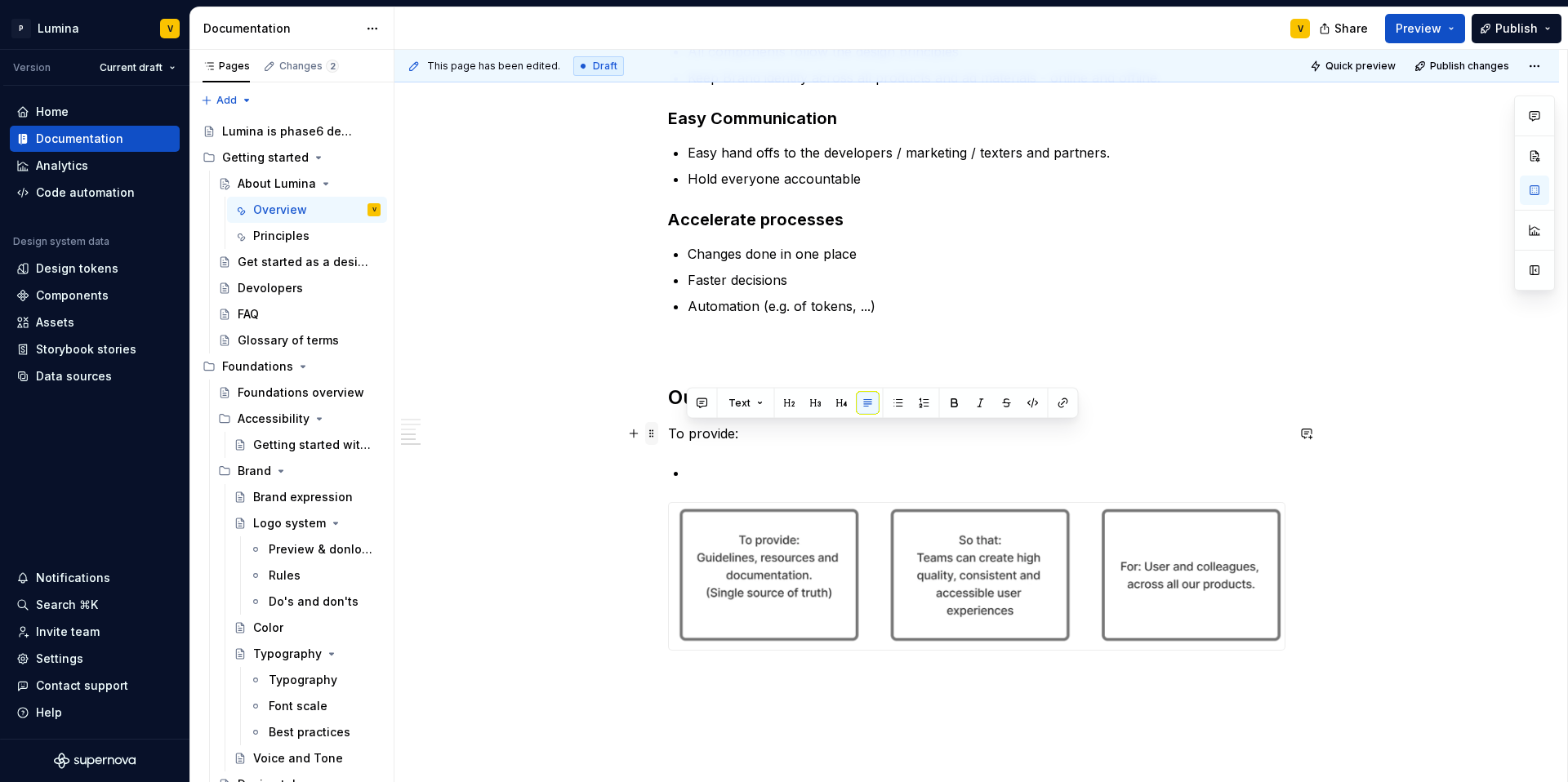
drag, startPoint x: 746, startPoint y: 431, endPoint x: 652, endPoint y: 425, distance: 94.2
click at [668, 425] on div "Lumina is the central hub for experience design at Phase6. It was created to su…" at bounding box center [977, 188] width 618 height 1043
click at [807, 403] on button "button" at bounding box center [816, 403] width 23 height 23
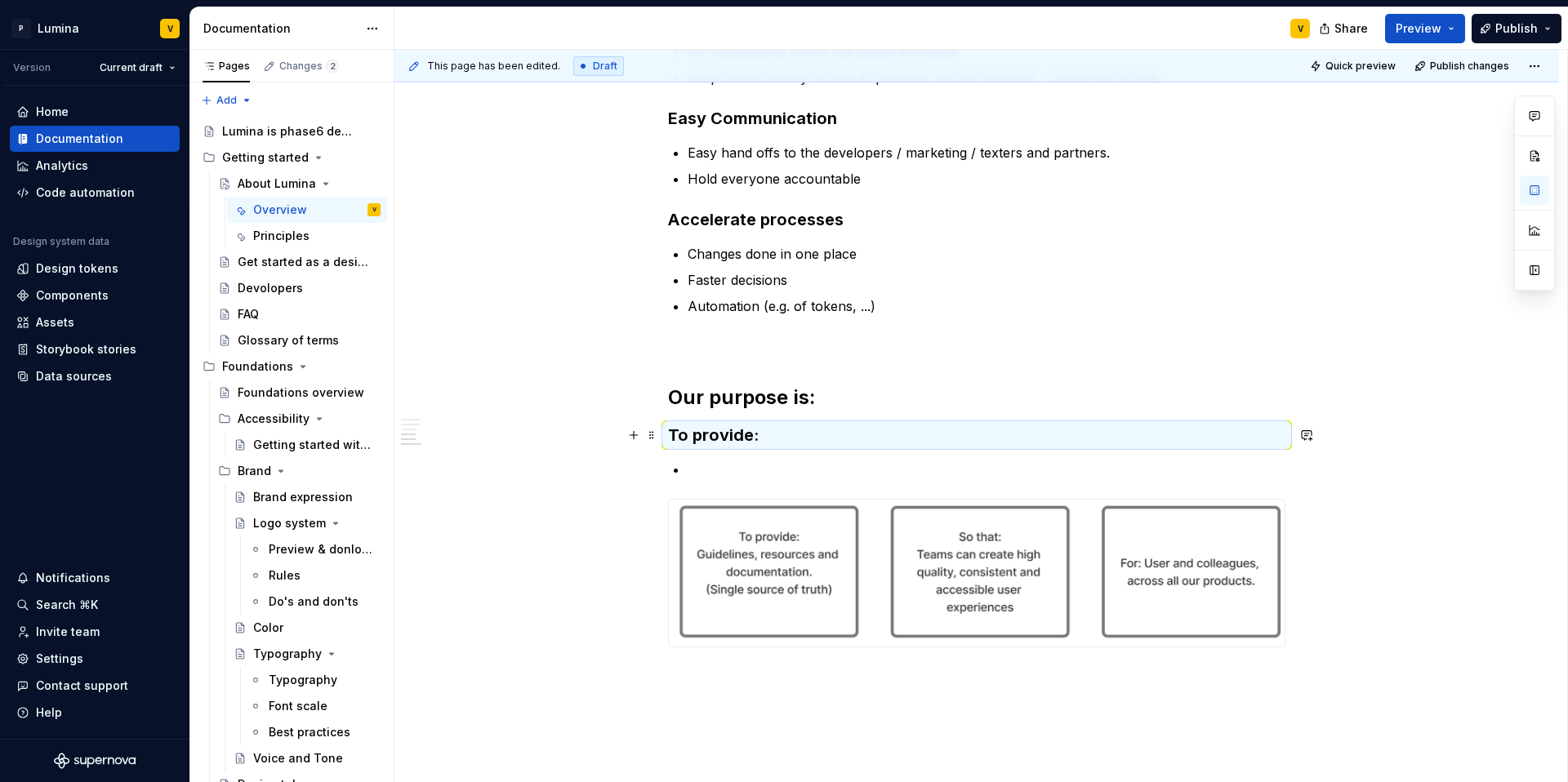
click at [715, 456] on div "Lumina is the central hub for experience design at Phase6. It was created to su…" at bounding box center [977, 176] width 618 height 1020
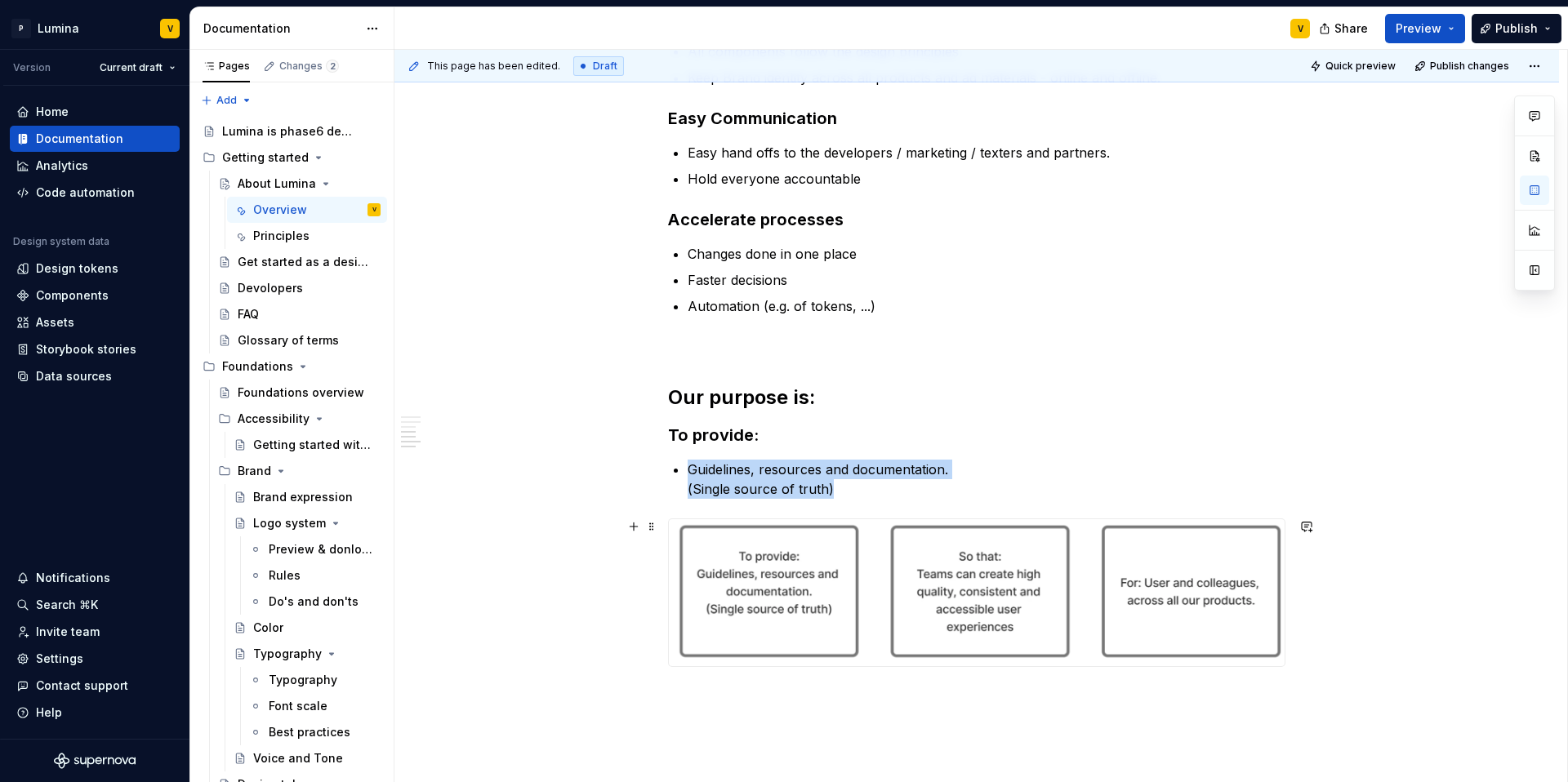
click at [866, 590] on img at bounding box center [976, 592] width 616 height 147
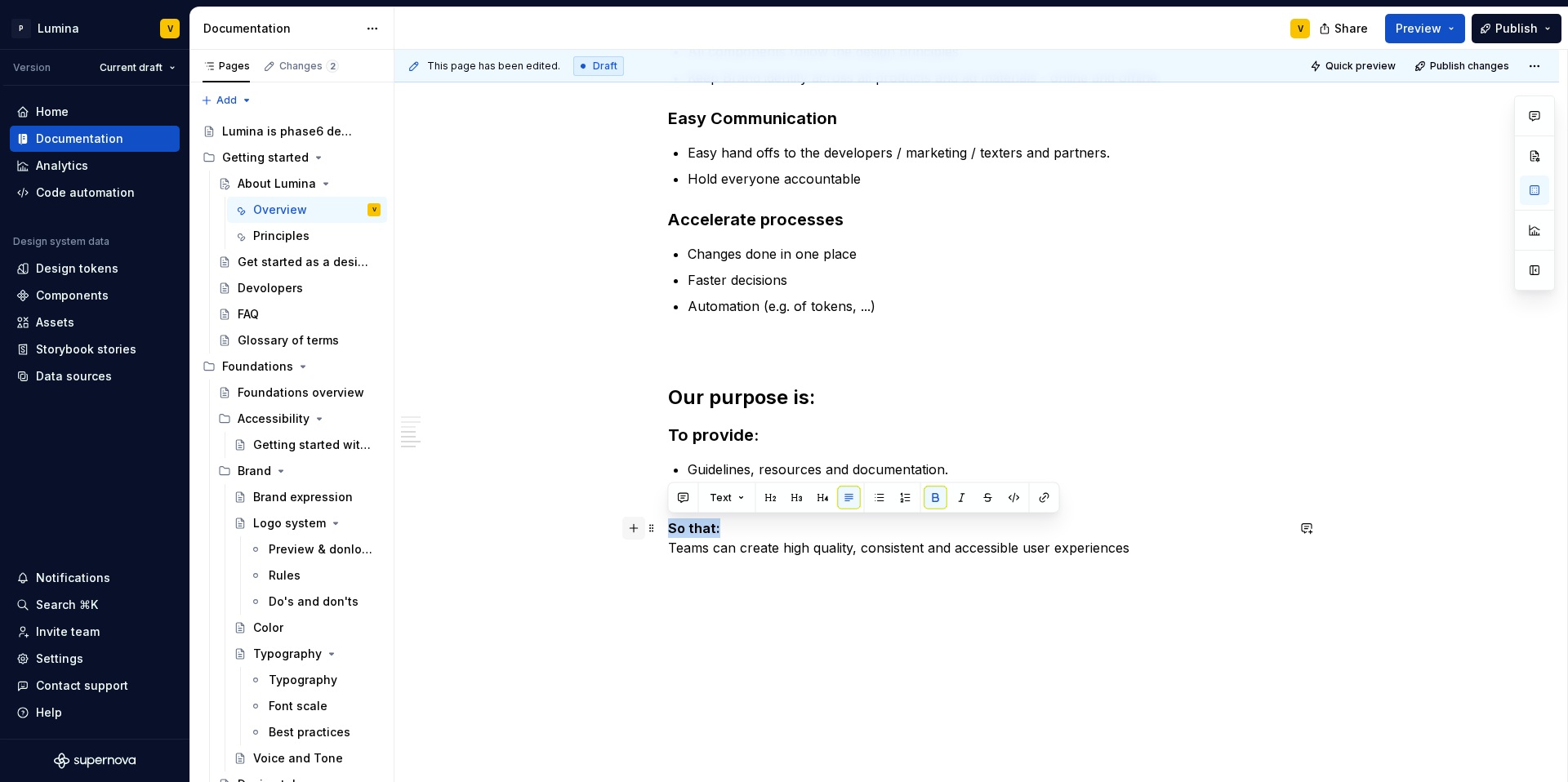
drag, startPoint x: 715, startPoint y: 528, endPoint x: 633, endPoint y: 527, distance: 82.0
click at [668, 527] on div "Lumina is the central hub for experience design at Phase6. It was created to su…" at bounding box center [977, 121] width 618 height 911
click at [787, 493] on button "button" at bounding box center [797, 499] width 23 height 23
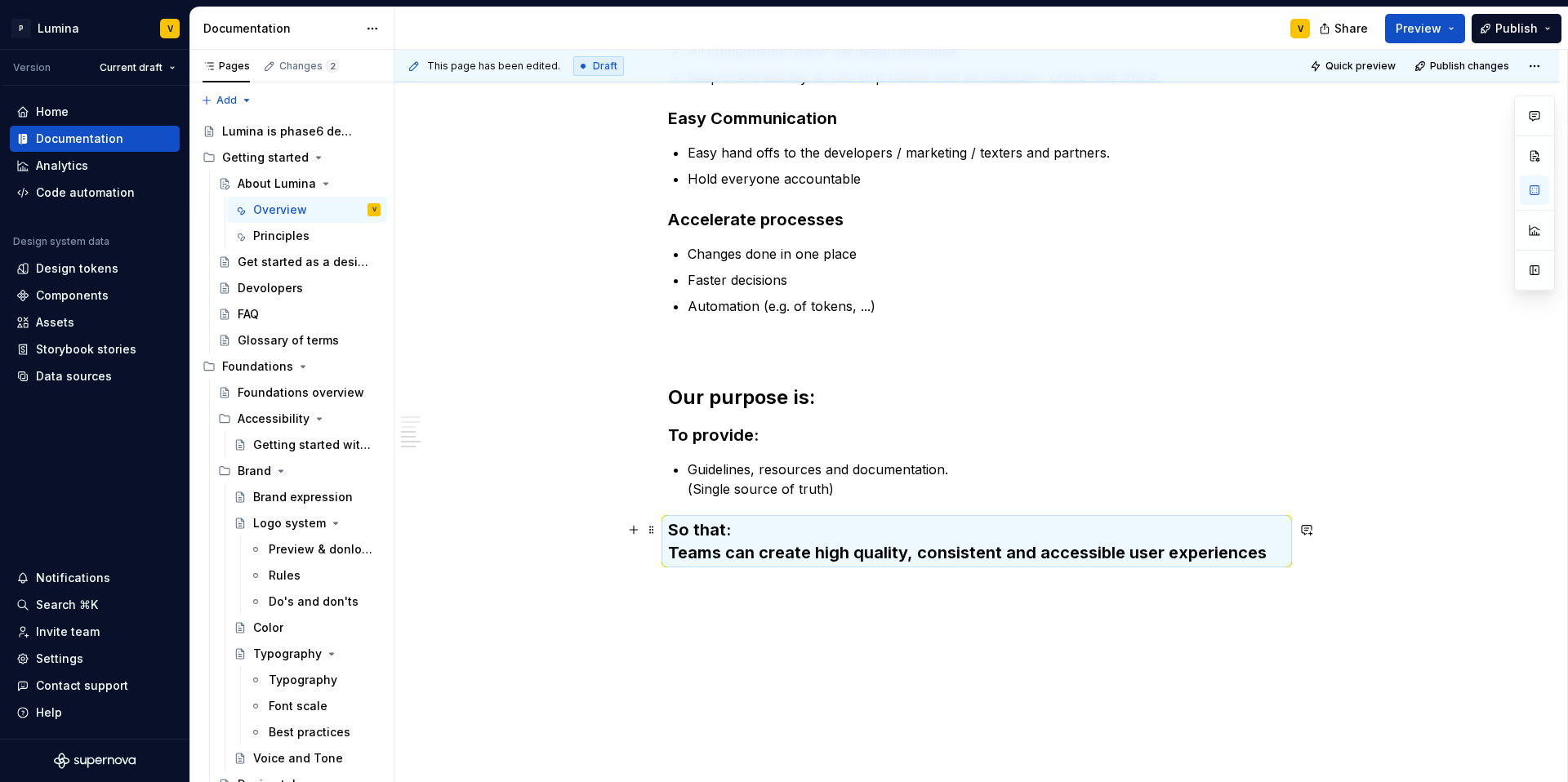
click at [743, 552] on h3 "So that: Teams can create high quality, consistent and accessible user experien…" at bounding box center [977, 540] width 618 height 45
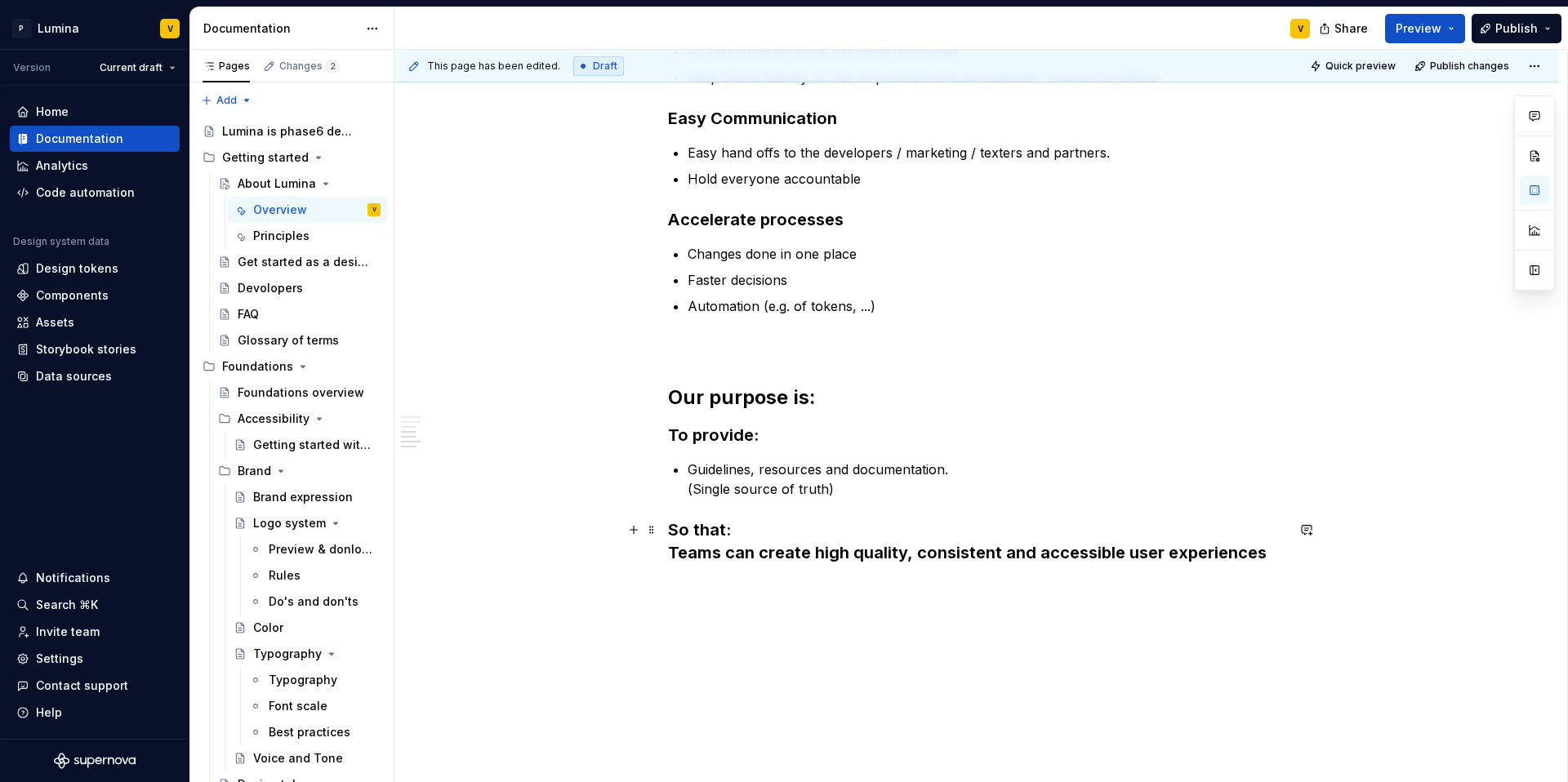
click at [678, 552] on h3 "So that: Teams can create high quality, consistent and accessible user experien…" at bounding box center [977, 540] width 618 height 45
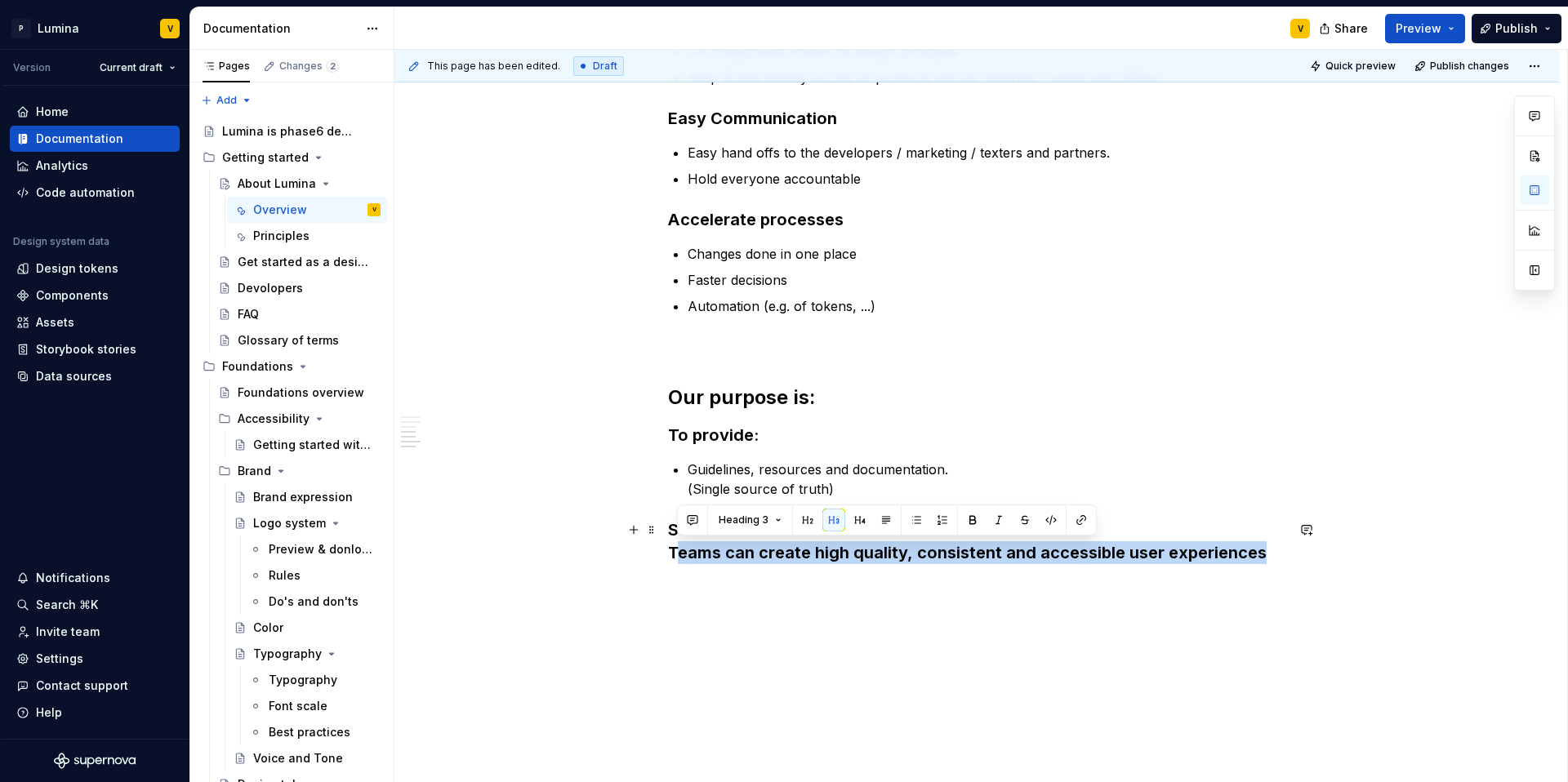
drag, startPoint x: 674, startPoint y: 553, endPoint x: 1276, endPoint y: 559, distance: 602.0
click at [1276, 559] on h3 "So that: Teams can create high quality, consistent and accessible user experien…" at bounding box center [977, 540] width 618 height 45
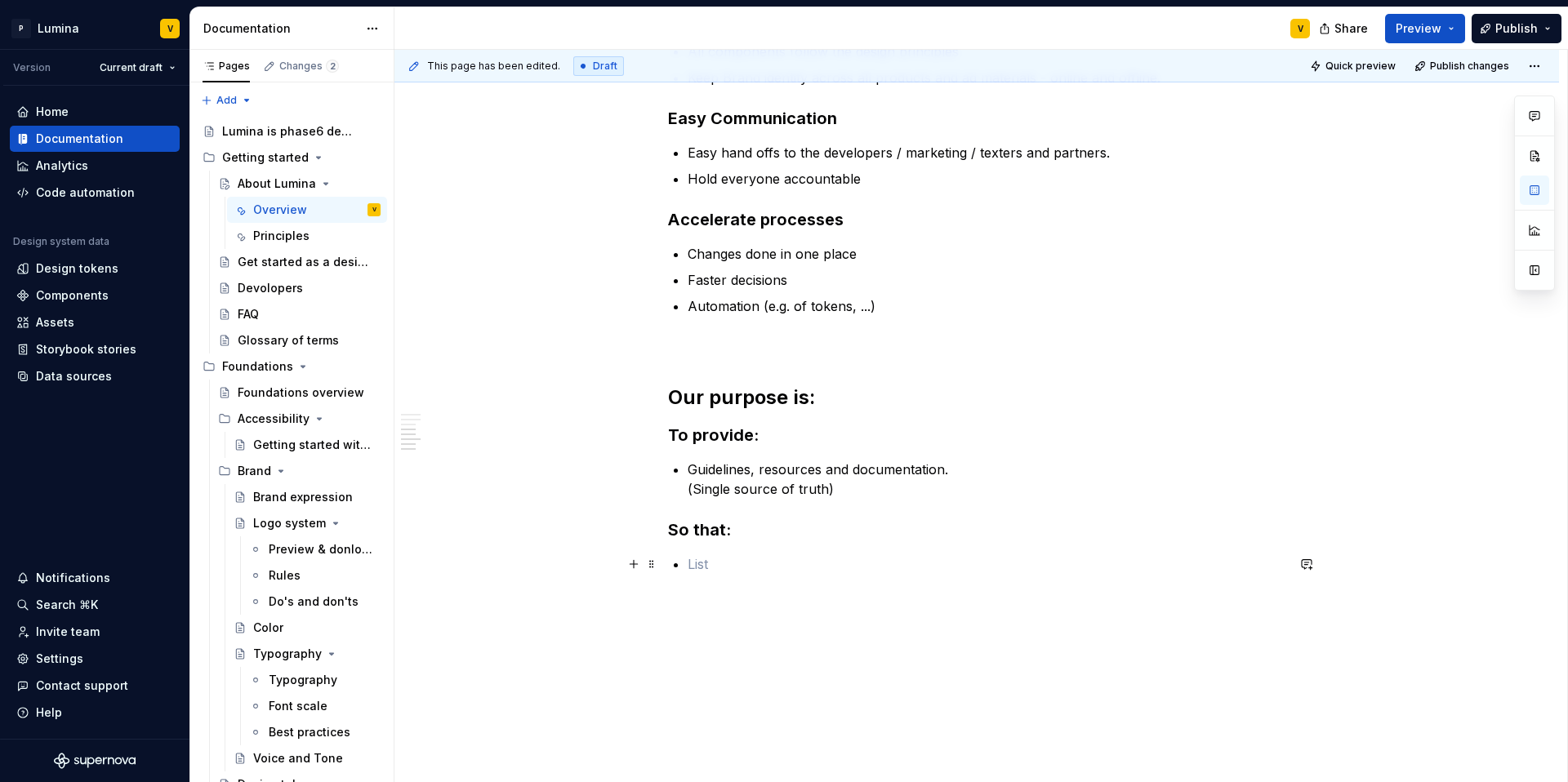
click at [696, 563] on p at bounding box center [987, 564] width 598 height 20
click at [689, 607] on div "Lumina is the central hub for experience design at Phase6. It was created to su…" at bounding box center [977, 227] width 1164 height 1201
drag, startPoint x: 718, startPoint y: 608, endPoint x: 654, endPoint y: 603, distance: 64.2
click at [668, 603] on div "Lumina is the central hub for experience design at Phase6. It was created to su…" at bounding box center [977, 149] width 618 height 967
drag, startPoint x: 718, startPoint y: 612, endPoint x: 685, endPoint y: 604, distance: 34.0
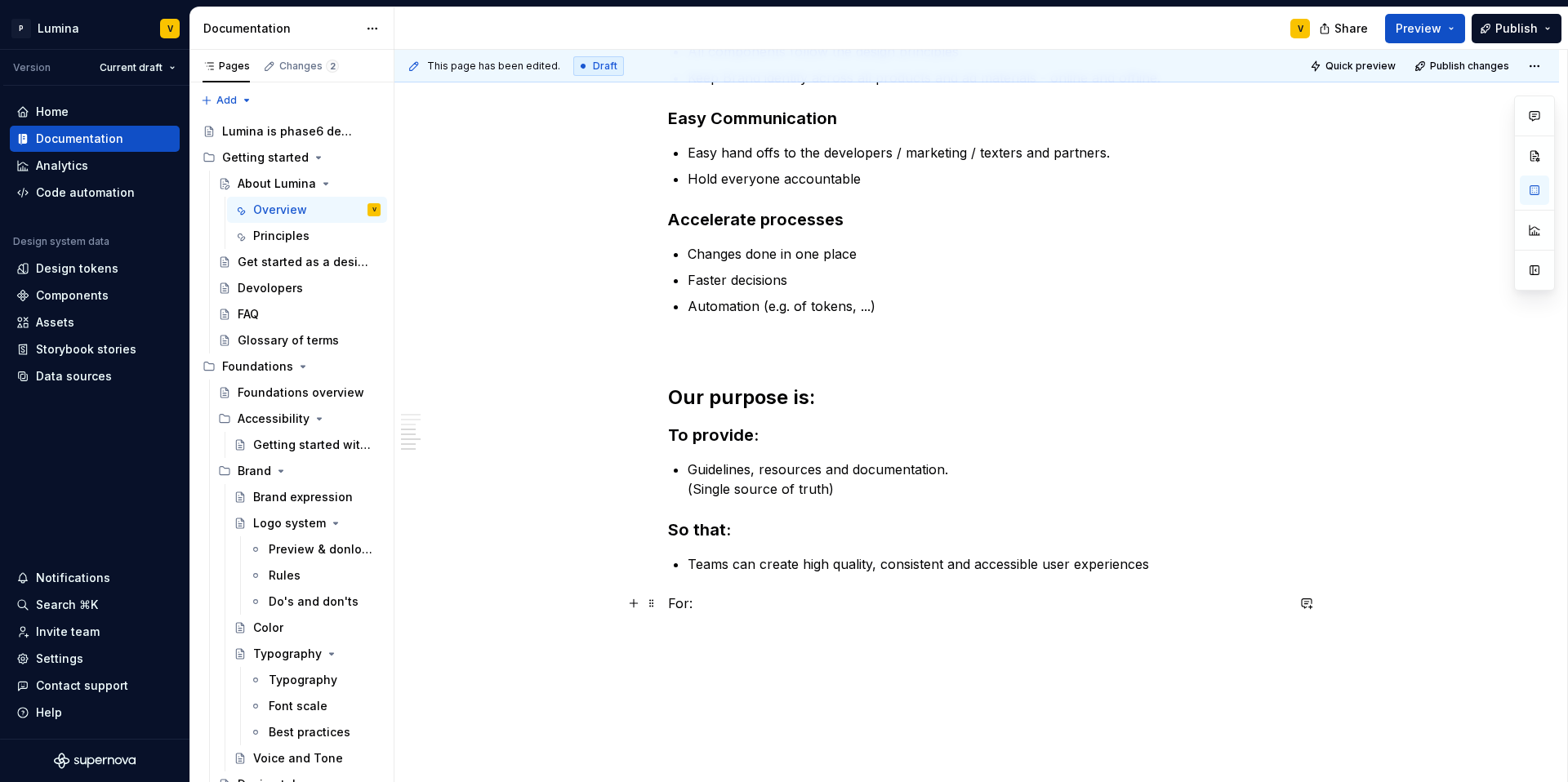
click at [658, 603] on div "Lumina is the central hub for experience design at Phase6. It was created to su…" at bounding box center [977, 247] width 1164 height 1241
drag, startPoint x: 698, startPoint y: 603, endPoint x: 659, endPoint y: 602, distance: 39.0
click at [659, 602] on div "Lumina is the central hub for experience design at Phase6. It was created to su…" at bounding box center [977, 247] width 1164 height 1241
click at [788, 572] on button "button" at bounding box center [797, 573] width 23 height 23
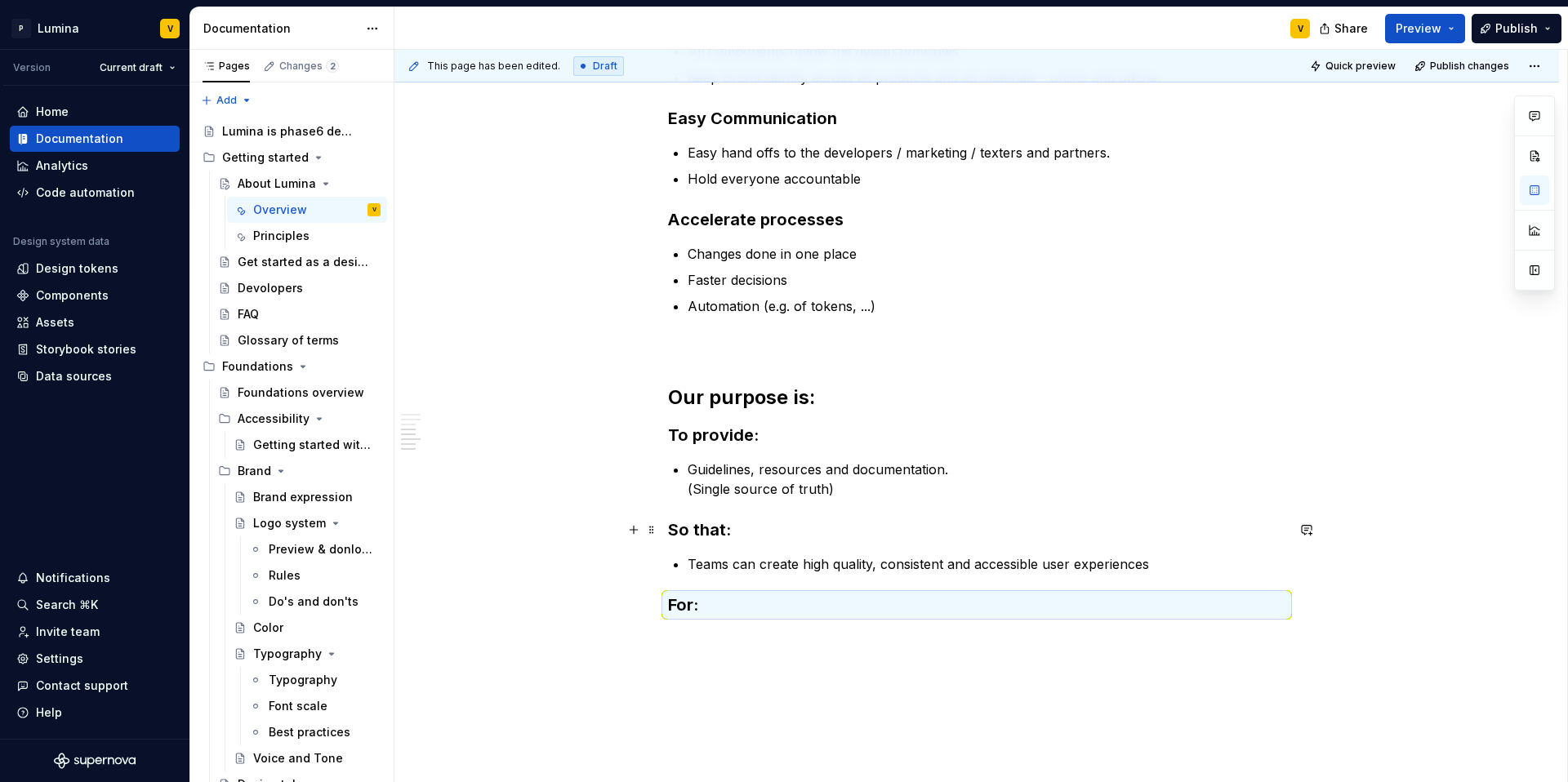
click at [699, 523] on strong "So that:" at bounding box center [700, 530] width 63 height 20
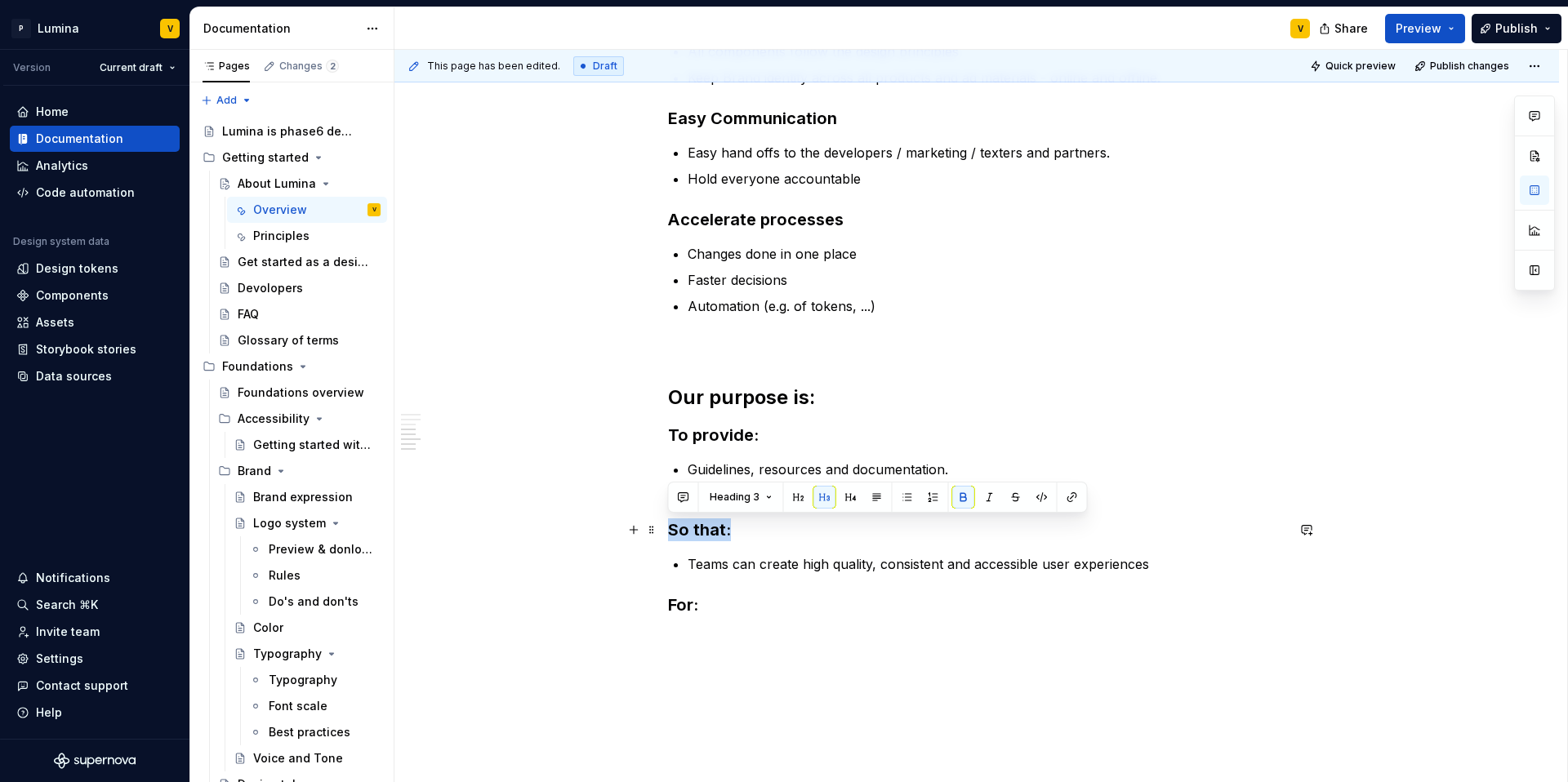
drag, startPoint x: 736, startPoint y: 533, endPoint x: 664, endPoint y: 528, distance: 72.2
click at [664, 528] on div "Lumina is the central hub for experience design at Phase6. It was created to su…" at bounding box center [977, 248] width 1164 height 1243
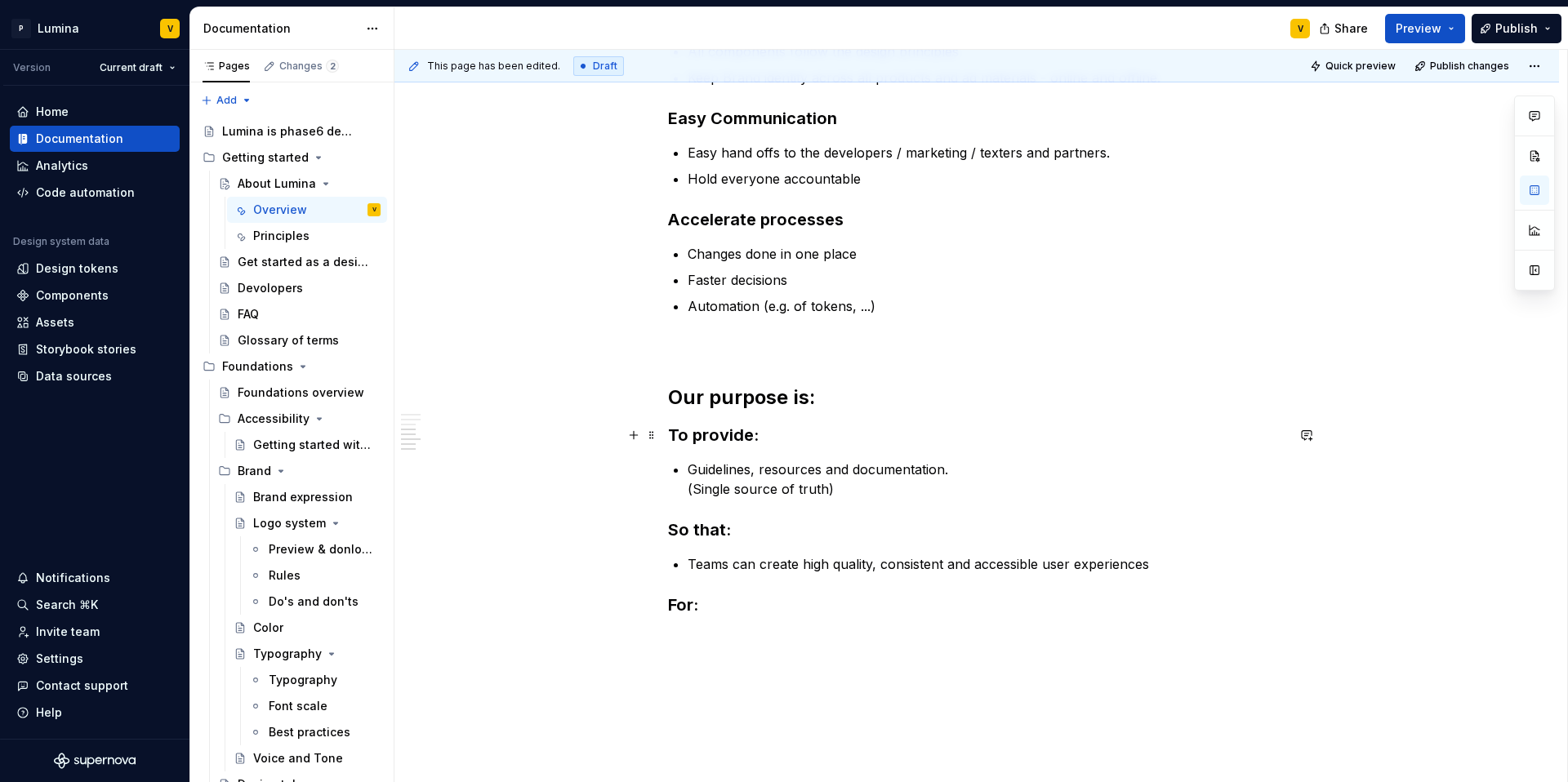
click at [766, 445] on h3 "To provide:" at bounding box center [977, 435] width 618 height 23
click at [714, 607] on h3 "For:" at bounding box center [977, 605] width 618 height 23
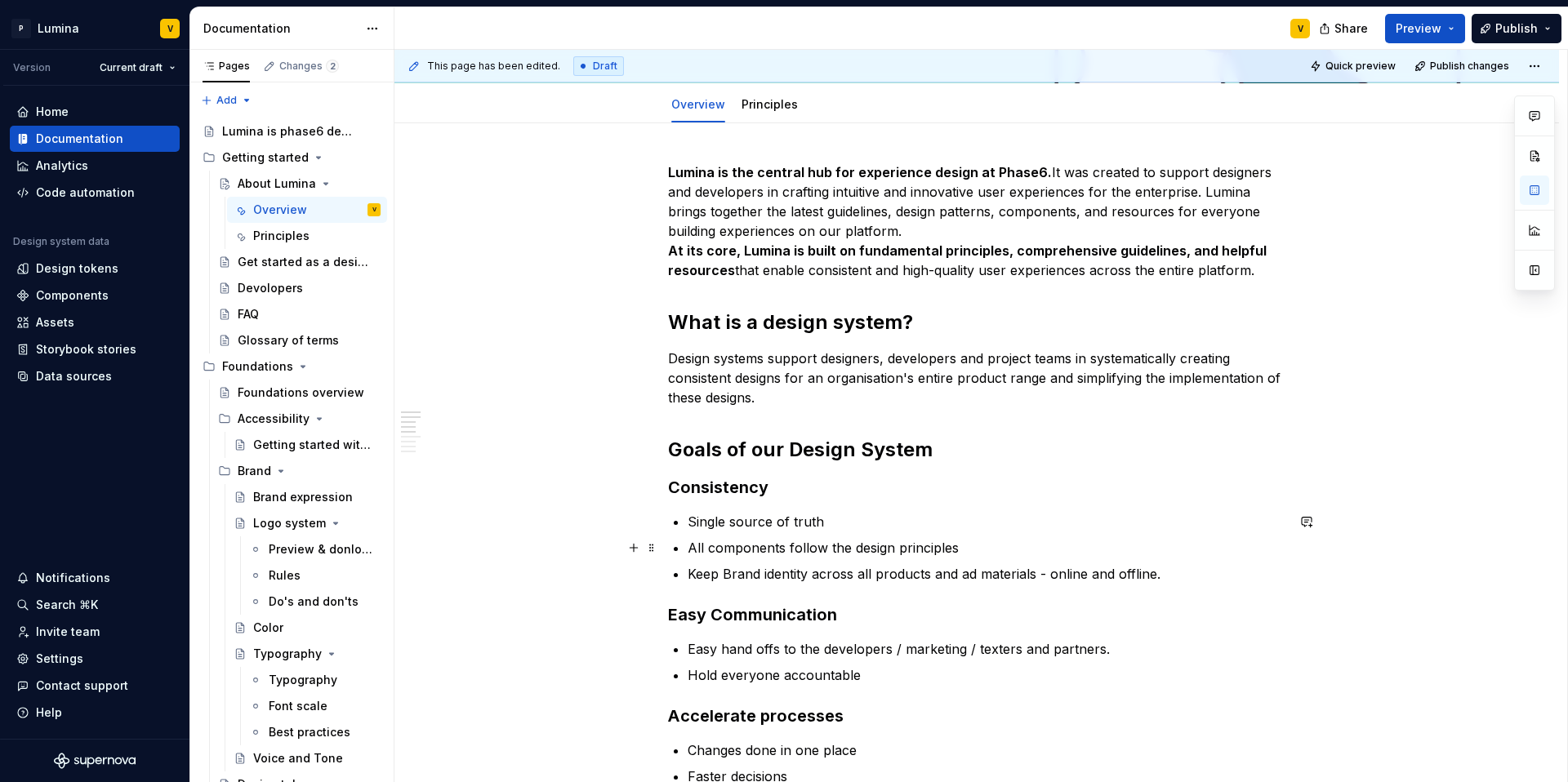
scroll to position [0, 0]
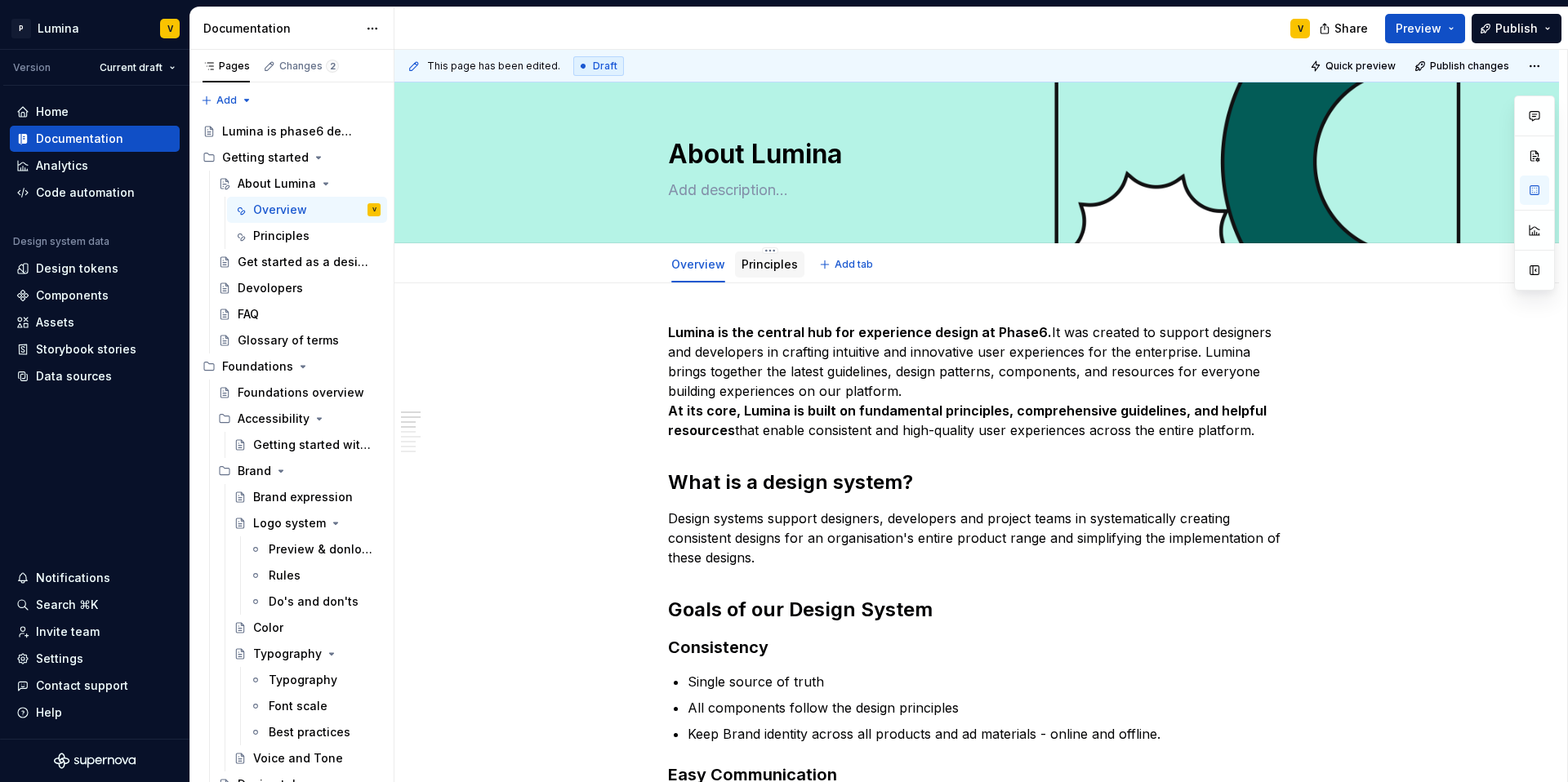
click at [749, 259] on link "Principles" at bounding box center [769, 264] width 56 height 14
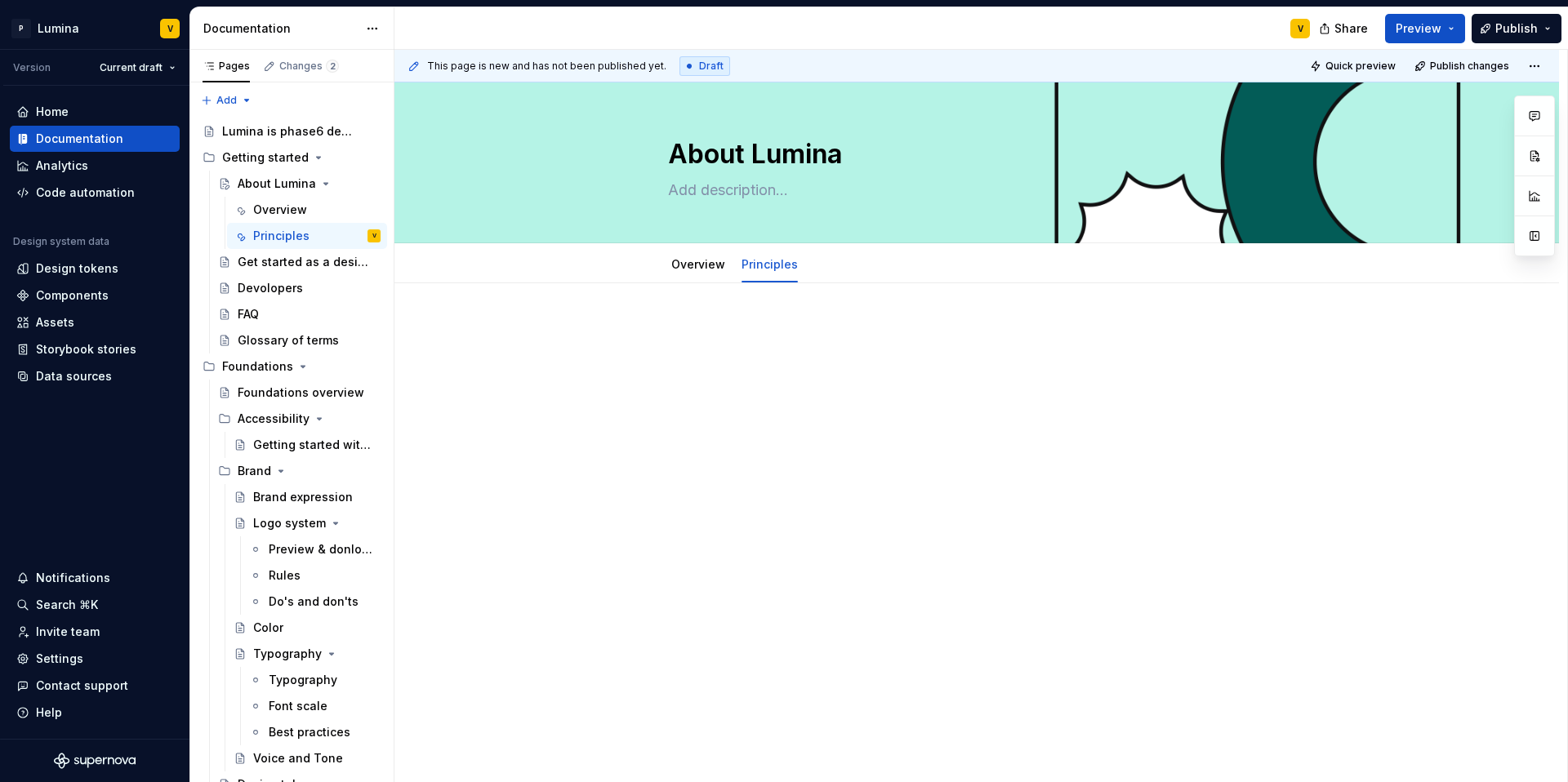
click at [728, 356] on div at bounding box center [977, 354] width 618 height 62
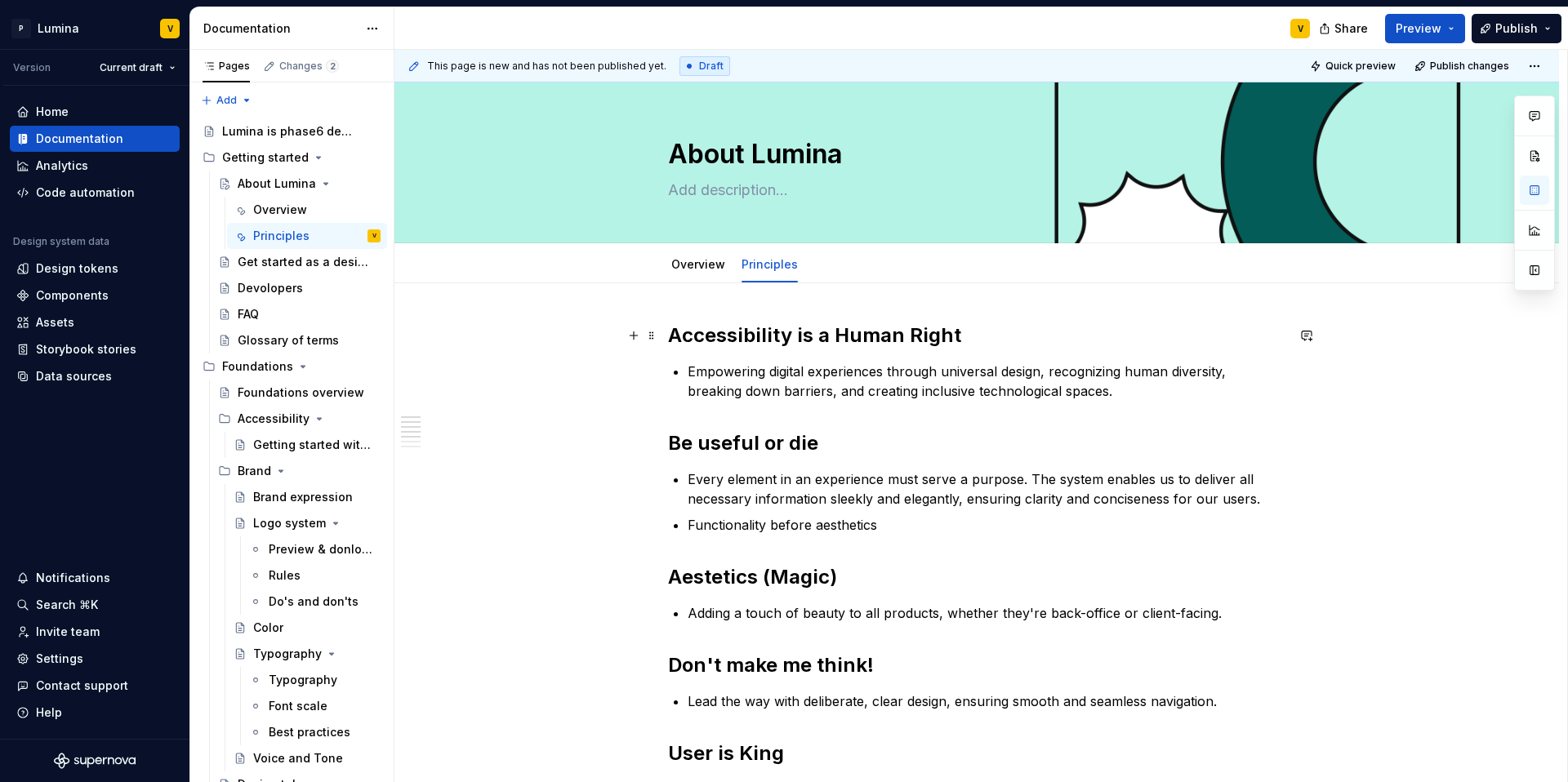
click at [670, 332] on h2 "Accessibility is a Human Right" at bounding box center [977, 335] width 618 height 26
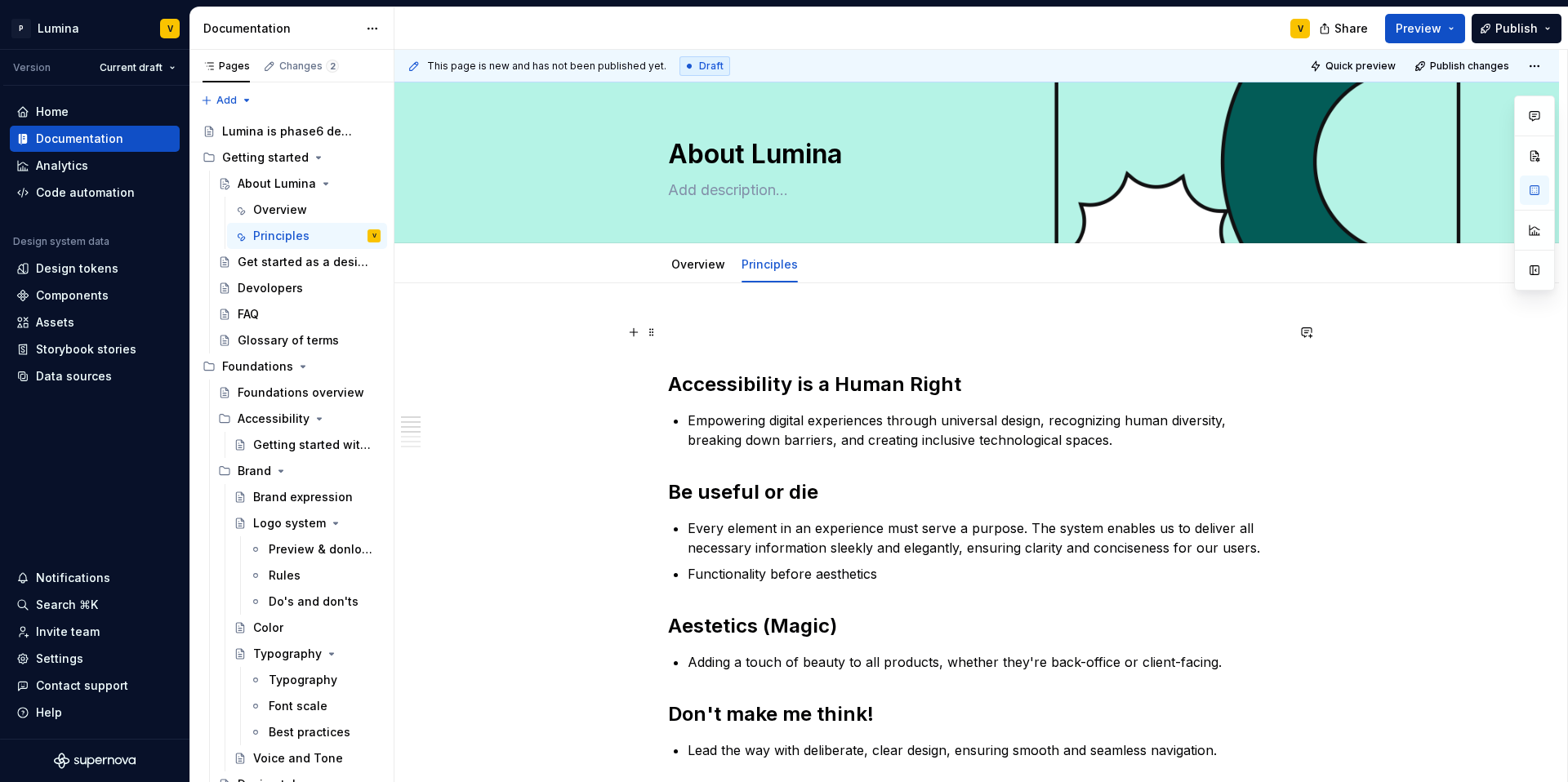
click at [688, 337] on p at bounding box center [977, 332] width 618 height 20
drag, startPoint x: 748, startPoint y: 328, endPoint x: 652, endPoint y: 326, distance: 96.0
click at [668, 326] on div "Design Principles Accessibility is a Human Right Empowering digital experiences…" at bounding box center [977, 748] width 618 height 852
click at [779, 345] on div "Design Principles Accessibility is a Human Right Empowering digital experiences…" at bounding box center [977, 738] width 618 height 833
drag, startPoint x: 784, startPoint y: 336, endPoint x: 672, endPoint y: 330, distance: 112.2
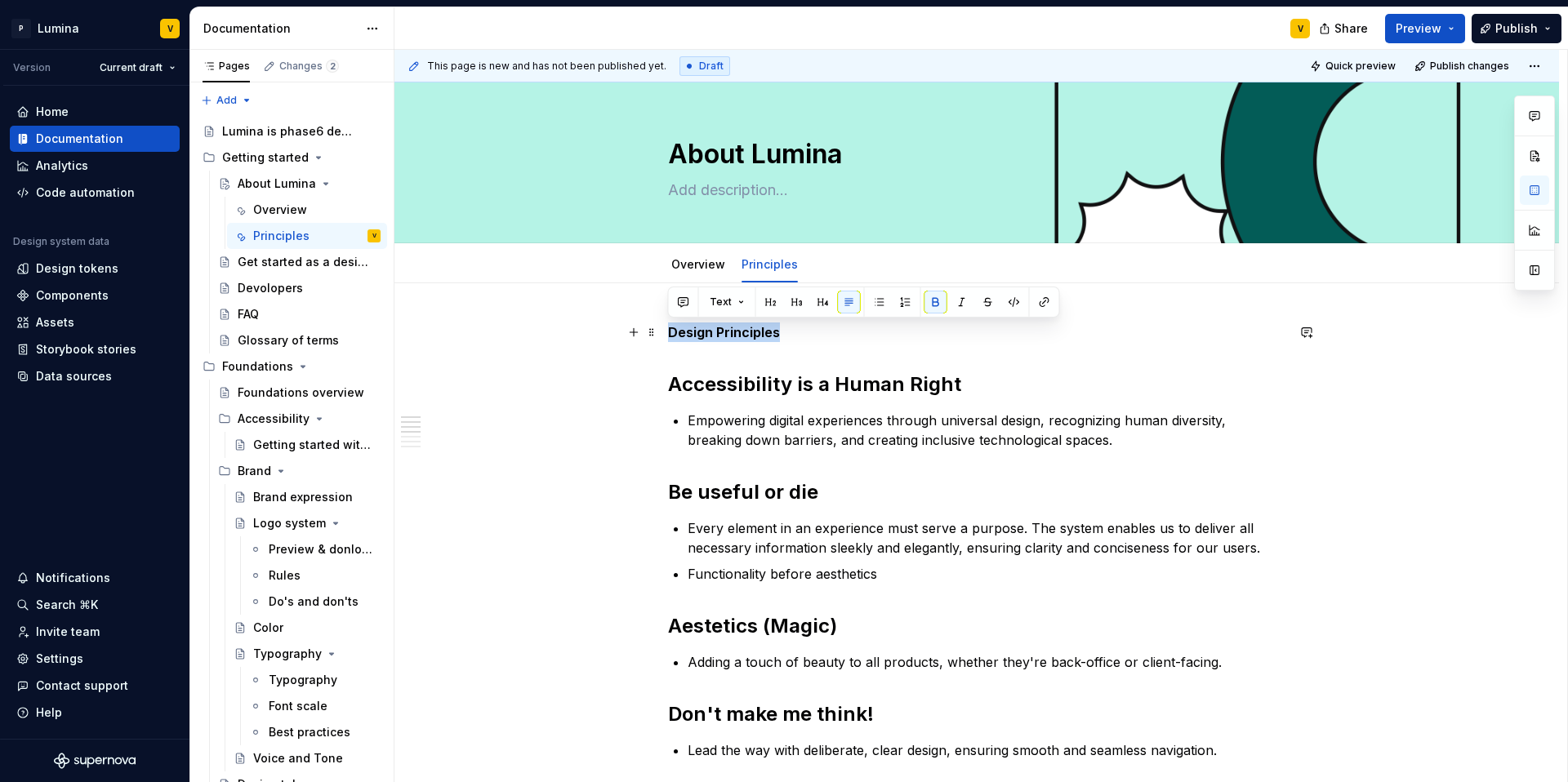
click at [672, 330] on p "Design Principles" at bounding box center [977, 332] width 618 height 20
click at [768, 304] on button "button" at bounding box center [771, 302] width 23 height 23
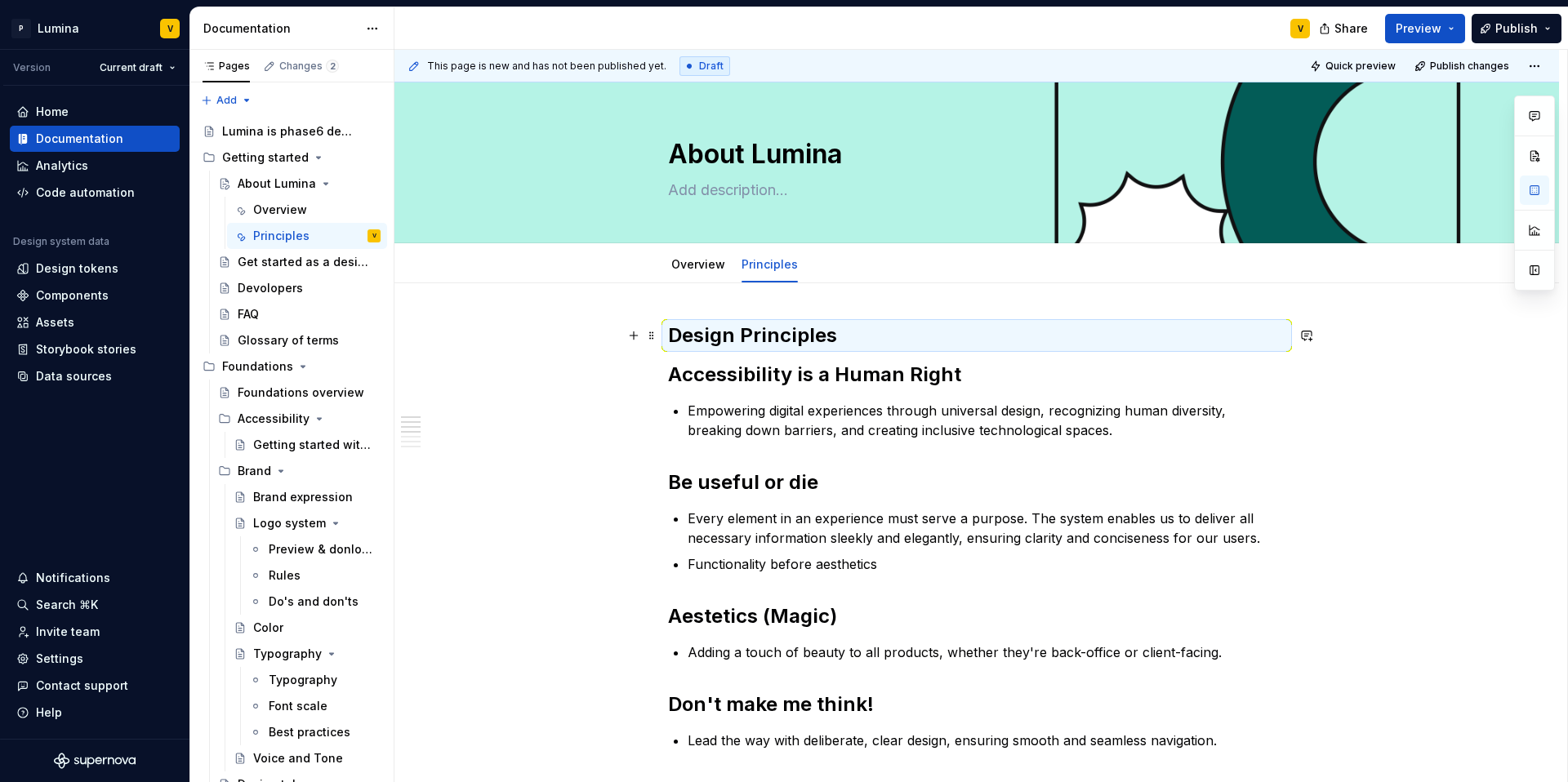
click at [846, 347] on h2 "Design Principles" at bounding box center [977, 335] width 618 height 26
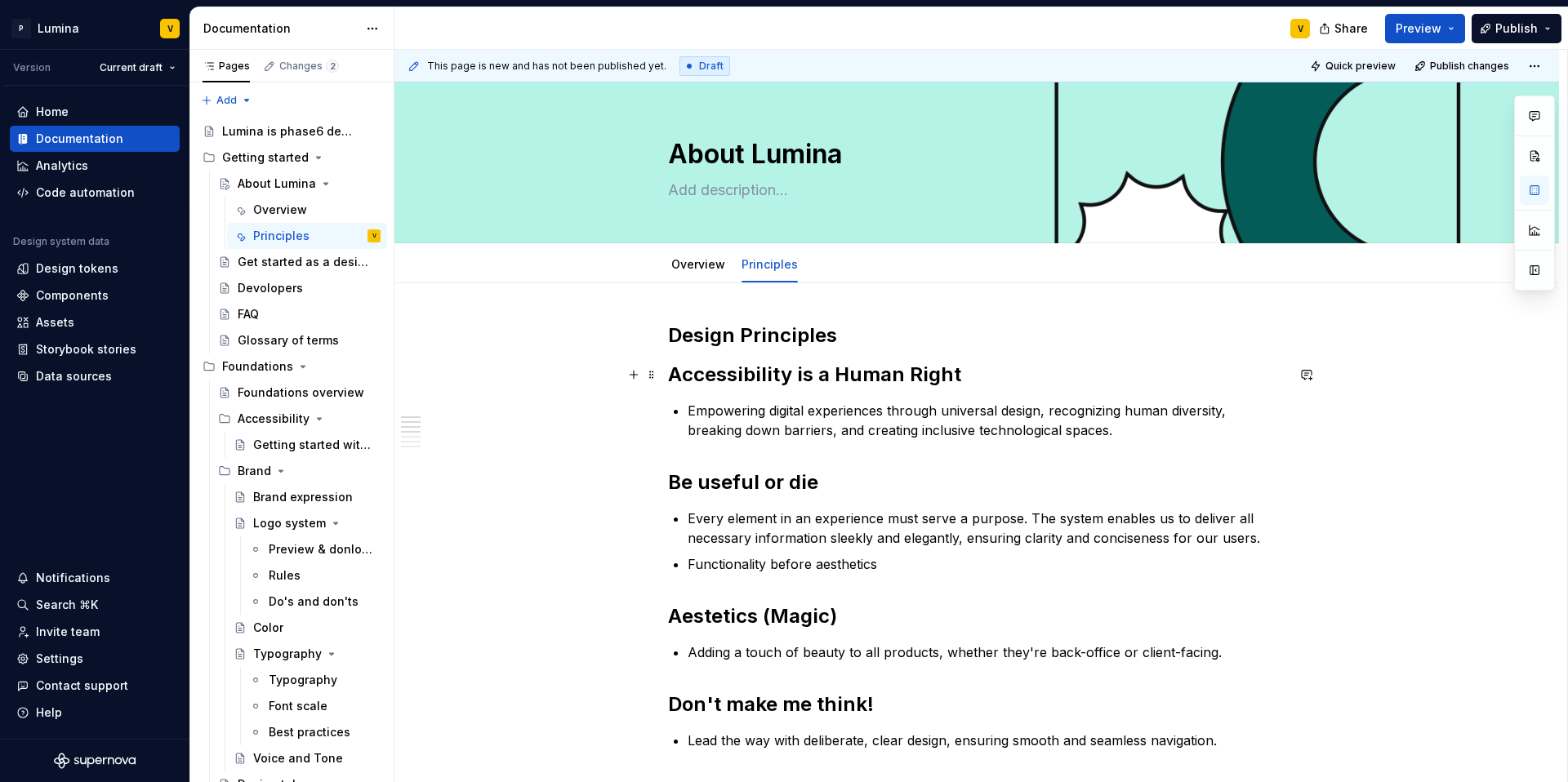
click at [949, 379] on h2 "Accessibility is a Human Right" at bounding box center [977, 374] width 618 height 26
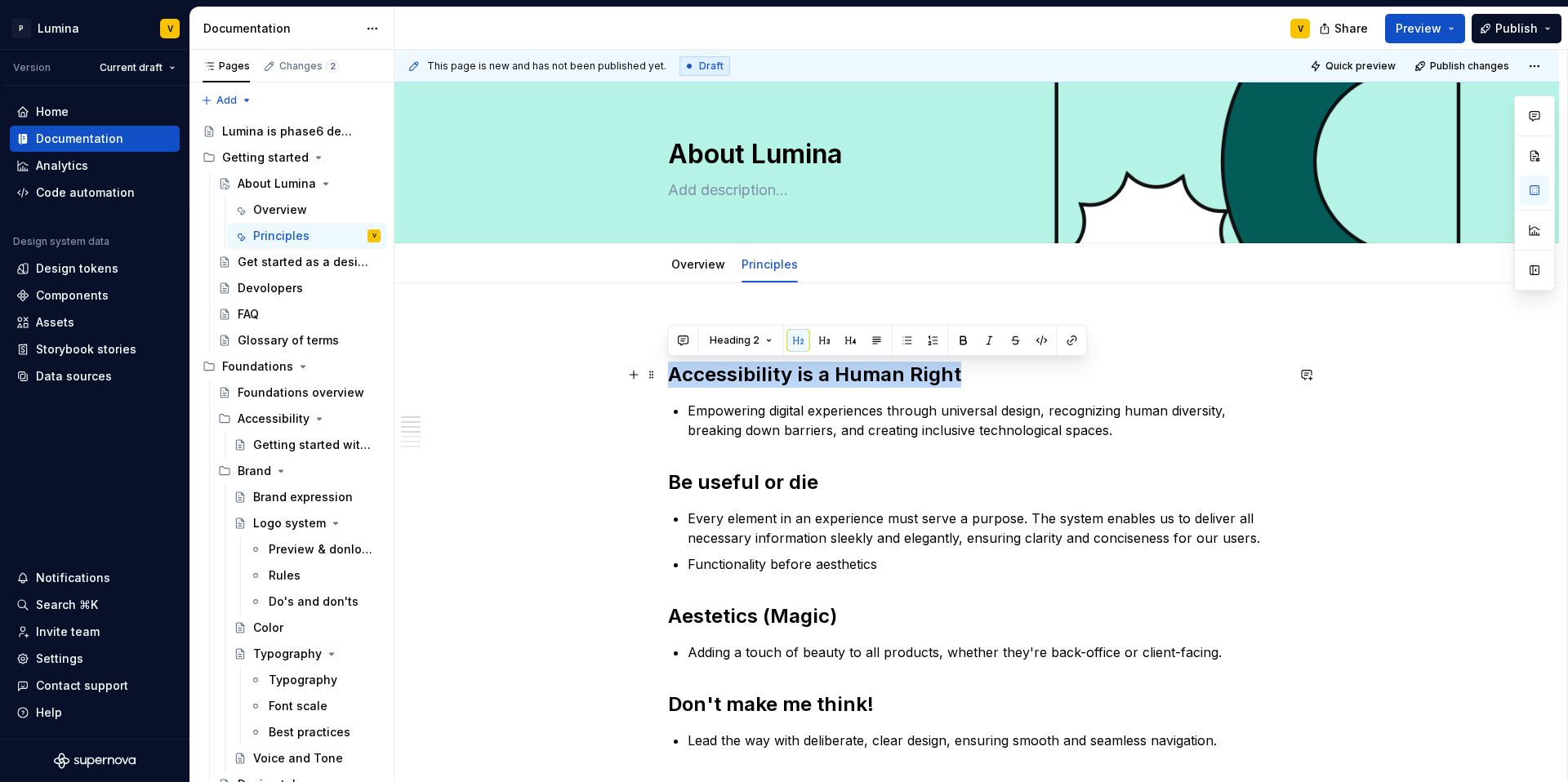
drag, startPoint x: 966, startPoint y: 375, endPoint x: 672, endPoint y: 379, distance: 294.0
click at [672, 379] on h2 "Accessibility is a Human Right" at bounding box center [977, 374] width 618 height 26
click at [826, 343] on button "button" at bounding box center [825, 340] width 23 height 23
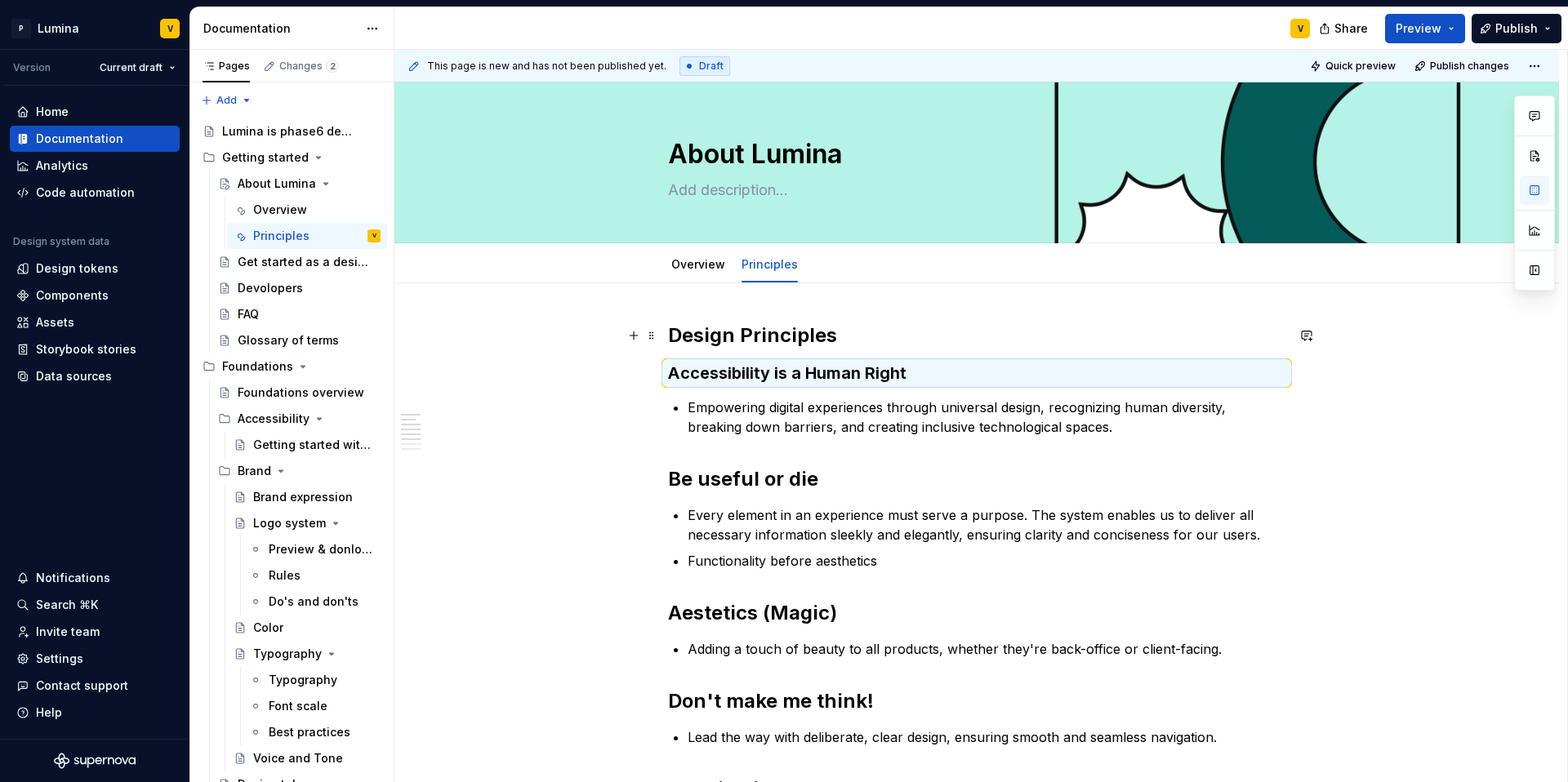
click at [812, 335] on strong "Design Principles" at bounding box center [753, 335] width 169 height 24
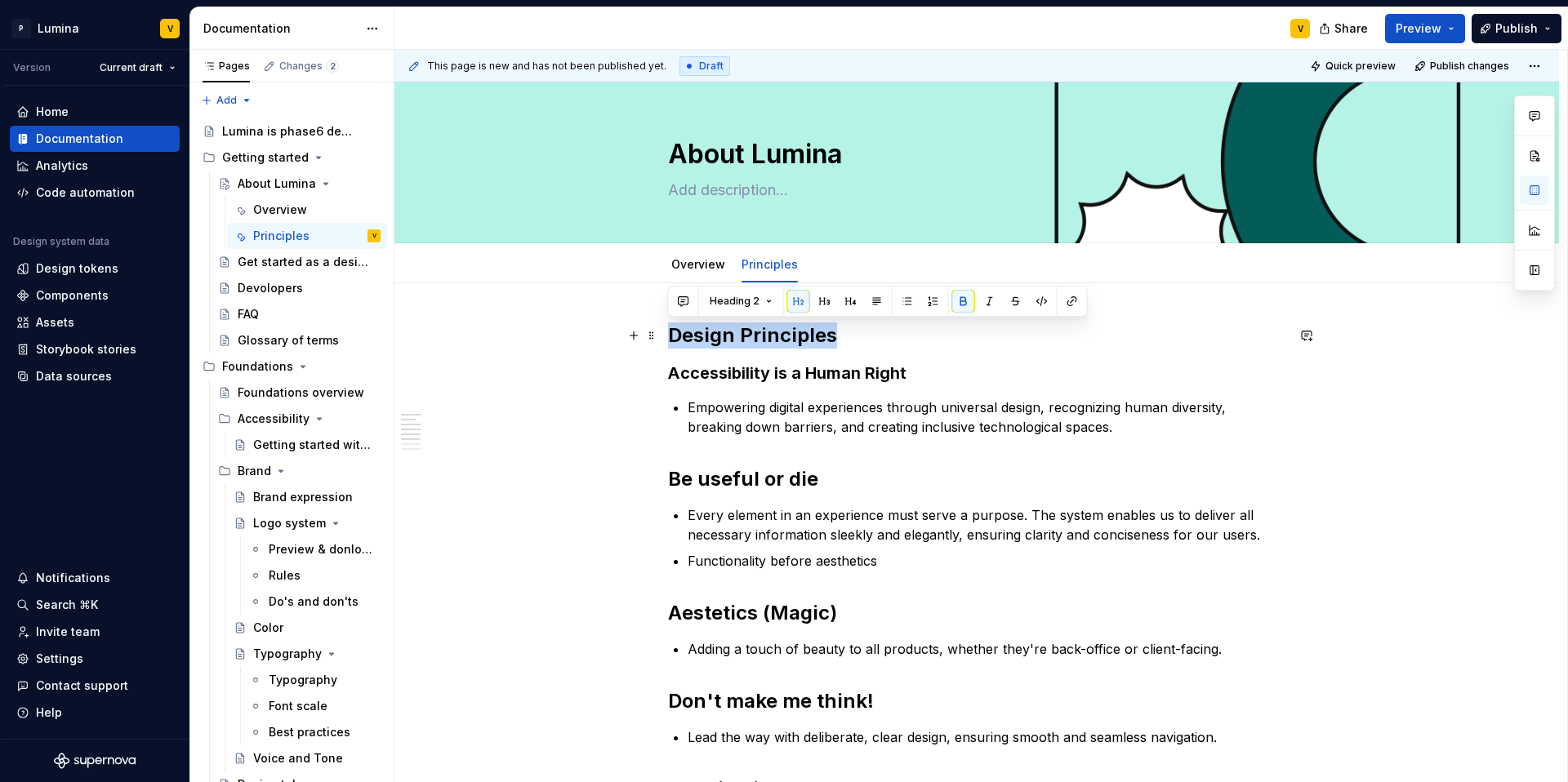
drag, startPoint x: 839, startPoint y: 337, endPoint x: 661, endPoint y: 337, distance: 178.0
click at [916, 387] on div "Design Principles Accessibility is a Human Right Empowering digital experiences…" at bounding box center [977, 732] width 618 height 819
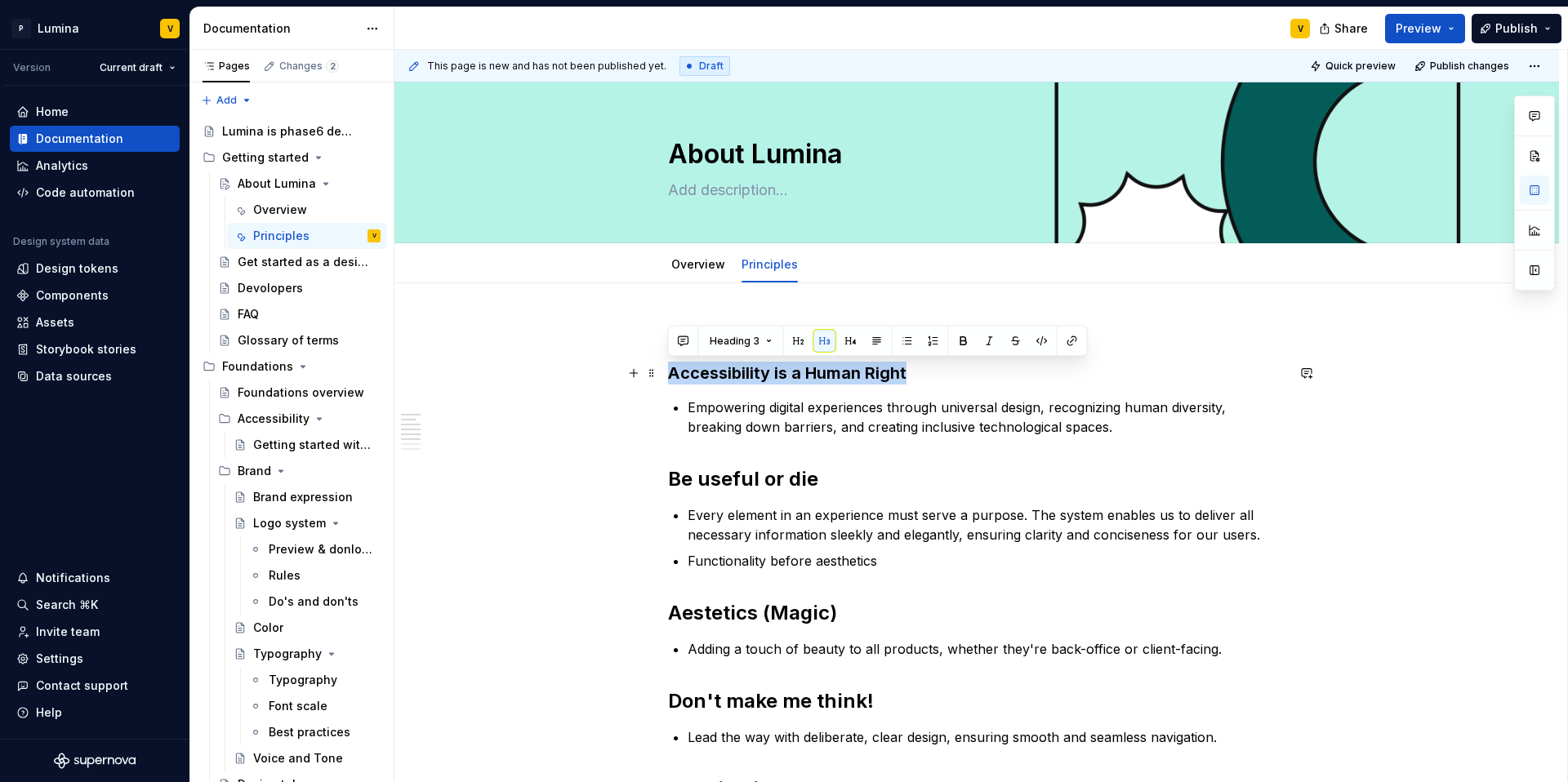
drag, startPoint x: 917, startPoint y: 378, endPoint x: 662, endPoint y: 373, distance: 255.0
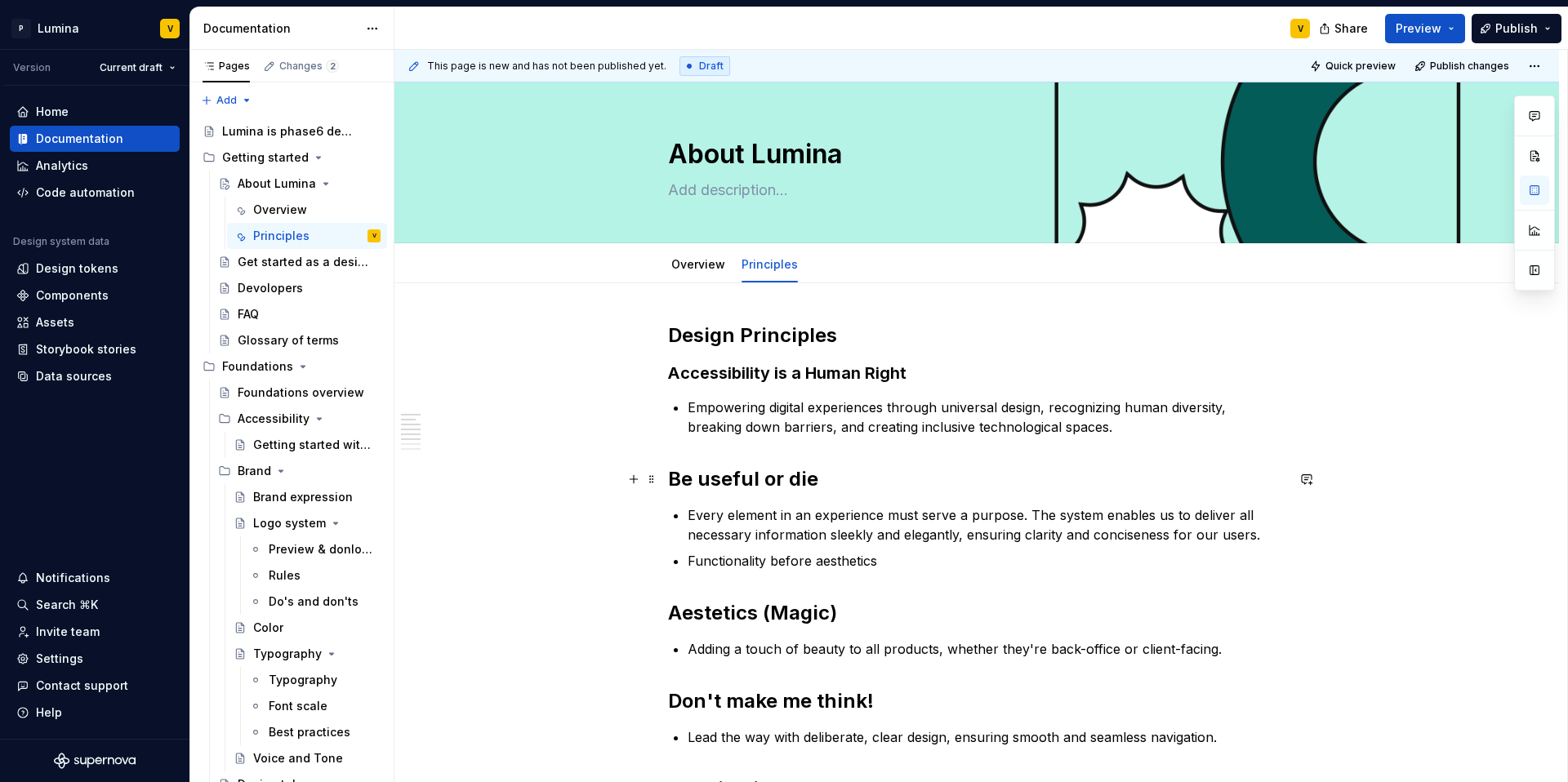
click at [827, 485] on h2 "Be useful or die" at bounding box center [977, 479] width 618 height 26
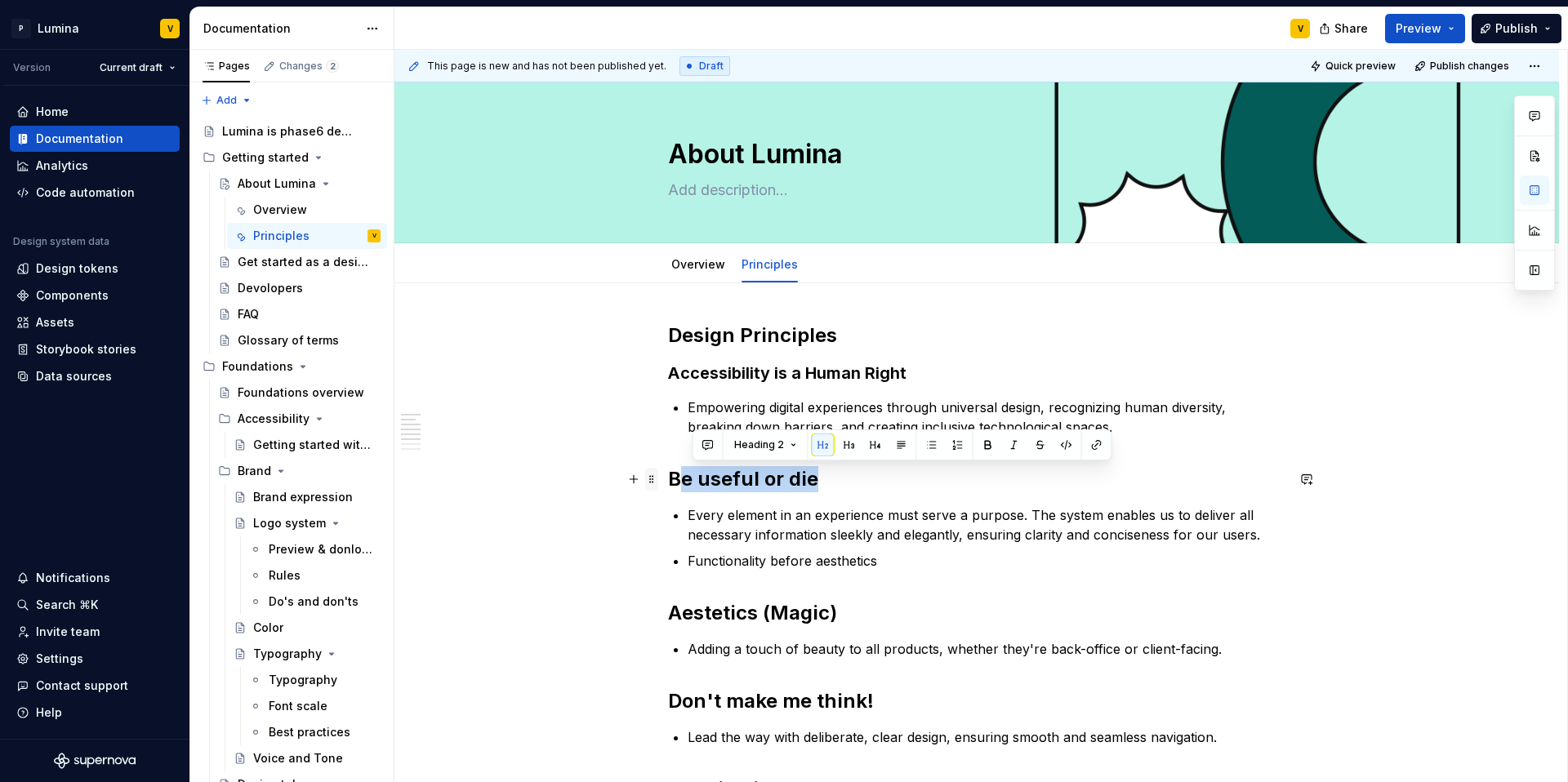
drag, startPoint x: 773, startPoint y: 483, endPoint x: 649, endPoint y: 482, distance: 124.0
click at [668, 482] on div "Design Principles Accessibility is a Human Right Empowering digital experiences…" at bounding box center [977, 742] width 618 height 839
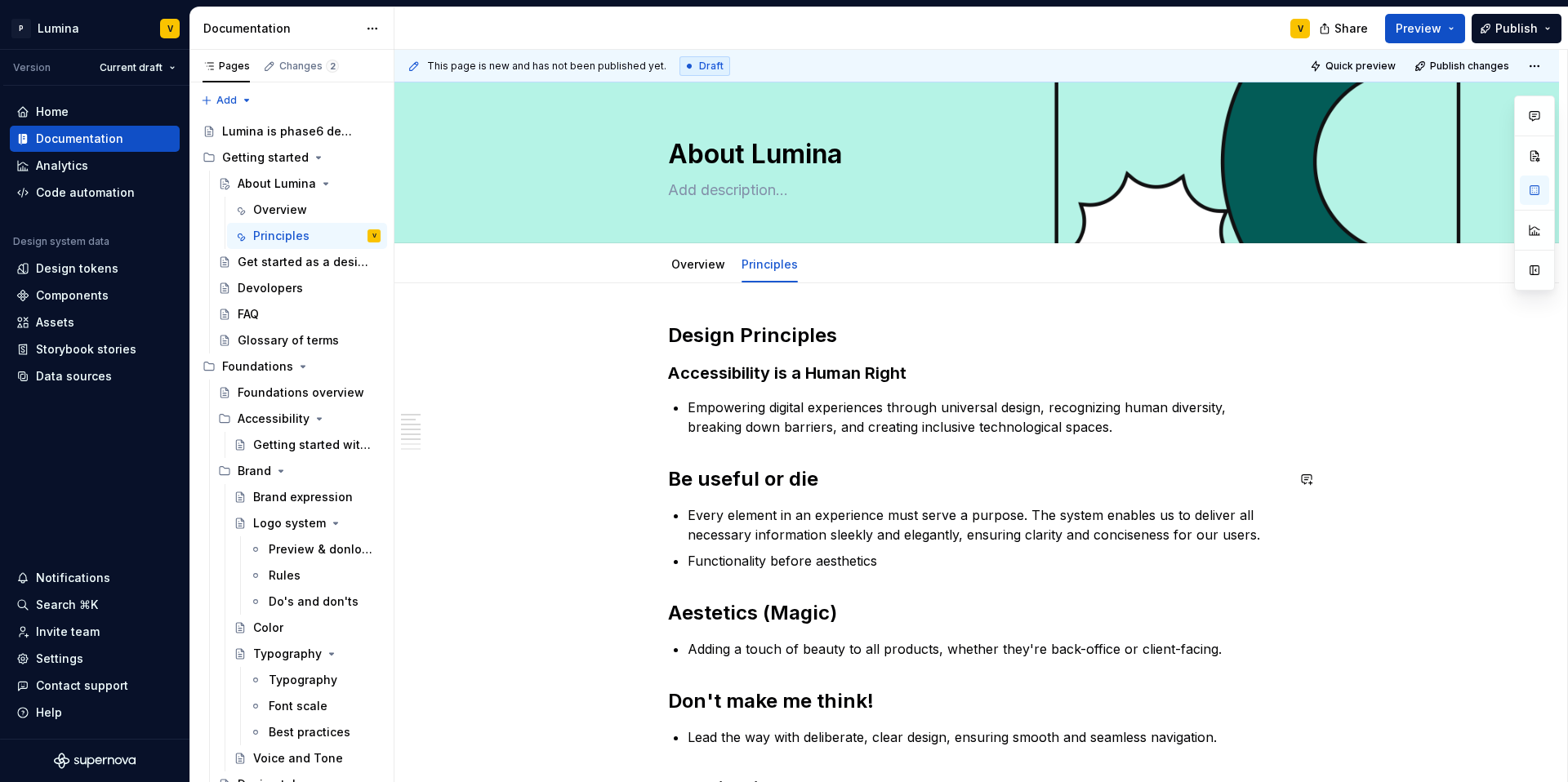
click at [842, 492] on div "Design Principles Accessibility is a Human Right Empowering digital experiences…" at bounding box center [977, 732] width 618 height 819
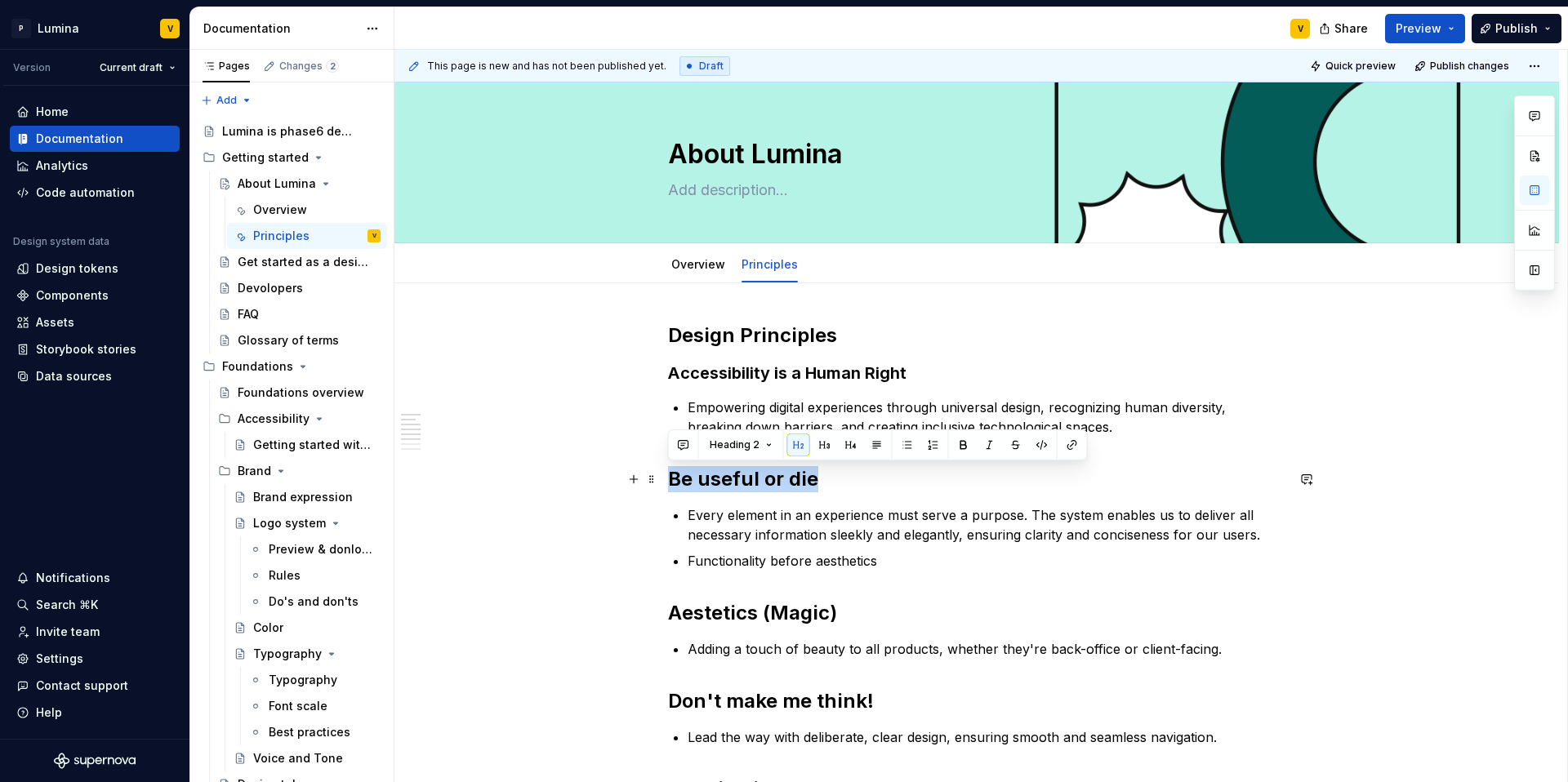
drag, startPoint x: 829, startPoint y: 484, endPoint x: 668, endPoint y: 480, distance: 161.0
click at [668, 480] on h2 "Be useful or die" at bounding box center [977, 479] width 618 height 26
click at [819, 440] on button "button" at bounding box center [825, 445] width 23 height 23
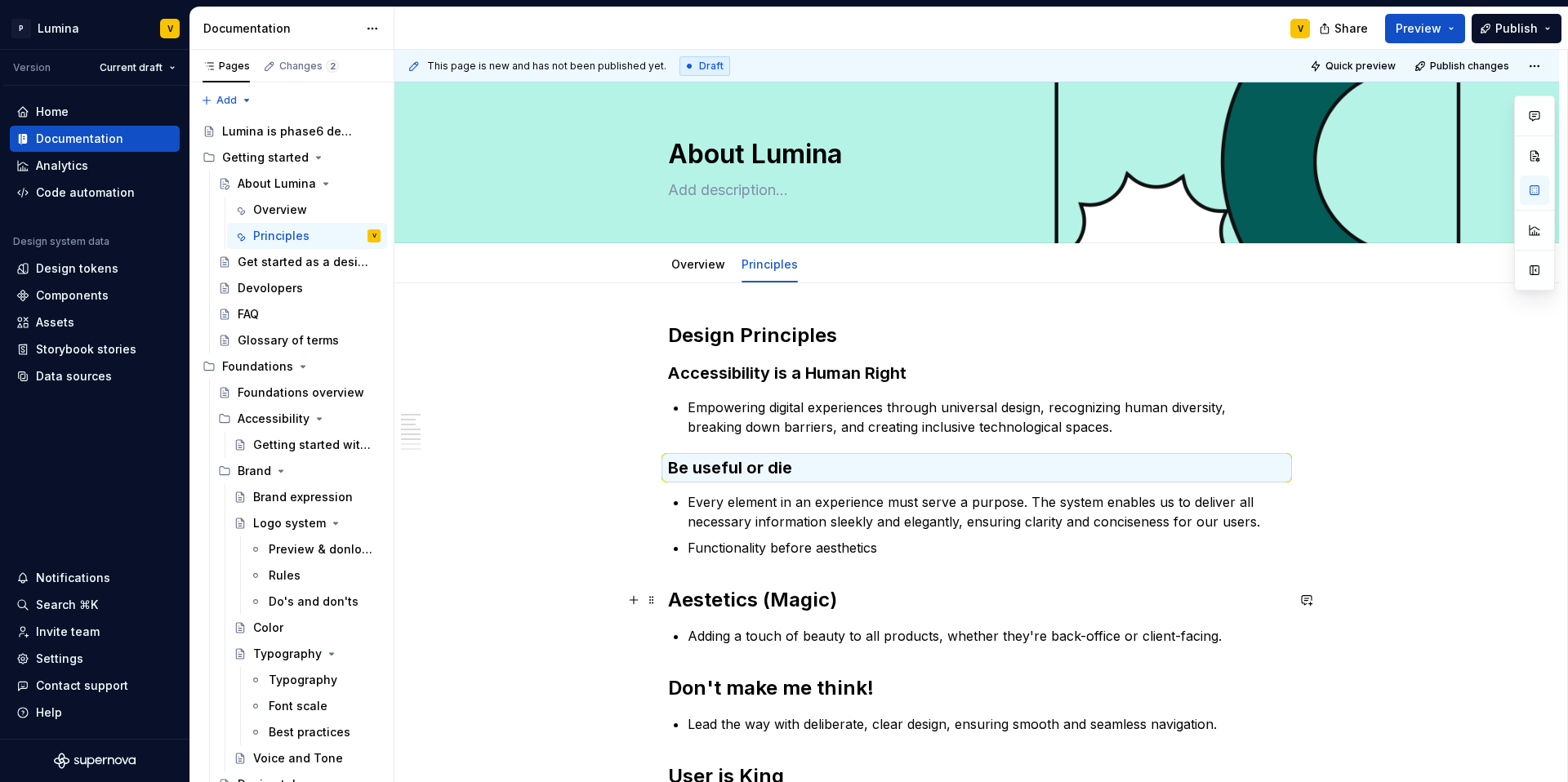
click at [845, 595] on h2 "Aestetics (Magic)" at bounding box center [977, 600] width 618 height 26
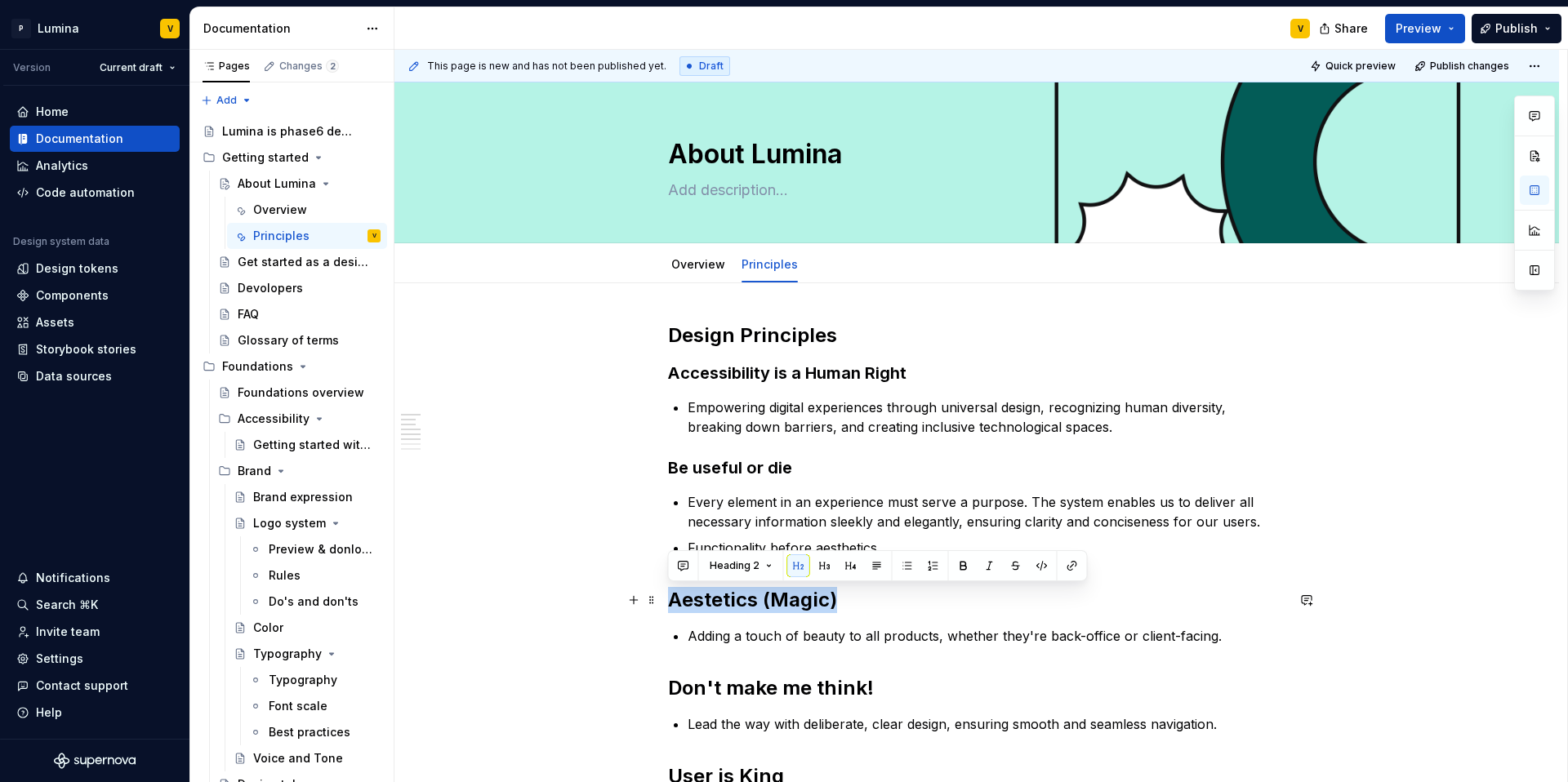
drag, startPoint x: 806, startPoint y: 604, endPoint x: 667, endPoint y: 602, distance: 139.0
click at [823, 565] on button "button" at bounding box center [825, 566] width 23 height 23
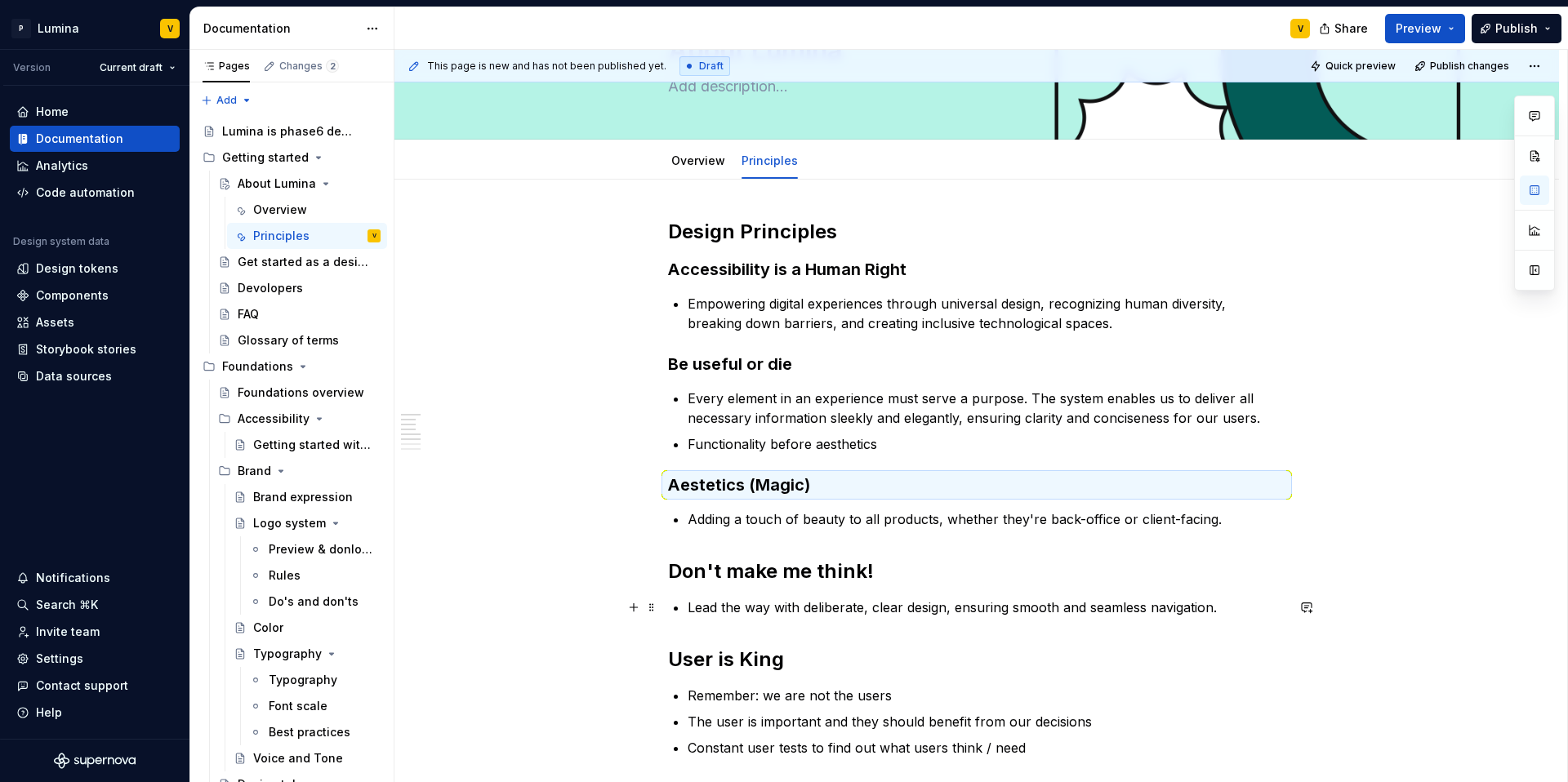
scroll to position [106, 0]
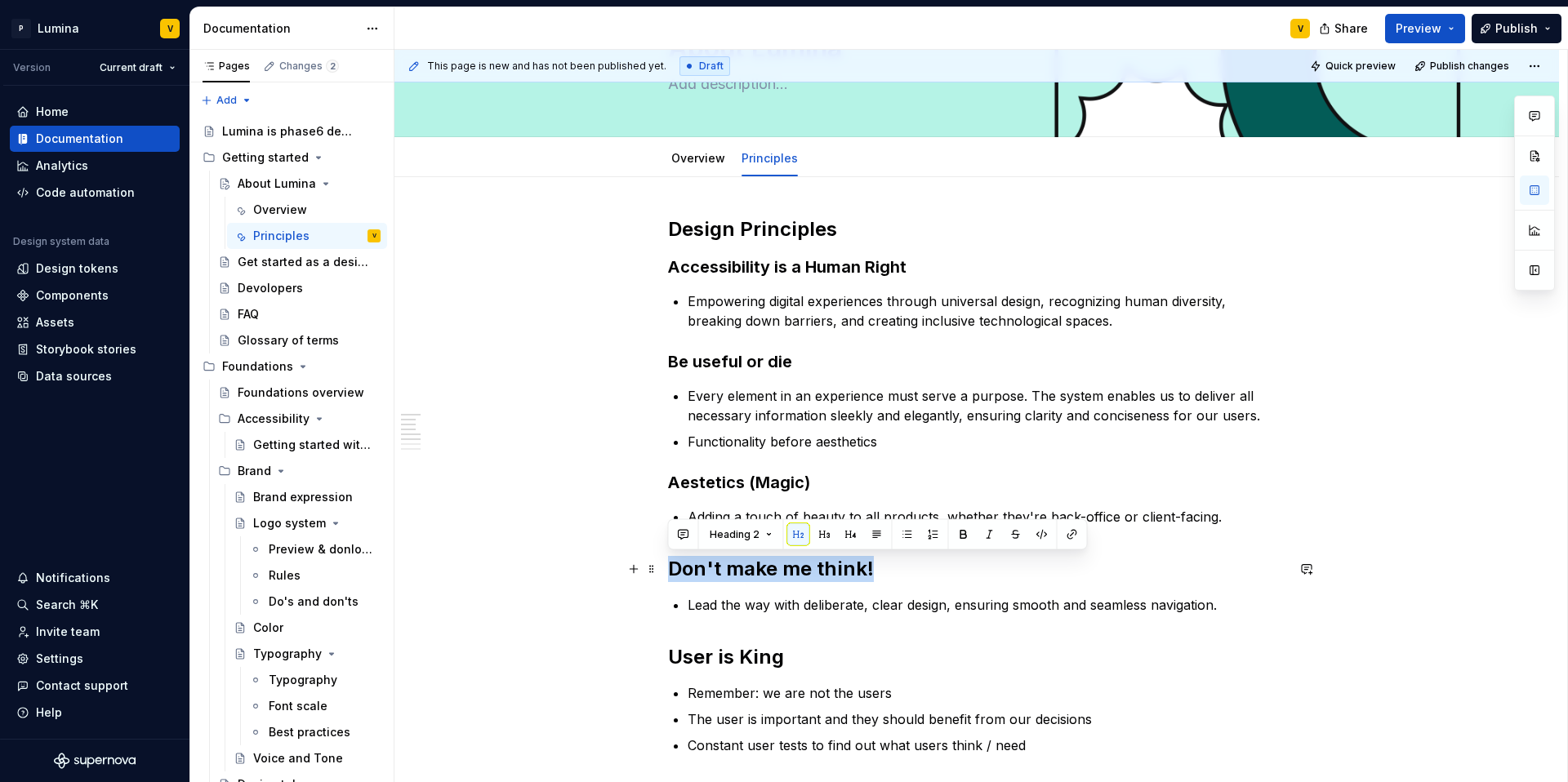
drag, startPoint x: 884, startPoint y: 567, endPoint x: 668, endPoint y: 571, distance: 216.0
click at [668, 571] on h2 "Don't make me think!" at bounding box center [977, 569] width 618 height 26
click at [820, 535] on button "button" at bounding box center [825, 535] width 23 height 23
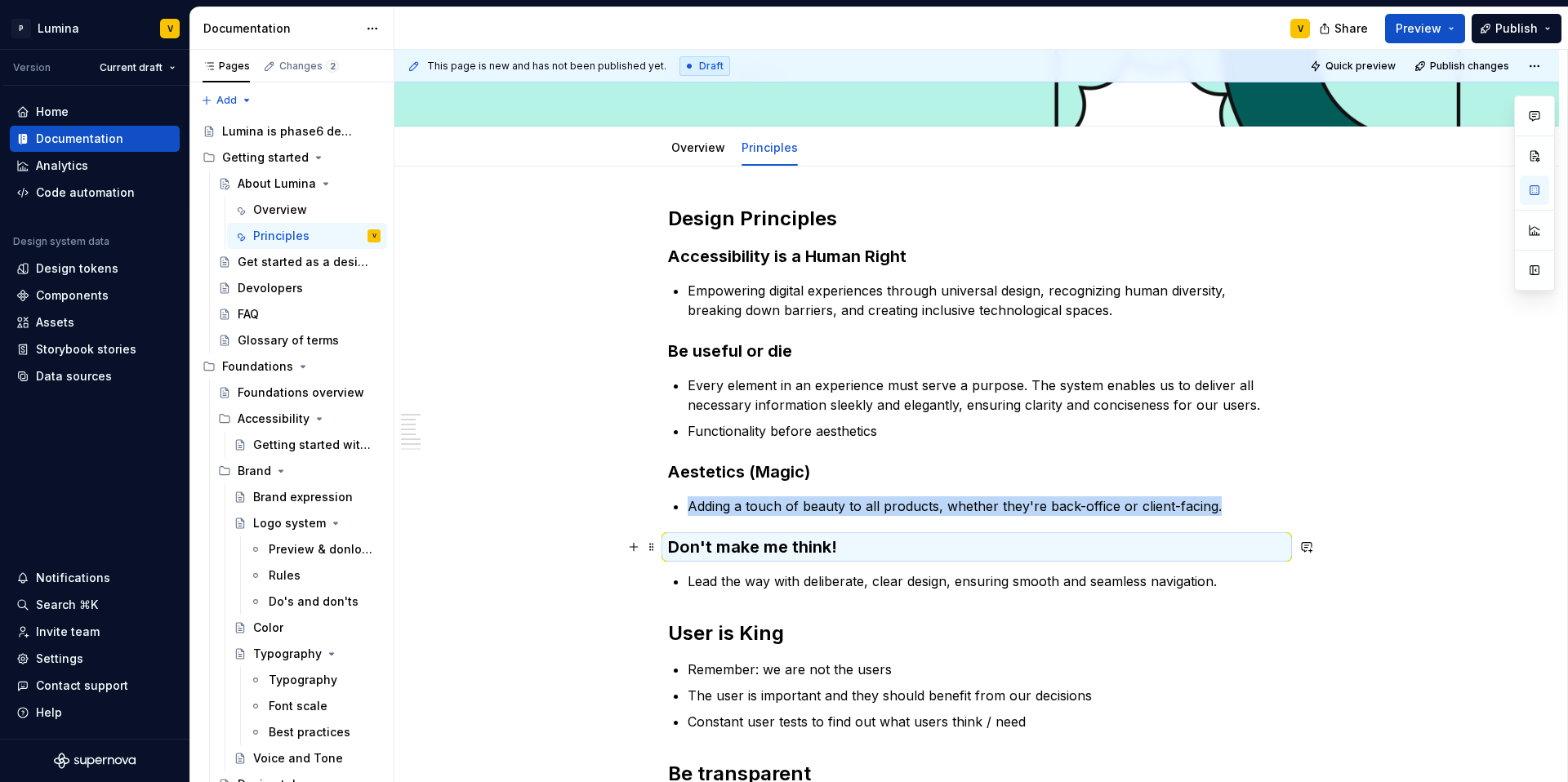
scroll to position [129, 0]
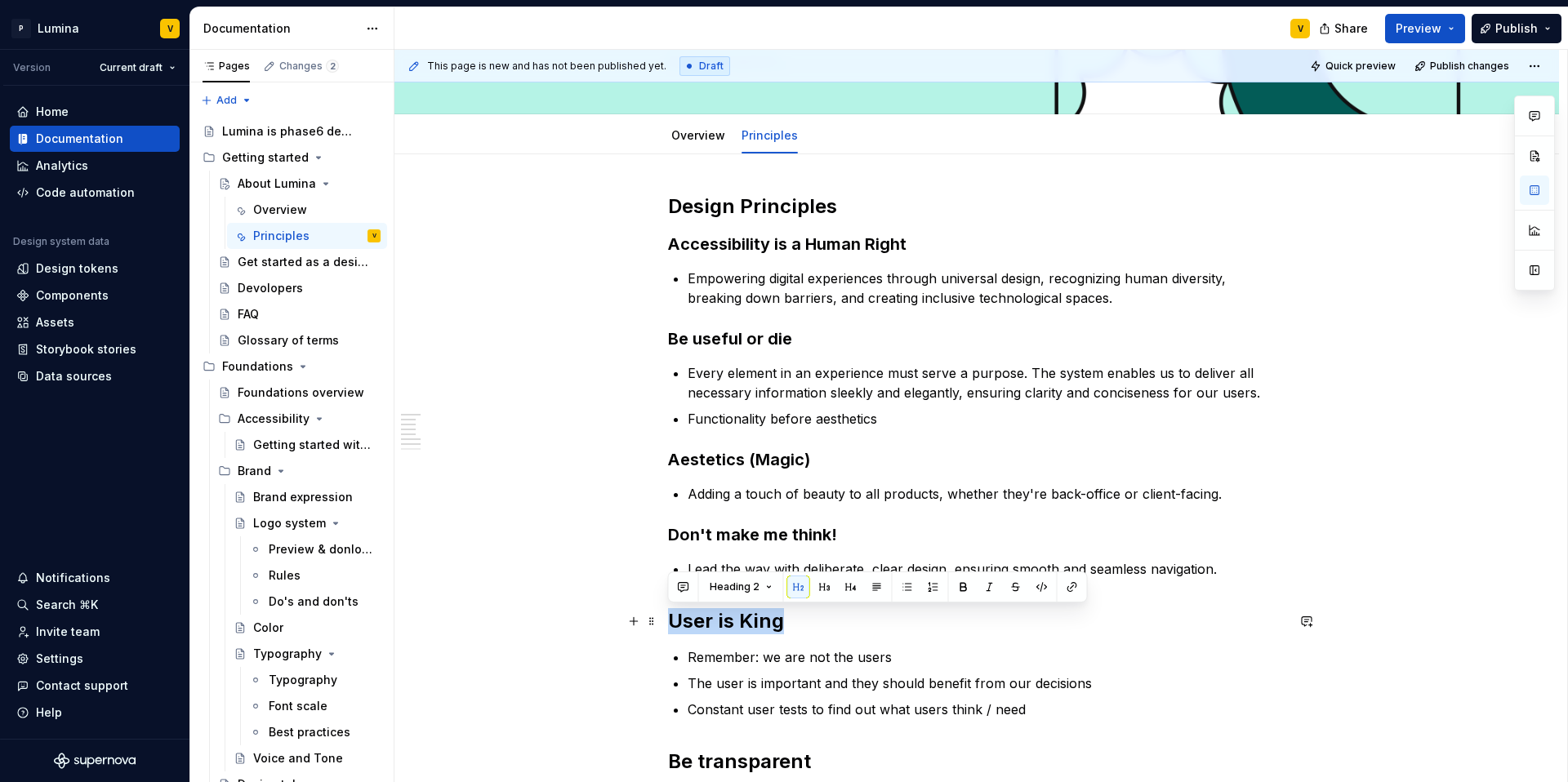
drag, startPoint x: 792, startPoint y: 619, endPoint x: 663, endPoint y: 621, distance: 129.0
click at [663, 621] on div "Design Principles Accessibility is a Human Right Empowering digital experiences…" at bounding box center [977, 691] width 1164 height 1073
click at [821, 587] on button "button" at bounding box center [825, 587] width 23 height 23
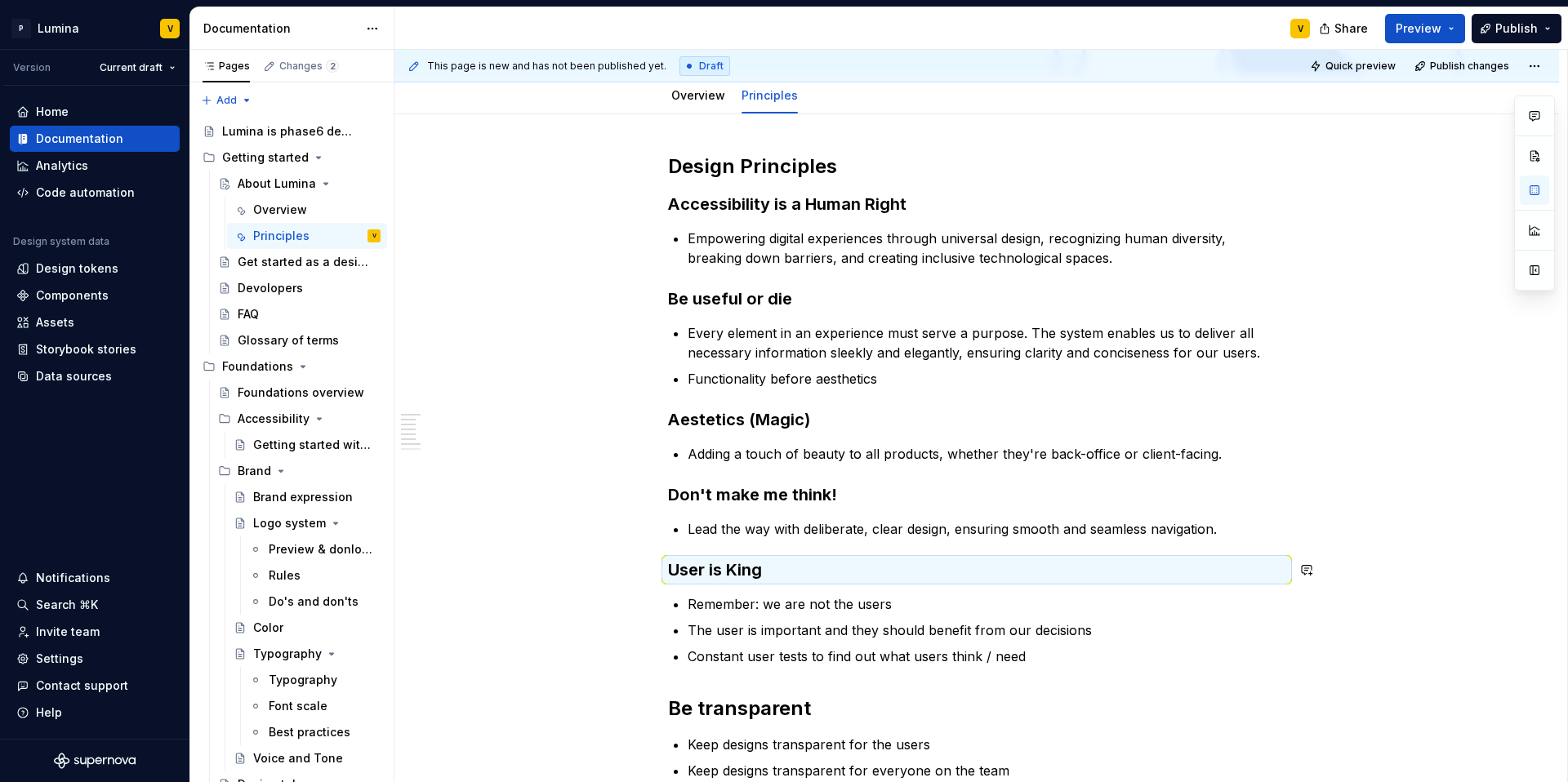
scroll to position [262, 0]
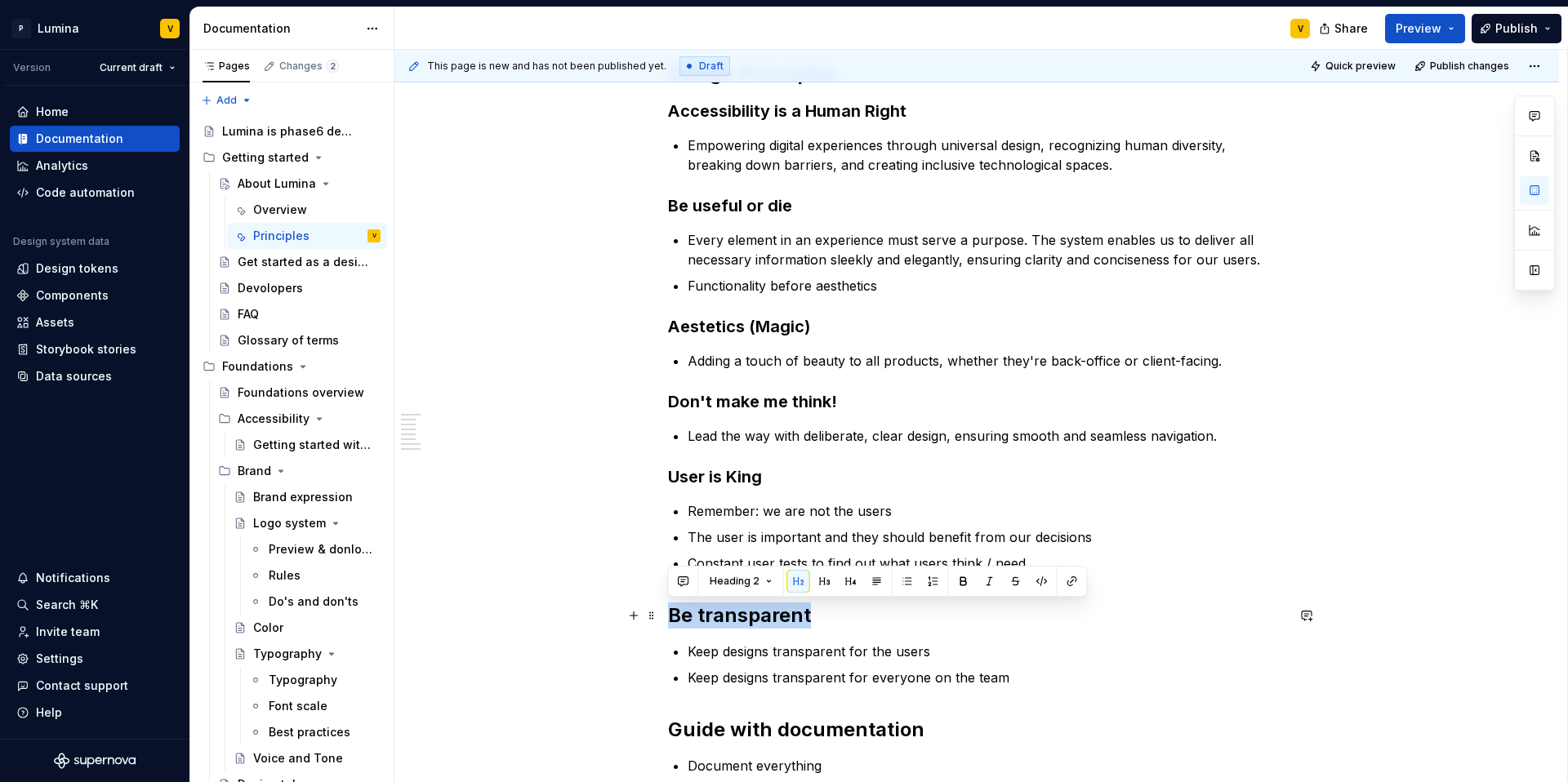
drag, startPoint x: 806, startPoint y: 618, endPoint x: 659, endPoint y: 617, distance: 147.0
click at [659, 617] on div "Design Principles Accessibility is a Human Right Empowering digital experiences…" at bounding box center [977, 551] width 1164 height 1060
click at [825, 584] on button "button" at bounding box center [825, 581] width 23 height 23
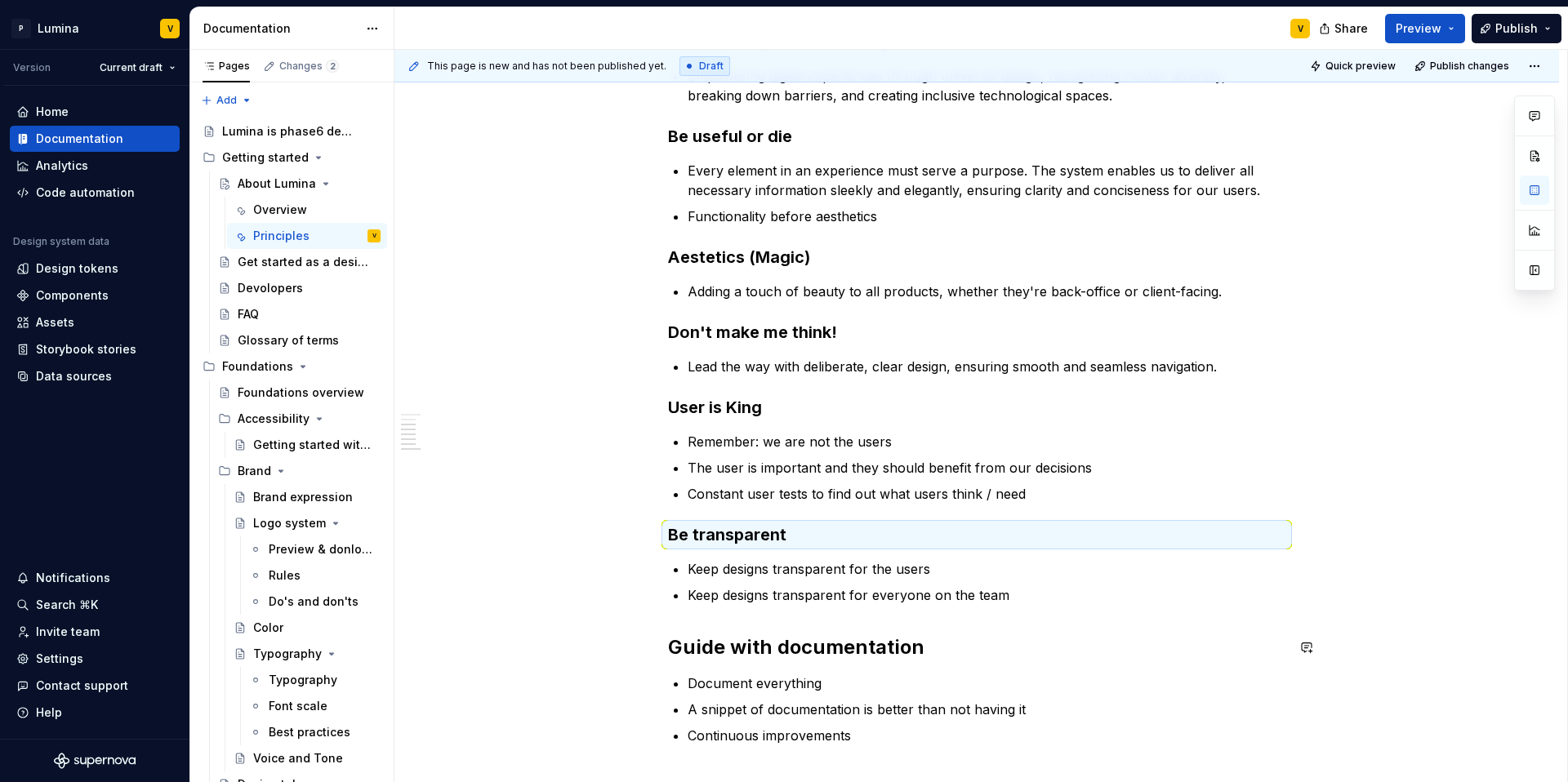
scroll to position [379, 0]
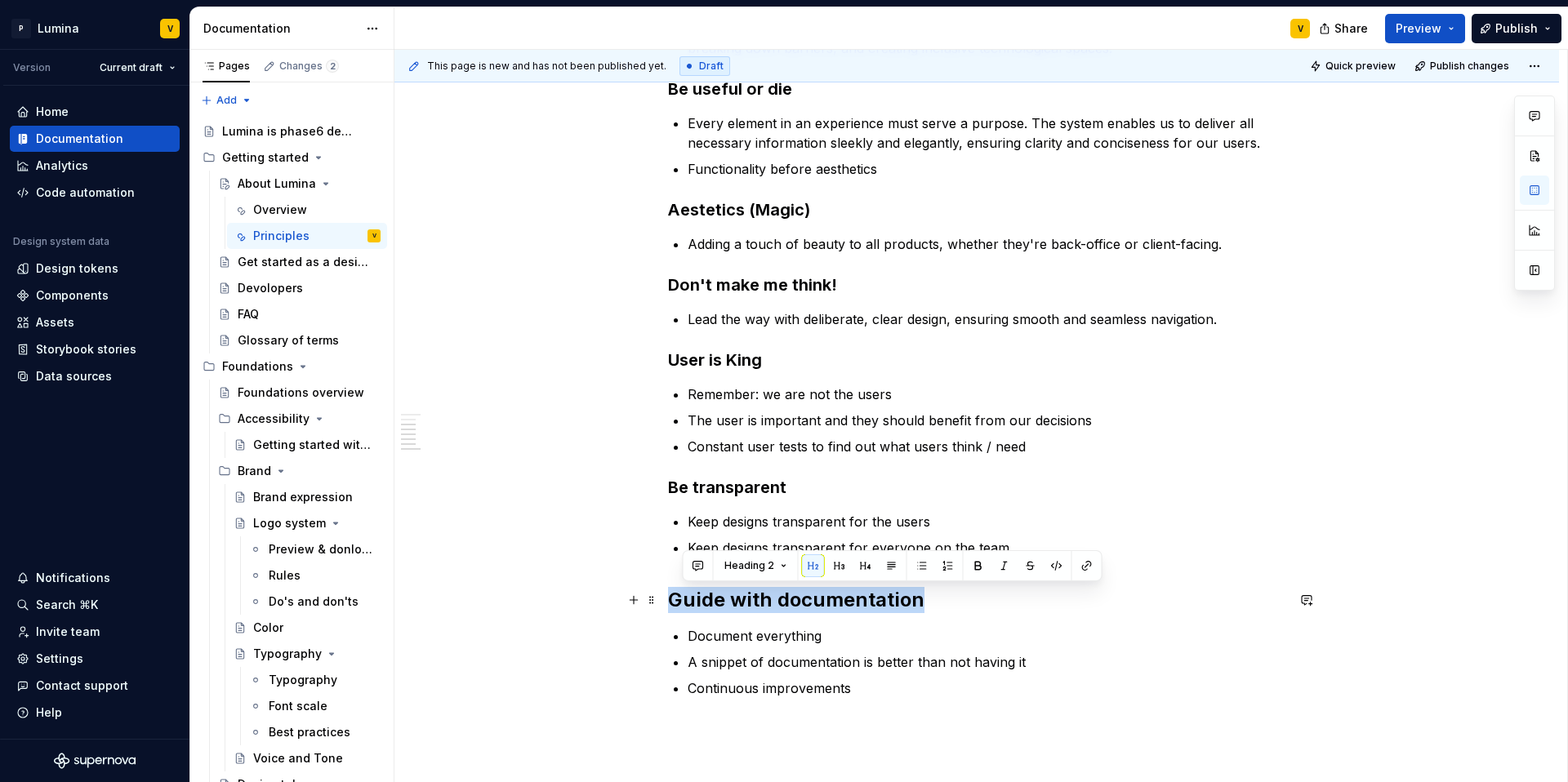
drag, startPoint x: 928, startPoint y: 604, endPoint x: 674, endPoint y: 603, distance: 254.0
click at [674, 603] on h2 "Guide with documentation" at bounding box center [977, 600] width 618 height 26
click at [828, 562] on button "button" at bounding box center [825, 566] width 23 height 23
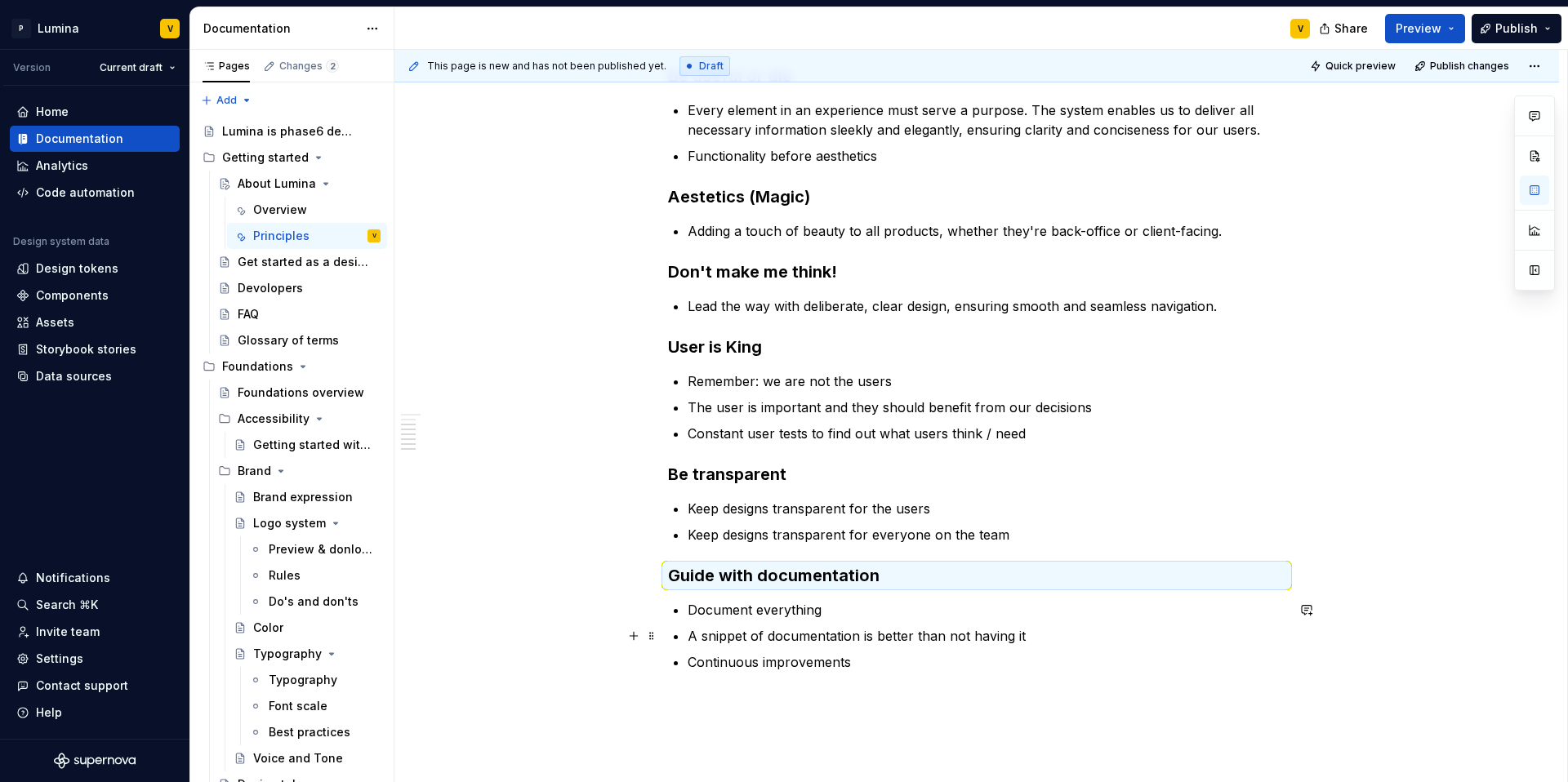
scroll to position [392, 0]
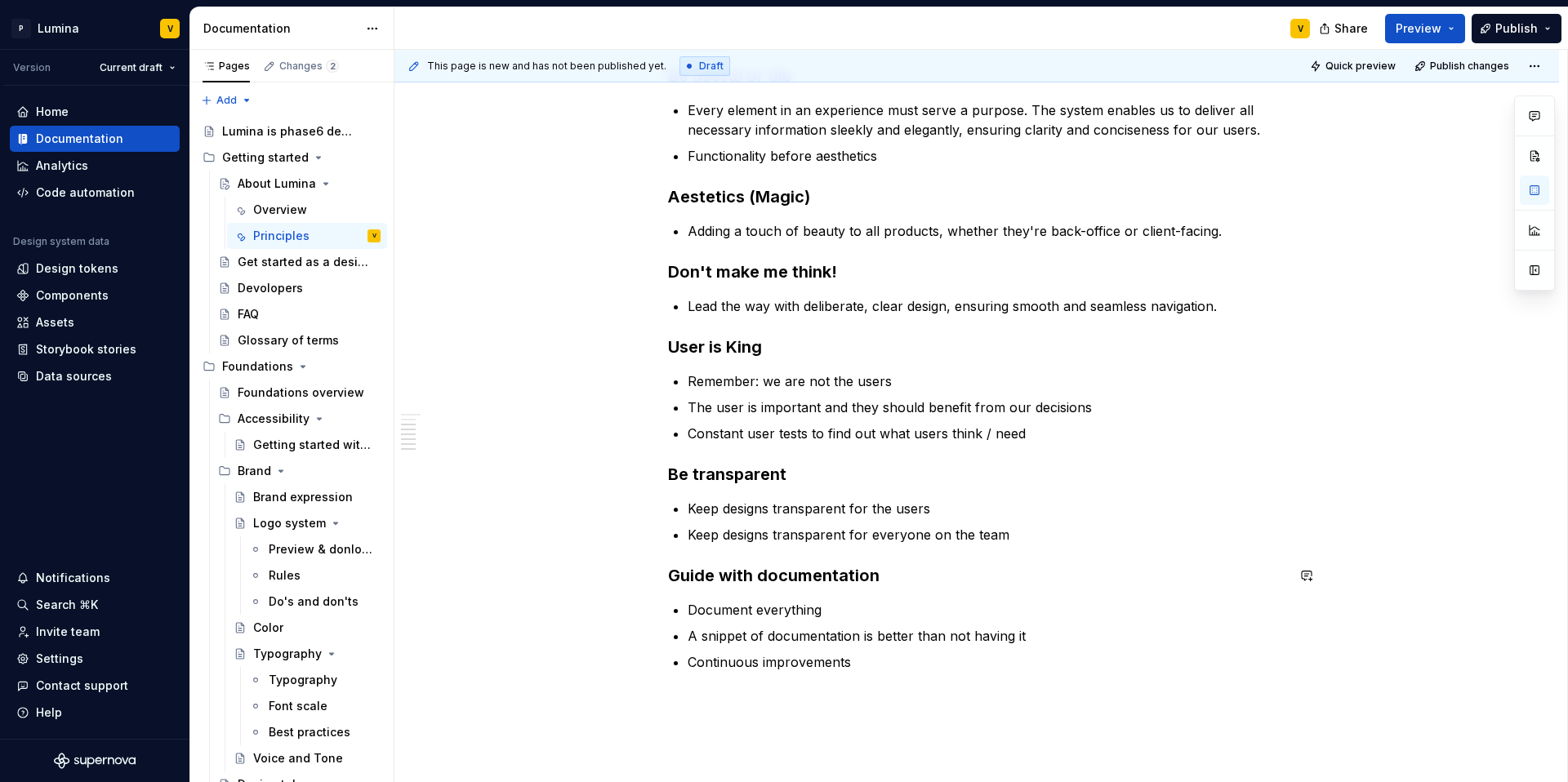
click at [1019, 547] on div "Design Principles Accessibility is a Human Right Empowering digital experiences…" at bounding box center [977, 301] width 618 height 741
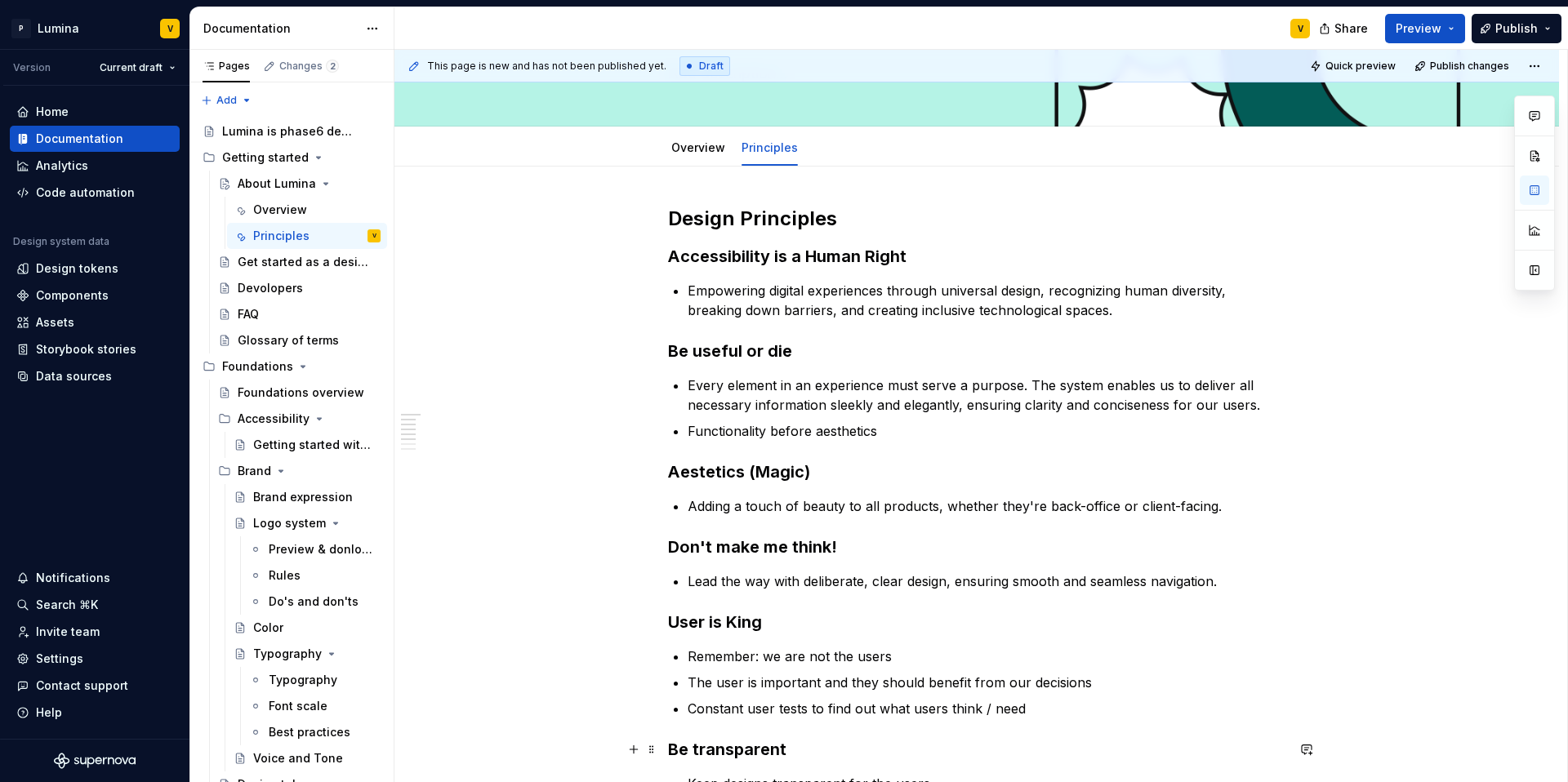
scroll to position [0, 0]
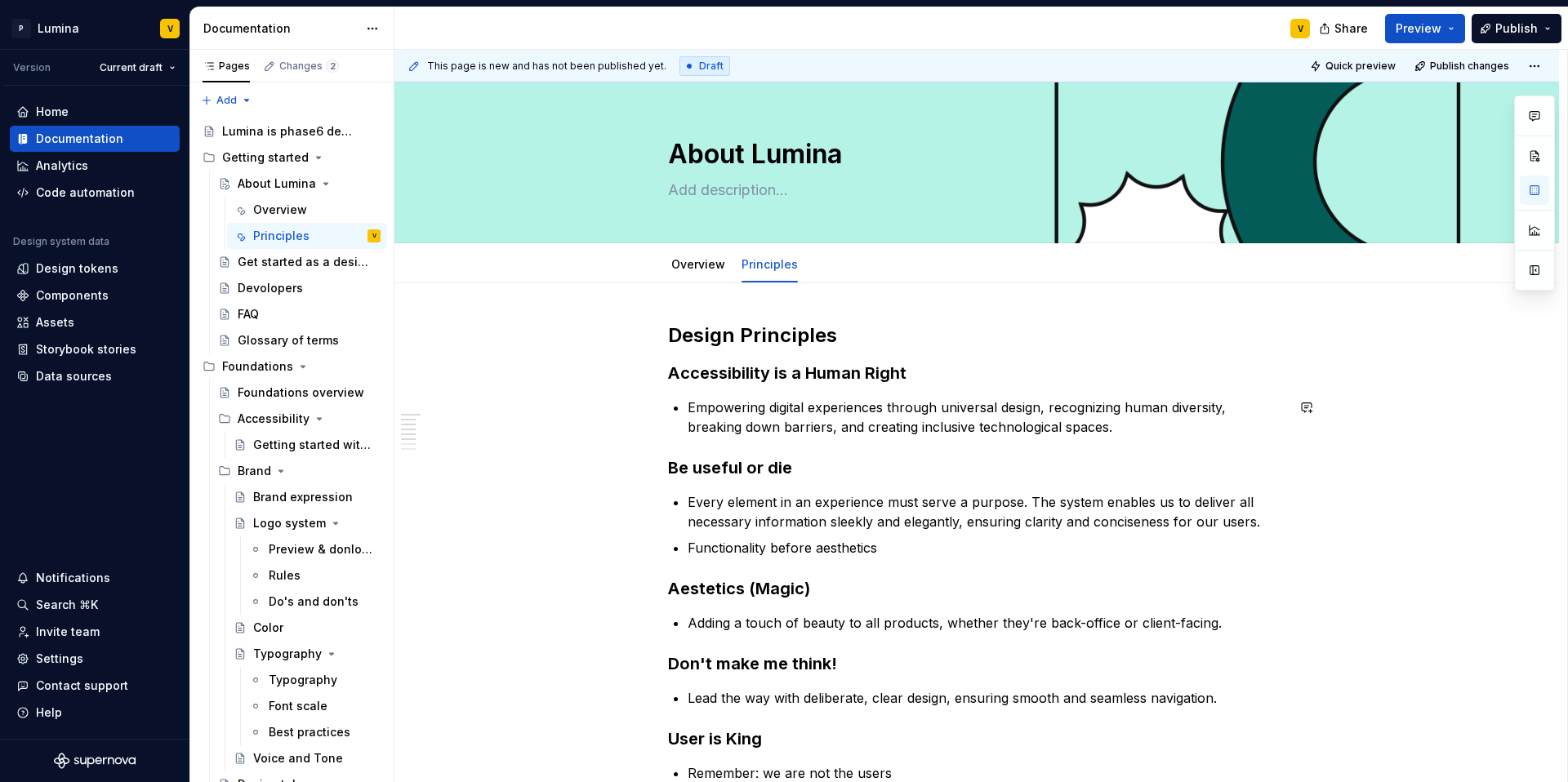
click at [676, 447] on div "Design Principles Accessibility is a Human Right Empowering digital experiences…" at bounding box center [977, 693] width 618 height 741
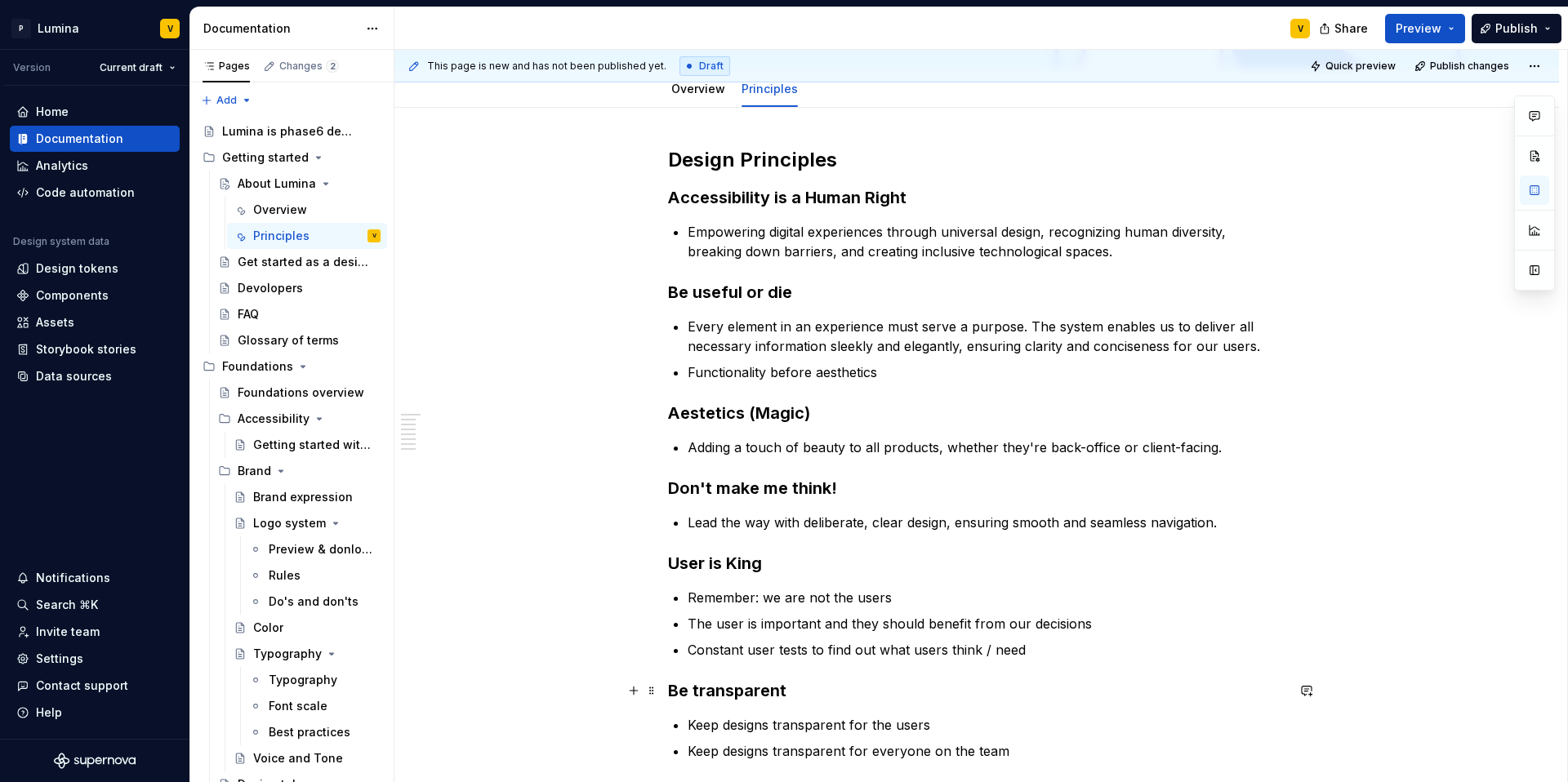
scroll to position [280, 0]
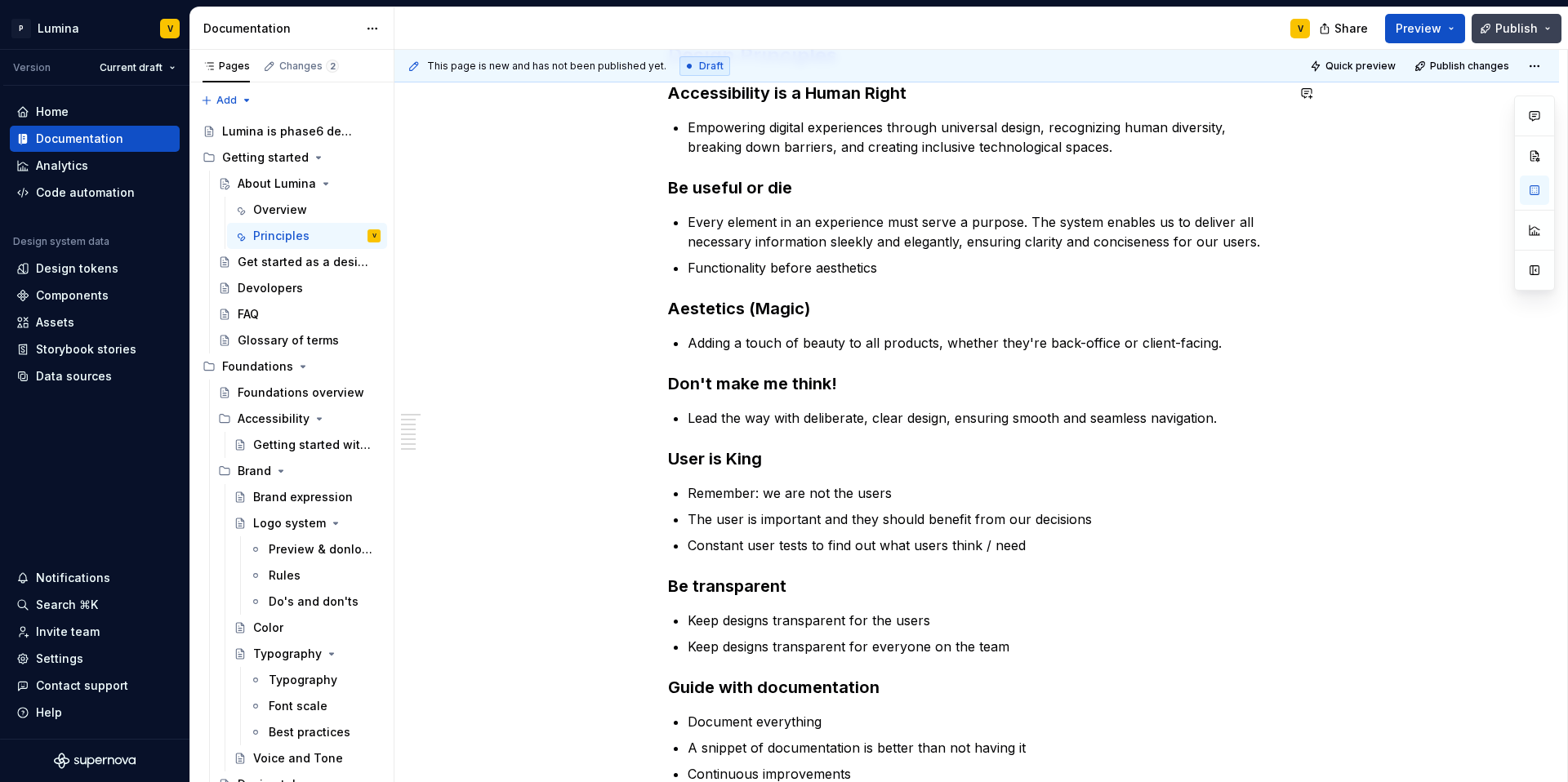
click at [1490, 26] on button "Publish" at bounding box center [1516, 28] width 90 height 29
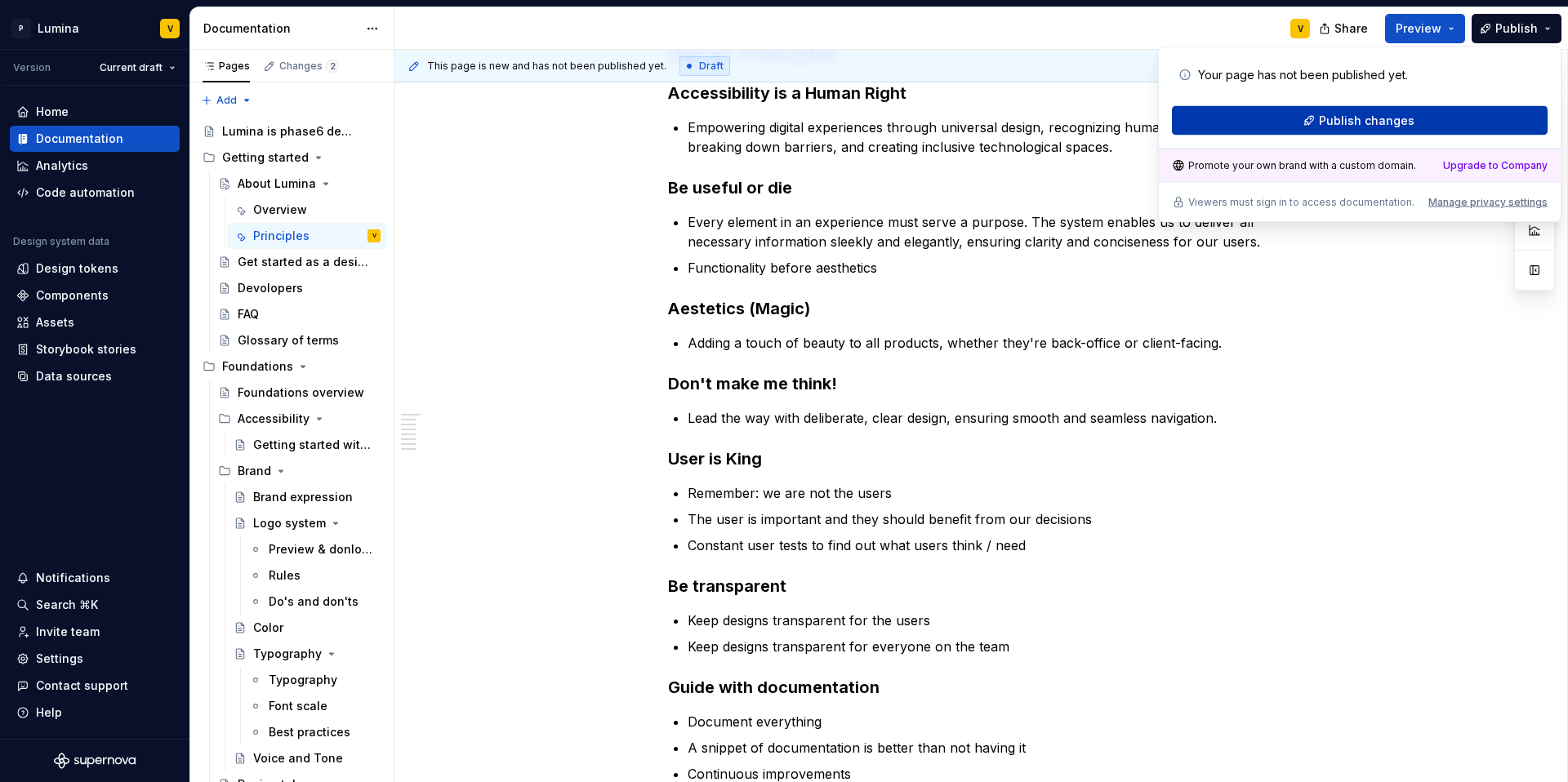
click at [1401, 108] on button "Publish changes" at bounding box center [1359, 120] width 376 height 29
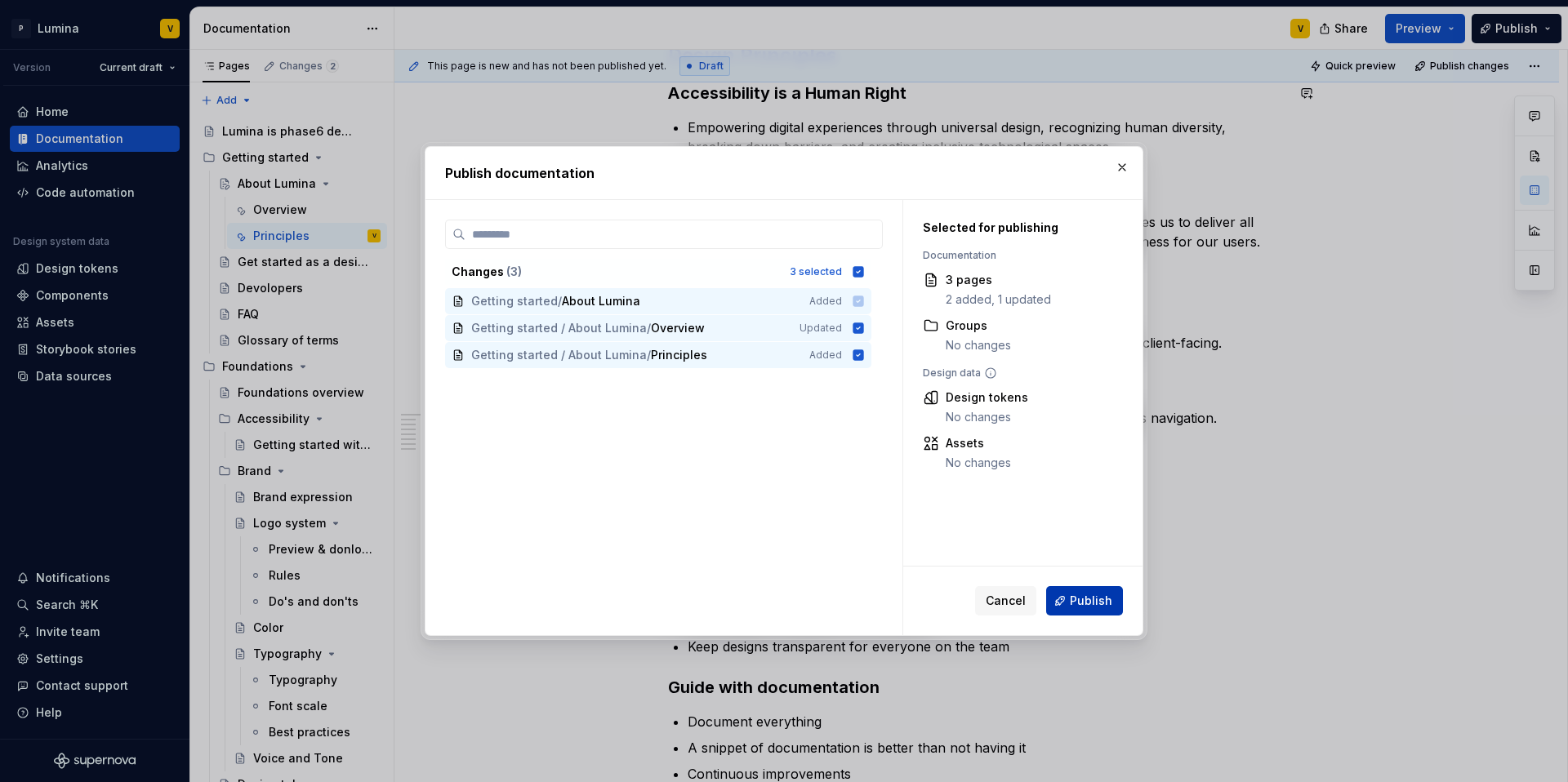
click at [1083, 598] on span "Publish" at bounding box center [1092, 601] width 43 height 16
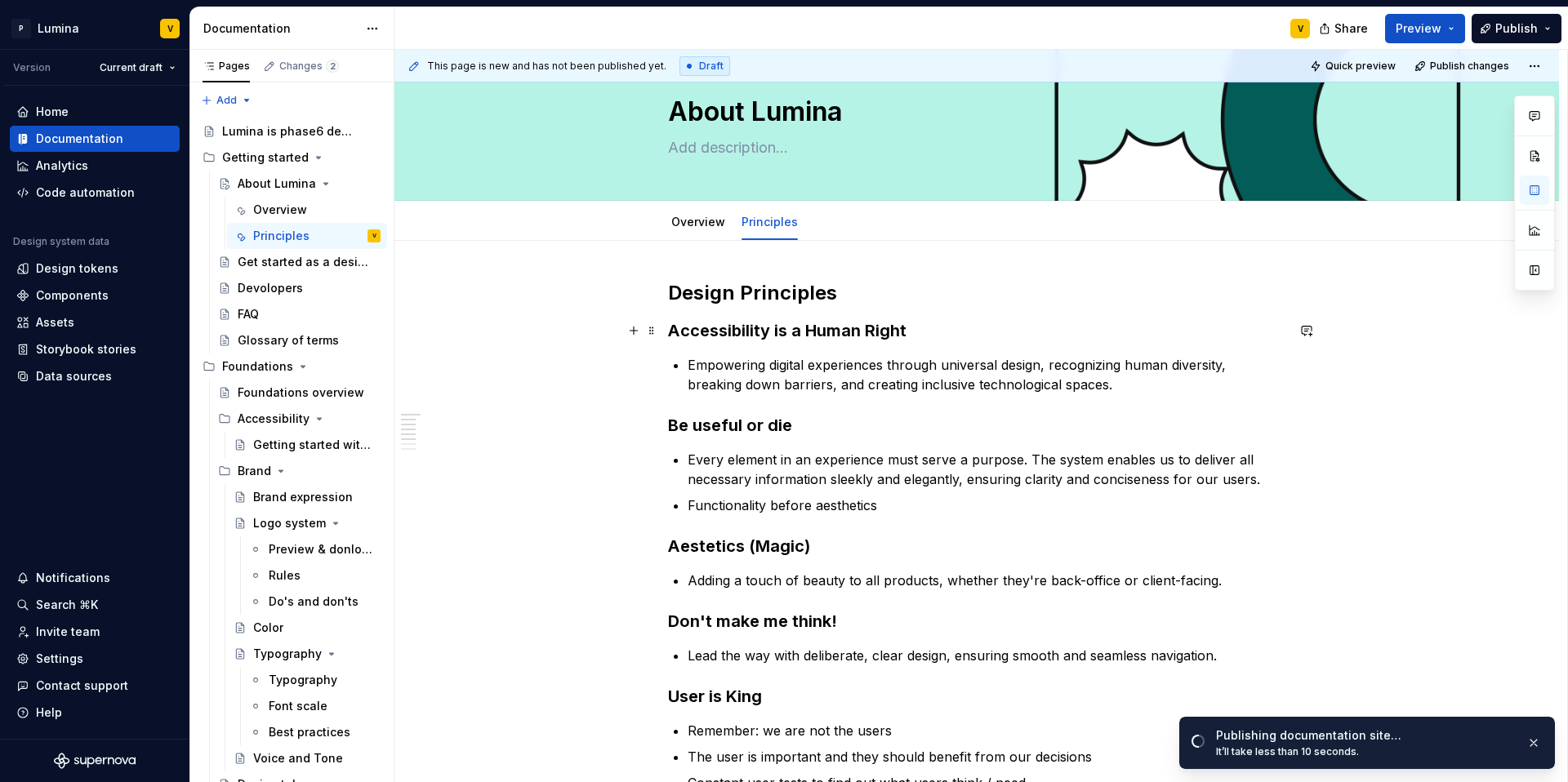
scroll to position [0, 0]
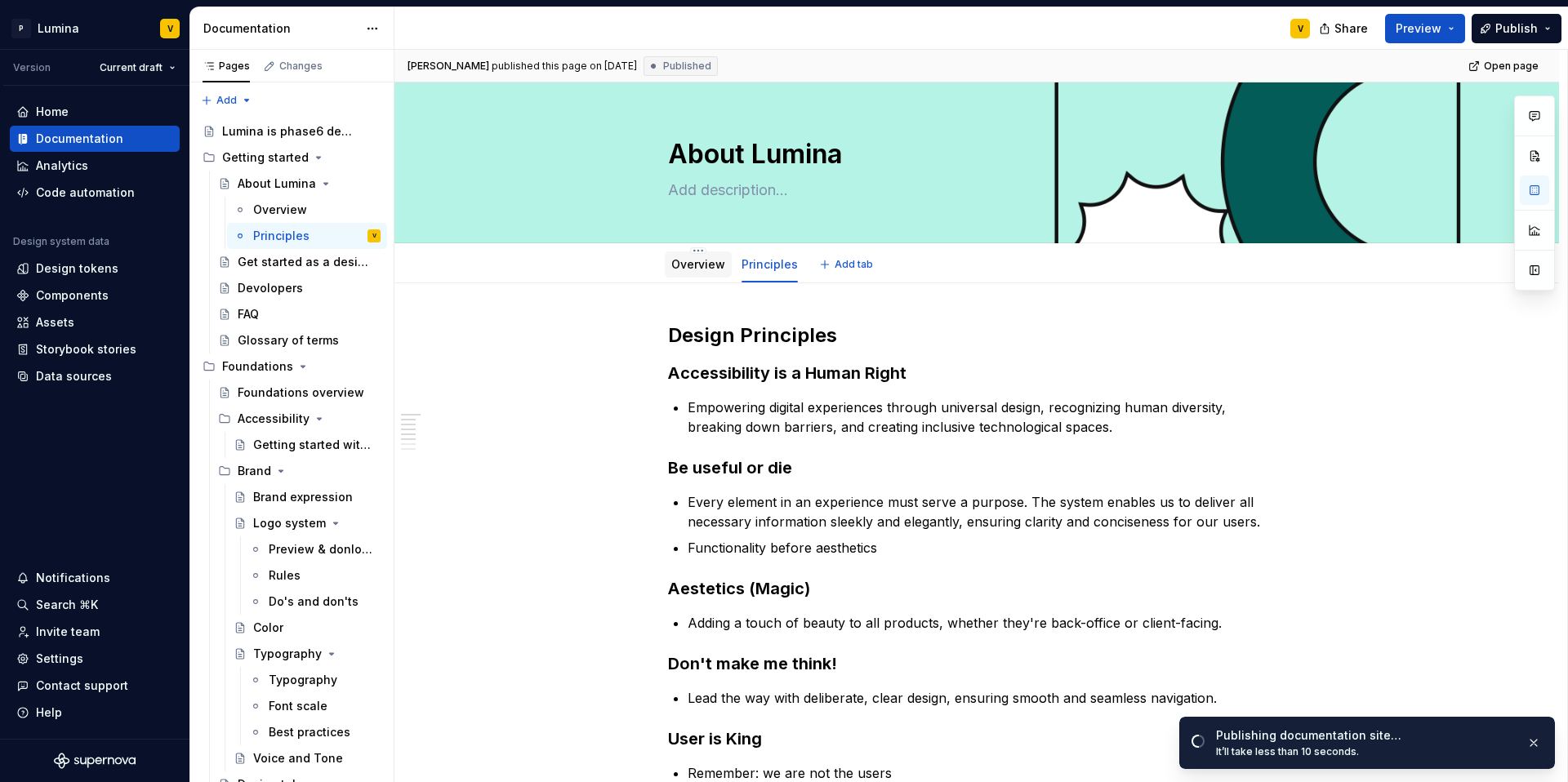
click at [696, 259] on link "Overview" at bounding box center [698, 264] width 54 height 14
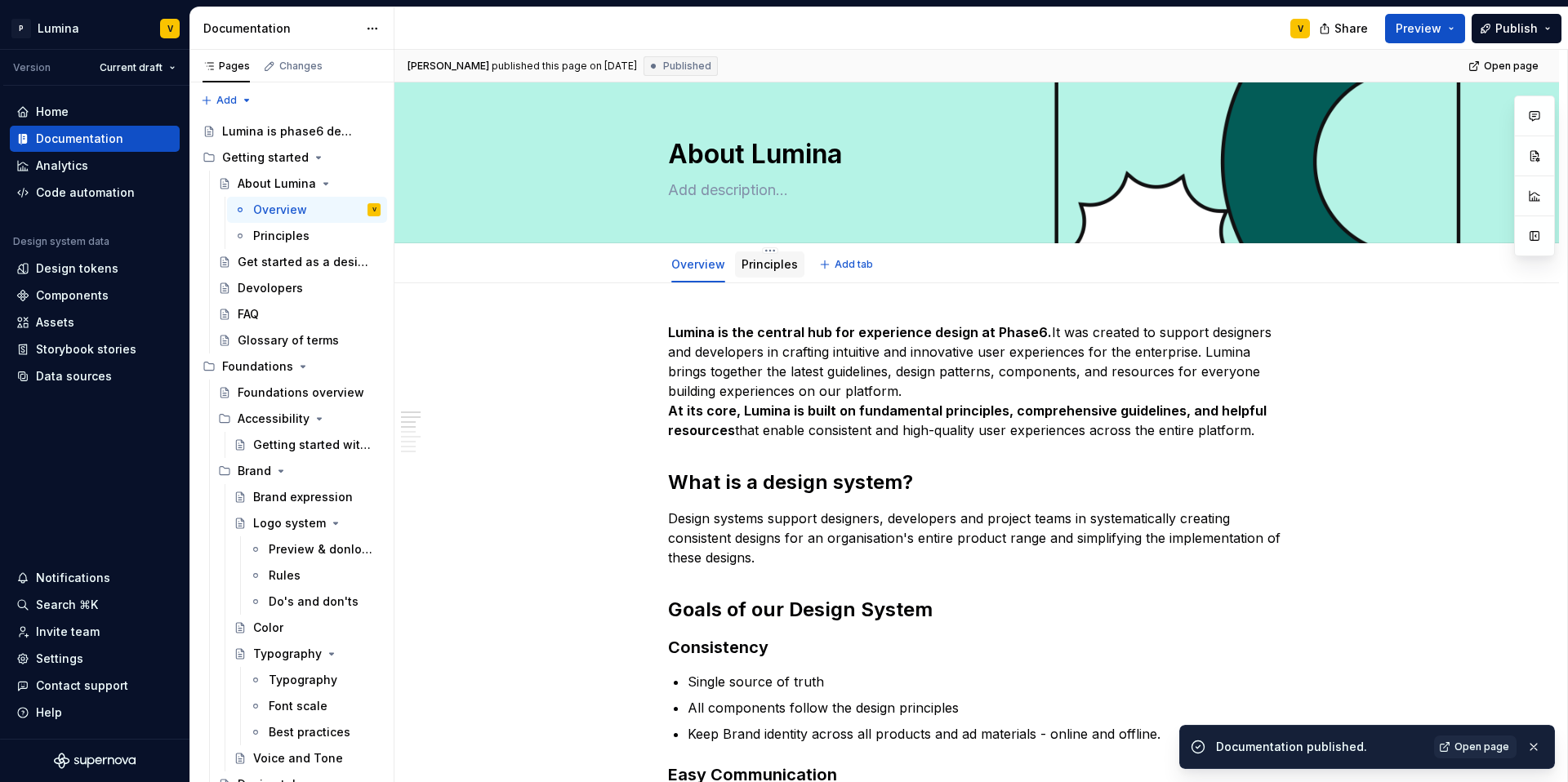
click at [782, 266] on link "Principles" at bounding box center [769, 264] width 56 height 14
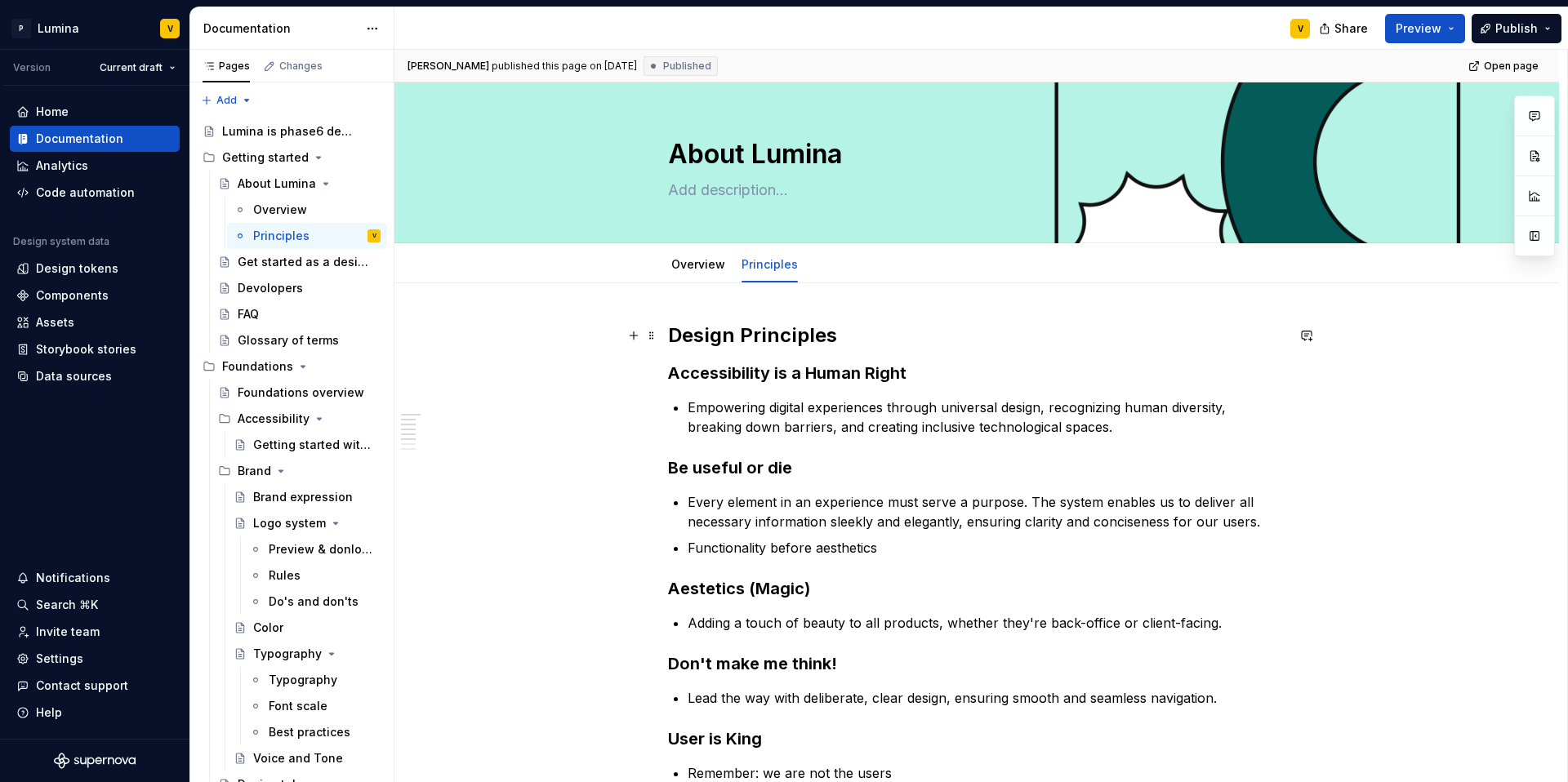
click at [858, 339] on h2 "Design Principles" at bounding box center [977, 335] width 618 height 26
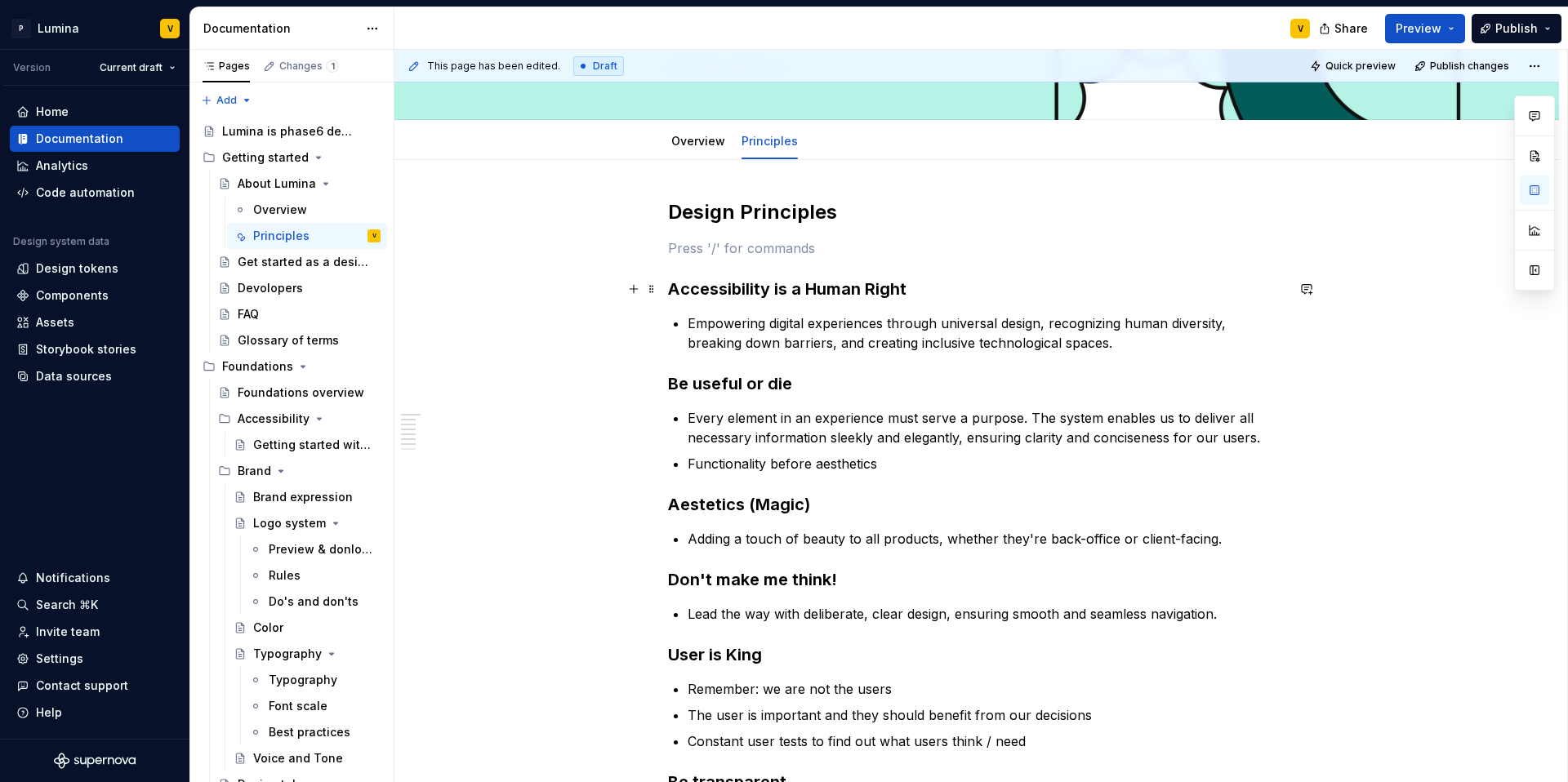
click at [697, 265] on div "Design Principles Accessibility is a Human Right Empowering digital experiences…" at bounding box center [977, 589] width 618 height 780
click at [683, 257] on p at bounding box center [977, 248] width 618 height 20
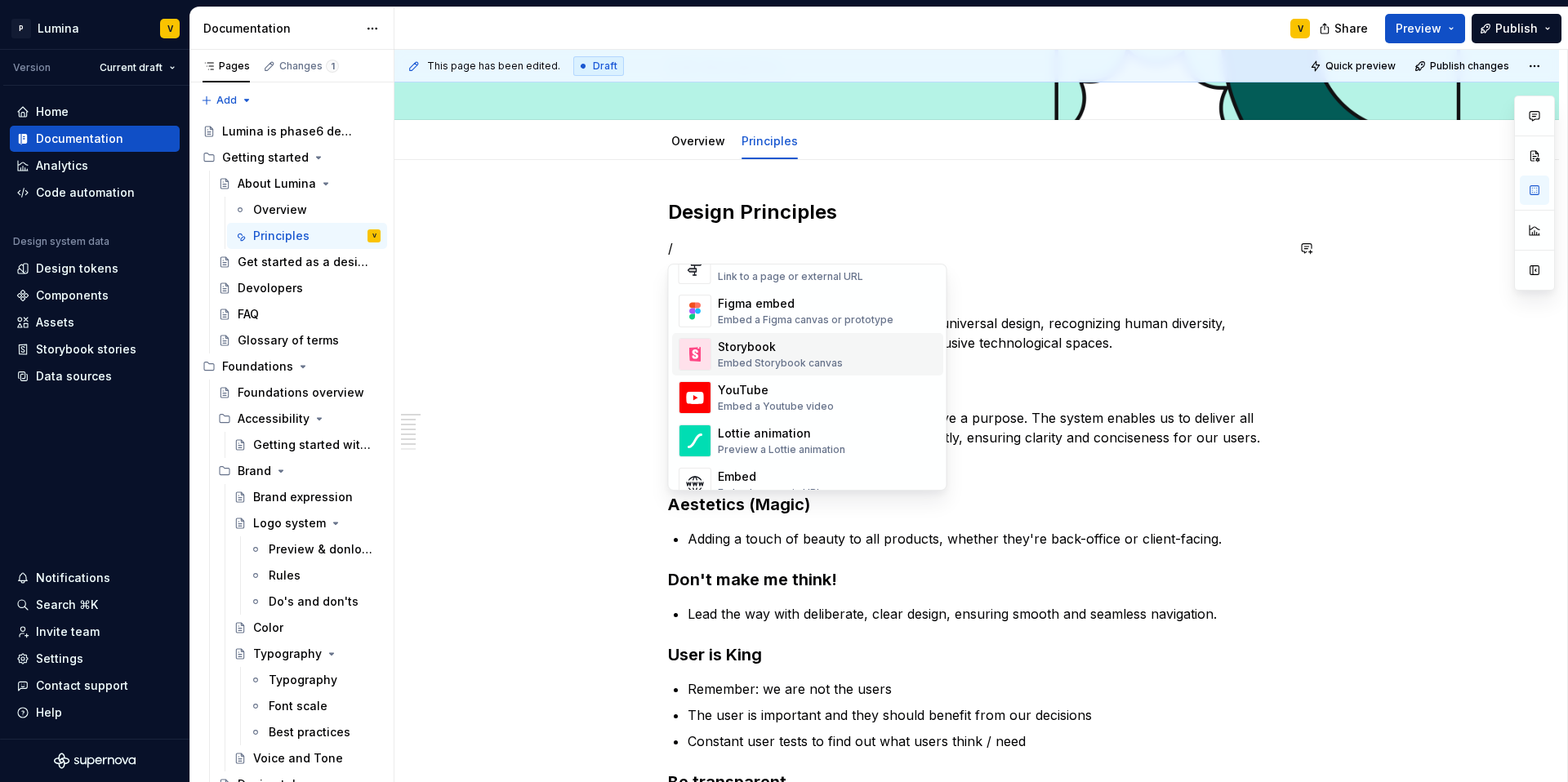
scroll to position [651, 0]
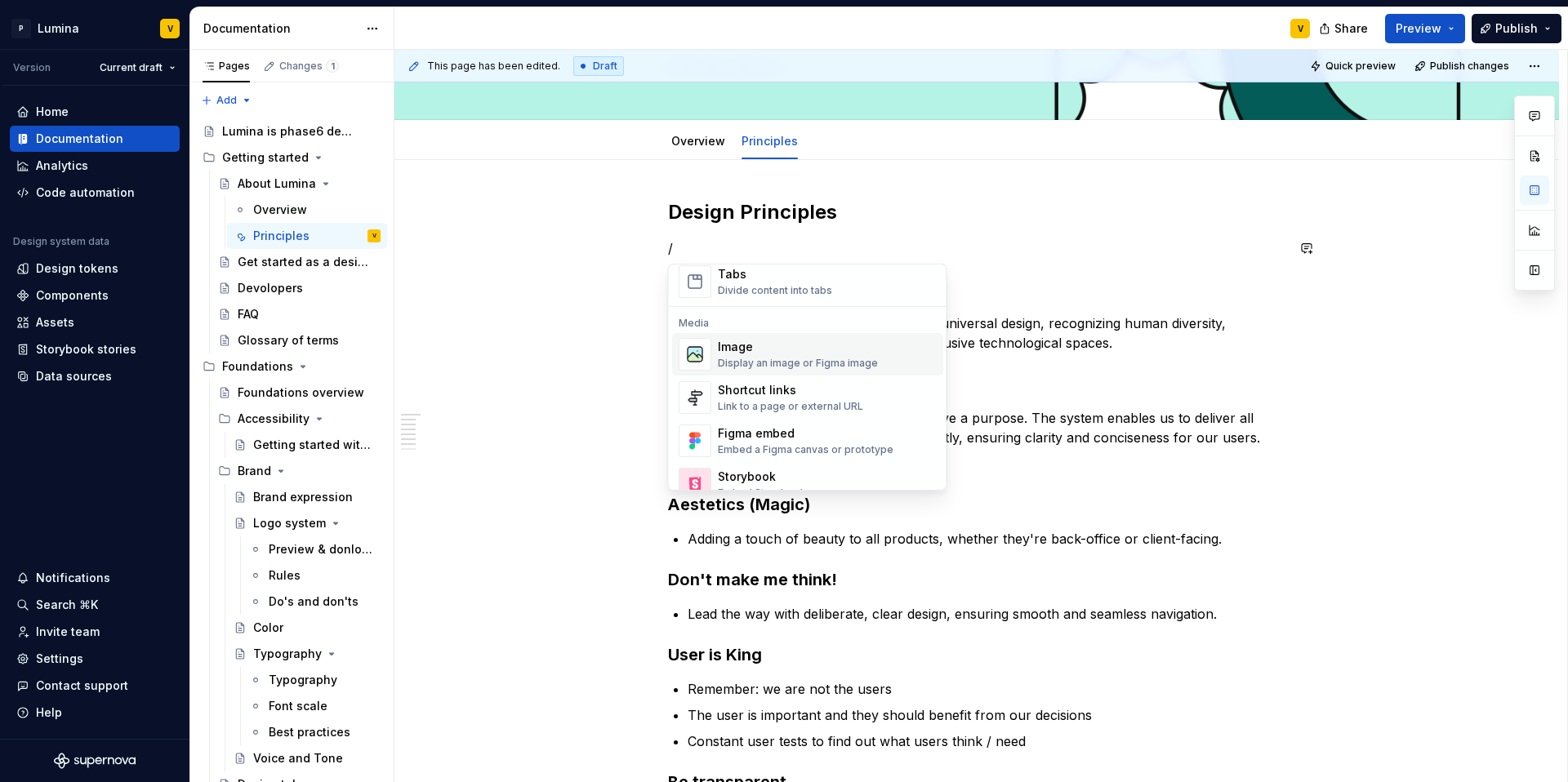
click at [751, 355] on div "Image" at bounding box center [798, 347] width 160 height 16
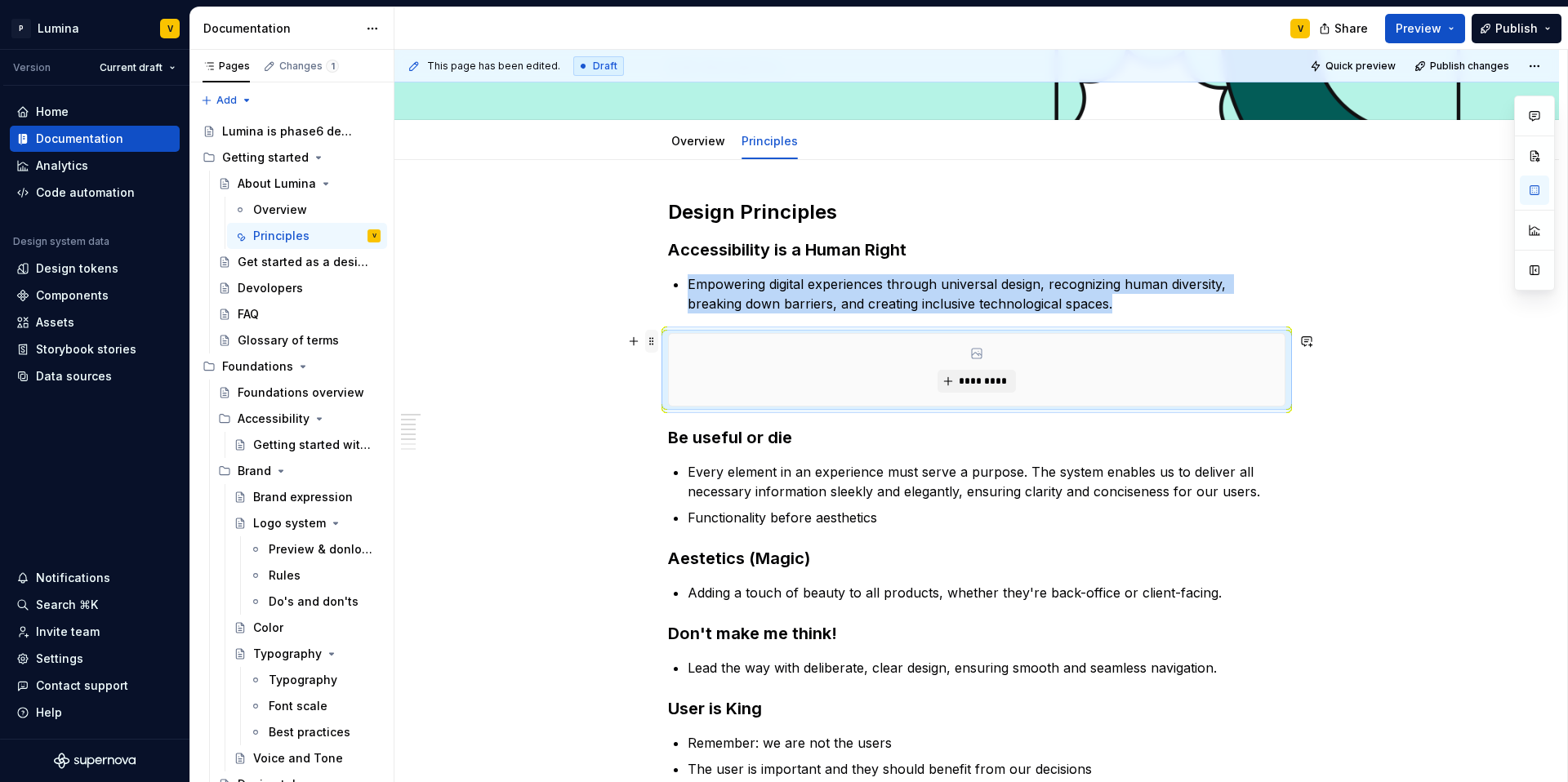
click at [648, 343] on span at bounding box center [652, 341] width 13 height 23
click at [693, 367] on div "Duplicate" at bounding box center [728, 366] width 106 height 16
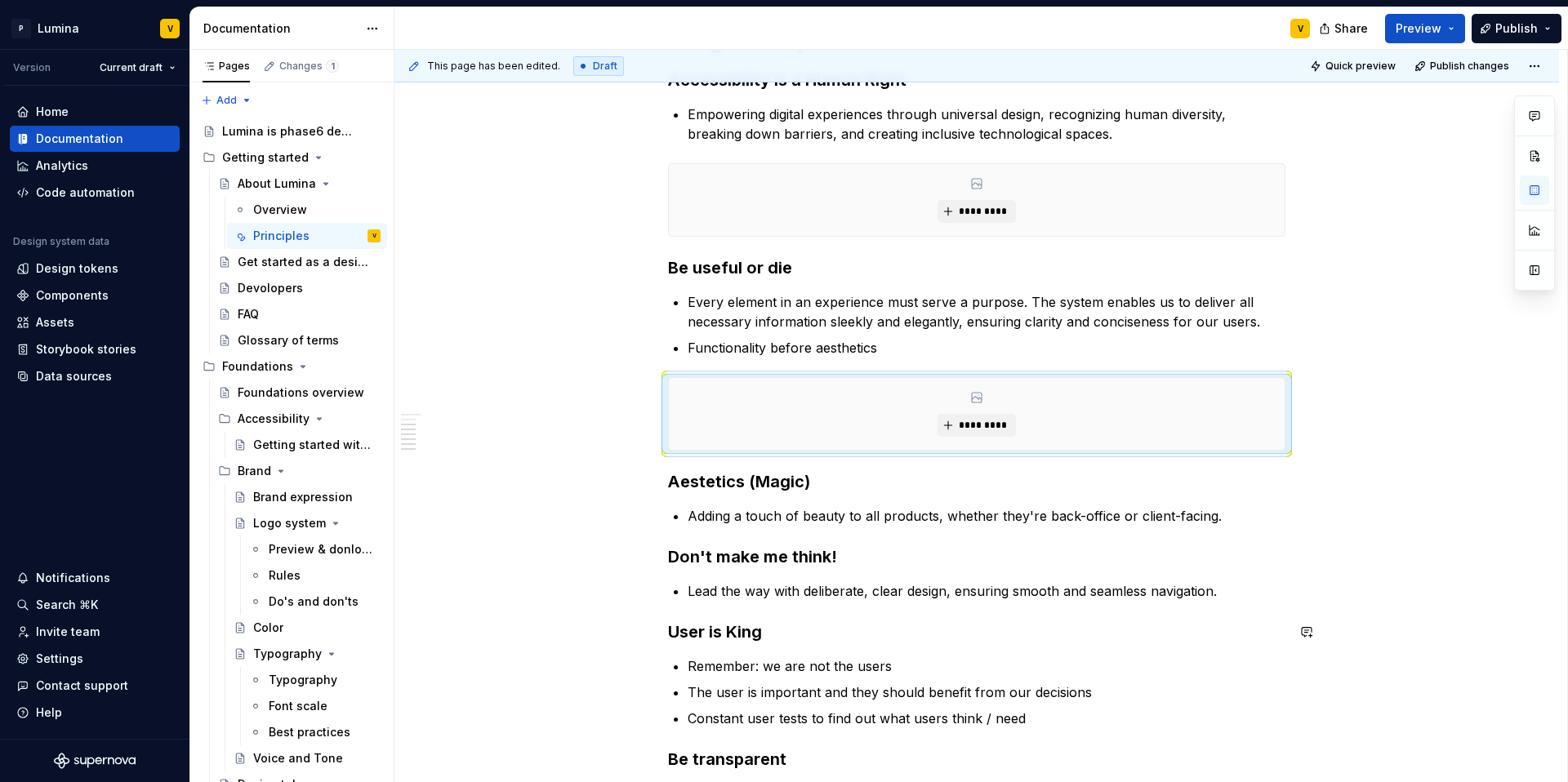
scroll to position [386, 0]
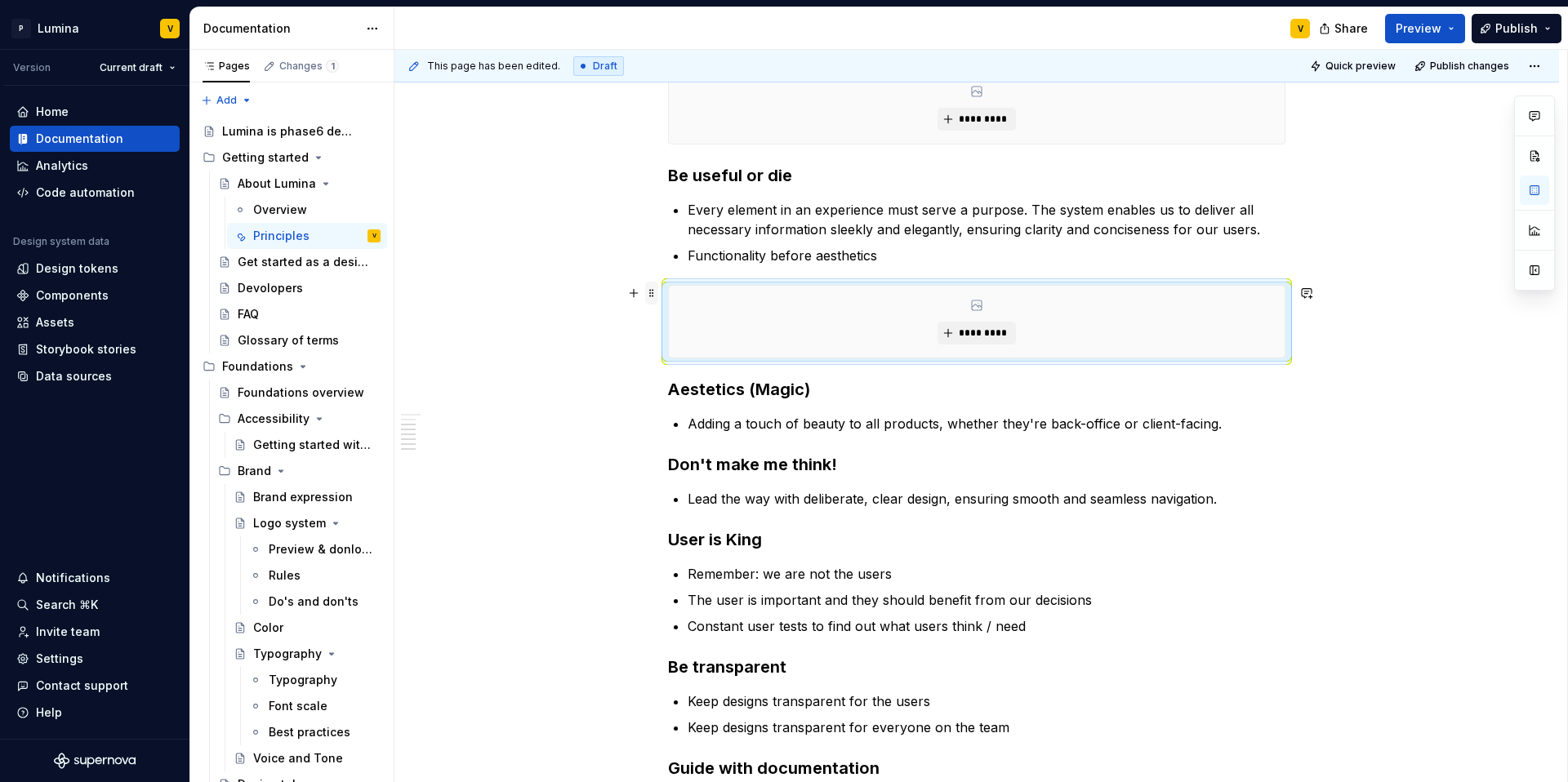
click at [649, 296] on span at bounding box center [652, 293] width 13 height 23
click at [680, 322] on div "Duplicate" at bounding box center [728, 318] width 106 height 16
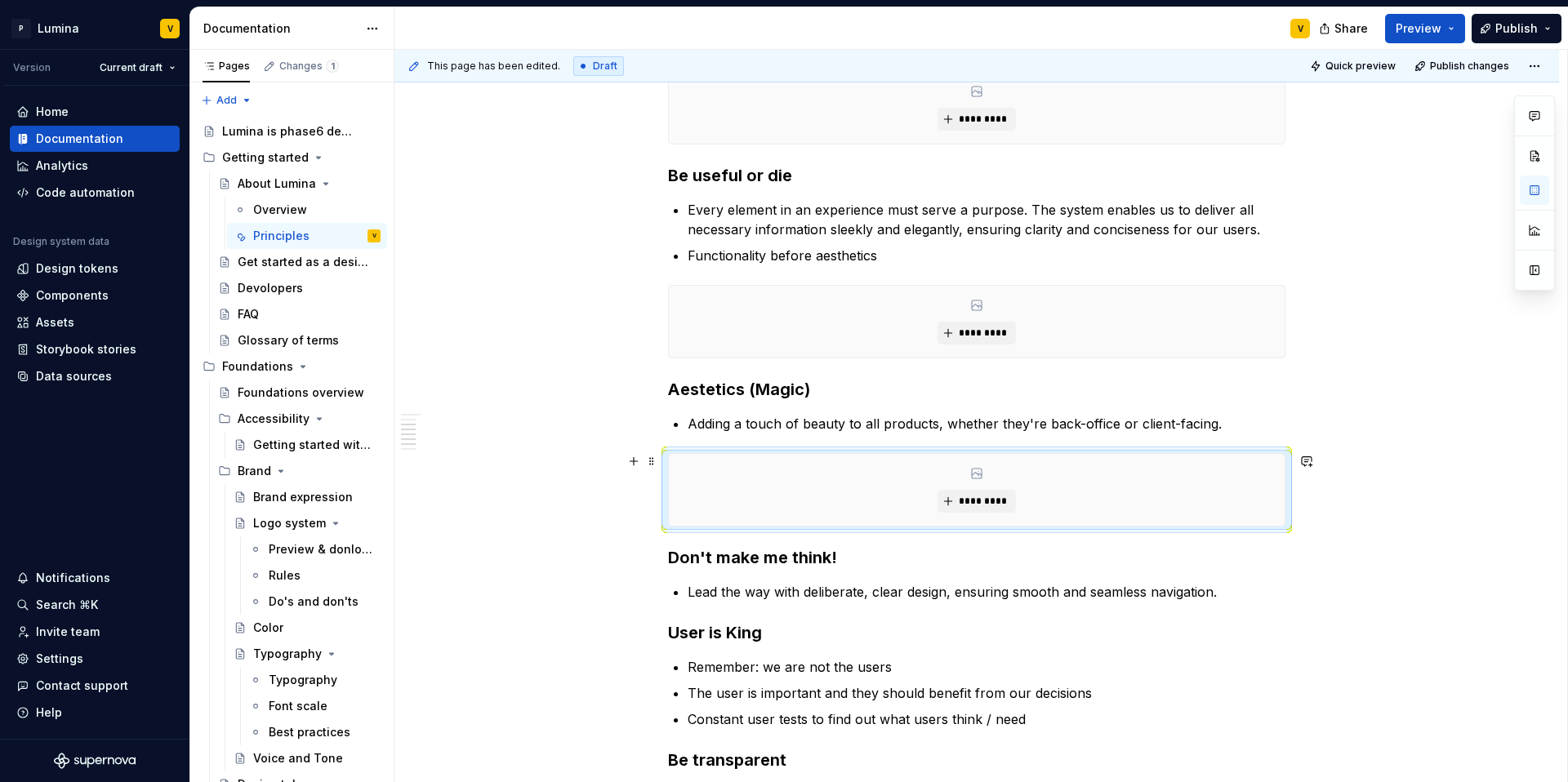
scroll to position [407, 0]
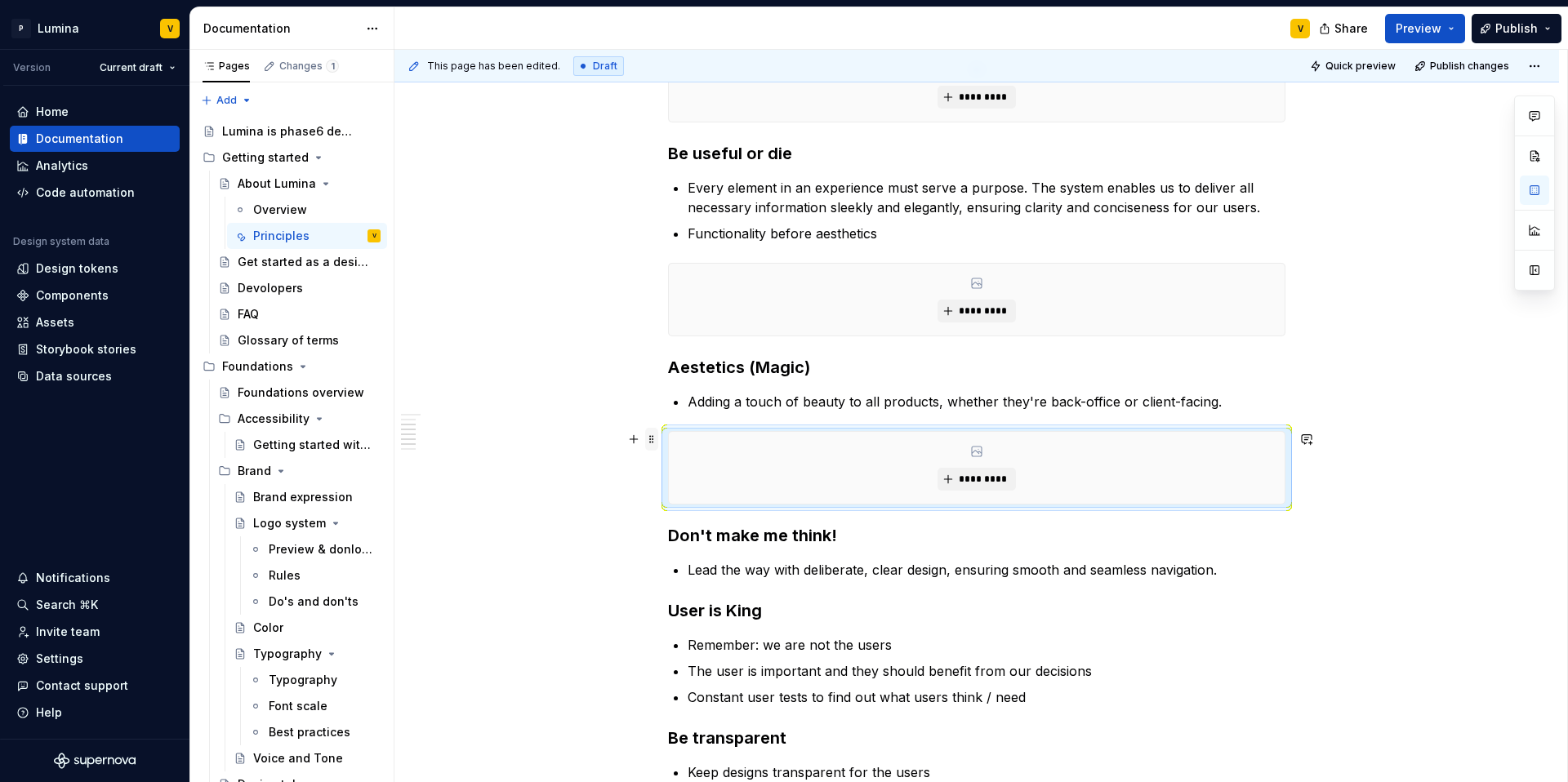
click at [652, 443] on span at bounding box center [652, 439] width 13 height 23
click at [688, 464] on div "Duplicate" at bounding box center [728, 465] width 106 height 16
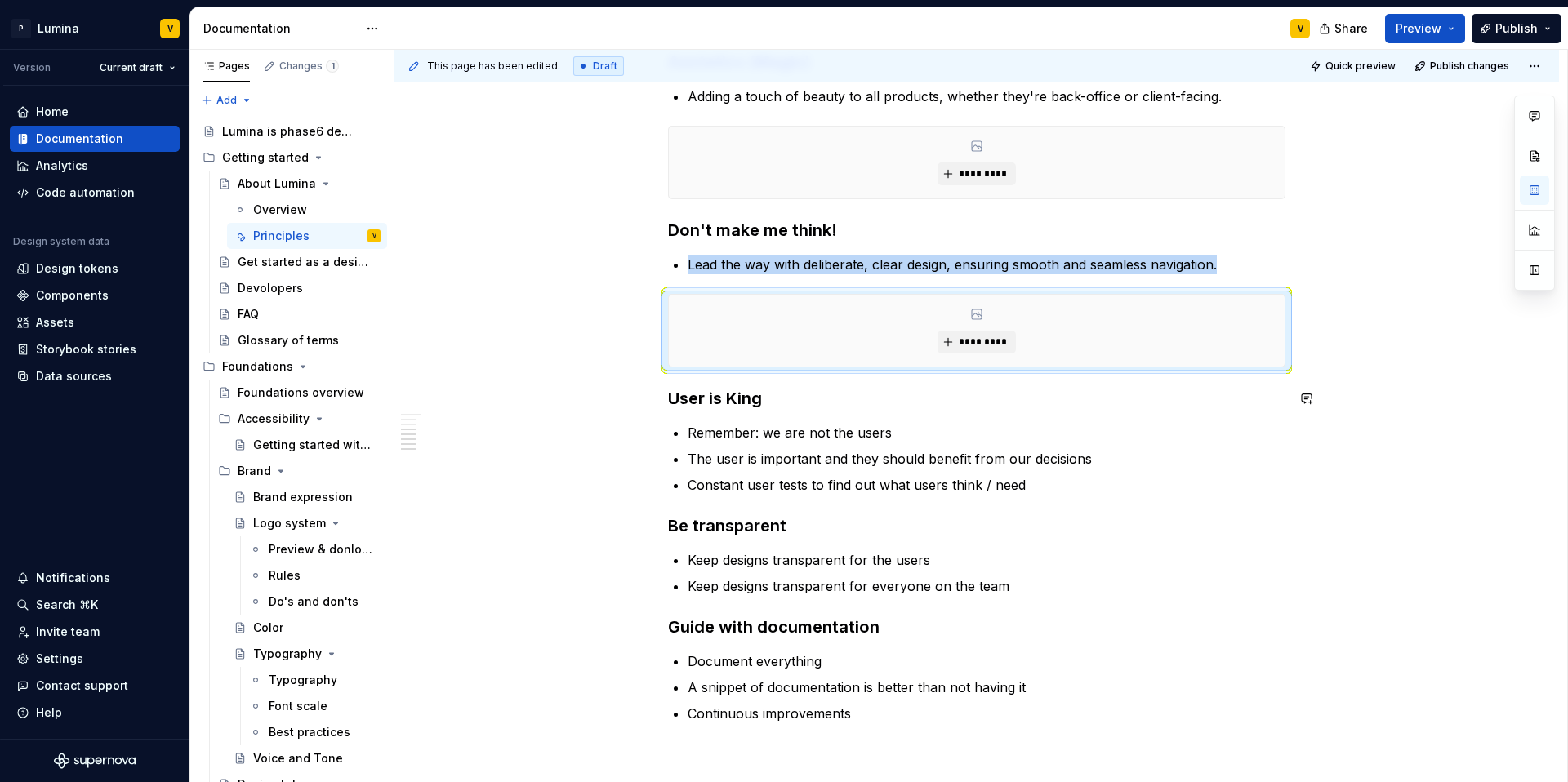
scroll to position [729, 0]
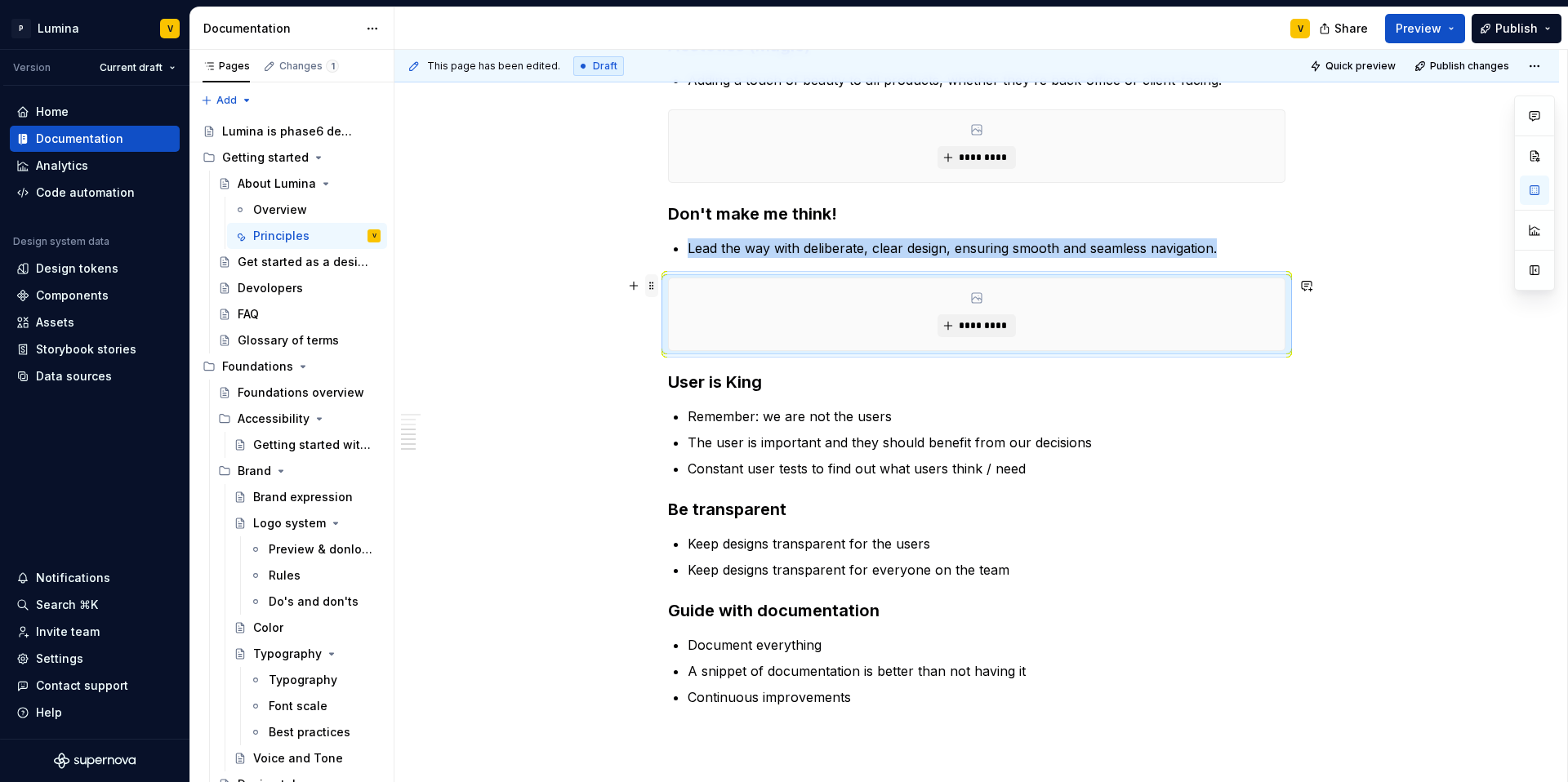
click at [651, 286] on span at bounding box center [652, 286] width 13 height 23
click at [690, 314] on div "Duplicate" at bounding box center [728, 311] width 106 height 16
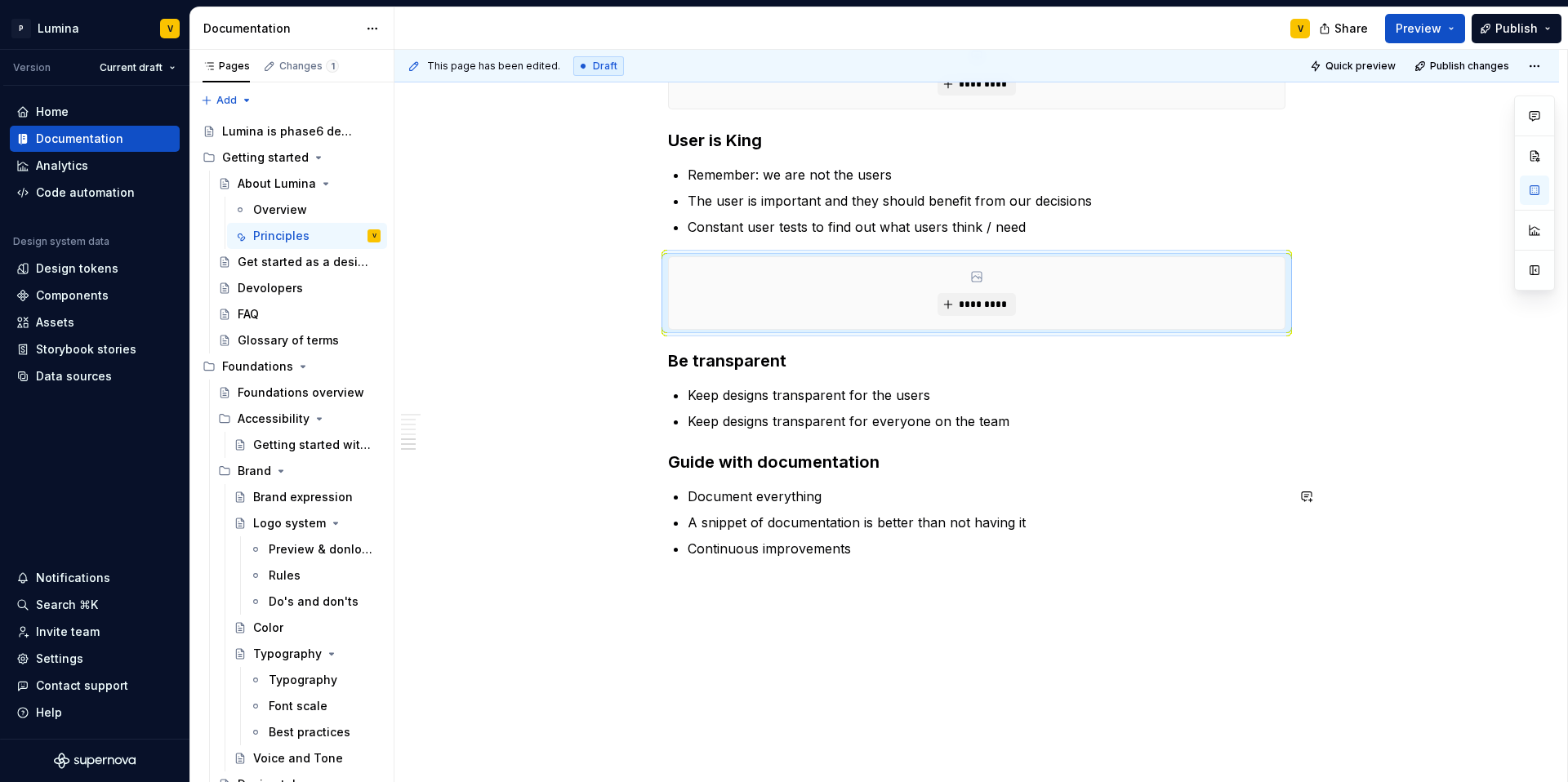
scroll to position [978, 0]
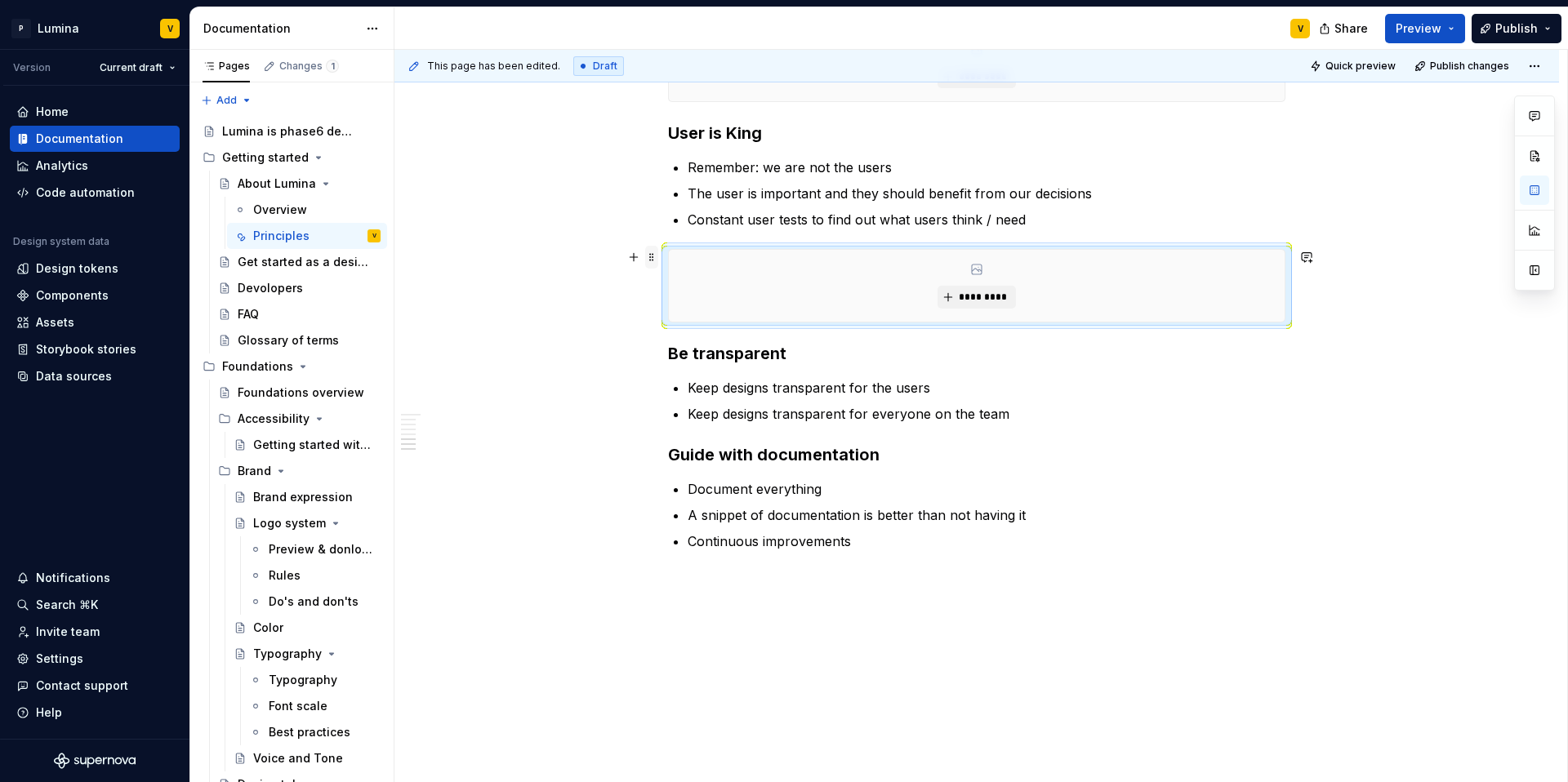
click at [652, 257] on span at bounding box center [652, 258] width 13 height 23
click at [698, 283] on div "Duplicate" at bounding box center [728, 283] width 106 height 16
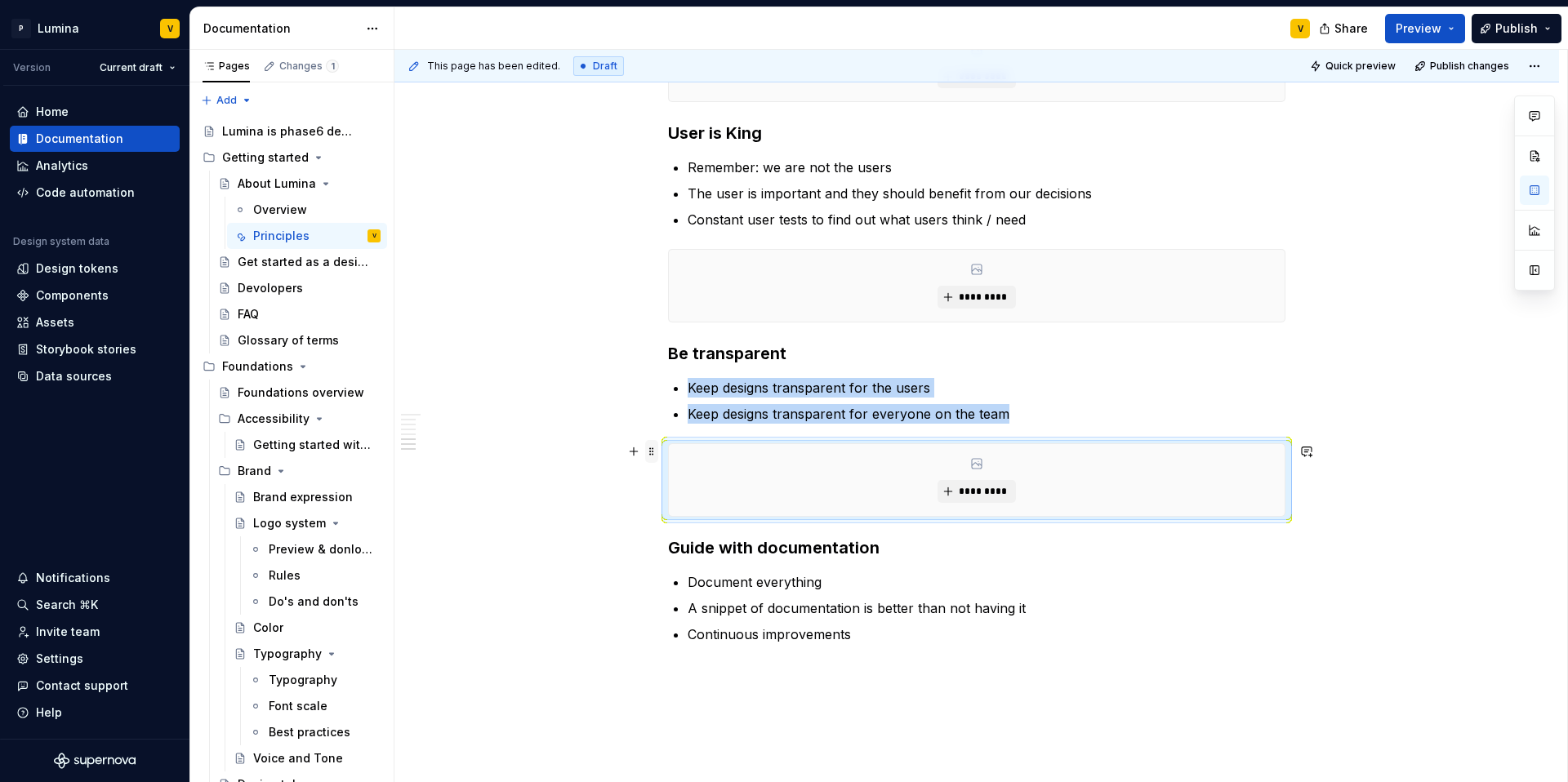
click at [652, 446] on span at bounding box center [652, 451] width 13 height 23
click at [689, 481] on div "Duplicate" at bounding box center [728, 476] width 106 height 16
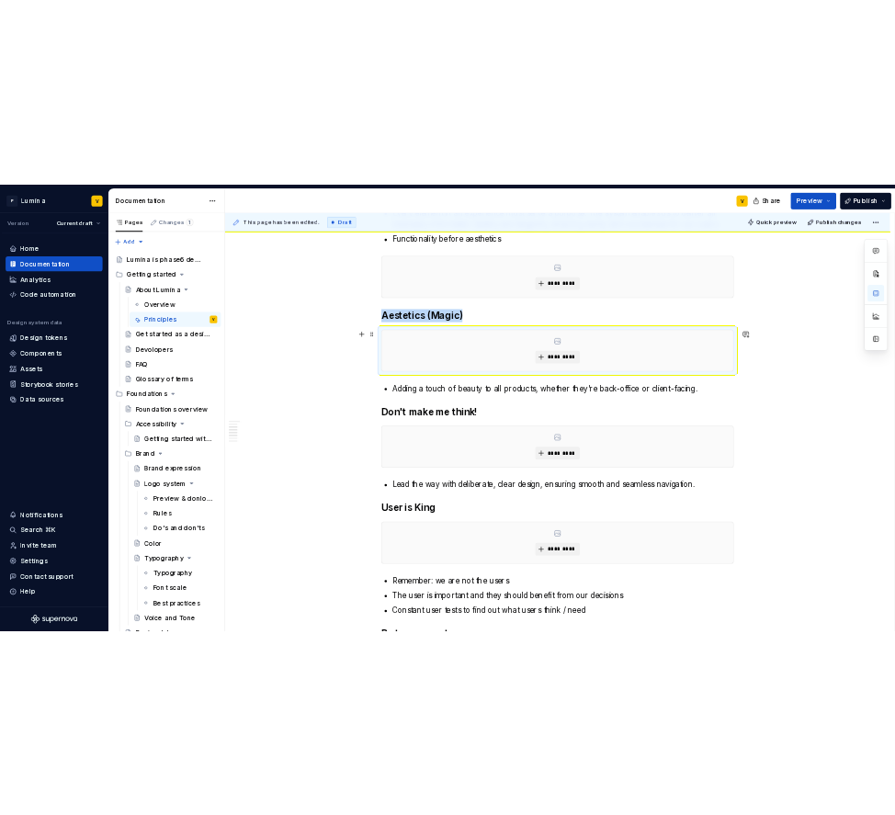
scroll to position [83, 0]
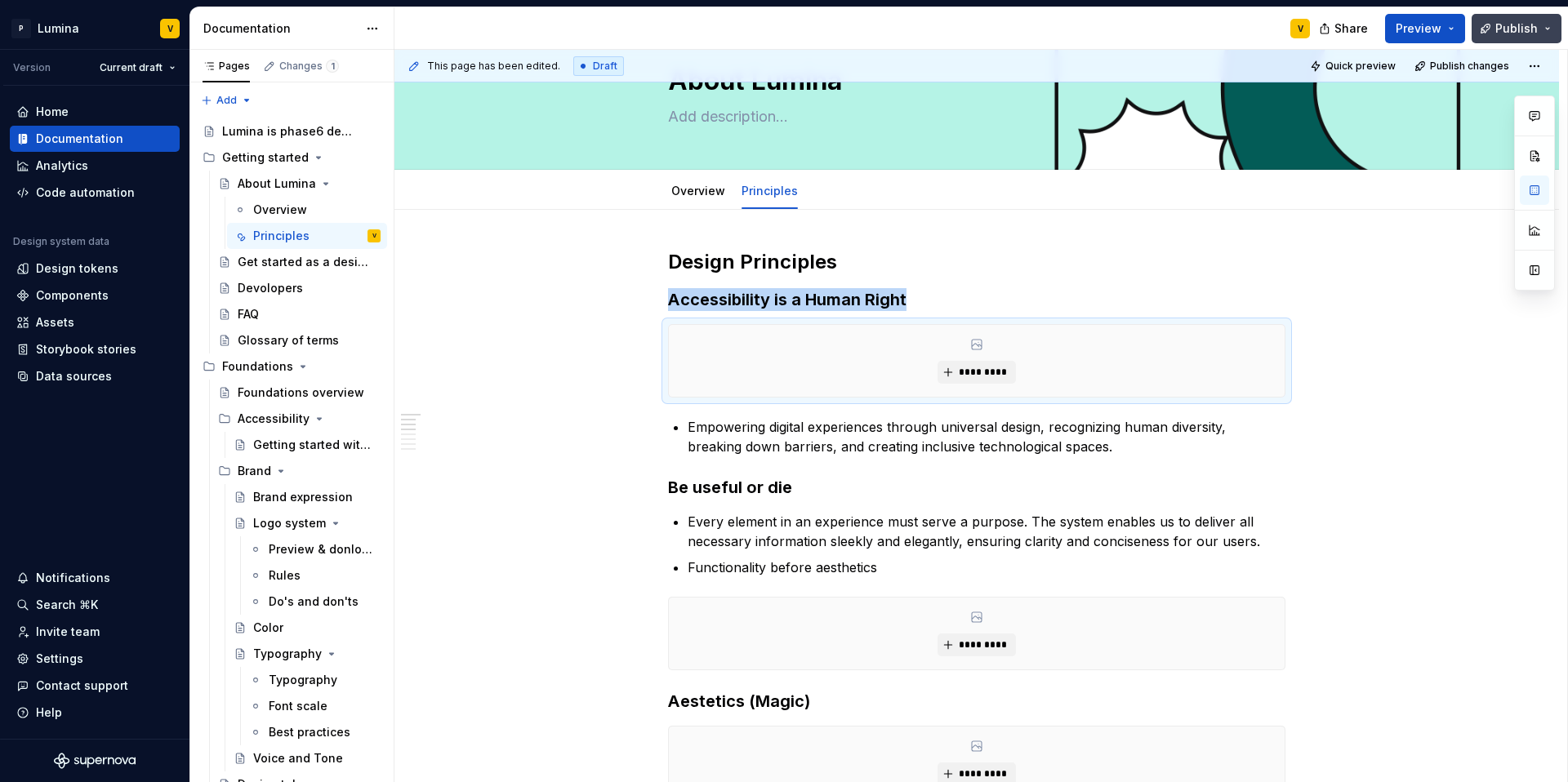
click at [1511, 28] on span "Publish" at bounding box center [1516, 28] width 43 height 16
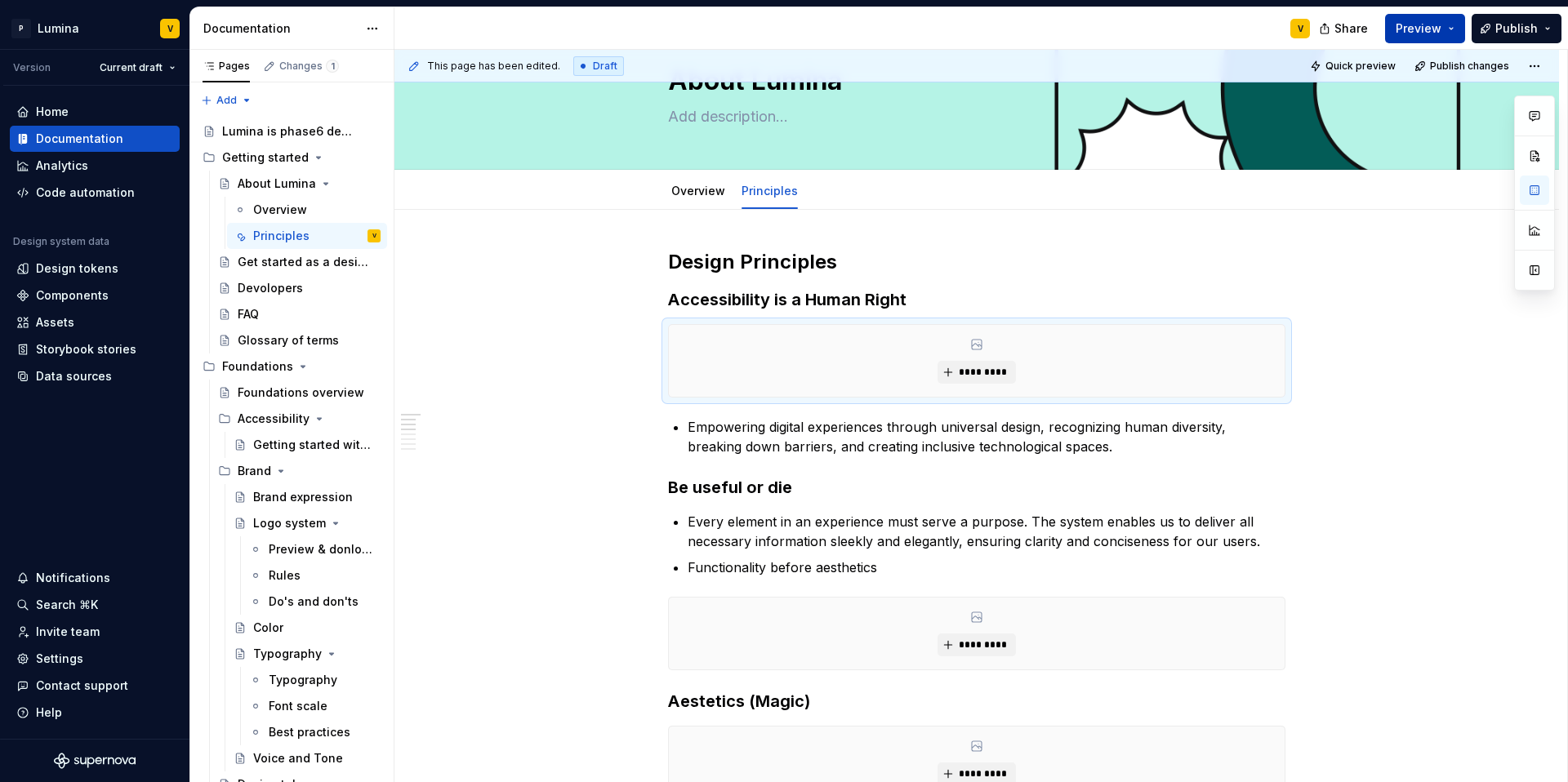
click at [1449, 22] on button "Preview" at bounding box center [1425, 28] width 80 height 29
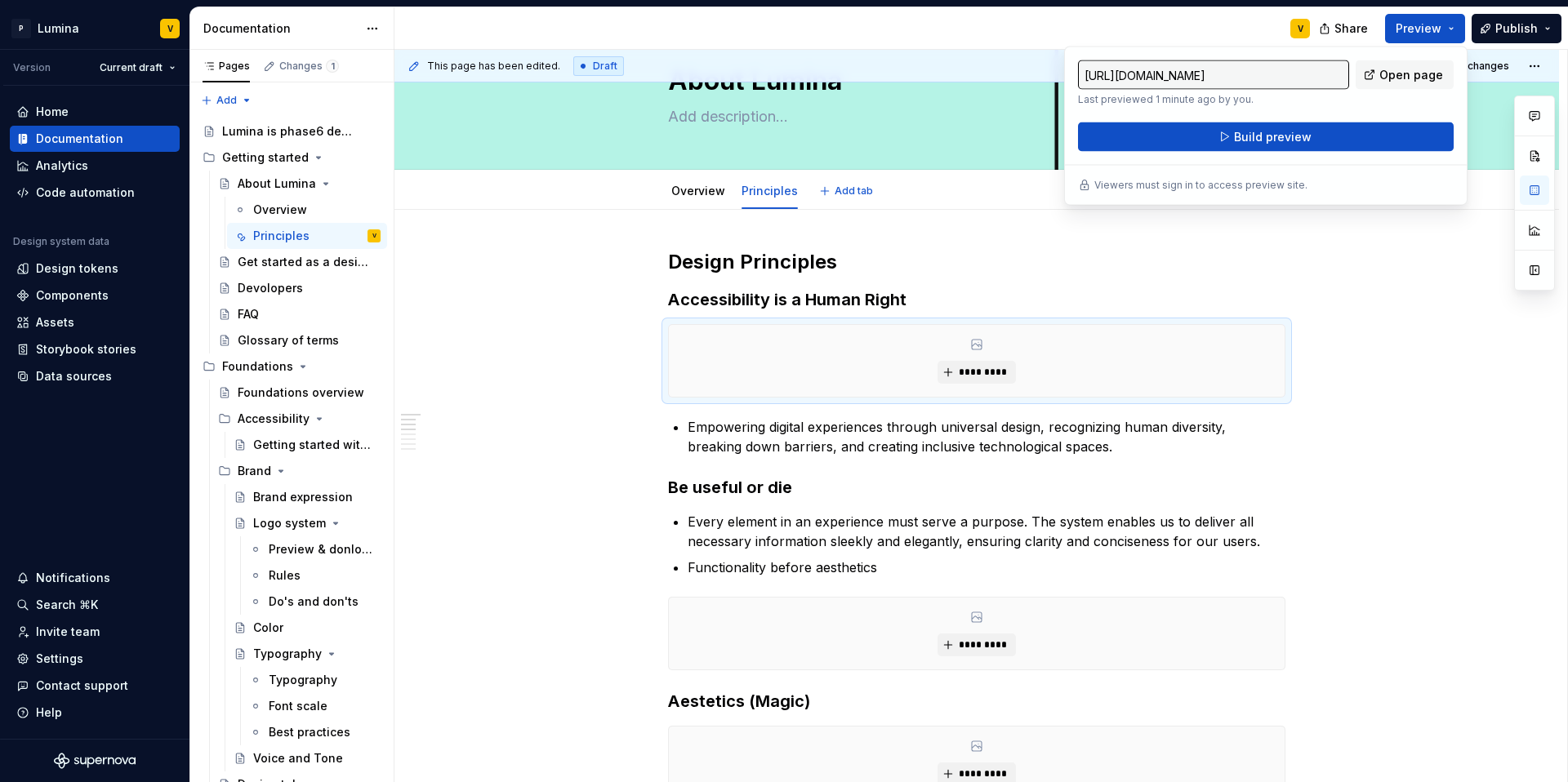
click at [527, 196] on div "Overview Principles Add tab" at bounding box center [976, 191] width 1034 height 36
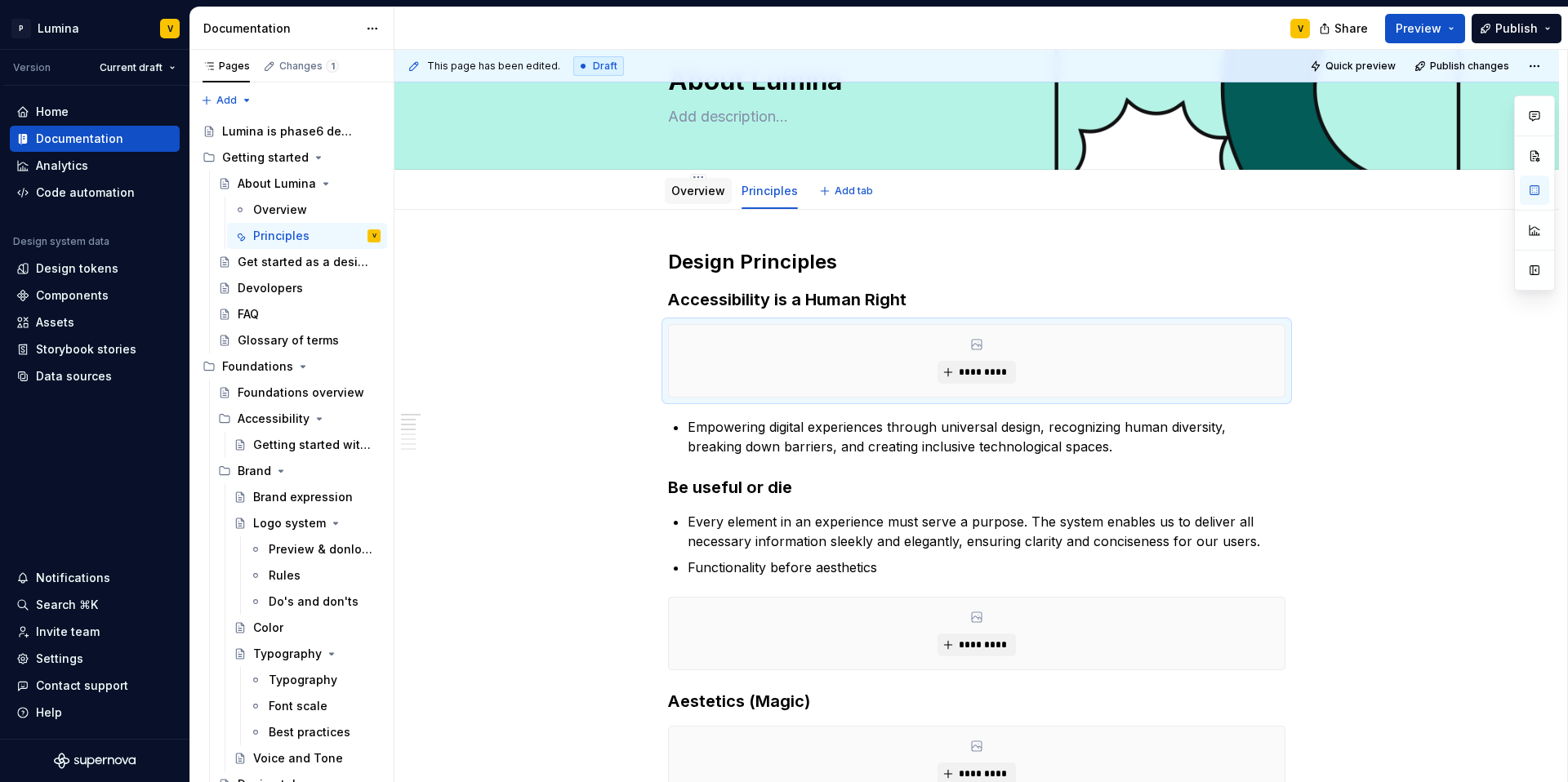
click at [696, 190] on link "Overview" at bounding box center [698, 191] width 54 height 14
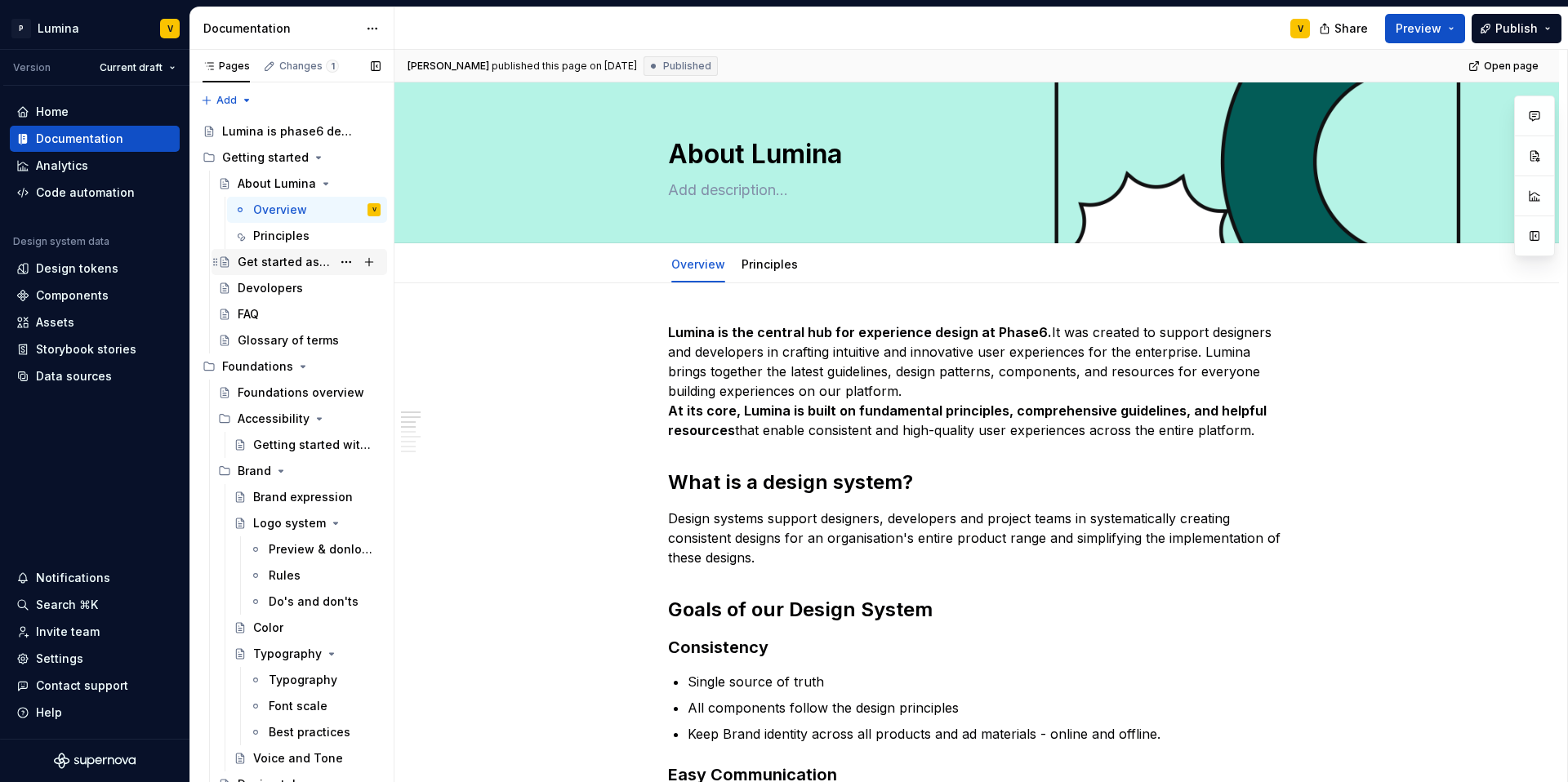
click at [268, 264] on div "Get started as a designer" at bounding box center [284, 262] width 94 height 16
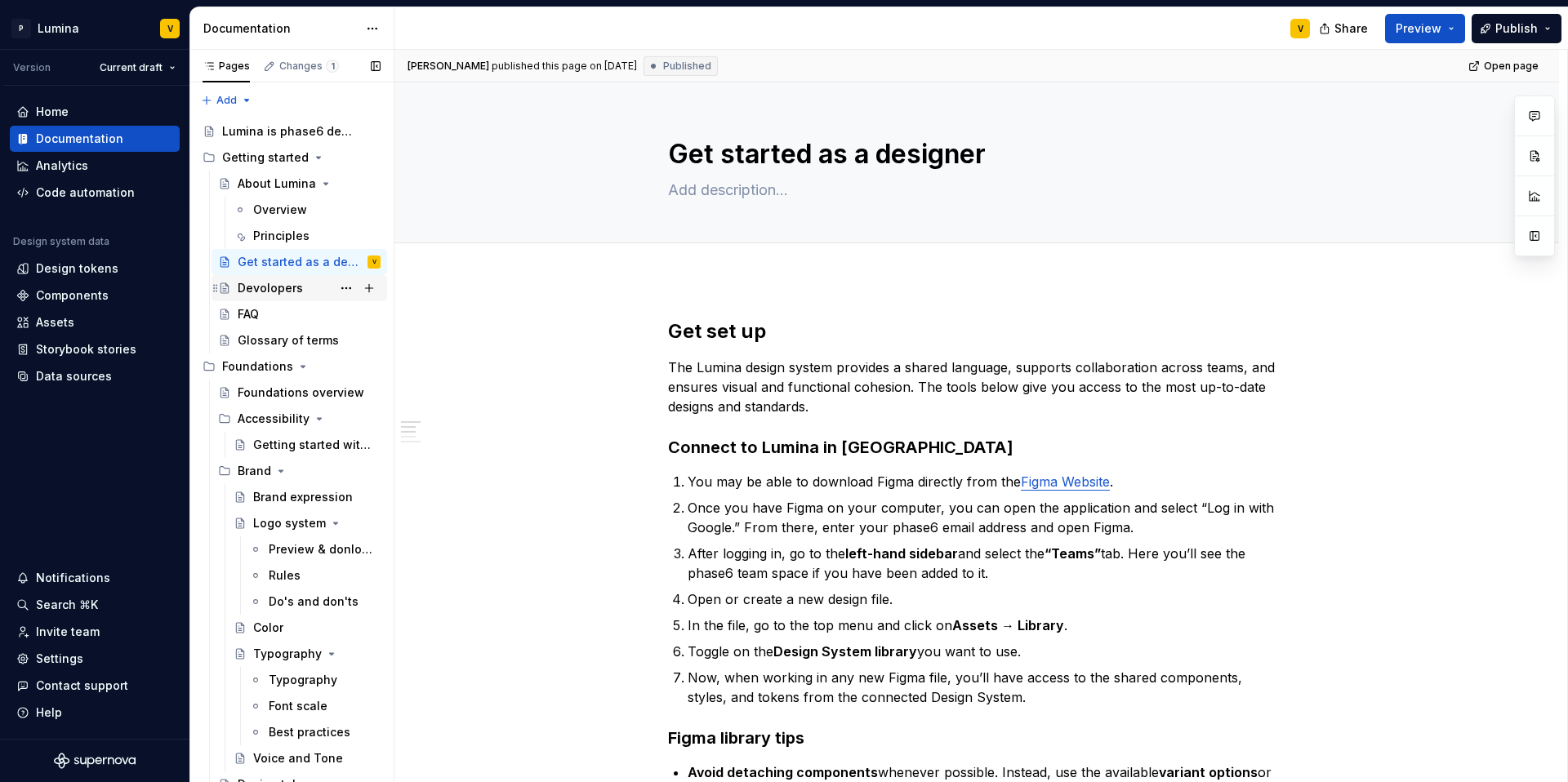
click at [282, 284] on div "Devolopers" at bounding box center [269, 288] width 65 height 16
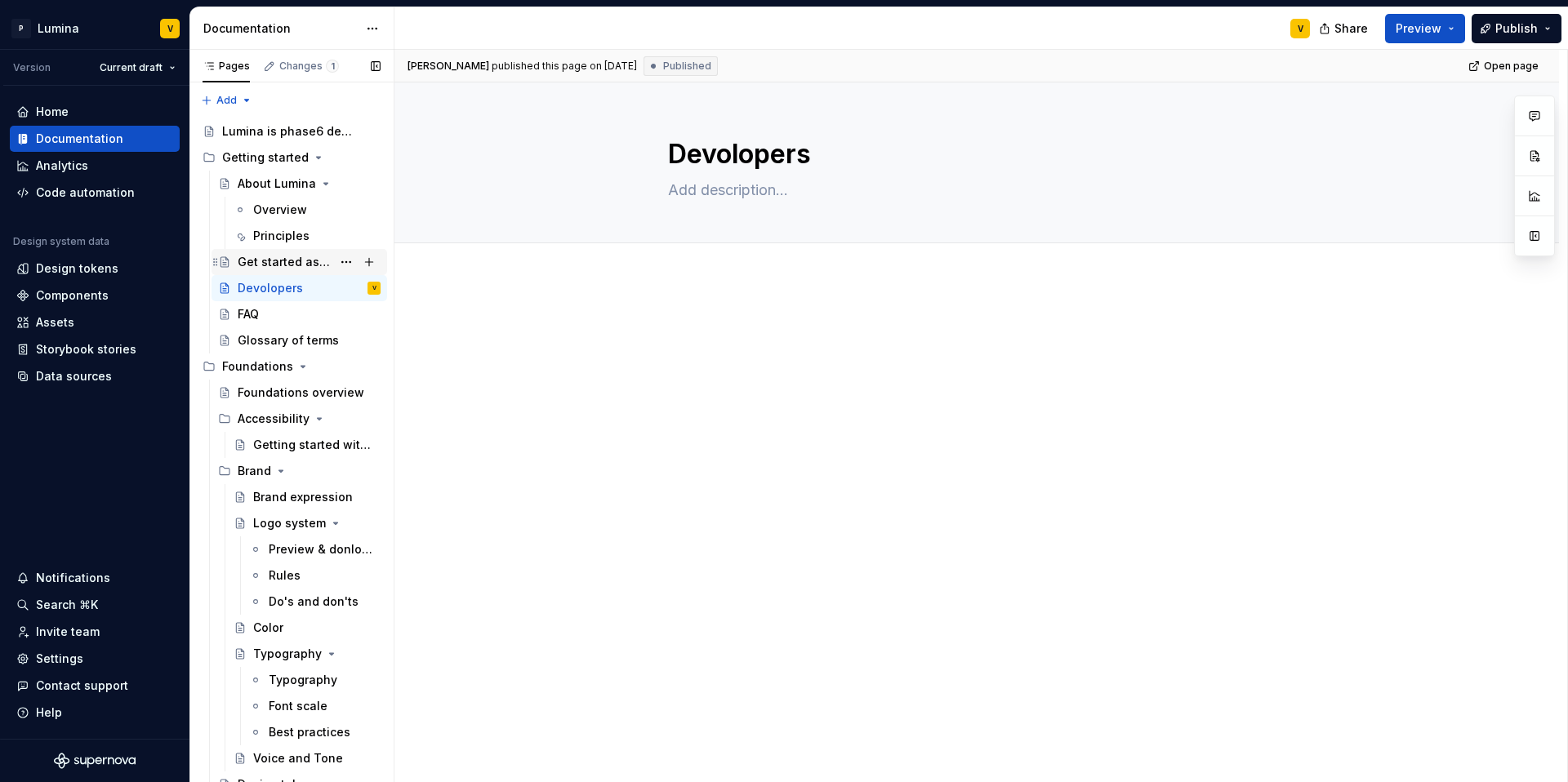
click at [286, 260] on div "Get started as a designer" at bounding box center [284, 262] width 94 height 16
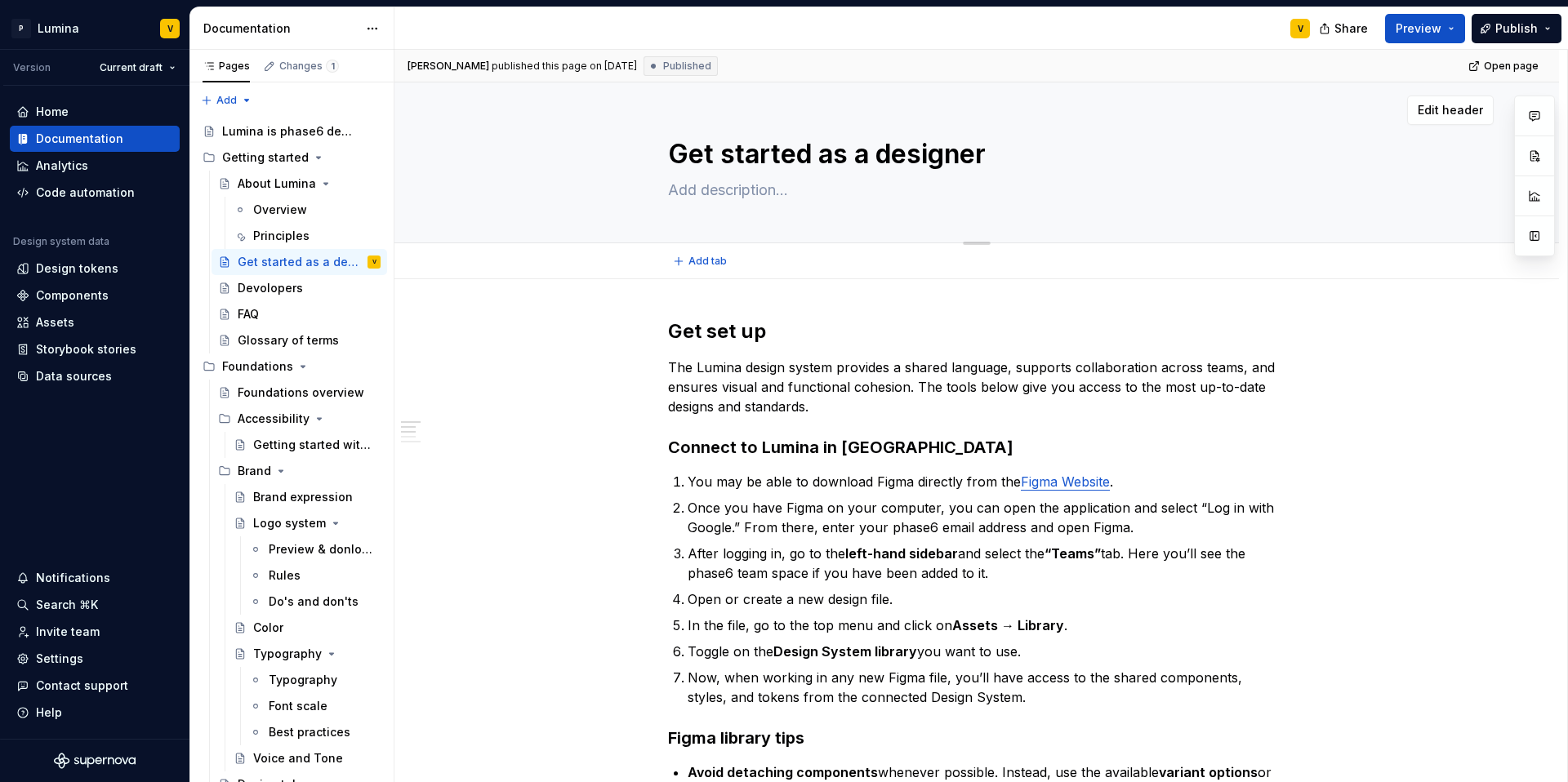
drag, startPoint x: 988, startPoint y: 156, endPoint x: 840, endPoint y: 159, distance: 148.0
click at [840, 159] on textarea "Get started as a designer" at bounding box center [973, 155] width 618 height 39
drag, startPoint x: 868, startPoint y: 153, endPoint x: 668, endPoint y: 156, distance: 200.0
click at [668, 156] on textarea "Get started as a designer" at bounding box center [973, 155] width 618 height 39
click at [268, 288] on div "Devolopers" at bounding box center [269, 288] width 65 height 16
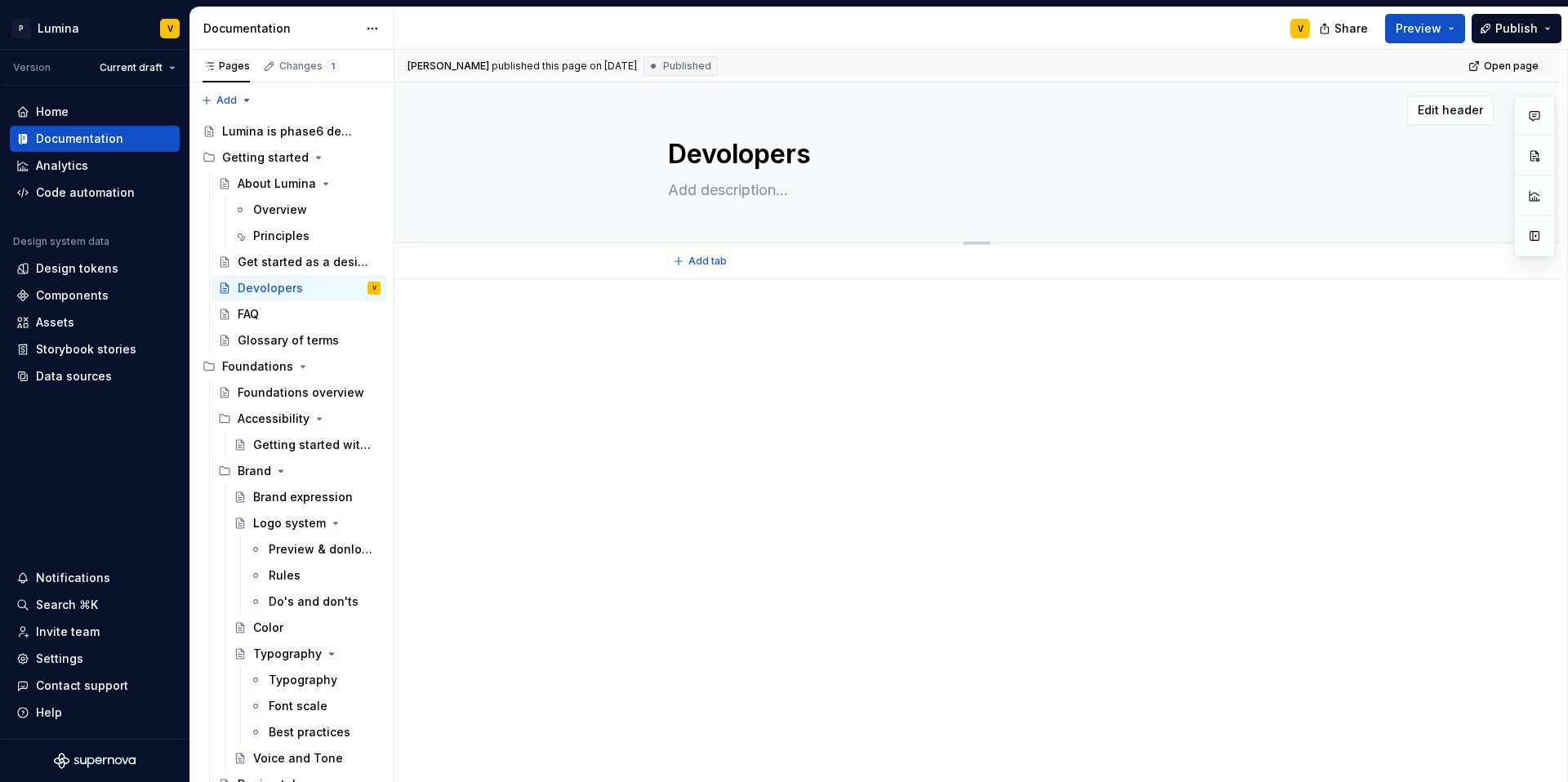
click at [673, 155] on textarea "Devolopers" at bounding box center [973, 155] width 618 height 39
click at [668, 155] on textarea "Devolopers" at bounding box center [973, 155] width 618 height 39
paste textarea "Get started as a"
type textarea "*"
type textarea "Get started as aDevolopers"
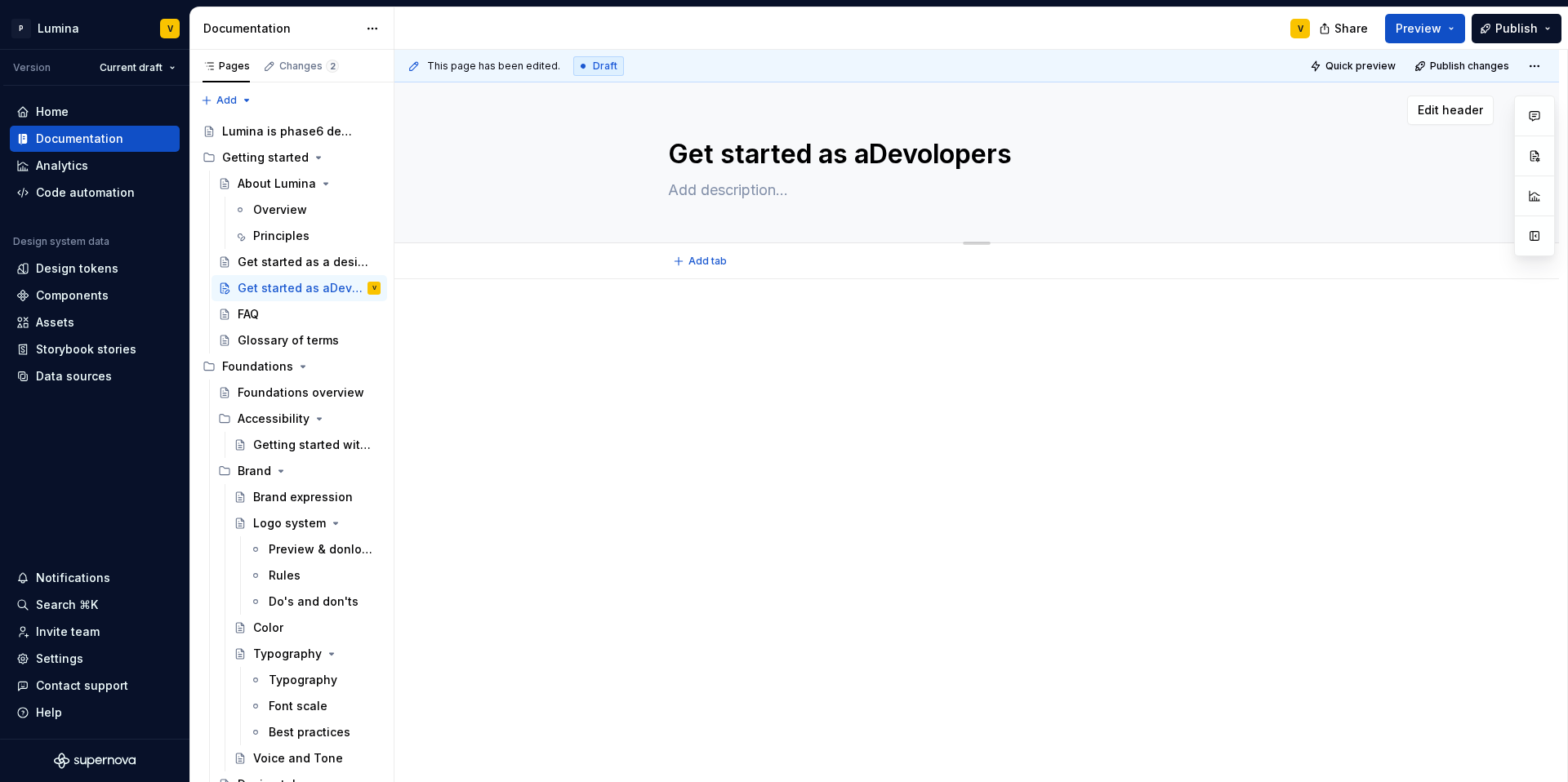
type textarea "*"
type textarea "Get started as a Devolopers"
click at [891, 153] on textarea "Get started as a Devolopers" at bounding box center [973, 155] width 618 height 39
type textarea "*"
type textarea "Get started as a evolopers"
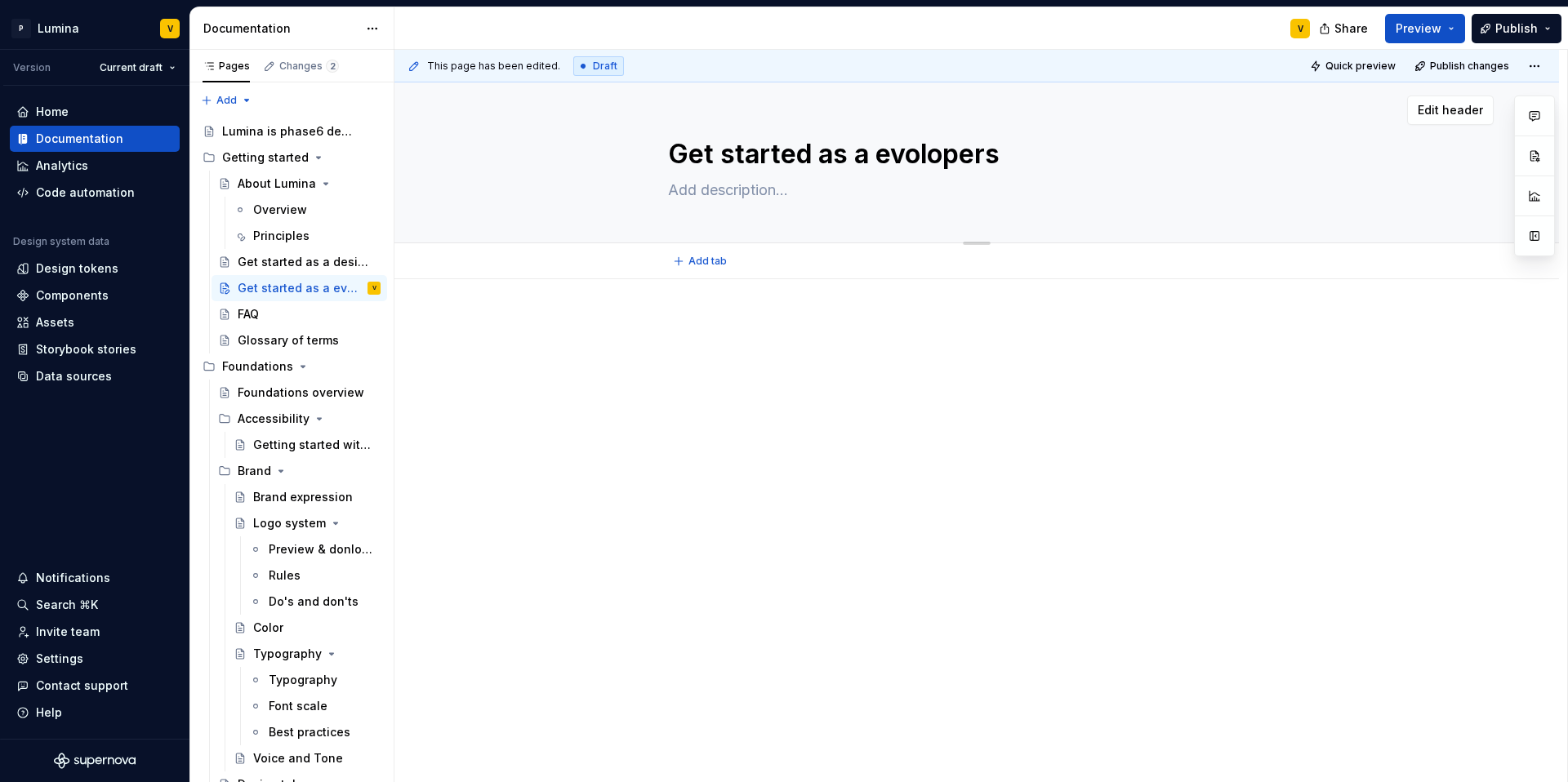
type textarea "*"
type textarea "Get started as a devolopers"
type textarea "*"
type textarea "Get started as a devolopers"
click at [246, 154] on div "Getting started" at bounding box center [265, 157] width 86 height 16
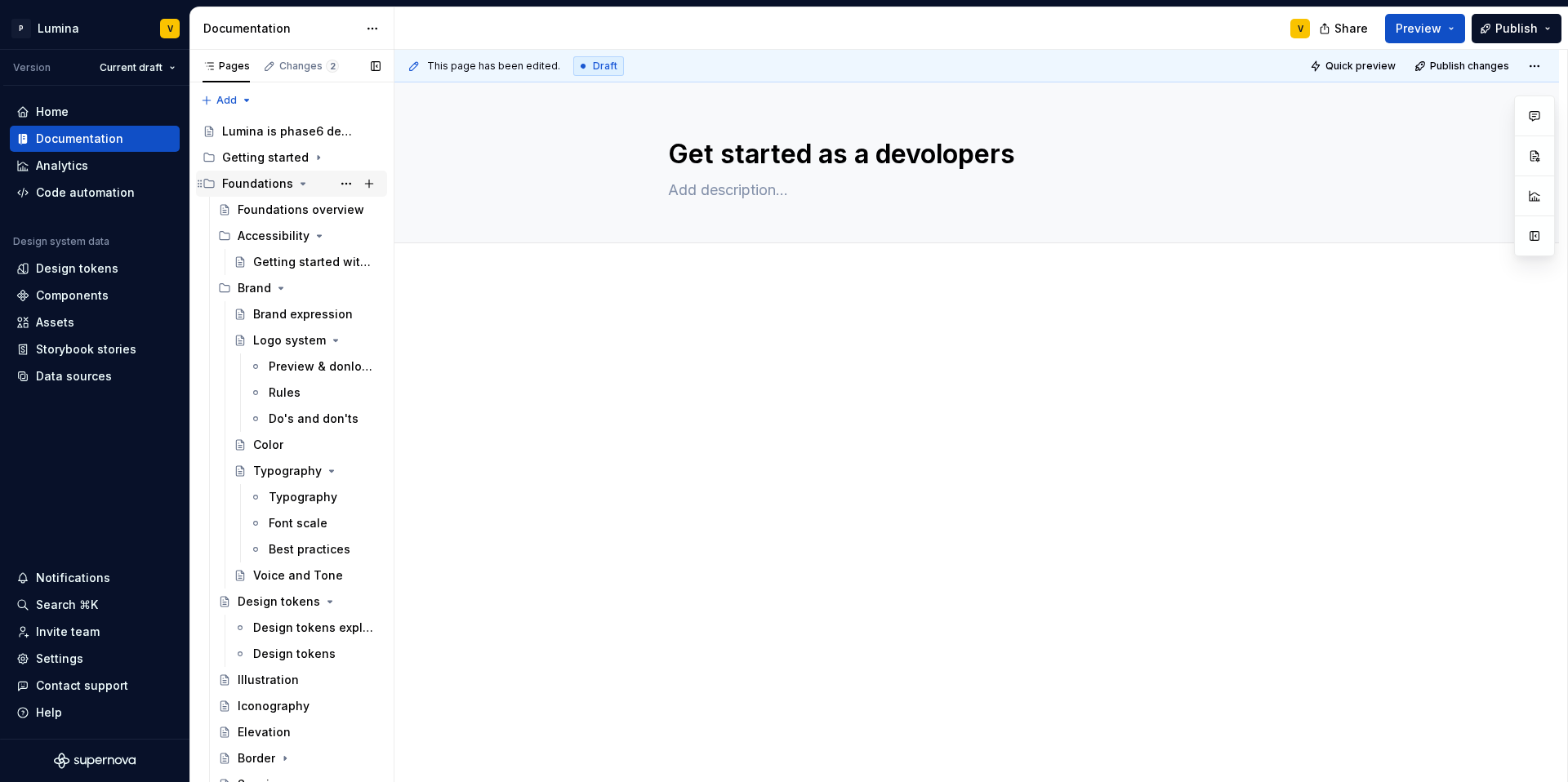
click at [300, 181] on icon "Page tree" at bounding box center [302, 183] width 13 height 13
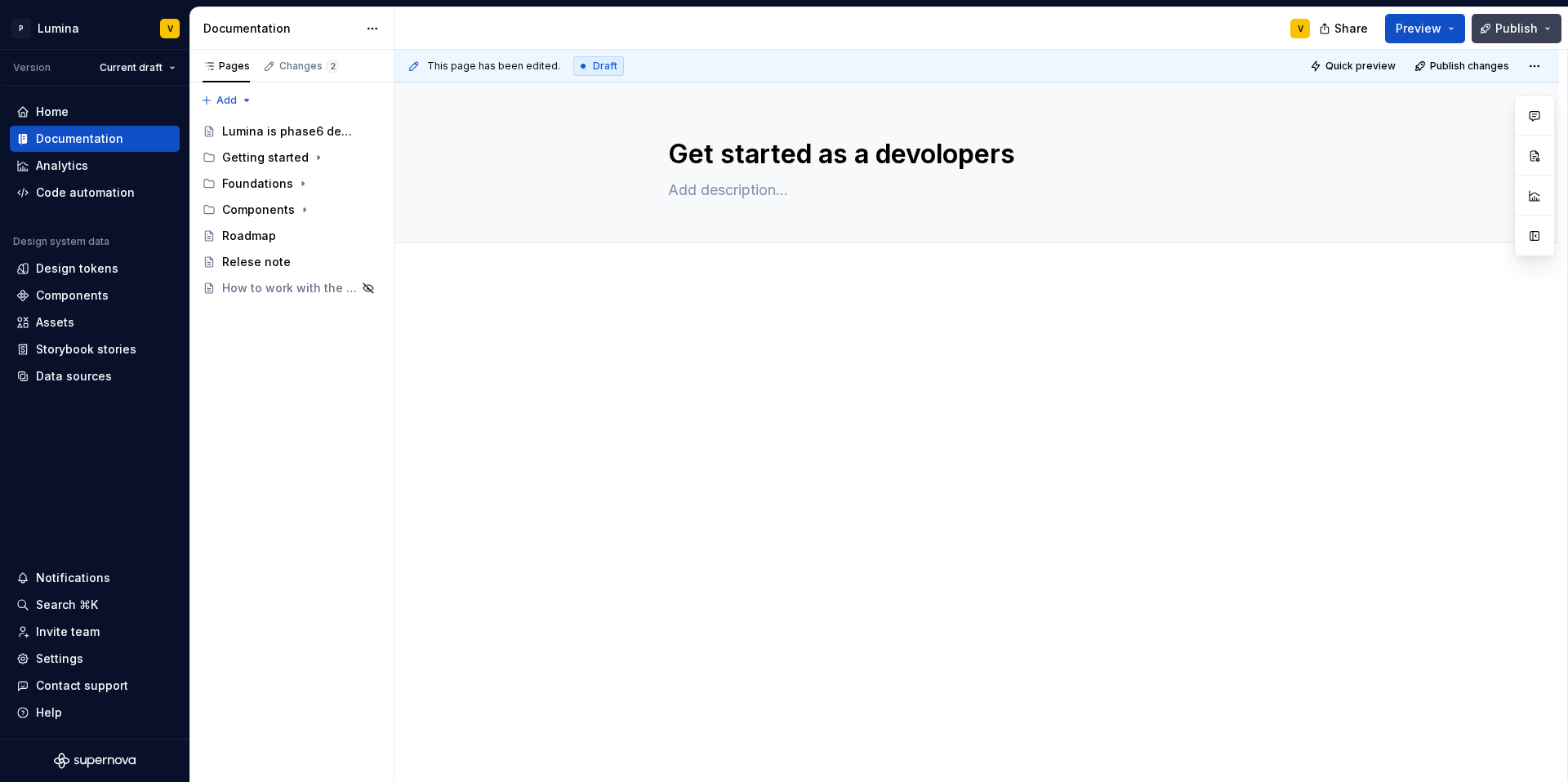
click at [1542, 24] on button "Publish" at bounding box center [1516, 28] width 90 height 29
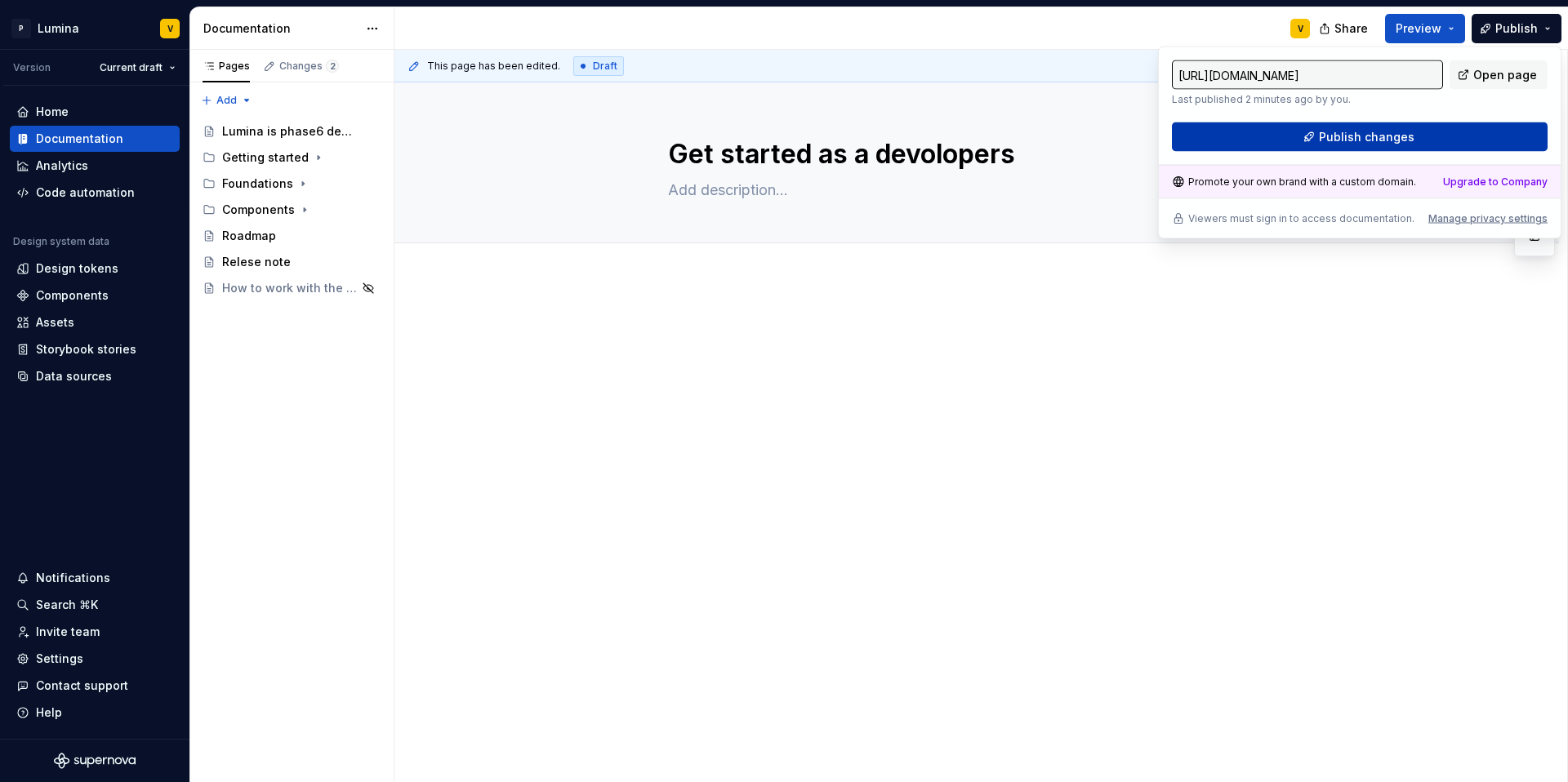
click at [1402, 137] on span "Publish changes" at bounding box center [1366, 137] width 95 height 16
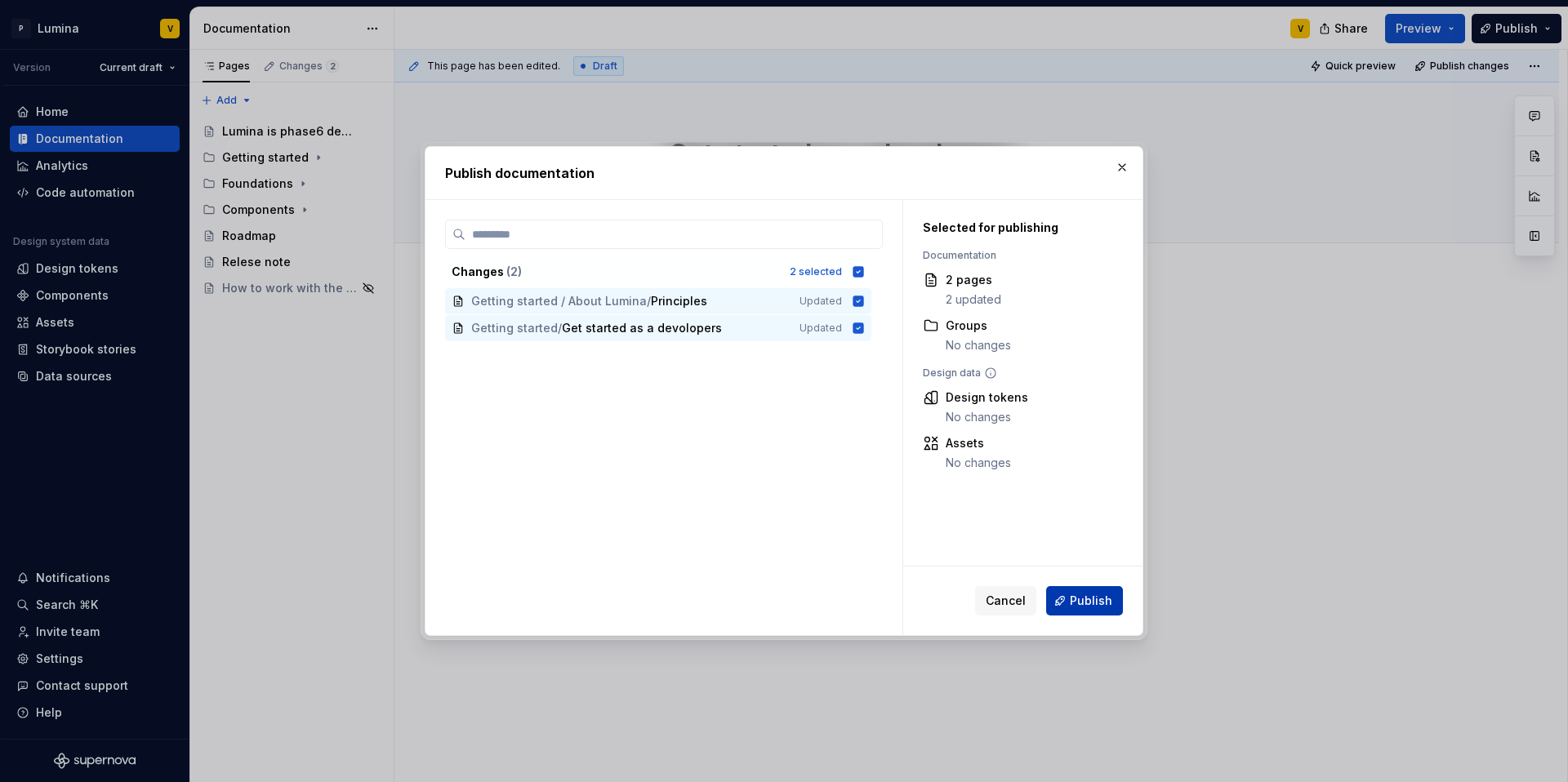
click at [1083, 594] on span "Publish" at bounding box center [1092, 601] width 43 height 16
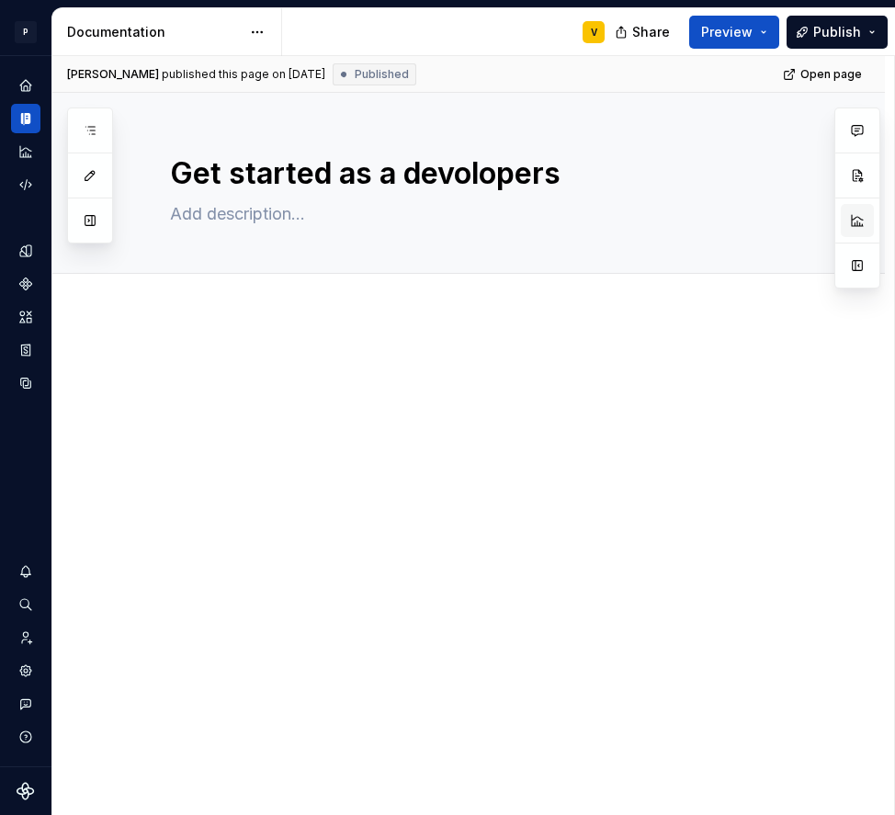
type textarea "*"
